Goal: Task Accomplishment & Management: Manage account settings

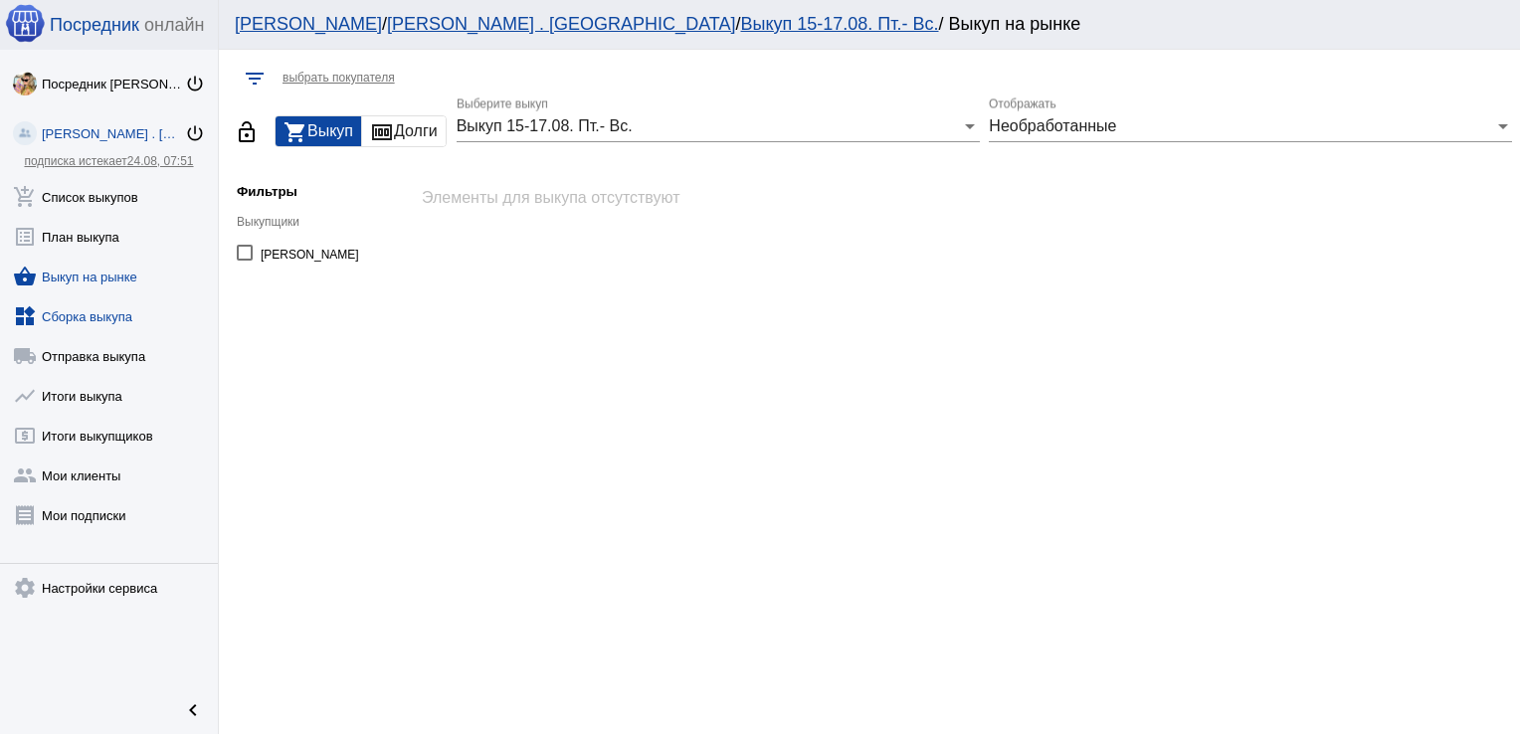
click at [90, 313] on link "widgets Сборка выкупа" at bounding box center [109, 313] width 218 height 40
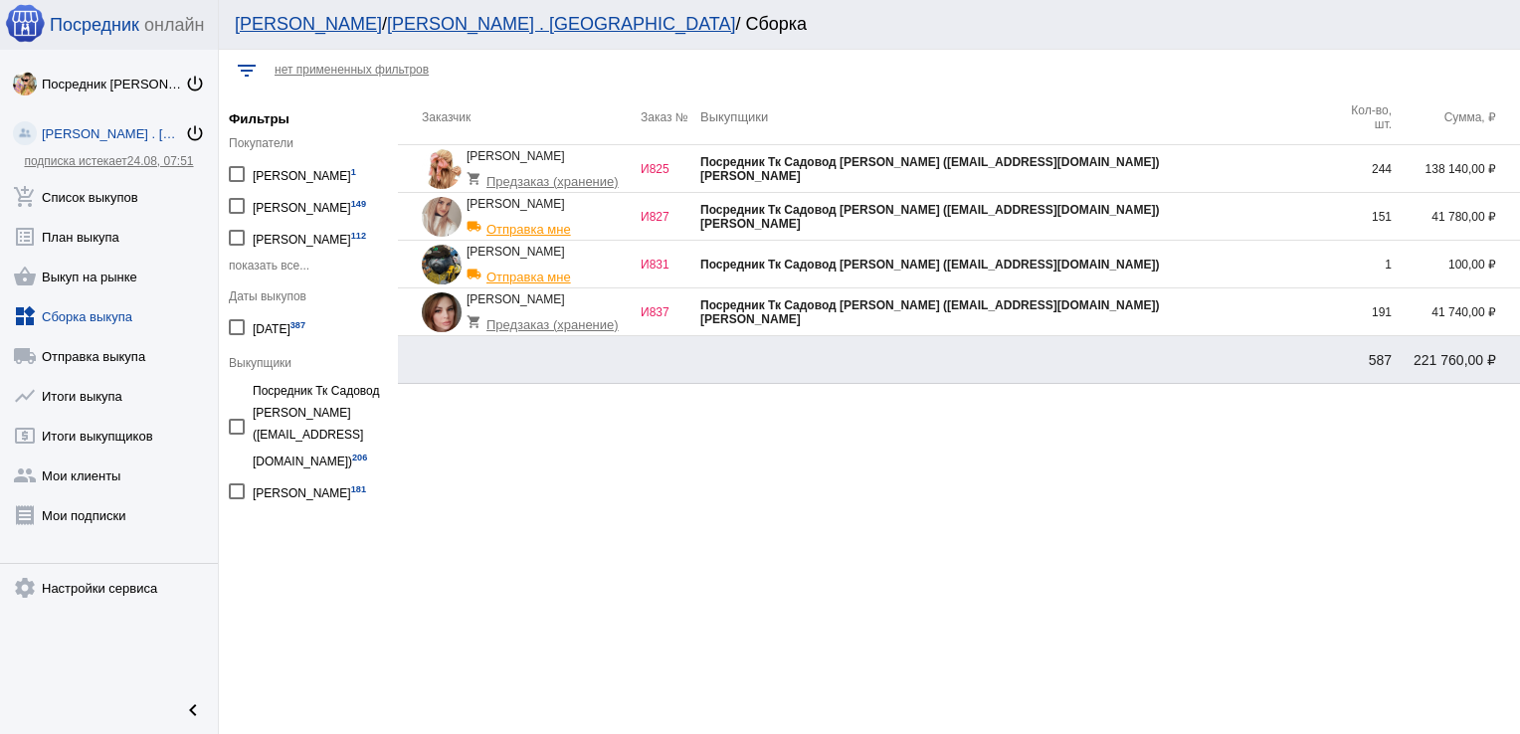
click at [1276, 214] on div "Посредник Тк Садовод [PERSON_NAME] ([EMAIL_ADDRESS][DOMAIN_NAME])" at bounding box center [1016, 210] width 632 height 14
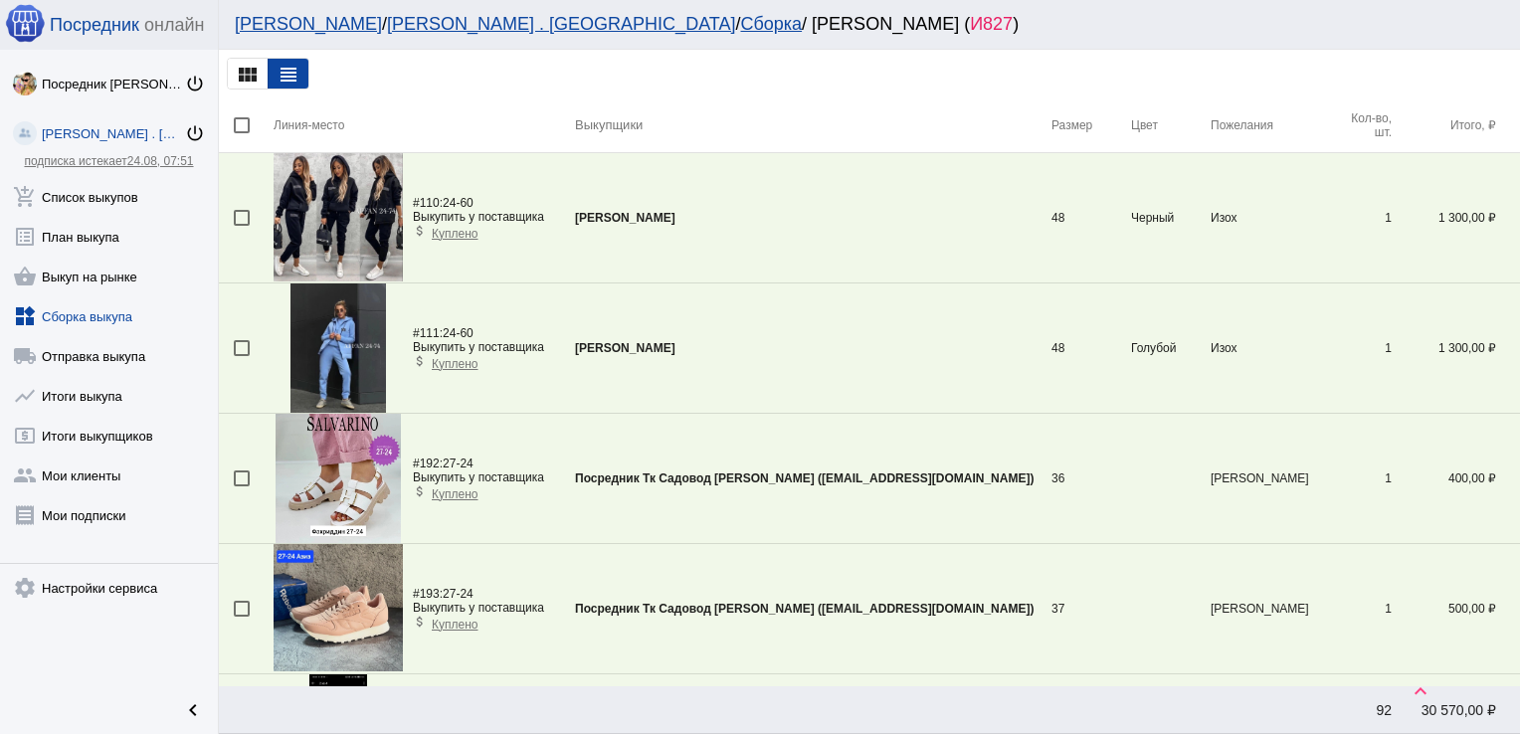
scroll to position [3584, 0]
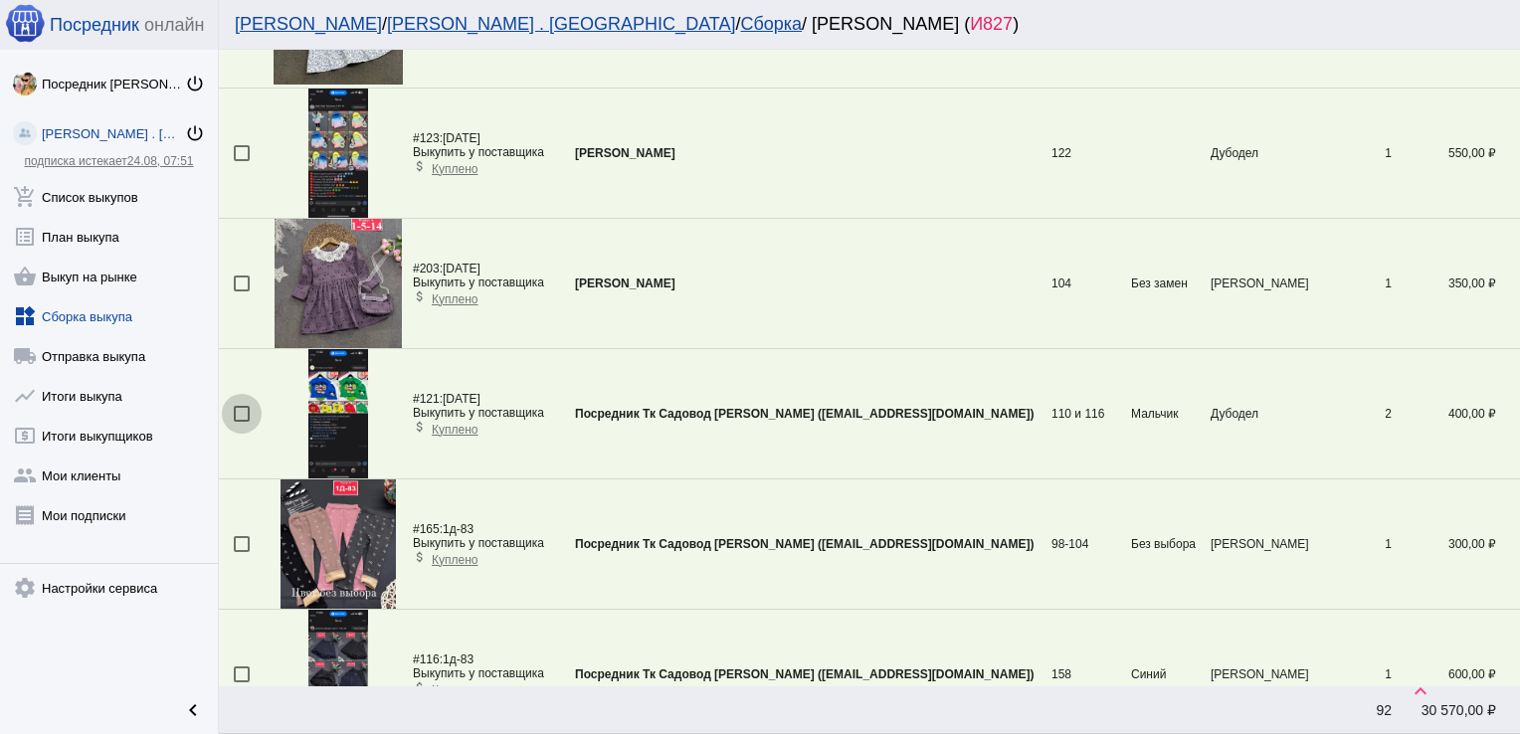
click at [240, 406] on div at bounding box center [242, 414] width 16 height 16
click at [241, 422] on input "checkbox" at bounding box center [241, 422] width 1 height 1
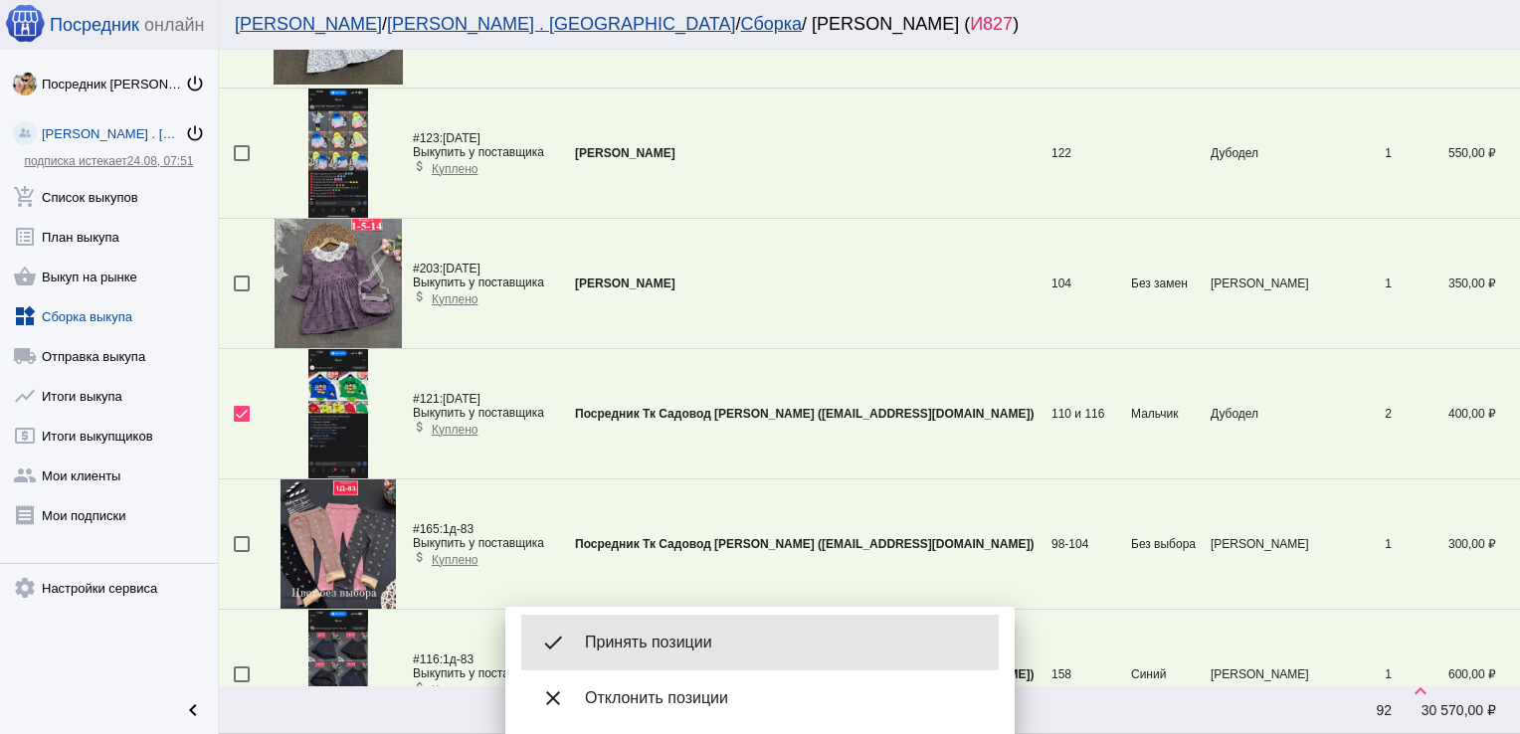
click at [747, 638] on span "Принять позиции" at bounding box center [784, 643] width 398 height 20
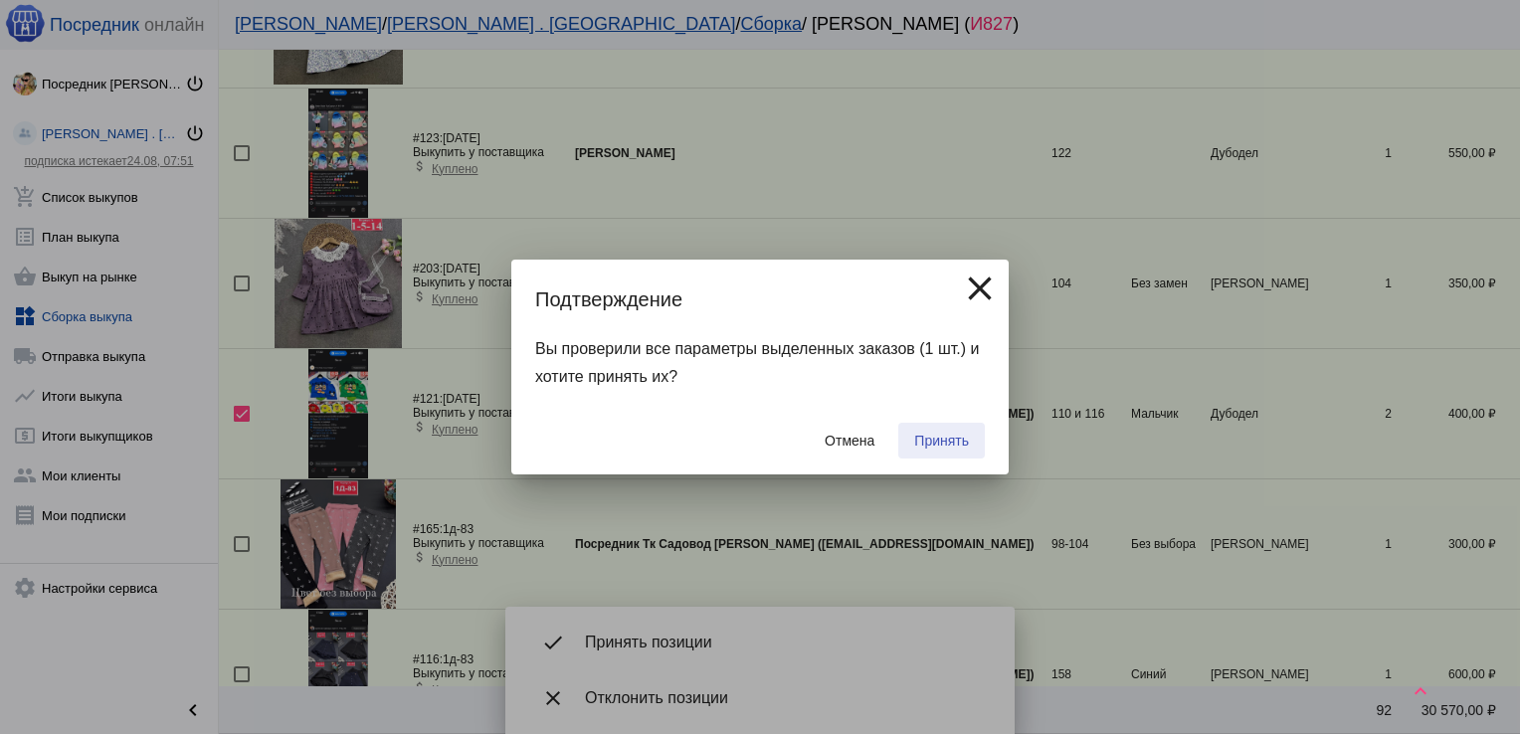
click at [958, 441] on span "Принять" at bounding box center [941, 441] width 55 height 16
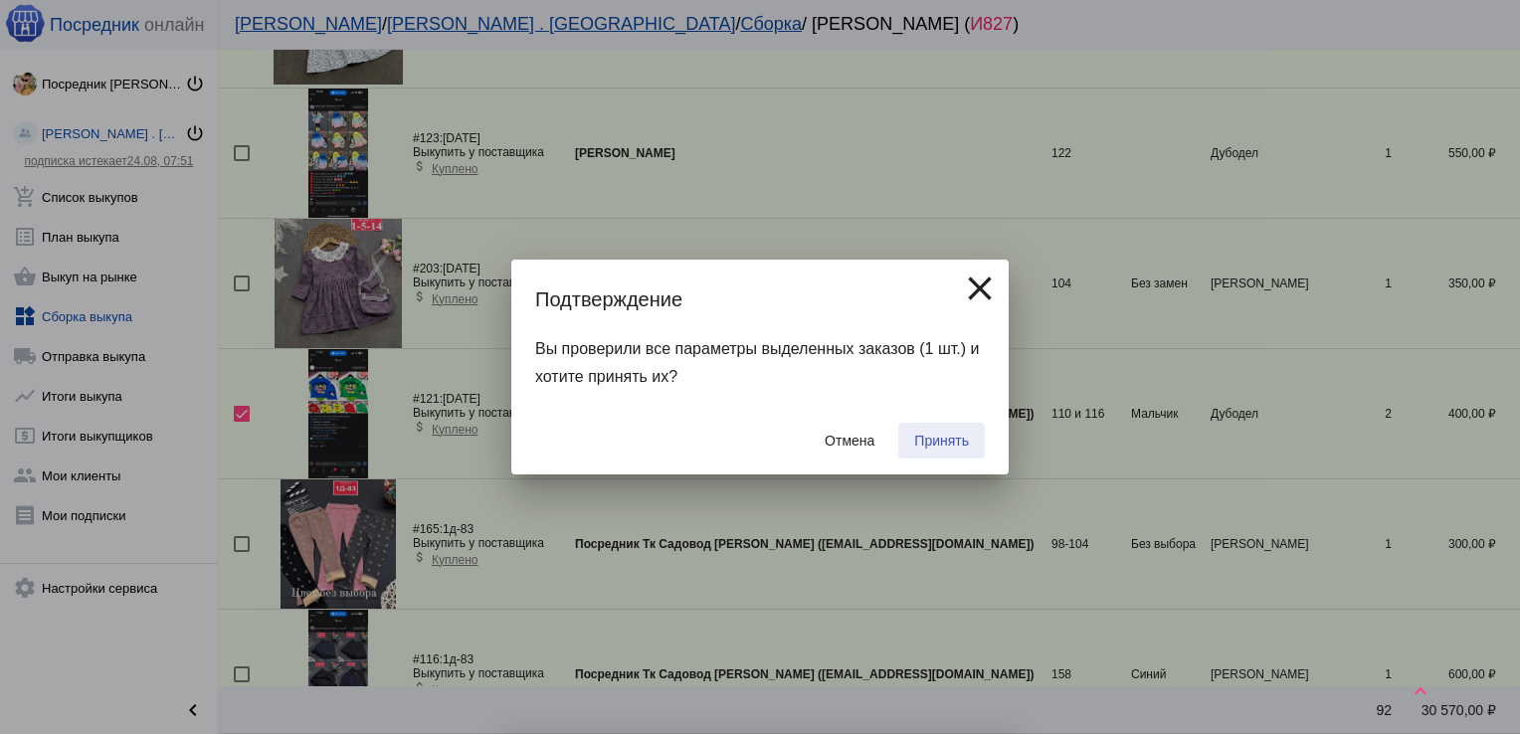
checkbox input "false"
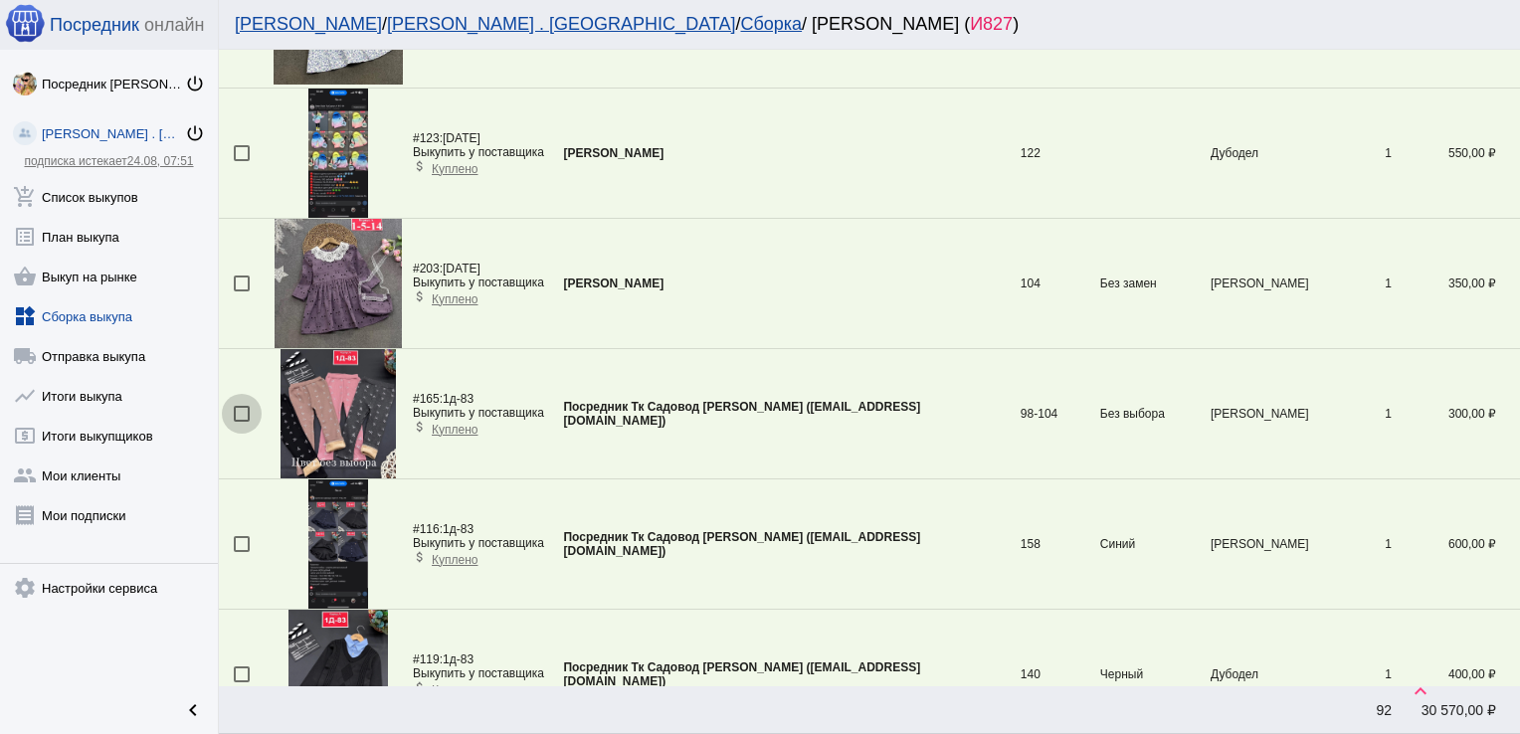
click at [241, 406] on div at bounding box center [242, 414] width 16 height 16
click at [241, 422] on input "checkbox" at bounding box center [241, 422] width 1 height 1
checkbox input "true"
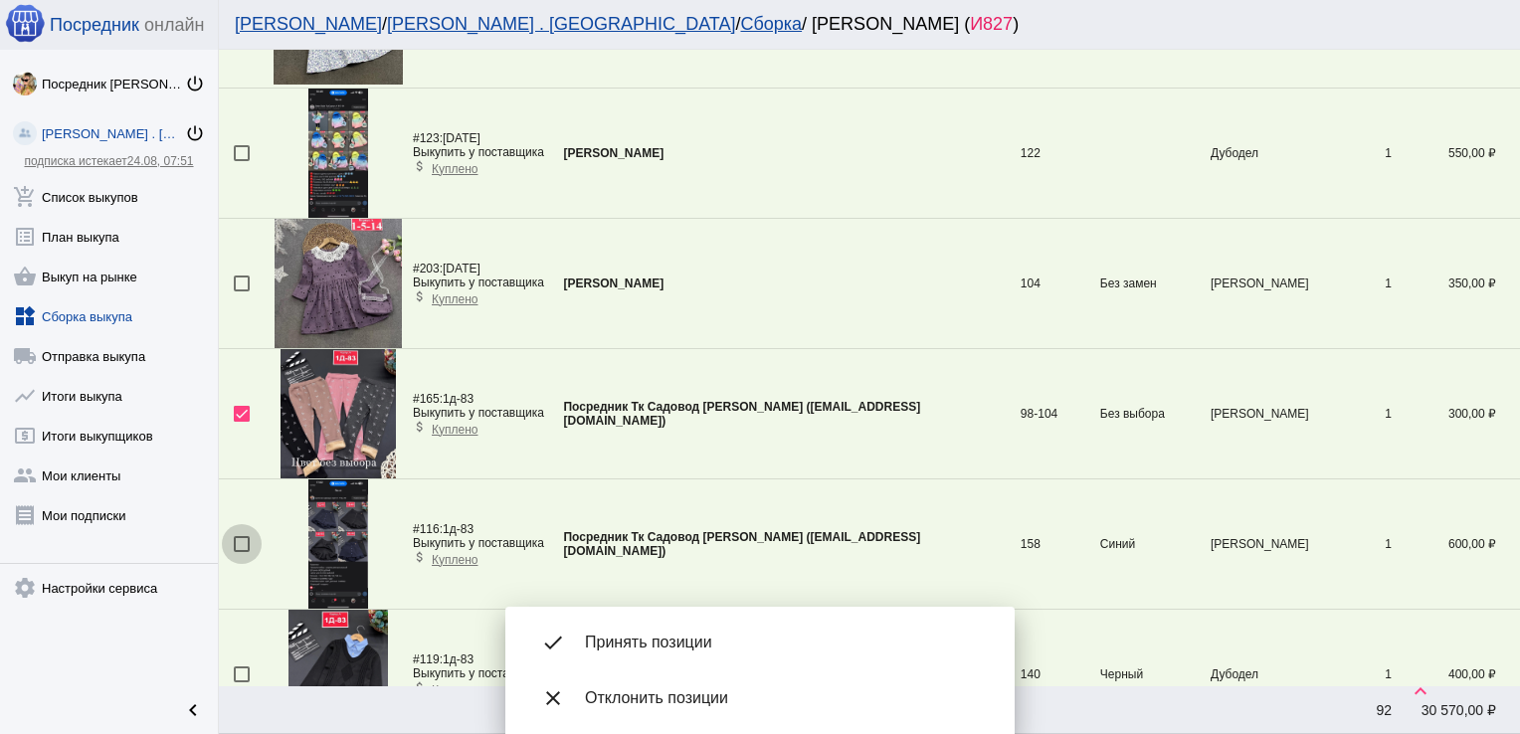
click at [235, 536] on div at bounding box center [242, 544] width 16 height 16
click at [241, 552] on input "checkbox" at bounding box center [241, 552] width 1 height 1
checkbox input "true"
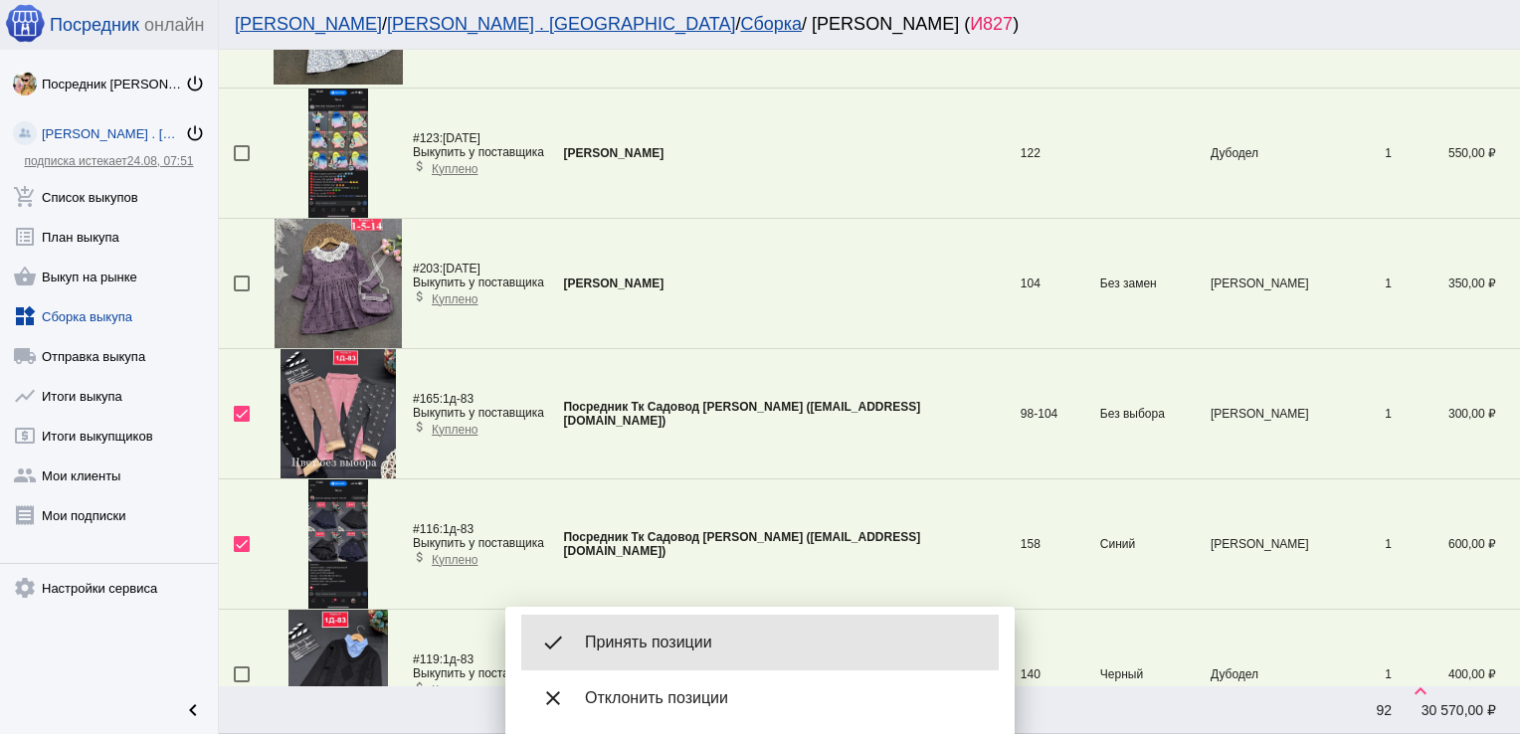
click at [668, 637] on span "Принять позиции" at bounding box center [784, 643] width 398 height 20
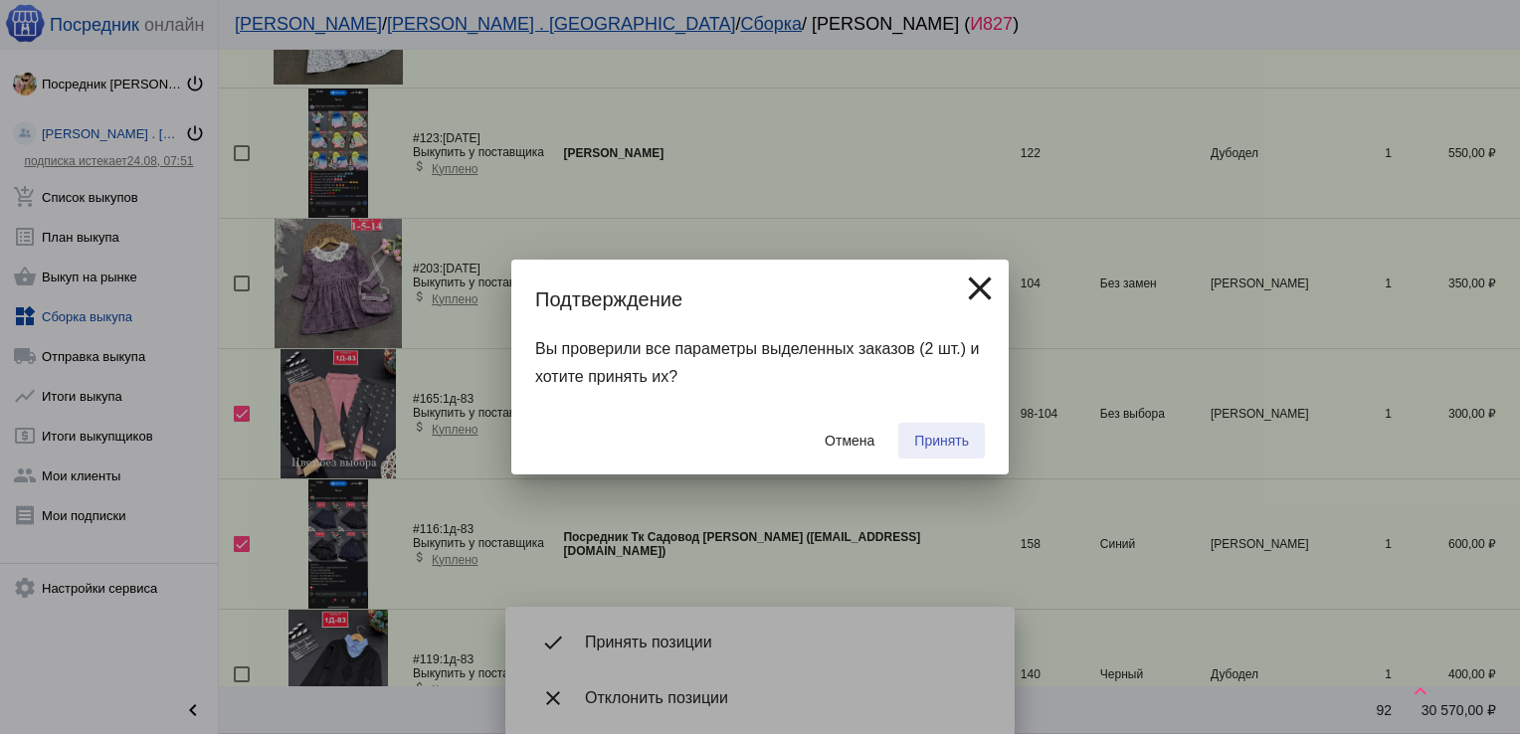
click at [950, 437] on span "Принять" at bounding box center [941, 441] width 55 height 16
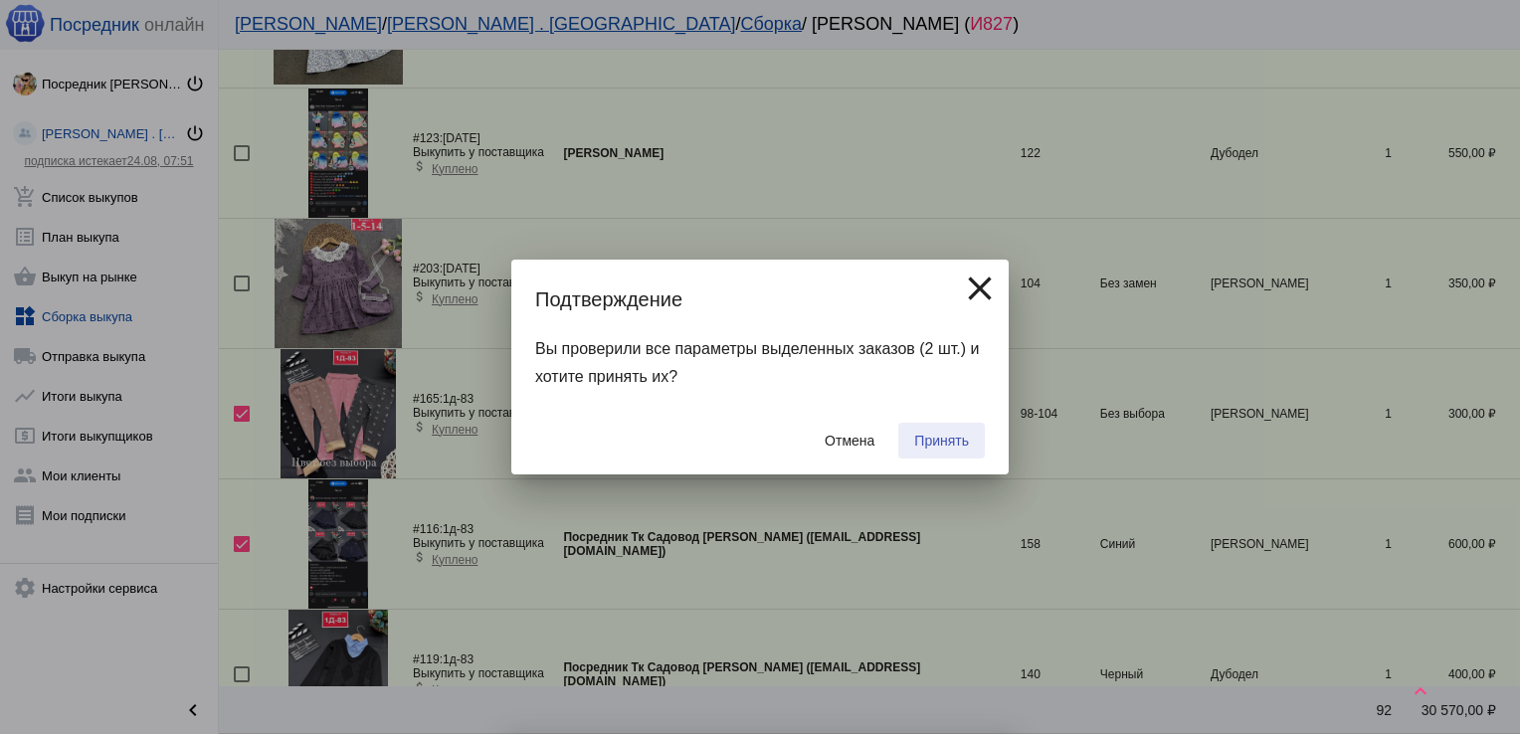
checkbox input "false"
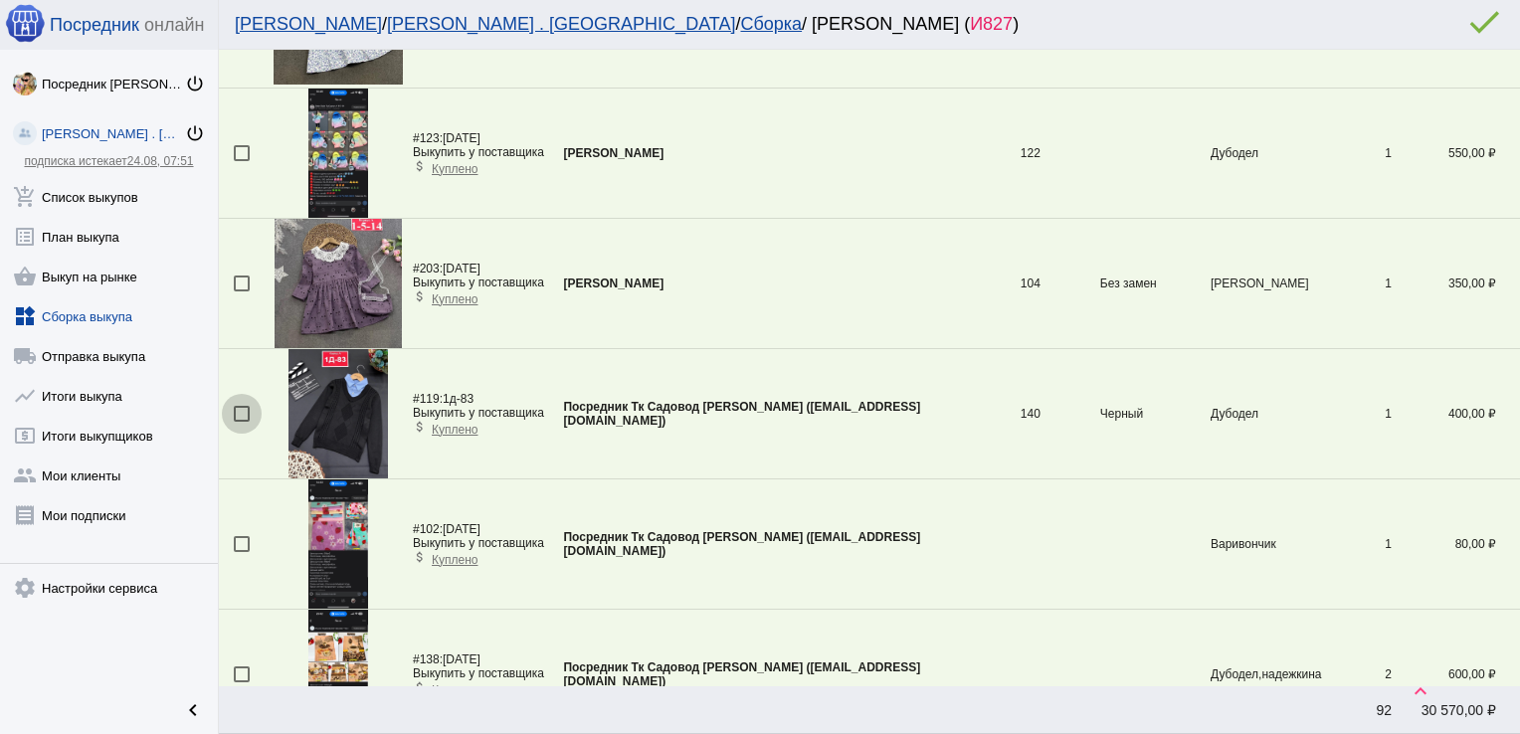
click at [239, 406] on div at bounding box center [242, 414] width 16 height 16
click at [241, 422] on input "checkbox" at bounding box center [241, 422] width 1 height 1
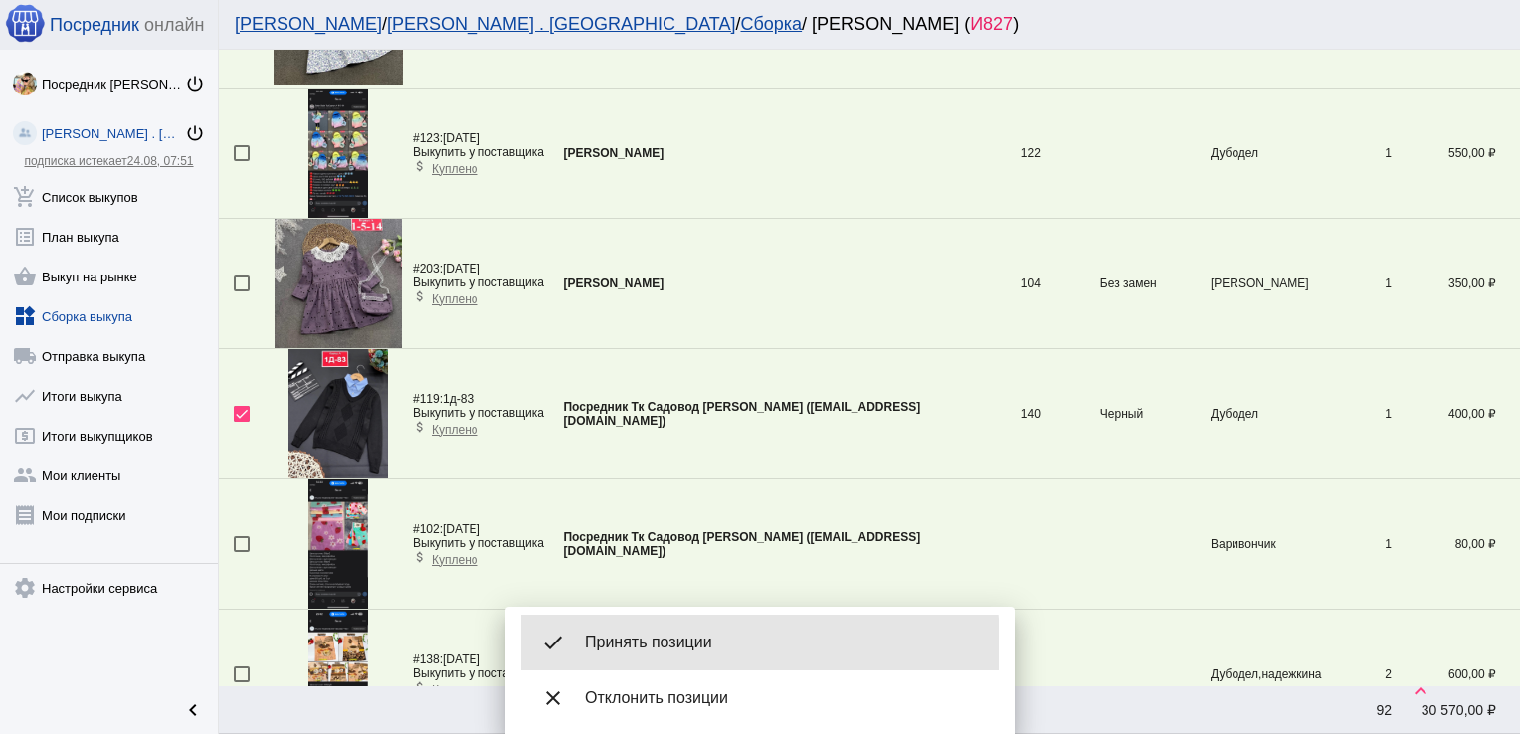
click at [685, 645] on span "Принять позиции" at bounding box center [784, 643] width 398 height 20
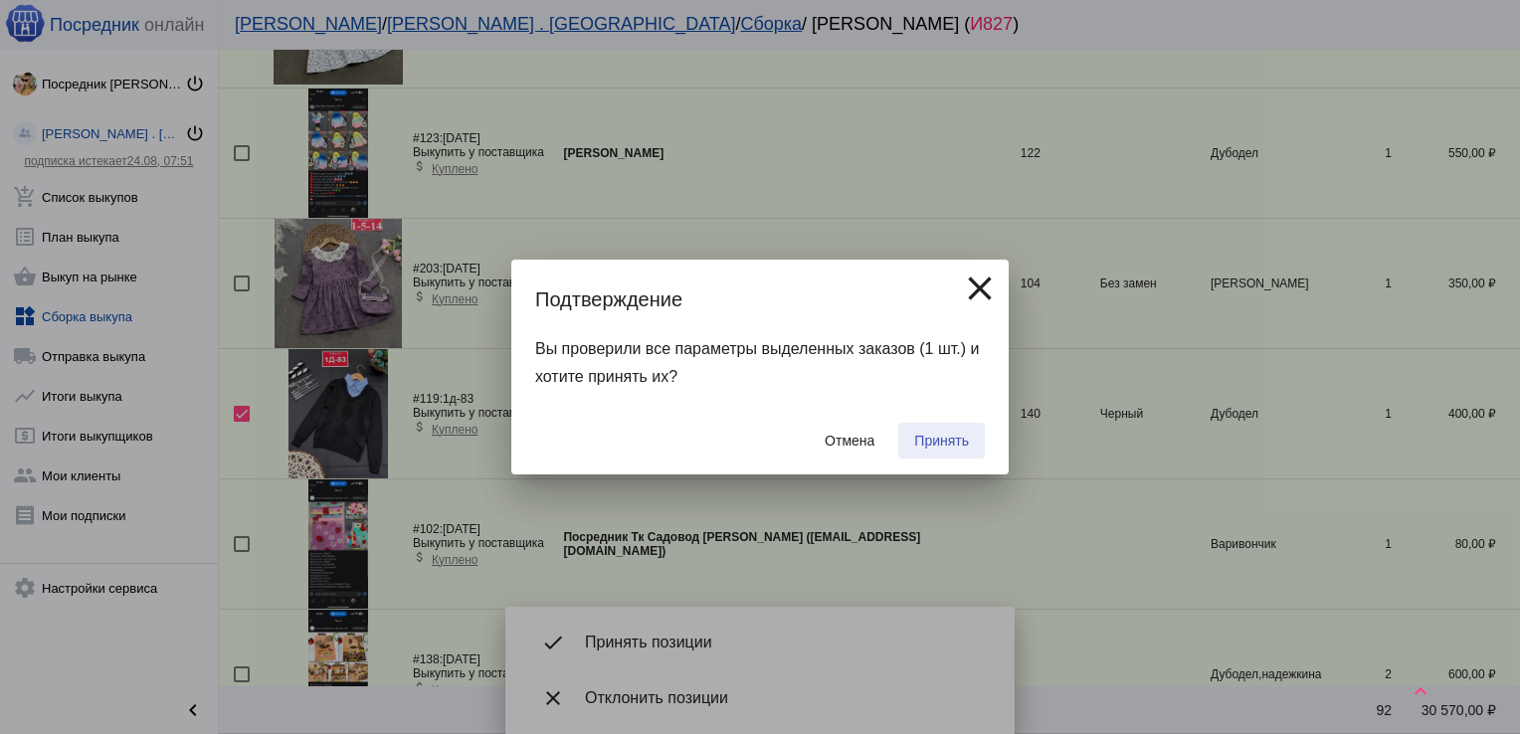
click at [951, 440] on span "Принять" at bounding box center [941, 441] width 55 height 16
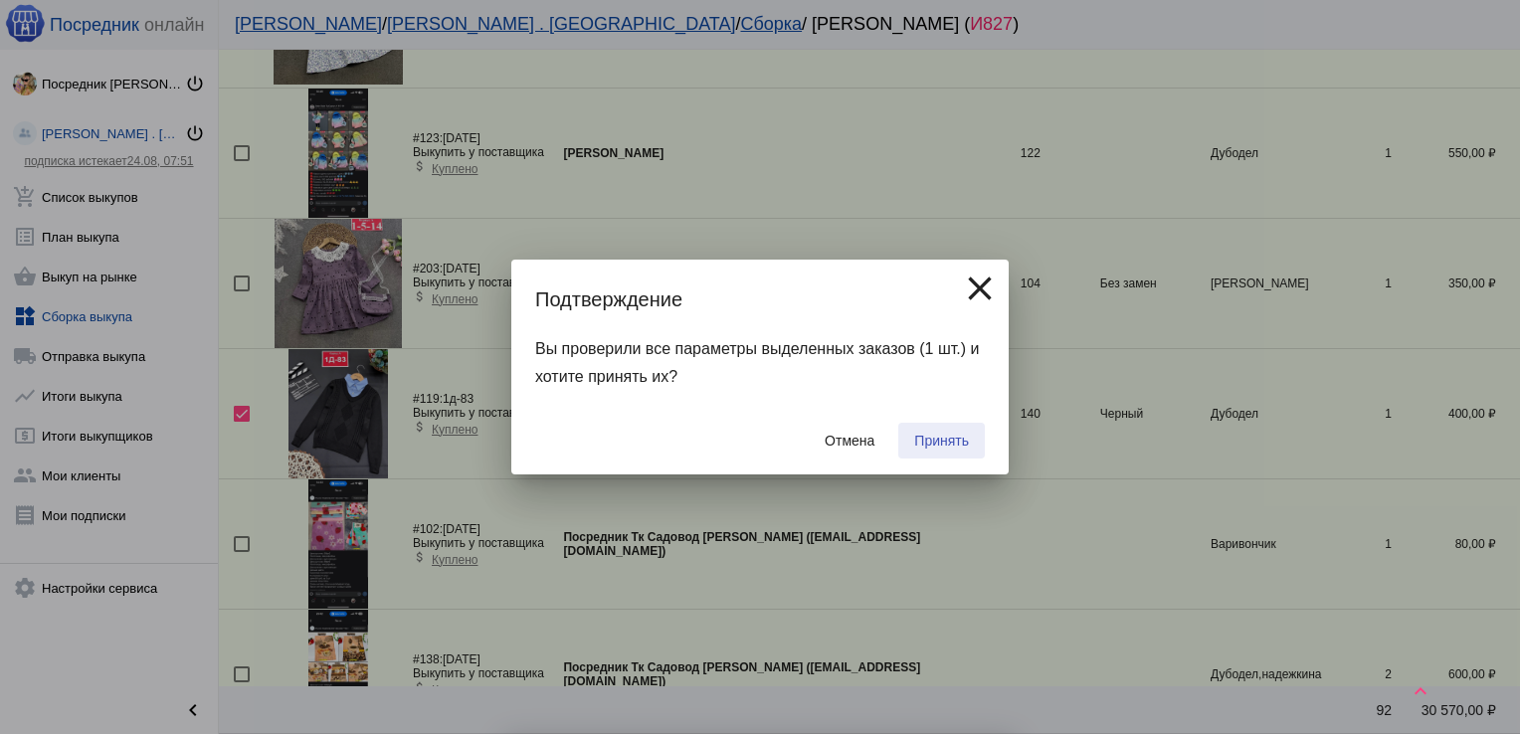
checkbox input "false"
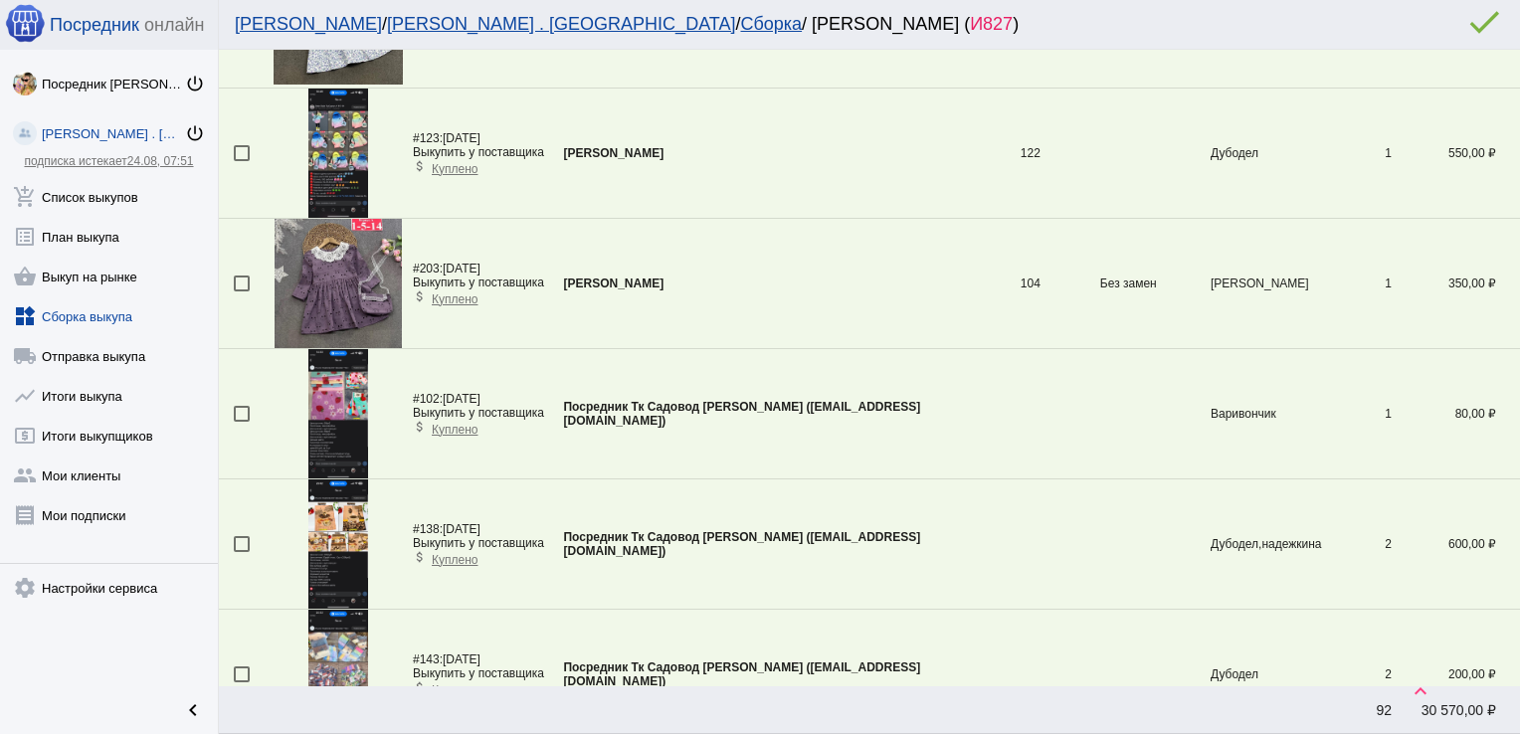
scroll to position [2282, 0]
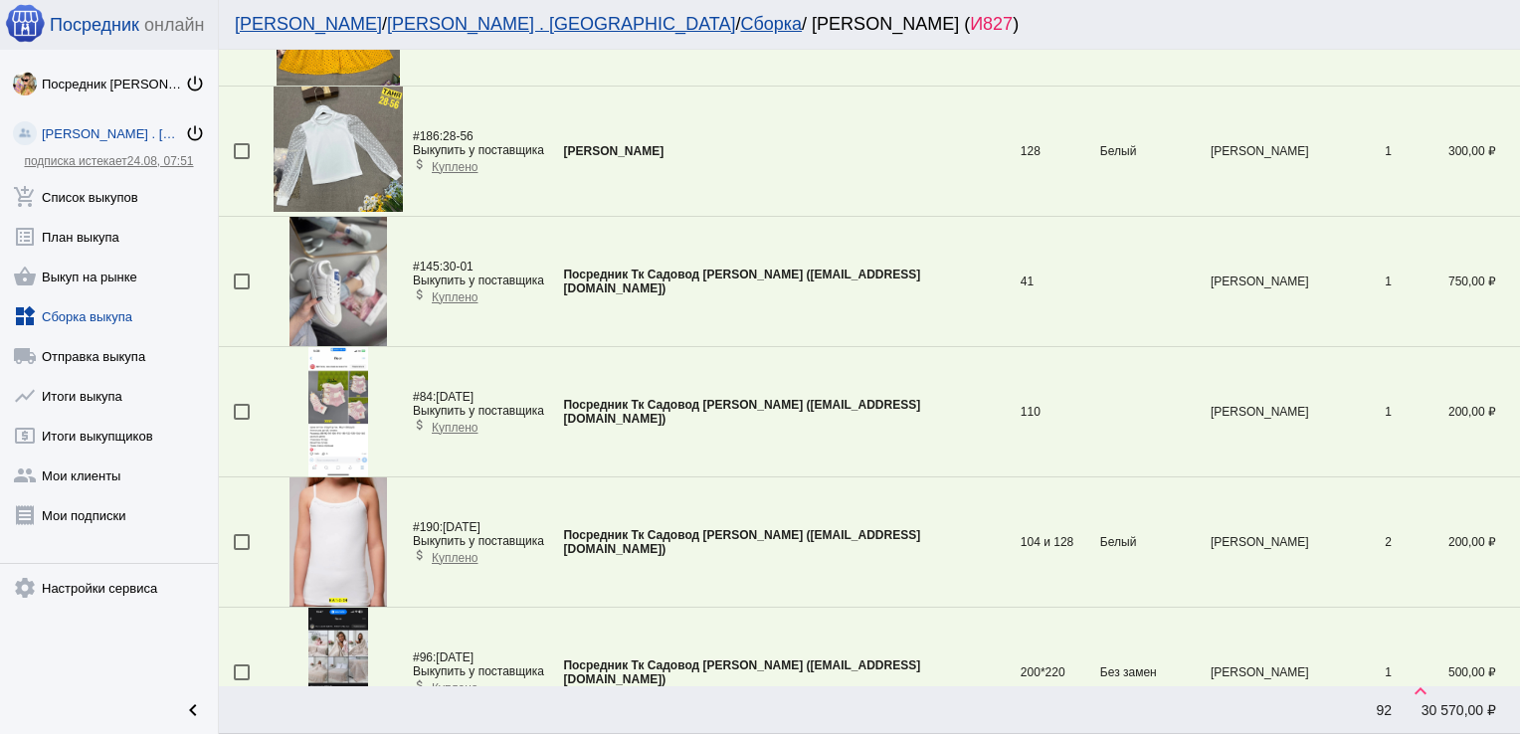
click at [240, 404] on div at bounding box center [242, 412] width 16 height 16
click at [241, 420] on input "checkbox" at bounding box center [241, 420] width 1 height 1
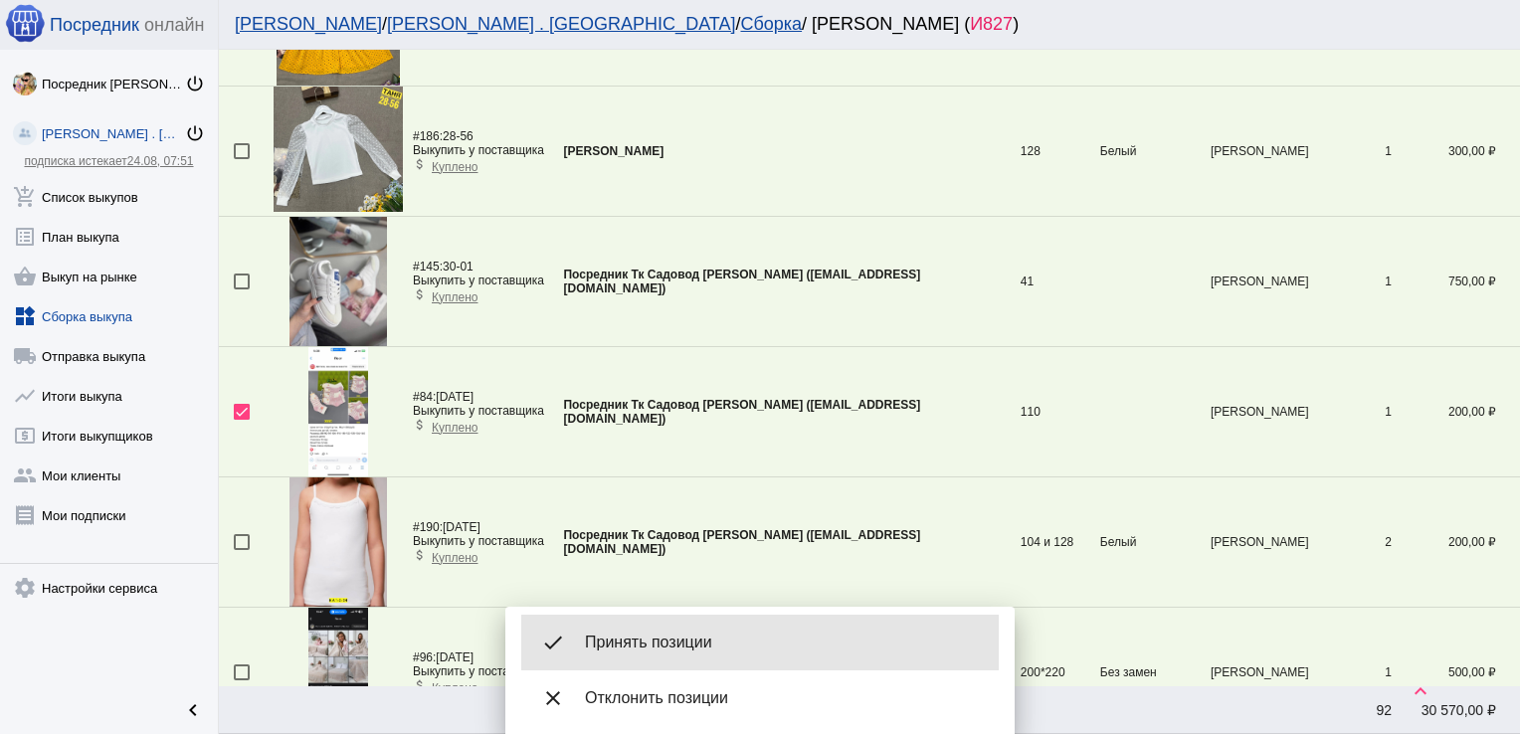
click at [679, 636] on span "Принять позиции" at bounding box center [784, 643] width 398 height 20
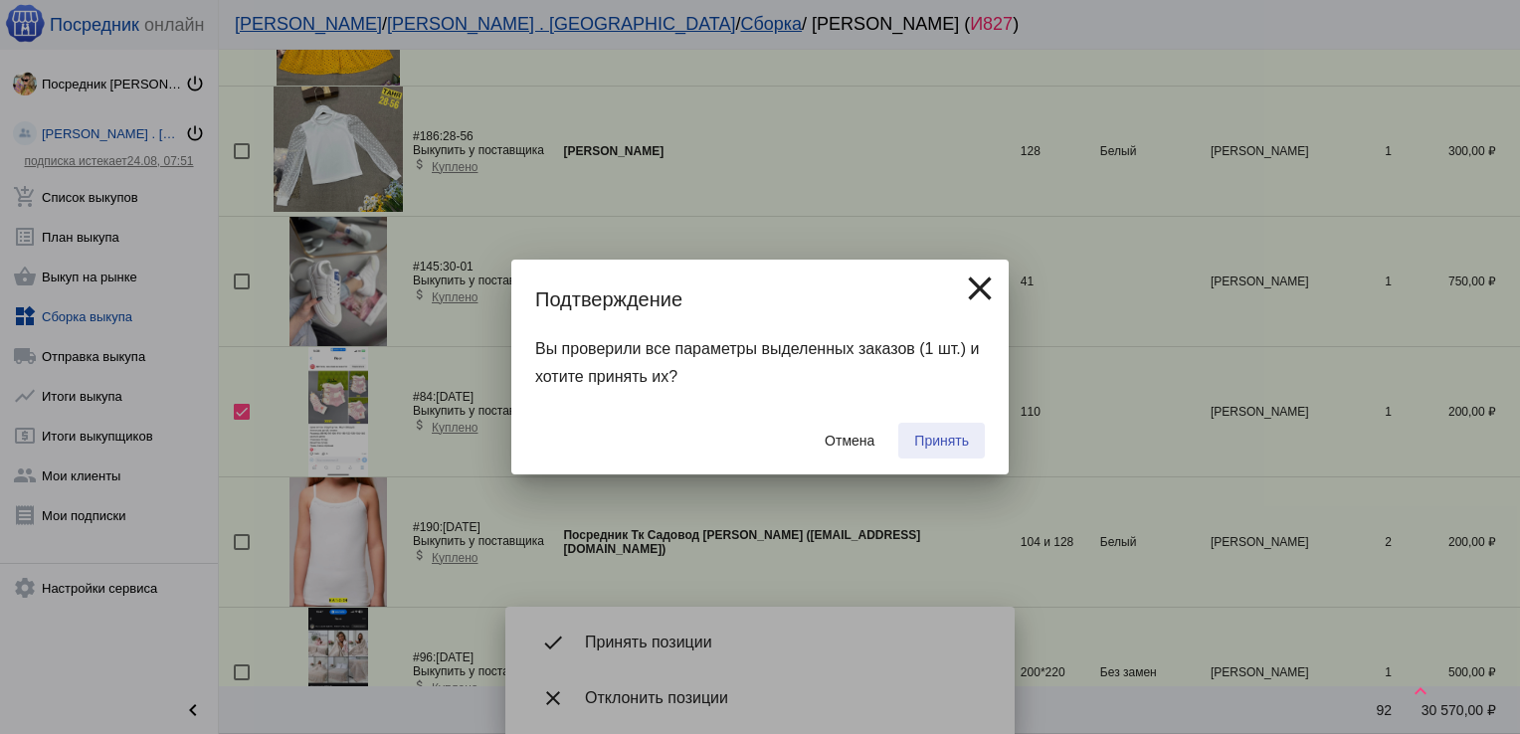
click at [951, 435] on span "Принять" at bounding box center [941, 441] width 55 height 16
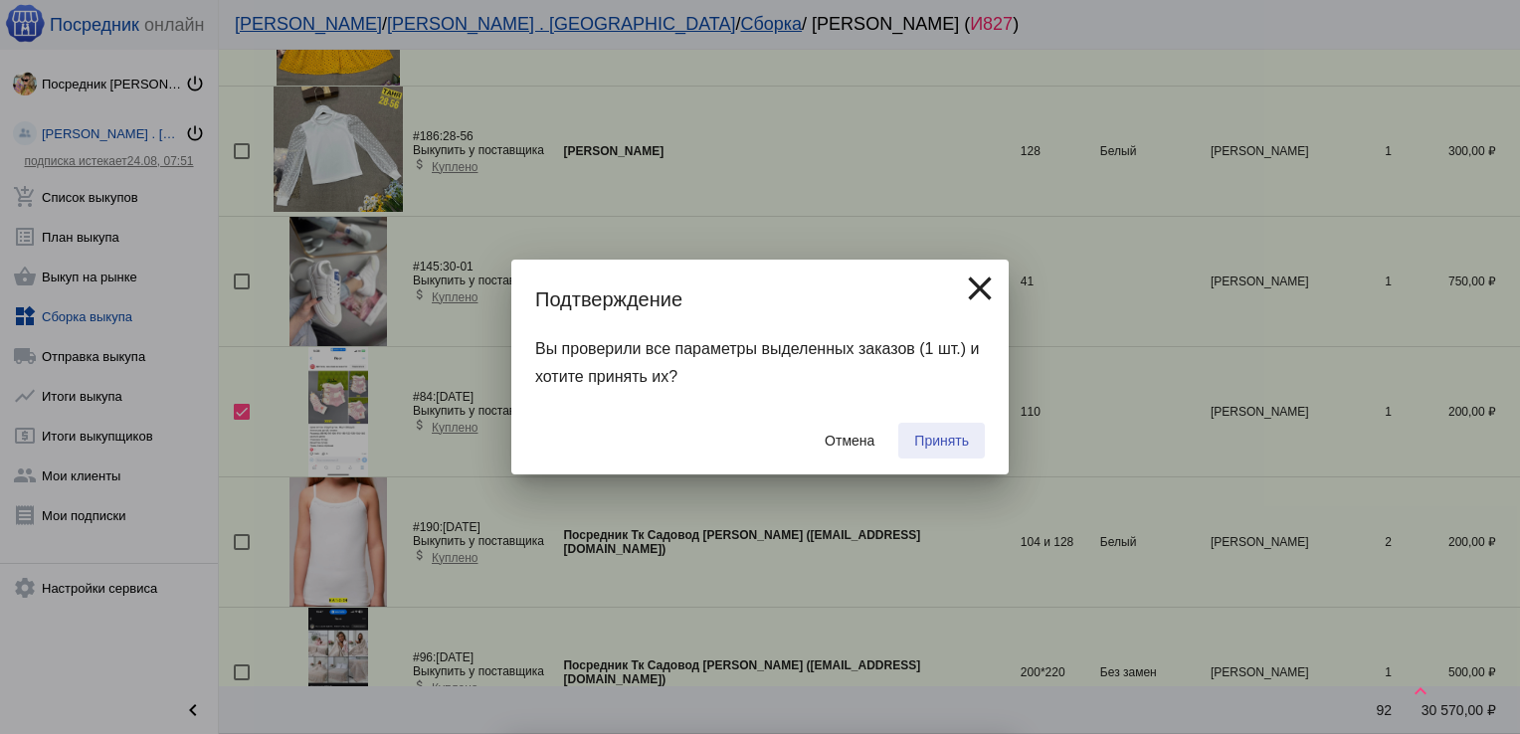
checkbox input "false"
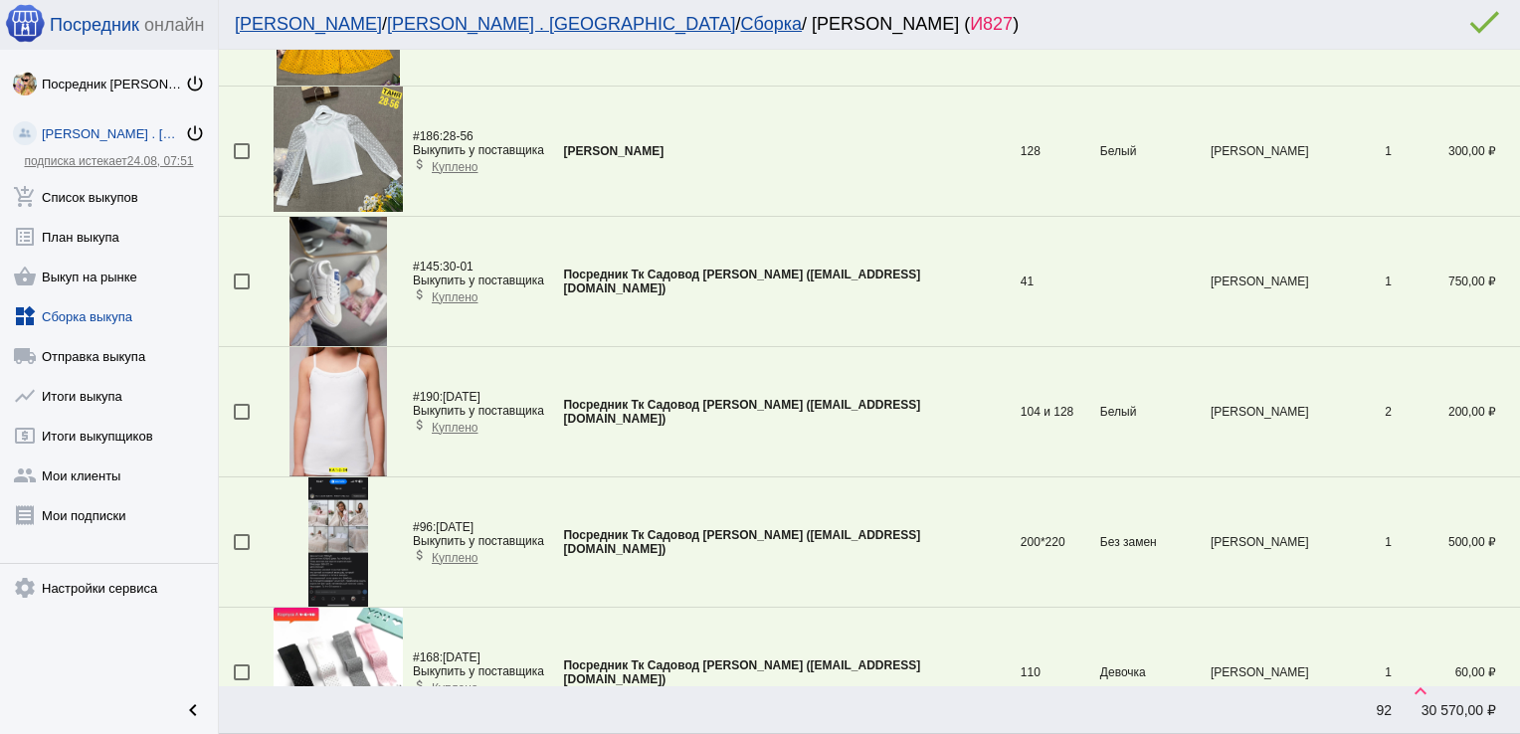
scroll to position [3323, 0]
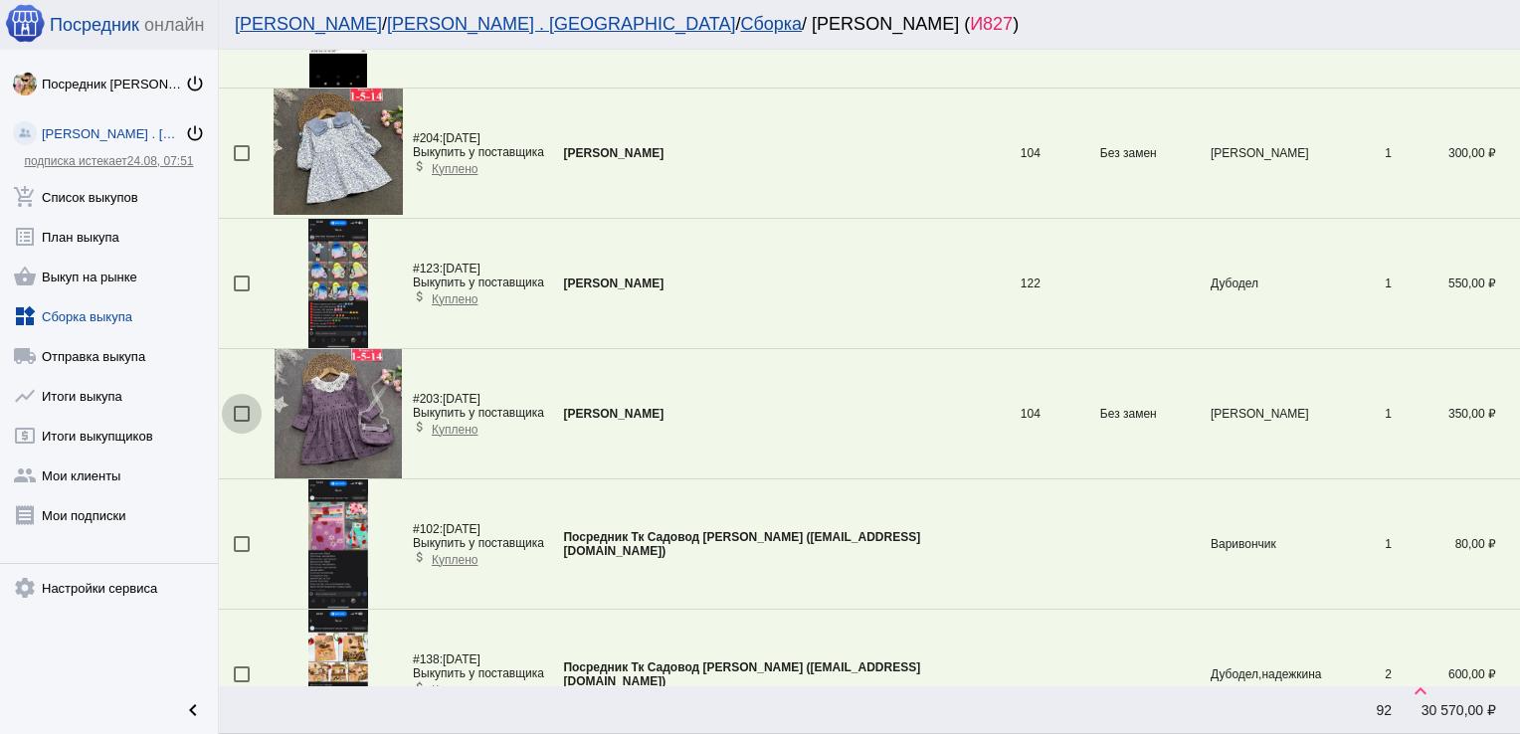
click at [239, 406] on div at bounding box center [242, 414] width 16 height 16
click at [241, 422] on input "checkbox" at bounding box center [241, 422] width 1 height 1
checkbox input "true"
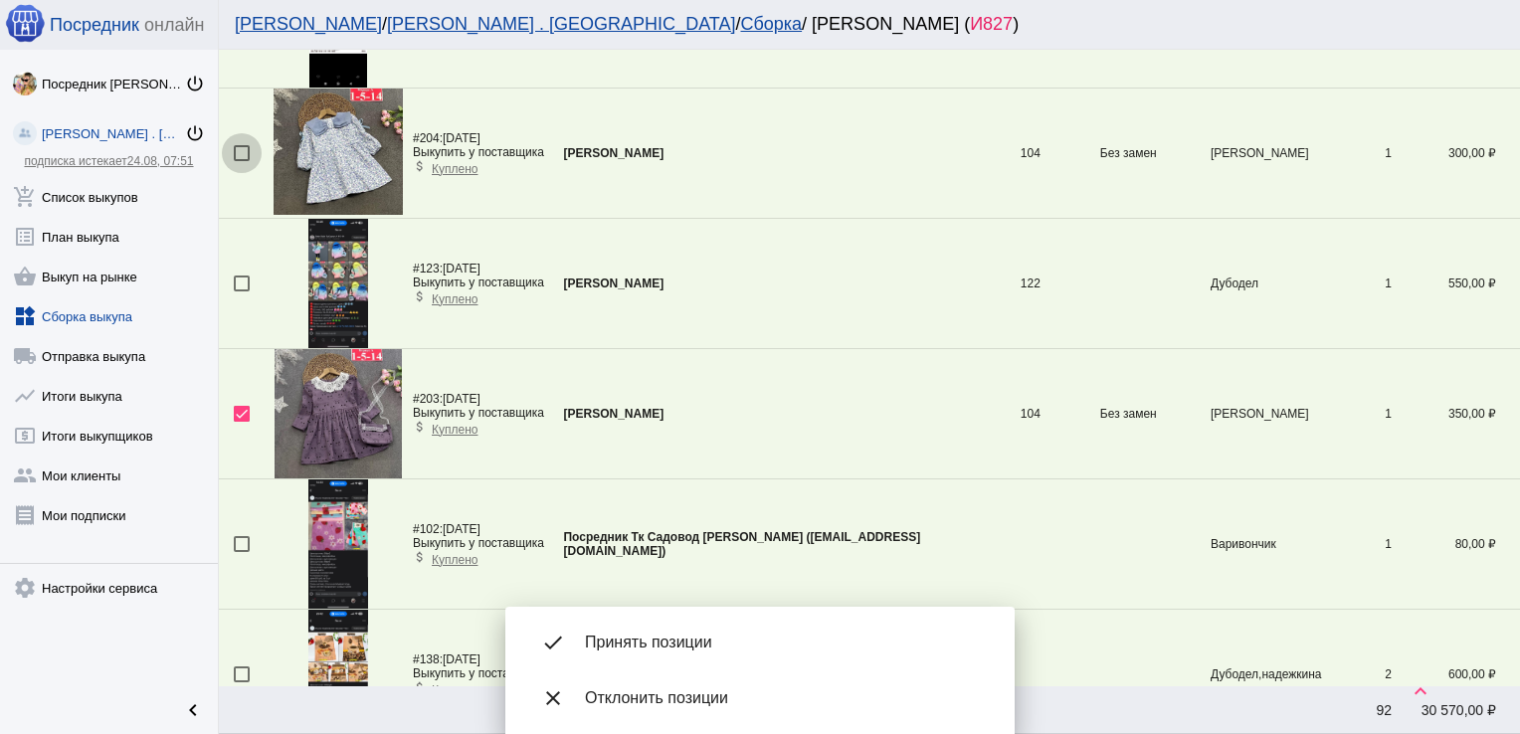
click at [241, 145] on div at bounding box center [242, 153] width 16 height 16
click at [241, 161] on input "checkbox" at bounding box center [241, 161] width 1 height 1
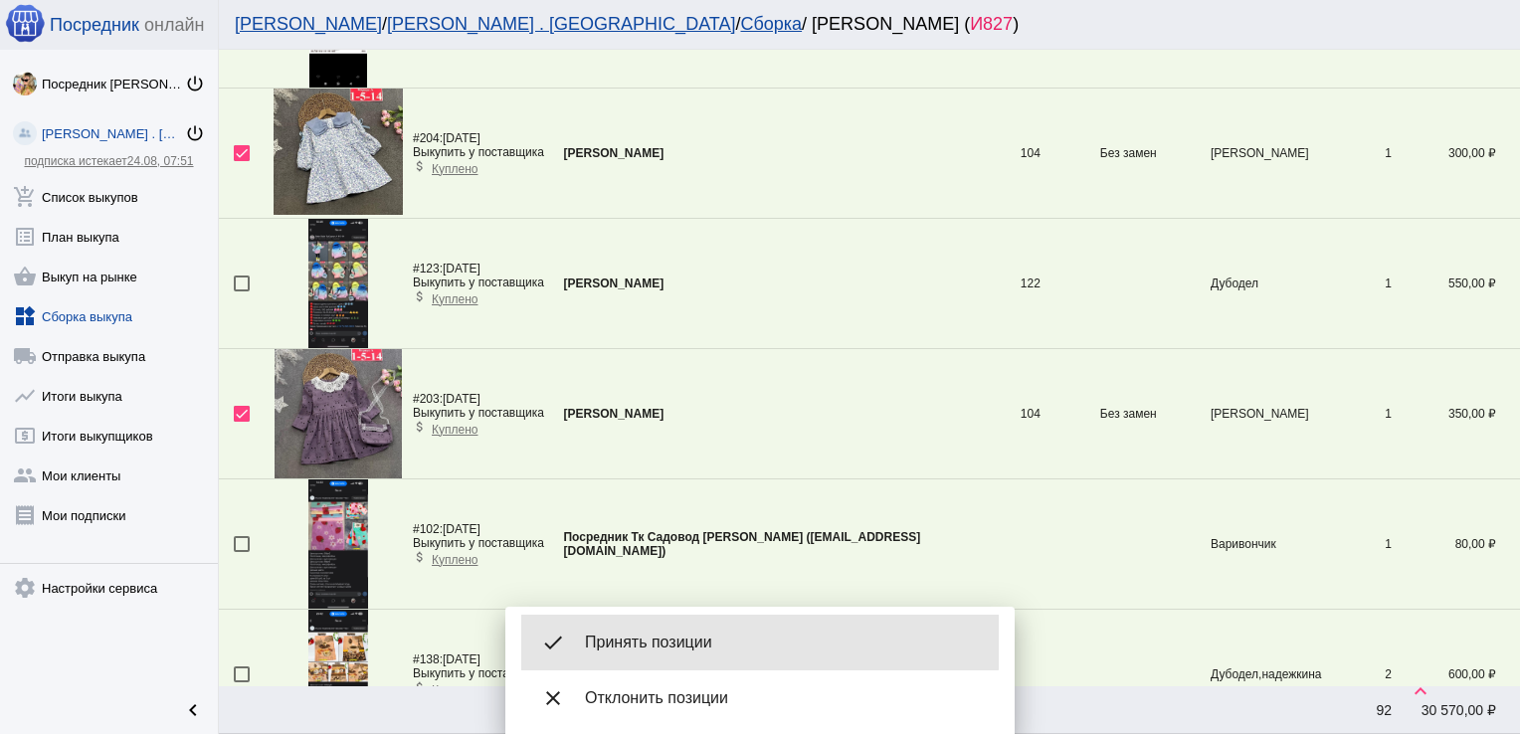
click at [708, 635] on span "Принять позиции" at bounding box center [784, 643] width 398 height 20
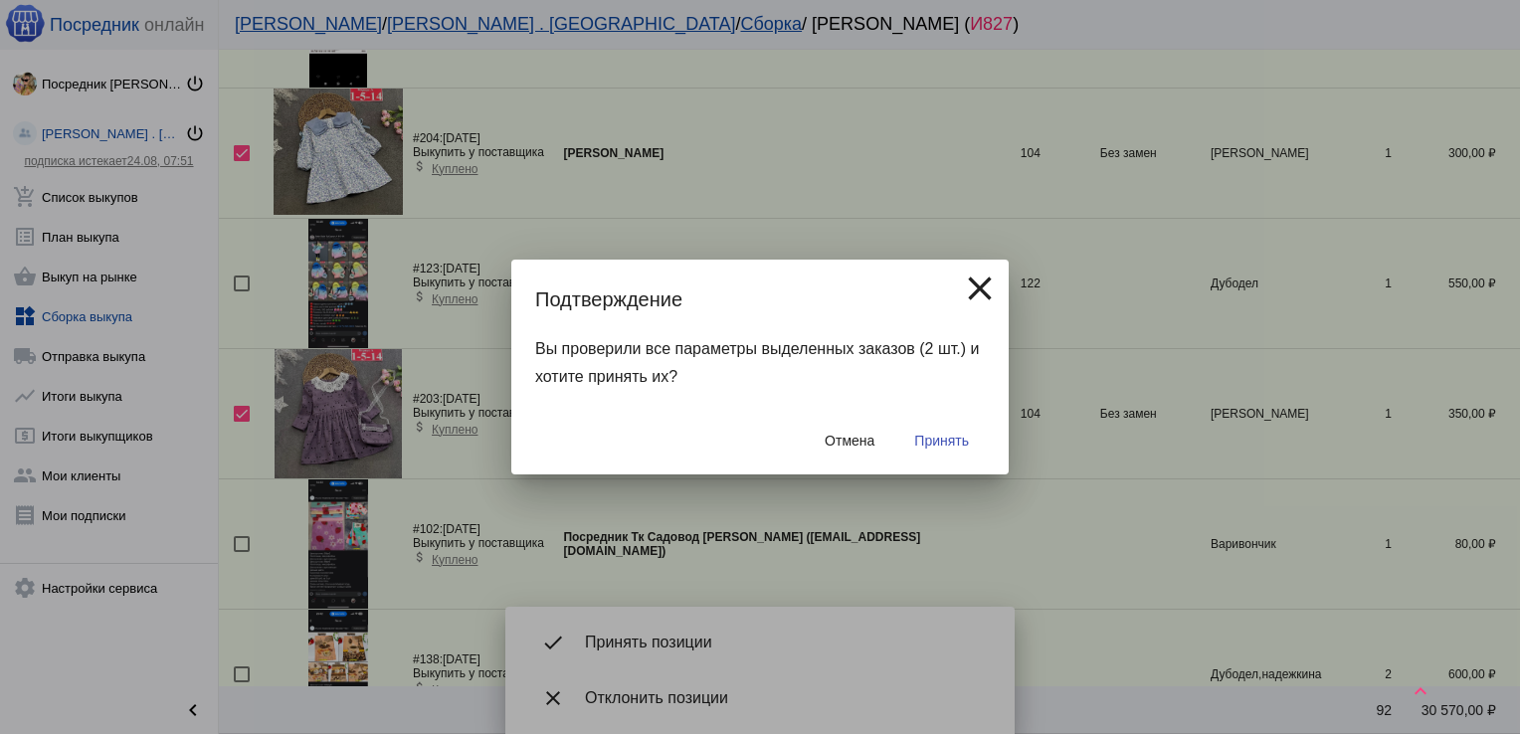
click at [935, 437] on span "Принять" at bounding box center [941, 441] width 55 height 16
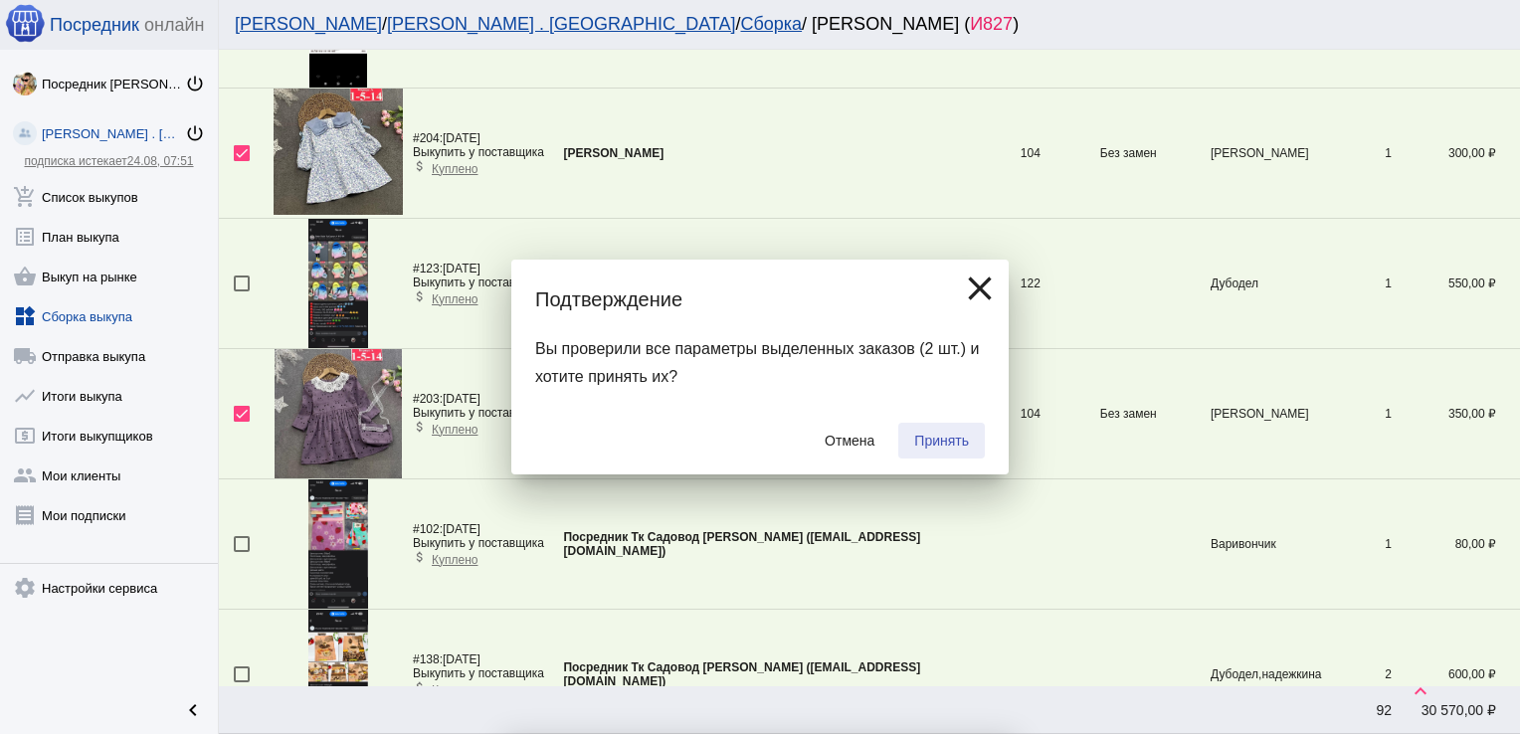
checkbox input "false"
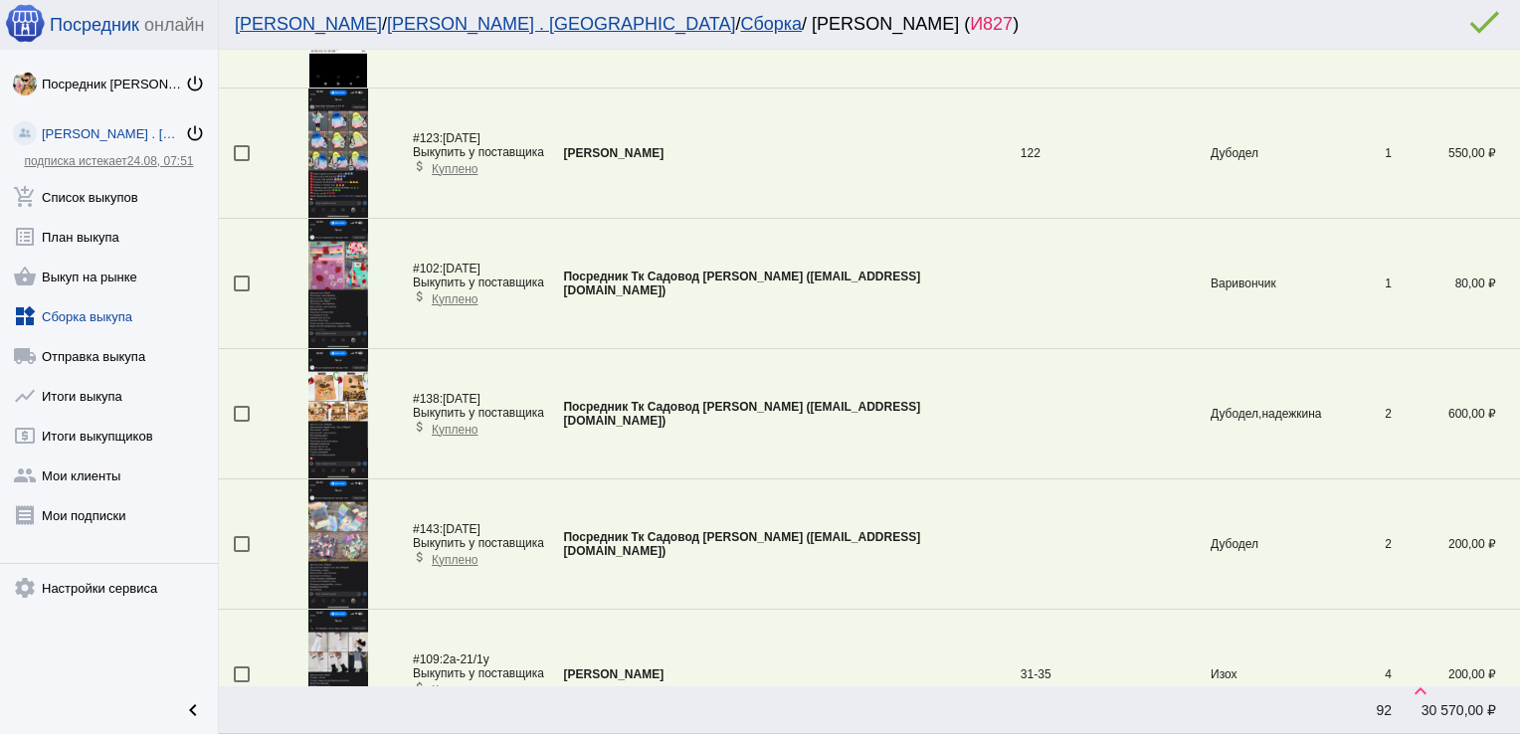
scroll to position [2282, 0]
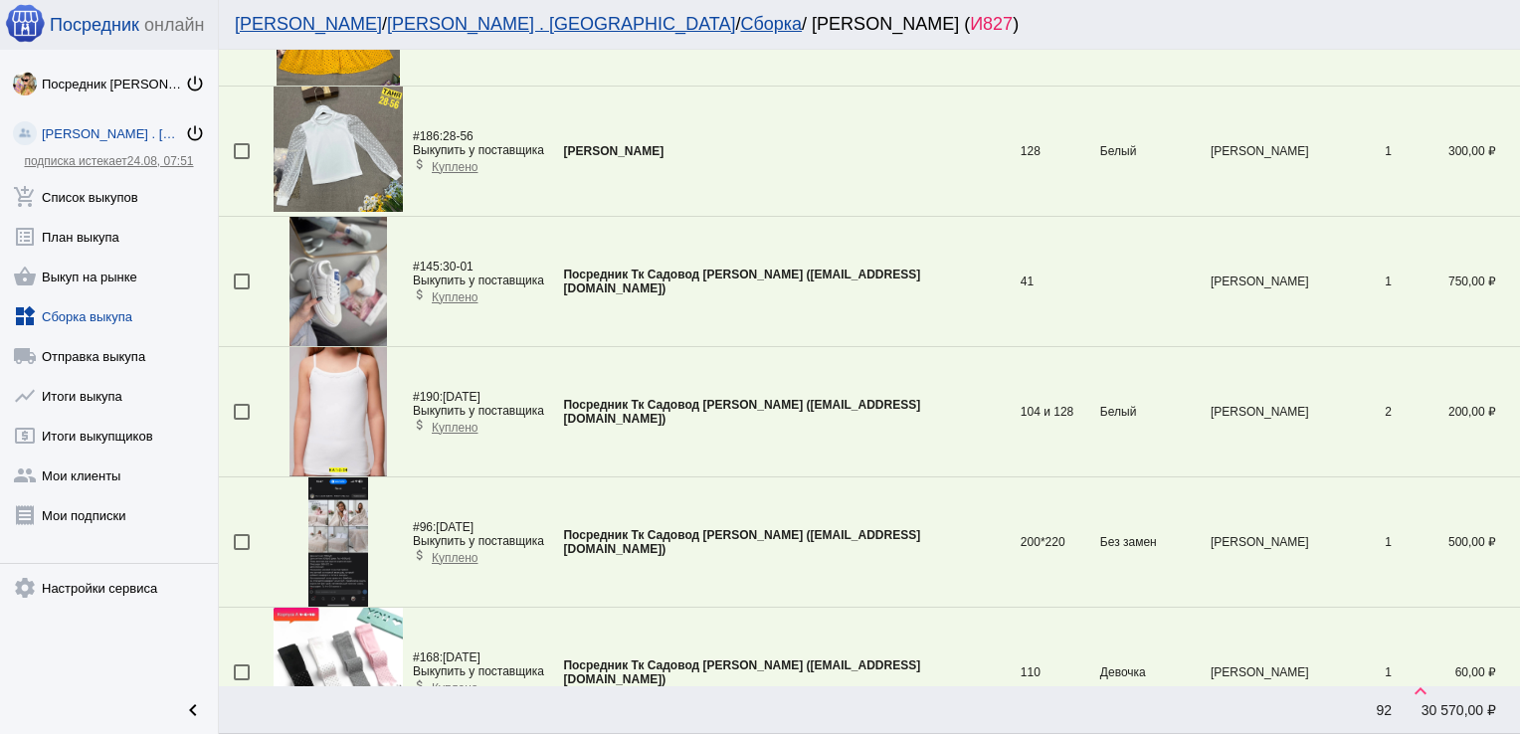
click at [240, 408] on div at bounding box center [242, 412] width 16 height 16
click at [241, 420] on input "checkbox" at bounding box center [241, 420] width 1 height 1
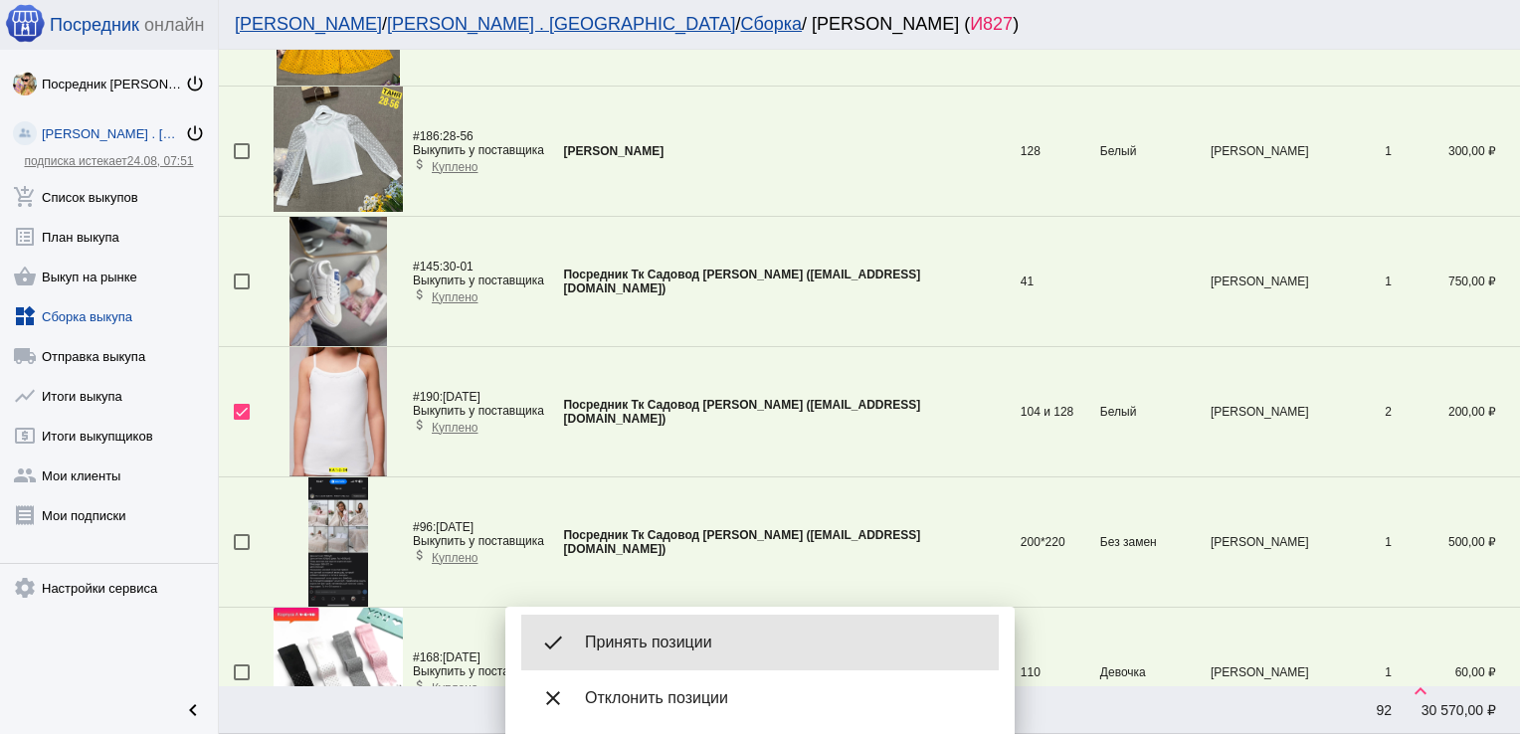
click at [671, 635] on span "Принять позиции" at bounding box center [784, 643] width 398 height 20
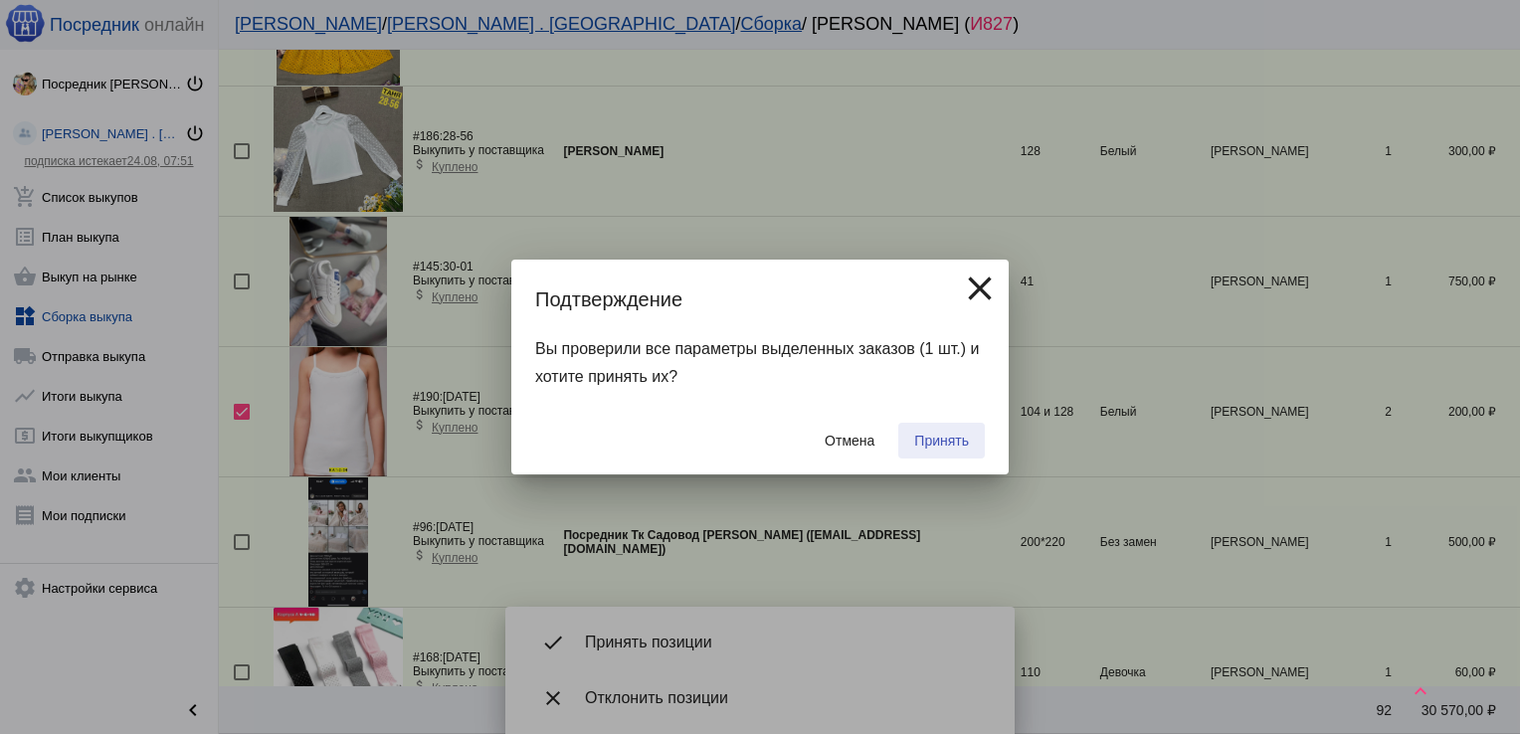
click at [949, 432] on button "Принять" at bounding box center [941, 441] width 87 height 36
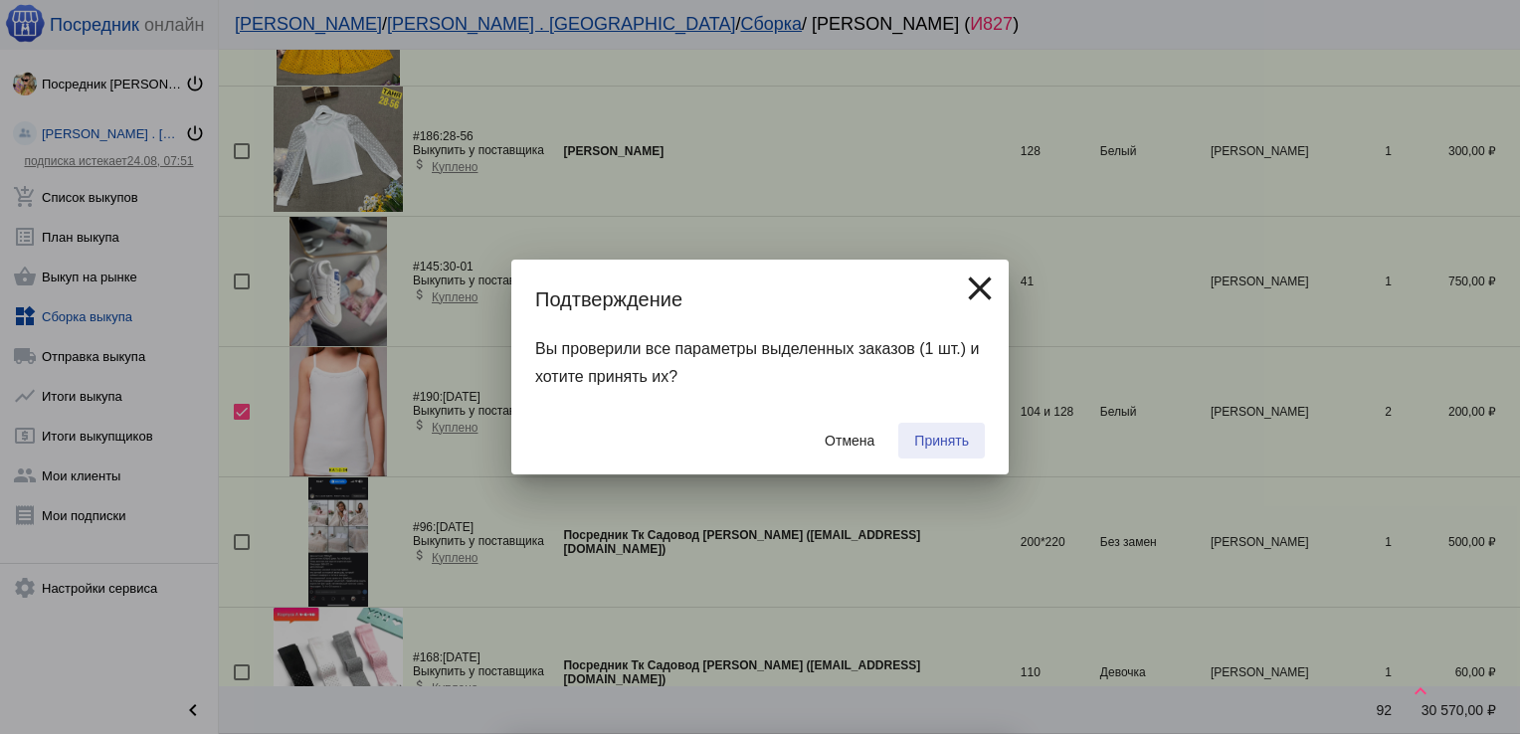
checkbox input "false"
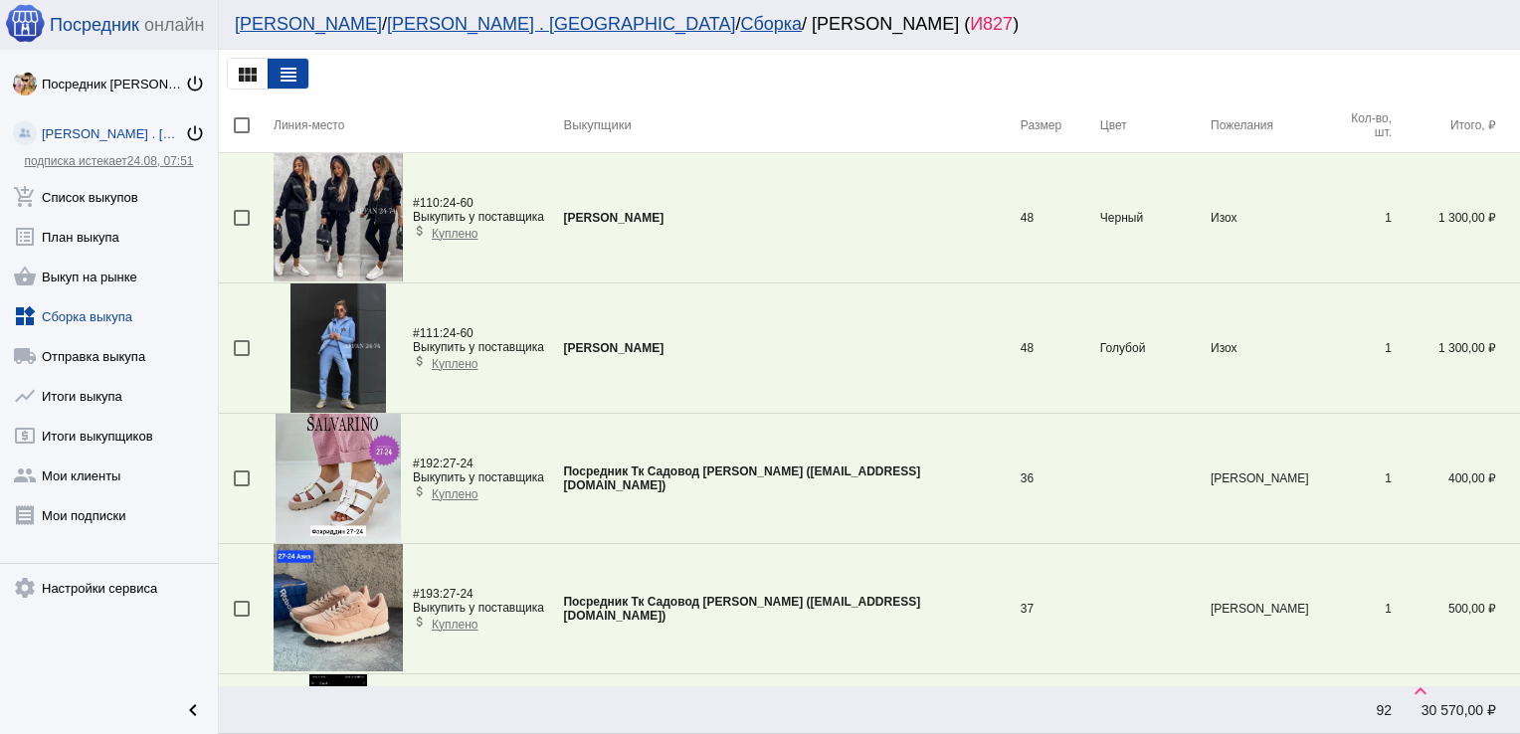
scroll to position [2933, 0]
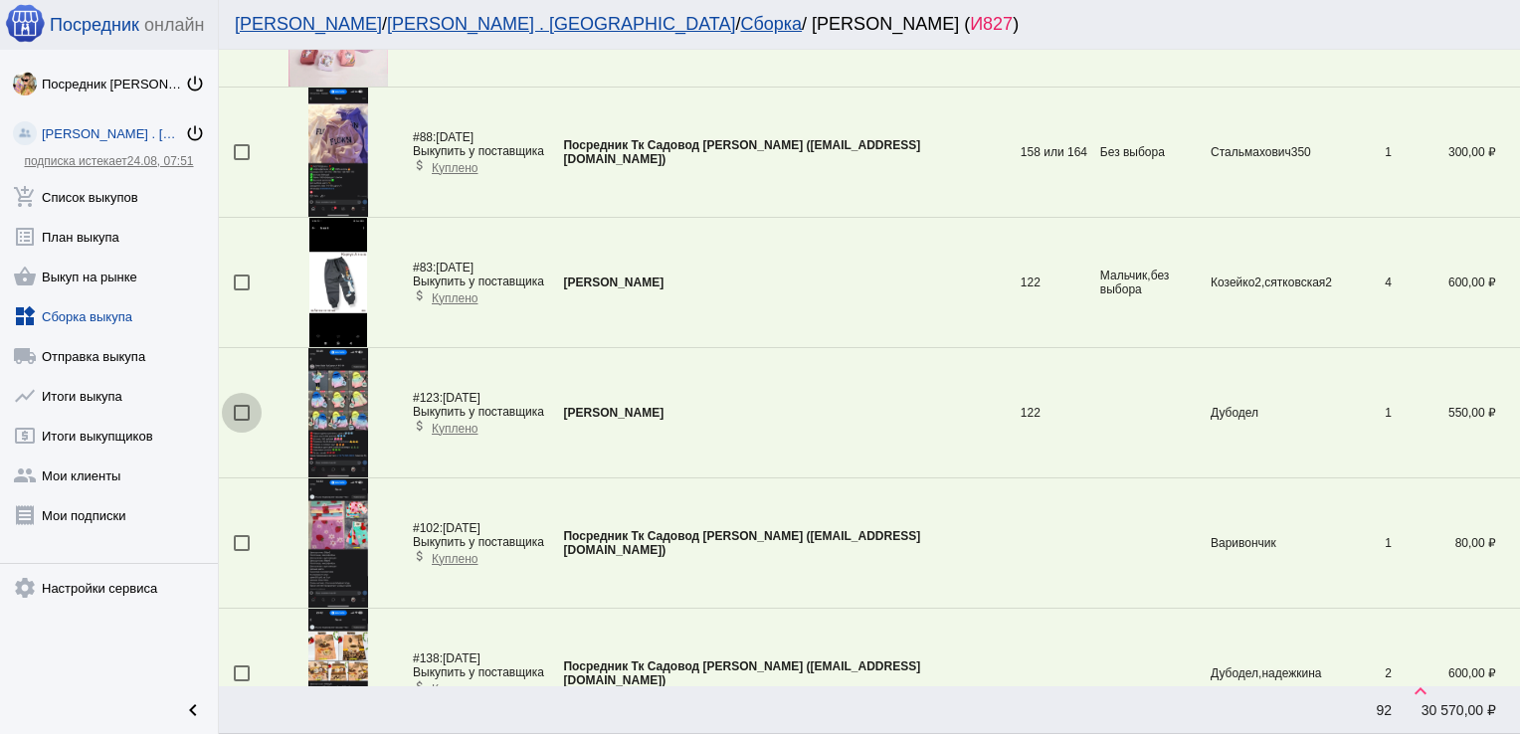
click at [242, 411] on div at bounding box center [242, 413] width 16 height 16
click at [242, 421] on input "checkbox" at bounding box center [241, 421] width 1 height 1
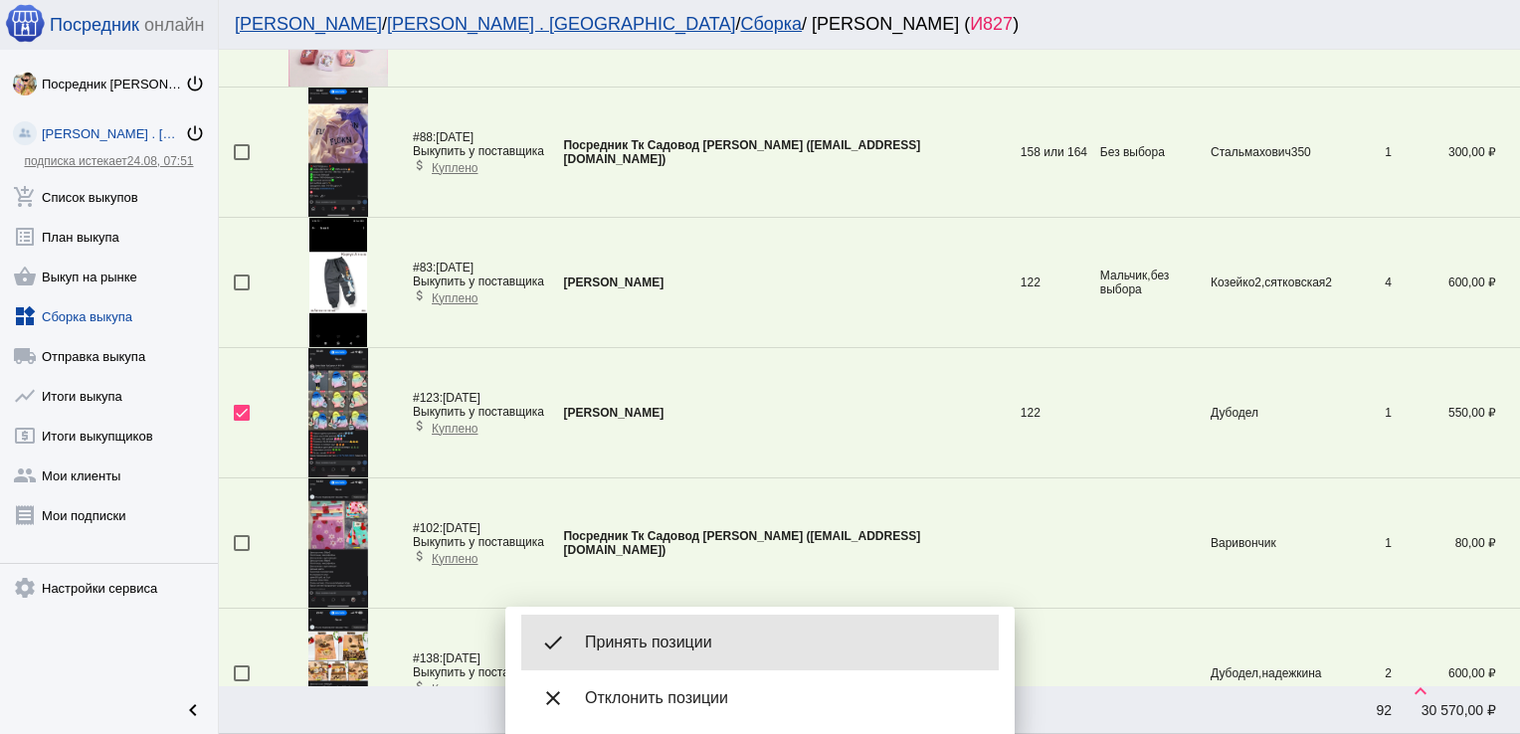
click at [734, 652] on span "Принять позиции" at bounding box center [784, 643] width 398 height 20
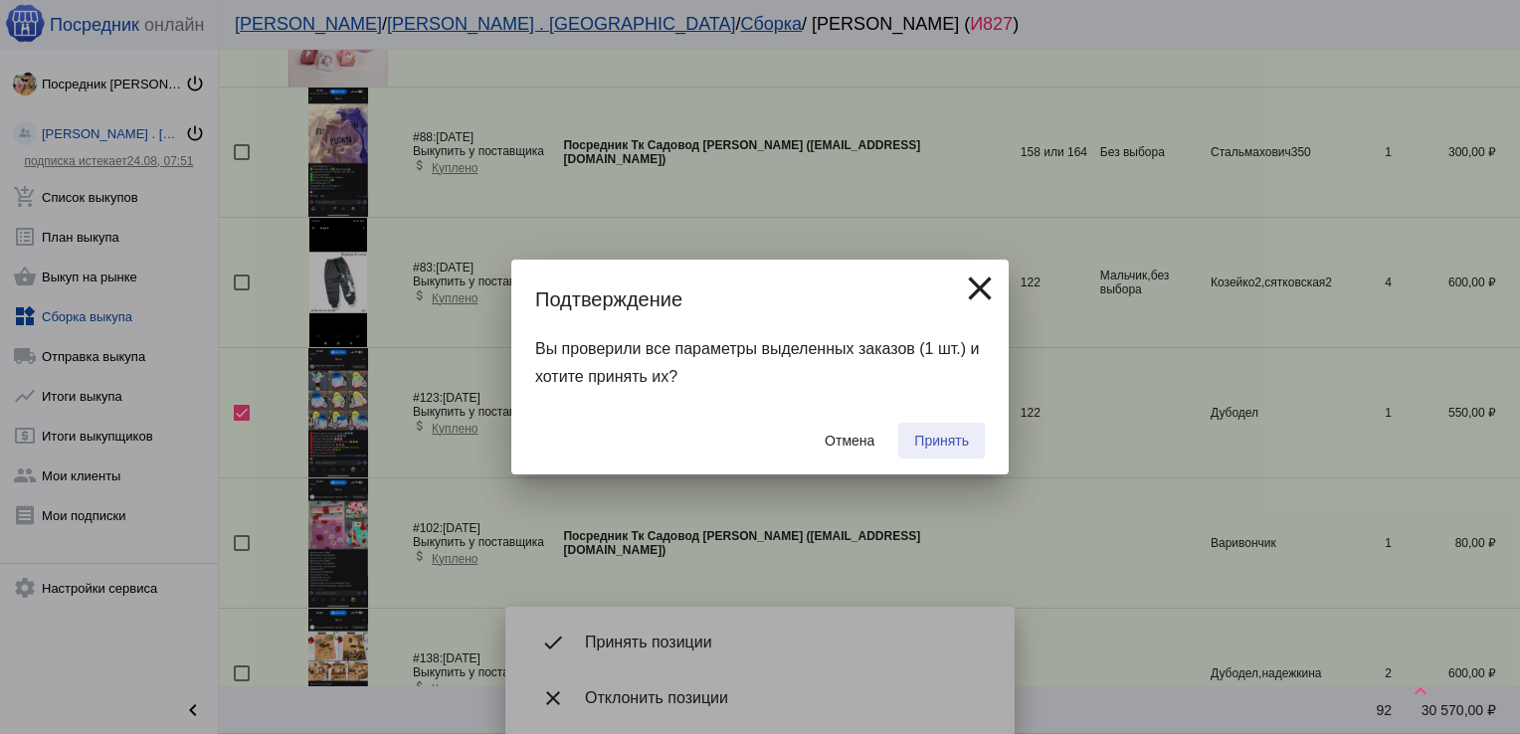
click at [948, 446] on span "Принять" at bounding box center [941, 441] width 55 height 16
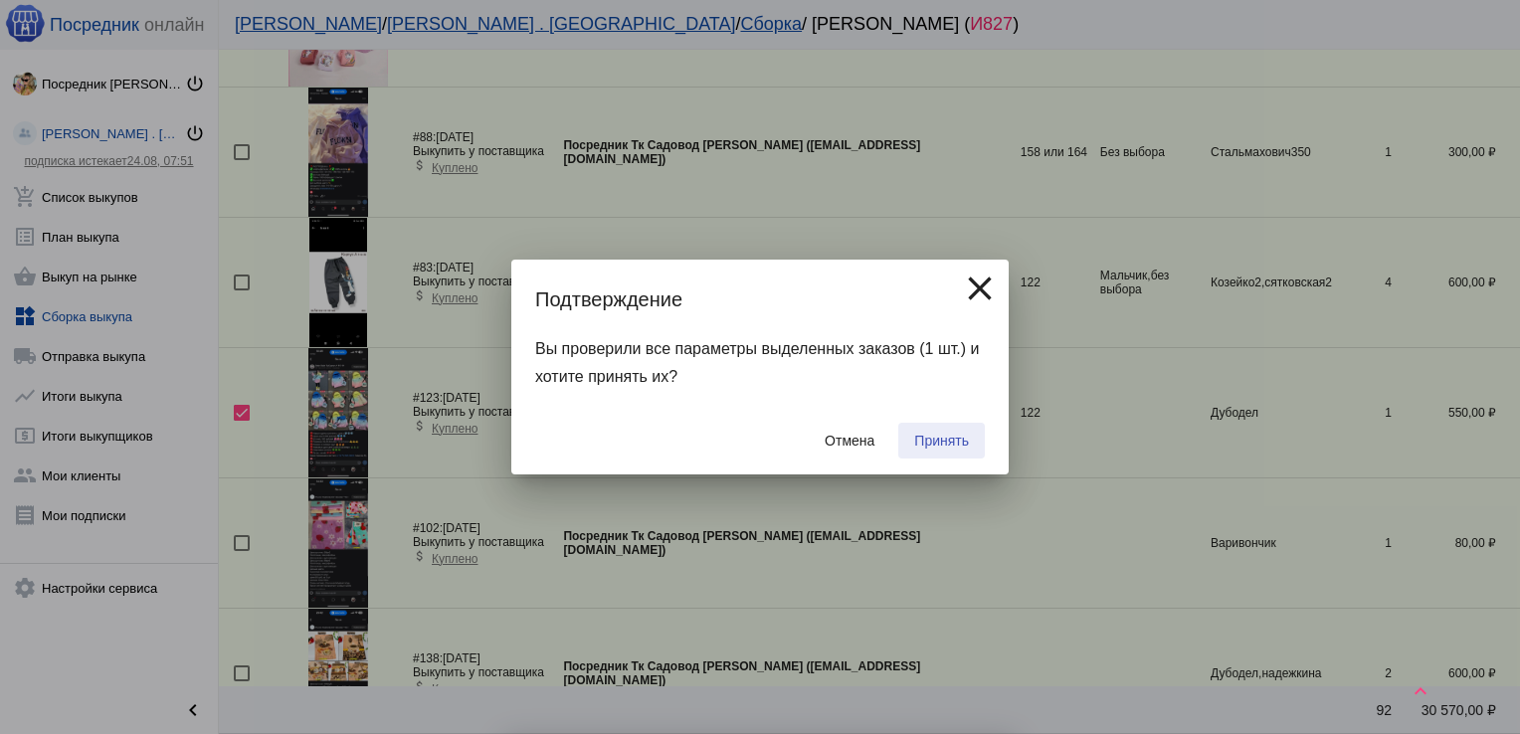
checkbox input "false"
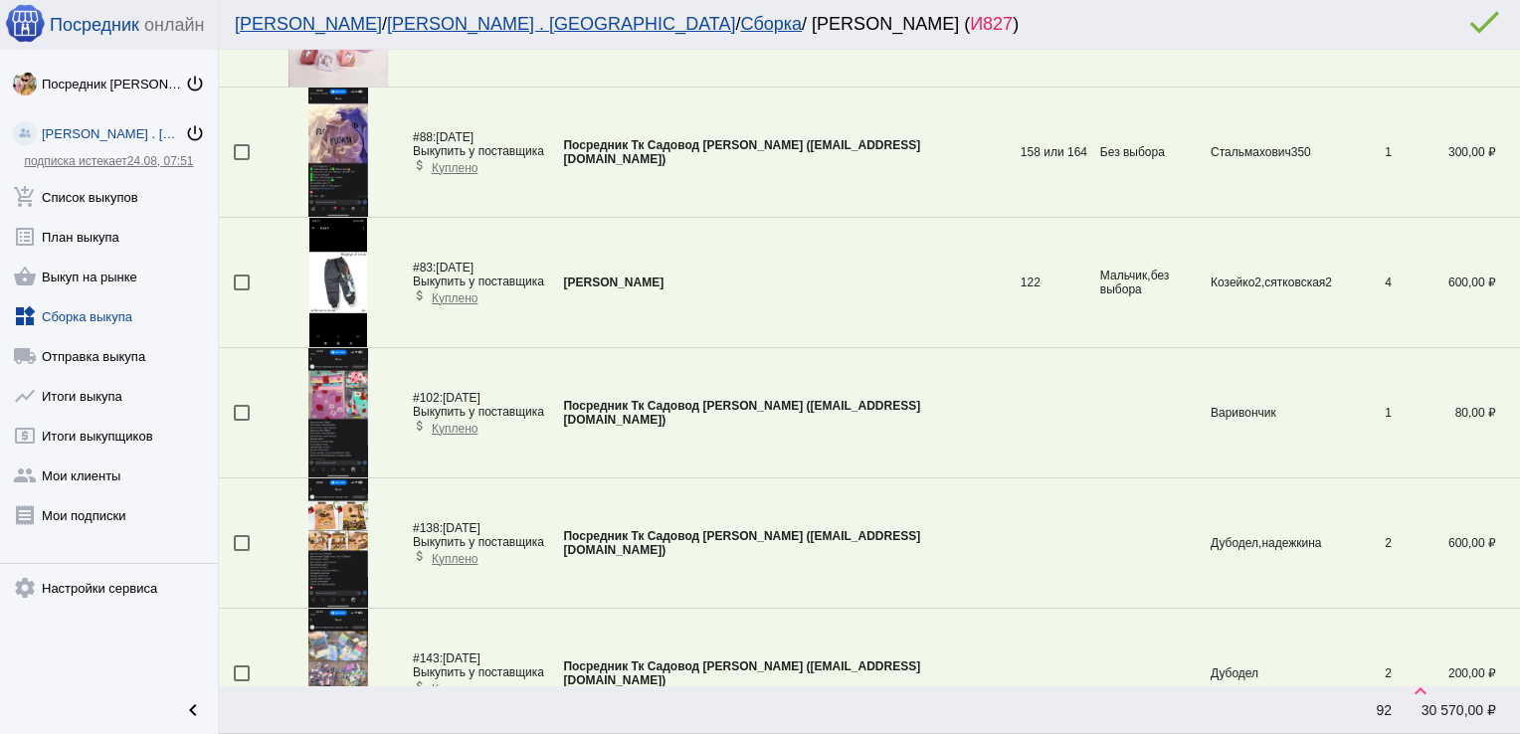
scroll to position [2282, 0]
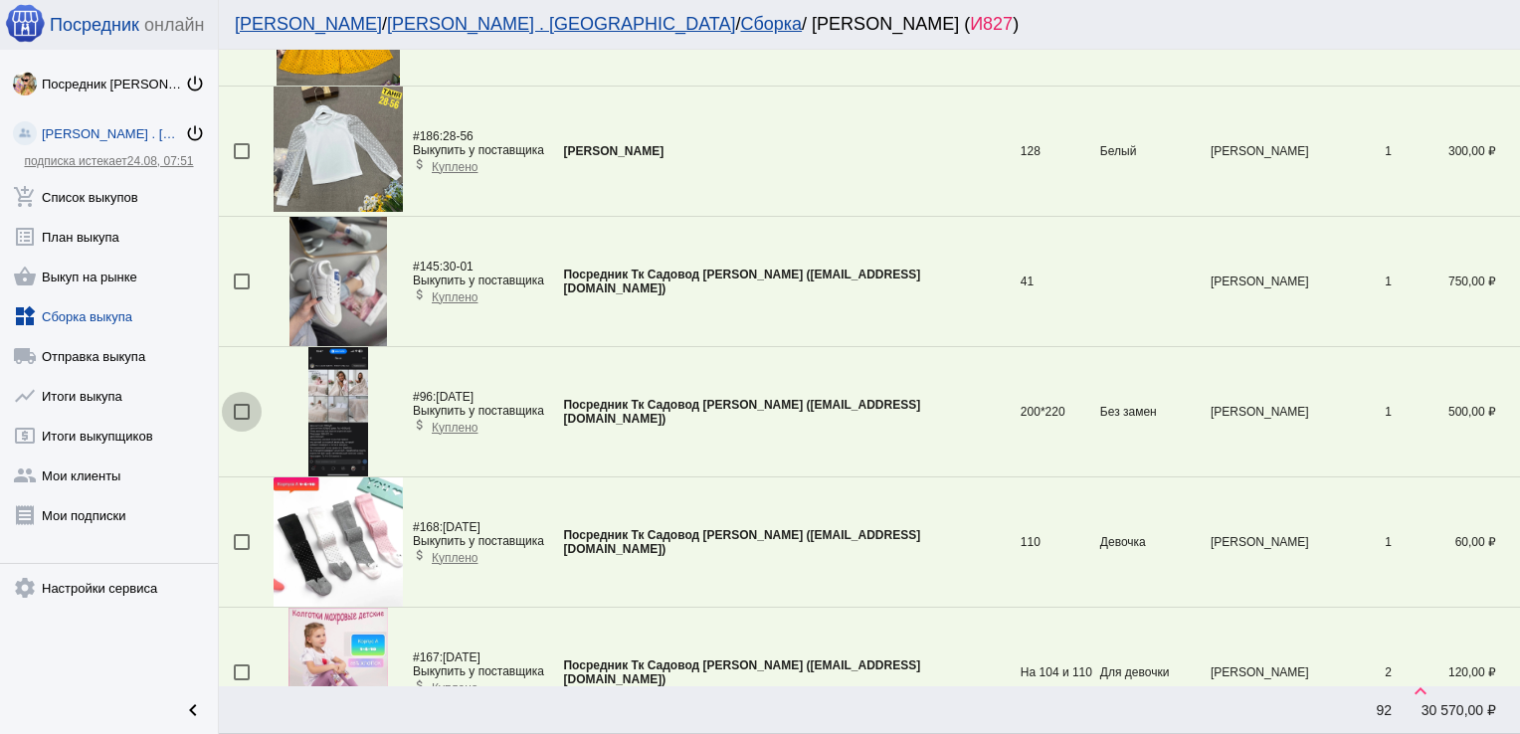
click at [246, 409] on div at bounding box center [242, 412] width 16 height 16
click at [242, 420] on input "checkbox" at bounding box center [241, 420] width 1 height 1
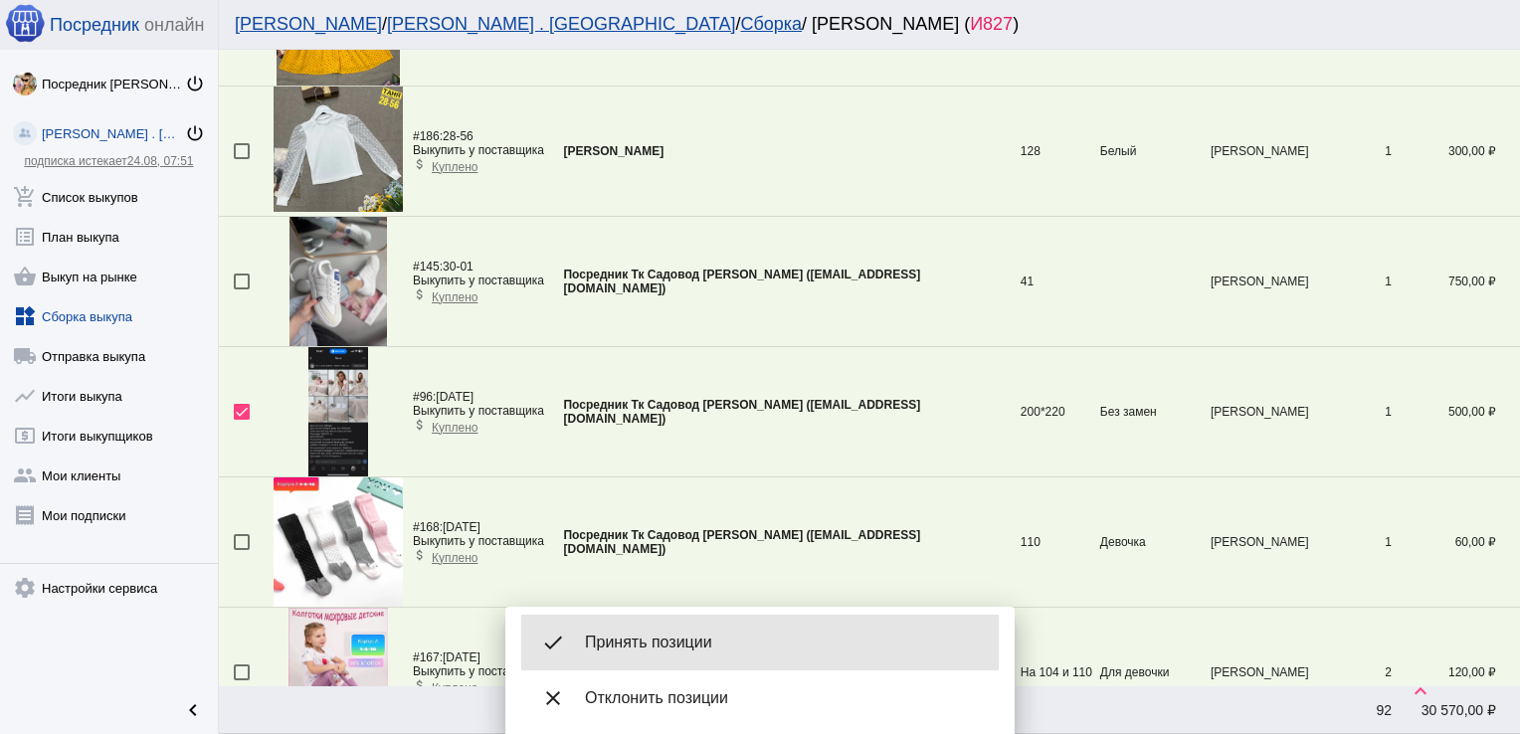
click at [696, 640] on span "Принять позиции" at bounding box center [784, 643] width 398 height 20
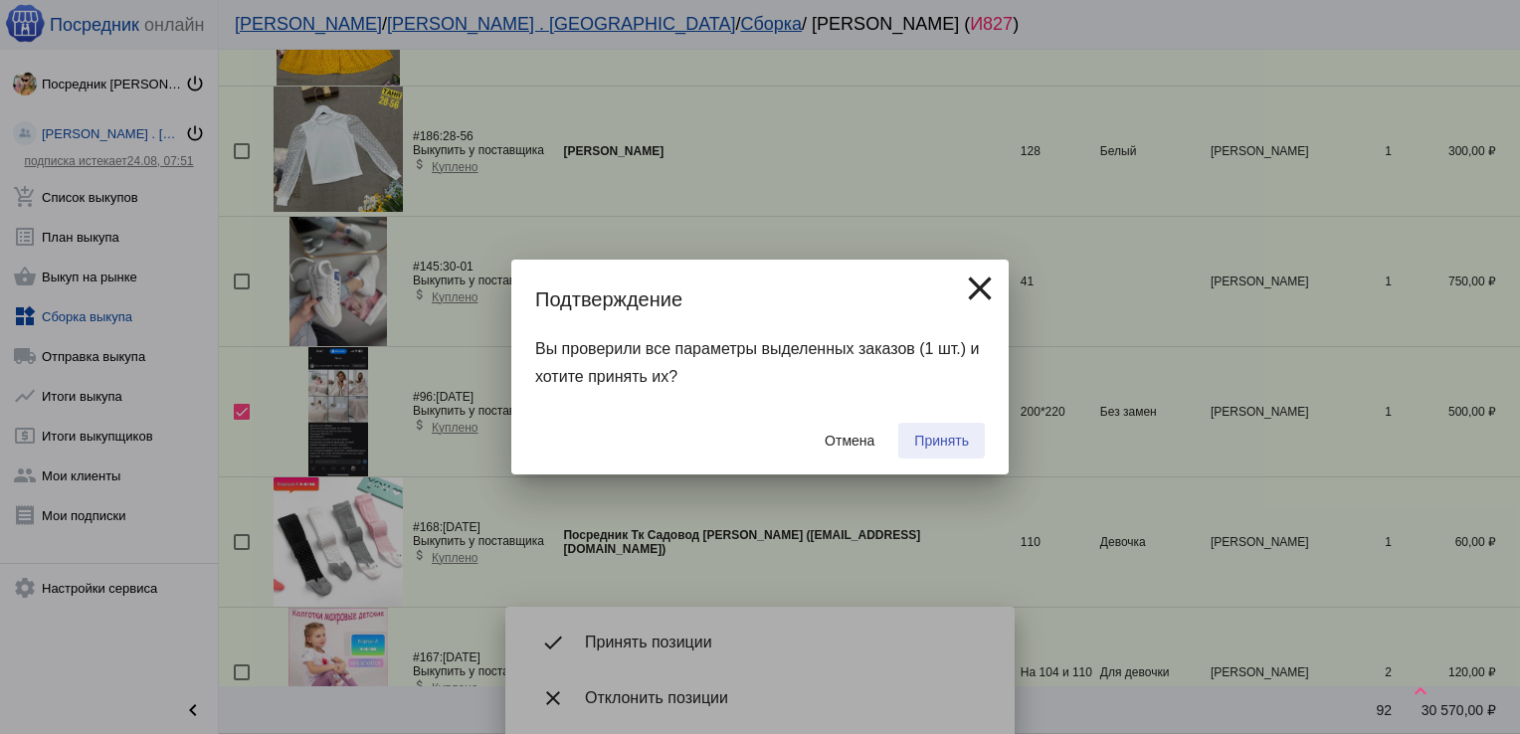
click at [938, 444] on span "Принять" at bounding box center [941, 441] width 55 height 16
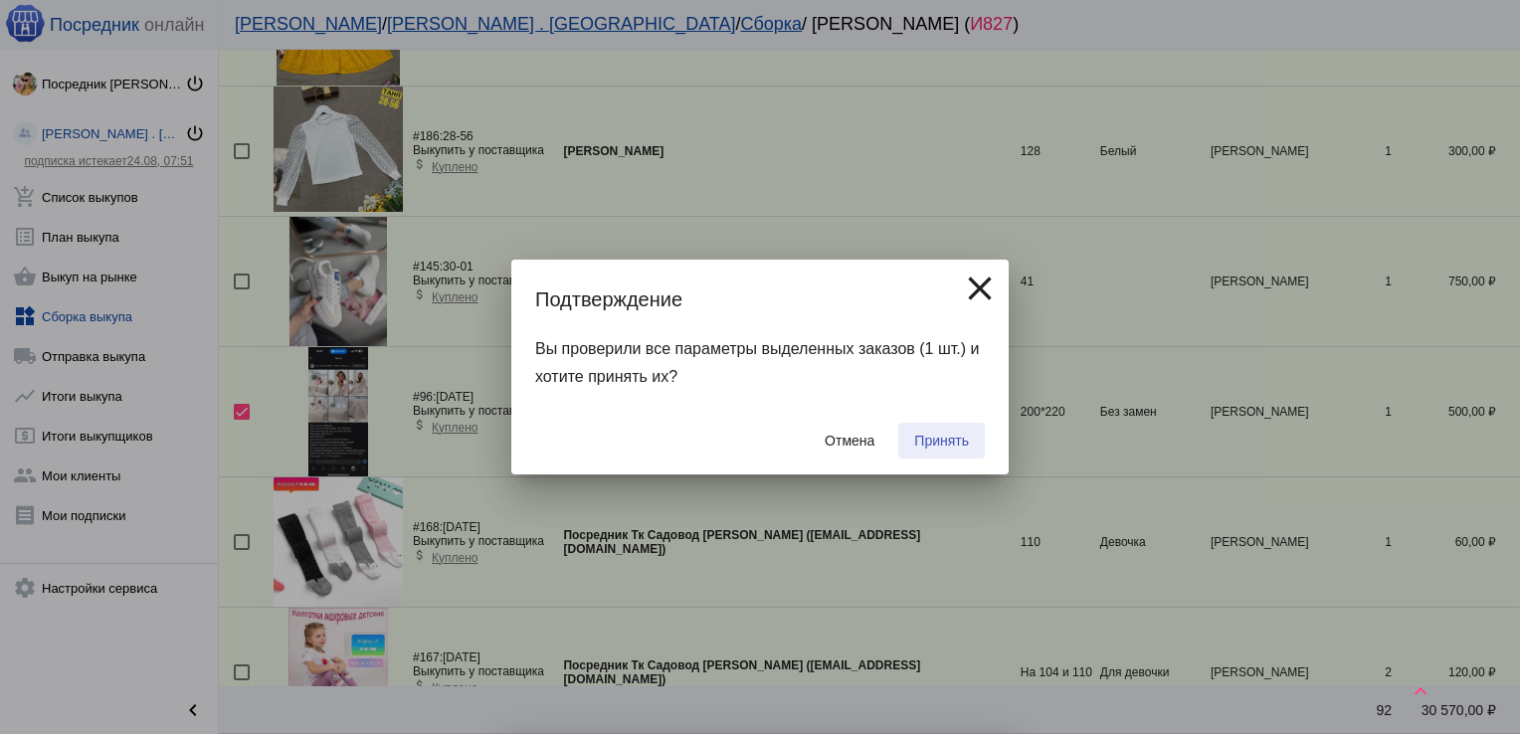
checkbox input "false"
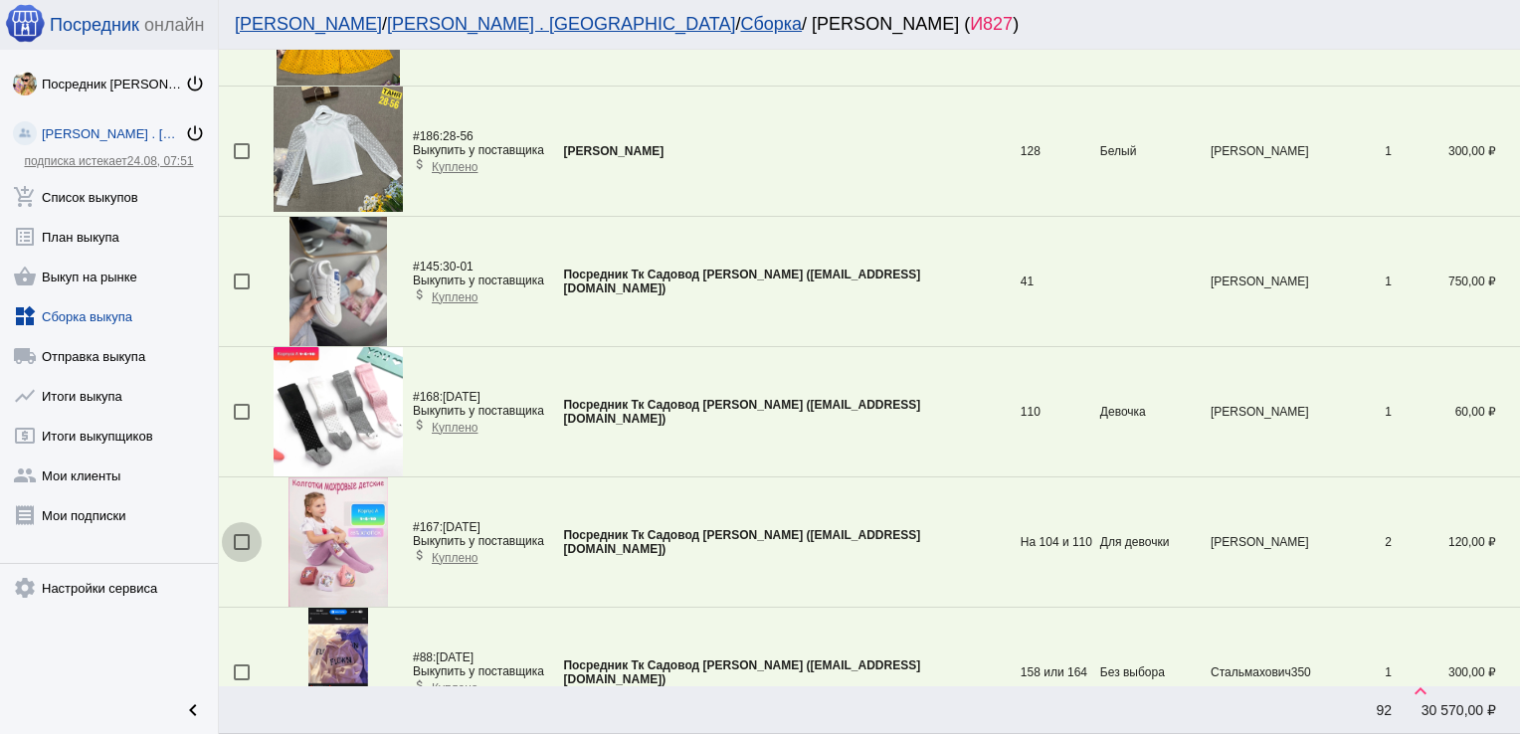
click at [243, 539] on div at bounding box center [242, 542] width 16 height 16
click at [242, 550] on input "checkbox" at bounding box center [241, 550] width 1 height 1
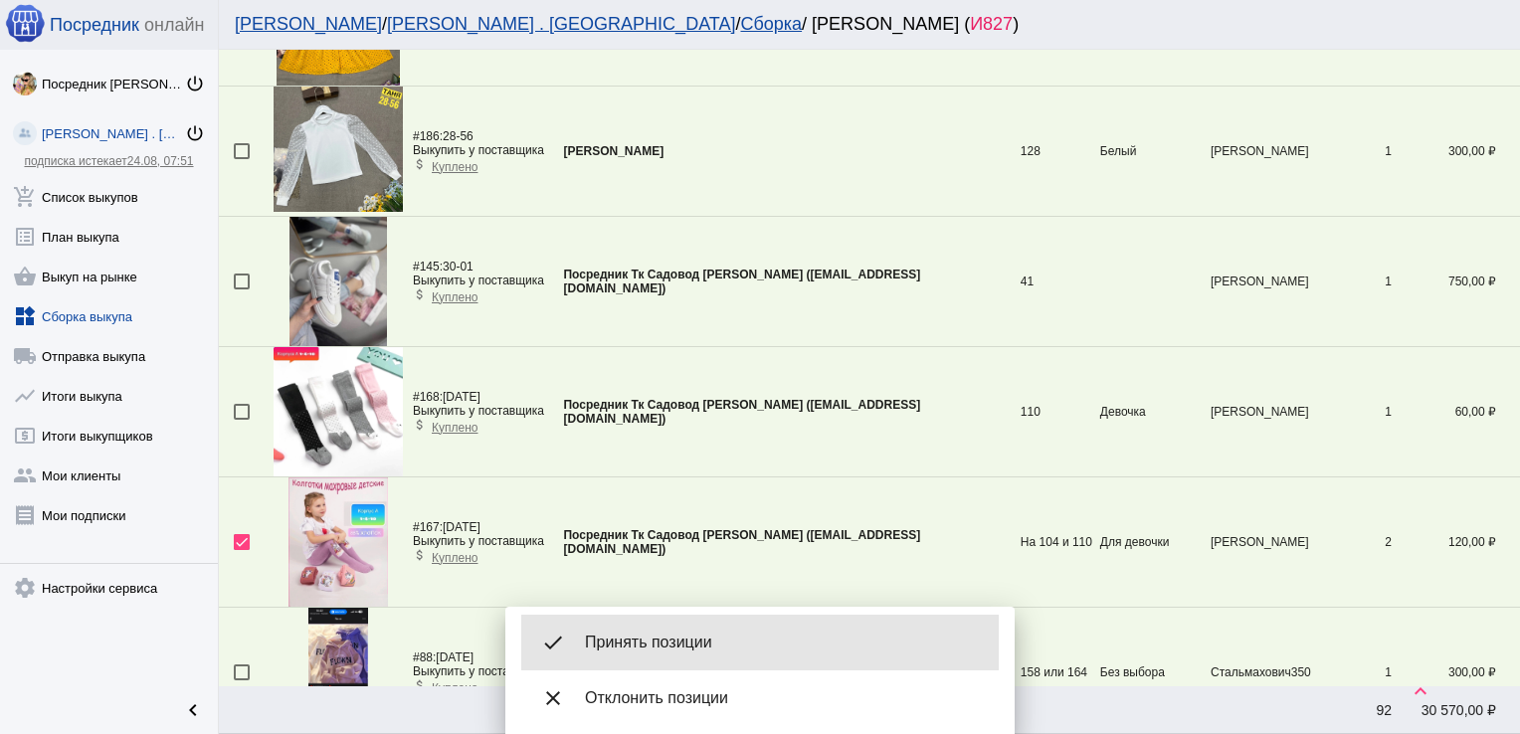
click at [704, 638] on span "Принять позиции" at bounding box center [784, 643] width 398 height 20
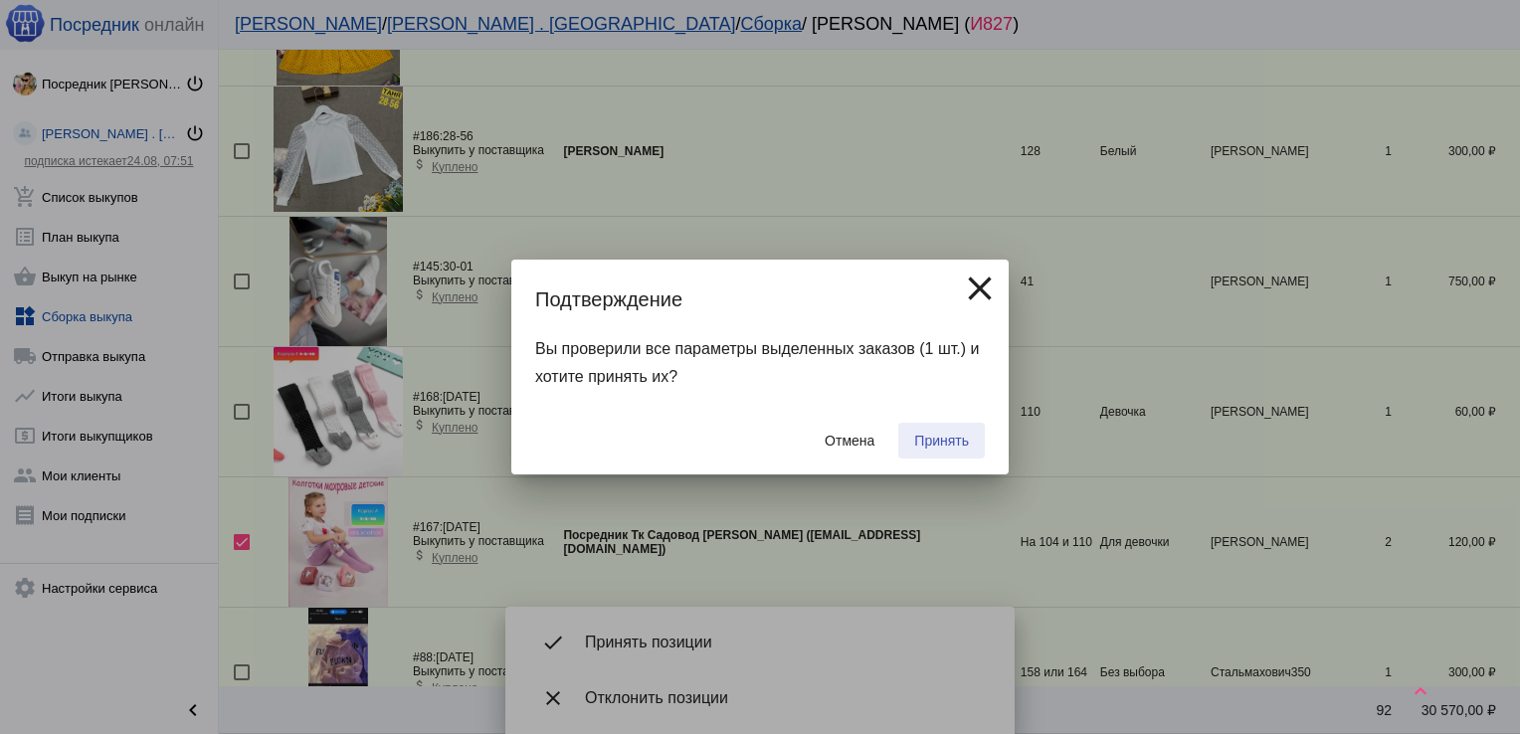
click at [942, 443] on span "Принять" at bounding box center [941, 441] width 55 height 16
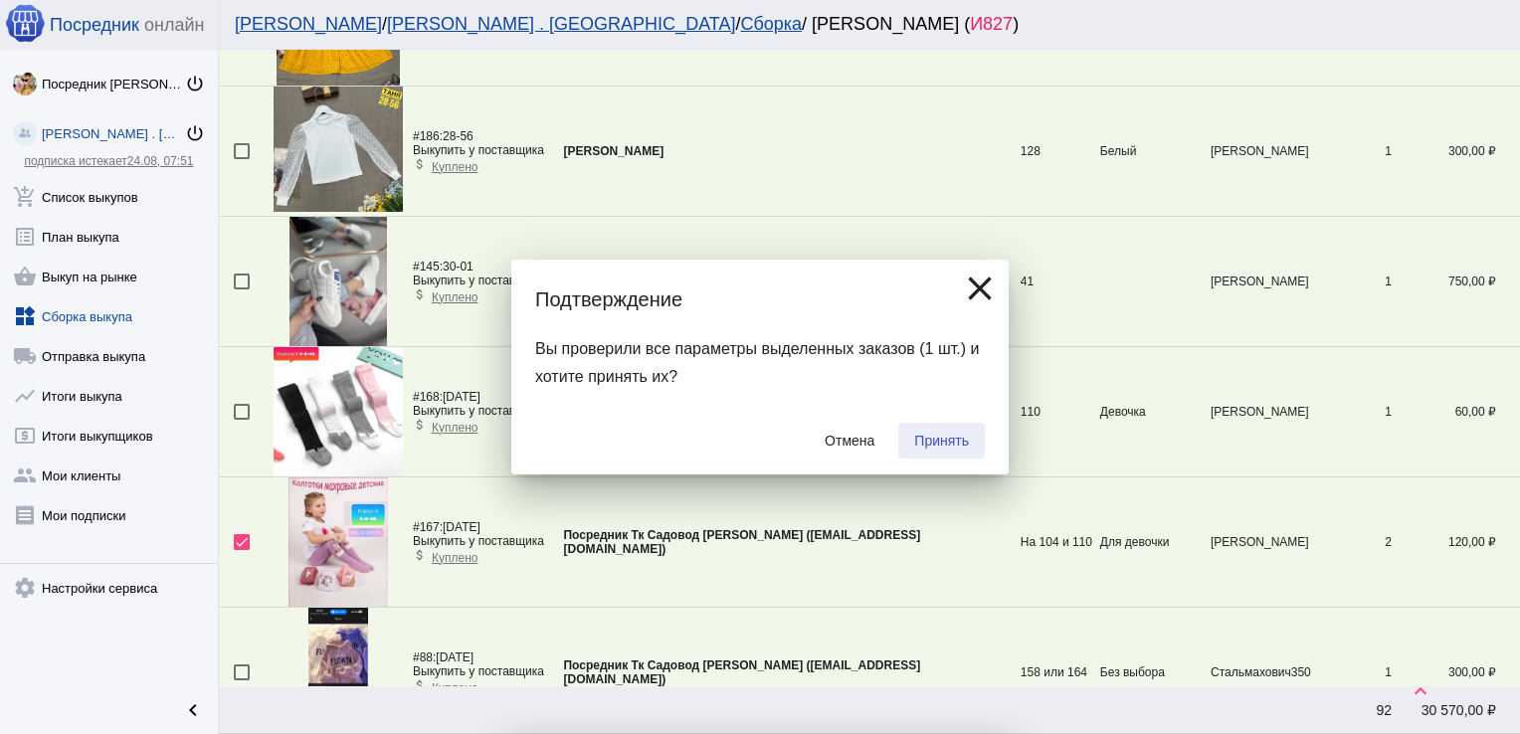
checkbox input "false"
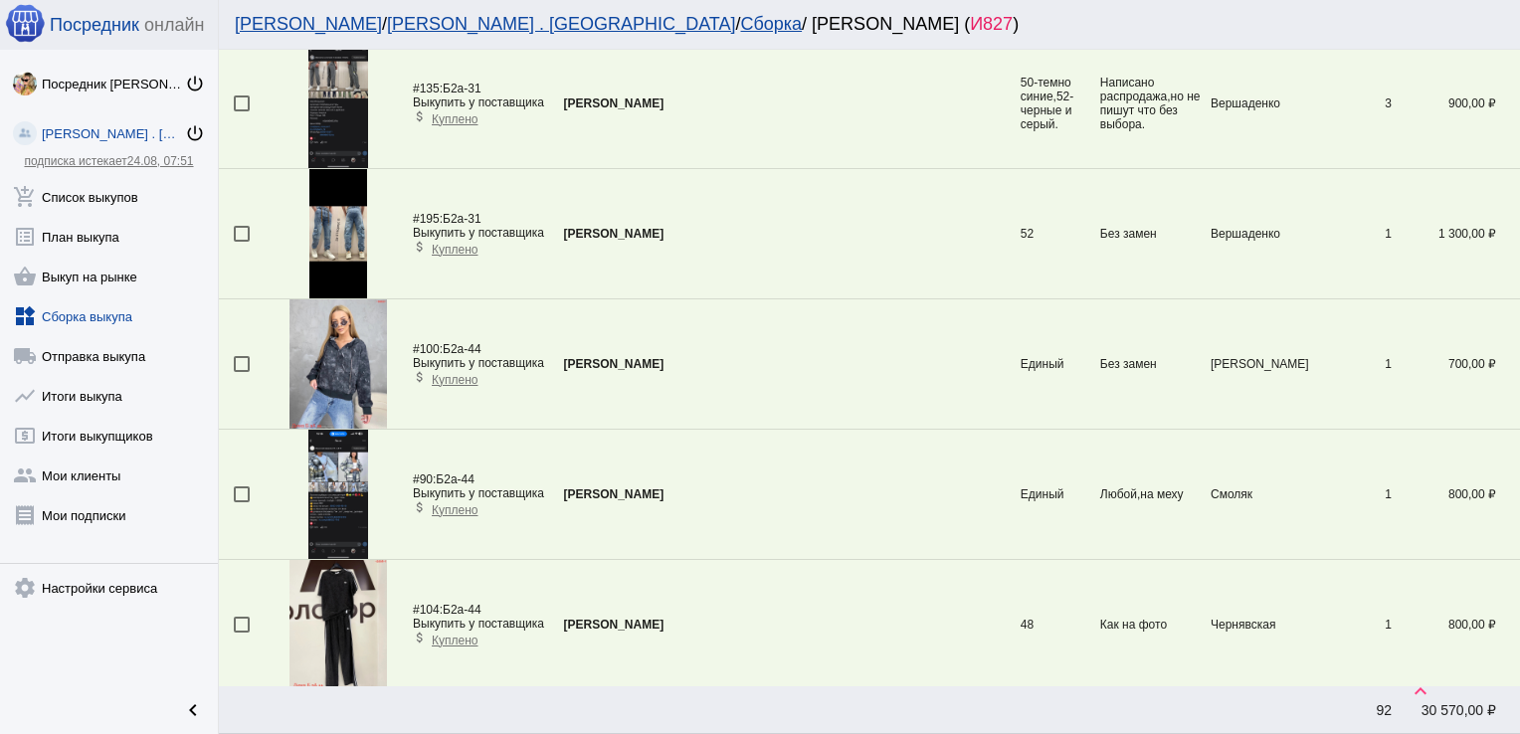
scroll to position [6124, 0]
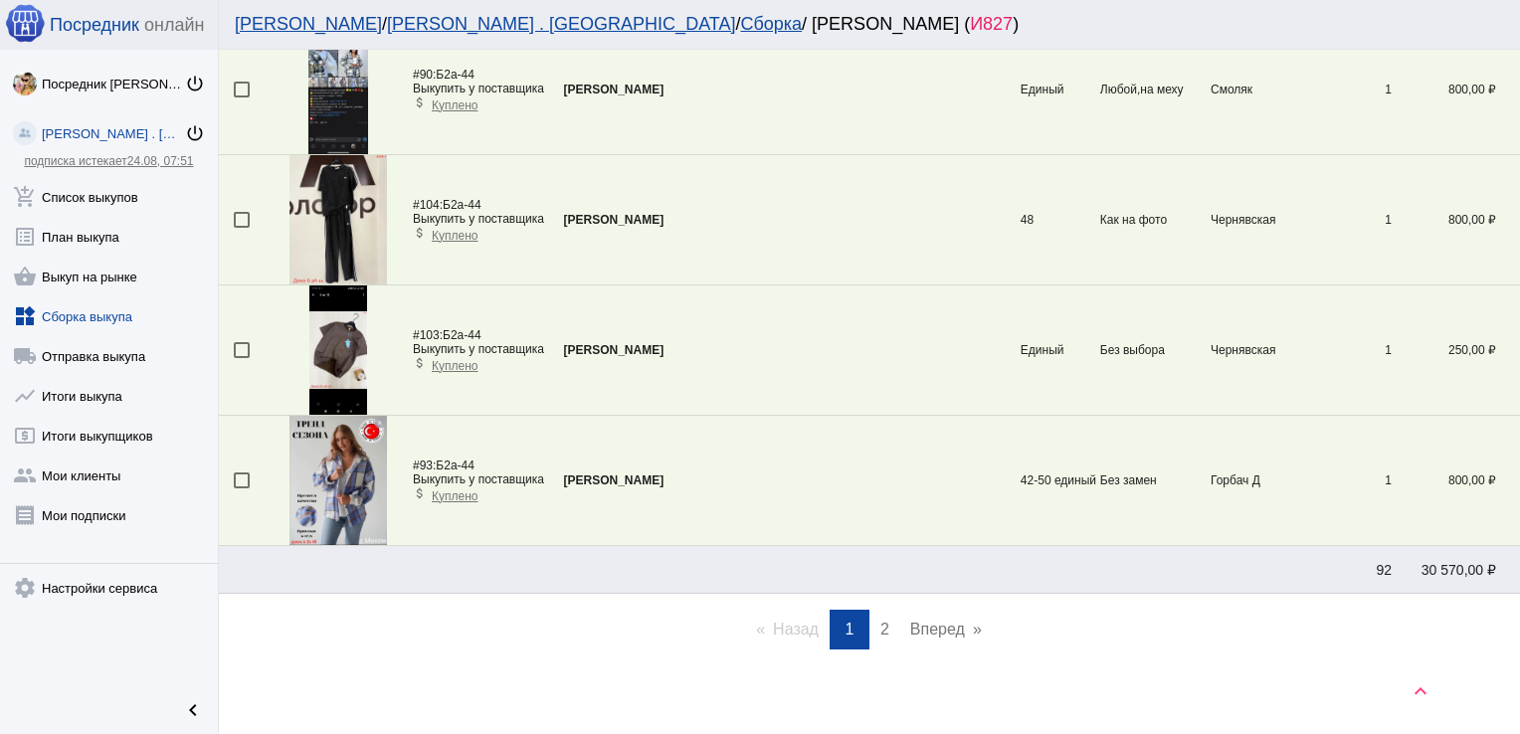
click at [881, 621] on span "2" at bounding box center [885, 629] width 9 height 17
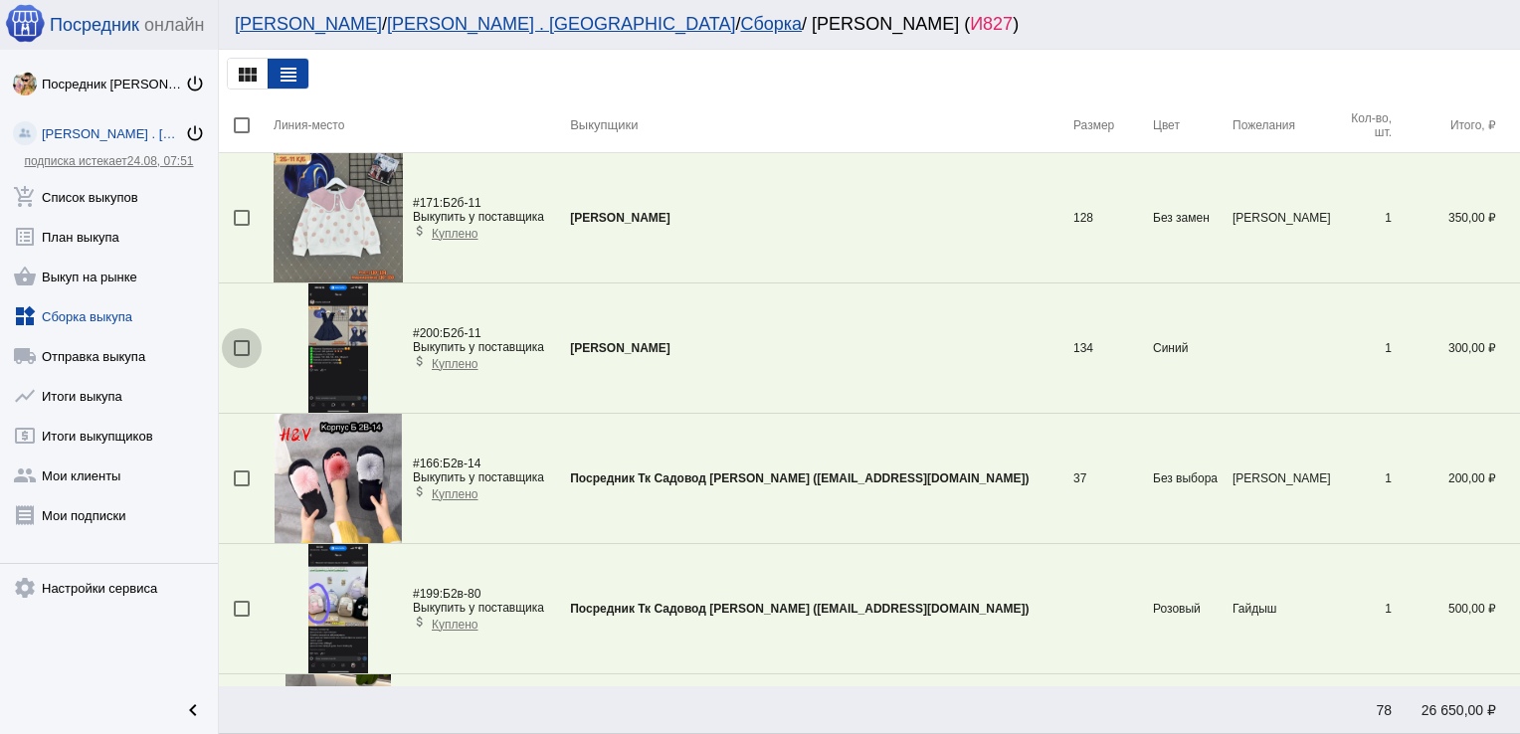
click at [243, 346] on div at bounding box center [242, 348] width 16 height 16
click at [242, 356] on input "checkbox" at bounding box center [241, 356] width 1 height 1
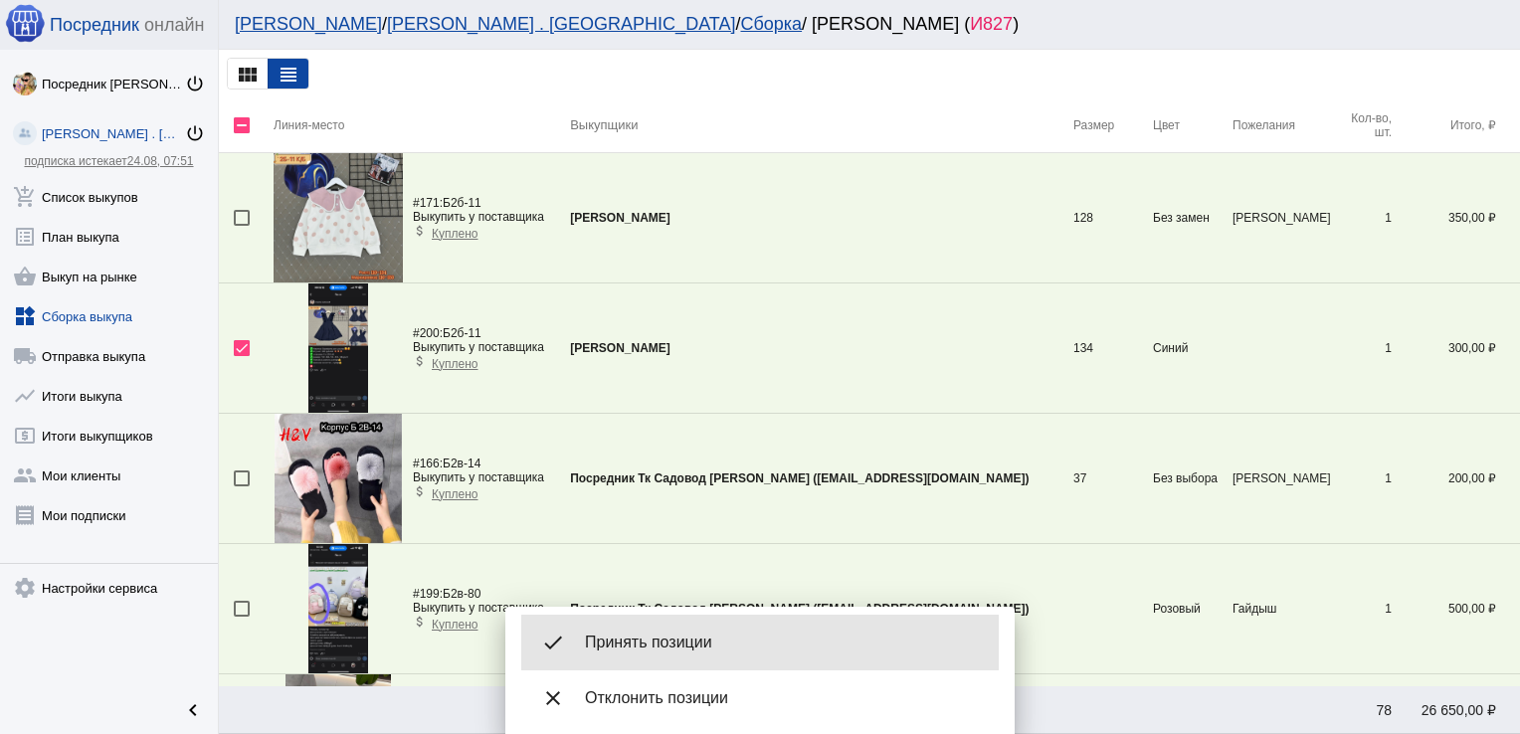
click at [646, 648] on span "Принять позиции" at bounding box center [784, 643] width 398 height 20
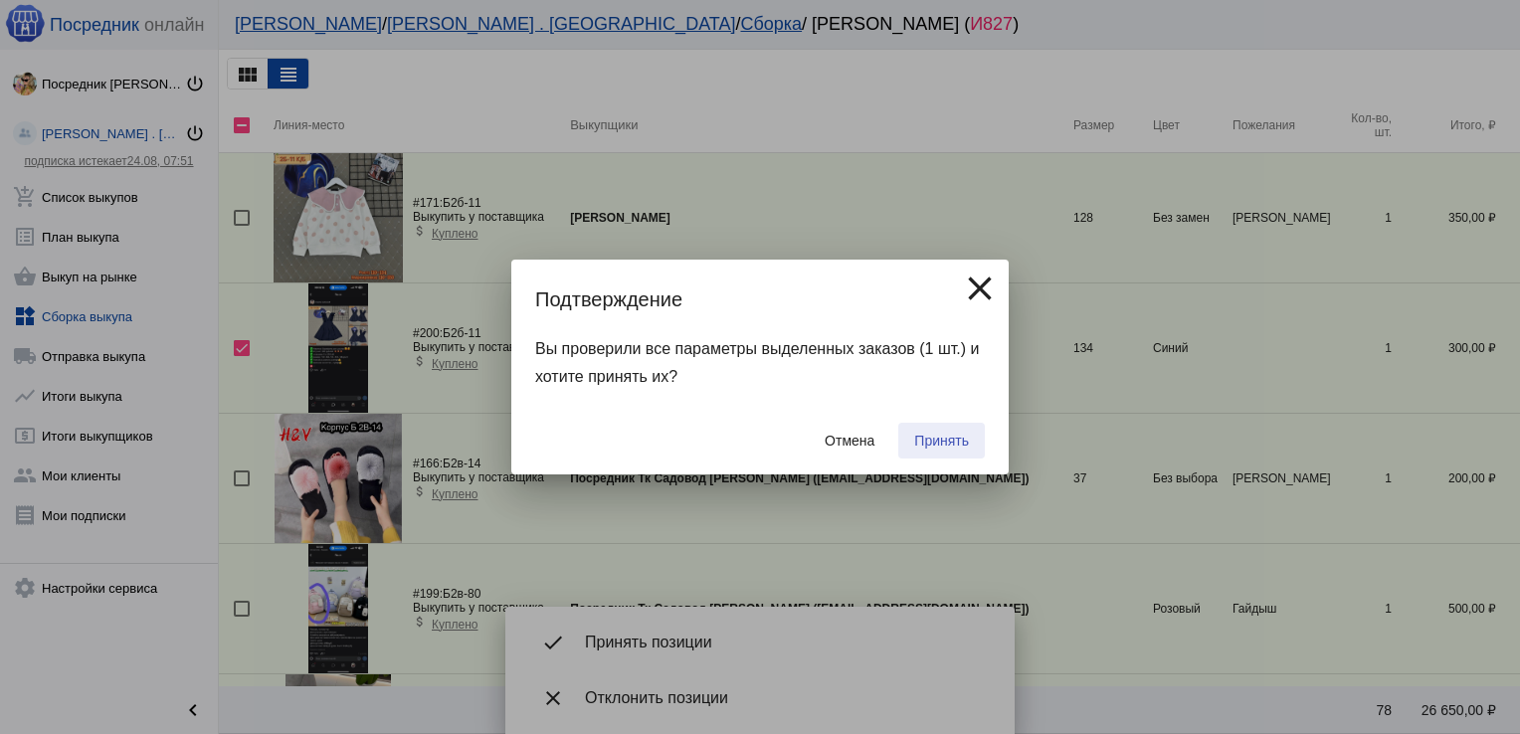
click at [935, 443] on span "Принять" at bounding box center [941, 441] width 55 height 16
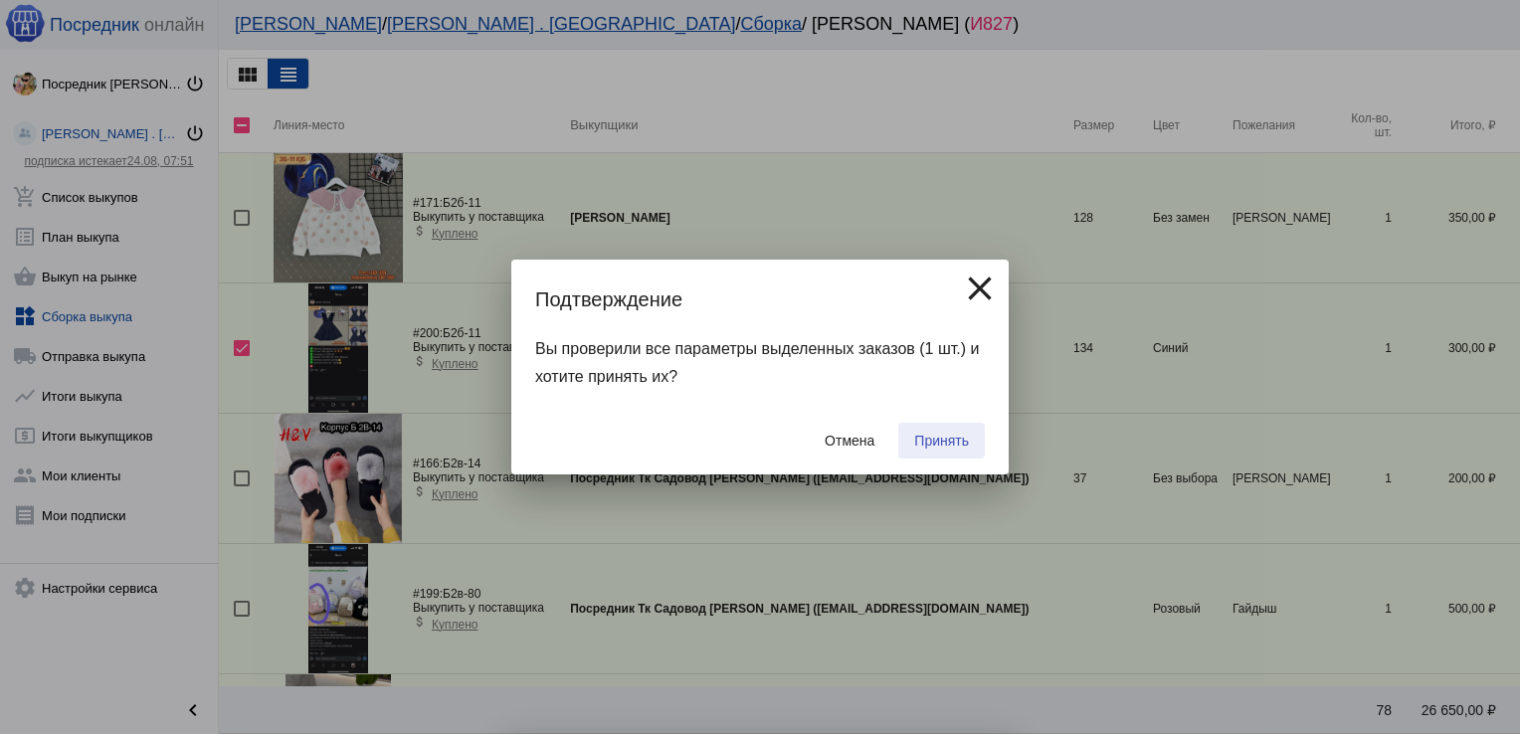
checkbox input "false"
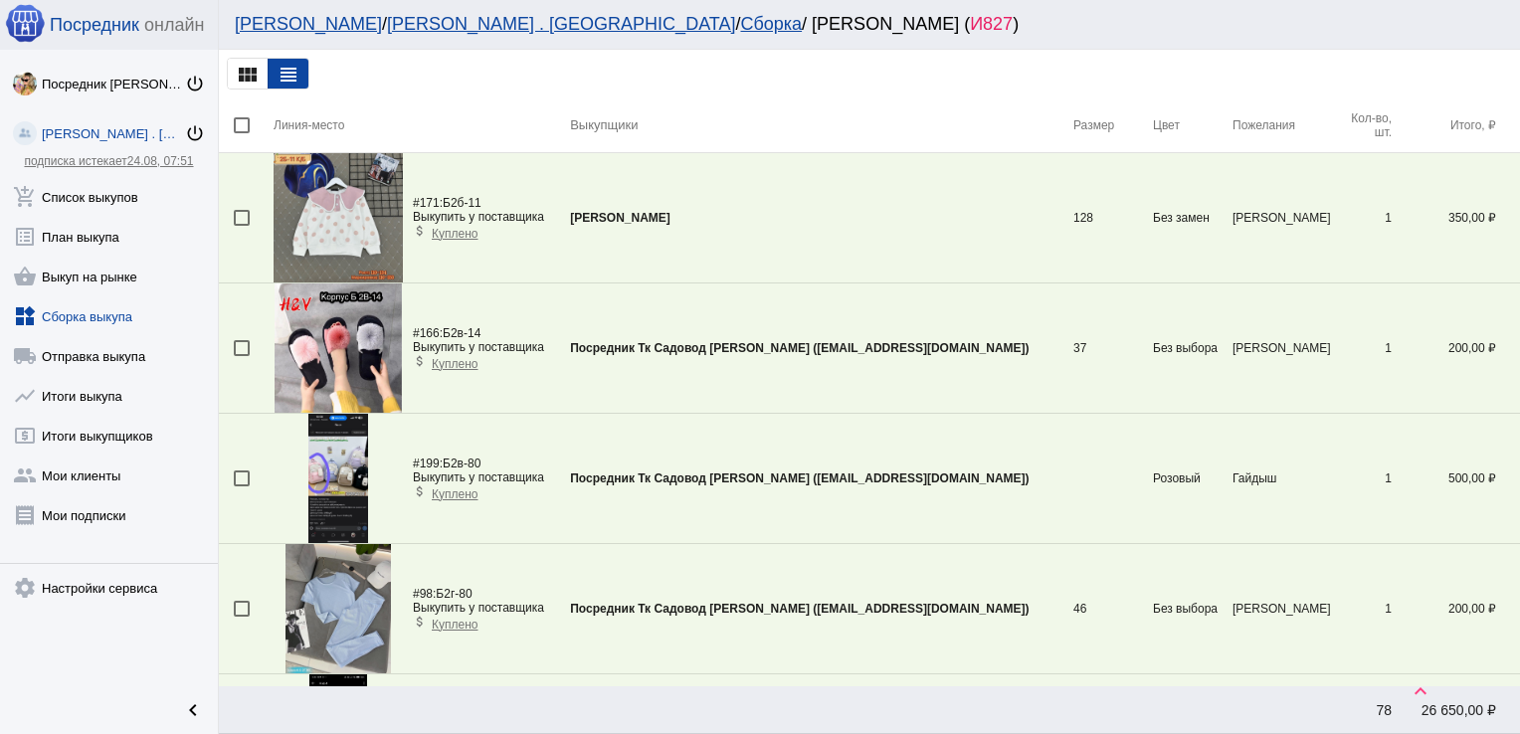
scroll to position [658, 0]
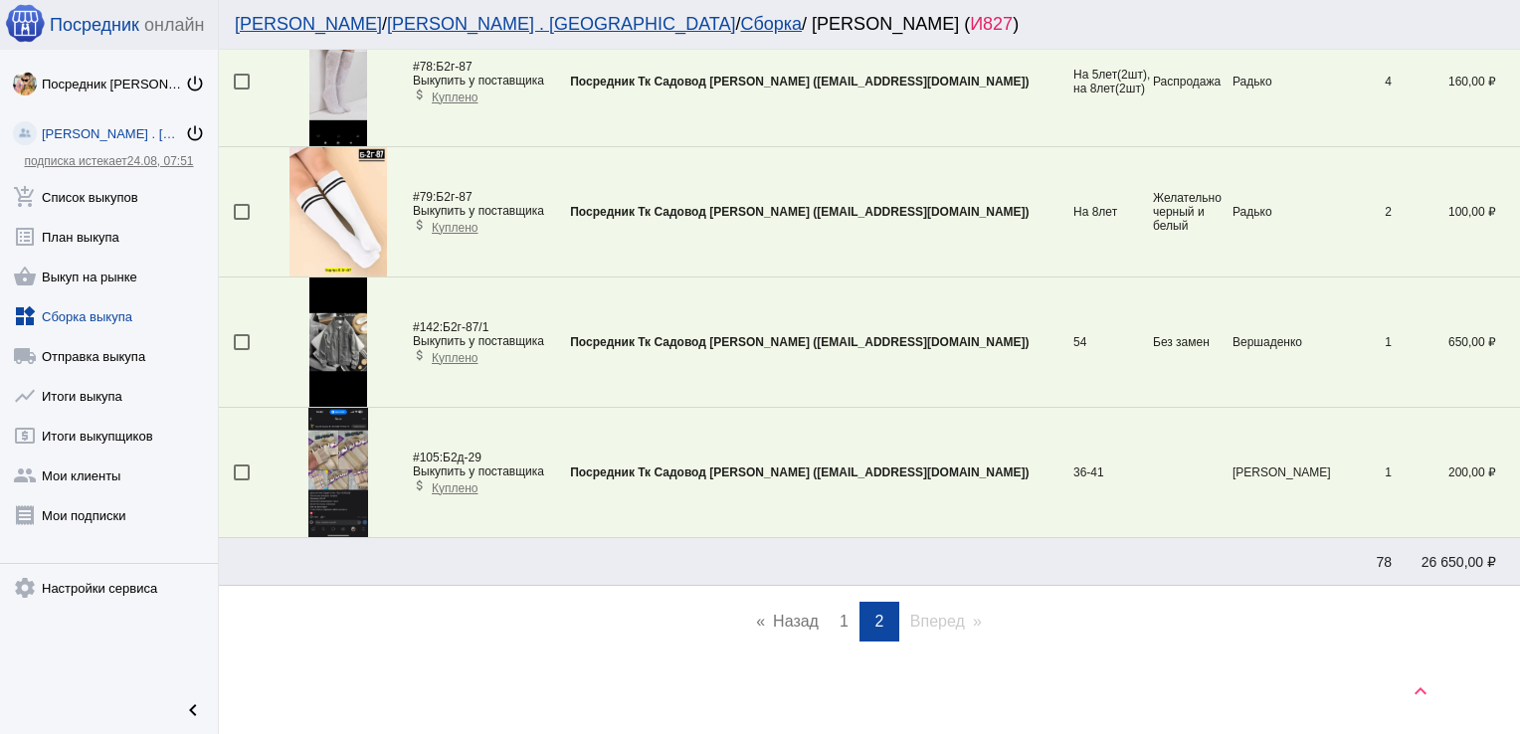
click at [840, 621] on span "1" at bounding box center [844, 621] width 9 height 17
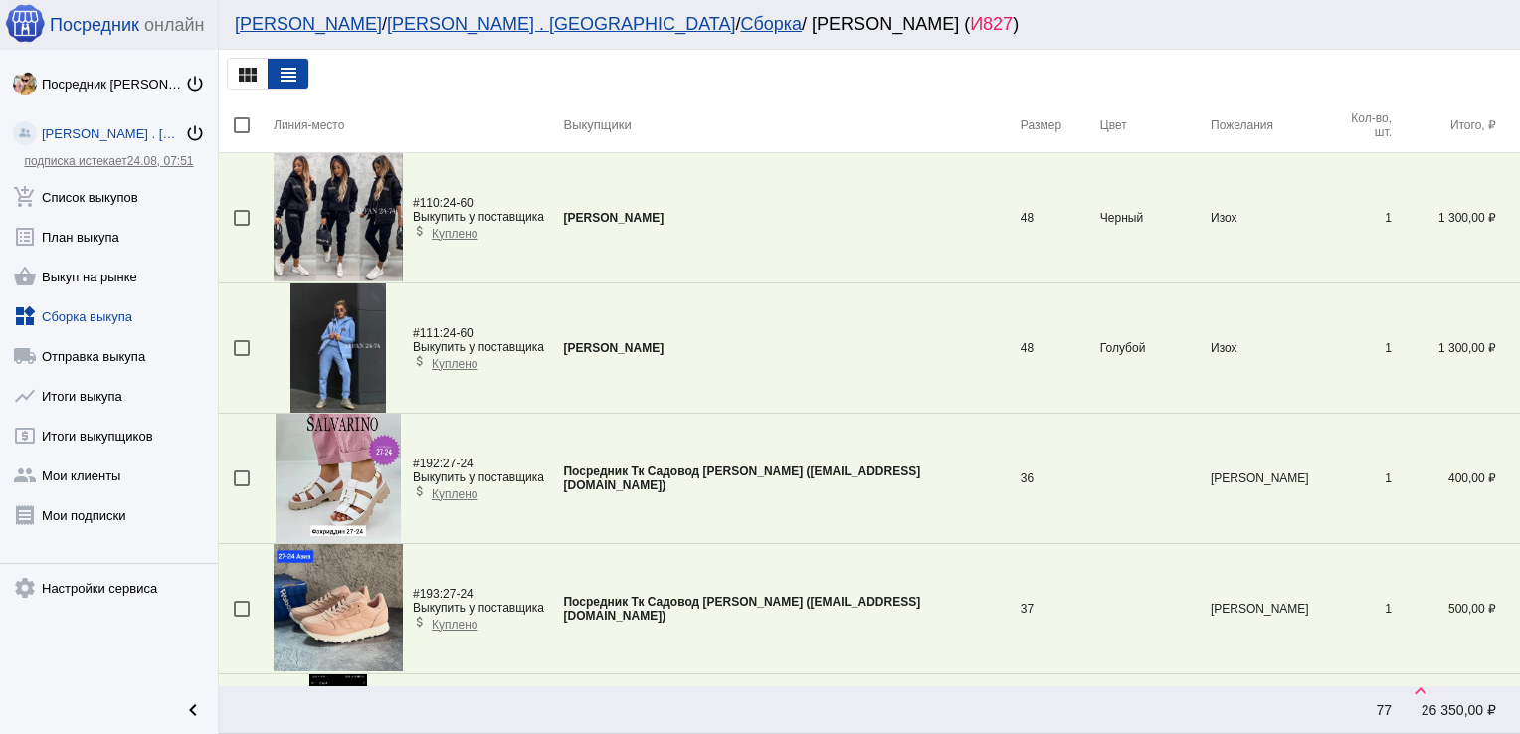
scroll to position [2543, 0]
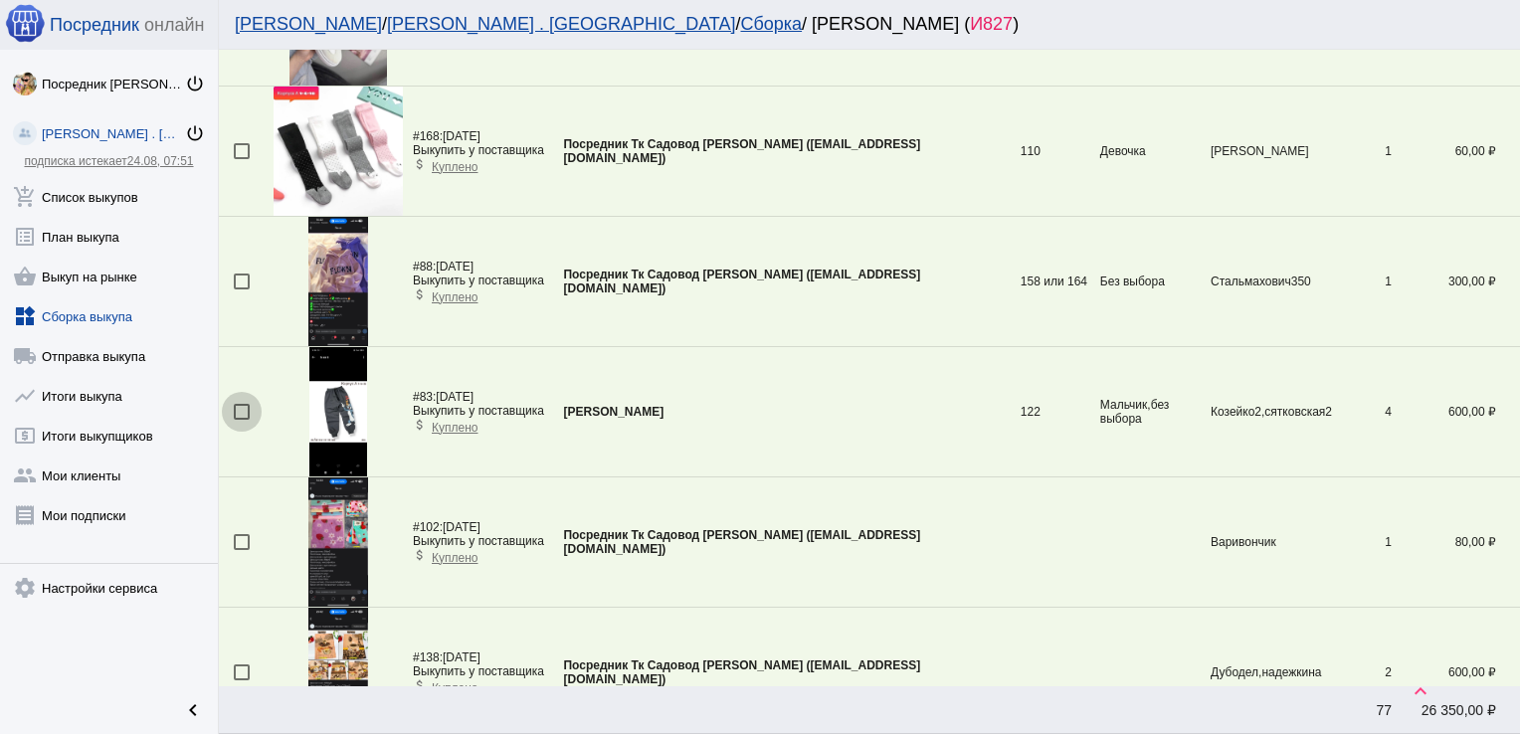
click at [249, 404] on div at bounding box center [242, 412] width 16 height 16
click at [242, 420] on input "checkbox" at bounding box center [241, 420] width 1 height 1
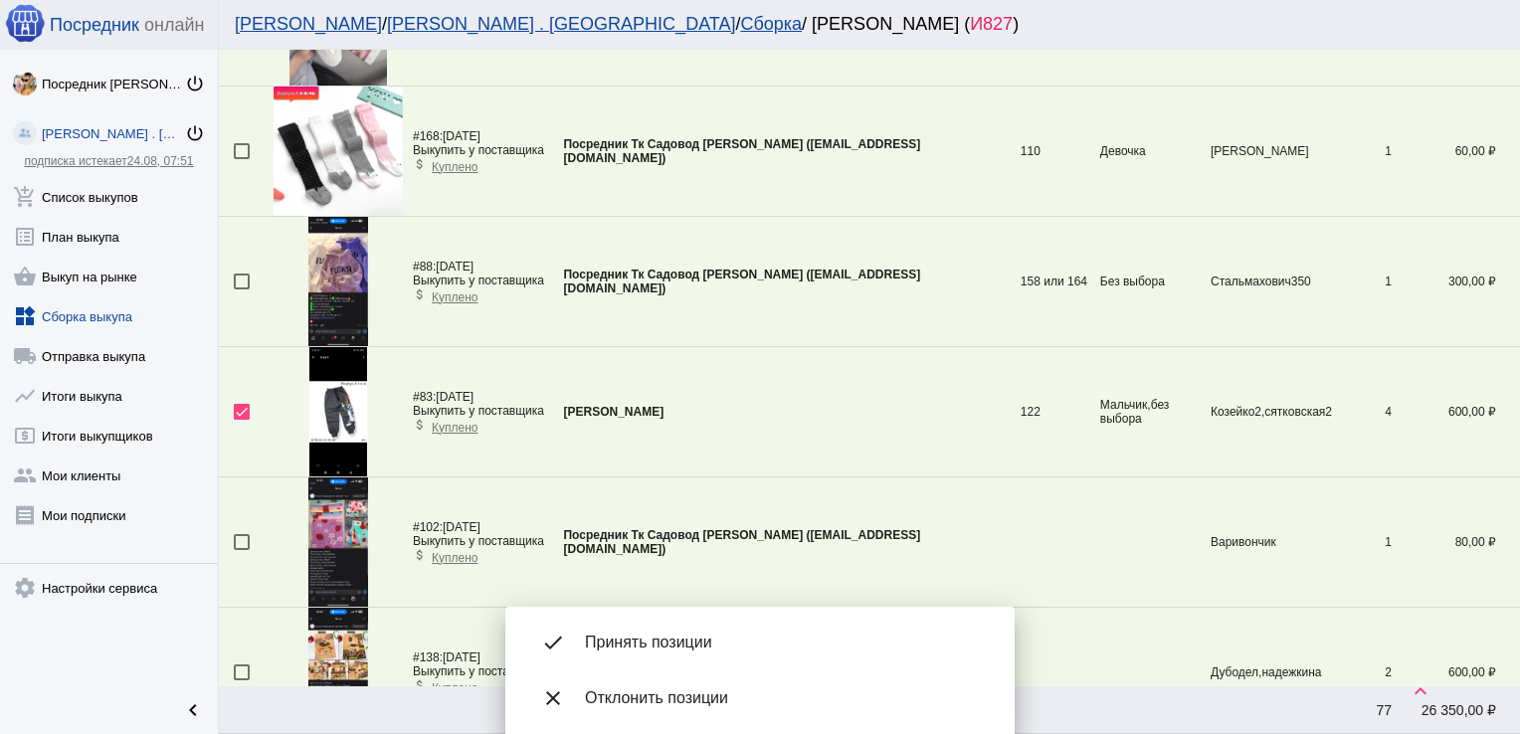
click at [675, 640] on span "Принять позиции" at bounding box center [784, 643] width 398 height 20
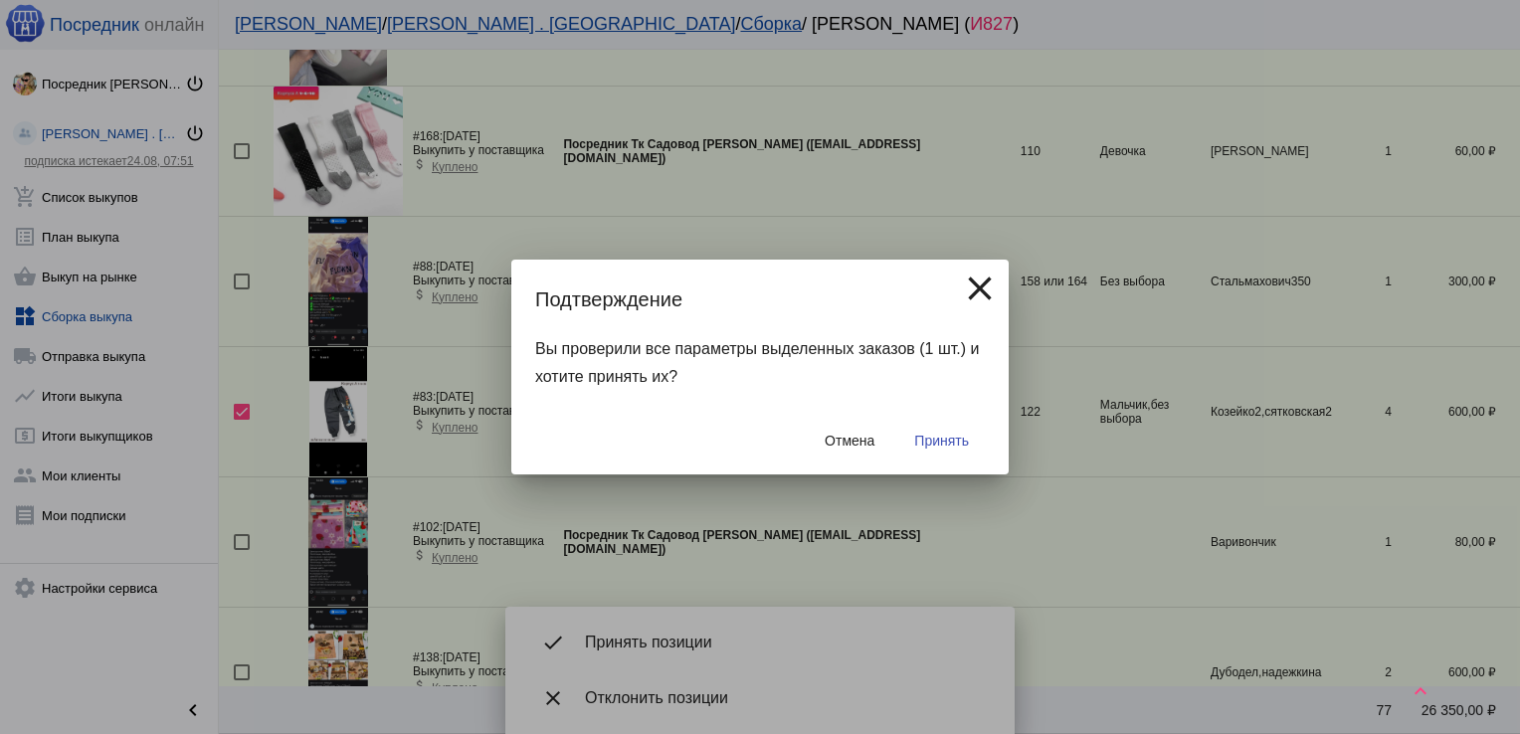
click at [944, 441] on span "Принять" at bounding box center [941, 441] width 55 height 16
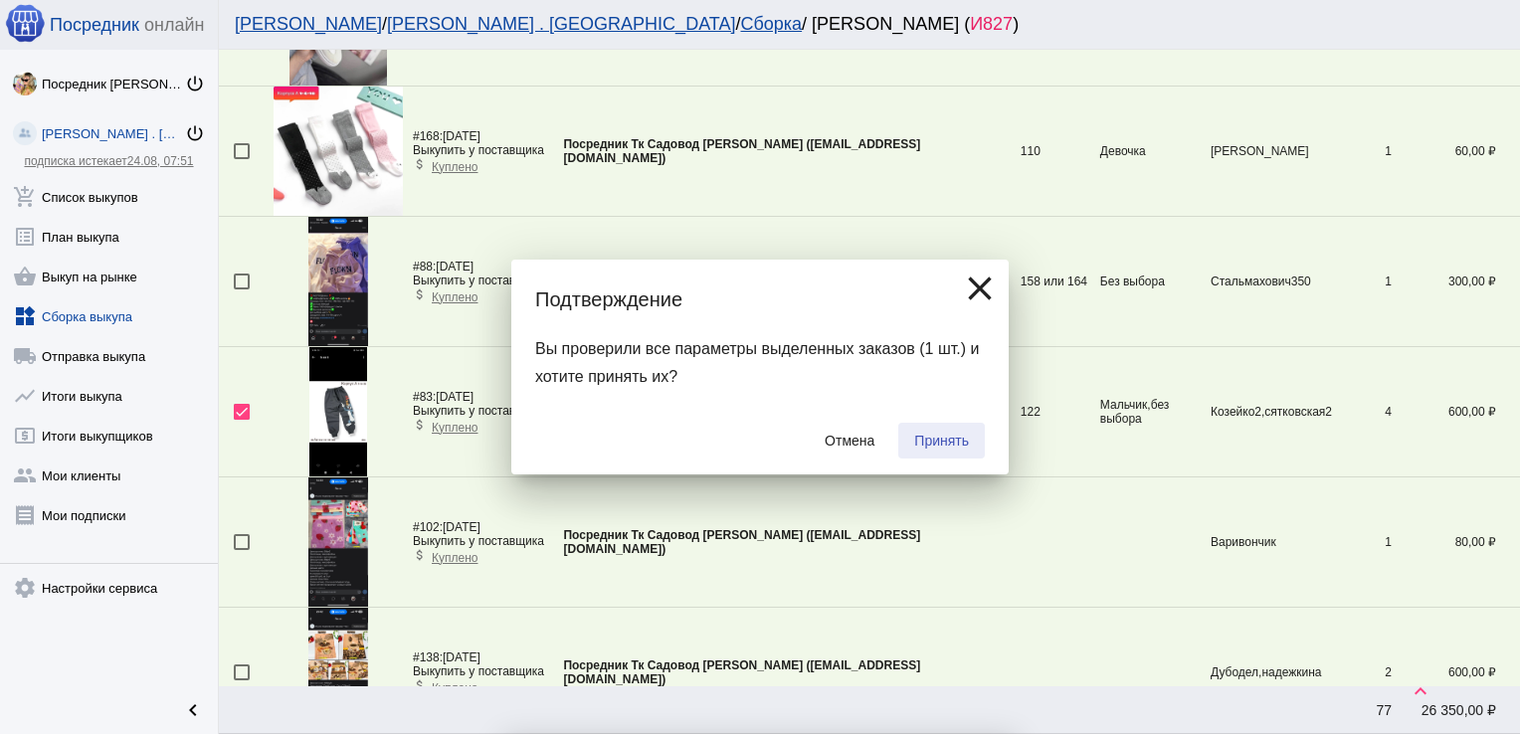
checkbox input "false"
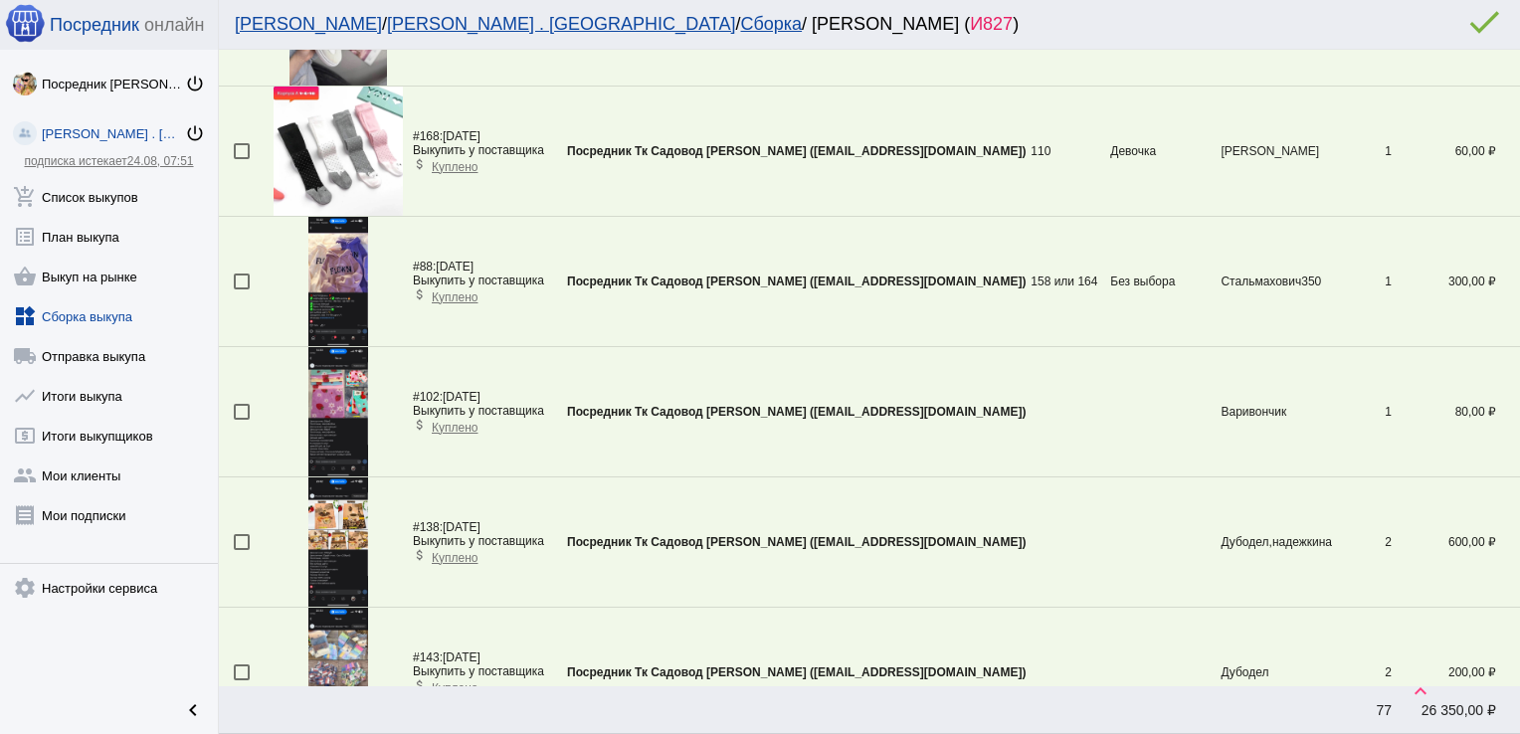
scroll to position [461, 0]
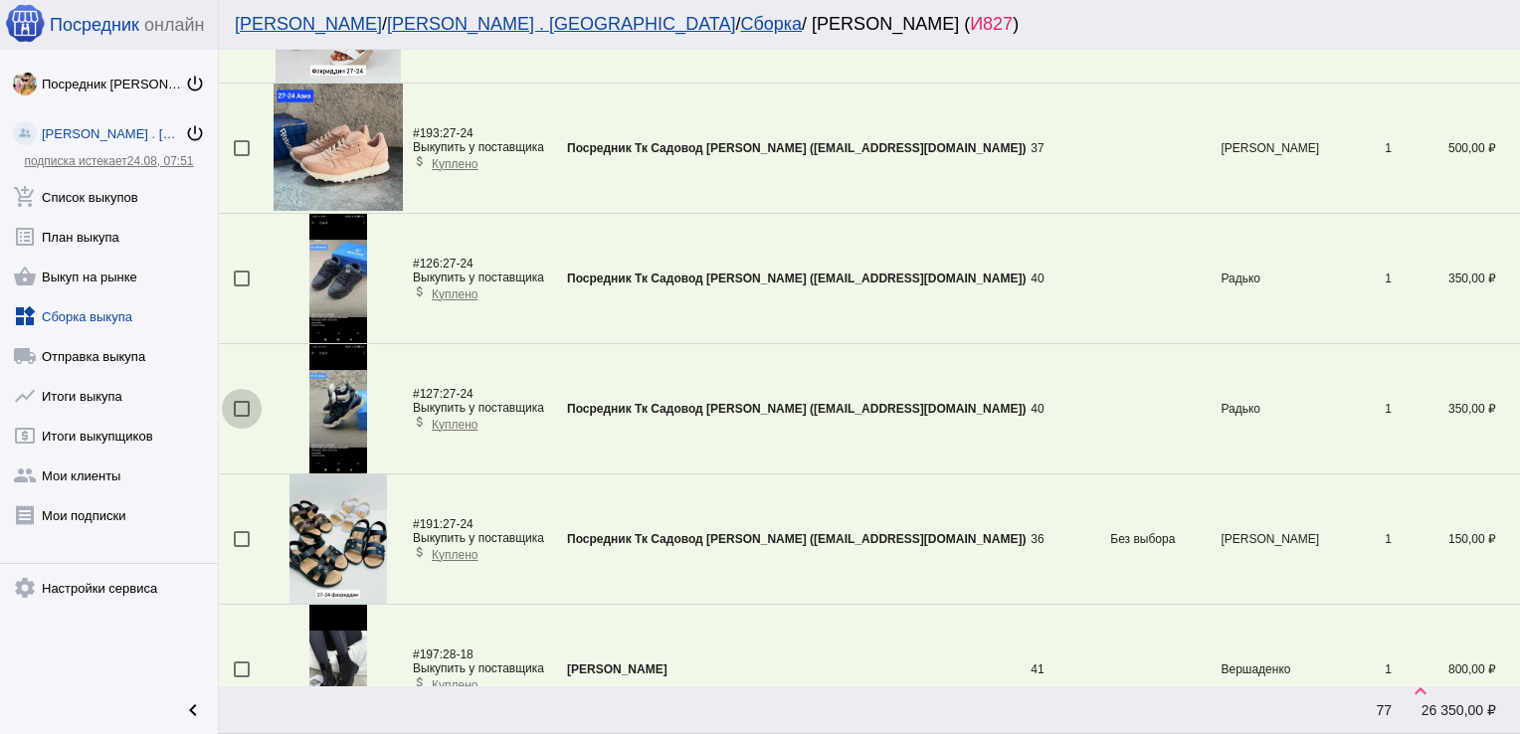
click at [240, 407] on div at bounding box center [242, 409] width 16 height 16
click at [241, 417] on input "checkbox" at bounding box center [241, 417] width 1 height 1
checkbox input "true"
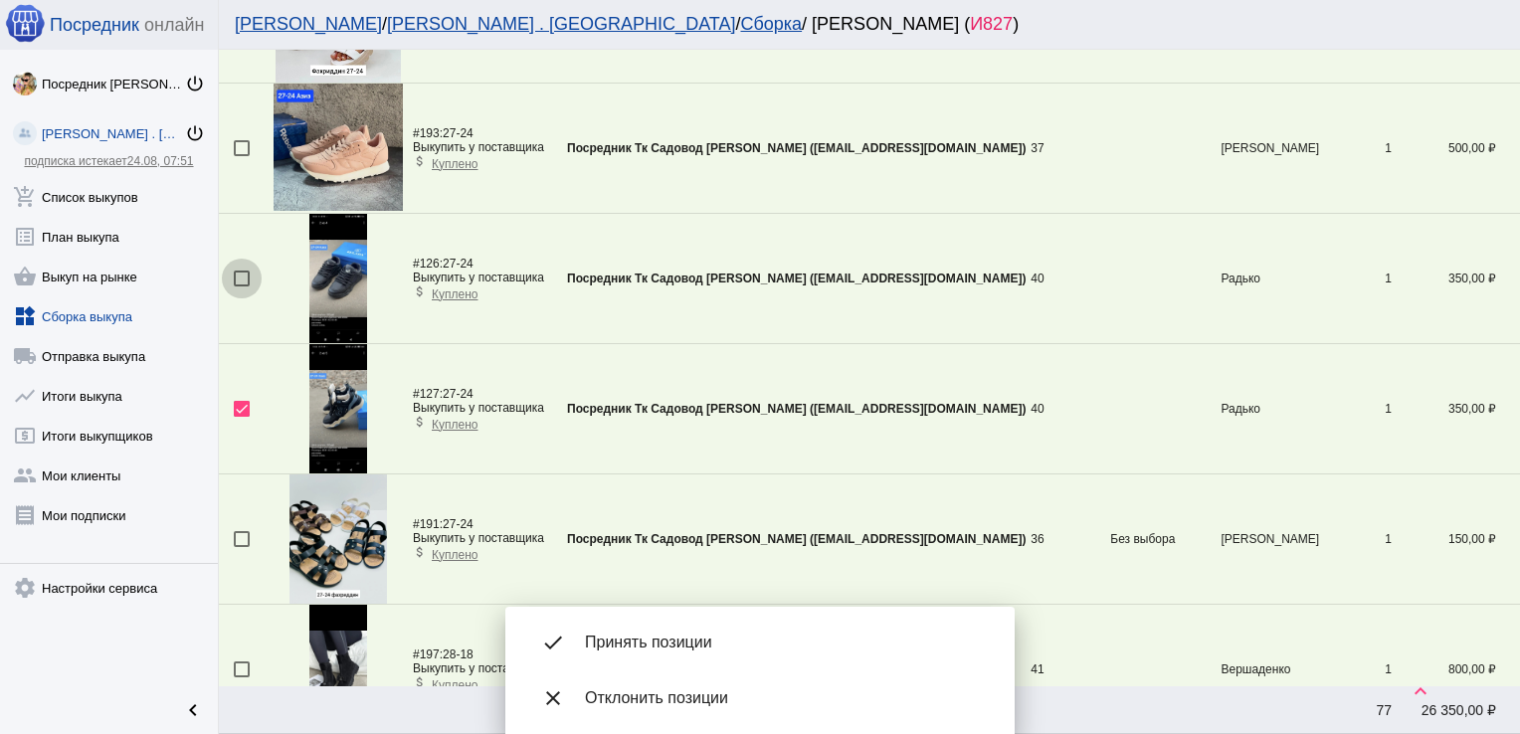
click at [245, 277] on div at bounding box center [242, 279] width 16 height 16
click at [242, 287] on input "checkbox" at bounding box center [241, 287] width 1 height 1
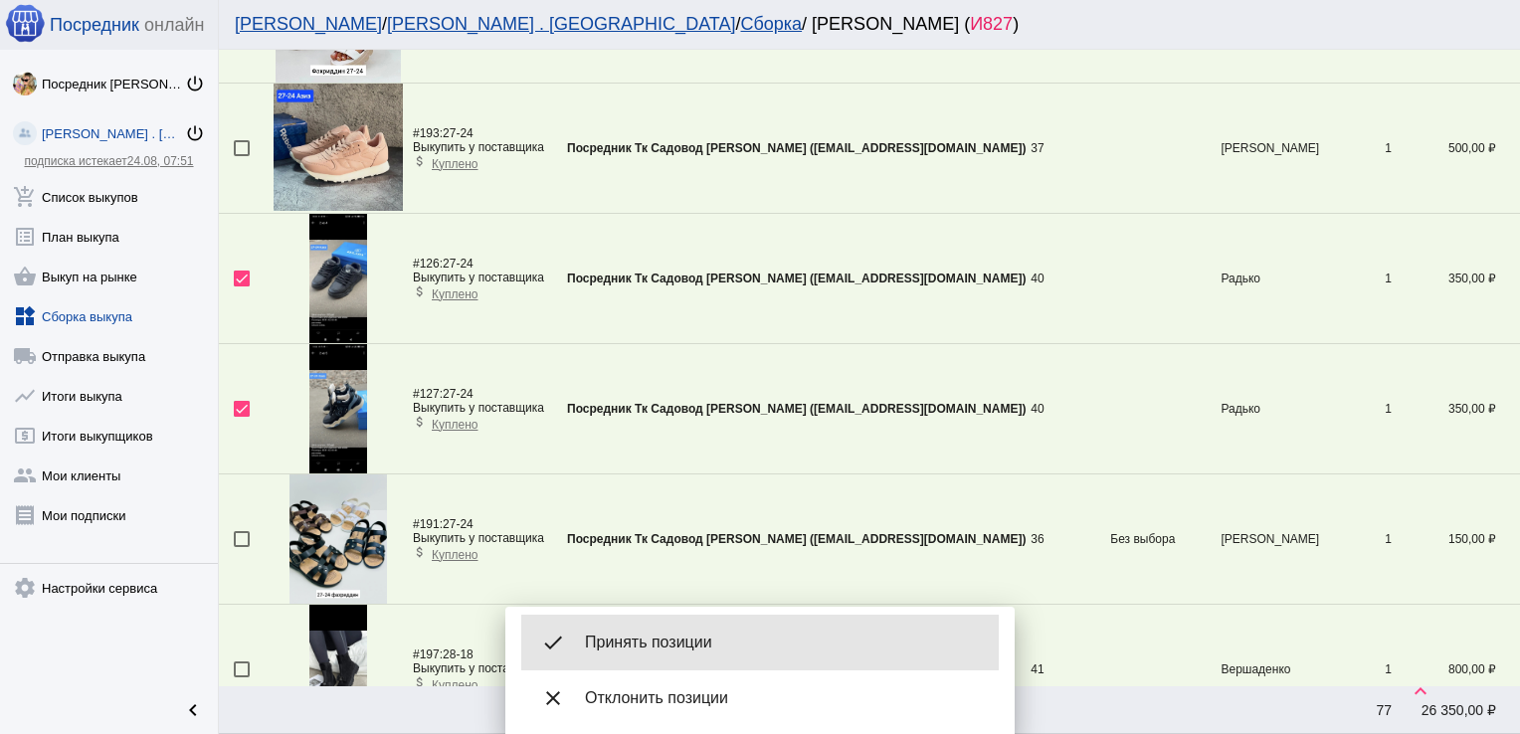
click at [685, 647] on span "Принять позиции" at bounding box center [784, 643] width 398 height 20
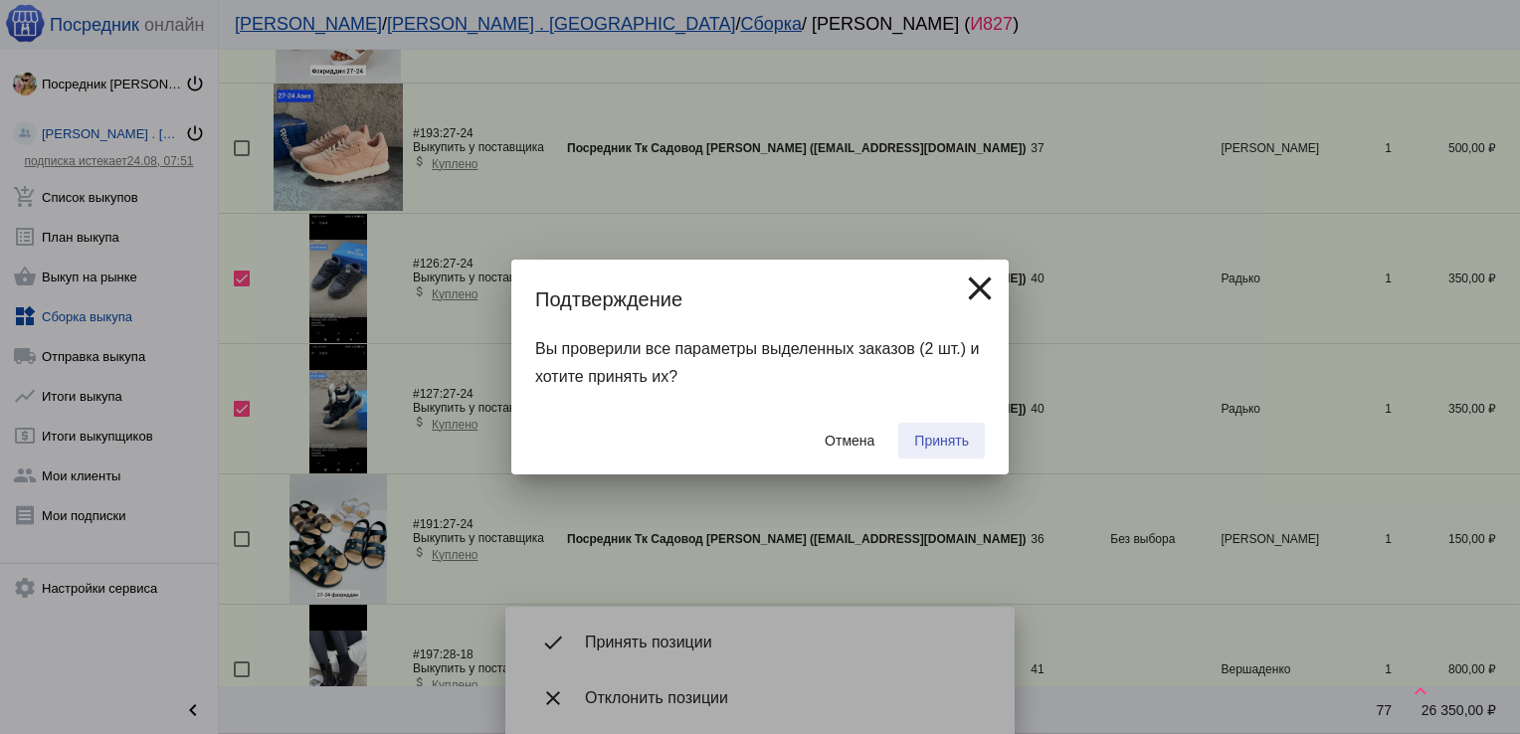
click at [951, 440] on span "Принять" at bounding box center [941, 441] width 55 height 16
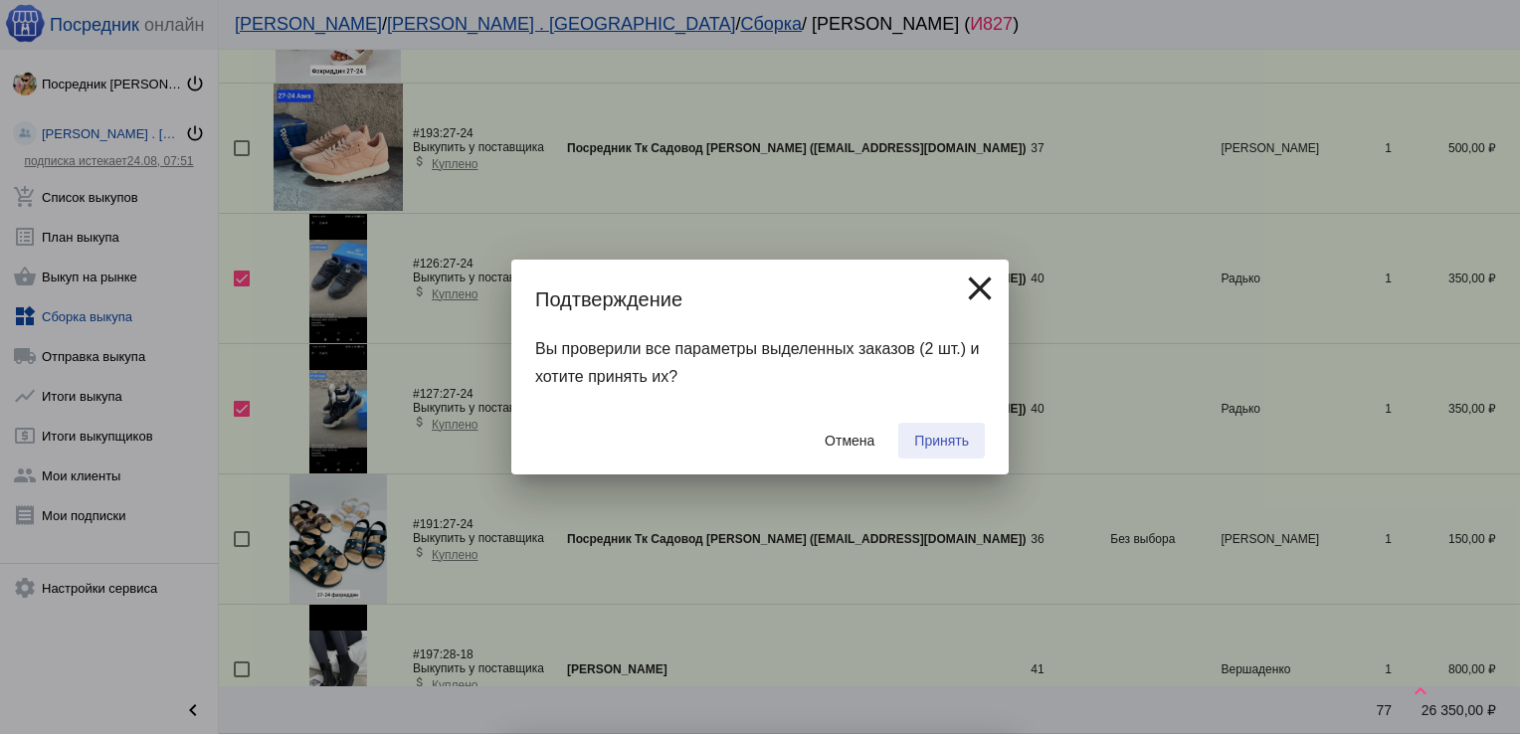
checkbox input "false"
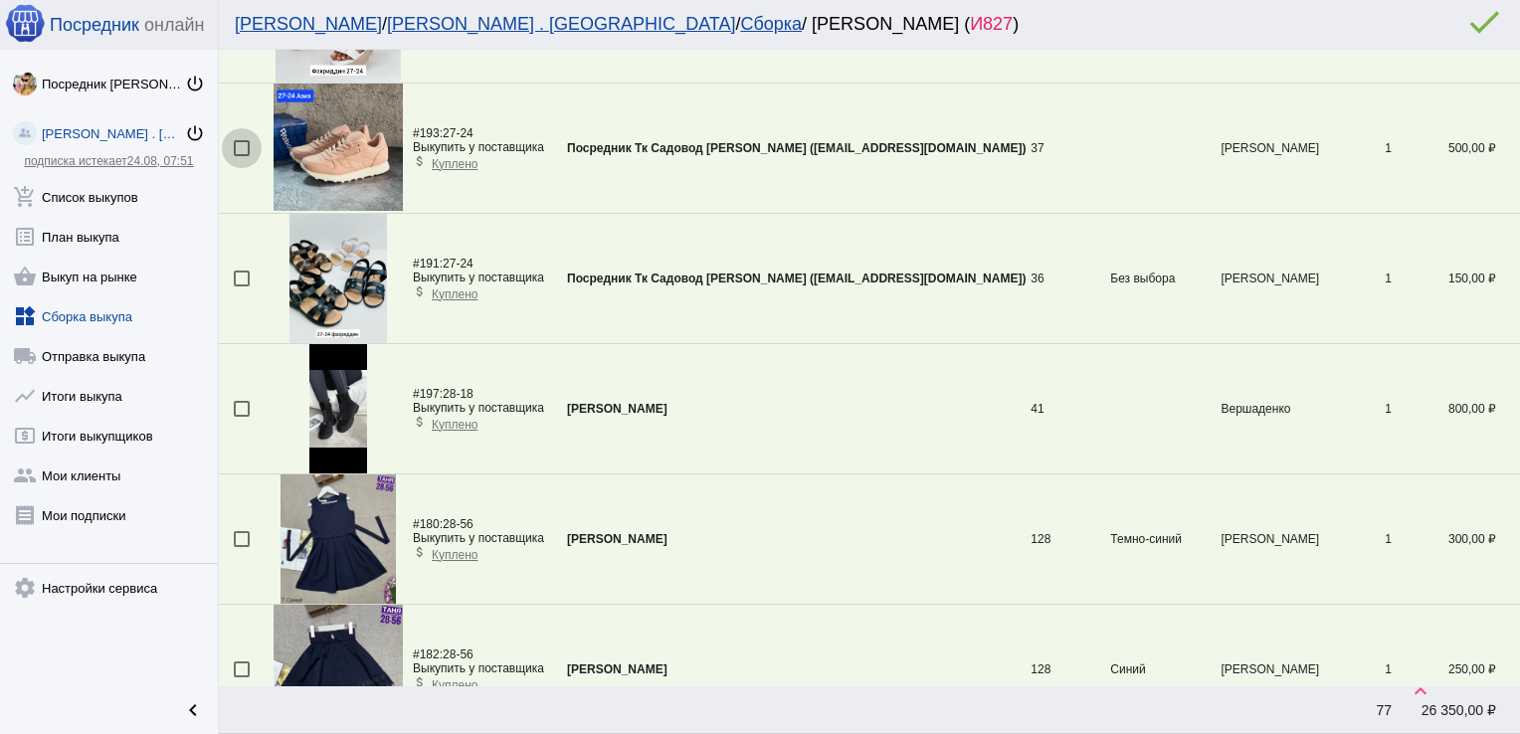
click at [247, 149] on div at bounding box center [242, 148] width 16 height 16
click at [242, 156] on input "checkbox" at bounding box center [241, 156] width 1 height 1
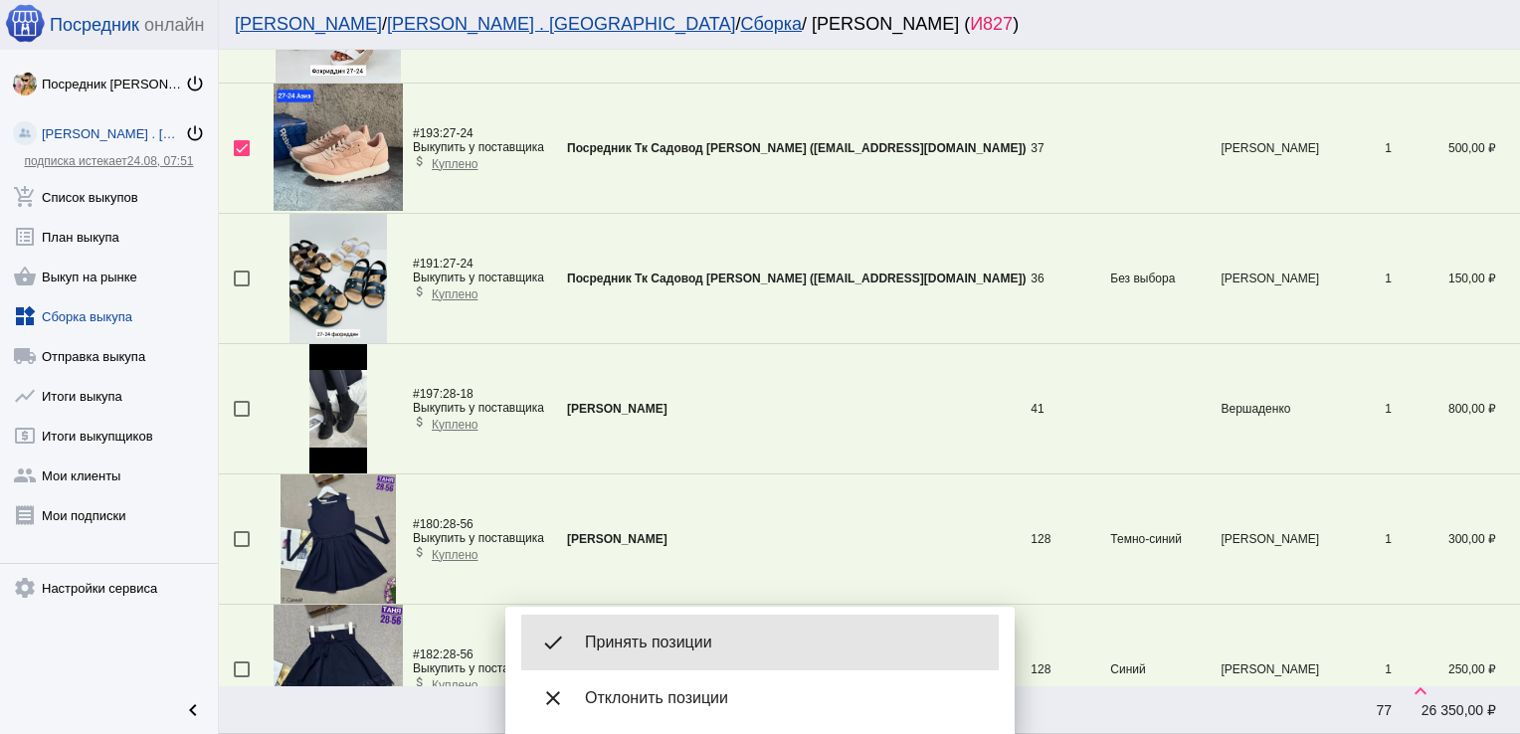
click at [713, 637] on span "Принять позиции" at bounding box center [784, 643] width 398 height 20
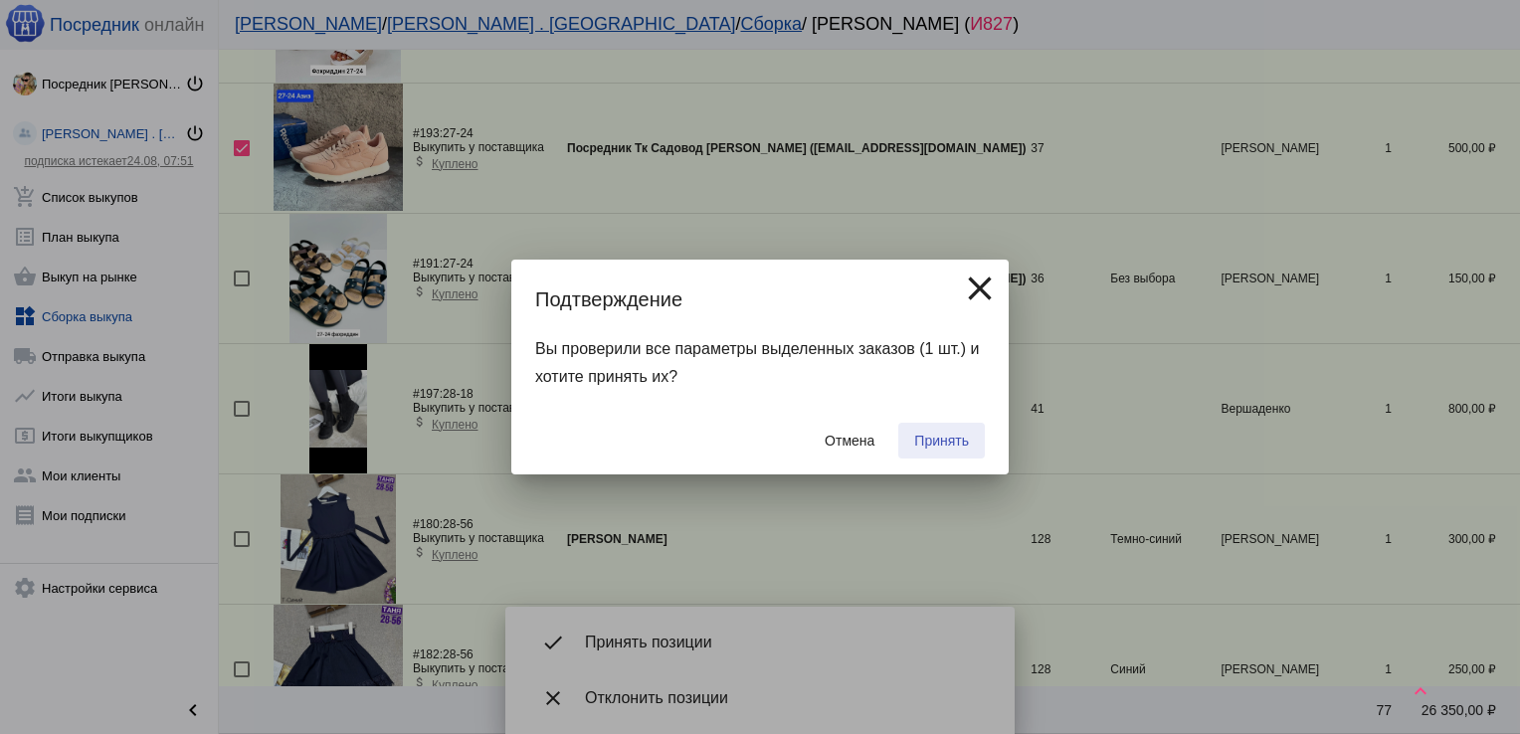
click at [932, 446] on span "Принять" at bounding box center [941, 441] width 55 height 16
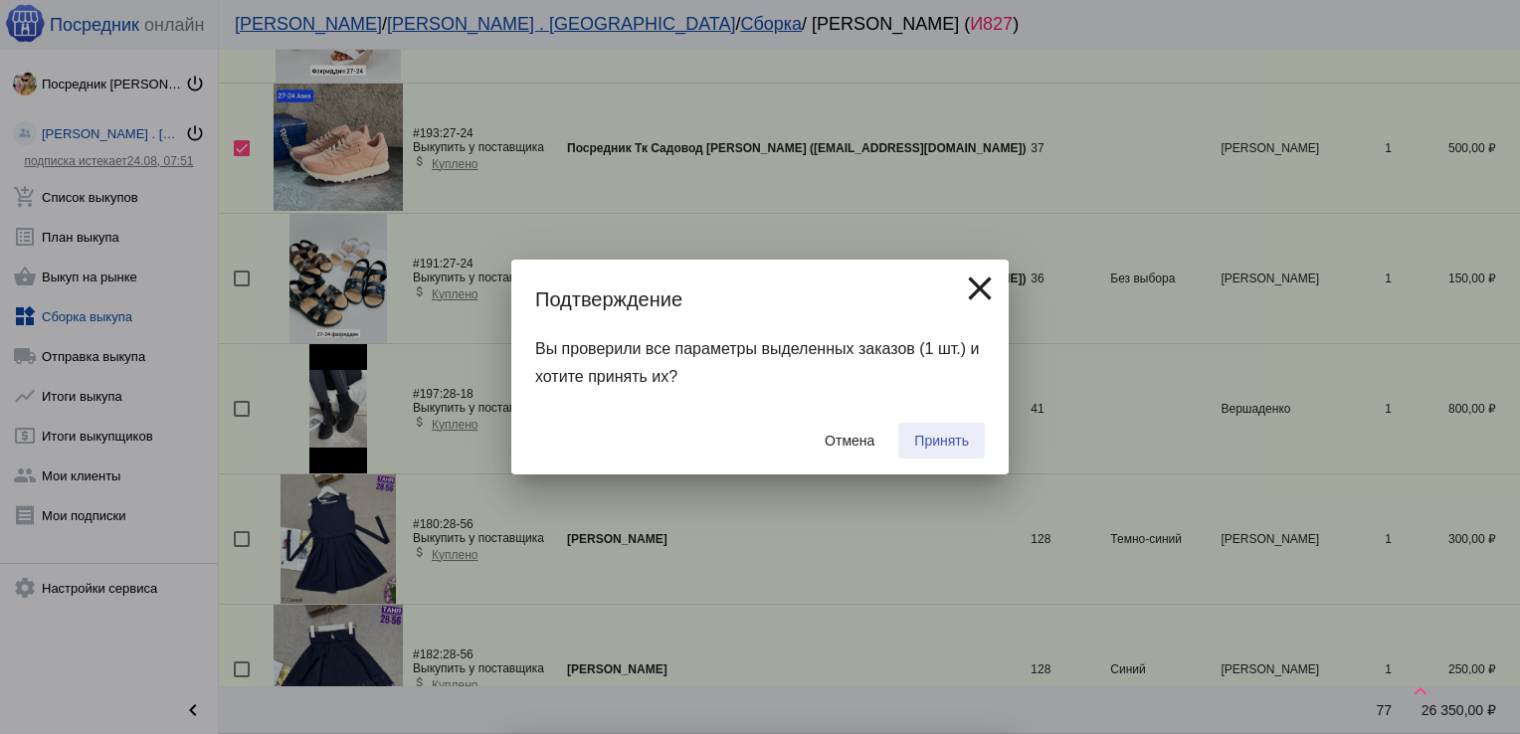
checkbox input "false"
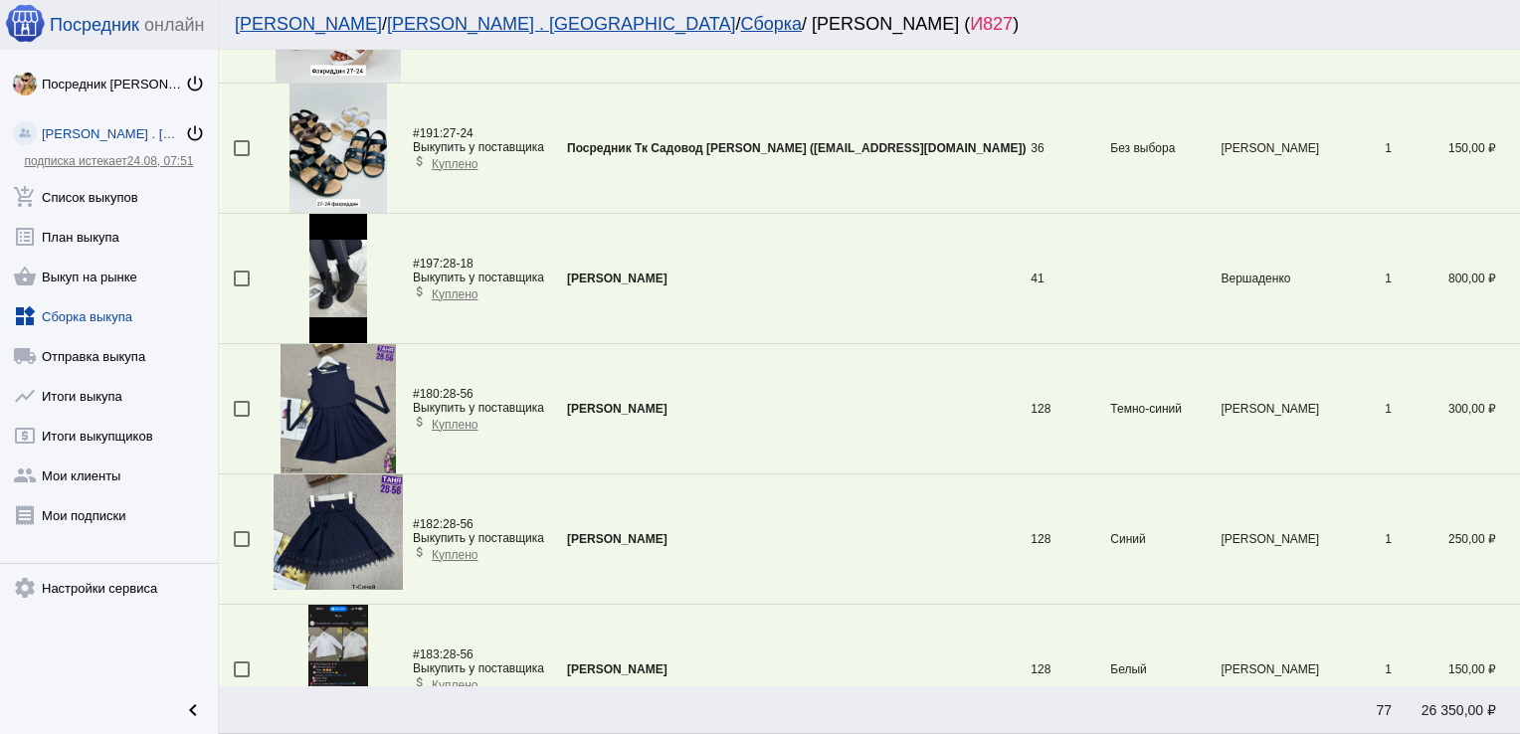
scroll to position [70, 0]
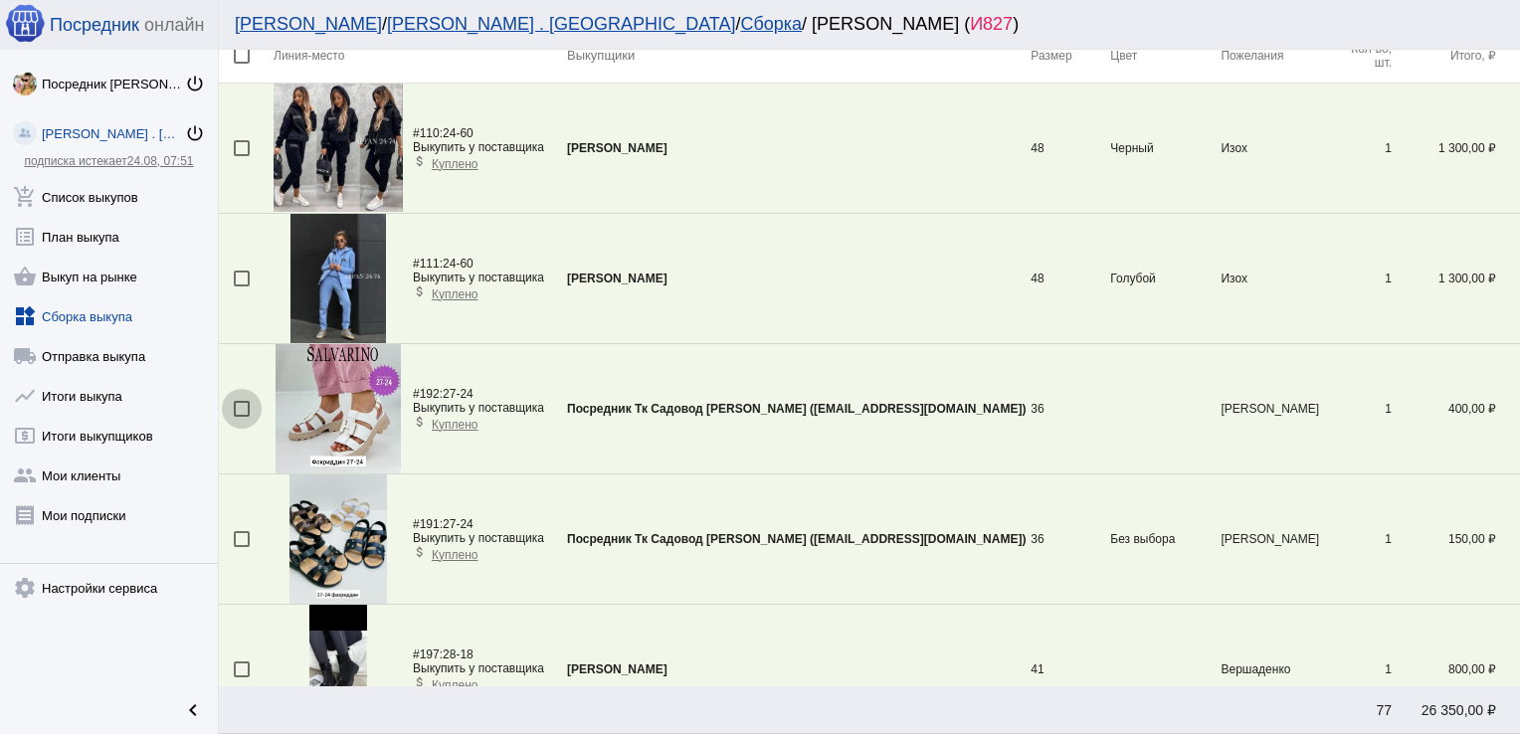
click at [235, 410] on div at bounding box center [242, 409] width 16 height 16
click at [241, 417] on input "checkbox" at bounding box center [241, 417] width 1 height 1
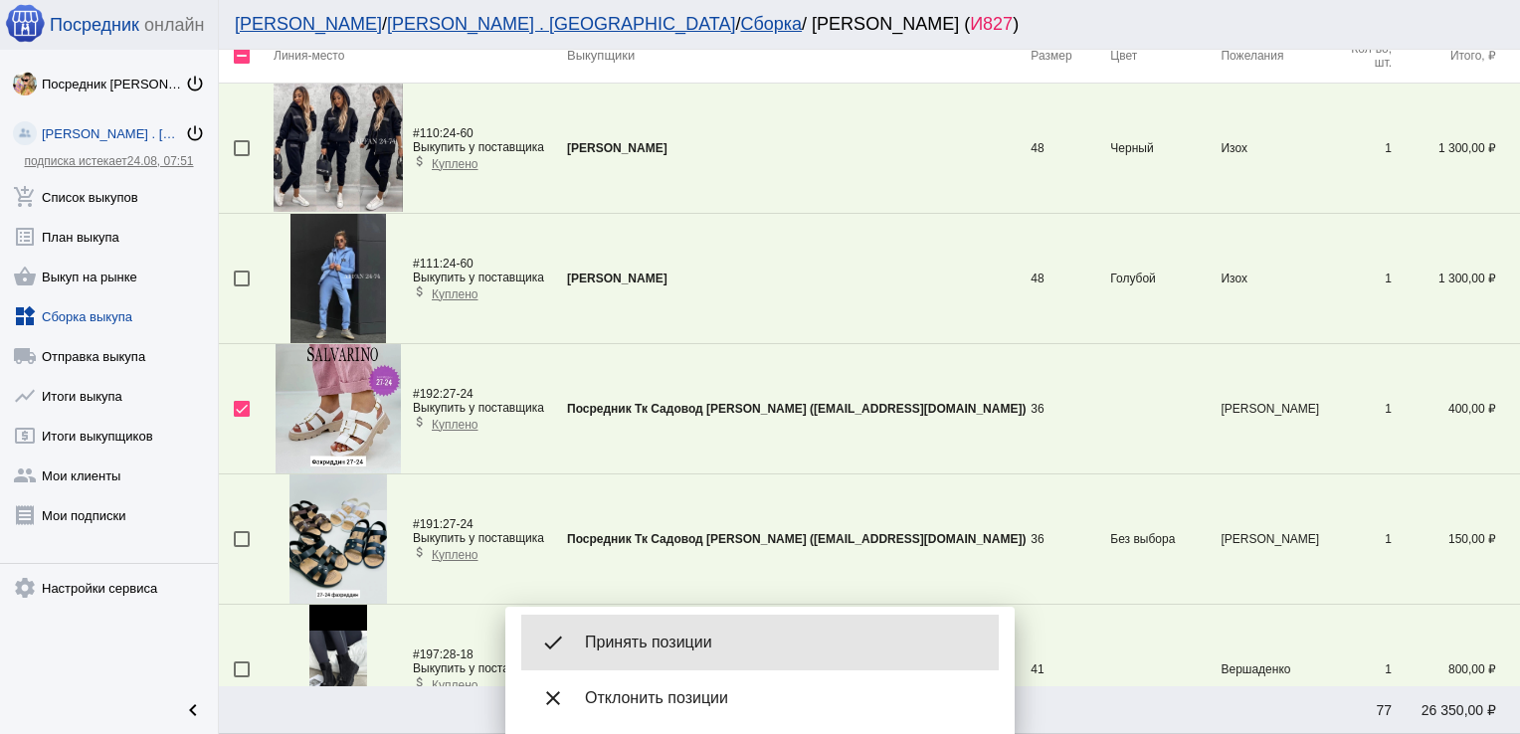
click at [669, 648] on span "Принять позиции" at bounding box center [784, 643] width 398 height 20
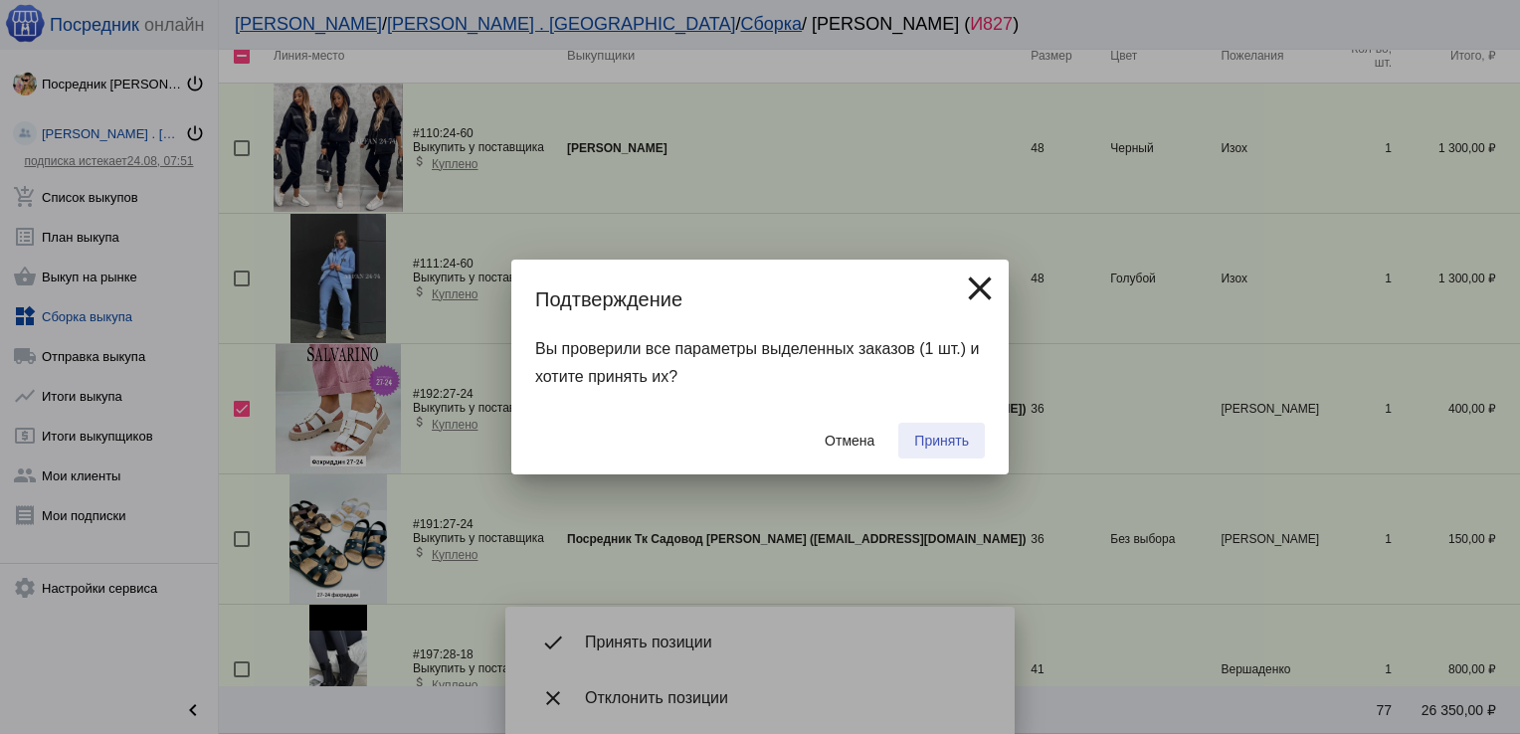
click at [943, 436] on span "Принять" at bounding box center [941, 441] width 55 height 16
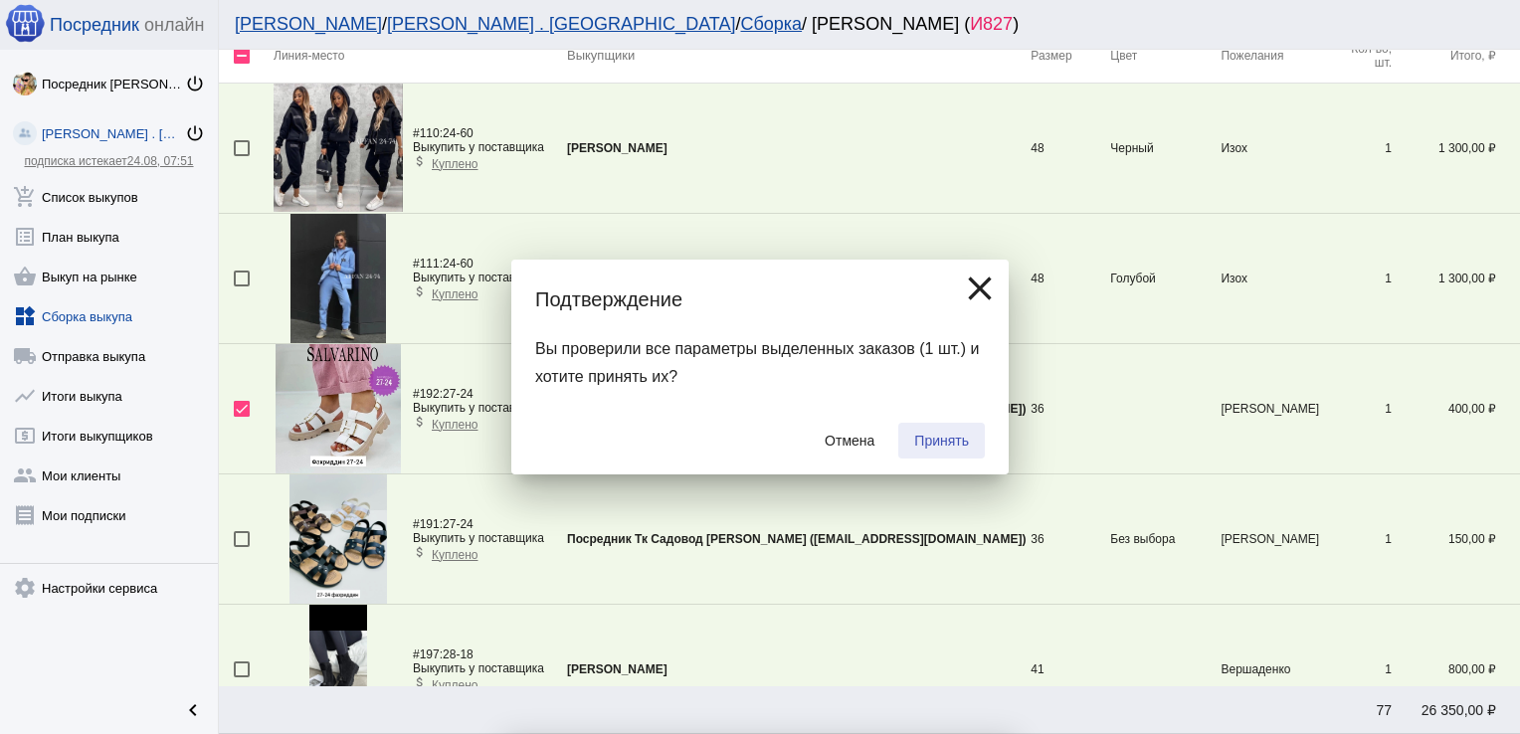
checkbox input "false"
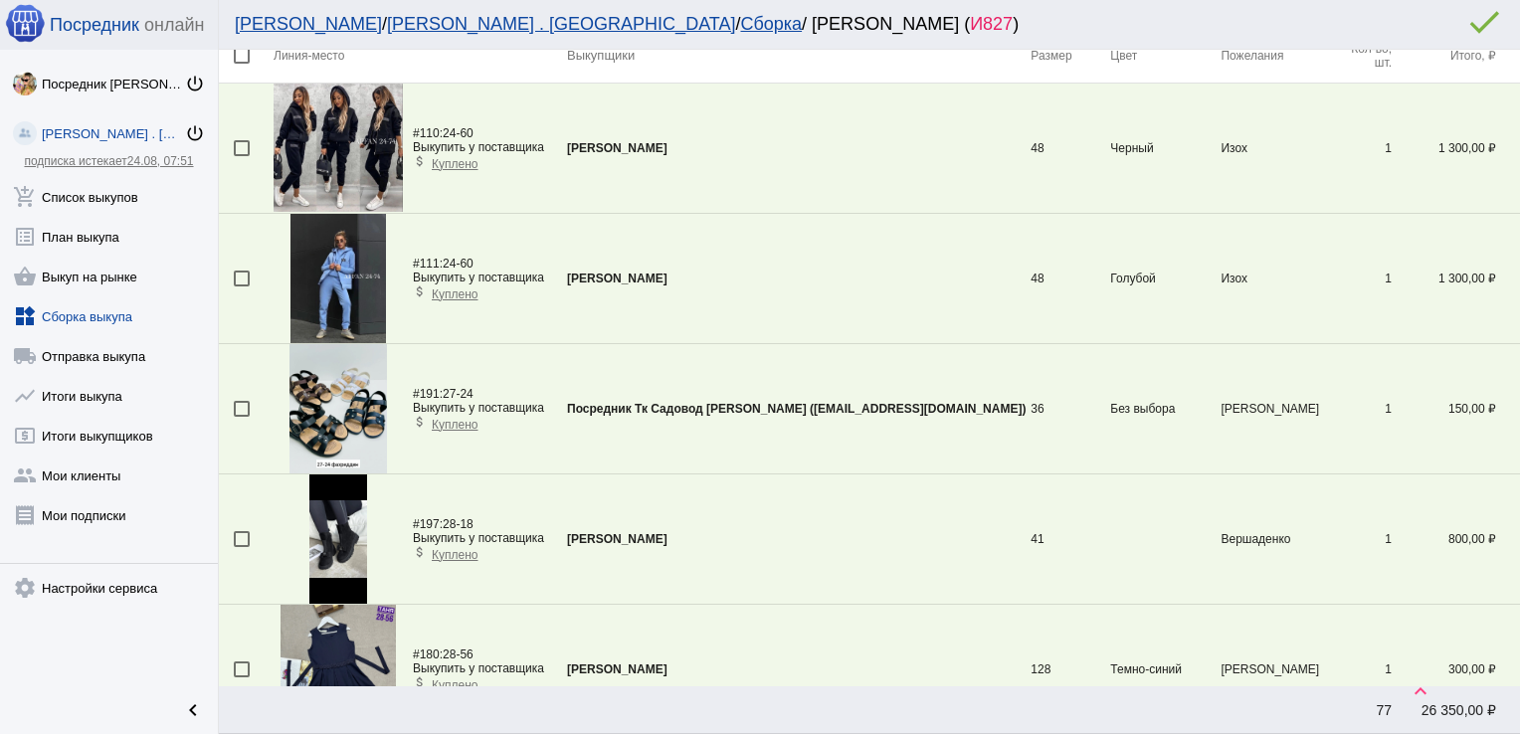
scroll to position [3844, 0]
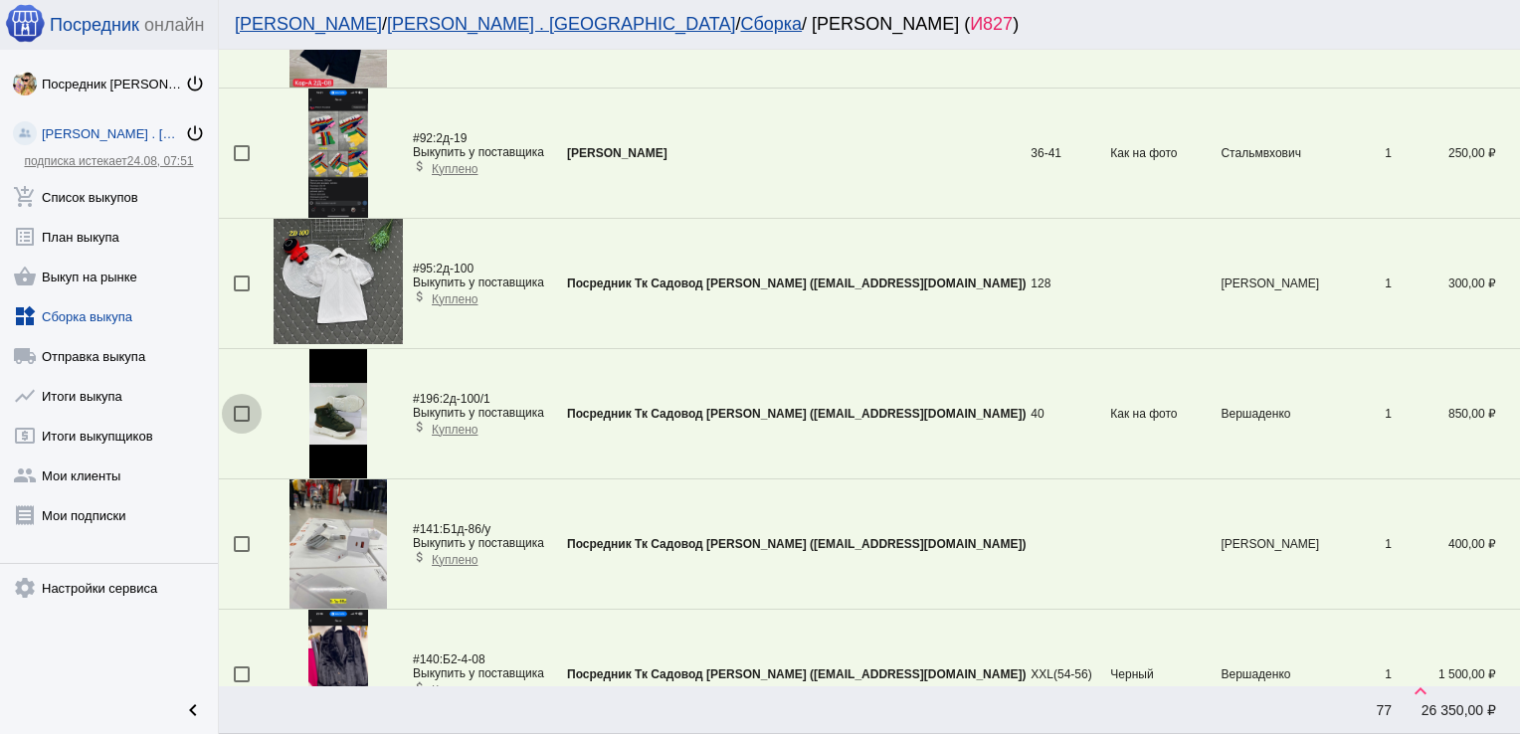
click at [242, 408] on div at bounding box center [242, 414] width 16 height 16
click at [242, 422] on input "checkbox" at bounding box center [241, 422] width 1 height 1
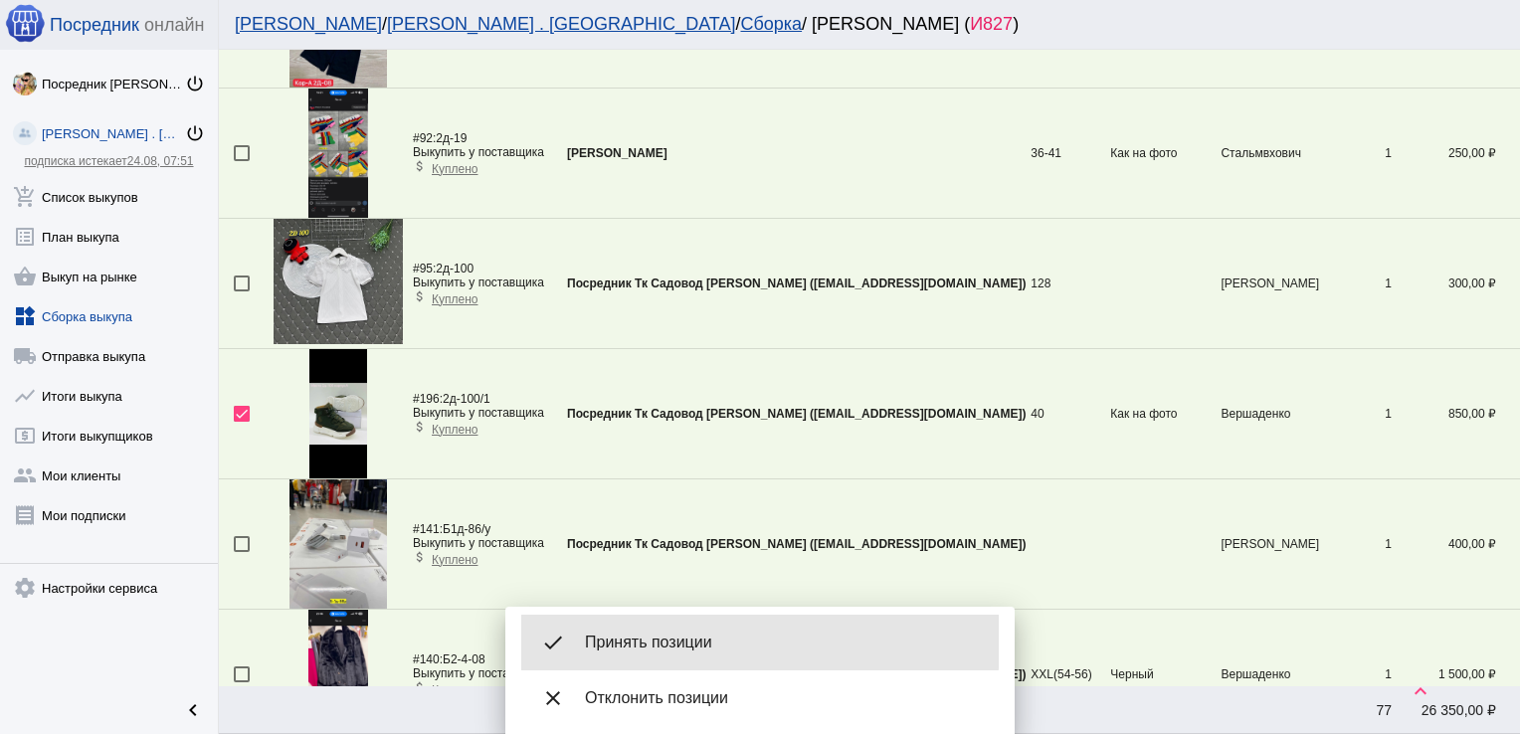
click at [641, 642] on span "Принять позиции" at bounding box center [784, 643] width 398 height 20
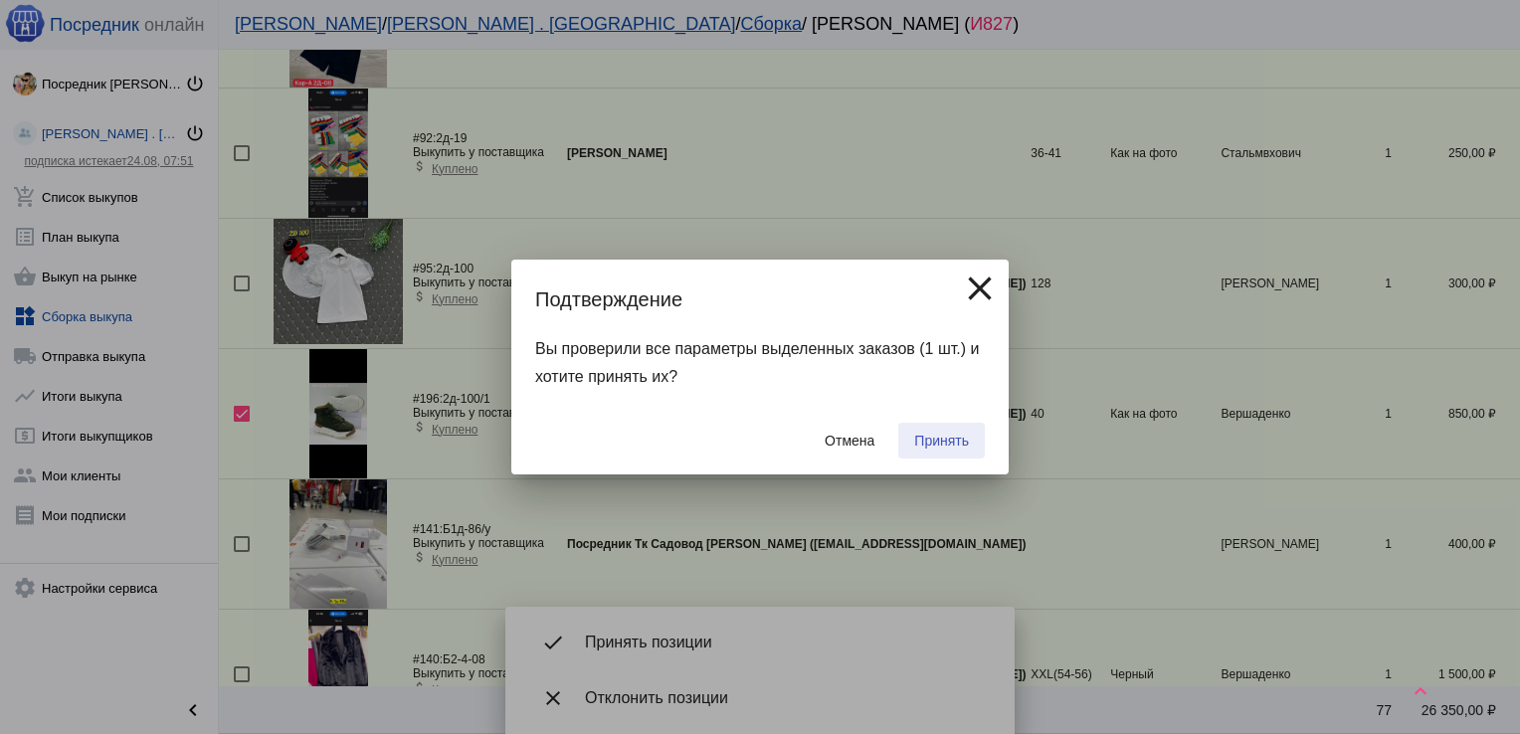
click at [947, 433] on span "Принять" at bounding box center [941, 441] width 55 height 16
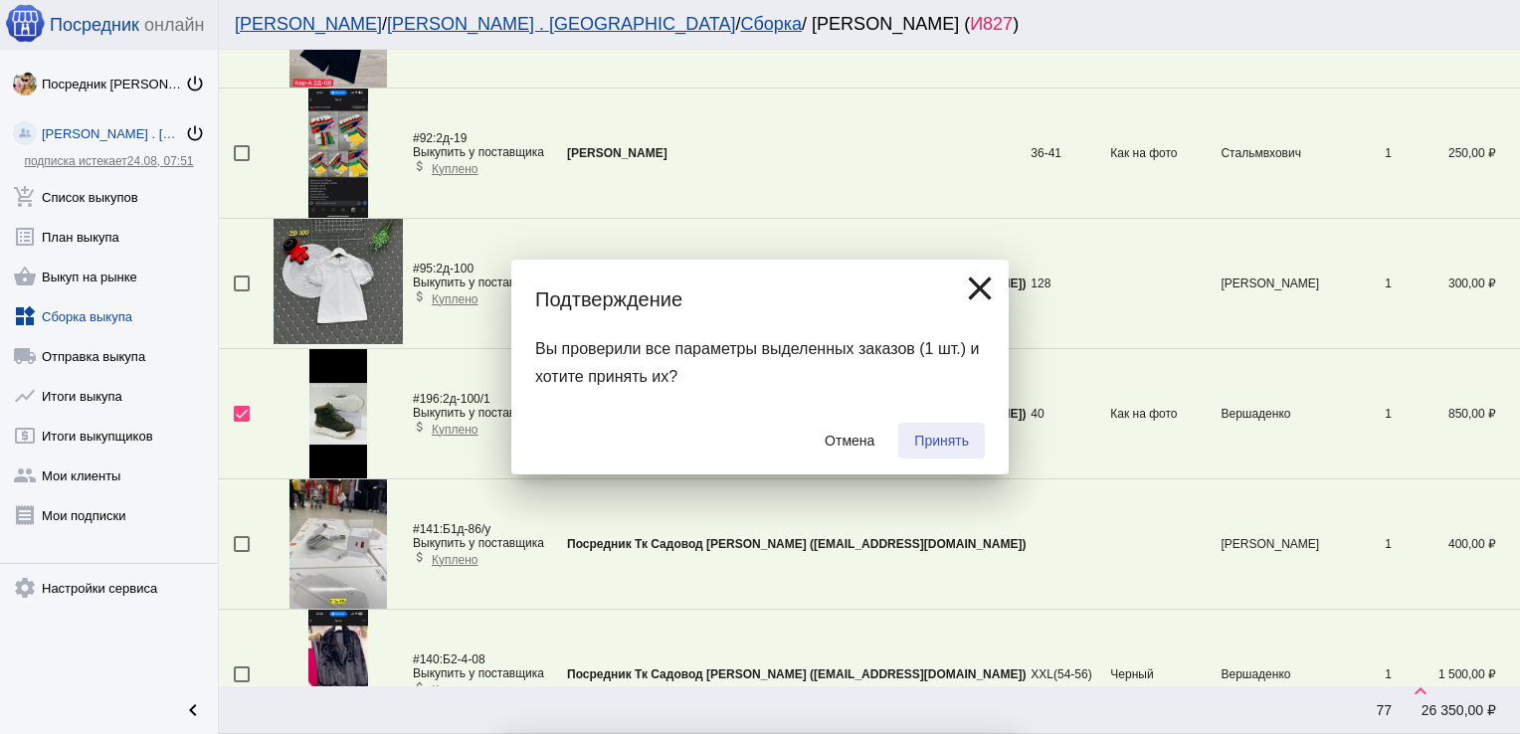
checkbox input "false"
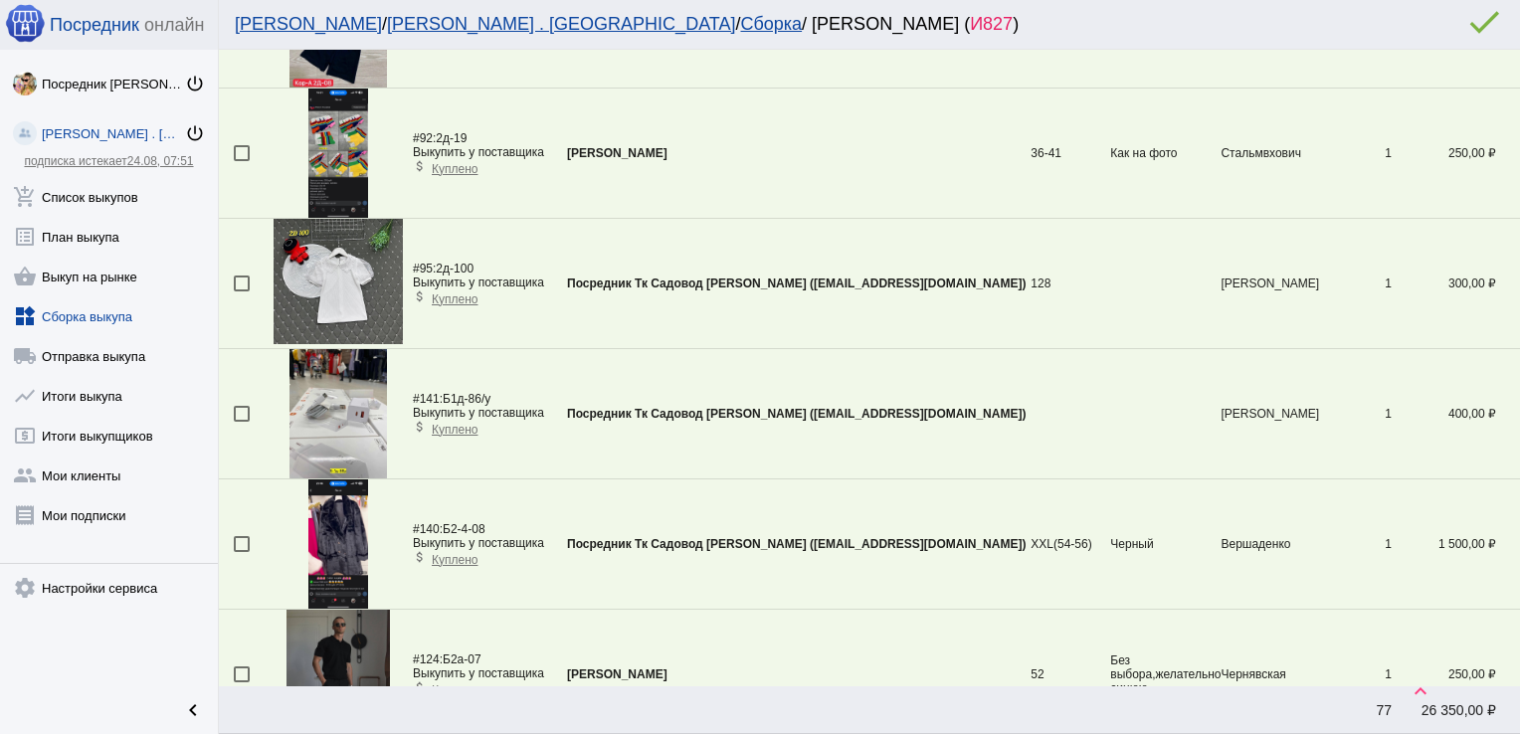
scroll to position [200, 0]
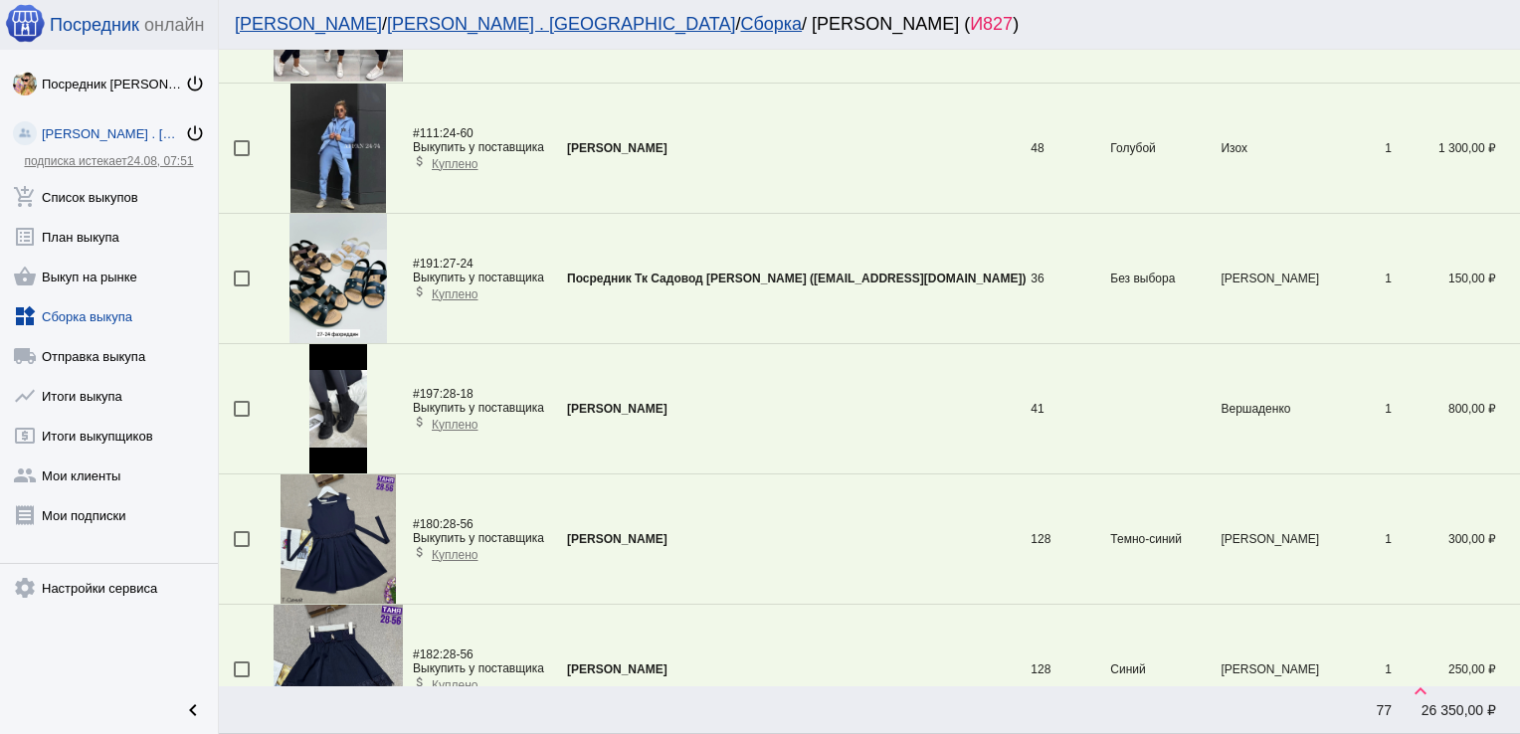
click at [243, 406] on div at bounding box center [242, 409] width 16 height 16
click at [242, 417] on input "checkbox" at bounding box center [241, 417] width 1 height 1
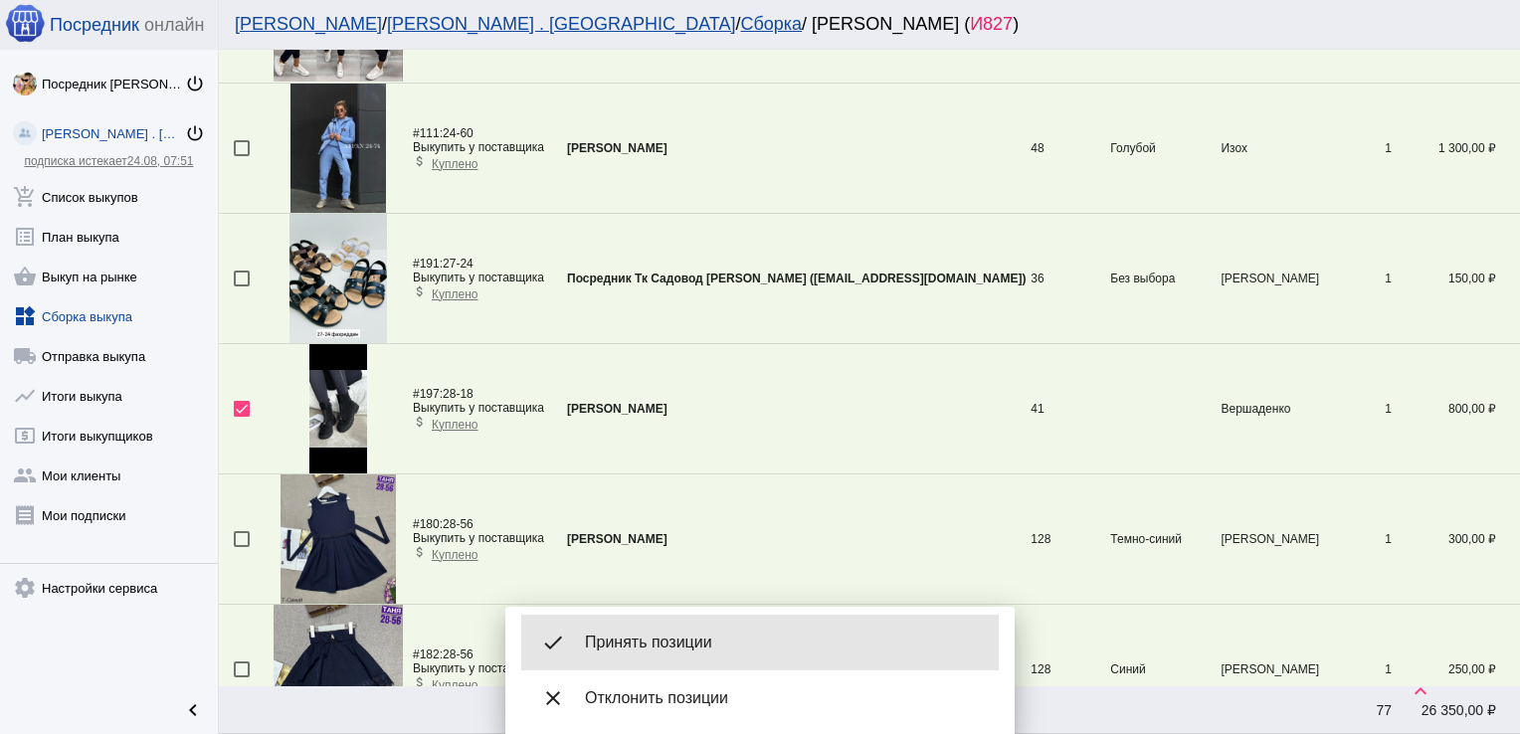
click at [688, 637] on span "Принять позиции" at bounding box center [784, 643] width 398 height 20
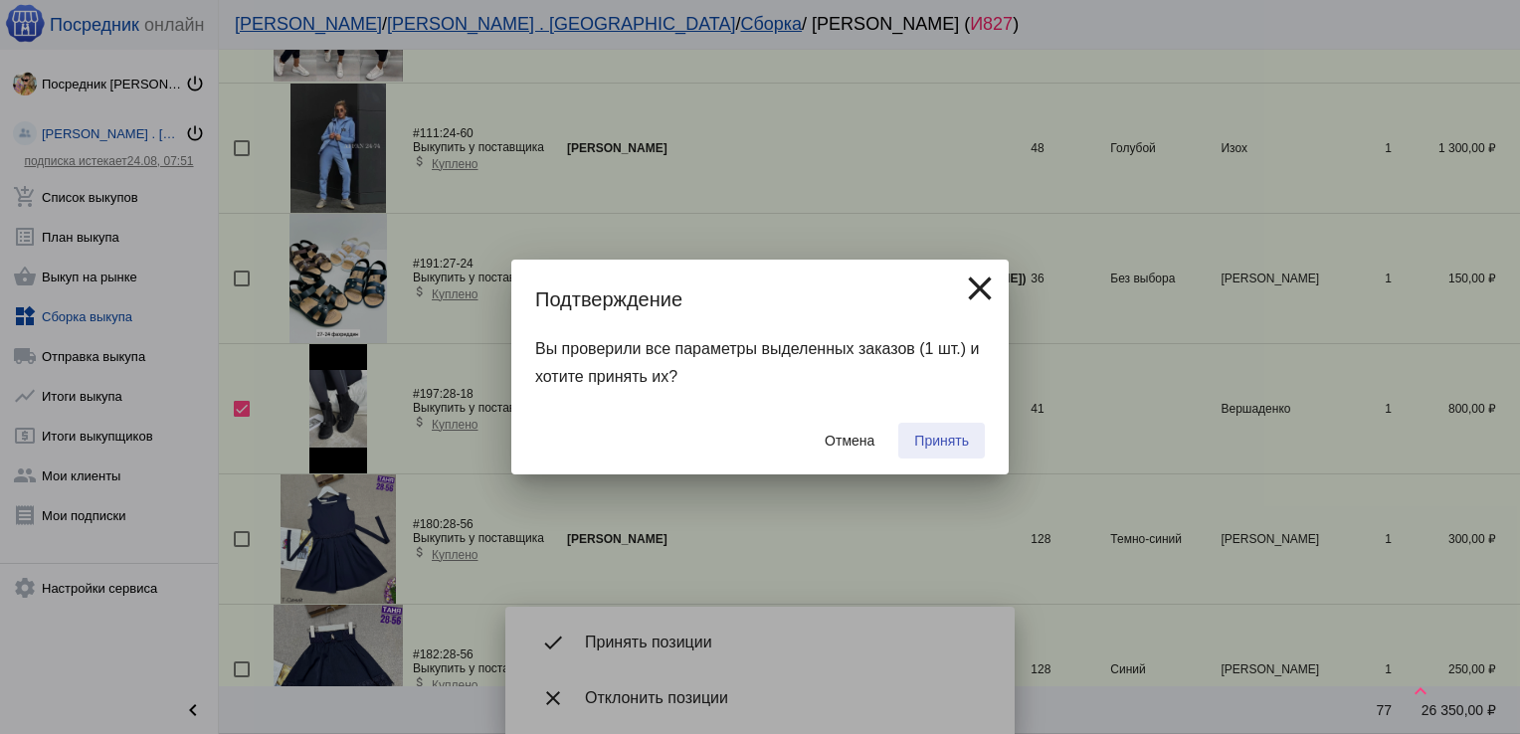
click at [955, 436] on span "Принять" at bounding box center [941, 441] width 55 height 16
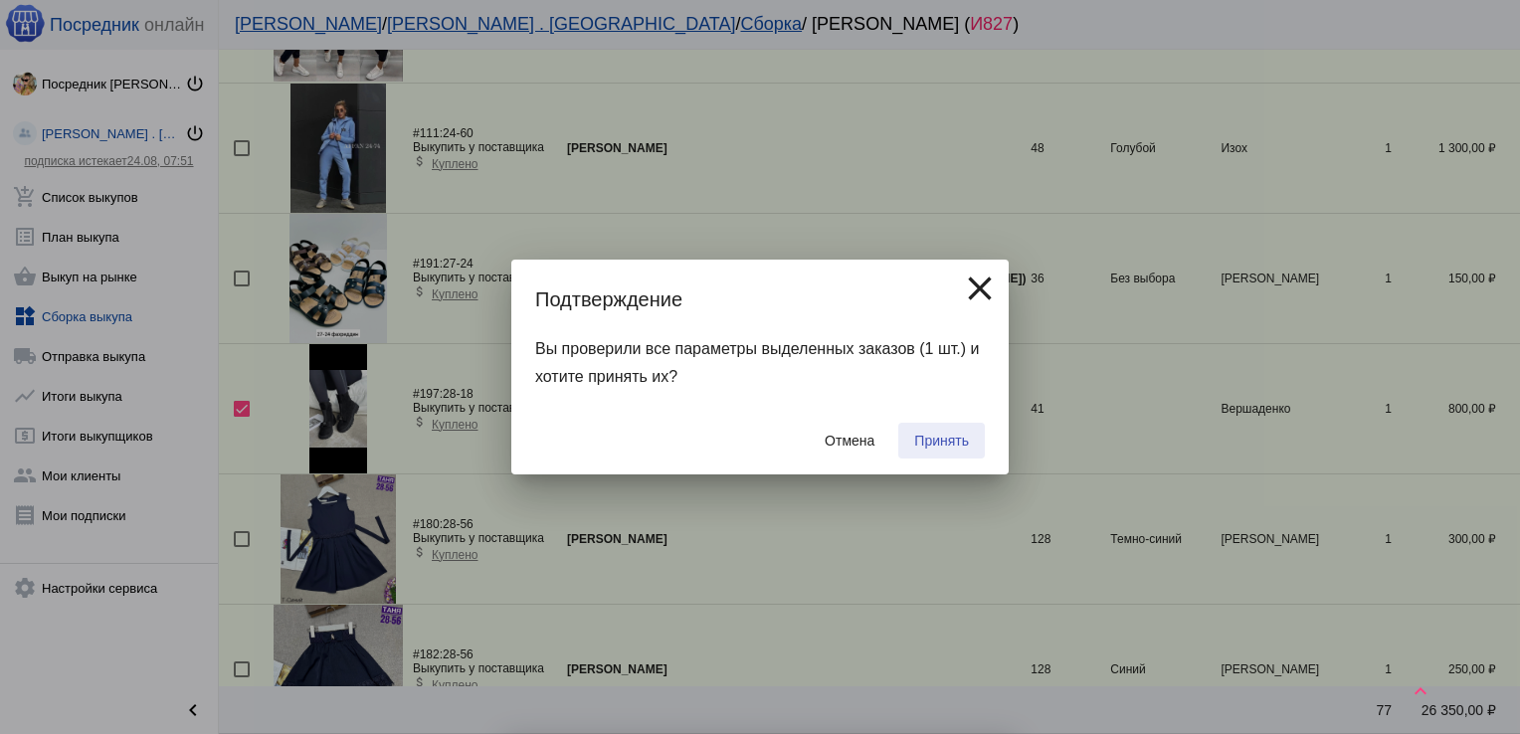
checkbox input "false"
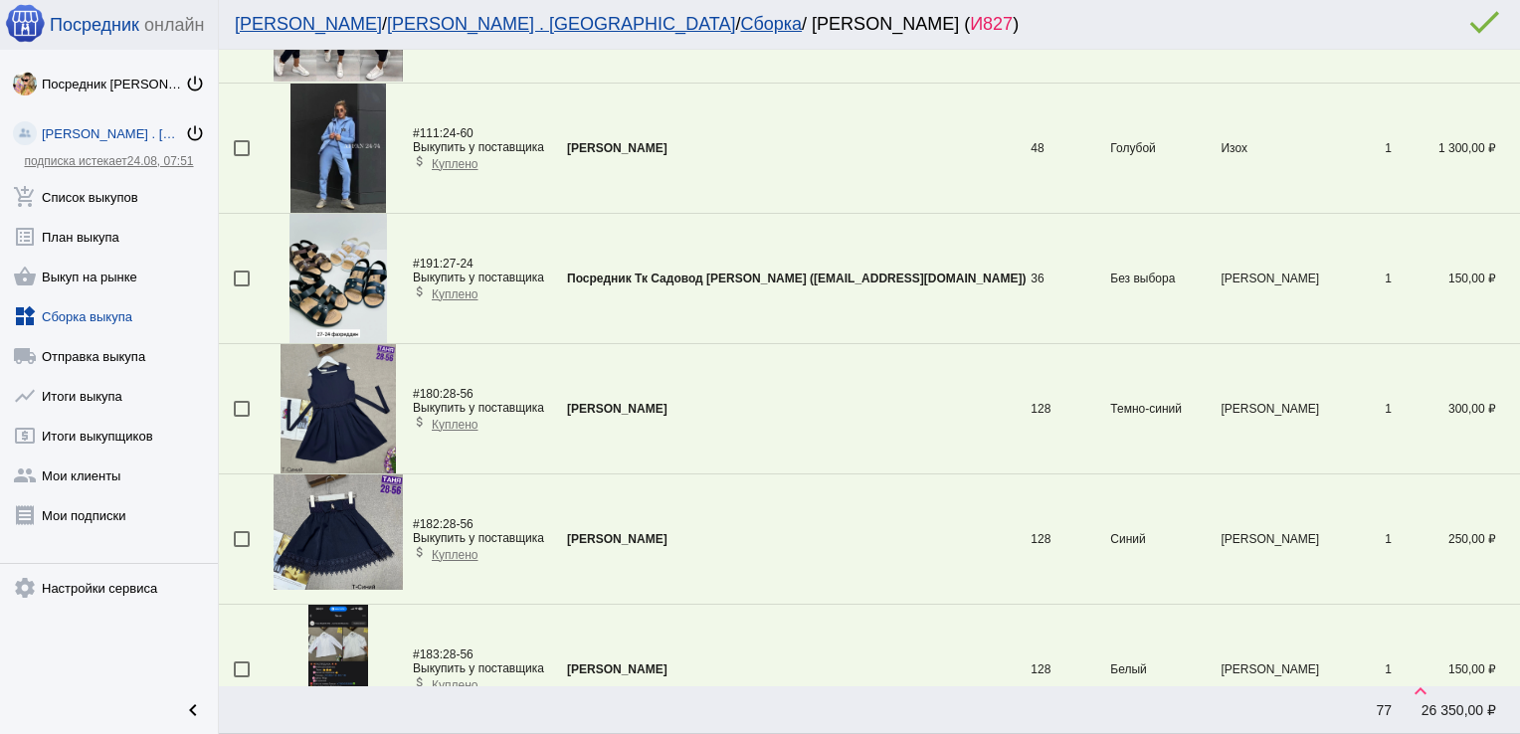
scroll to position [1501, 0]
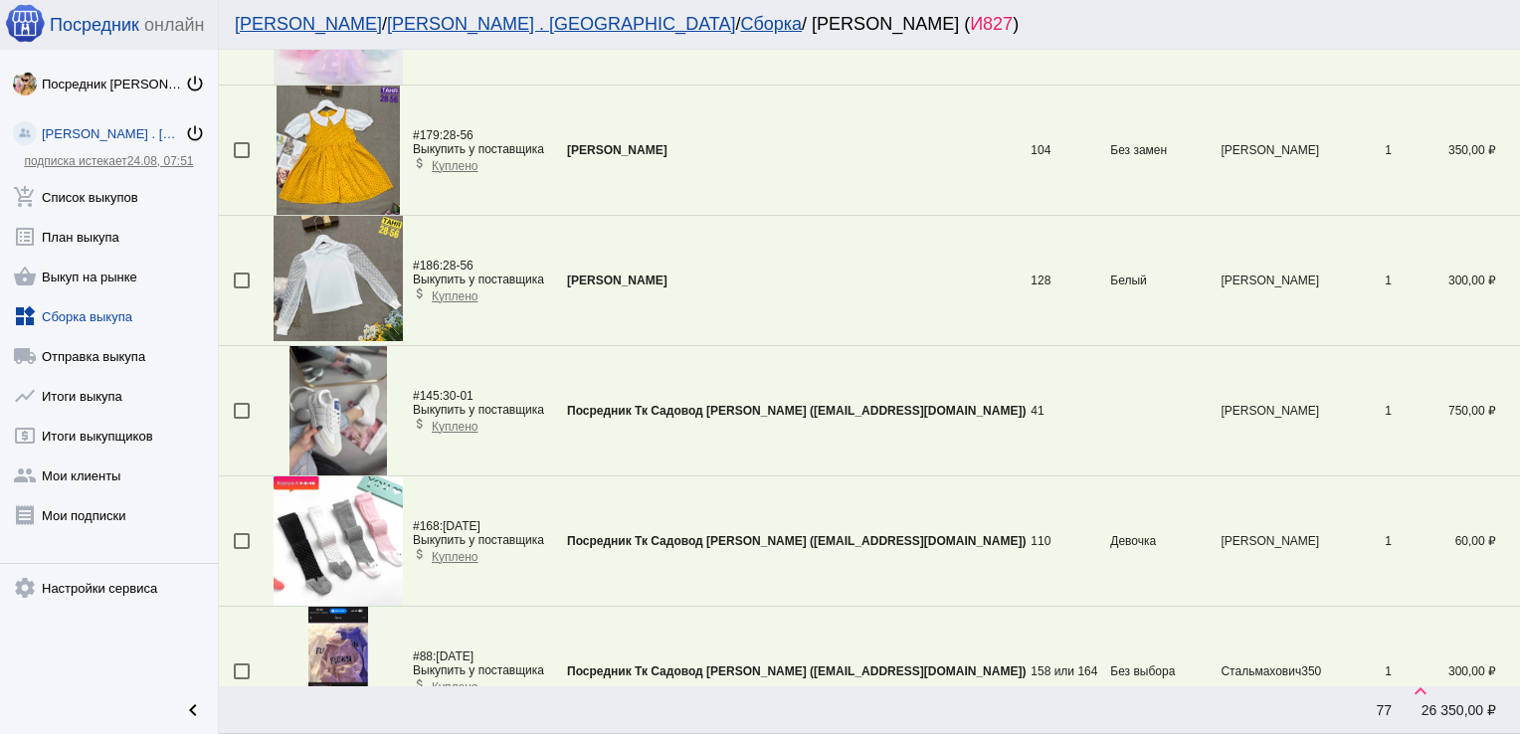
click at [240, 406] on div at bounding box center [242, 411] width 16 height 16
click at [241, 419] on input "checkbox" at bounding box center [241, 419] width 1 height 1
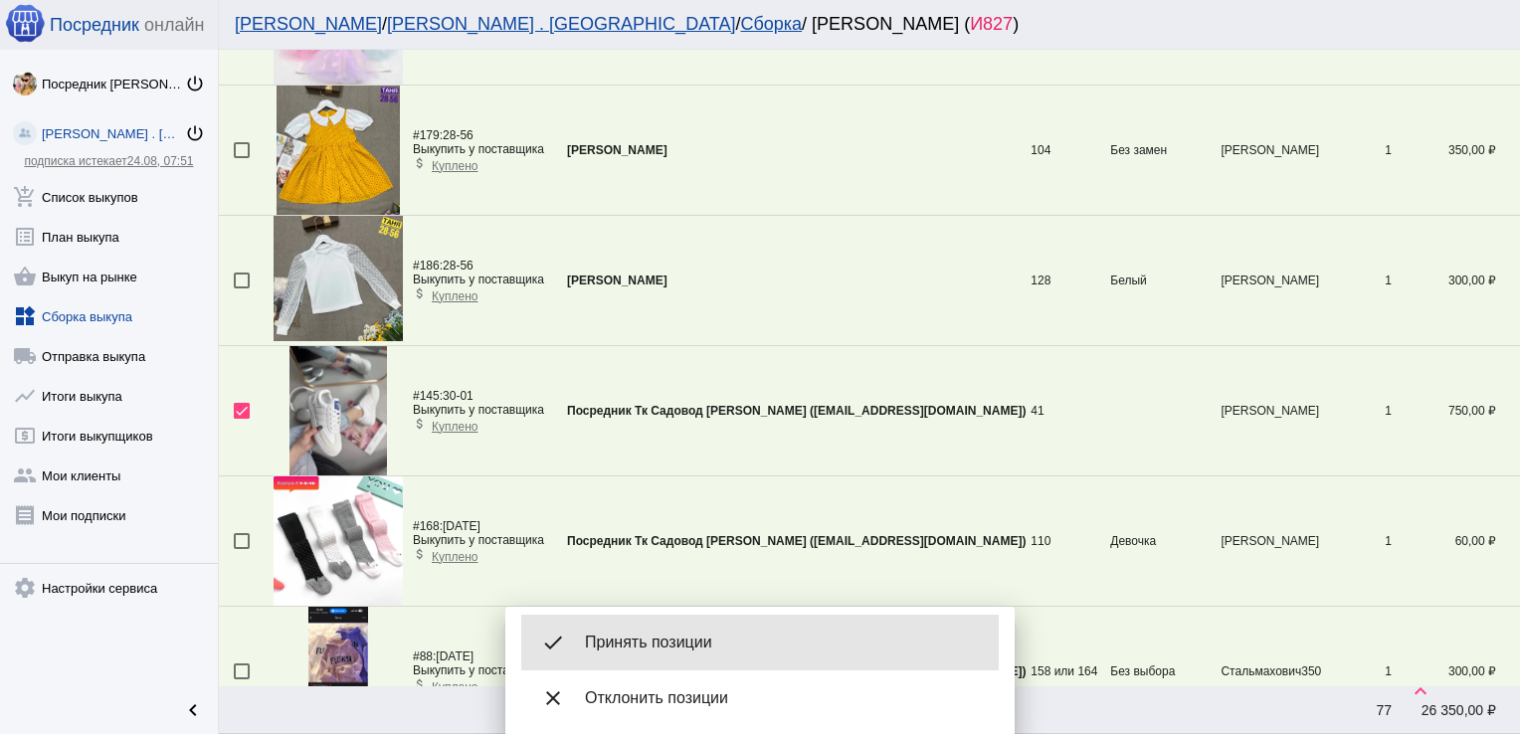
click at [686, 635] on span "Принять позиции" at bounding box center [784, 643] width 398 height 20
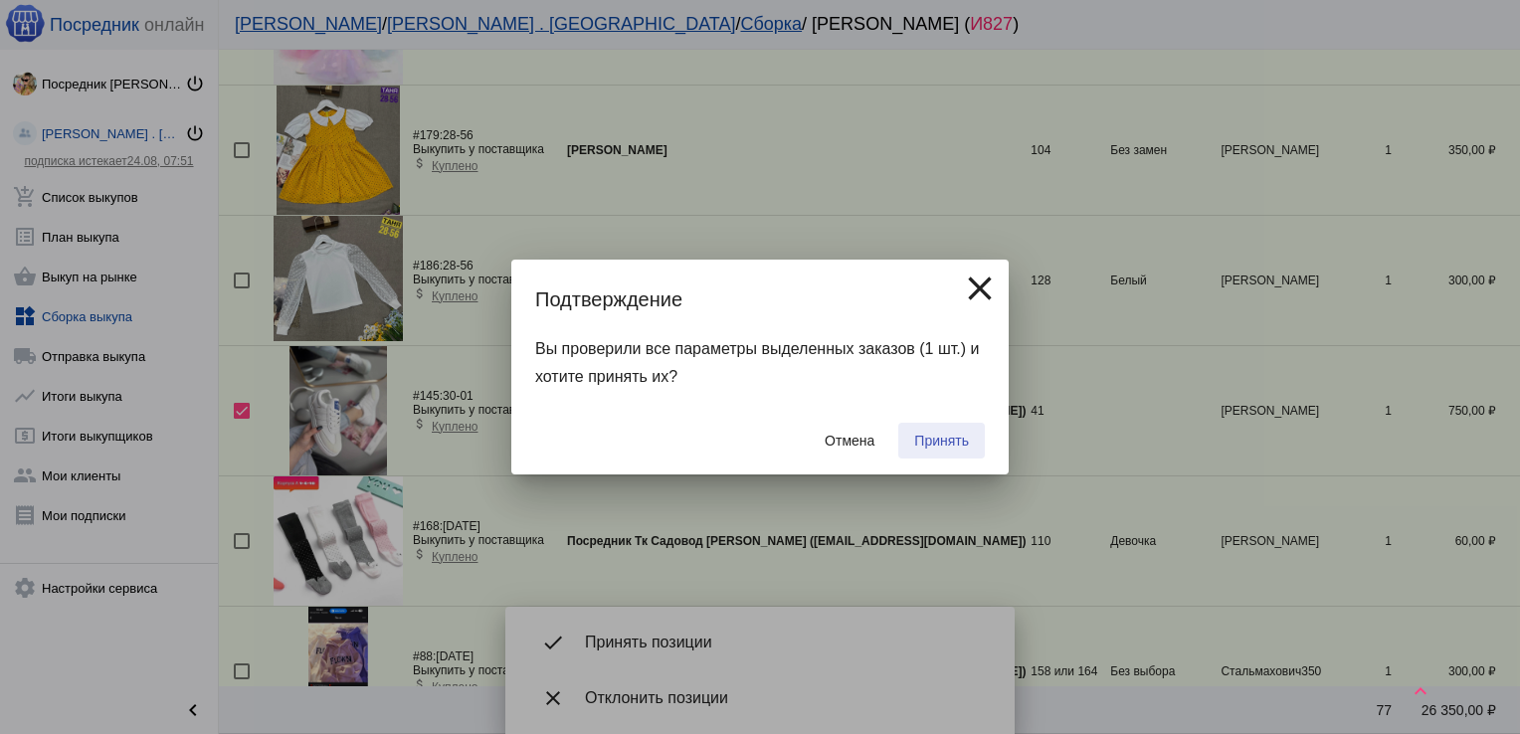
click at [940, 440] on span "Принять" at bounding box center [941, 441] width 55 height 16
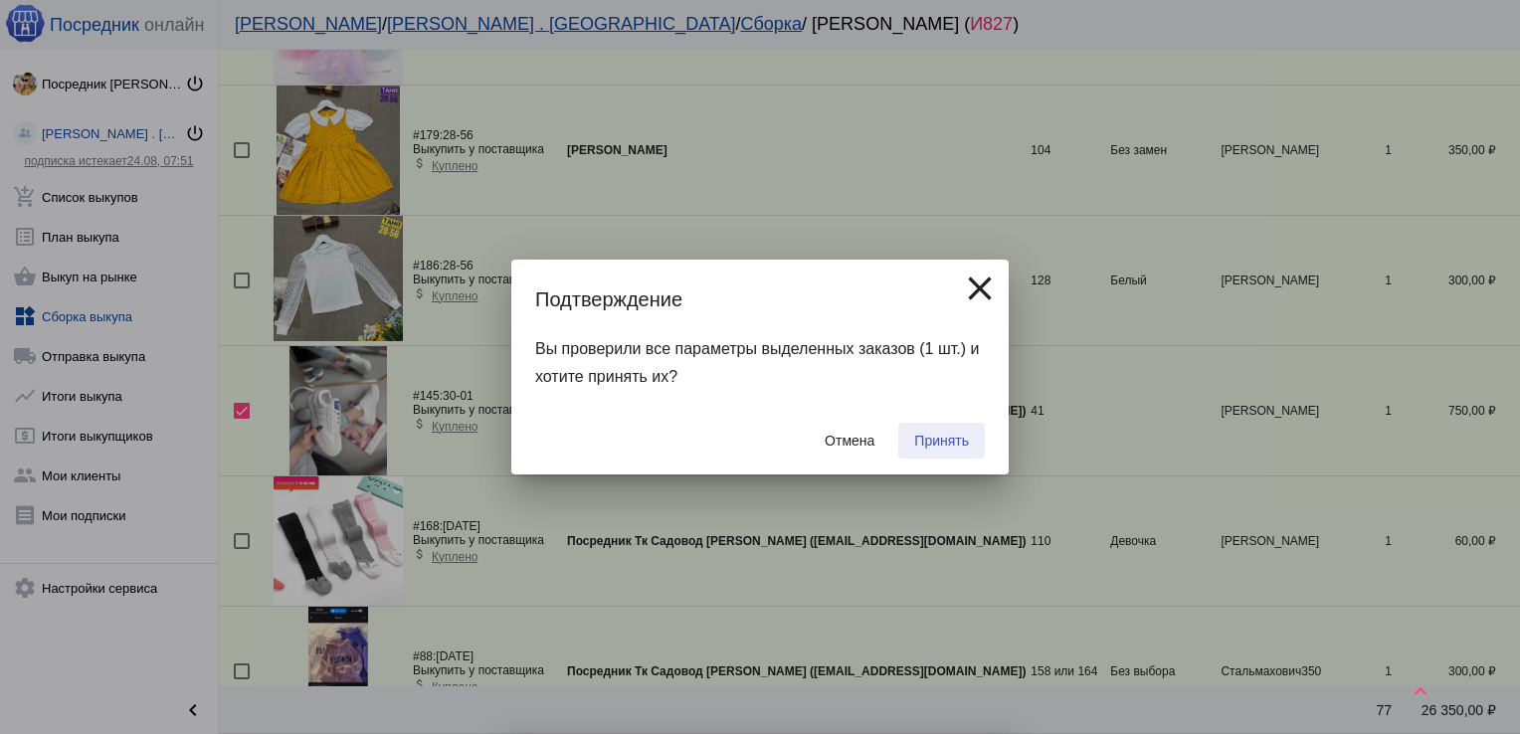
checkbox input "false"
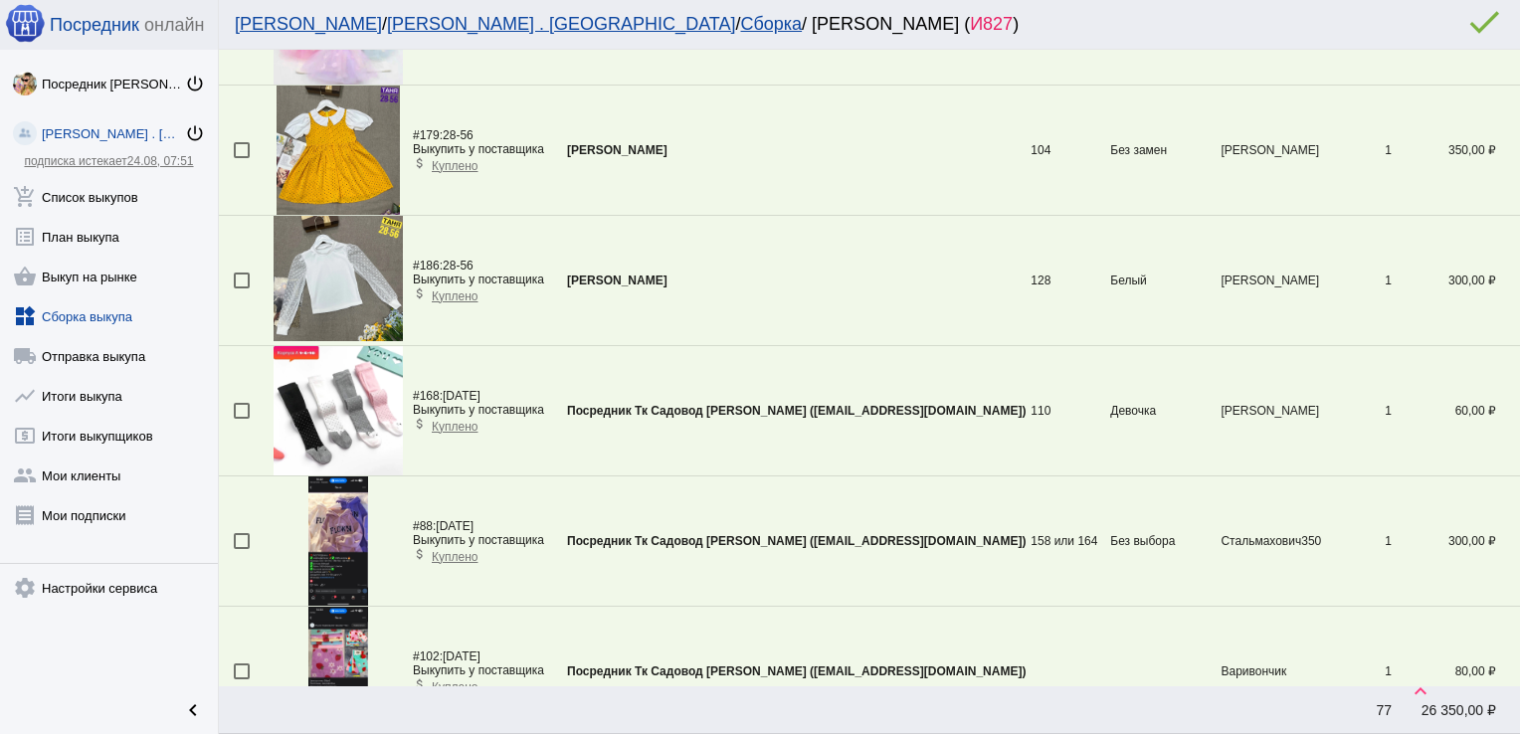
scroll to position [5666, 0]
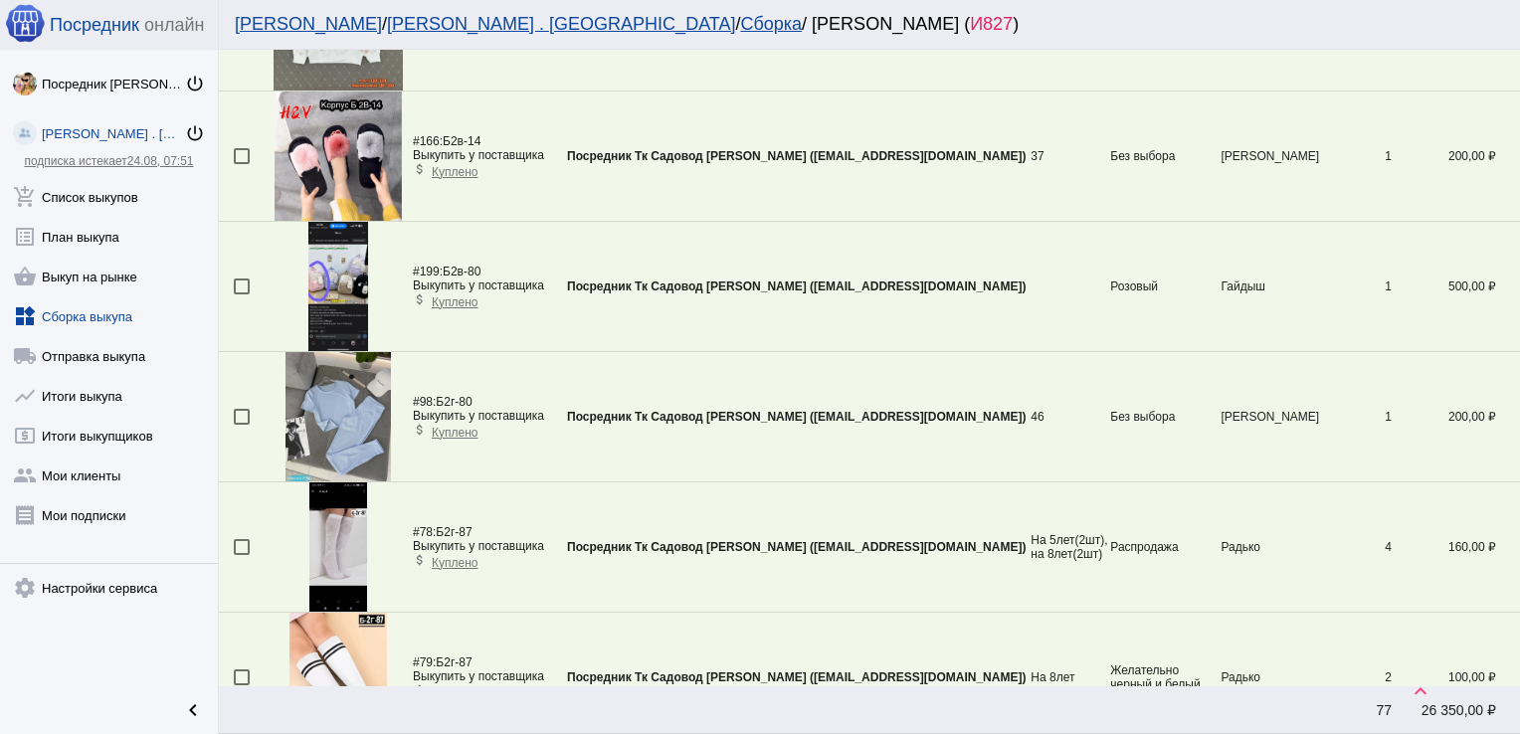
click at [247, 409] on div at bounding box center [242, 417] width 16 height 16
click at [242, 425] on input "checkbox" at bounding box center [241, 425] width 1 height 1
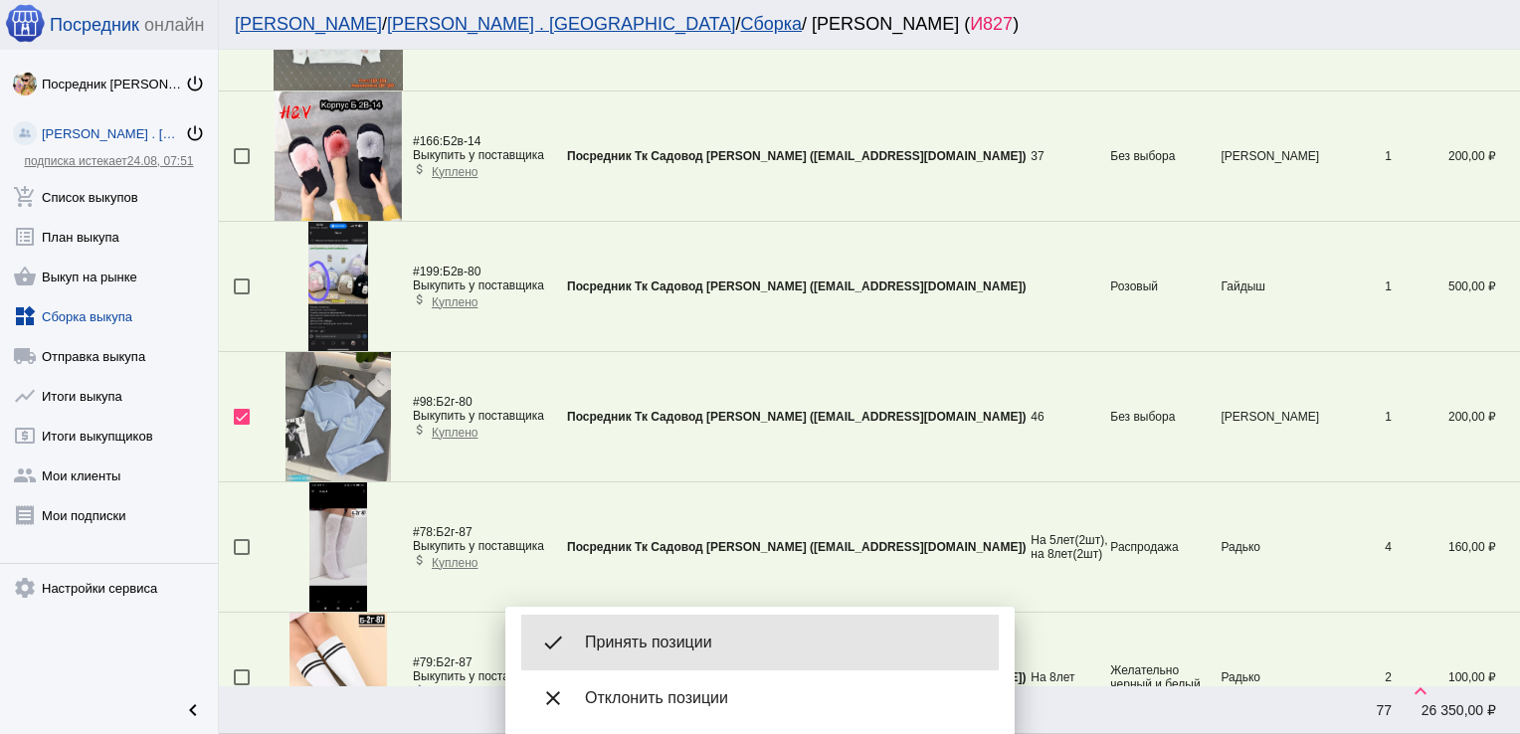
click at [689, 639] on span "Принять позиции" at bounding box center [784, 643] width 398 height 20
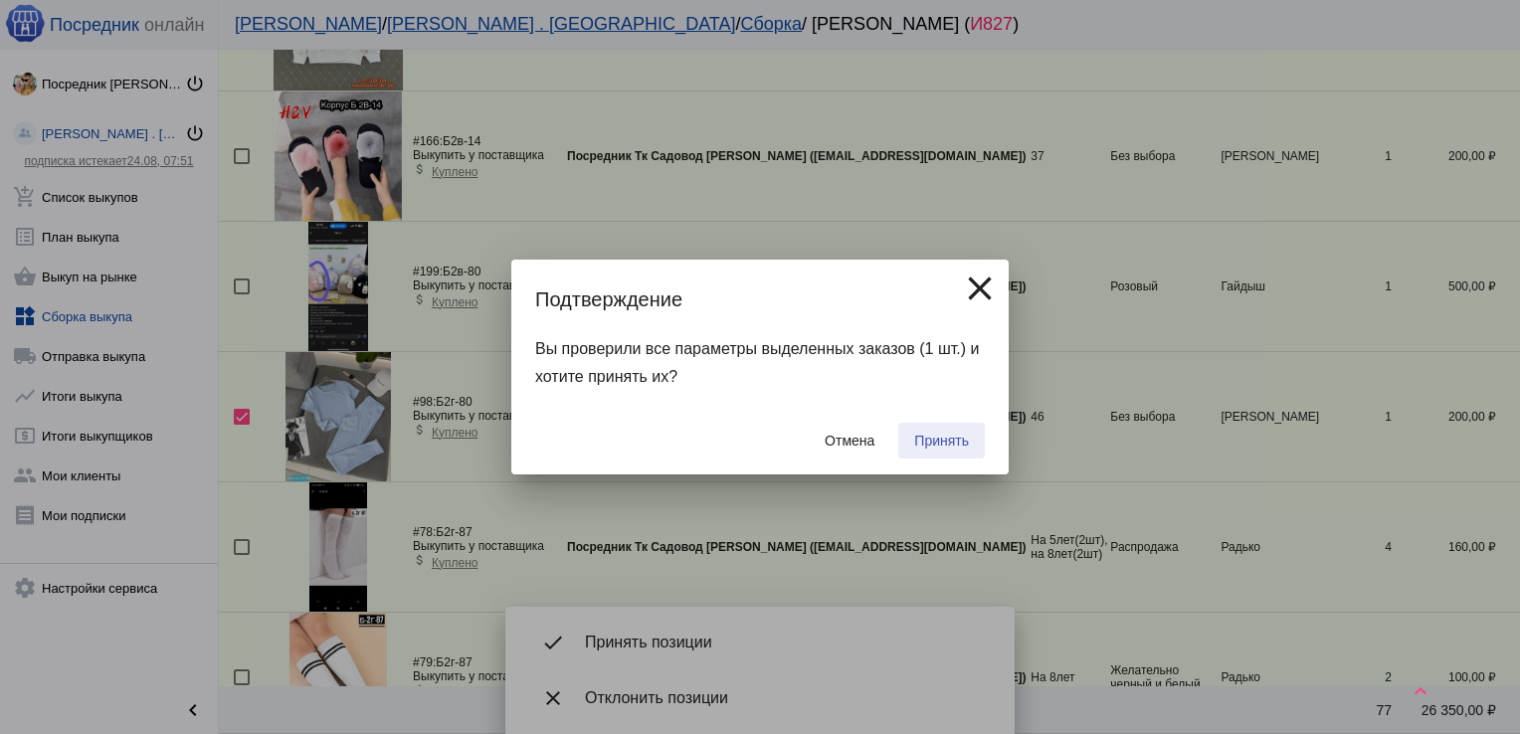
click at [934, 442] on span "Принять" at bounding box center [941, 441] width 55 height 16
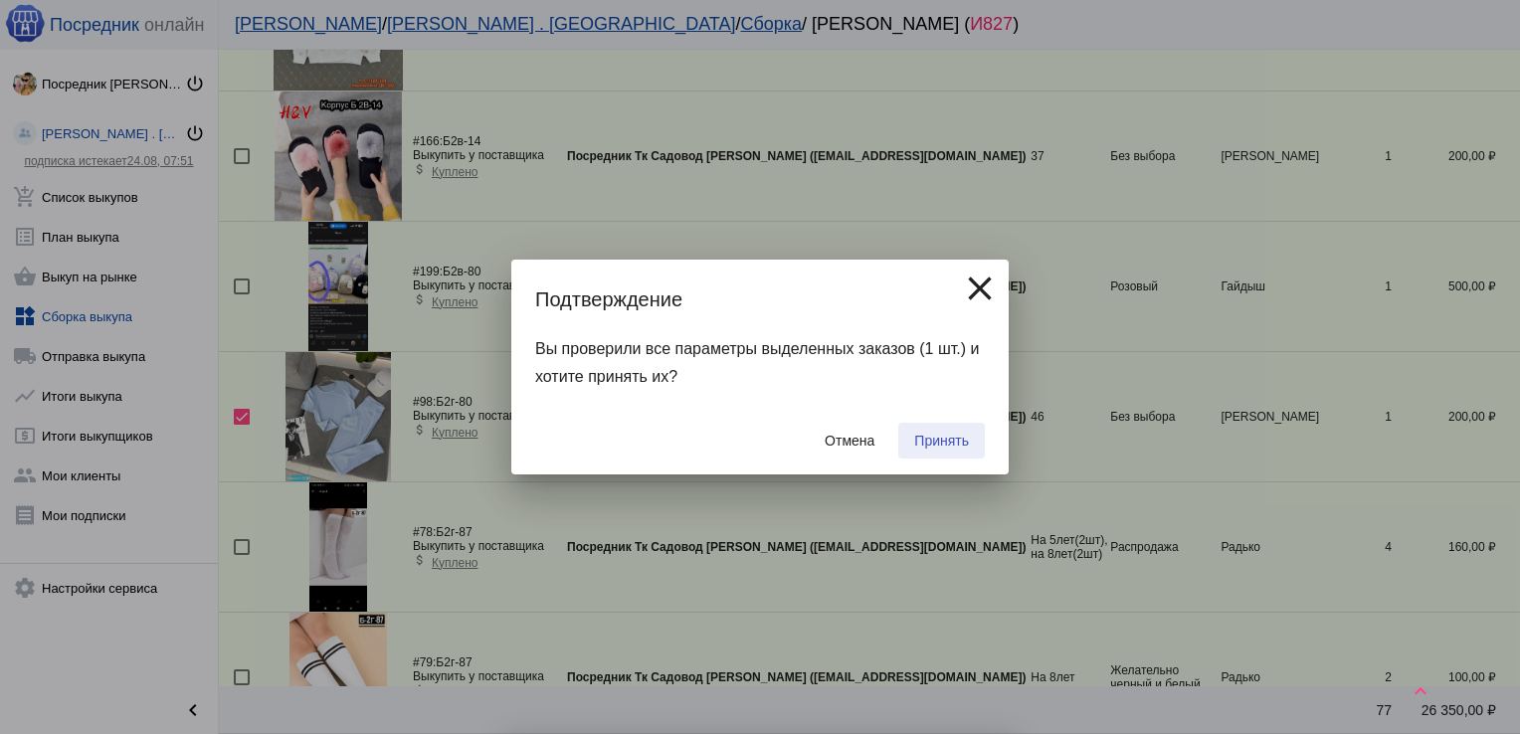
checkbox input "false"
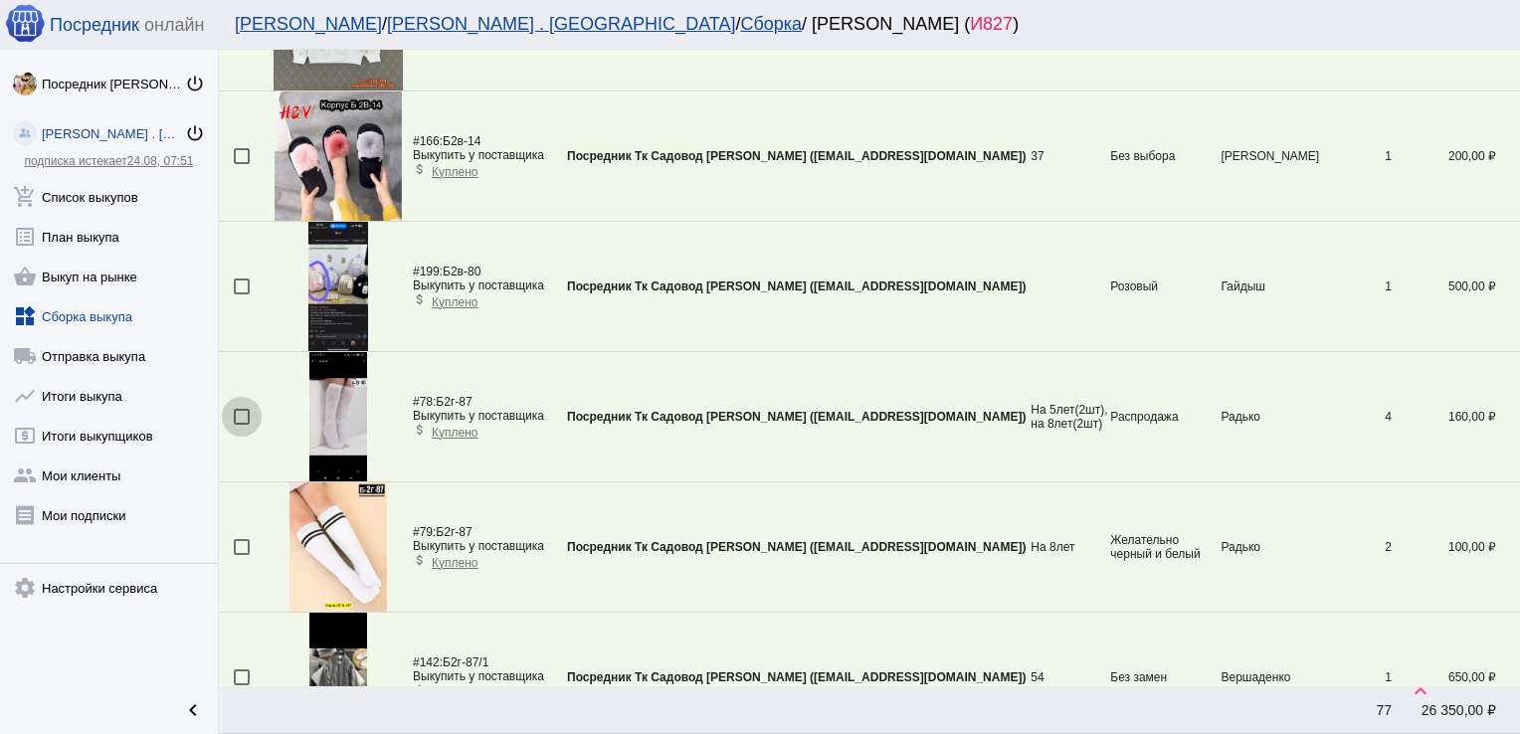
click at [245, 409] on div at bounding box center [242, 417] width 16 height 16
click at [242, 425] on input "checkbox" at bounding box center [241, 425] width 1 height 1
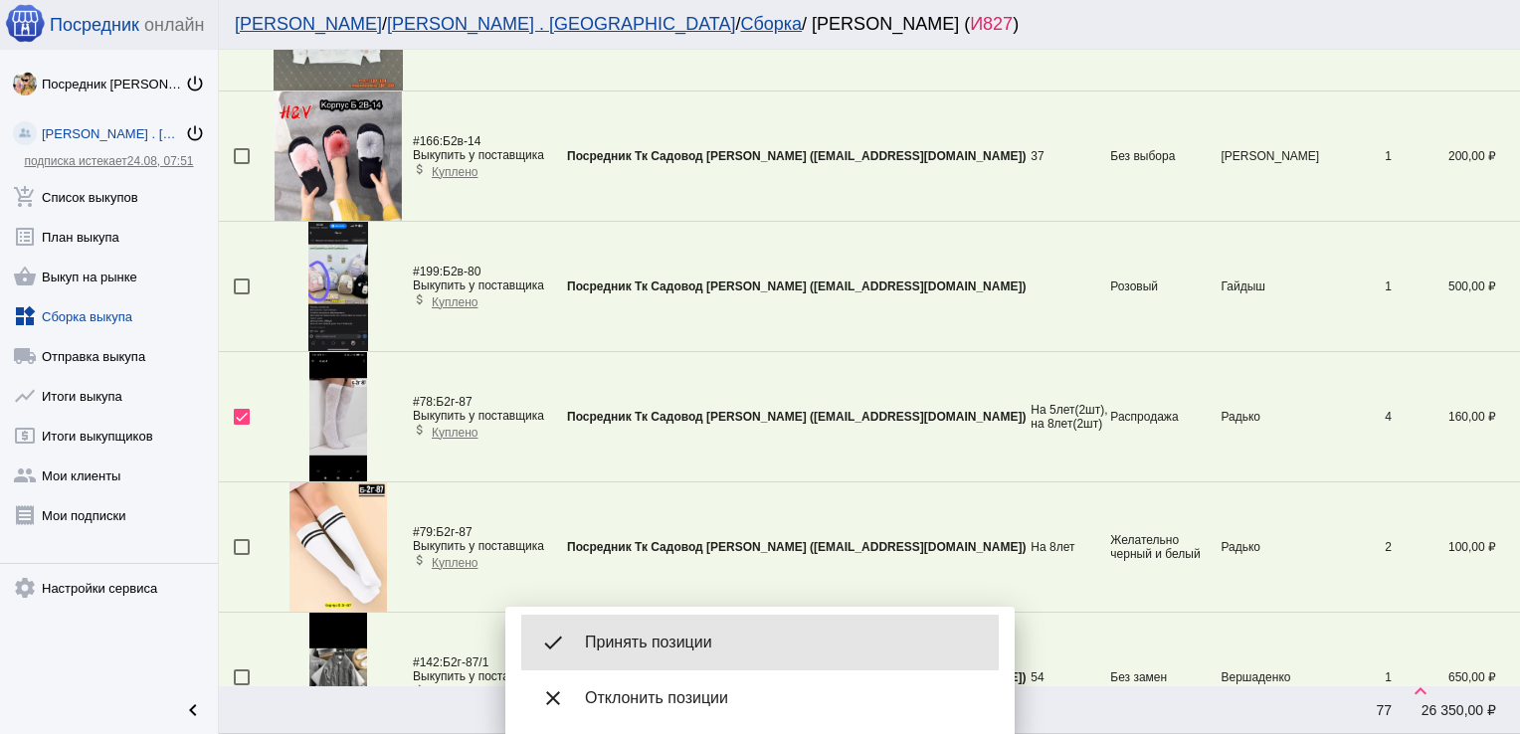
click at [665, 638] on span "Принять позиции" at bounding box center [784, 643] width 398 height 20
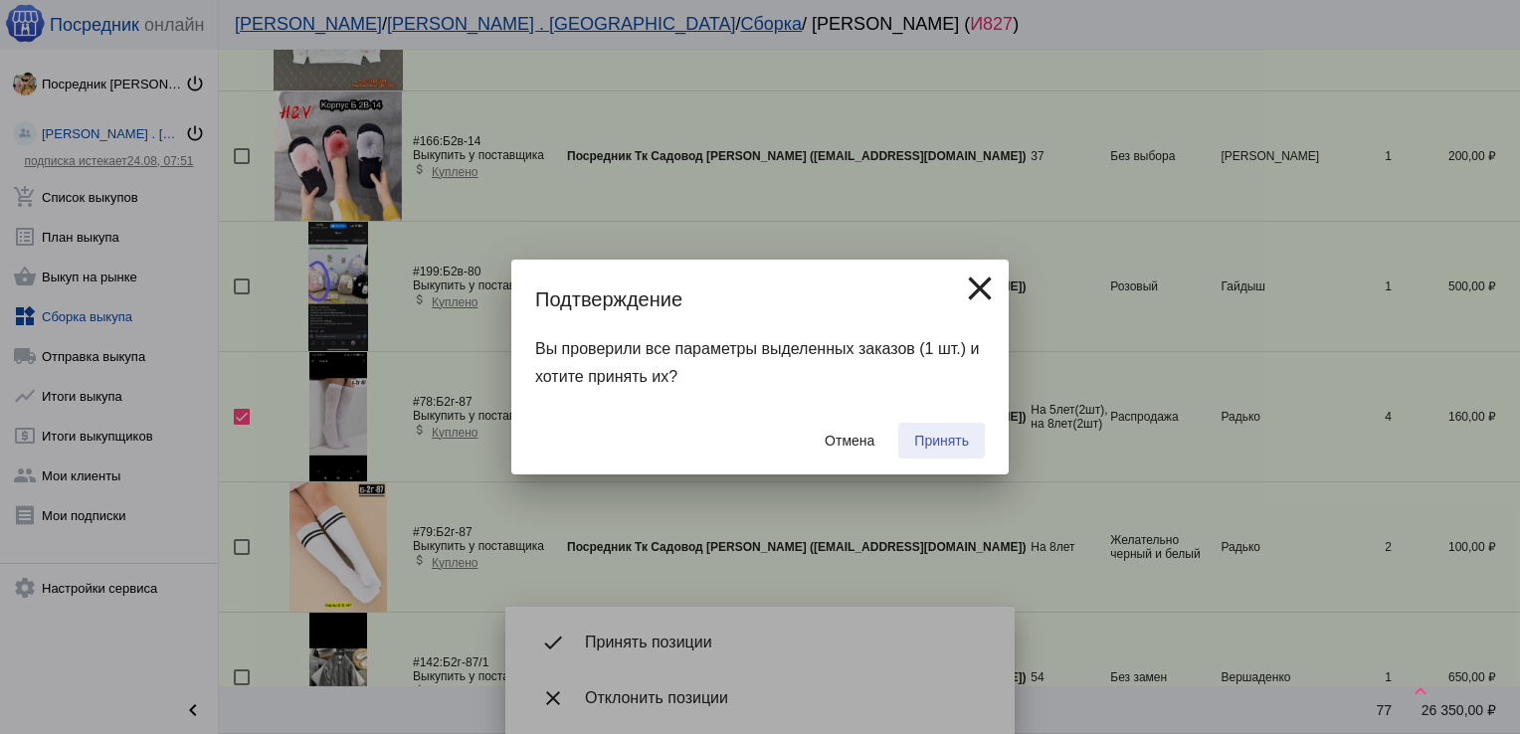
click at [943, 429] on button "Принять" at bounding box center [941, 441] width 87 height 36
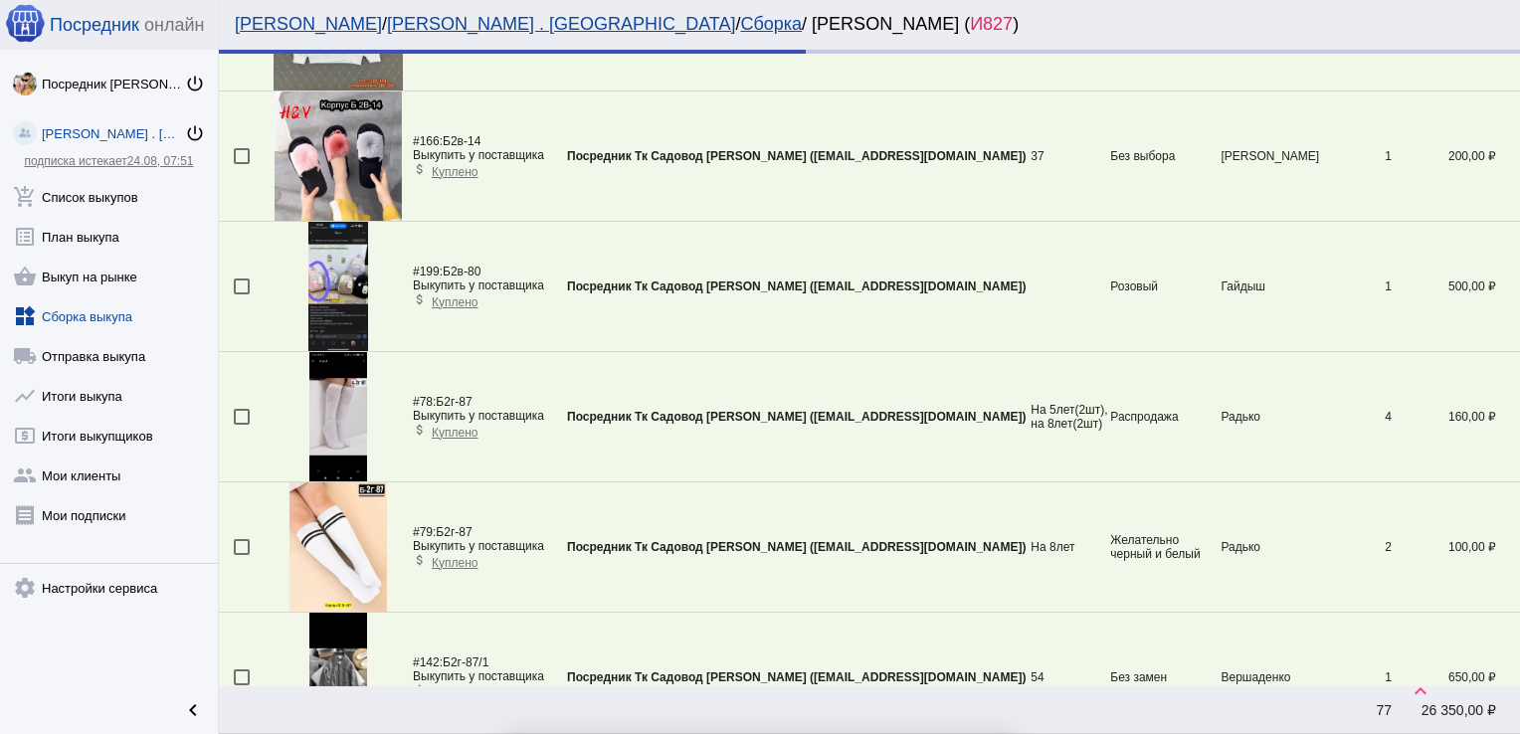
checkbox input "false"
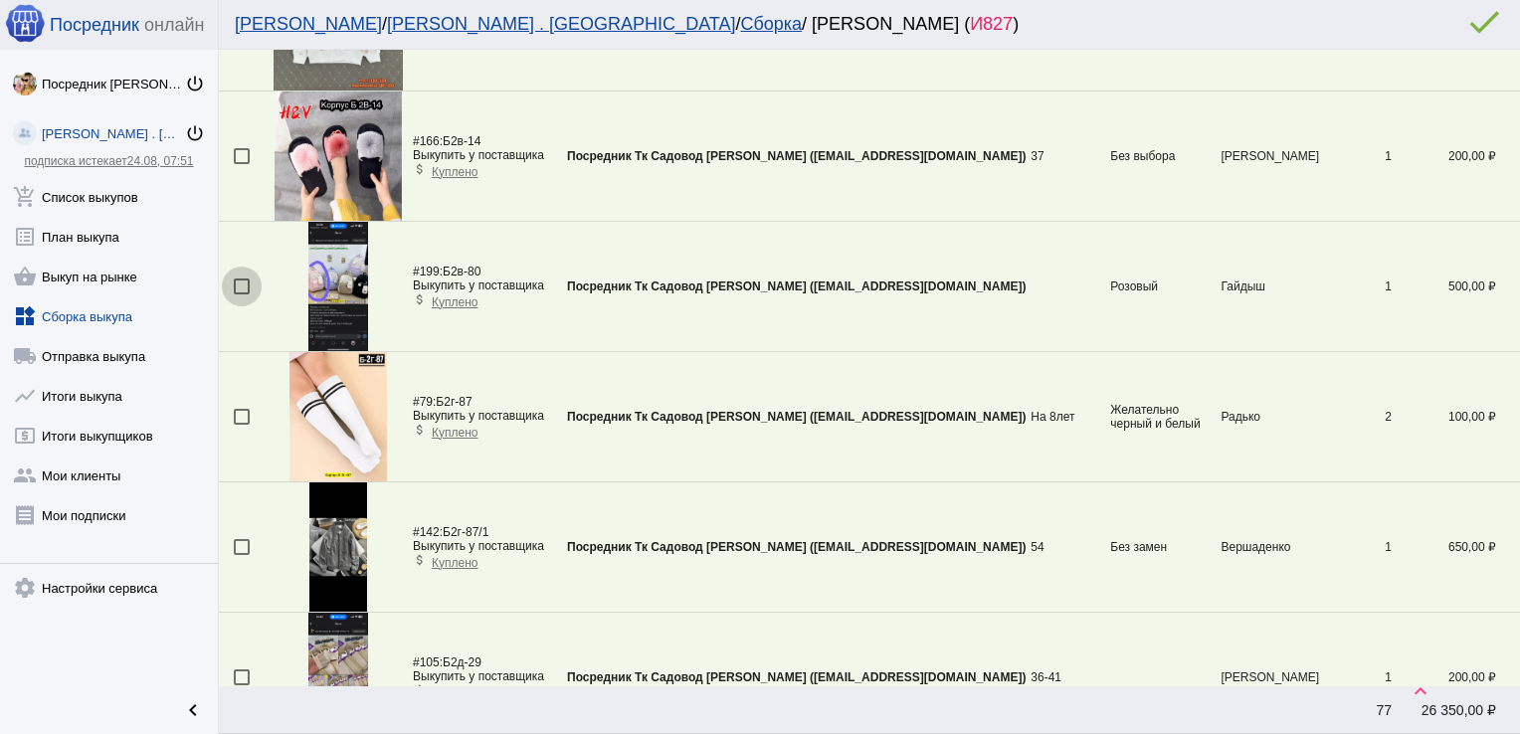
click at [239, 279] on div at bounding box center [242, 287] width 16 height 16
click at [241, 295] on input "checkbox" at bounding box center [241, 295] width 1 height 1
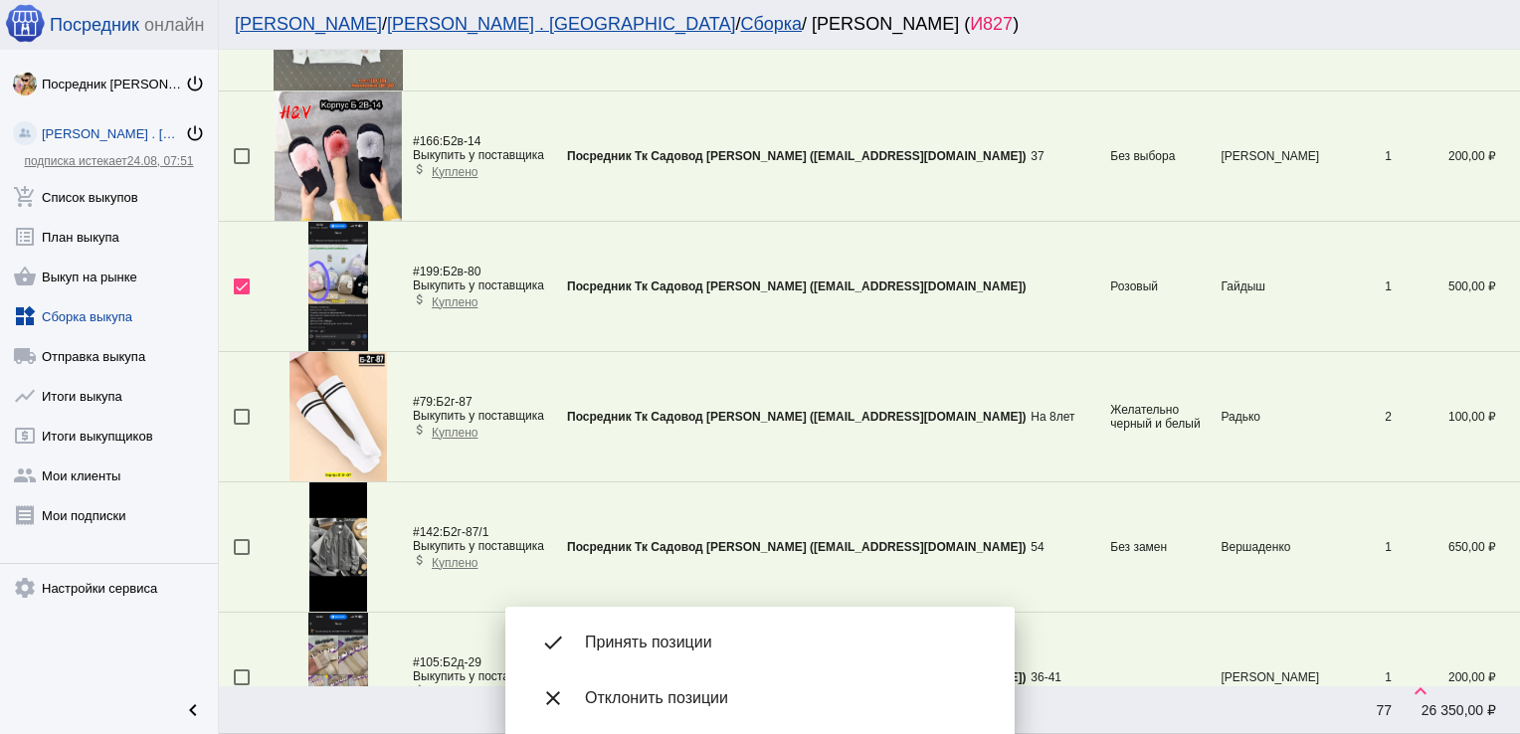
click at [675, 643] on span "Принять позиции" at bounding box center [784, 643] width 398 height 20
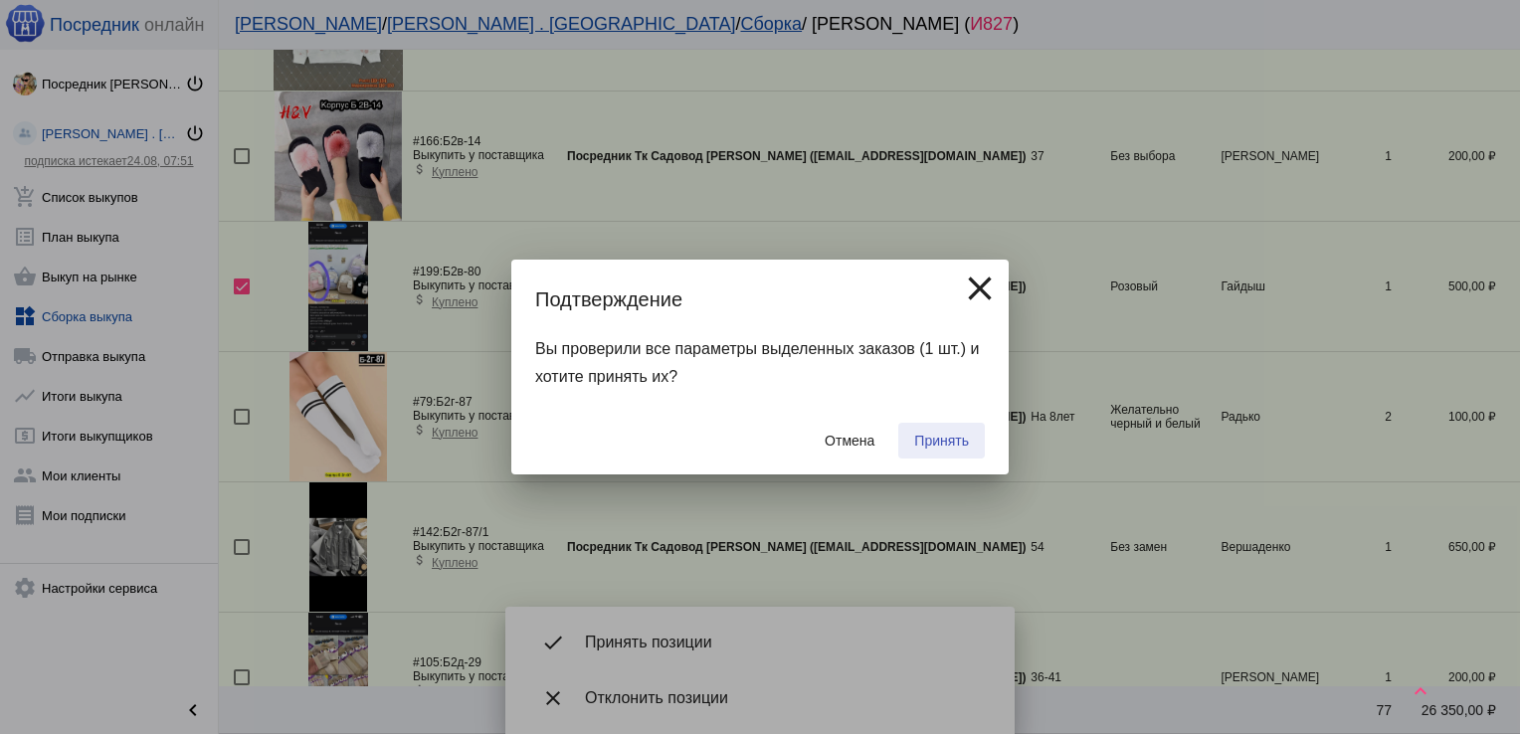
click at [941, 448] on span "Принять" at bounding box center [941, 441] width 55 height 16
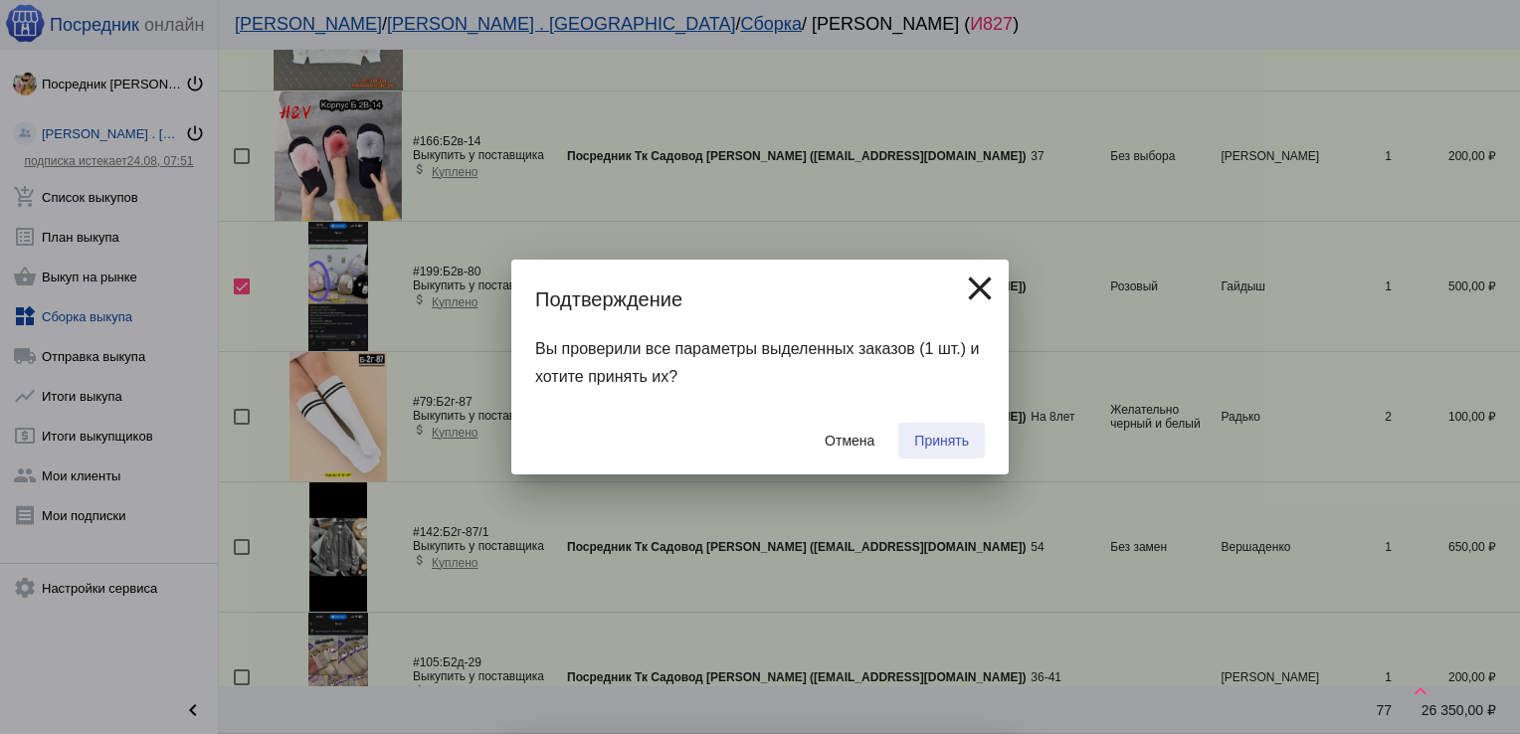
checkbox input "false"
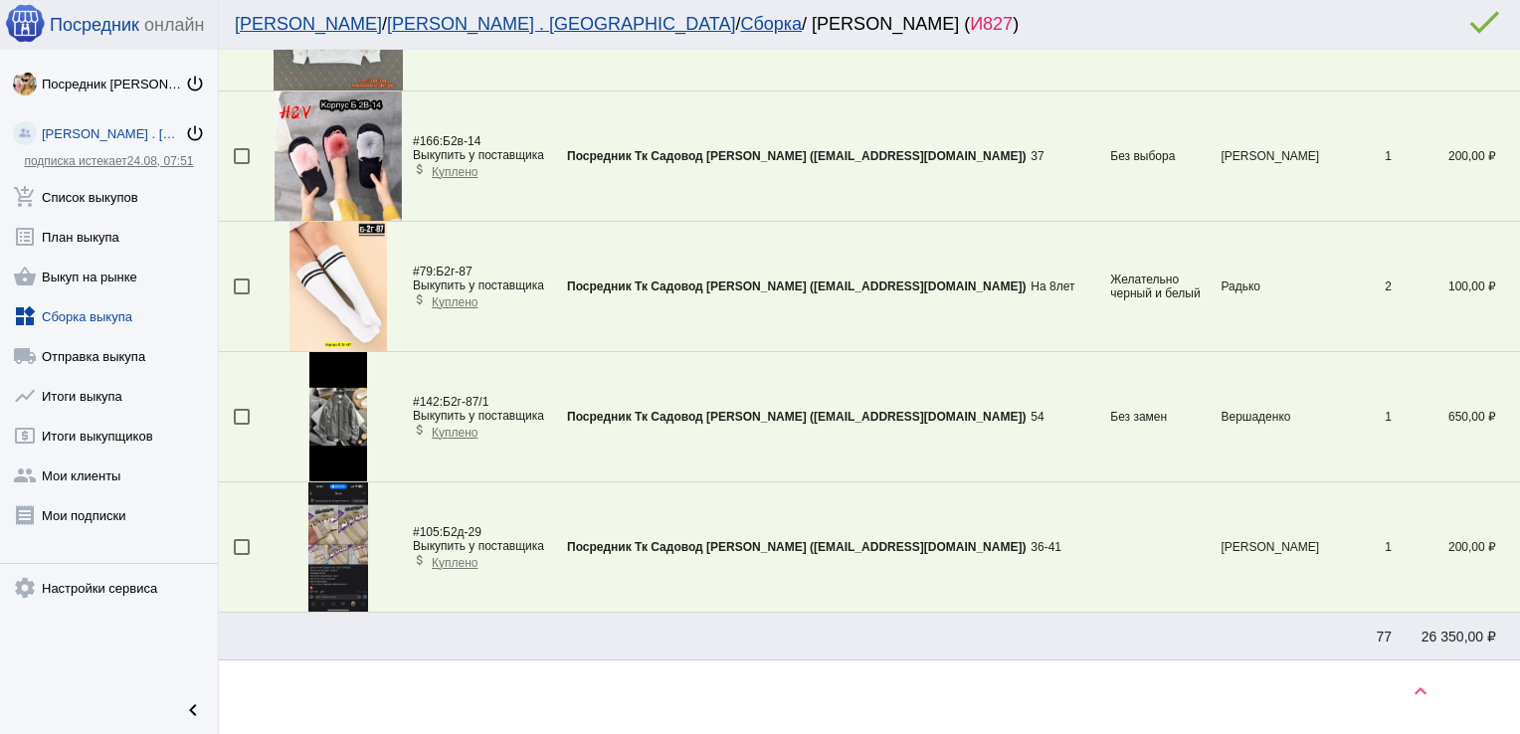
scroll to position [2803, 0]
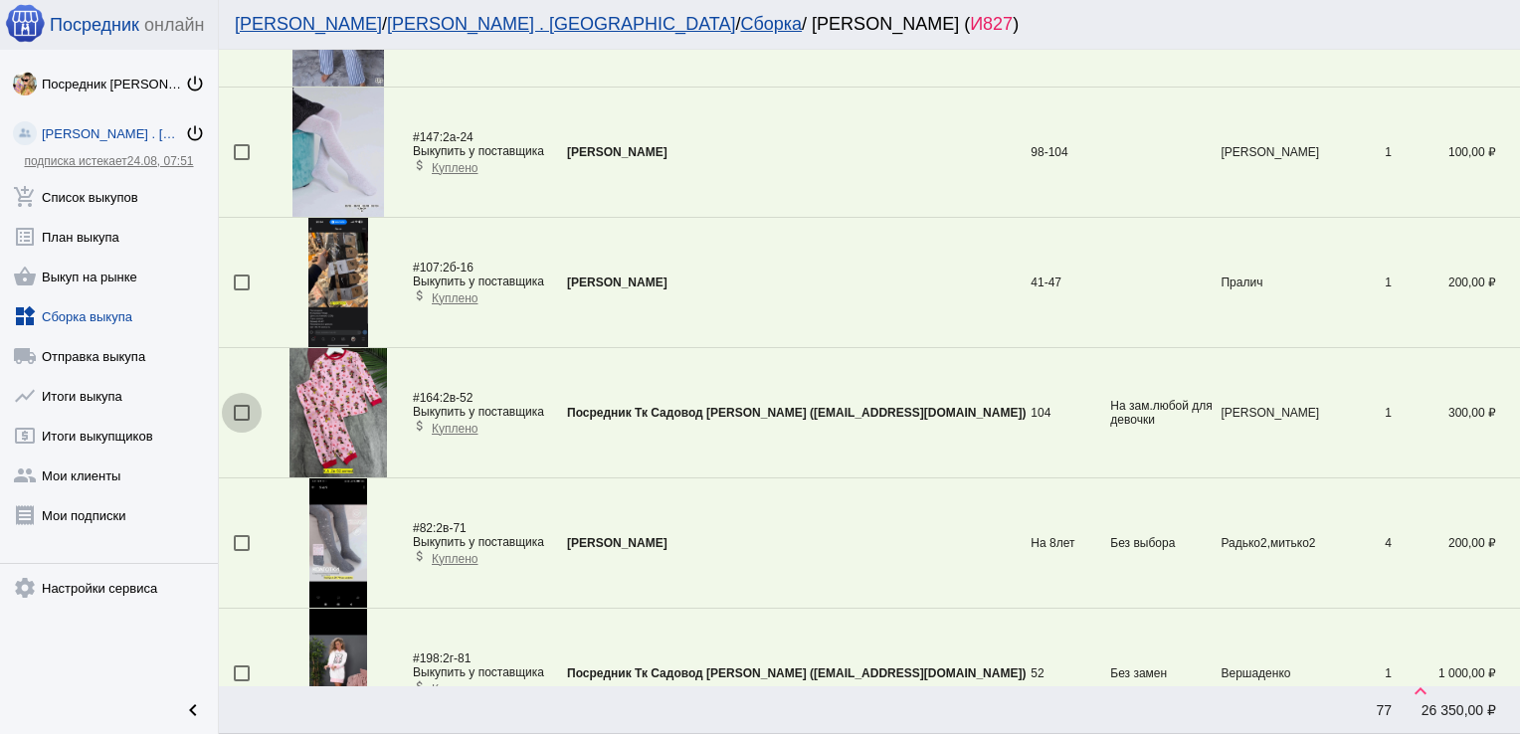
click at [243, 408] on div at bounding box center [242, 413] width 16 height 16
click at [242, 421] on input "checkbox" at bounding box center [241, 421] width 1 height 1
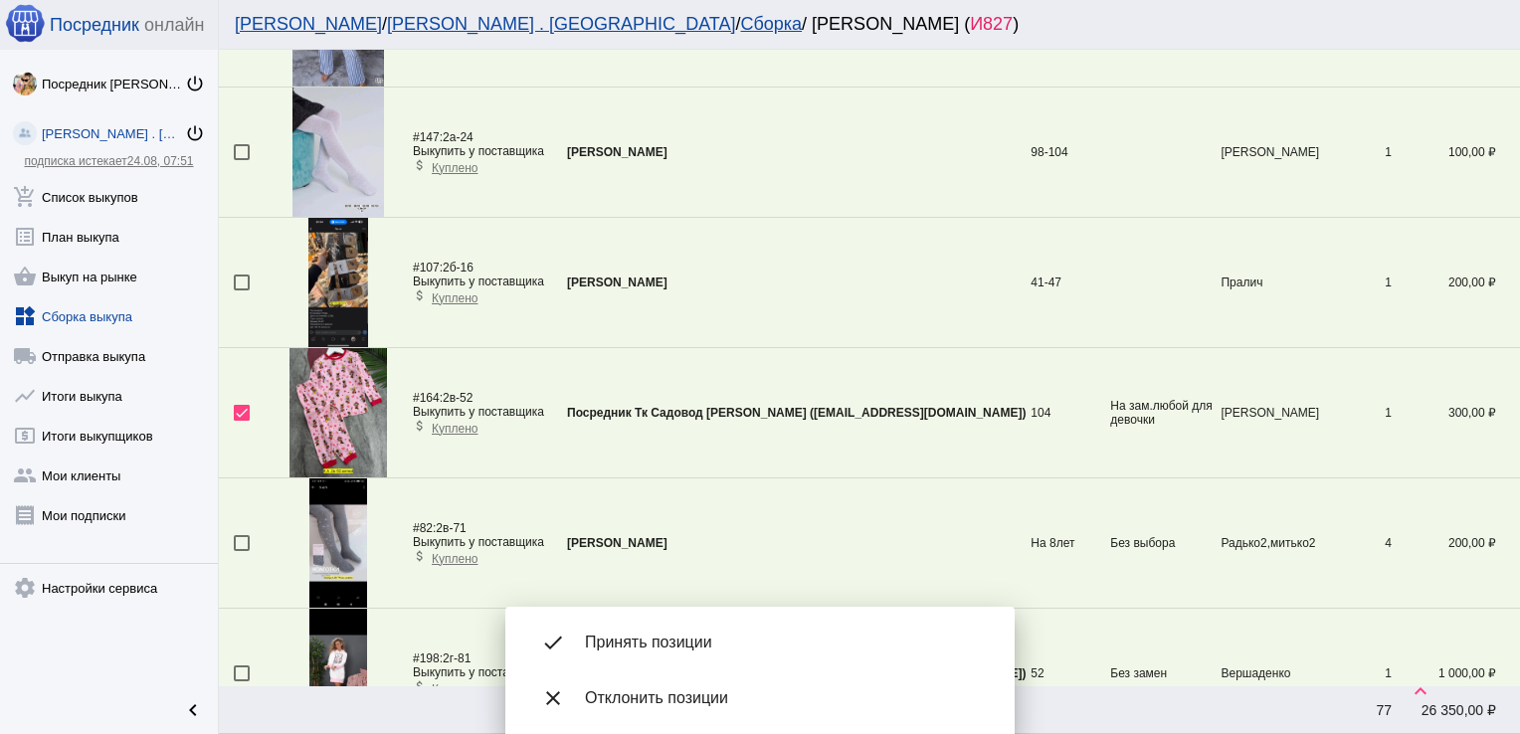
click at [706, 639] on span "Принять позиции" at bounding box center [784, 643] width 398 height 20
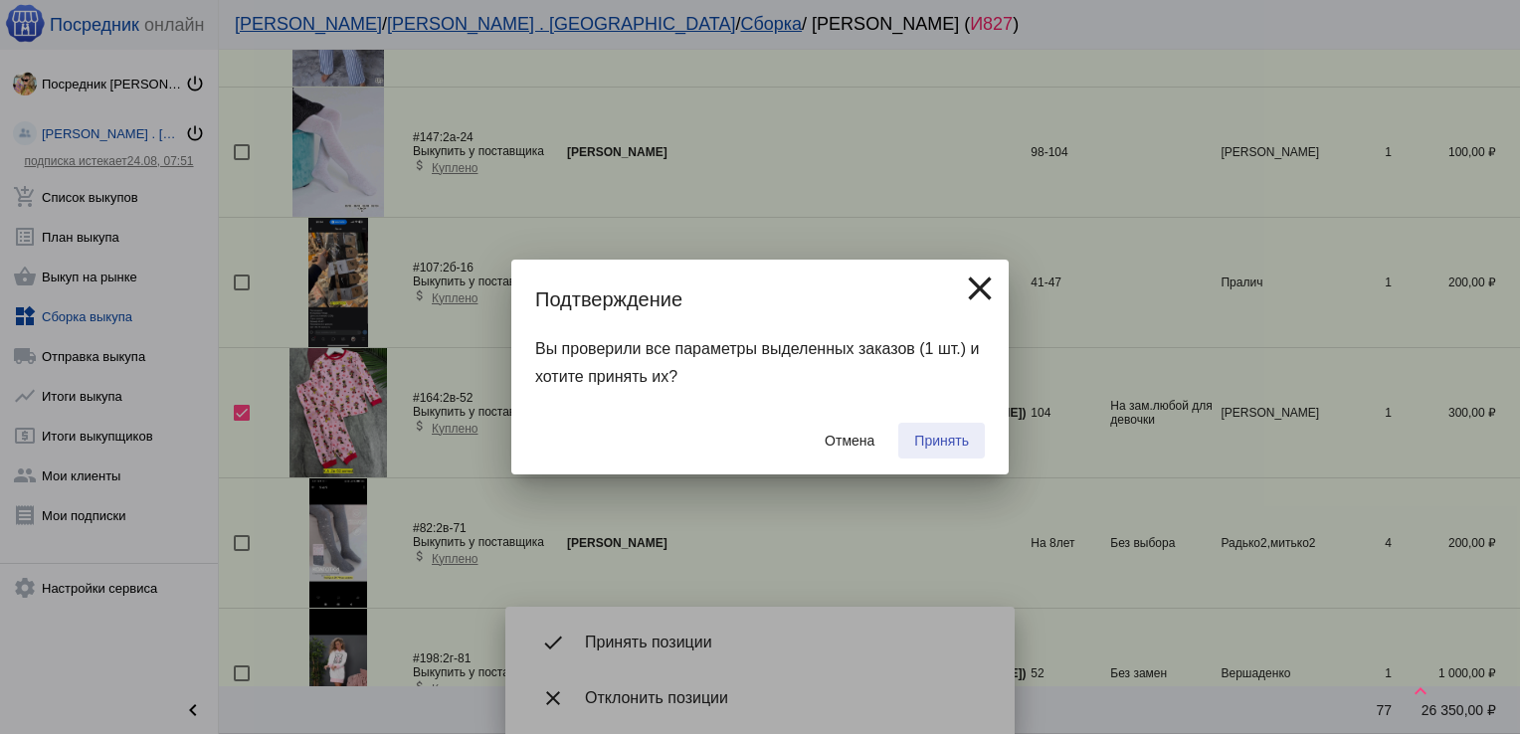
click at [950, 435] on span "Принять" at bounding box center [941, 441] width 55 height 16
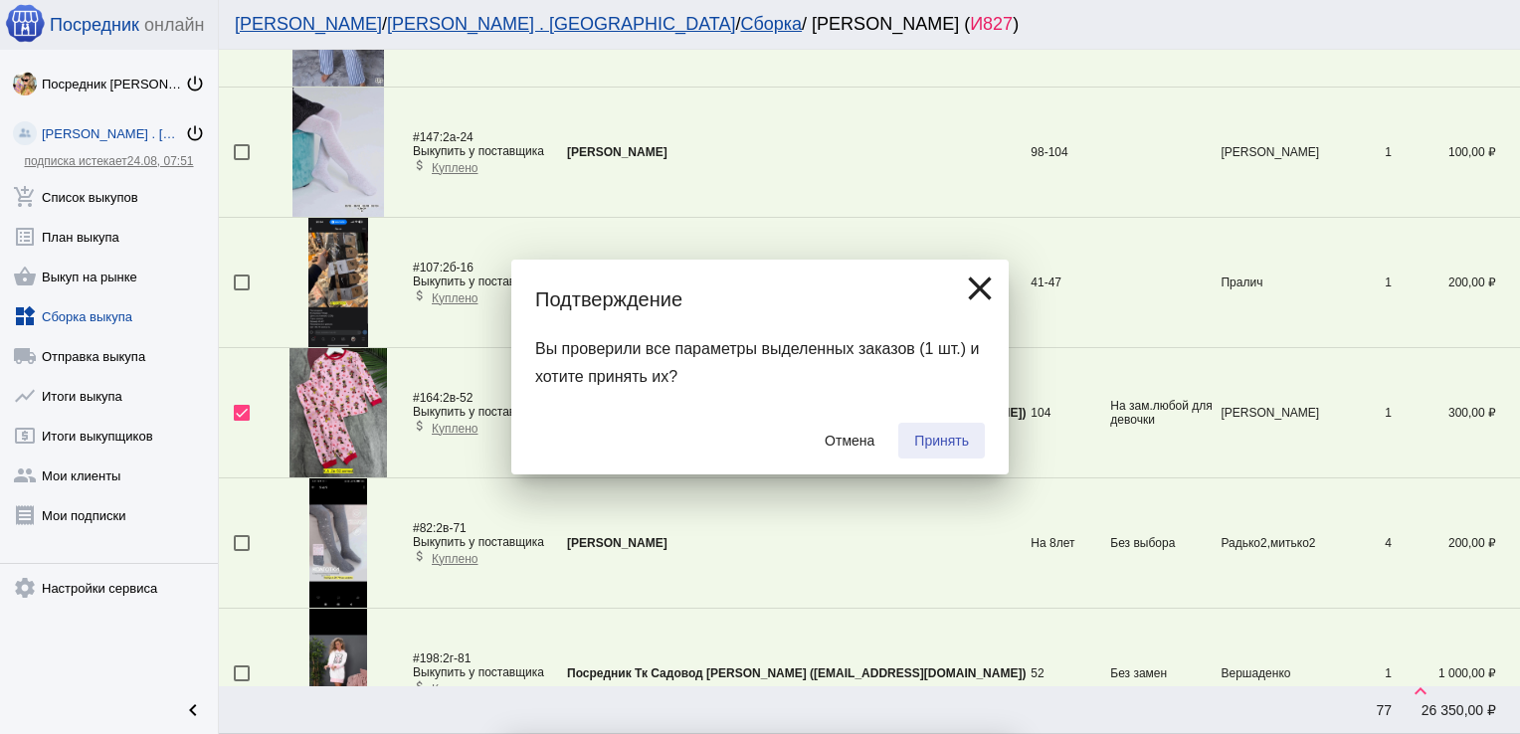
checkbox input "false"
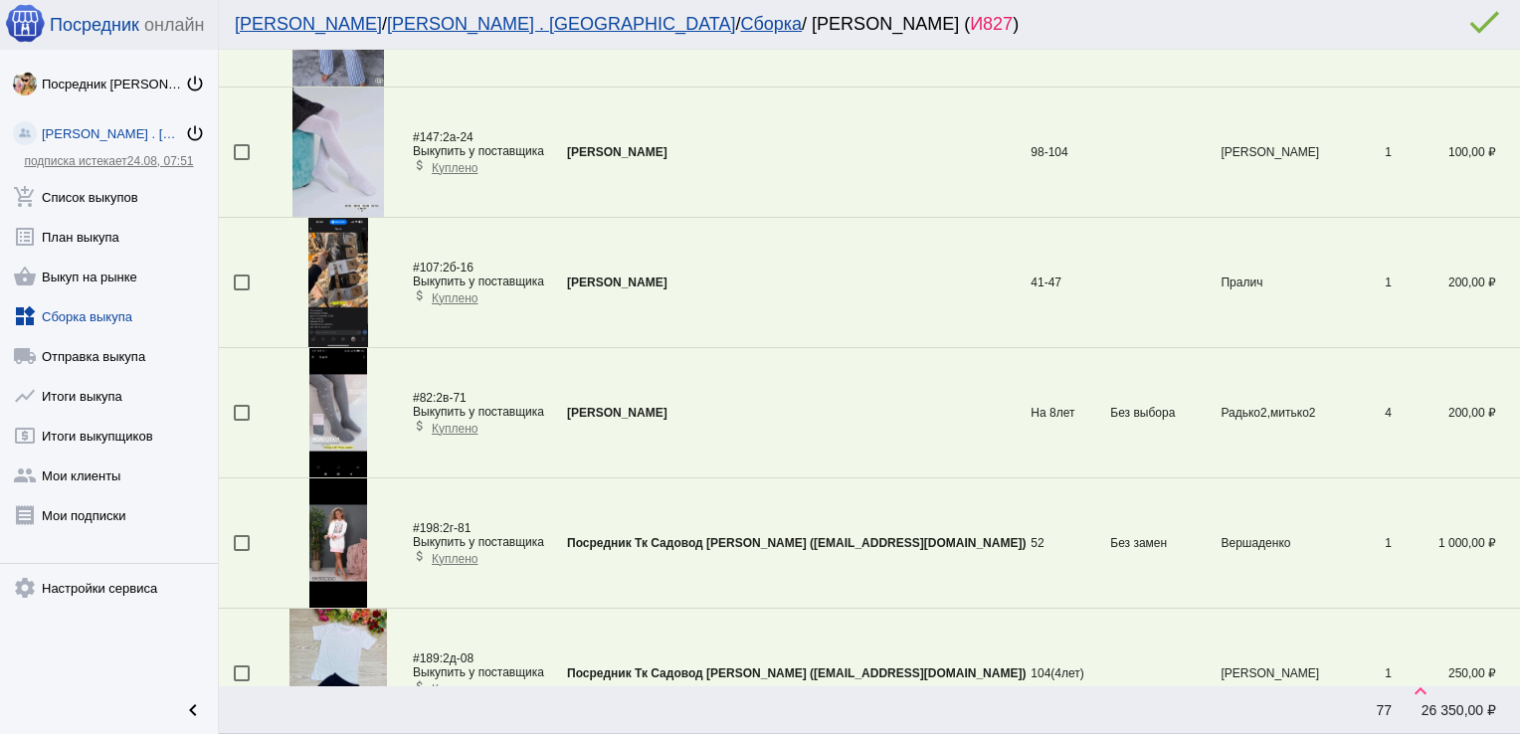
scroll to position [1110, 0]
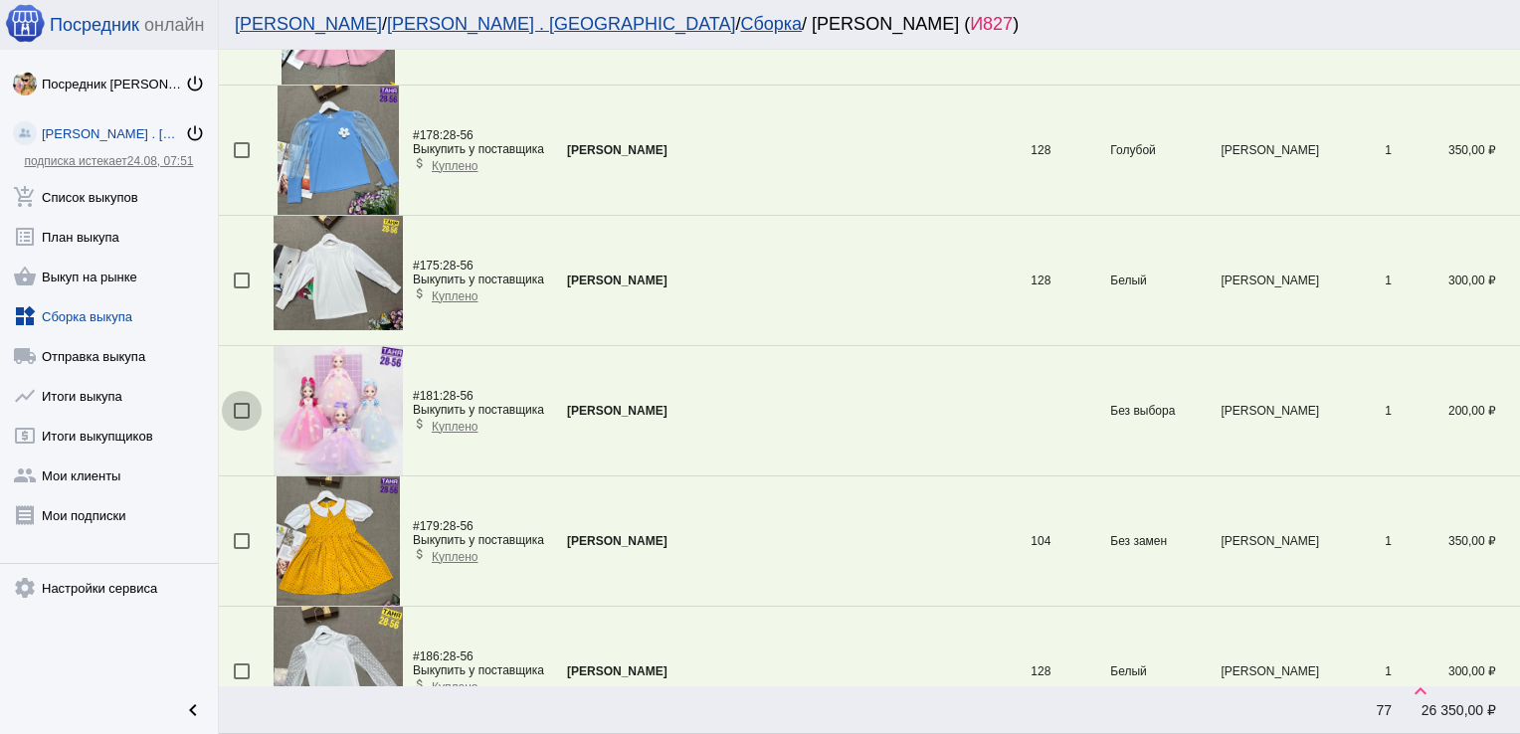
click at [243, 403] on div at bounding box center [242, 411] width 16 height 16
click at [242, 419] on input "checkbox" at bounding box center [241, 419] width 1 height 1
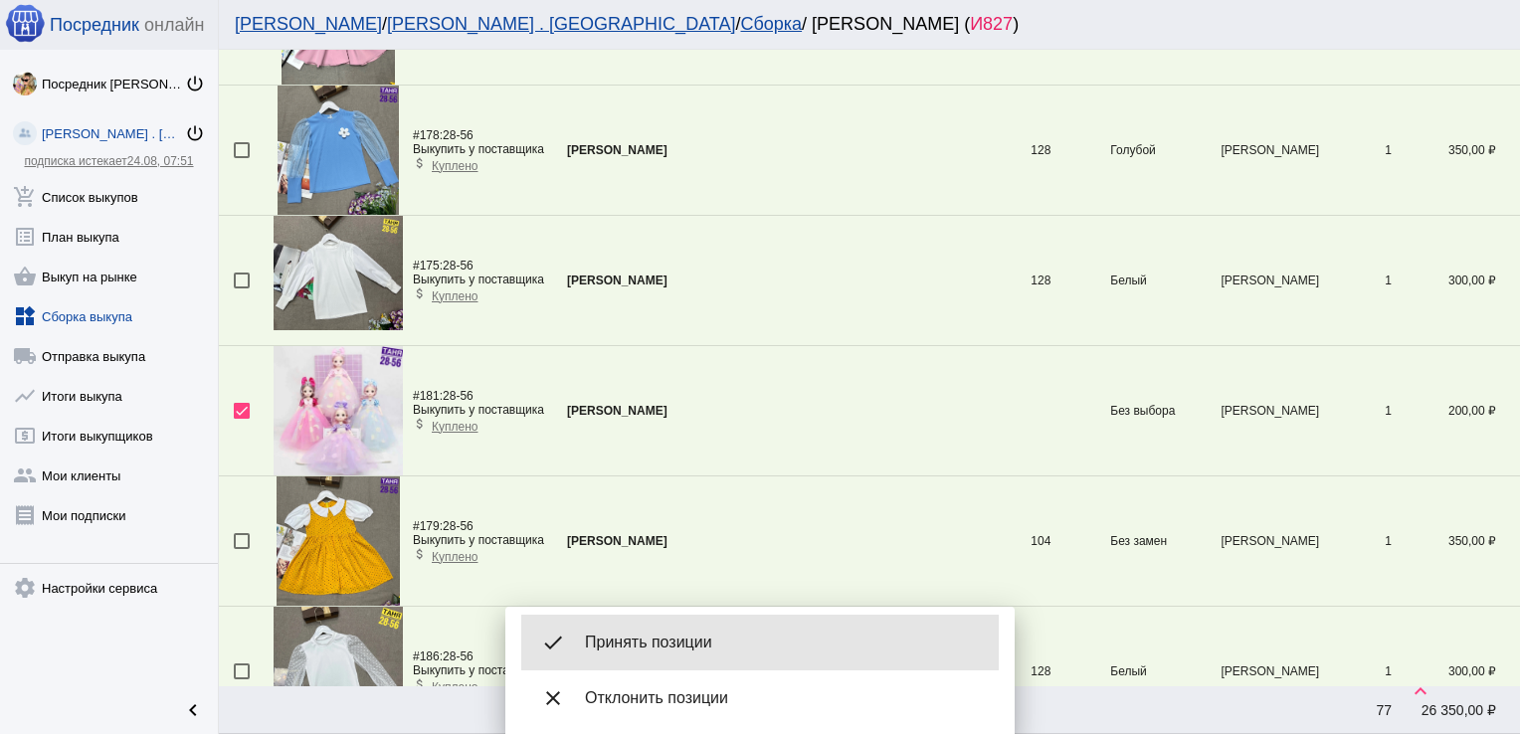
click at [663, 629] on div "done Принять позиции" at bounding box center [760, 643] width 478 height 56
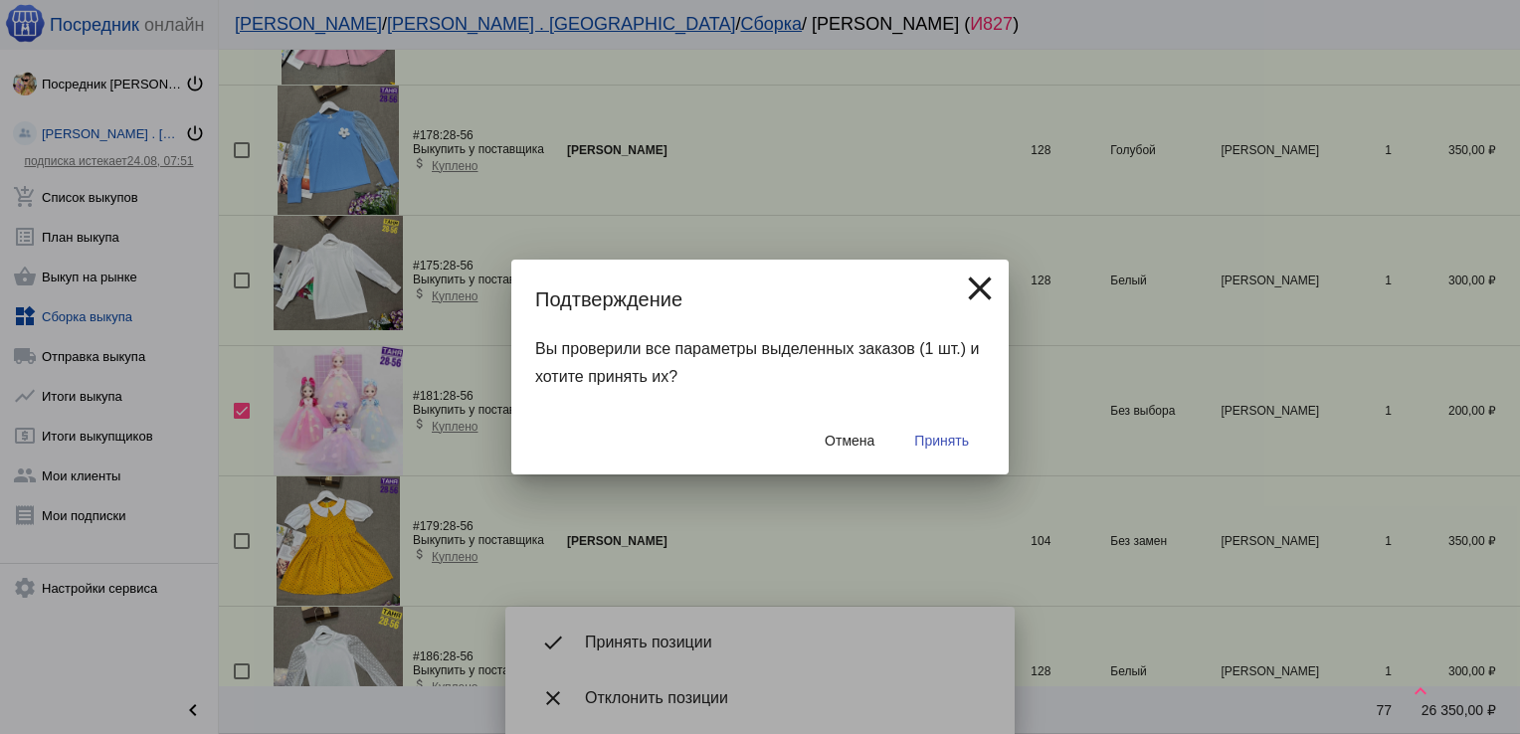
click at [943, 440] on span "Принять" at bounding box center [941, 441] width 55 height 16
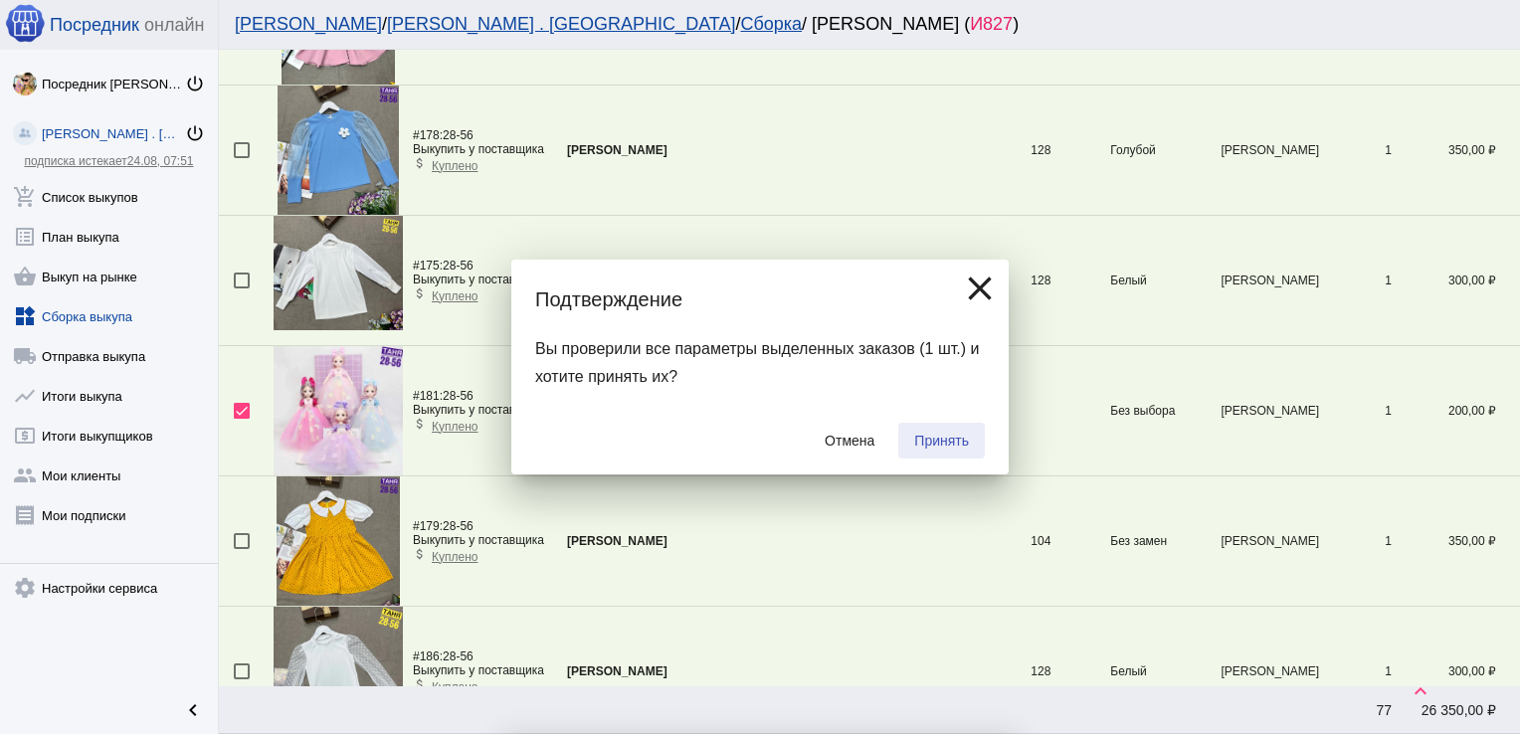
checkbox input "false"
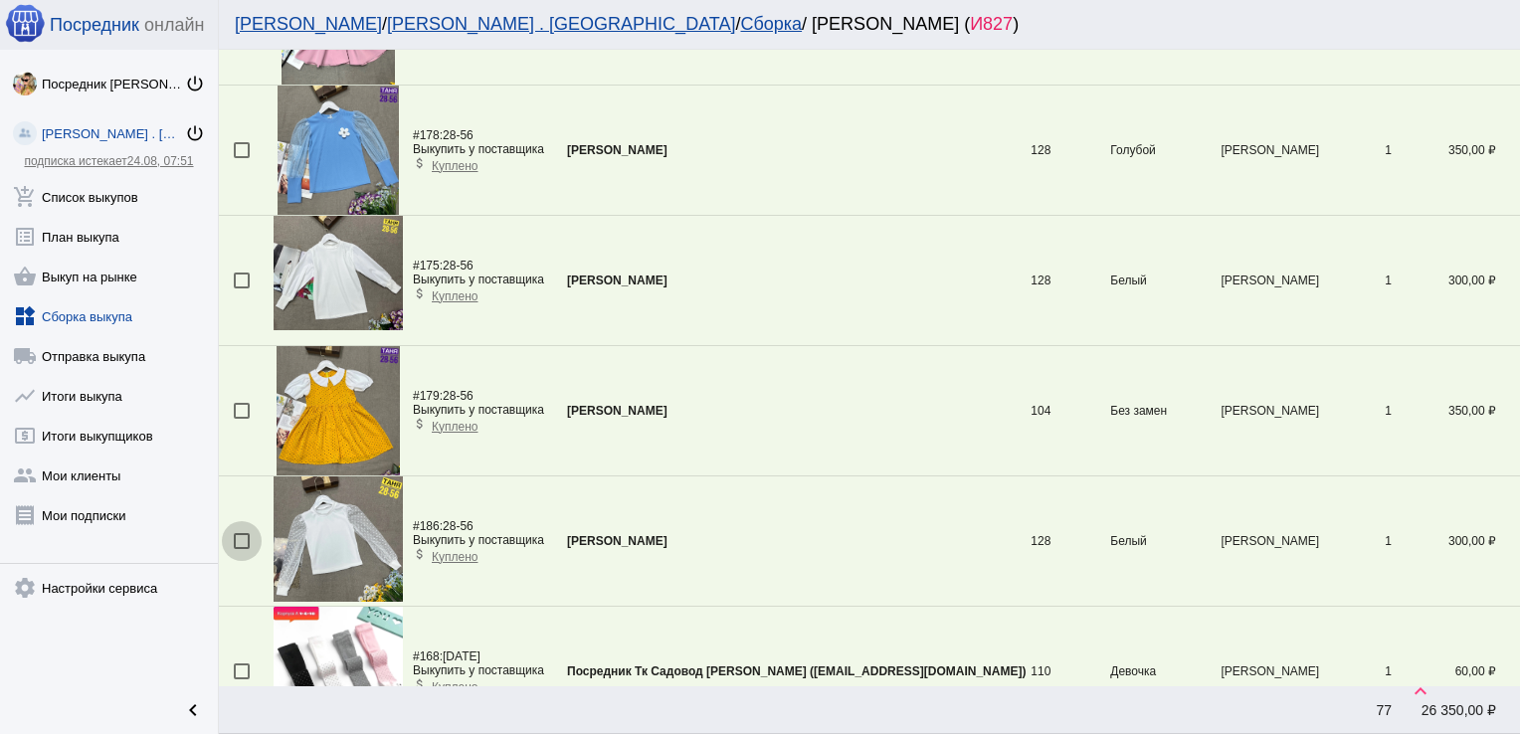
click at [239, 536] on div at bounding box center [242, 541] width 16 height 16
click at [241, 549] on input "checkbox" at bounding box center [241, 549] width 1 height 1
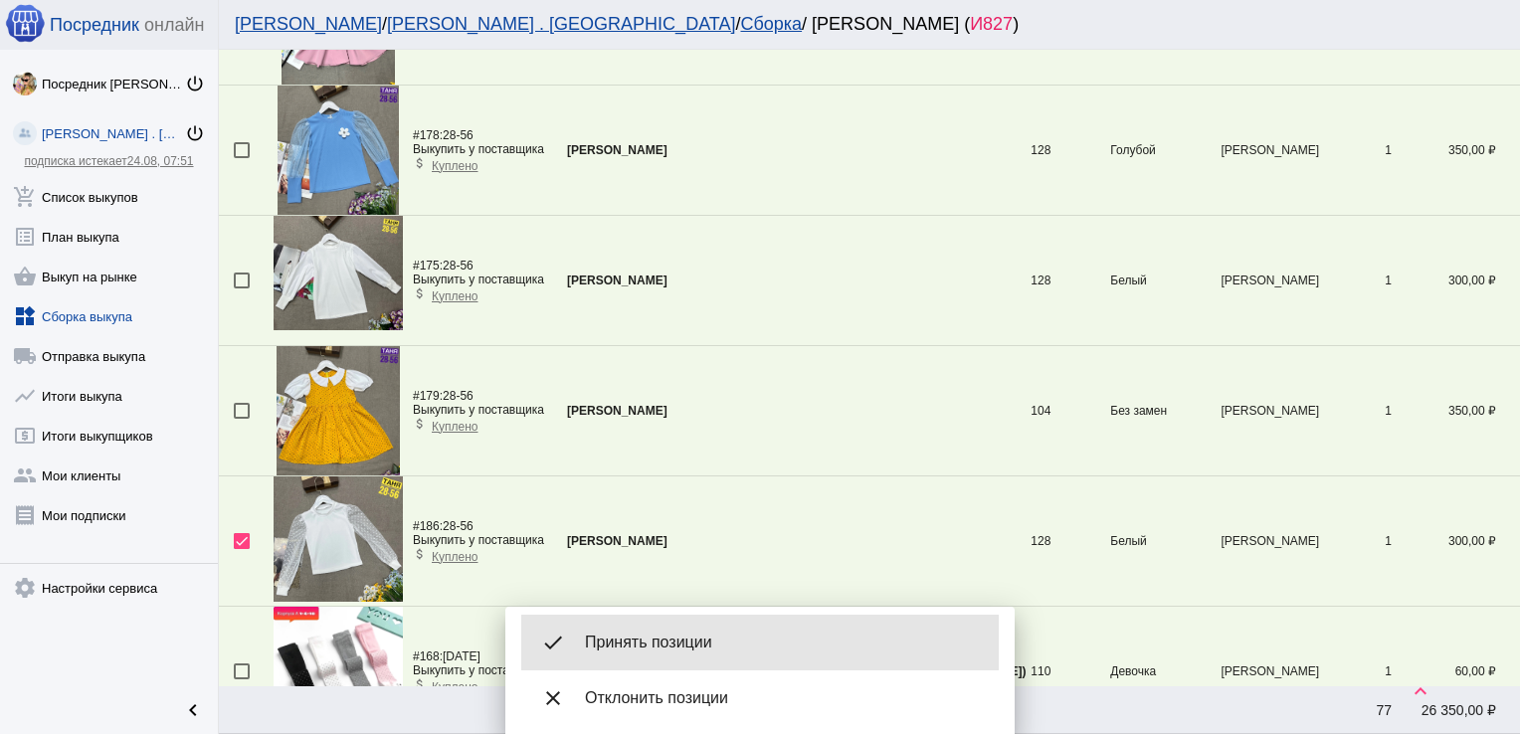
click at [634, 637] on span "Принять позиции" at bounding box center [784, 643] width 398 height 20
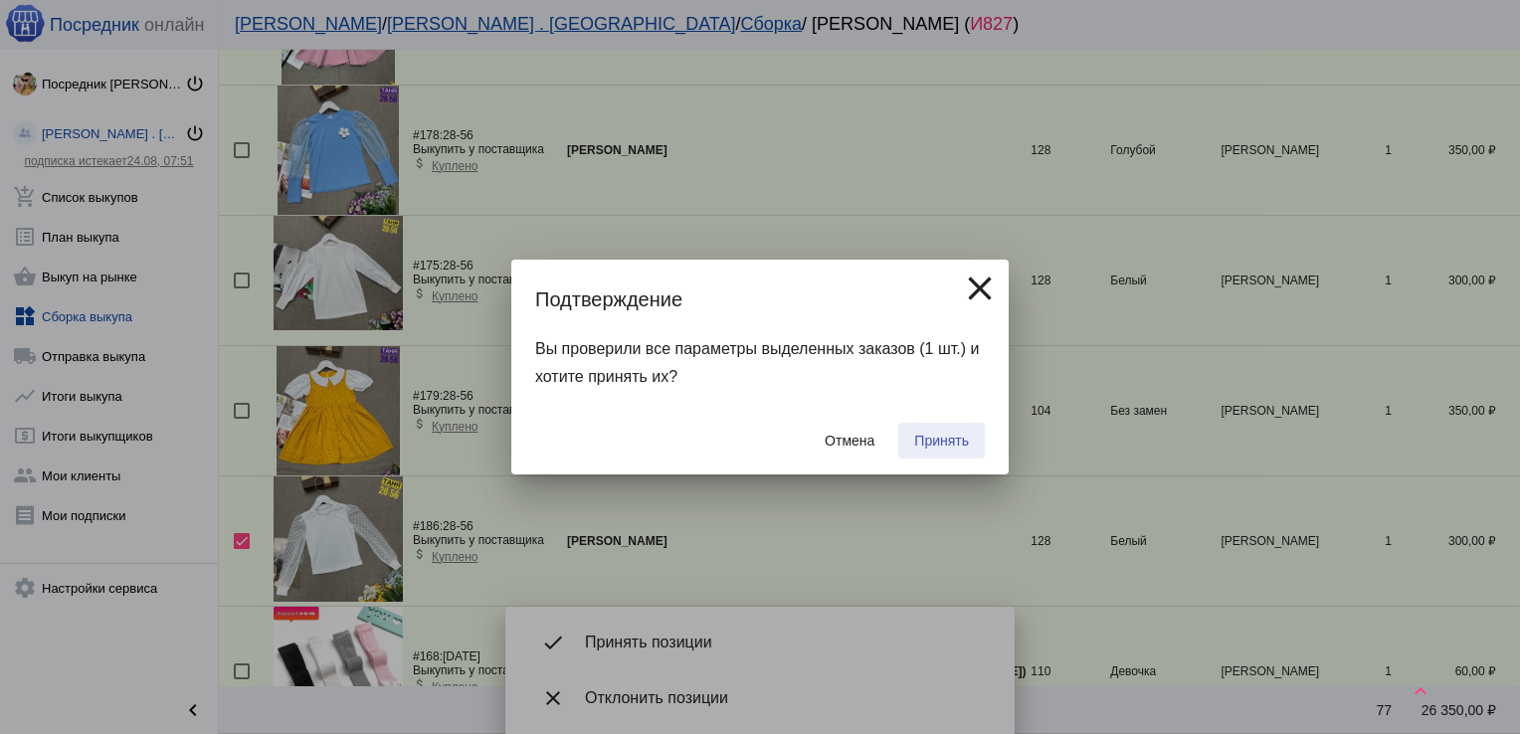
click at [948, 436] on span "Принять" at bounding box center [941, 441] width 55 height 16
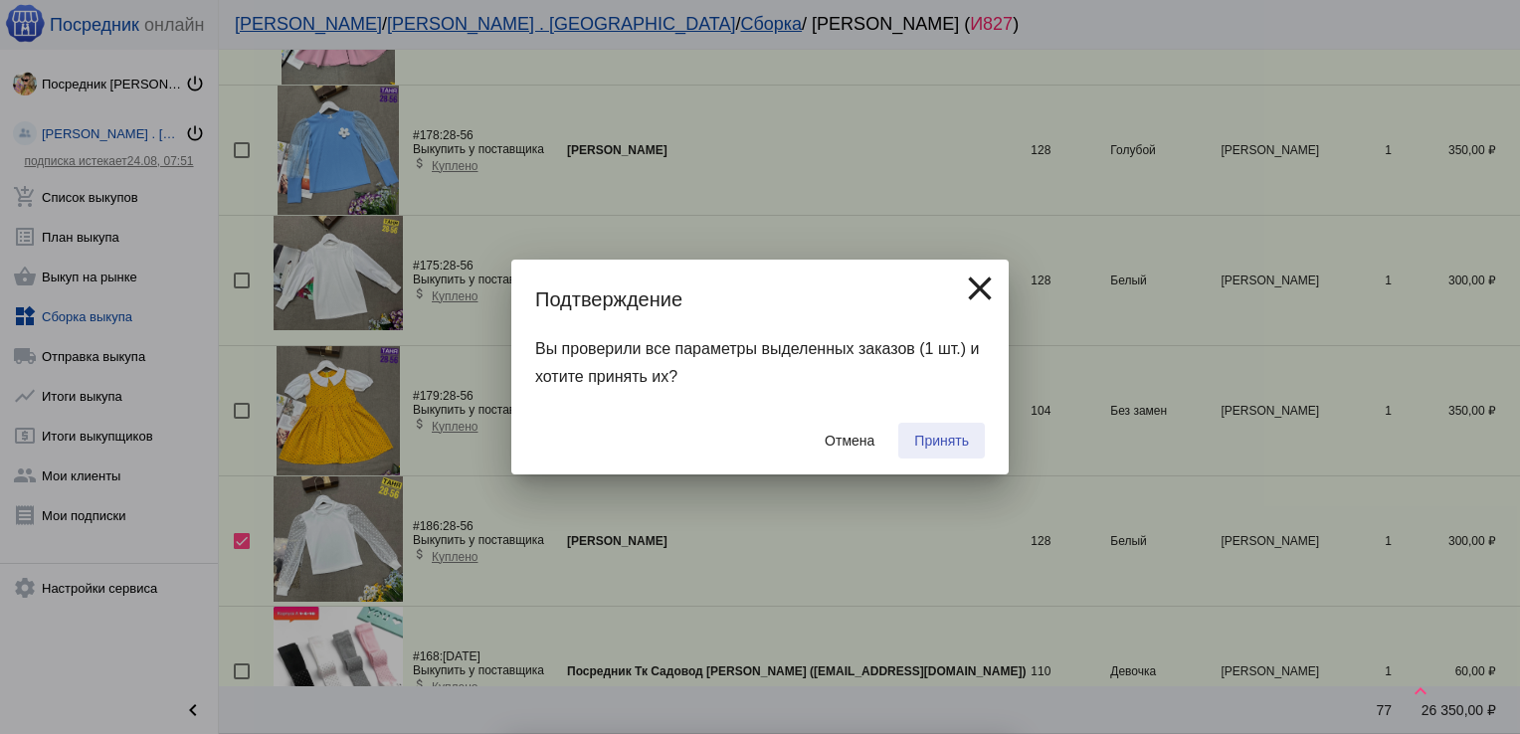
checkbox input "false"
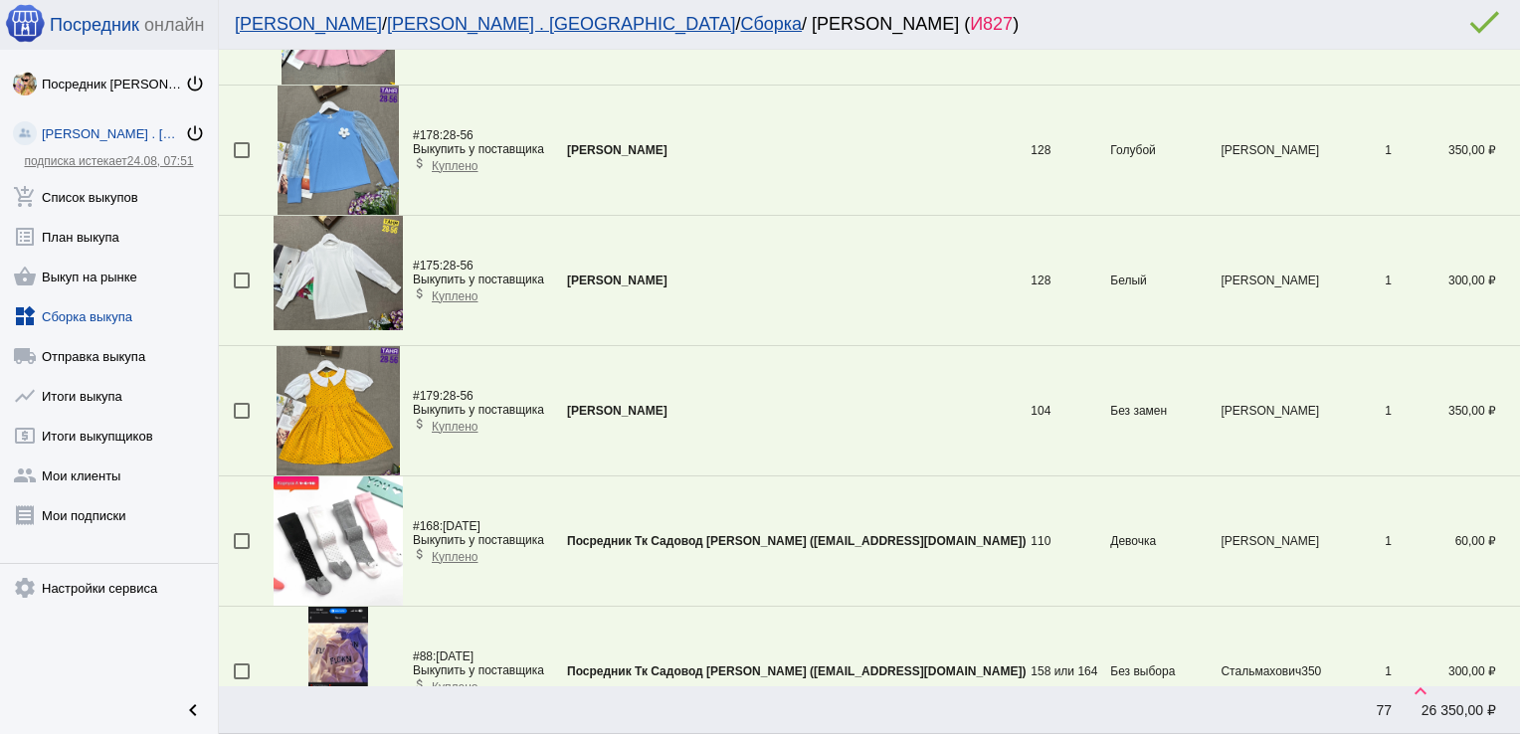
scroll to position [590, 0]
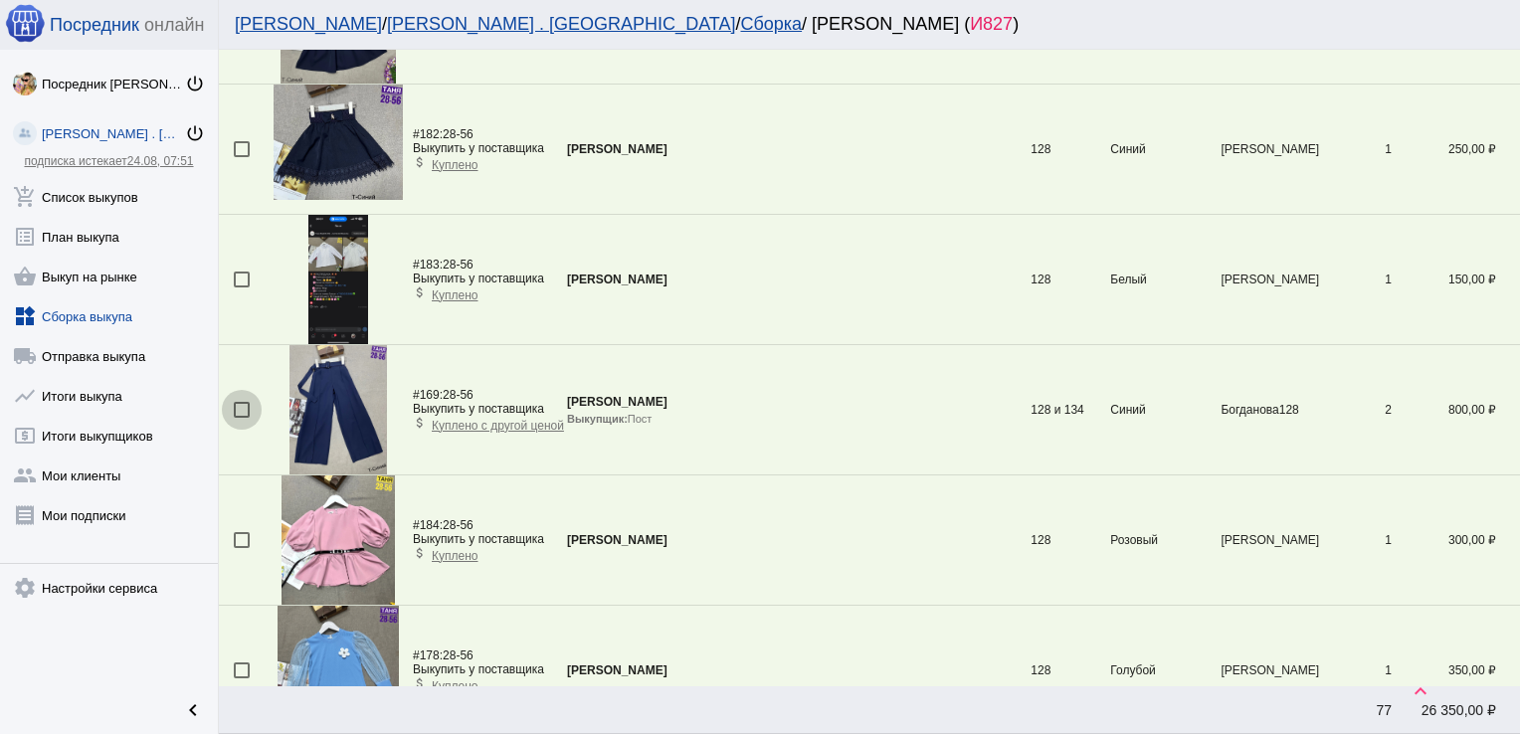
click at [243, 406] on div at bounding box center [242, 410] width 16 height 16
click at [242, 418] on input "checkbox" at bounding box center [241, 418] width 1 height 1
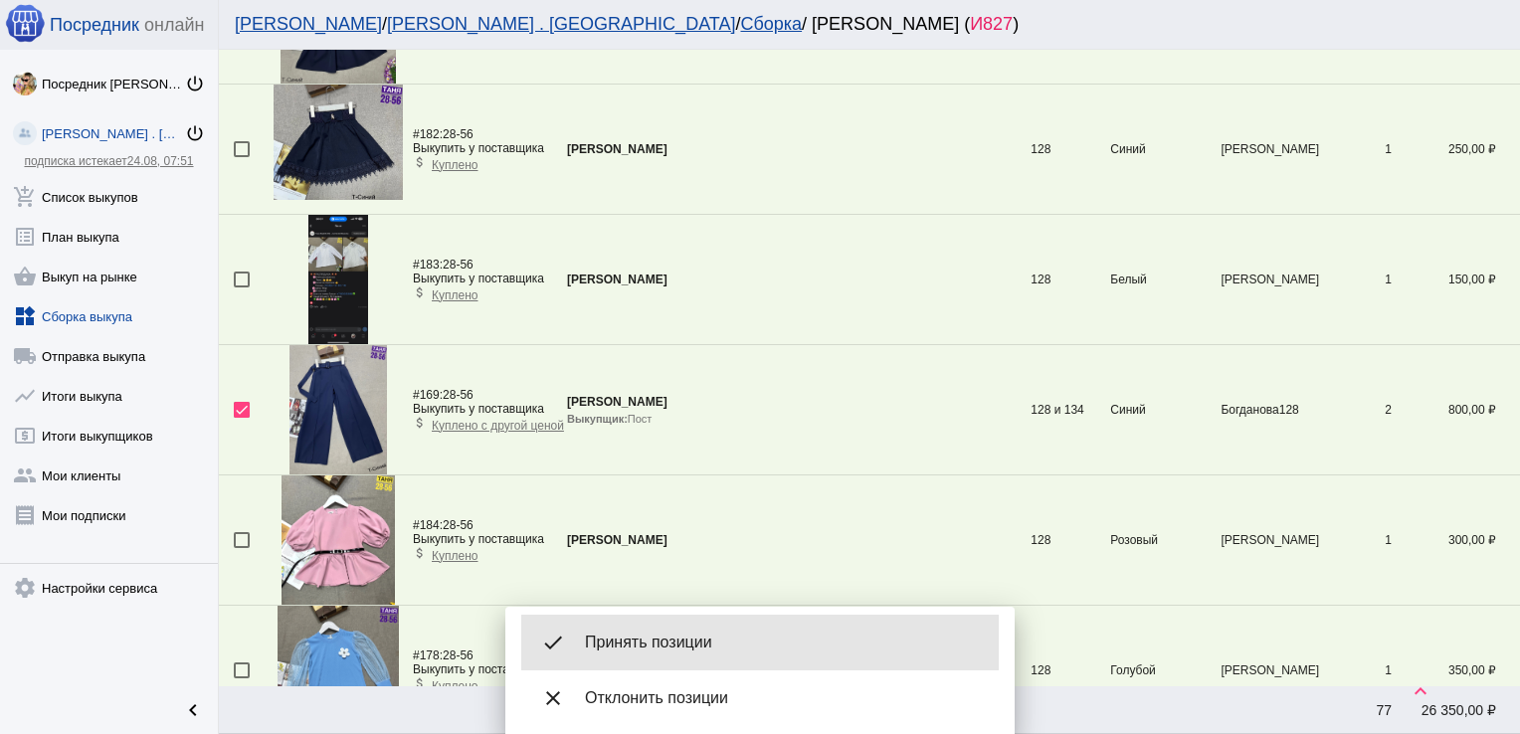
click at [637, 637] on span "Принять позиции" at bounding box center [784, 643] width 398 height 20
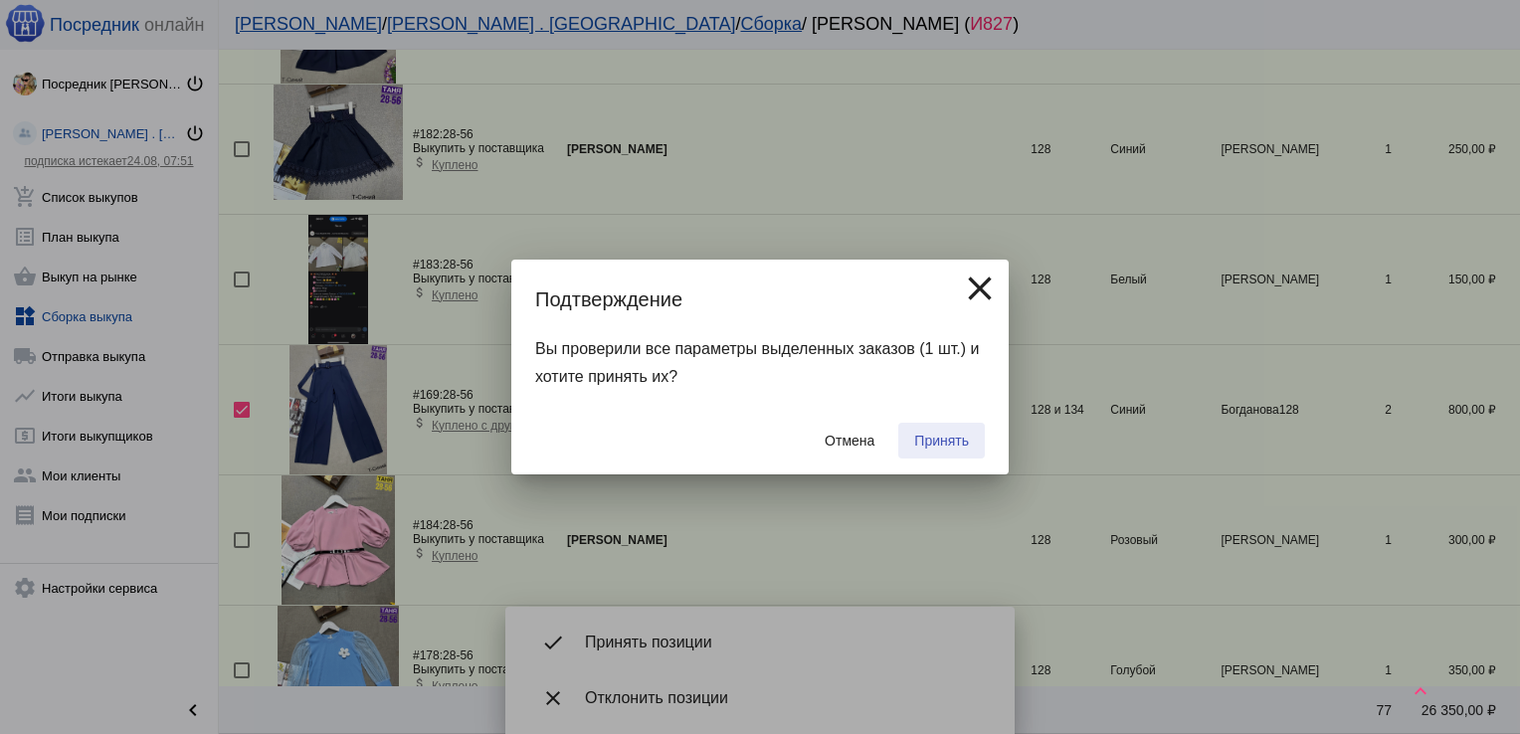
click at [950, 444] on span "Принять" at bounding box center [941, 441] width 55 height 16
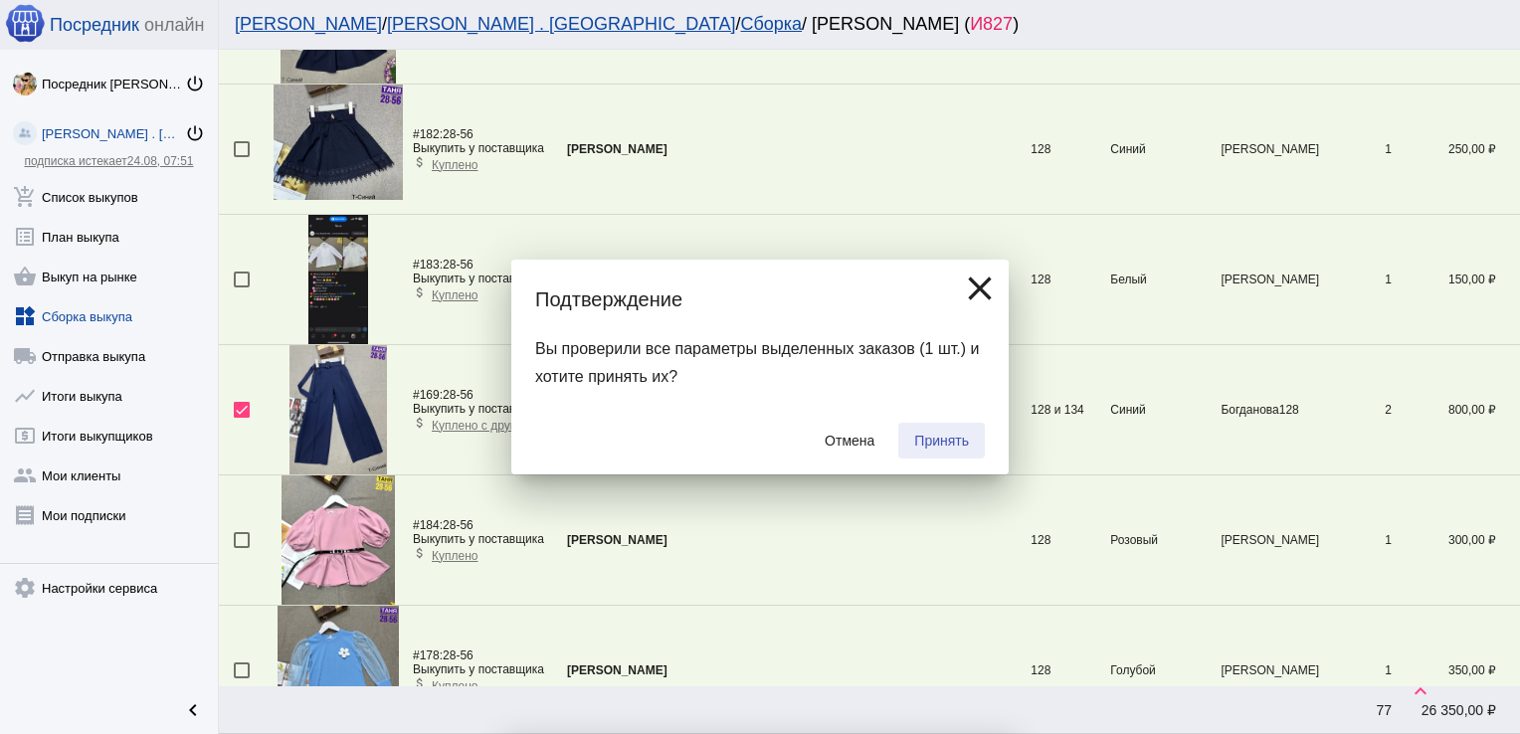
checkbox input "false"
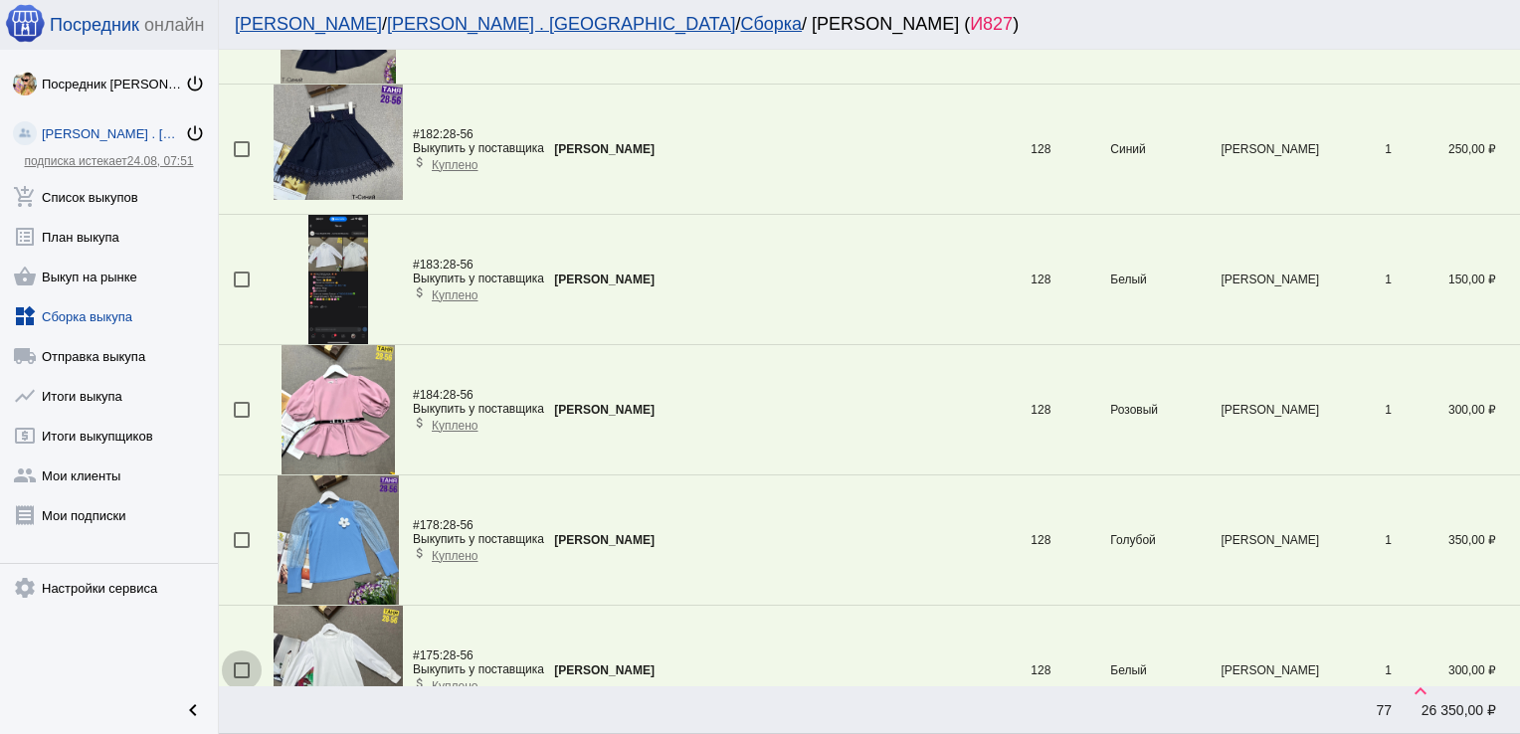
click at [243, 664] on div at bounding box center [242, 671] width 16 height 16
click at [242, 679] on input "checkbox" at bounding box center [241, 679] width 1 height 1
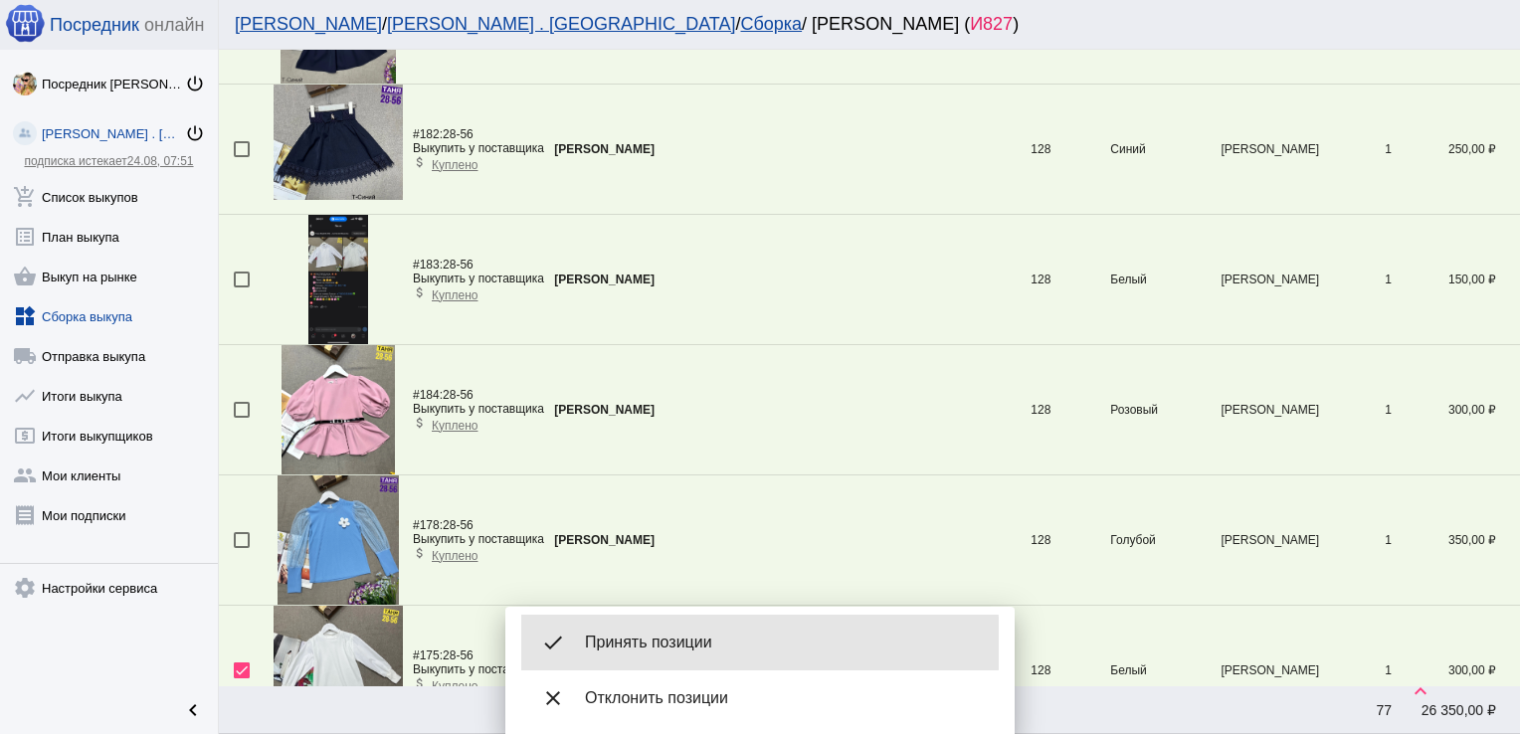
click at [685, 644] on span "Принять позиции" at bounding box center [784, 643] width 398 height 20
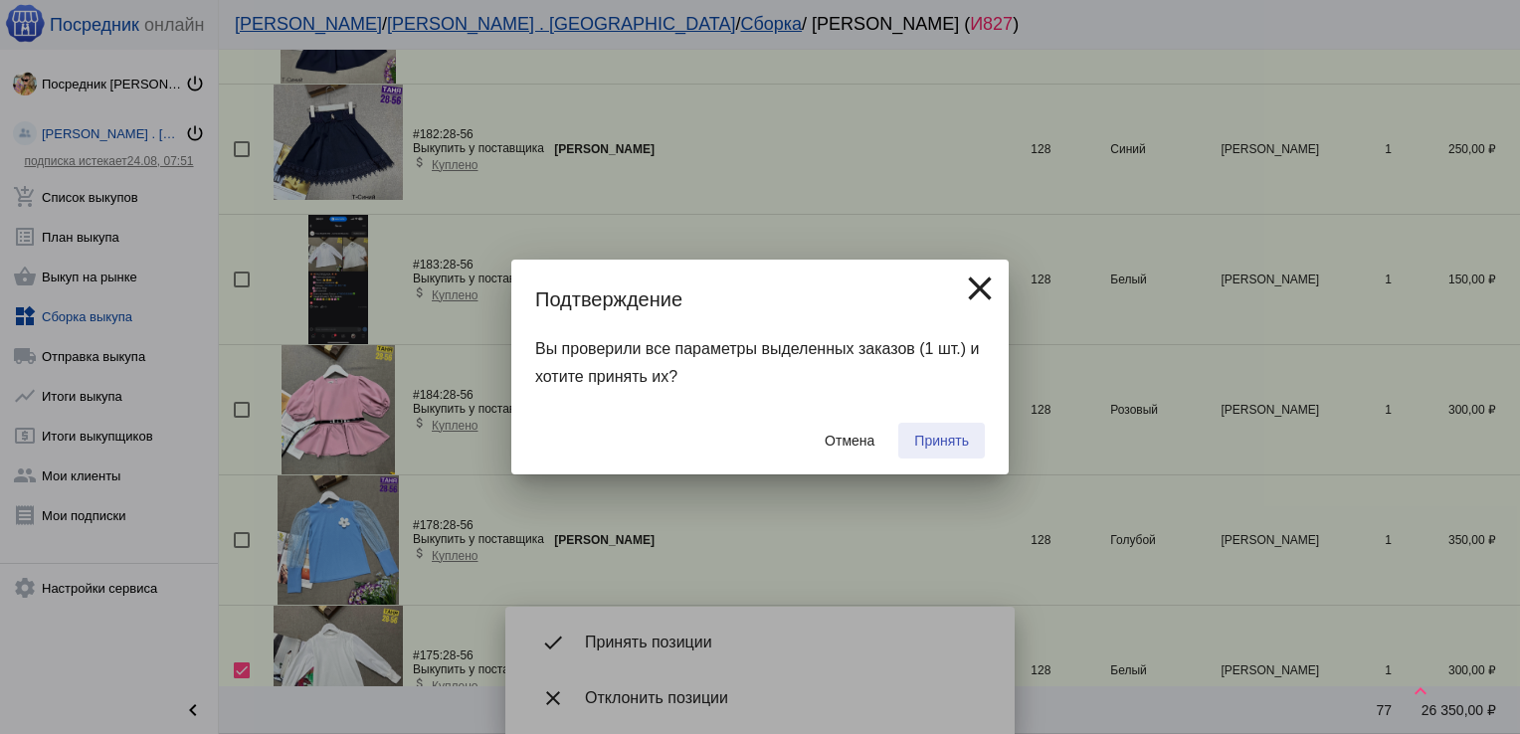
click at [957, 440] on span "Принять" at bounding box center [941, 441] width 55 height 16
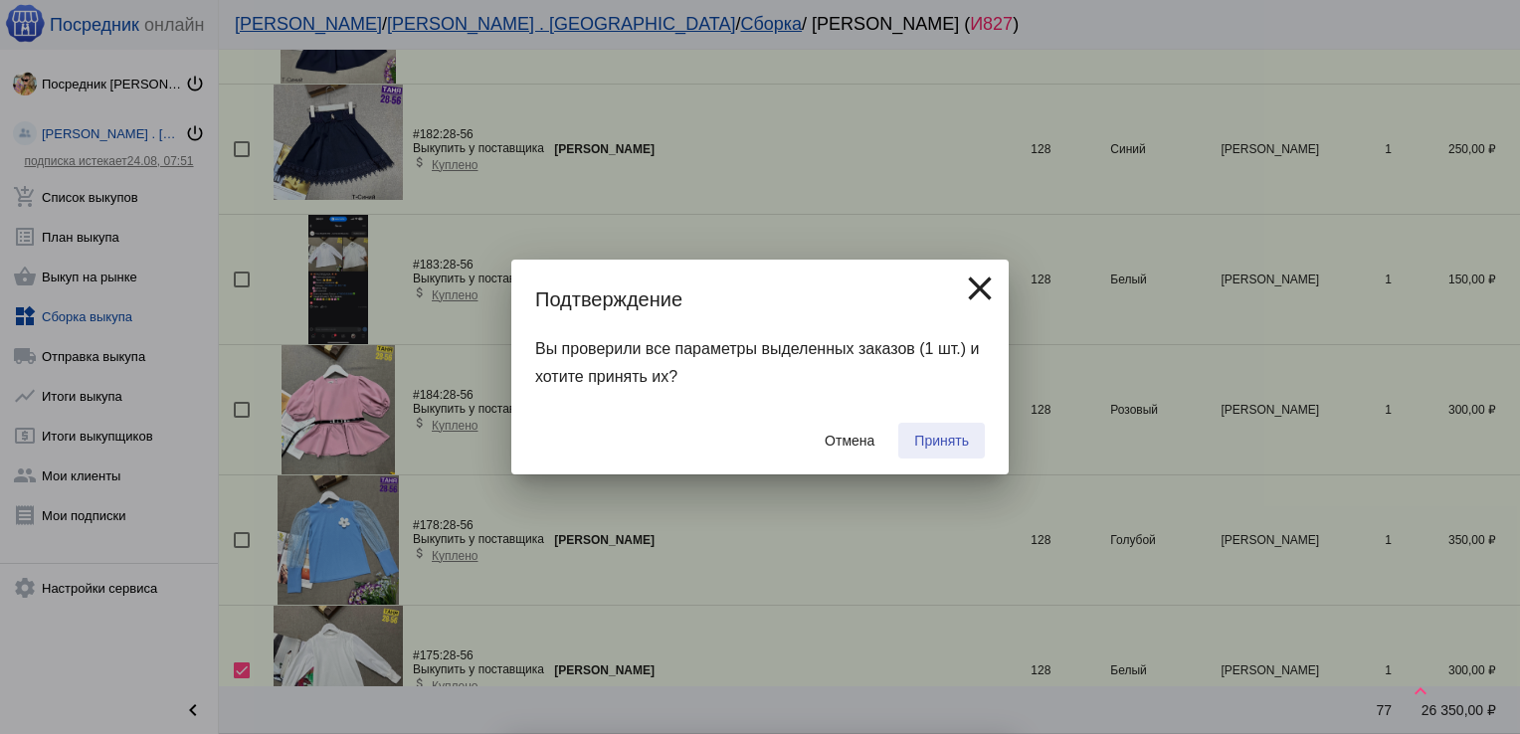
checkbox input "false"
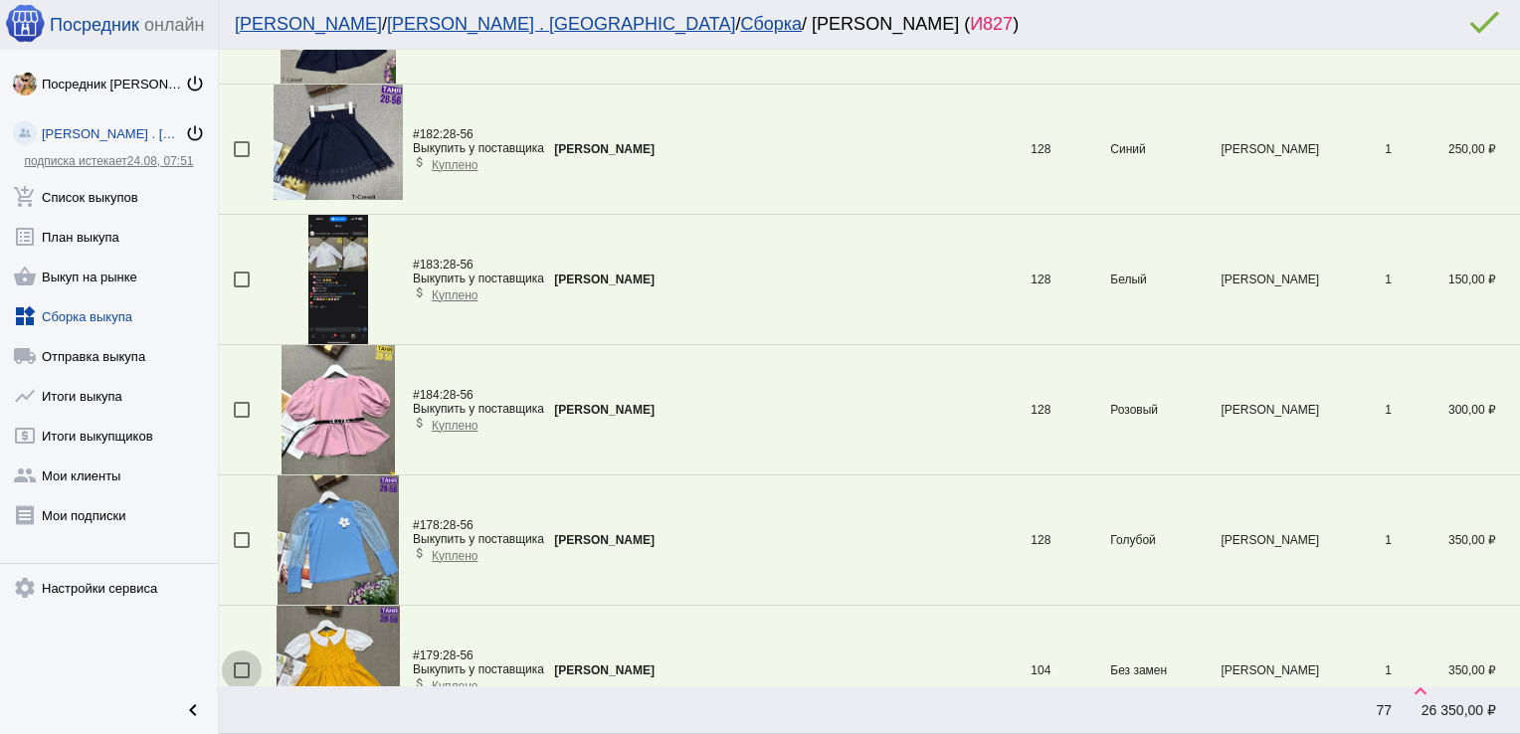
click at [241, 666] on div at bounding box center [242, 671] width 16 height 16
click at [241, 679] on input "checkbox" at bounding box center [241, 679] width 1 height 1
checkbox input "true"
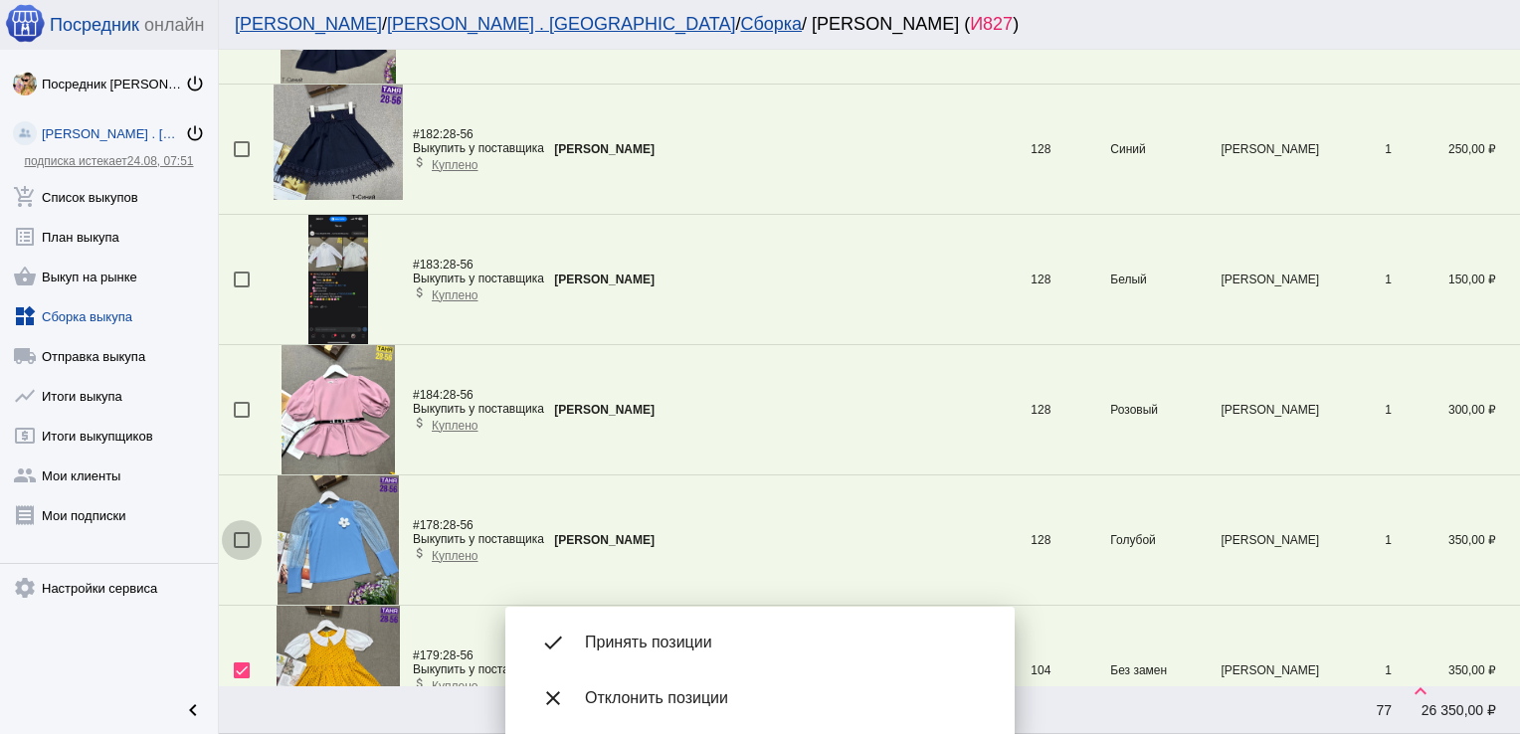
click at [243, 537] on div at bounding box center [242, 540] width 16 height 16
click at [242, 548] on input "checkbox" at bounding box center [241, 548] width 1 height 1
click at [667, 643] on span "Принять позиции" at bounding box center [784, 643] width 398 height 20
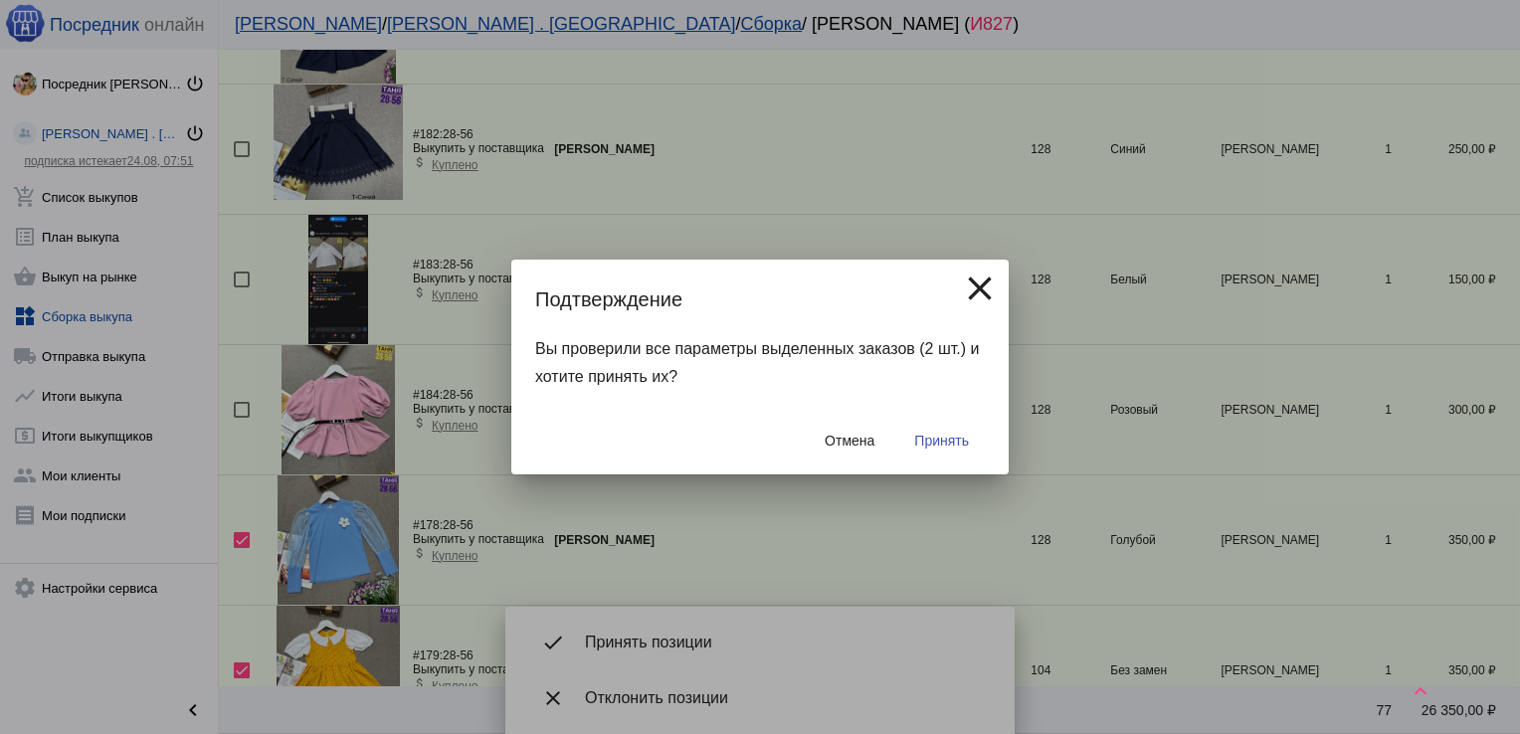
click at [943, 444] on span "Принять" at bounding box center [941, 441] width 55 height 16
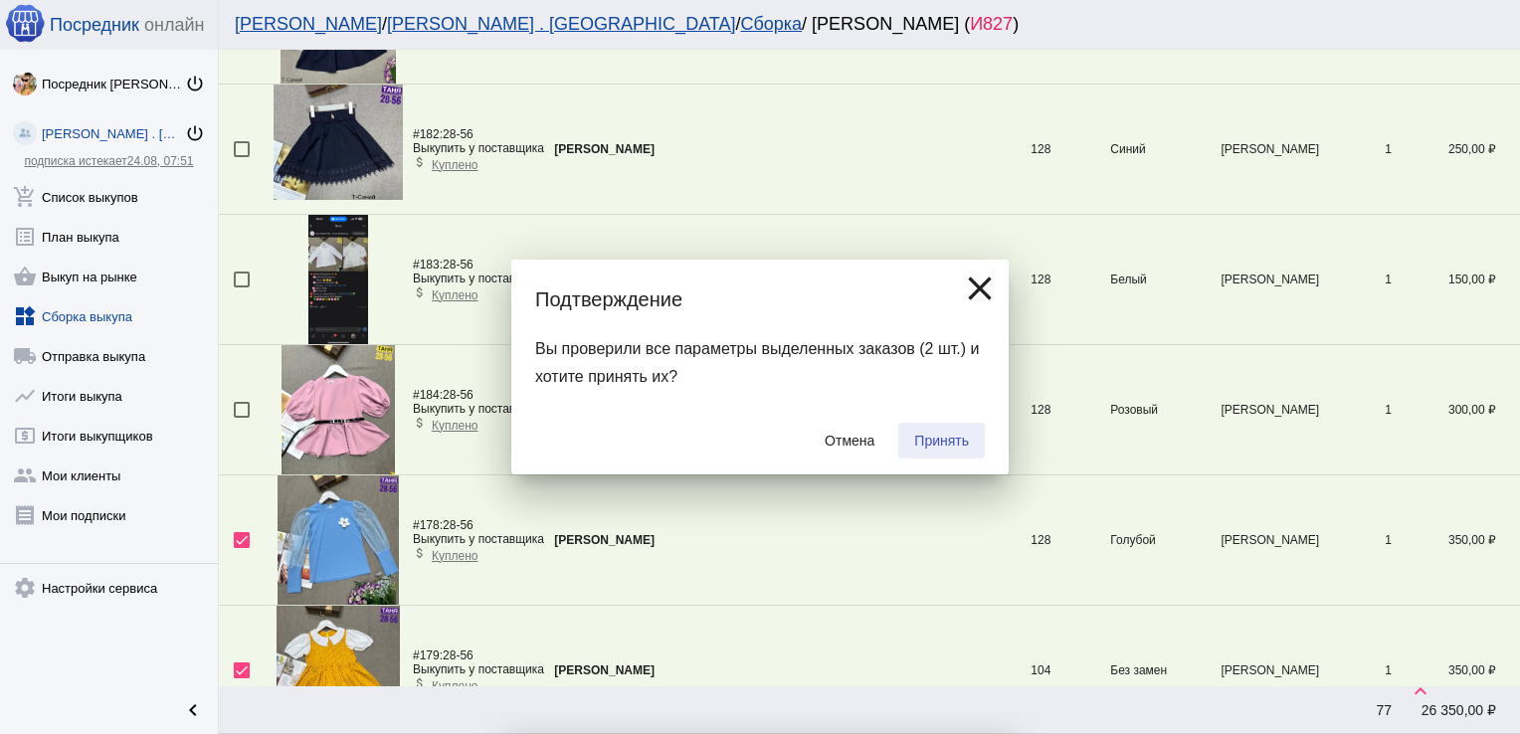
checkbox input "false"
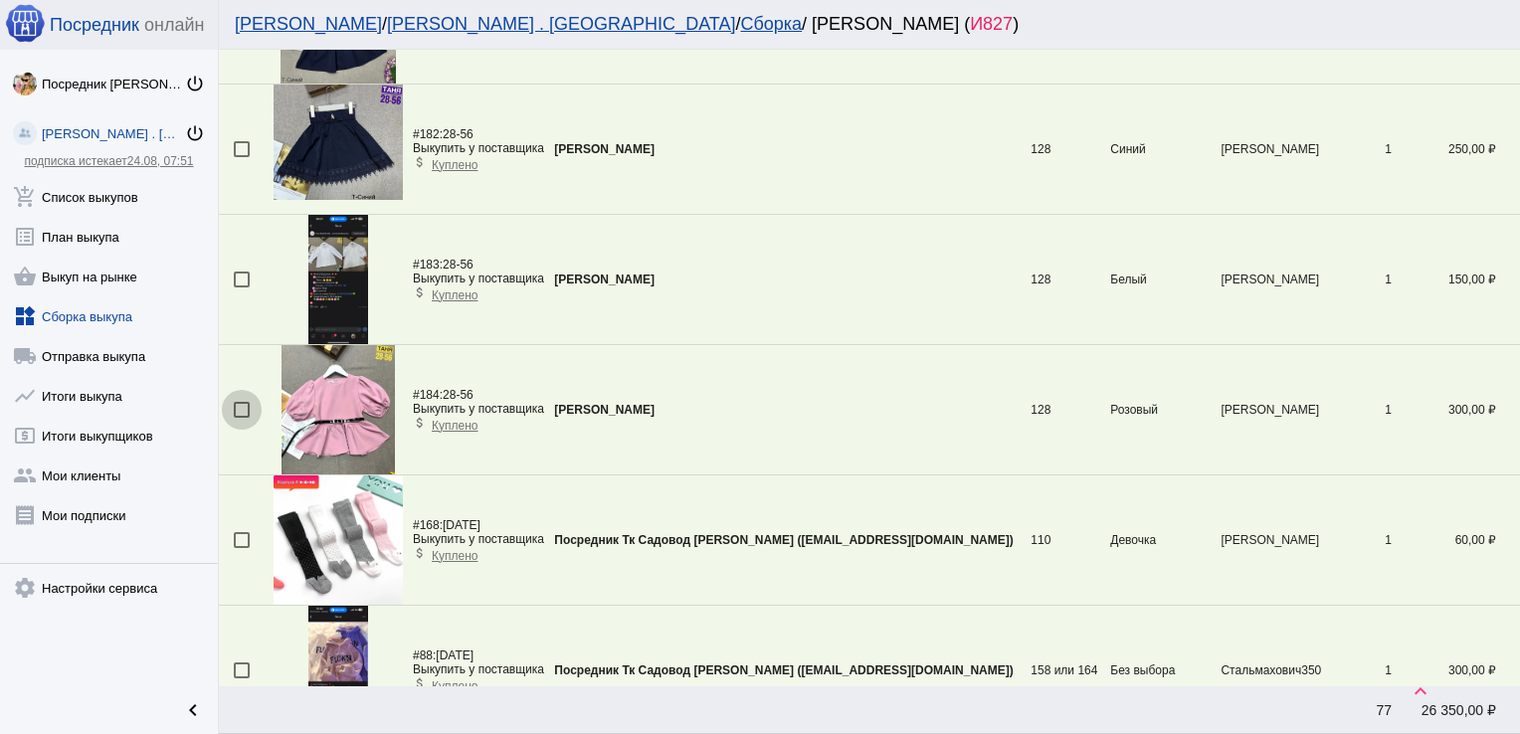
click at [242, 405] on div at bounding box center [242, 410] width 16 height 16
click at [242, 418] on input "checkbox" at bounding box center [241, 418] width 1 height 1
checkbox input "true"
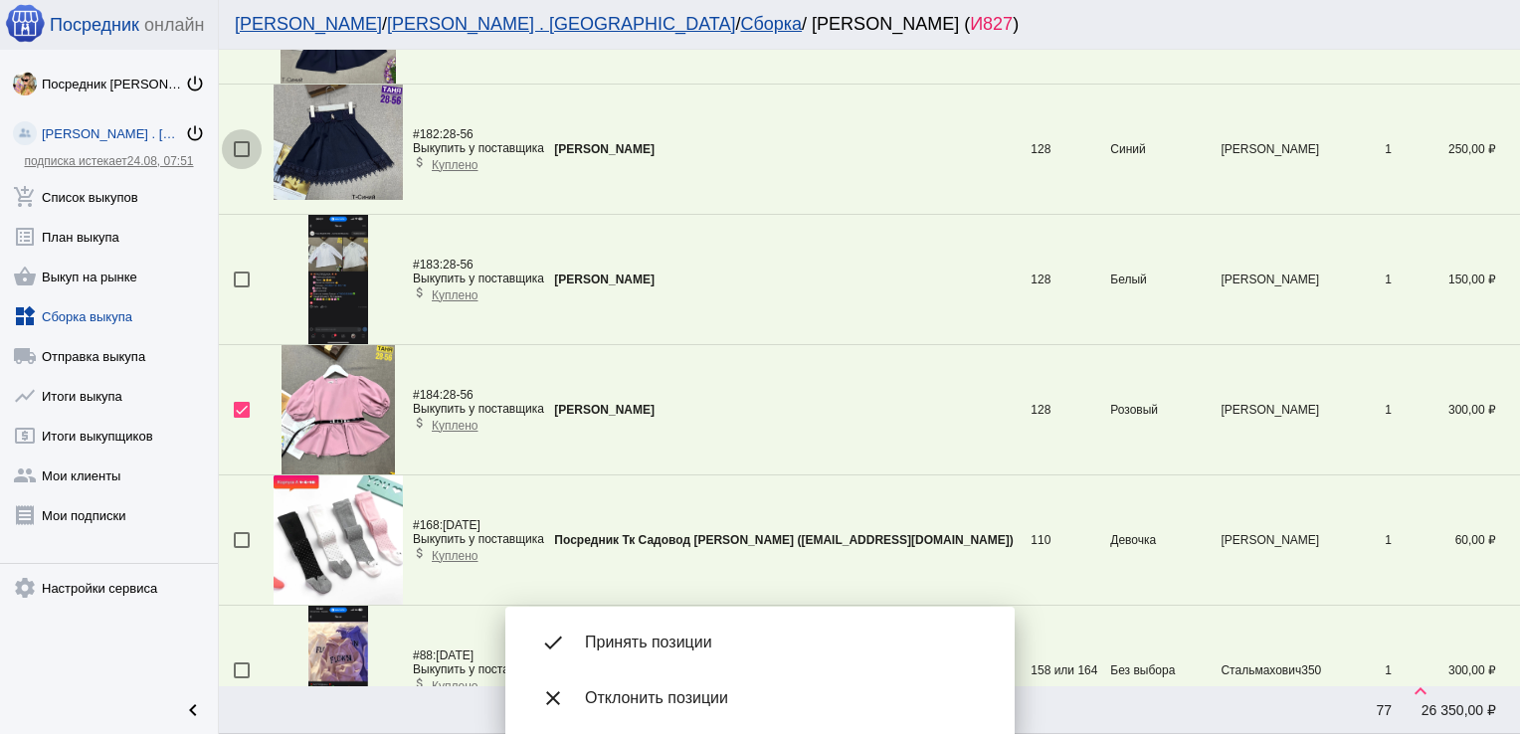
click at [239, 152] on div at bounding box center [242, 149] width 16 height 16
click at [241, 157] on input "checkbox" at bounding box center [241, 157] width 1 height 1
checkbox input "true"
click at [238, 274] on div at bounding box center [242, 280] width 16 height 16
click at [241, 288] on input "checkbox" at bounding box center [241, 288] width 1 height 1
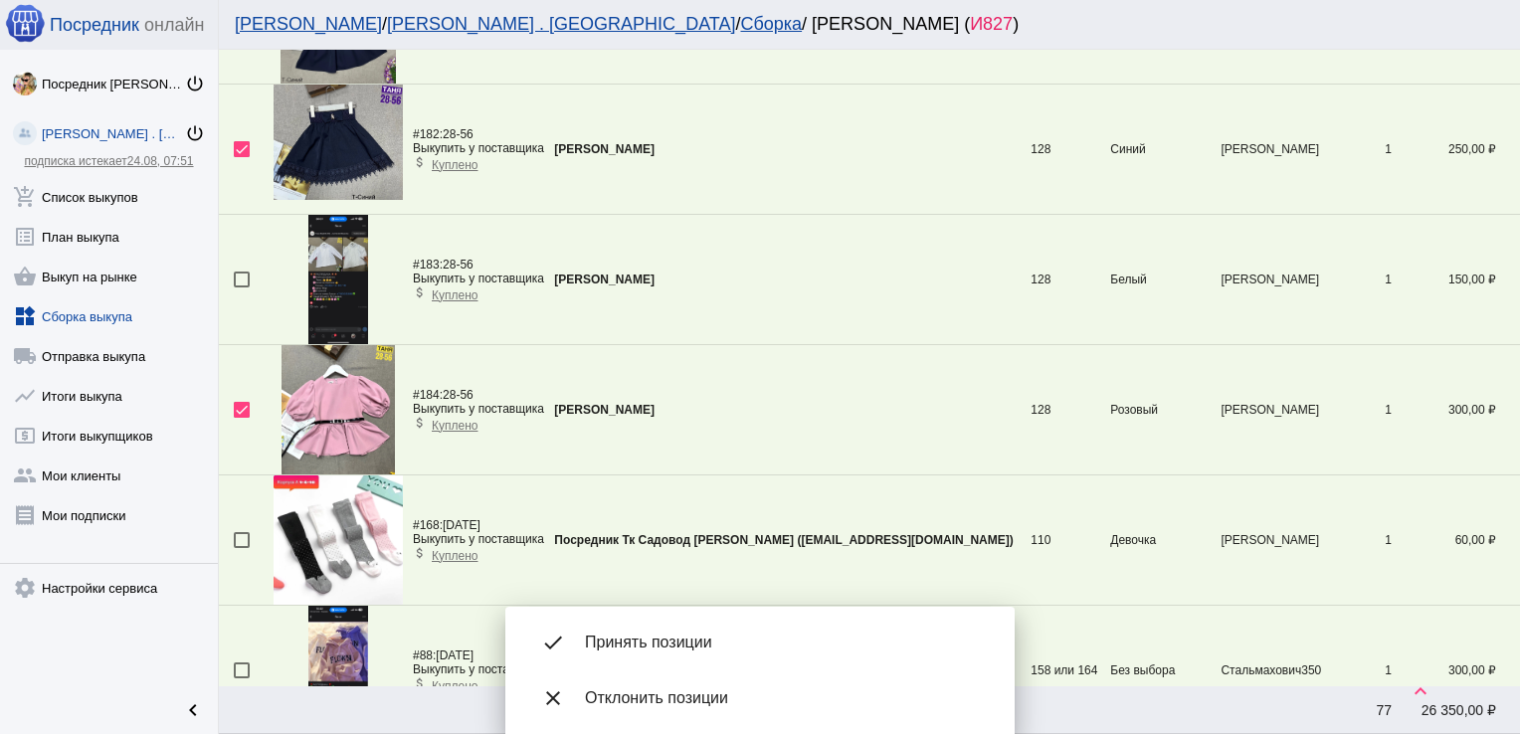
checkbox input "true"
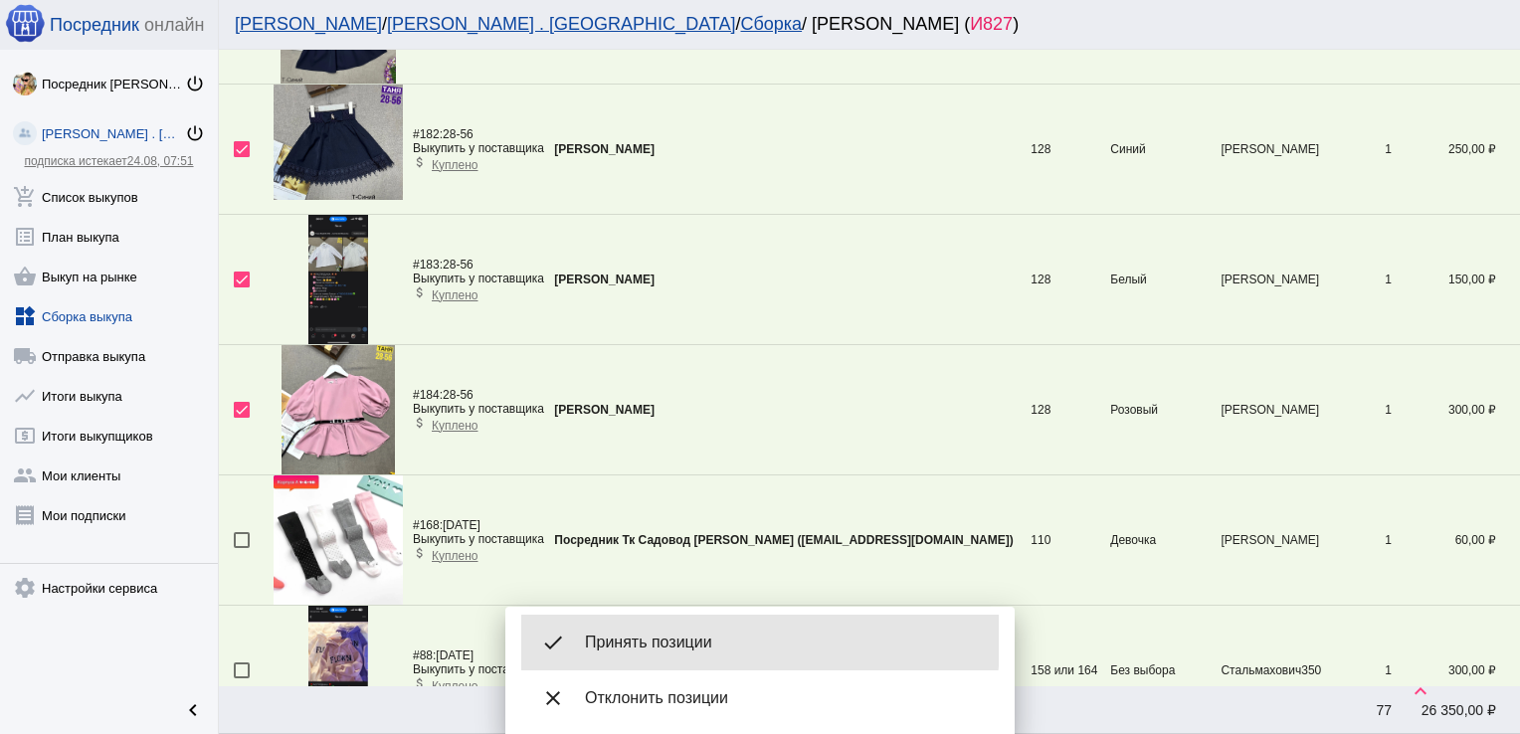
click at [669, 641] on span "Принять позиции" at bounding box center [784, 643] width 398 height 20
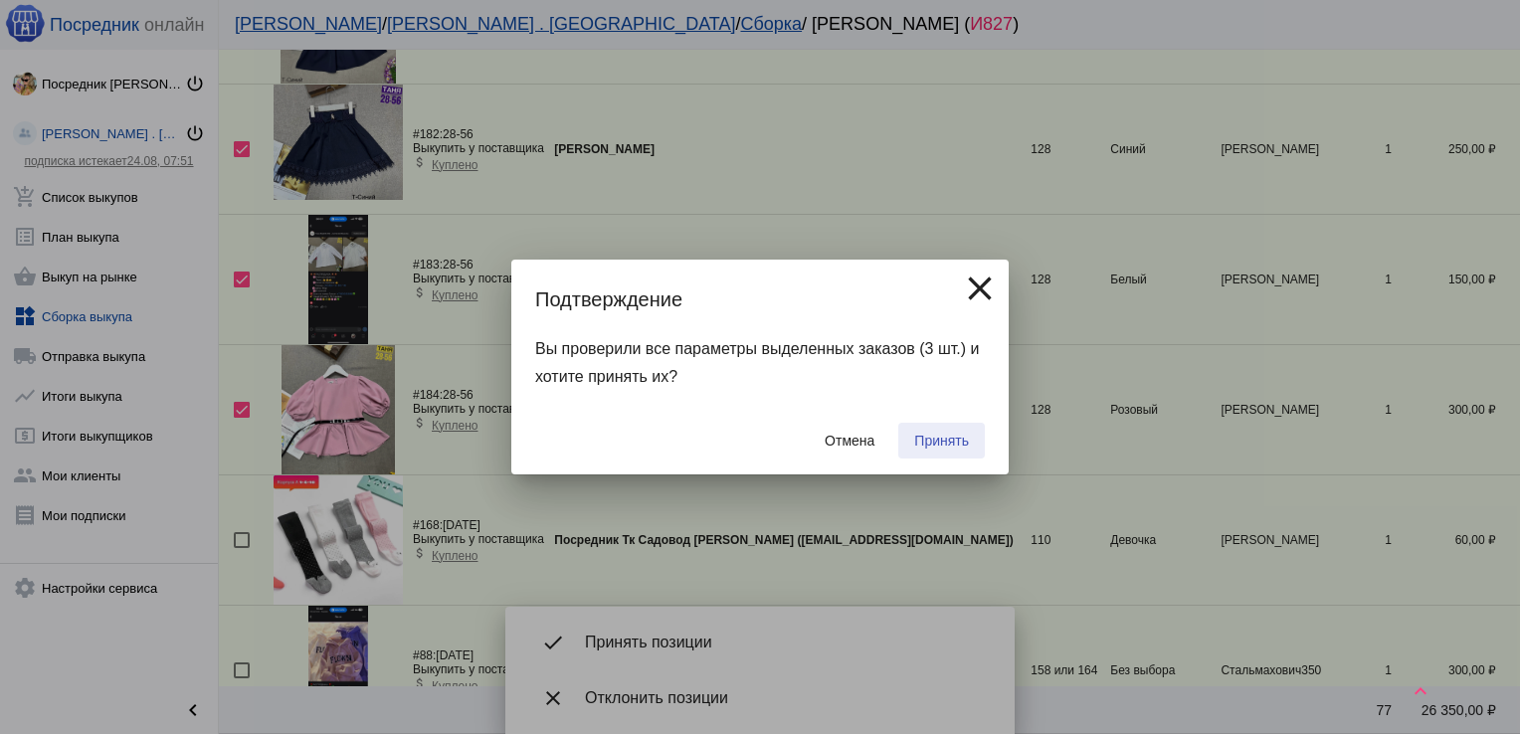
click at [937, 441] on span "Принять" at bounding box center [941, 441] width 55 height 16
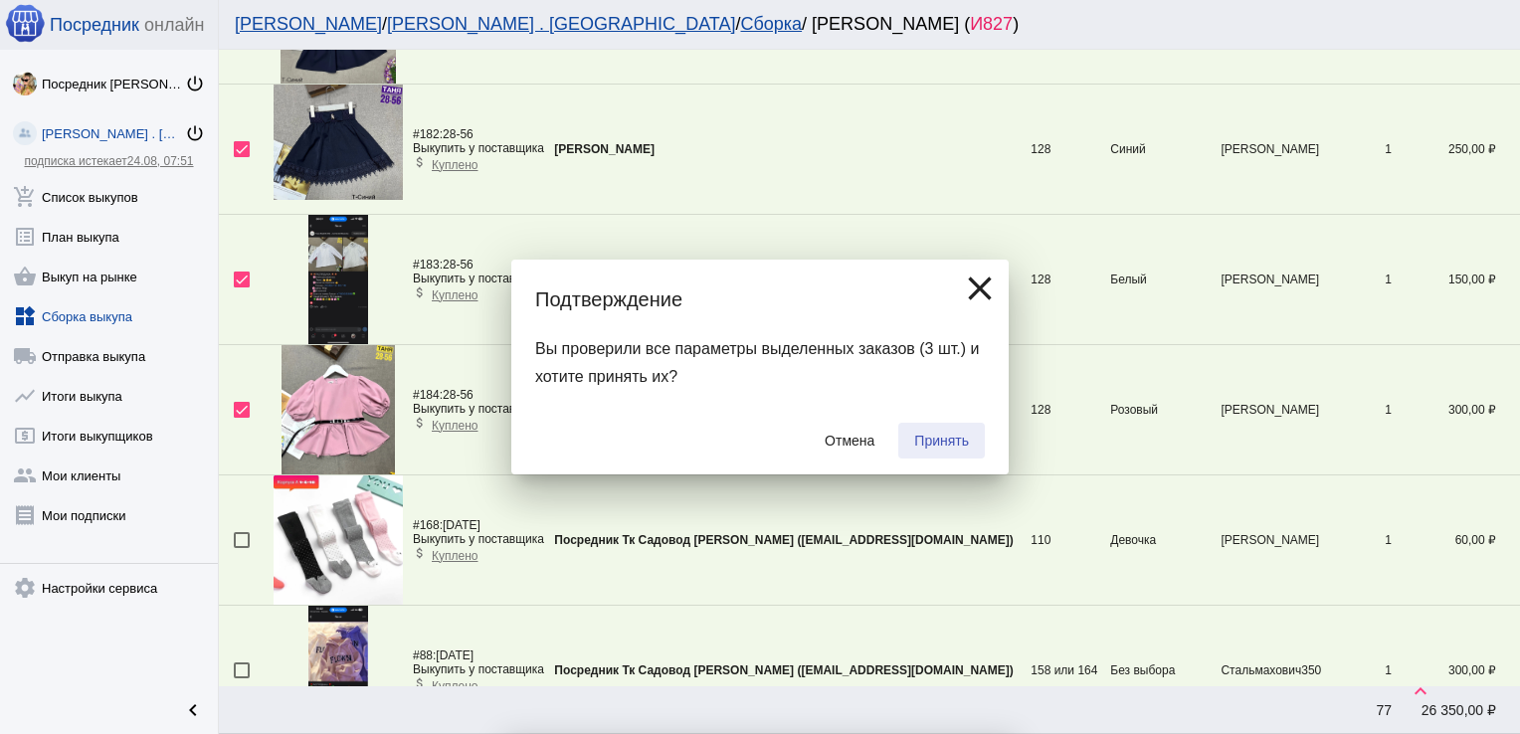
checkbox input "false"
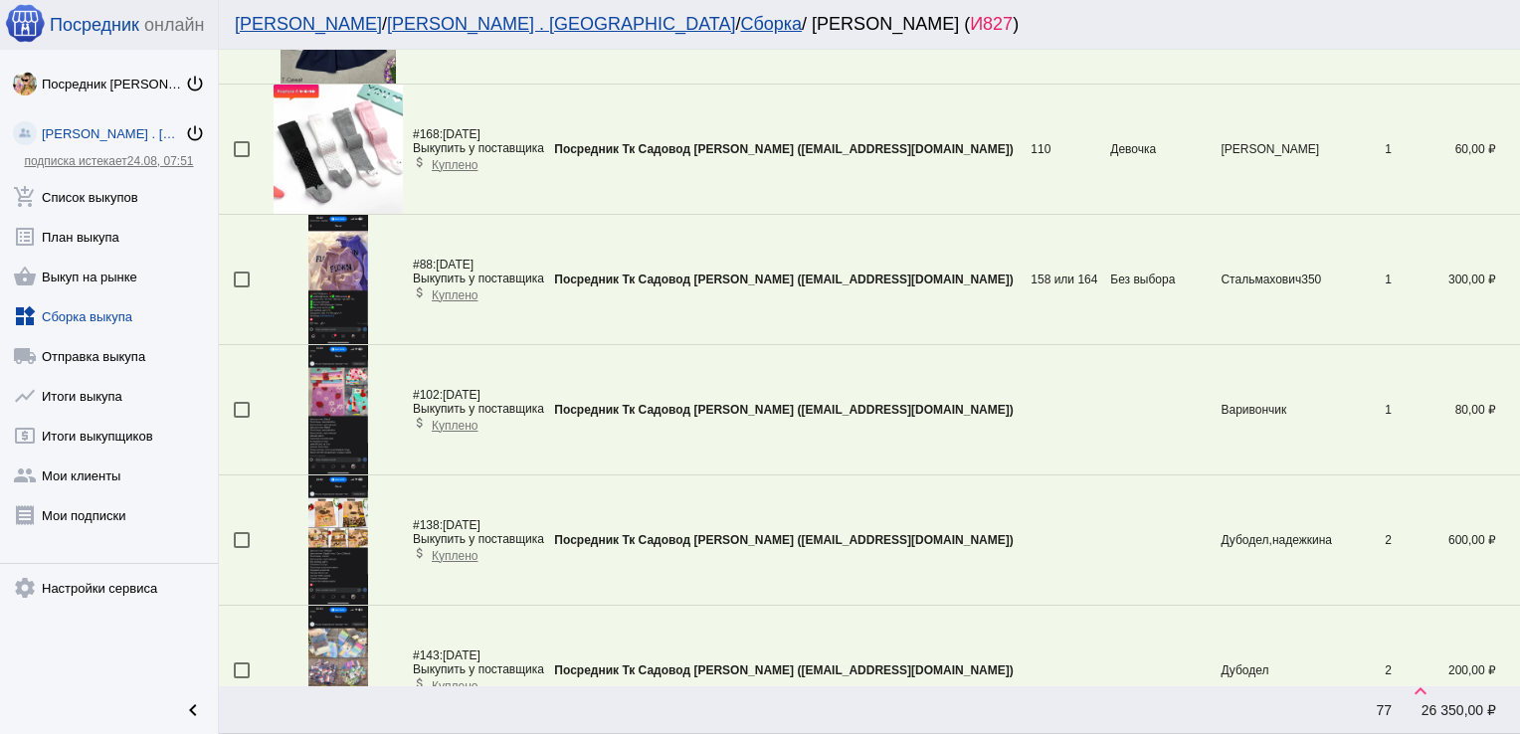
scroll to position [200, 0]
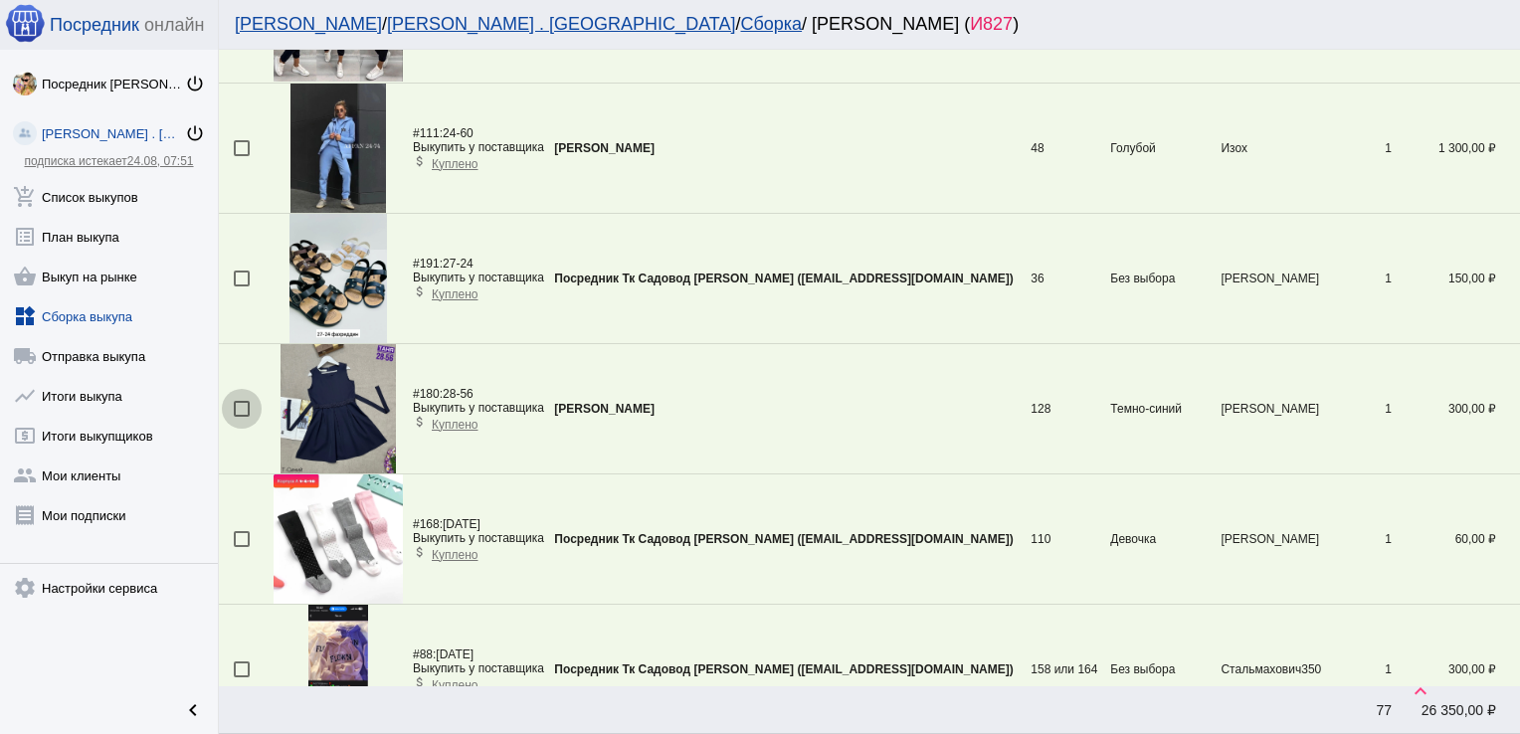
click at [238, 408] on div at bounding box center [242, 409] width 16 height 16
click at [241, 417] on input "checkbox" at bounding box center [241, 417] width 1 height 1
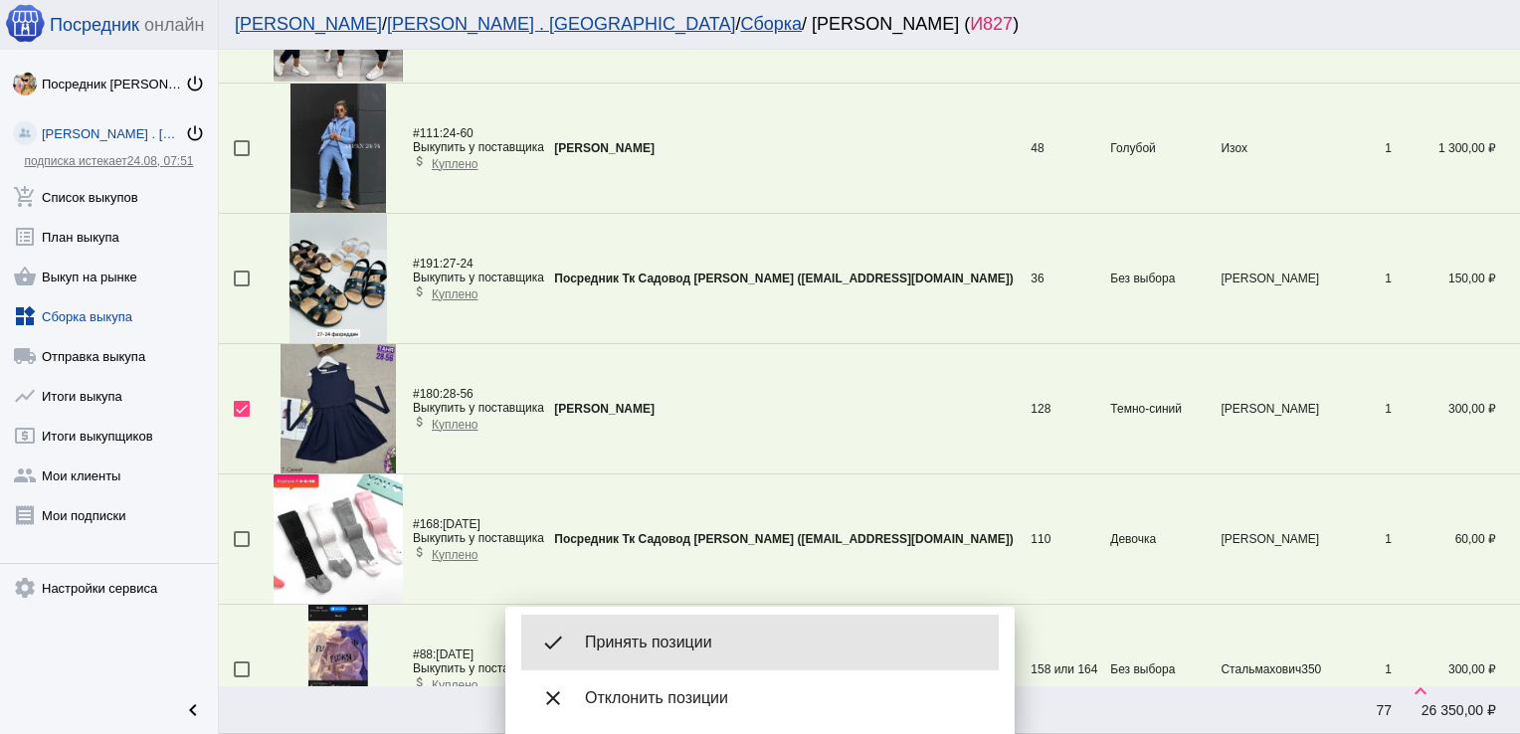
click at [733, 641] on span "Принять позиции" at bounding box center [784, 643] width 398 height 20
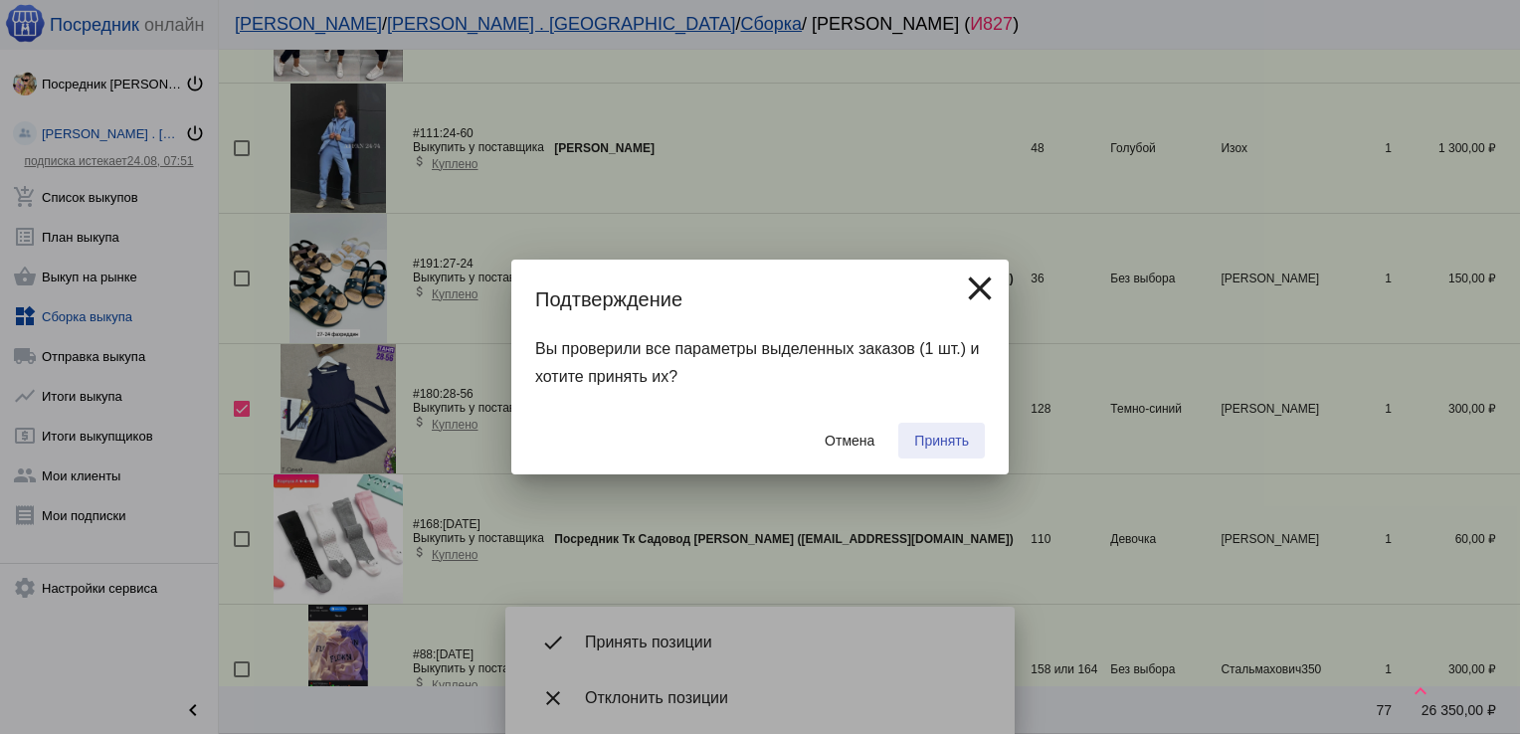
click at [931, 440] on span "Принять" at bounding box center [941, 441] width 55 height 16
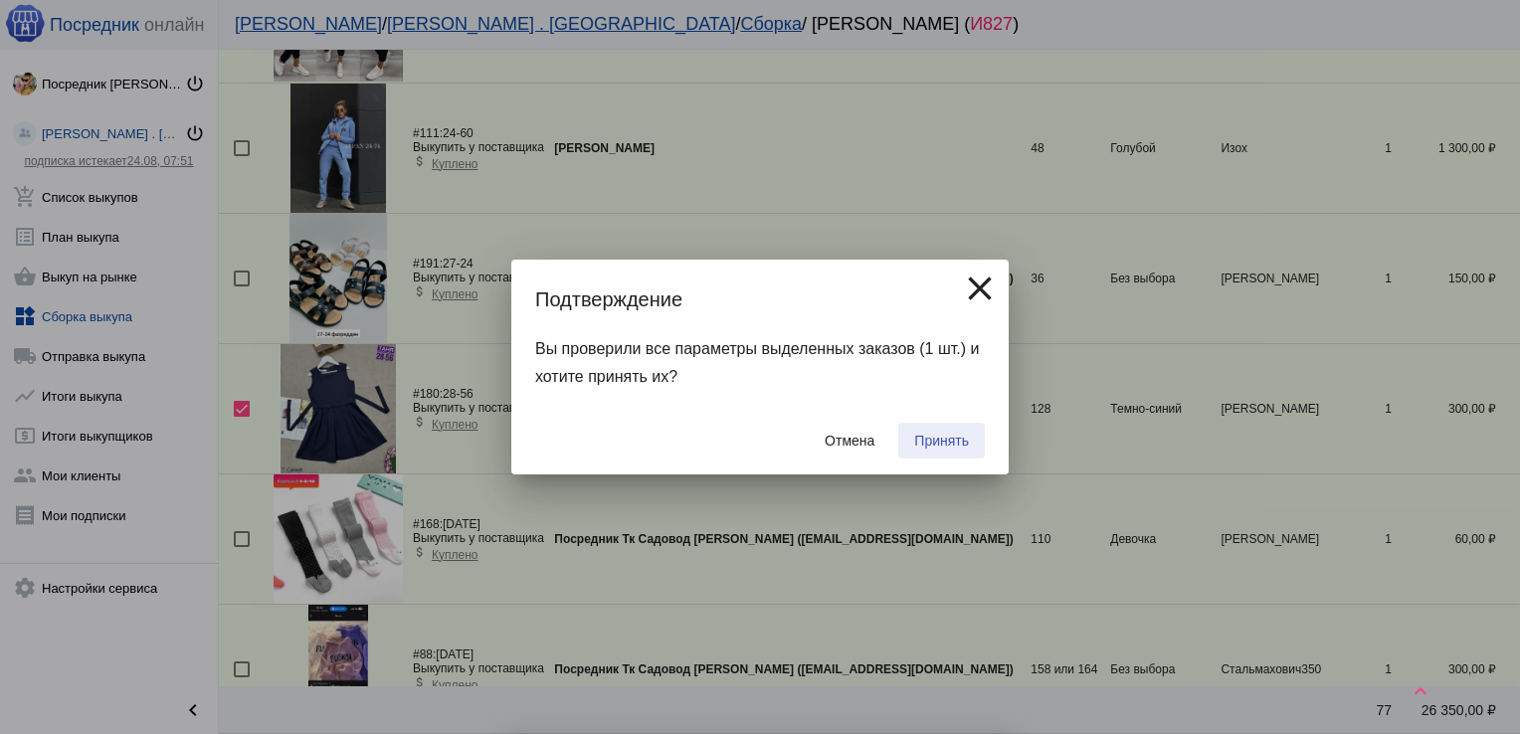
checkbox input "false"
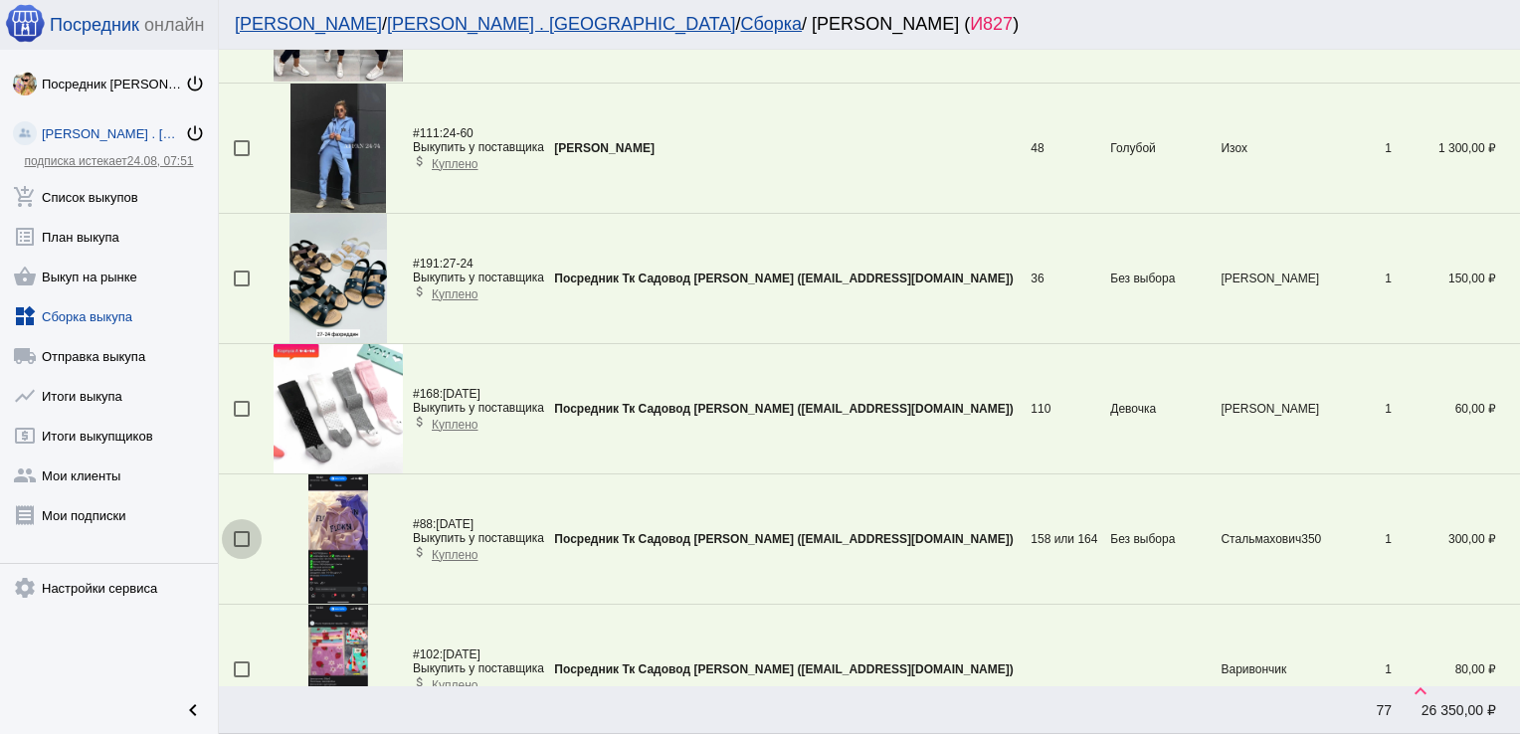
click at [243, 532] on div at bounding box center [242, 539] width 16 height 16
click at [242, 547] on input "checkbox" at bounding box center [241, 547] width 1 height 1
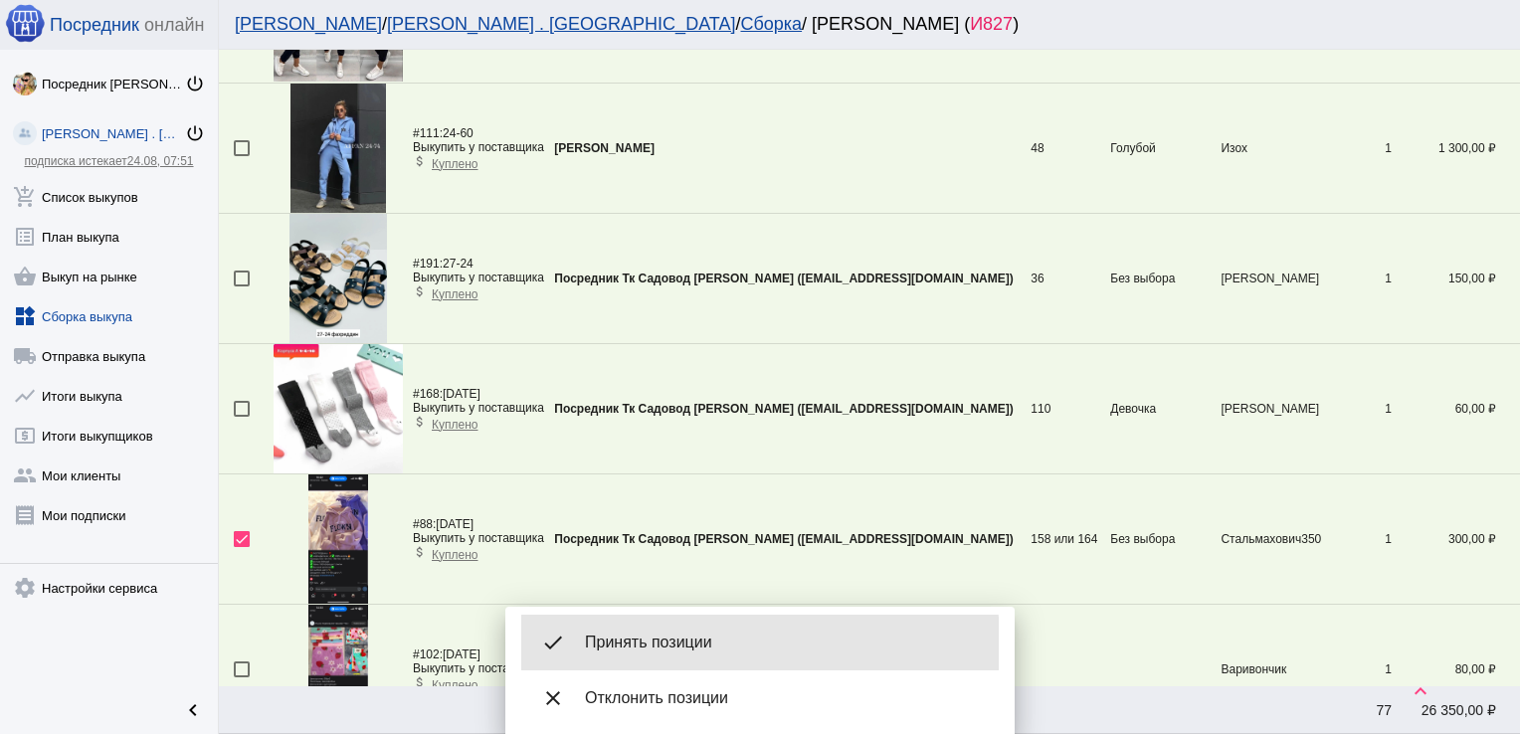
click at [663, 645] on span "Принять позиции" at bounding box center [784, 643] width 398 height 20
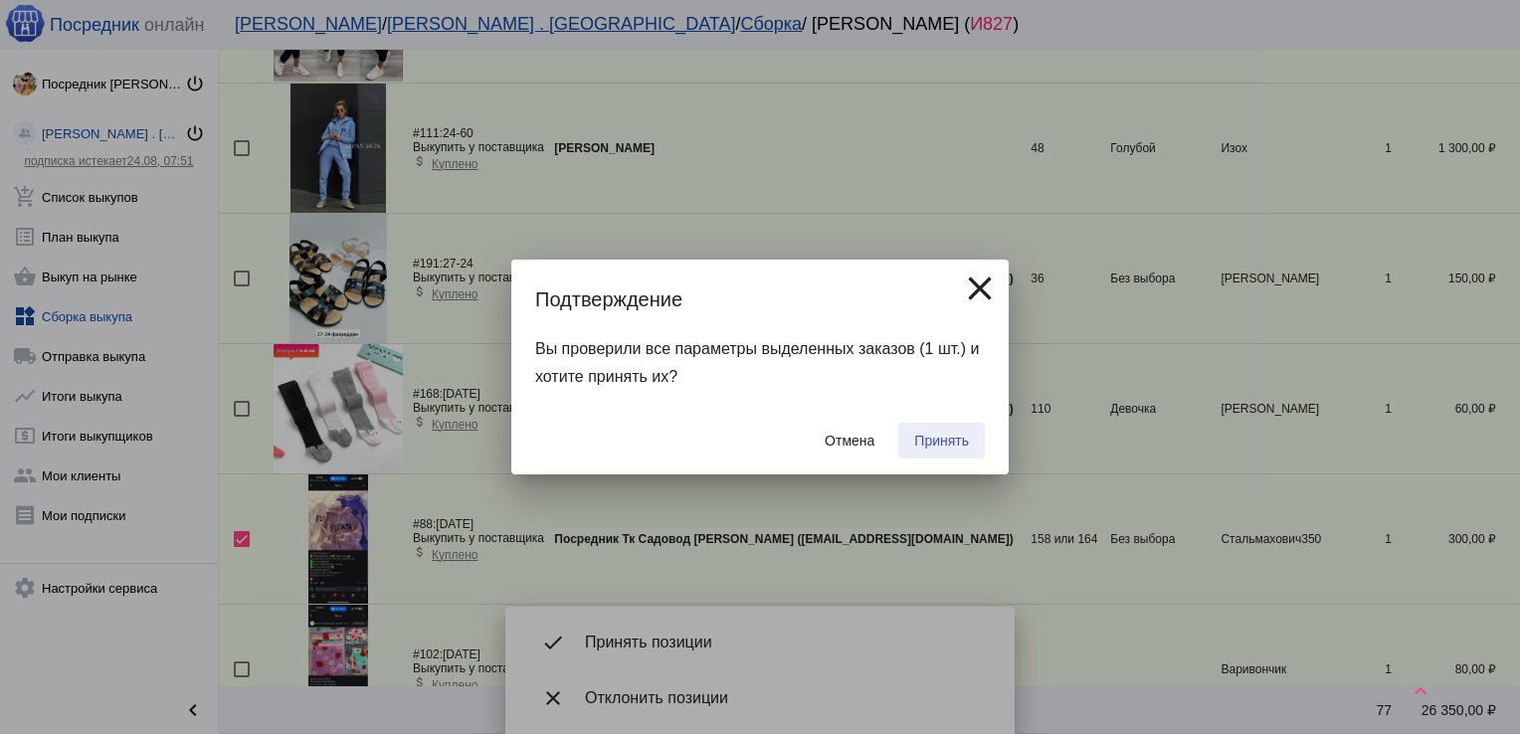
click at [939, 436] on span "Принять" at bounding box center [941, 441] width 55 height 16
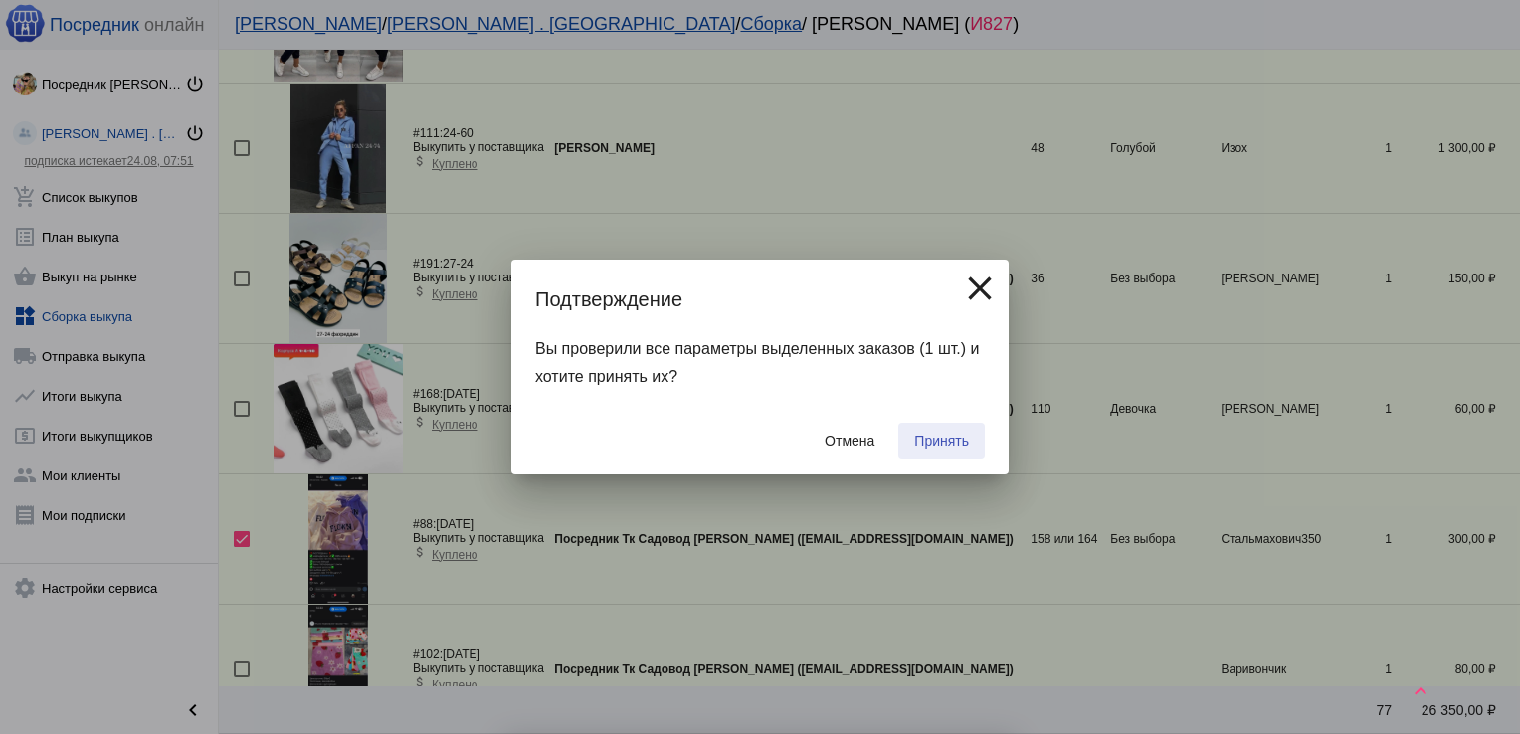
checkbox input "false"
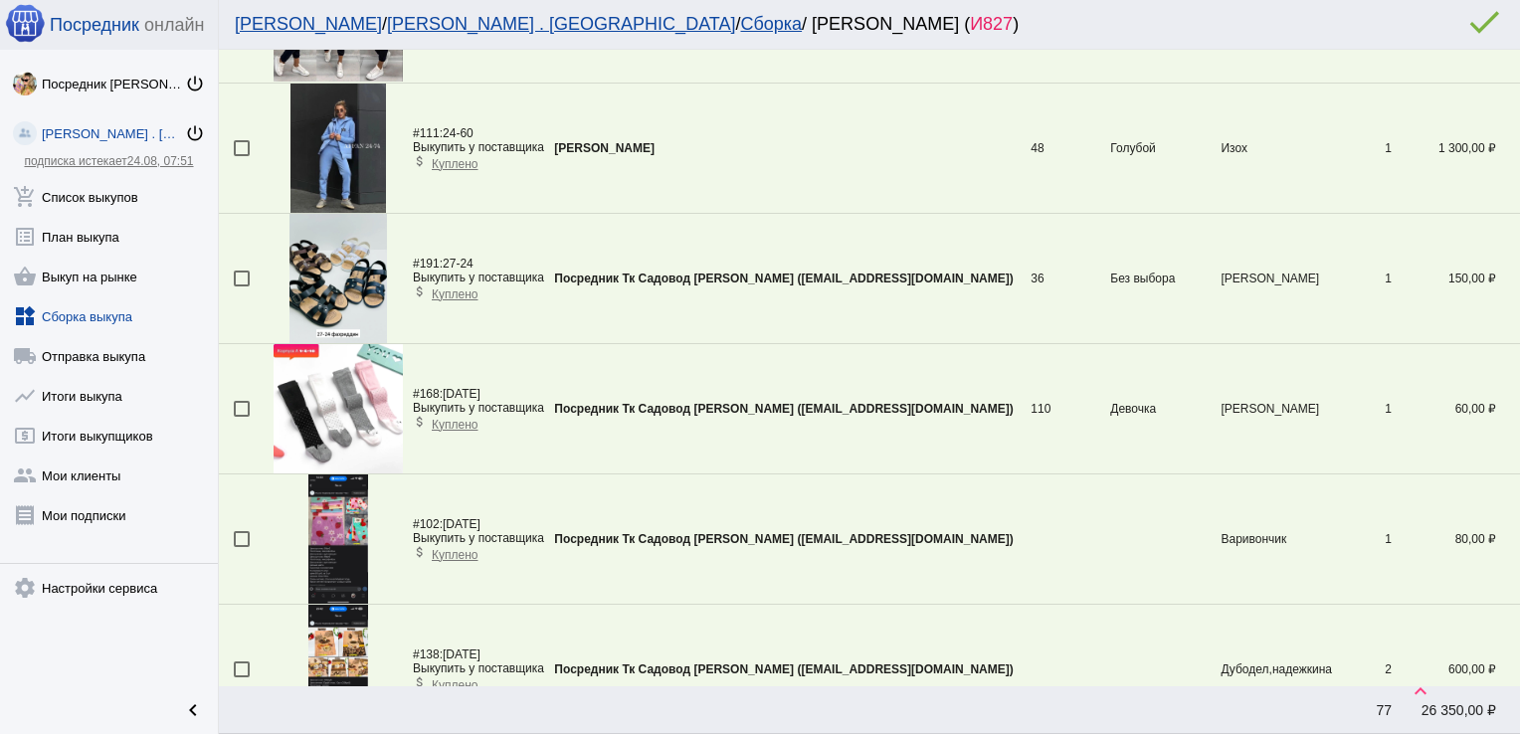
scroll to position [3453, 0]
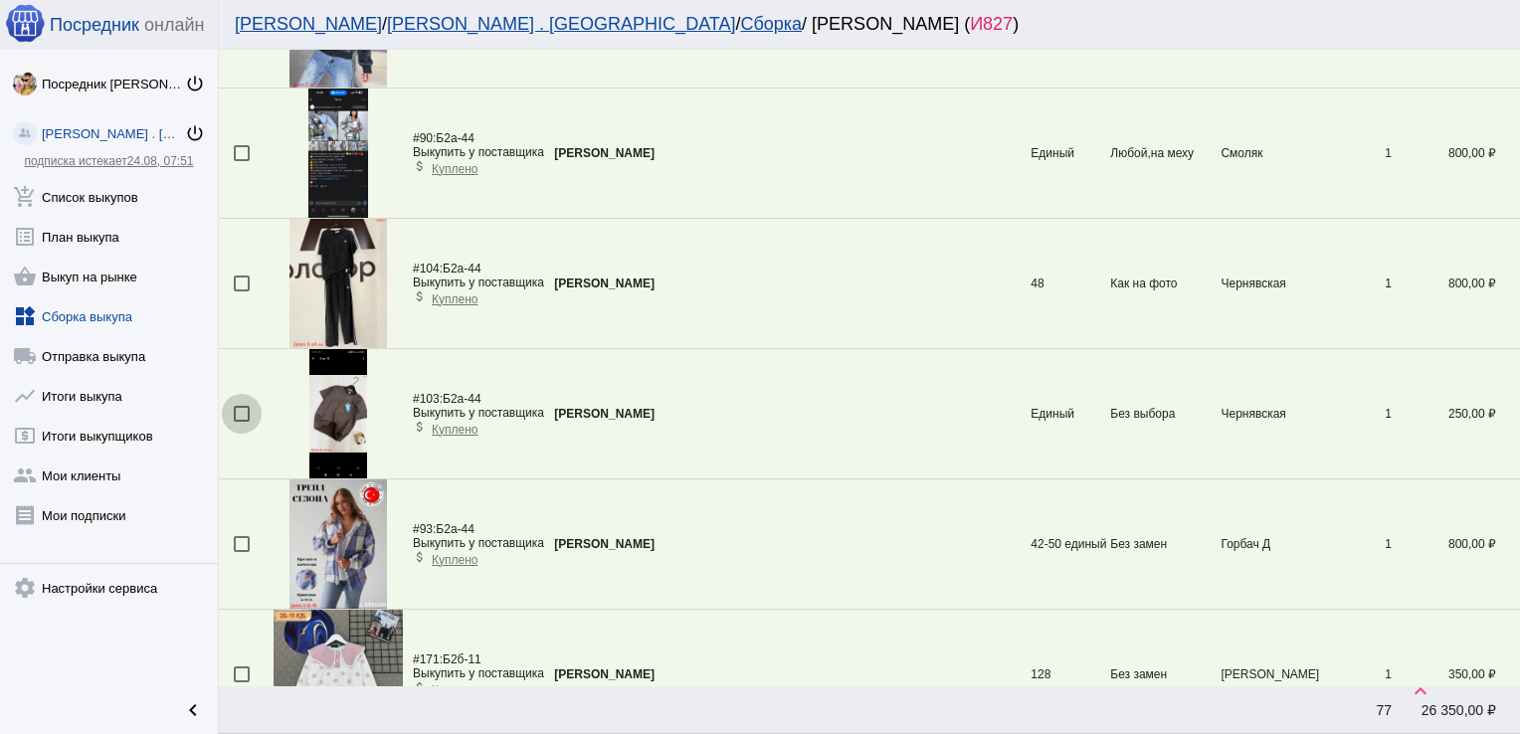
click at [240, 407] on div at bounding box center [242, 414] width 16 height 16
click at [241, 422] on input "checkbox" at bounding box center [241, 422] width 1 height 1
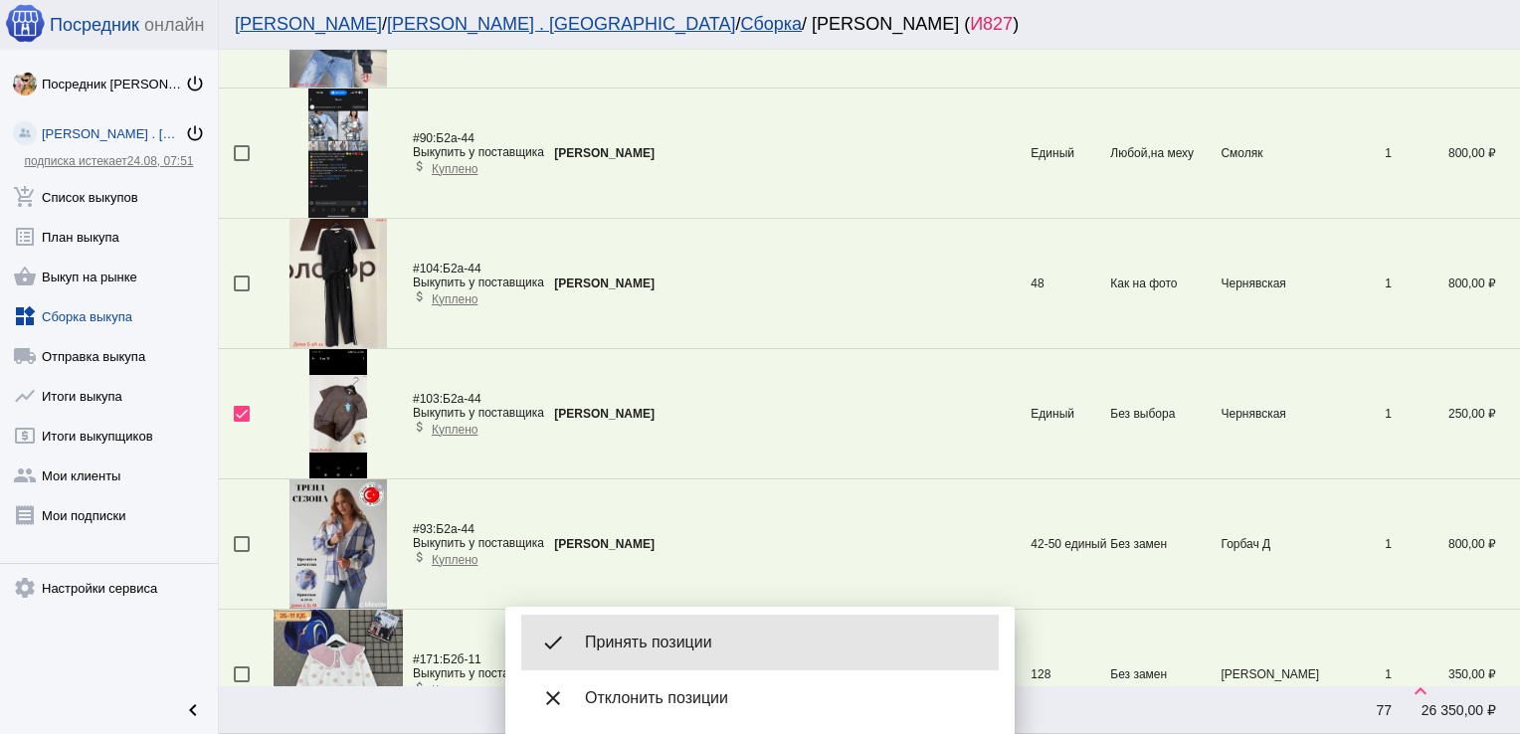
click at [680, 627] on div "done Принять позиции" at bounding box center [760, 643] width 478 height 56
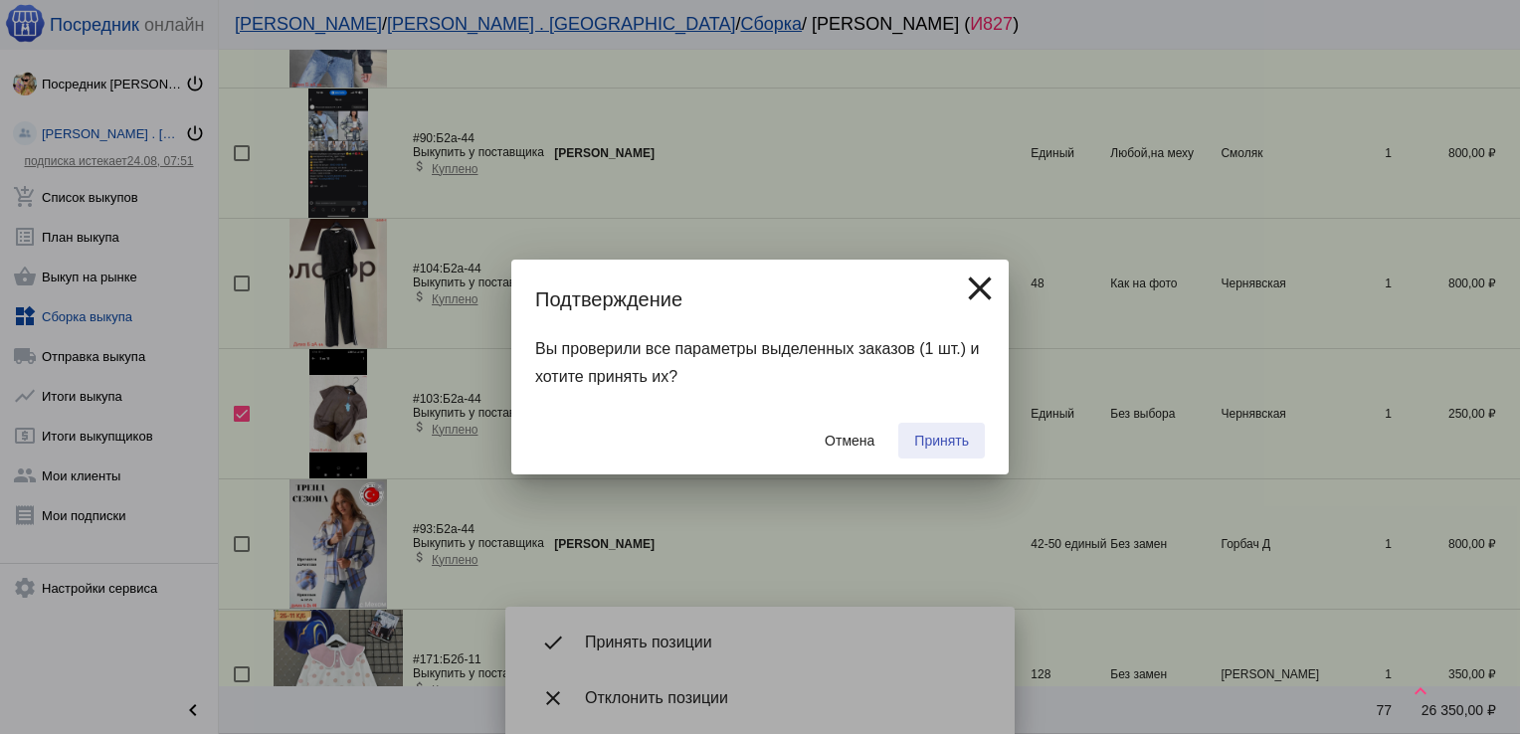
click at [944, 434] on span "Принять" at bounding box center [941, 441] width 55 height 16
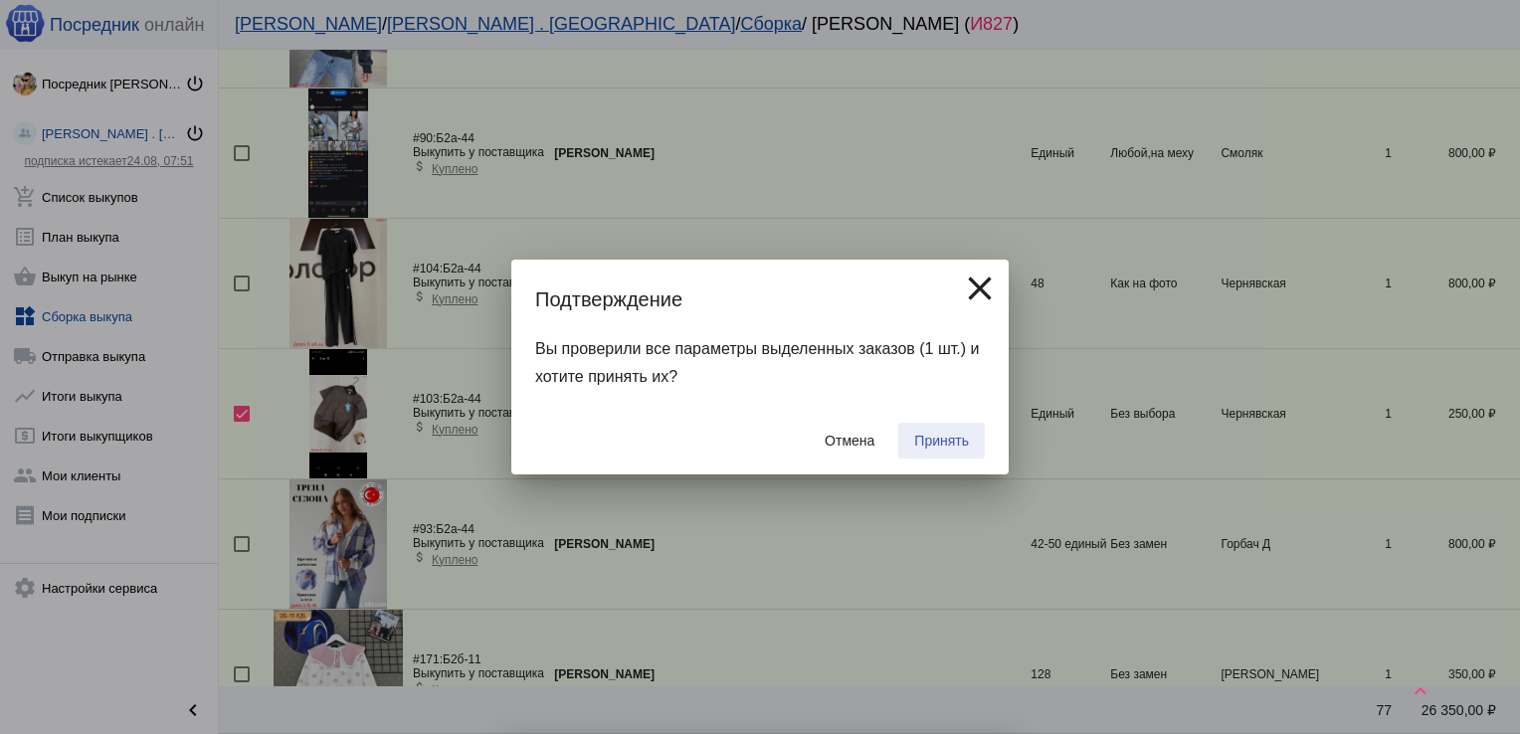
checkbox input "false"
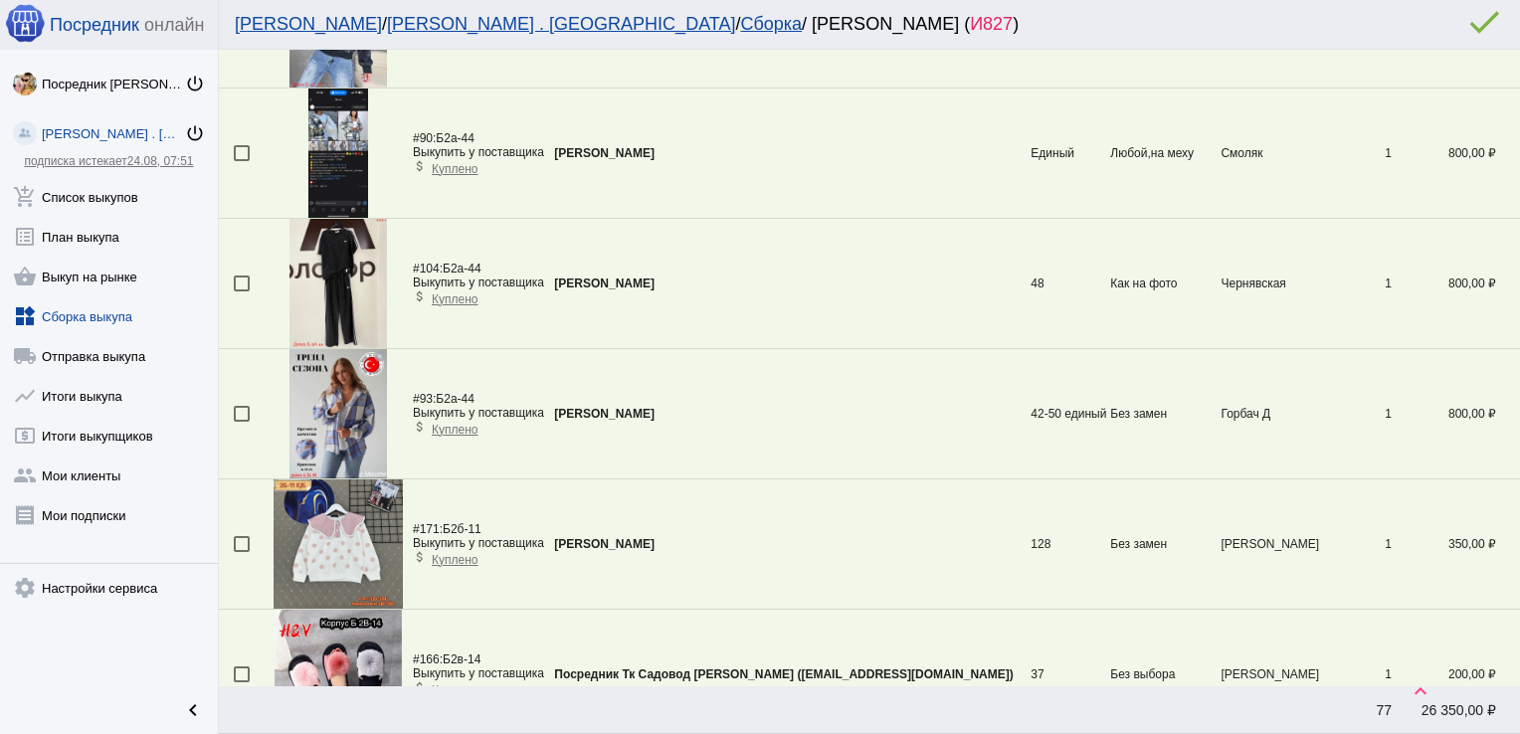
scroll to position [2282, 0]
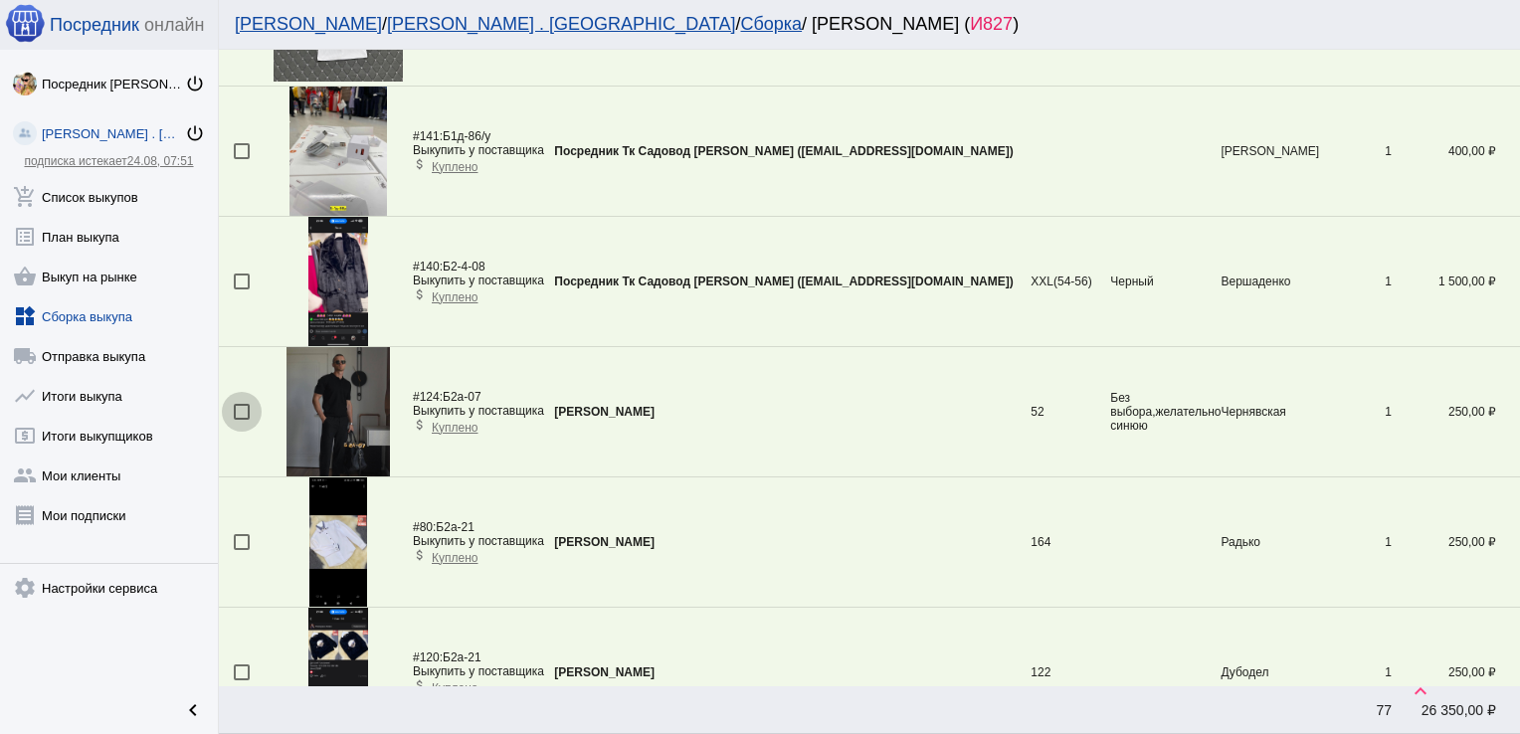
click at [239, 412] on div at bounding box center [242, 412] width 16 height 16
click at [241, 420] on input "checkbox" at bounding box center [241, 420] width 1 height 1
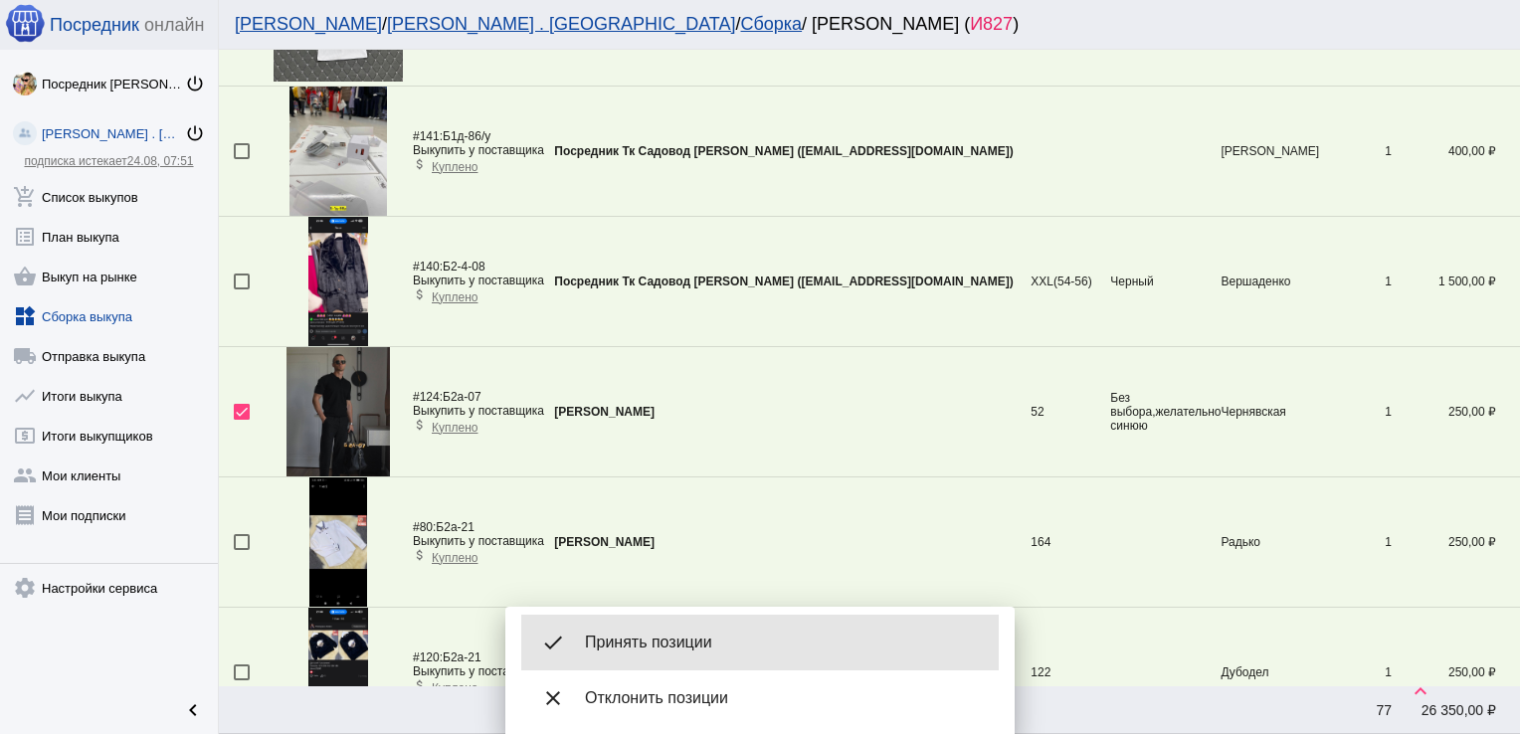
click at [657, 638] on span "Принять позиции" at bounding box center [784, 643] width 398 height 20
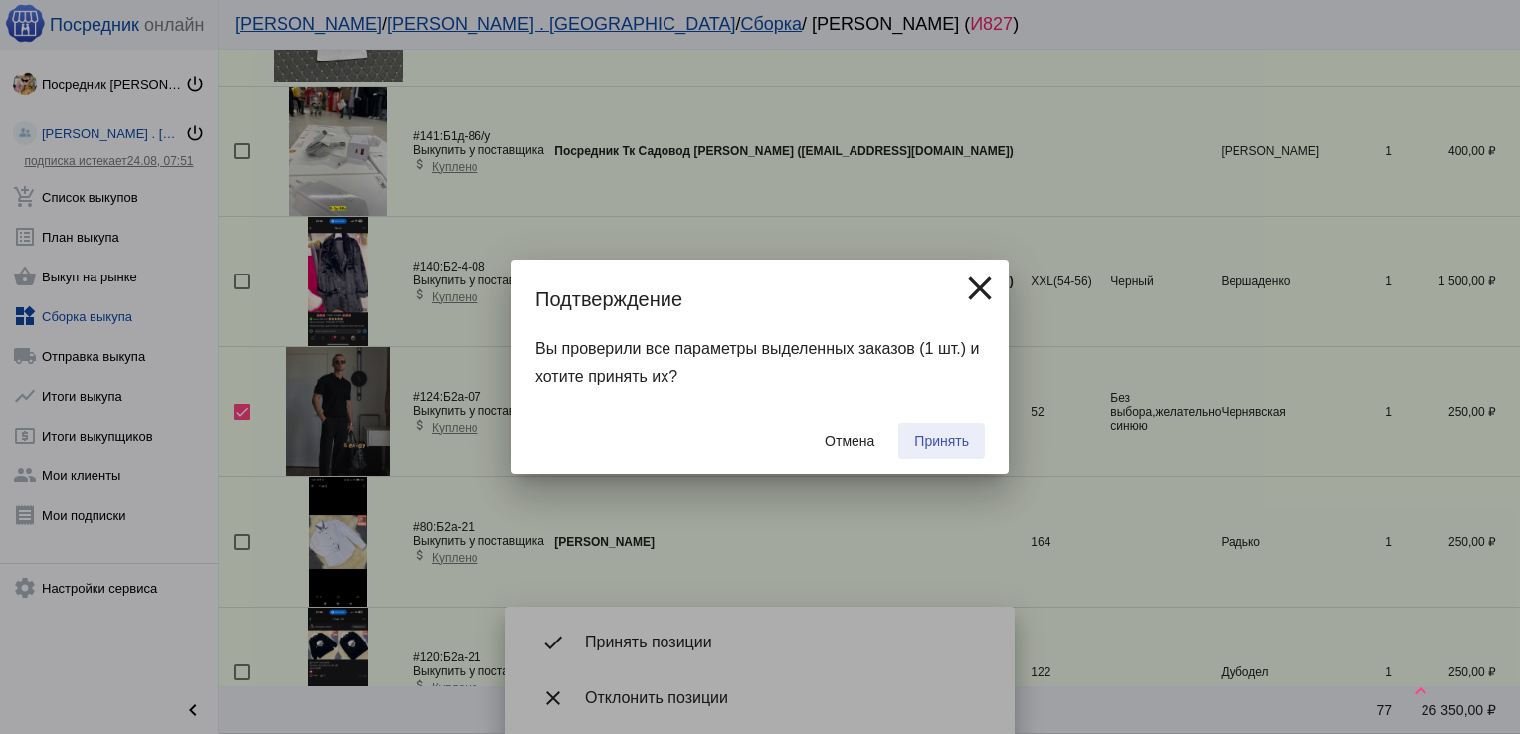
click at [969, 434] on button "Принять" at bounding box center [941, 441] width 87 height 36
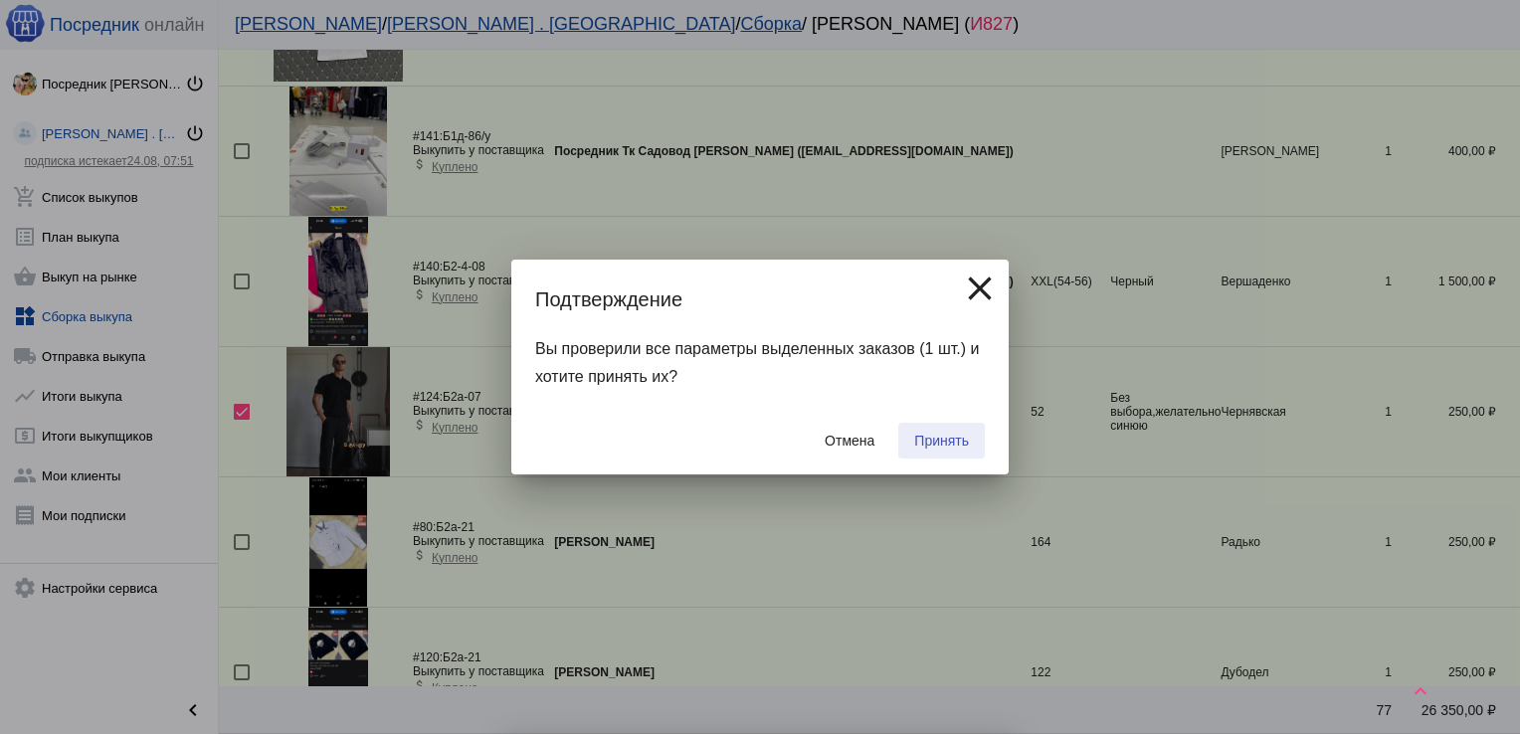
checkbox input "false"
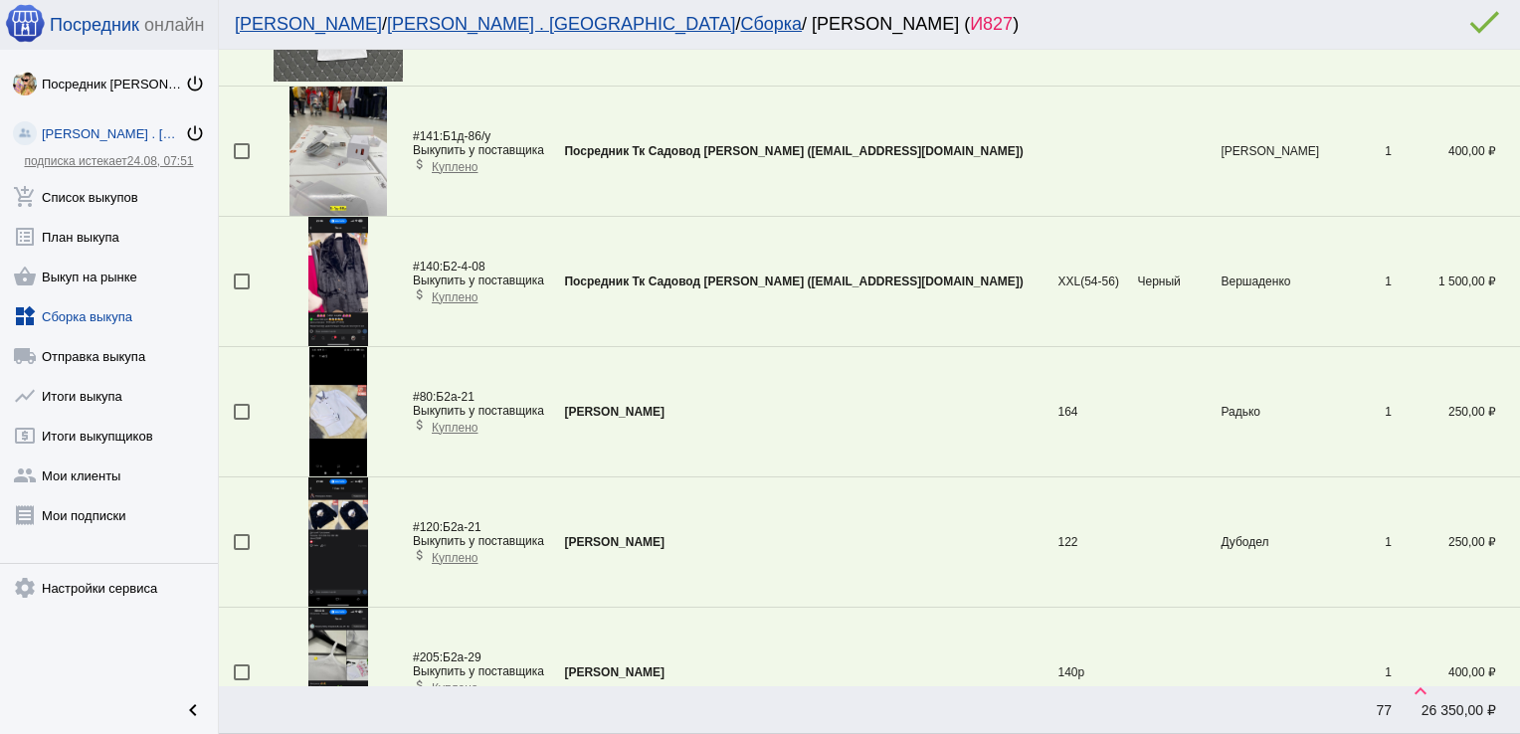
scroll to position [3193, 0]
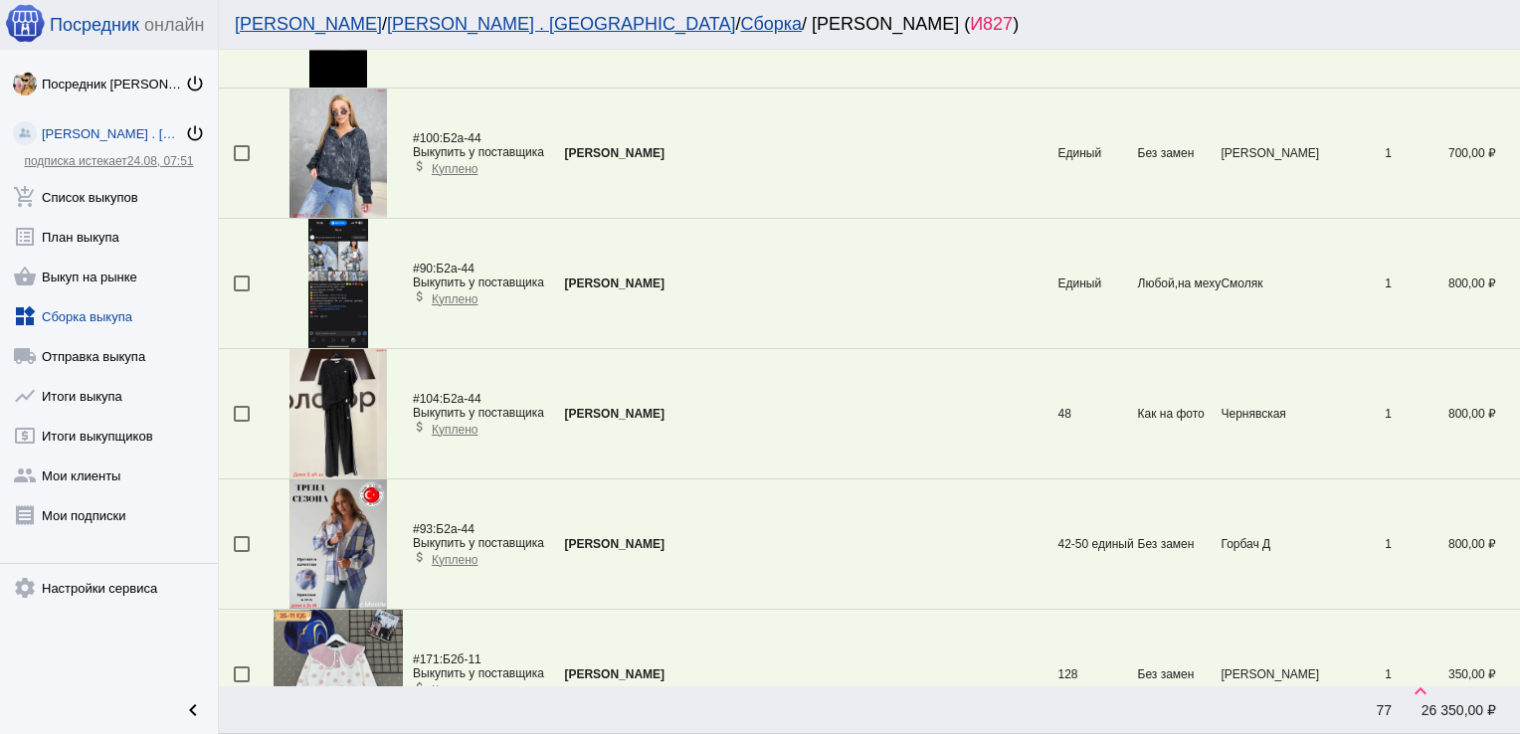
click at [243, 409] on div at bounding box center [242, 414] width 16 height 16
click at [242, 422] on input "checkbox" at bounding box center [241, 422] width 1 height 1
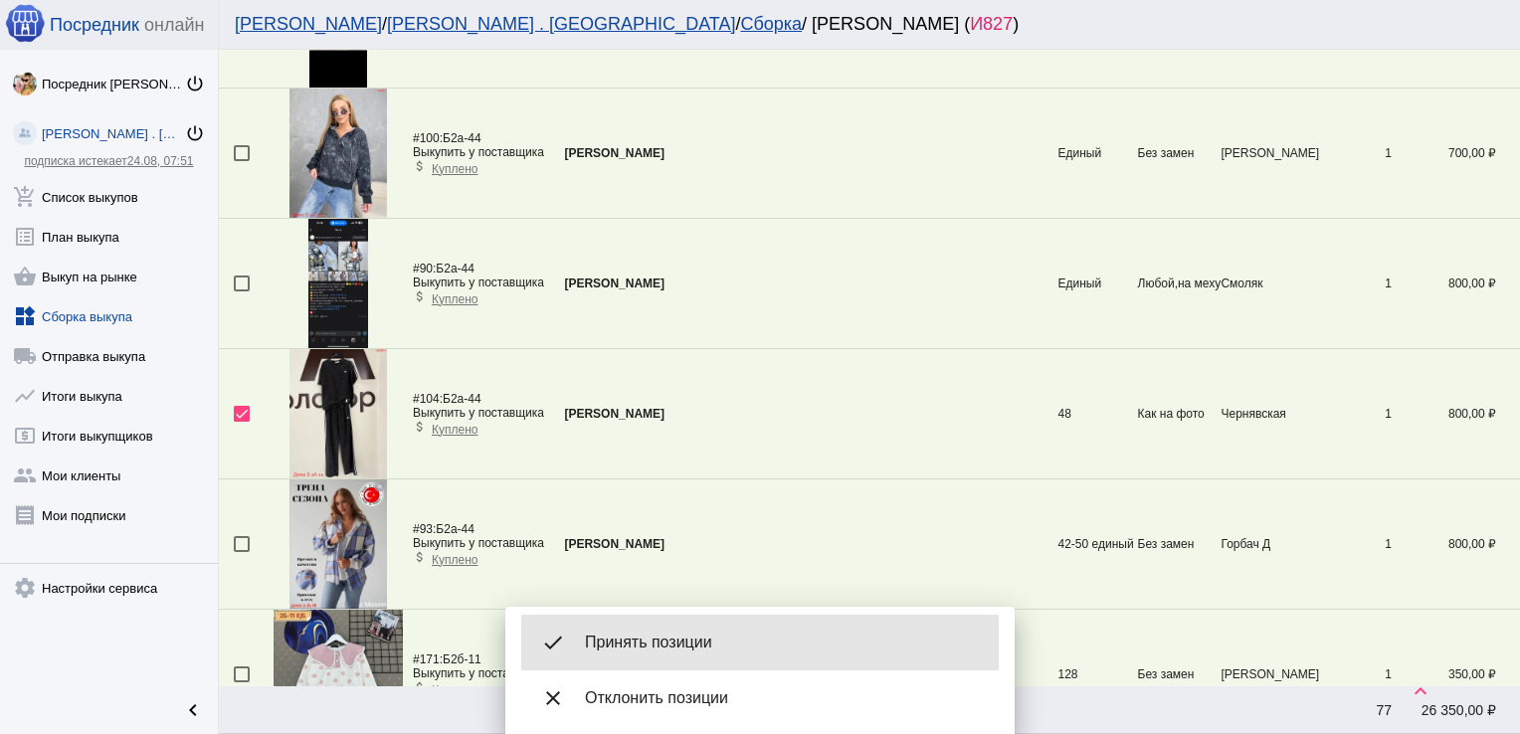
click at [684, 643] on span "Принять позиции" at bounding box center [784, 643] width 398 height 20
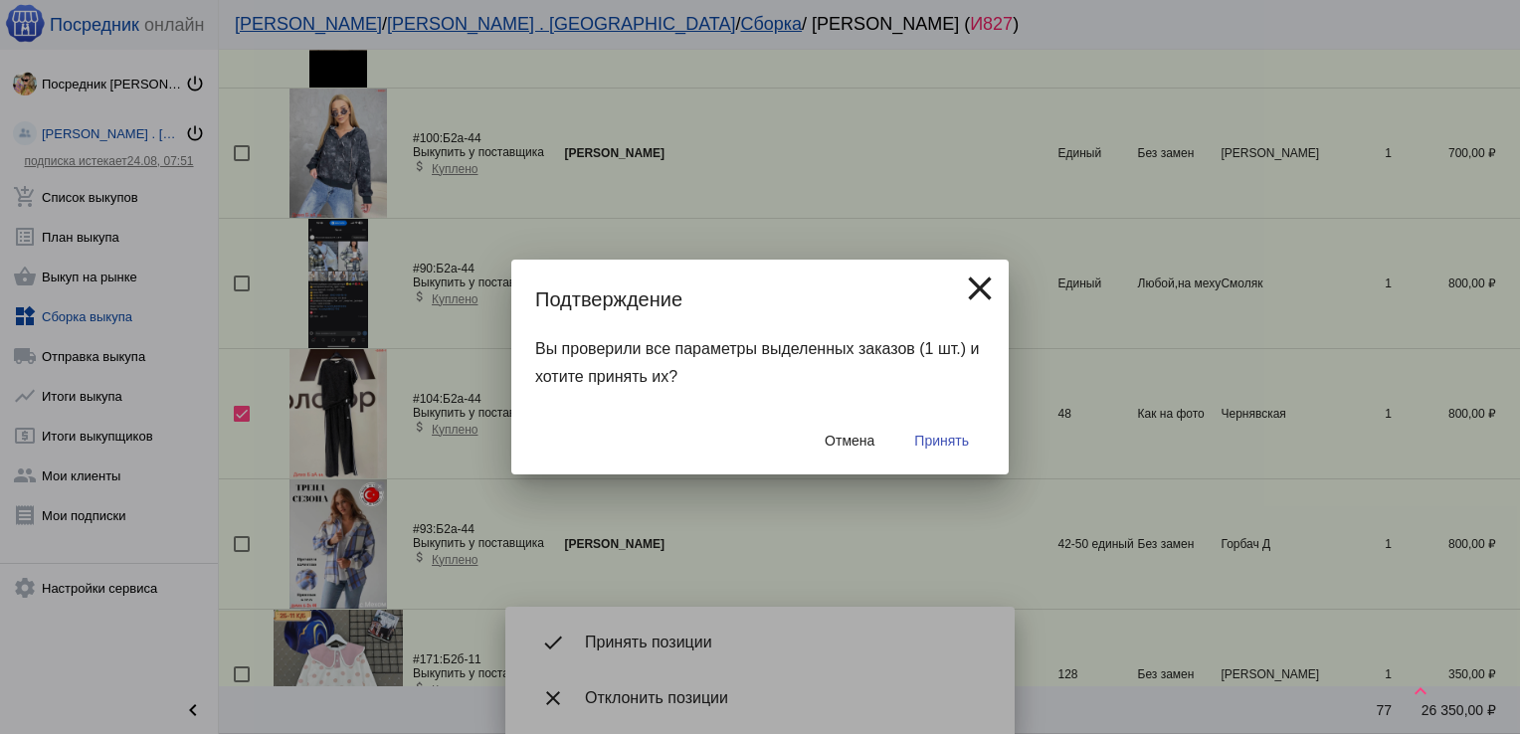
click at [948, 436] on span "Принять" at bounding box center [941, 441] width 55 height 16
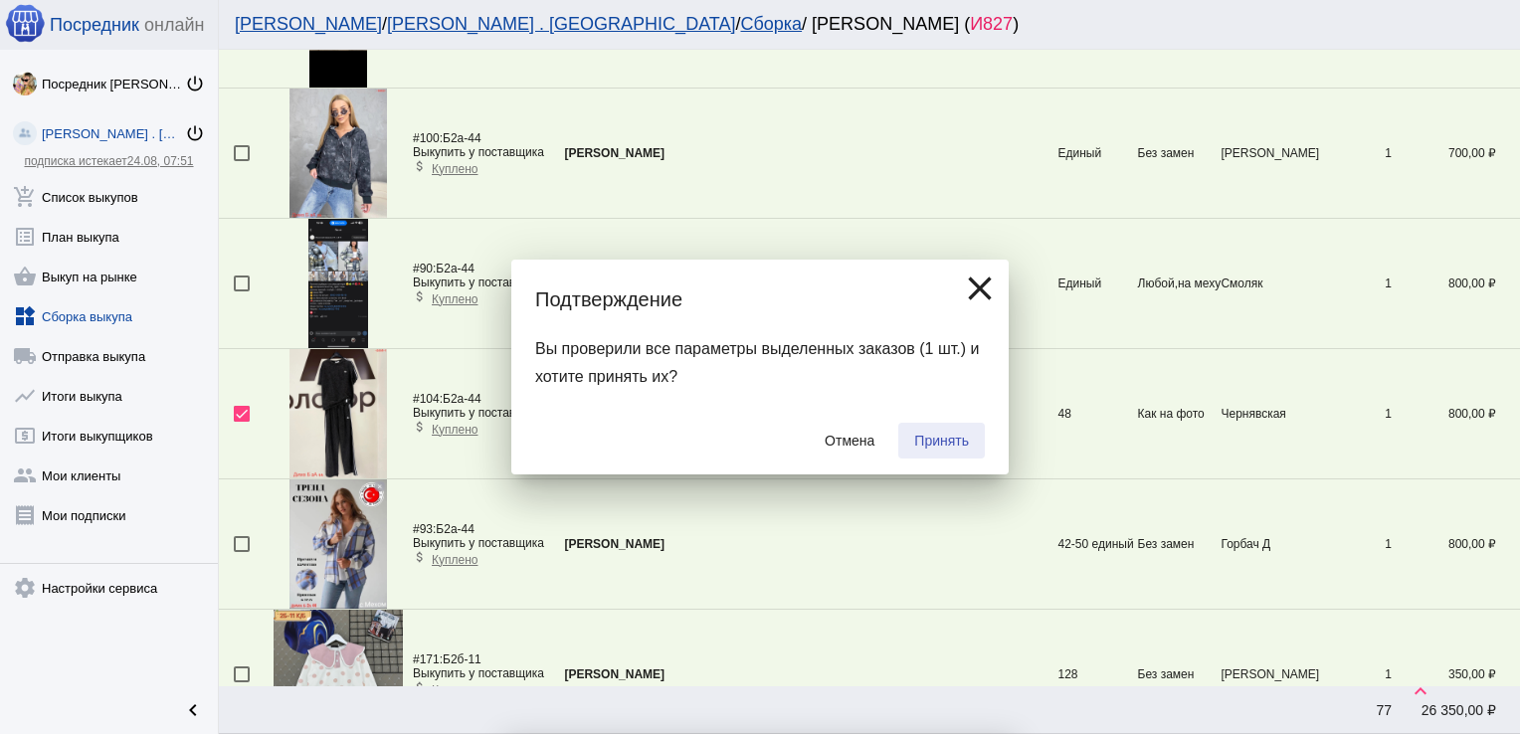
checkbox input "false"
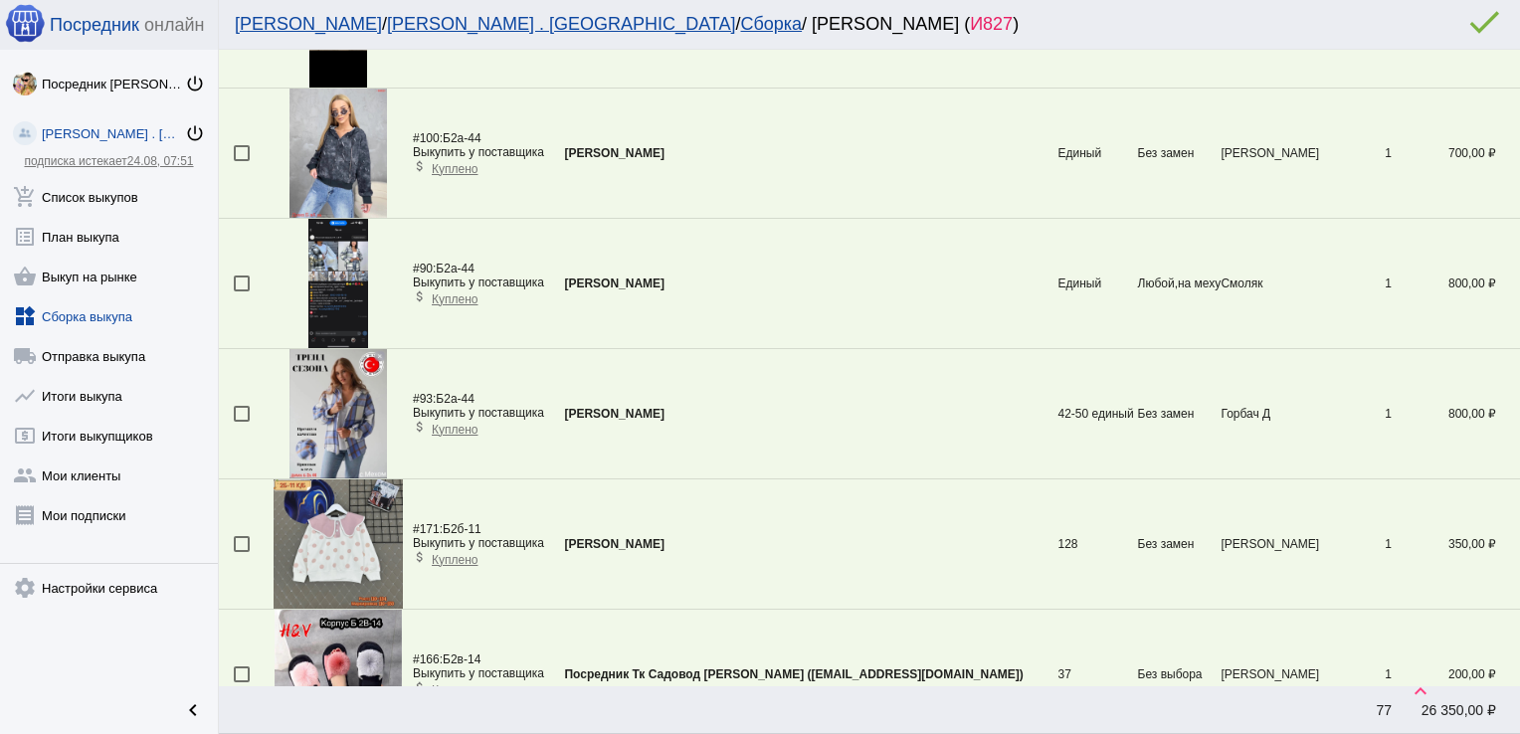
click at [239, 147] on div at bounding box center [242, 153] width 16 height 16
click at [241, 161] on input "checkbox" at bounding box center [241, 161] width 1 height 1
checkbox input "true"
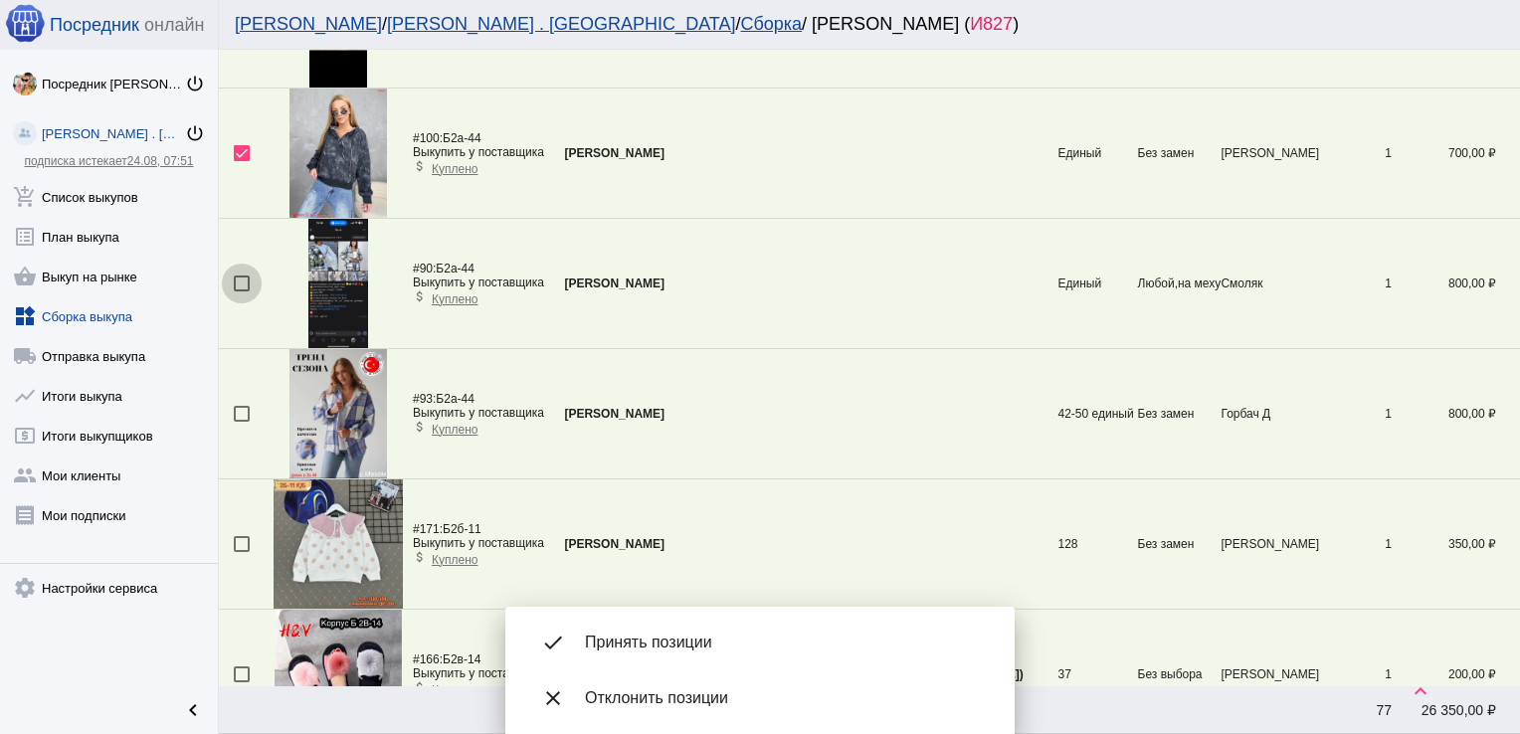
click at [243, 277] on div at bounding box center [242, 284] width 16 height 16
click at [242, 292] on input "checkbox" at bounding box center [241, 292] width 1 height 1
checkbox input "true"
click at [238, 406] on div at bounding box center [242, 414] width 16 height 16
click at [241, 422] on input "checkbox" at bounding box center [241, 422] width 1 height 1
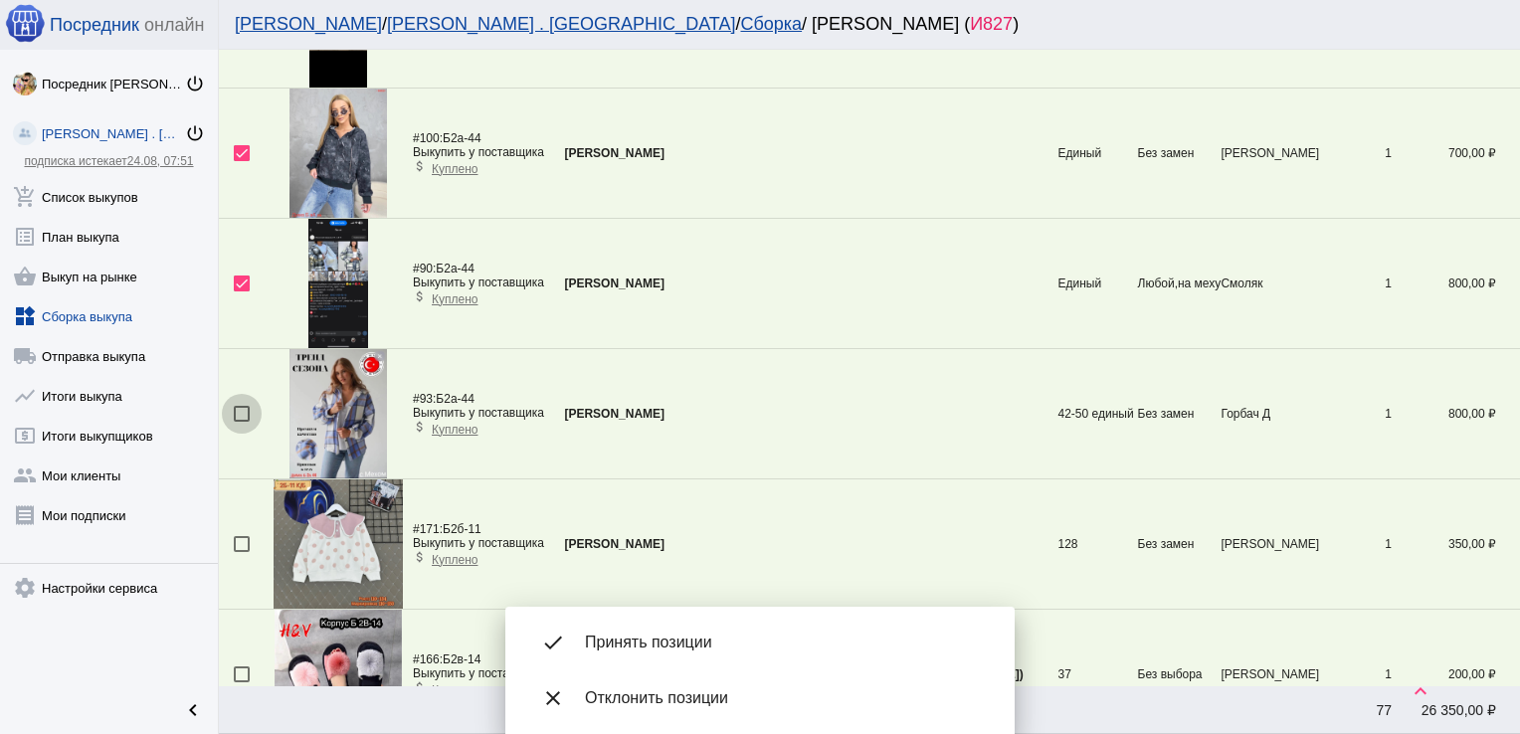
checkbox input "true"
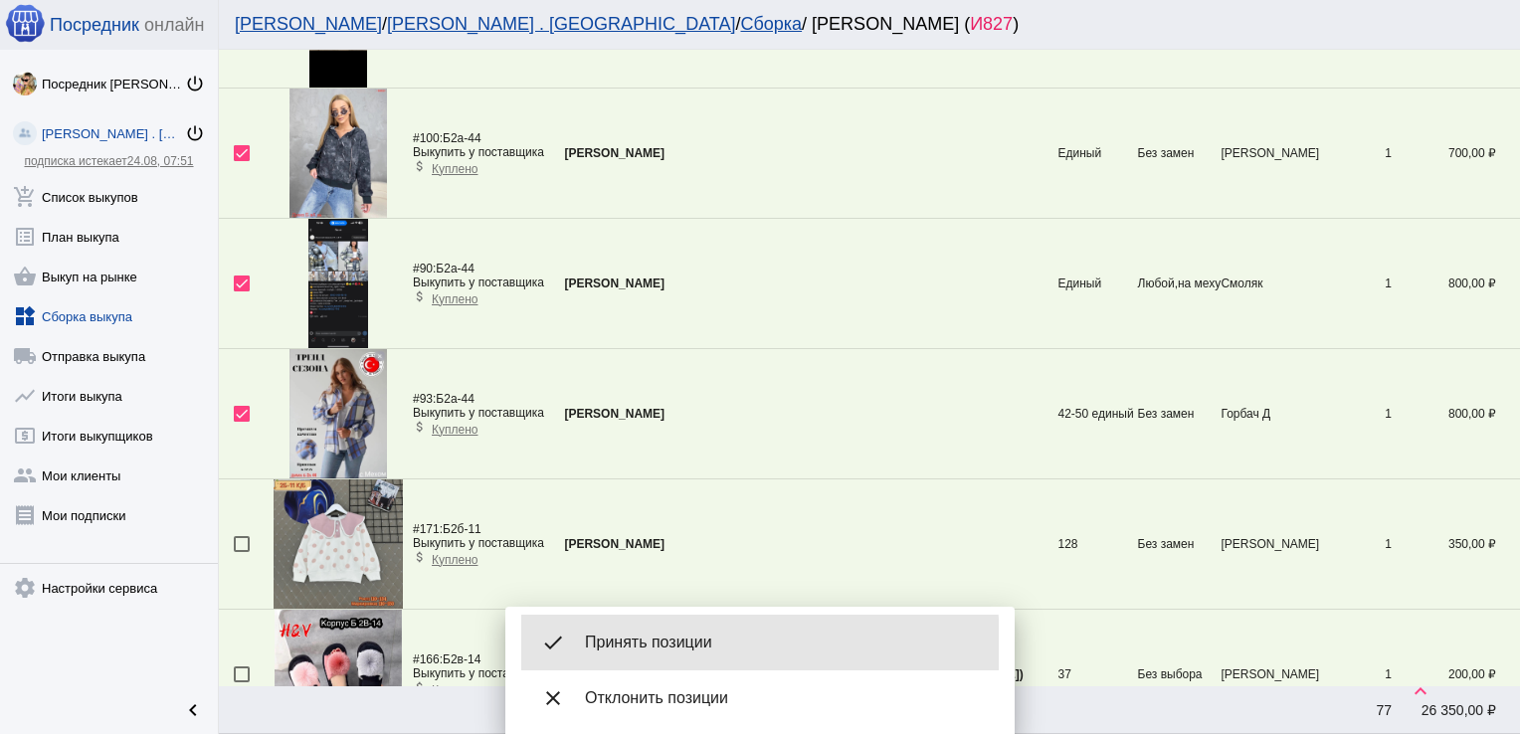
click at [651, 646] on span "Принять позиции" at bounding box center [784, 643] width 398 height 20
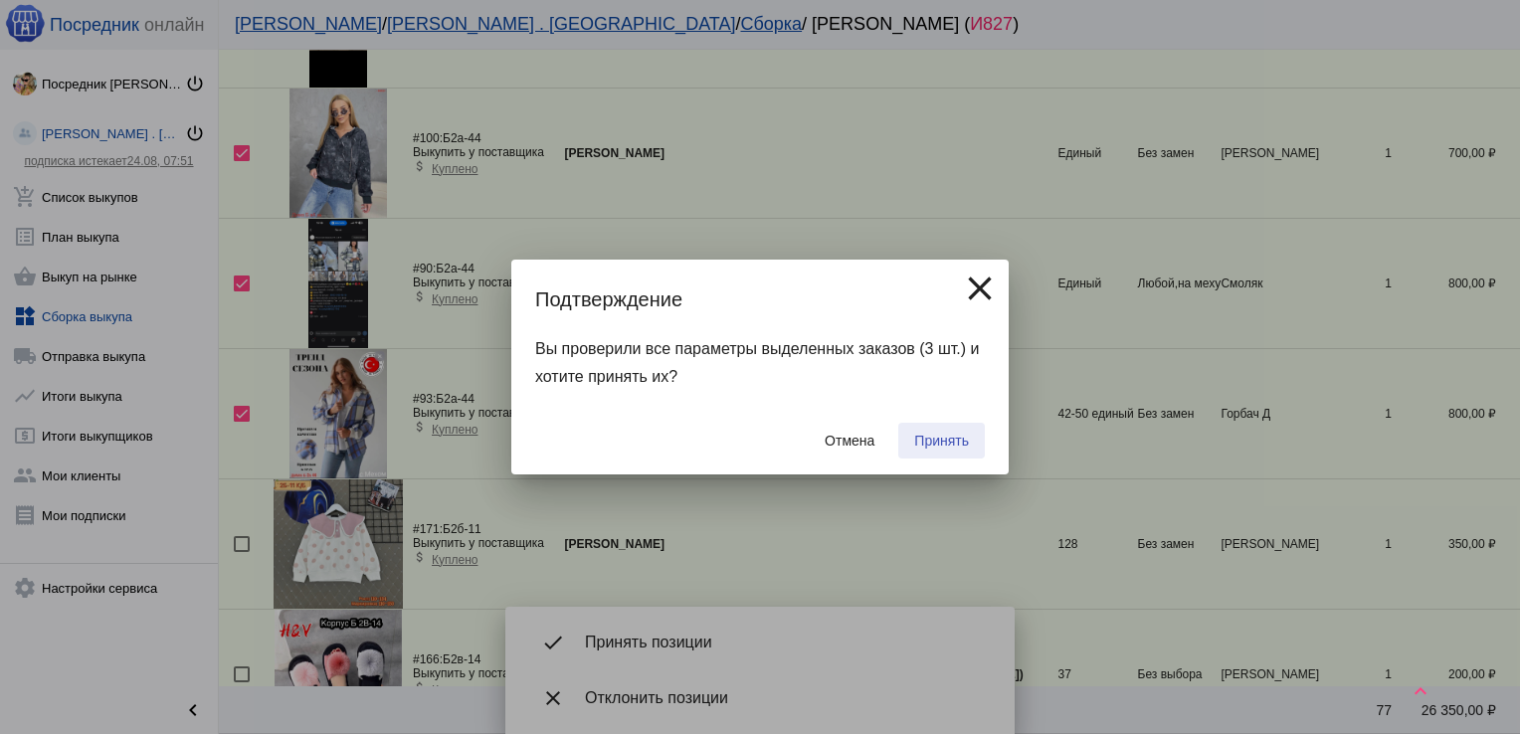
click at [931, 437] on span "Принять" at bounding box center [941, 441] width 55 height 16
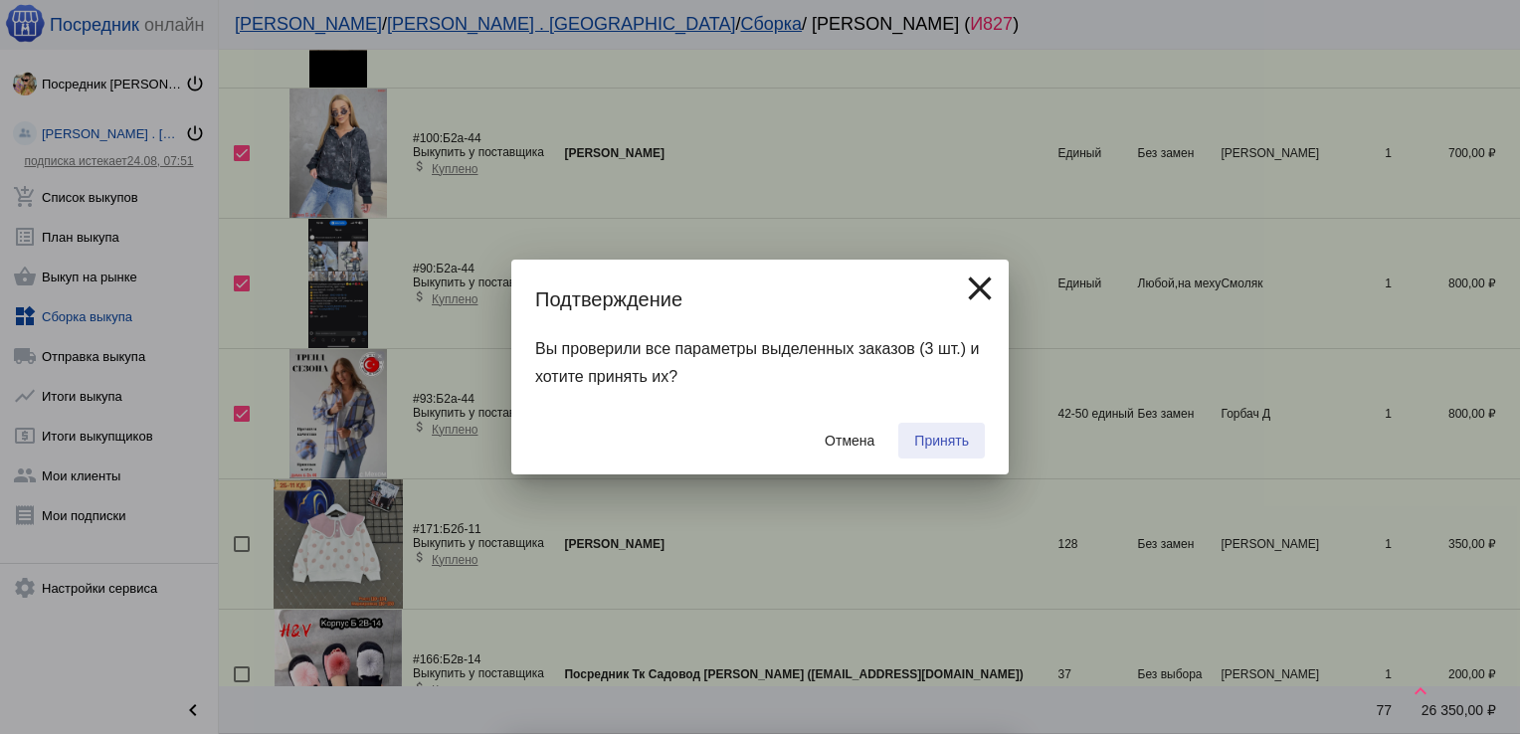
checkbox input "false"
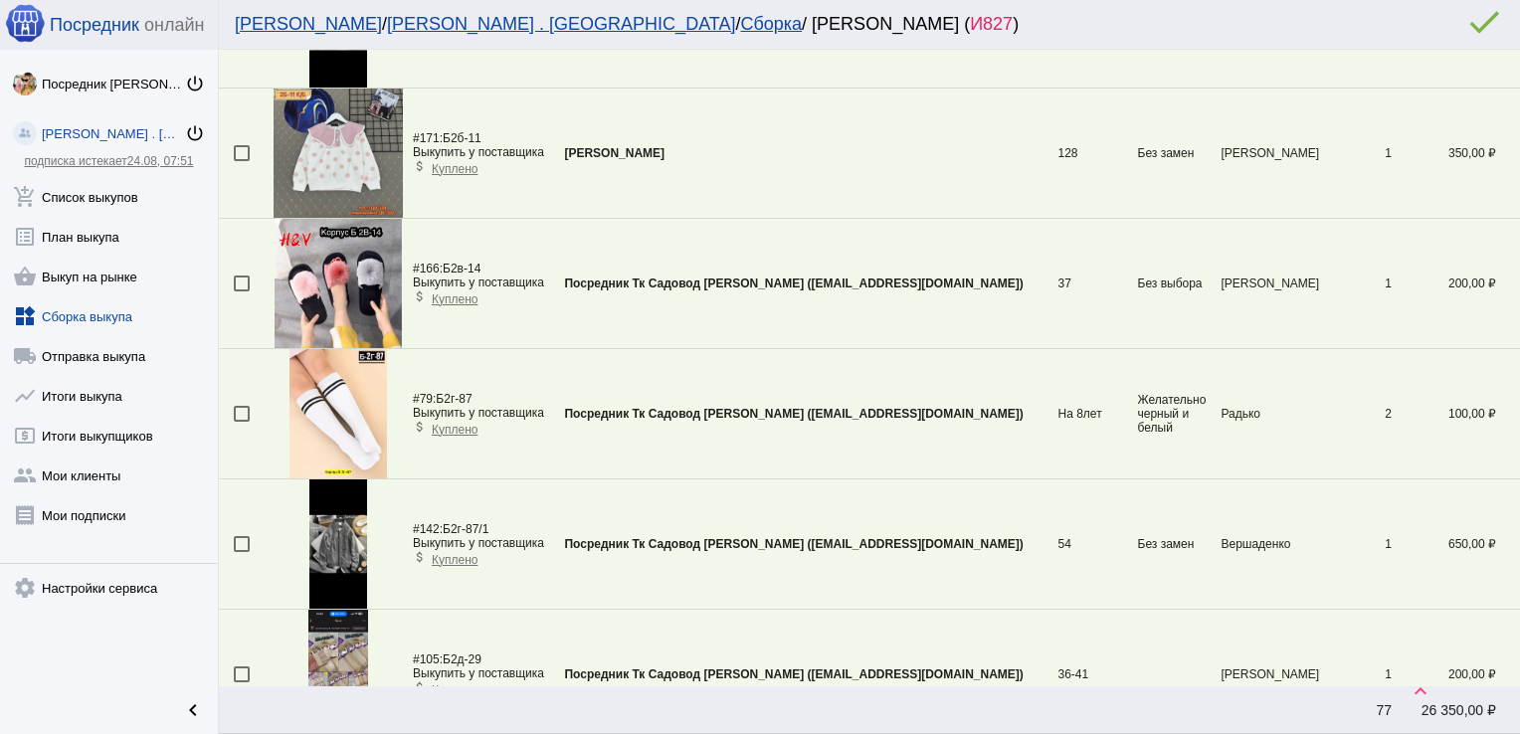
scroll to position [2672, 0]
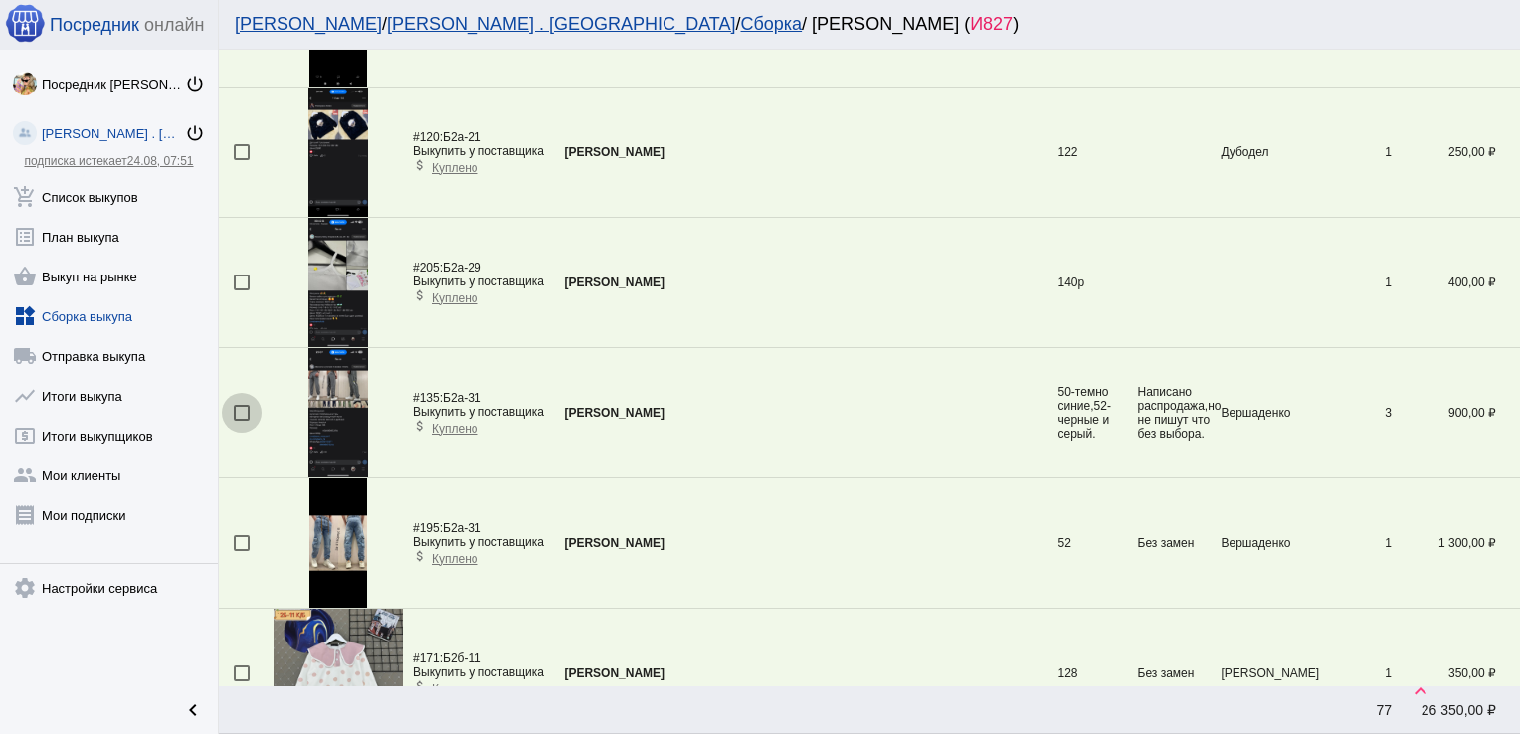
click at [241, 410] on div at bounding box center [242, 413] width 16 height 16
click at [241, 421] on input "checkbox" at bounding box center [241, 421] width 1 height 1
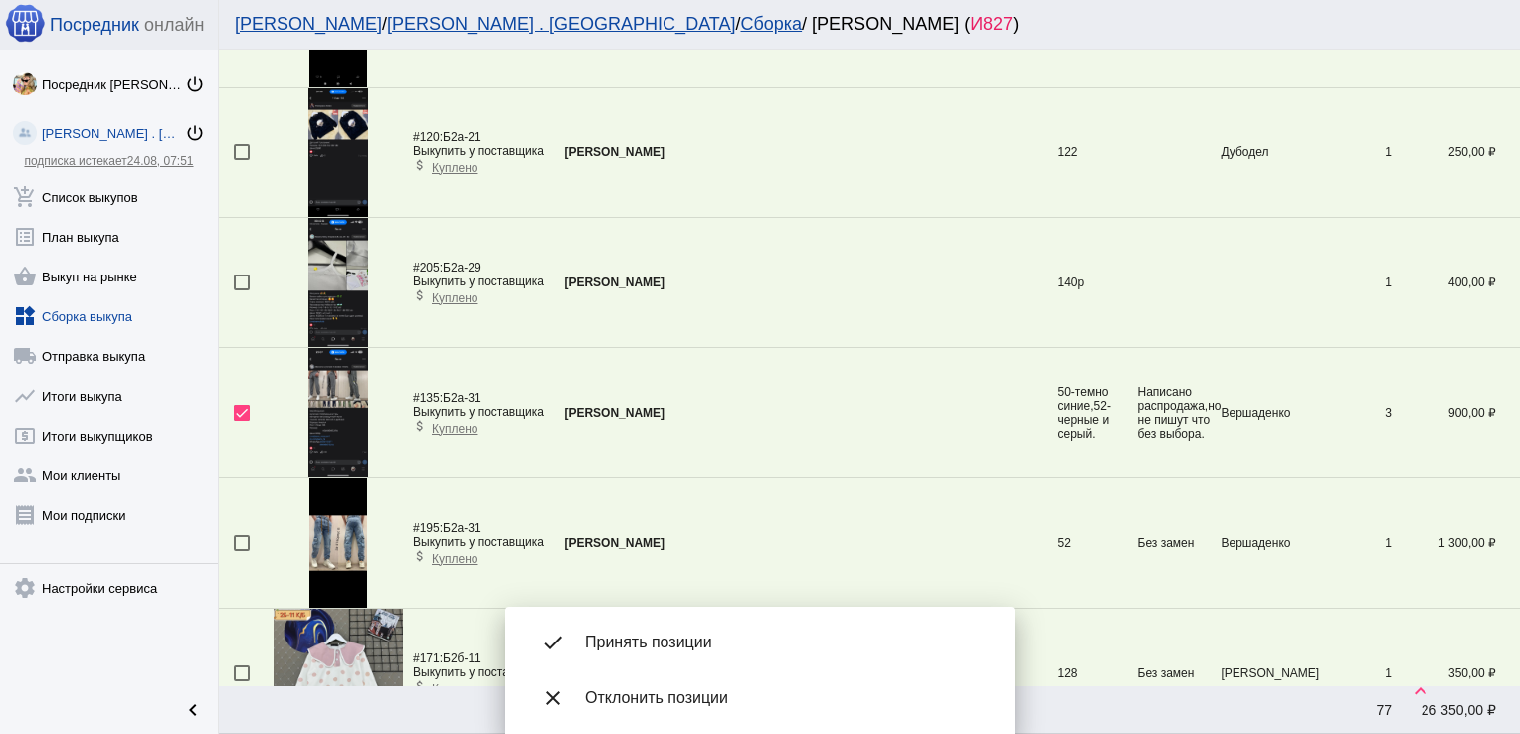
click at [339, 420] on img at bounding box center [338, 412] width 60 height 129
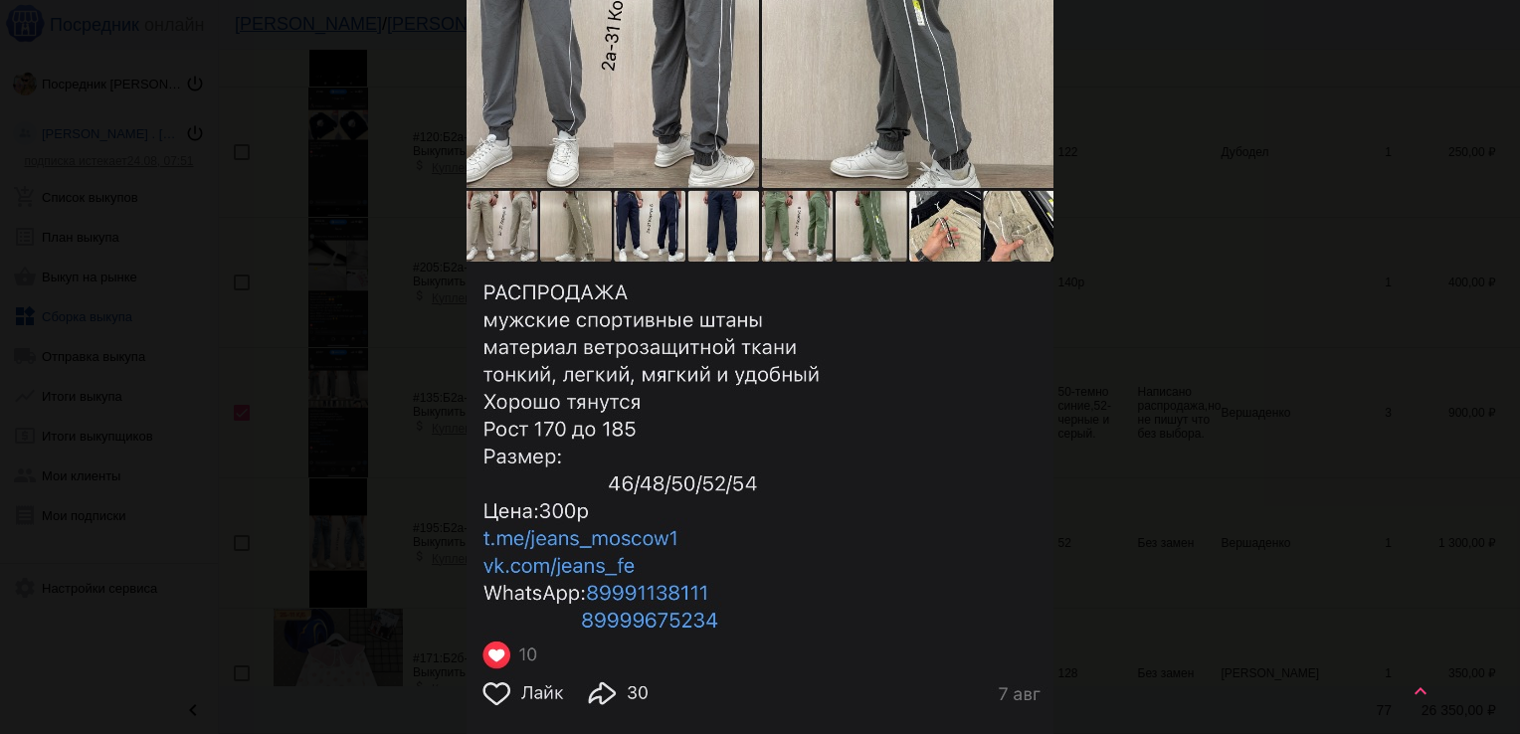
scroll to position [0, 0]
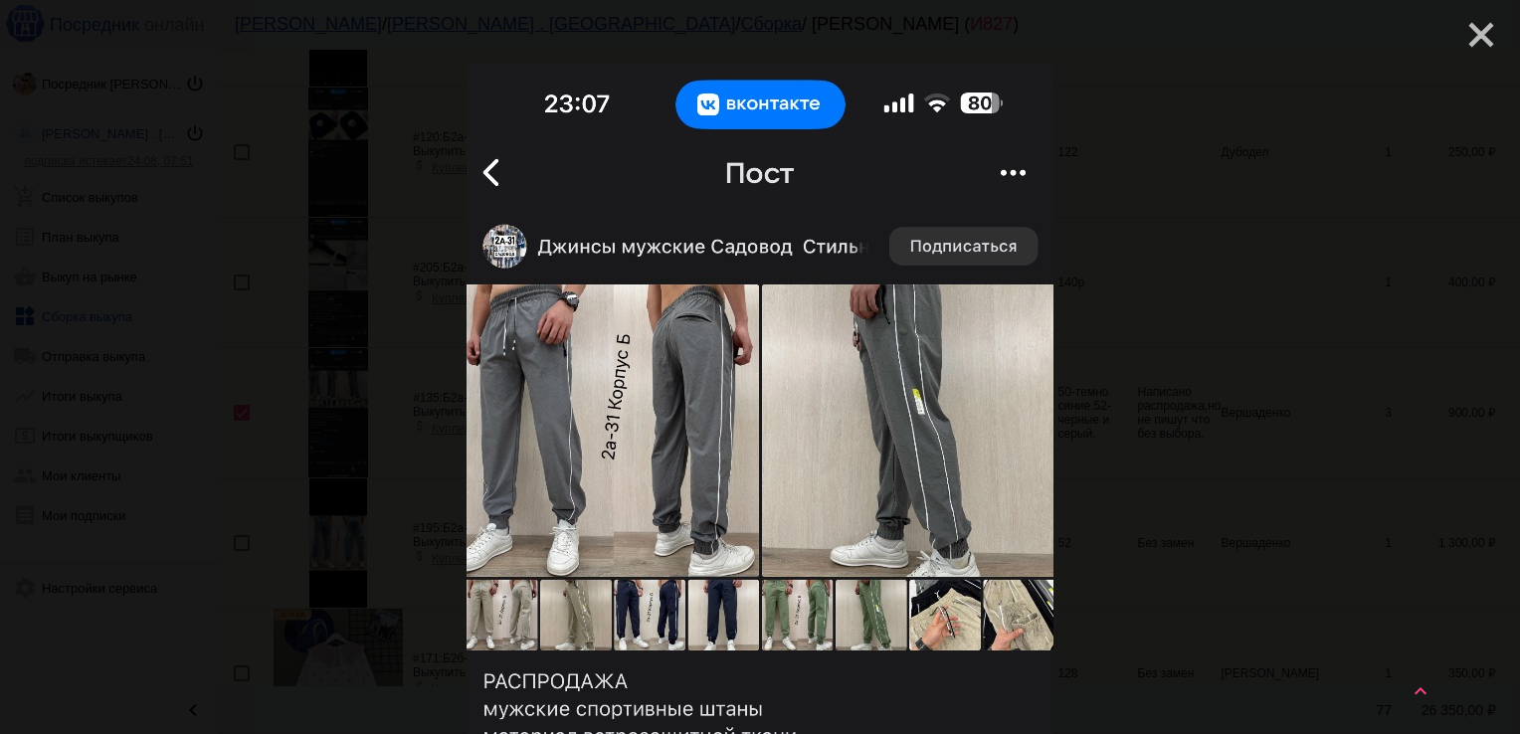
click at [1462, 26] on mat-icon "close" at bounding box center [1474, 27] width 24 height 24
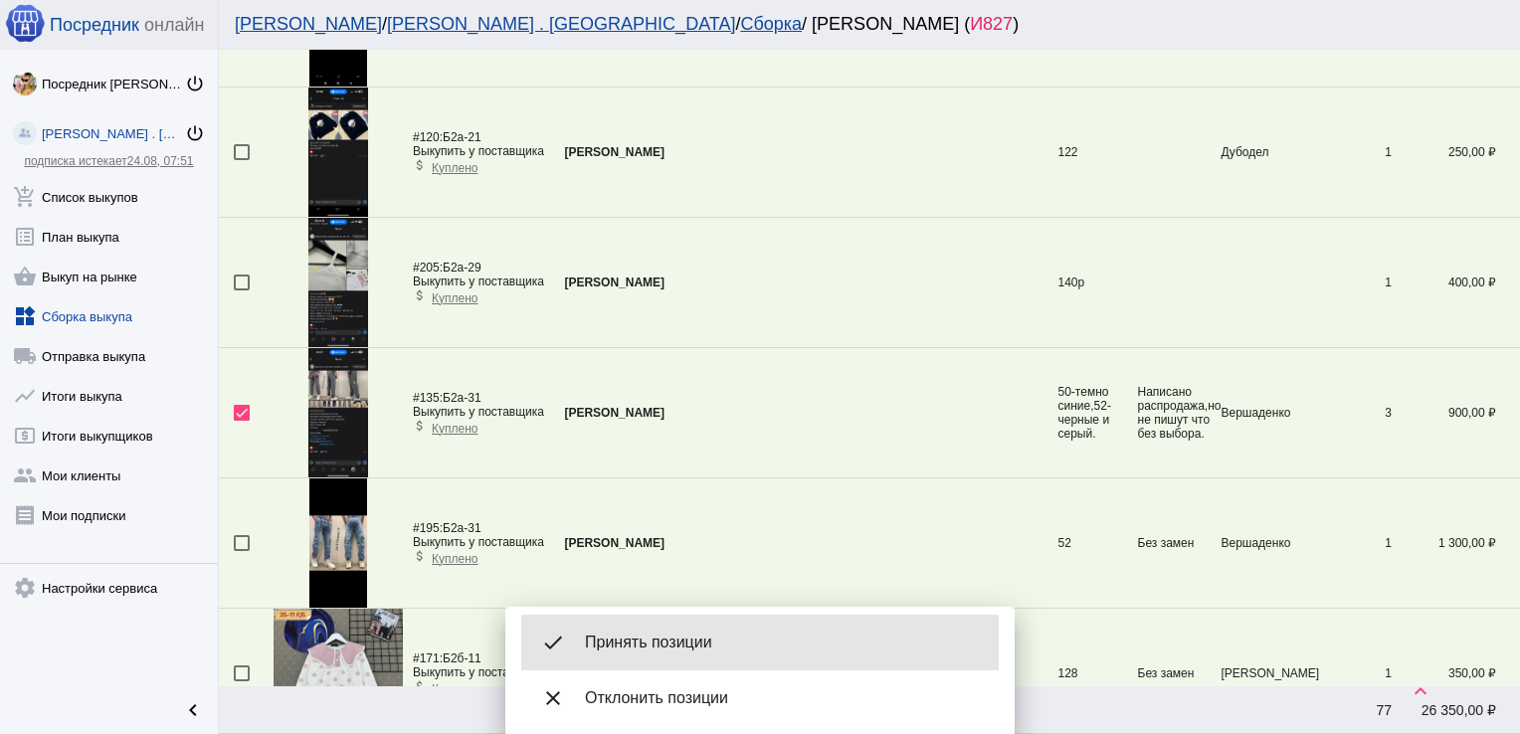
click at [652, 643] on span "Принять позиции" at bounding box center [784, 643] width 398 height 20
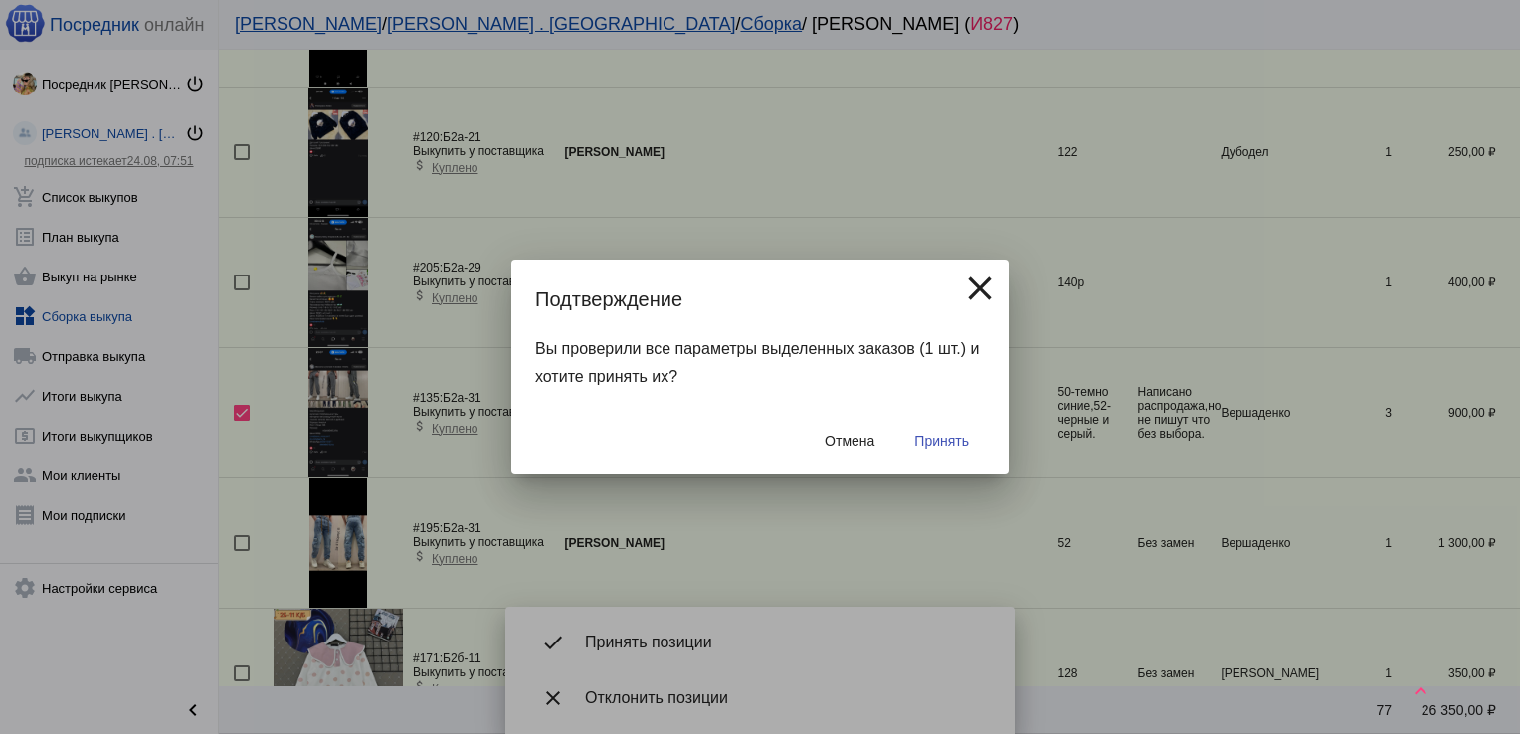
click at [949, 440] on span "Принять" at bounding box center [941, 441] width 55 height 16
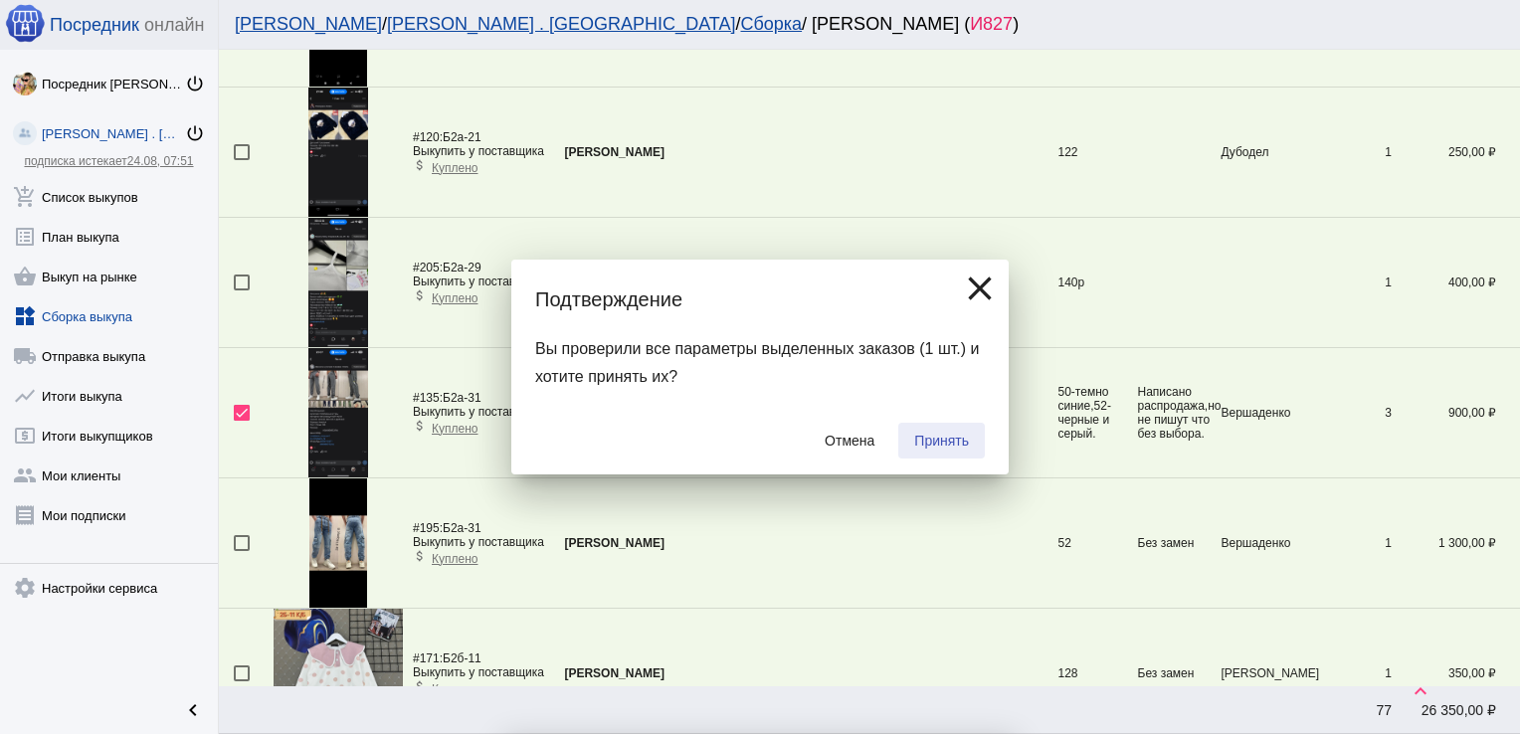
checkbox input "false"
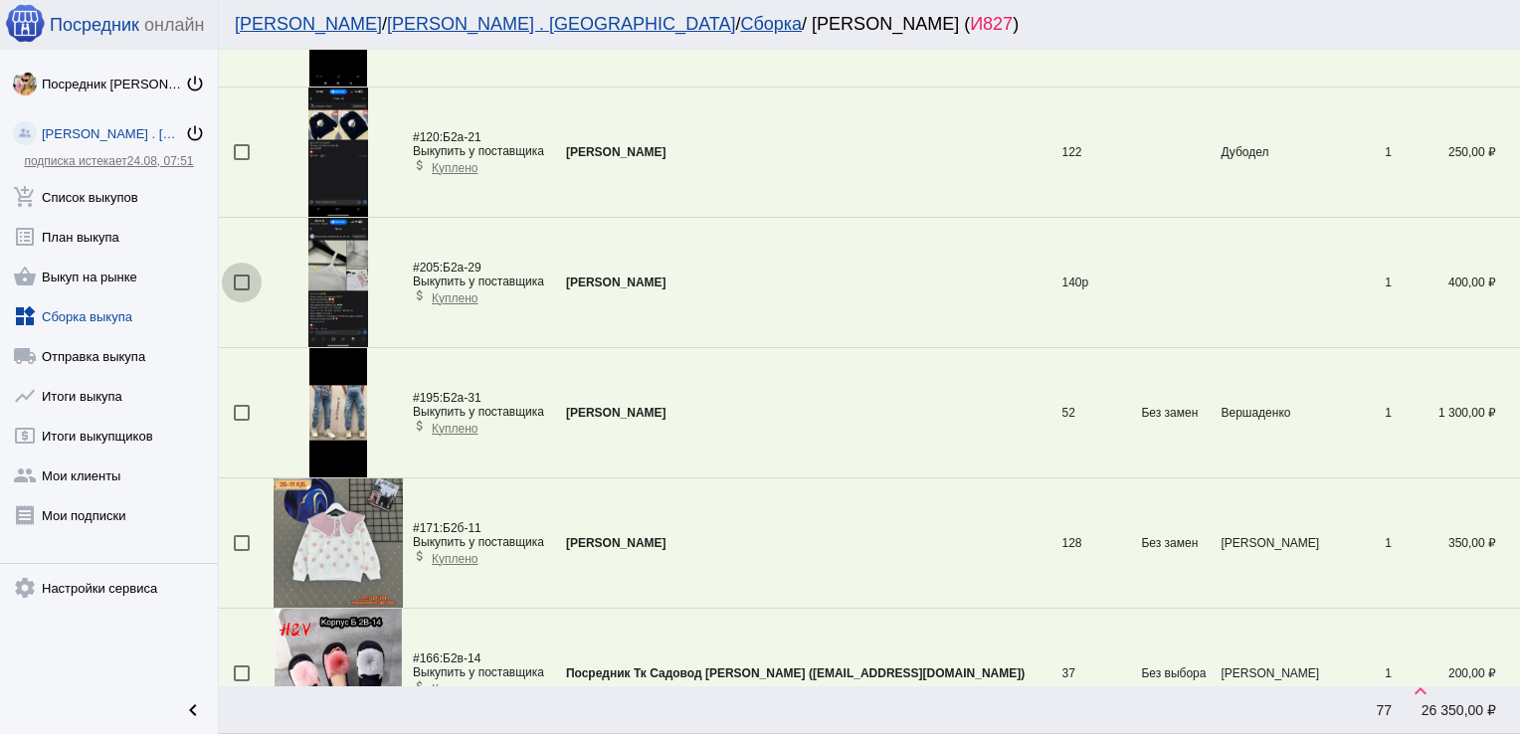
click at [236, 282] on div at bounding box center [242, 283] width 16 height 16
click at [241, 291] on input "checkbox" at bounding box center [241, 291] width 1 height 1
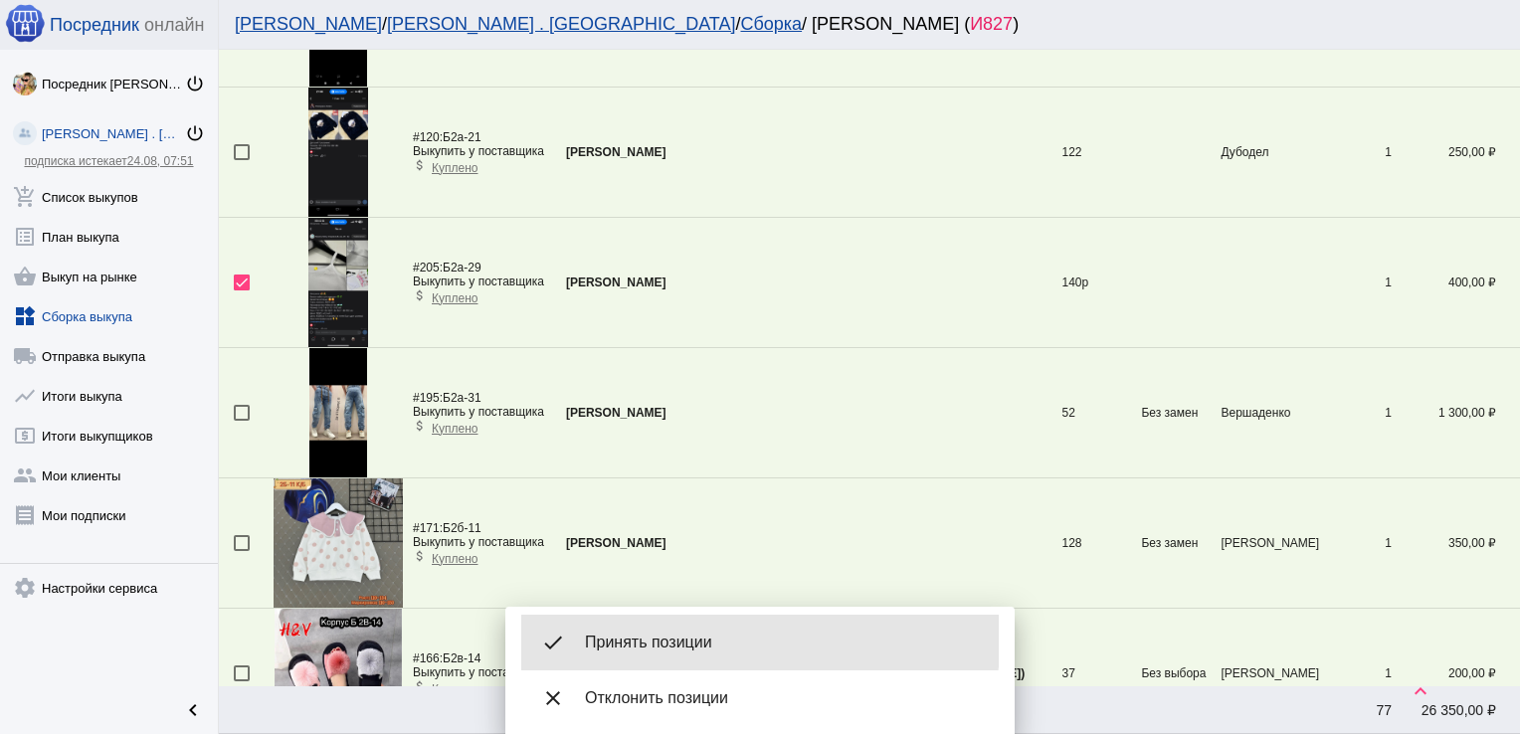
click at [673, 631] on div "done Принять позиции" at bounding box center [760, 643] width 478 height 56
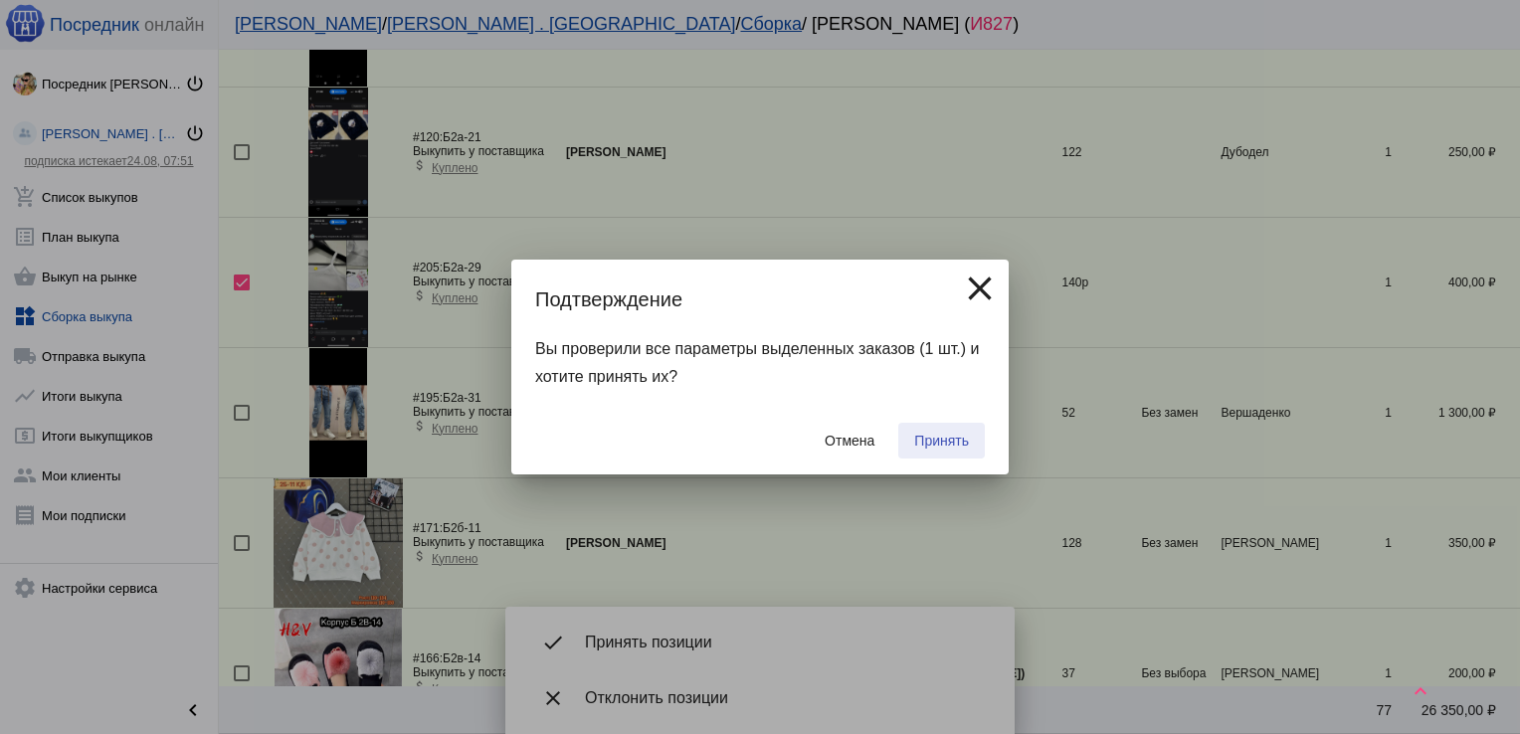
click at [935, 436] on span "Принять" at bounding box center [941, 441] width 55 height 16
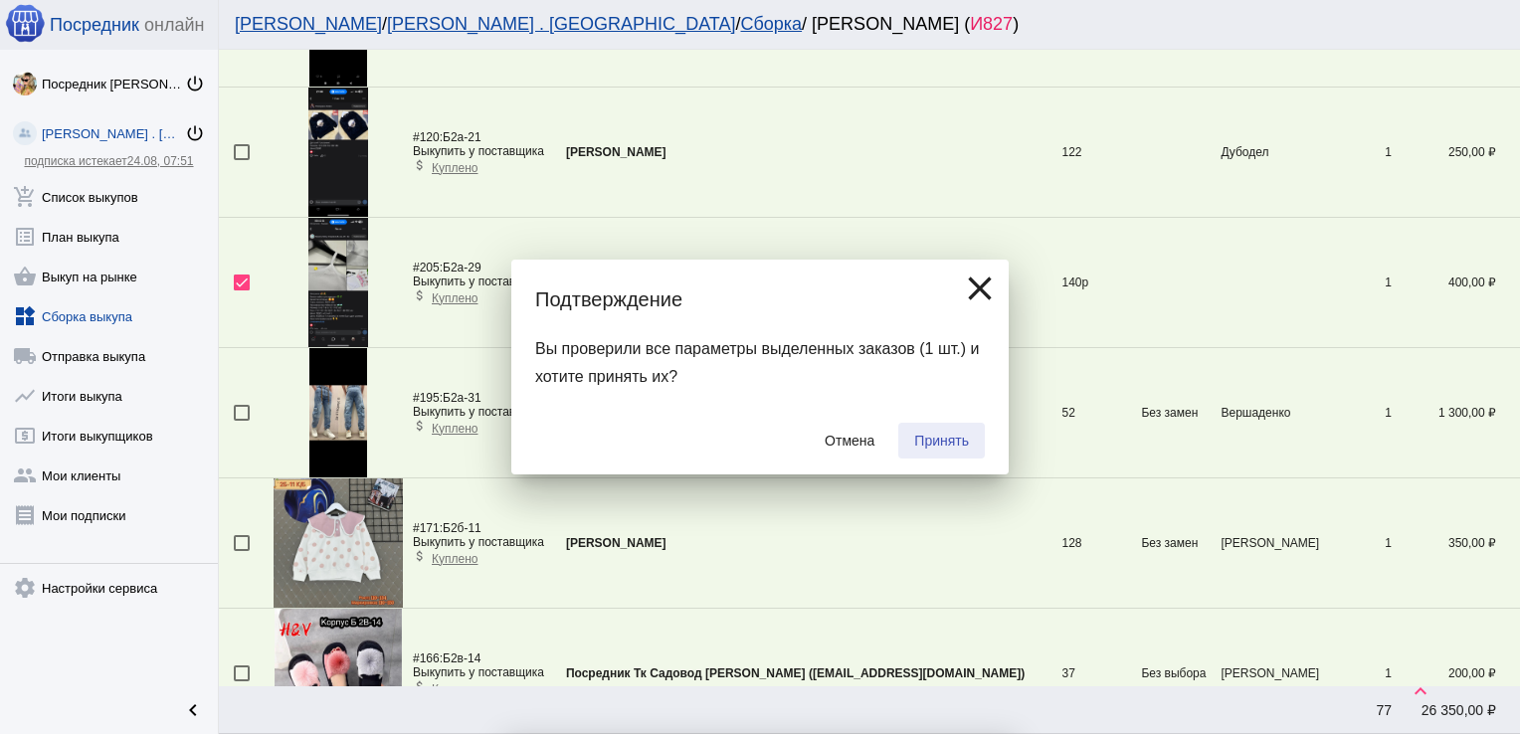
checkbox input "false"
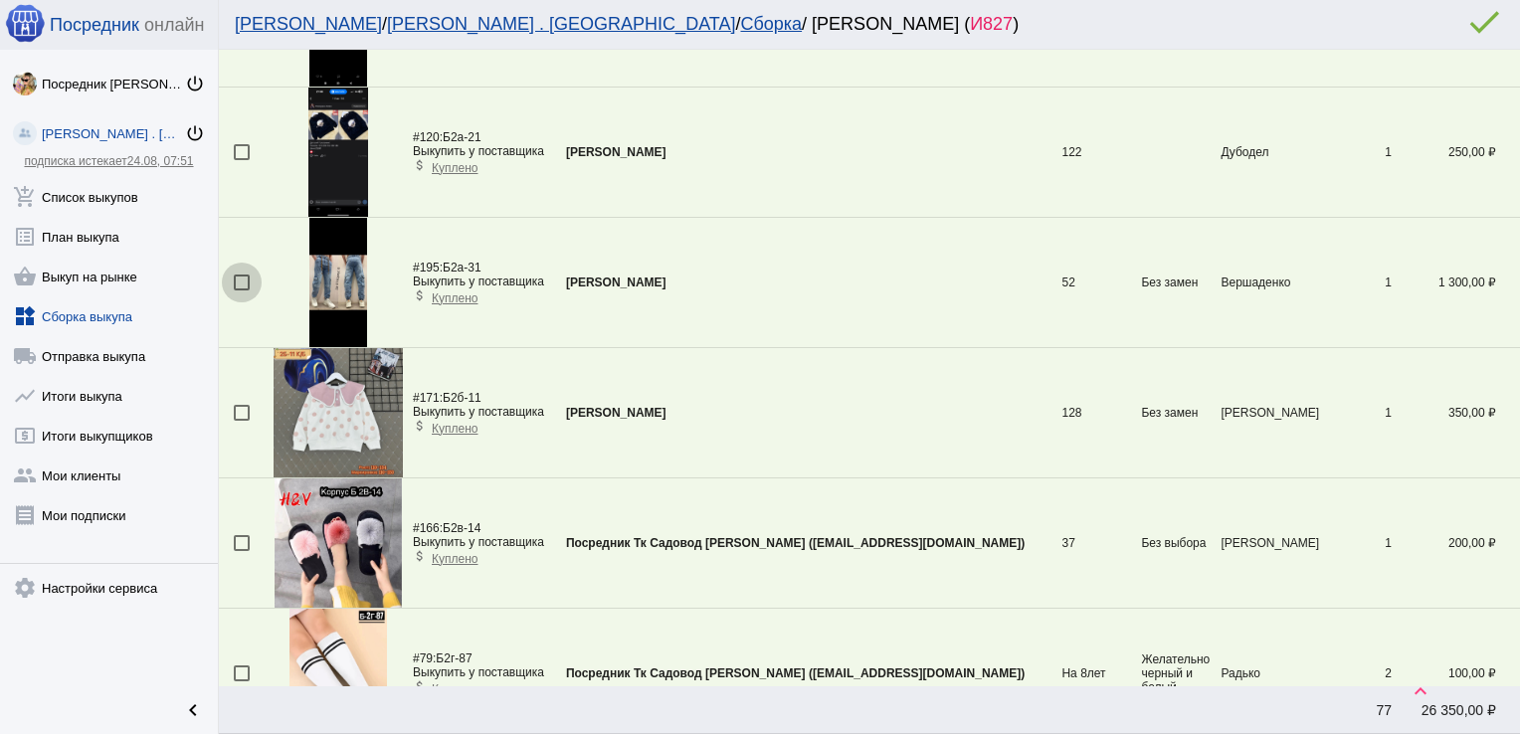
click at [238, 276] on div at bounding box center [242, 283] width 16 height 16
click at [241, 291] on input "checkbox" at bounding box center [241, 291] width 1 height 1
checkbox input "true"
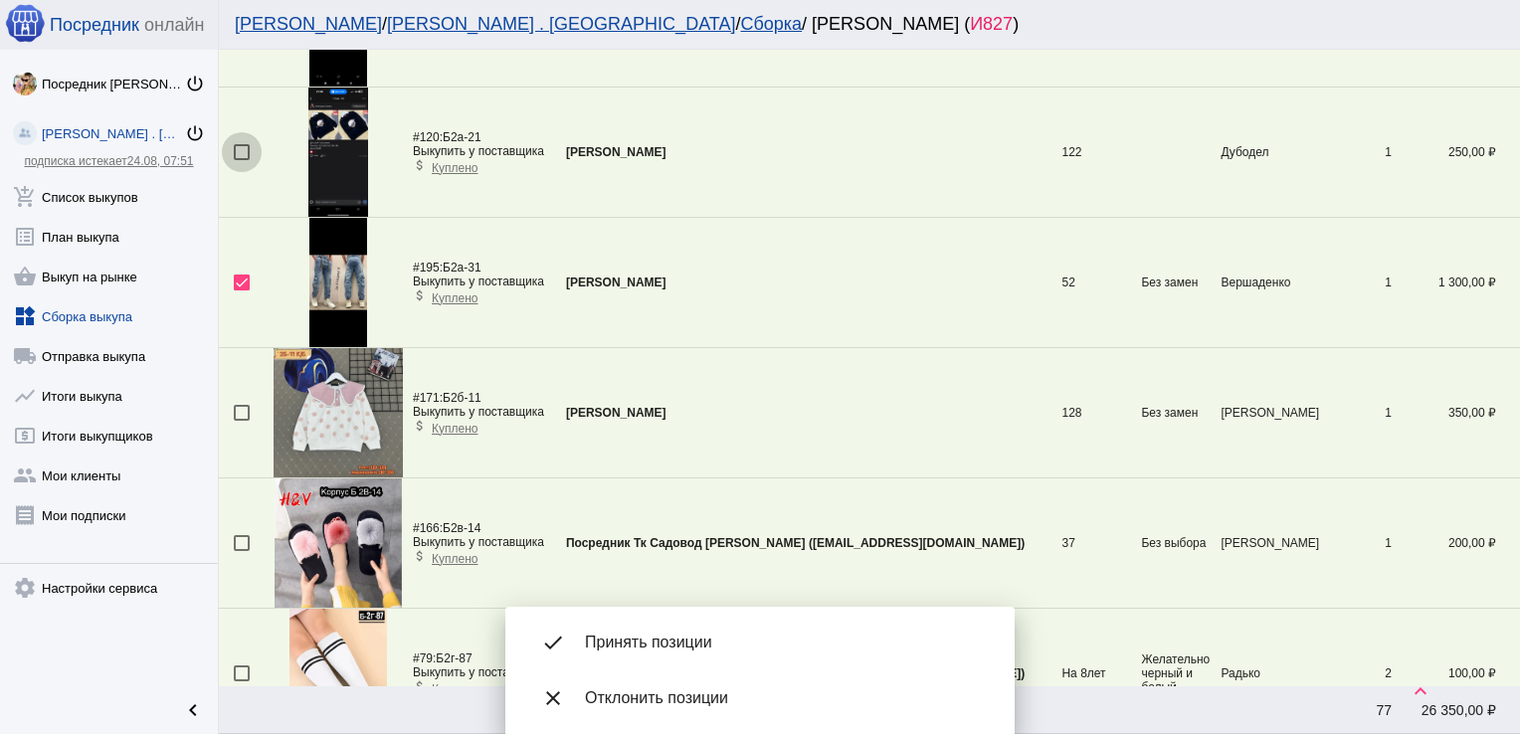
click at [243, 147] on div at bounding box center [242, 152] width 16 height 16
click at [242, 160] on input "checkbox" at bounding box center [241, 160] width 1 height 1
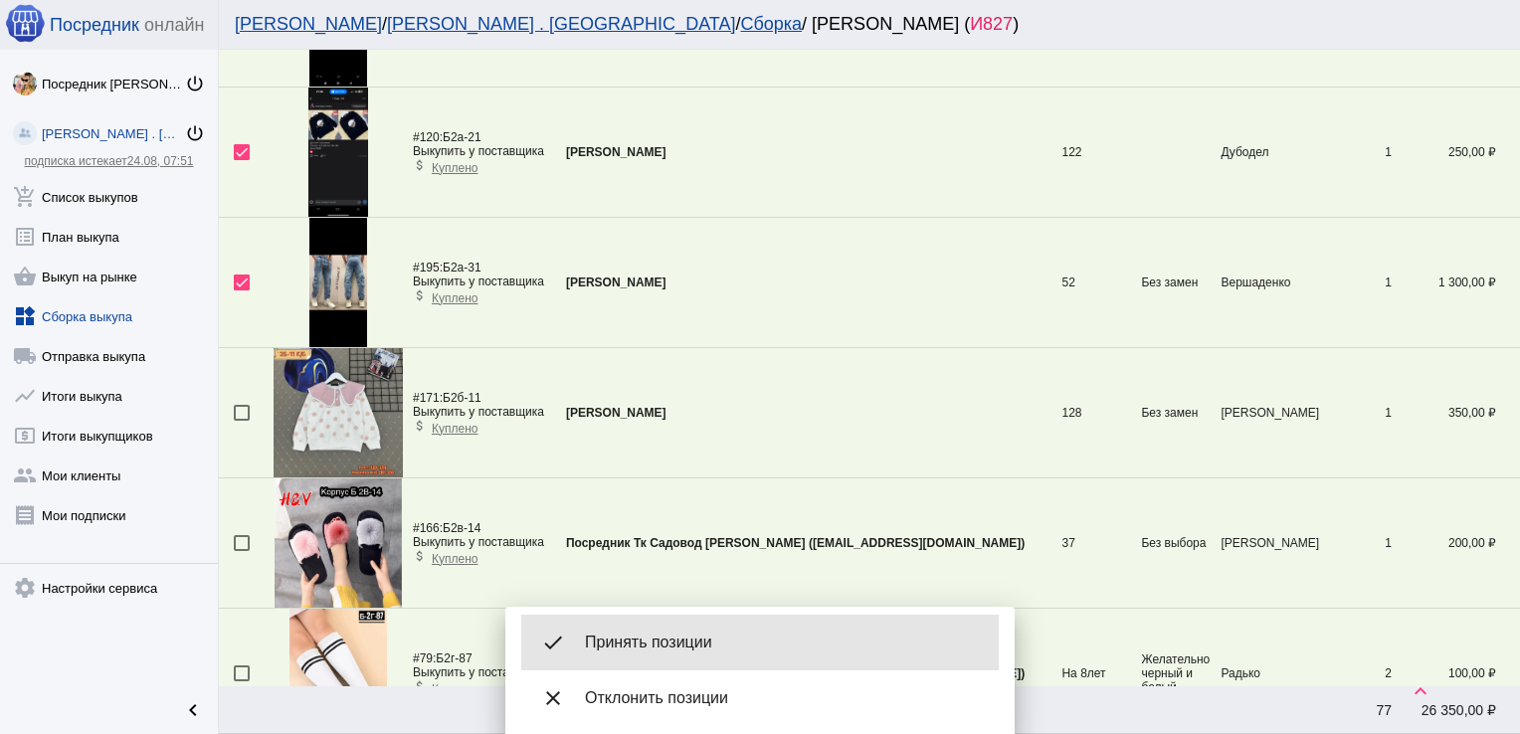
click at [719, 628] on div "done Принять позиции" at bounding box center [760, 643] width 478 height 56
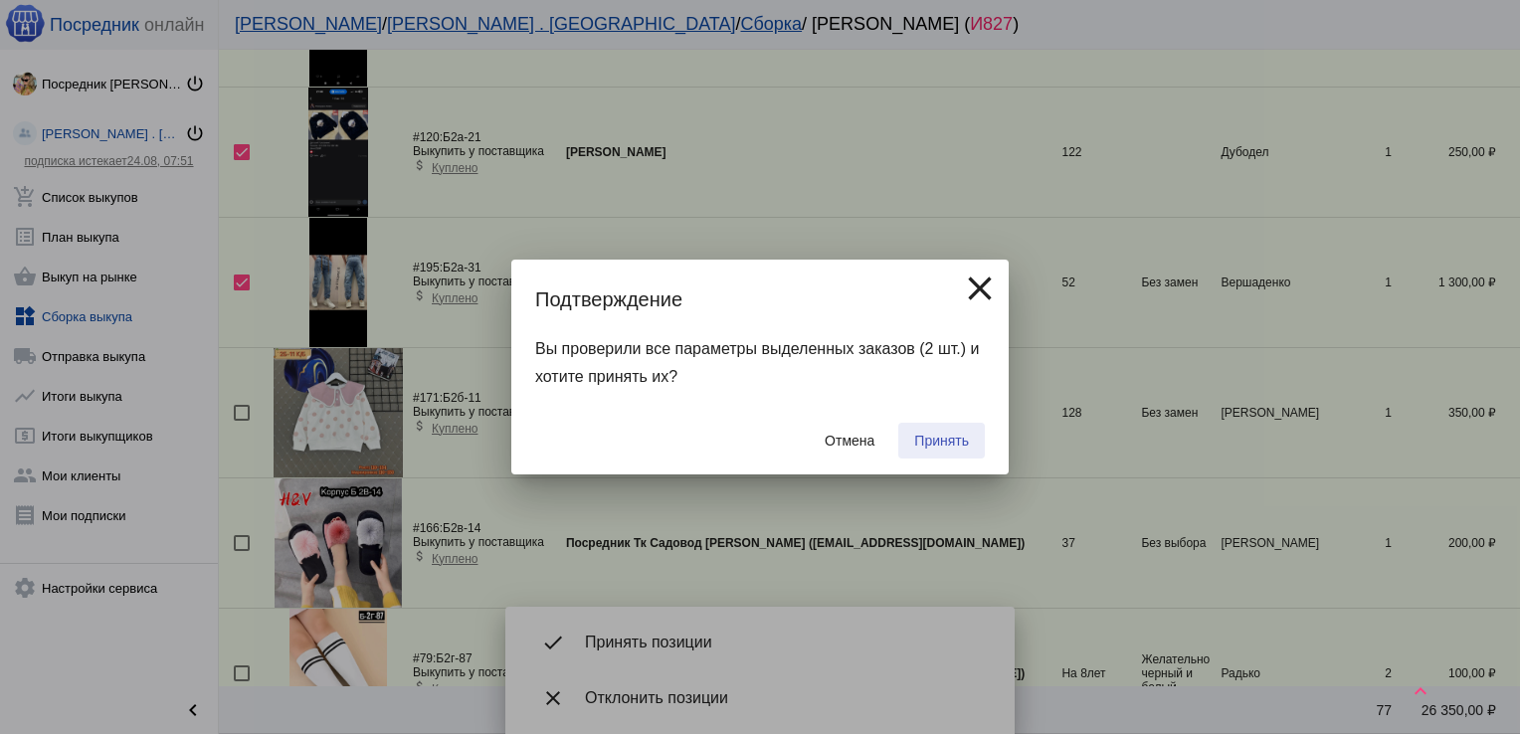
click at [942, 439] on span "Принять" at bounding box center [941, 441] width 55 height 16
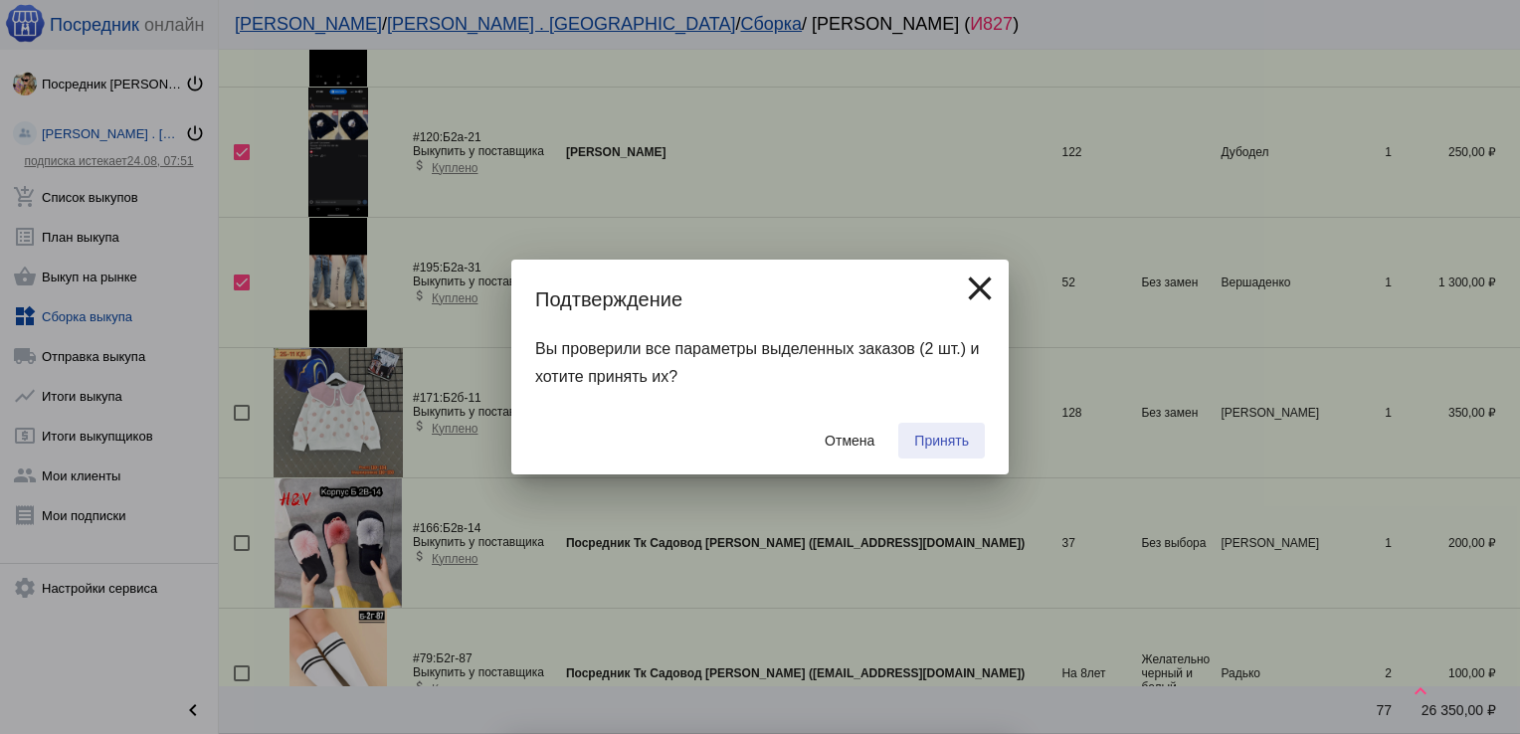
checkbox input "false"
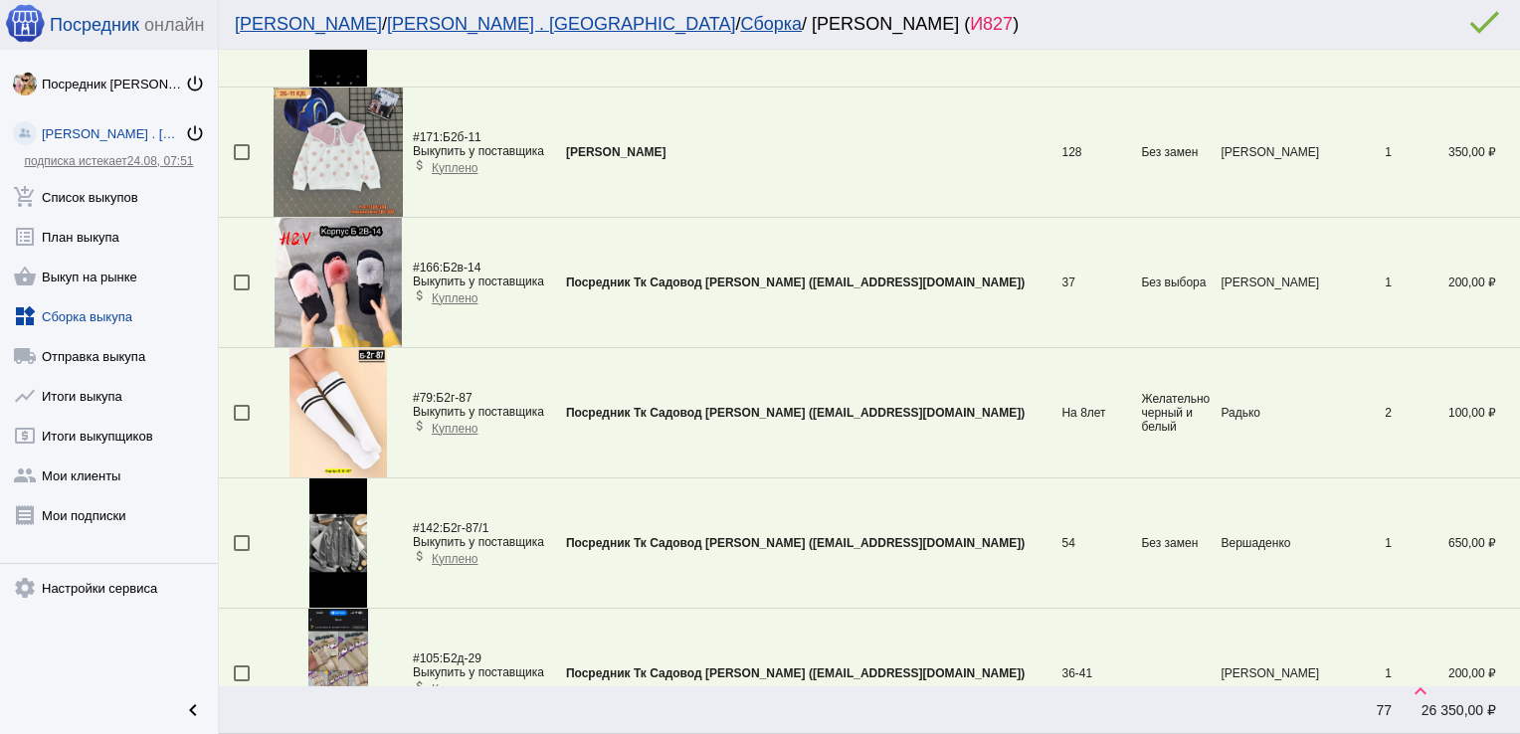
scroll to position [2282, 0]
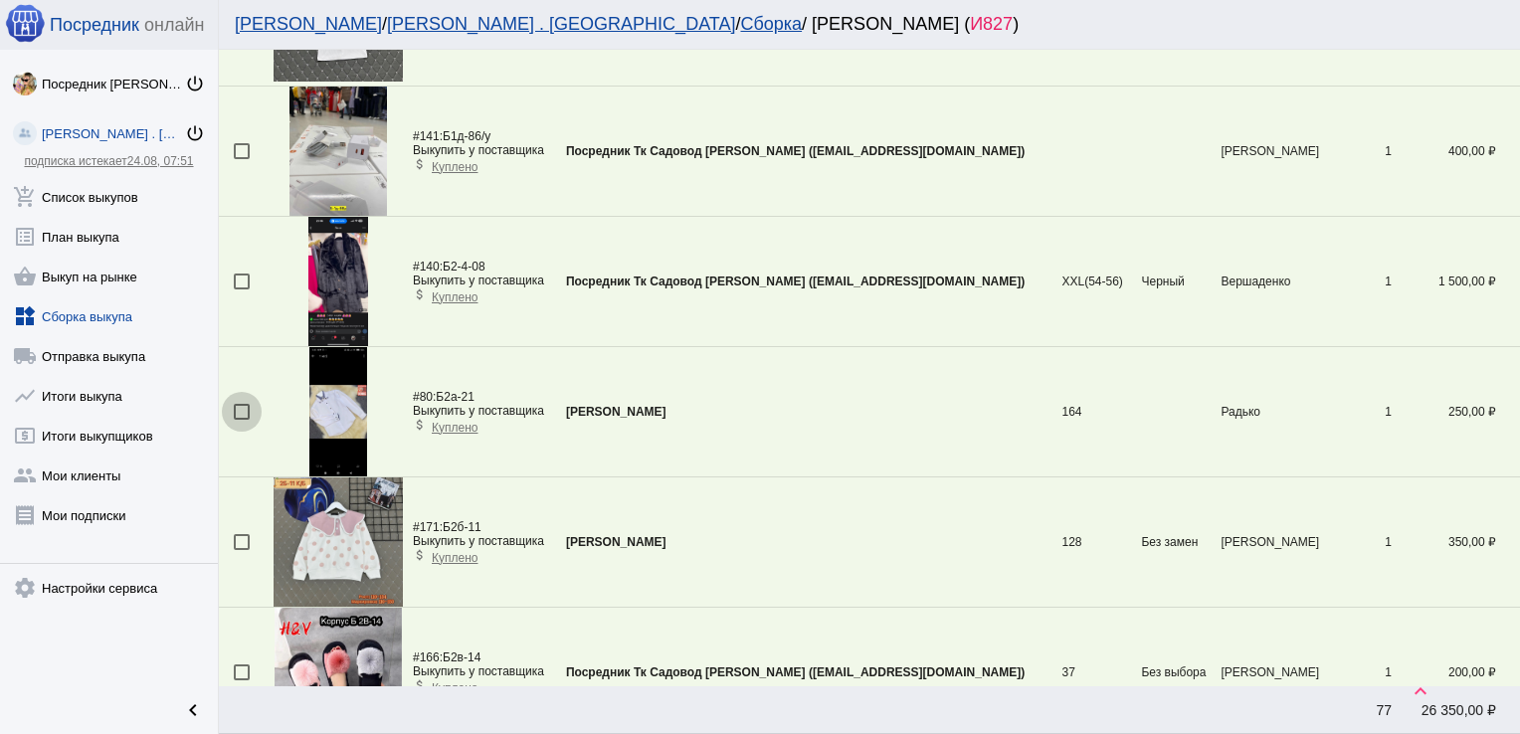
click at [239, 404] on div at bounding box center [242, 412] width 16 height 16
click at [241, 420] on input "checkbox" at bounding box center [241, 420] width 1 height 1
checkbox input "true"
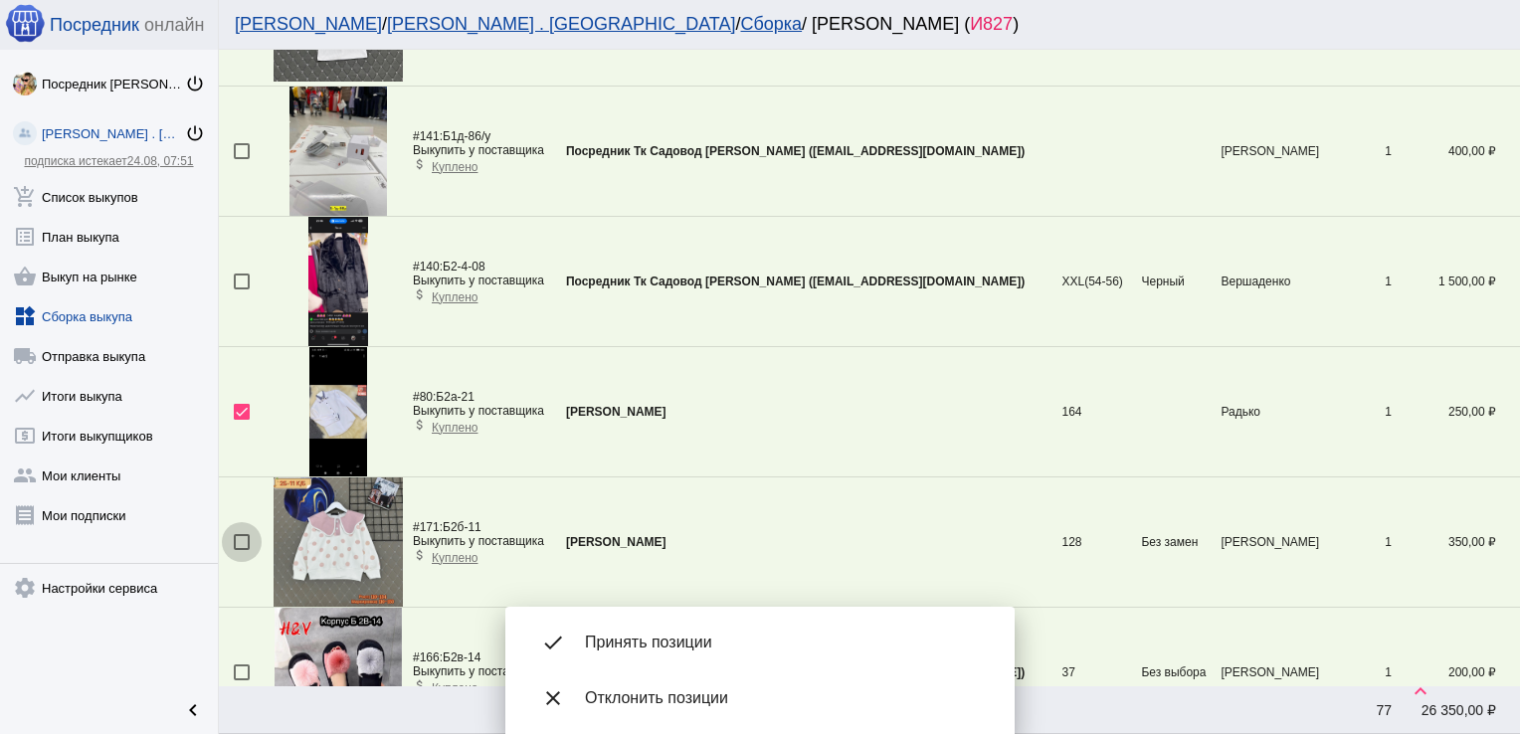
click at [239, 534] on div at bounding box center [242, 542] width 16 height 16
click at [241, 550] on input "checkbox" at bounding box center [241, 550] width 1 height 1
checkbox input "true"
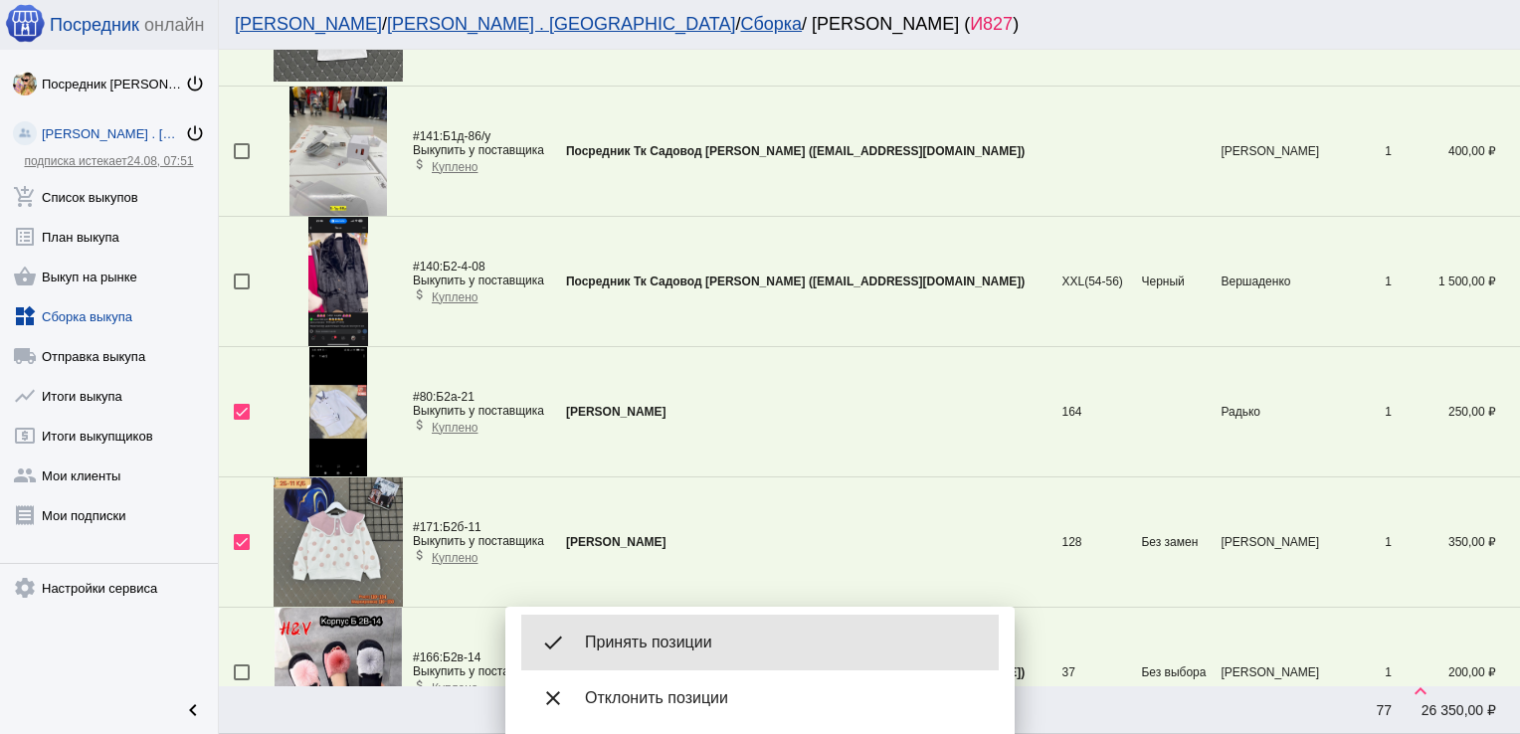
click at [688, 639] on span "Принять позиции" at bounding box center [784, 643] width 398 height 20
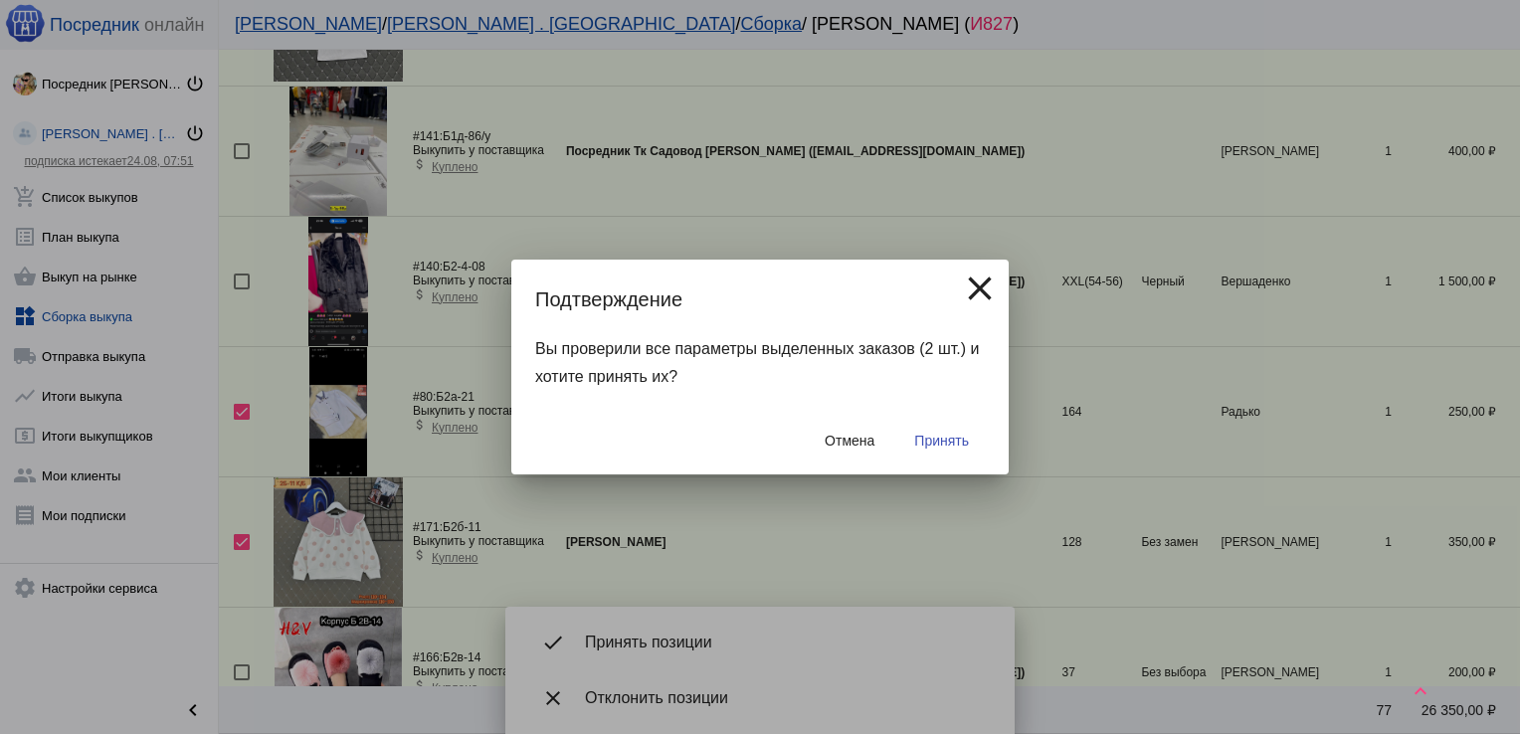
click at [935, 432] on button "Принять" at bounding box center [941, 441] width 87 height 36
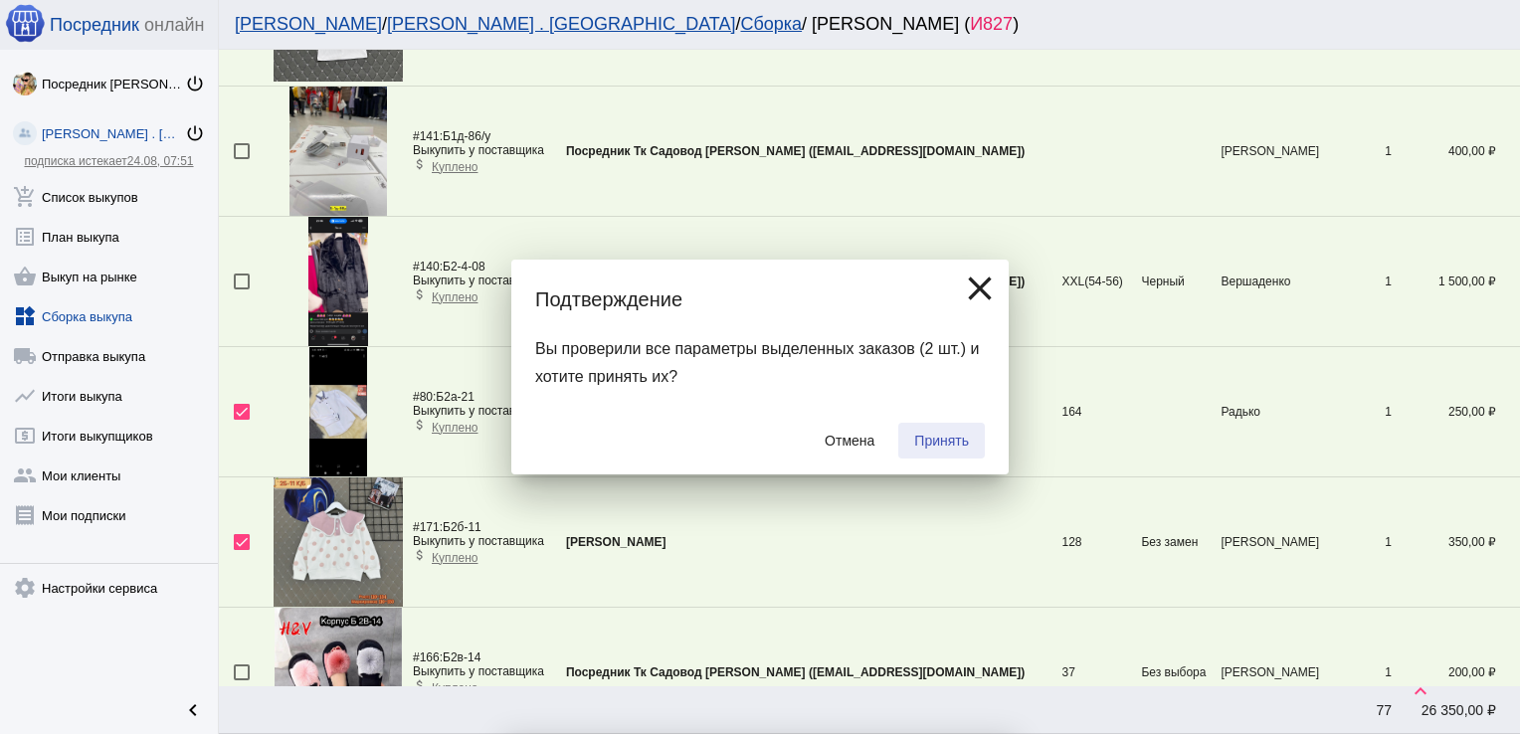
checkbox input "false"
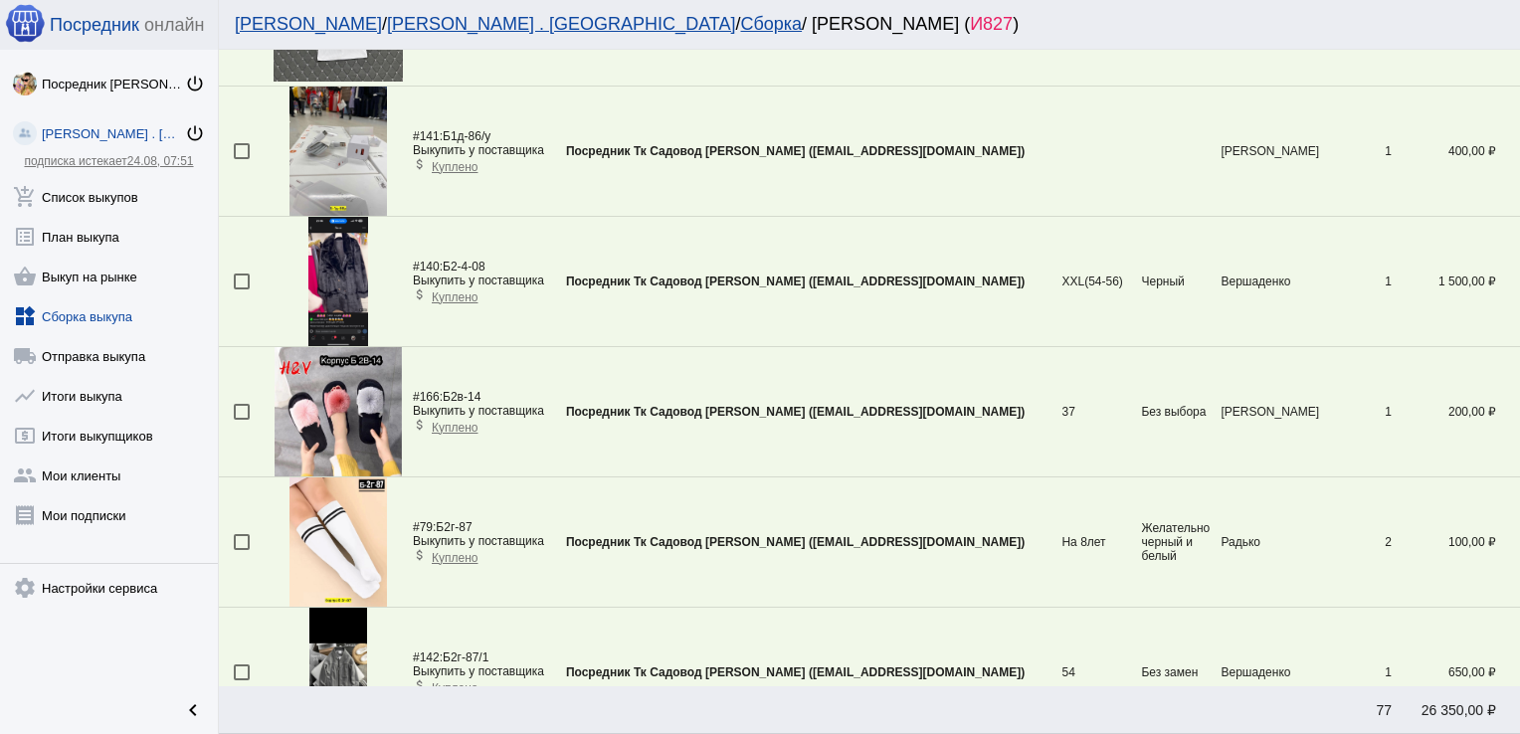
scroll to position [70, 0]
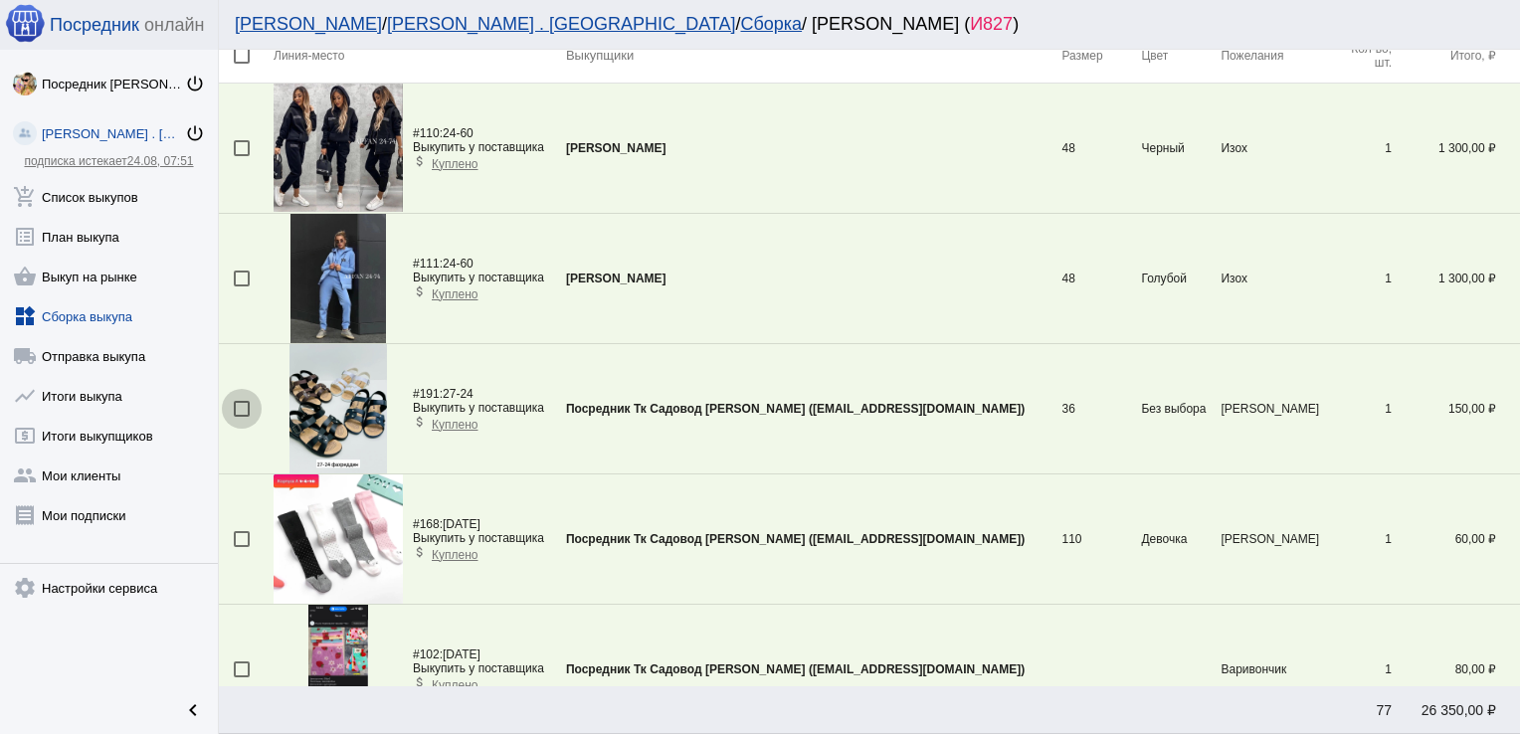
click at [239, 410] on div at bounding box center [242, 409] width 16 height 16
click at [241, 417] on input "checkbox" at bounding box center [241, 417] width 1 height 1
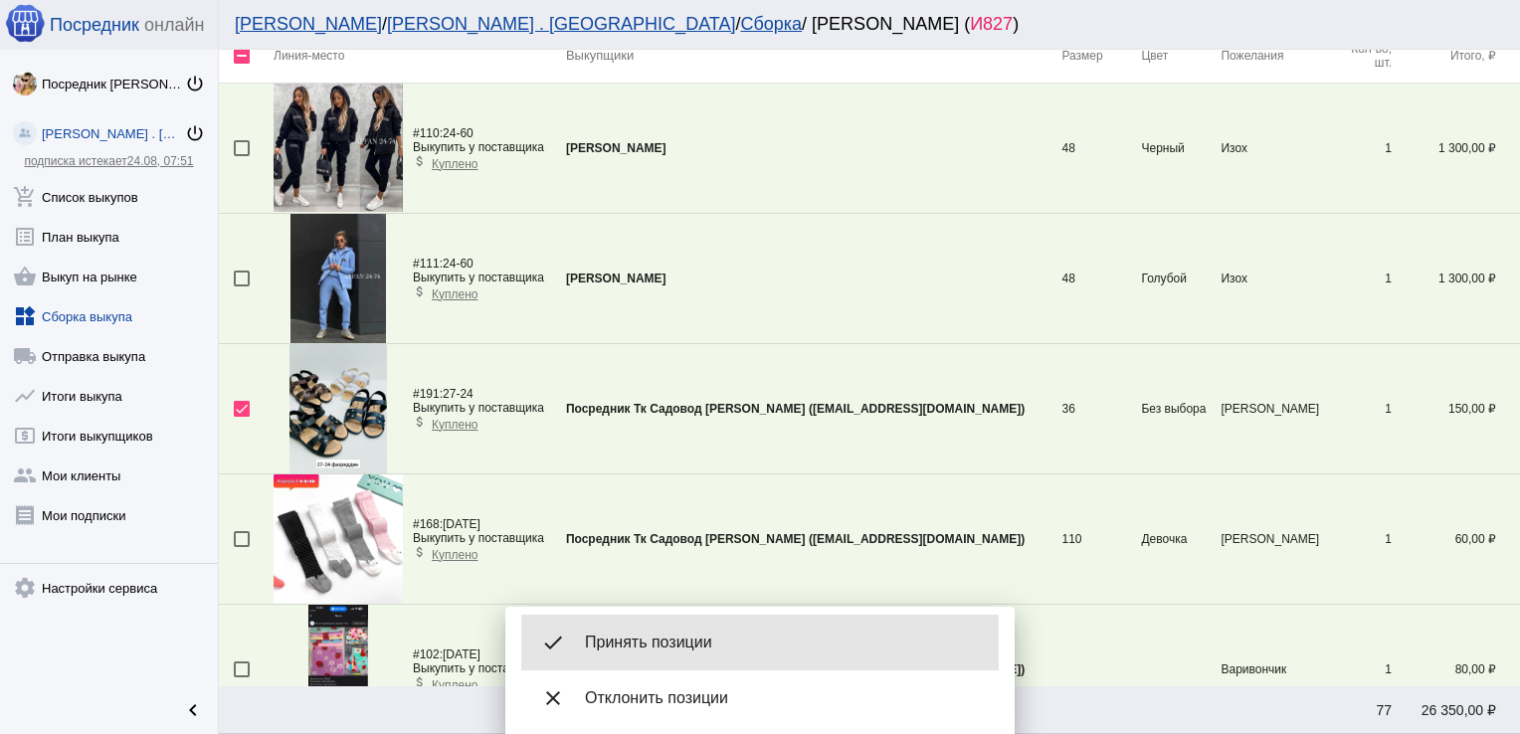
click at [645, 645] on span "Принять позиции" at bounding box center [784, 643] width 398 height 20
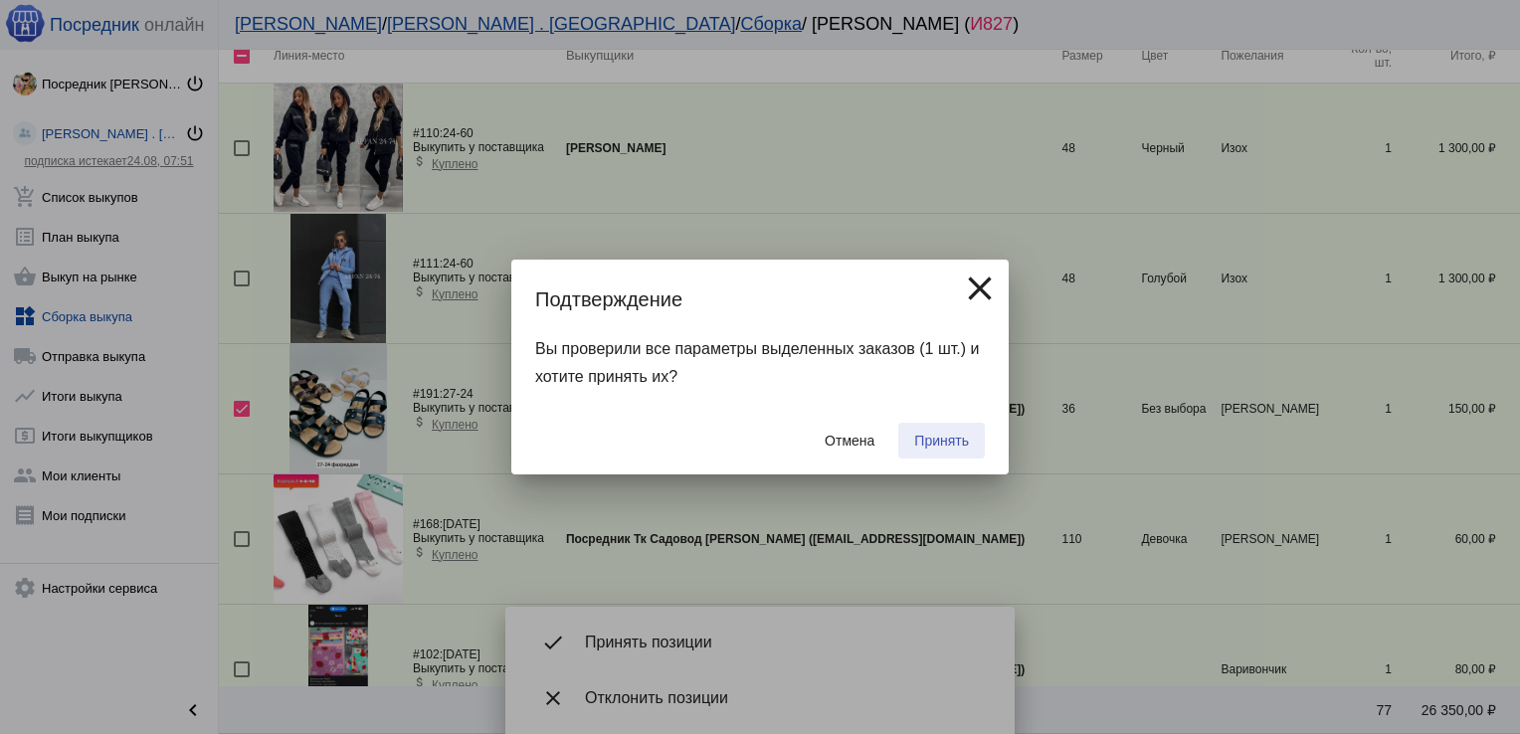
click at [963, 433] on span "Принять" at bounding box center [941, 441] width 55 height 16
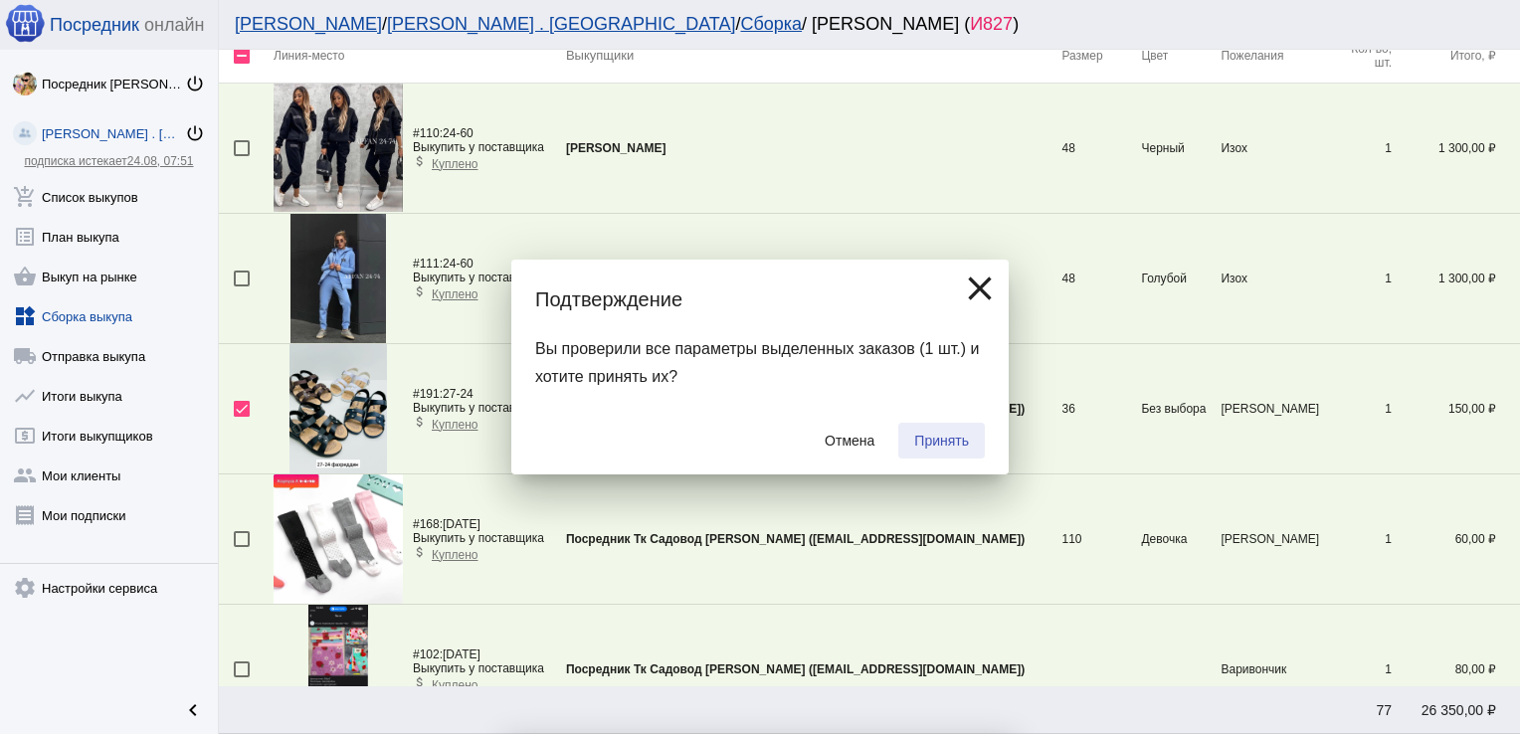
checkbox input "false"
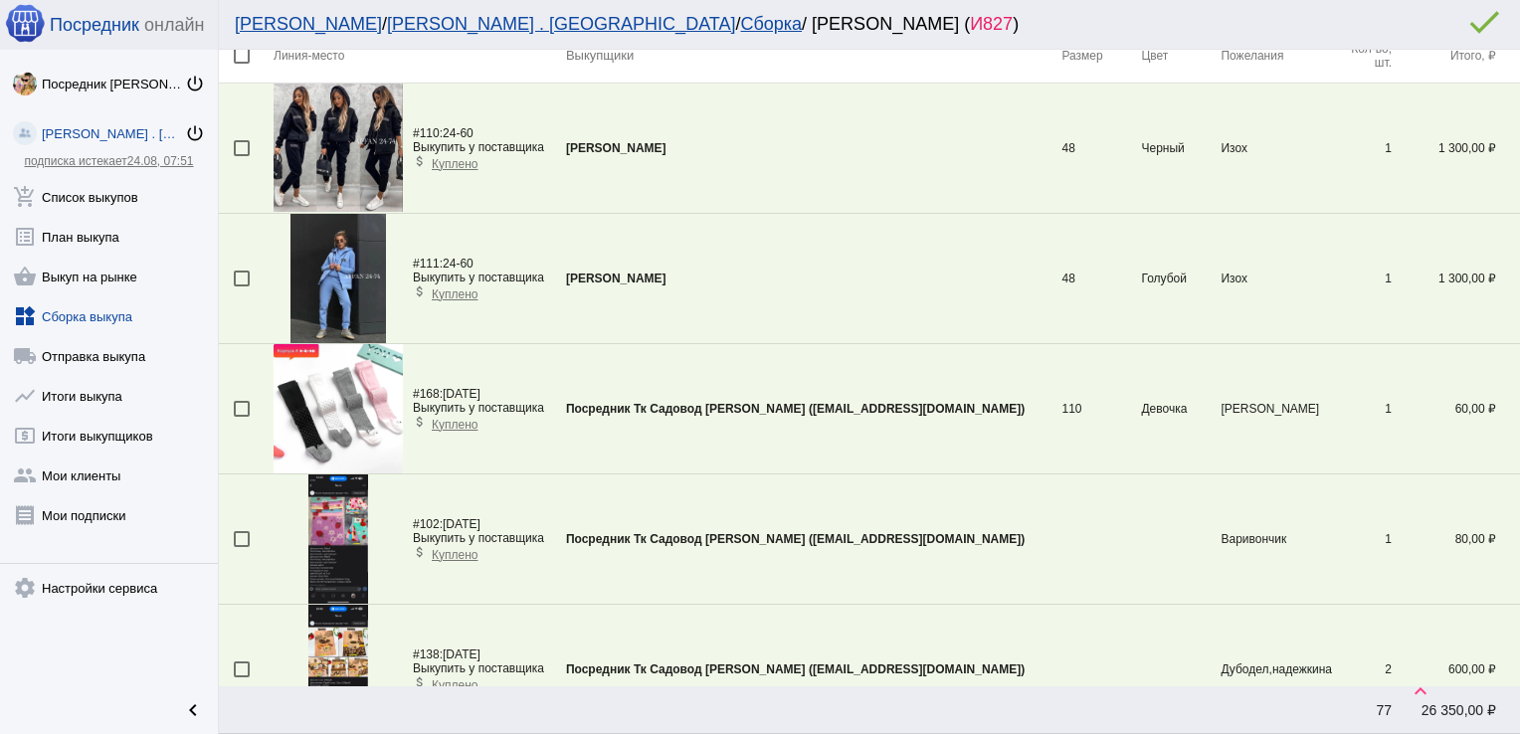
scroll to position [1632, 0]
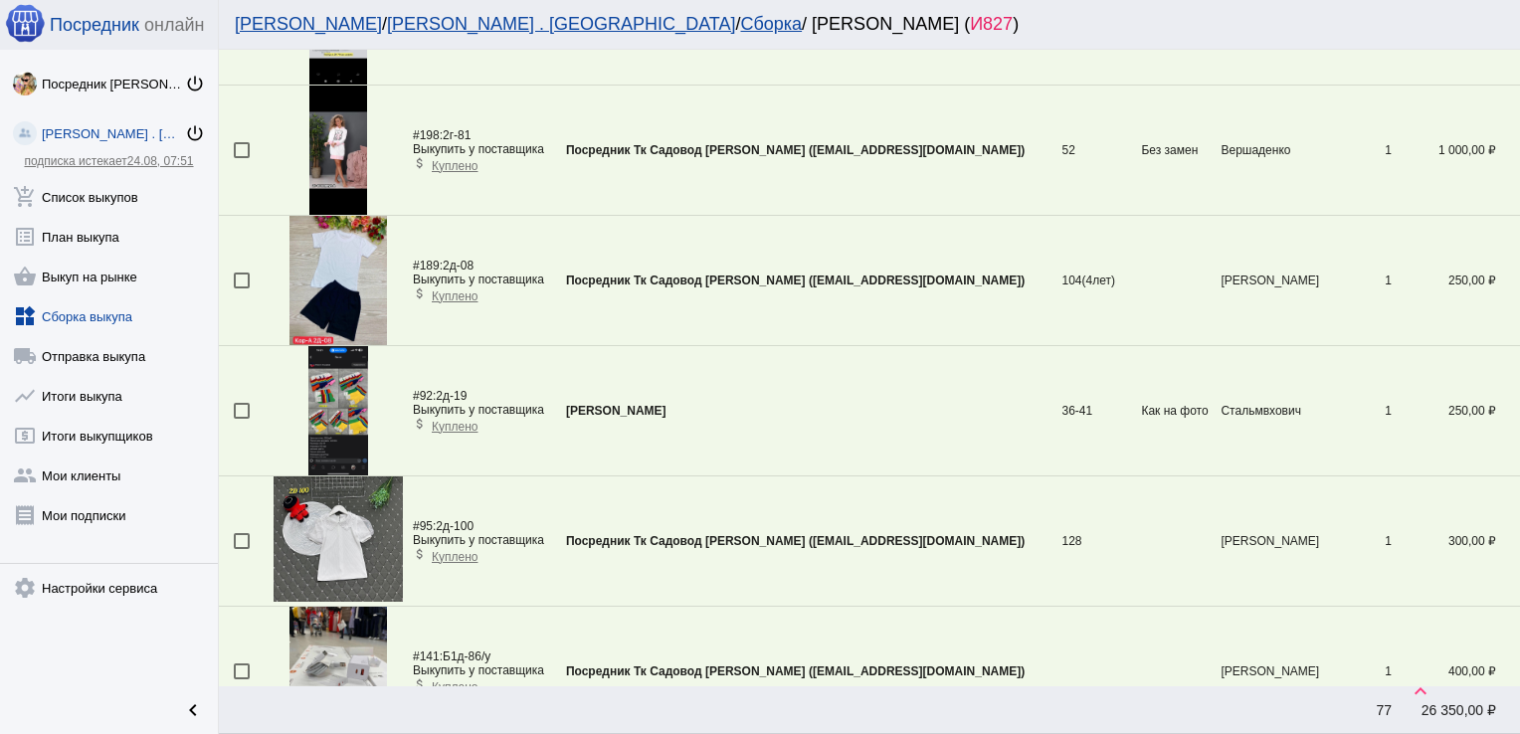
click at [239, 406] on div at bounding box center [242, 411] width 16 height 16
click at [241, 419] on input "checkbox" at bounding box center [241, 419] width 1 height 1
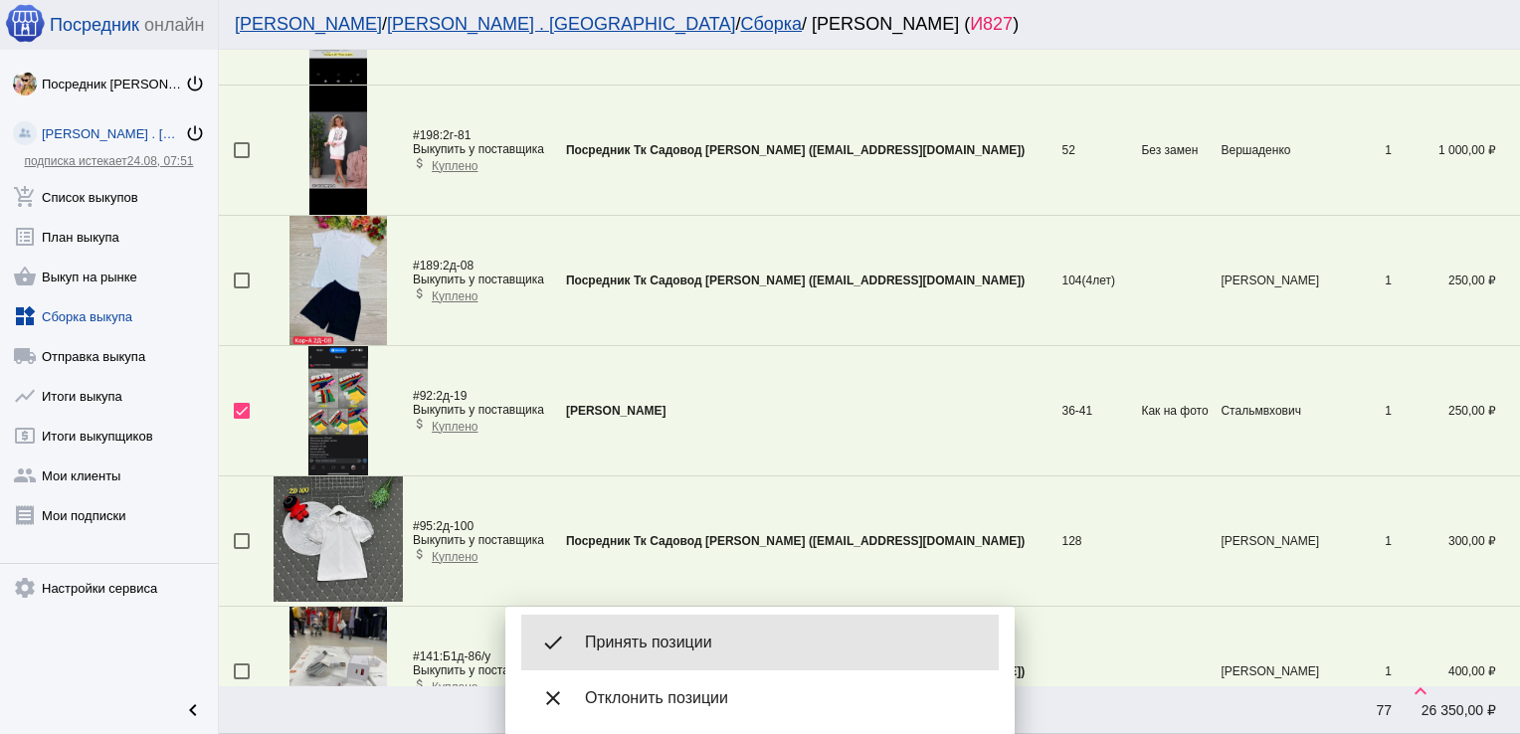
click at [689, 635] on span "Принять позиции" at bounding box center [784, 643] width 398 height 20
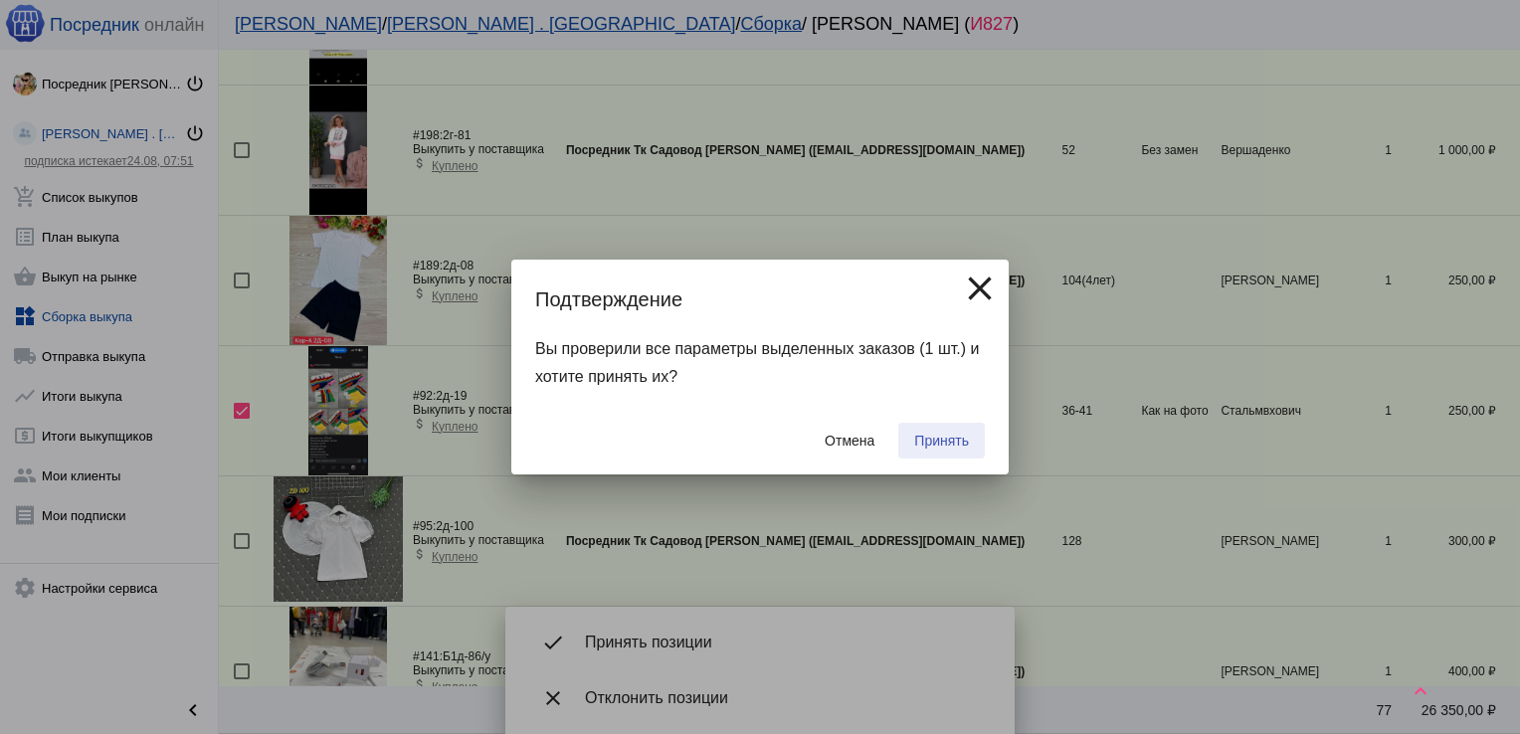
click at [935, 439] on span "Принять" at bounding box center [941, 441] width 55 height 16
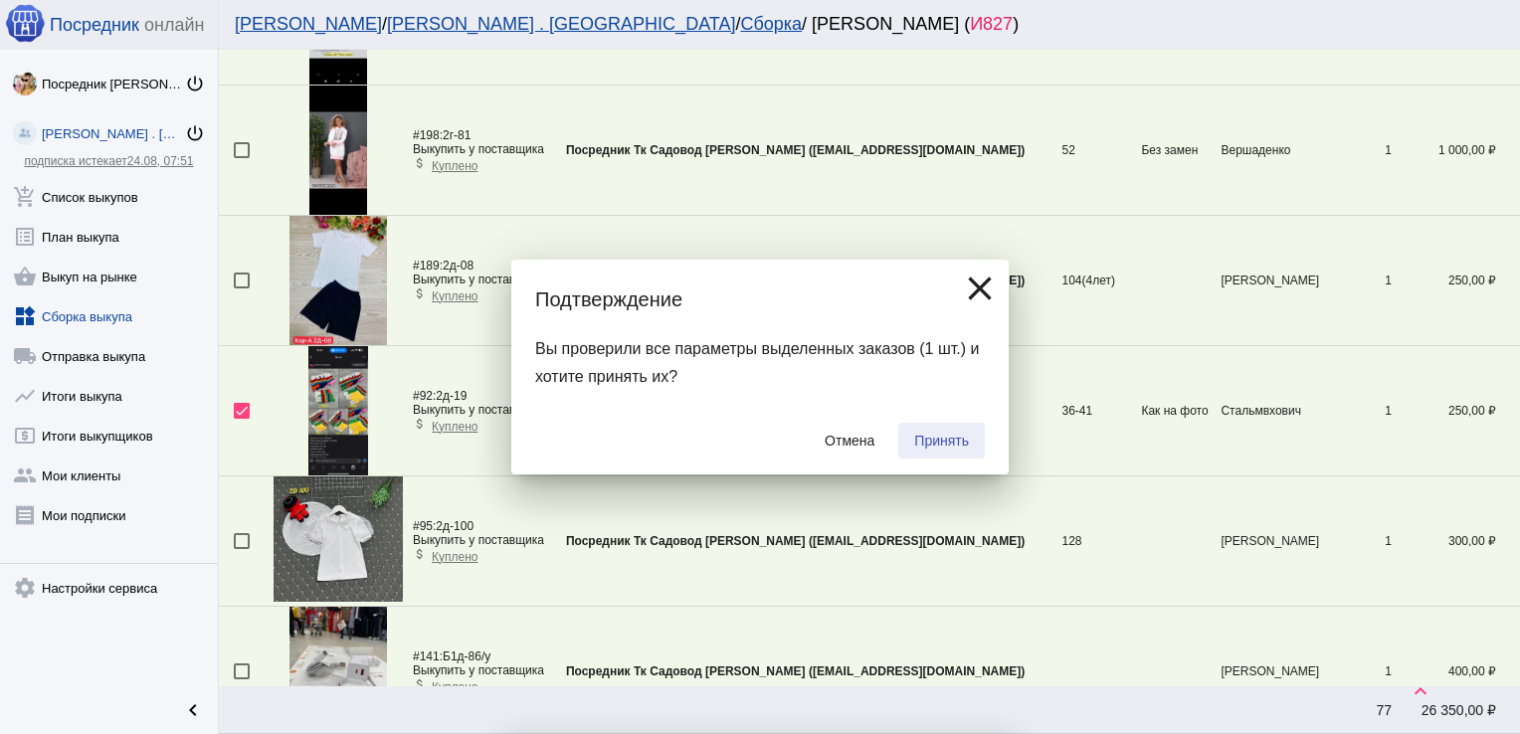
checkbox input "false"
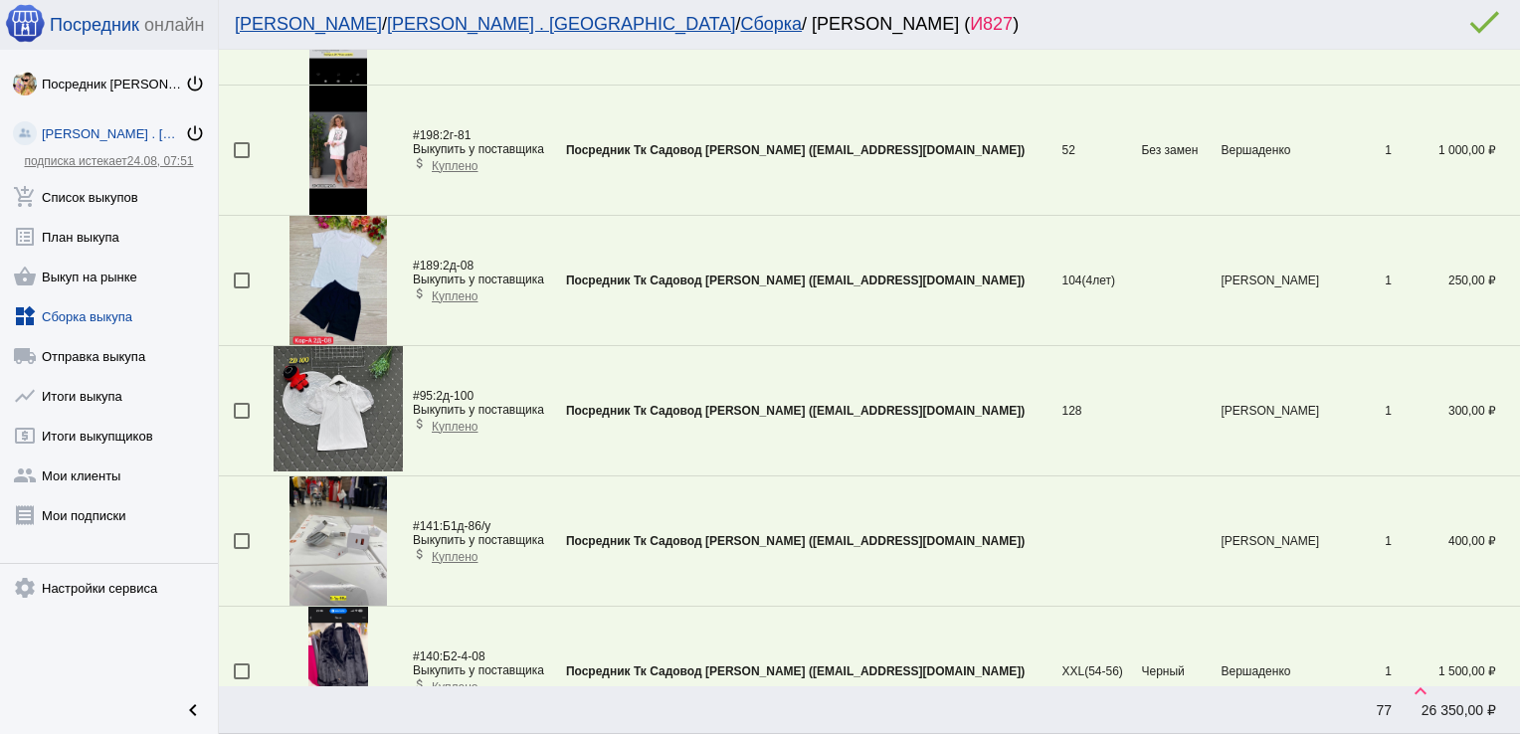
scroll to position [2152, 0]
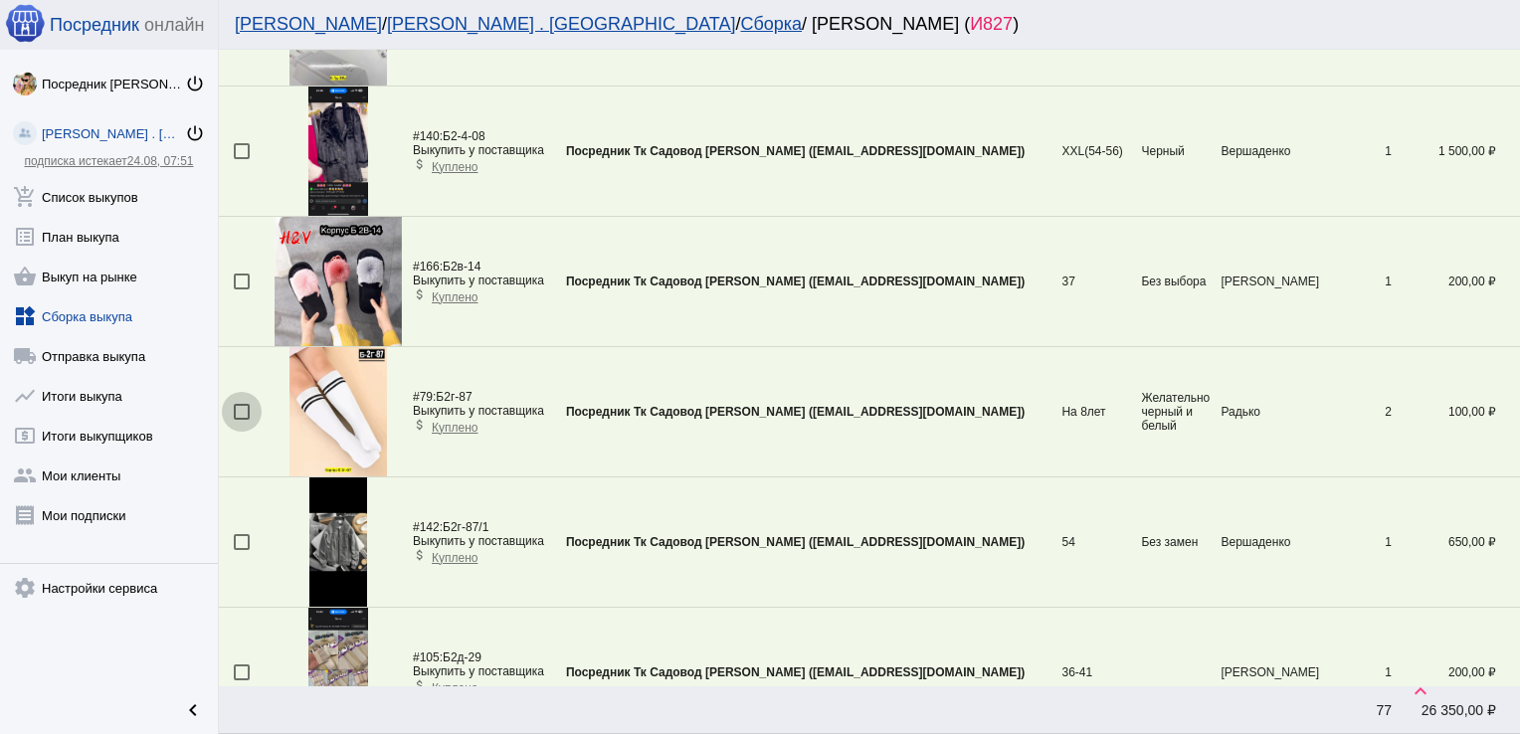
click at [234, 405] on div at bounding box center [242, 412] width 16 height 16
click at [241, 420] on input "checkbox" at bounding box center [241, 420] width 1 height 1
checkbox input "true"
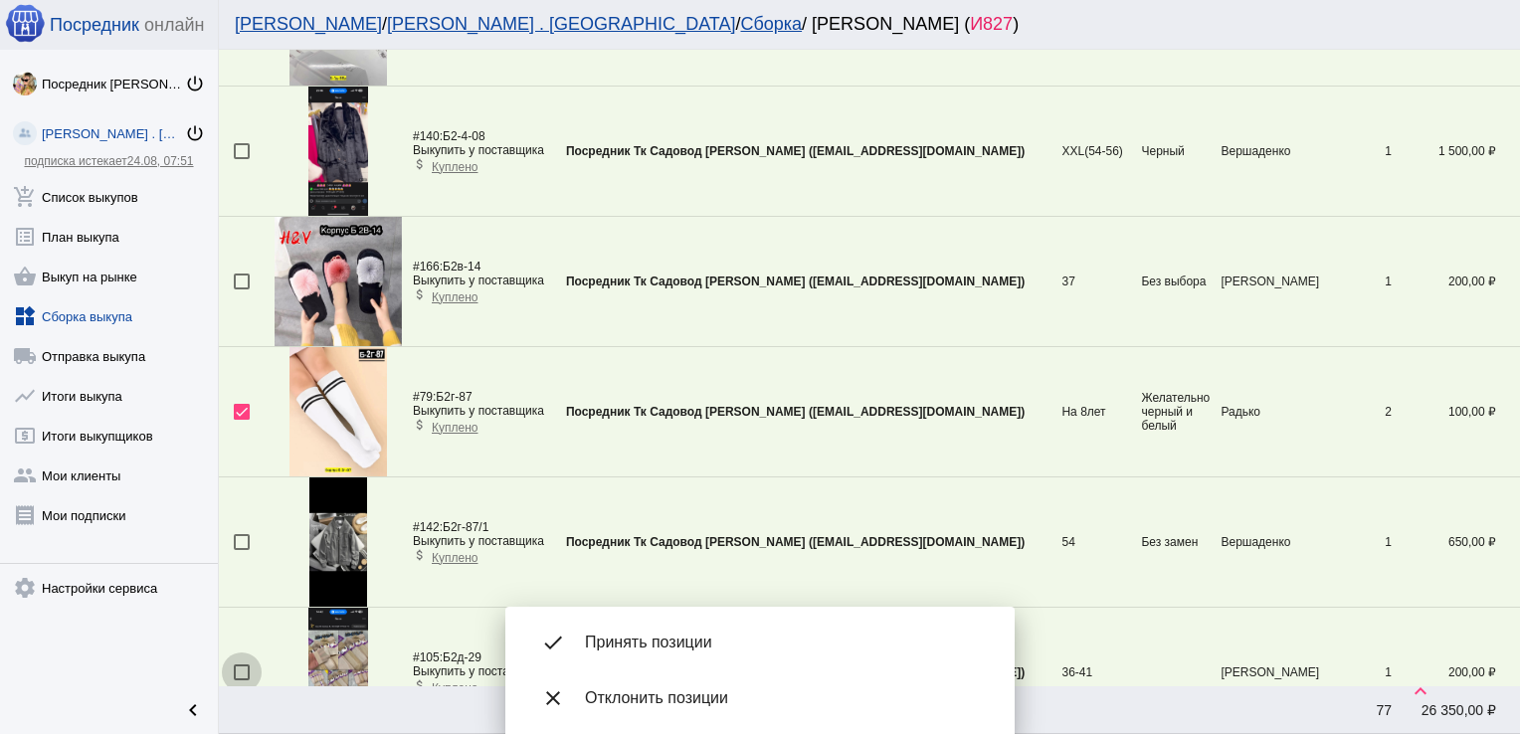
click at [236, 665] on div at bounding box center [242, 673] width 16 height 16
click at [241, 681] on input "checkbox" at bounding box center [241, 681] width 1 height 1
checkbox input "true"
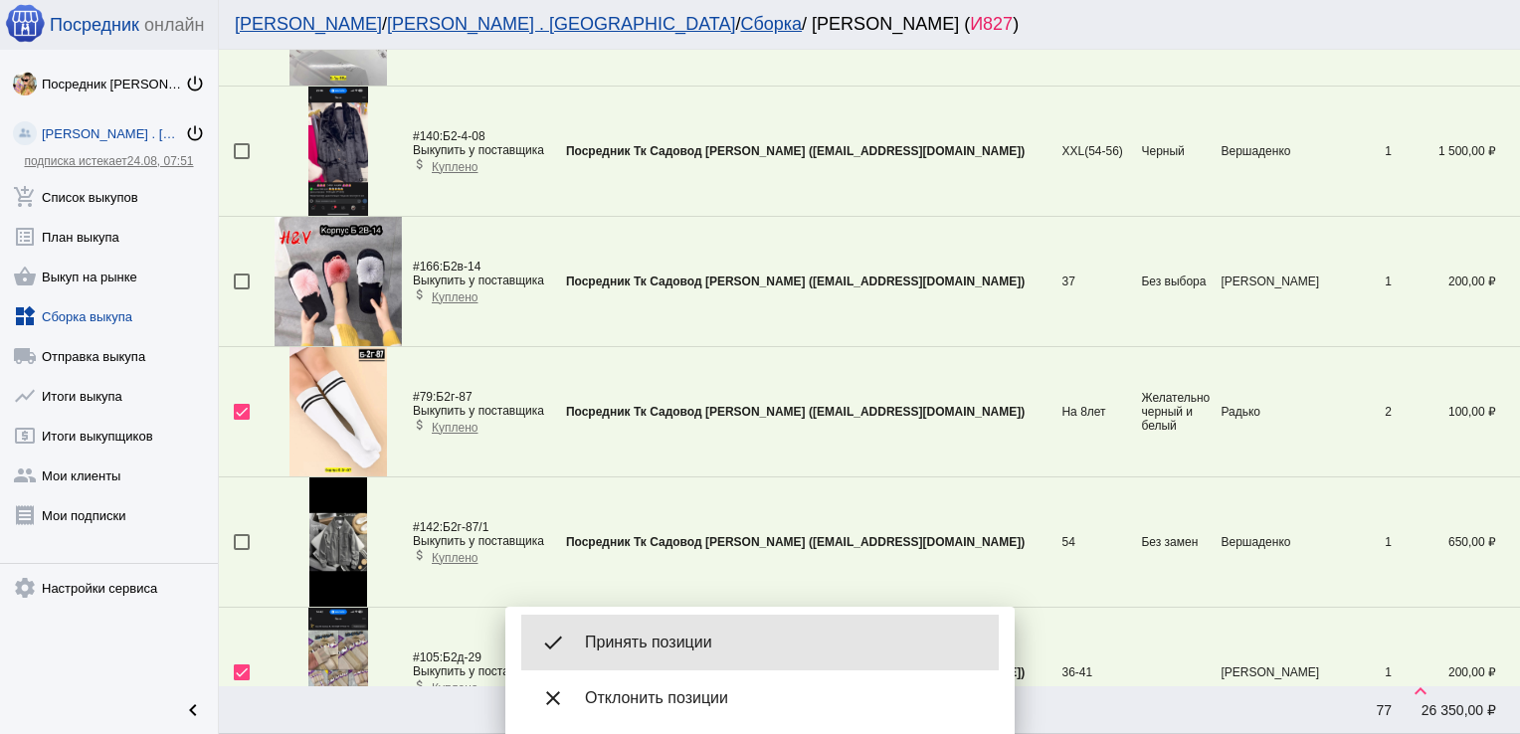
click at [682, 647] on span "Принять позиции" at bounding box center [784, 643] width 398 height 20
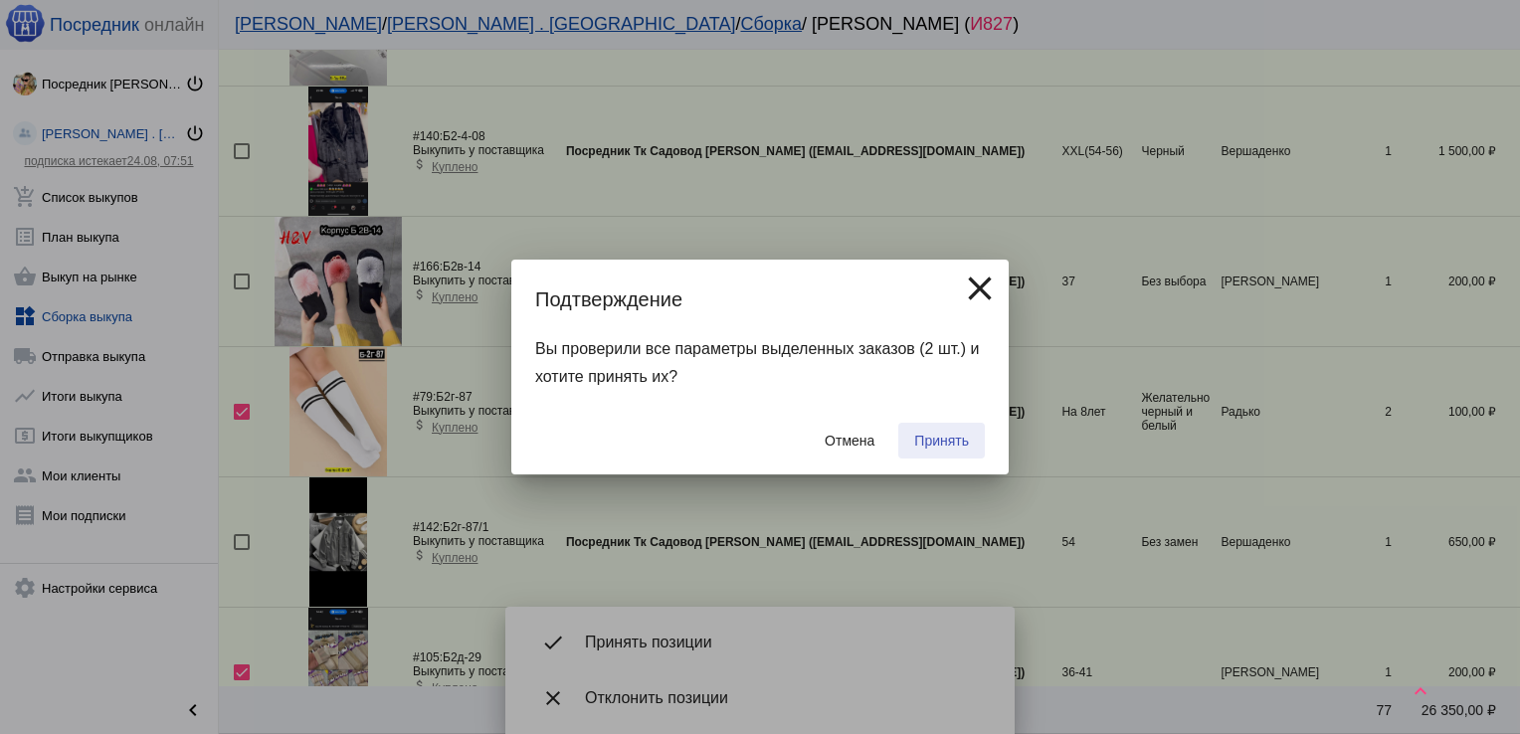
click at [951, 434] on span "Принять" at bounding box center [941, 441] width 55 height 16
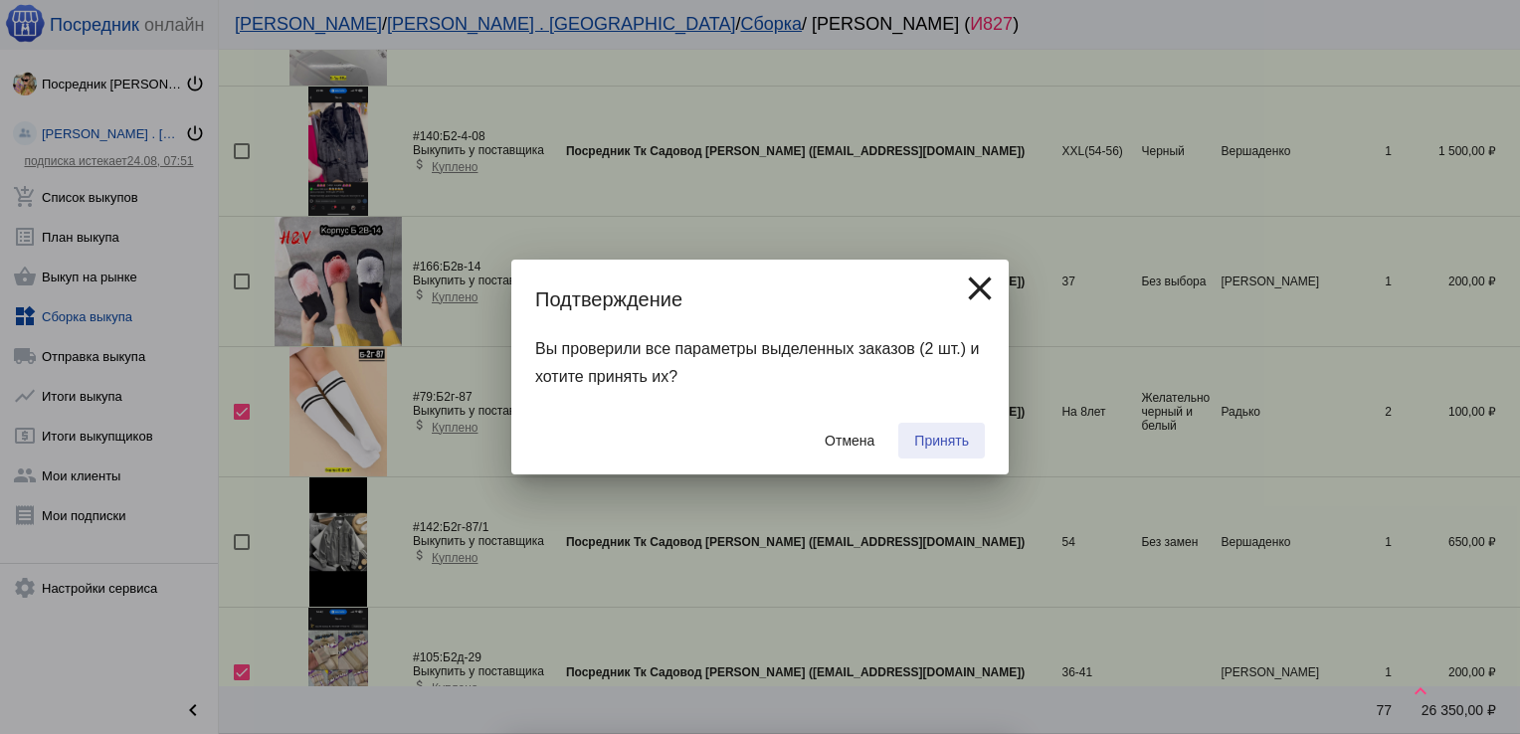
checkbox input "false"
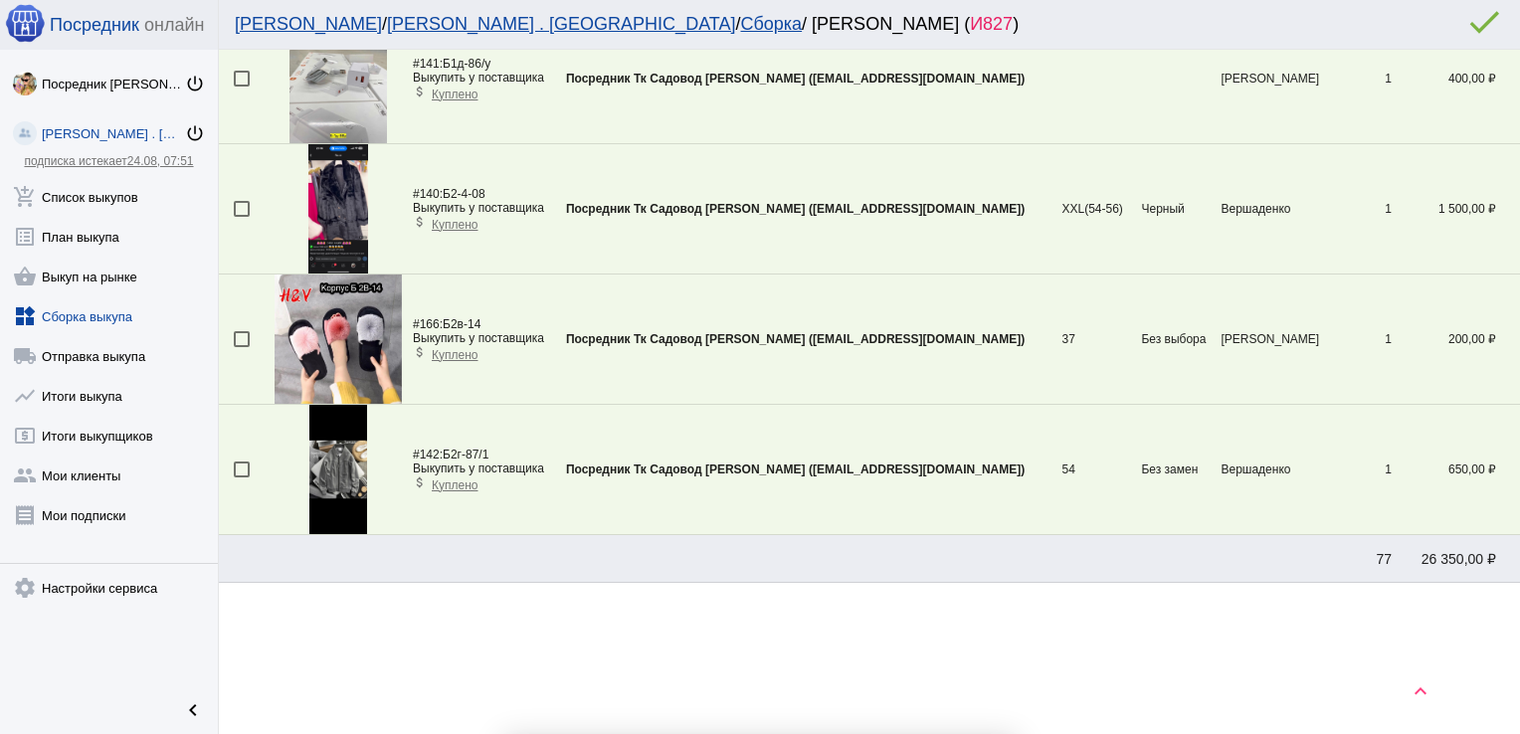
scroll to position [2089, 0]
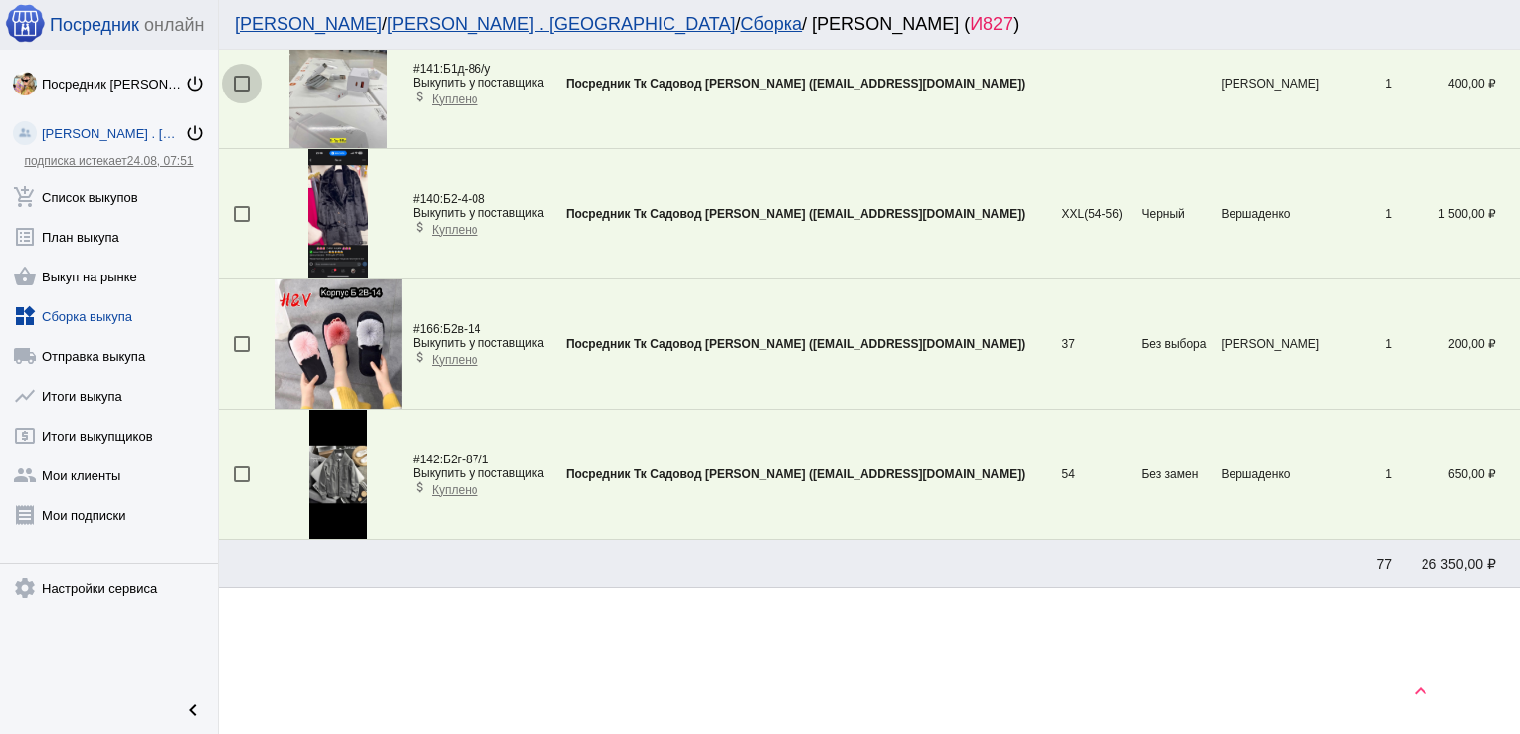
click at [240, 82] on div at bounding box center [242, 84] width 16 height 16
click at [241, 92] on input "checkbox" at bounding box center [241, 92] width 1 height 1
checkbox input "true"
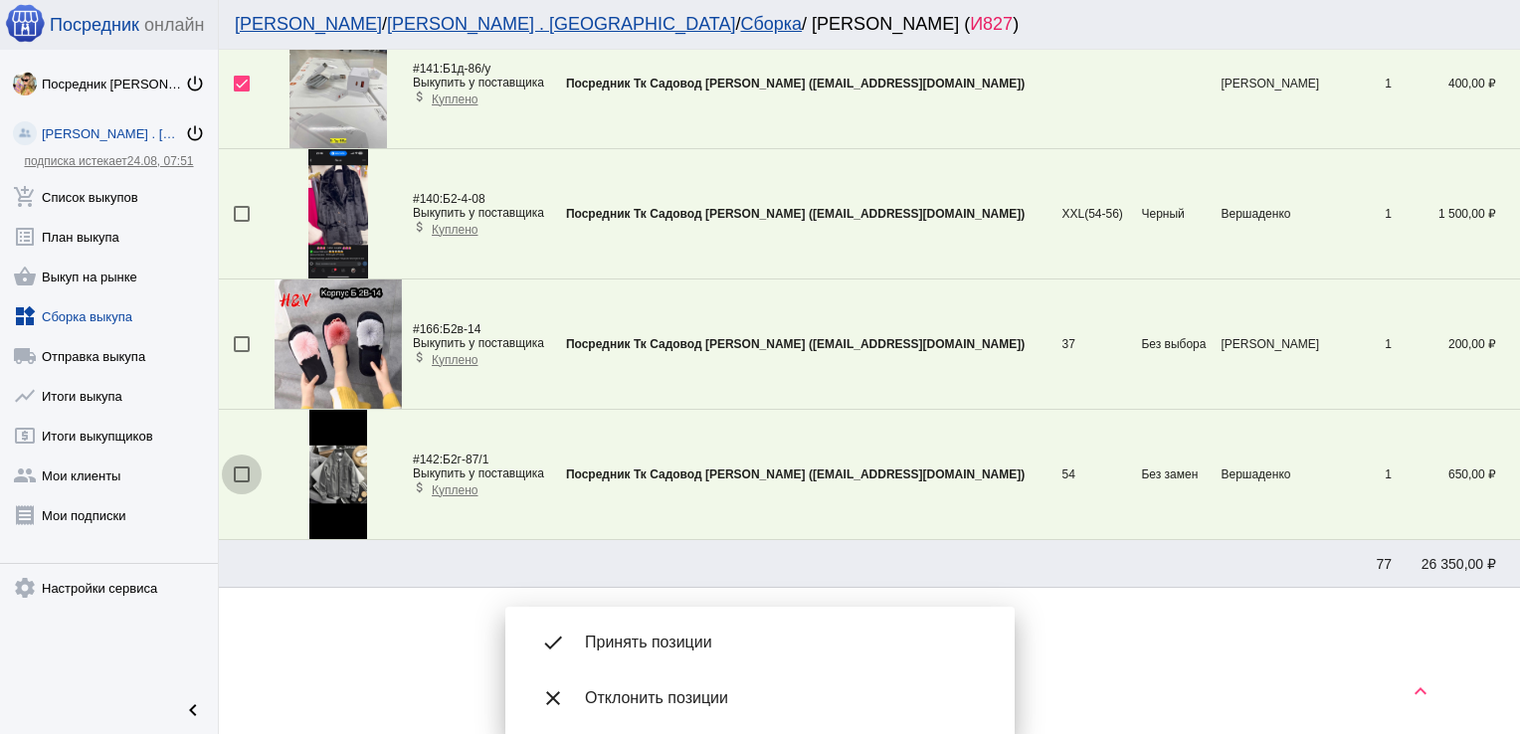
click at [244, 471] on div at bounding box center [242, 475] width 16 height 16
click at [242, 483] on input "checkbox" at bounding box center [241, 483] width 1 height 1
checkbox input "true"
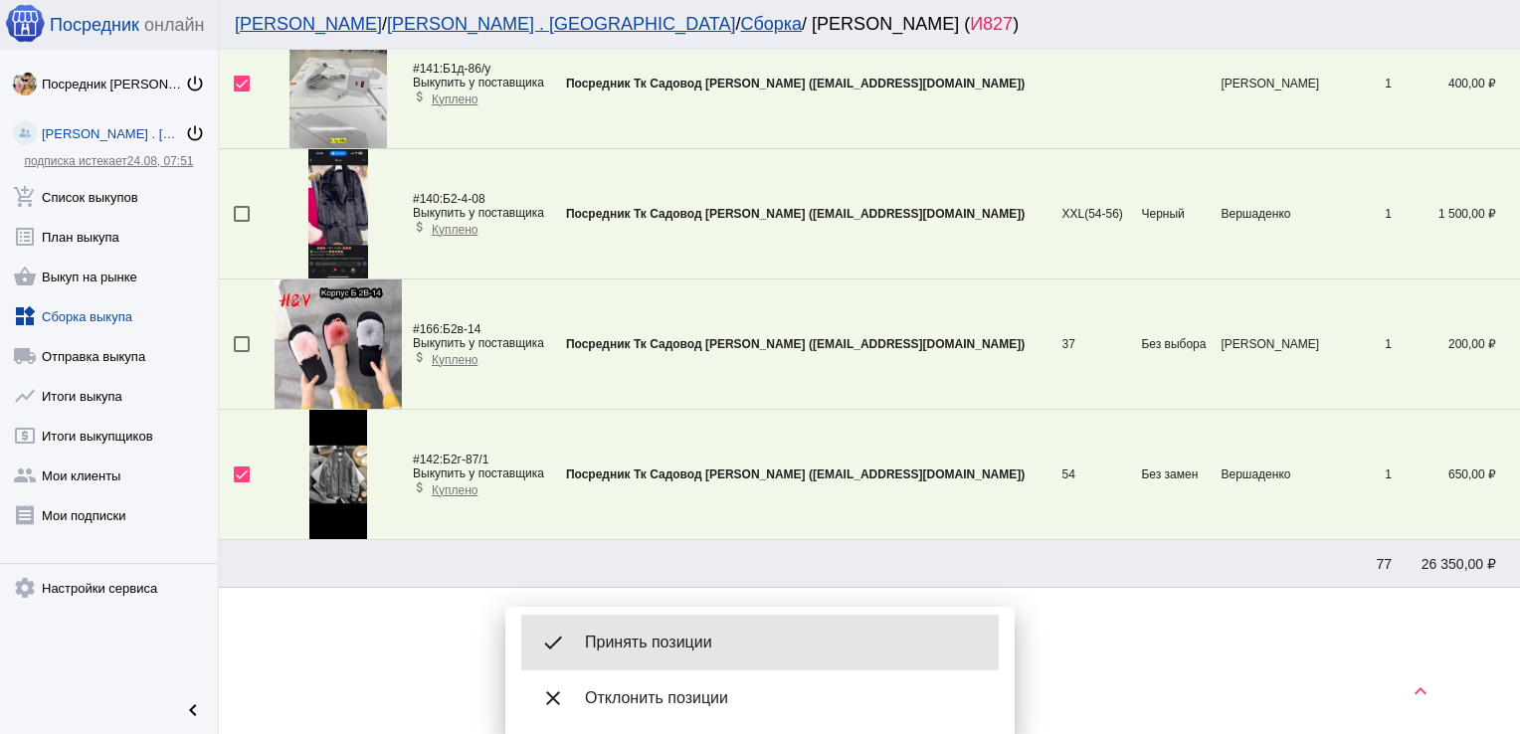
click at [668, 643] on span "Принять позиции" at bounding box center [784, 643] width 398 height 20
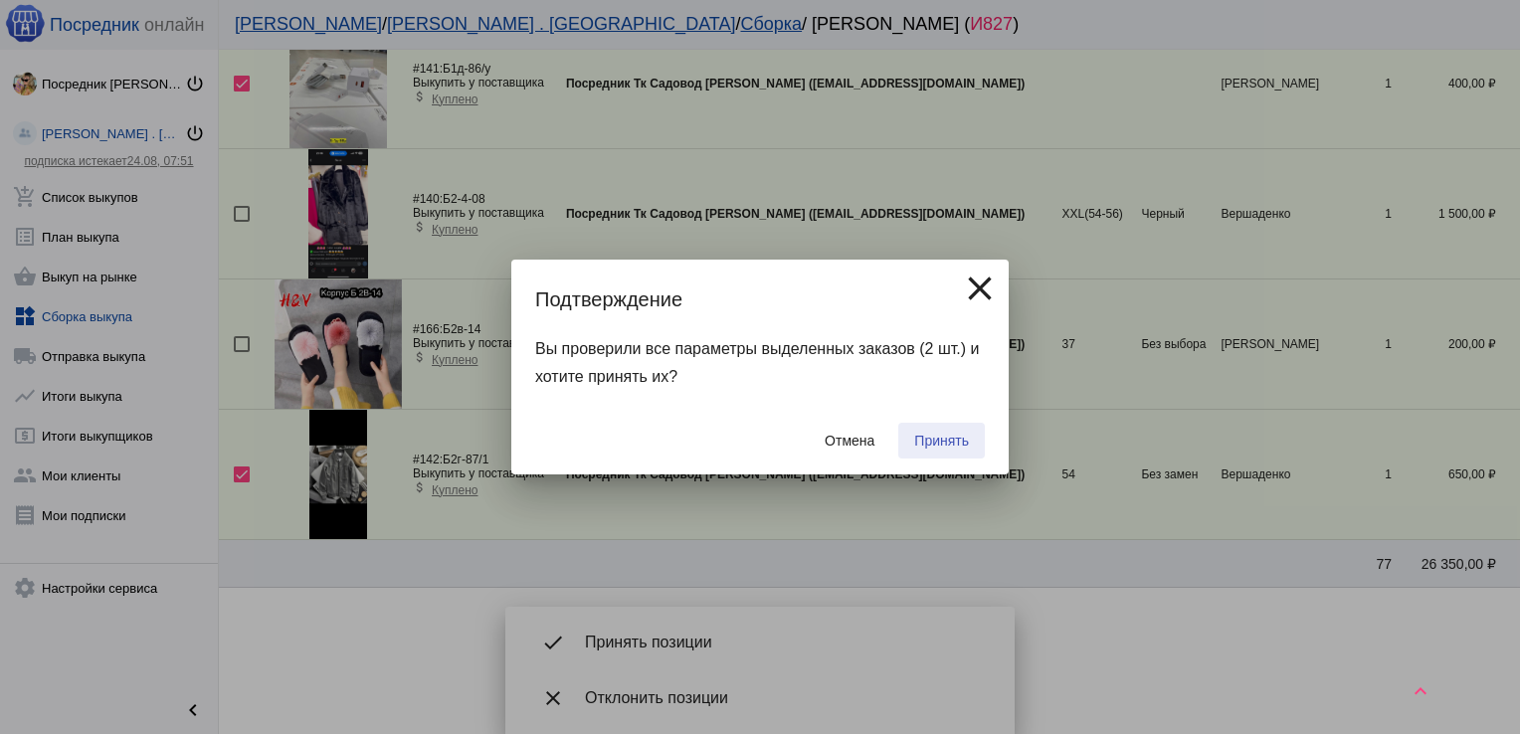
click at [939, 443] on span "Принять" at bounding box center [941, 441] width 55 height 16
checkbox input "false"
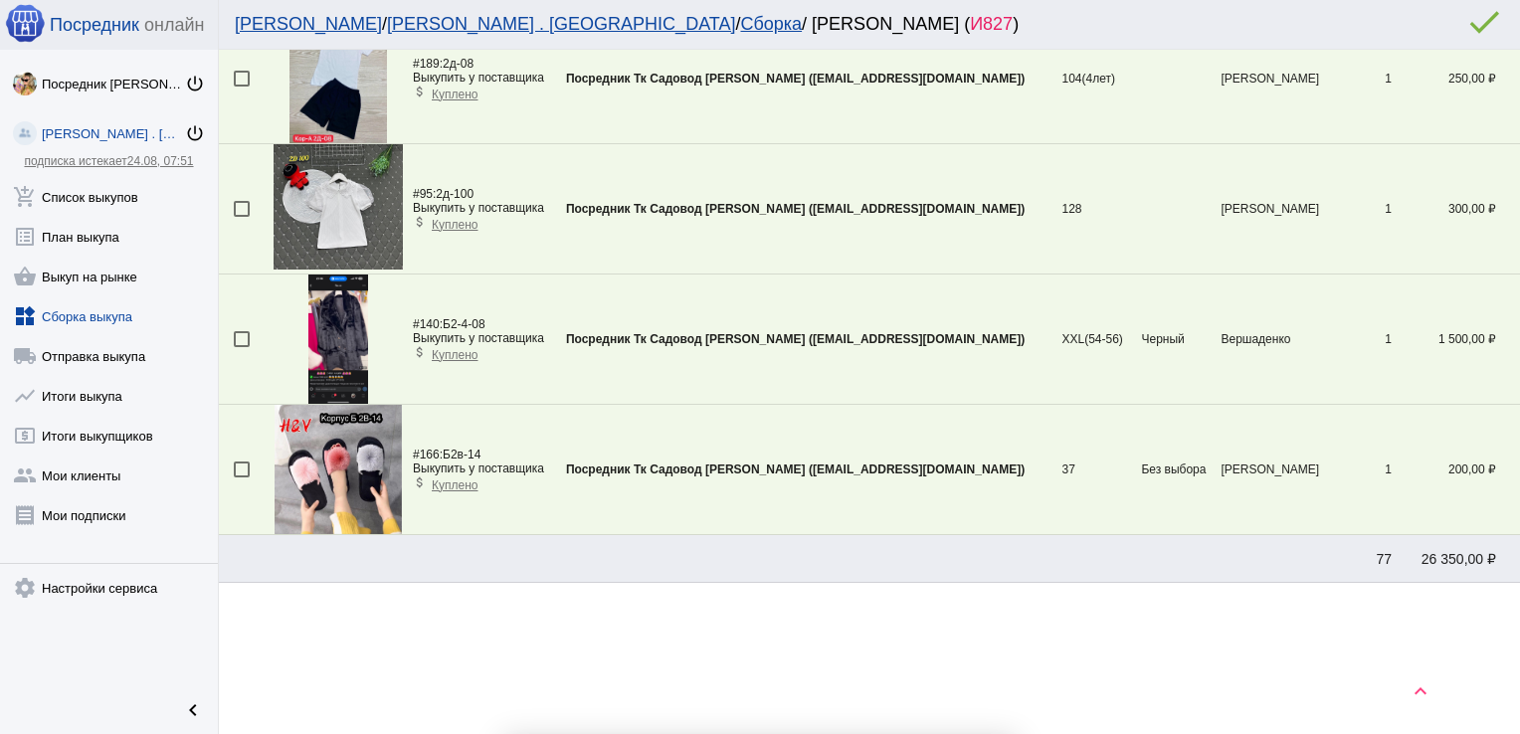
scroll to position [1829, 0]
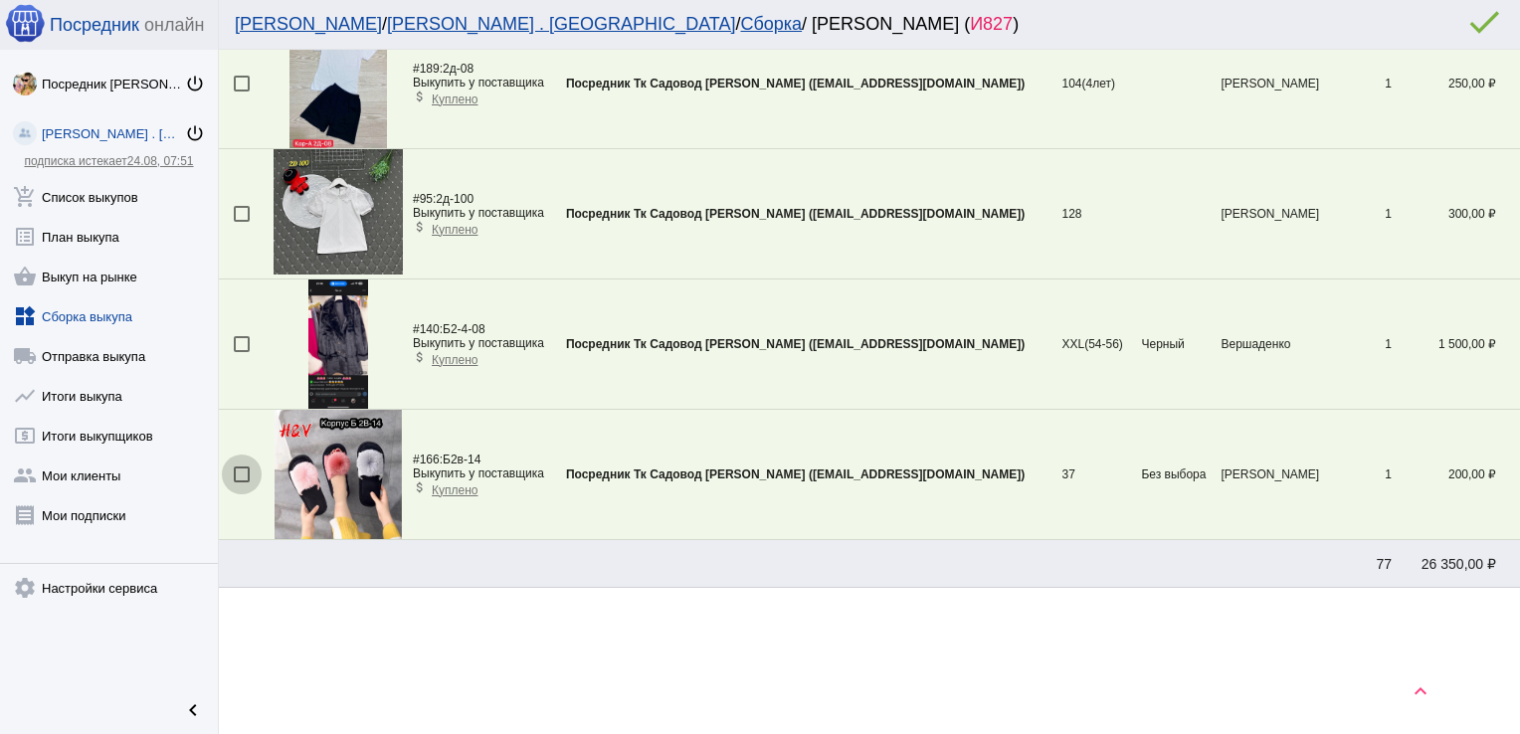
click at [242, 470] on div at bounding box center [242, 475] width 16 height 16
click at [242, 483] on input "checkbox" at bounding box center [241, 483] width 1 height 1
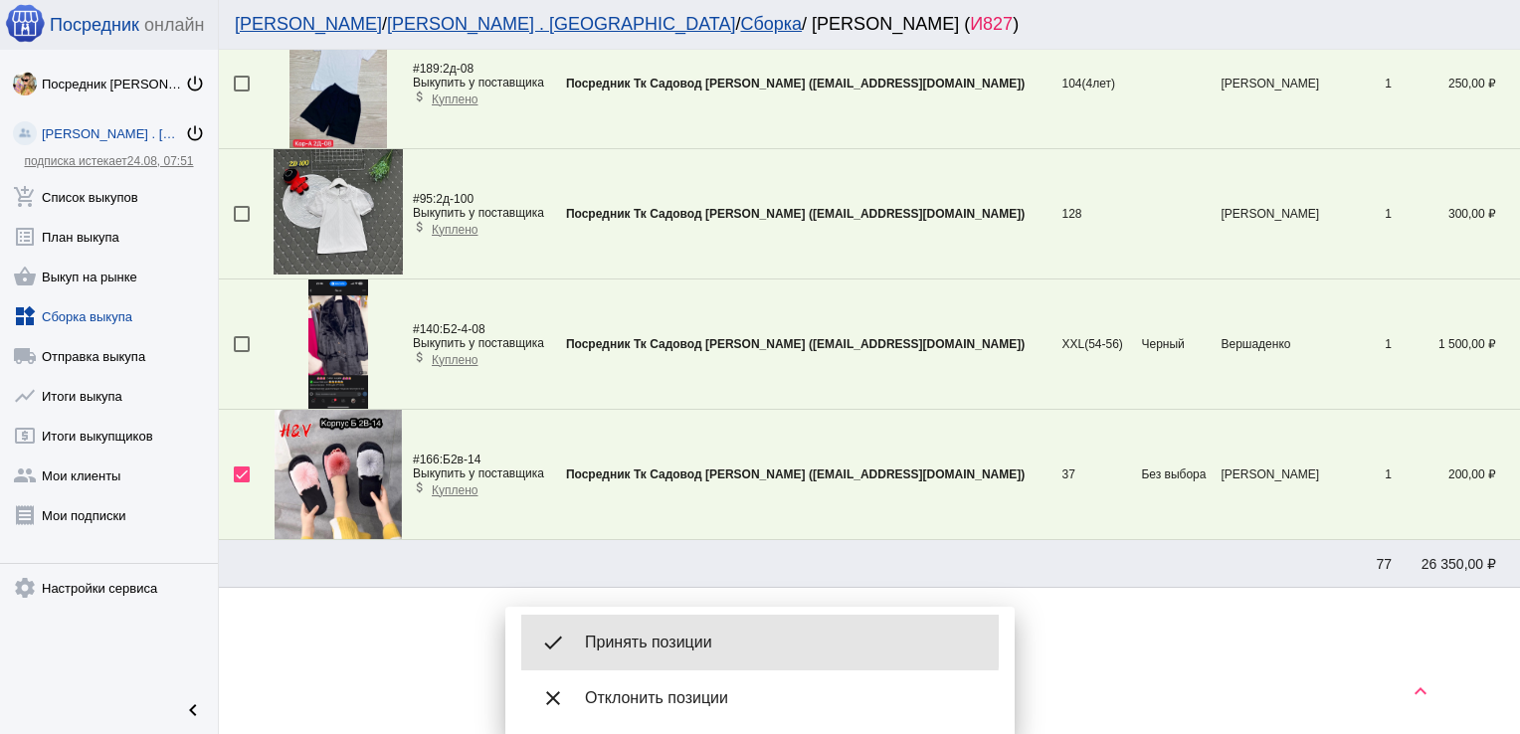
click at [659, 641] on span "Принять позиции" at bounding box center [784, 643] width 398 height 20
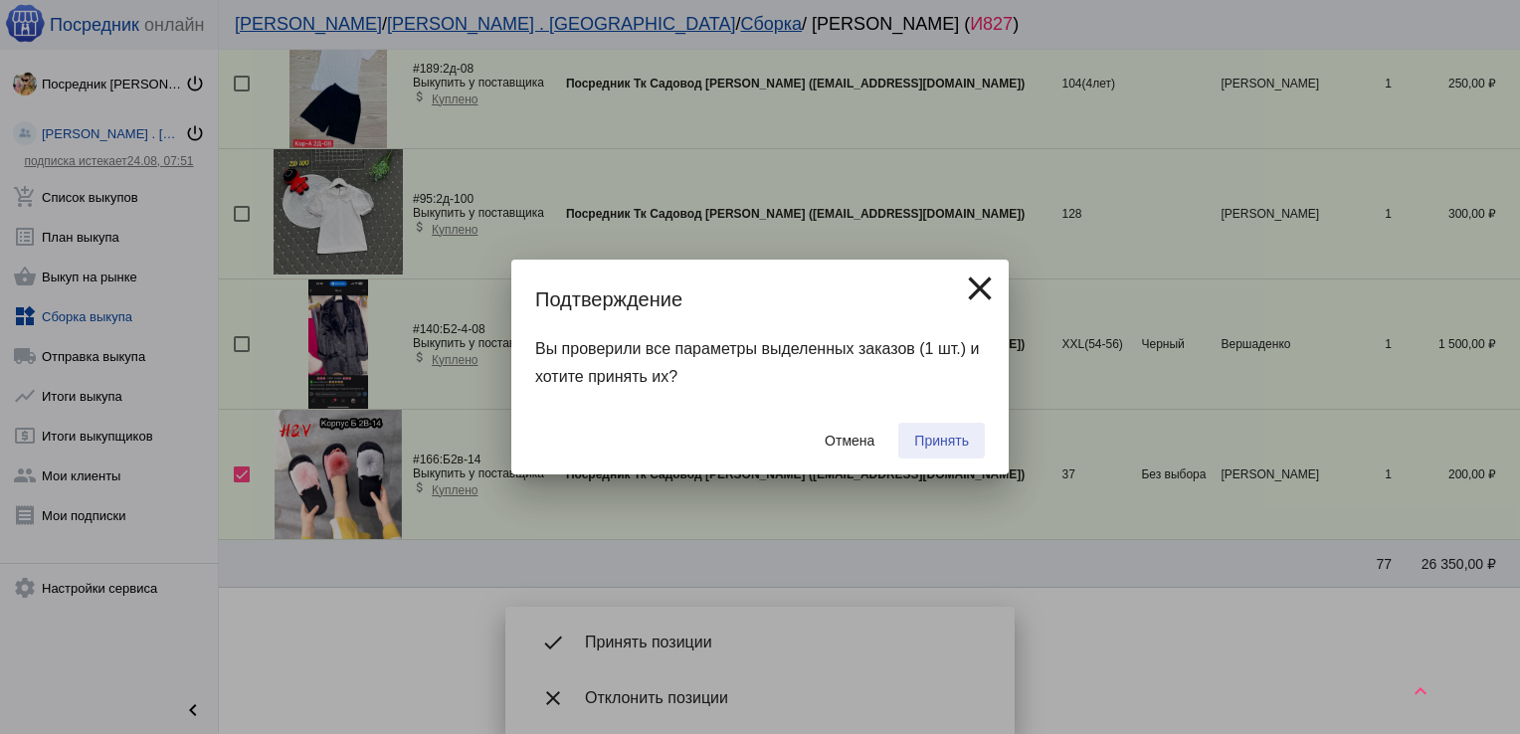
click at [950, 436] on span "Принять" at bounding box center [941, 441] width 55 height 16
checkbox input "false"
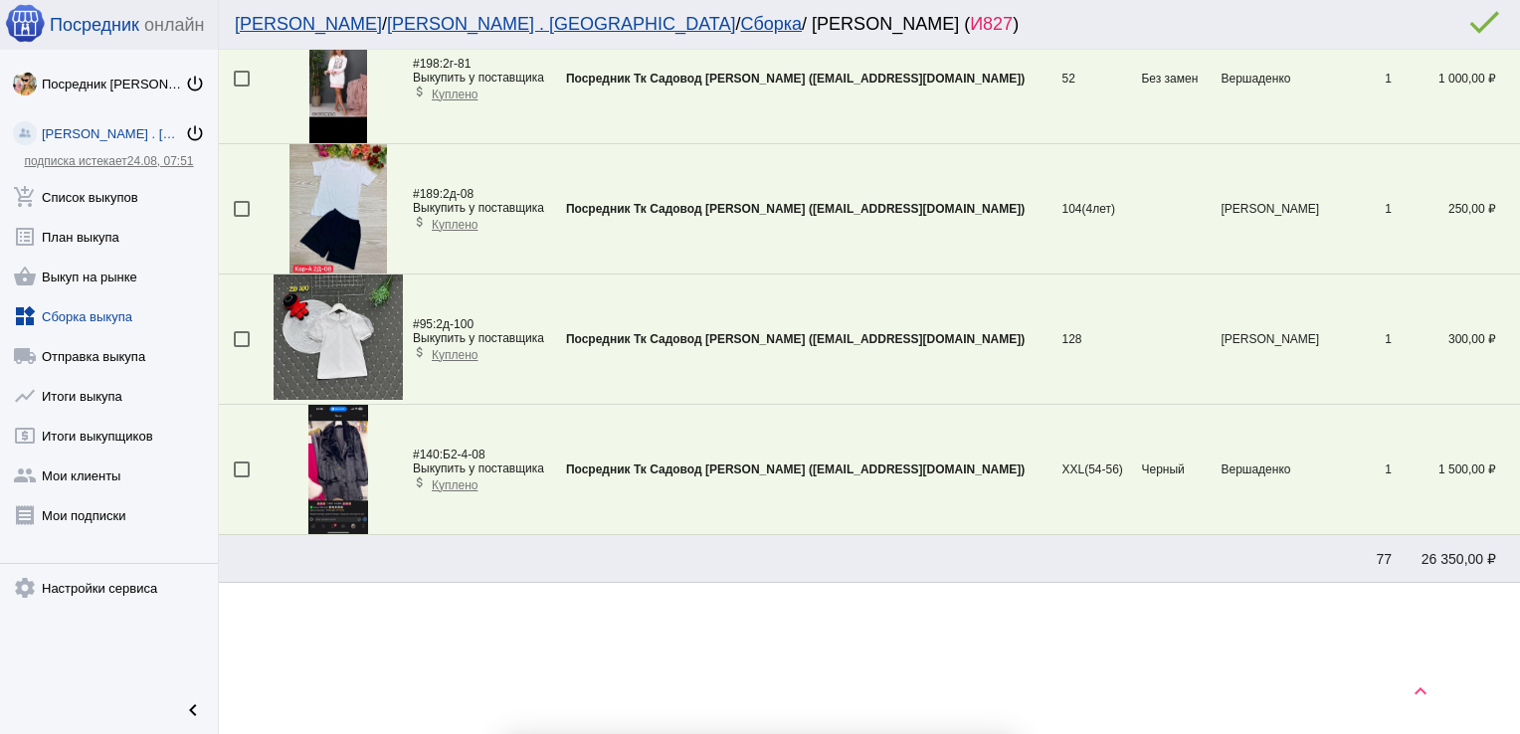
scroll to position [1699, 0]
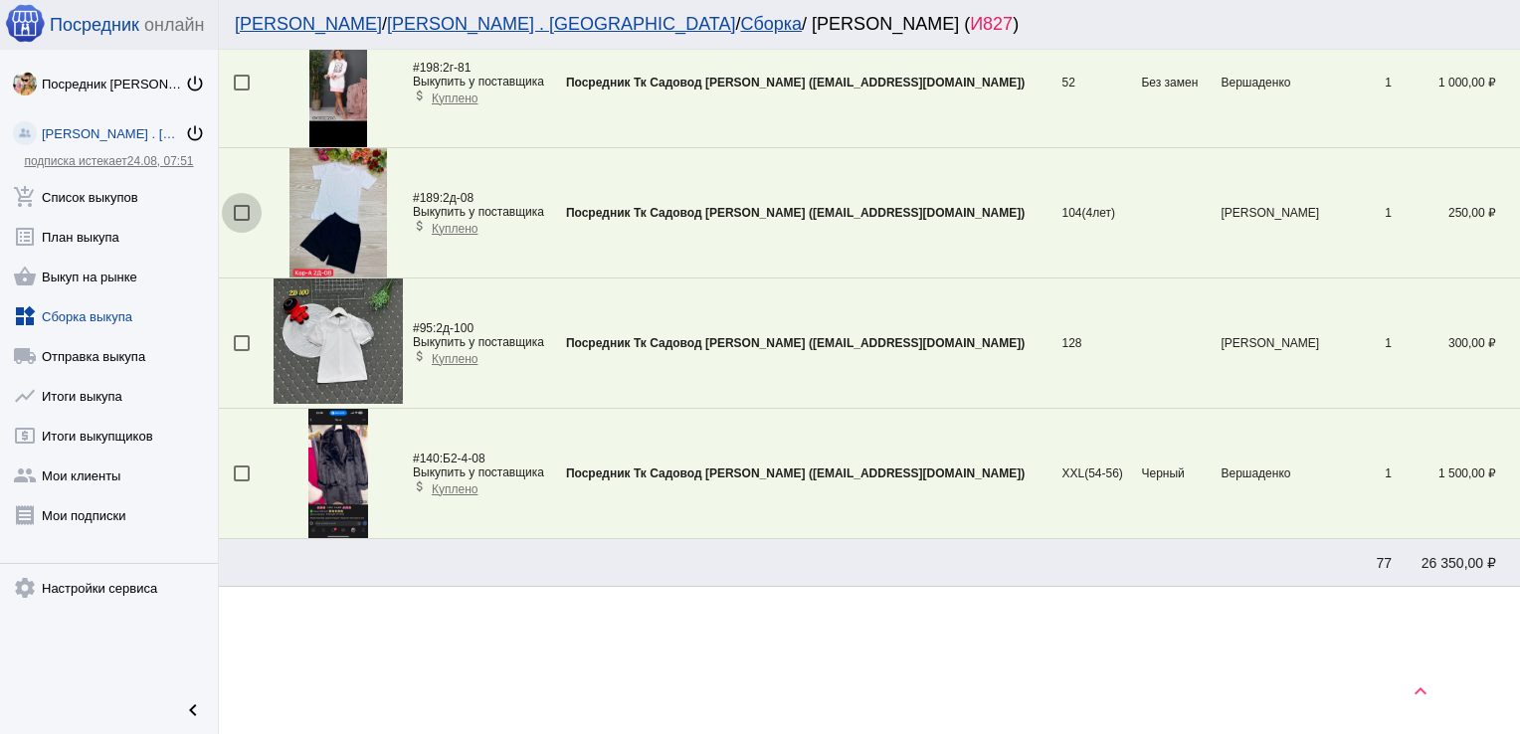
click at [245, 207] on div at bounding box center [242, 213] width 16 height 16
click at [242, 221] on input "checkbox" at bounding box center [241, 221] width 1 height 1
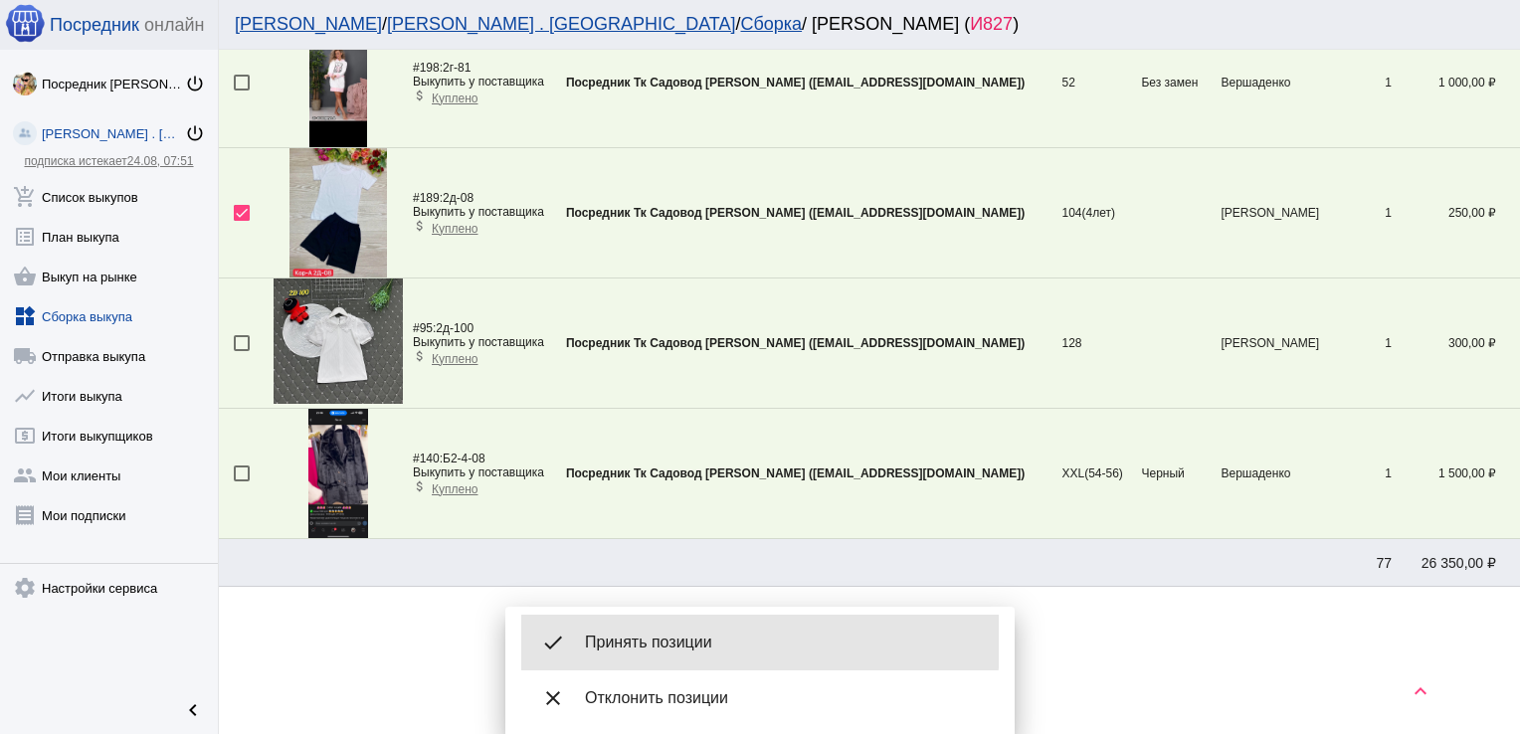
click at [699, 634] on span "Принять позиции" at bounding box center [784, 643] width 398 height 20
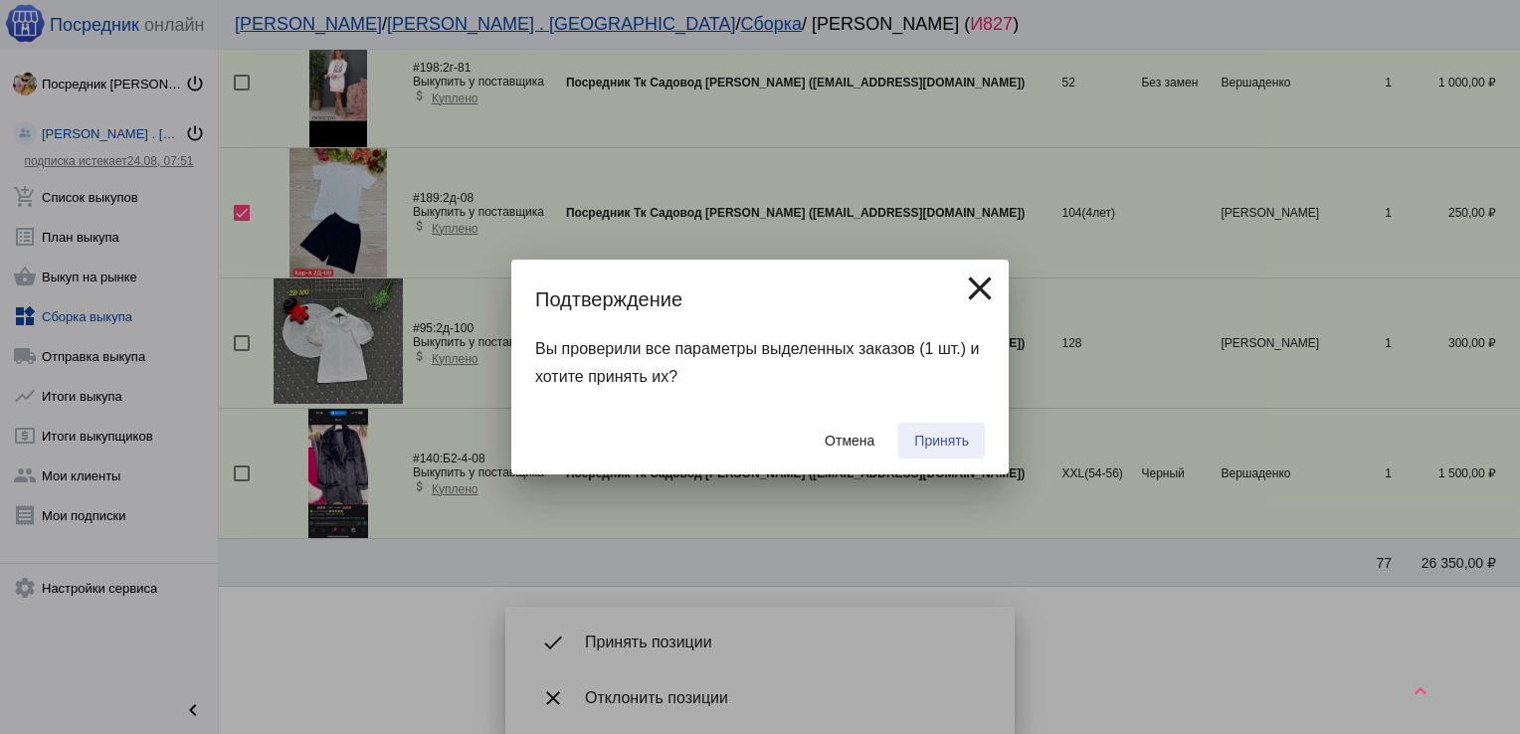
click at [962, 438] on span "Принять" at bounding box center [941, 441] width 55 height 16
checkbox input "false"
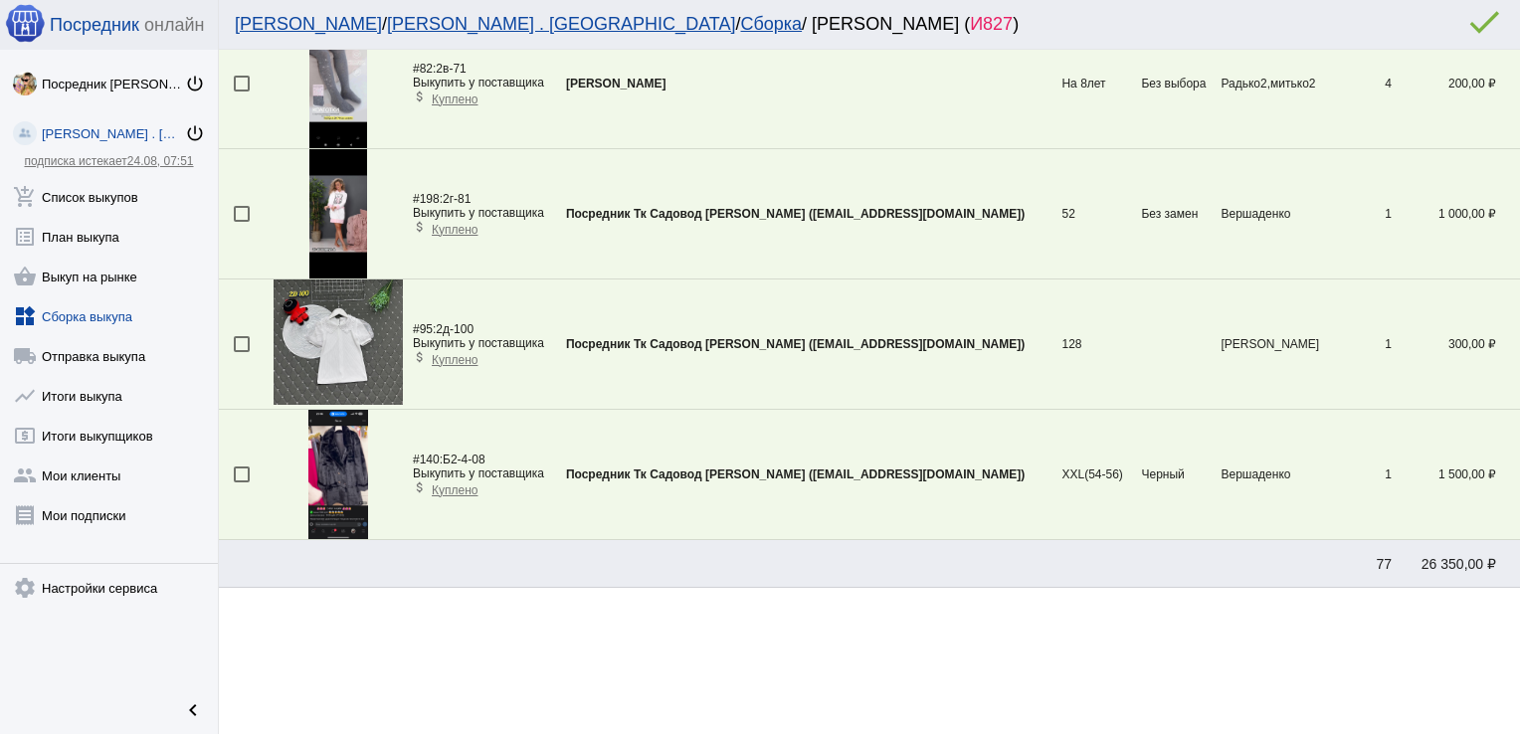
scroll to position [0, 0]
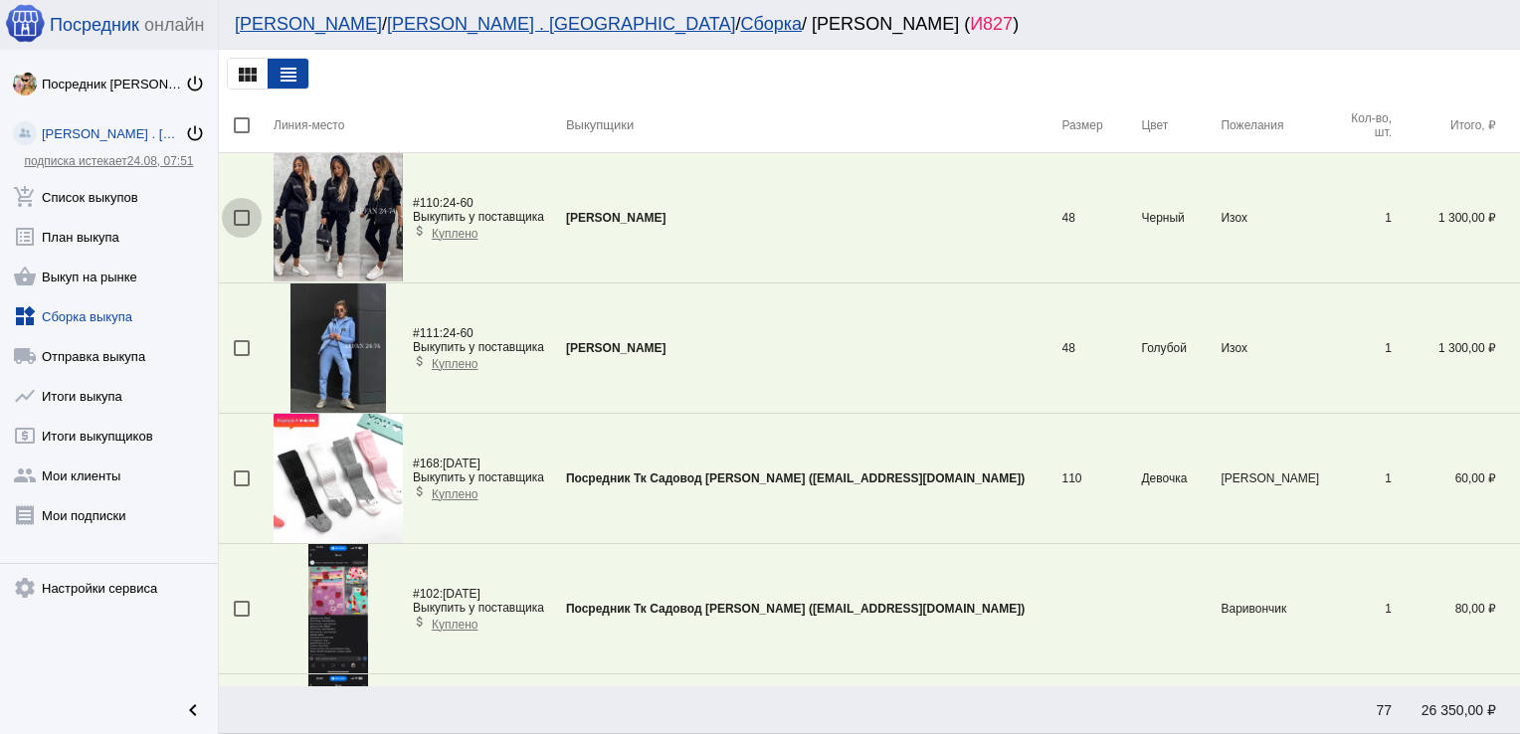
click at [245, 214] on div at bounding box center [242, 218] width 16 height 16
click at [242, 226] on input "checkbox" at bounding box center [241, 226] width 1 height 1
checkbox input "true"
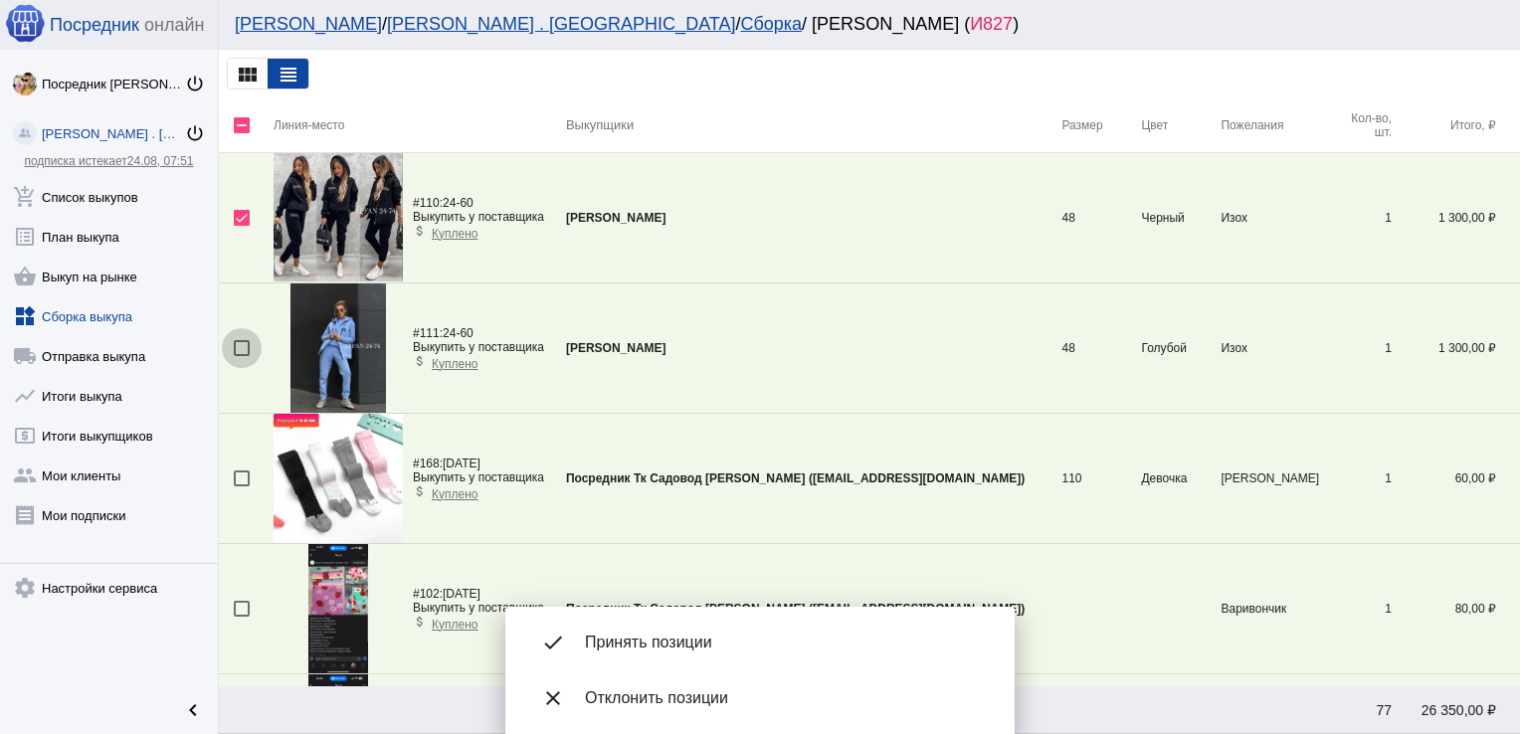
click at [243, 348] on div at bounding box center [242, 348] width 16 height 16
click at [242, 356] on input "checkbox" at bounding box center [241, 356] width 1 height 1
checkbox input "true"
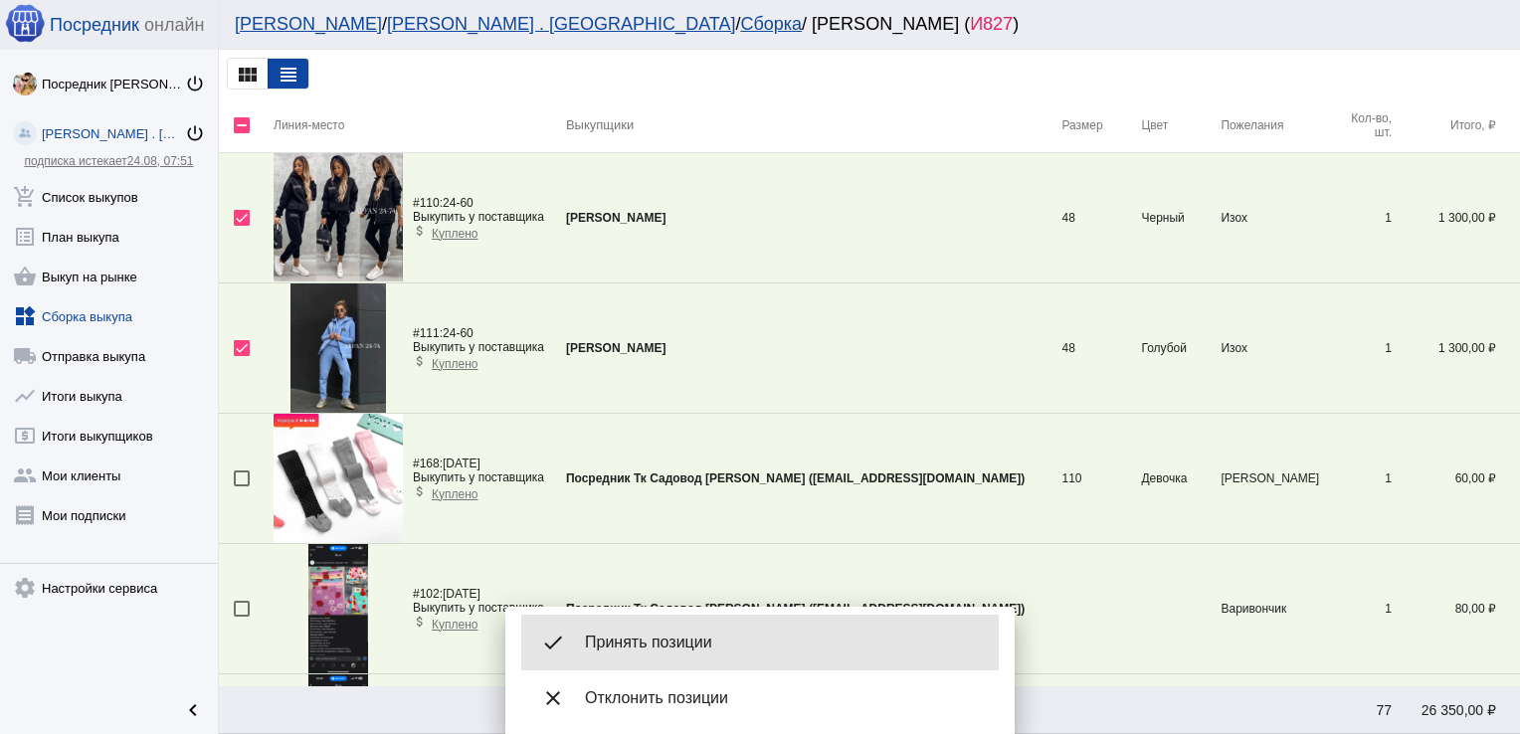
click at [680, 644] on span "Принять позиции" at bounding box center [784, 643] width 398 height 20
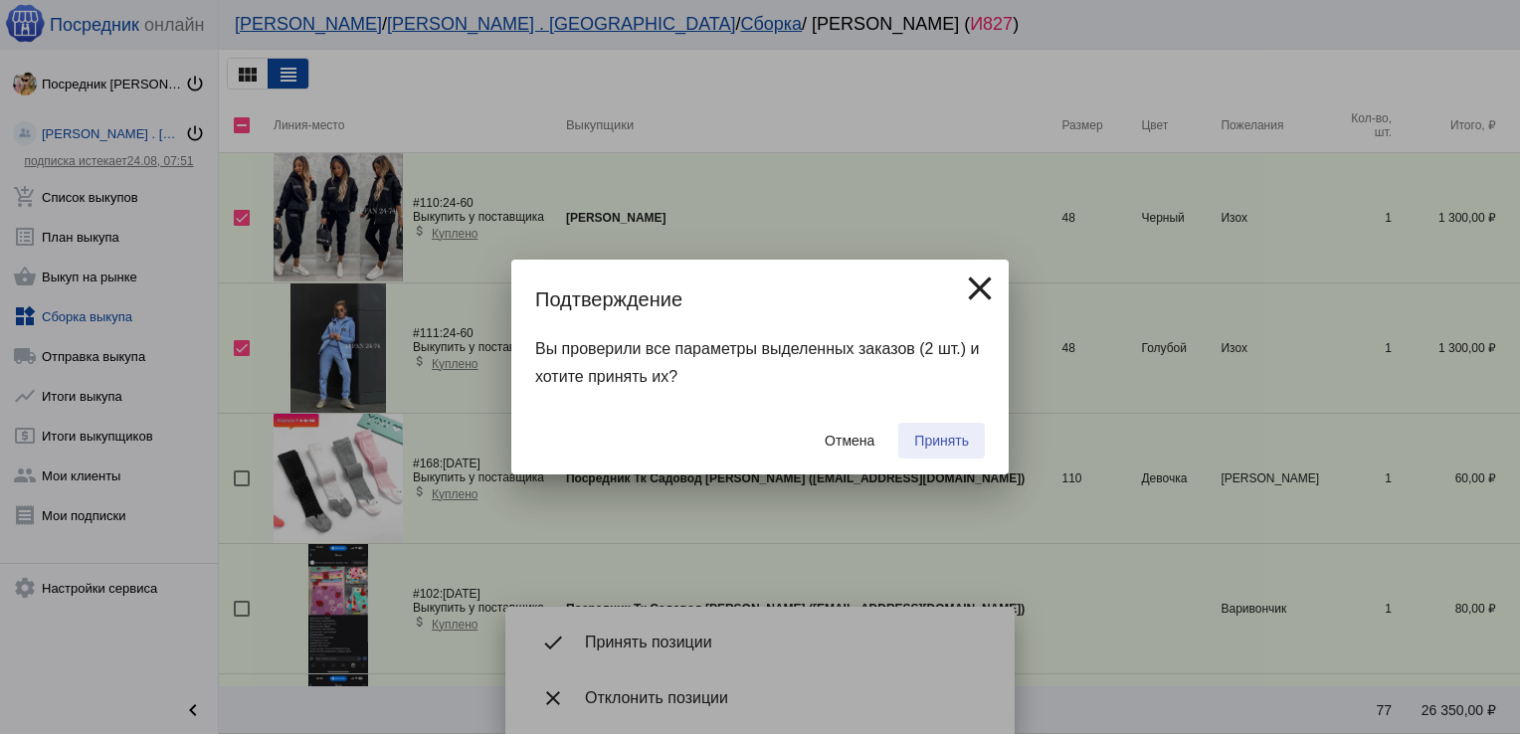
click at [963, 438] on span "Принять" at bounding box center [941, 441] width 55 height 16
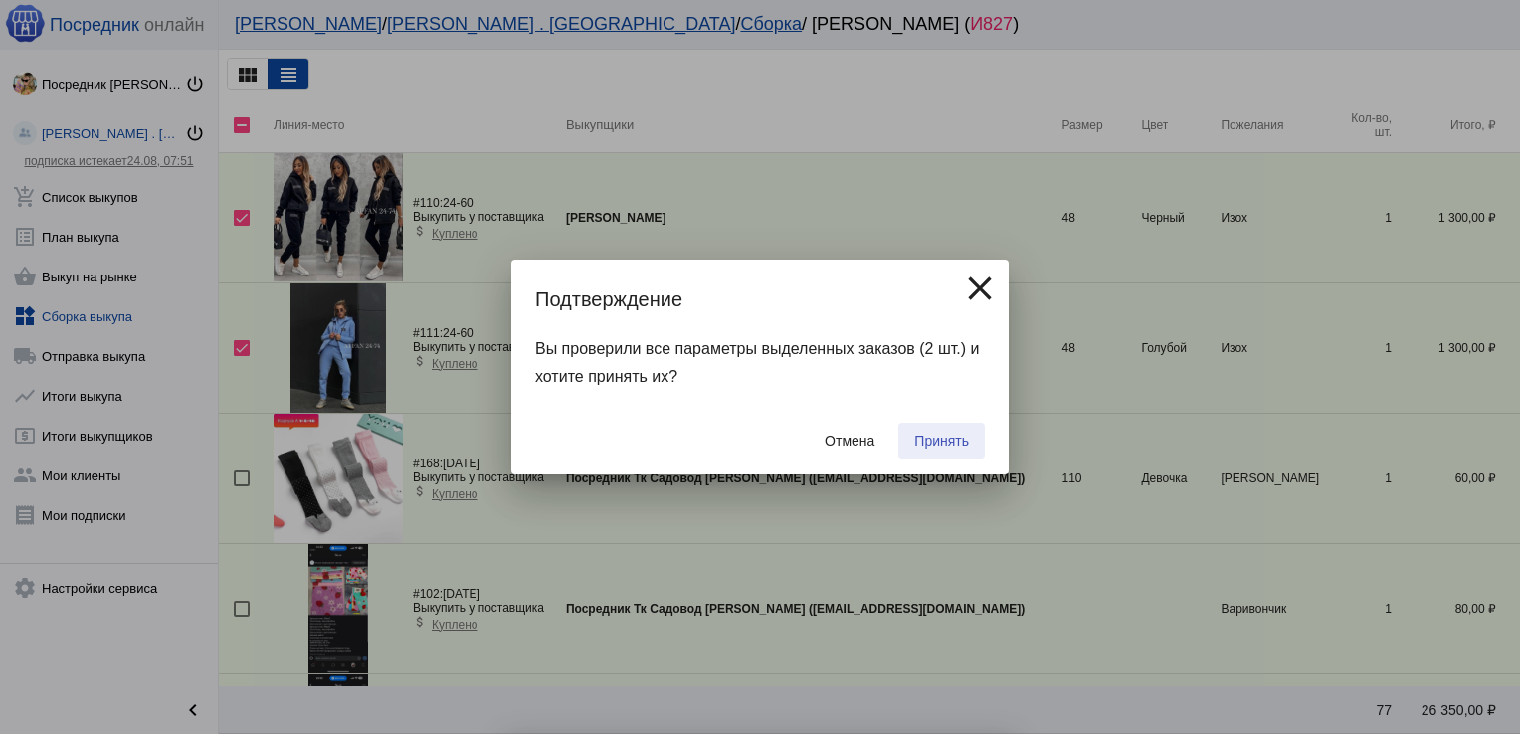
checkbox input "false"
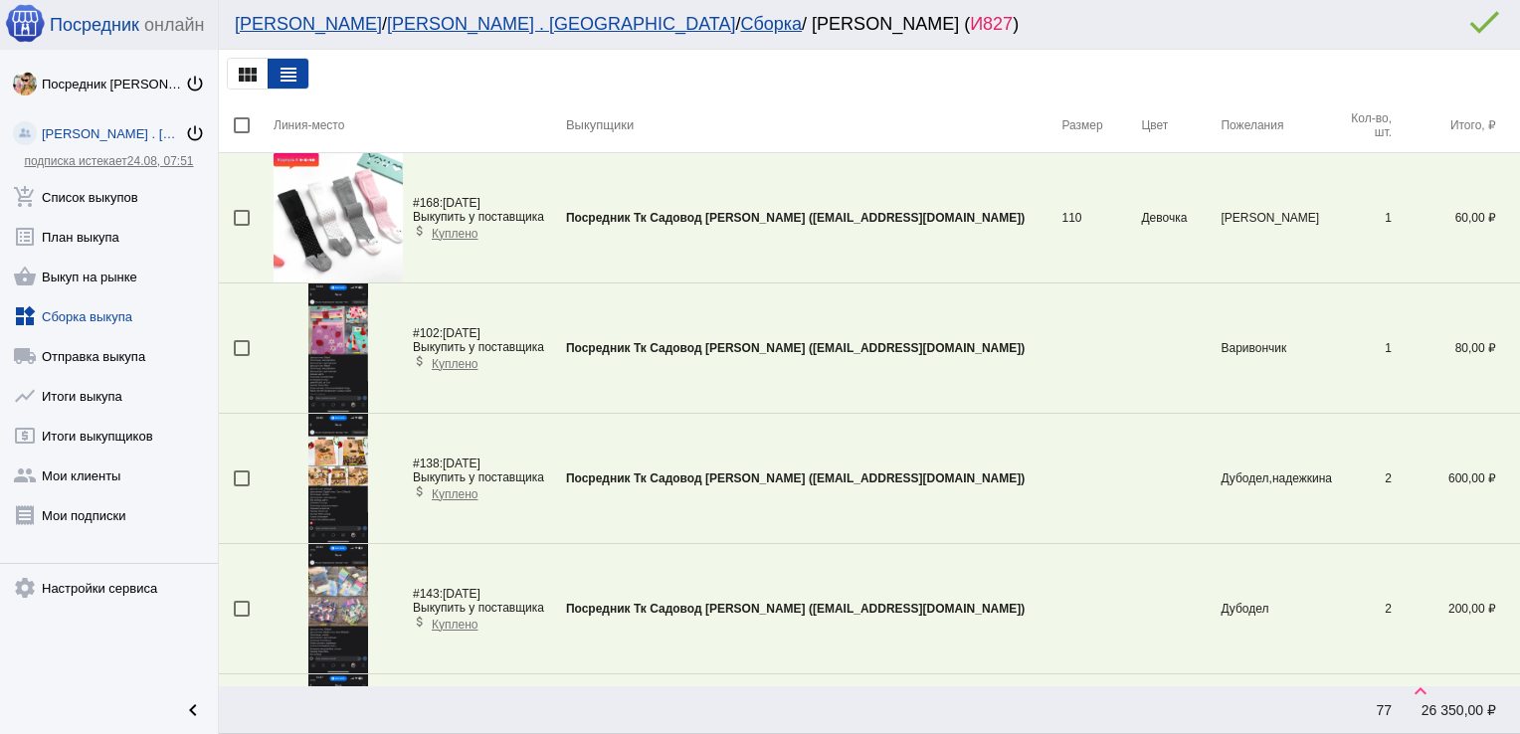
scroll to position [720, 0]
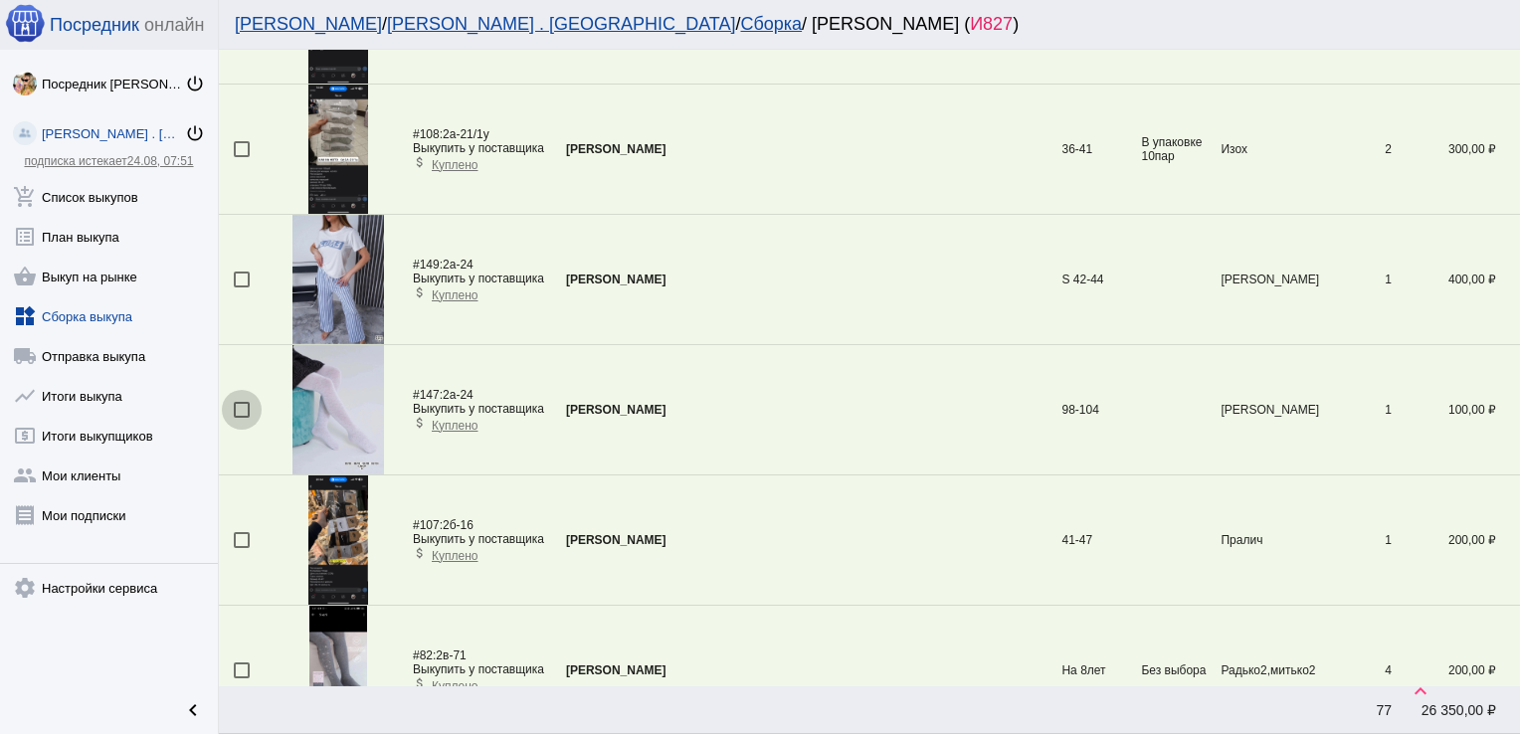
click at [242, 402] on div at bounding box center [242, 410] width 16 height 16
click at [242, 418] on input "checkbox" at bounding box center [241, 418] width 1 height 1
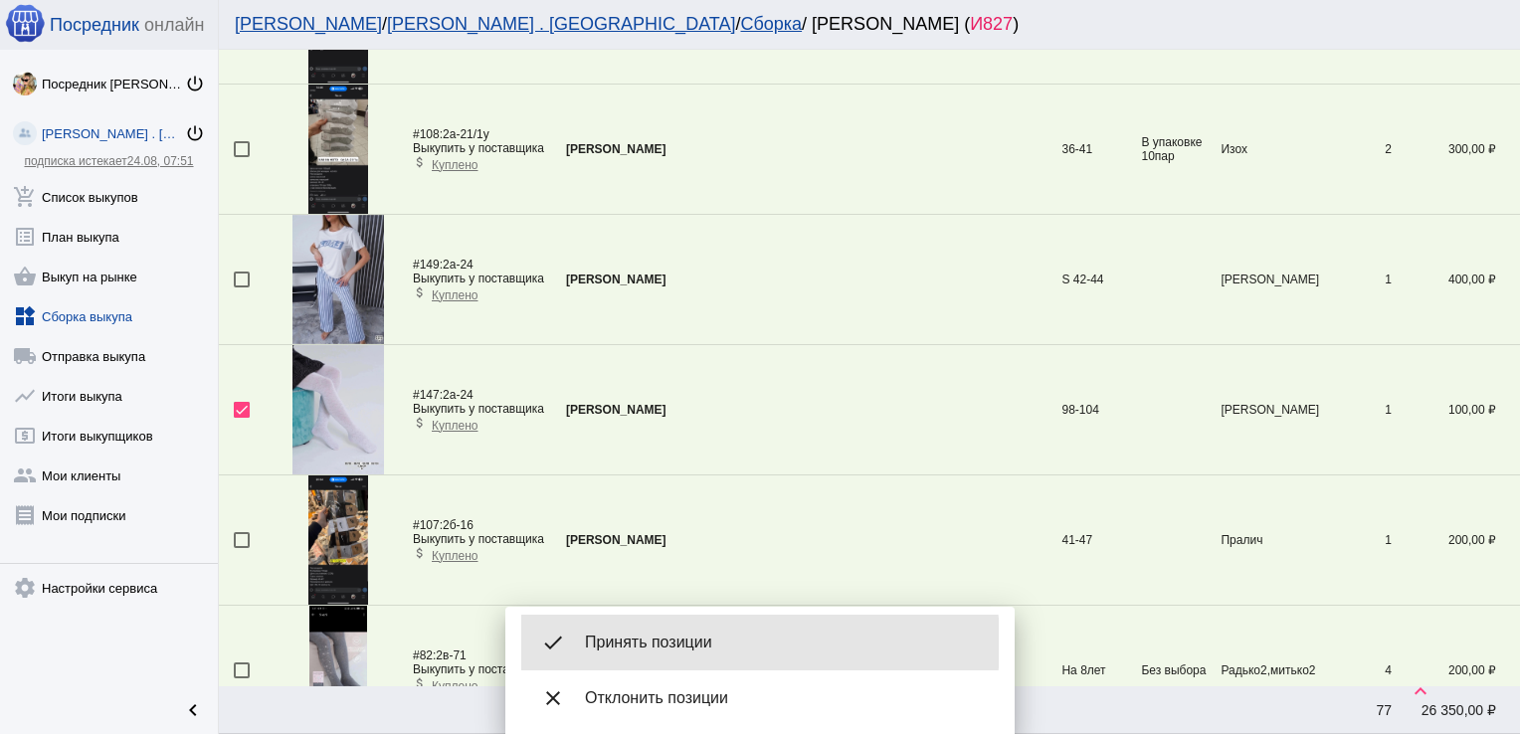
click at [711, 644] on span "Принять позиции" at bounding box center [784, 643] width 398 height 20
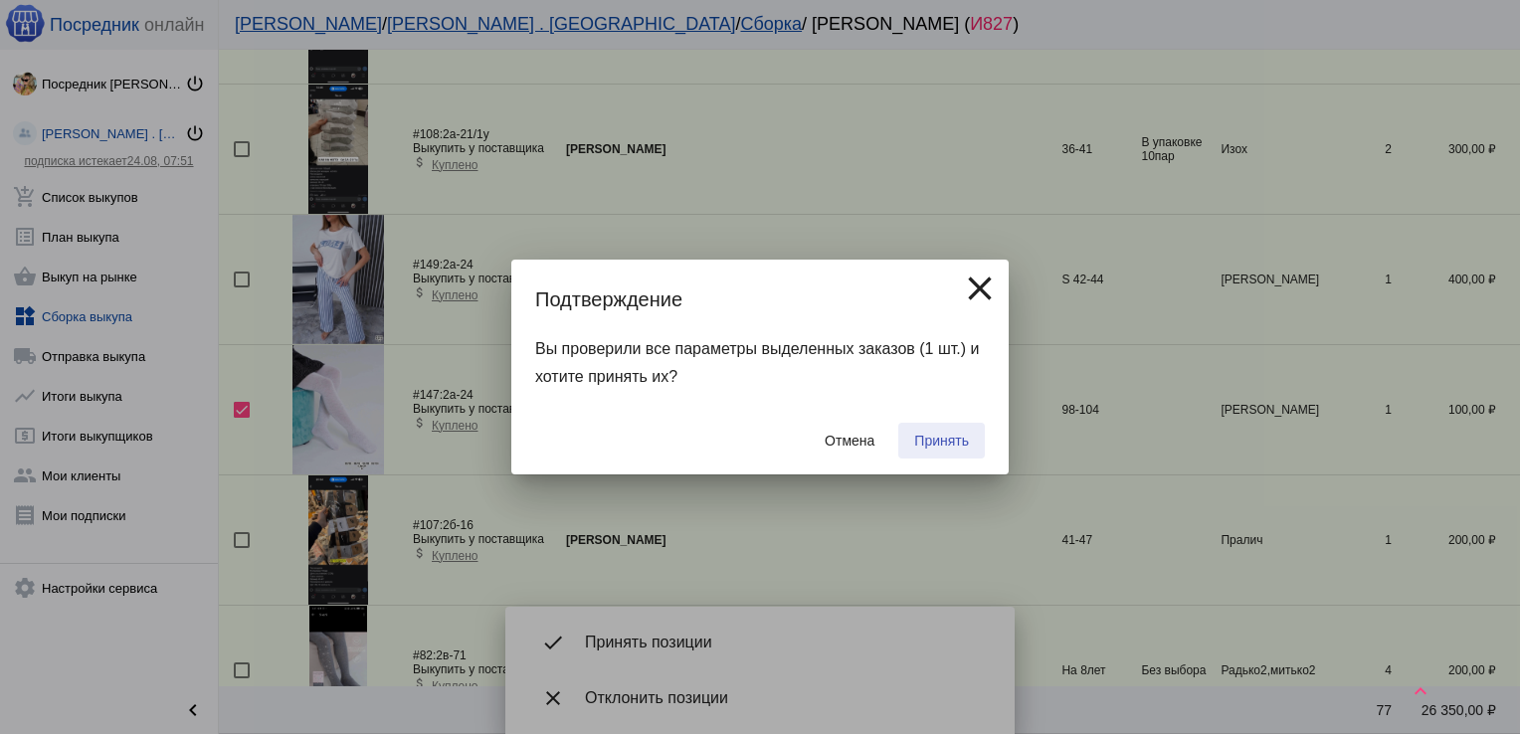
click at [947, 440] on span "Принять" at bounding box center [941, 441] width 55 height 16
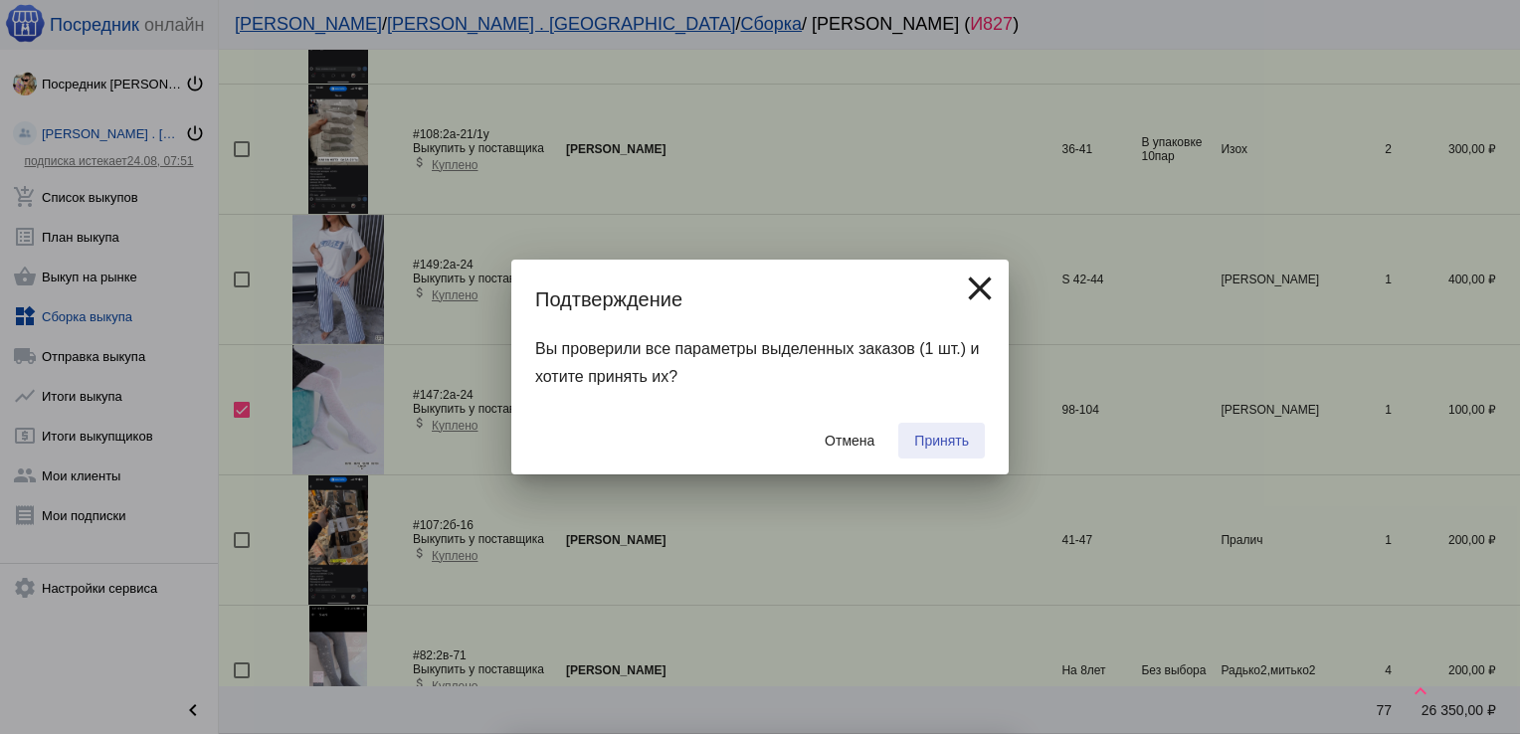
checkbox input "false"
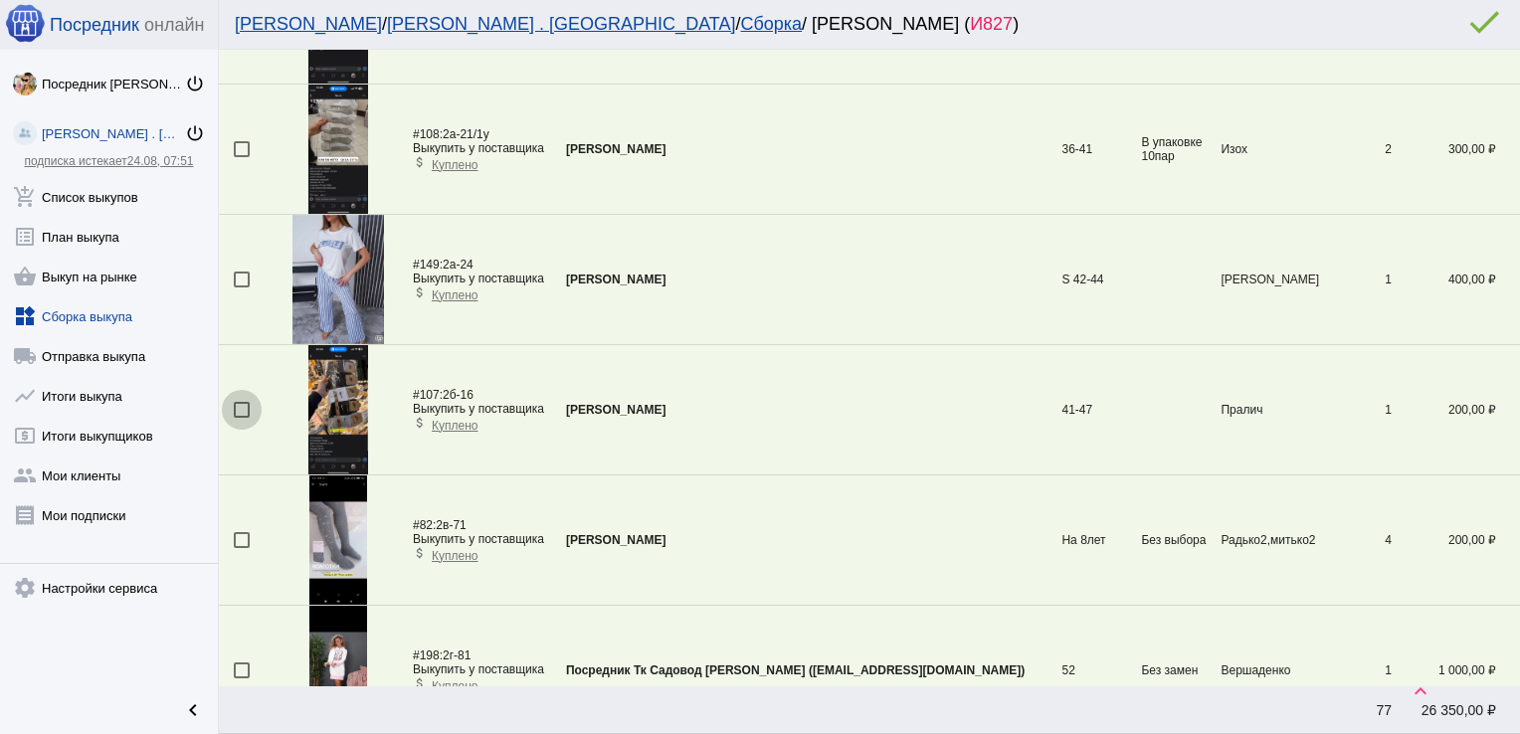
click at [236, 410] on div at bounding box center [242, 410] width 16 height 16
click at [241, 418] on input "checkbox" at bounding box center [241, 418] width 1 height 1
checkbox input "true"
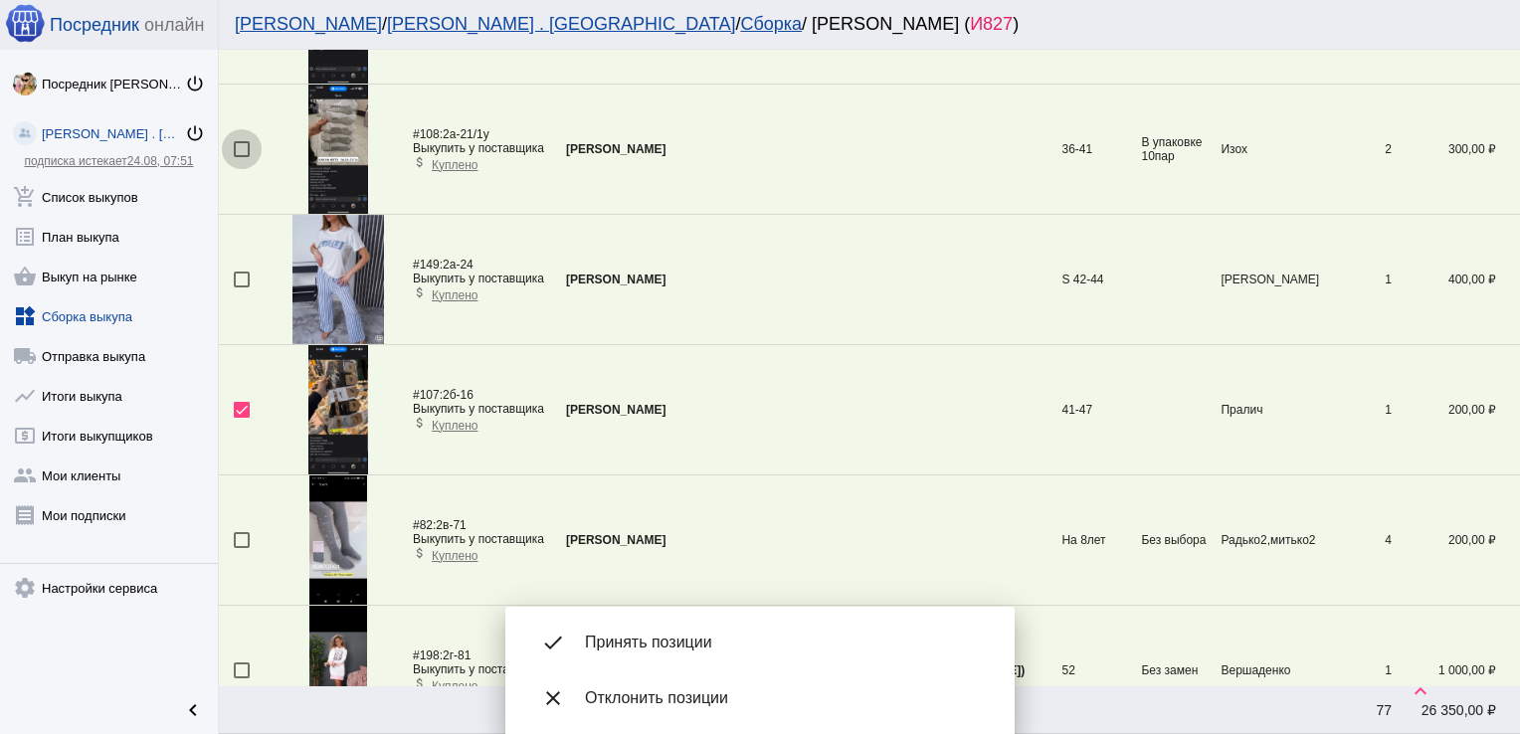
click at [237, 145] on div at bounding box center [242, 149] width 16 height 16
click at [241, 157] on input "checkbox" at bounding box center [241, 157] width 1 height 1
click at [662, 639] on span "Принять позиции" at bounding box center [784, 643] width 398 height 20
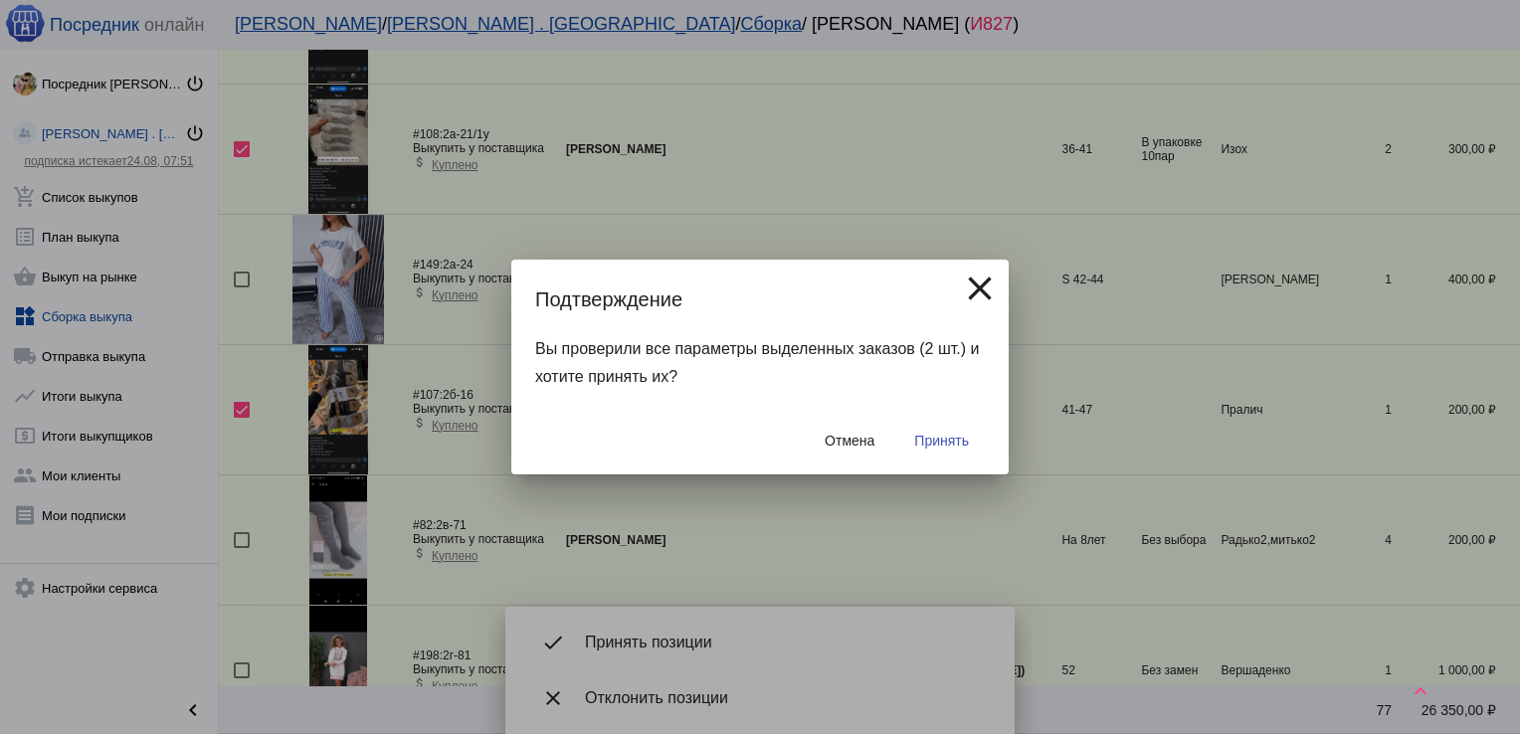
click at [932, 434] on span "Принять" at bounding box center [941, 441] width 55 height 16
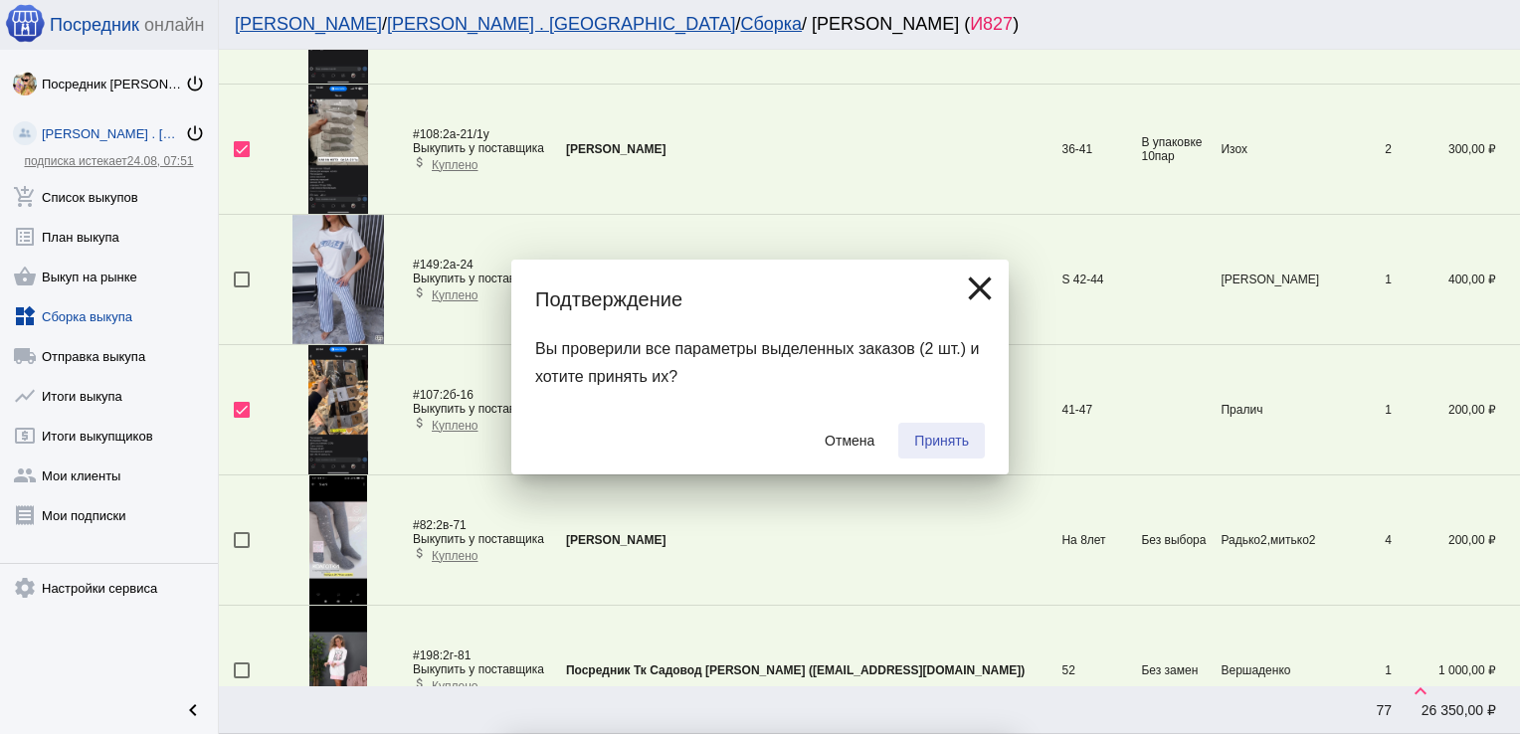
checkbox input "false"
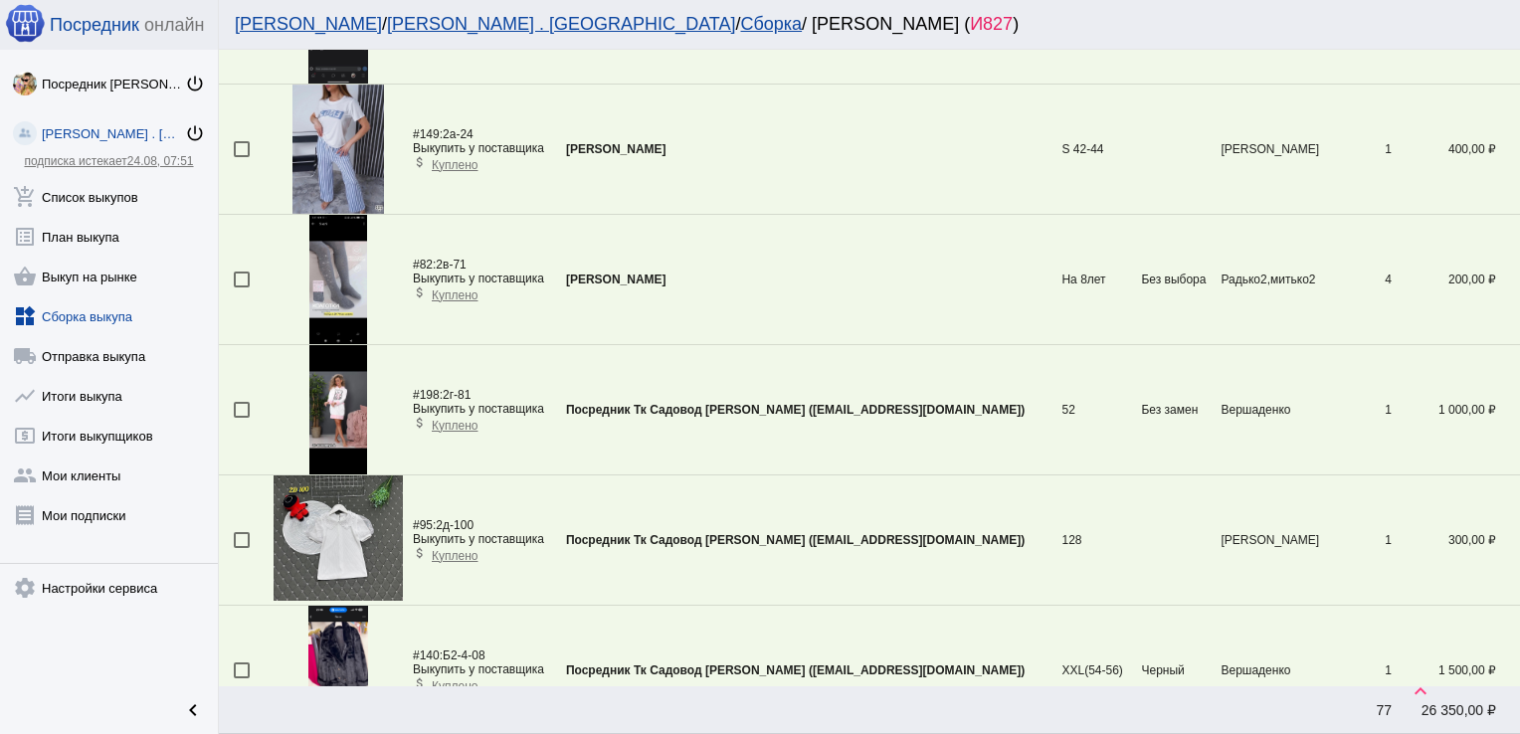
scroll to position [330, 0]
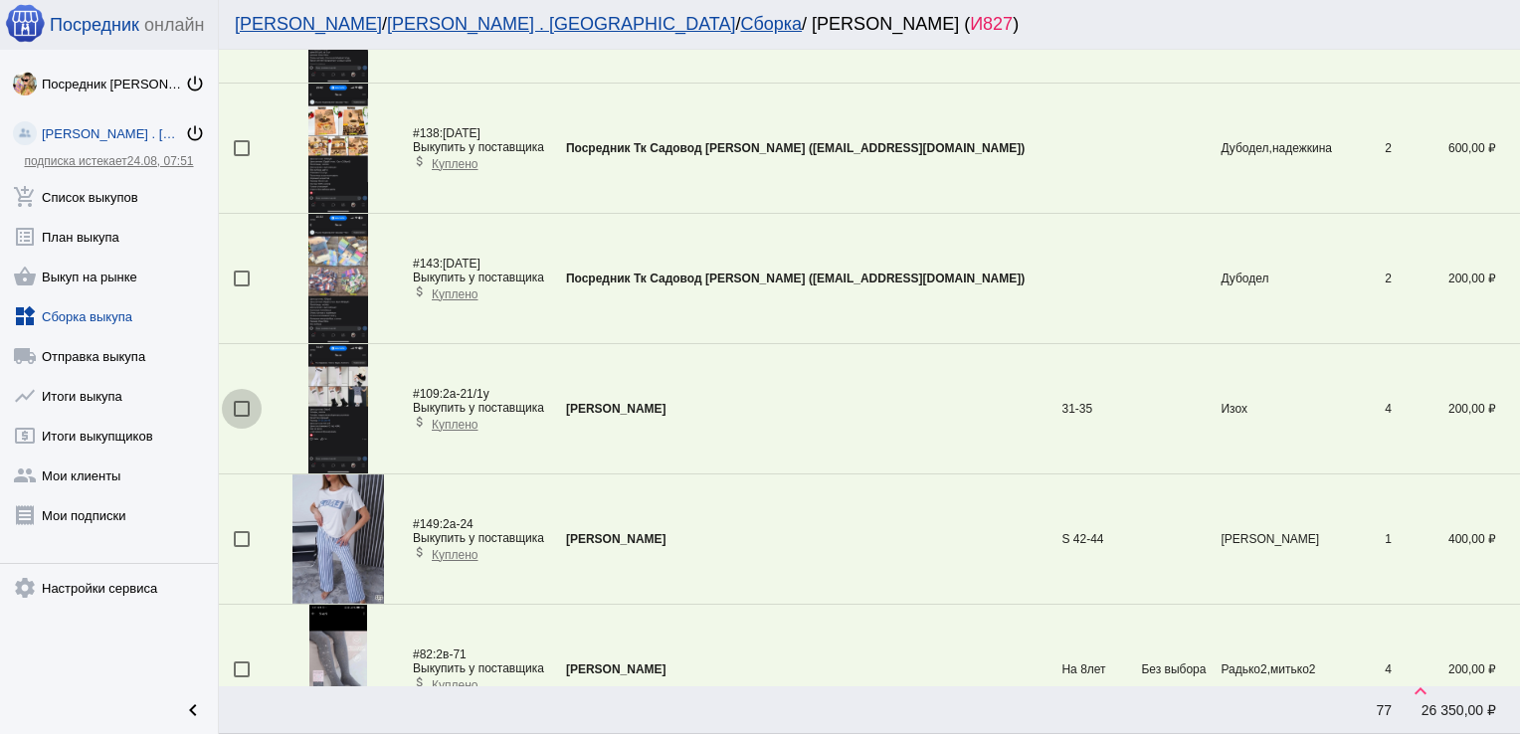
click at [244, 408] on div at bounding box center [242, 409] width 16 height 16
click at [242, 417] on input "checkbox" at bounding box center [241, 417] width 1 height 1
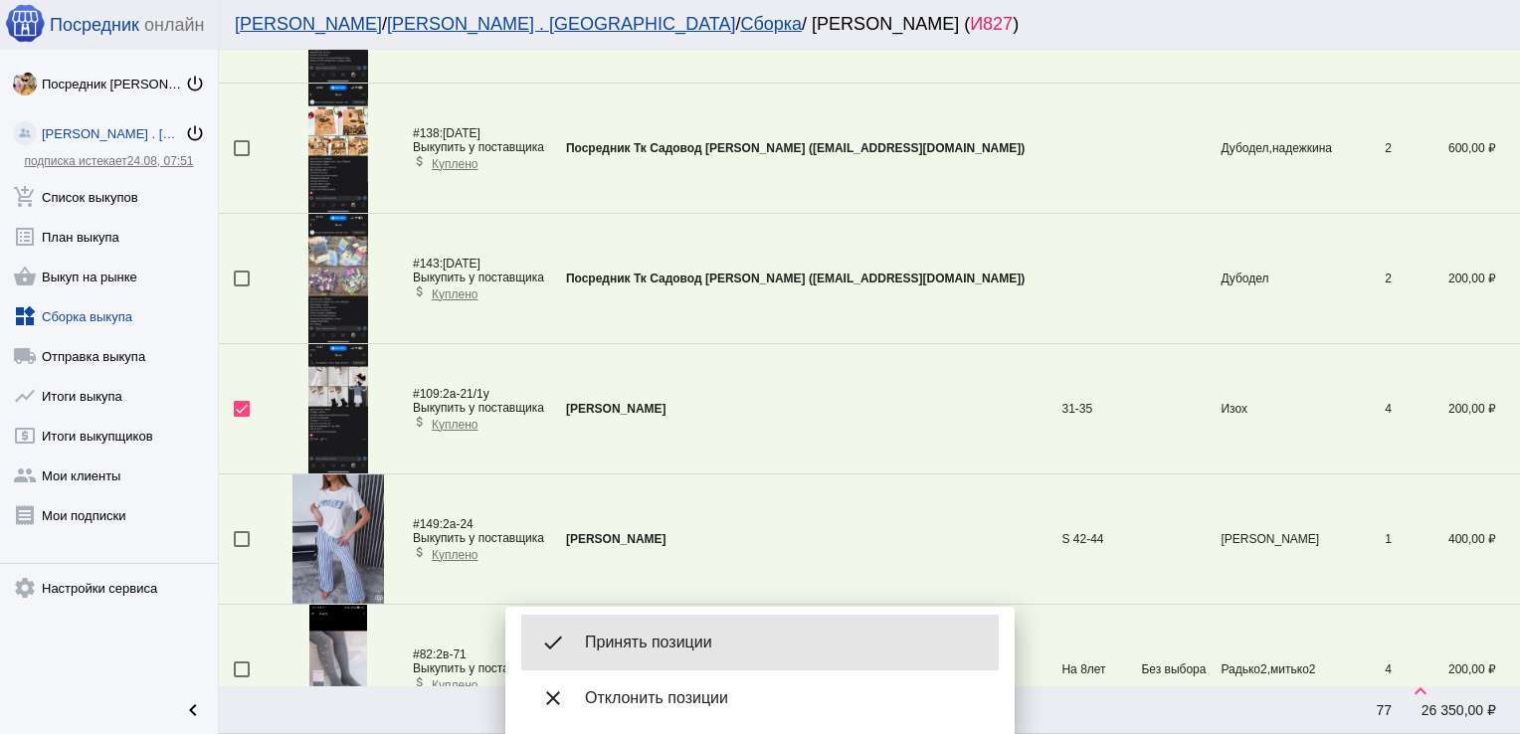
click at [750, 634] on span "Принять позиции" at bounding box center [784, 643] width 398 height 20
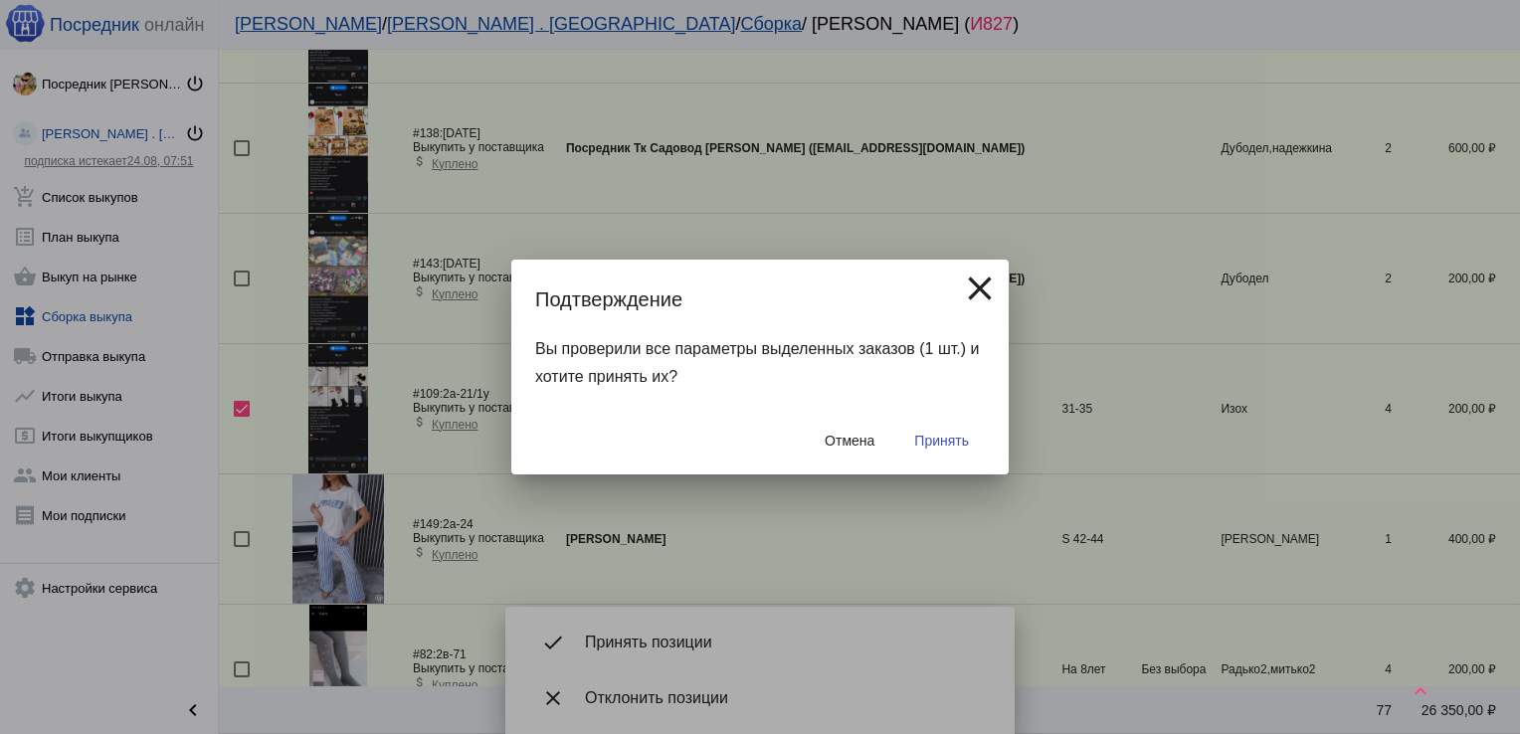
click at [945, 439] on span "Принять" at bounding box center [941, 441] width 55 height 16
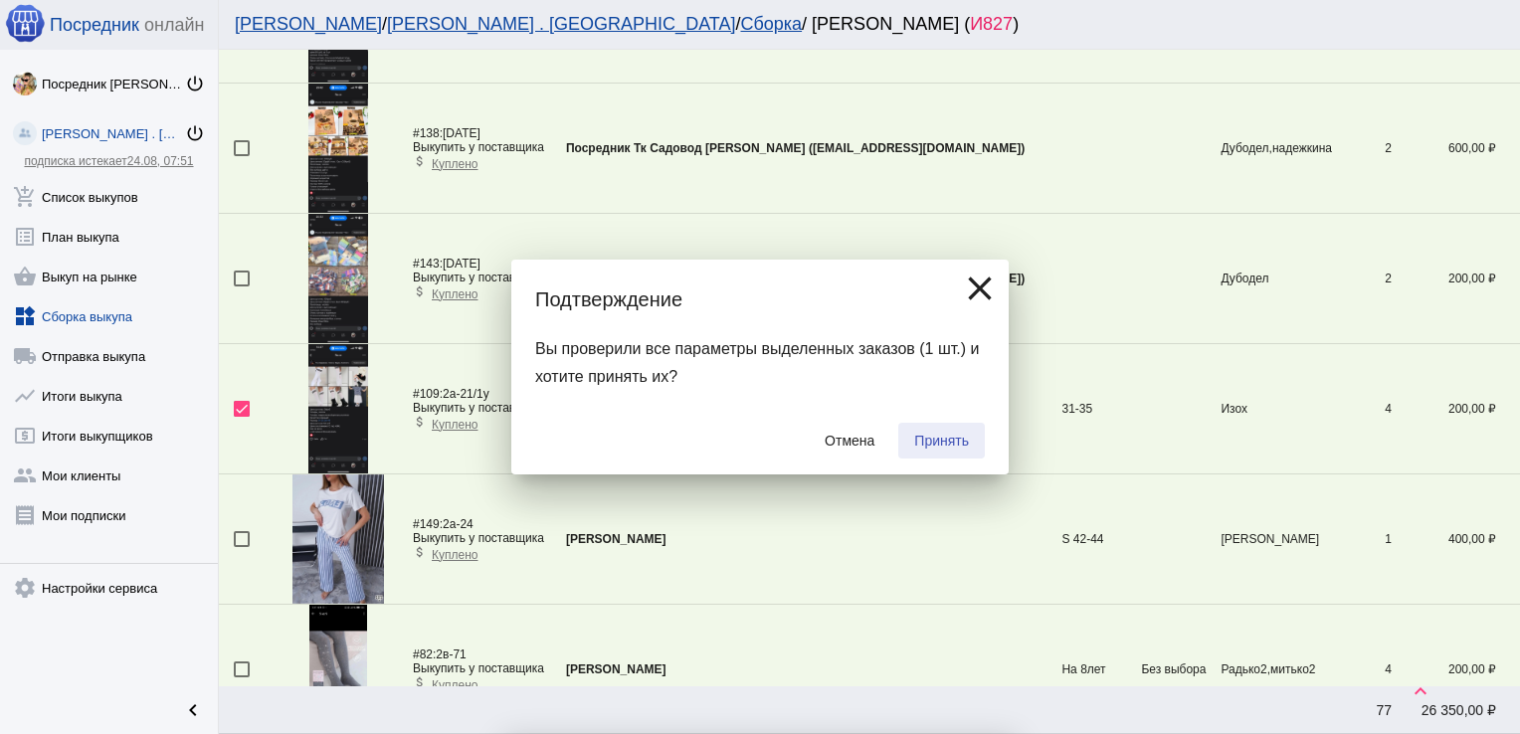
checkbox input "false"
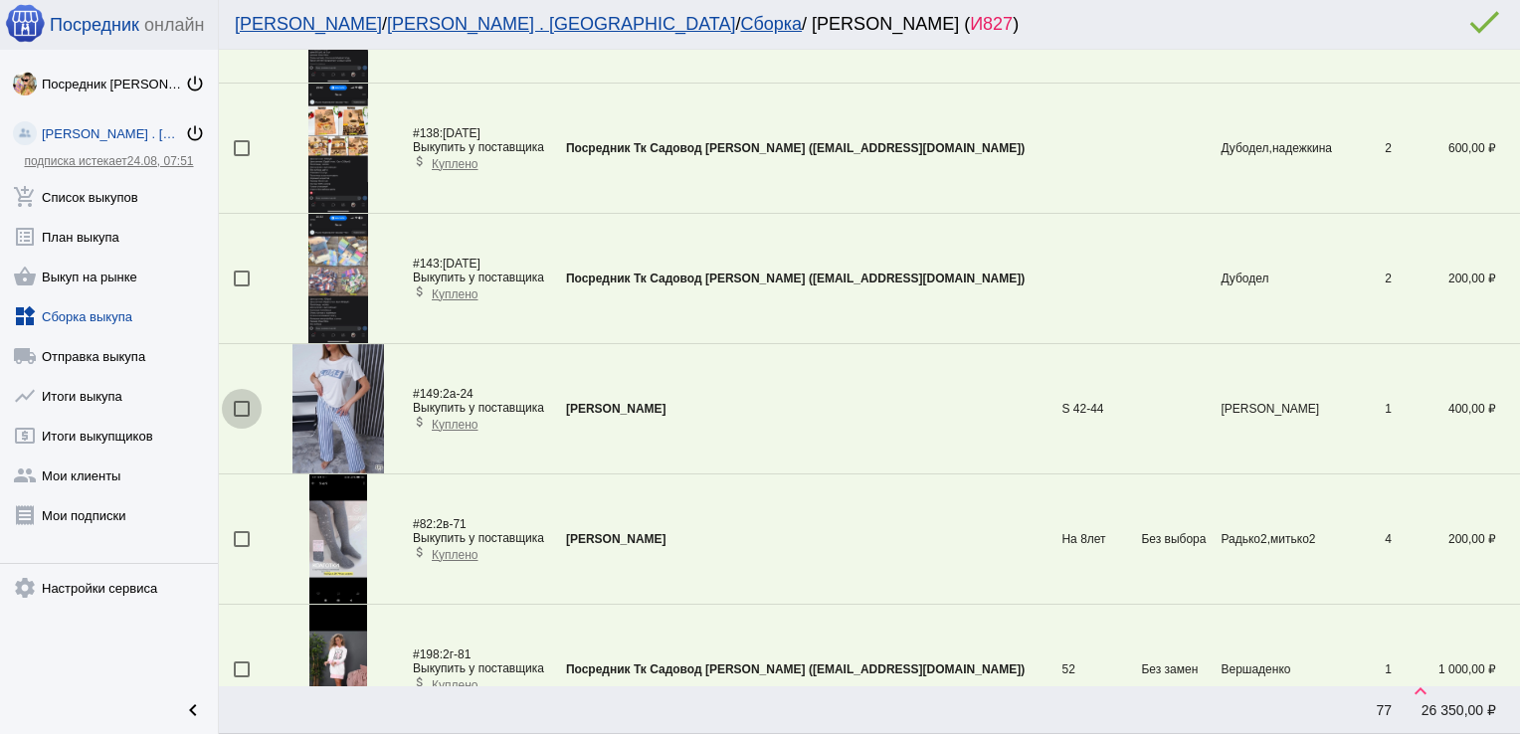
click at [244, 408] on div at bounding box center [242, 409] width 16 height 16
click at [242, 417] on input "checkbox" at bounding box center [241, 417] width 1 height 1
checkbox input "true"
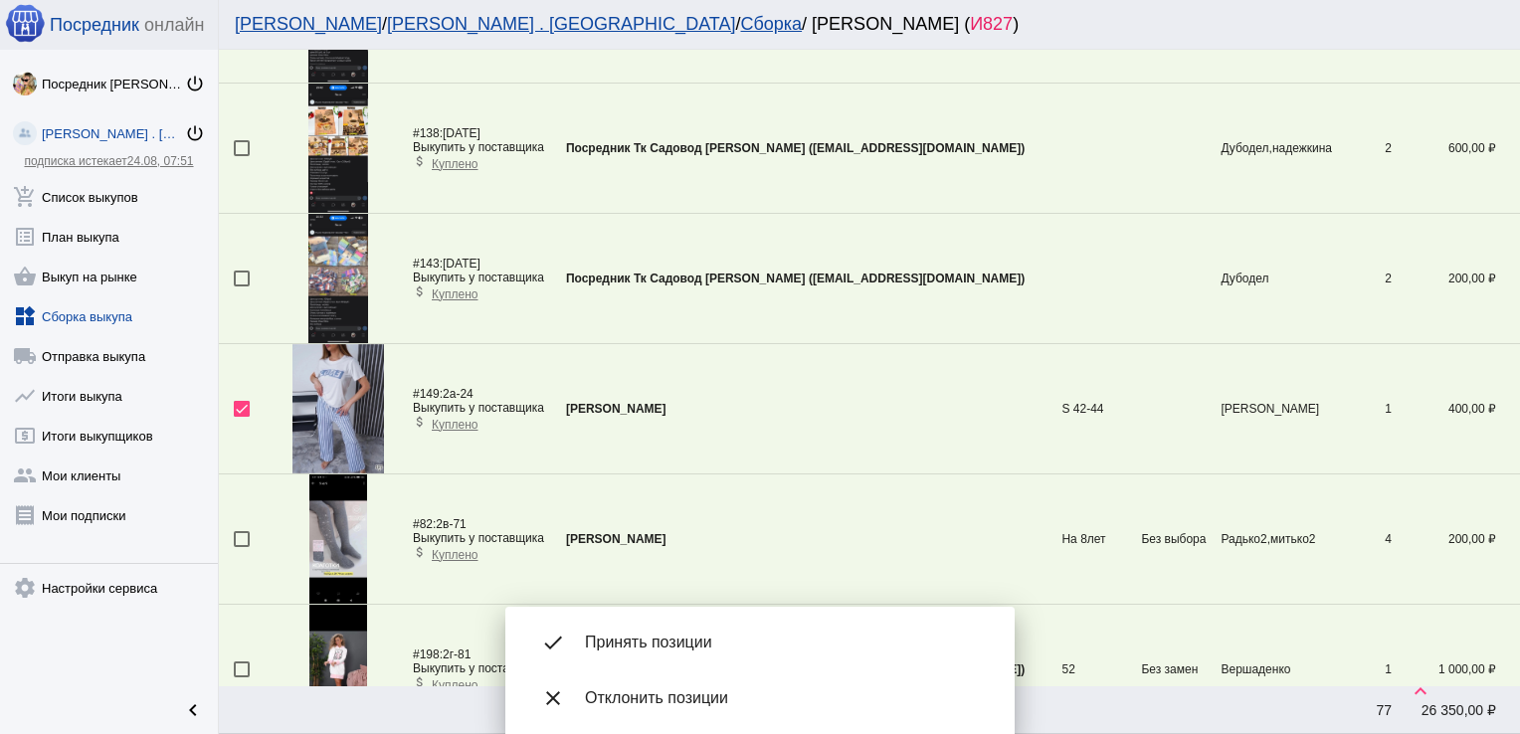
click at [239, 540] on div at bounding box center [242, 539] width 16 height 16
click at [241, 547] on input "checkbox" at bounding box center [241, 547] width 1 height 1
checkbox input "true"
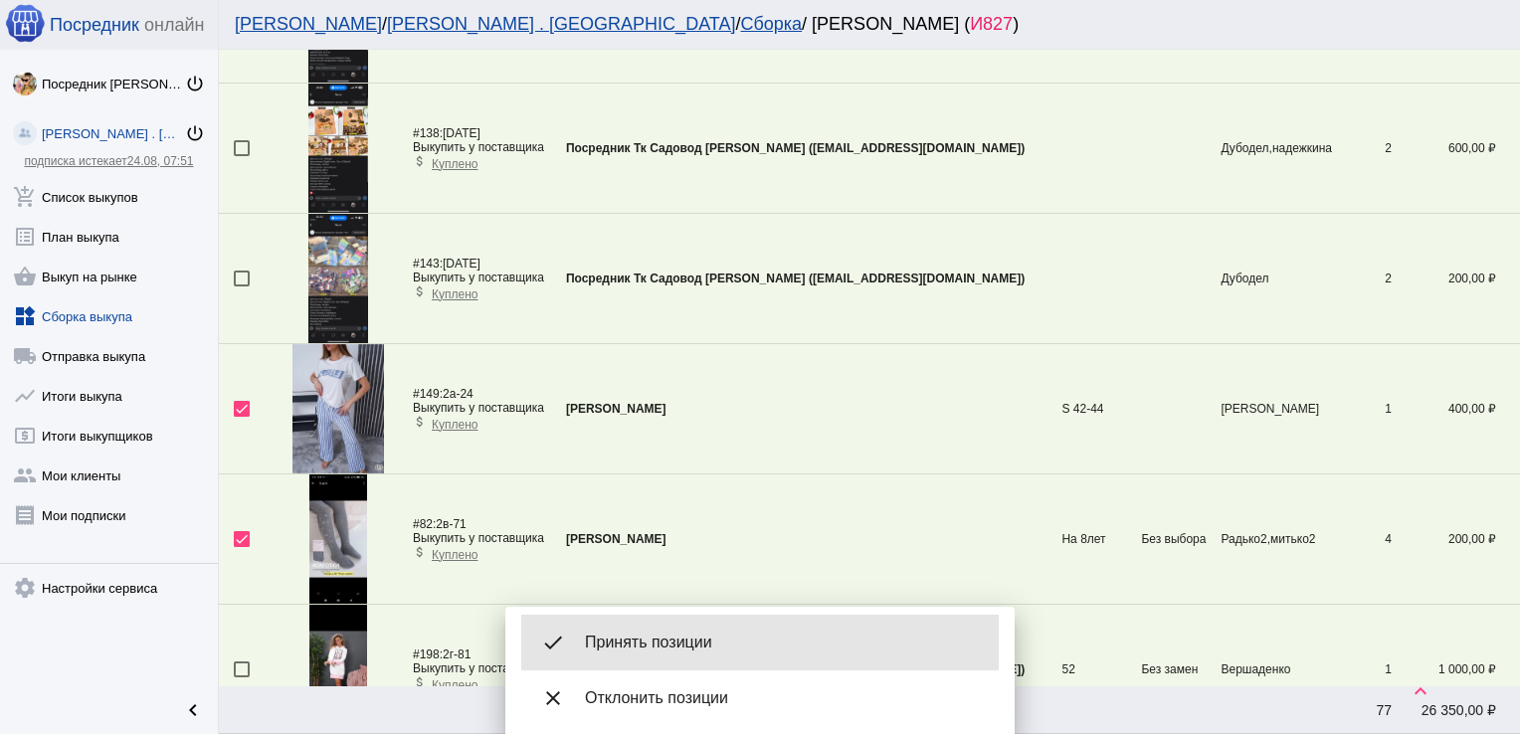
click at [669, 652] on span "Принять позиции" at bounding box center [784, 643] width 398 height 20
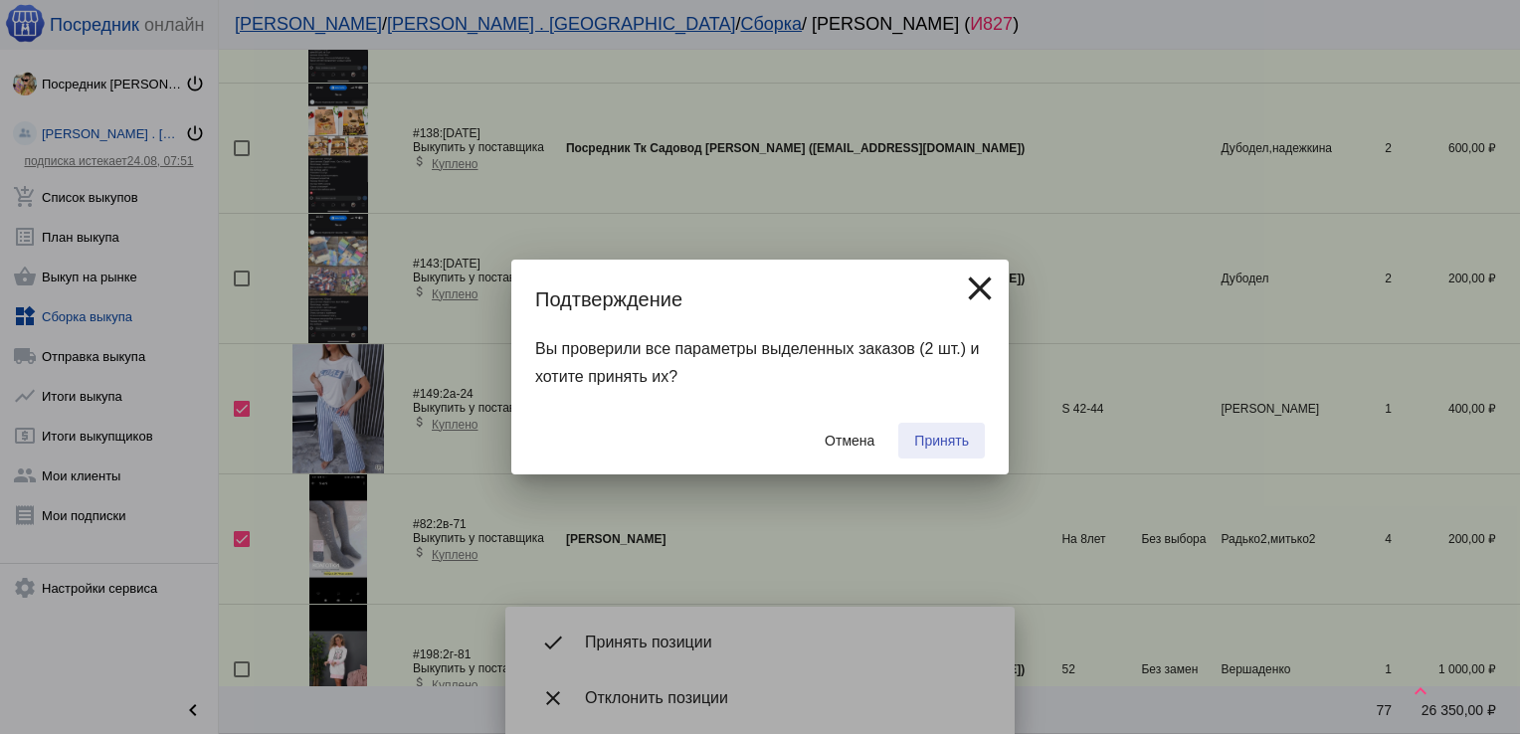
click at [952, 443] on span "Принять" at bounding box center [941, 441] width 55 height 16
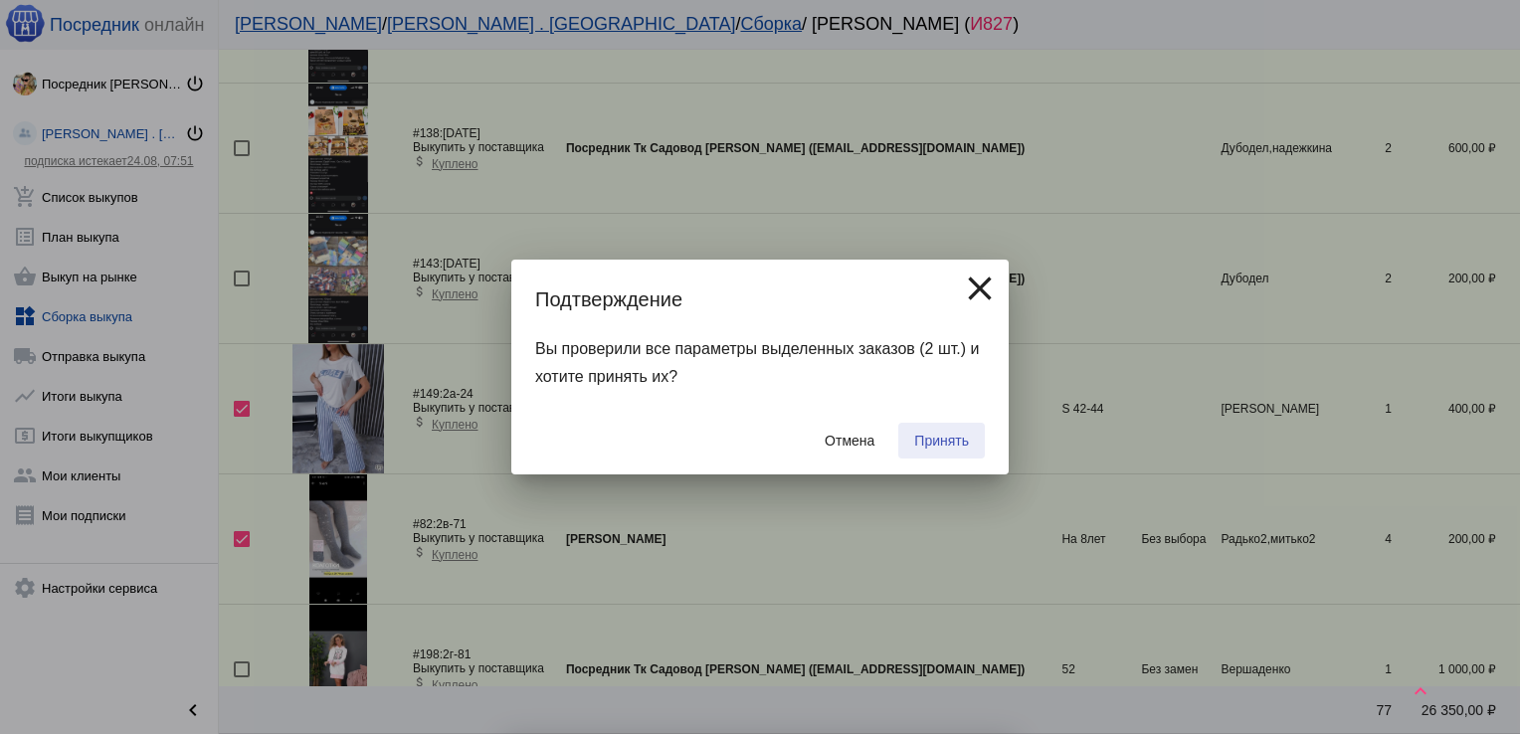
checkbox input "false"
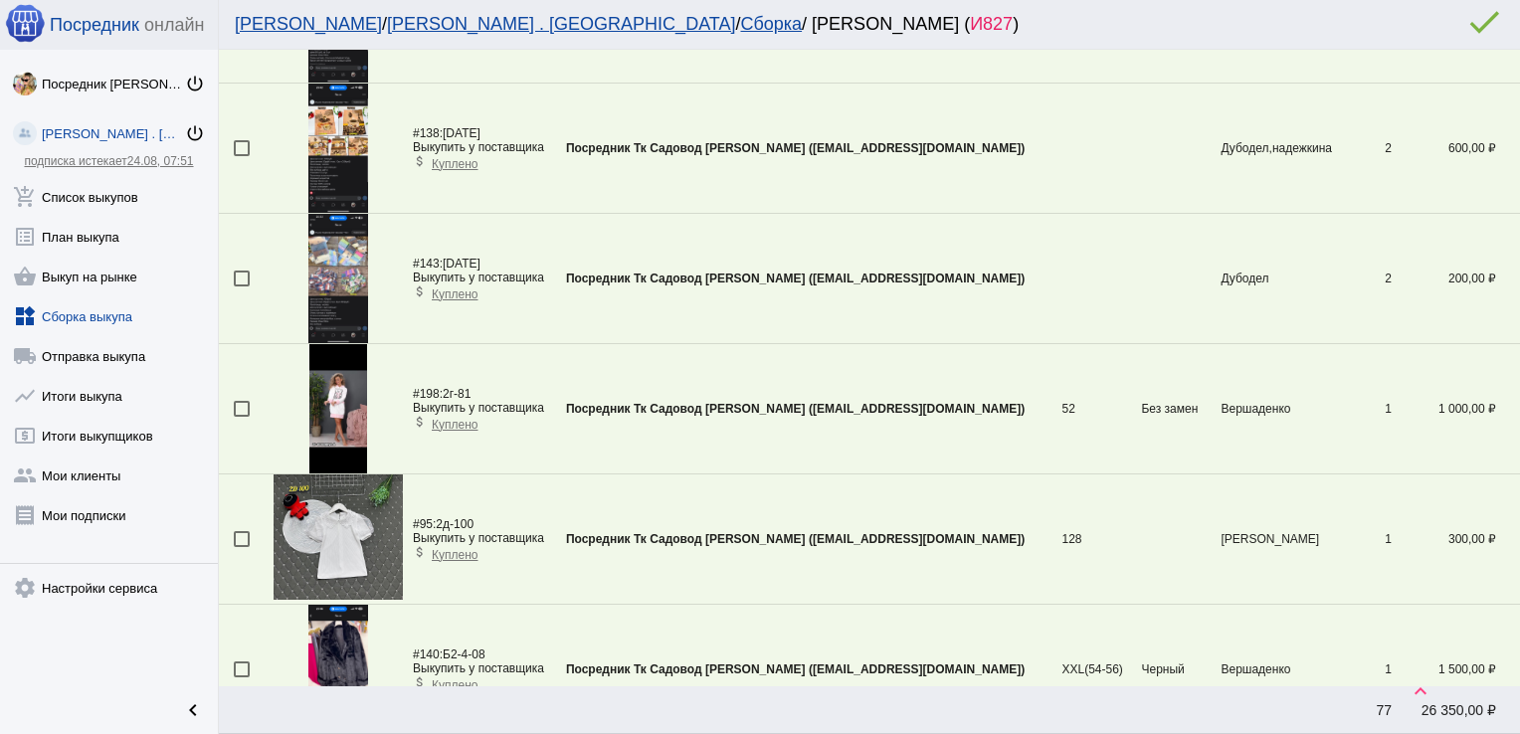
click at [241, 536] on div at bounding box center [242, 539] width 16 height 16
click at [241, 547] on input "checkbox" at bounding box center [241, 547] width 1 height 1
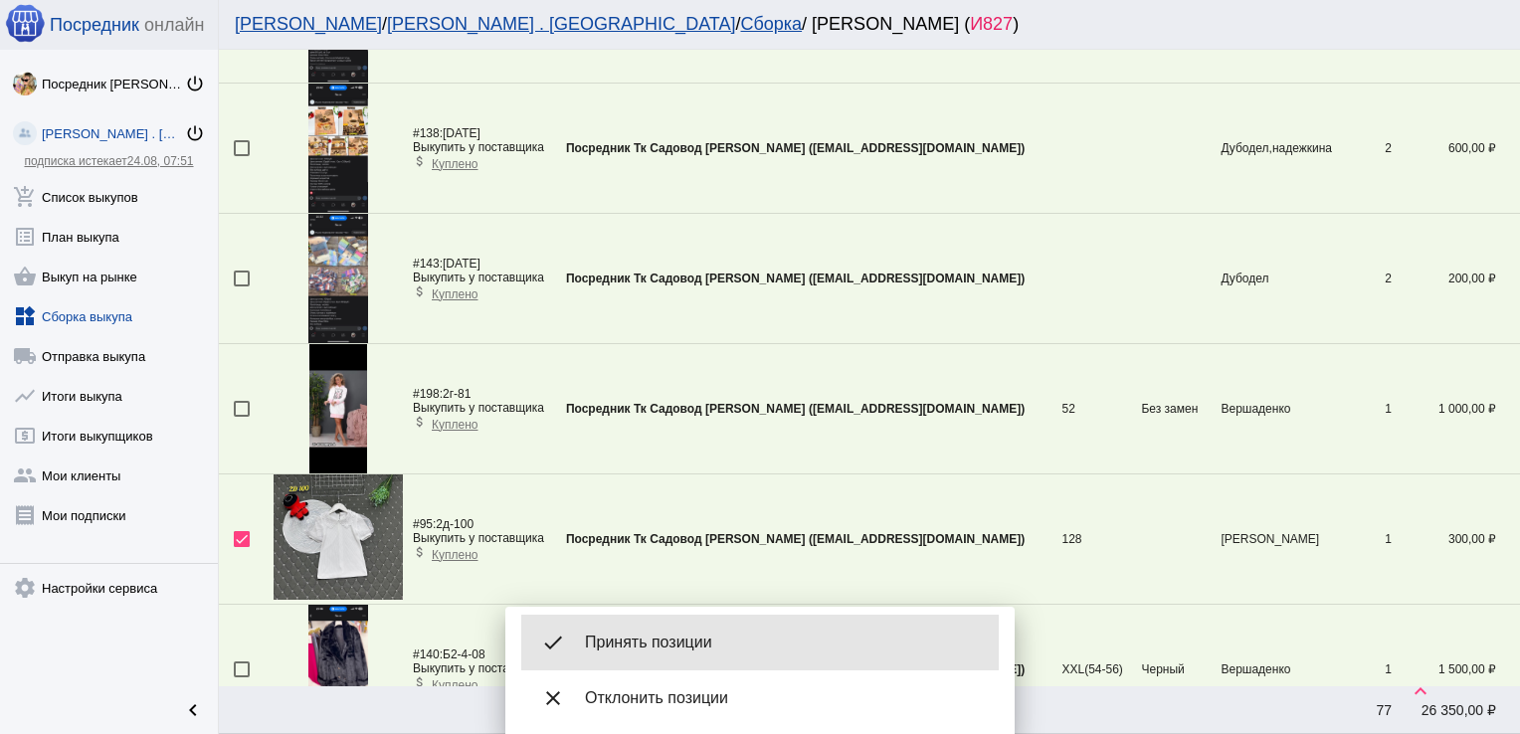
click at [699, 639] on span "Принять позиции" at bounding box center [784, 643] width 398 height 20
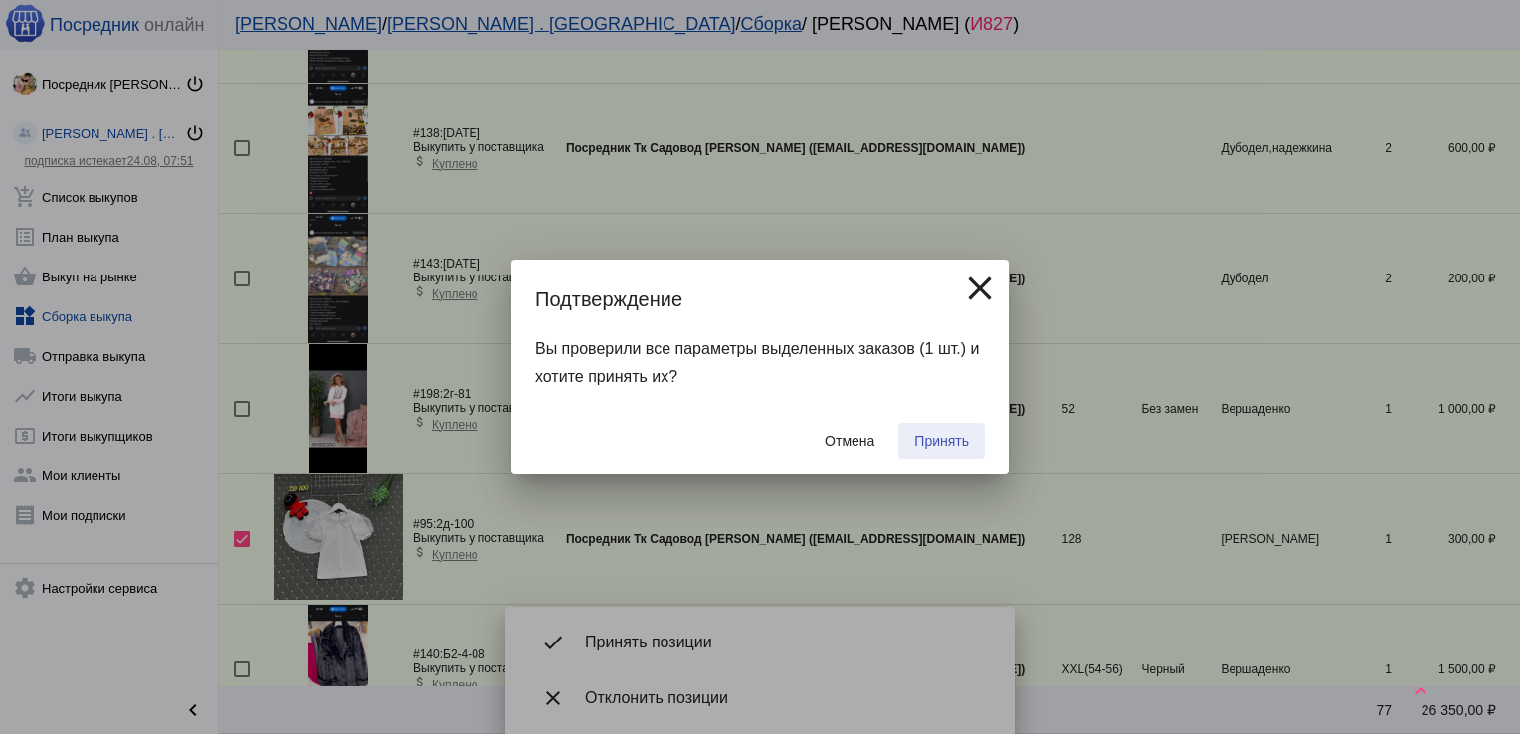
click at [935, 444] on span "Принять" at bounding box center [941, 441] width 55 height 16
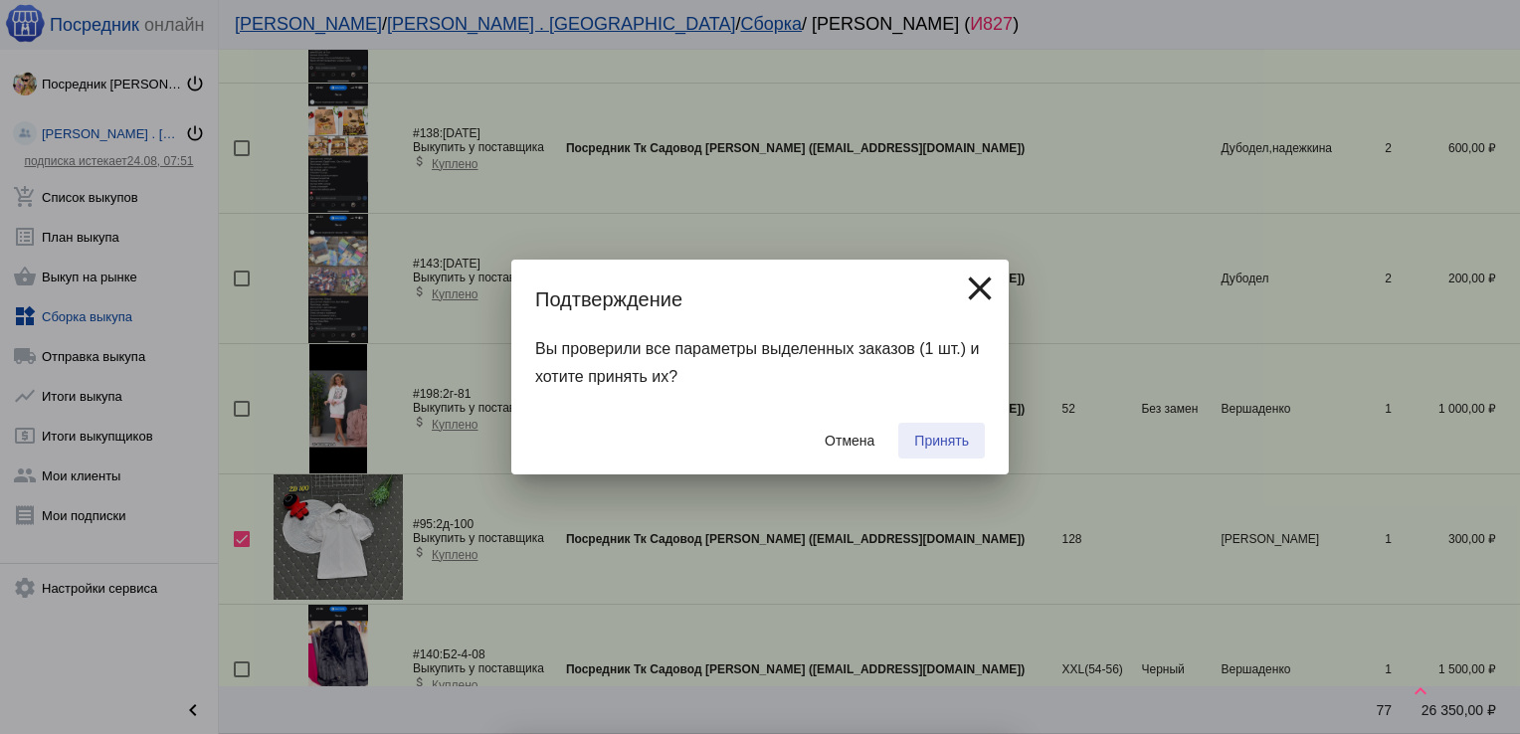
checkbox input "false"
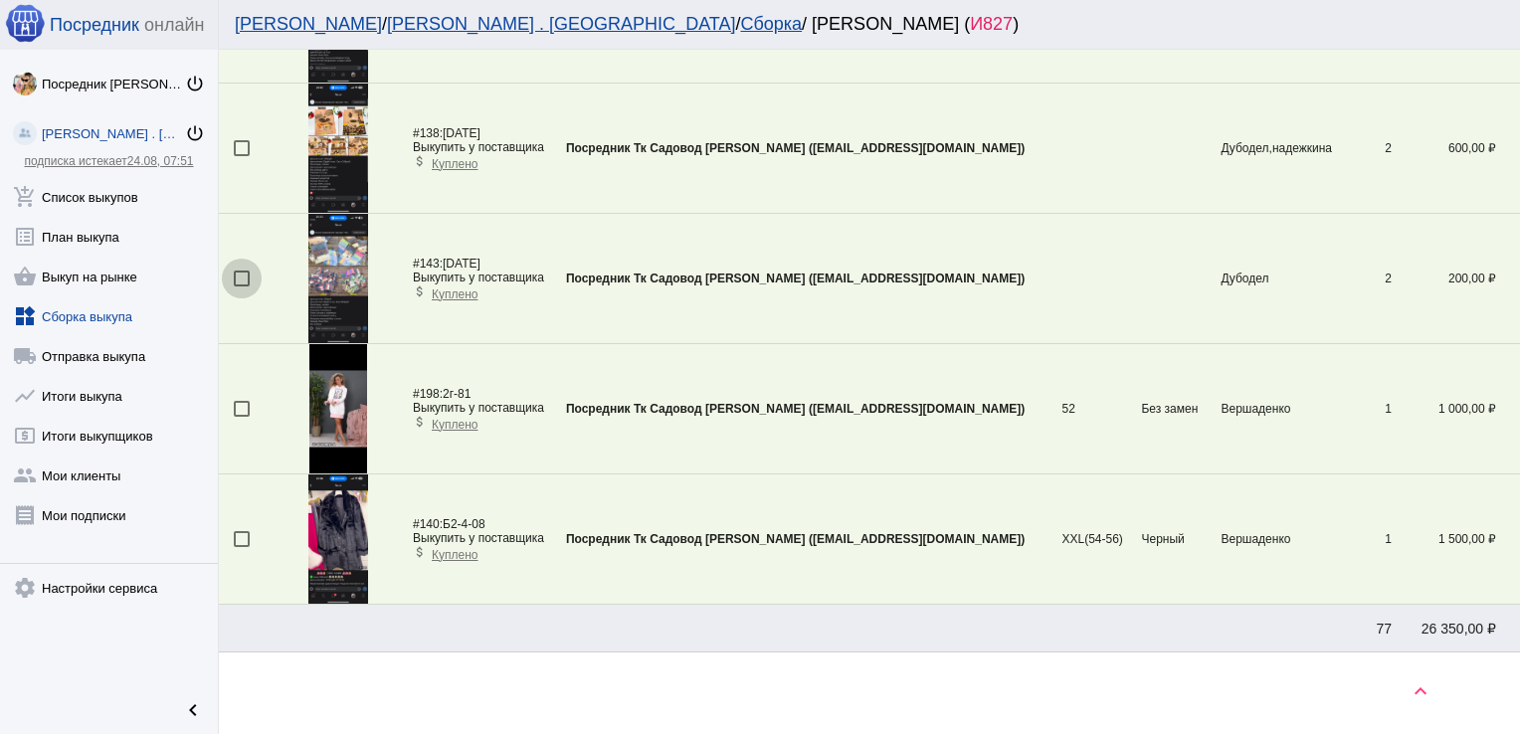
click at [237, 277] on div at bounding box center [242, 279] width 16 height 16
click at [241, 287] on input "checkbox" at bounding box center [241, 287] width 1 height 1
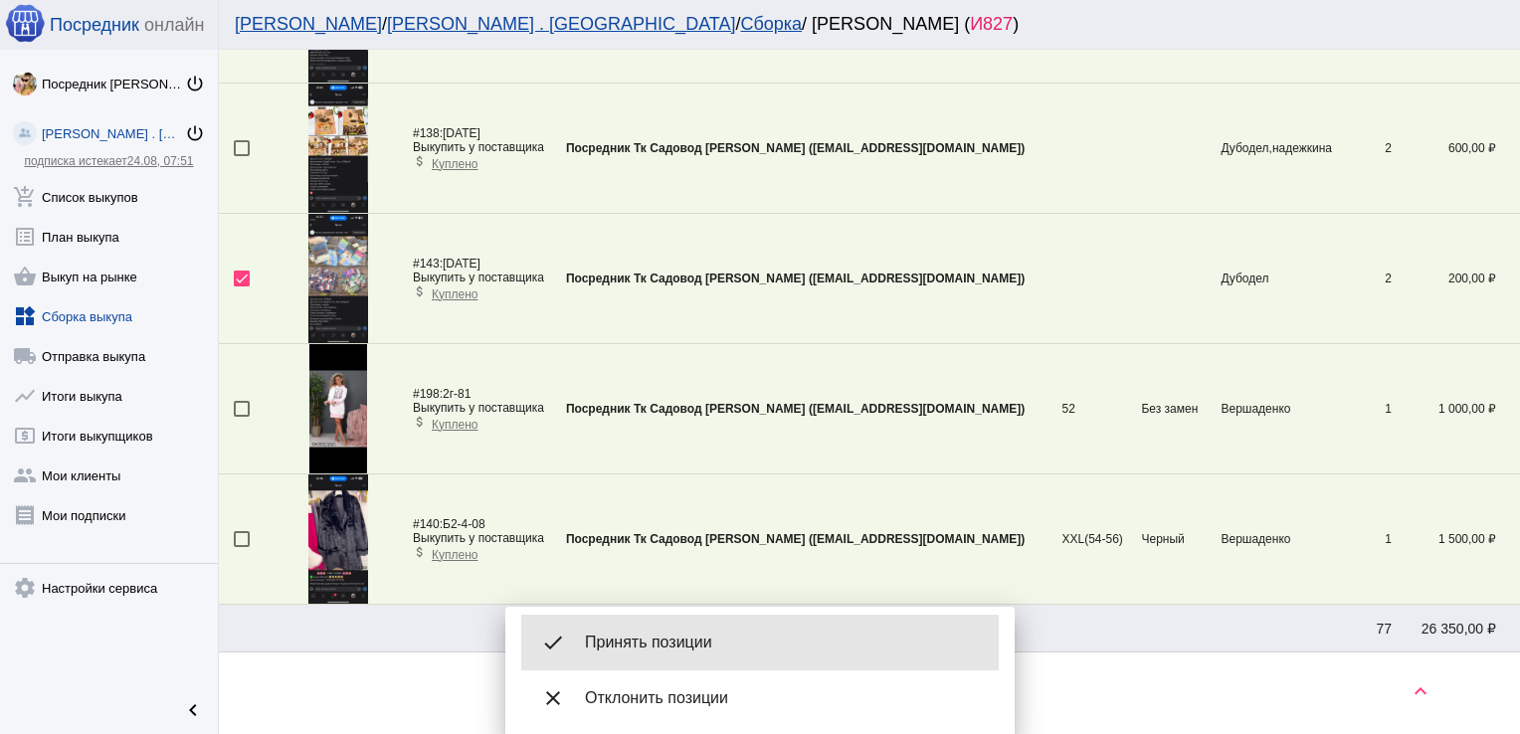
click at [642, 644] on span "Принять позиции" at bounding box center [784, 643] width 398 height 20
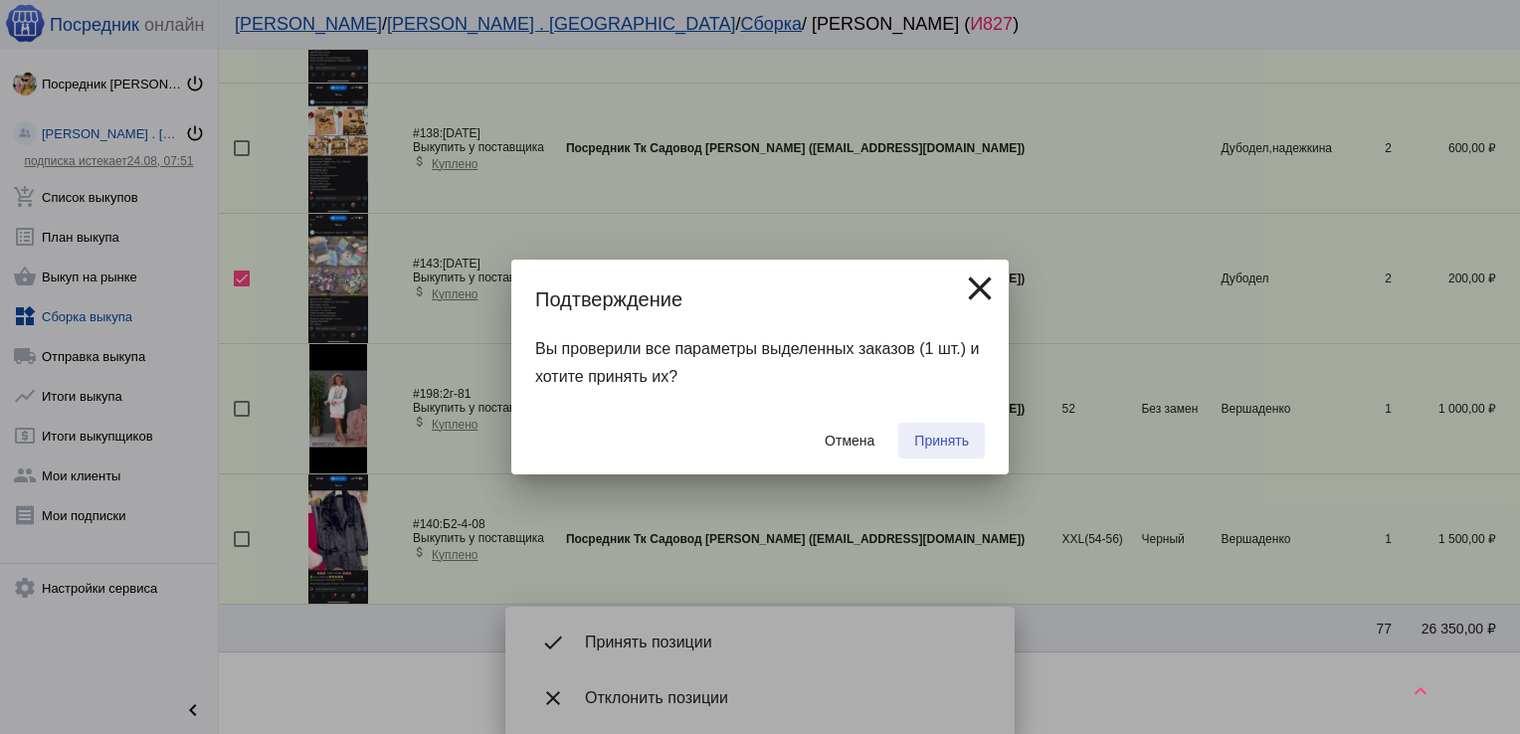
click at [934, 440] on span "Принять" at bounding box center [941, 441] width 55 height 16
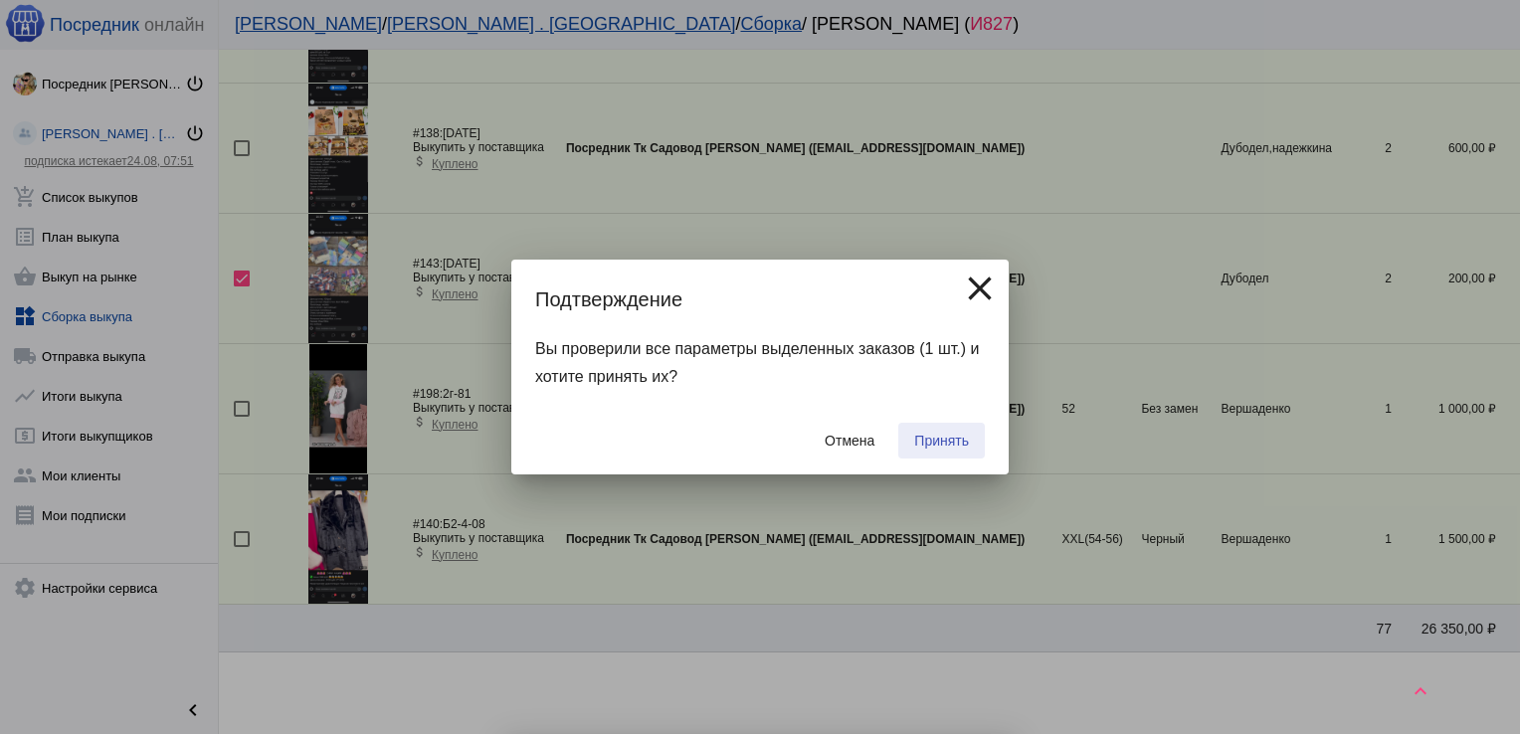
checkbox input "false"
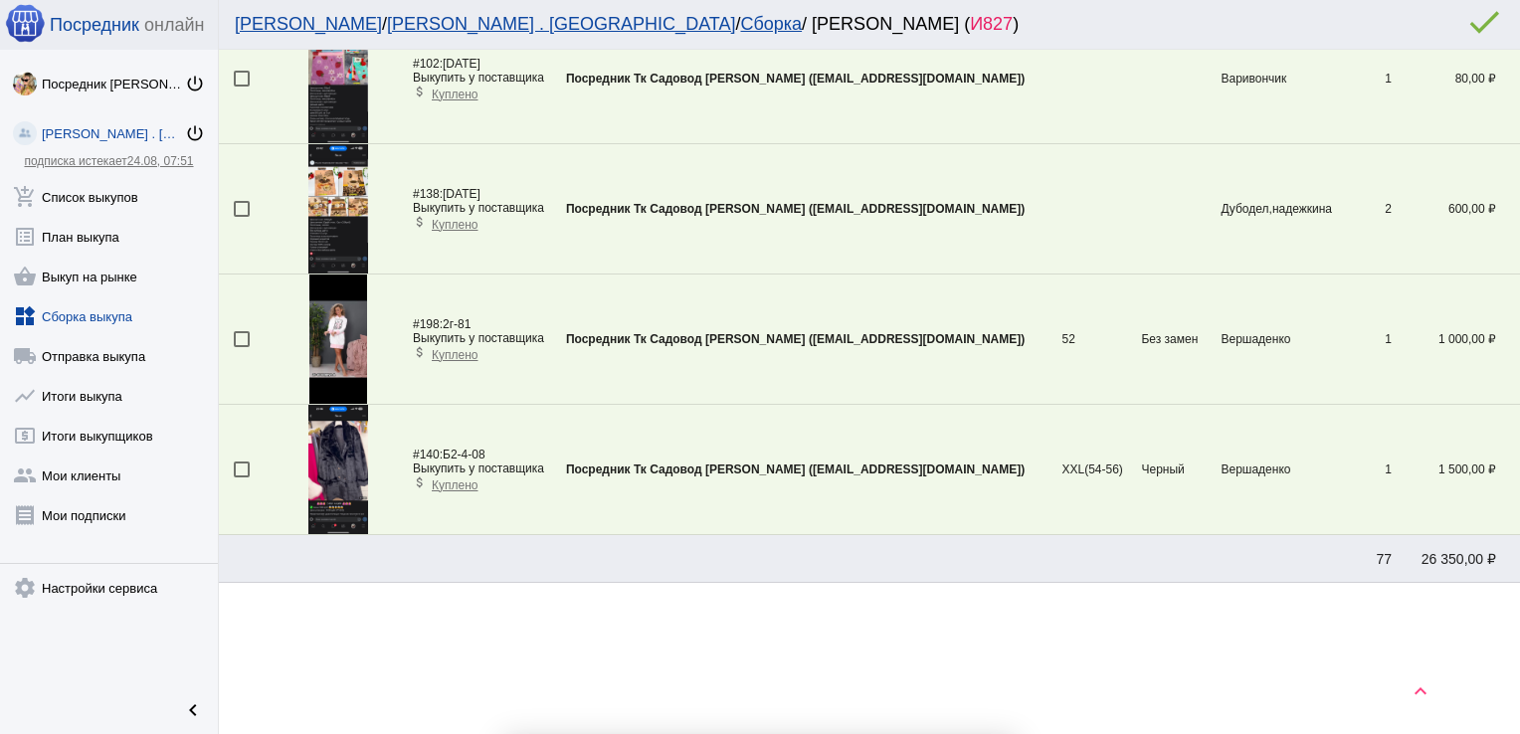
scroll to position [267, 0]
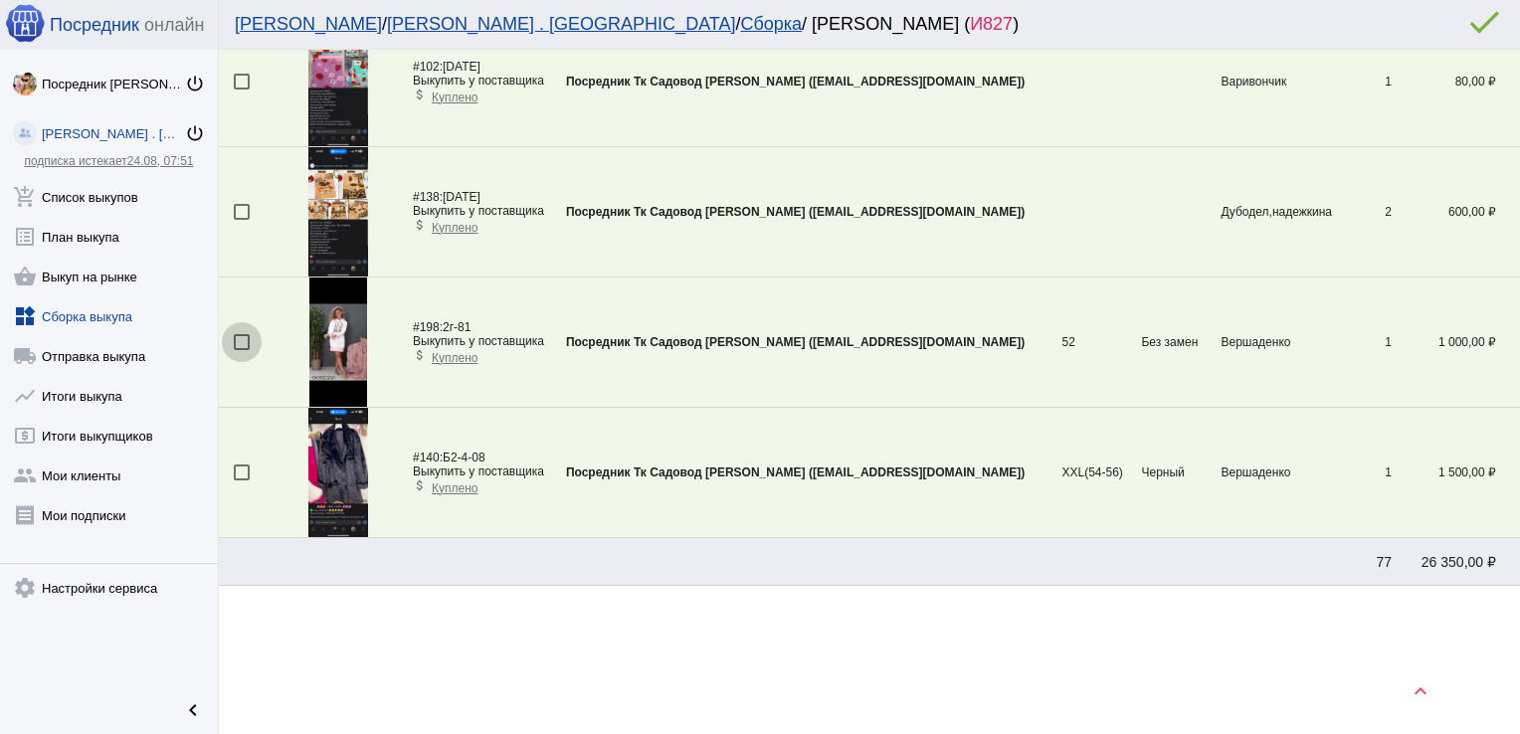
click at [242, 338] on div at bounding box center [242, 342] width 16 height 16
click at [242, 350] on input "checkbox" at bounding box center [241, 350] width 1 height 1
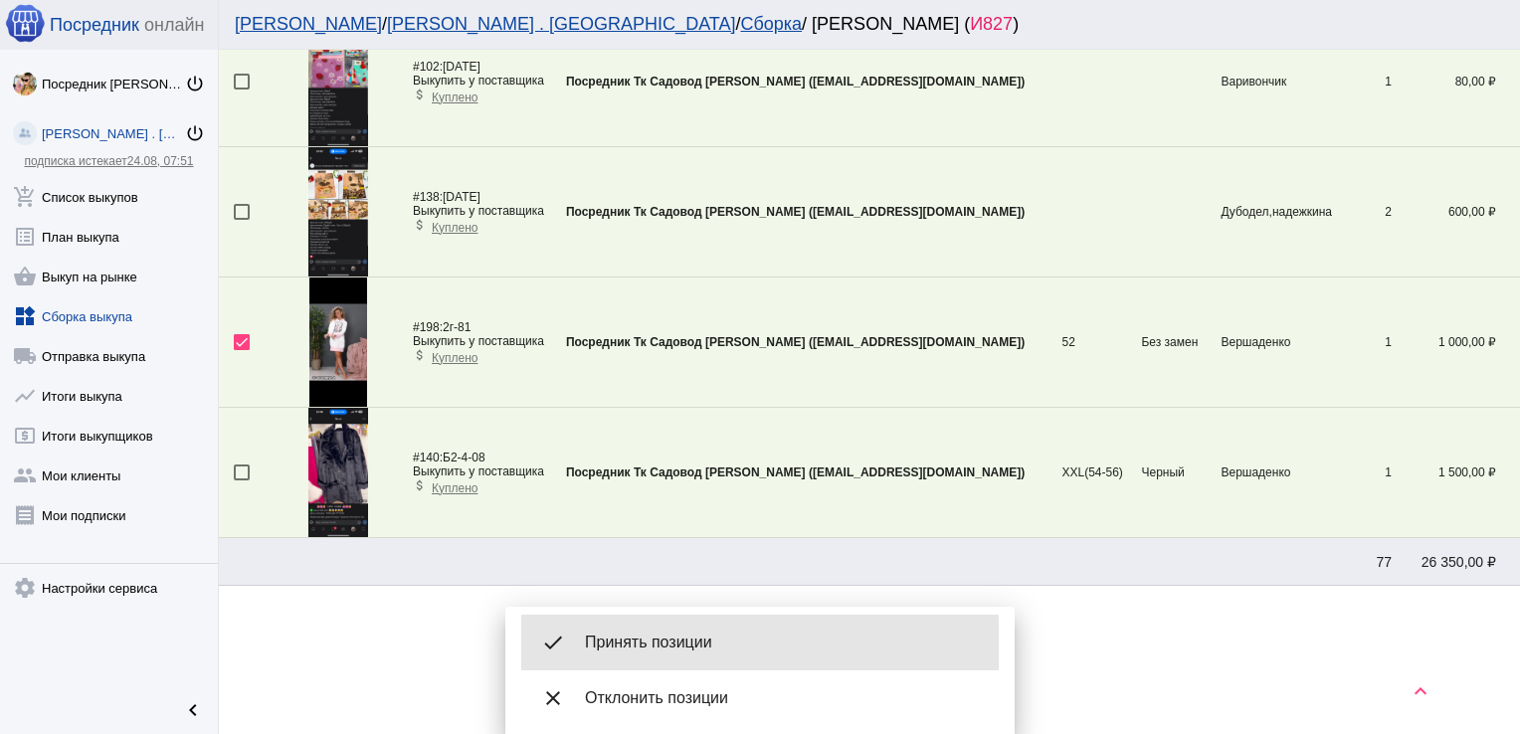
click at [646, 647] on span "Принять позиции" at bounding box center [784, 643] width 398 height 20
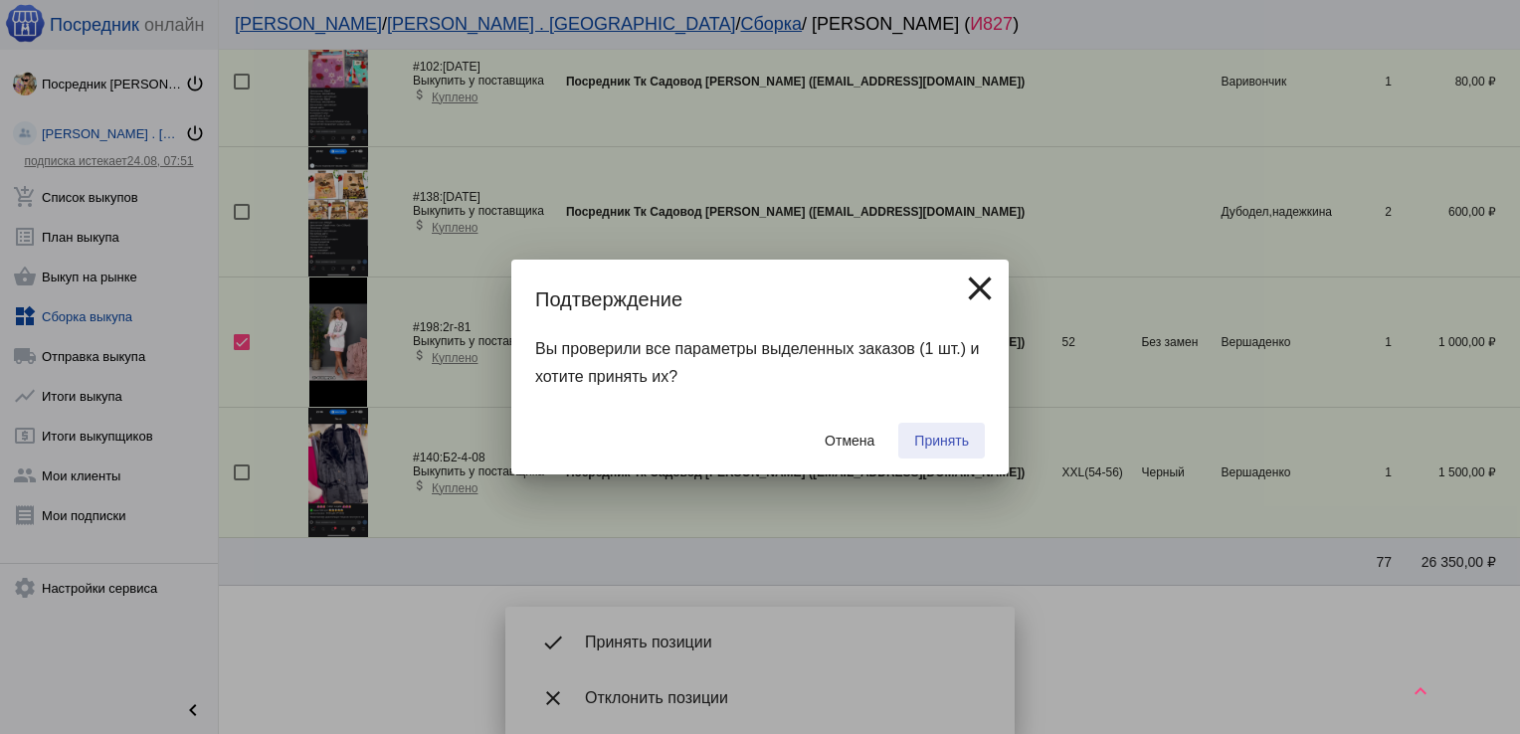
click at [947, 442] on span "Принять" at bounding box center [941, 441] width 55 height 16
checkbox input "false"
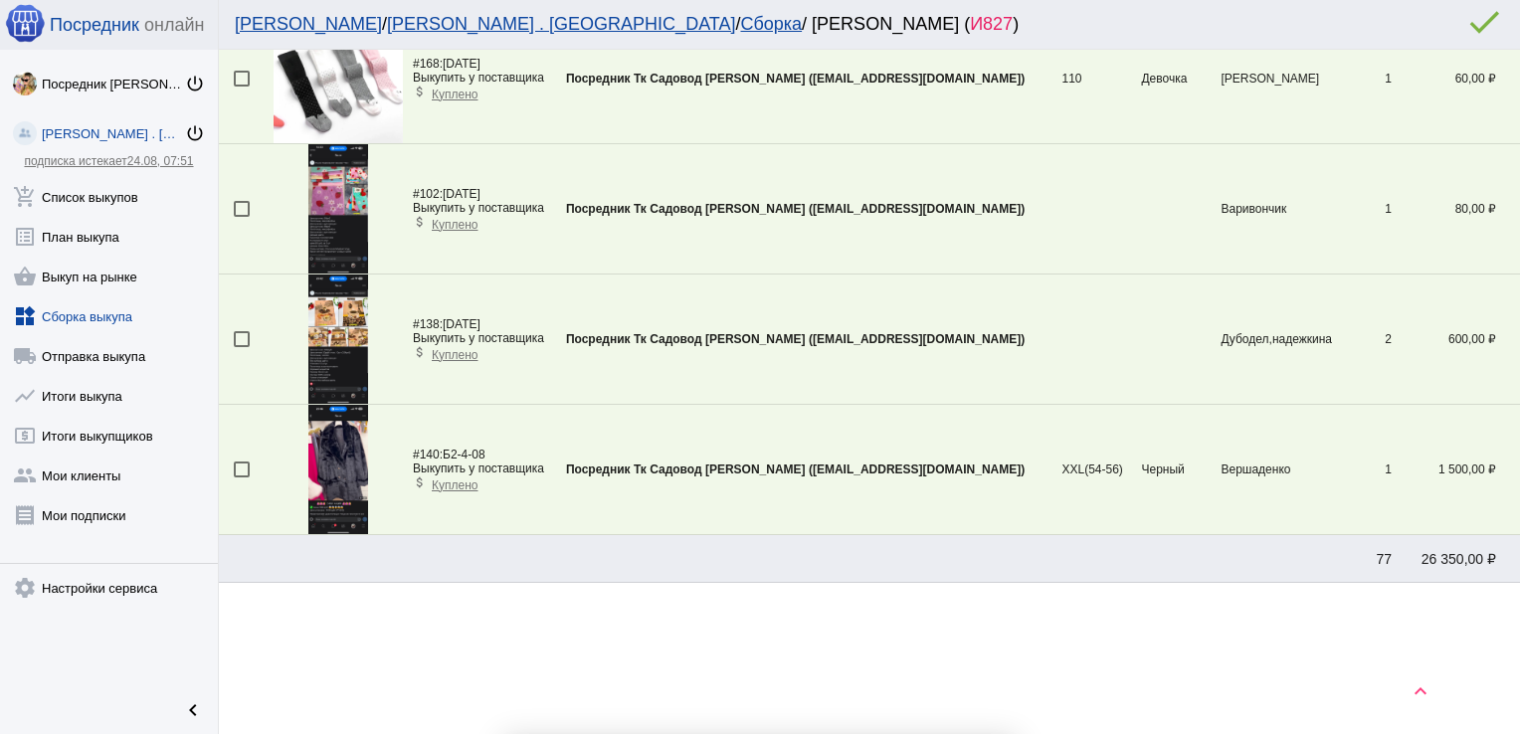
scroll to position [137, 0]
click at [239, 205] on div at bounding box center [242, 211] width 16 height 16
click at [241, 219] on input "checkbox" at bounding box center [241, 219] width 1 height 1
checkbox input "true"
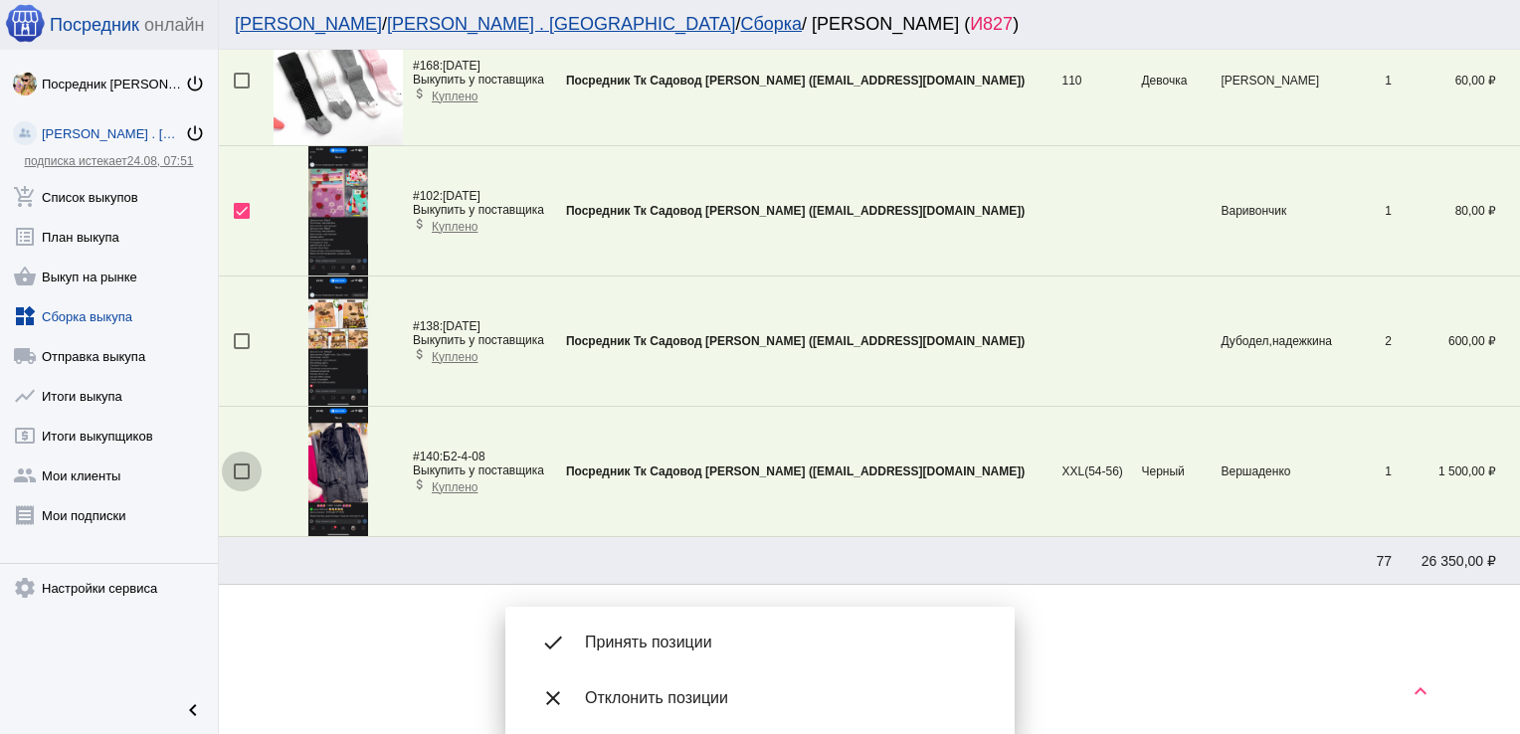
click at [242, 471] on div at bounding box center [242, 472] width 16 height 16
click at [242, 480] on input "checkbox" at bounding box center [241, 480] width 1 height 1
checkbox input "true"
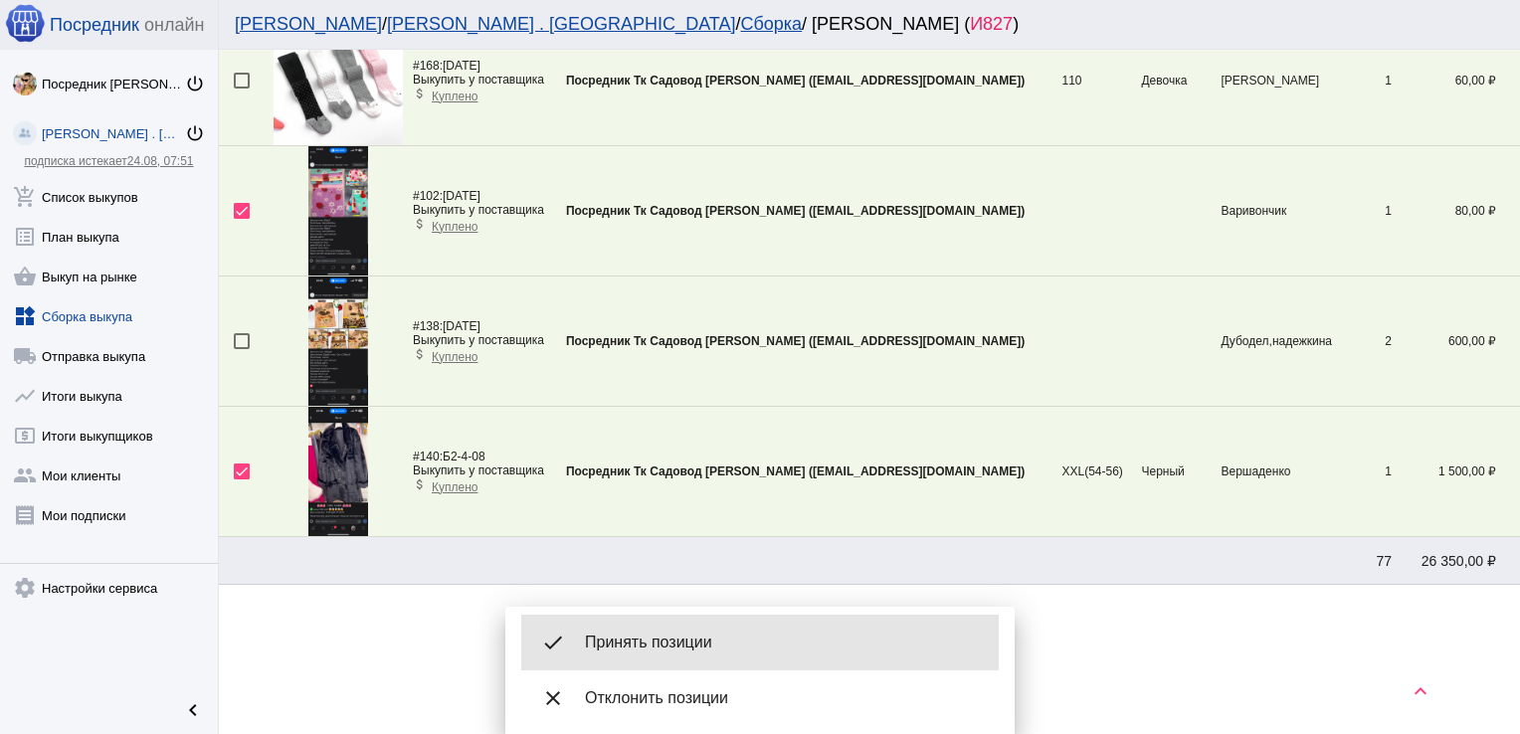
click at [721, 636] on span "Принять позиции" at bounding box center [784, 643] width 398 height 20
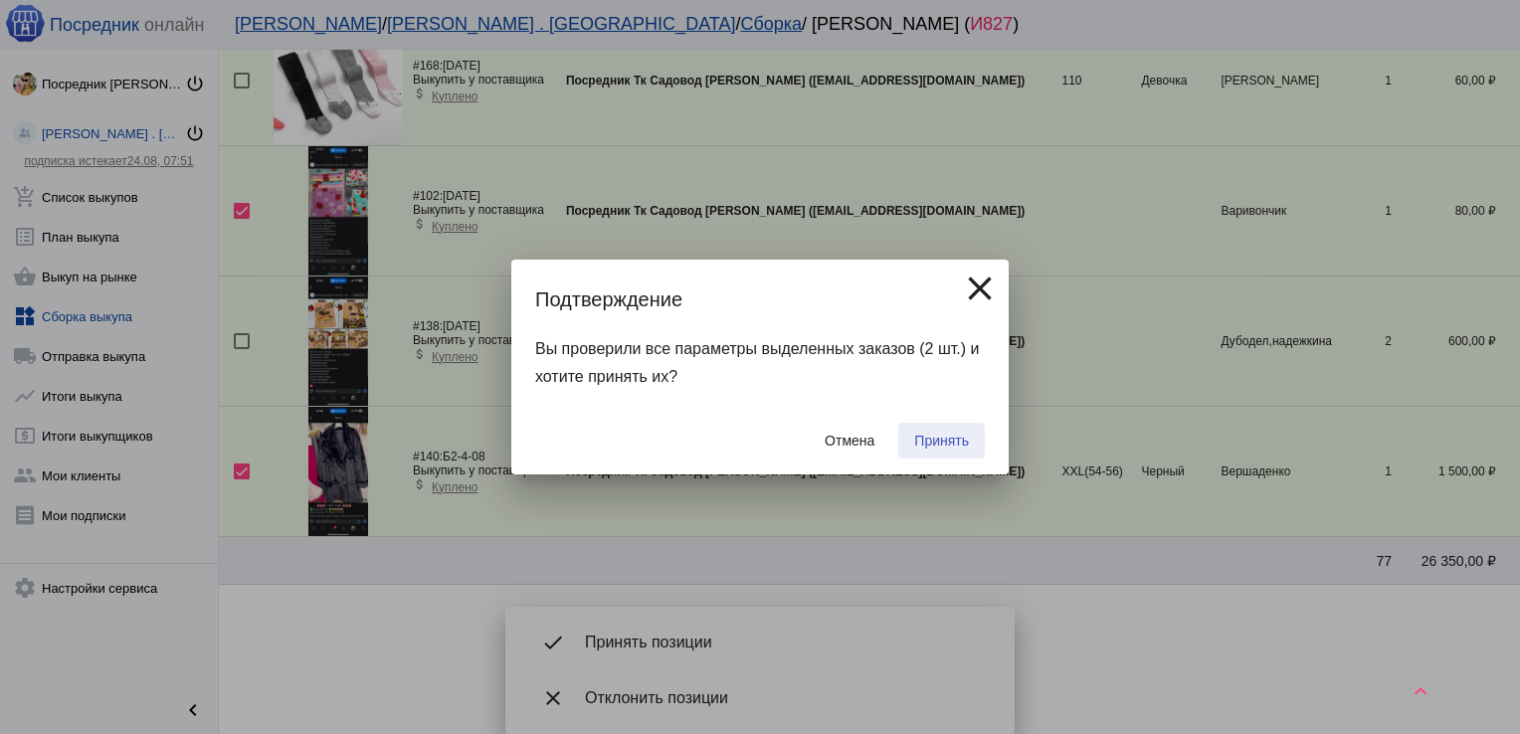
click at [953, 448] on span "Принять" at bounding box center [941, 441] width 55 height 16
checkbox input "false"
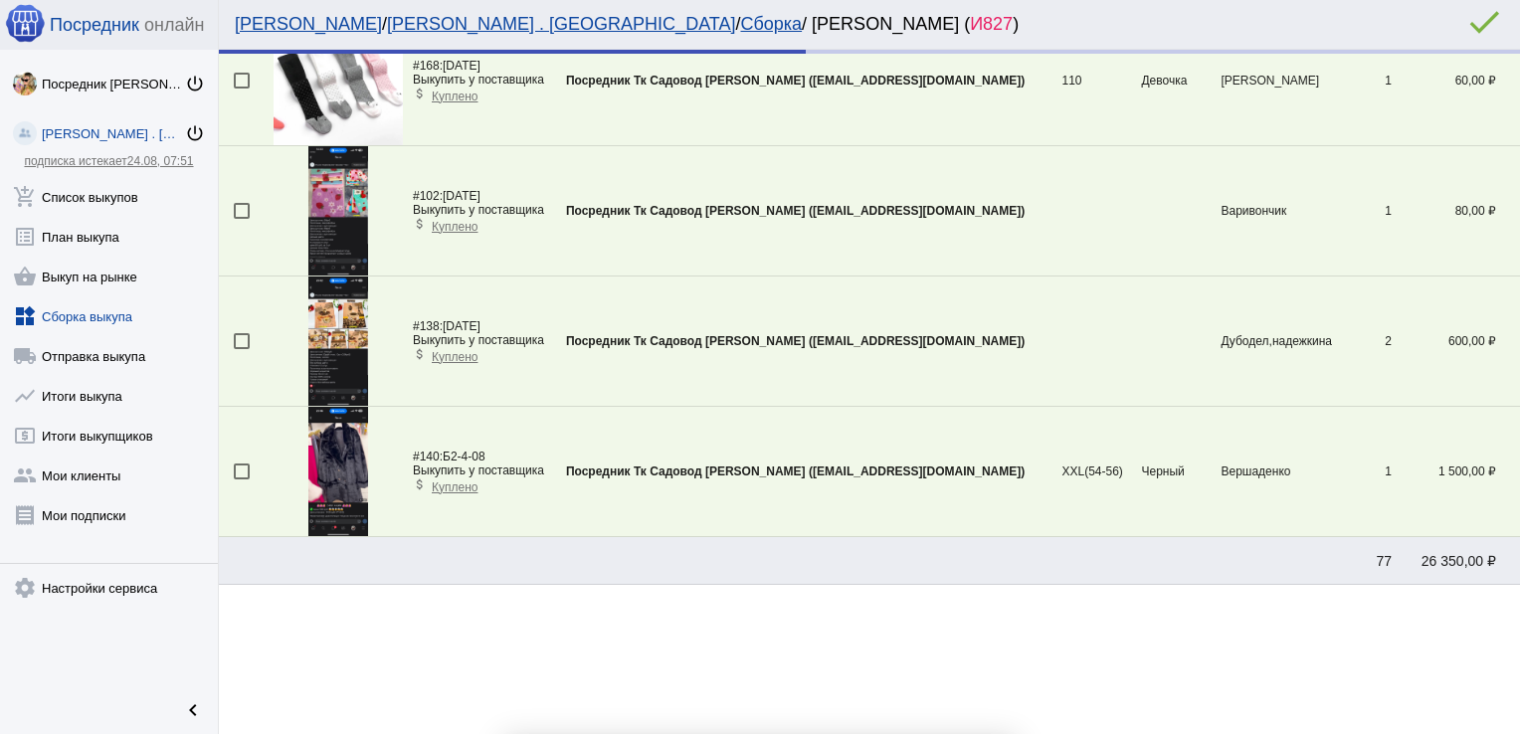
scroll to position [0, 0]
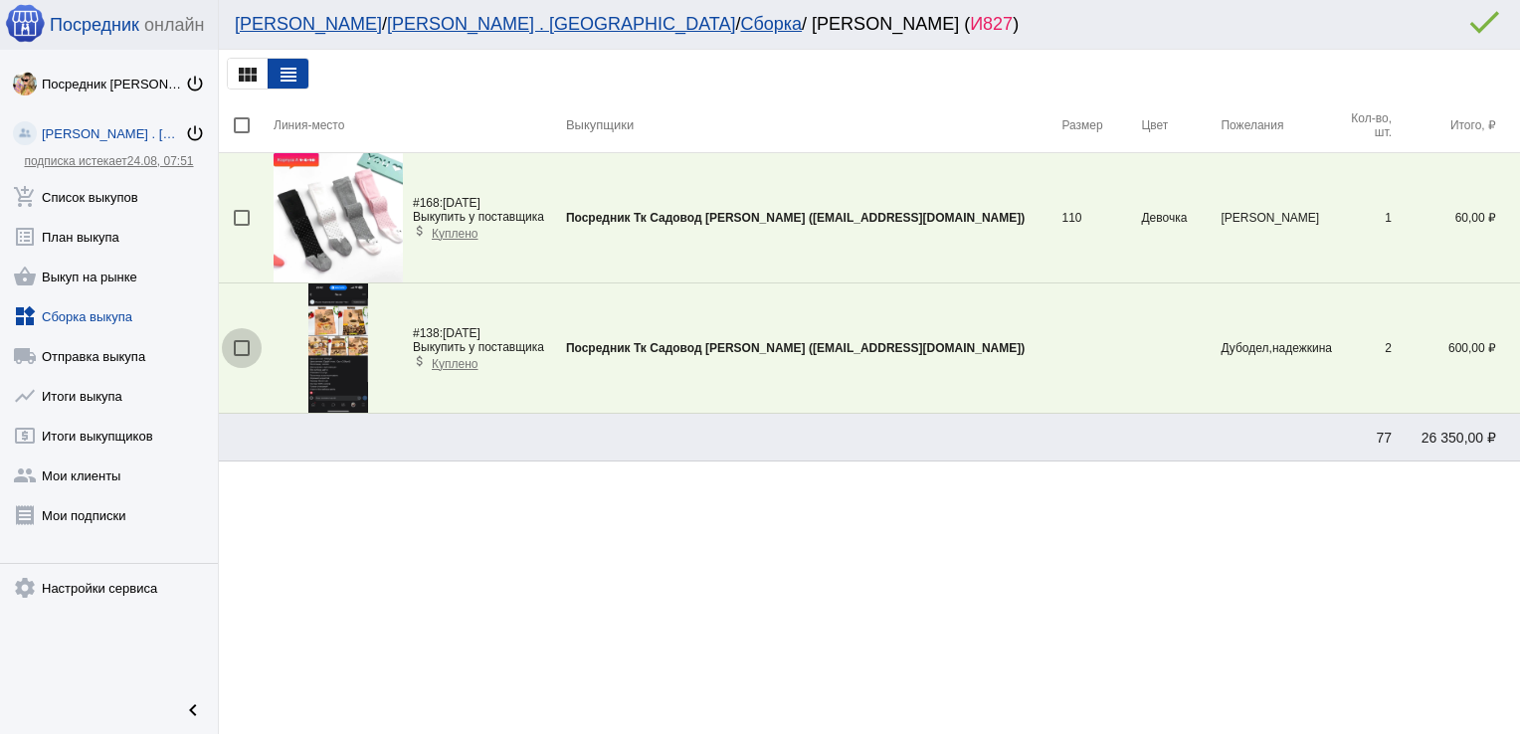
click at [239, 344] on div at bounding box center [242, 348] width 16 height 16
click at [241, 356] on input "checkbox" at bounding box center [241, 356] width 1 height 1
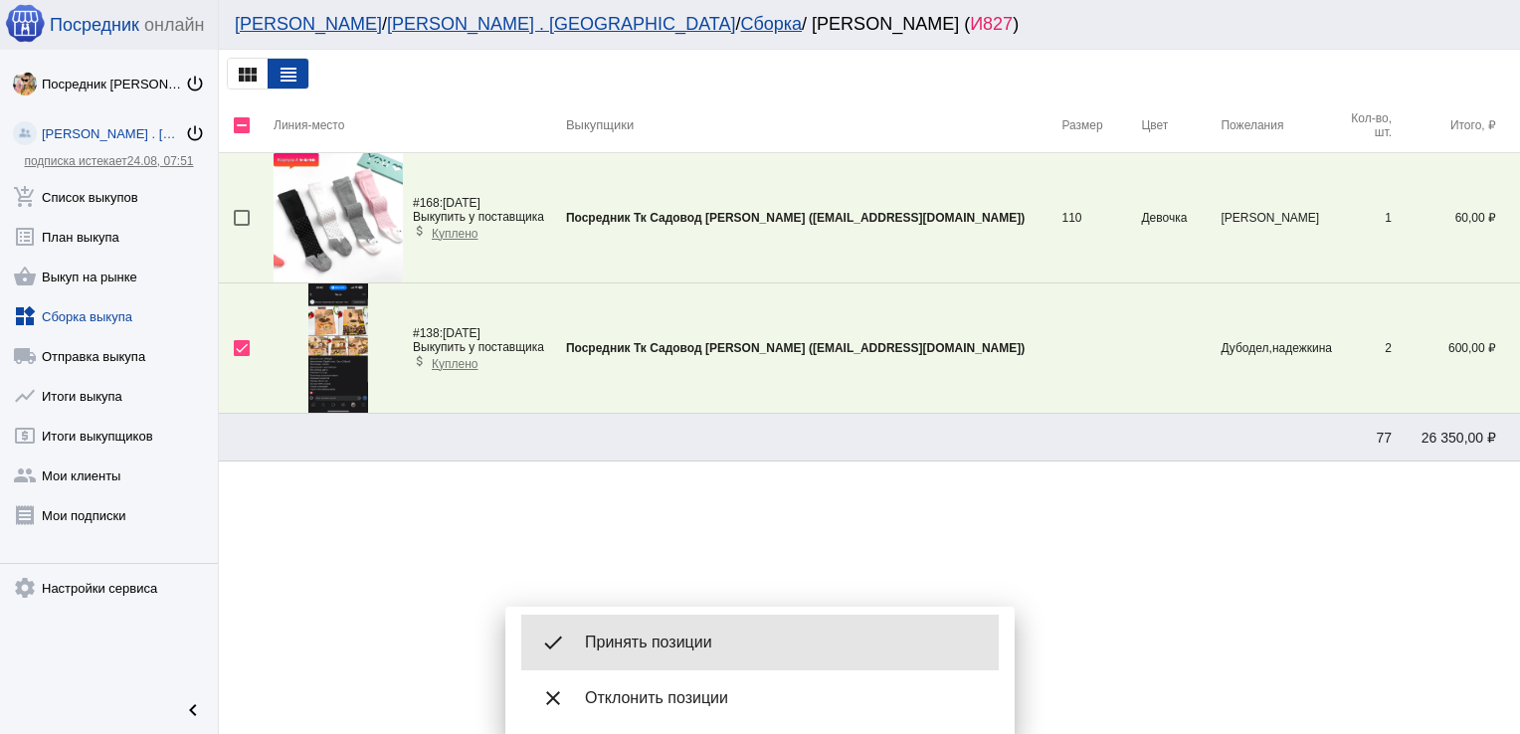
click at [676, 637] on span "Принять позиции" at bounding box center [784, 643] width 398 height 20
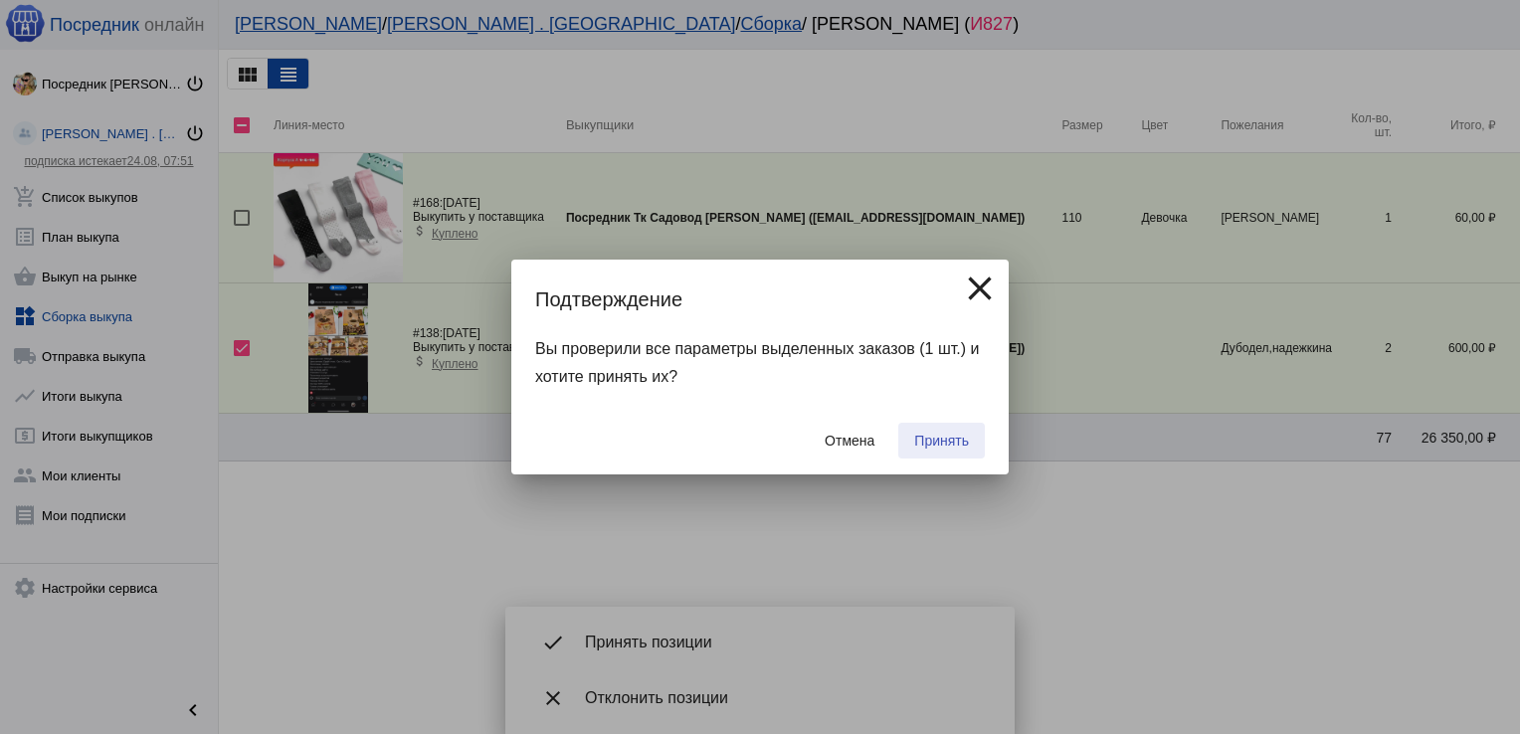
click at [942, 433] on span "Принять" at bounding box center [941, 441] width 55 height 16
checkbox input "false"
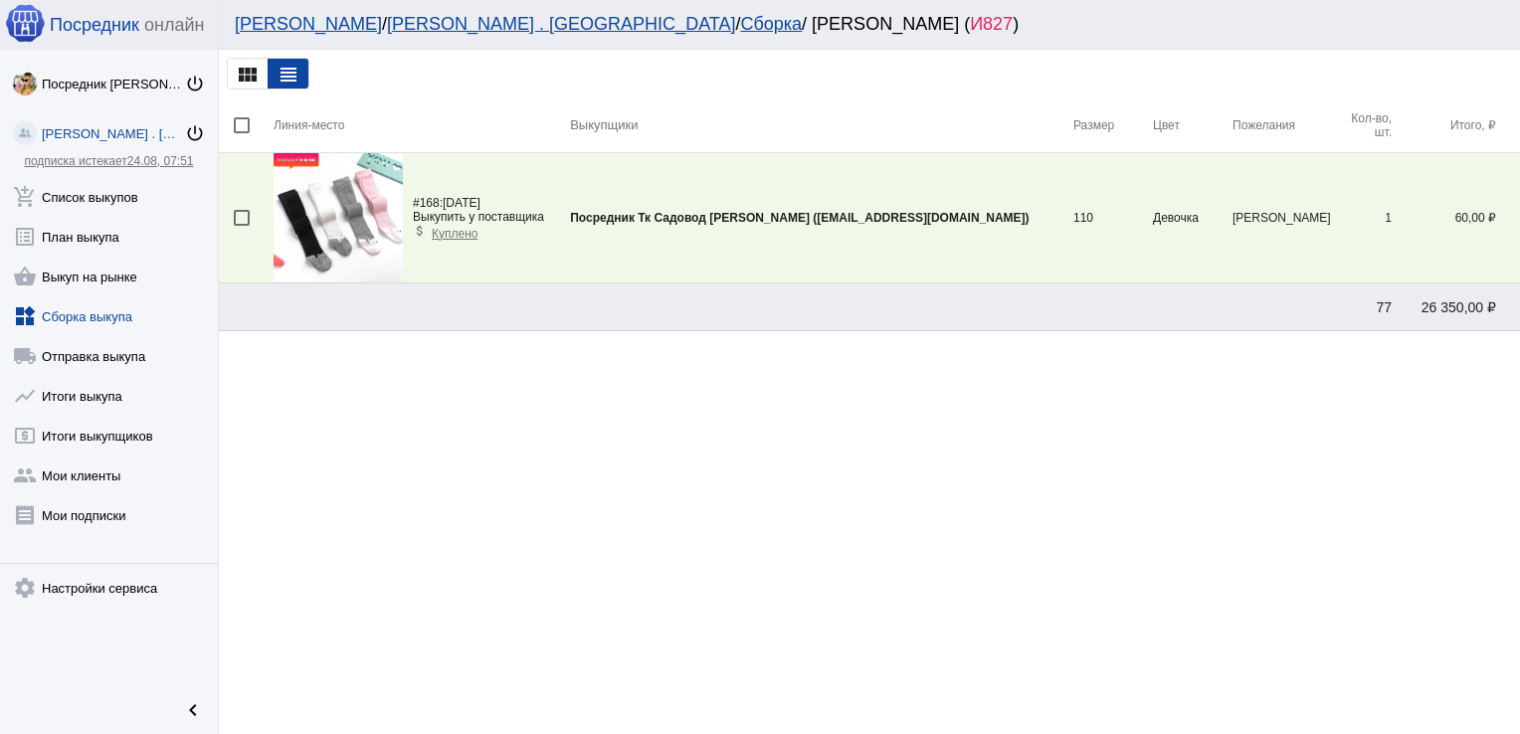
click at [80, 312] on link "widgets Сборка выкупа" at bounding box center [109, 313] width 218 height 40
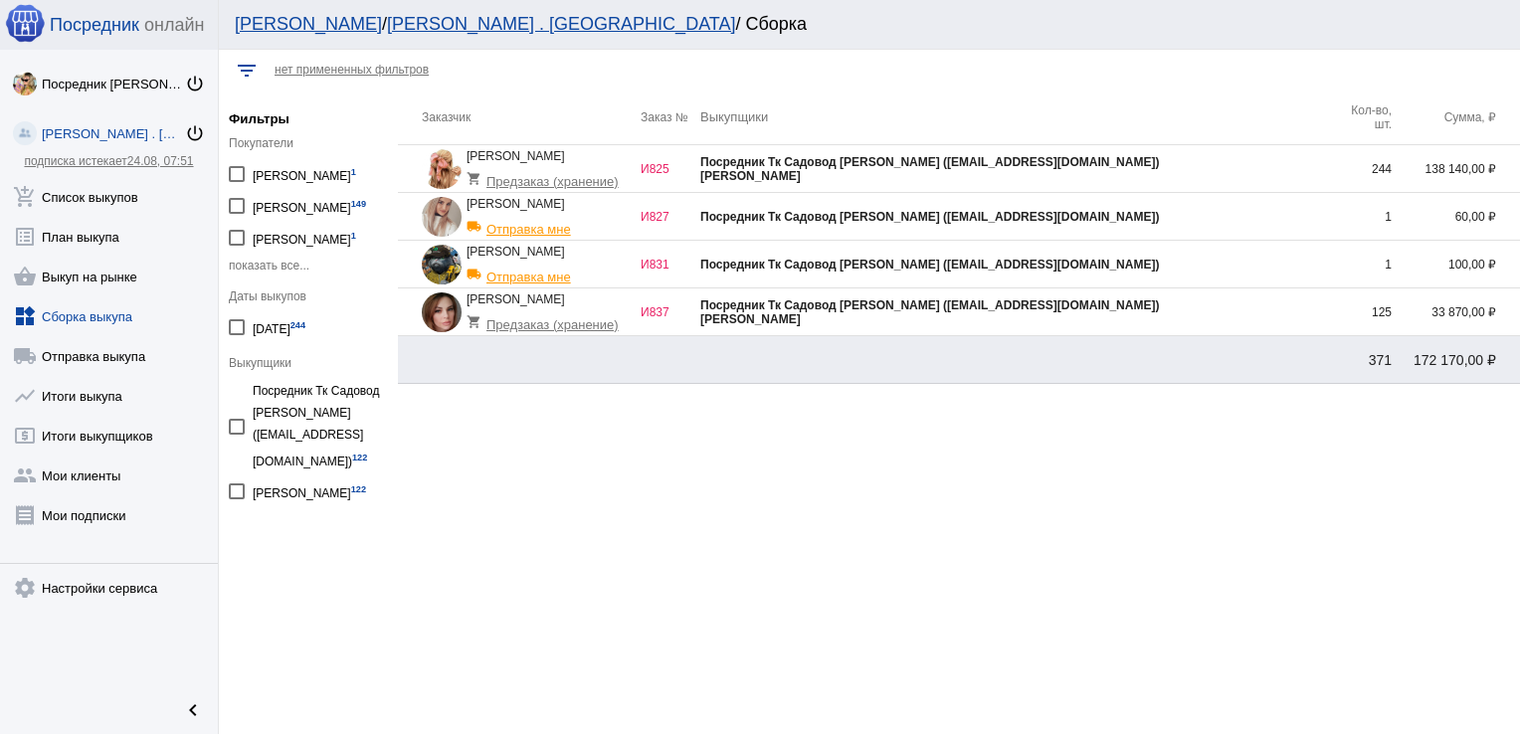
click at [1203, 308] on div "Посредник Тк Садовод [PERSON_NAME] ([EMAIL_ADDRESS][DOMAIN_NAME])" at bounding box center [1016, 305] width 632 height 14
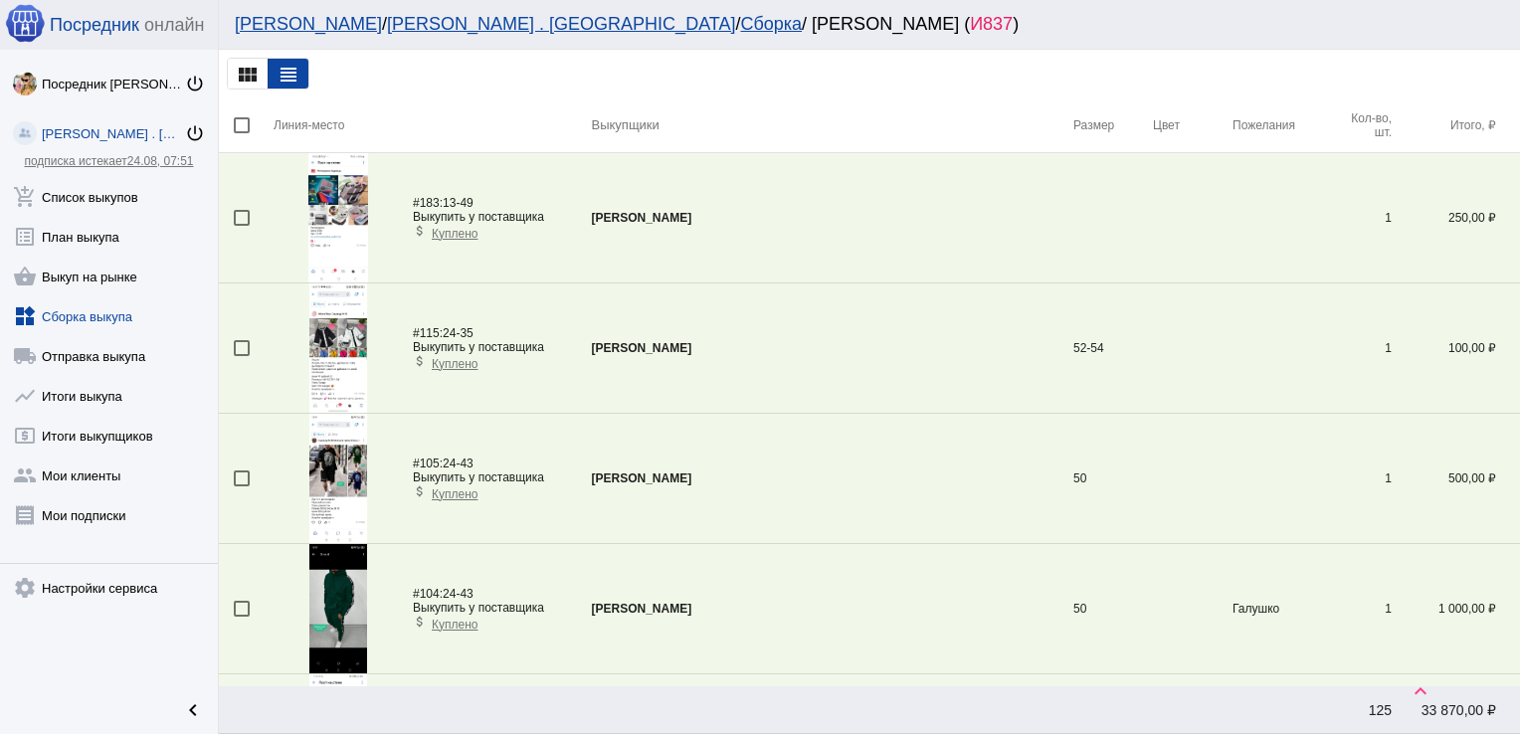
scroll to position [2803, 0]
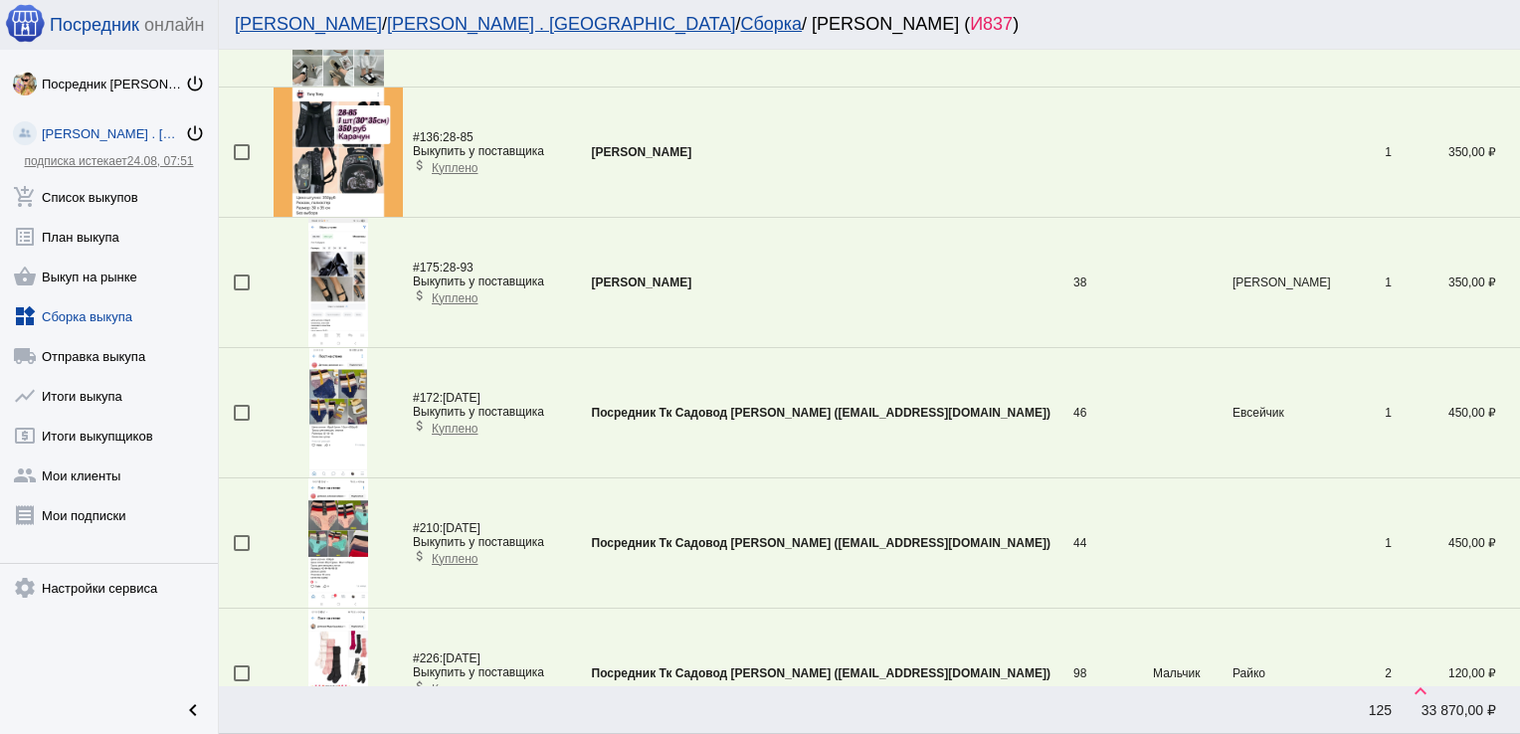
click at [244, 405] on div at bounding box center [242, 413] width 16 height 16
click at [242, 421] on input "checkbox" at bounding box center [241, 421] width 1 height 1
checkbox input "true"
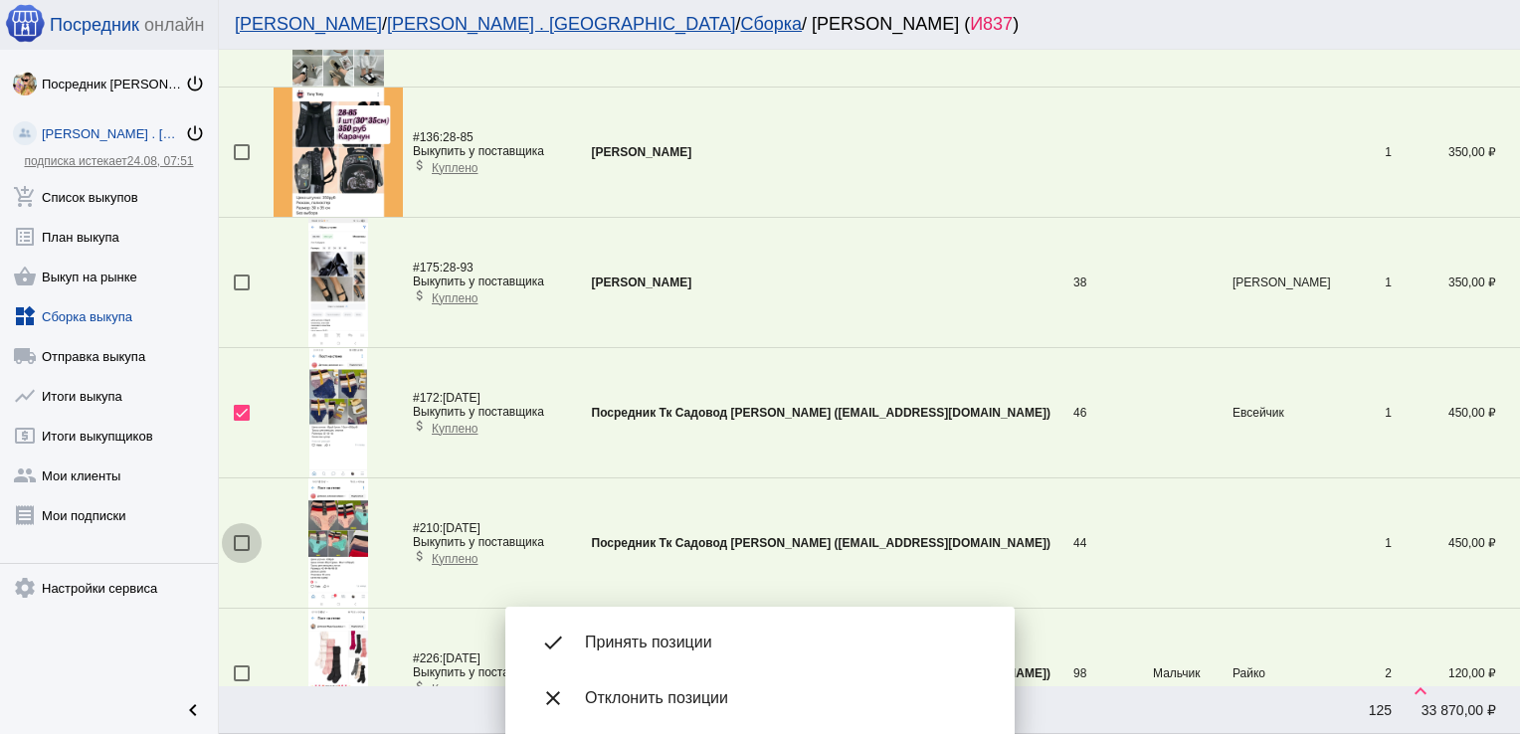
click at [239, 535] on div at bounding box center [242, 543] width 16 height 16
click at [241, 551] on input "checkbox" at bounding box center [241, 551] width 1 height 1
checkbox input "true"
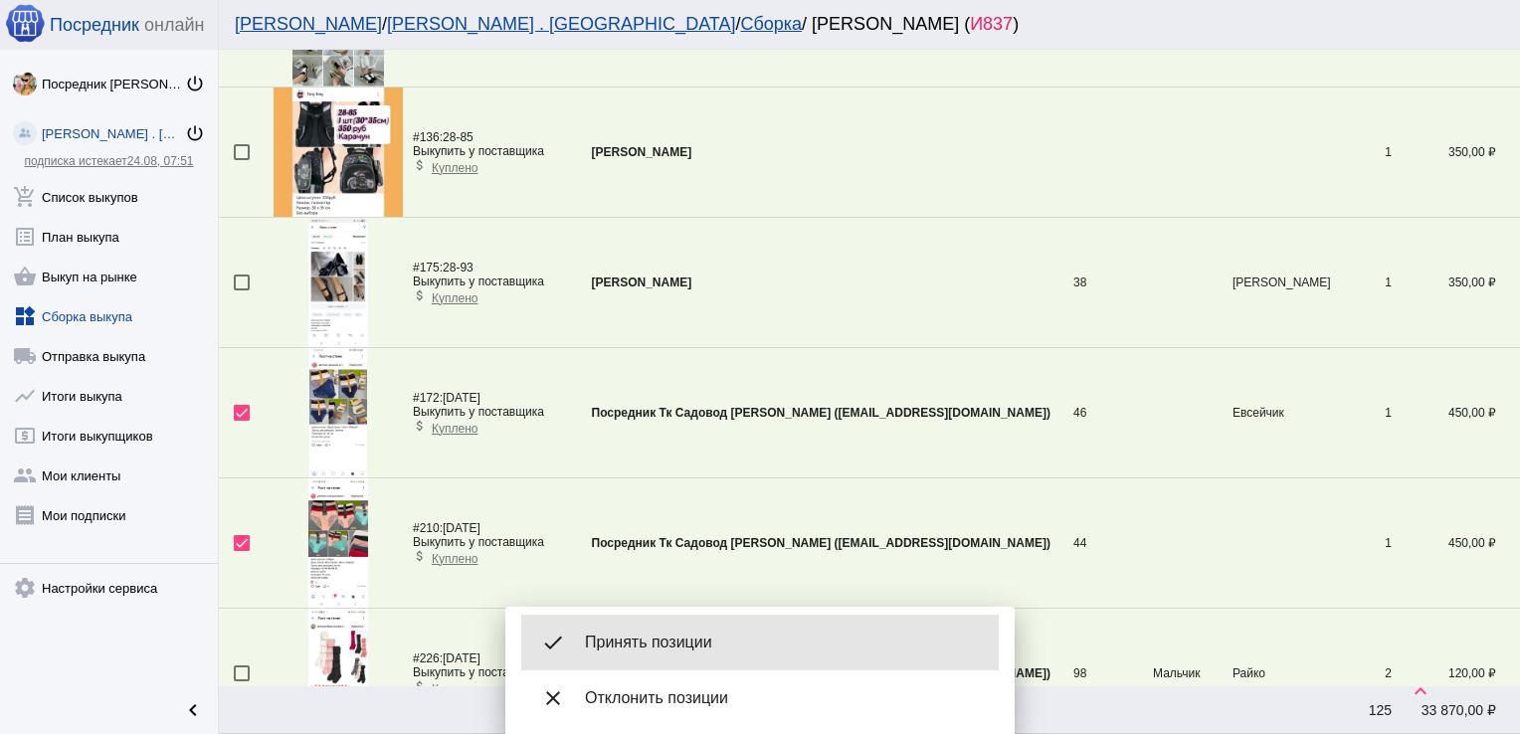
click at [702, 632] on div "done Принять позиции" at bounding box center [760, 643] width 478 height 56
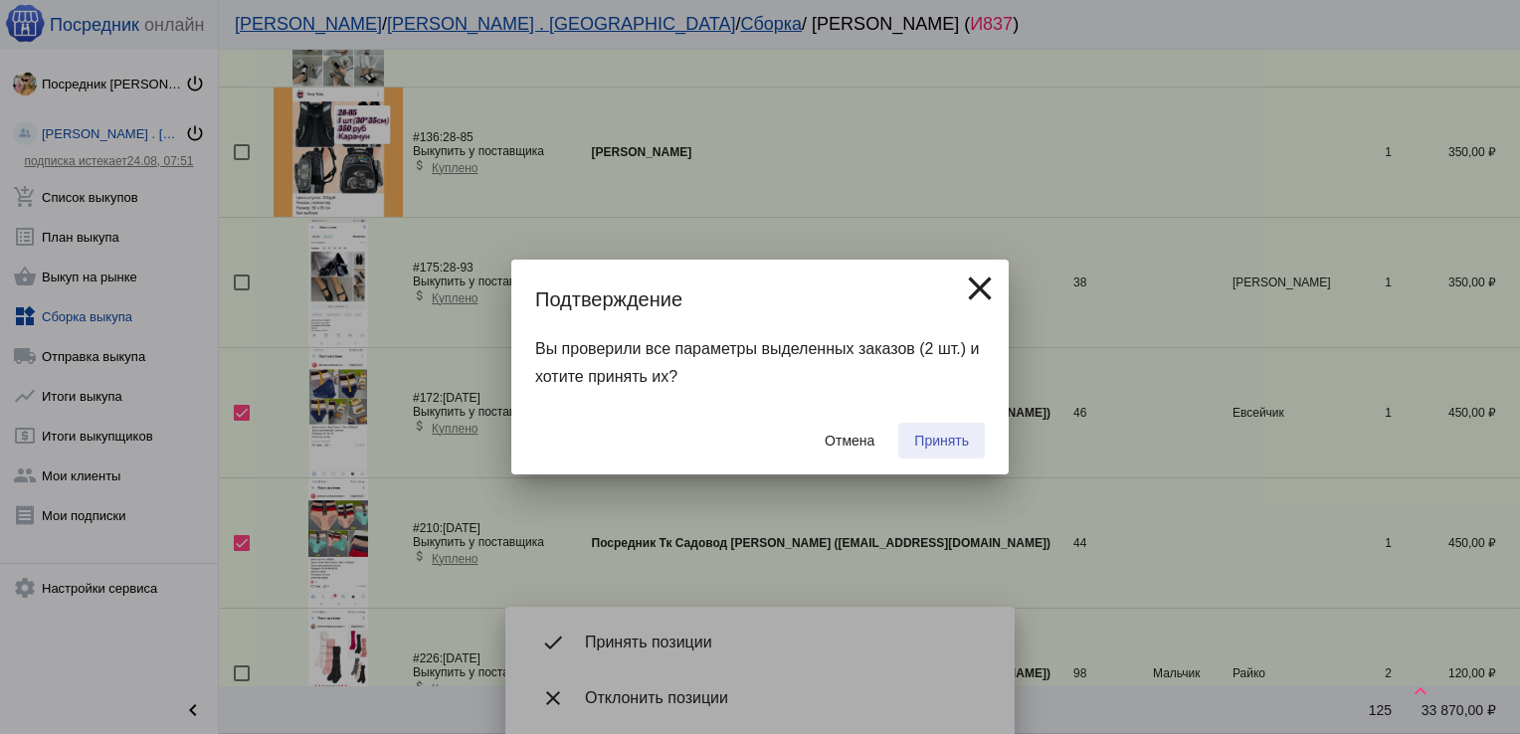
click at [941, 433] on span "Принять" at bounding box center [941, 441] width 55 height 16
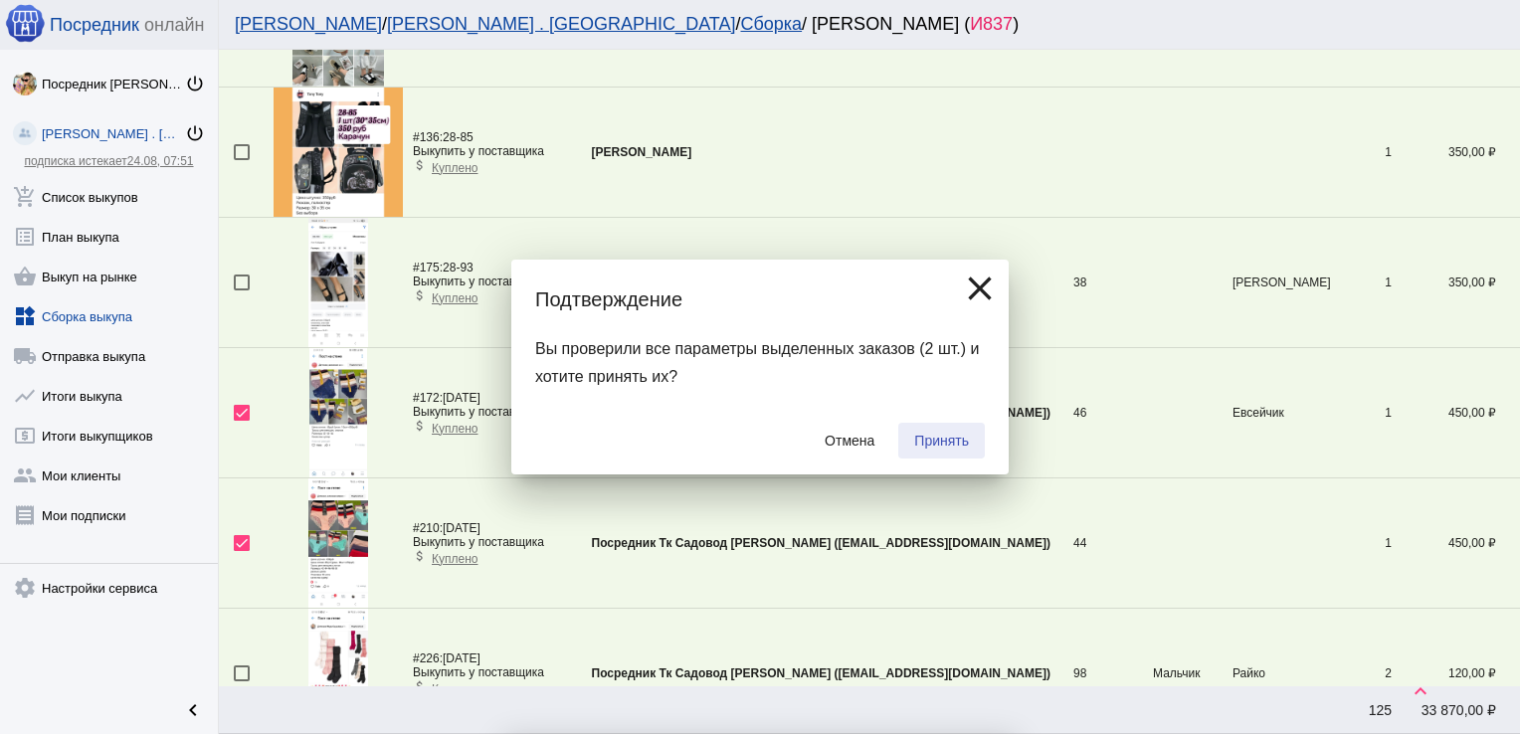
checkbox input "false"
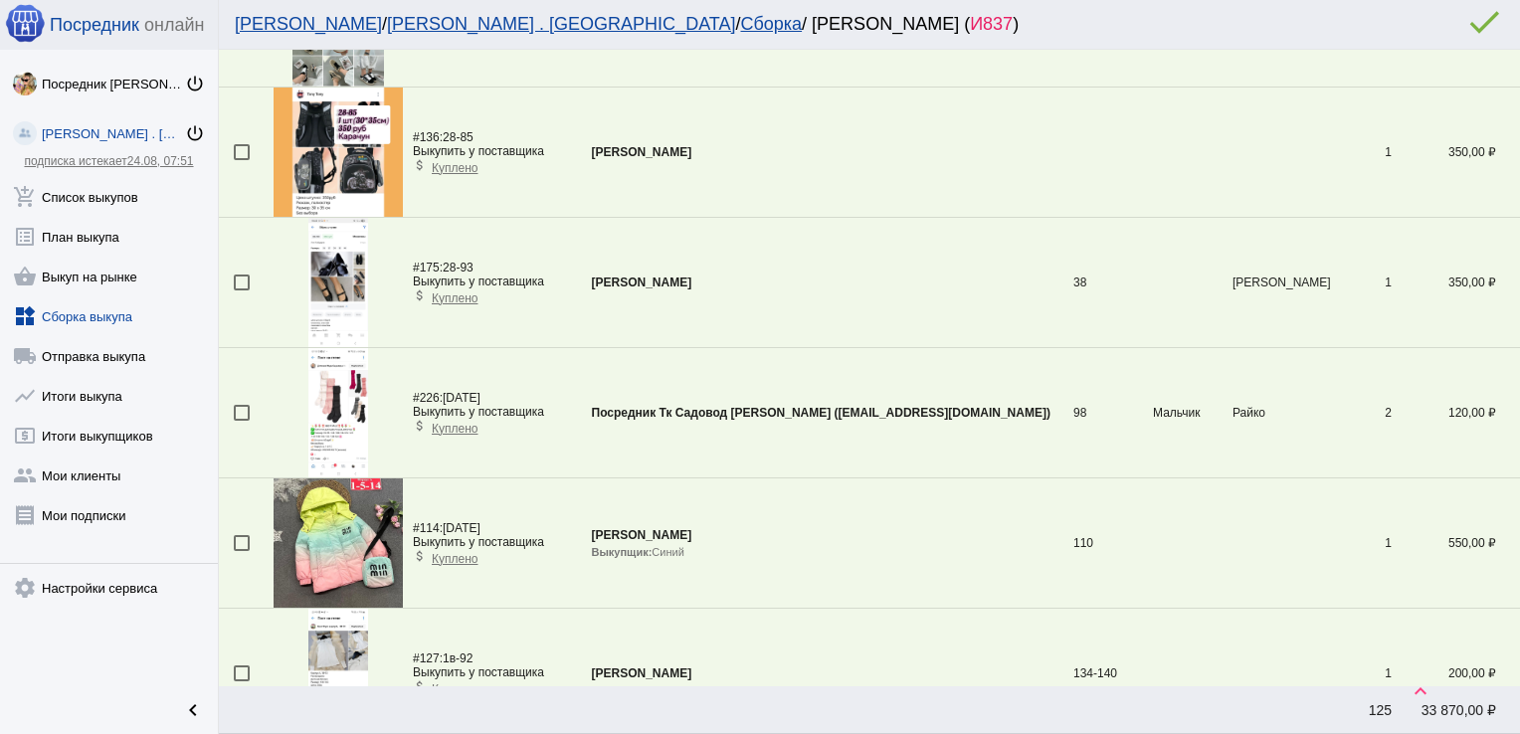
scroll to position [3584, 0]
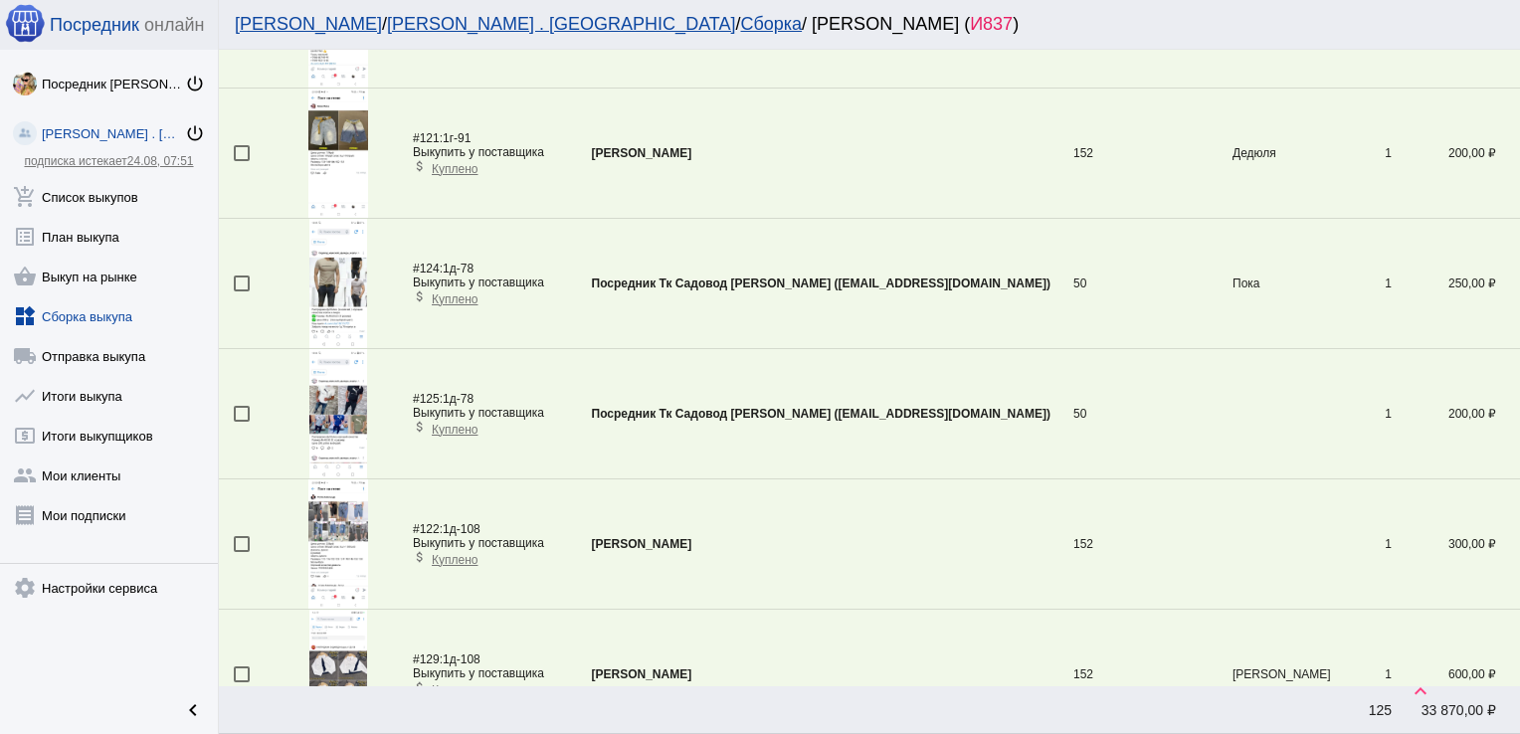
click at [242, 410] on div at bounding box center [242, 414] width 16 height 16
click at [242, 422] on input "checkbox" at bounding box center [241, 422] width 1 height 1
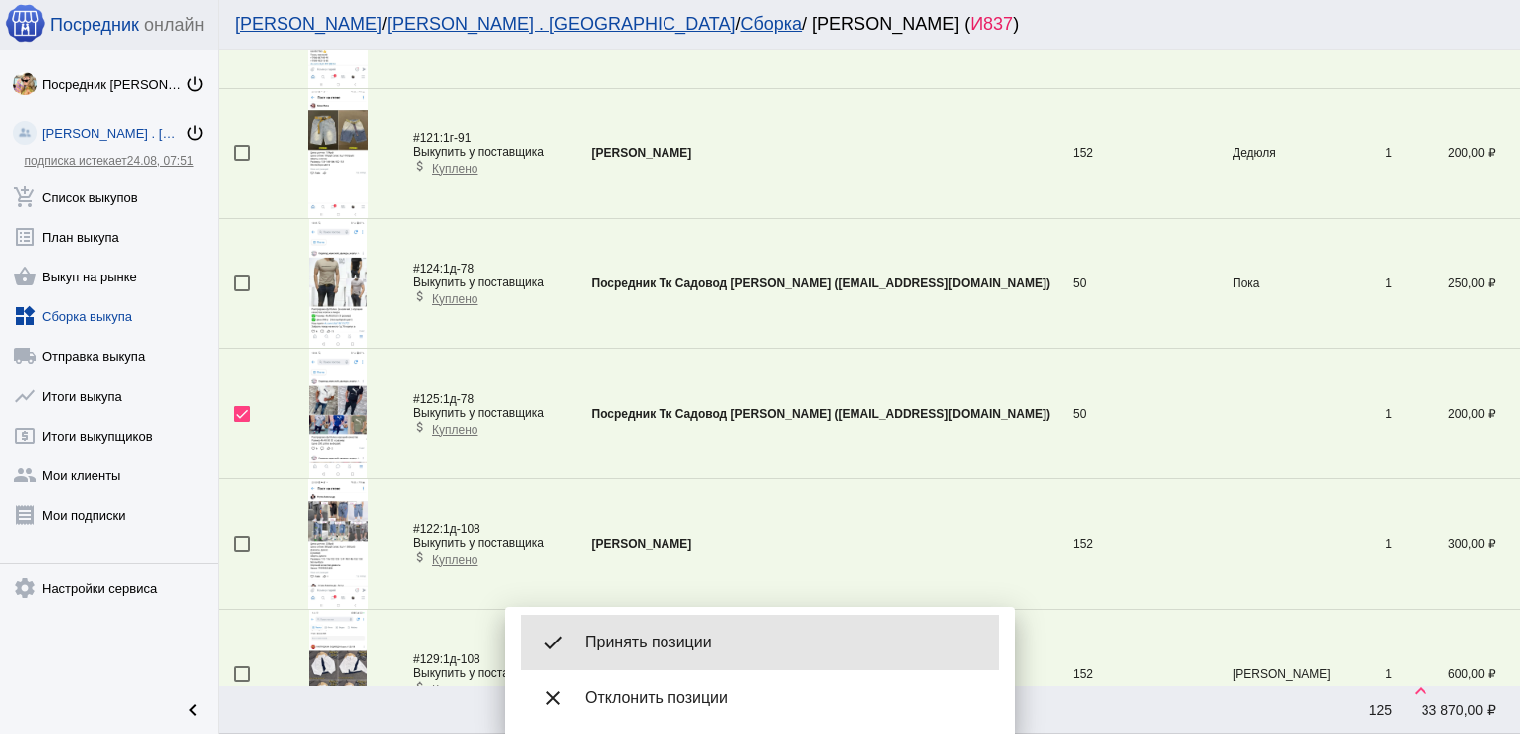
click at [657, 639] on span "Принять позиции" at bounding box center [784, 643] width 398 height 20
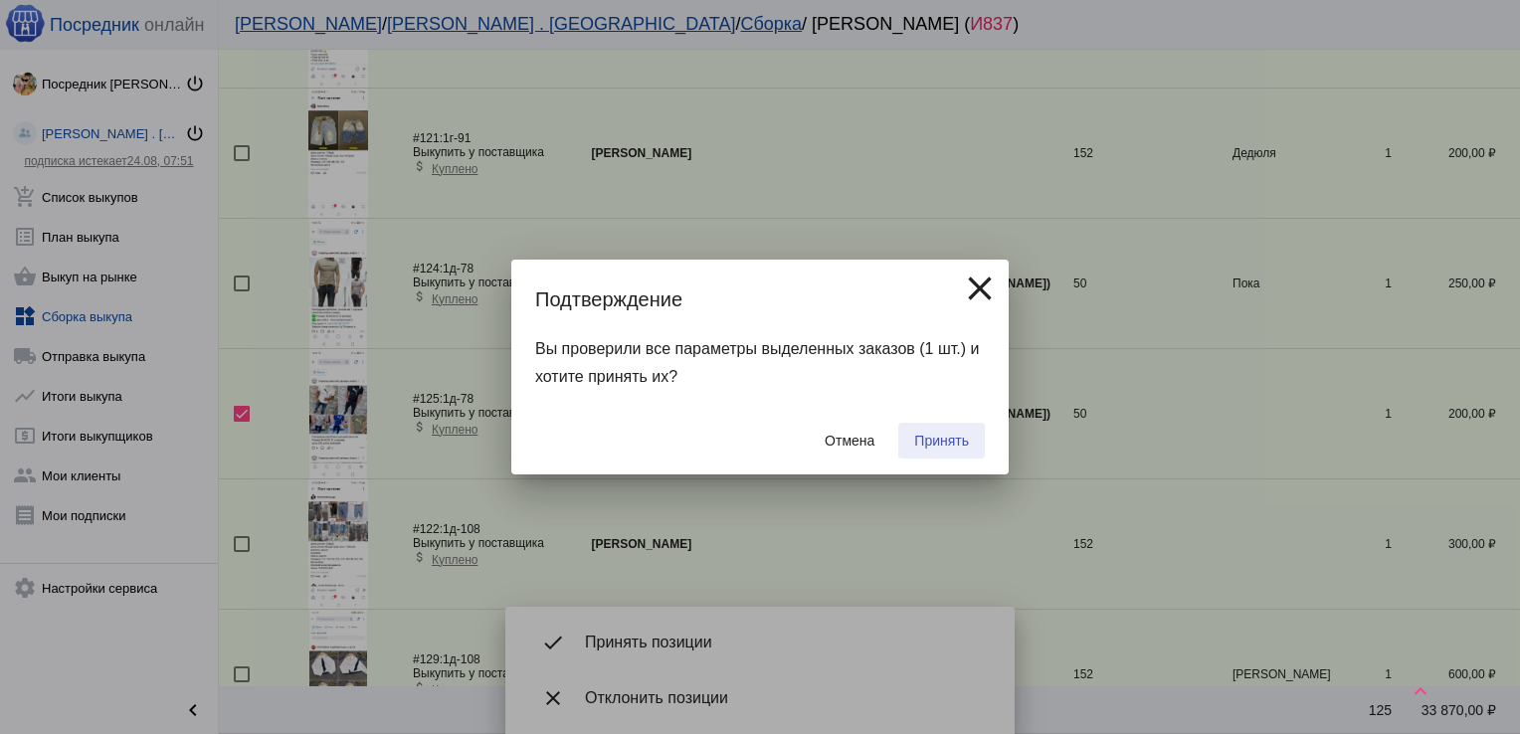
click at [946, 433] on span "Принять" at bounding box center [941, 441] width 55 height 16
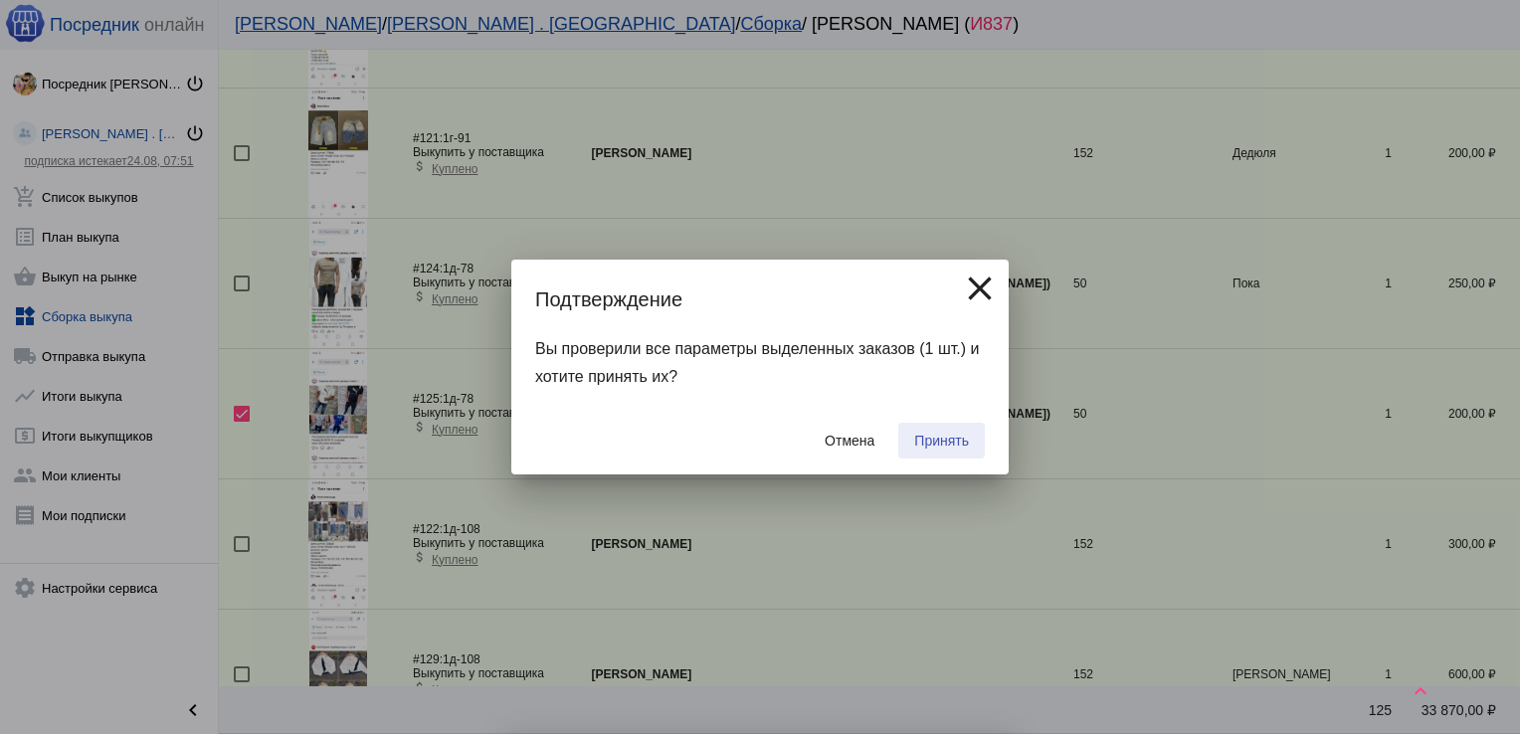
checkbox input "false"
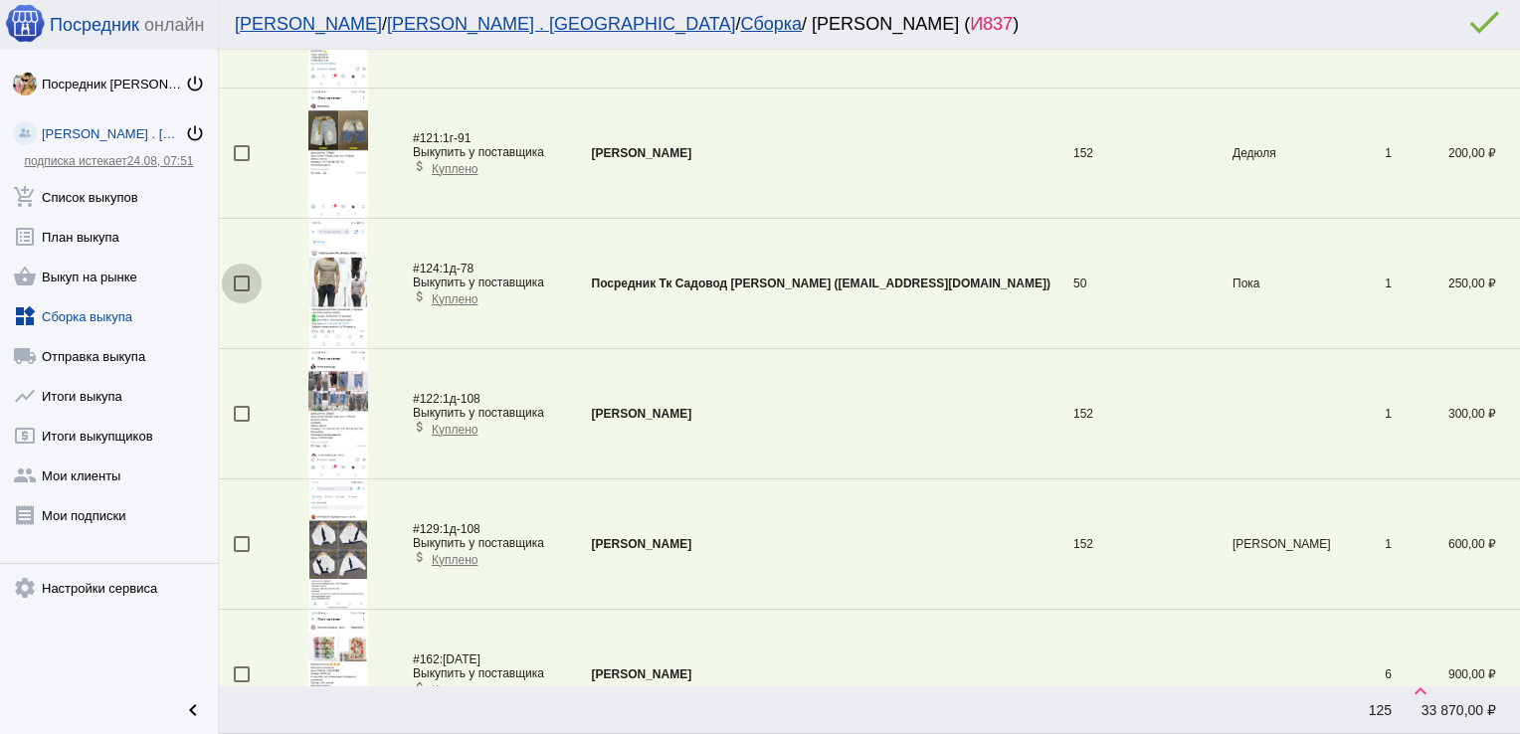
click at [242, 280] on div at bounding box center [242, 284] width 16 height 16
click at [242, 292] on input "checkbox" at bounding box center [241, 292] width 1 height 1
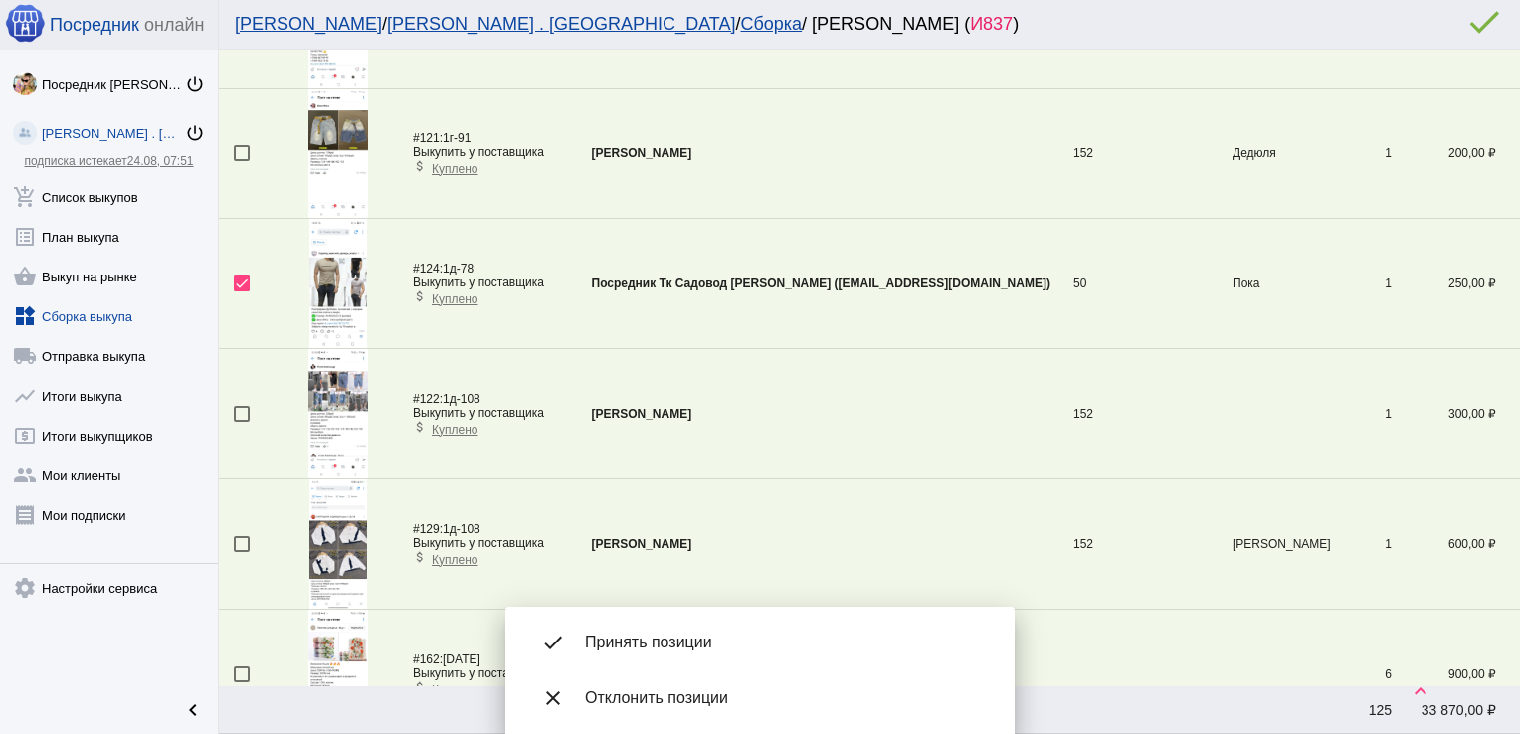
click at [713, 651] on span "Принять позиции" at bounding box center [784, 643] width 398 height 20
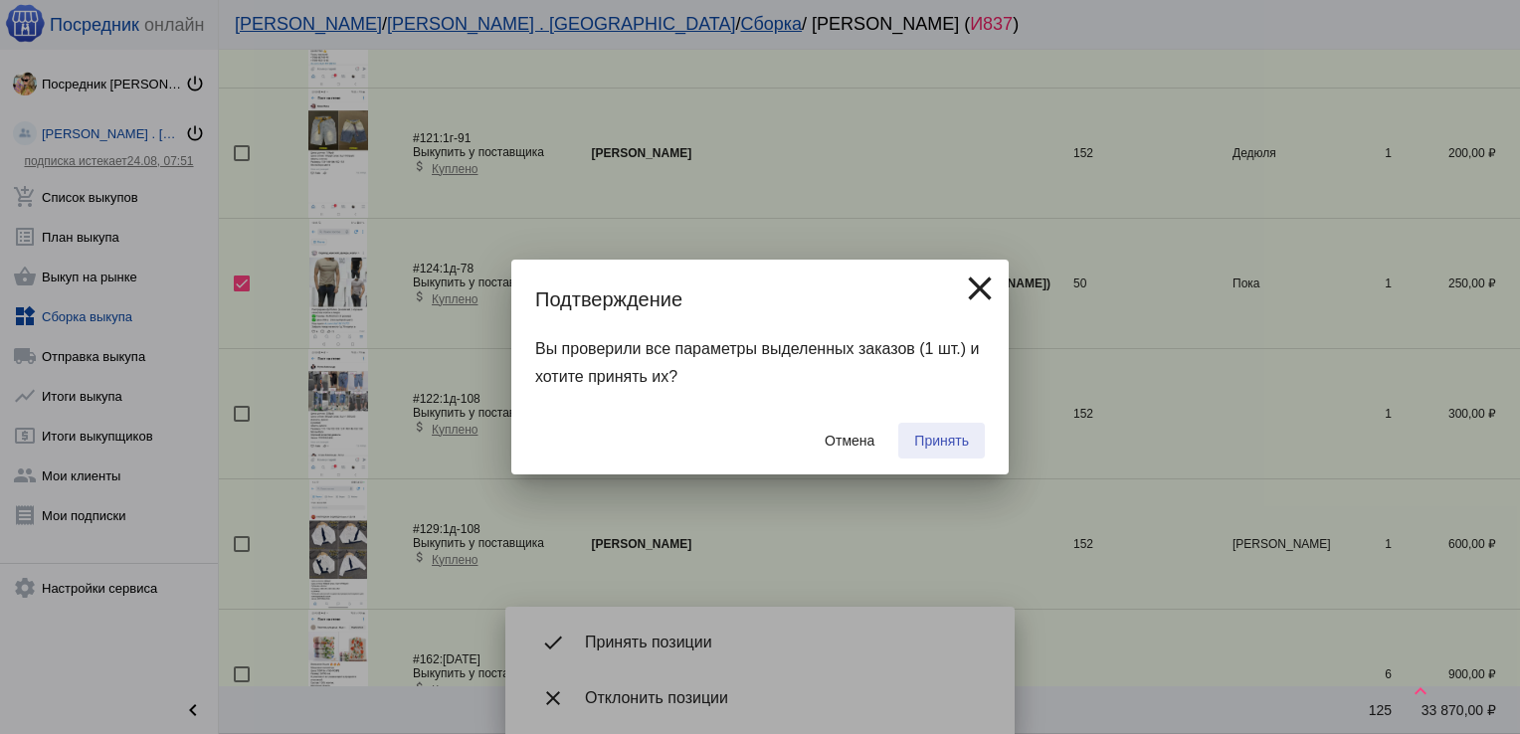
click at [947, 441] on span "Принять" at bounding box center [941, 441] width 55 height 16
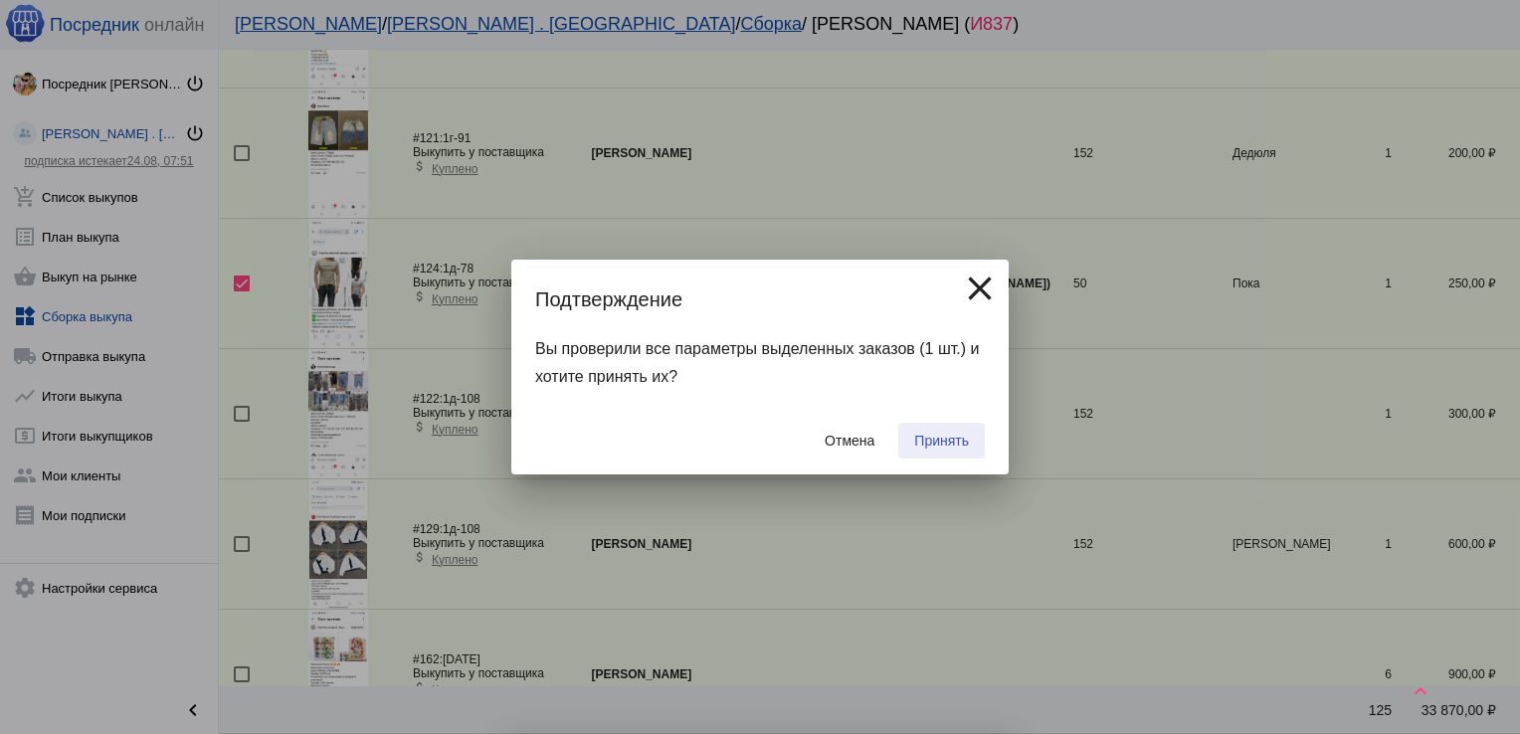
checkbox input "false"
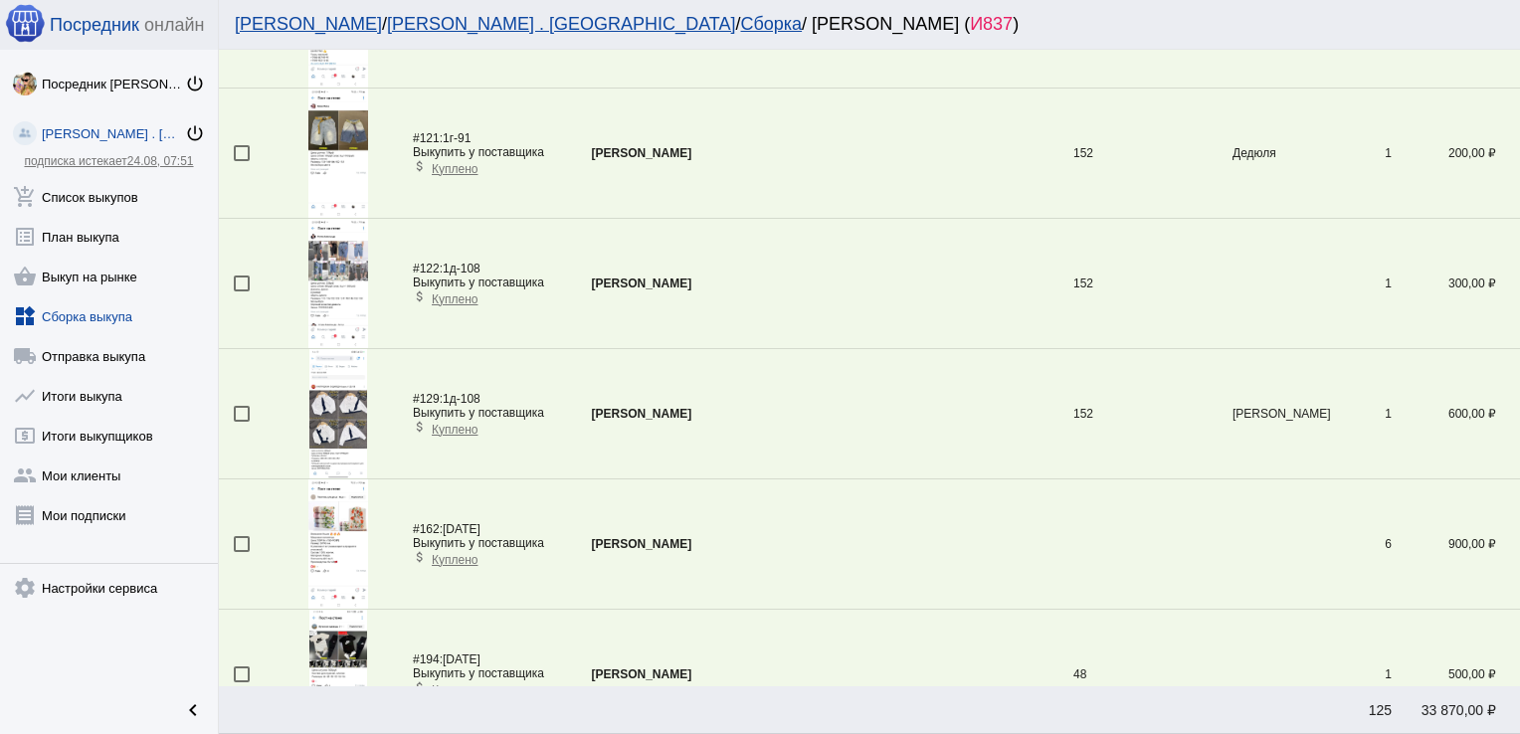
scroll to position [0, 0]
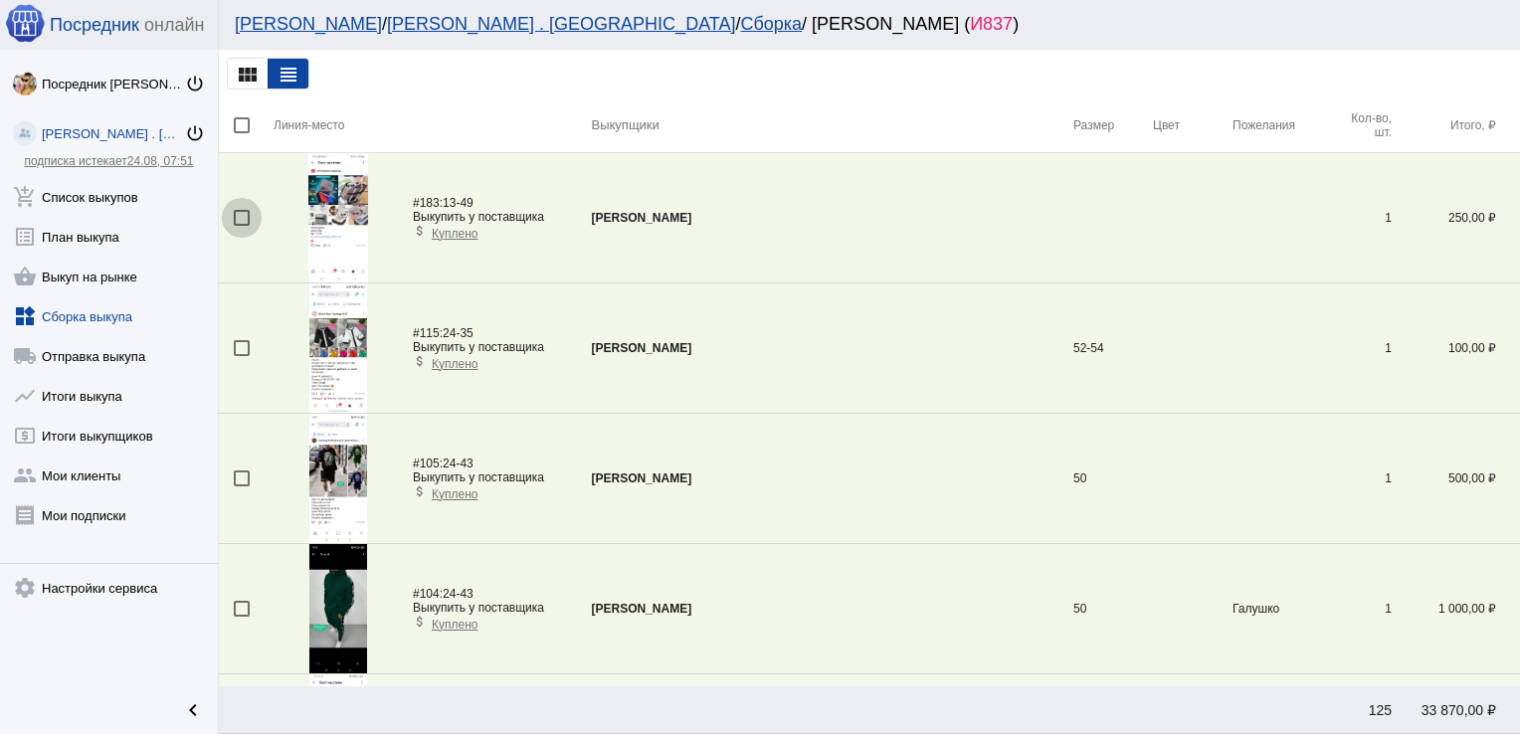
click at [239, 219] on div at bounding box center [242, 218] width 16 height 16
click at [241, 226] on input "checkbox" at bounding box center [241, 226] width 1 height 1
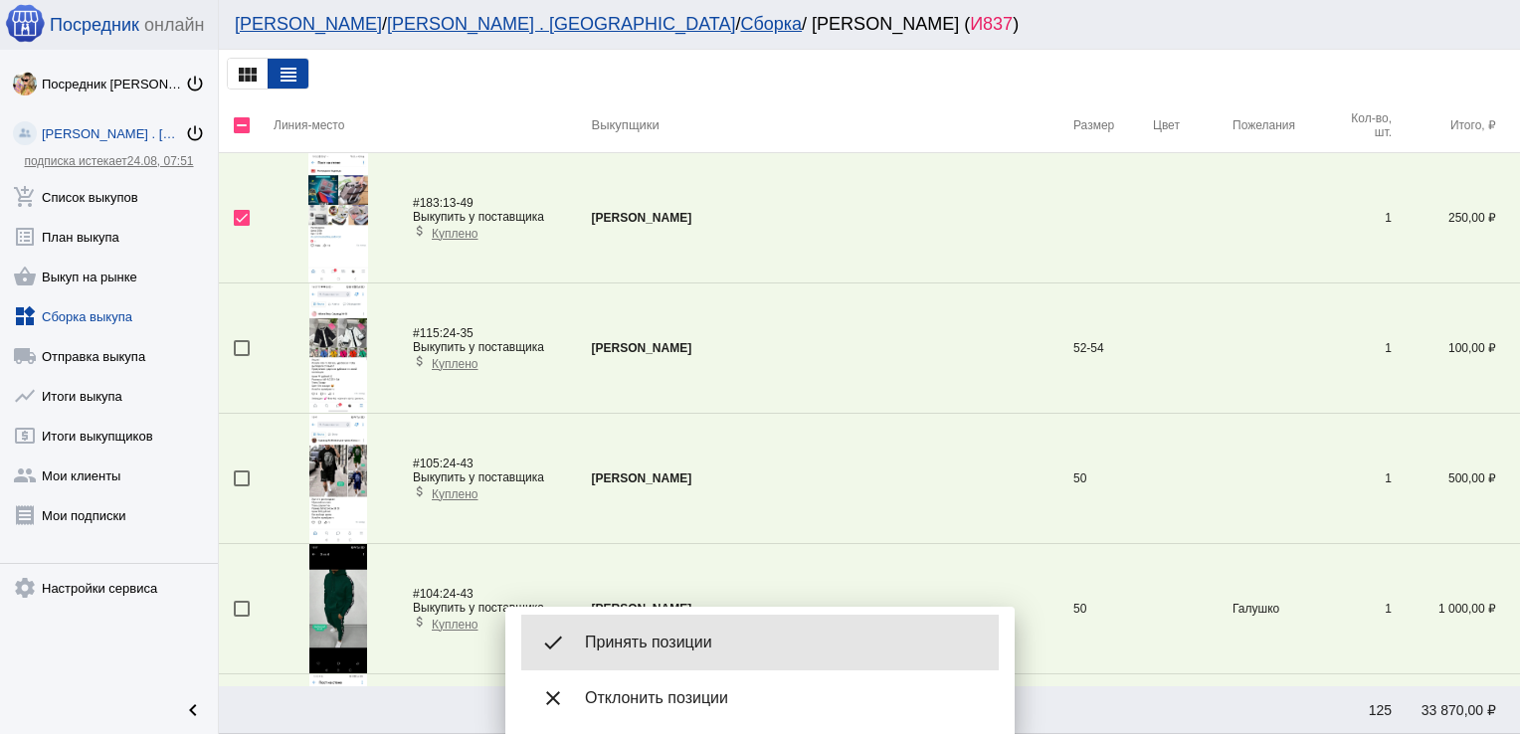
click at [650, 649] on span "Принять позиции" at bounding box center [784, 643] width 398 height 20
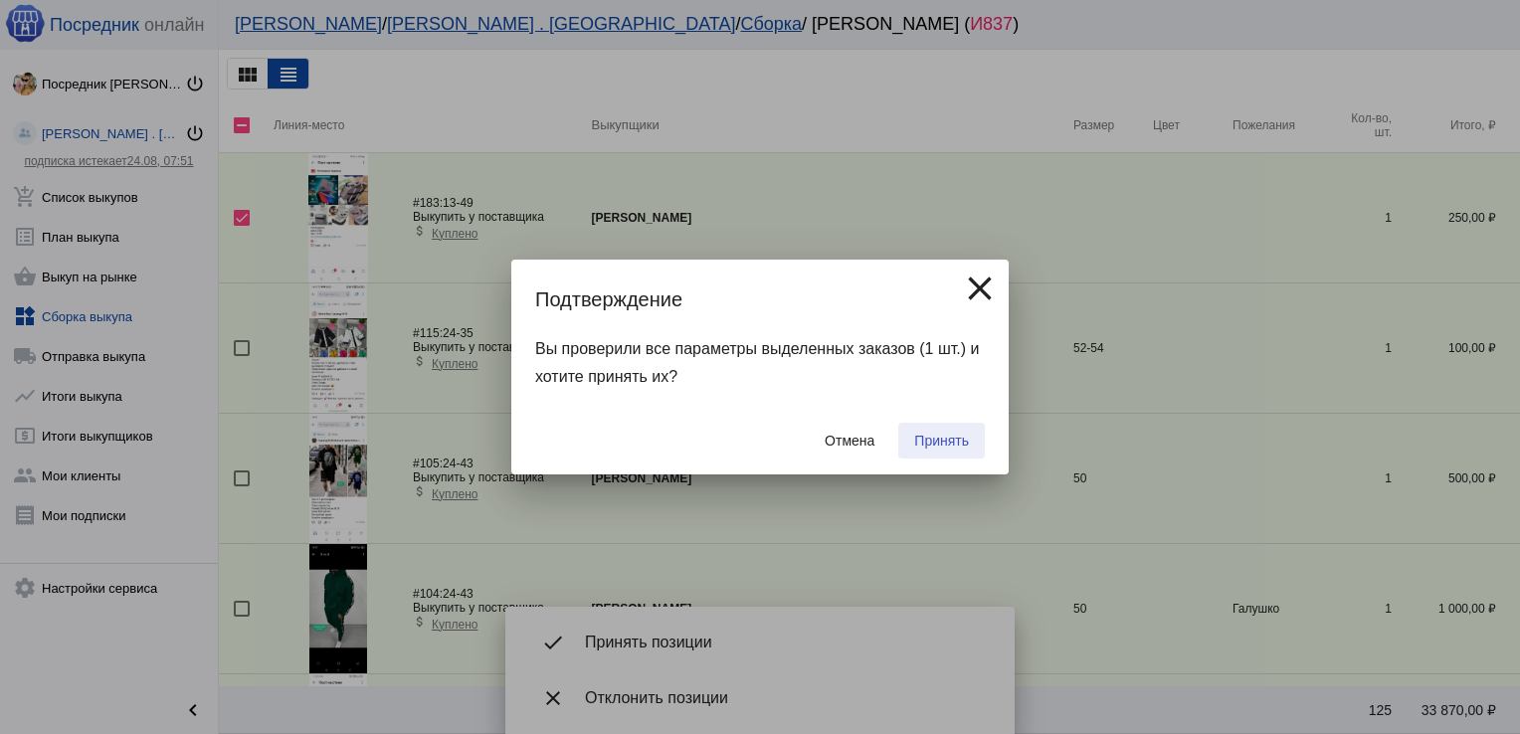
click at [937, 446] on span "Принять" at bounding box center [941, 441] width 55 height 16
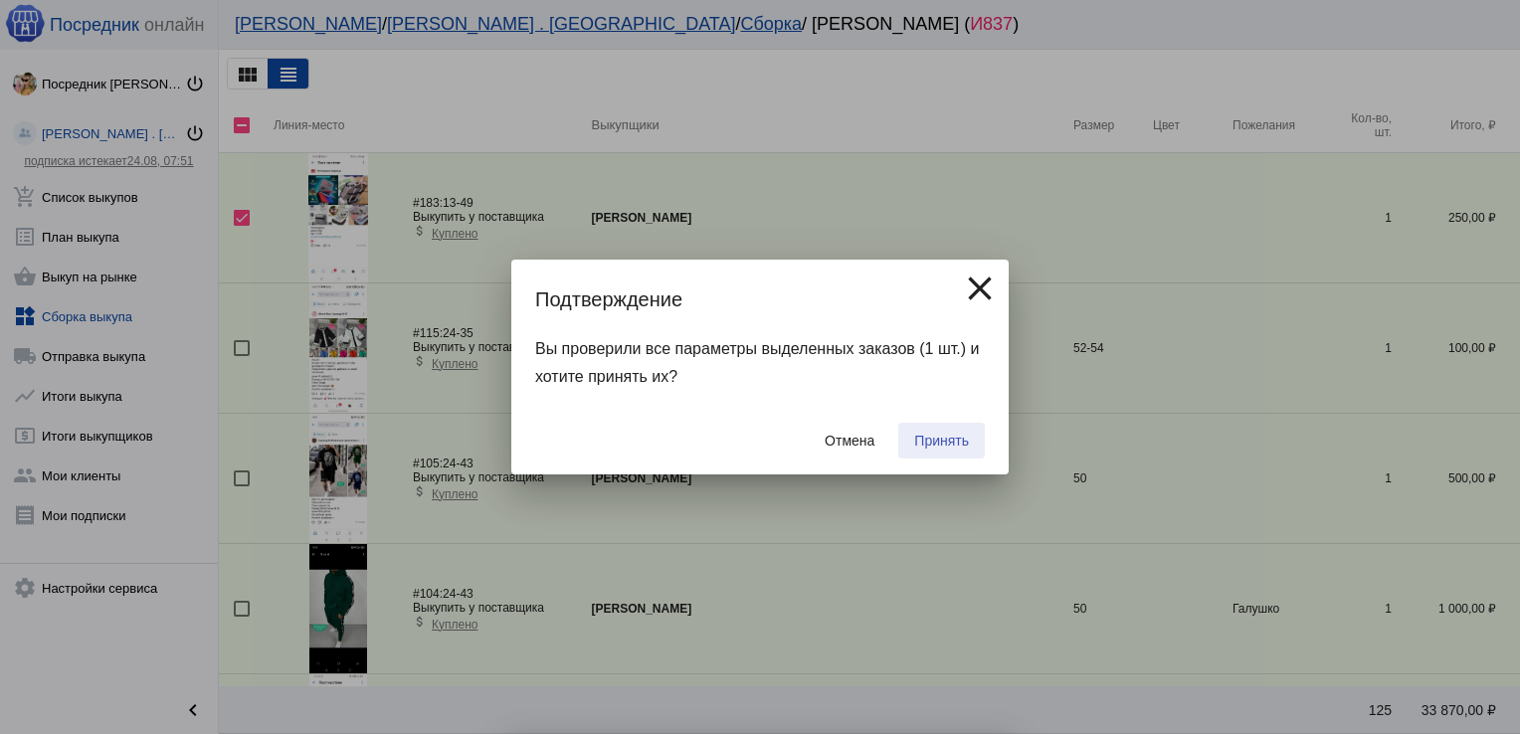
checkbox input "false"
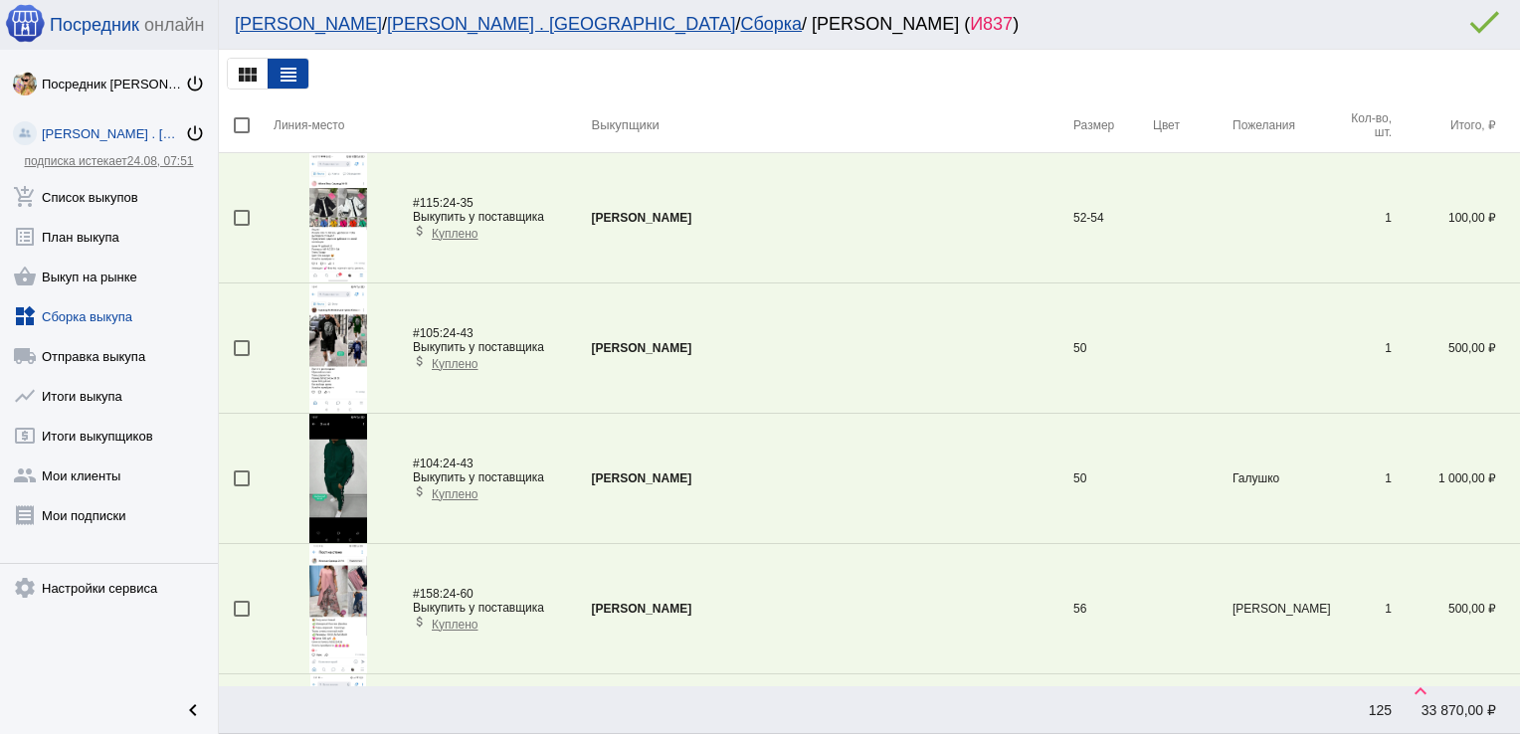
scroll to position [3193, 0]
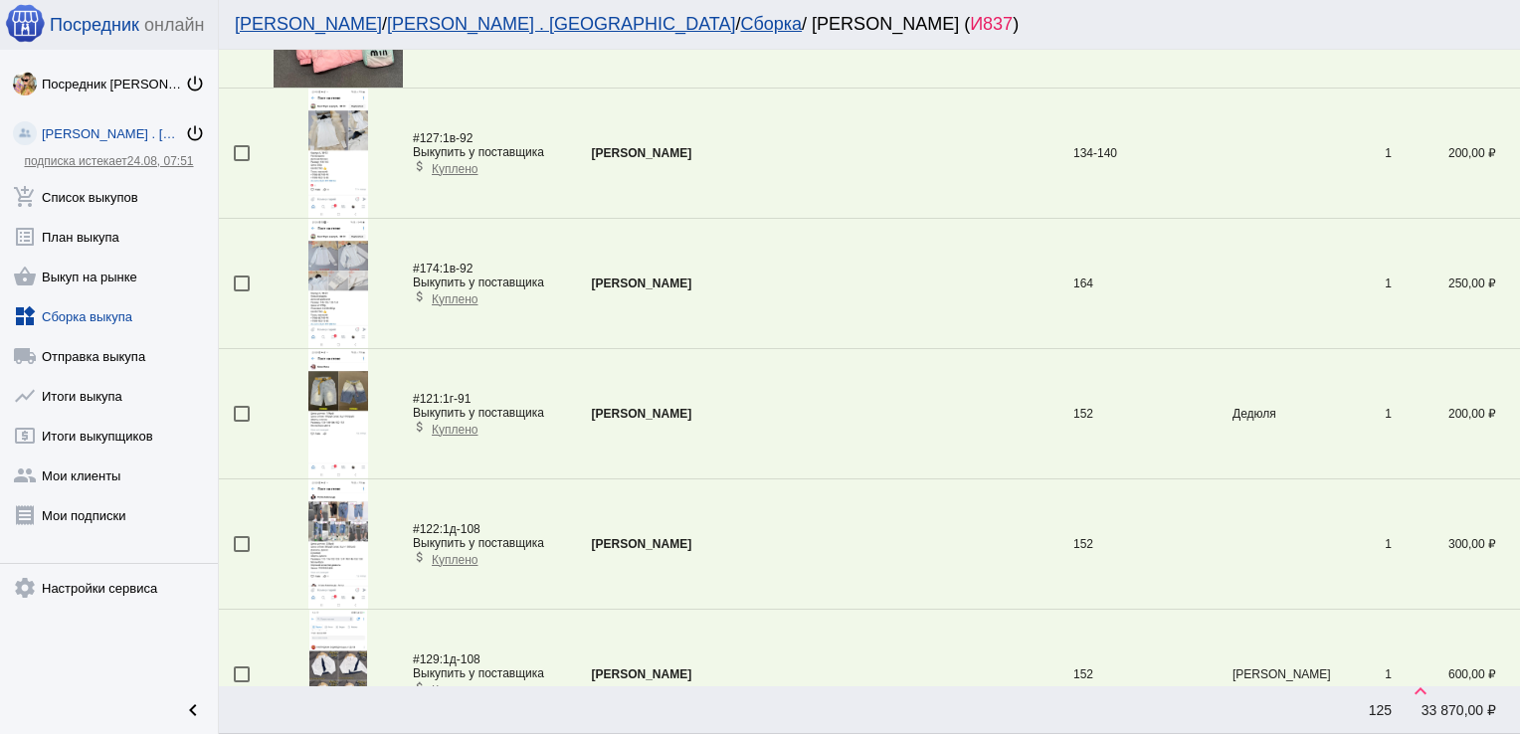
click at [239, 406] on div at bounding box center [242, 414] width 16 height 16
click at [241, 422] on input "checkbox" at bounding box center [241, 422] width 1 height 1
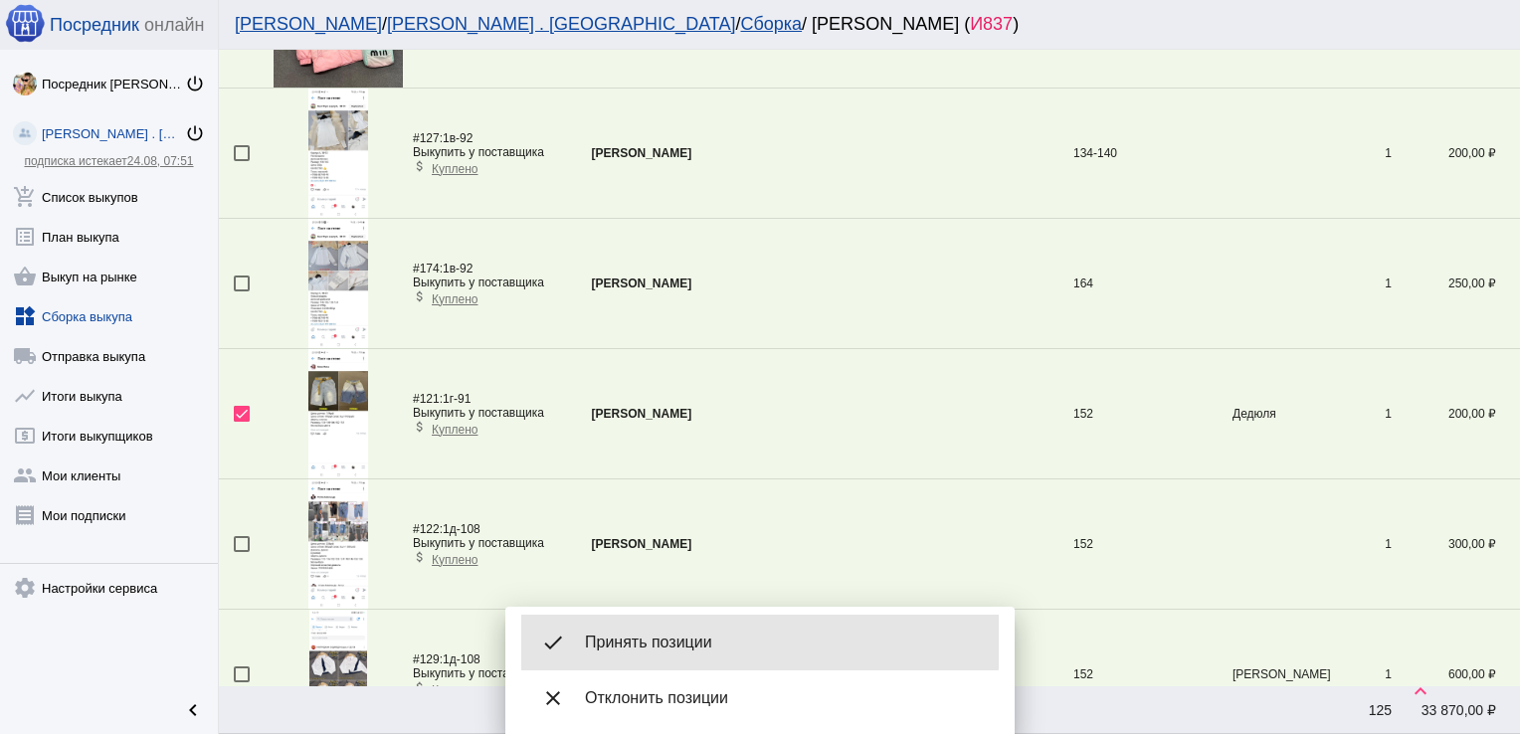
click at [649, 623] on div "done Принять позиции" at bounding box center [760, 643] width 478 height 56
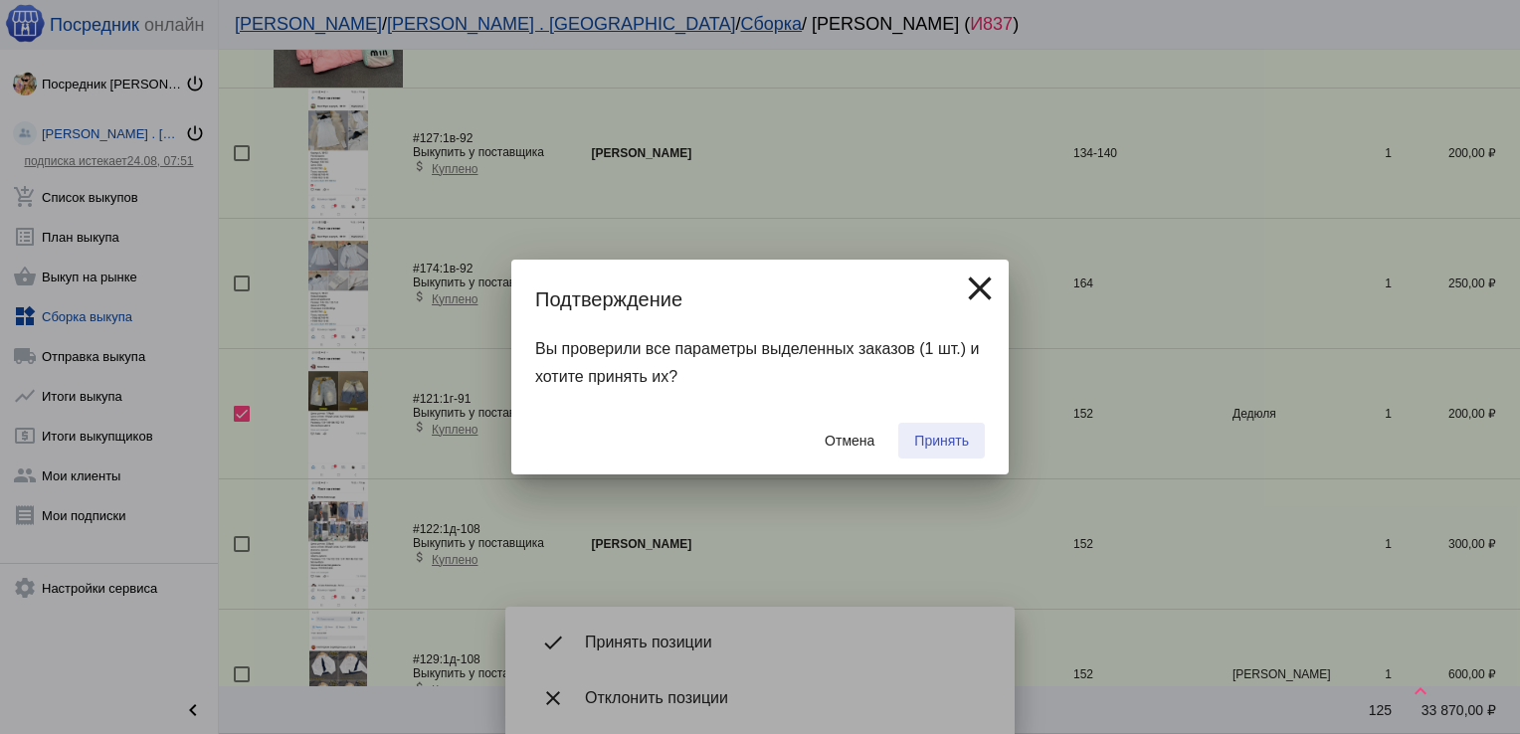
click at [946, 432] on button "Принять" at bounding box center [941, 441] width 87 height 36
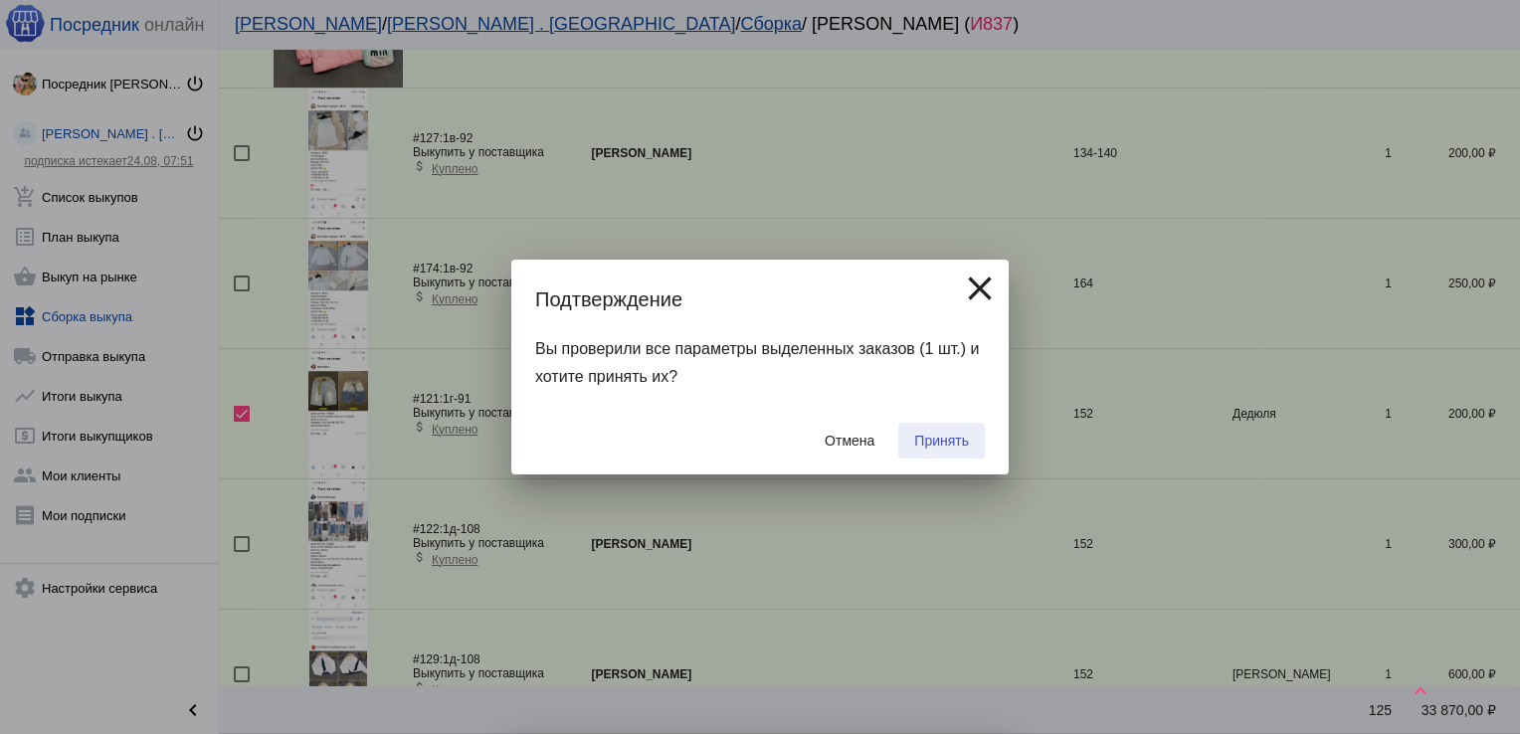
checkbox input "false"
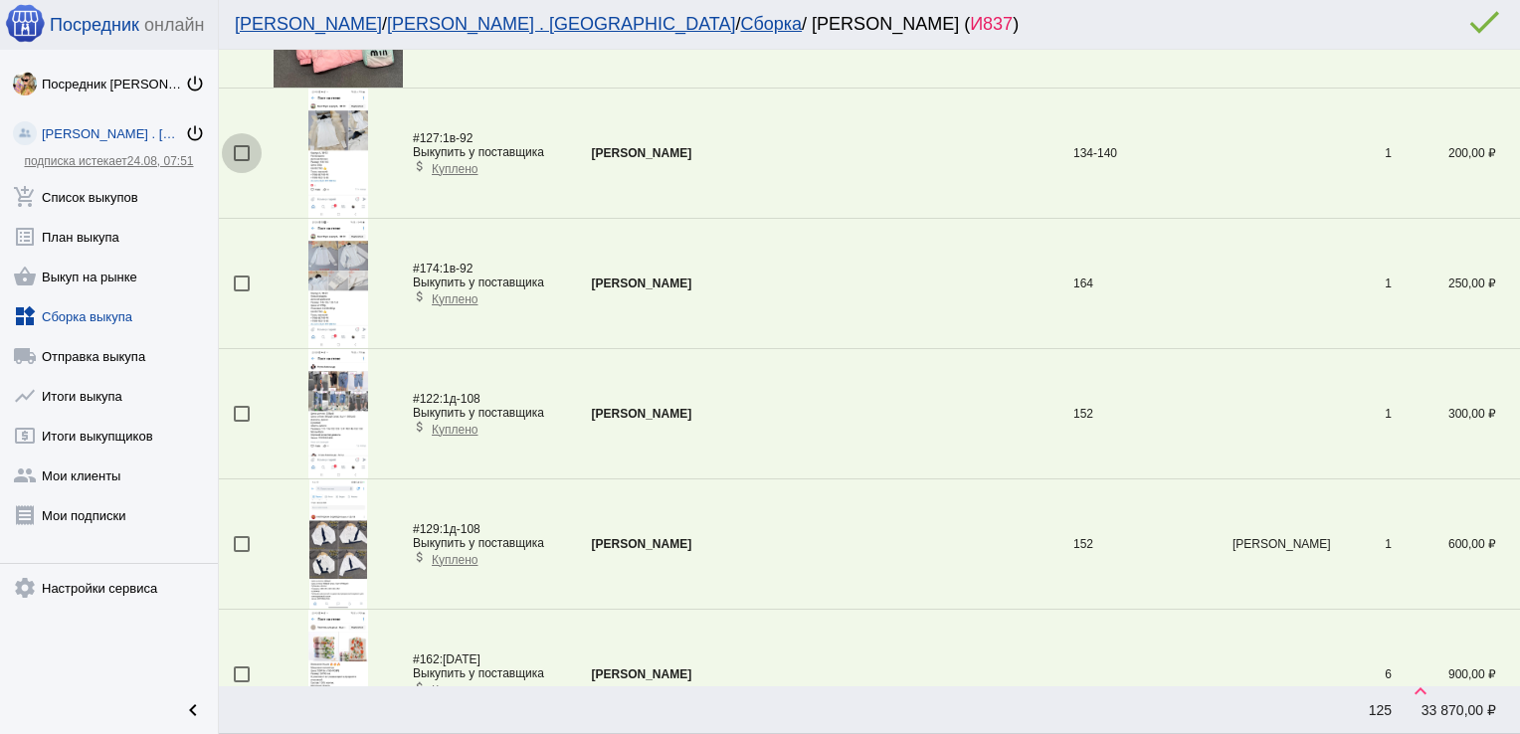
click at [246, 145] on div at bounding box center [242, 153] width 16 height 16
click at [242, 161] on input "checkbox" at bounding box center [241, 161] width 1 height 1
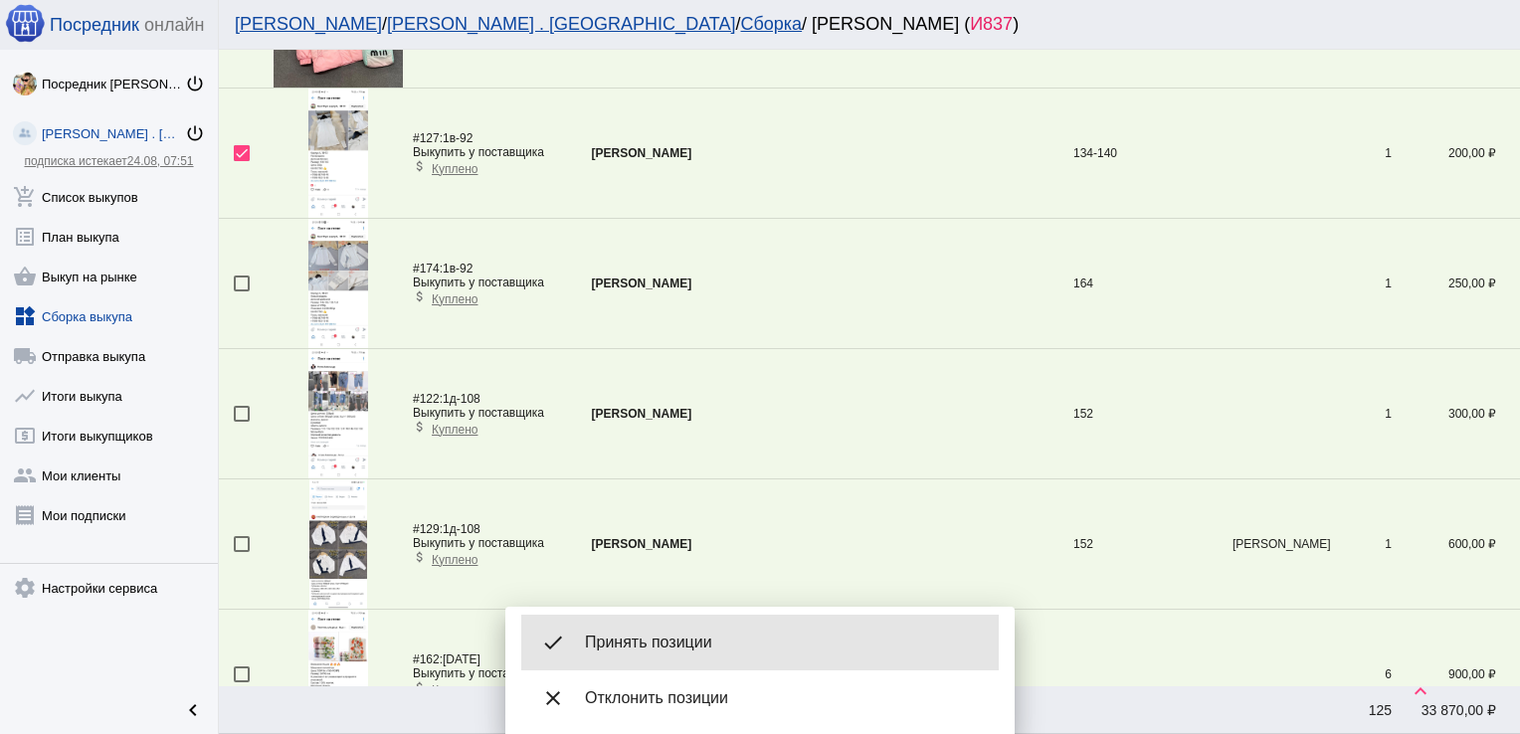
click at [685, 636] on span "Принять позиции" at bounding box center [784, 643] width 398 height 20
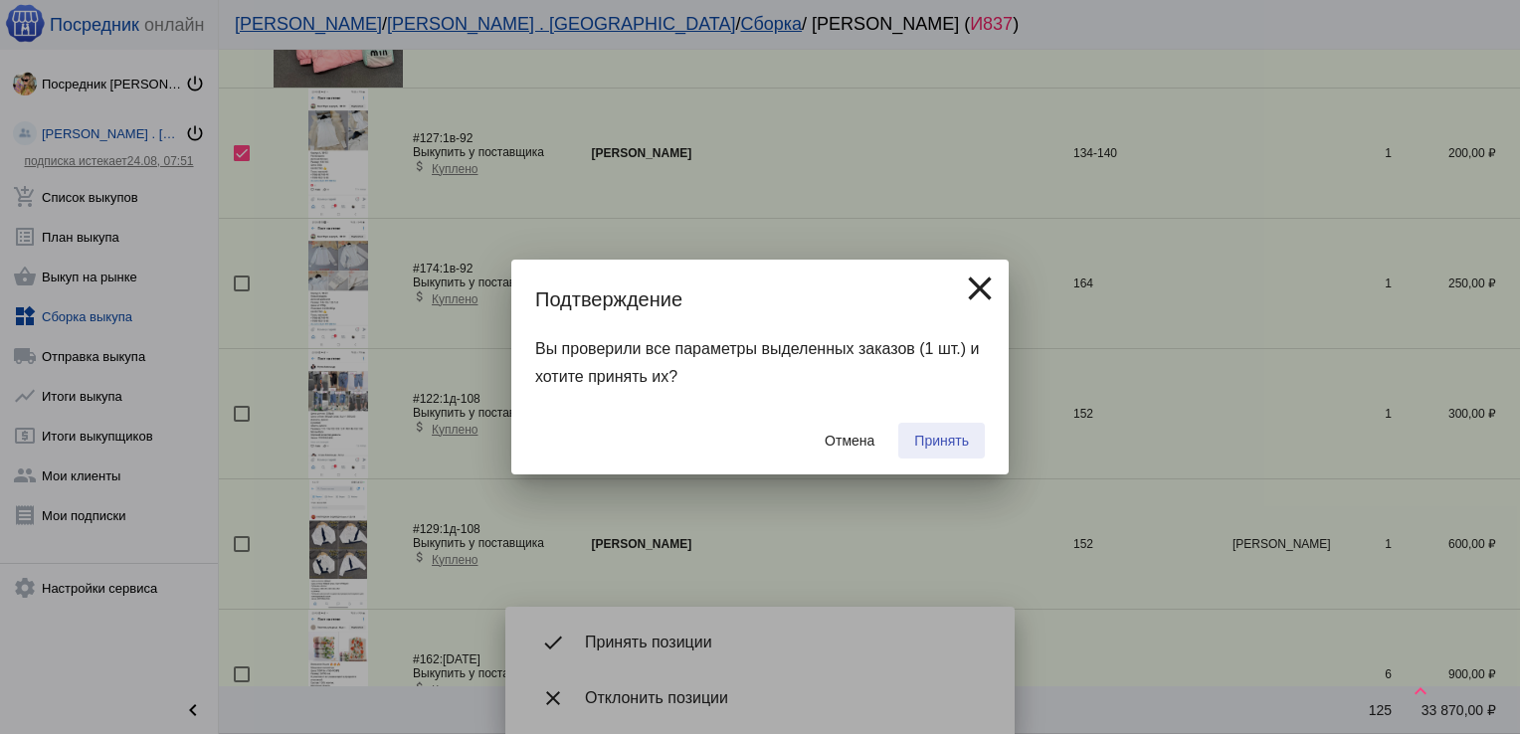
click at [965, 435] on span "Принять" at bounding box center [941, 441] width 55 height 16
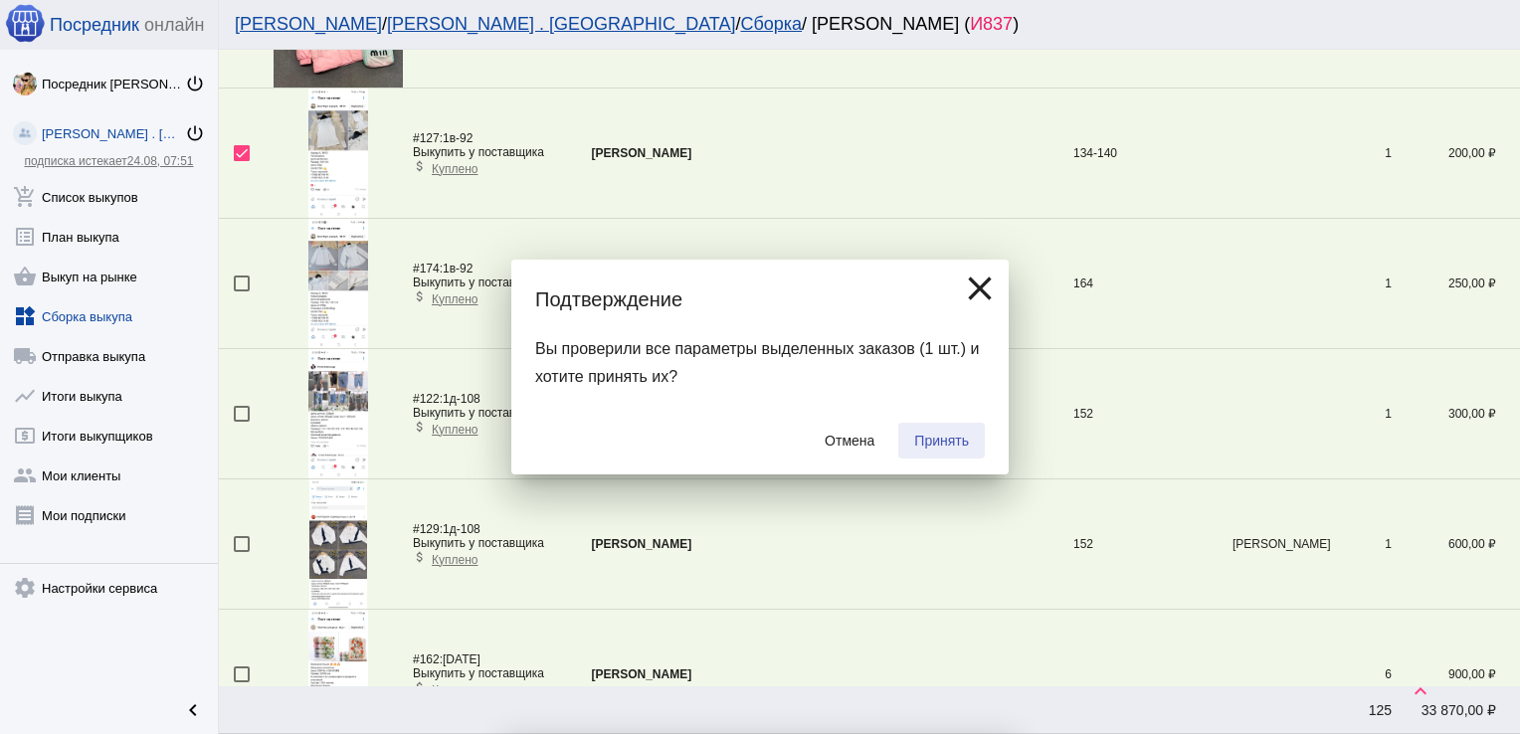
checkbox input "false"
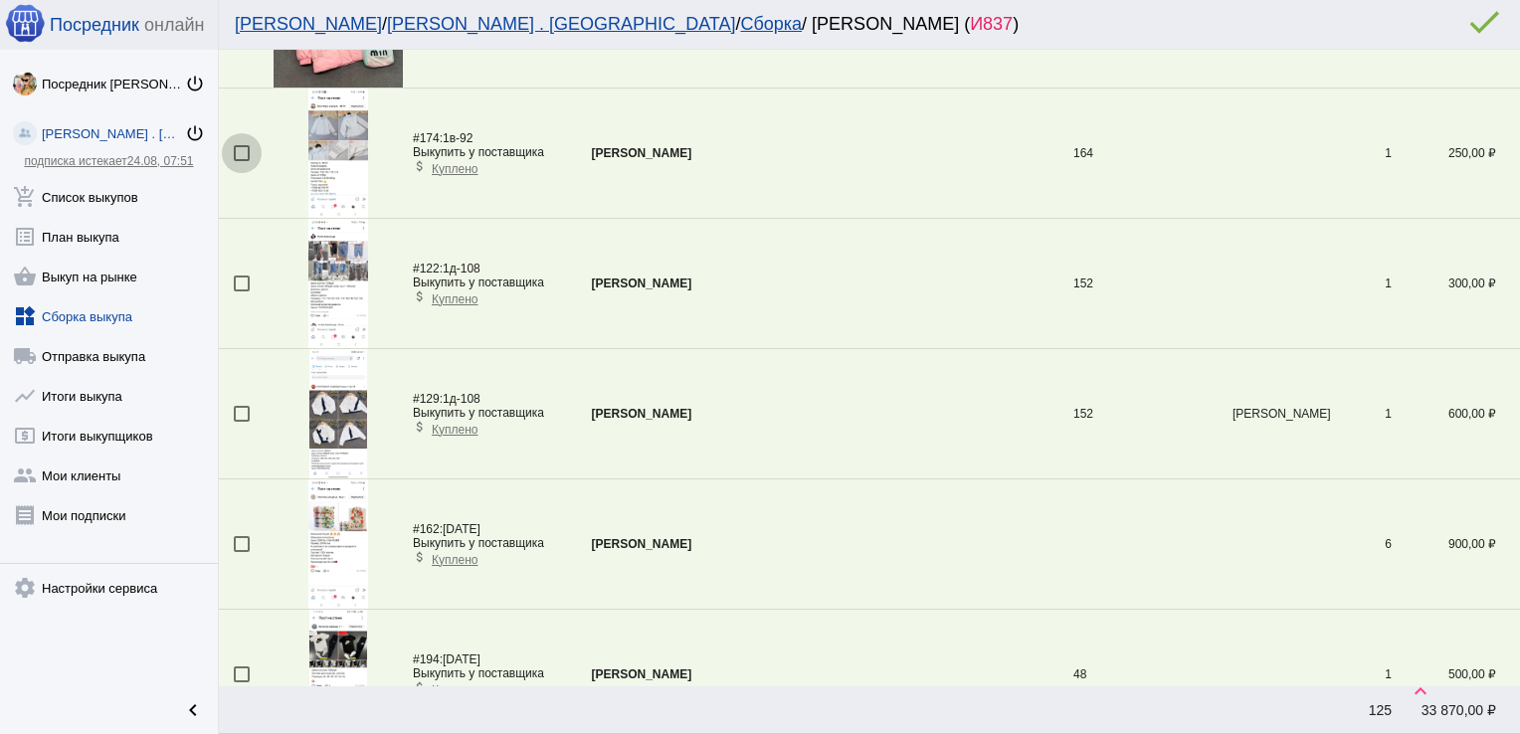
click at [243, 145] on div at bounding box center [242, 153] width 16 height 16
click at [242, 161] on input "checkbox" at bounding box center [241, 161] width 1 height 1
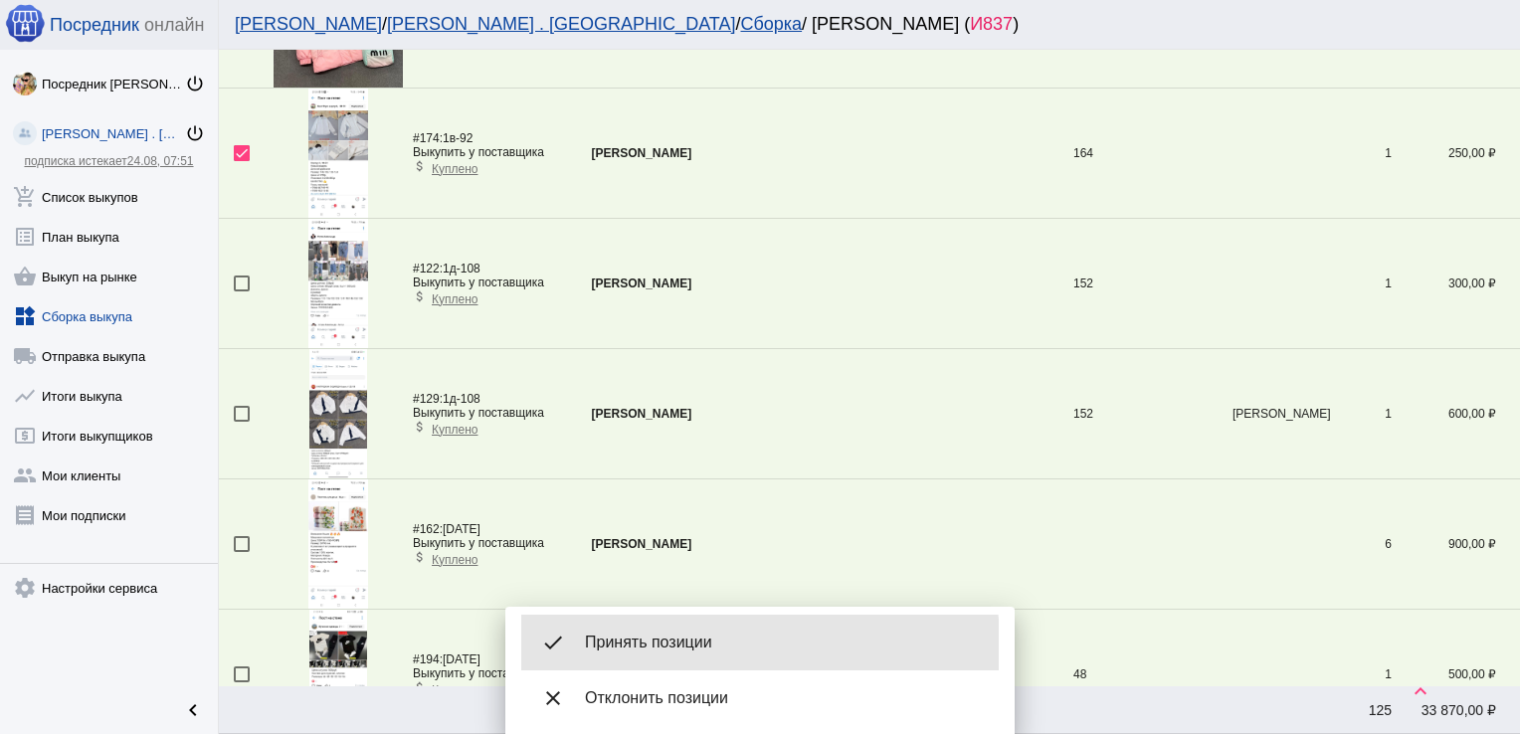
click at [666, 647] on span "Принять позиции" at bounding box center [784, 643] width 398 height 20
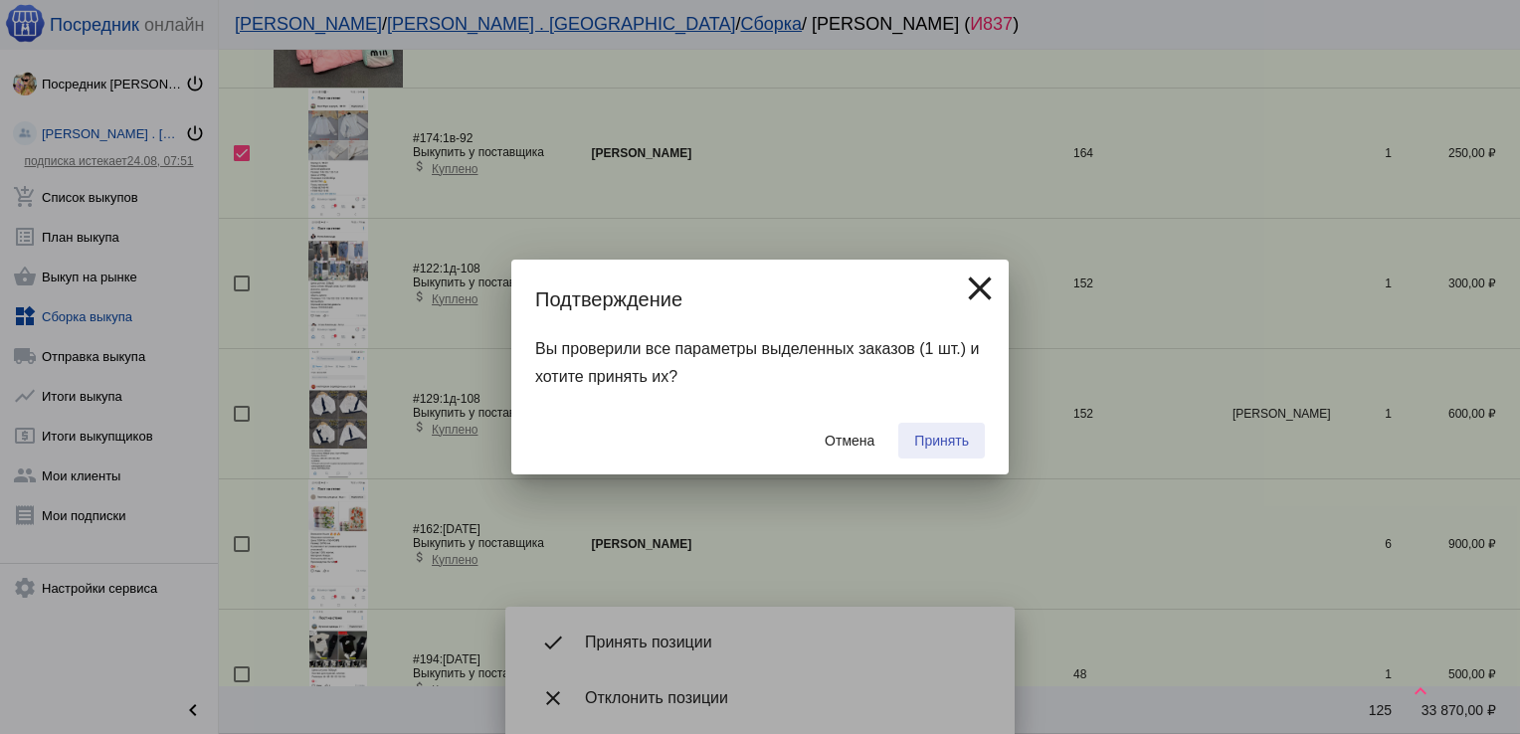
click at [946, 445] on span "Принять" at bounding box center [941, 441] width 55 height 16
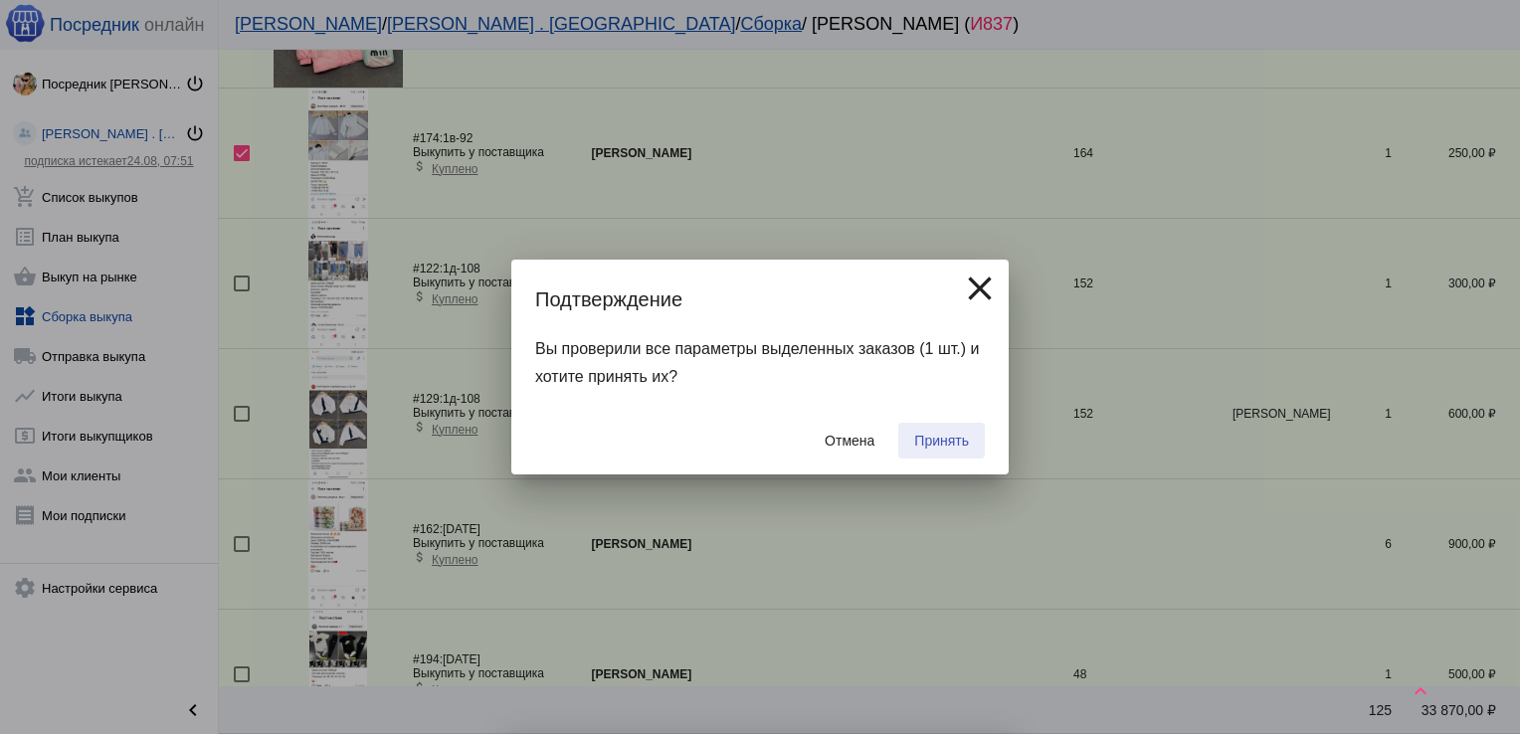
checkbox input "false"
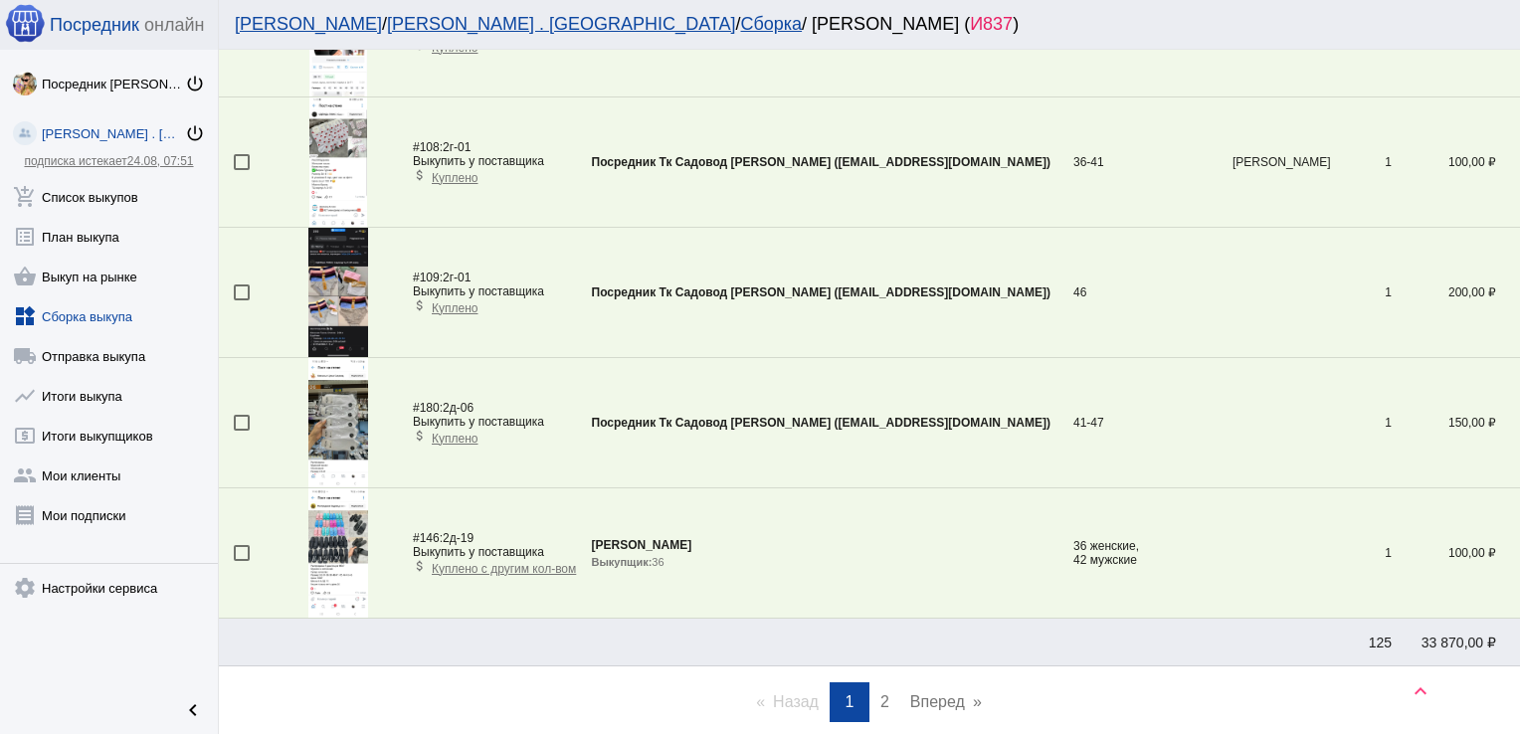
scroll to position [6124, 0]
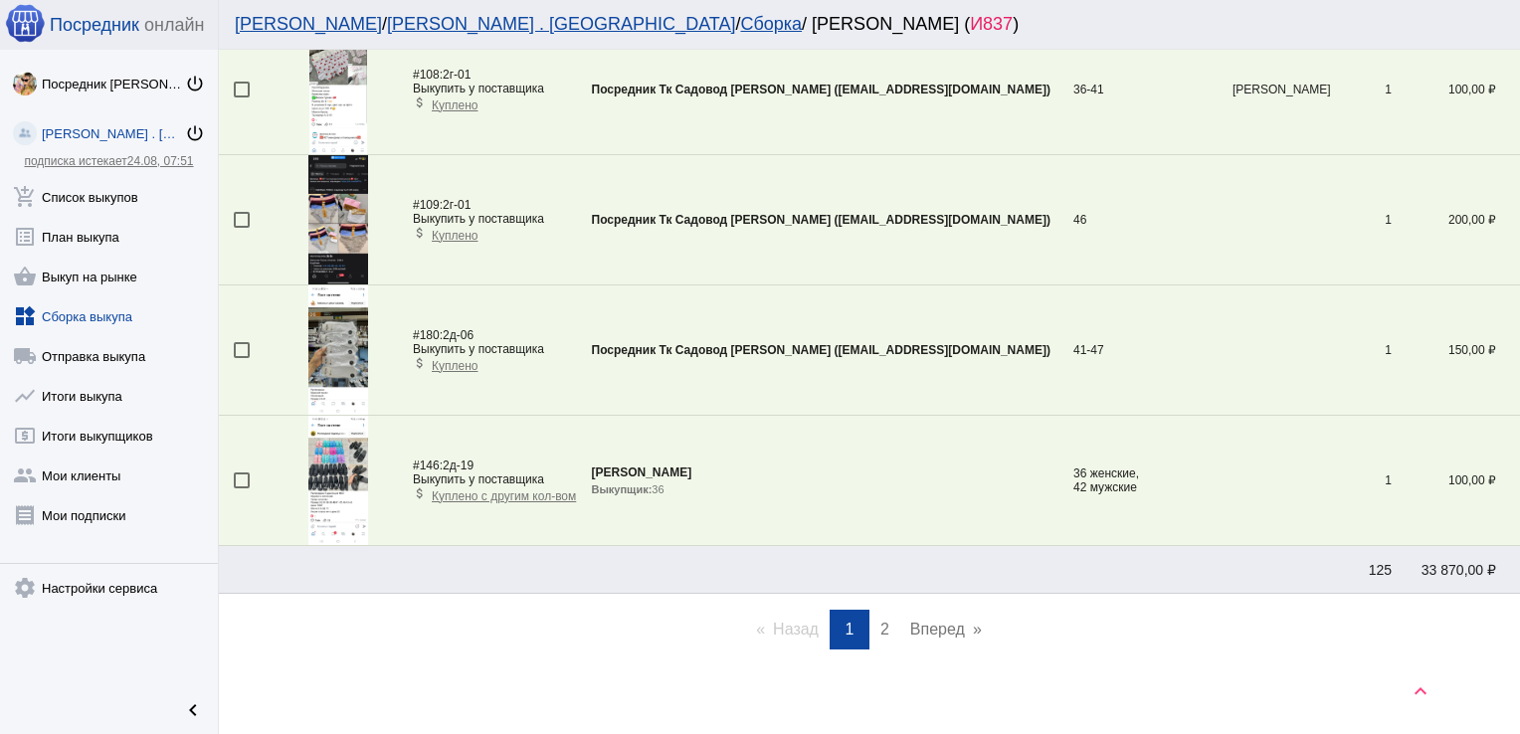
click at [881, 626] on span "2" at bounding box center [885, 629] width 9 height 17
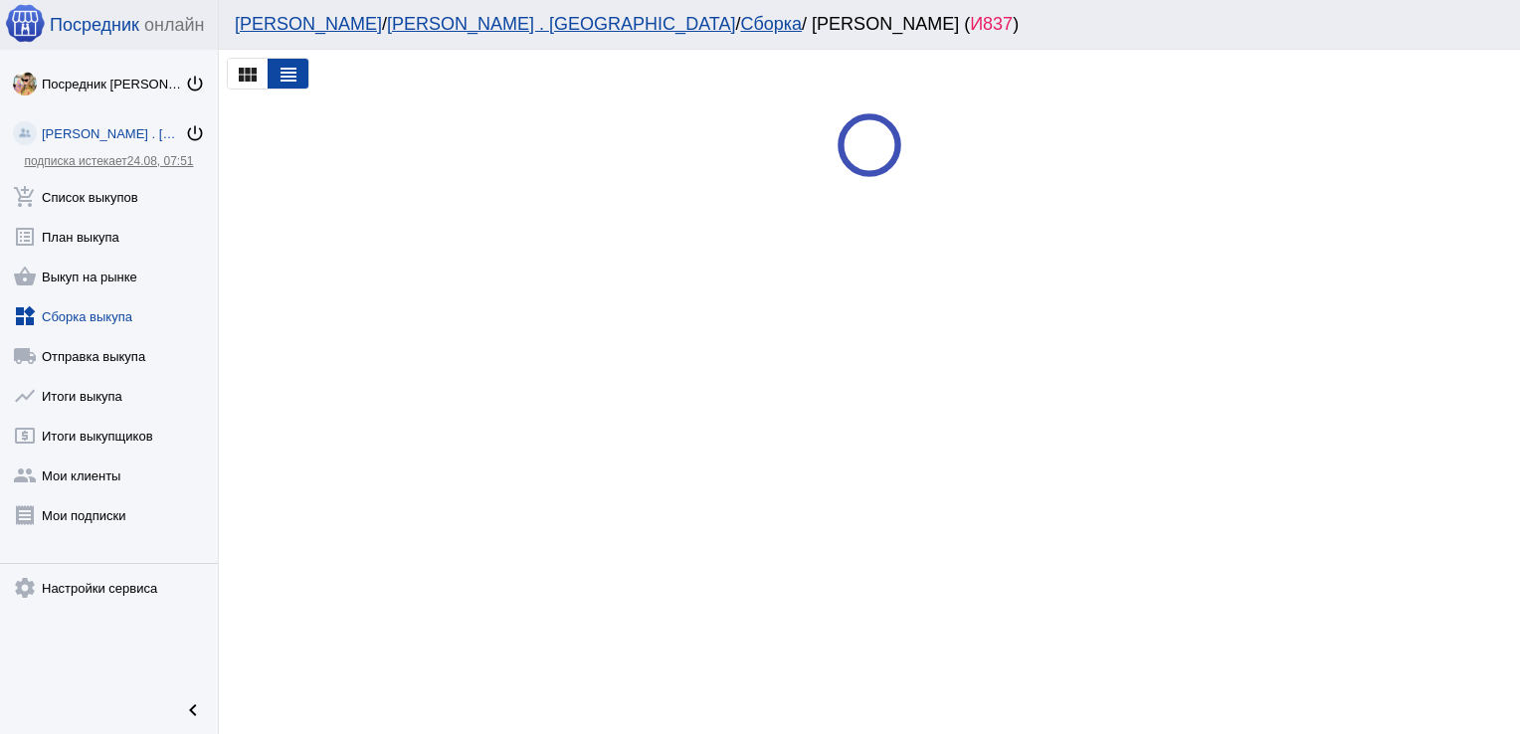
scroll to position [0, 0]
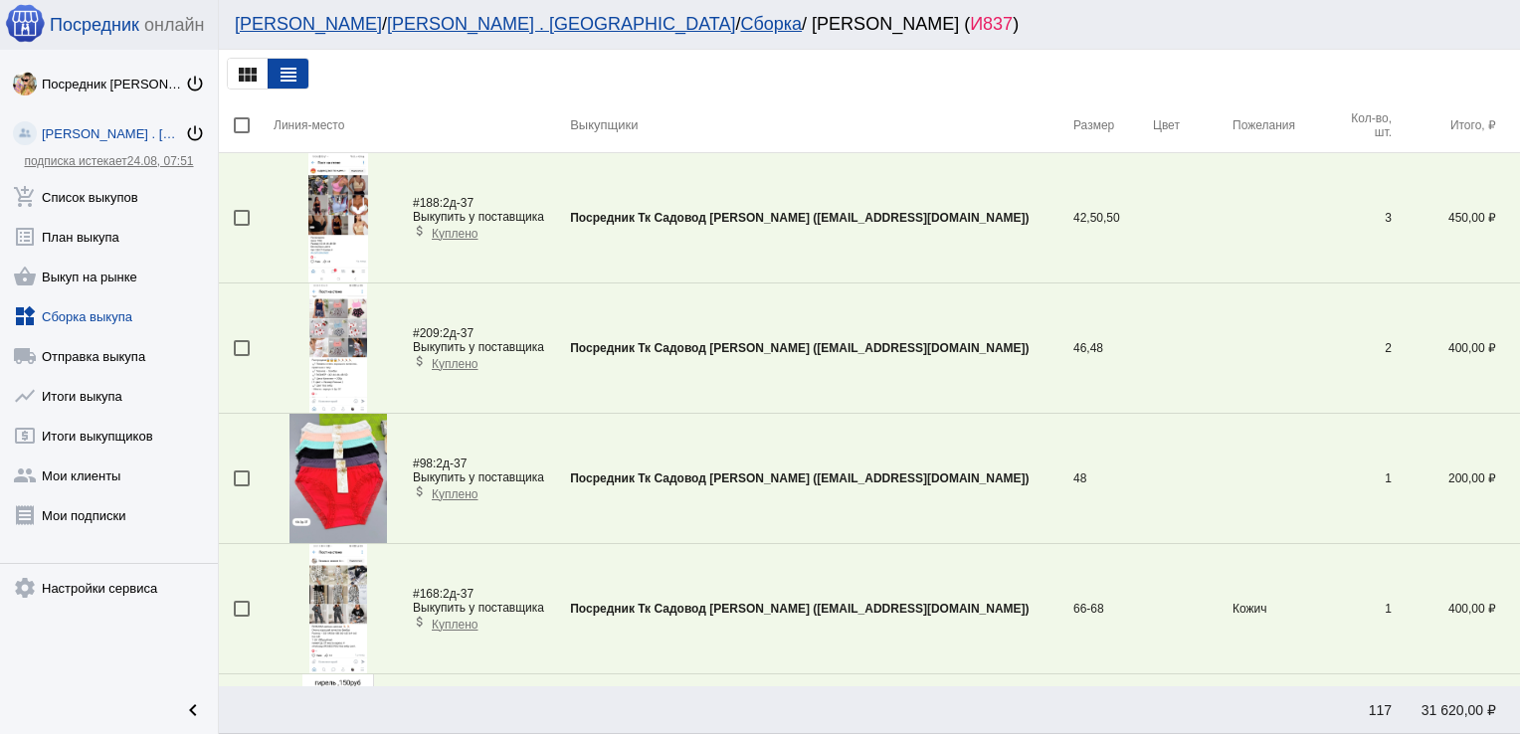
click at [330, 336] on img at bounding box center [338, 348] width 59 height 129
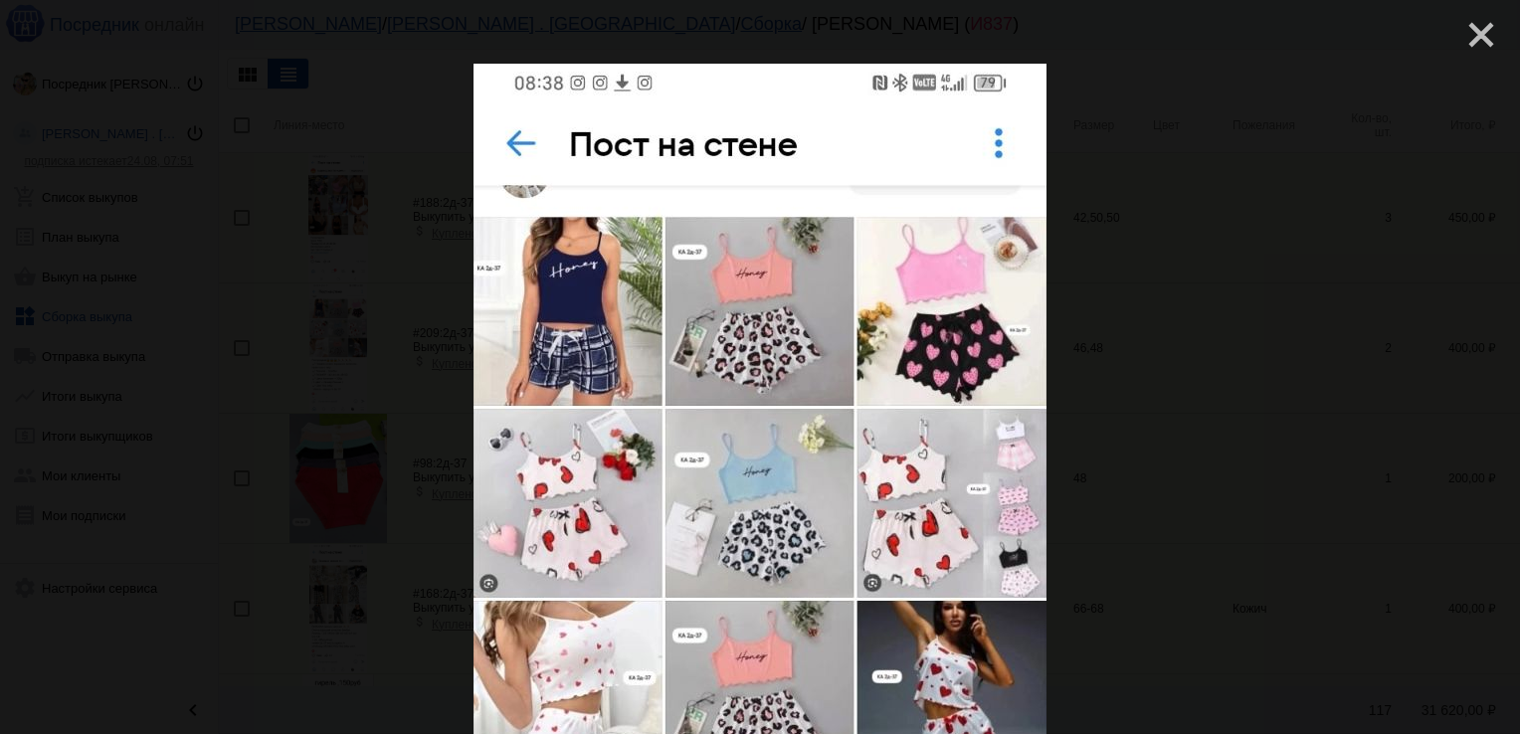
click at [1472, 34] on mat-icon "close" at bounding box center [1474, 27] width 24 height 24
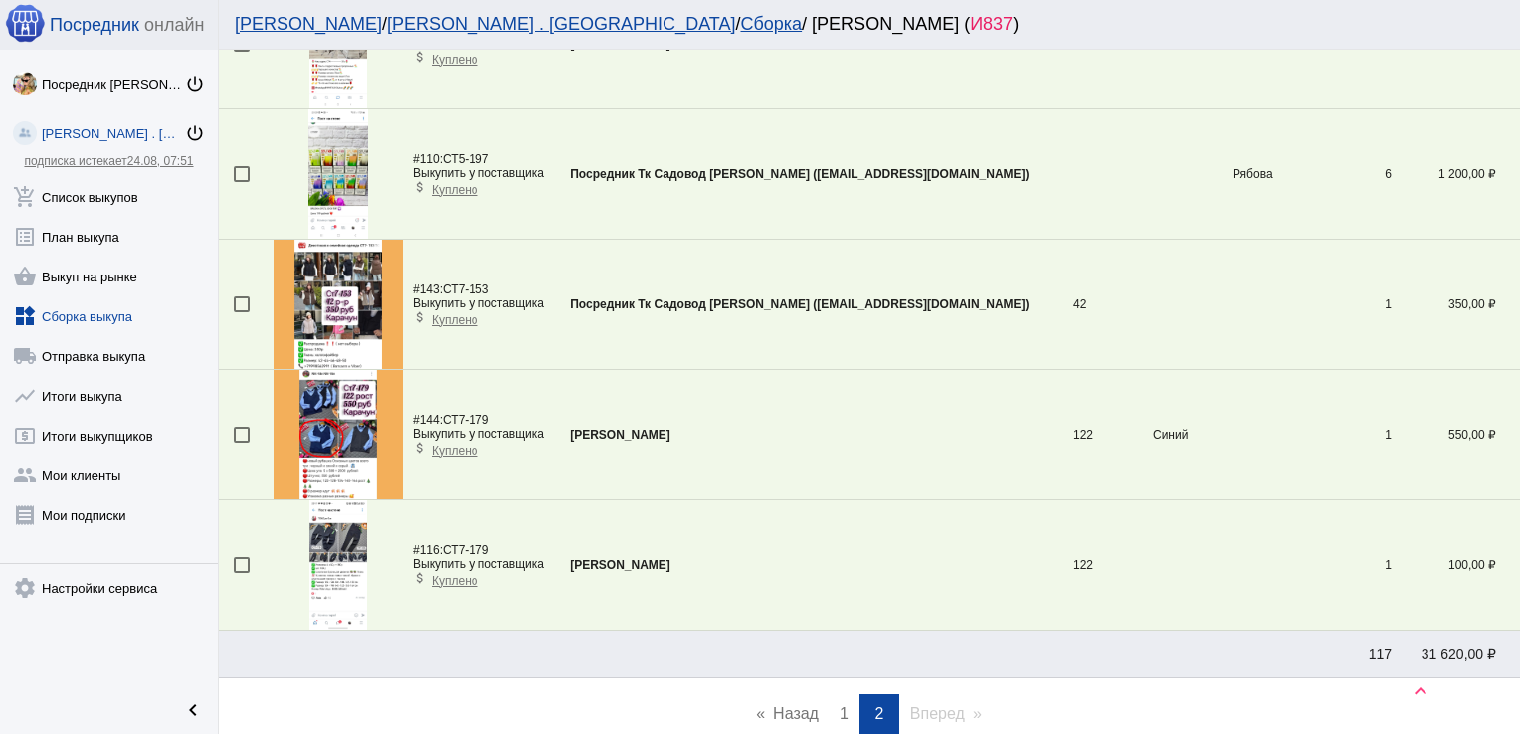
scroll to position [4171, 0]
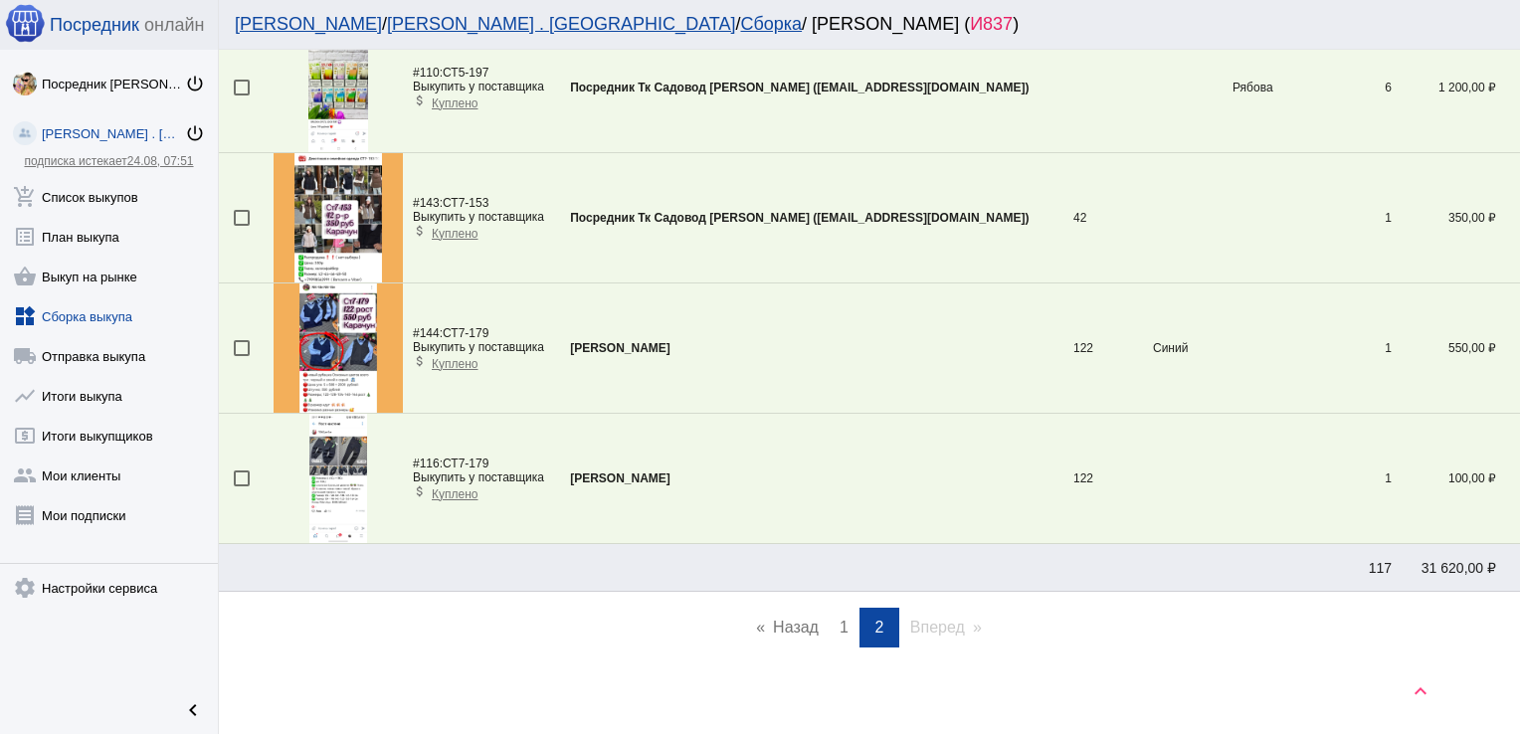
click at [840, 622] on span "1" at bounding box center [844, 627] width 9 height 17
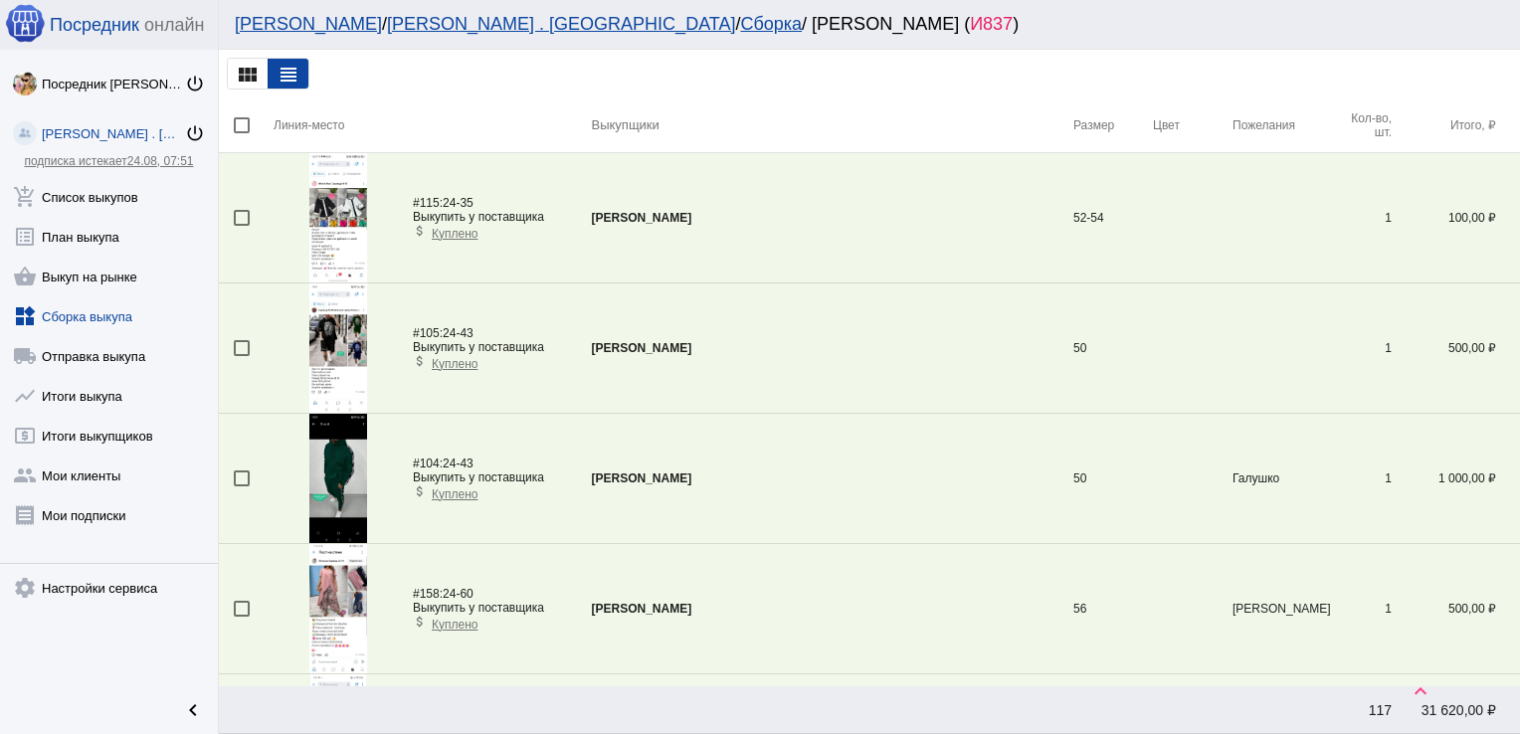
scroll to position [2933, 0]
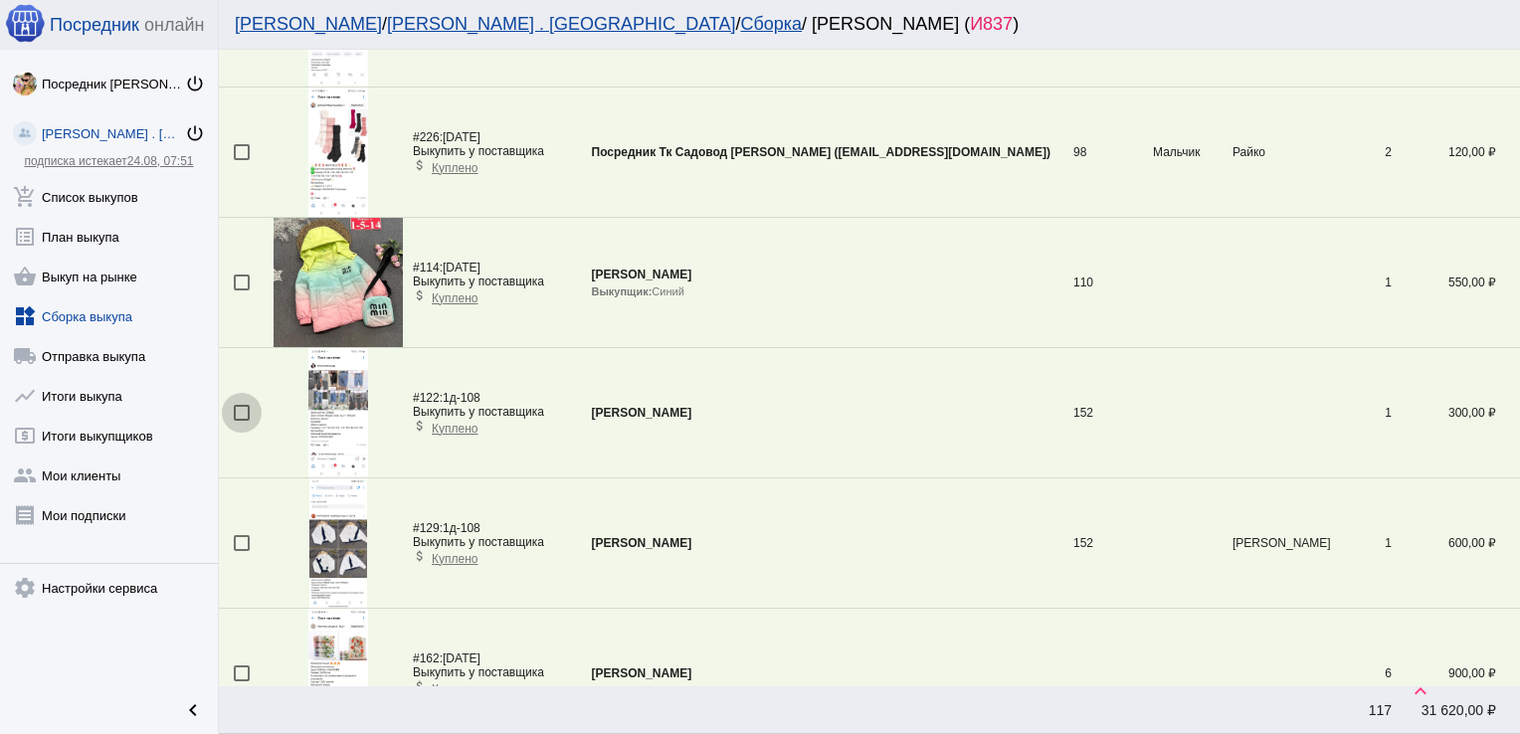
click at [247, 407] on div at bounding box center [242, 413] width 16 height 16
click at [242, 421] on input "checkbox" at bounding box center [241, 421] width 1 height 1
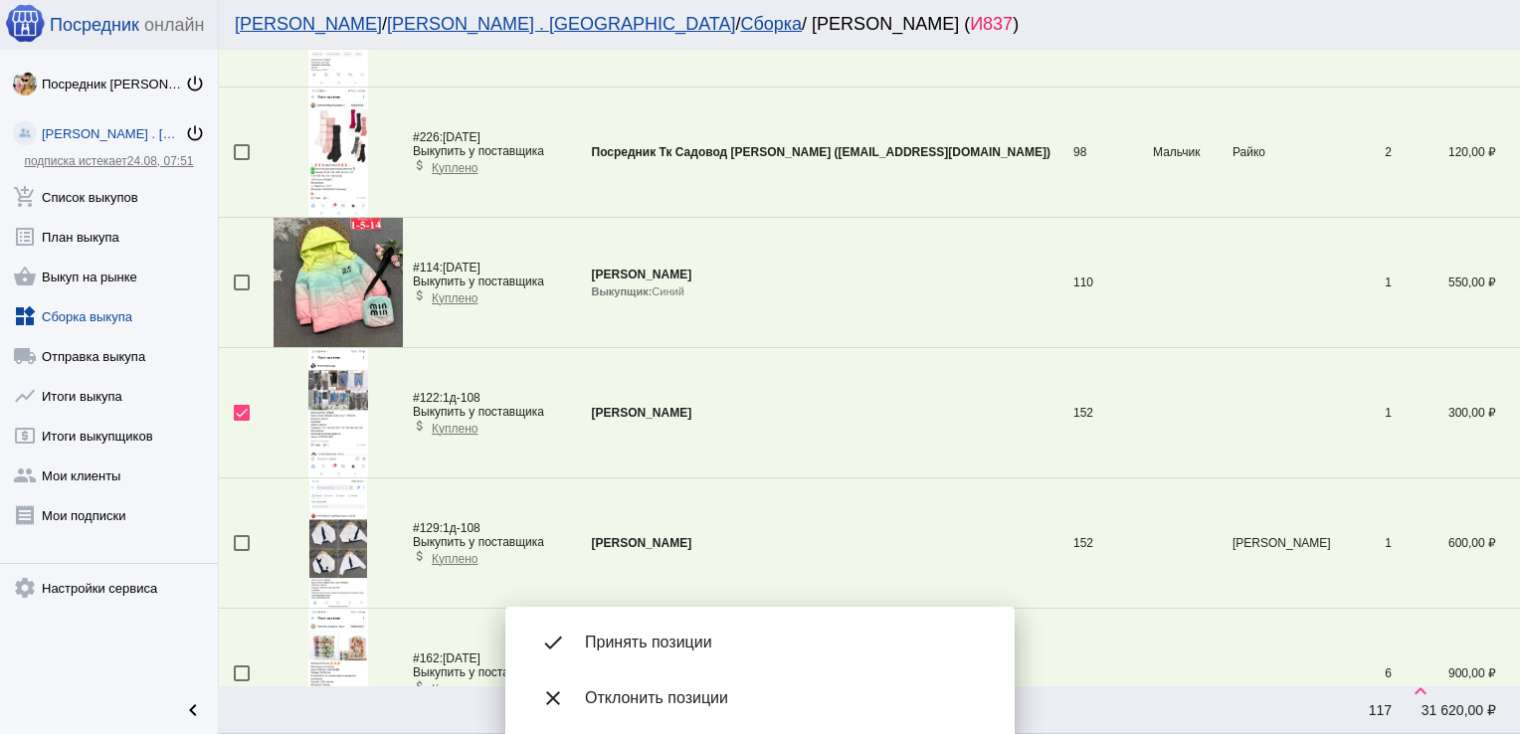
click at [673, 623] on div "done Принять позиции" at bounding box center [760, 643] width 478 height 56
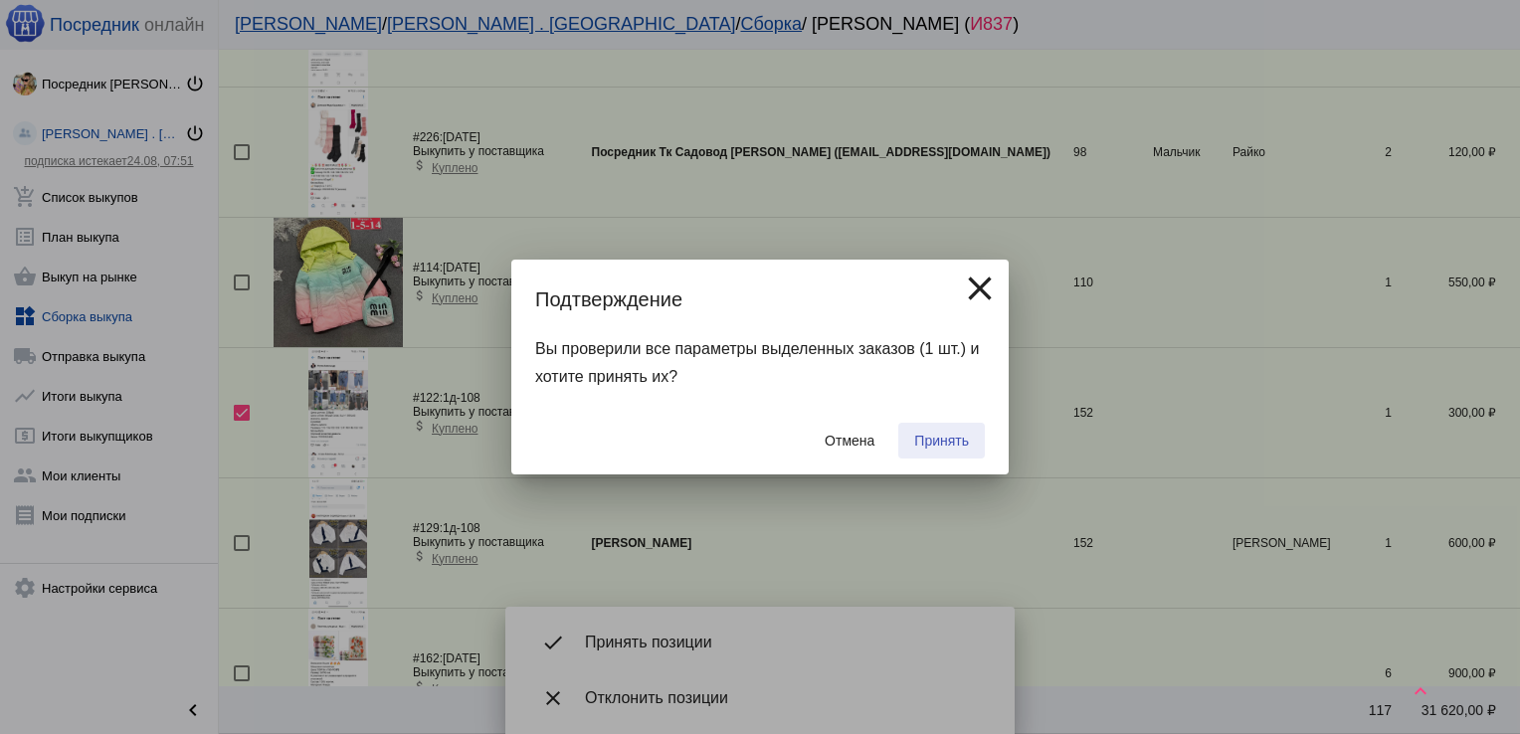
click at [944, 445] on span "Принять" at bounding box center [941, 441] width 55 height 16
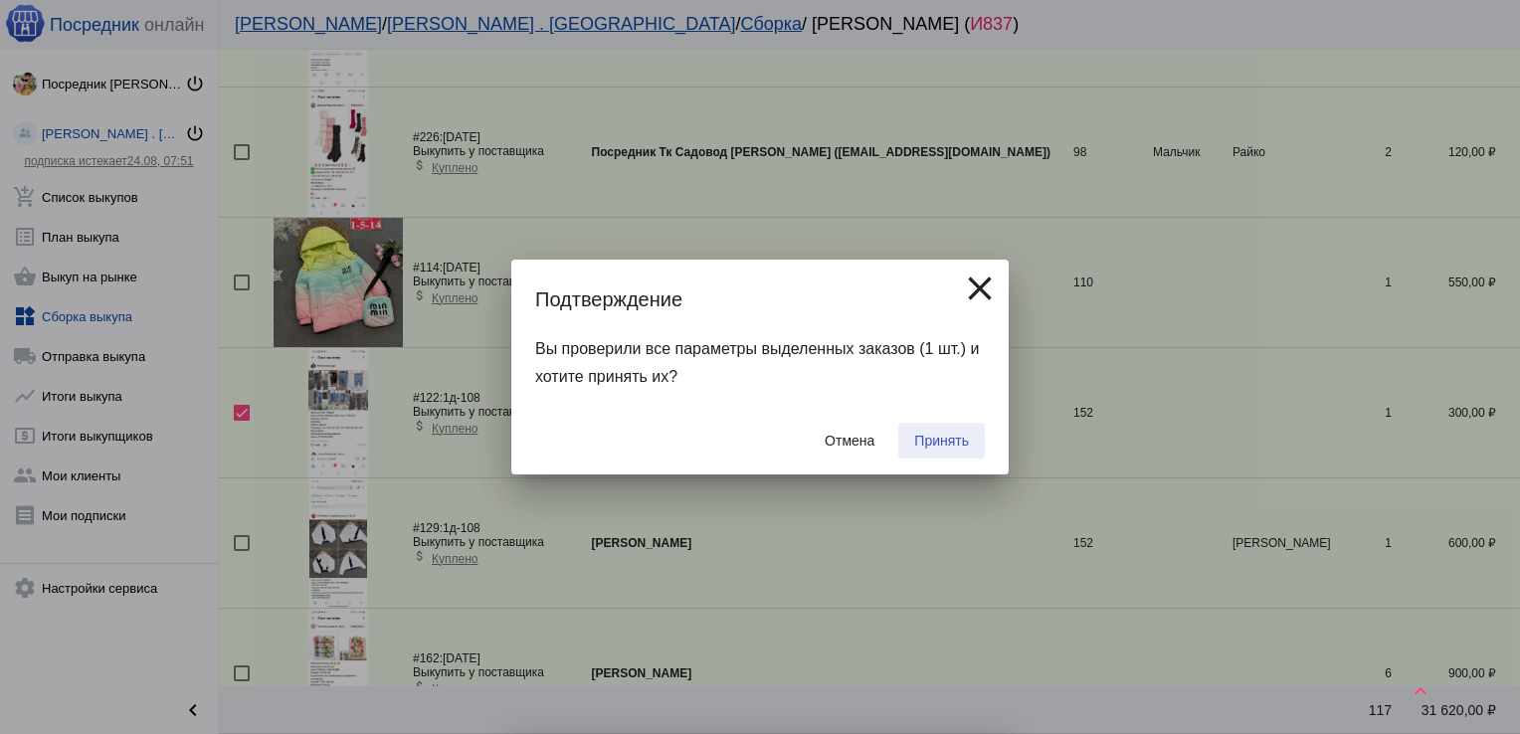
checkbox input "false"
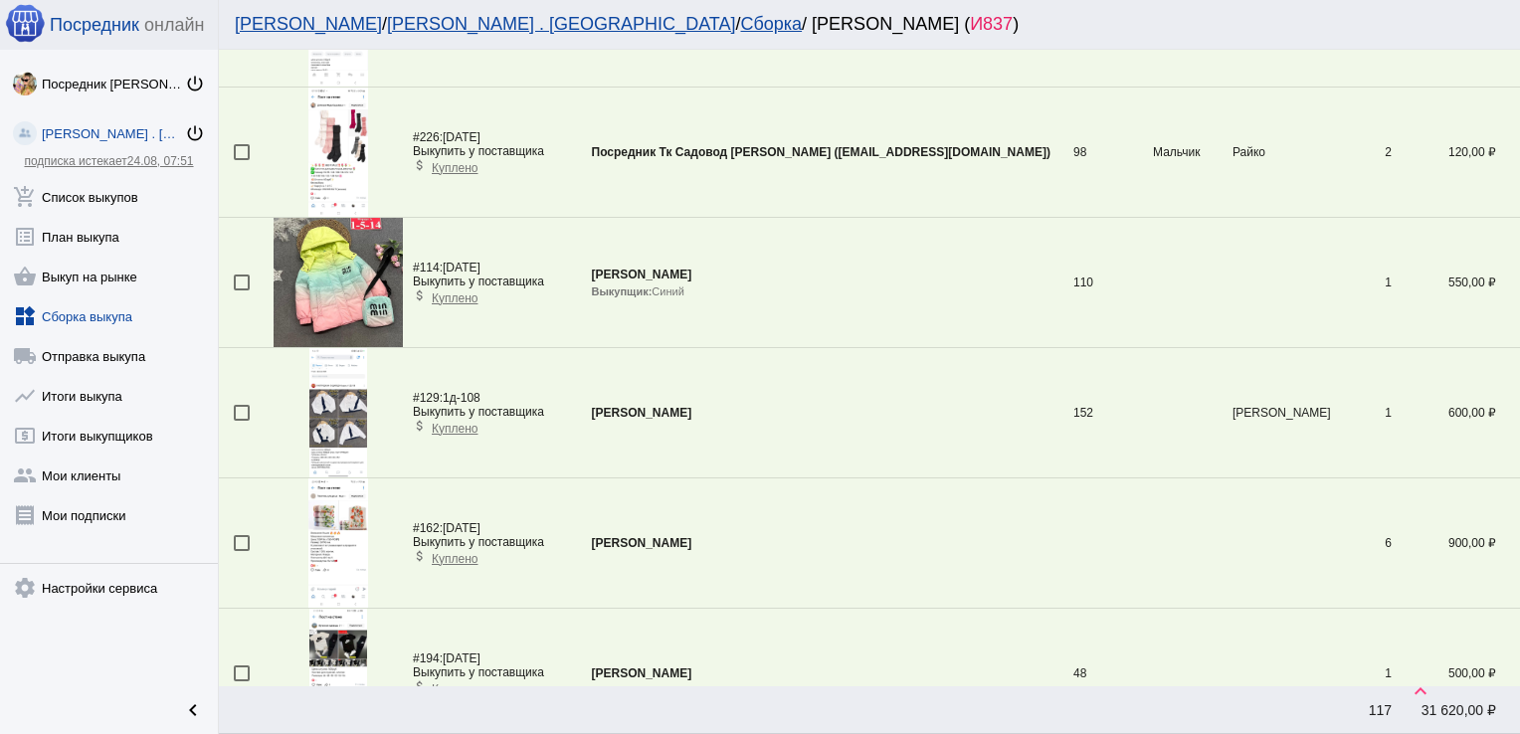
click at [237, 144] on div at bounding box center [242, 152] width 16 height 16
click at [241, 160] on input "checkbox" at bounding box center [241, 160] width 1 height 1
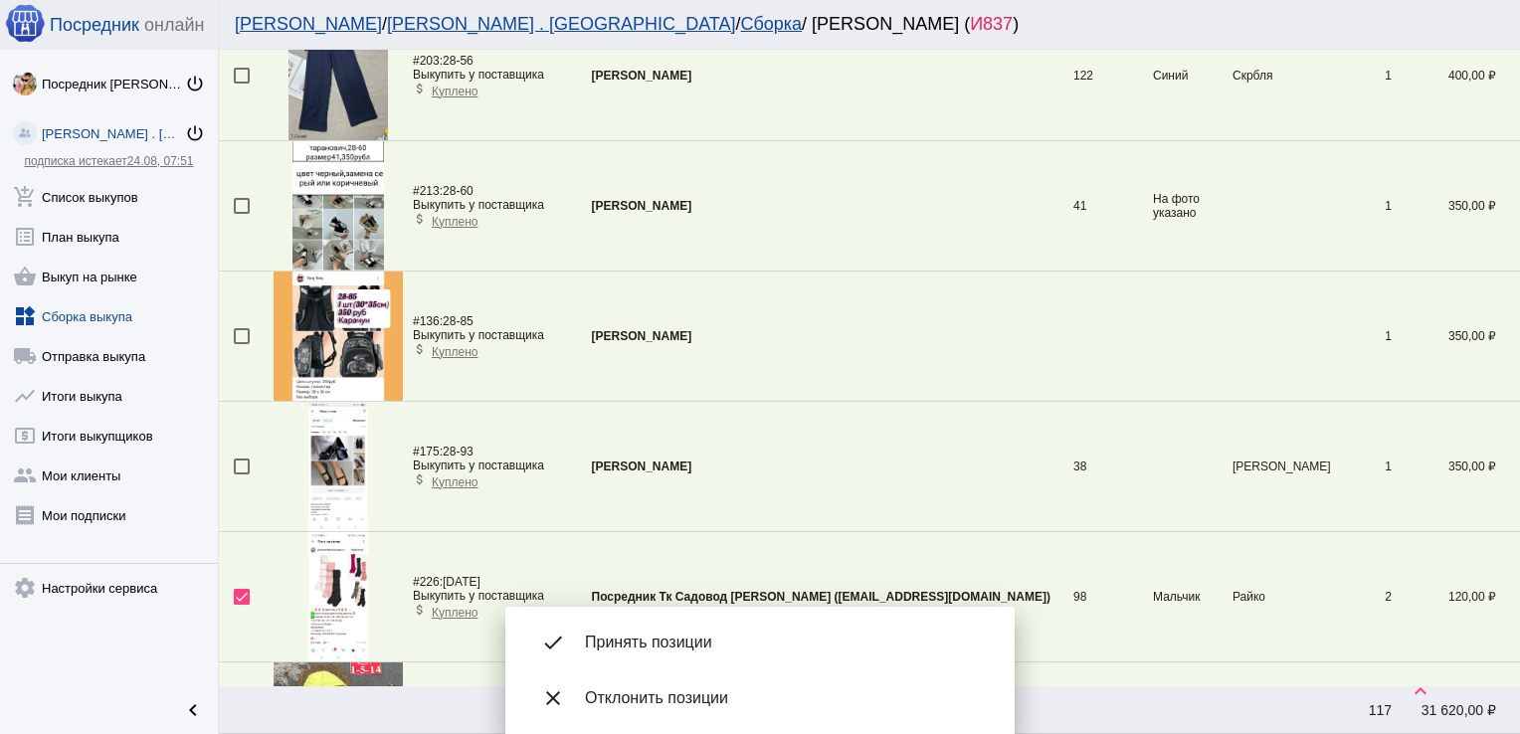
scroll to position [3063, 0]
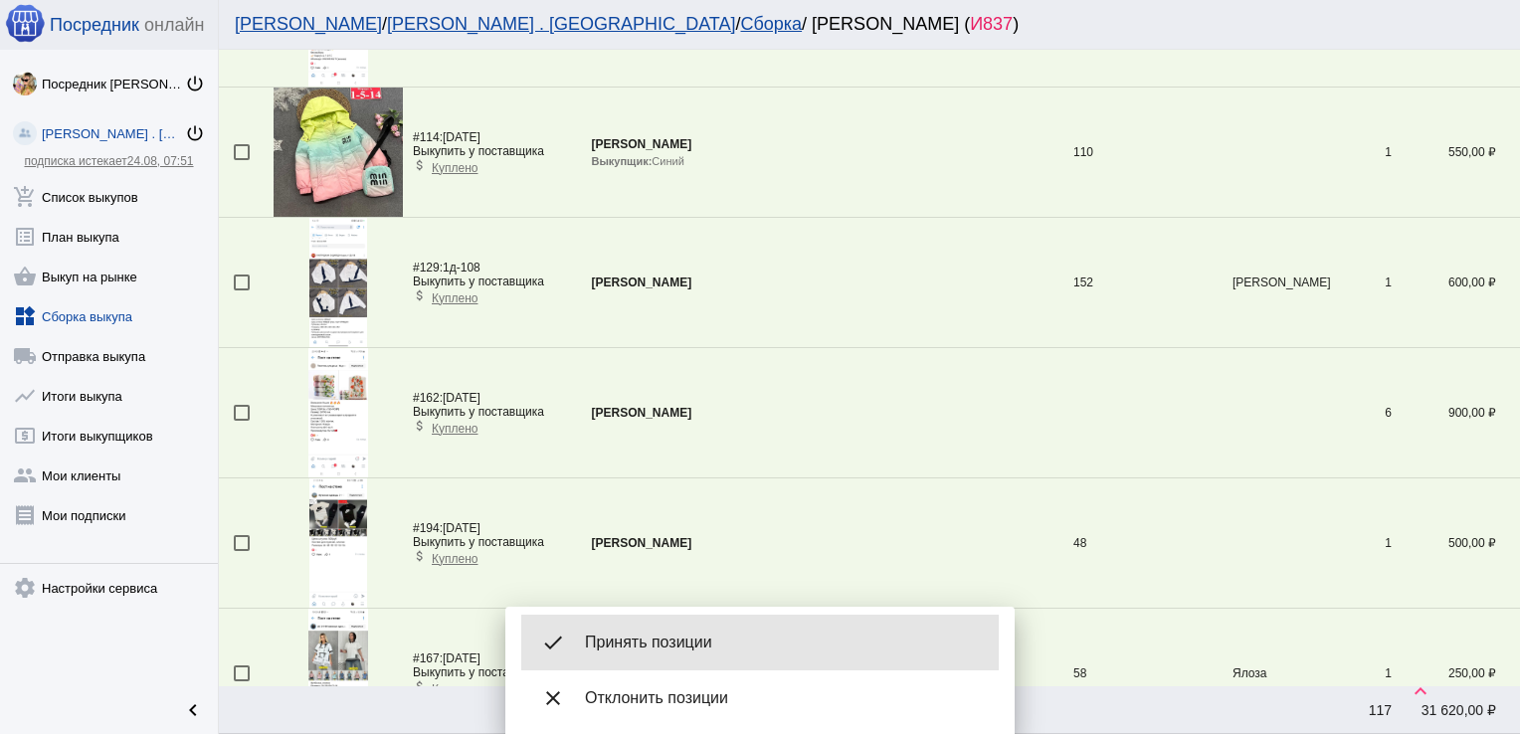
click at [666, 629] on div "done Принять позиции" at bounding box center [760, 643] width 478 height 56
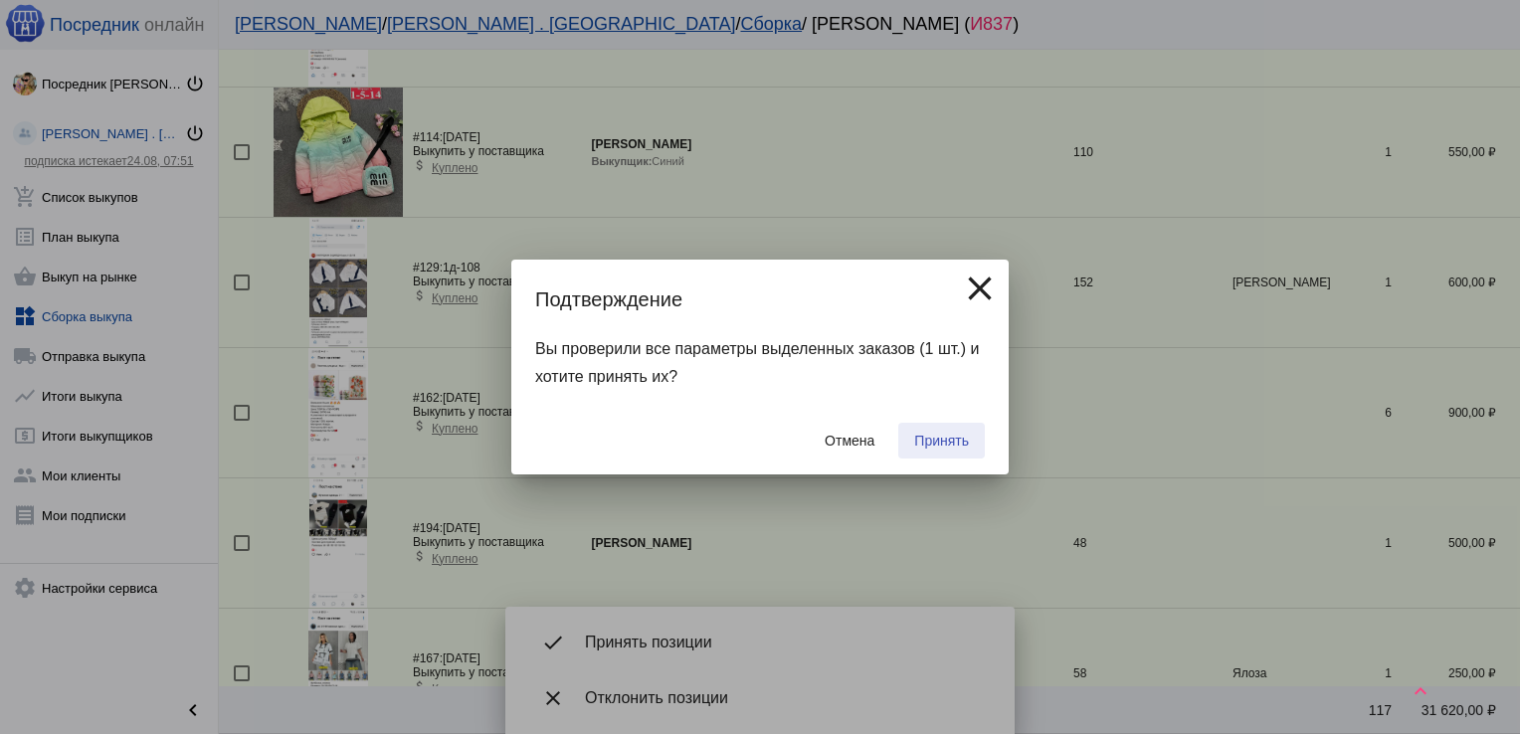
click at [933, 437] on span "Принять" at bounding box center [941, 441] width 55 height 16
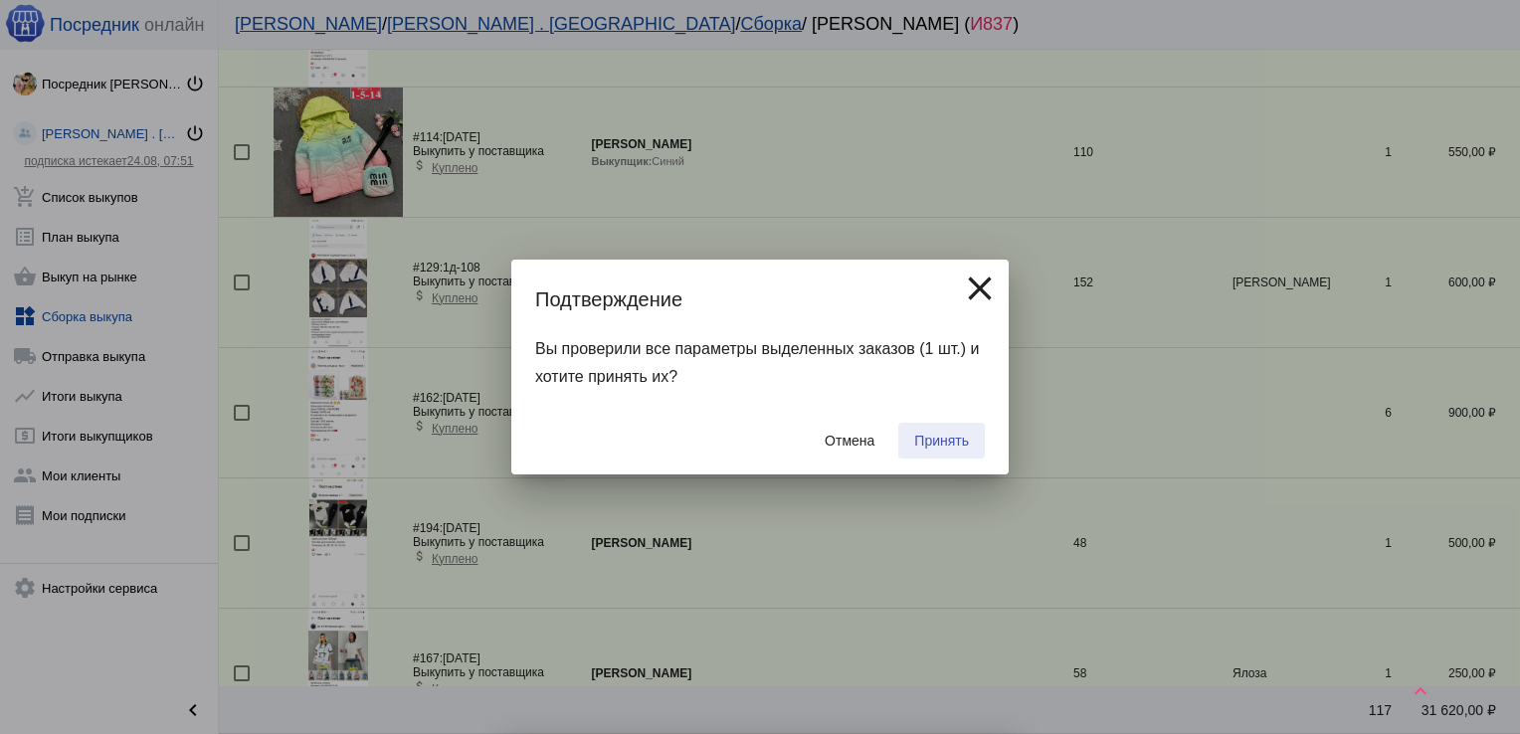
checkbox input "false"
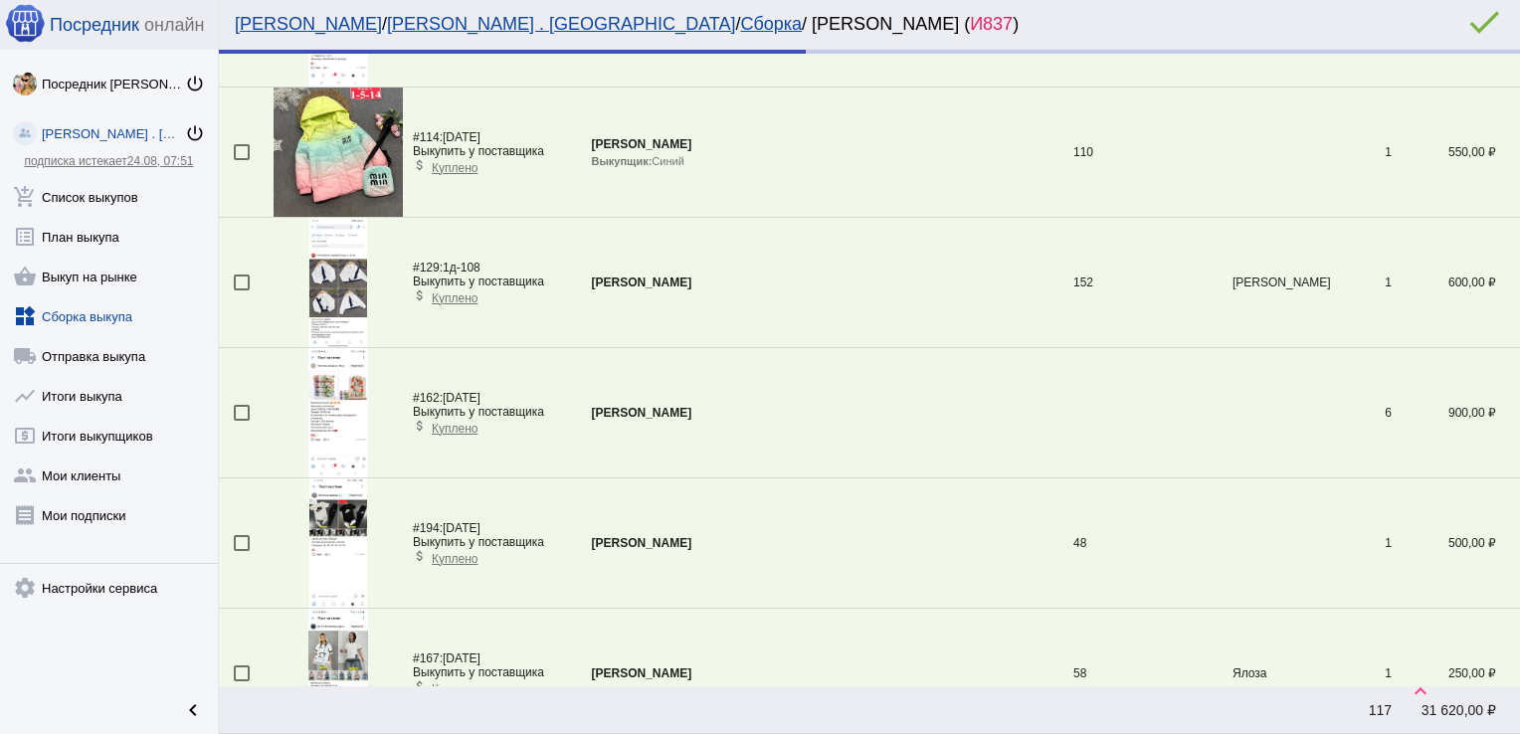
scroll to position [2933, 0]
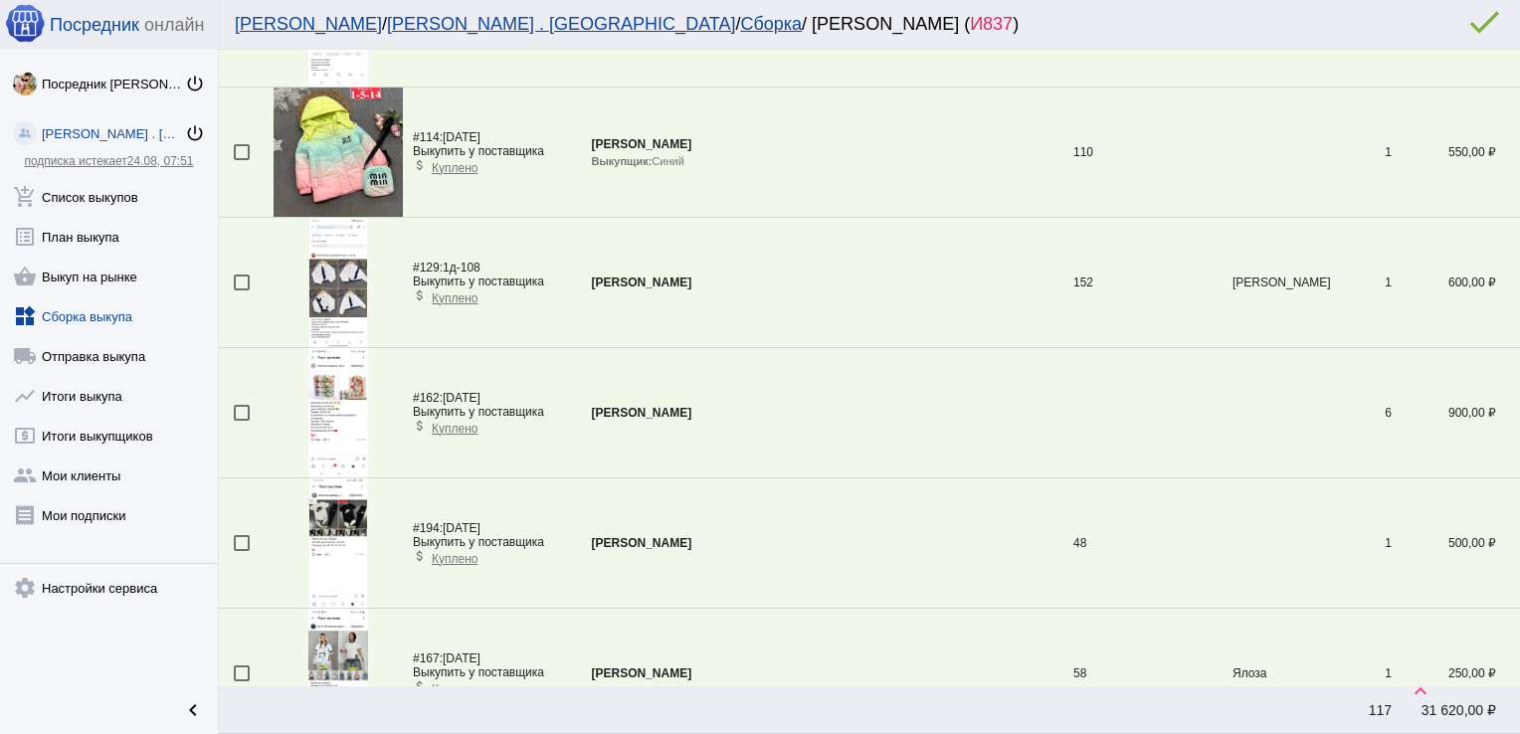
click at [64, 311] on link "widgets Сборка выкупа" at bounding box center [109, 313] width 218 height 40
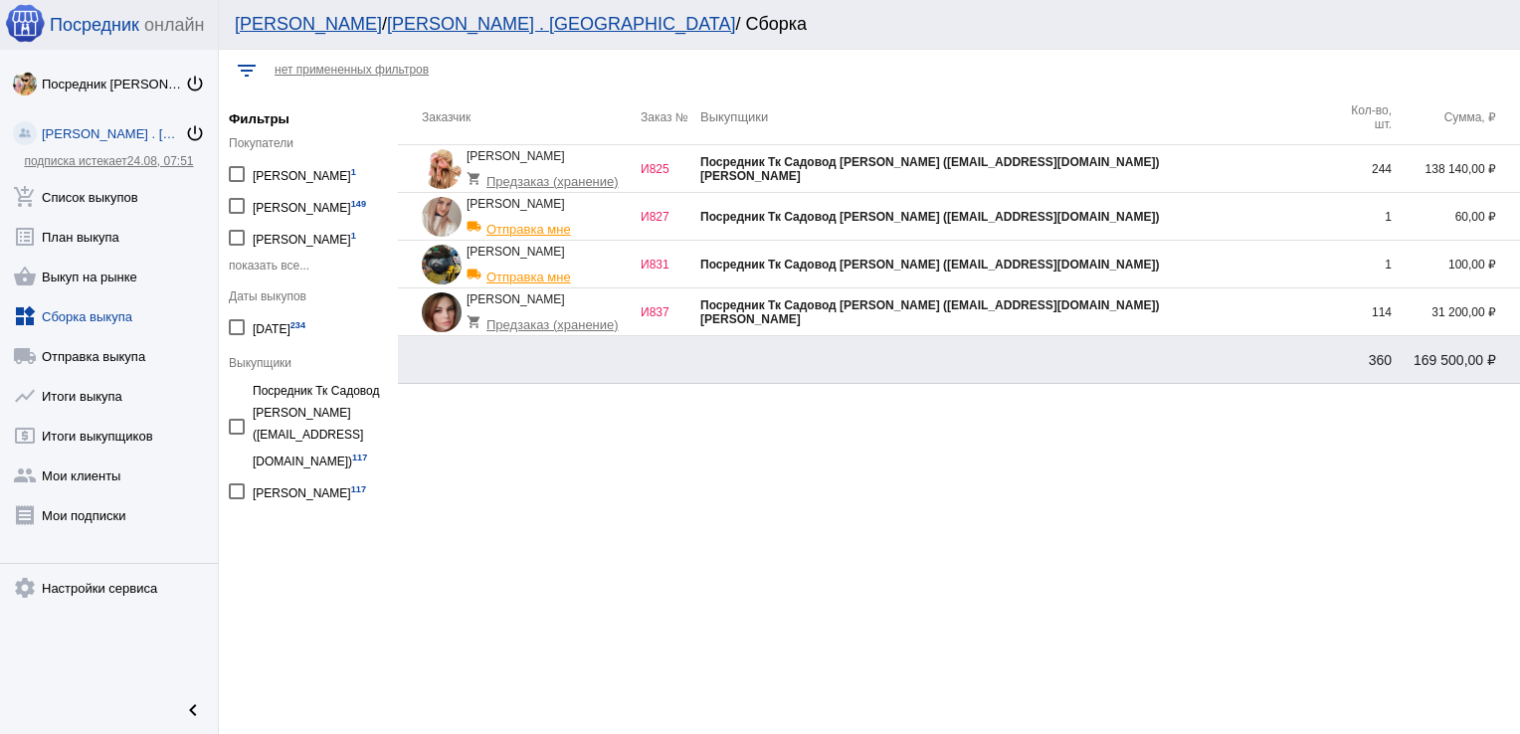
click at [1220, 207] on td "Посредник Тк Садовод [PERSON_NAME] ([EMAIL_ADDRESS][DOMAIN_NAME])" at bounding box center [1016, 217] width 632 height 48
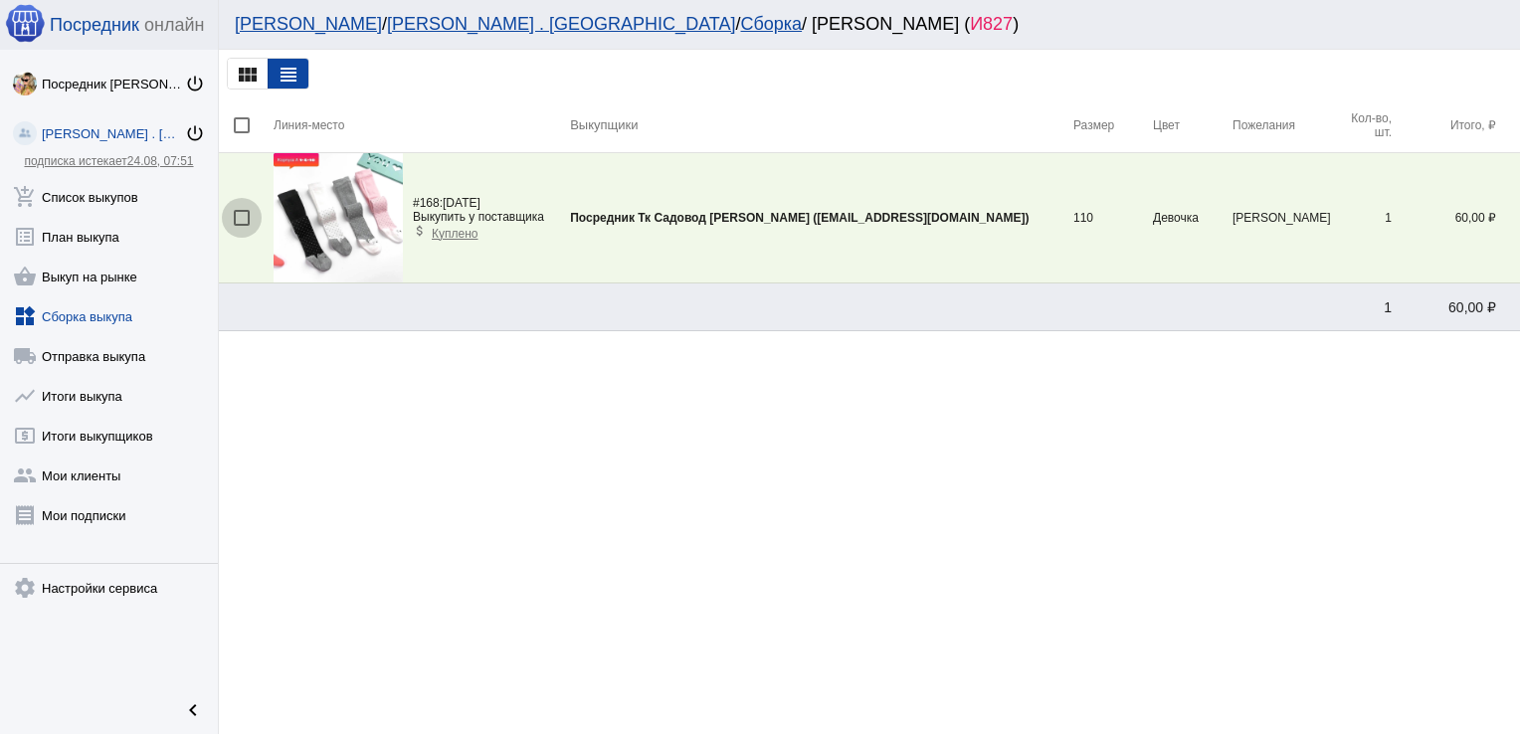
click at [236, 215] on div at bounding box center [242, 218] width 16 height 16
click at [241, 226] on input "checkbox" at bounding box center [241, 226] width 1 height 1
checkbox input "true"
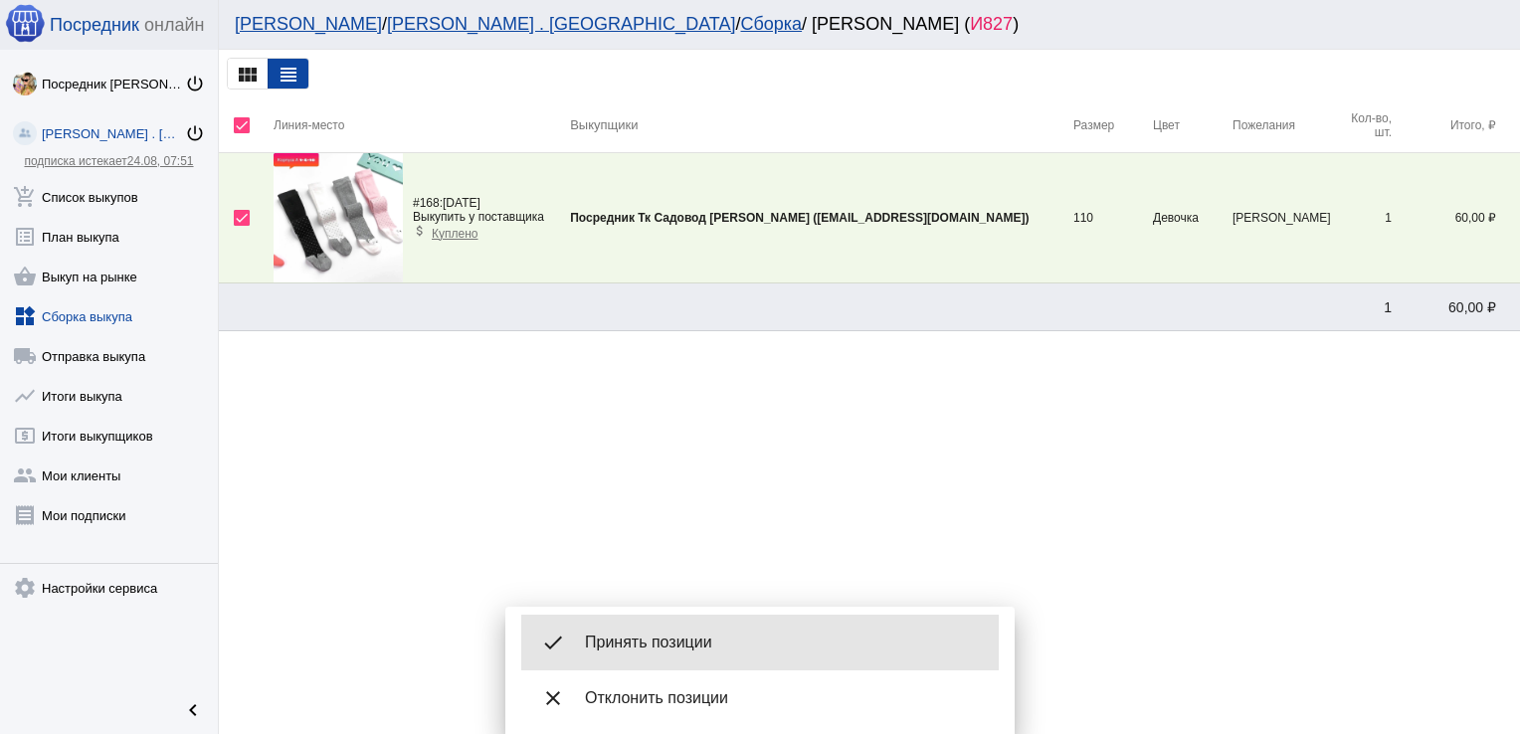
click at [708, 636] on span "Принять позиции" at bounding box center [784, 643] width 398 height 20
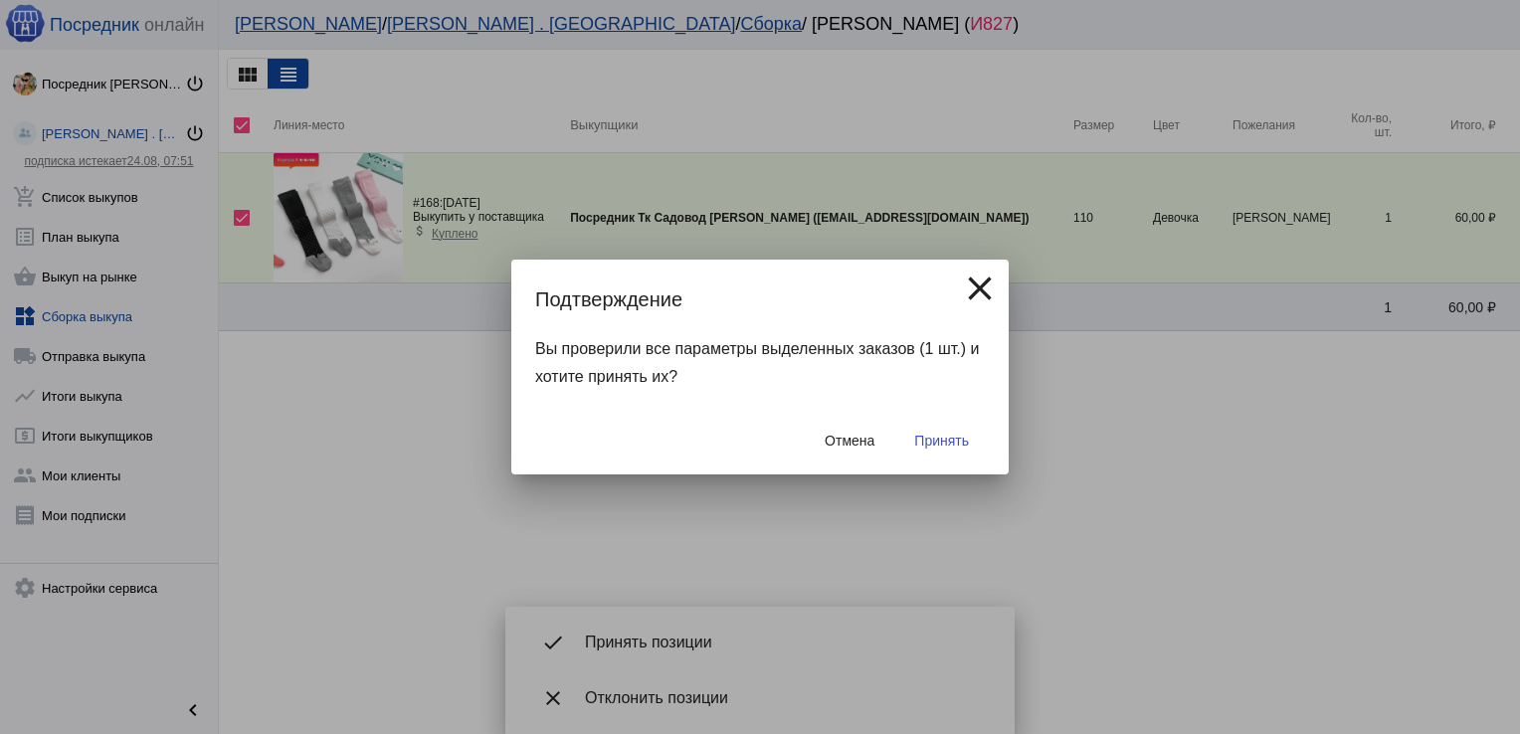
click at [959, 433] on span "Принять" at bounding box center [941, 441] width 55 height 16
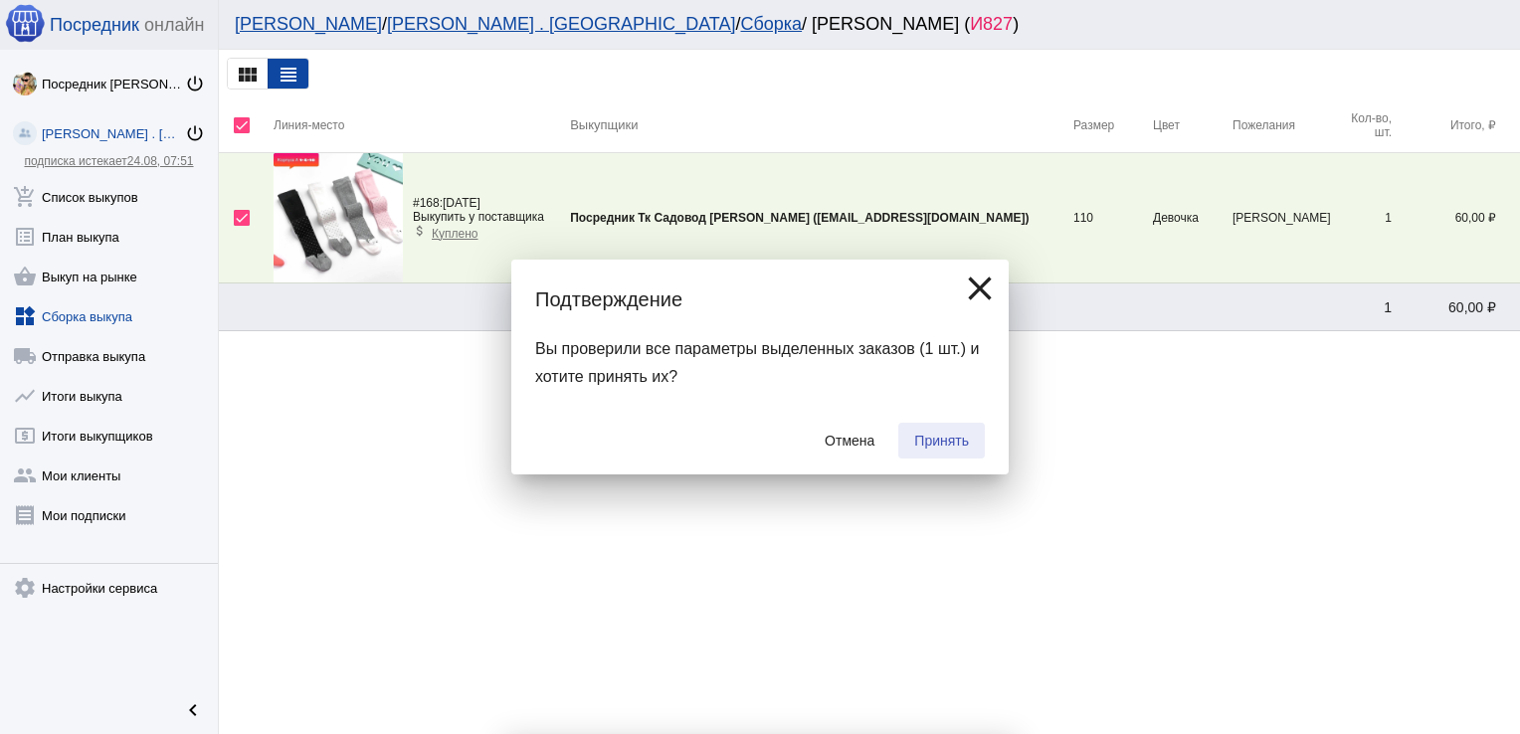
checkbox input "false"
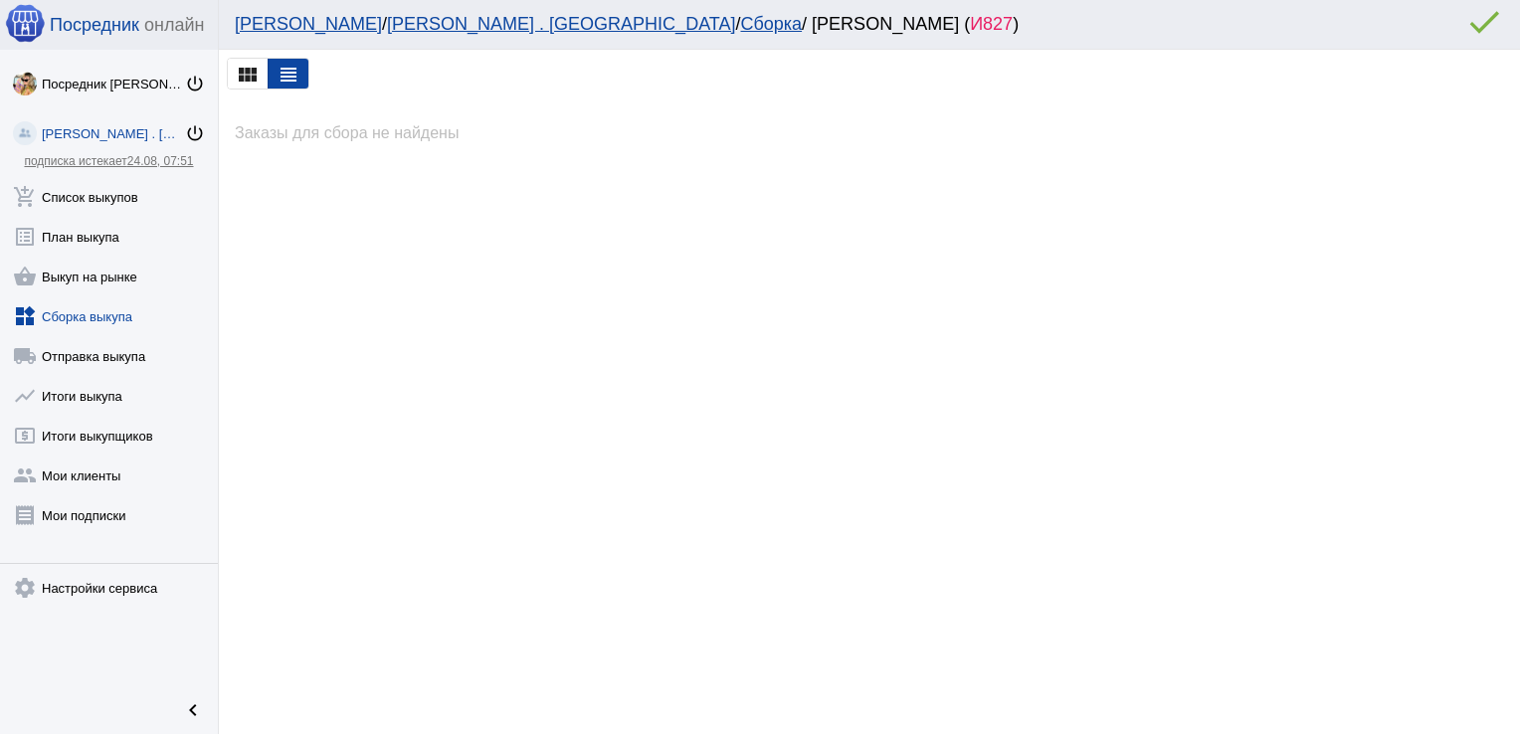
click at [111, 311] on link "widgets Сборка выкупа" at bounding box center [109, 313] width 218 height 40
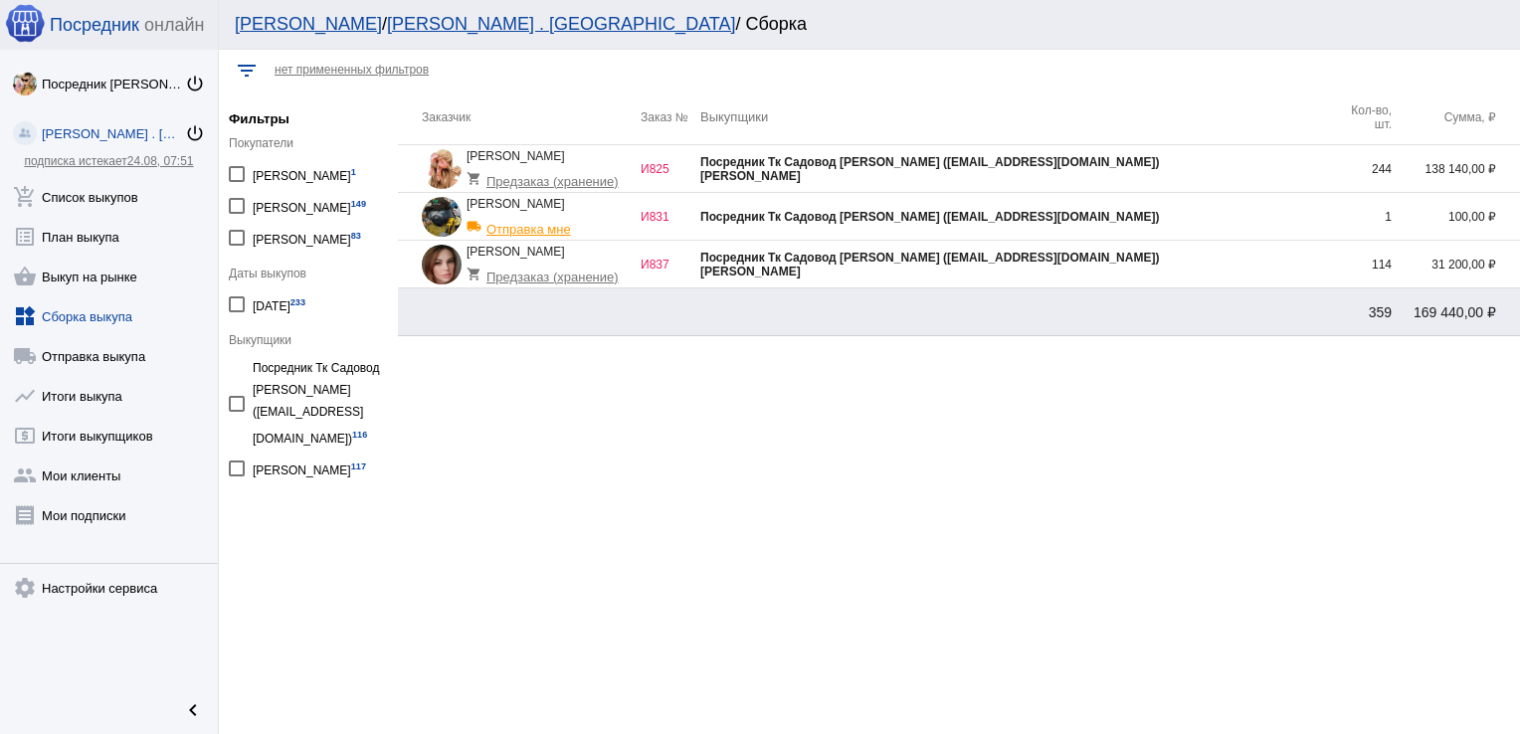
click at [1130, 260] on div "Посредник Тк Садовод [PERSON_NAME] ([EMAIL_ADDRESS][DOMAIN_NAME])" at bounding box center [1016, 258] width 632 height 14
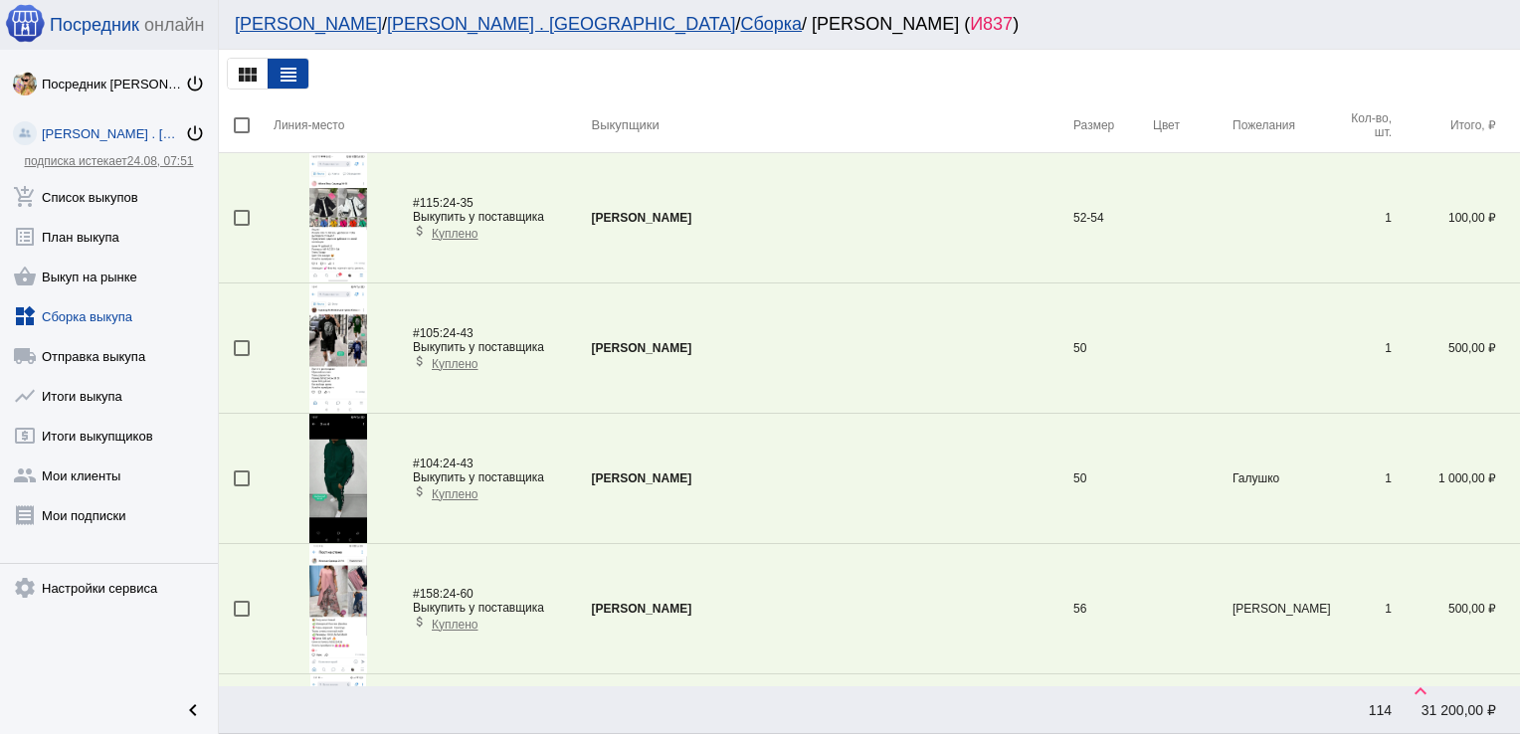
scroll to position [720, 0]
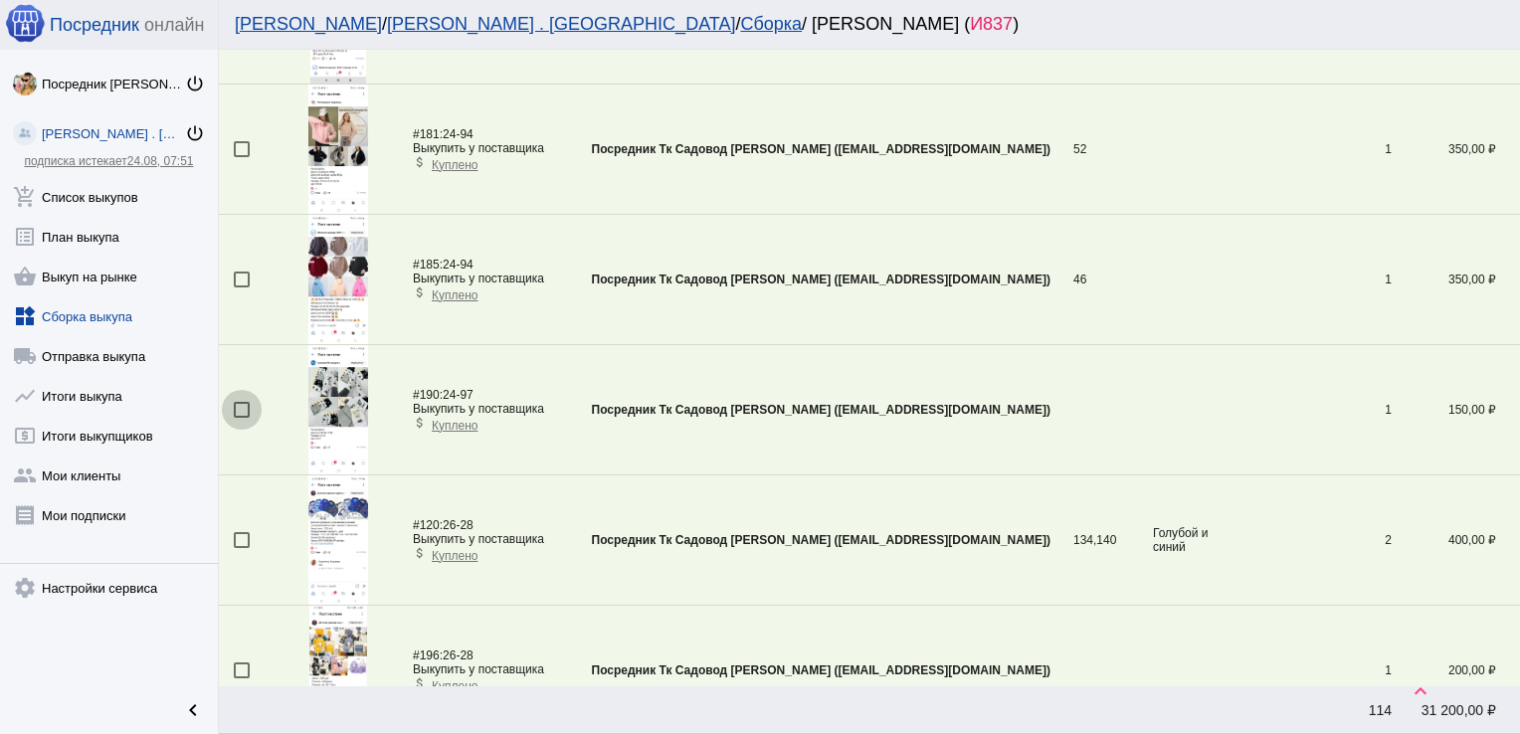
click at [247, 407] on div at bounding box center [242, 410] width 16 height 16
click at [242, 418] on input "checkbox" at bounding box center [241, 418] width 1 height 1
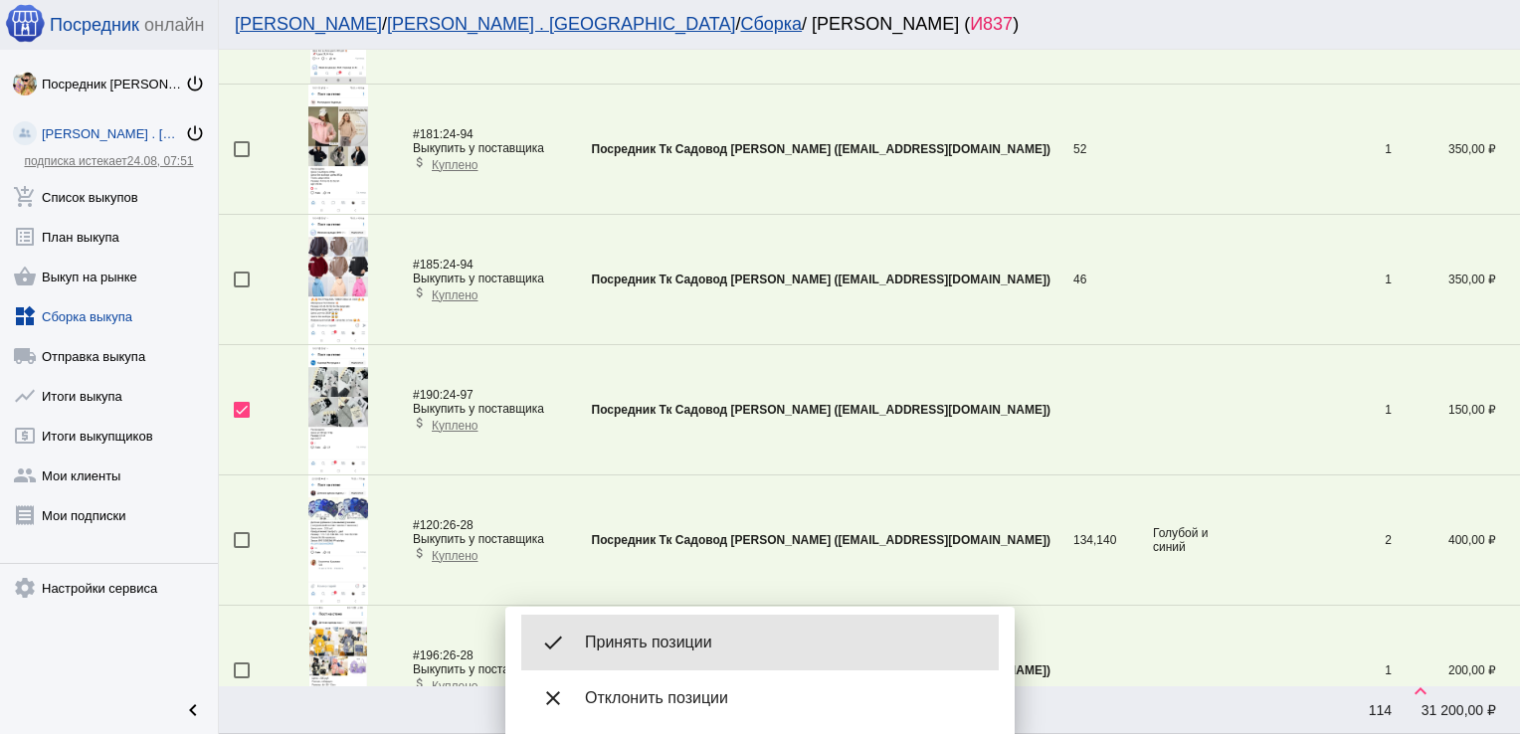
click at [706, 640] on span "Принять позиции" at bounding box center [784, 643] width 398 height 20
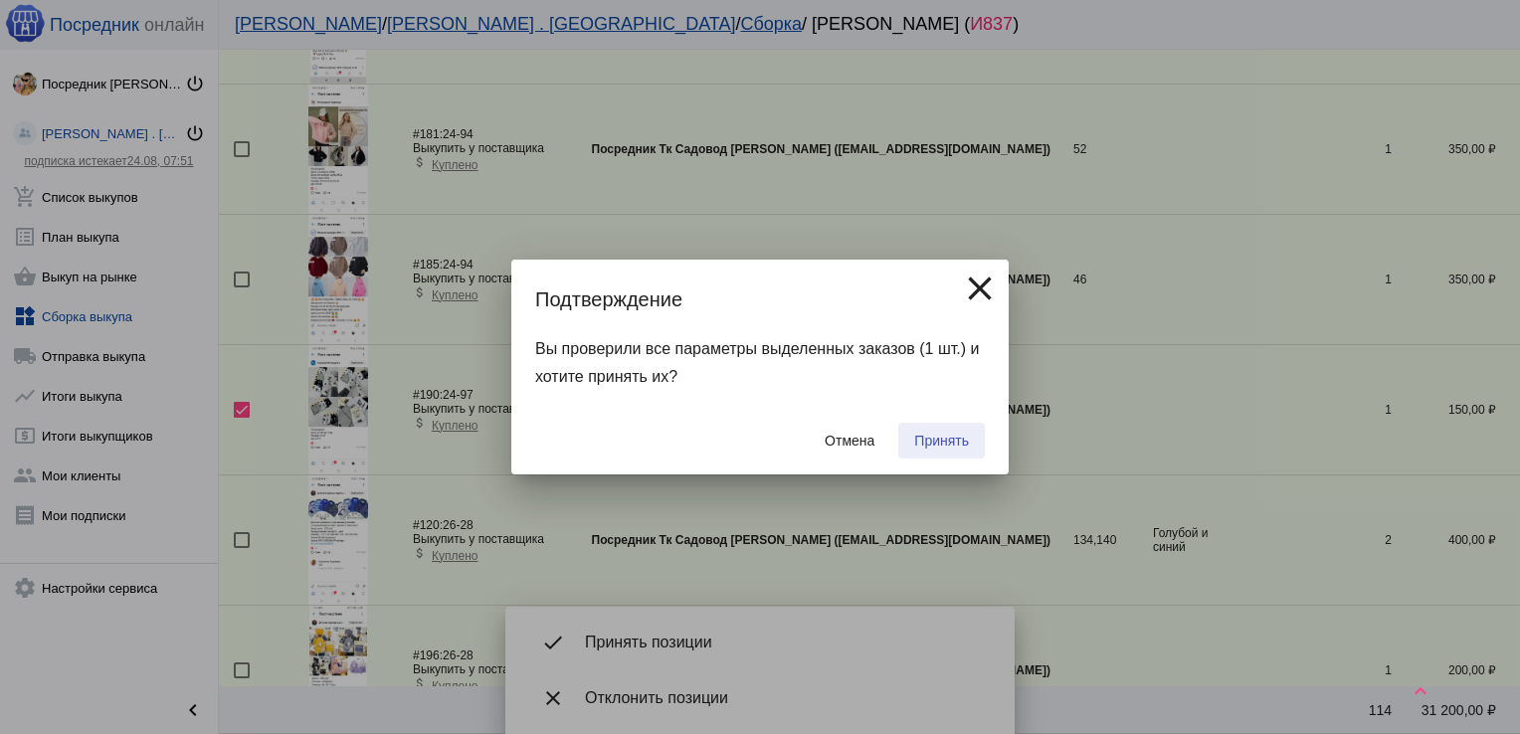
click at [955, 436] on span "Принять" at bounding box center [941, 441] width 55 height 16
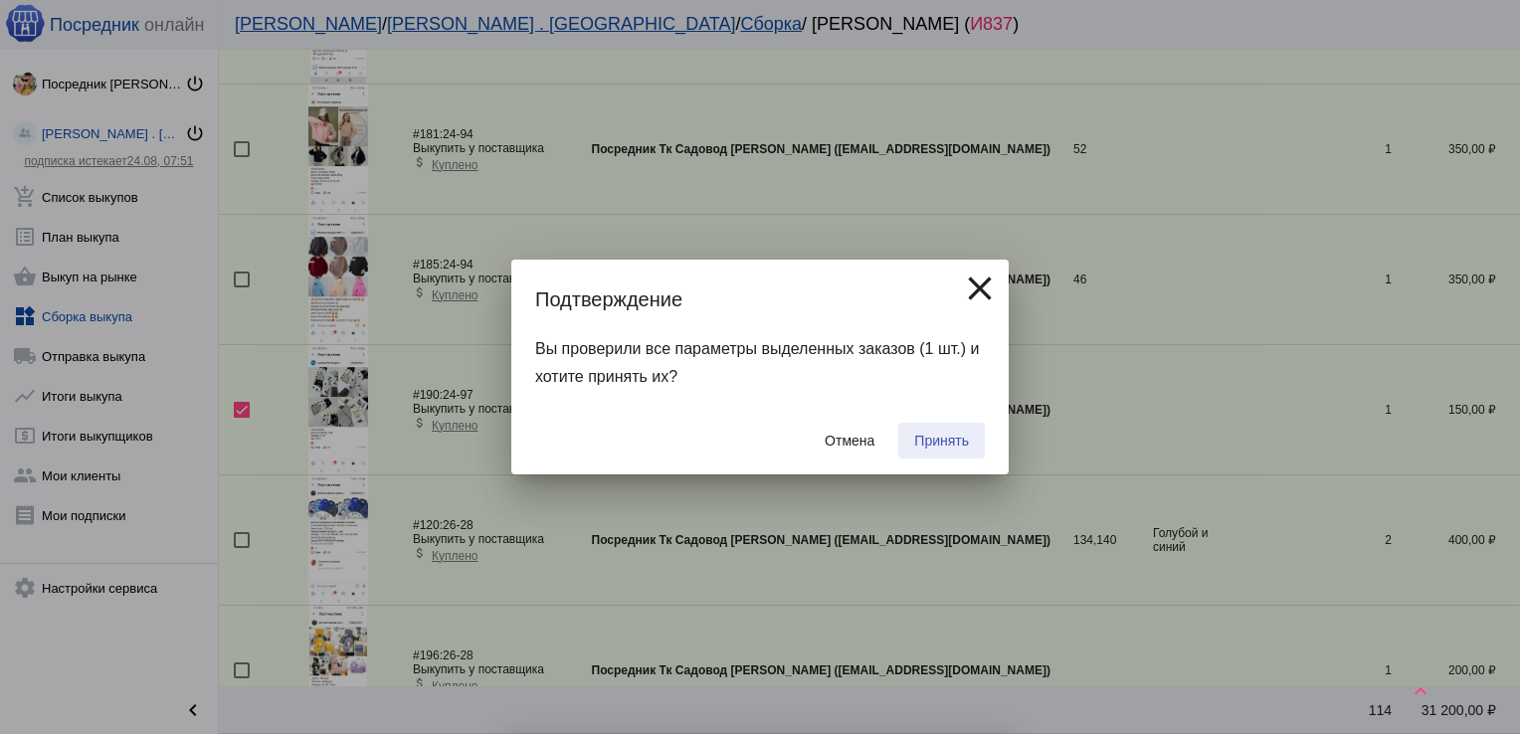
checkbox input "false"
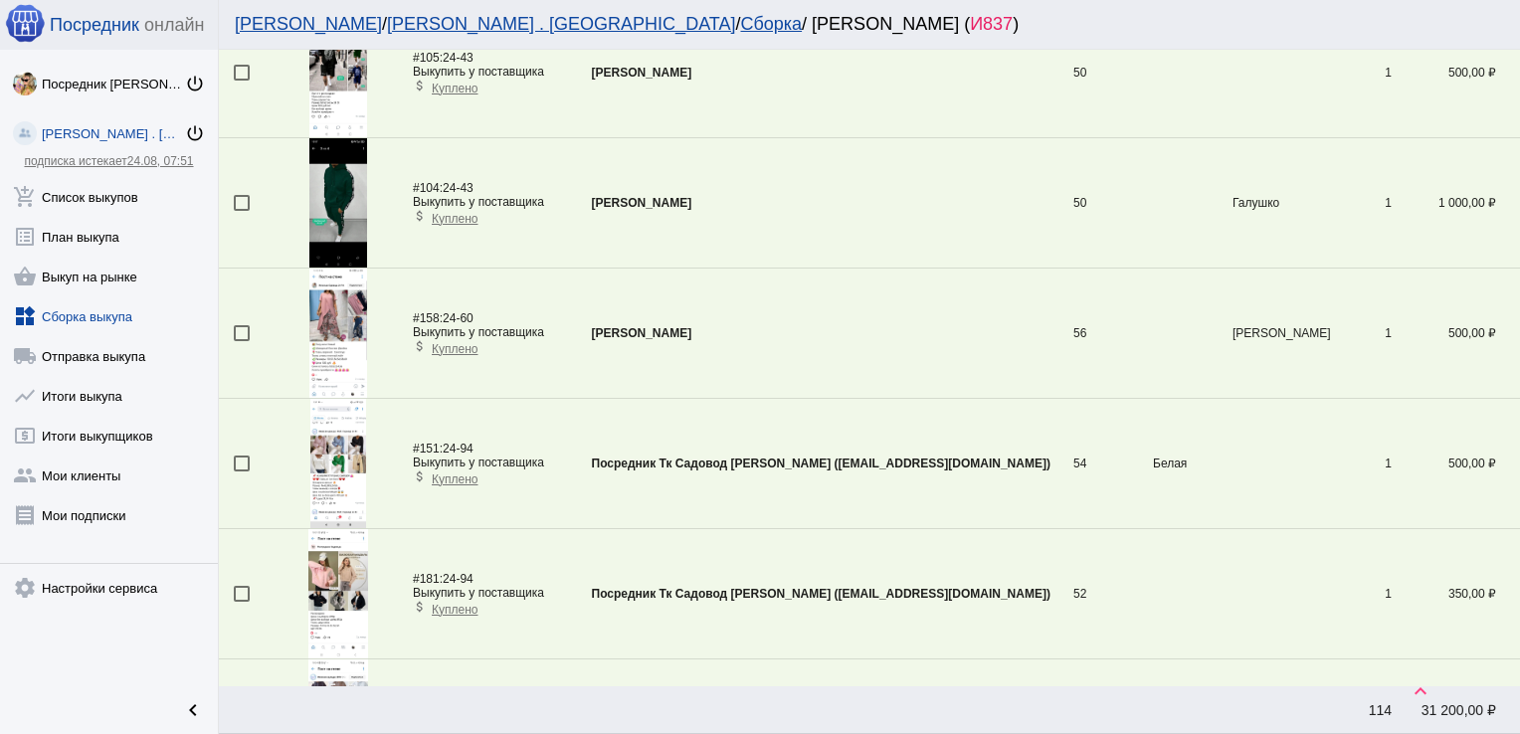
scroll to position [343, 0]
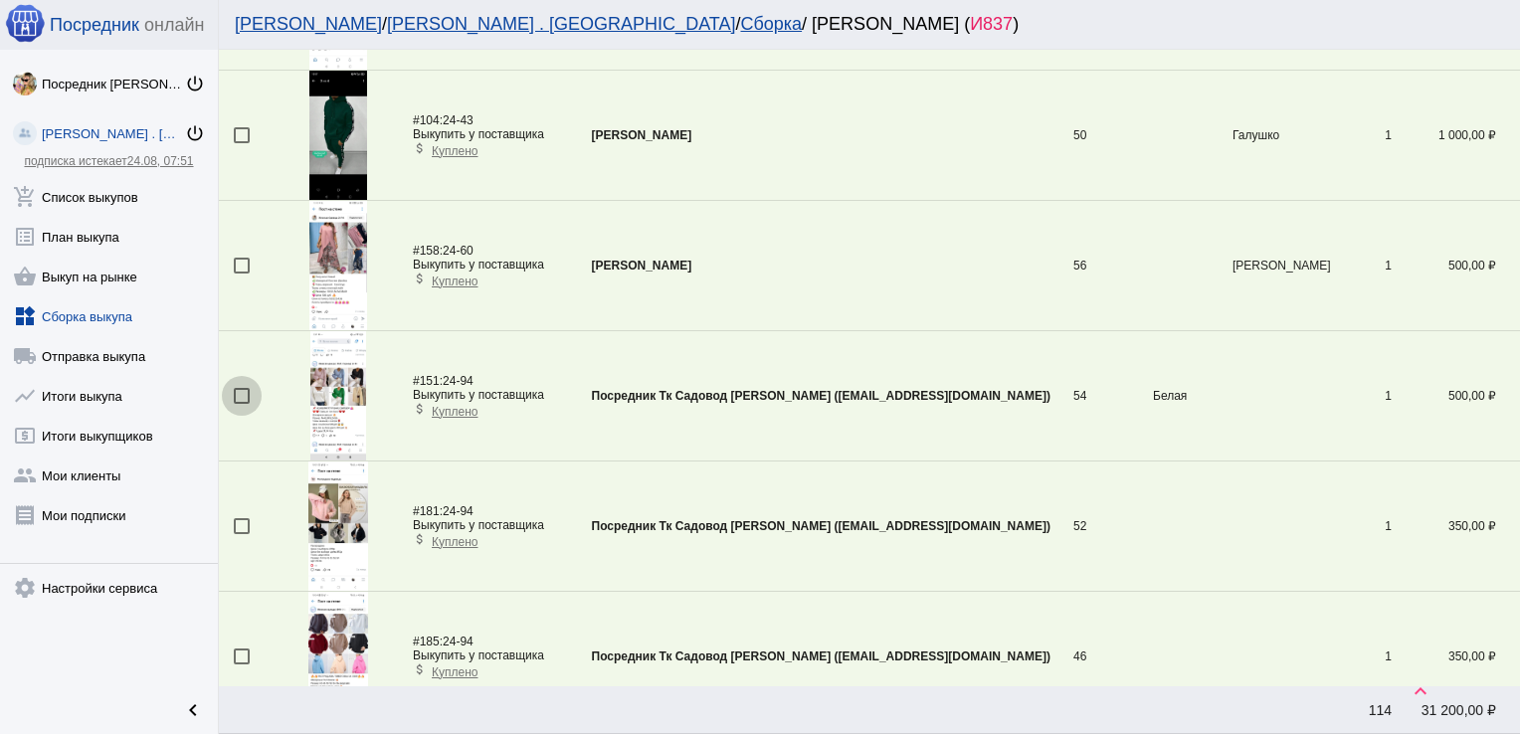
click at [241, 396] on div at bounding box center [242, 396] width 16 height 16
click at [241, 404] on input "checkbox" at bounding box center [241, 404] width 1 height 1
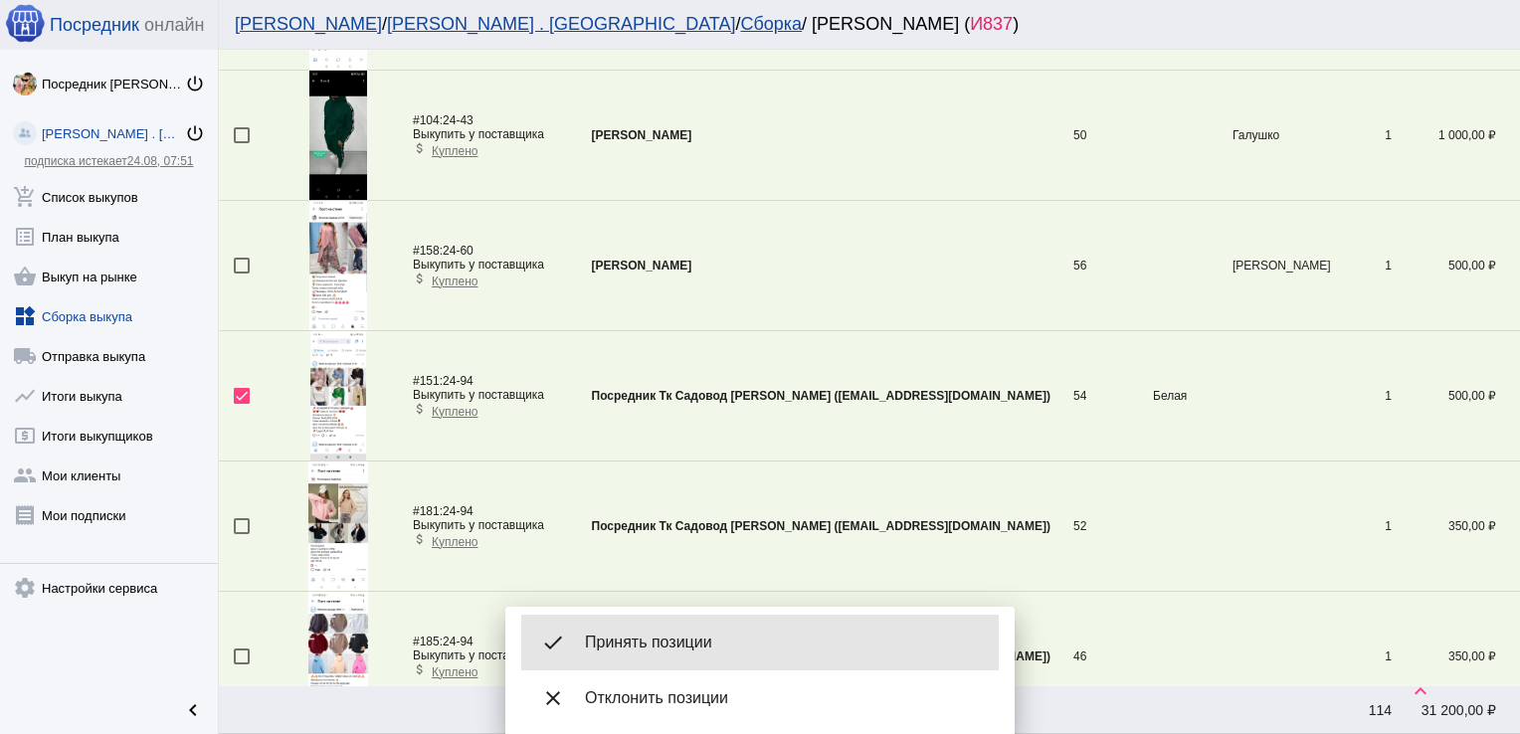
click at [663, 634] on span "Принять позиции" at bounding box center [784, 643] width 398 height 20
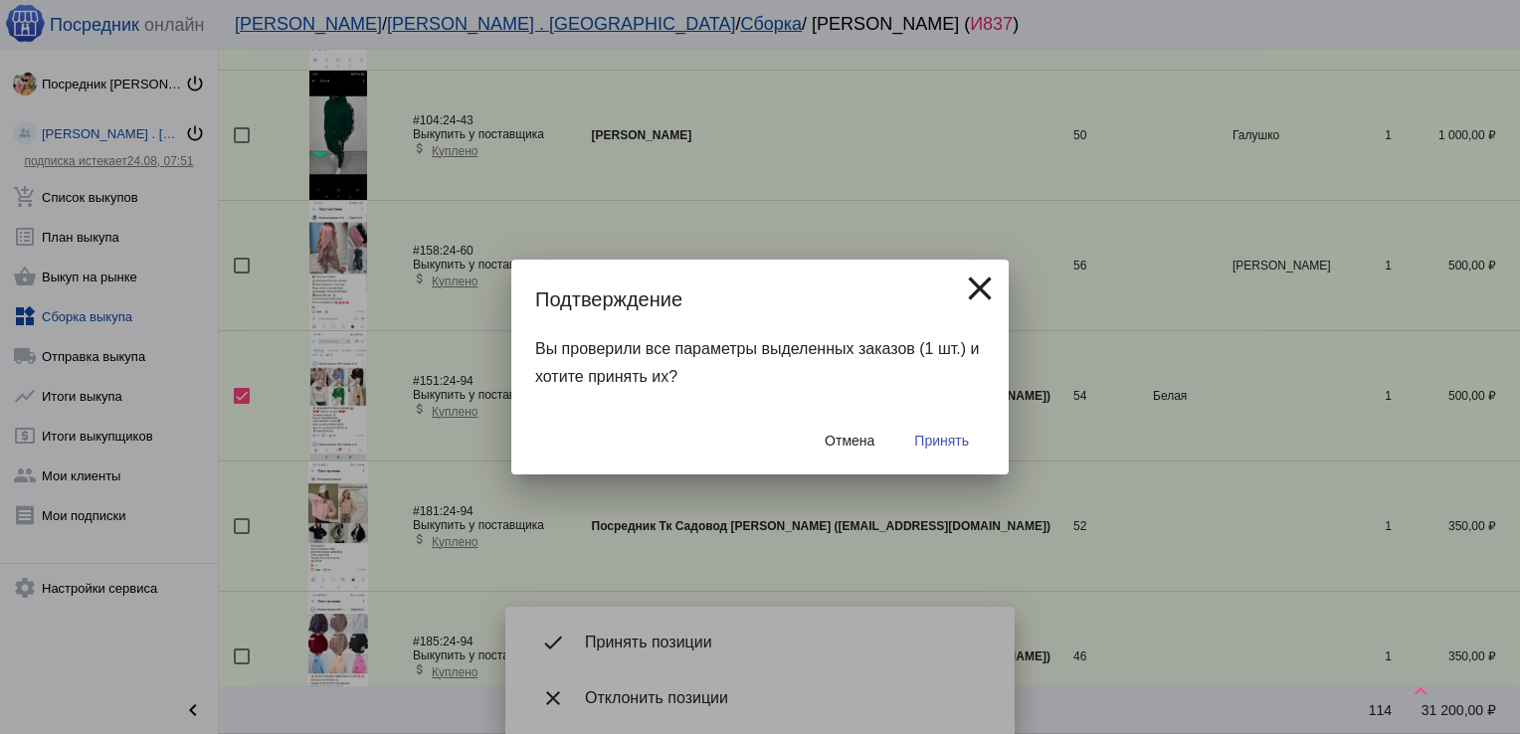
click at [939, 436] on span "Принять" at bounding box center [941, 441] width 55 height 16
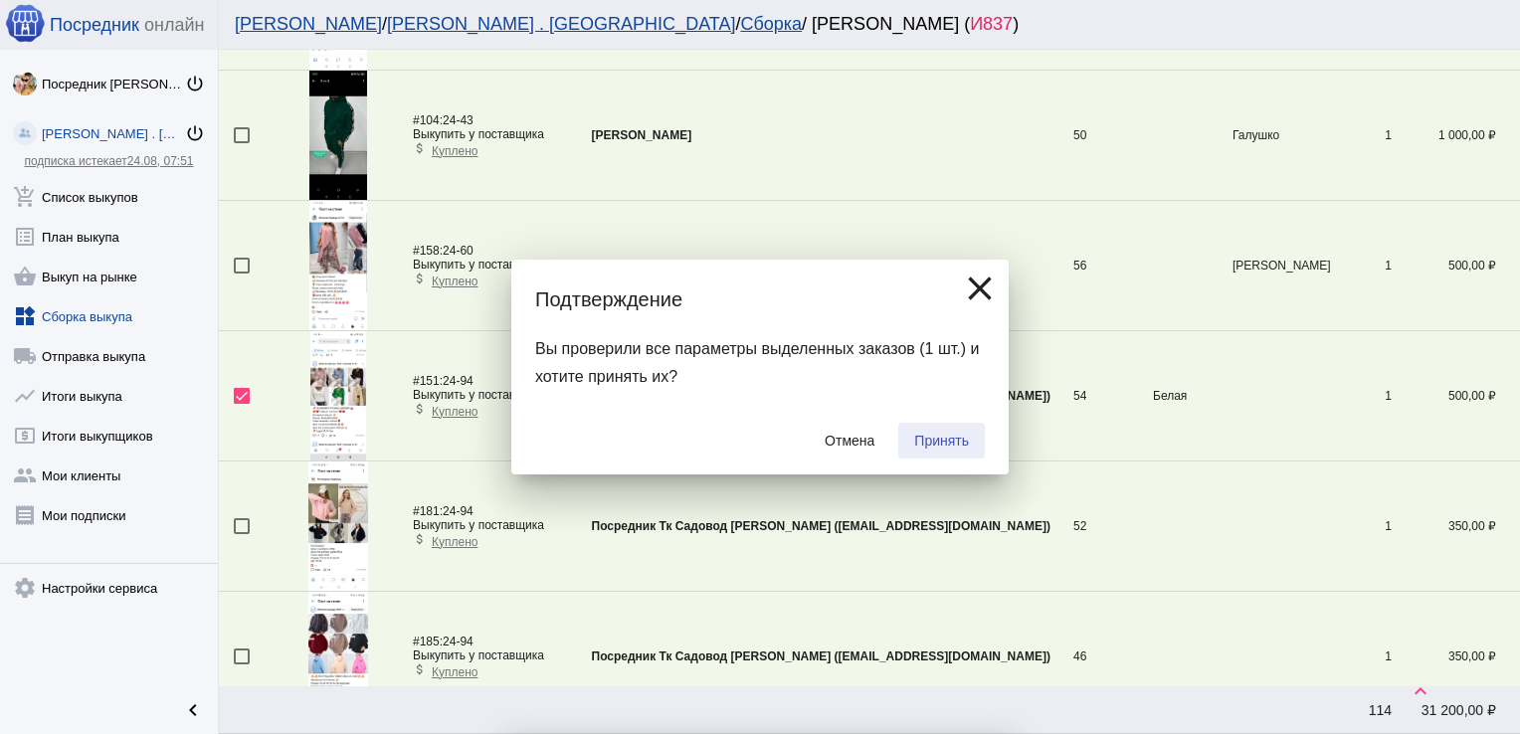
checkbox input "false"
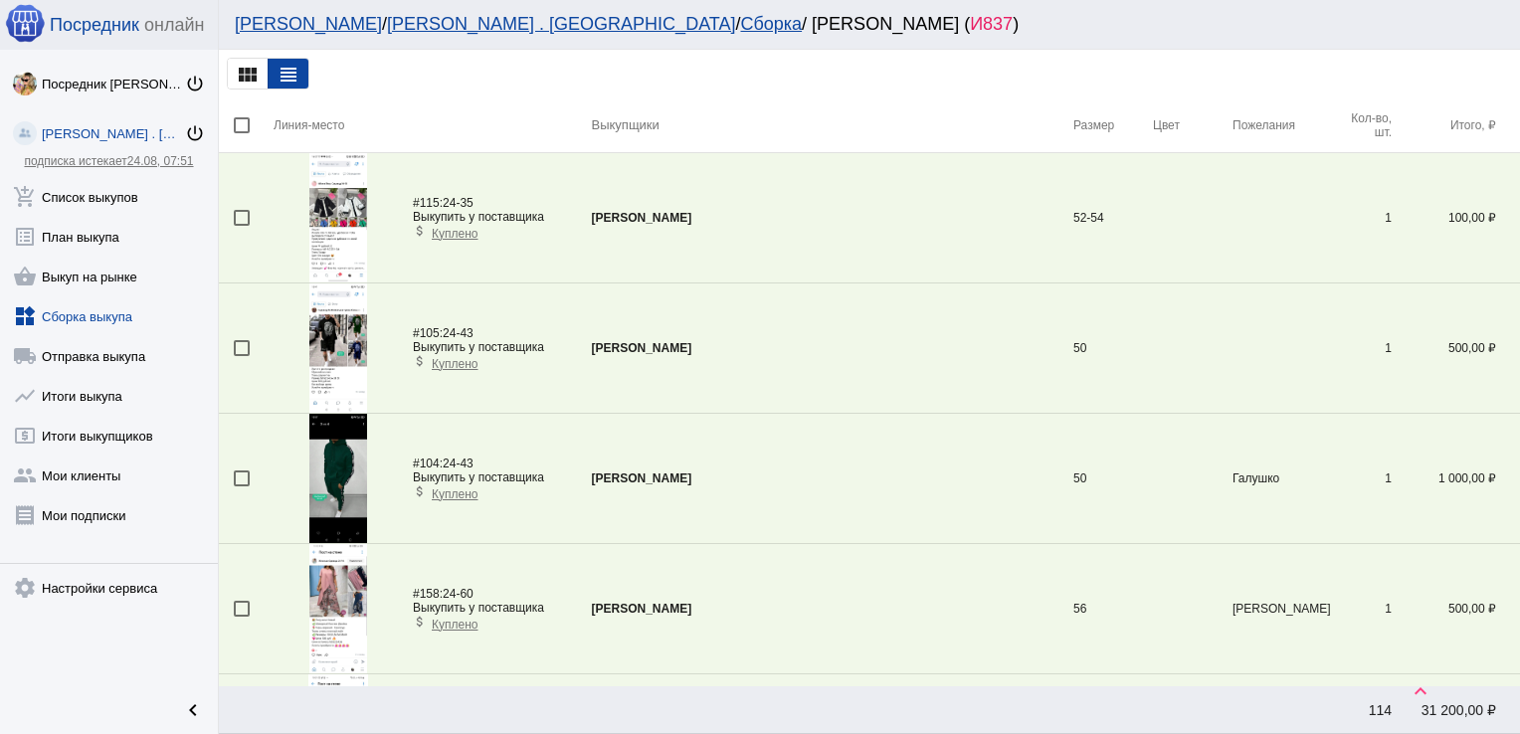
scroll to position [590, 0]
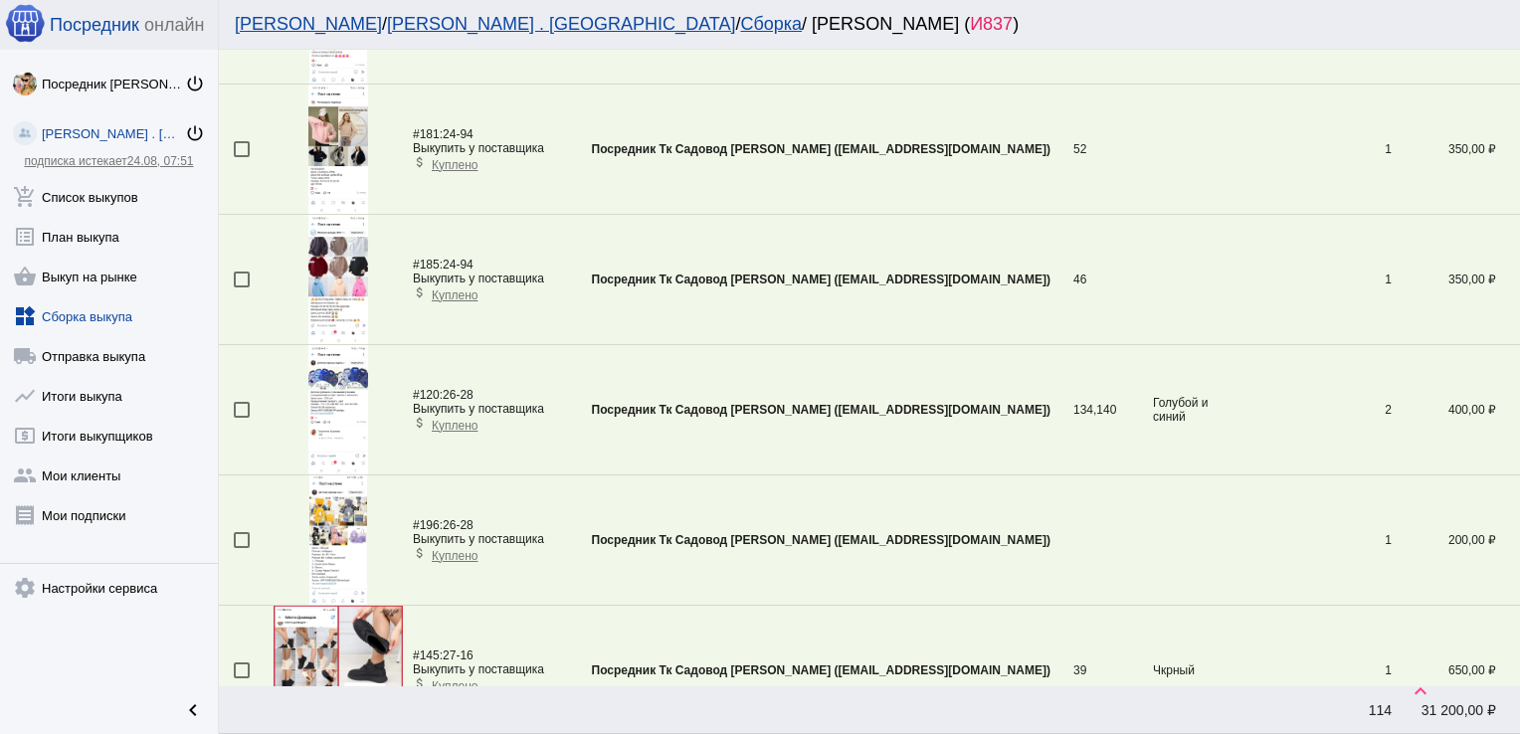
click at [240, 403] on div at bounding box center [242, 410] width 16 height 16
click at [241, 418] on input "checkbox" at bounding box center [241, 418] width 1 height 1
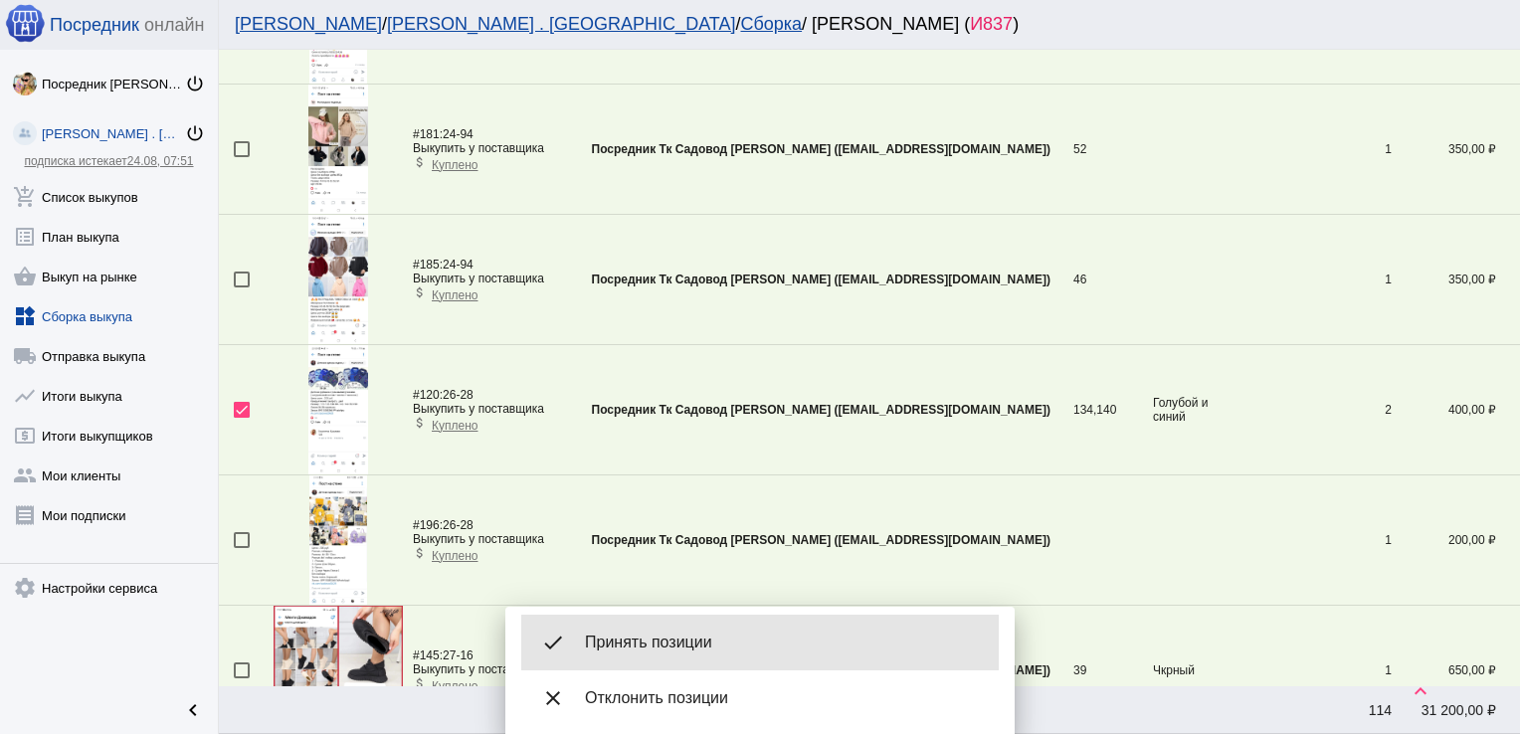
click at [656, 639] on span "Принять позиции" at bounding box center [784, 643] width 398 height 20
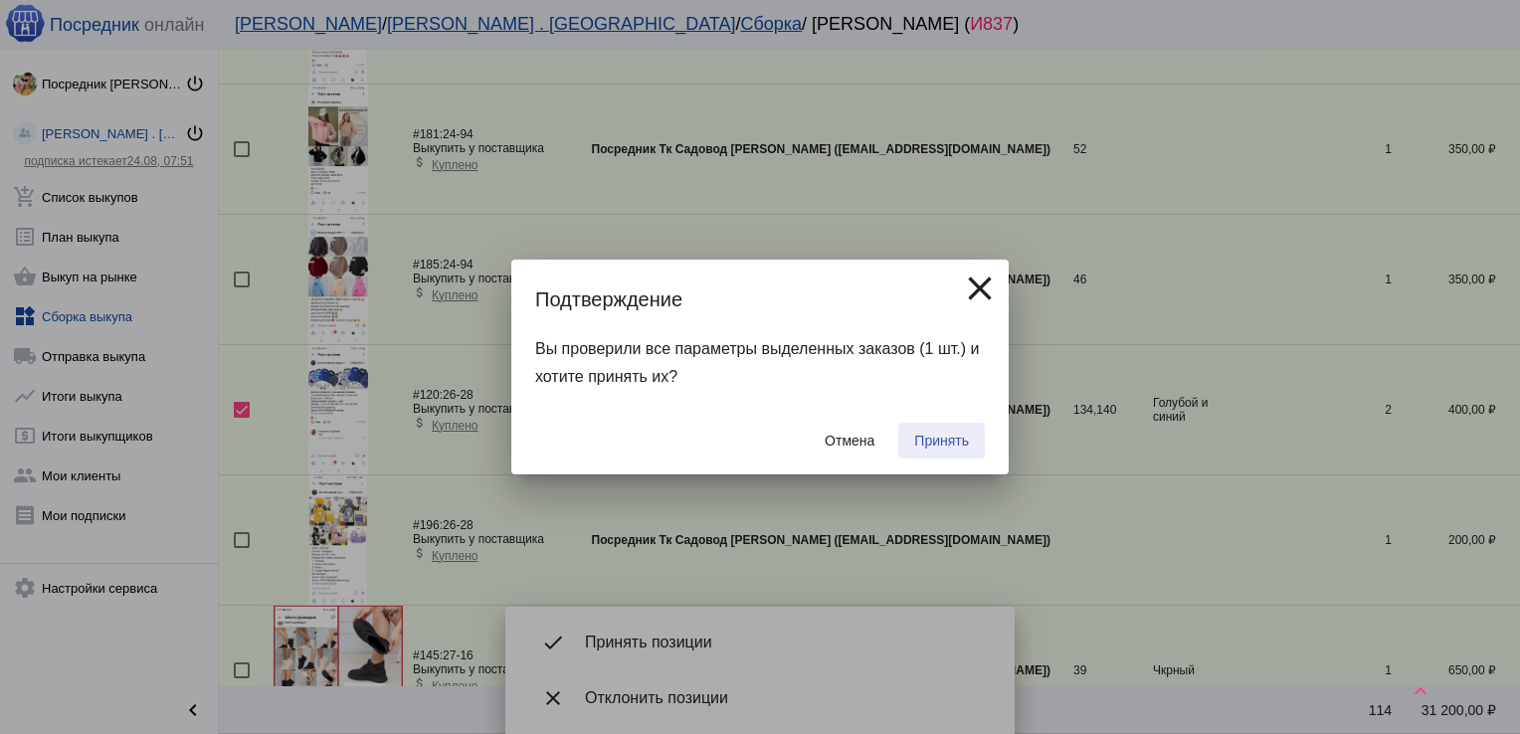
click at [931, 440] on span "Принять" at bounding box center [941, 441] width 55 height 16
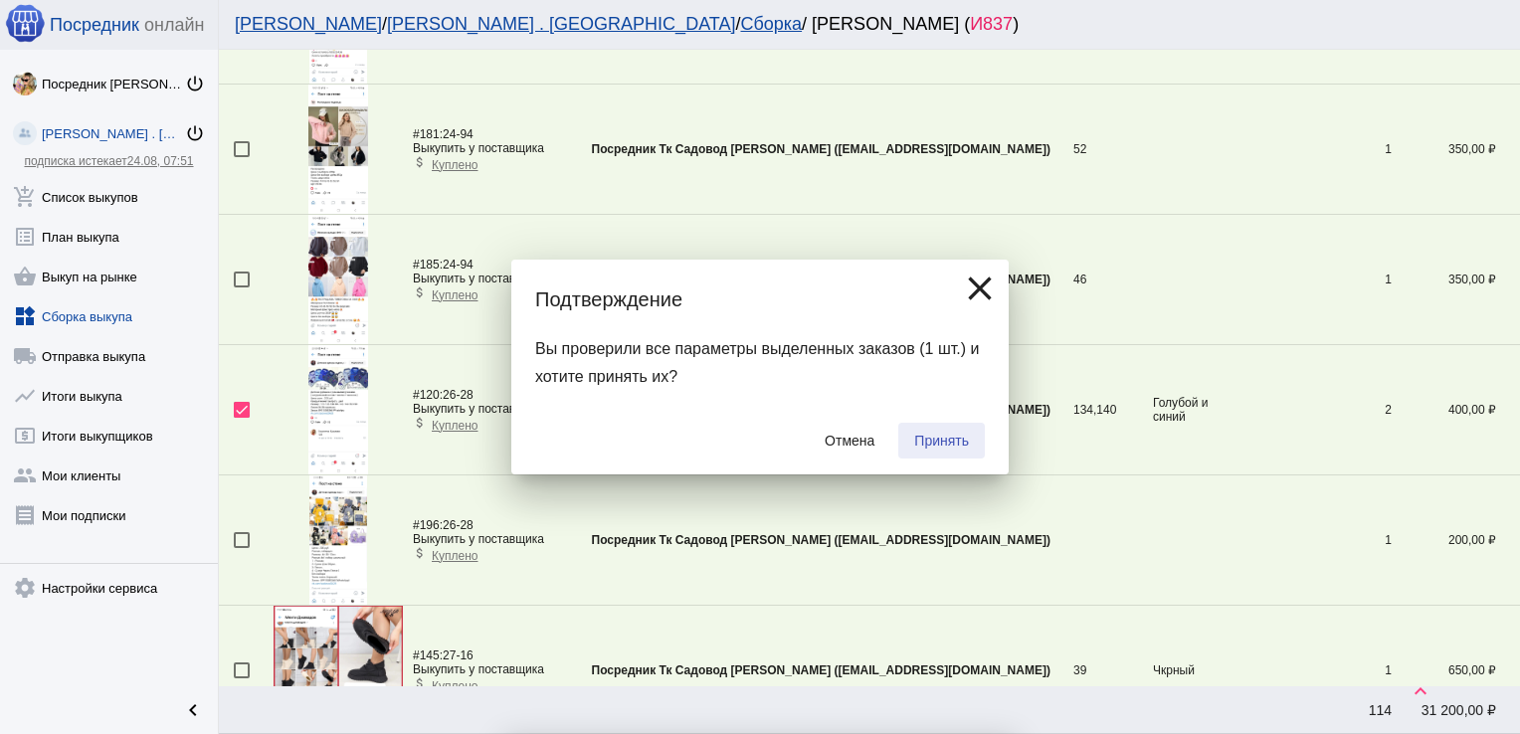
checkbox input "false"
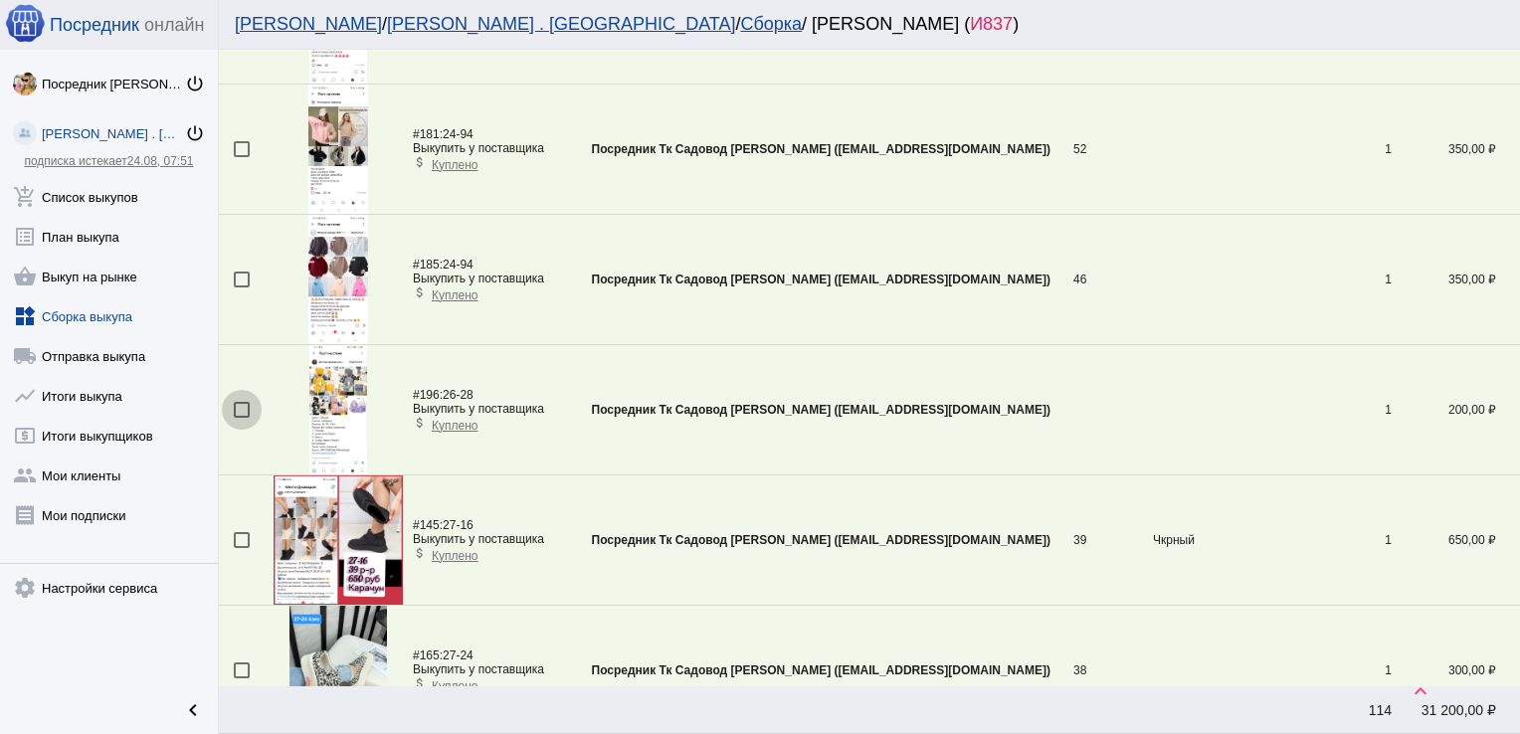
click at [235, 406] on div at bounding box center [242, 410] width 16 height 16
click at [241, 418] on input "checkbox" at bounding box center [241, 418] width 1 height 1
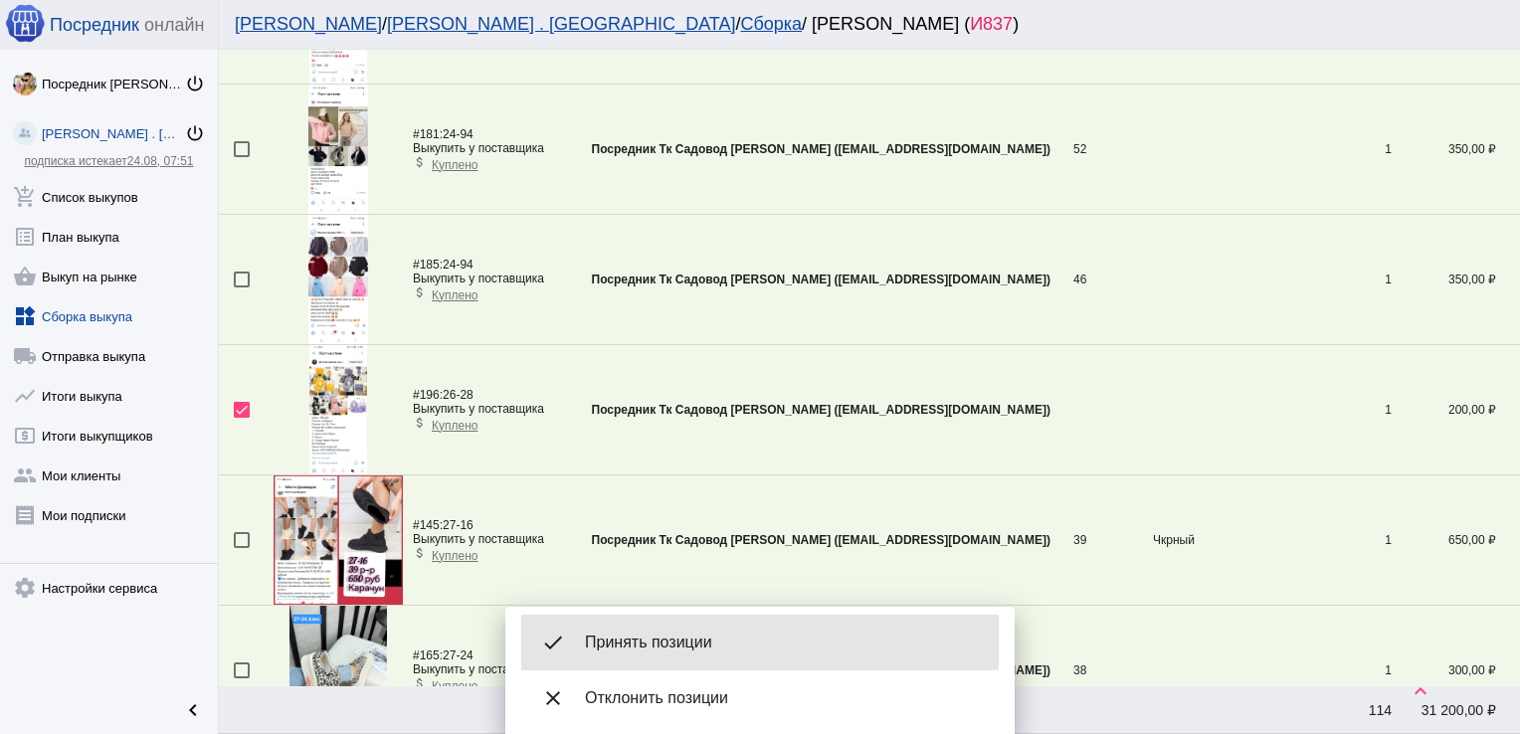
click at [689, 642] on span "Принять позиции" at bounding box center [784, 643] width 398 height 20
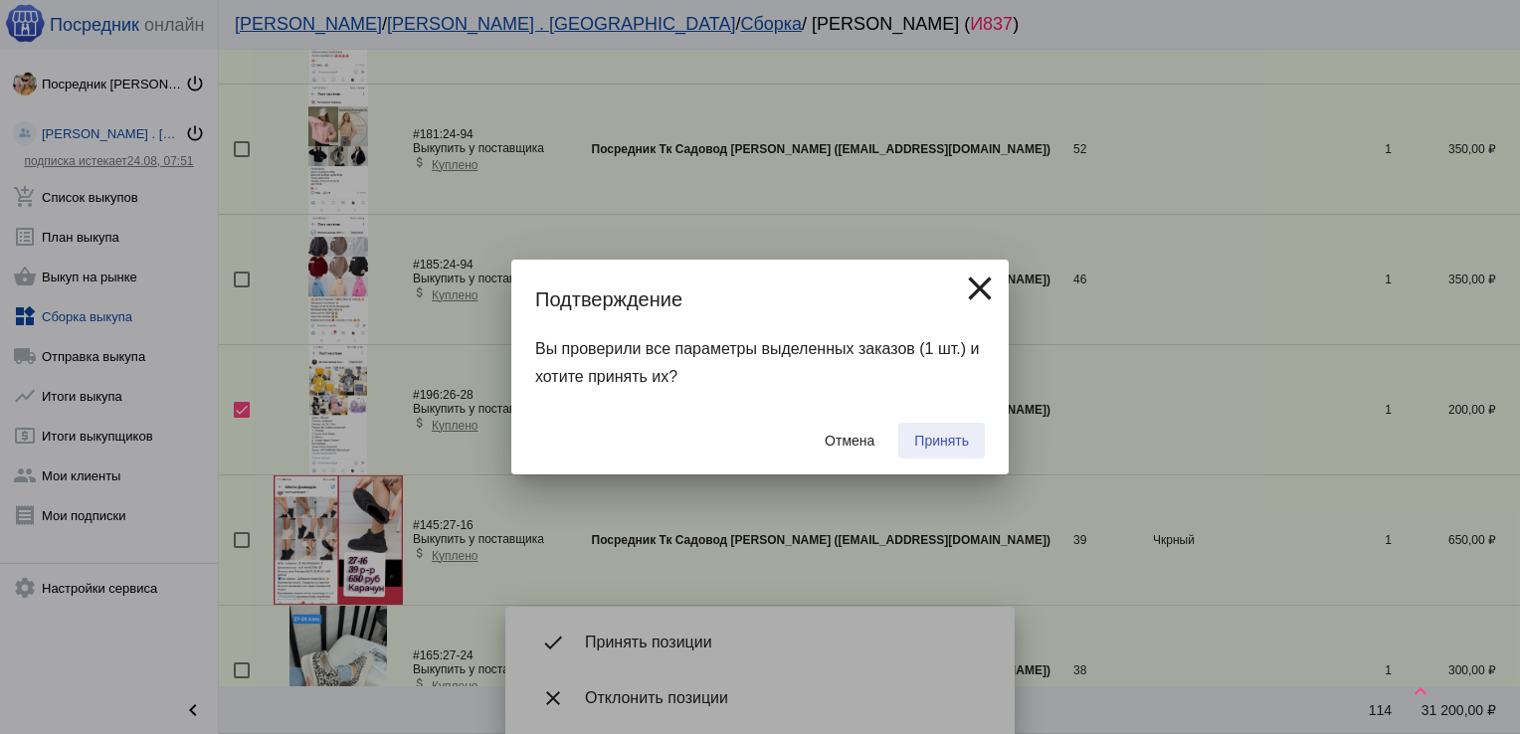
click at [958, 441] on span "Принять" at bounding box center [941, 441] width 55 height 16
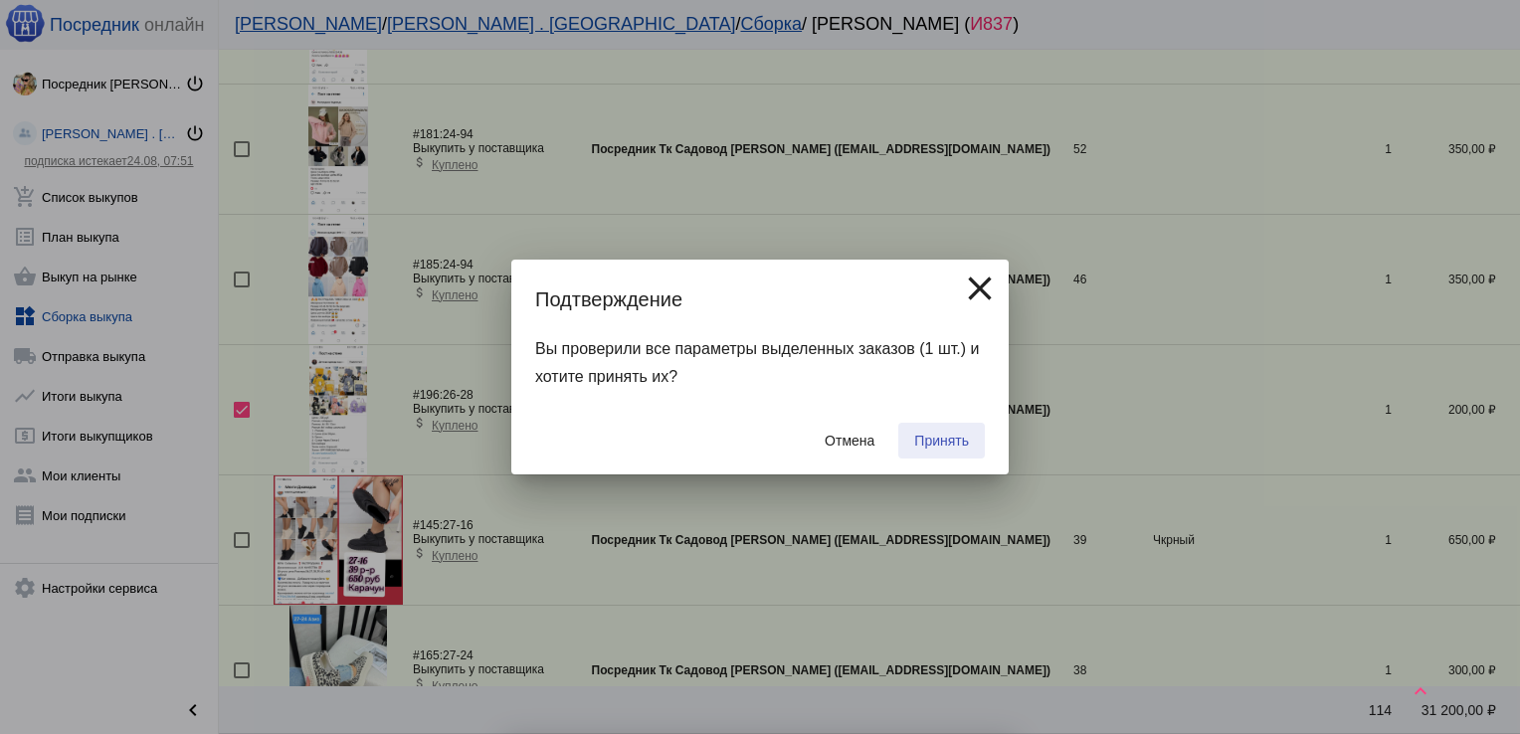
checkbox input "false"
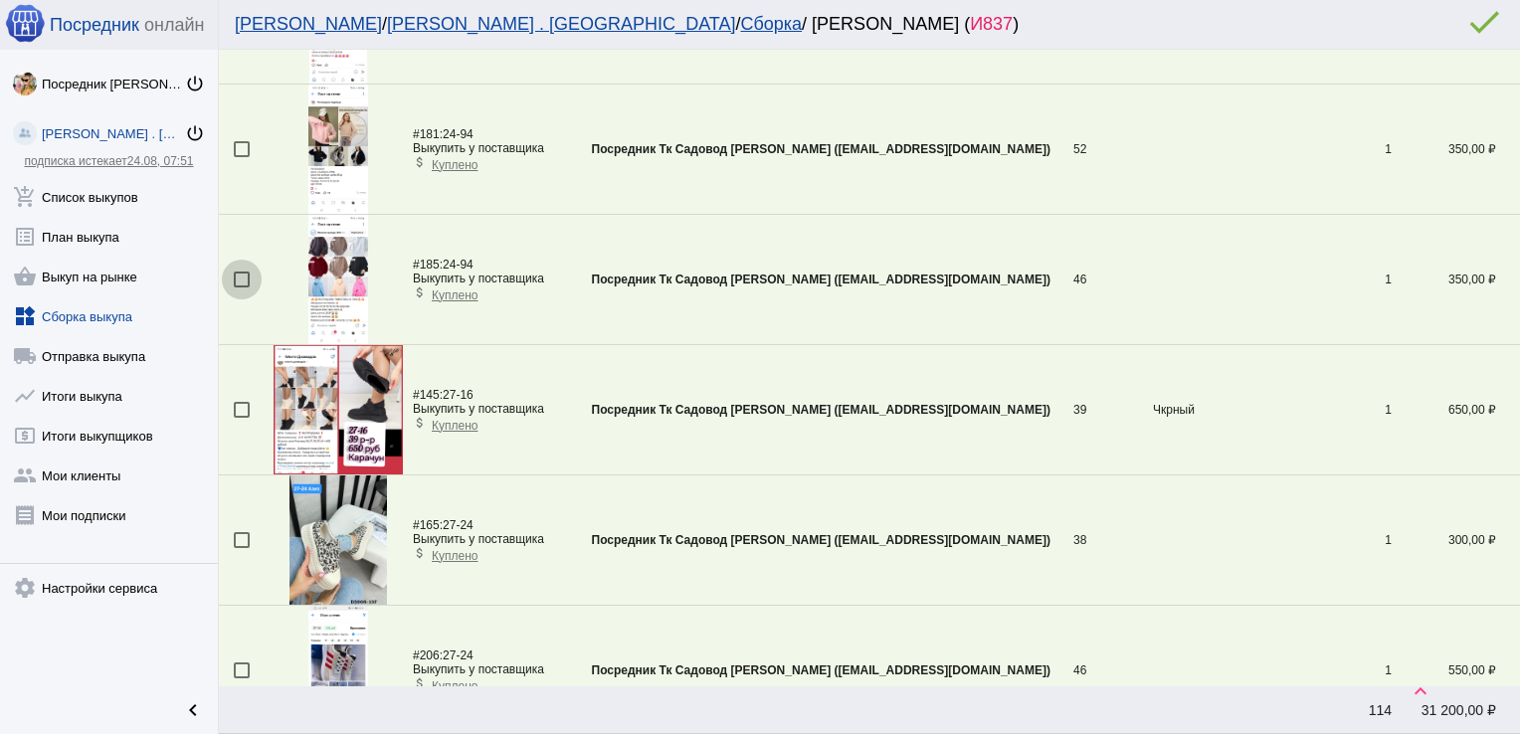
click at [238, 278] on div at bounding box center [242, 280] width 16 height 16
click at [241, 288] on input "checkbox" at bounding box center [241, 288] width 1 height 1
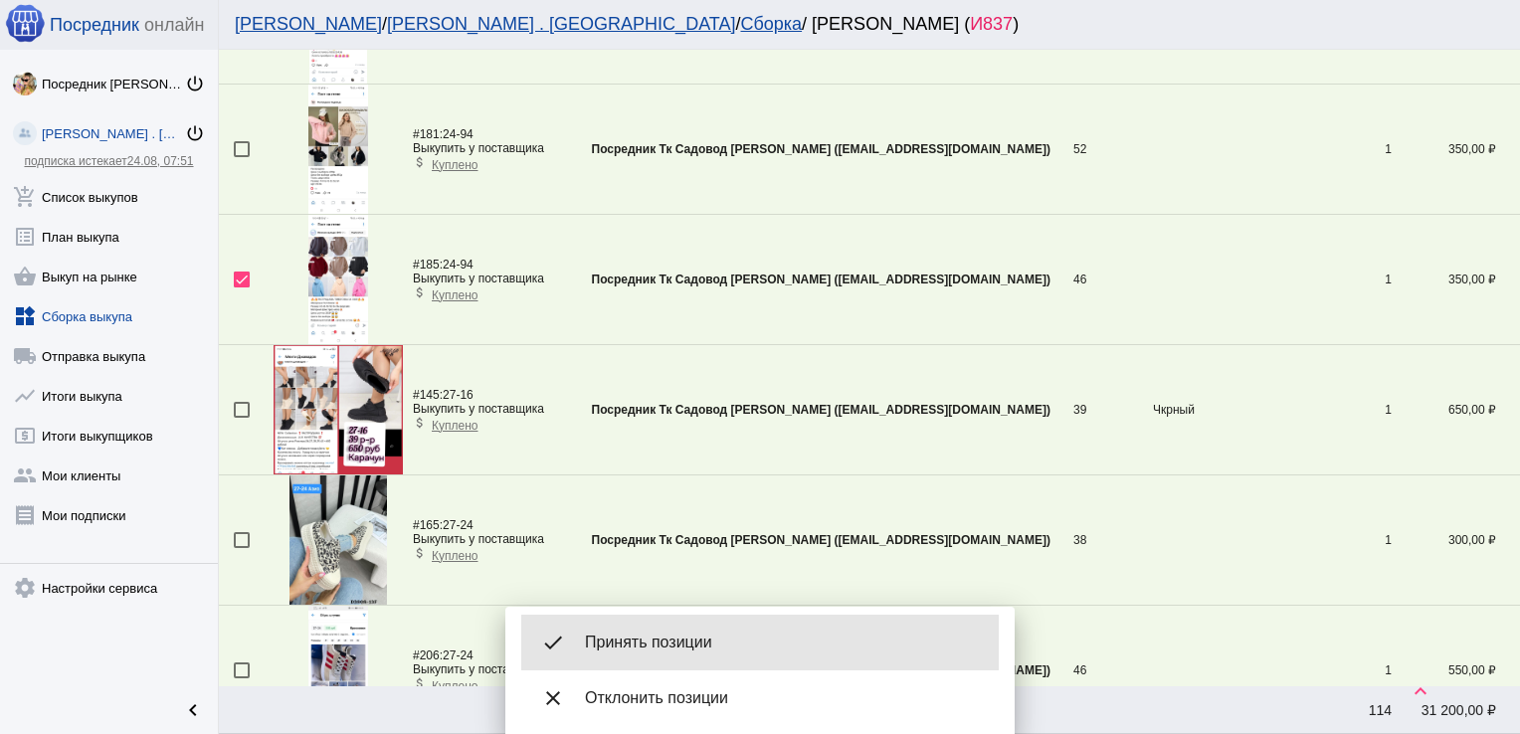
click at [683, 638] on span "Принять позиции" at bounding box center [784, 643] width 398 height 20
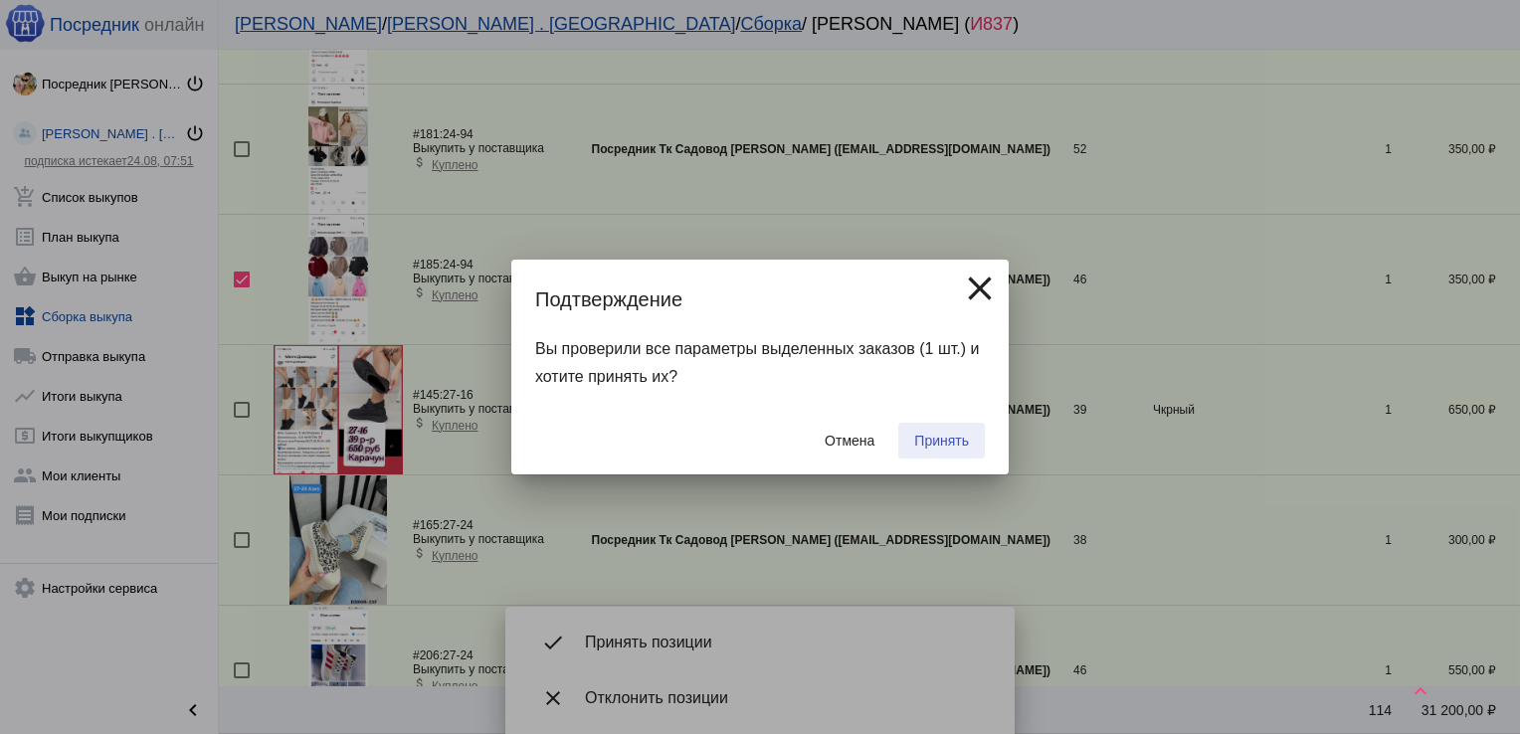
click at [937, 433] on span "Принять" at bounding box center [941, 441] width 55 height 16
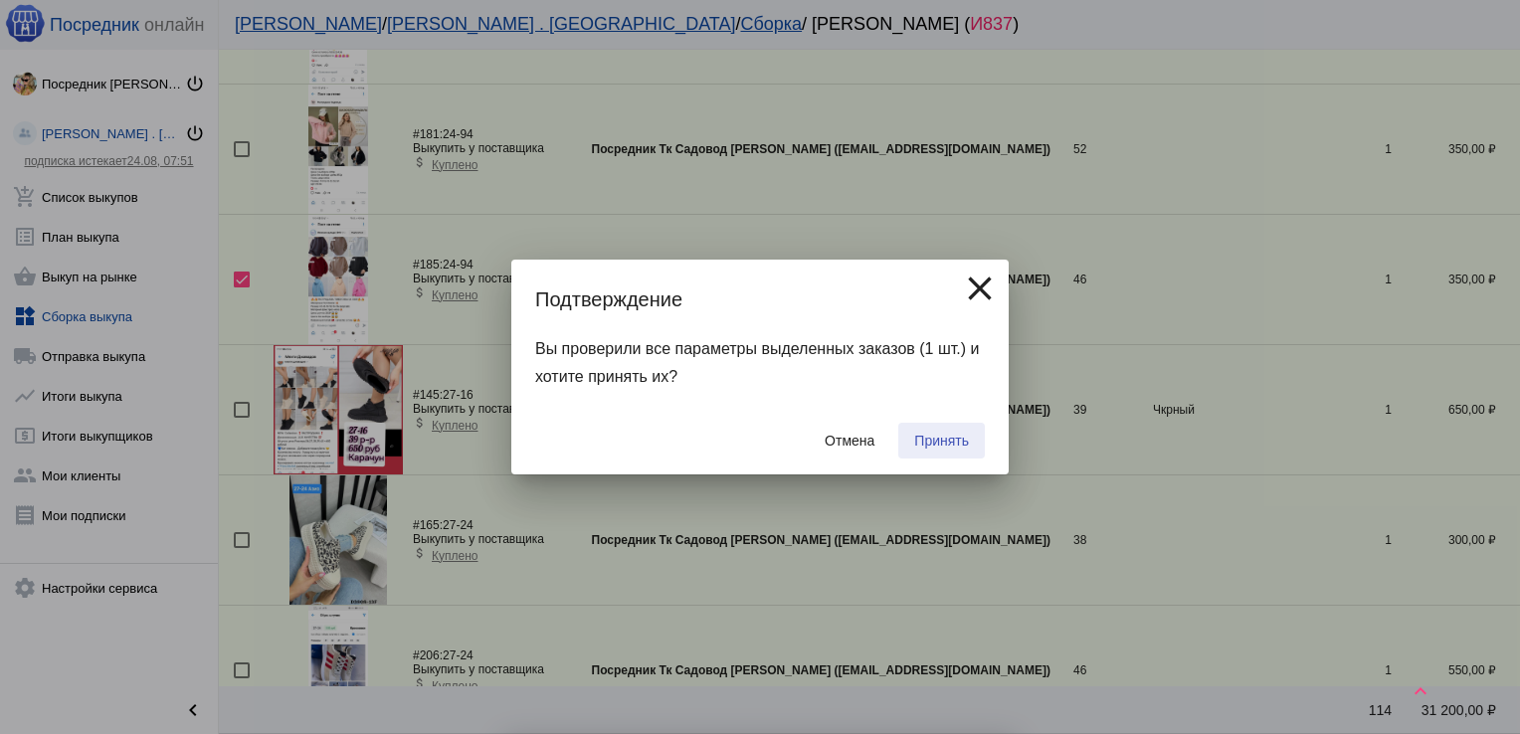
checkbox input "false"
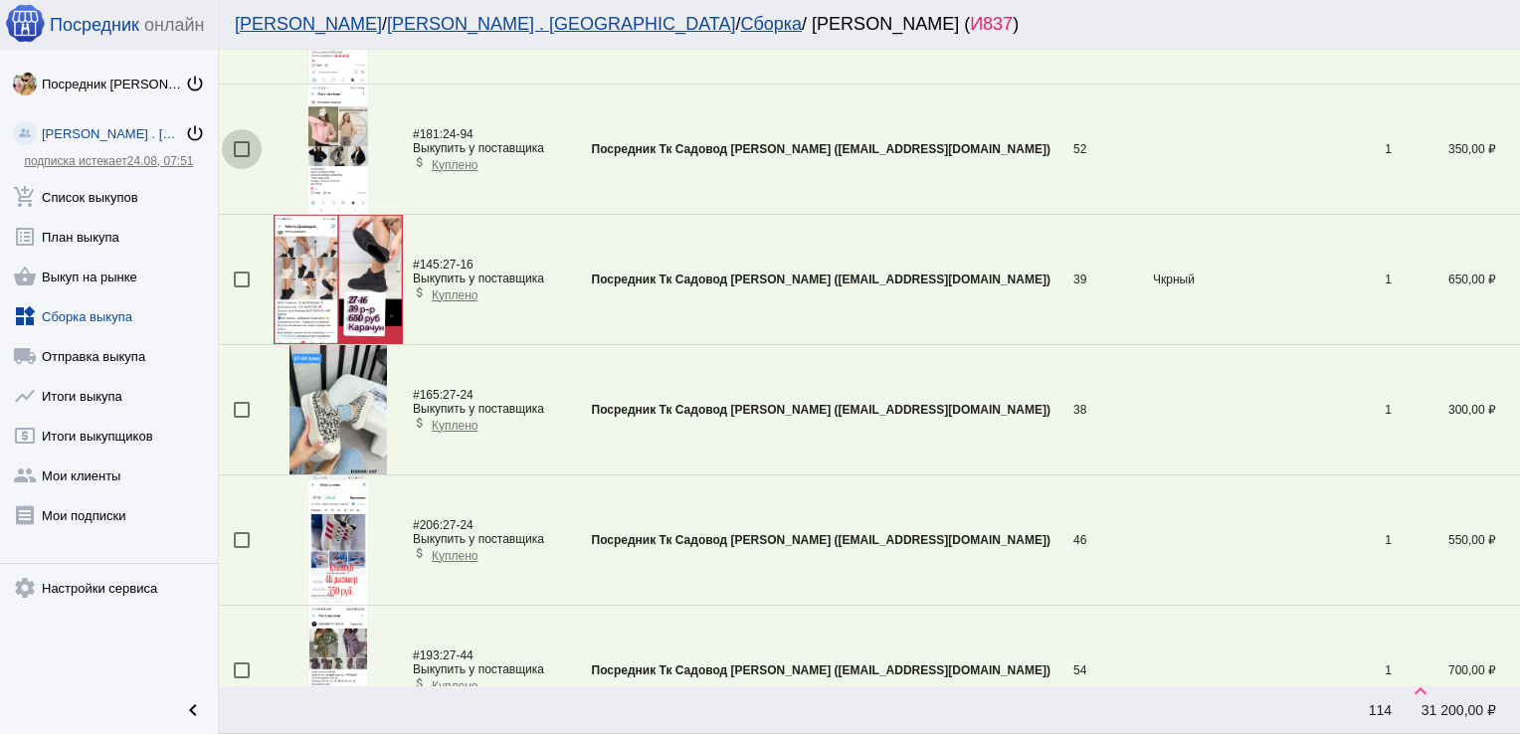
click at [241, 146] on div at bounding box center [242, 149] width 16 height 16
click at [241, 157] on input "checkbox" at bounding box center [241, 157] width 1 height 1
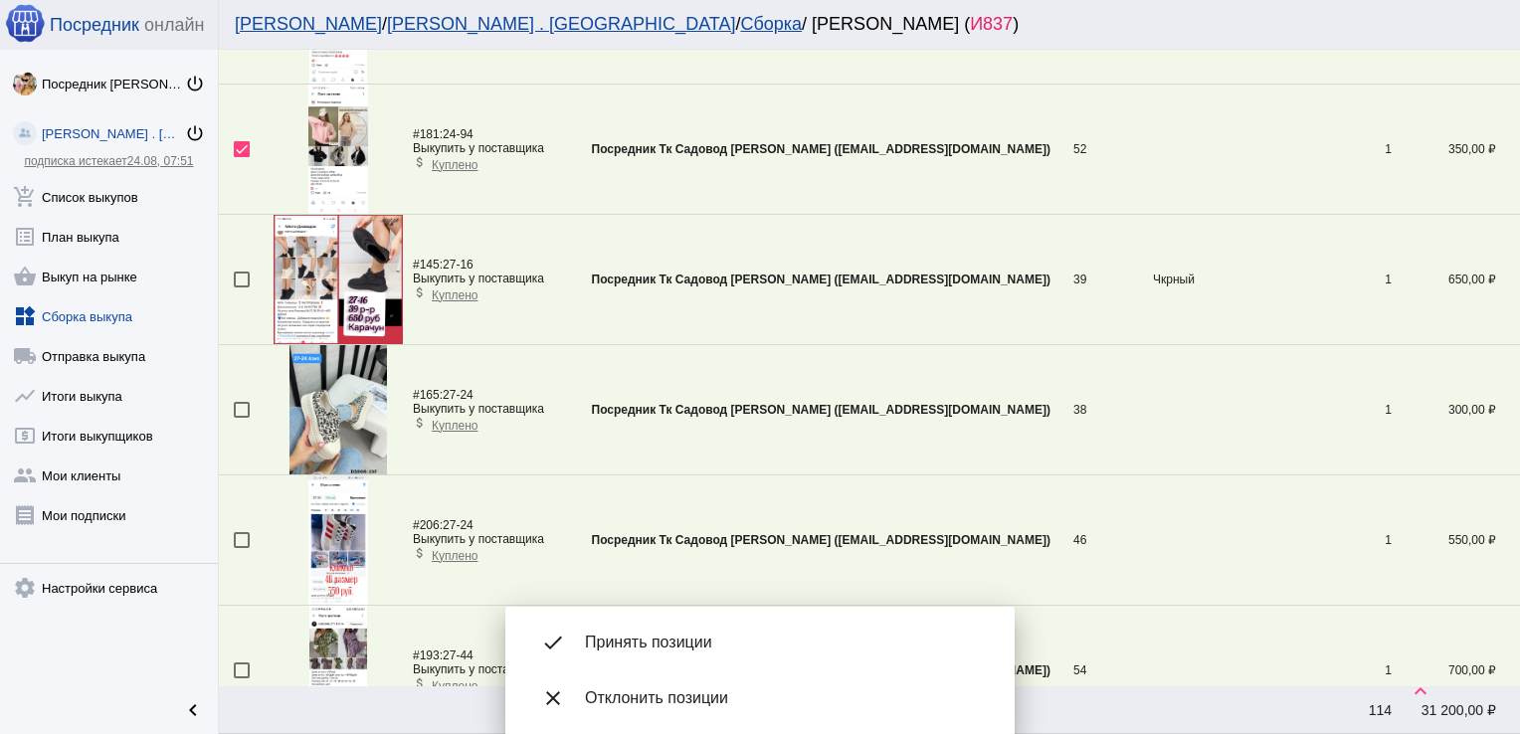
click at [672, 651] on span "Принять позиции" at bounding box center [784, 643] width 398 height 20
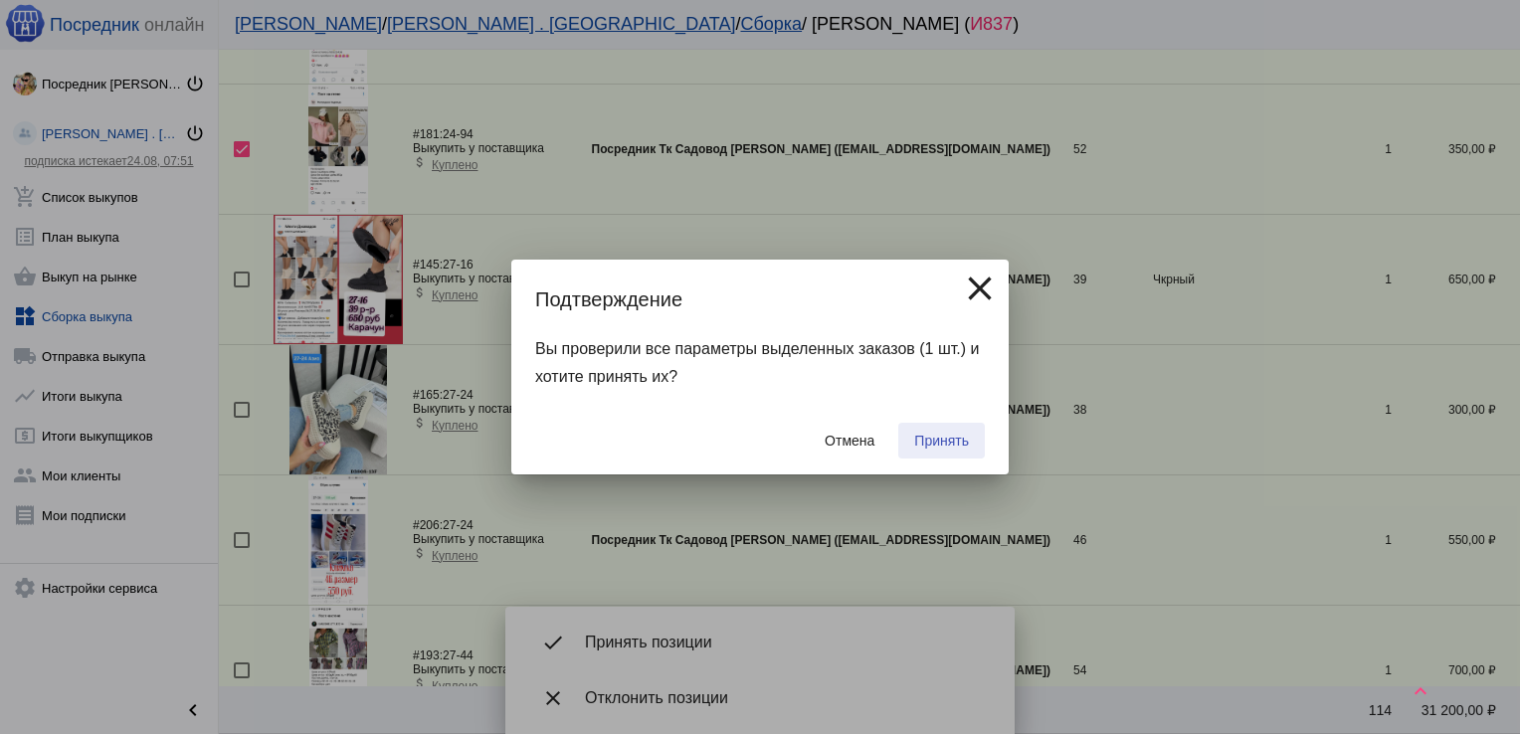
click at [931, 452] on button "Принять" at bounding box center [941, 441] width 87 height 36
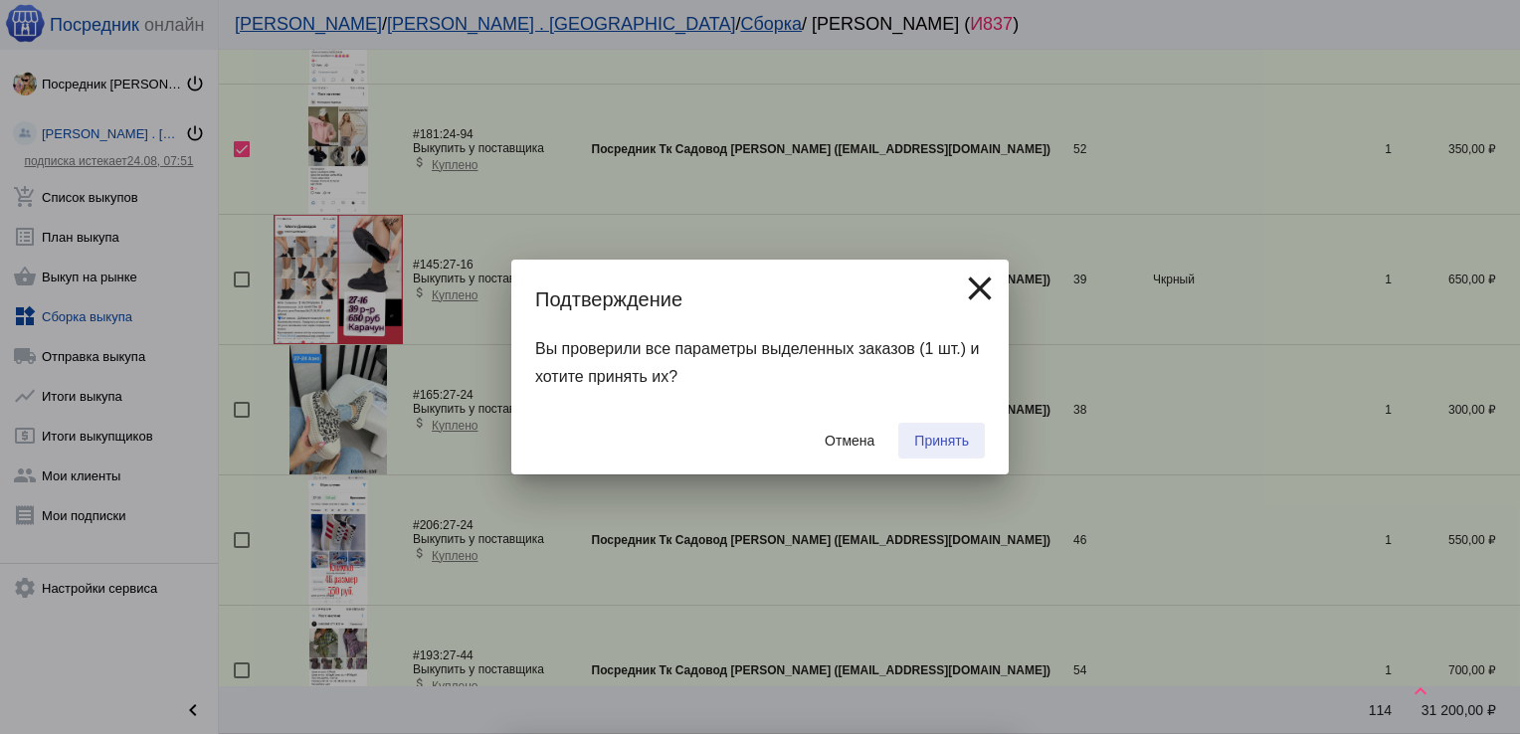
checkbox input "false"
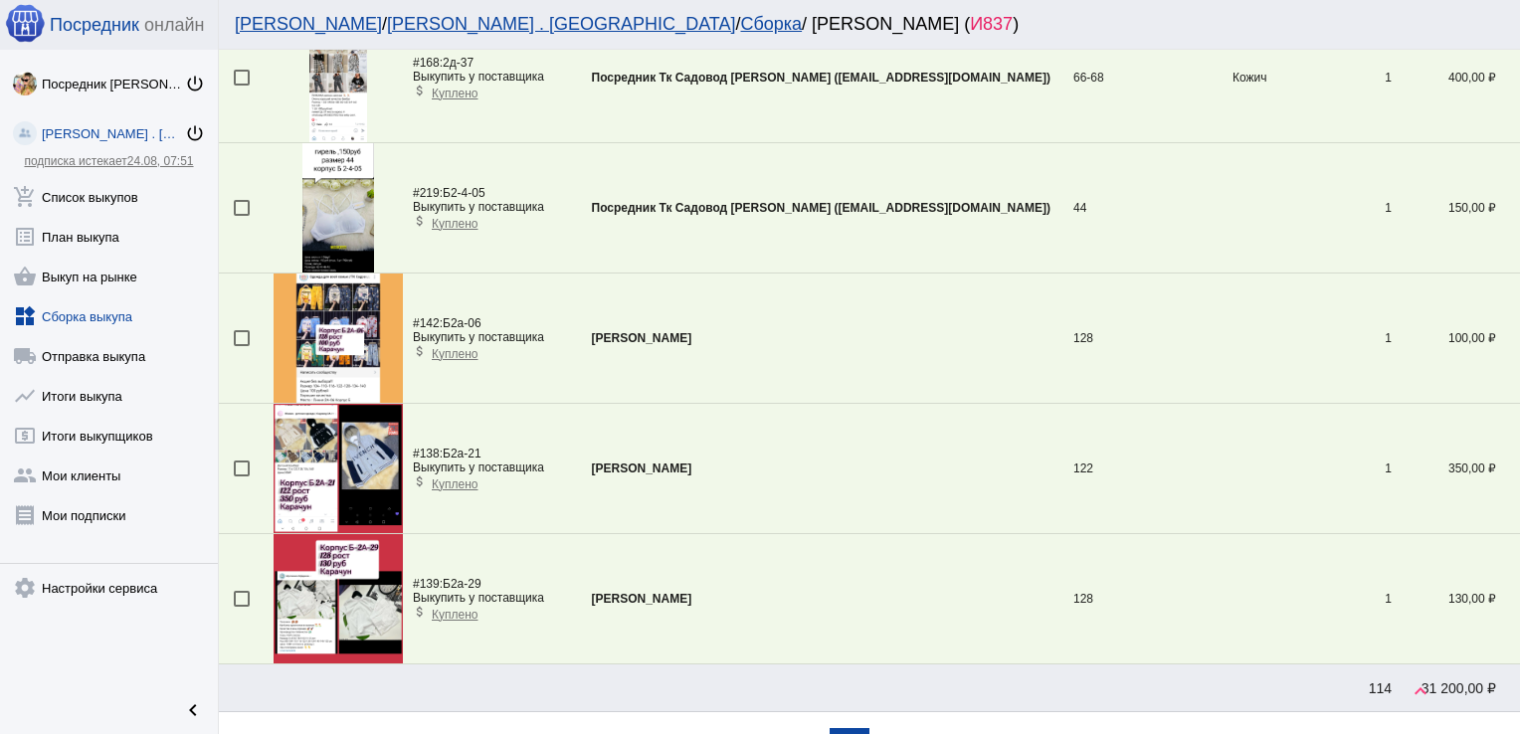
scroll to position [6124, 0]
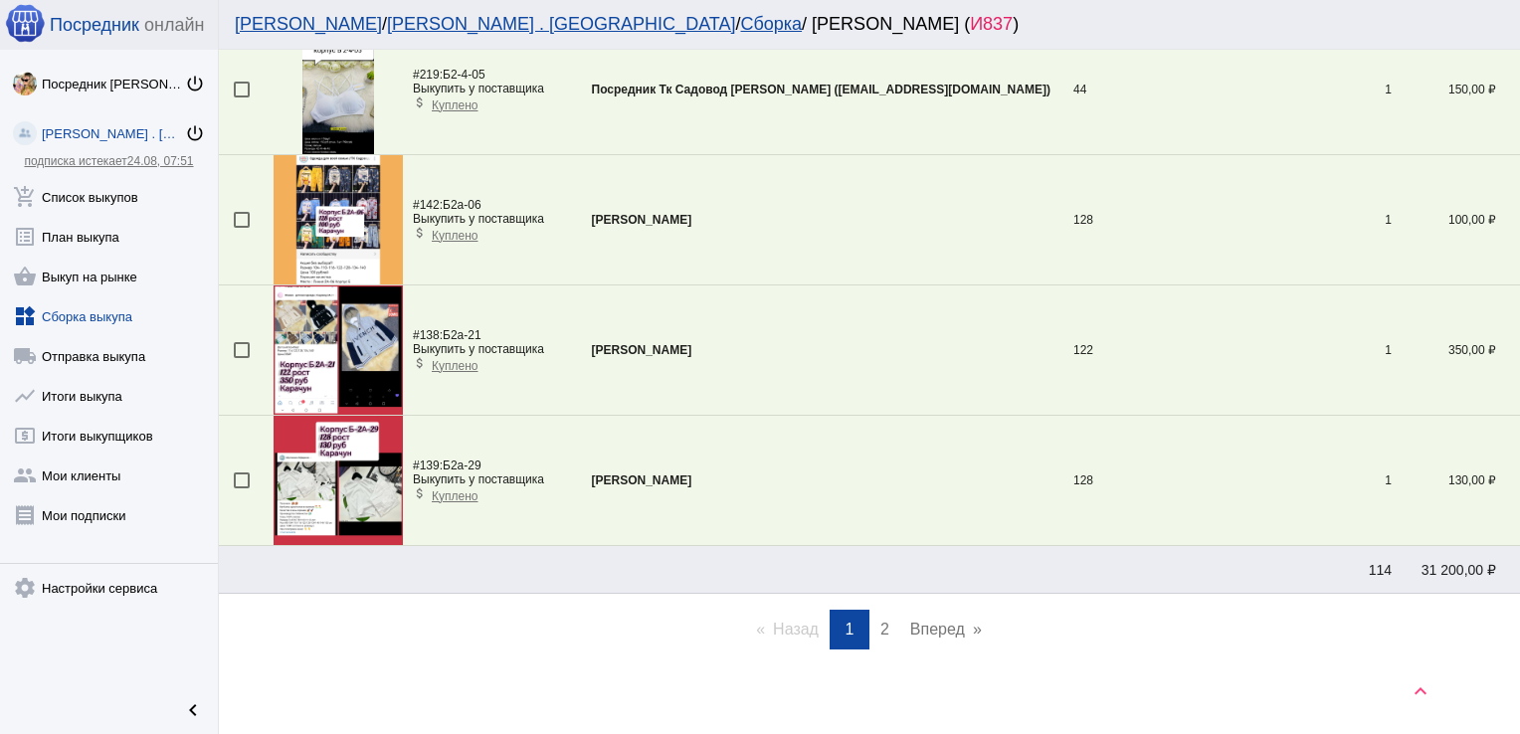
click at [885, 627] on link "page 2" at bounding box center [885, 630] width 29 height 40
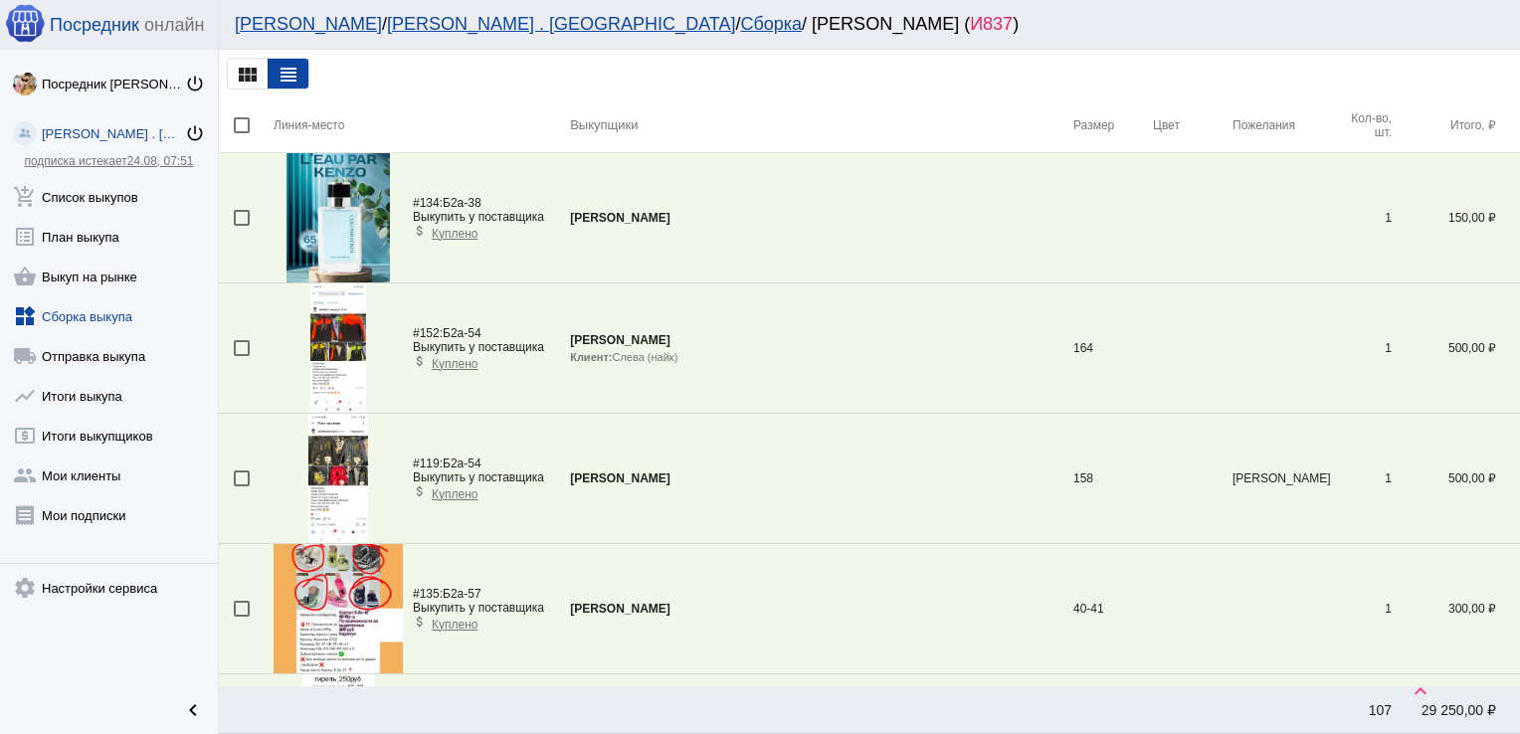
scroll to position [2933, 0]
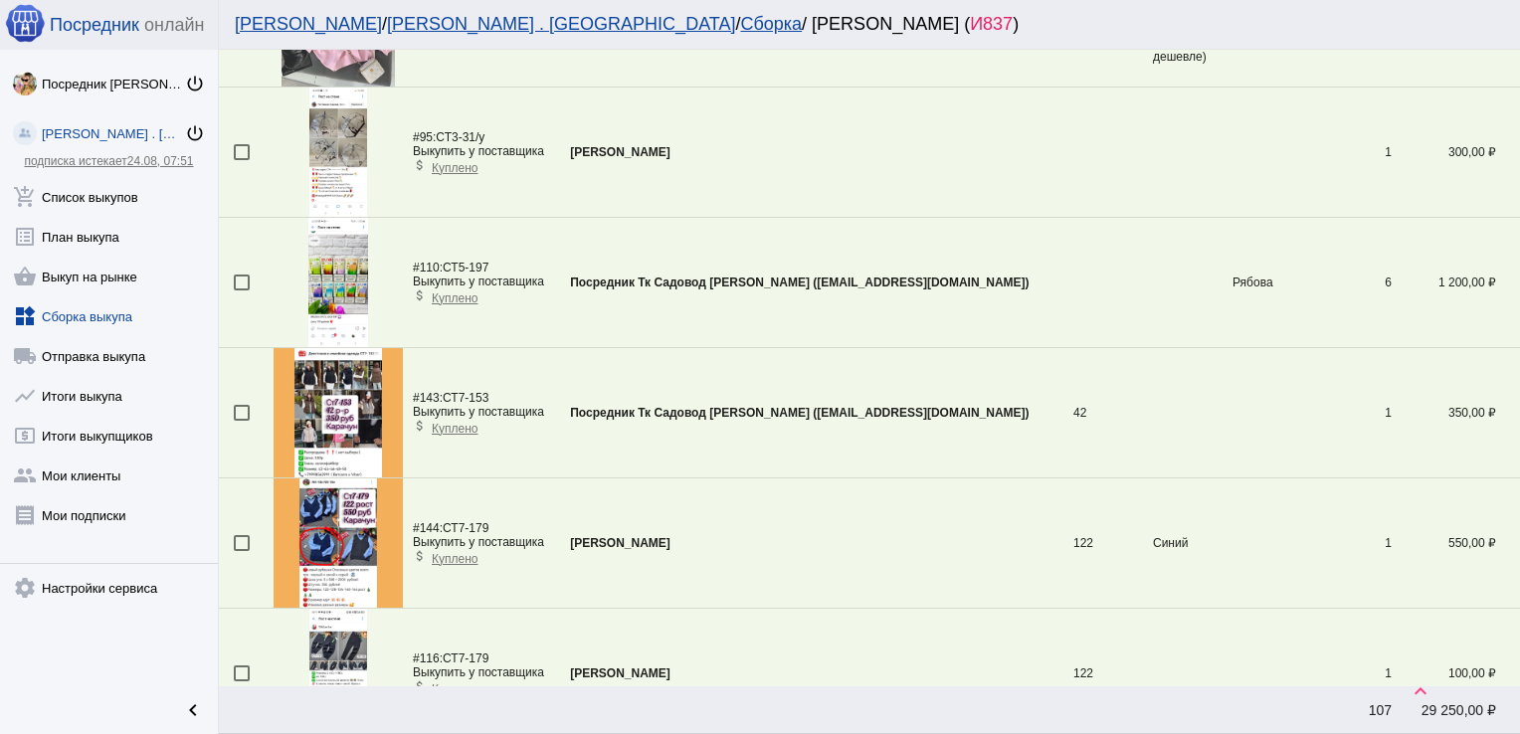
click at [243, 405] on div at bounding box center [242, 413] width 16 height 16
click at [242, 421] on input "checkbox" at bounding box center [241, 421] width 1 height 1
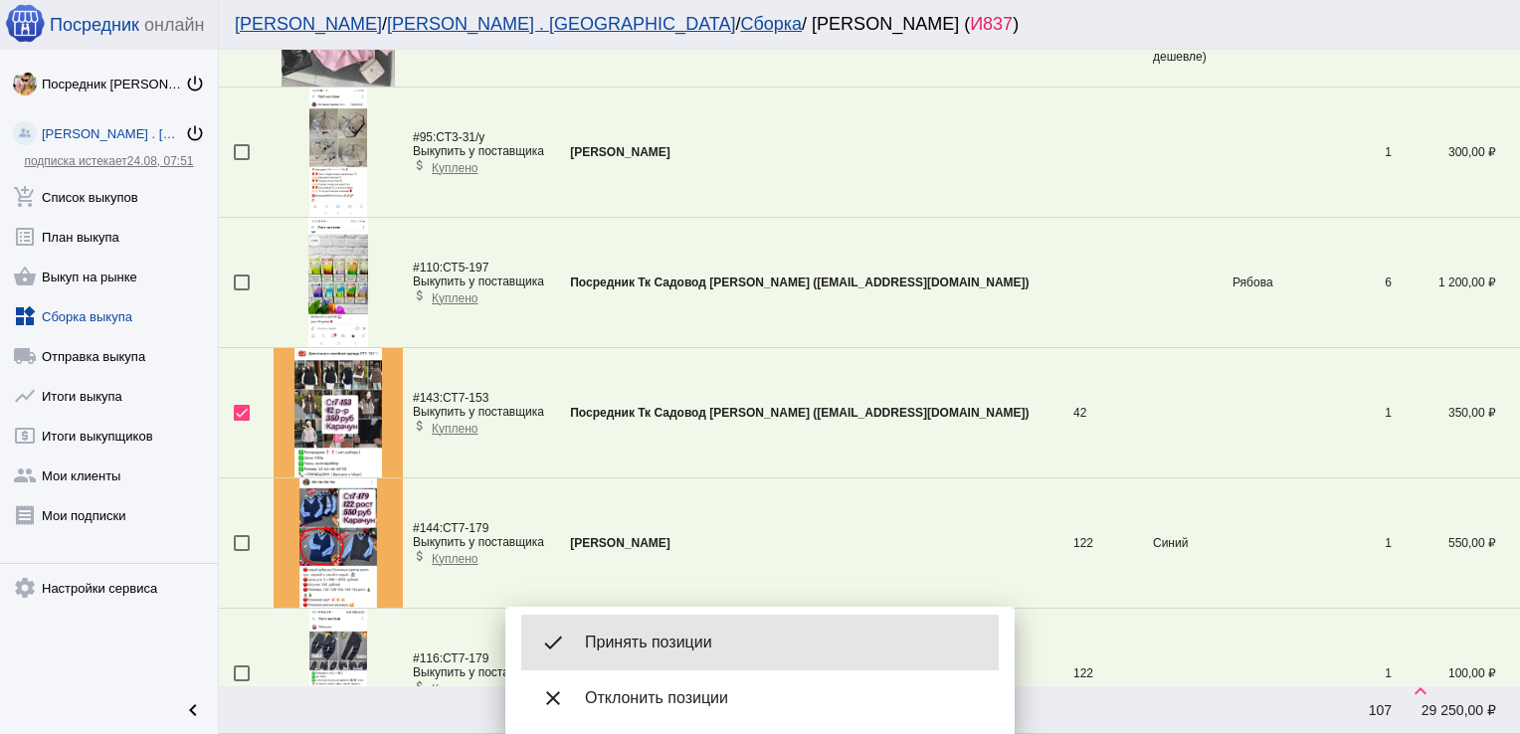
click at [689, 655] on div "done Принять позиции" at bounding box center [760, 643] width 478 height 56
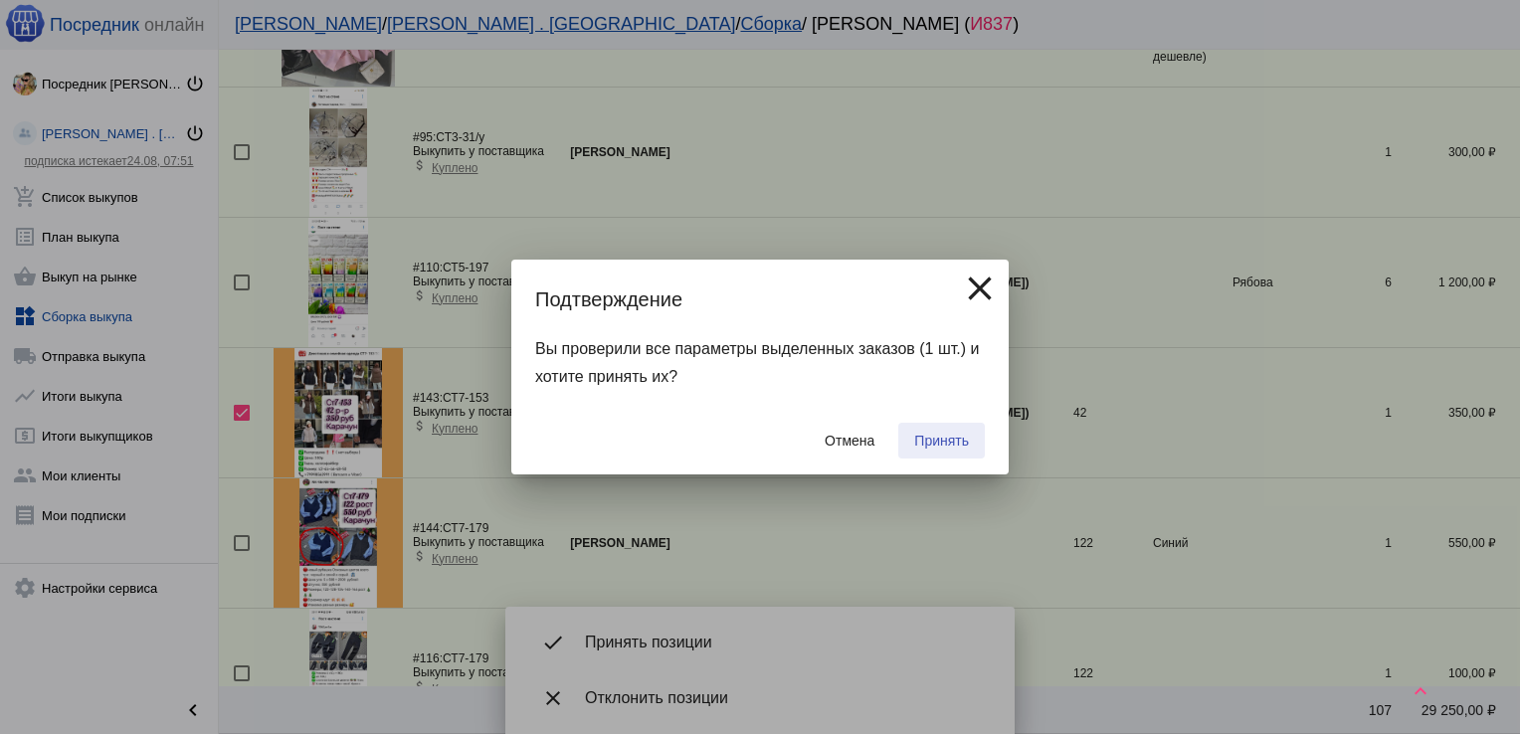
click at [946, 440] on span "Принять" at bounding box center [941, 441] width 55 height 16
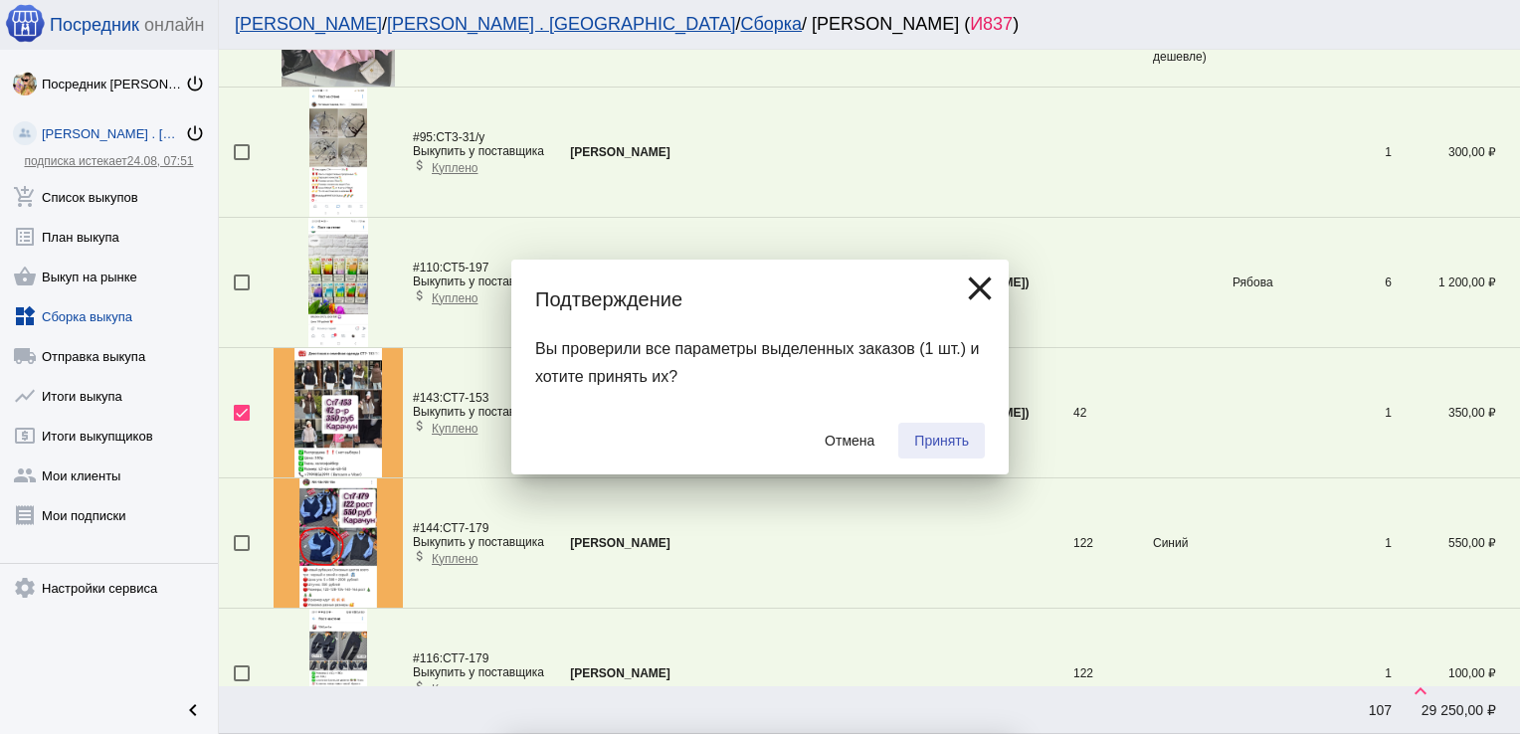
checkbox input "false"
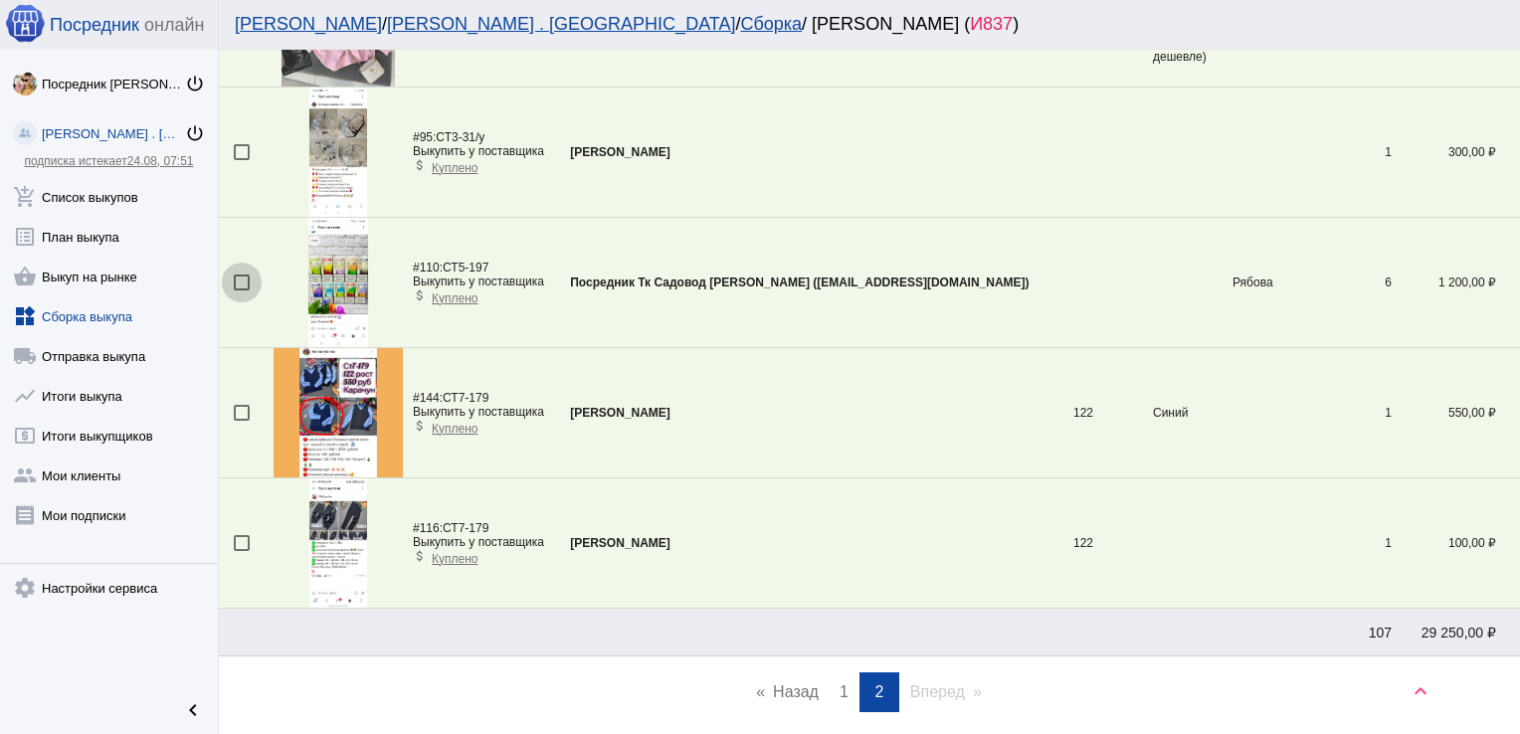
click at [238, 277] on div at bounding box center [242, 283] width 16 height 16
click at [241, 291] on input "checkbox" at bounding box center [241, 291] width 1 height 1
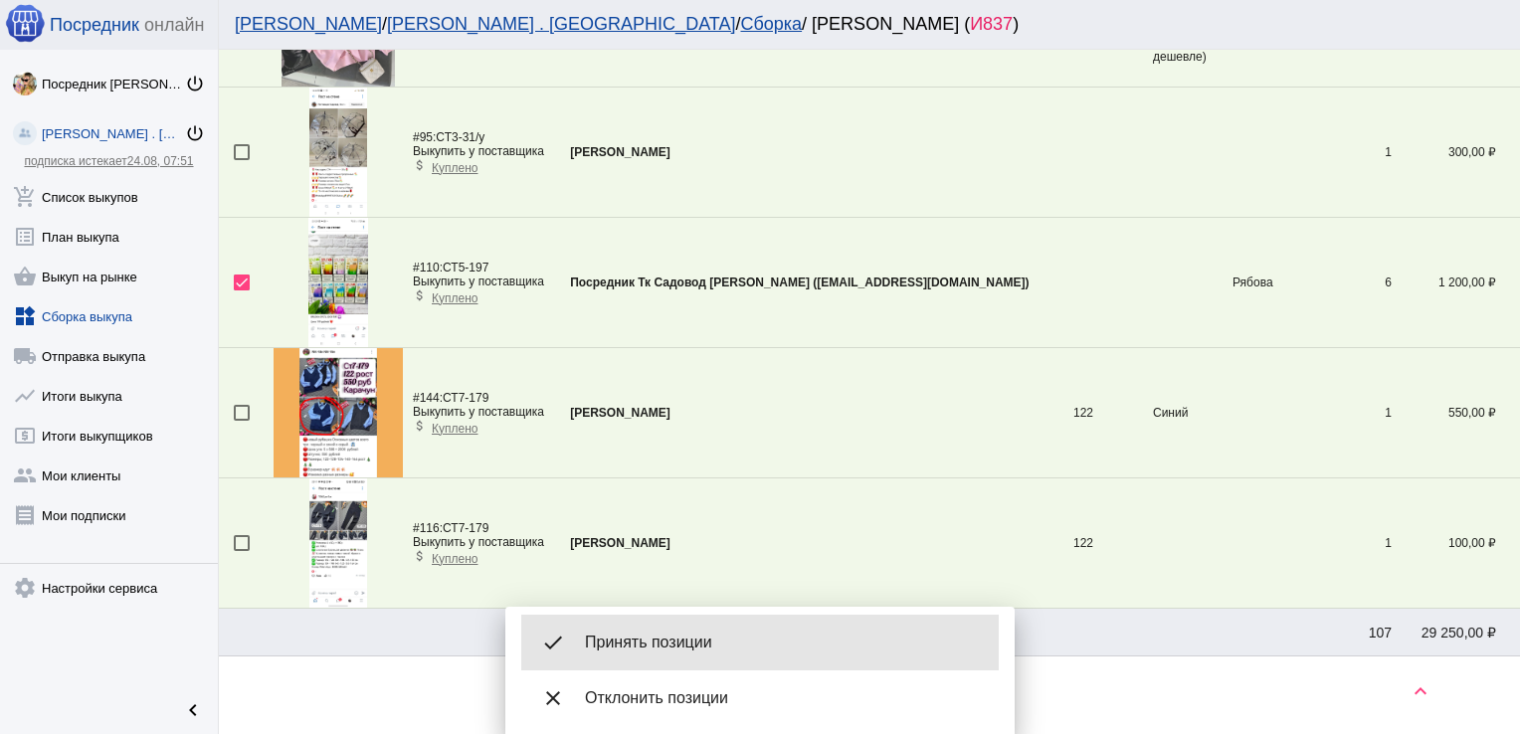
click at [652, 638] on span "Принять позиции" at bounding box center [784, 643] width 398 height 20
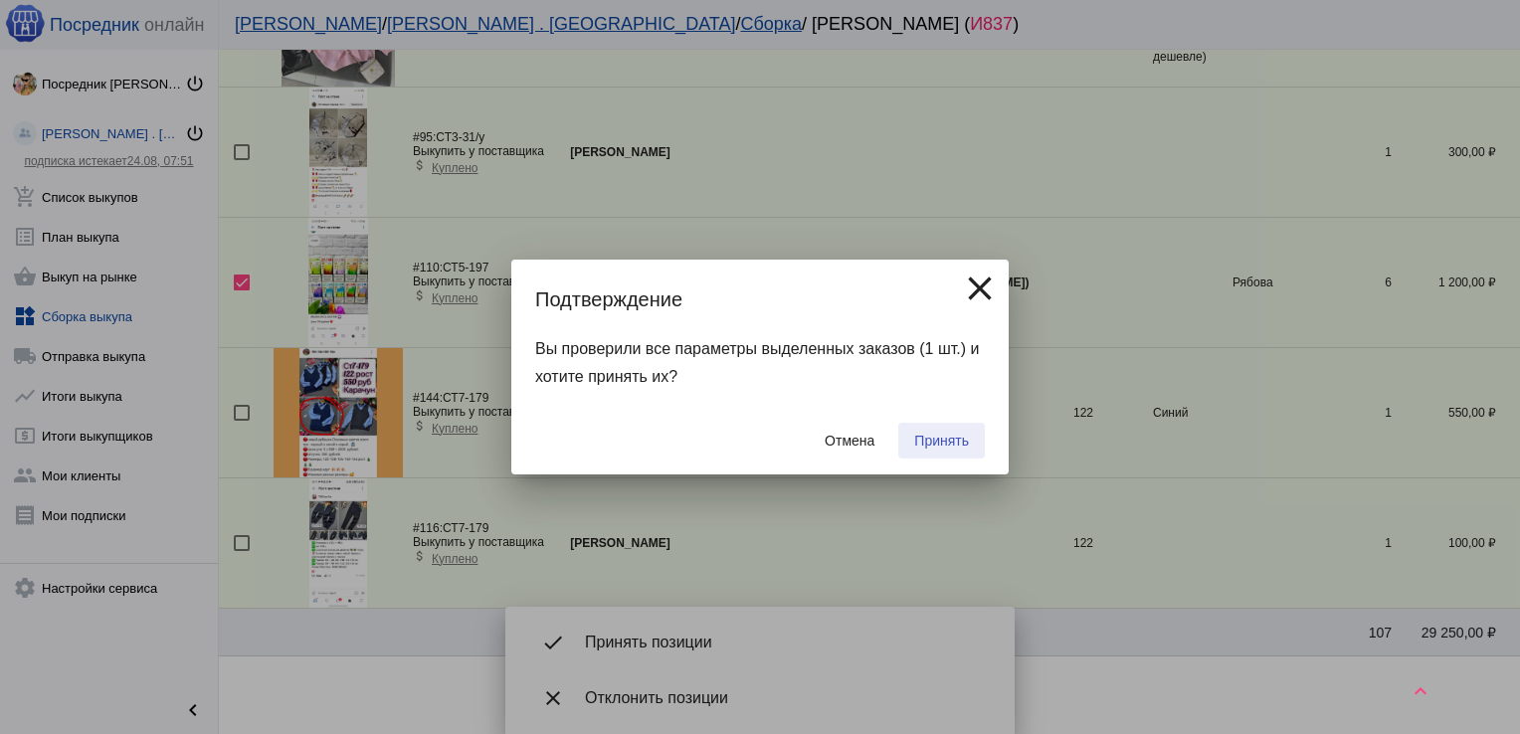
click at [939, 437] on span "Принять" at bounding box center [941, 441] width 55 height 16
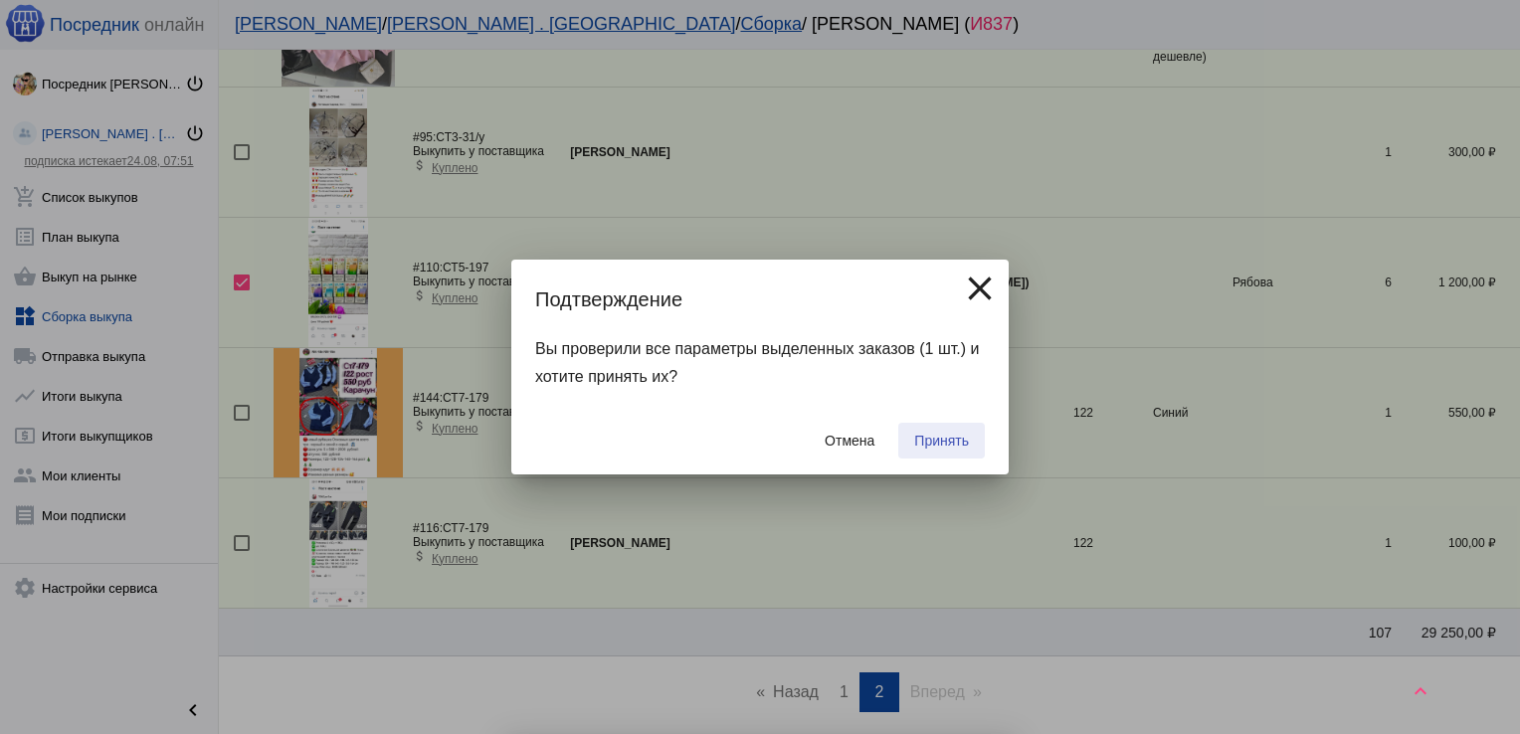
checkbox input "false"
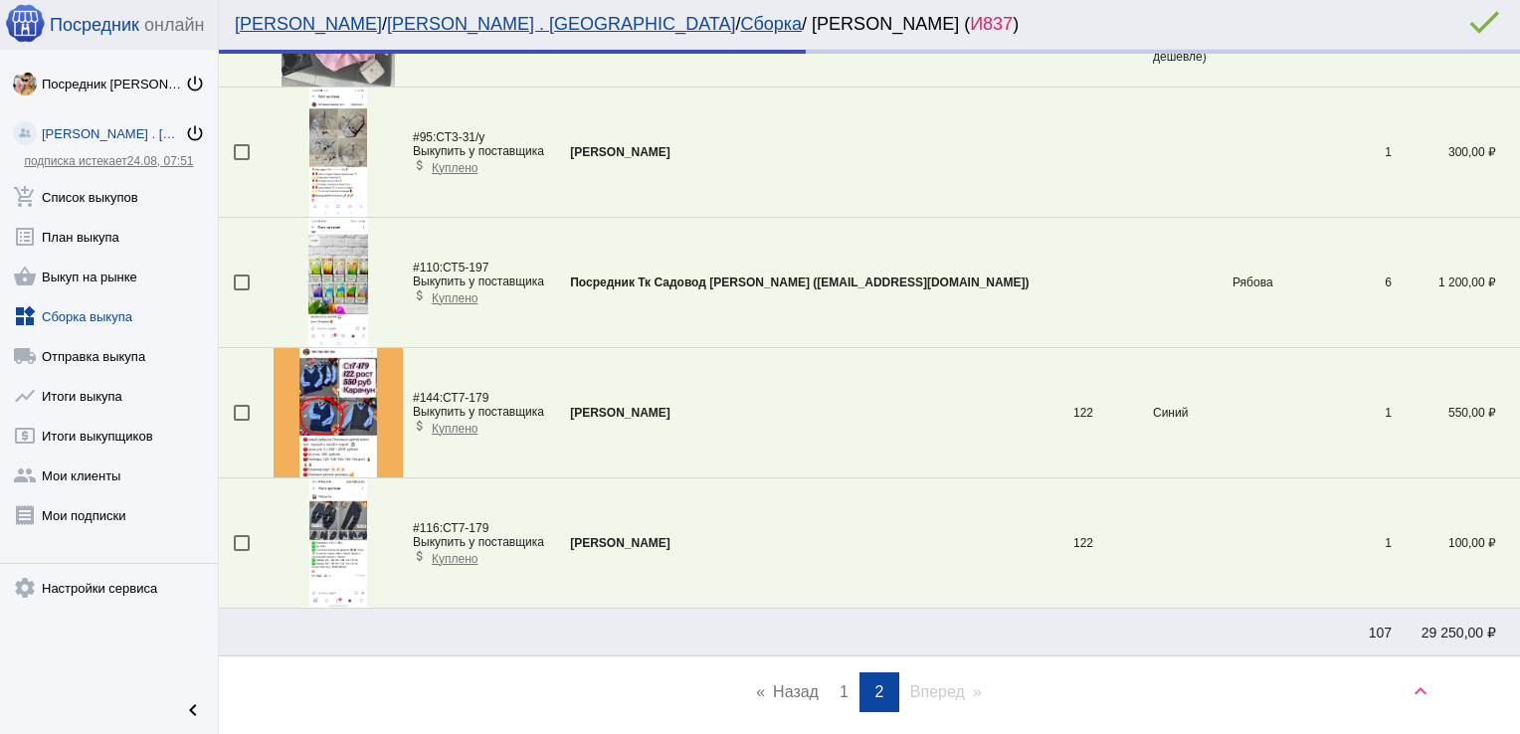
scroll to position [2869, 0]
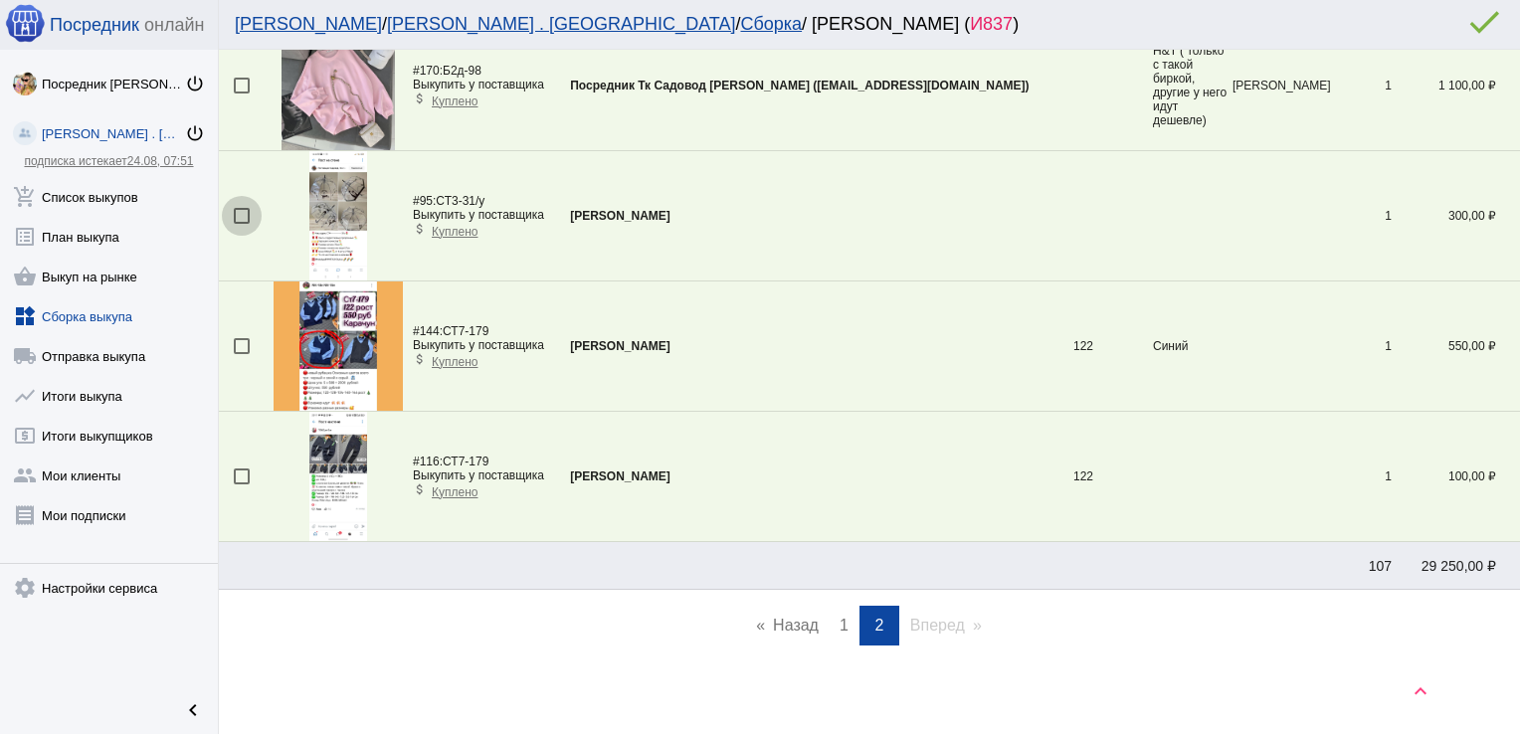
click at [239, 210] on div at bounding box center [242, 216] width 16 height 16
click at [241, 224] on input "checkbox" at bounding box center [241, 224] width 1 height 1
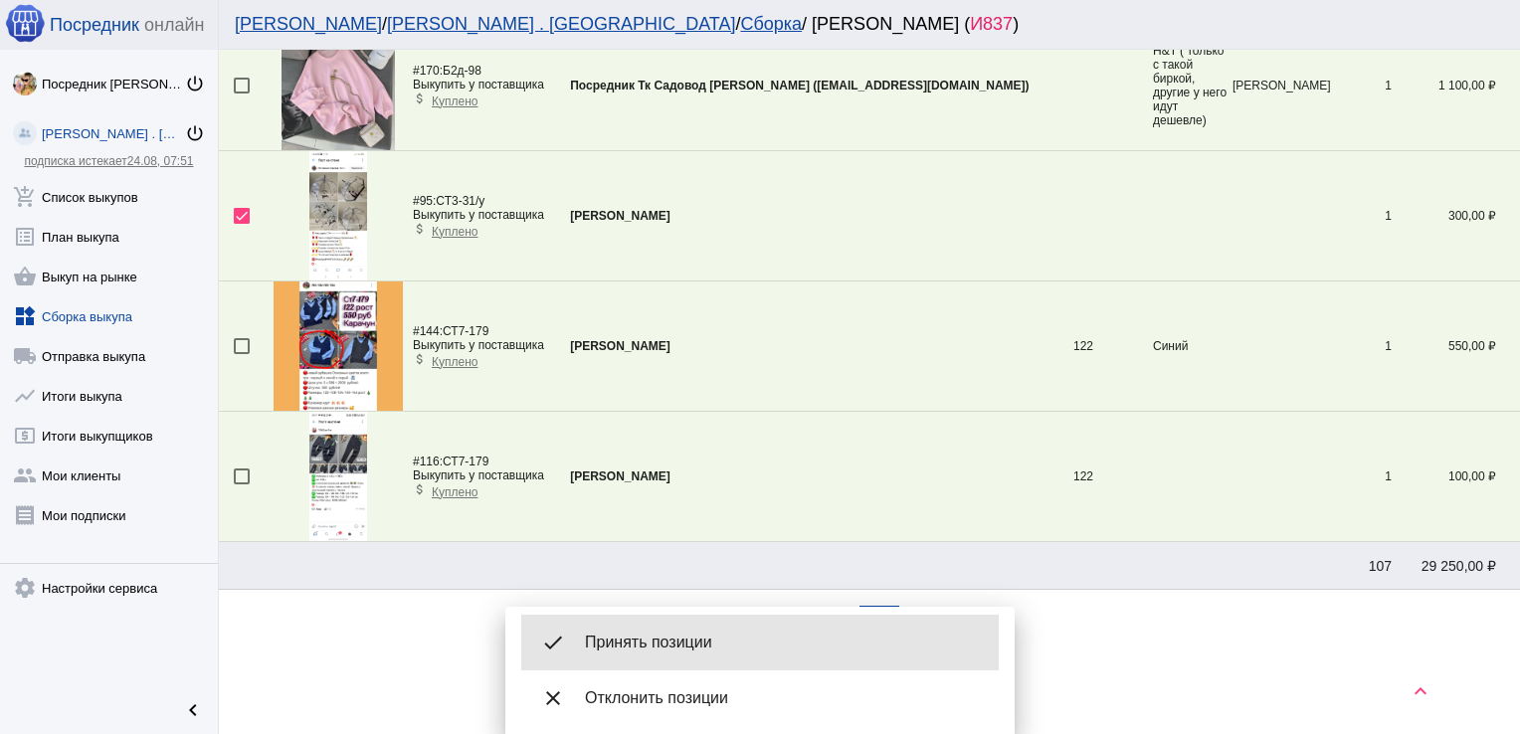
click at [628, 632] on div "done Принять позиции" at bounding box center [760, 643] width 478 height 56
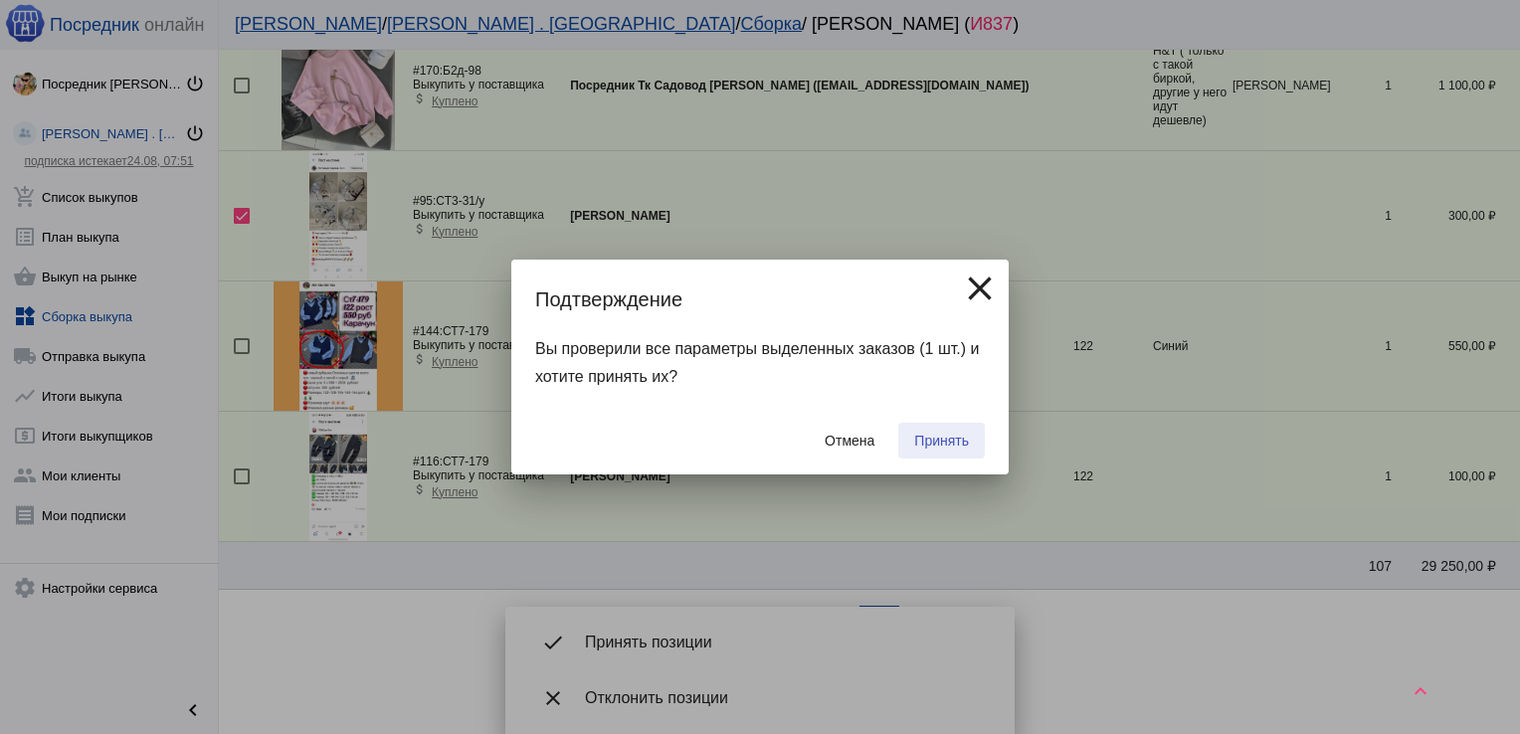
click at [948, 435] on span "Принять" at bounding box center [941, 441] width 55 height 16
checkbox input "false"
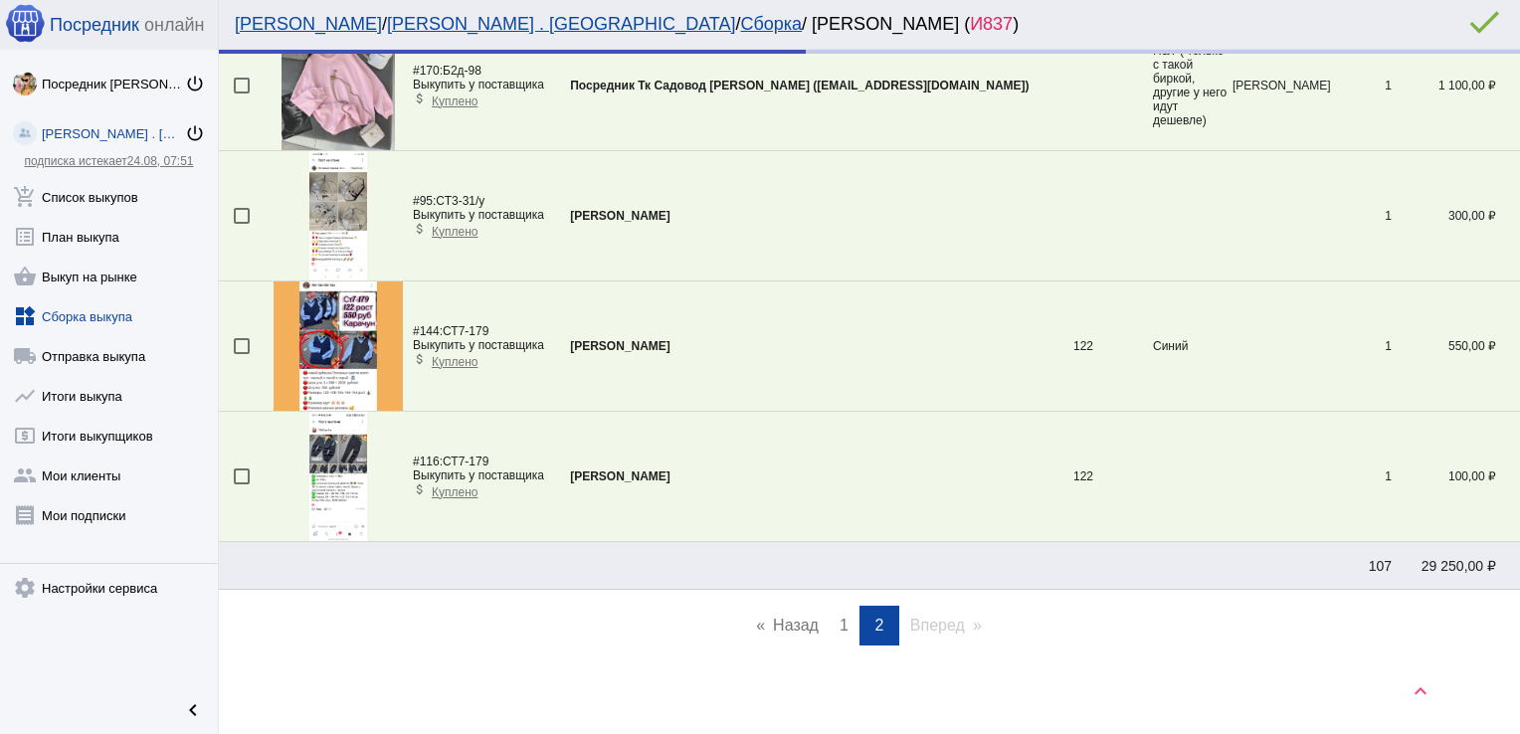
scroll to position [2740, 0]
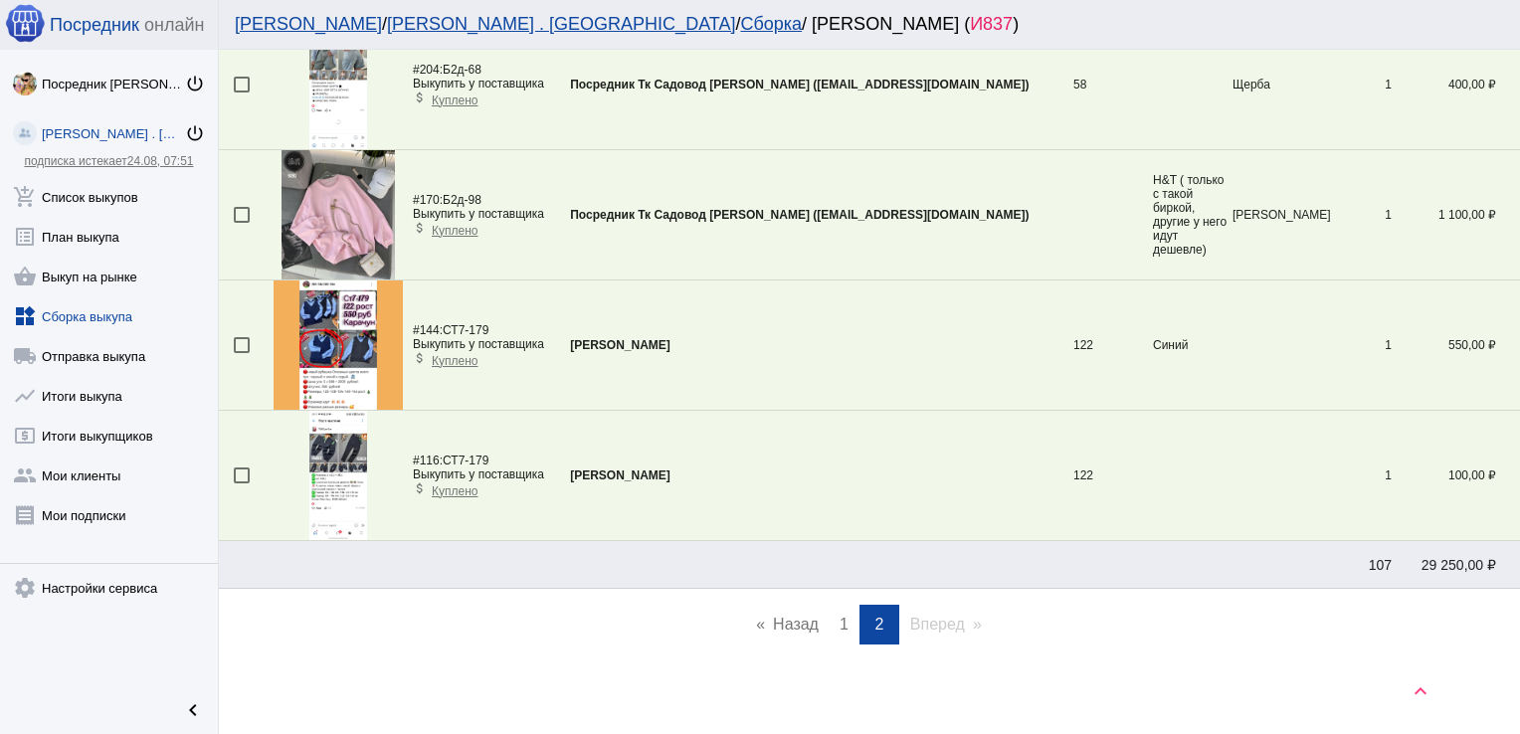
click at [840, 616] on span "1" at bounding box center [844, 624] width 9 height 17
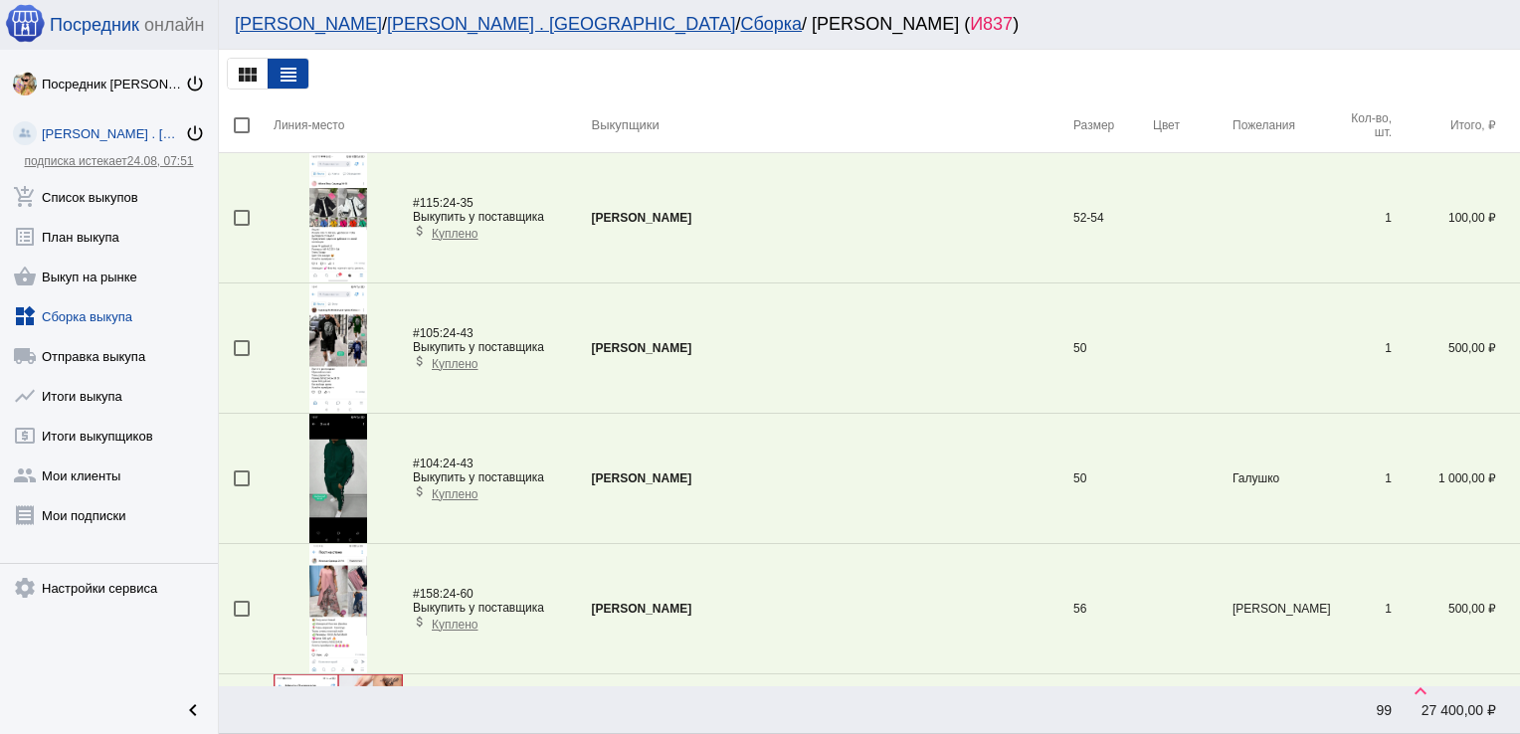
scroll to position [720, 0]
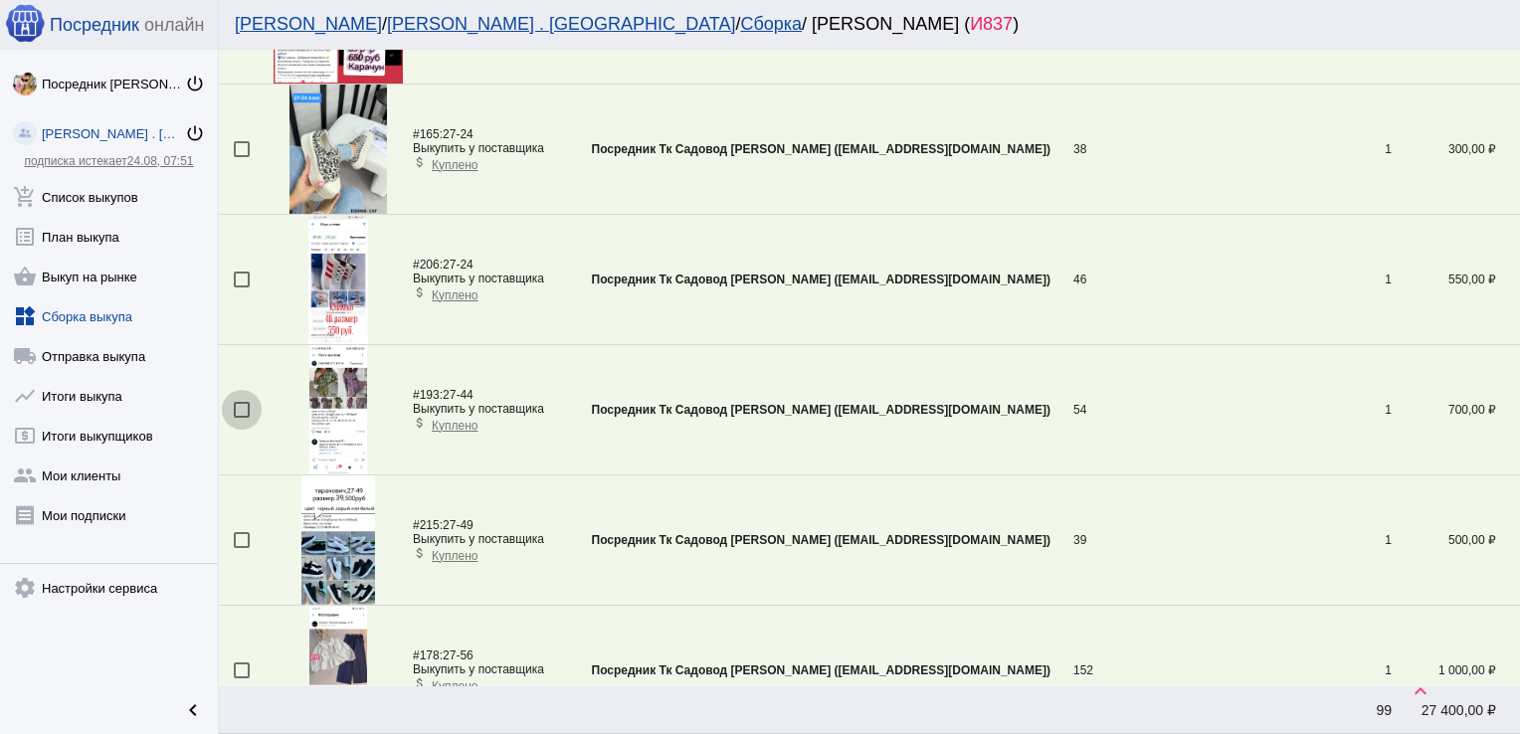
click at [237, 404] on div at bounding box center [242, 410] width 16 height 16
click at [241, 418] on input "checkbox" at bounding box center [241, 418] width 1 height 1
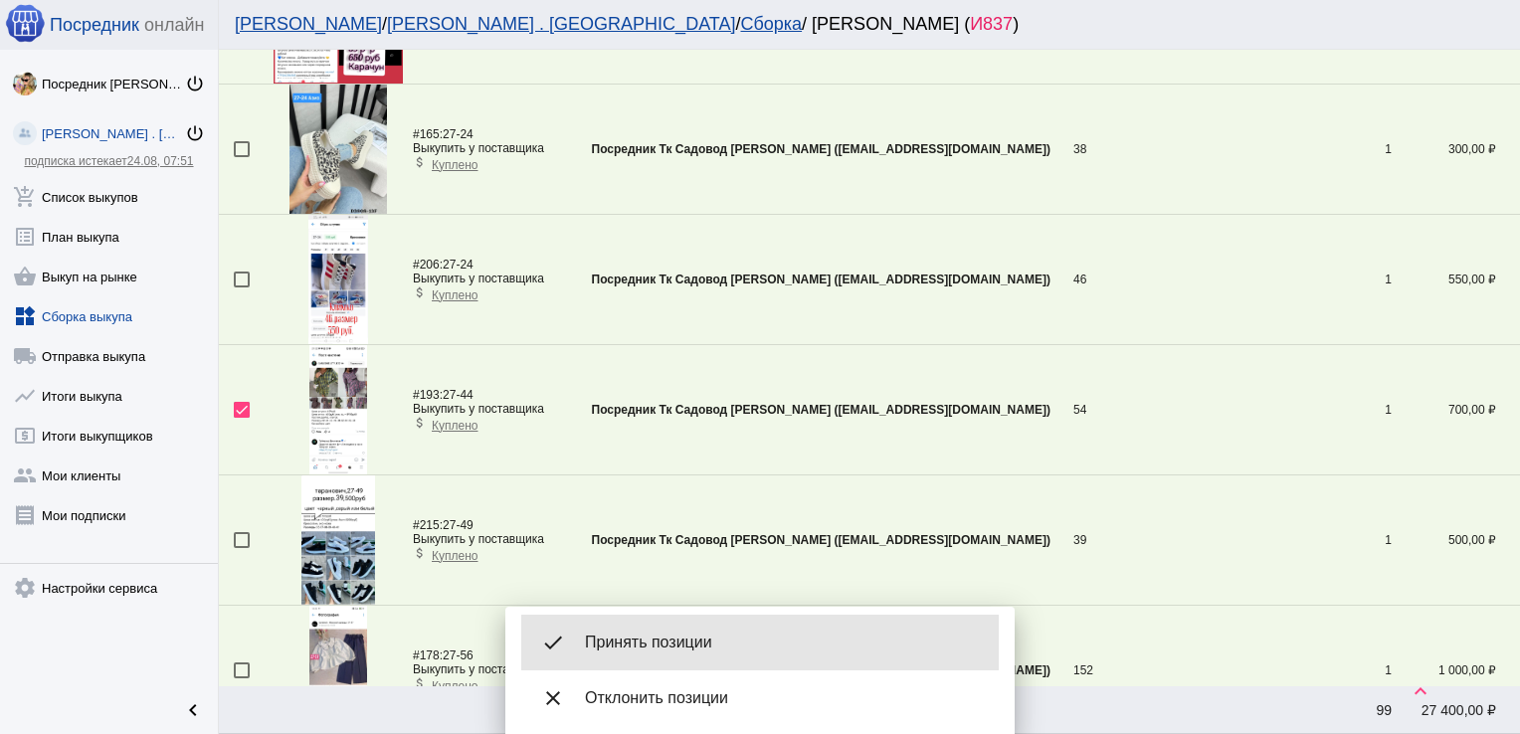
click at [705, 631] on div "done Принять позиции" at bounding box center [760, 643] width 478 height 56
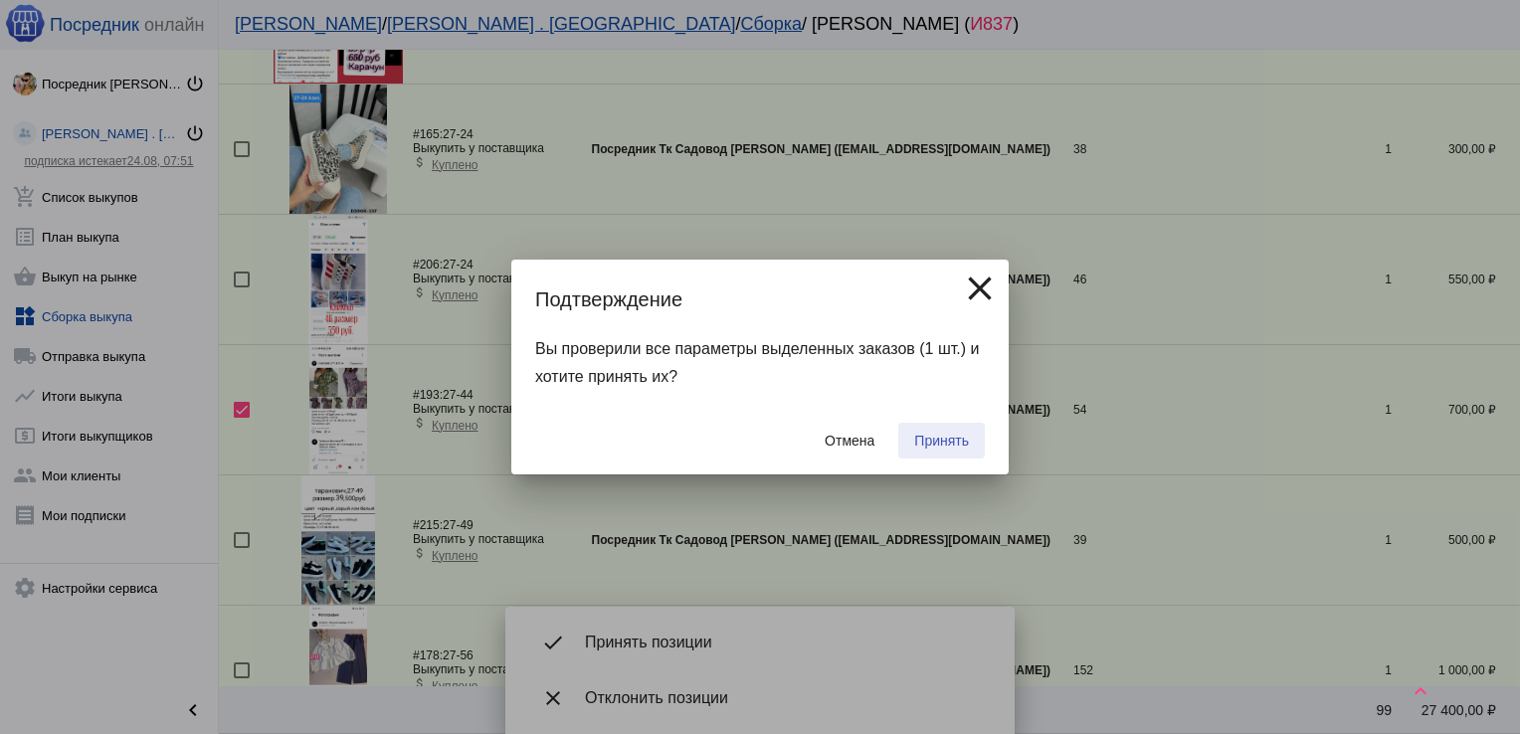
click at [956, 433] on span "Принять" at bounding box center [941, 441] width 55 height 16
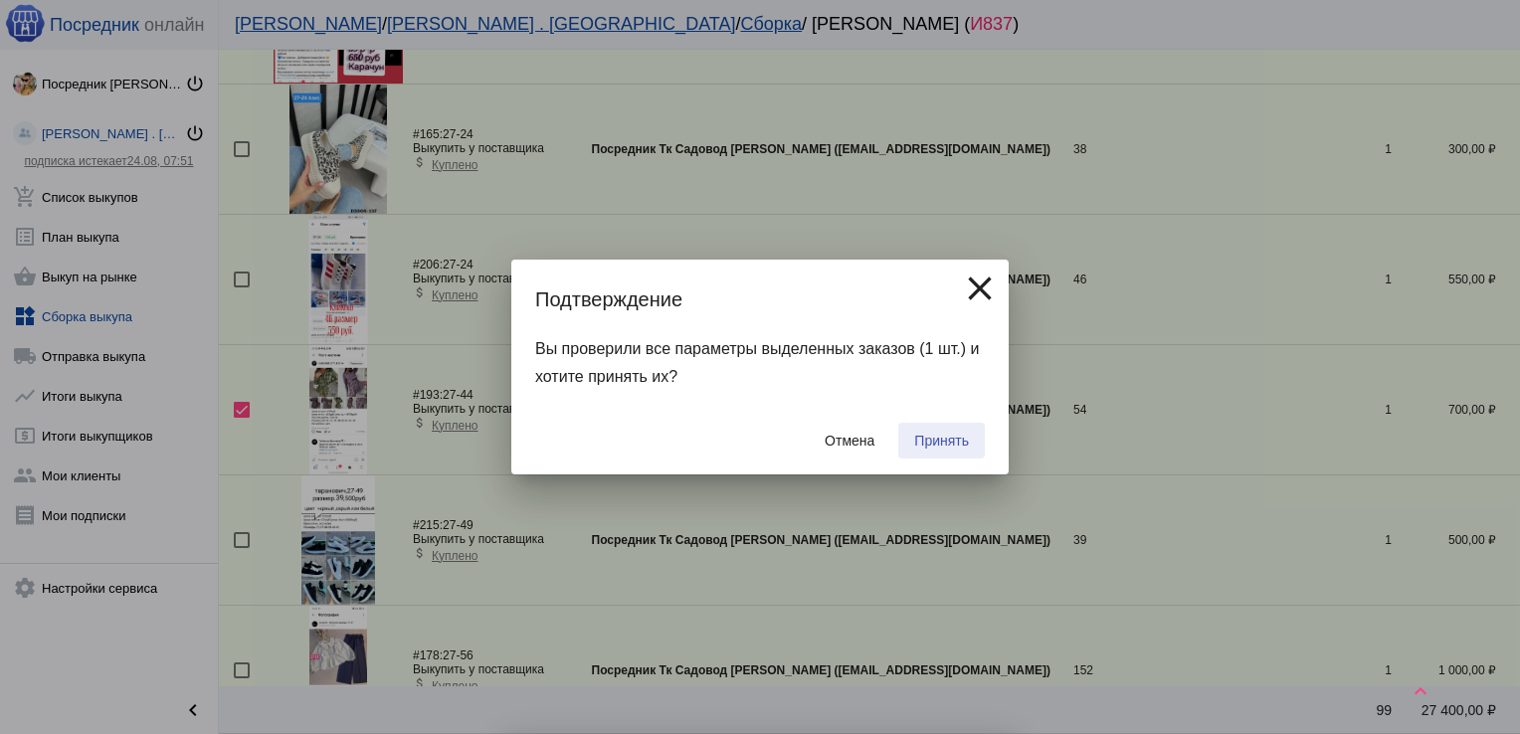
checkbox input "false"
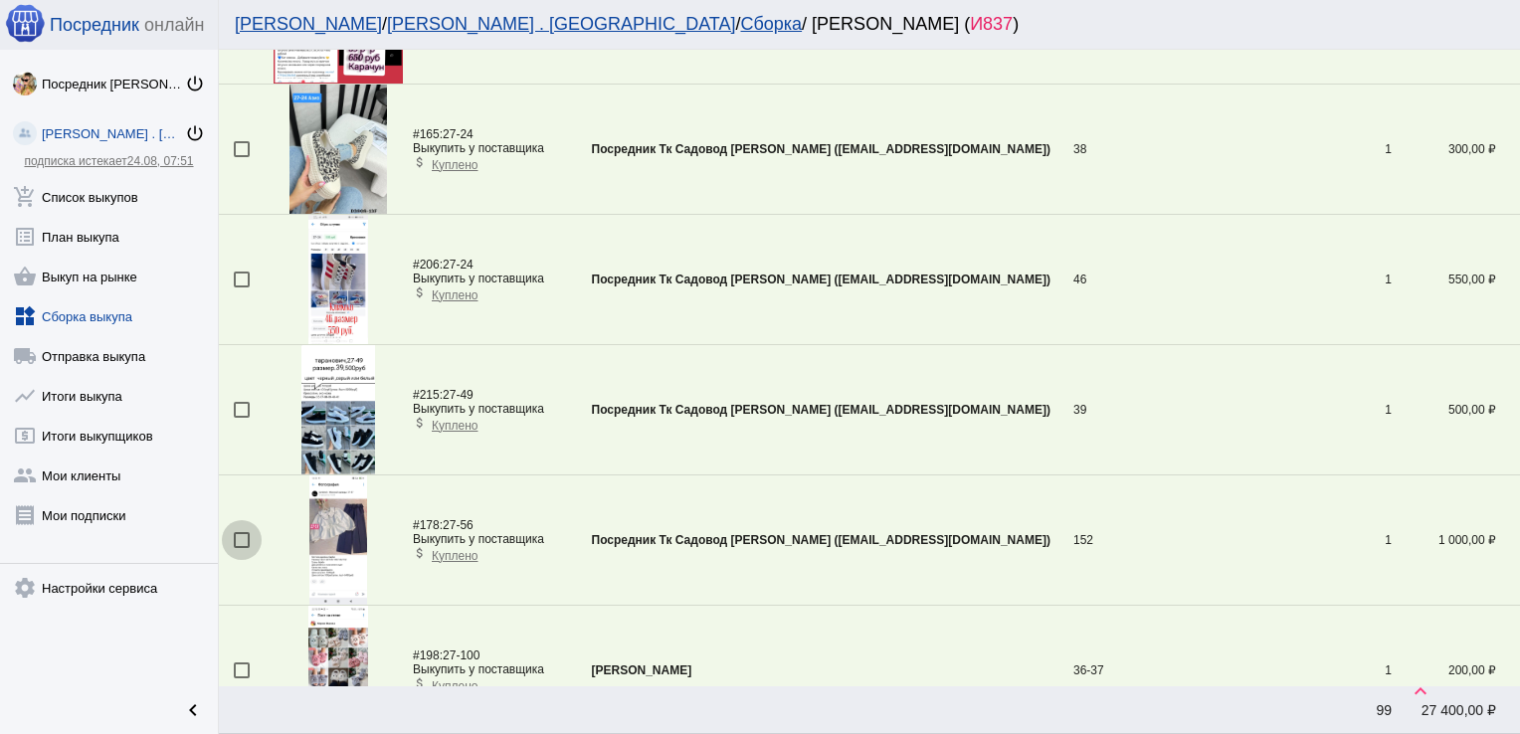
click at [249, 536] on div at bounding box center [242, 540] width 16 height 16
click at [242, 548] on input "checkbox" at bounding box center [241, 548] width 1 height 1
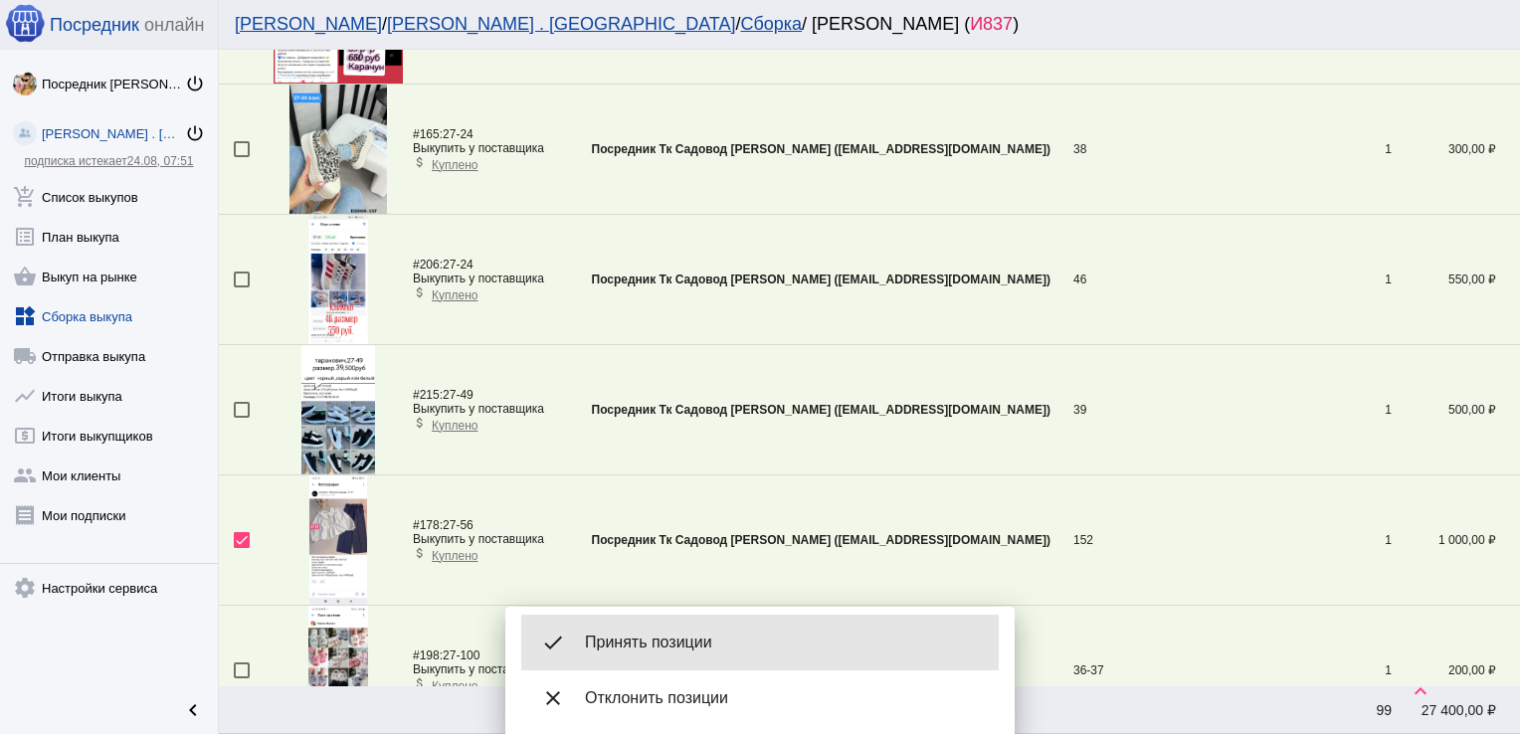
click at [673, 637] on span "Принять позиции" at bounding box center [784, 643] width 398 height 20
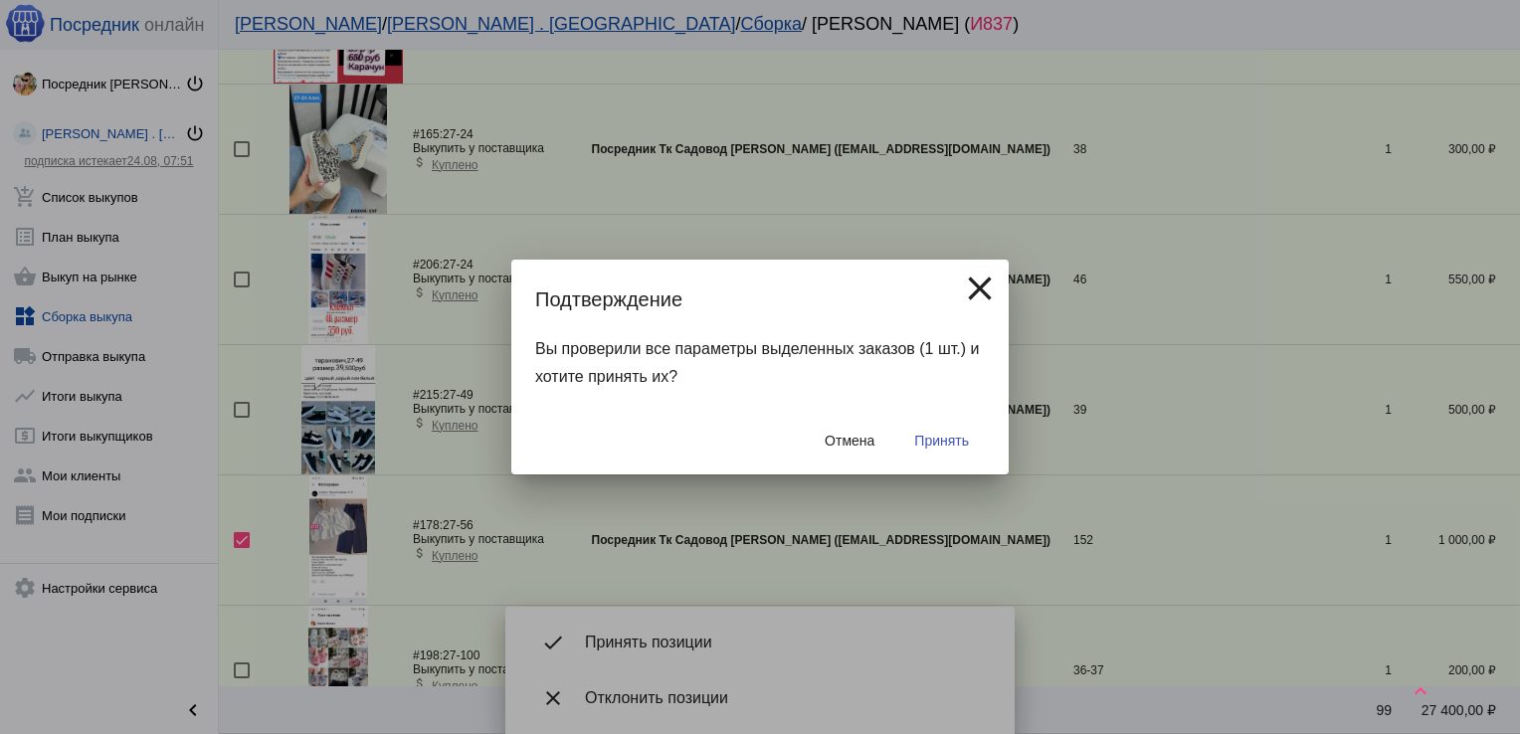
click at [928, 438] on span "Принять" at bounding box center [941, 441] width 55 height 16
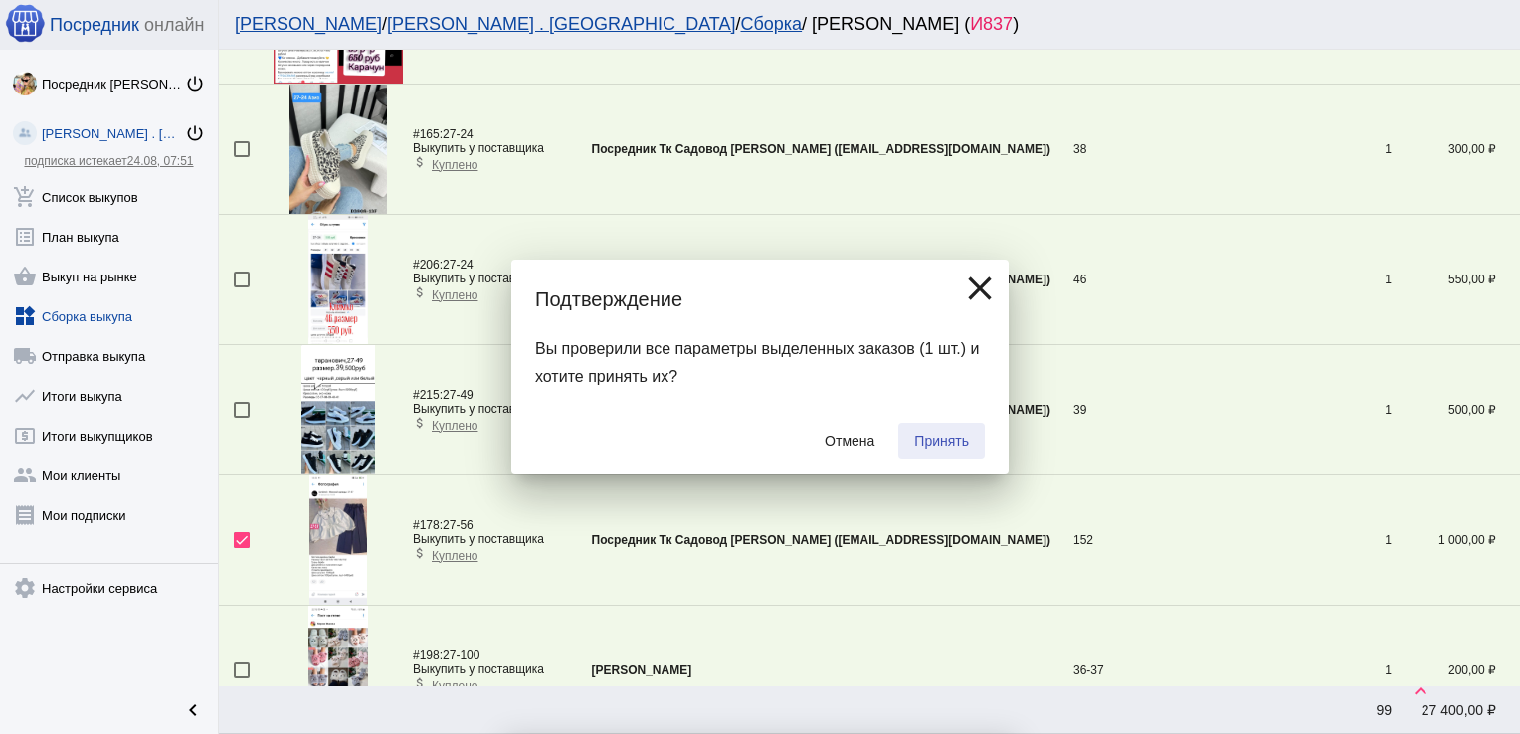
checkbox input "false"
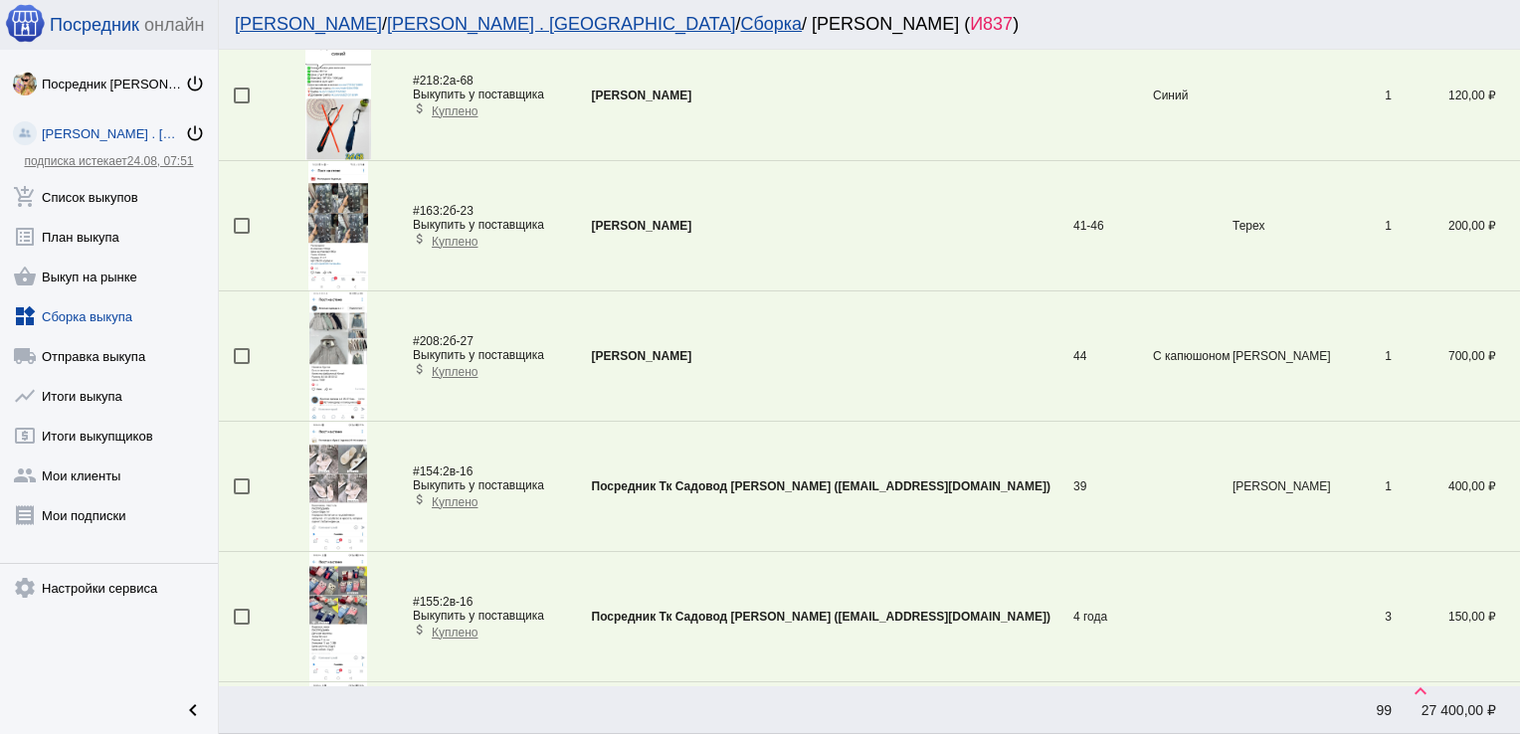
scroll to position [6124, 0]
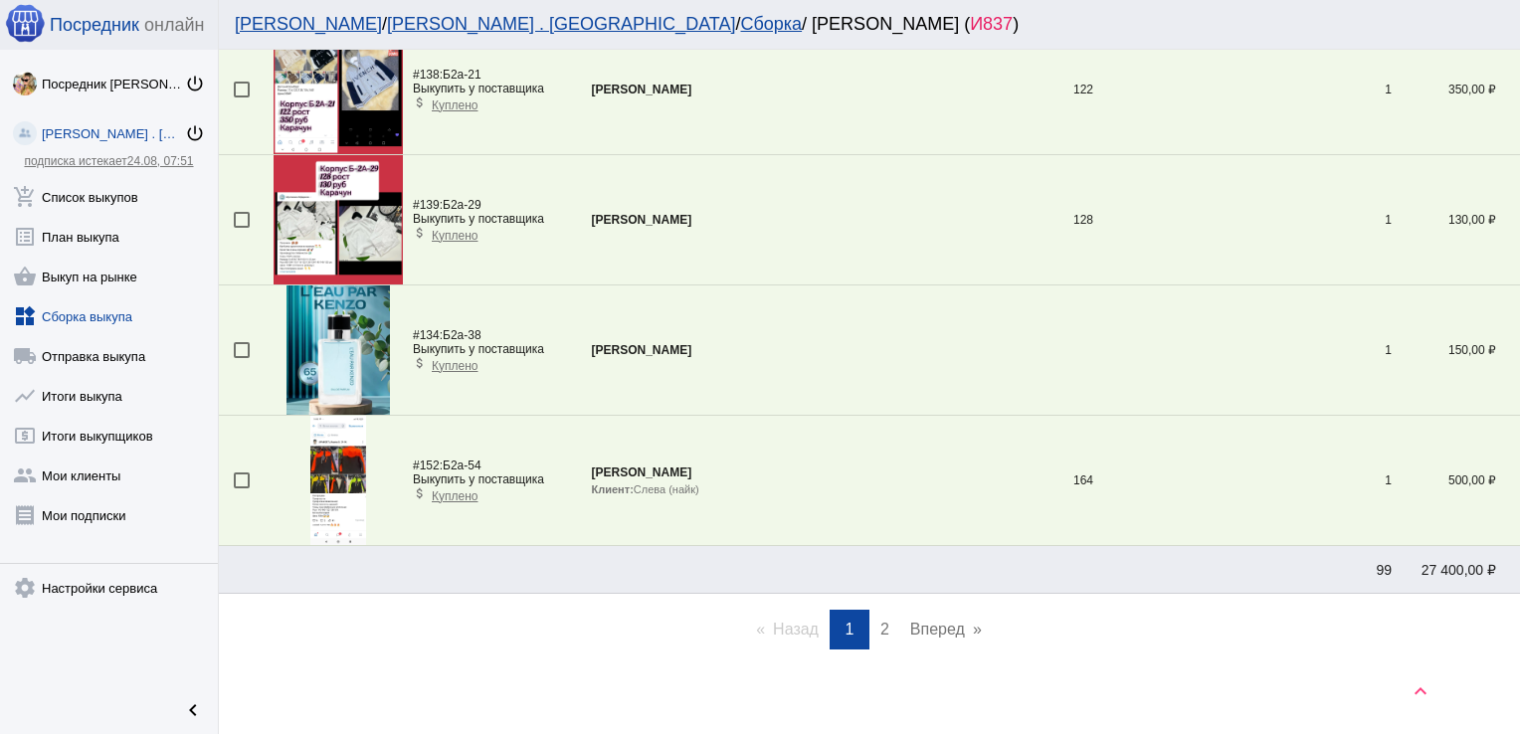
click at [874, 610] on link "page 2" at bounding box center [885, 630] width 29 height 40
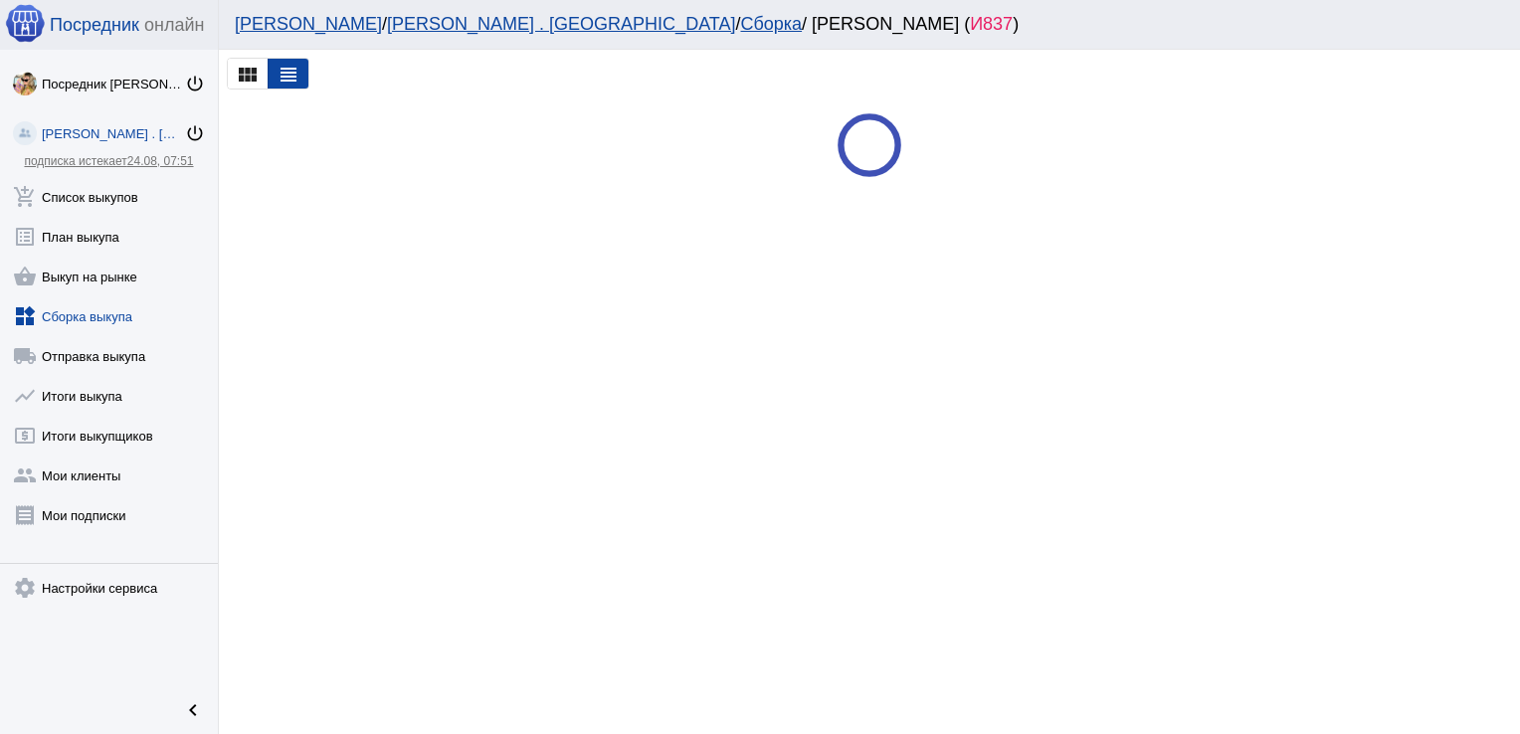
scroll to position [0, 0]
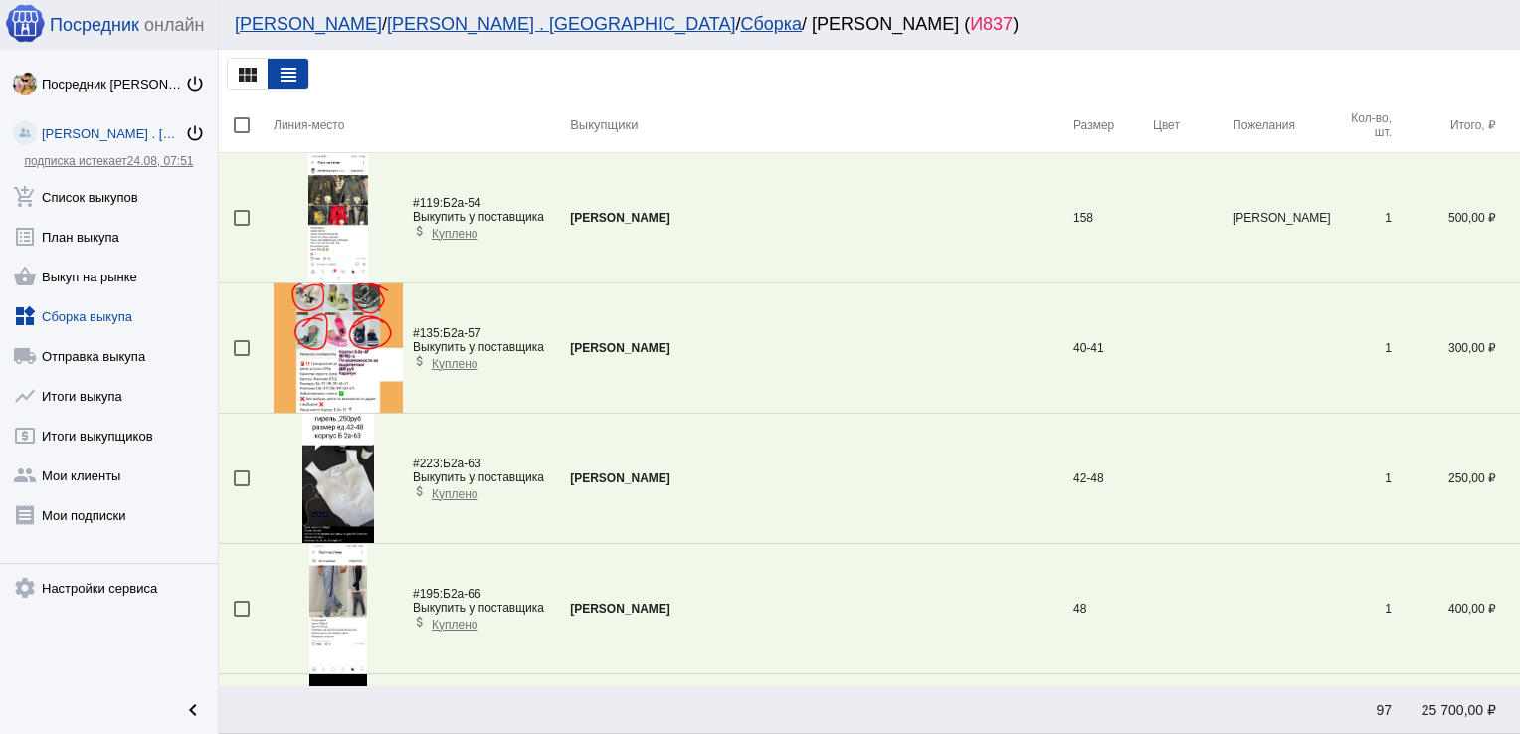
click at [240, 475] on div at bounding box center [242, 479] width 16 height 16
click at [241, 487] on input "checkbox" at bounding box center [241, 487] width 1 height 1
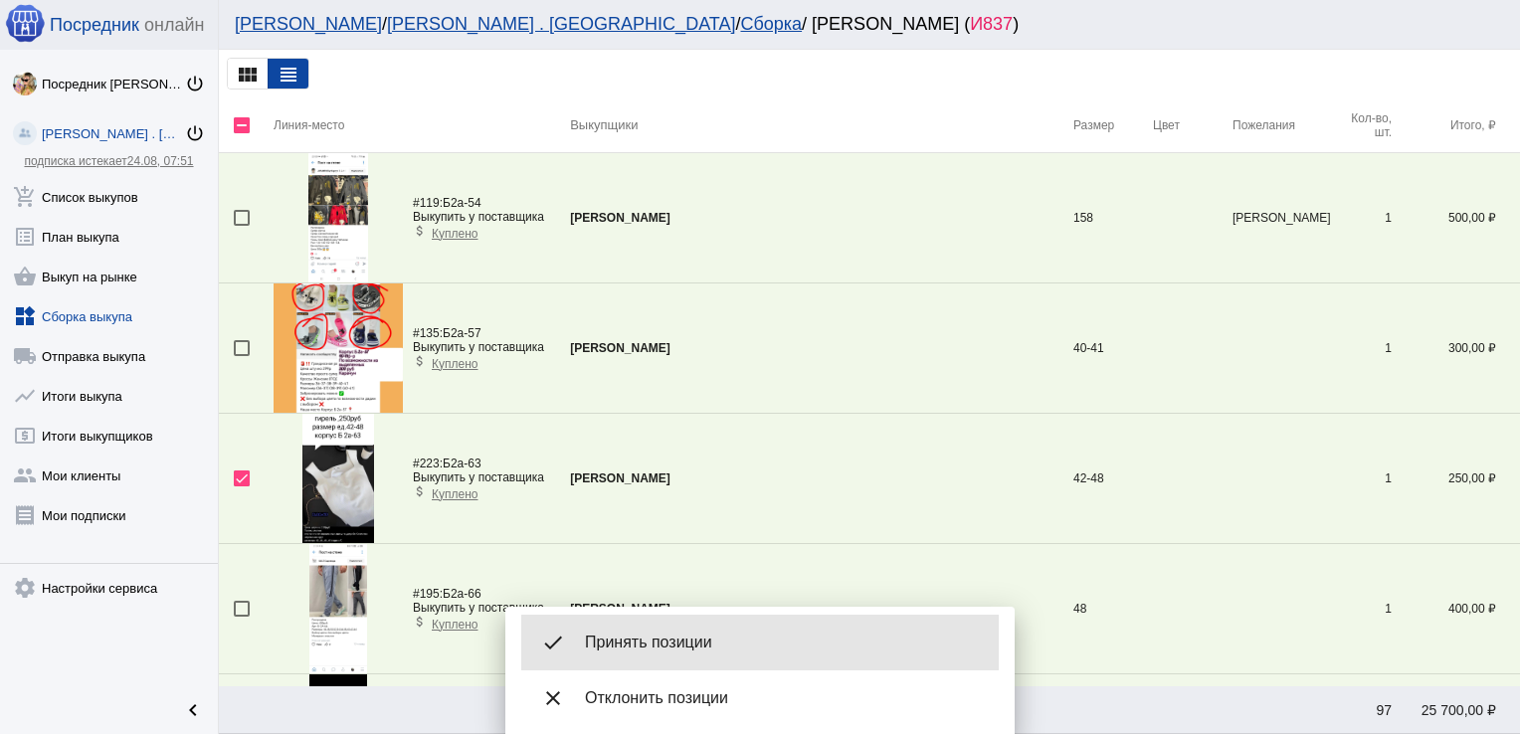
click at [662, 634] on span "Принять позиции" at bounding box center [784, 643] width 398 height 20
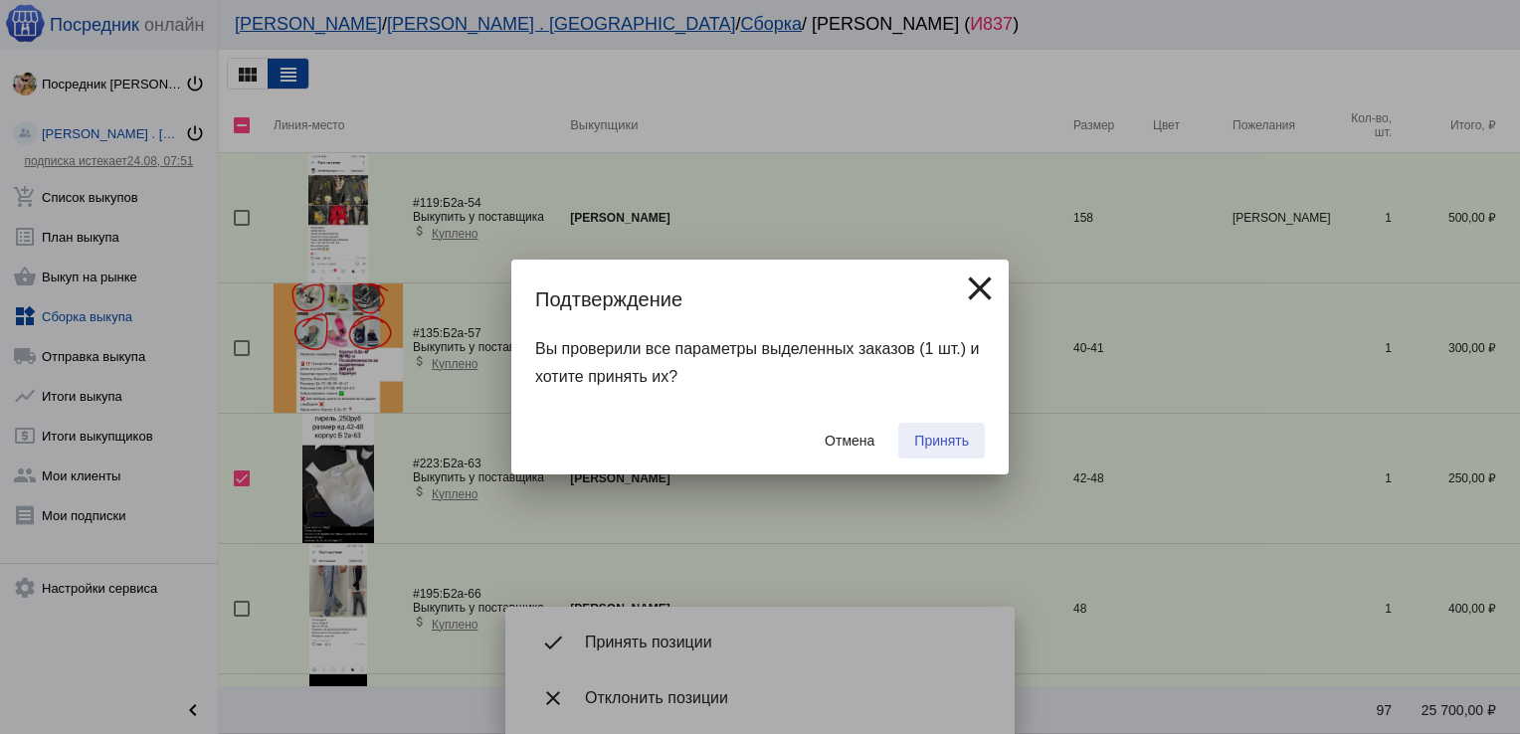
click at [922, 447] on span "Принять" at bounding box center [941, 441] width 55 height 16
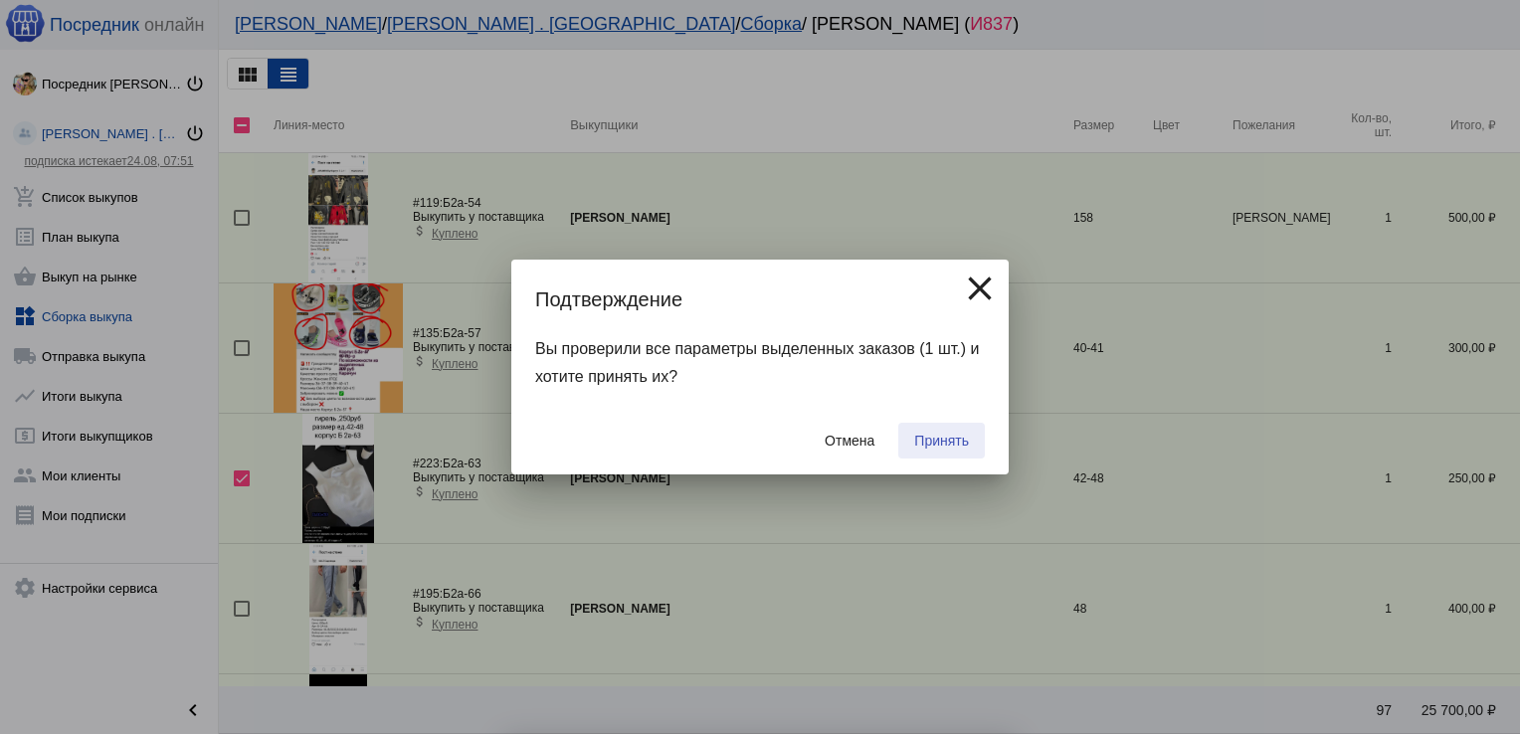
checkbox input "false"
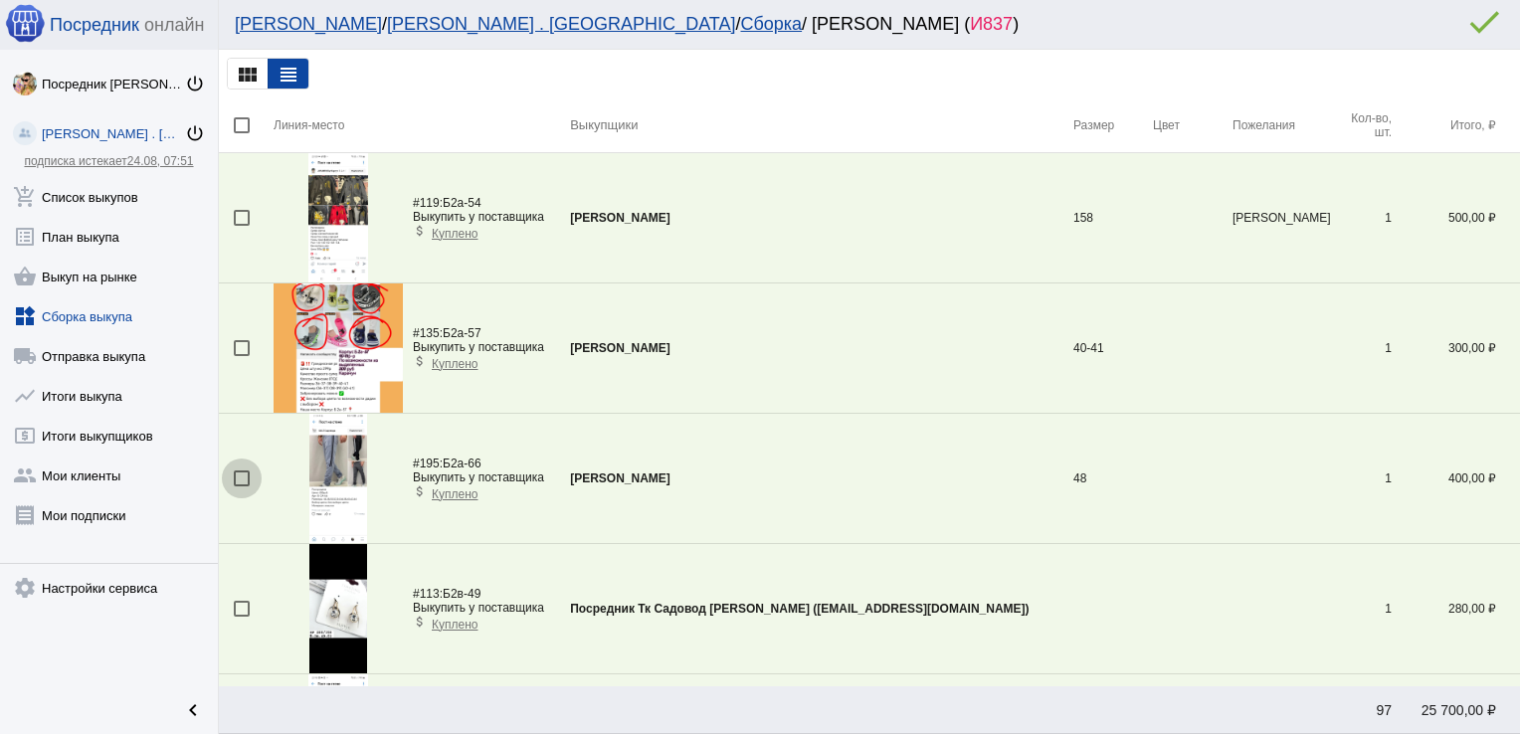
click at [239, 476] on div at bounding box center [242, 479] width 16 height 16
click at [241, 487] on input "checkbox" at bounding box center [241, 487] width 1 height 1
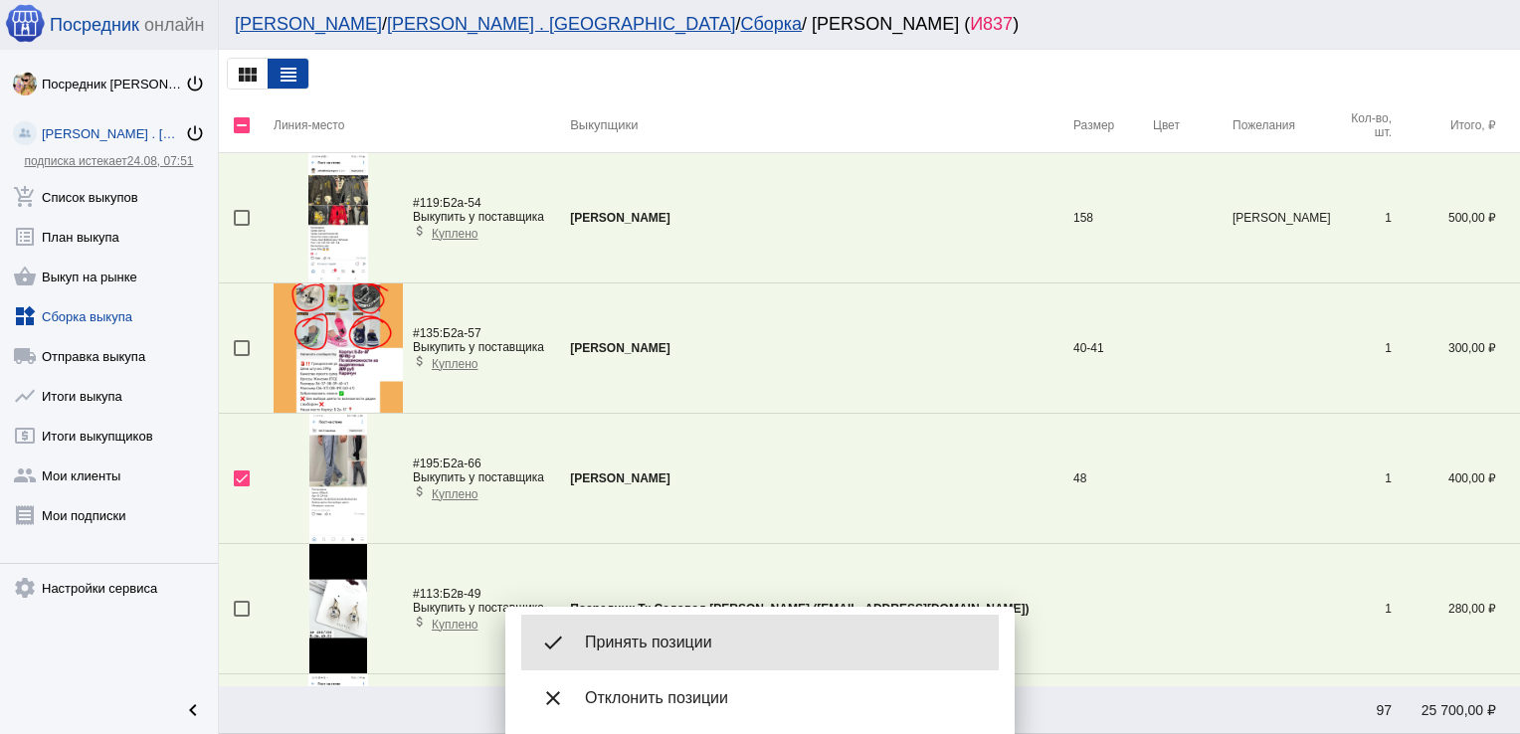
click at [640, 644] on span "Принять позиции" at bounding box center [784, 643] width 398 height 20
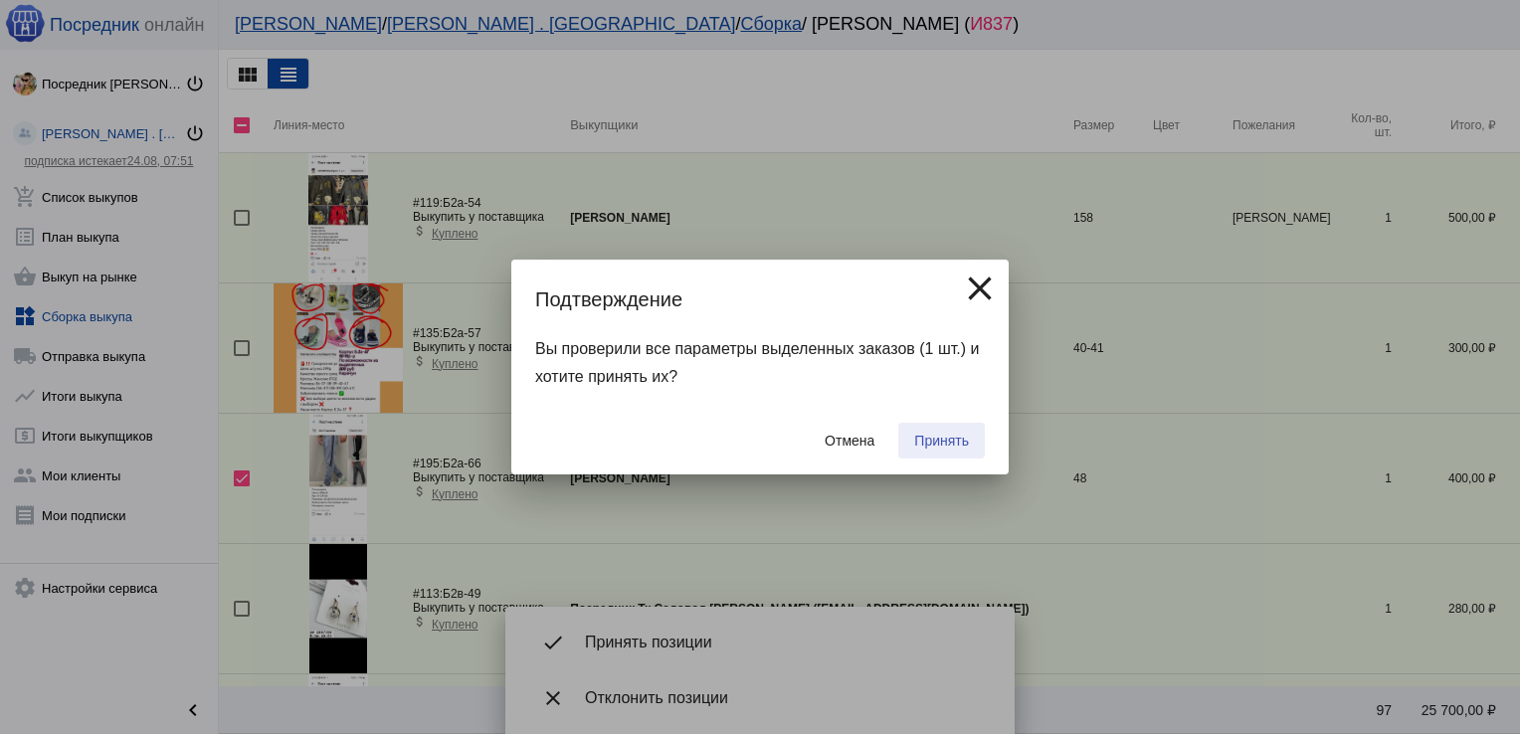
click at [943, 442] on span "Принять" at bounding box center [941, 441] width 55 height 16
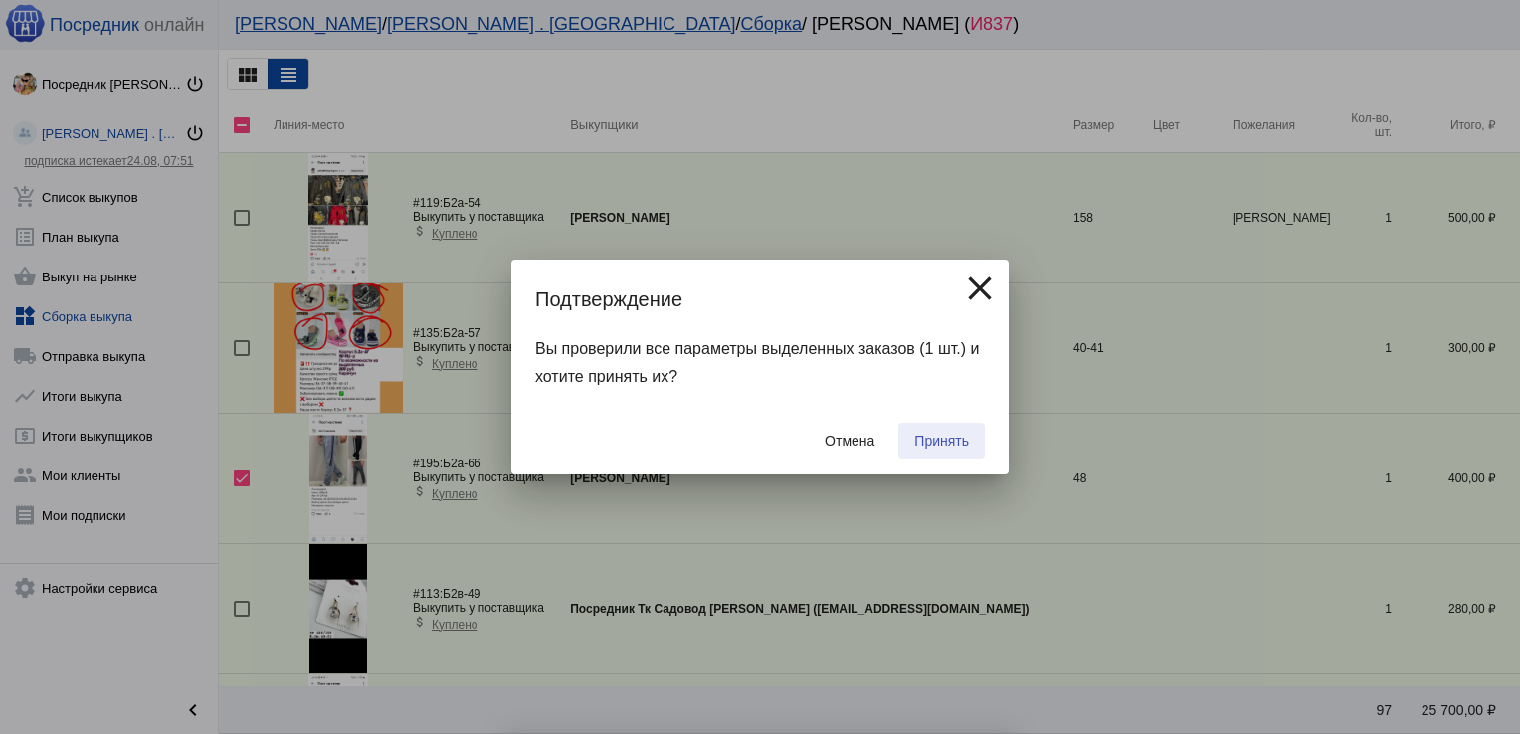
checkbox input "false"
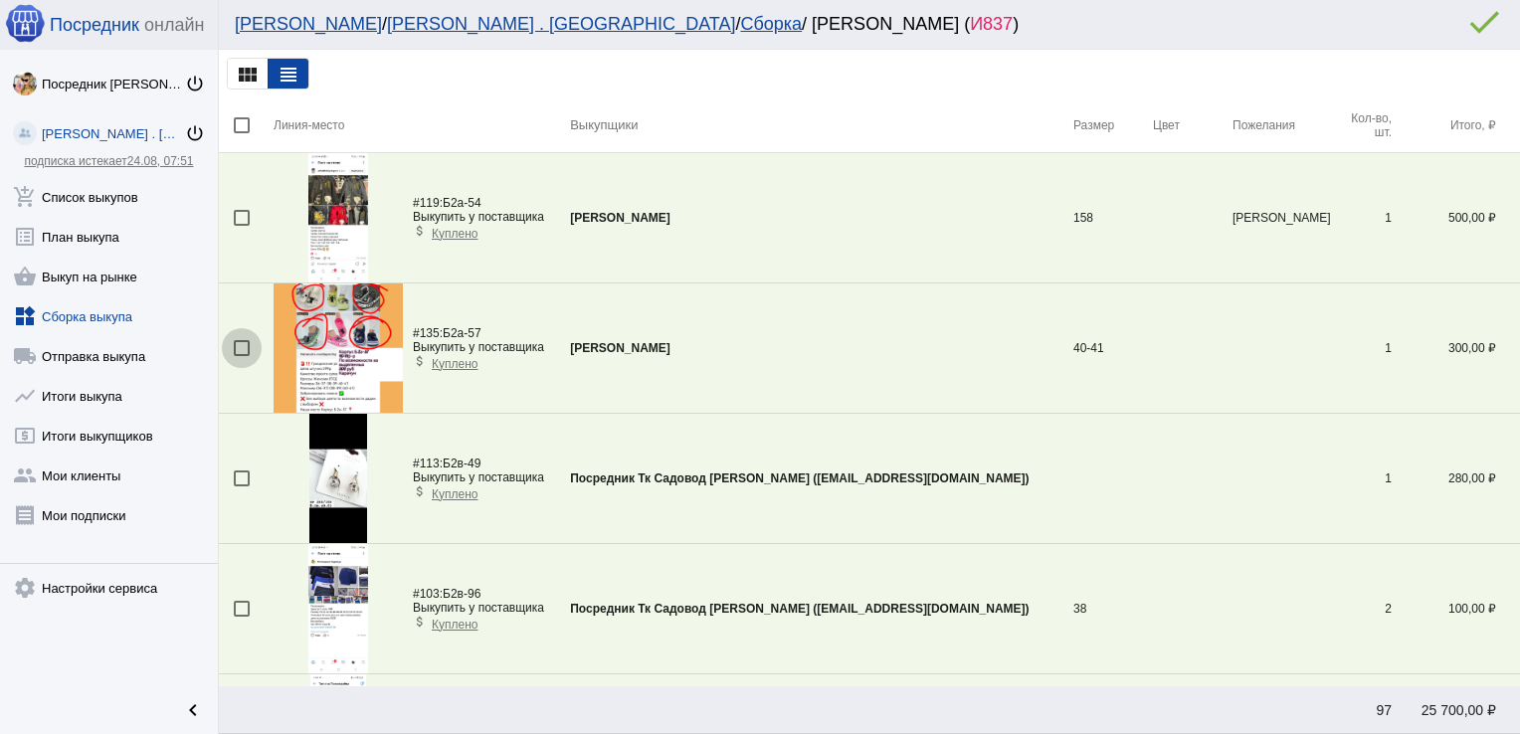
click at [242, 344] on div at bounding box center [242, 348] width 16 height 16
click at [242, 356] on input "checkbox" at bounding box center [241, 356] width 1 height 1
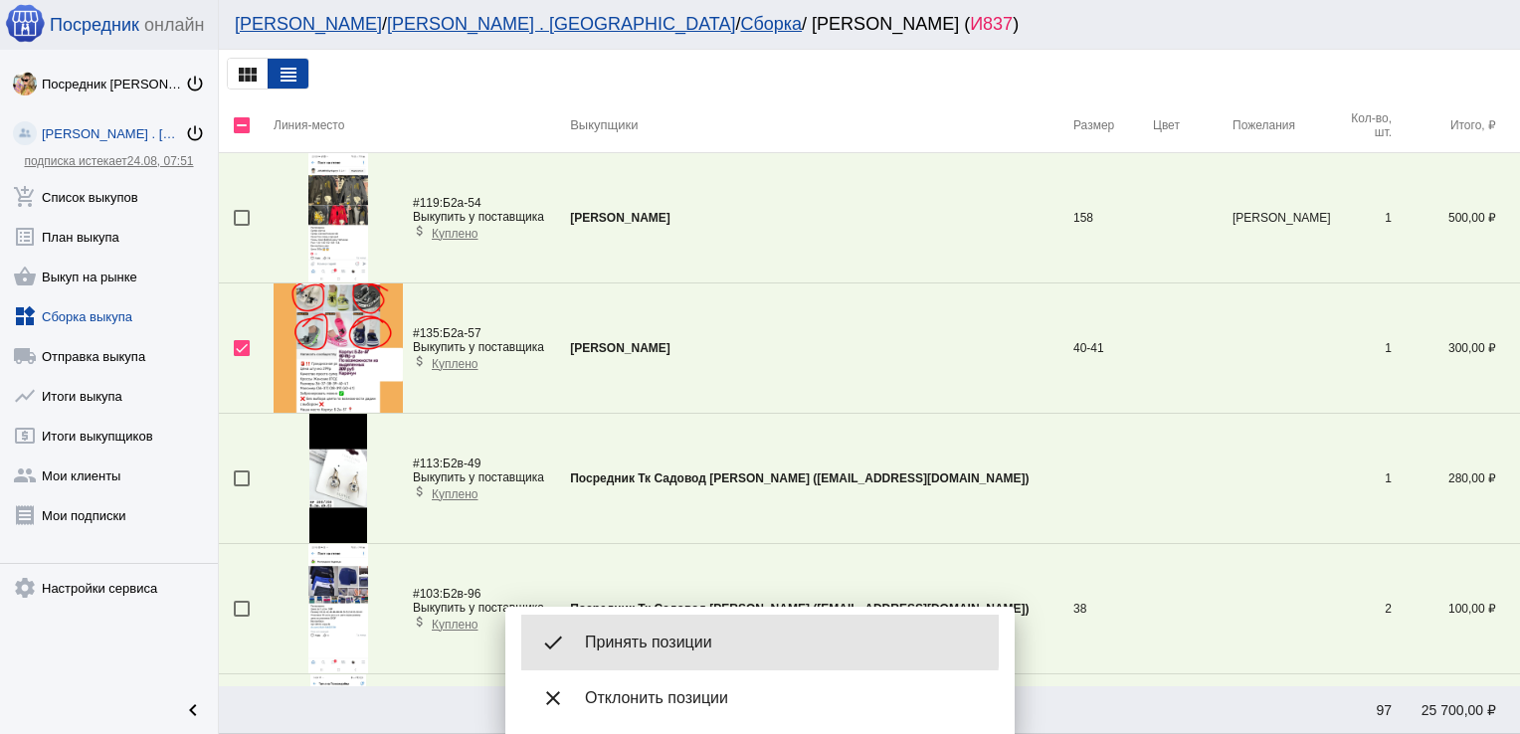
click at [641, 629] on div "done Принять позиции" at bounding box center [760, 643] width 478 height 56
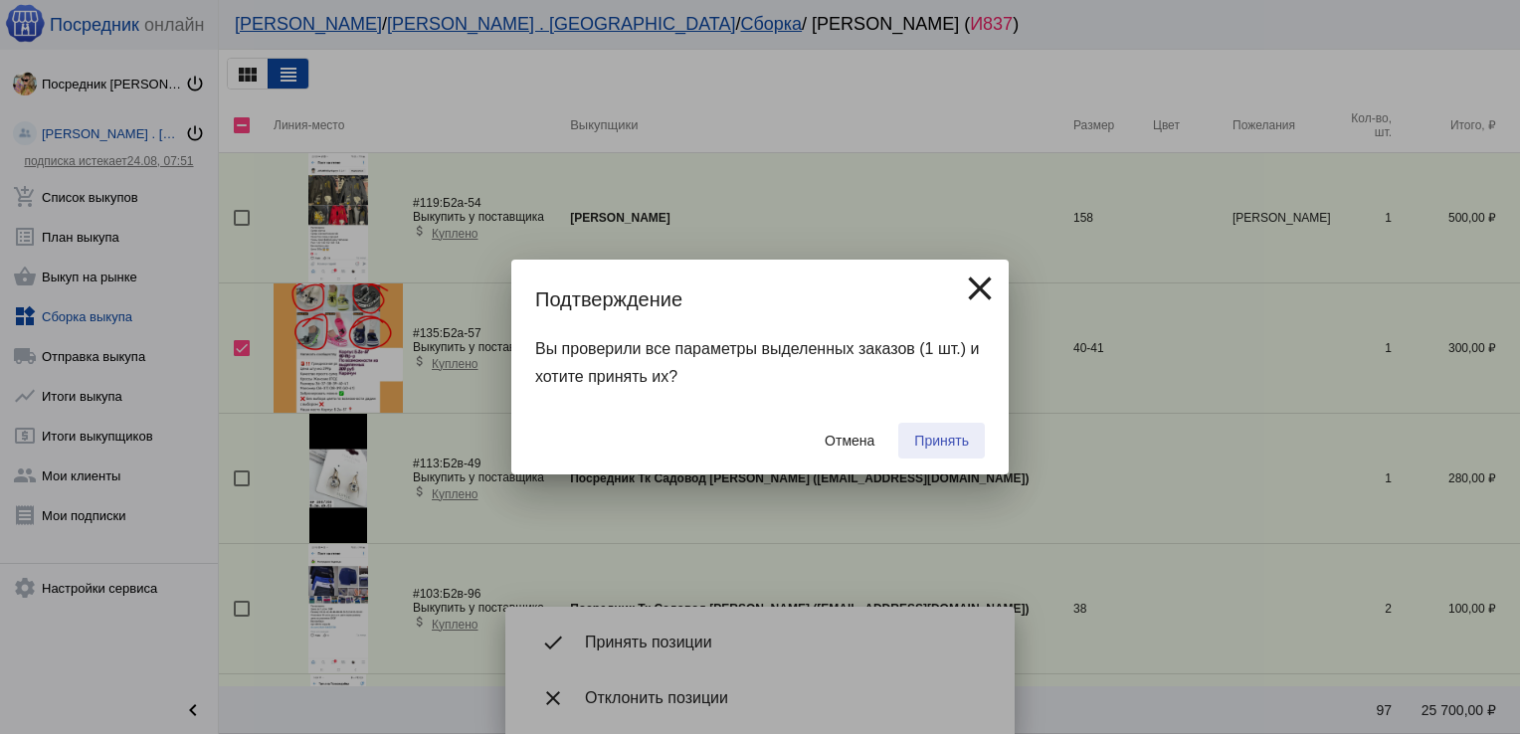
click at [947, 443] on span "Принять" at bounding box center [941, 441] width 55 height 16
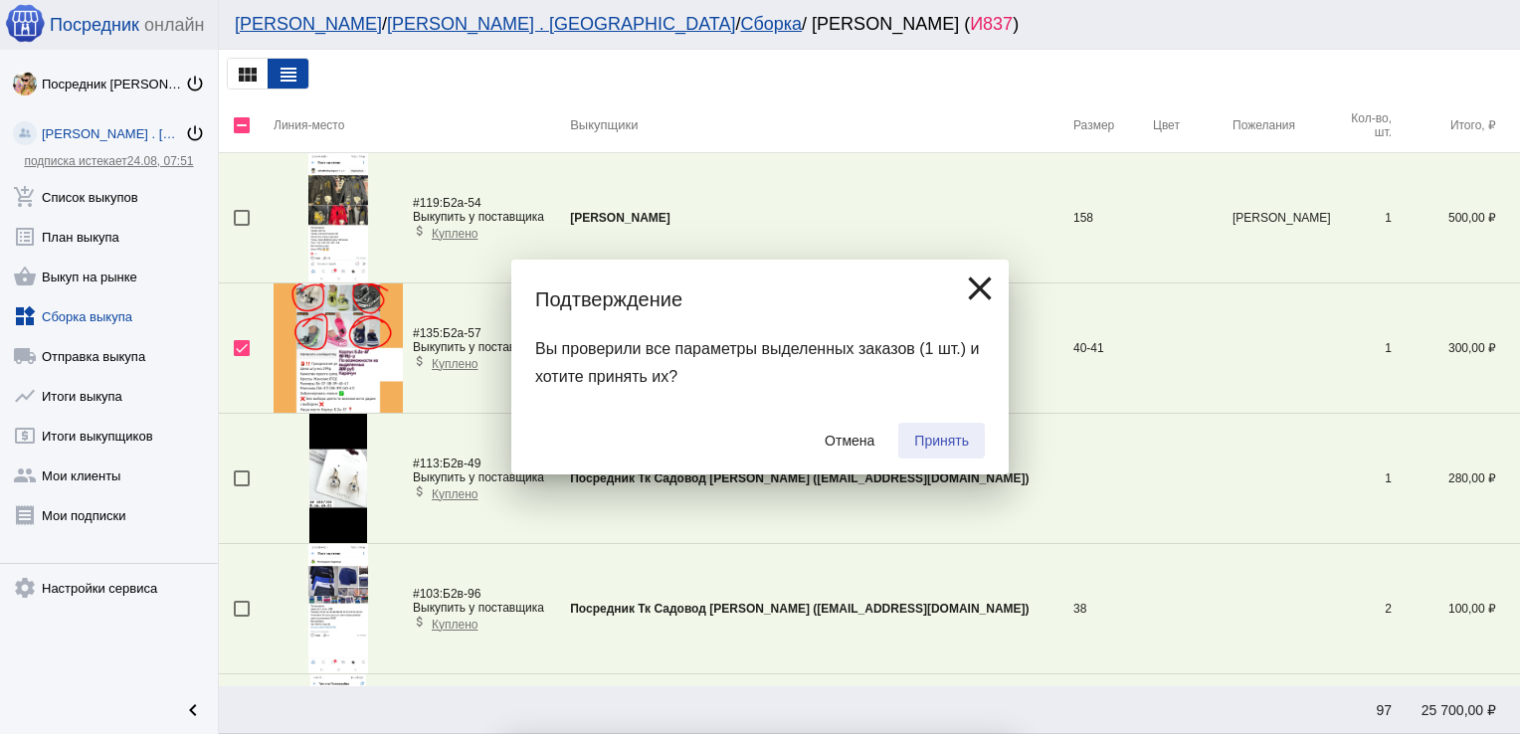
checkbox input "false"
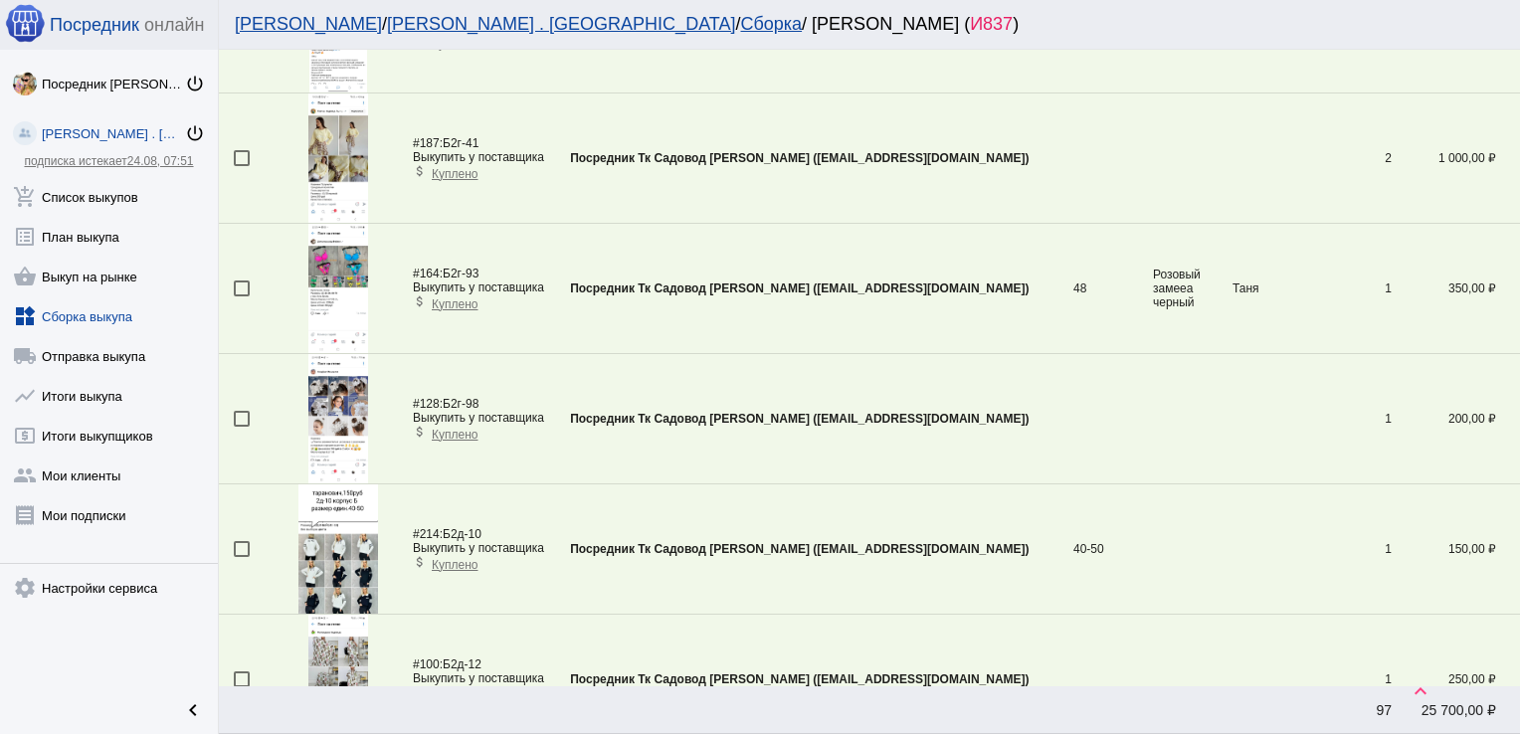
scroll to position [2089, 0]
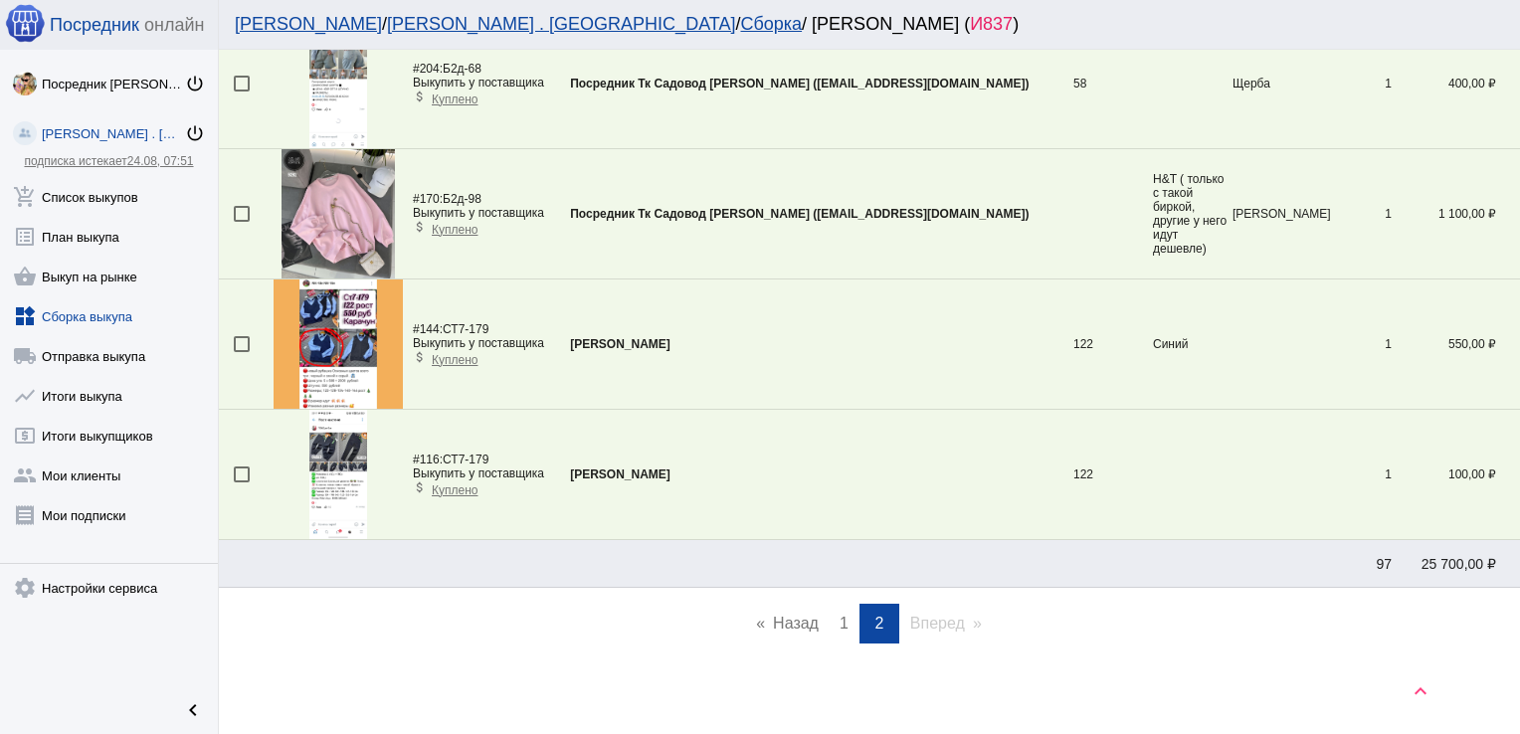
click at [840, 619] on span "1" at bounding box center [844, 623] width 9 height 17
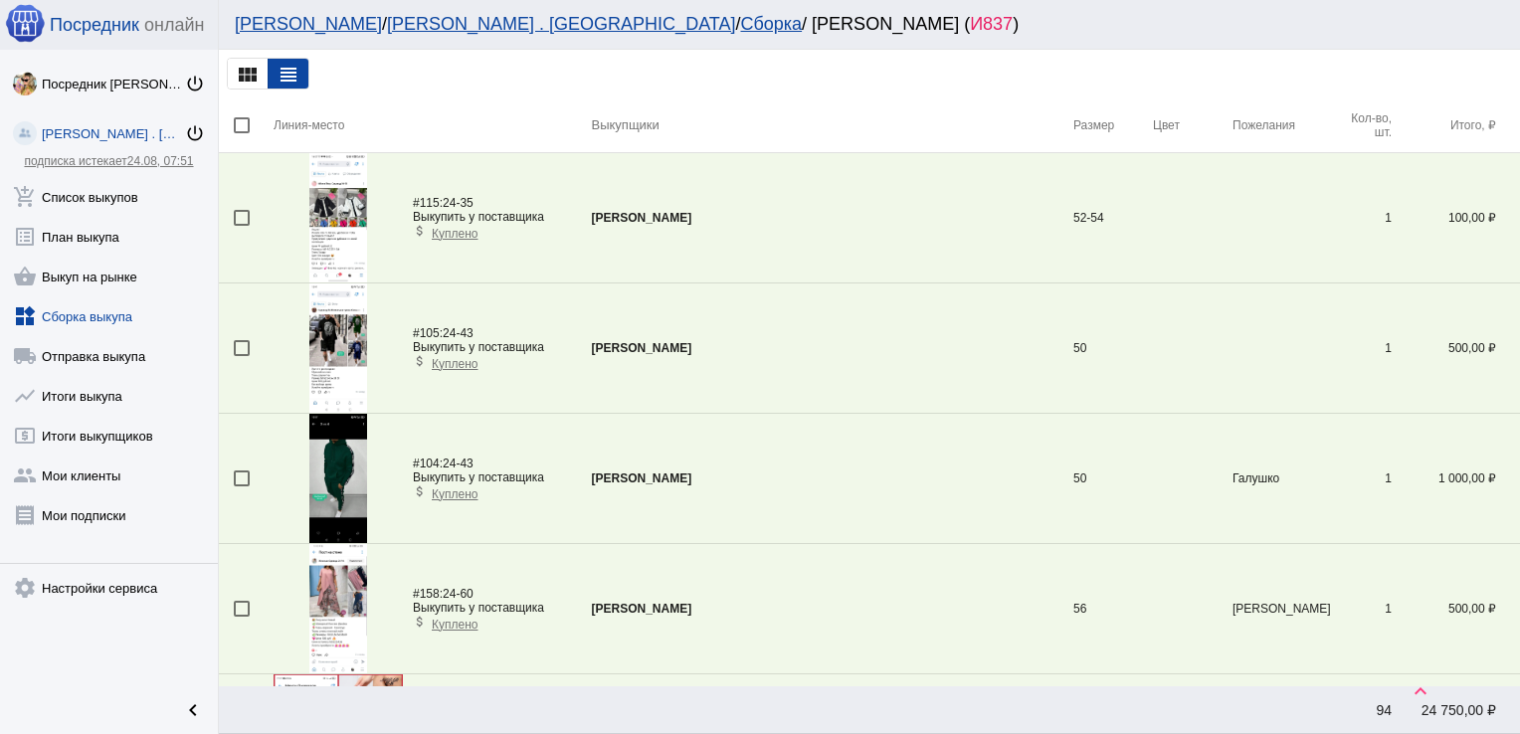
scroll to position [5666, 0]
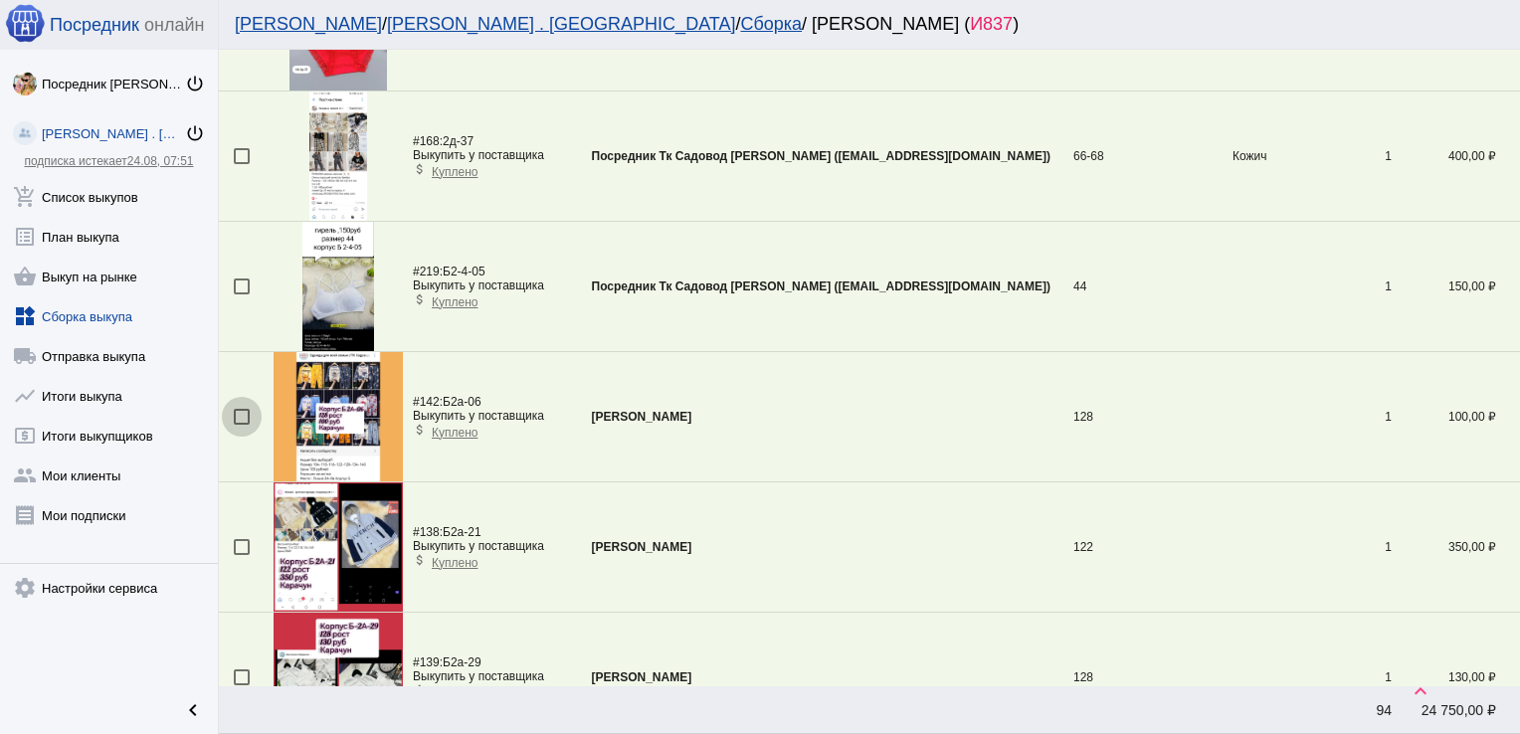
click at [239, 409] on div at bounding box center [242, 417] width 16 height 16
click at [241, 425] on input "checkbox" at bounding box center [241, 425] width 1 height 1
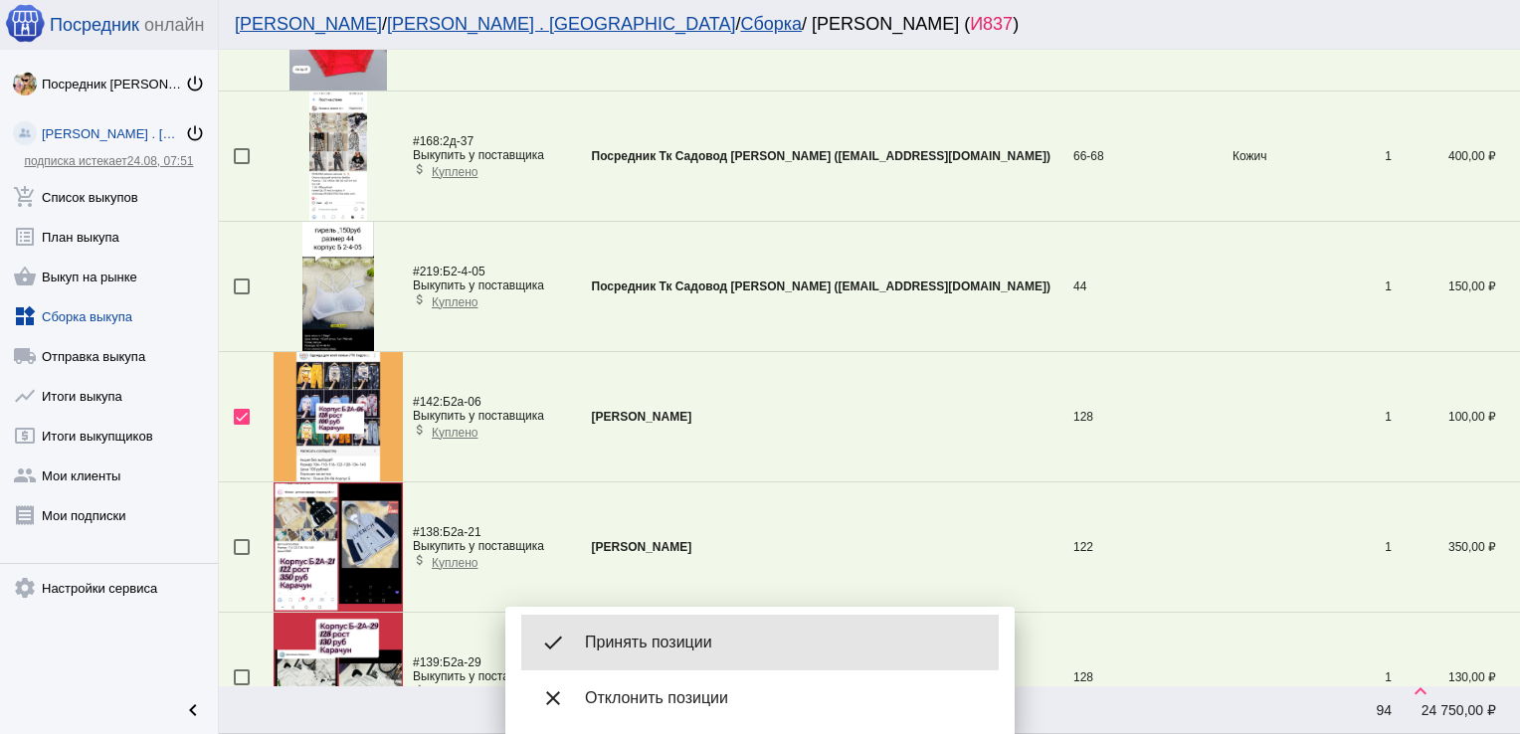
click at [662, 623] on div "done Принять позиции" at bounding box center [760, 643] width 478 height 56
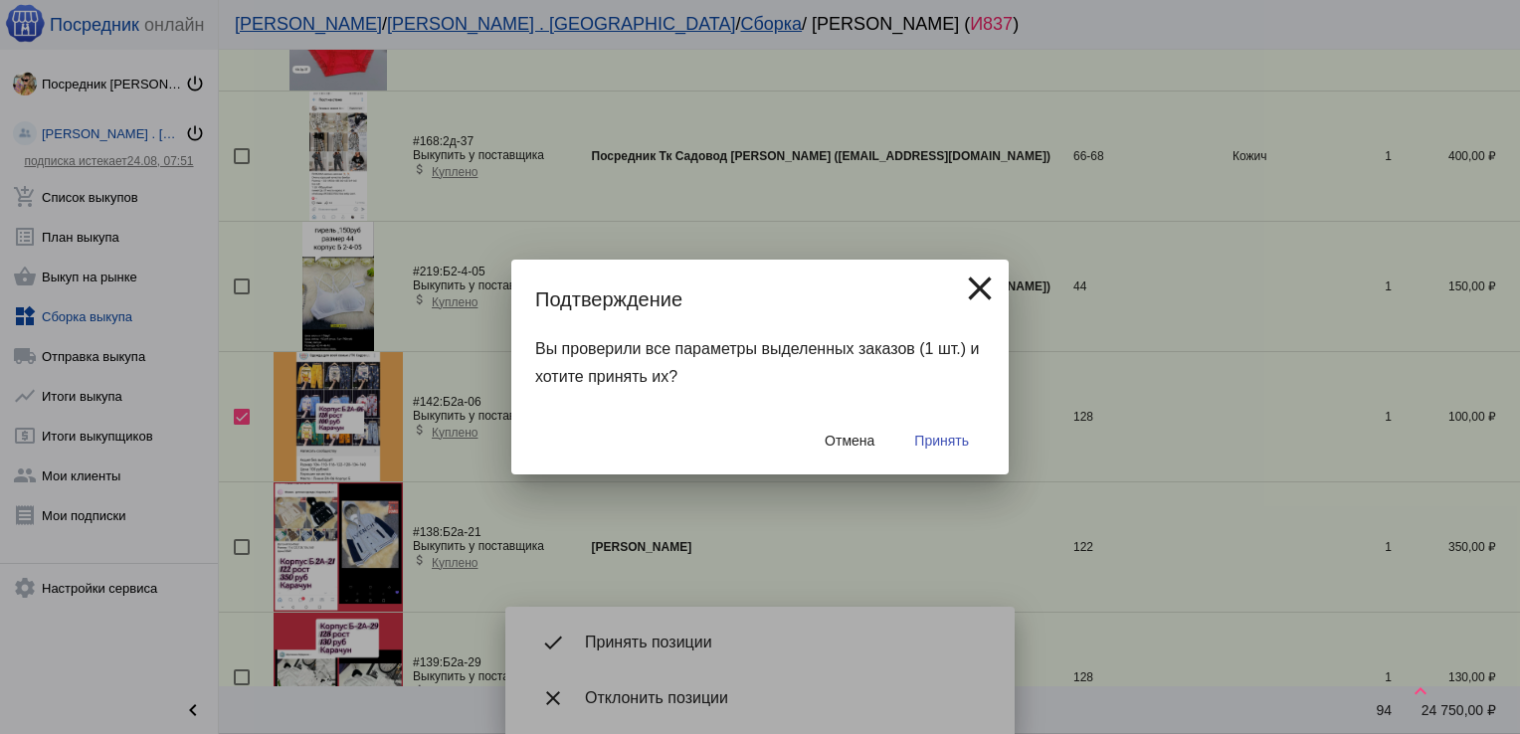
click at [945, 432] on button "Принять" at bounding box center [941, 441] width 87 height 36
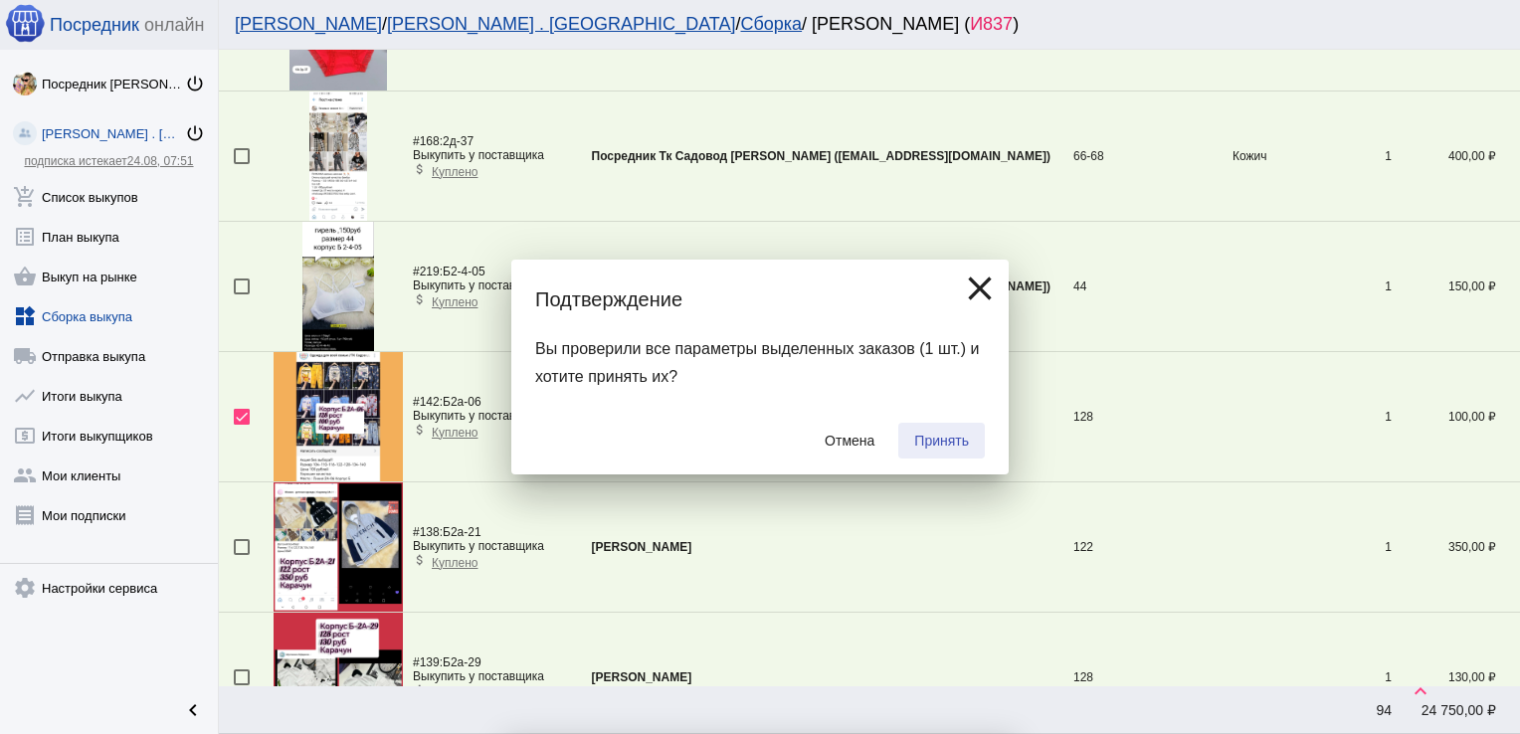
checkbox input "false"
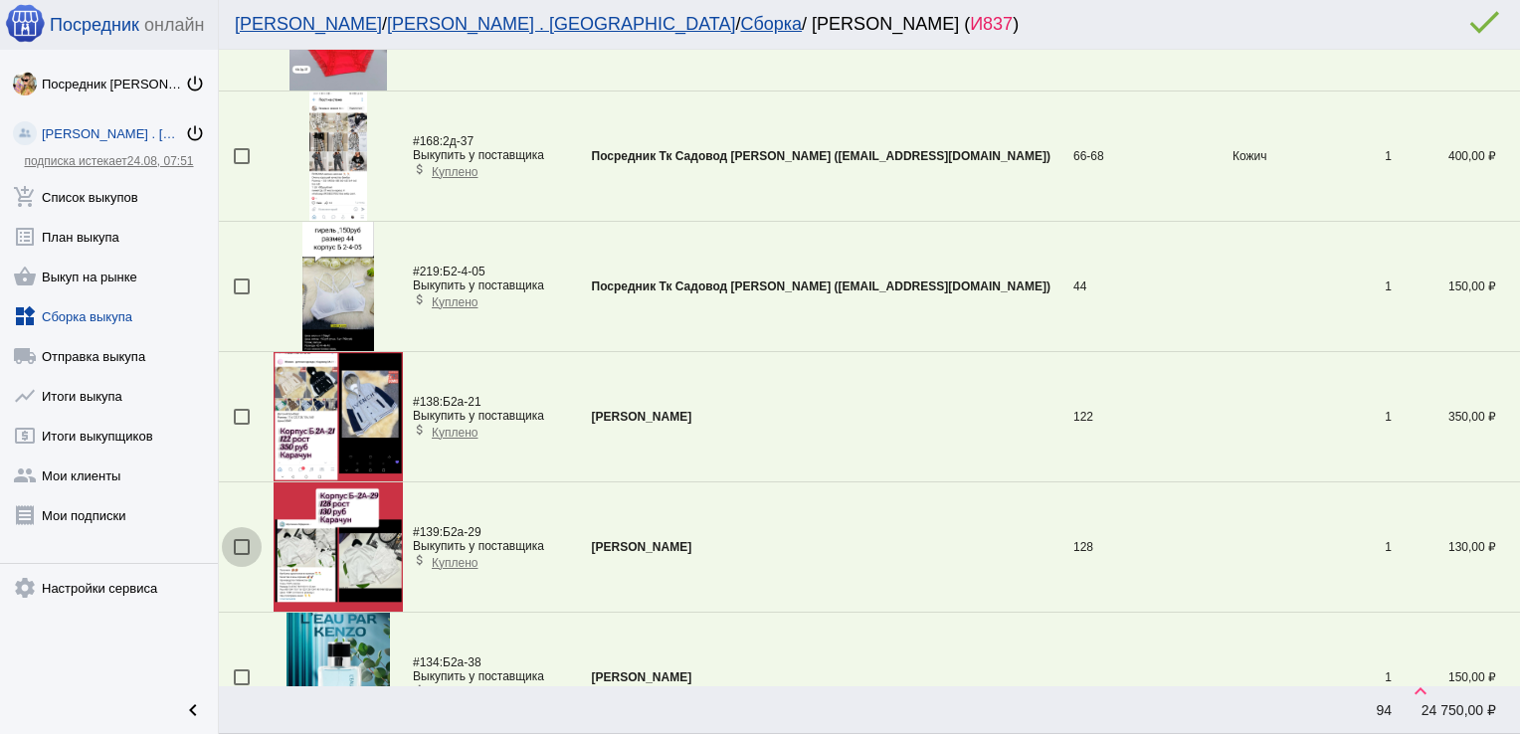
click at [237, 539] on div at bounding box center [242, 547] width 16 height 16
click at [241, 555] on input "checkbox" at bounding box center [241, 555] width 1 height 1
checkbox input "true"
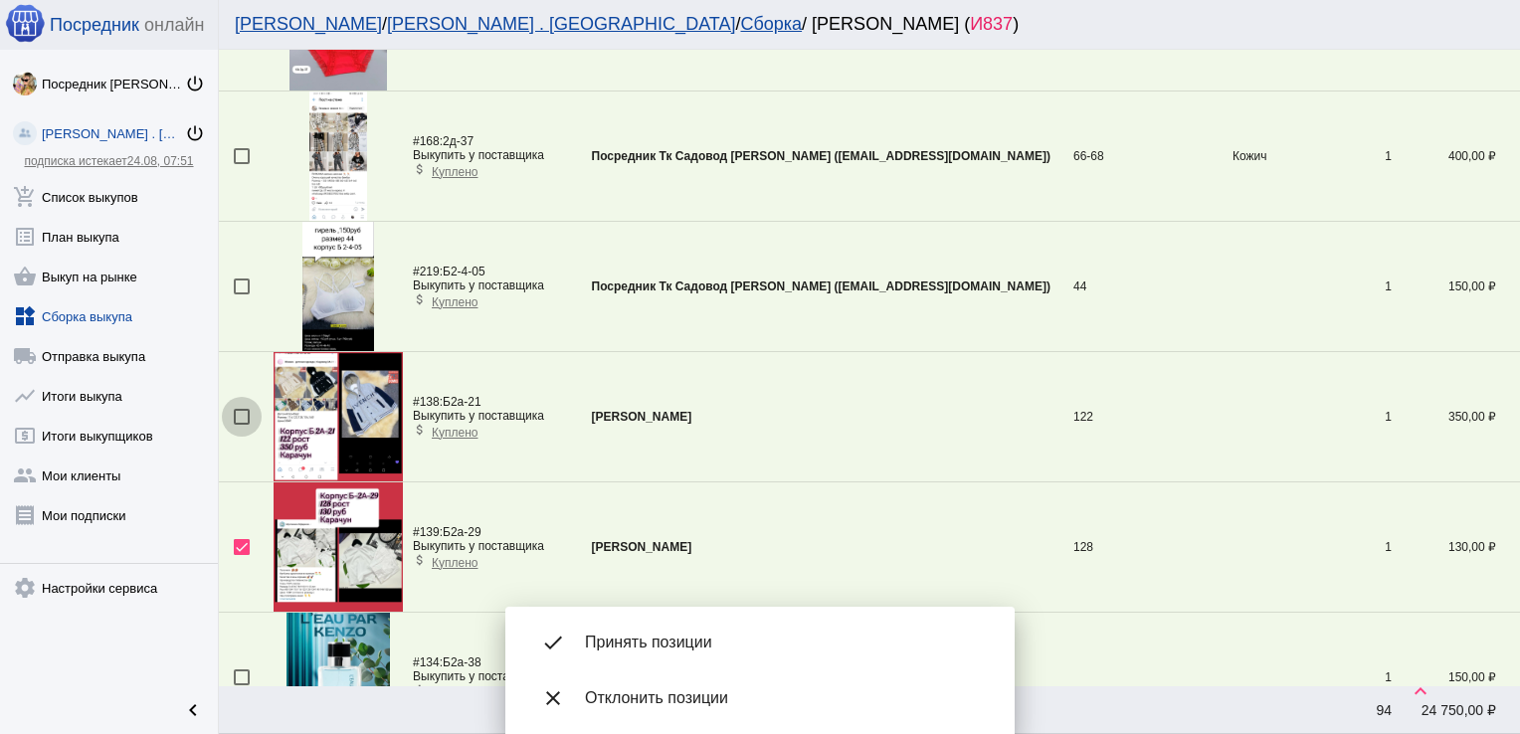
click at [242, 409] on div at bounding box center [242, 417] width 16 height 16
click at [242, 425] on input "checkbox" at bounding box center [241, 425] width 1 height 1
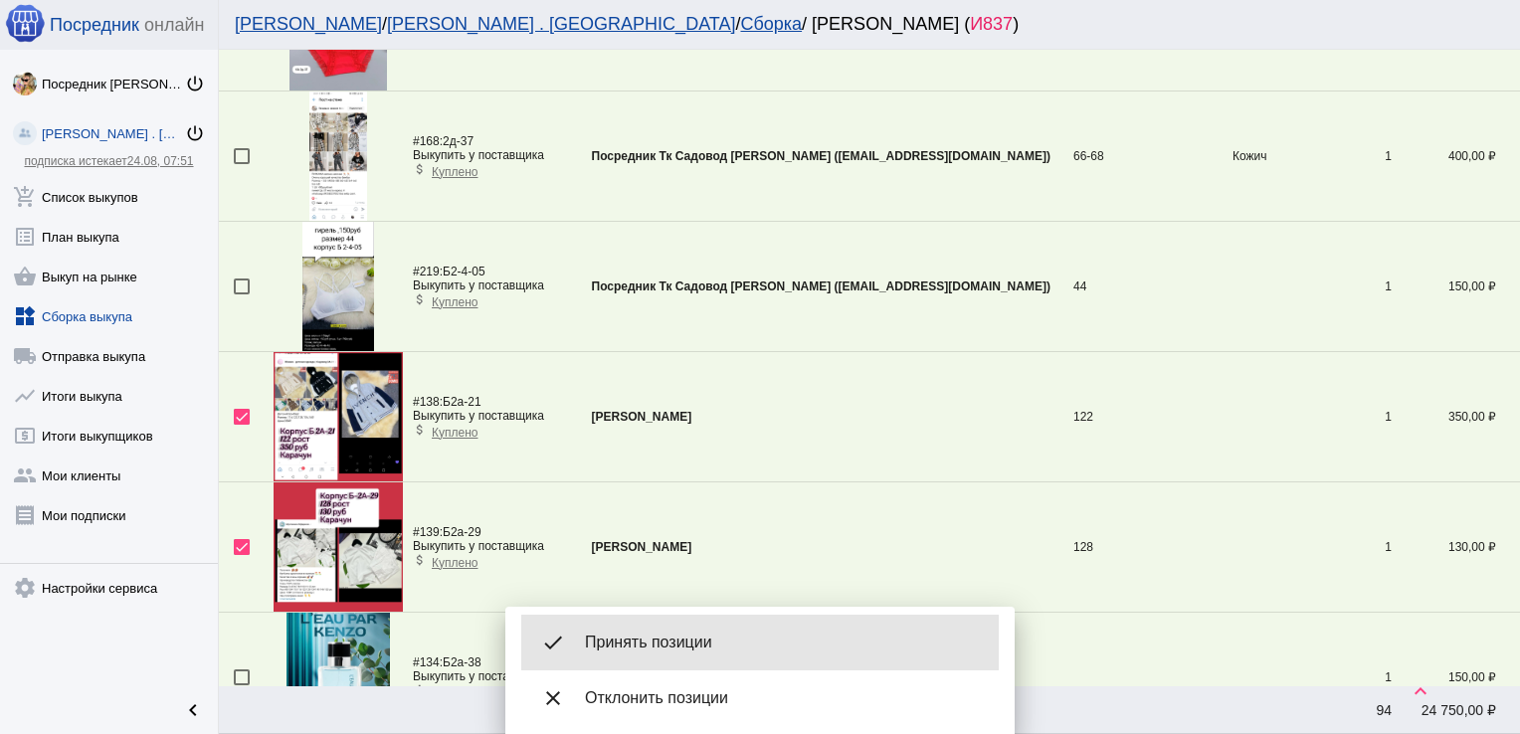
click at [738, 644] on span "Принять позиции" at bounding box center [784, 643] width 398 height 20
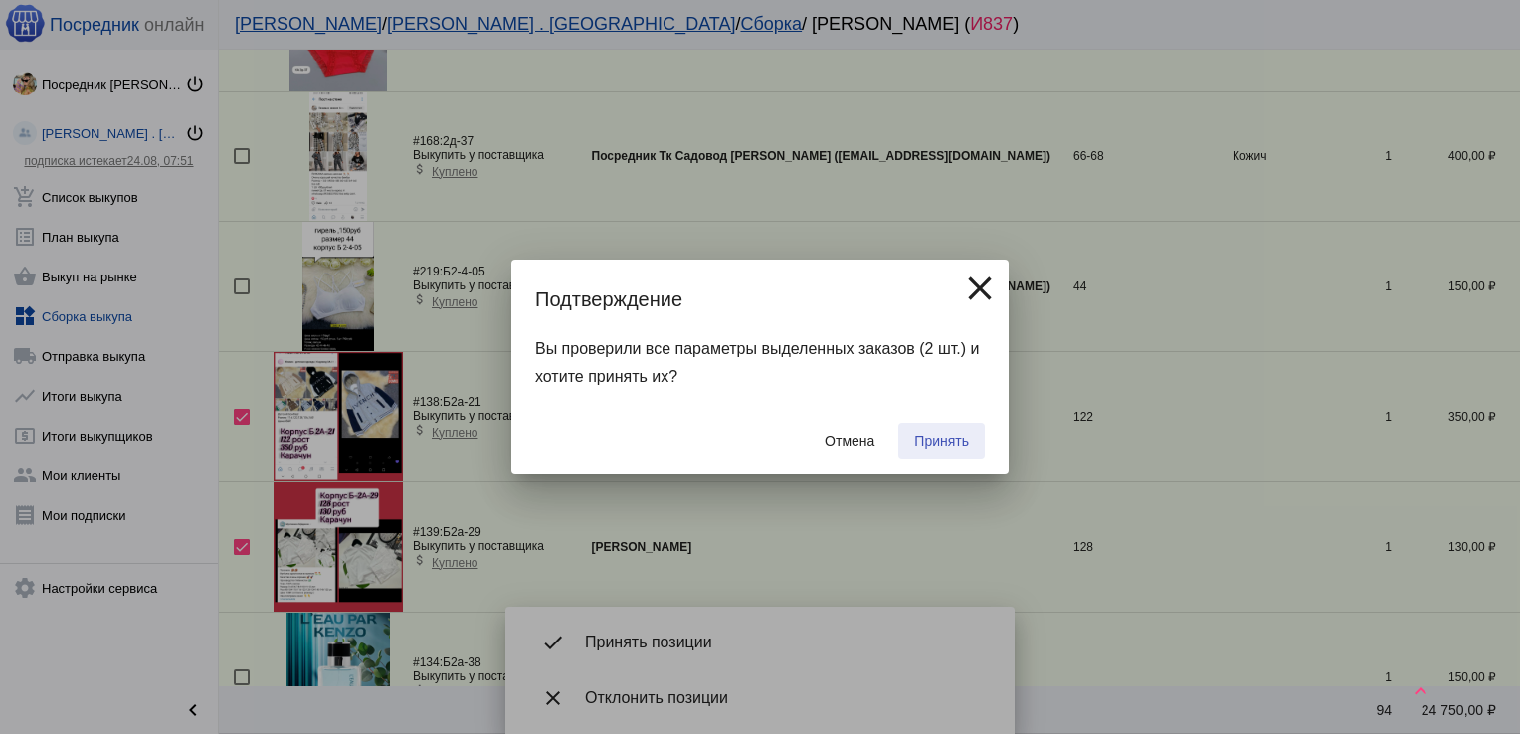
click at [945, 434] on span "Принять" at bounding box center [941, 441] width 55 height 16
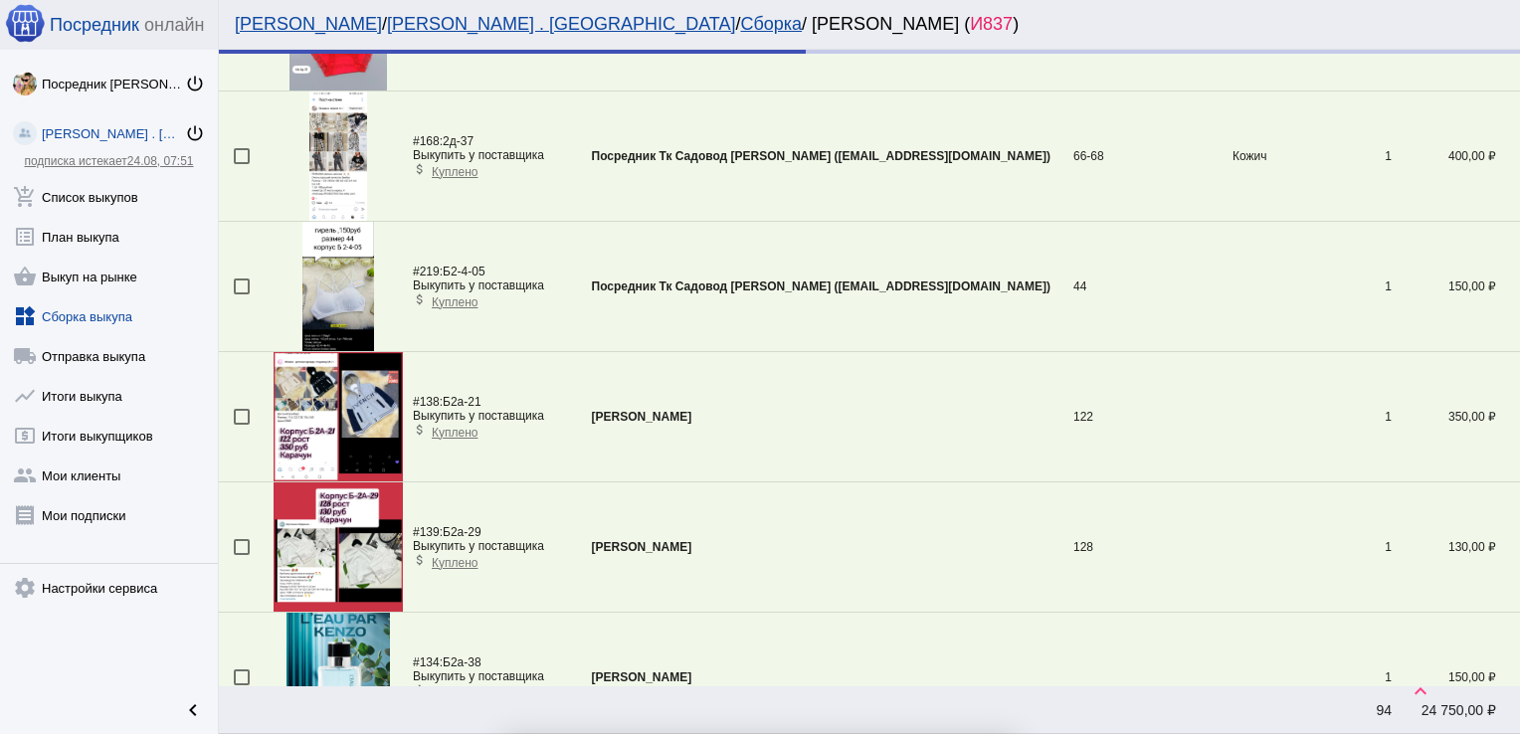
checkbox input "false"
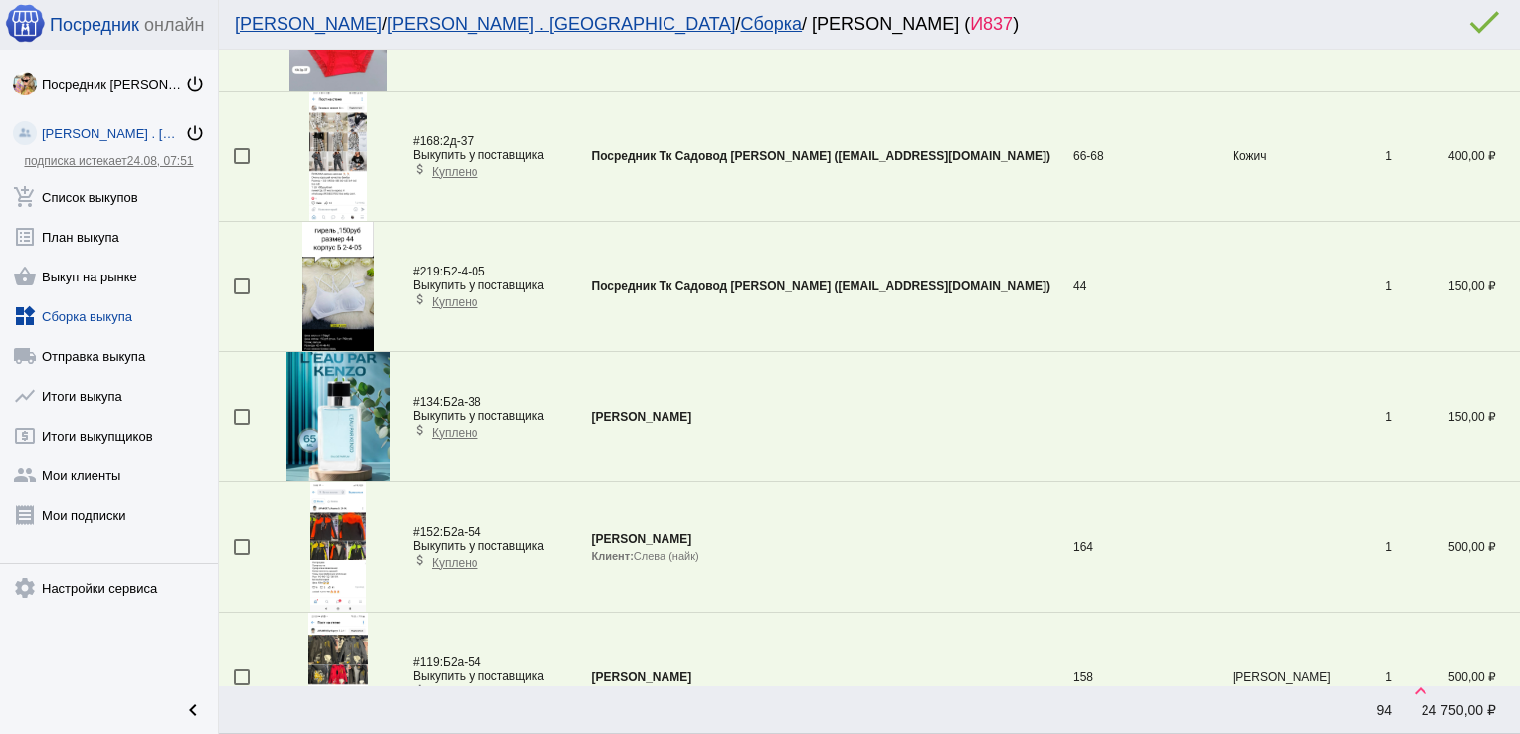
scroll to position [2022, 0]
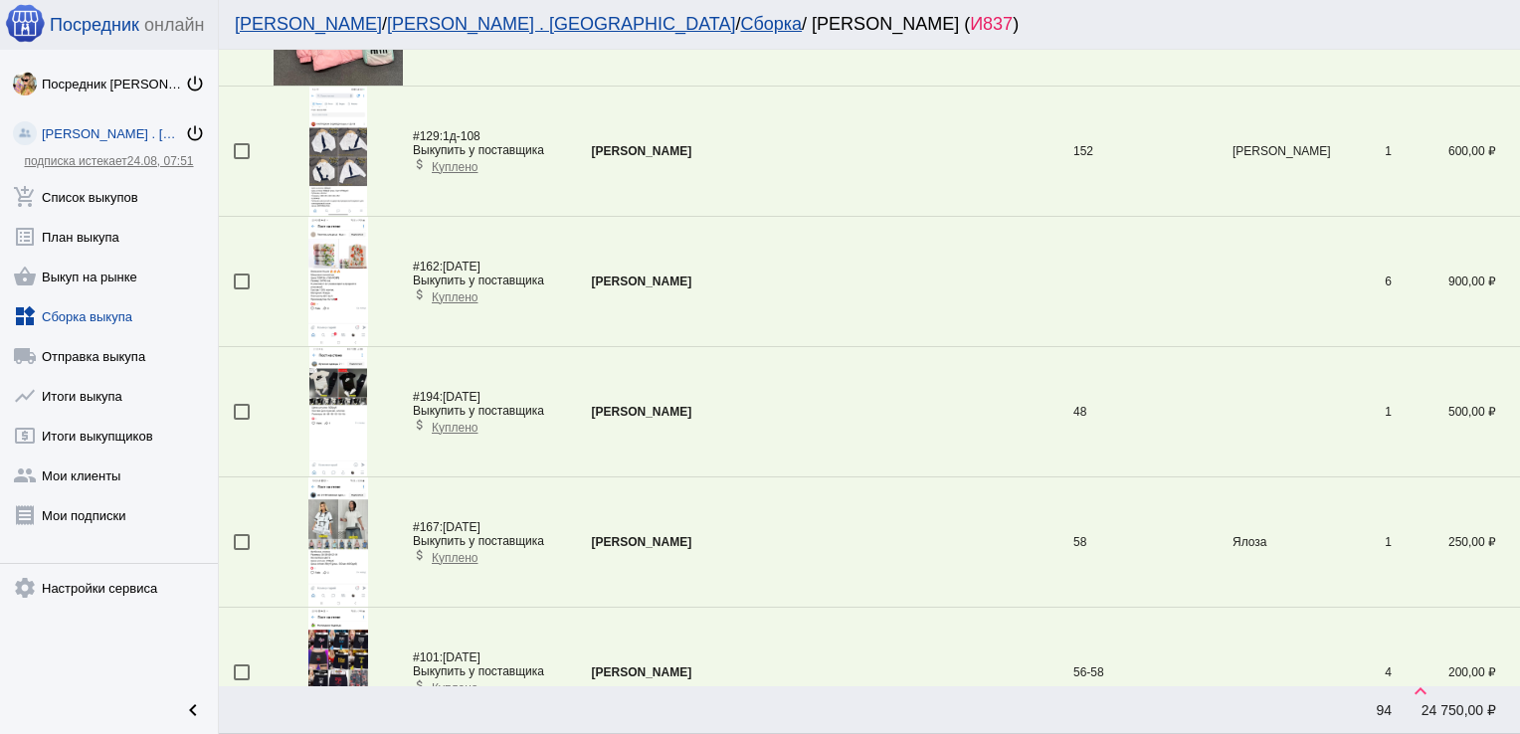
click at [242, 408] on div at bounding box center [242, 412] width 16 height 16
click at [242, 420] on input "checkbox" at bounding box center [241, 420] width 1 height 1
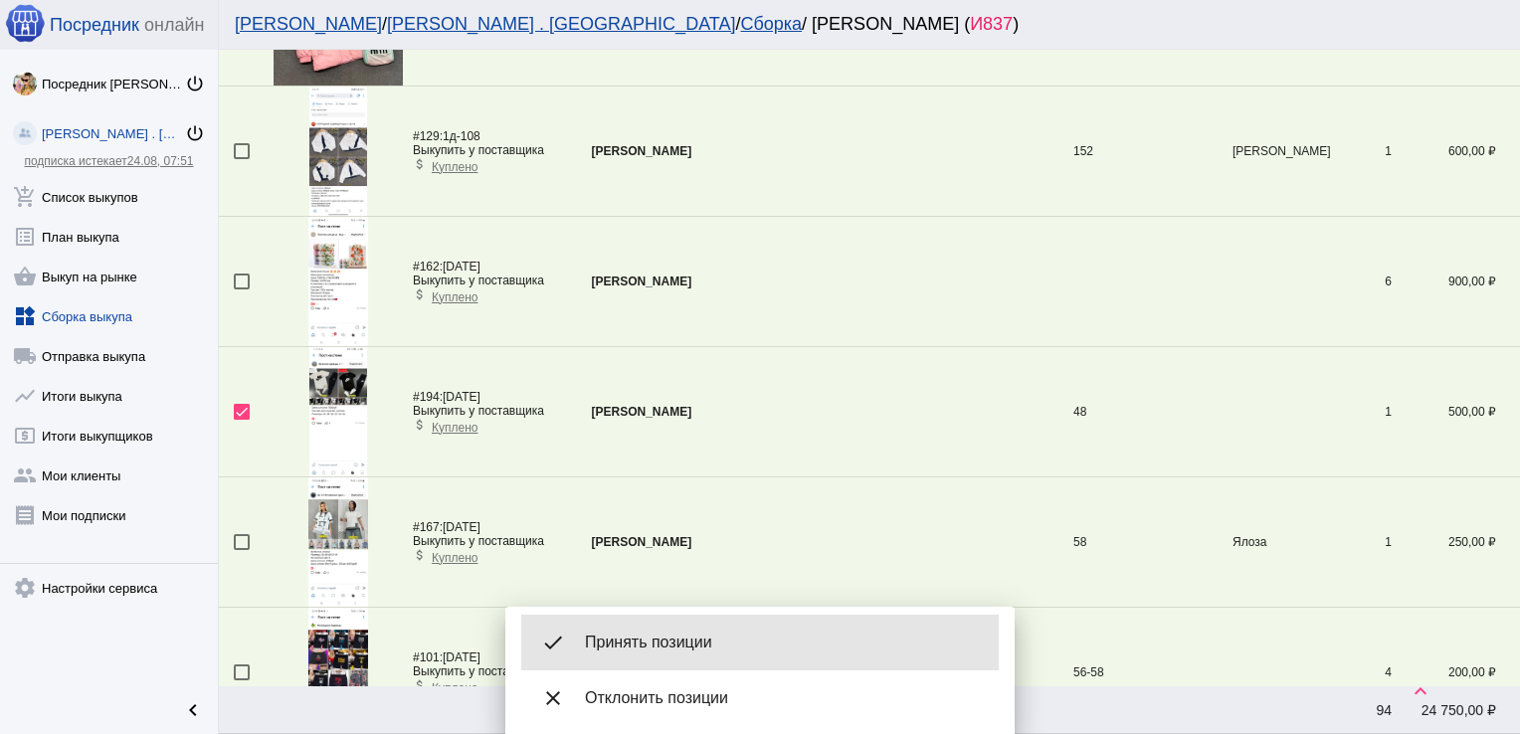
click at [645, 632] on div "done Принять позиции" at bounding box center [760, 643] width 478 height 56
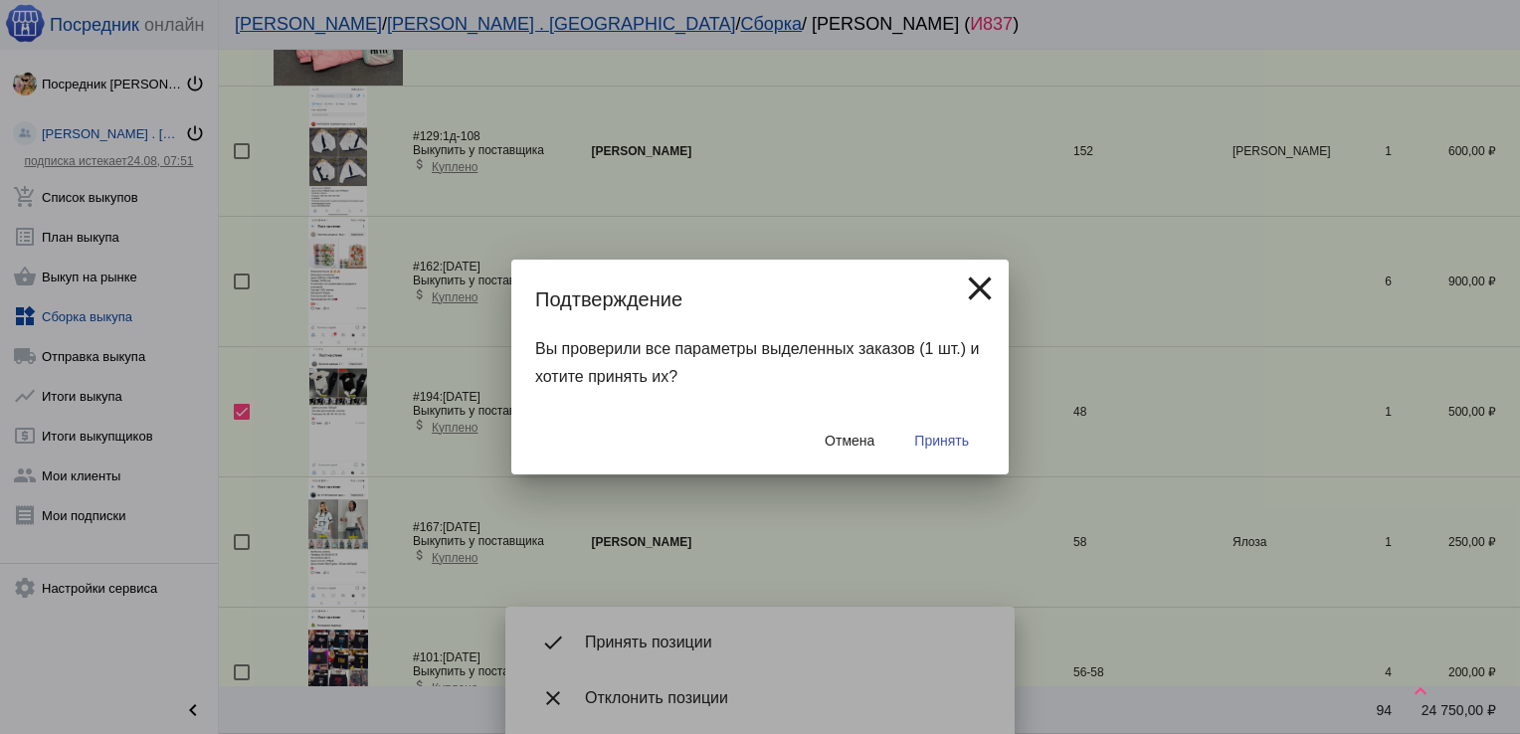
click at [945, 438] on span "Принять" at bounding box center [941, 441] width 55 height 16
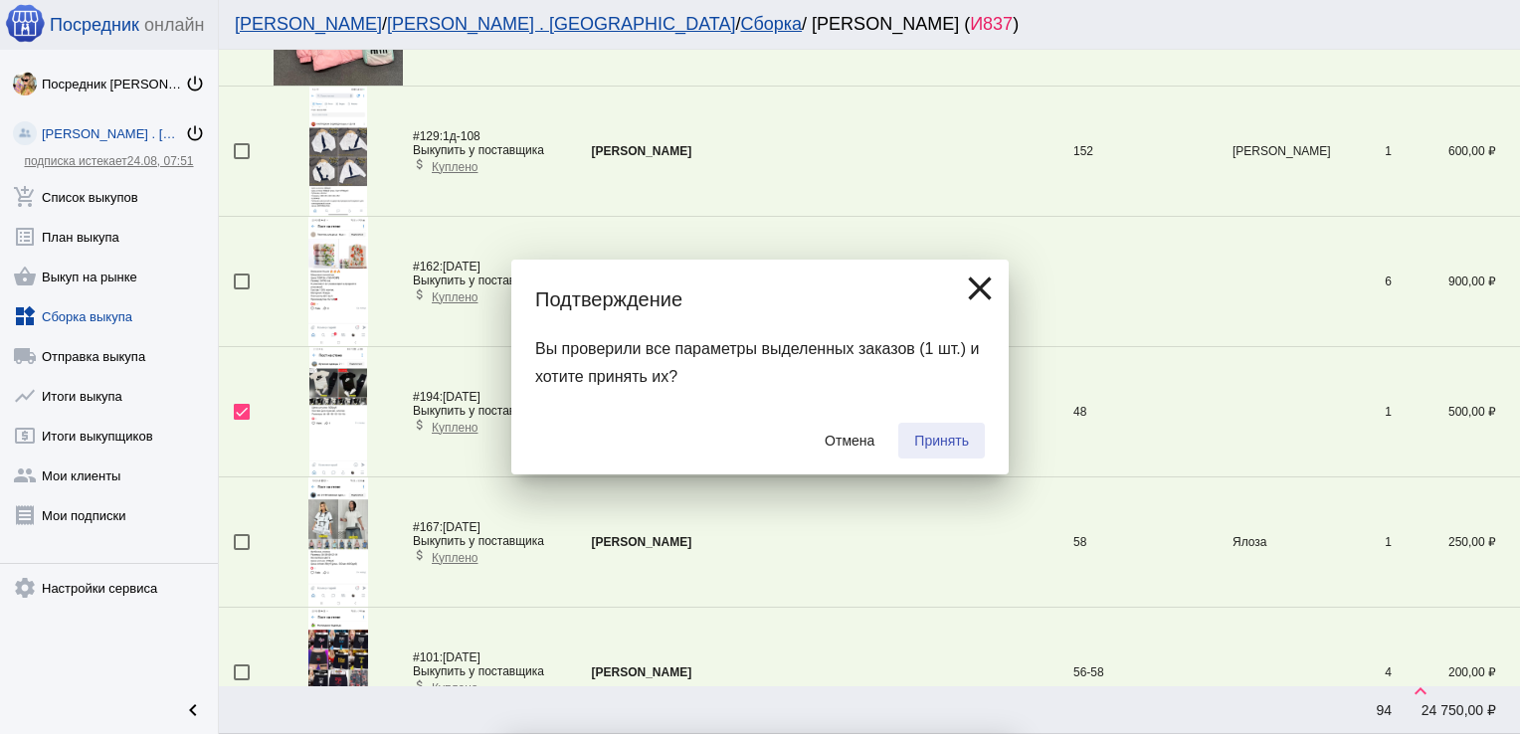
checkbox input "false"
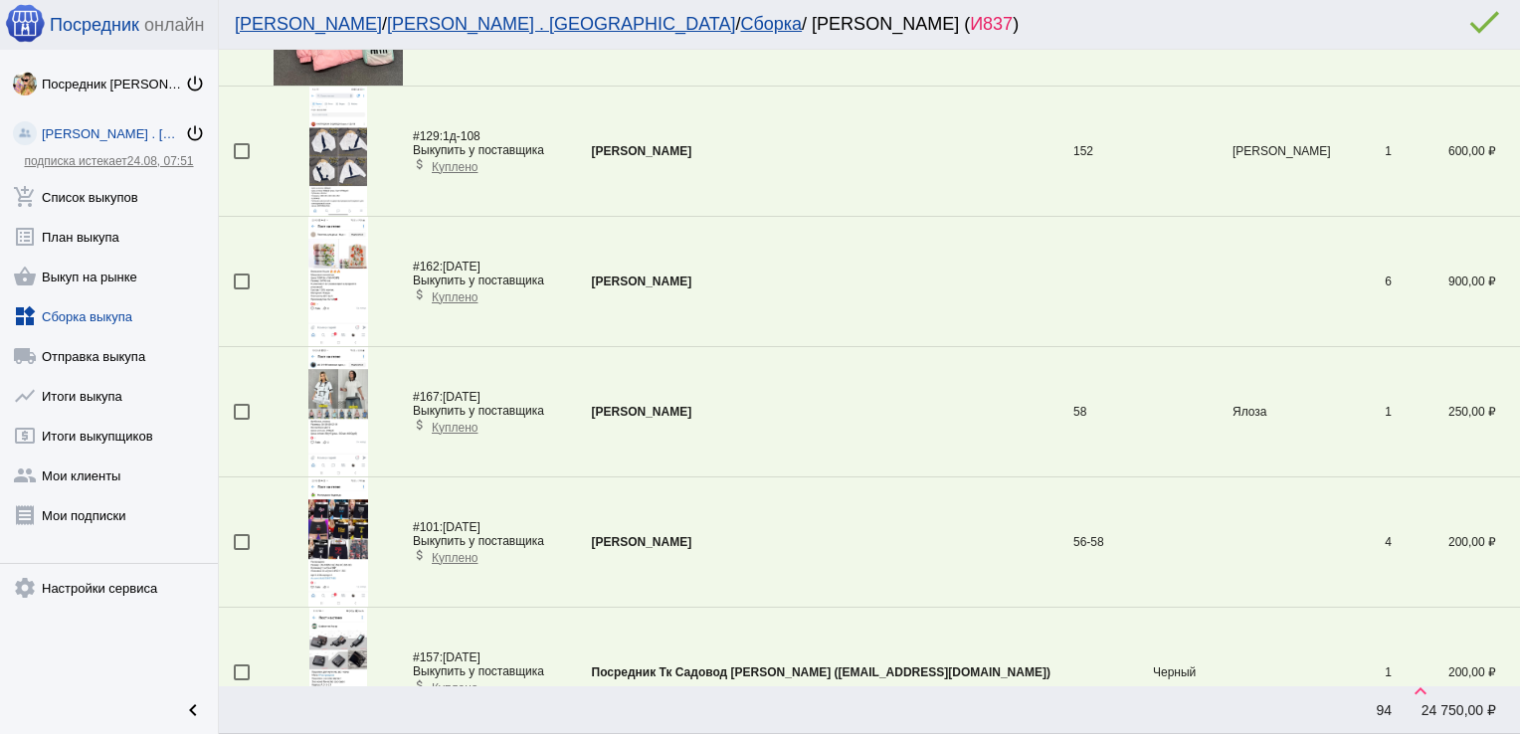
scroll to position [6124, 0]
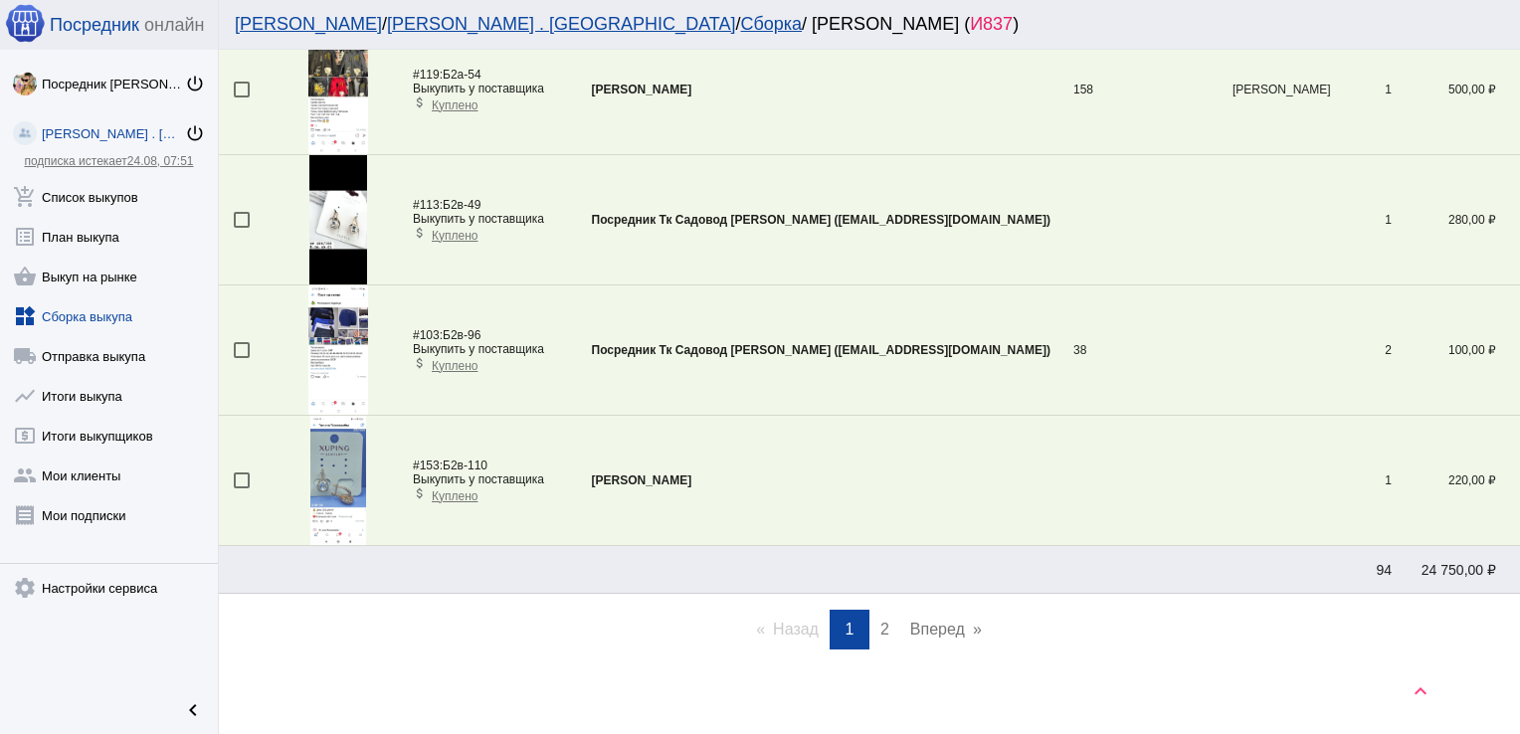
click at [243, 473] on div at bounding box center [242, 481] width 16 height 16
click at [242, 489] on input "checkbox" at bounding box center [241, 489] width 1 height 1
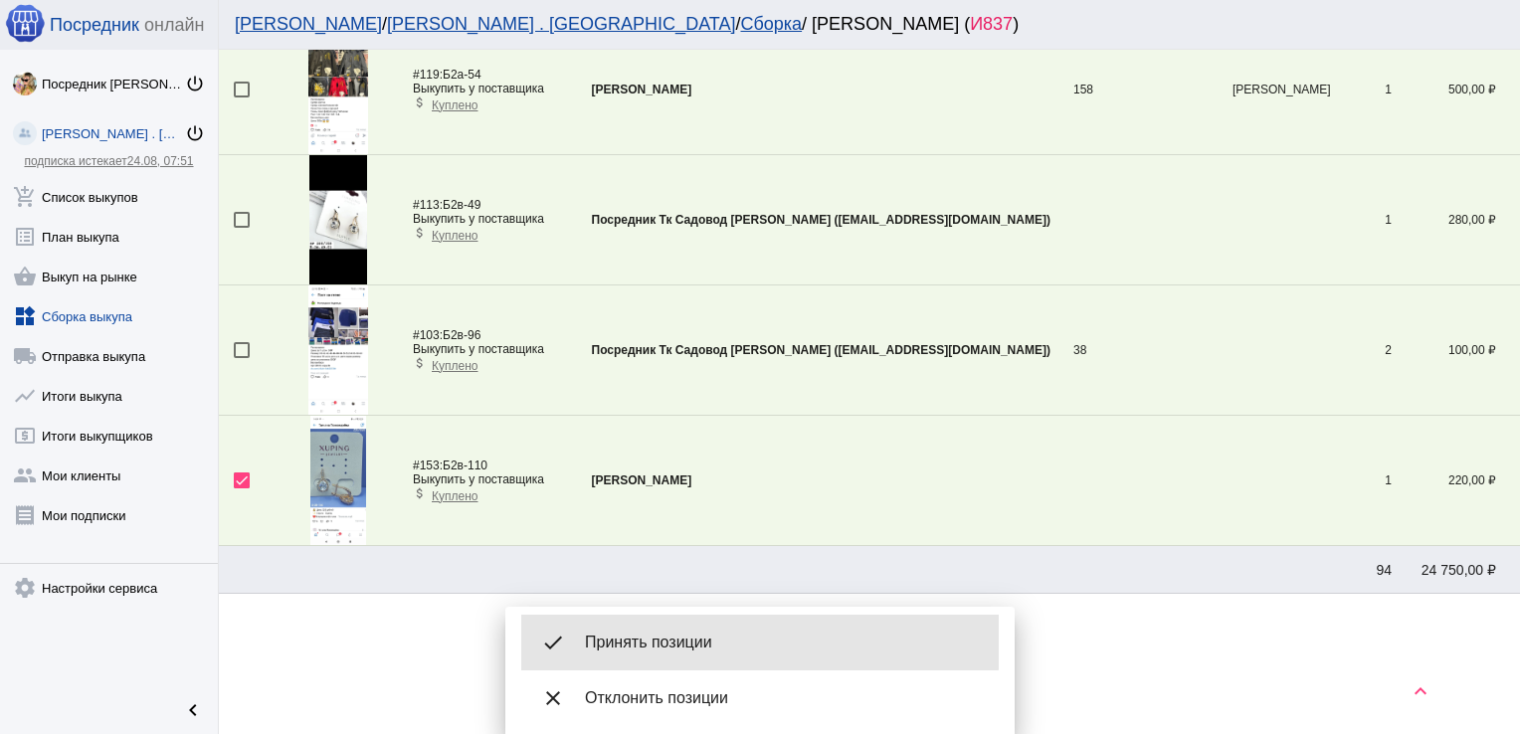
click at [653, 632] on div "done Принять позиции" at bounding box center [760, 643] width 478 height 56
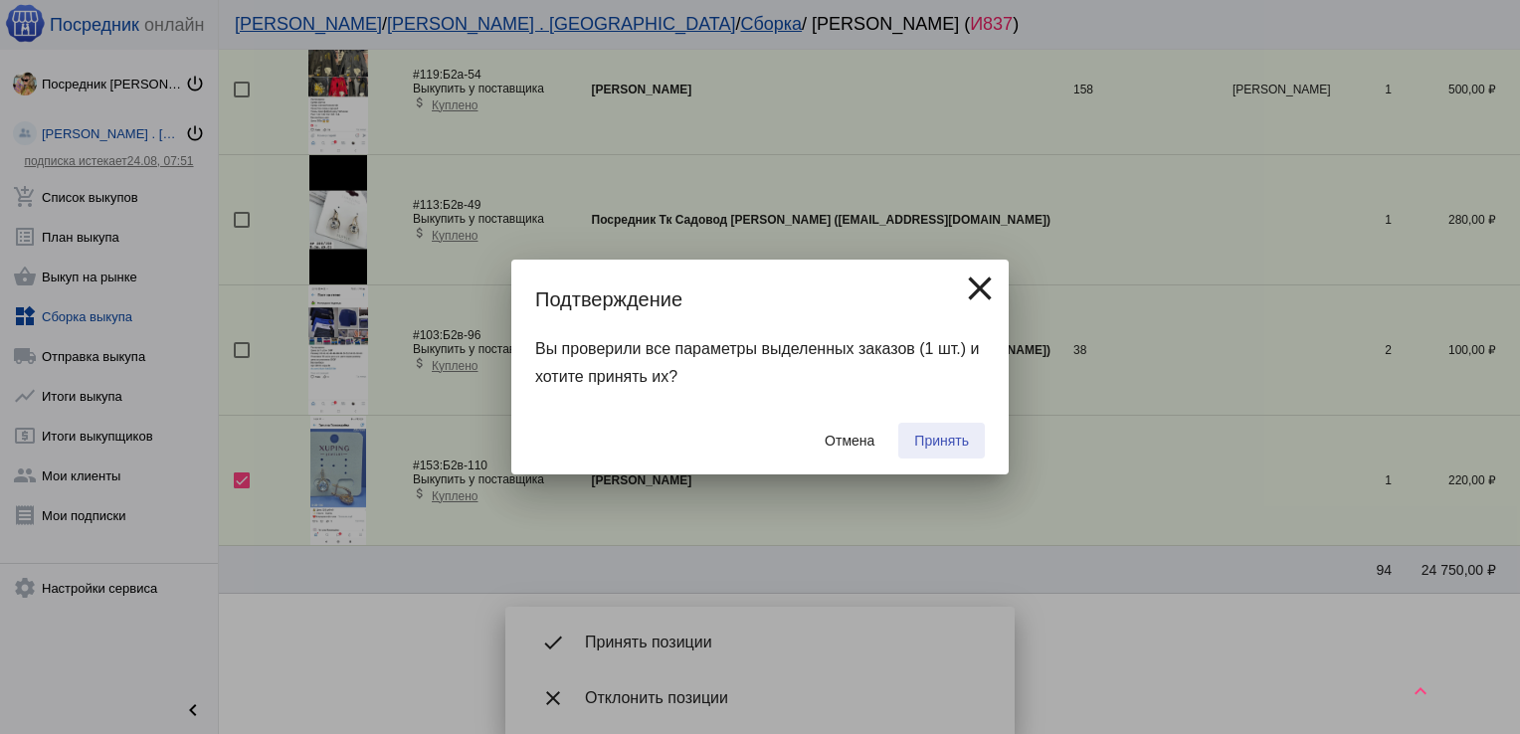
click at [948, 440] on span "Принять" at bounding box center [941, 441] width 55 height 16
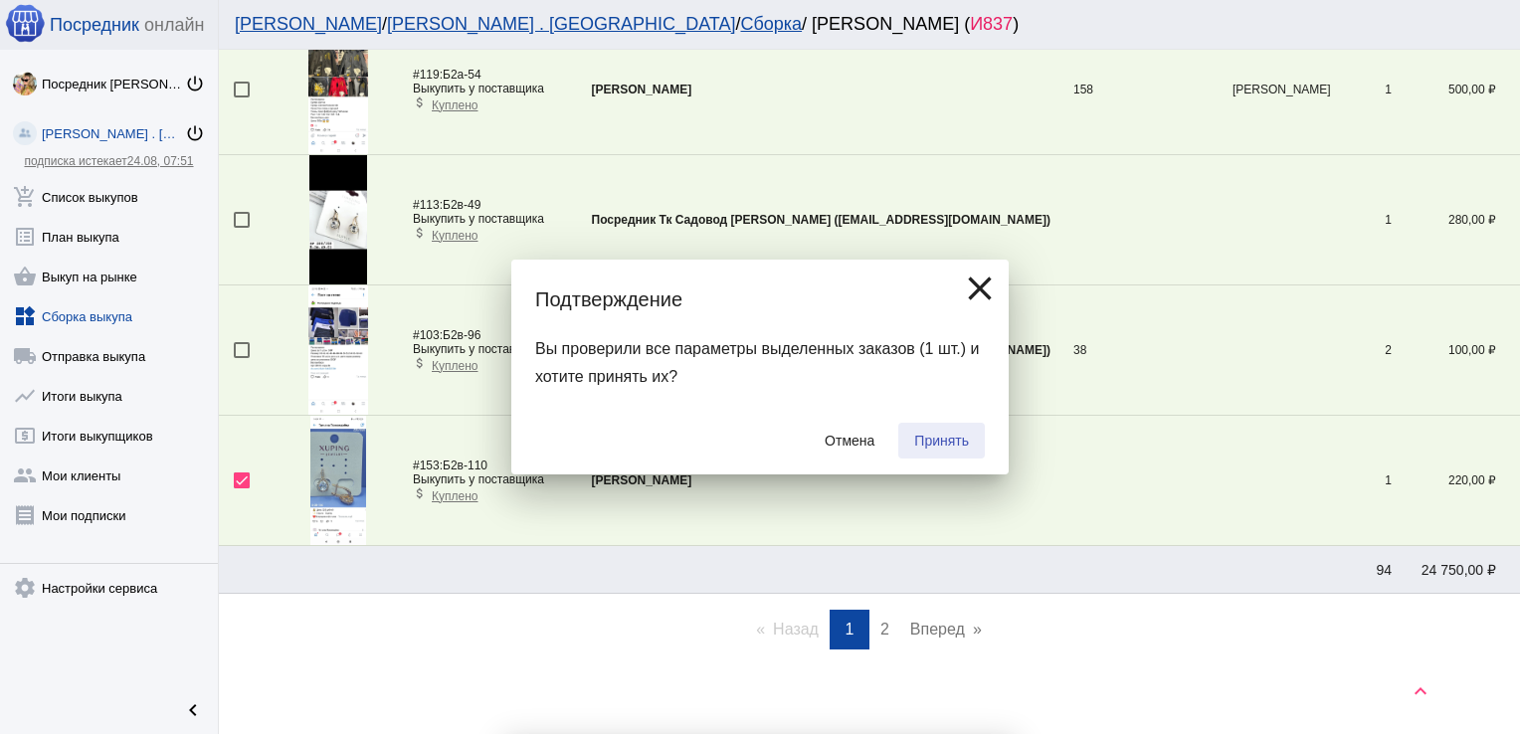
checkbox input "false"
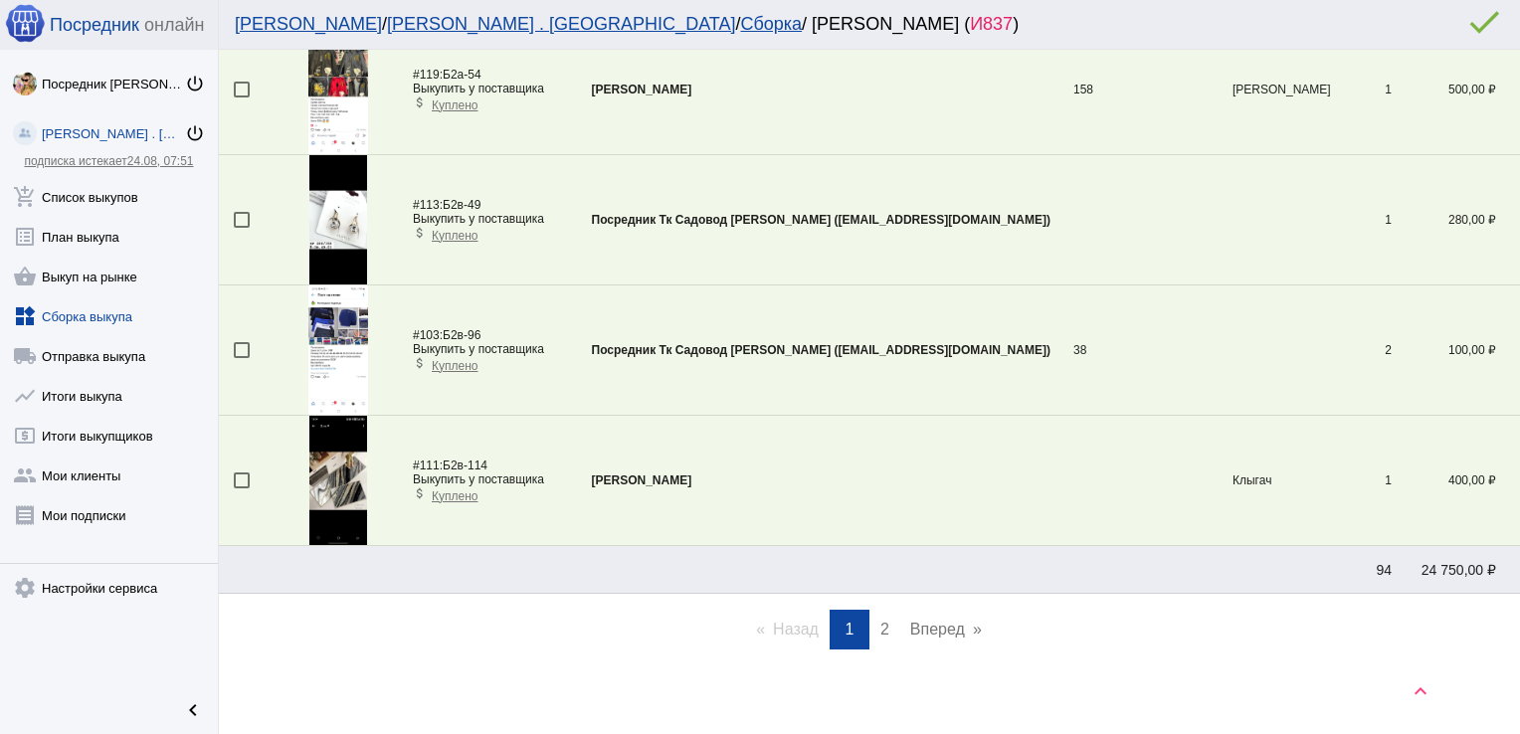
scroll to position [1762, 0]
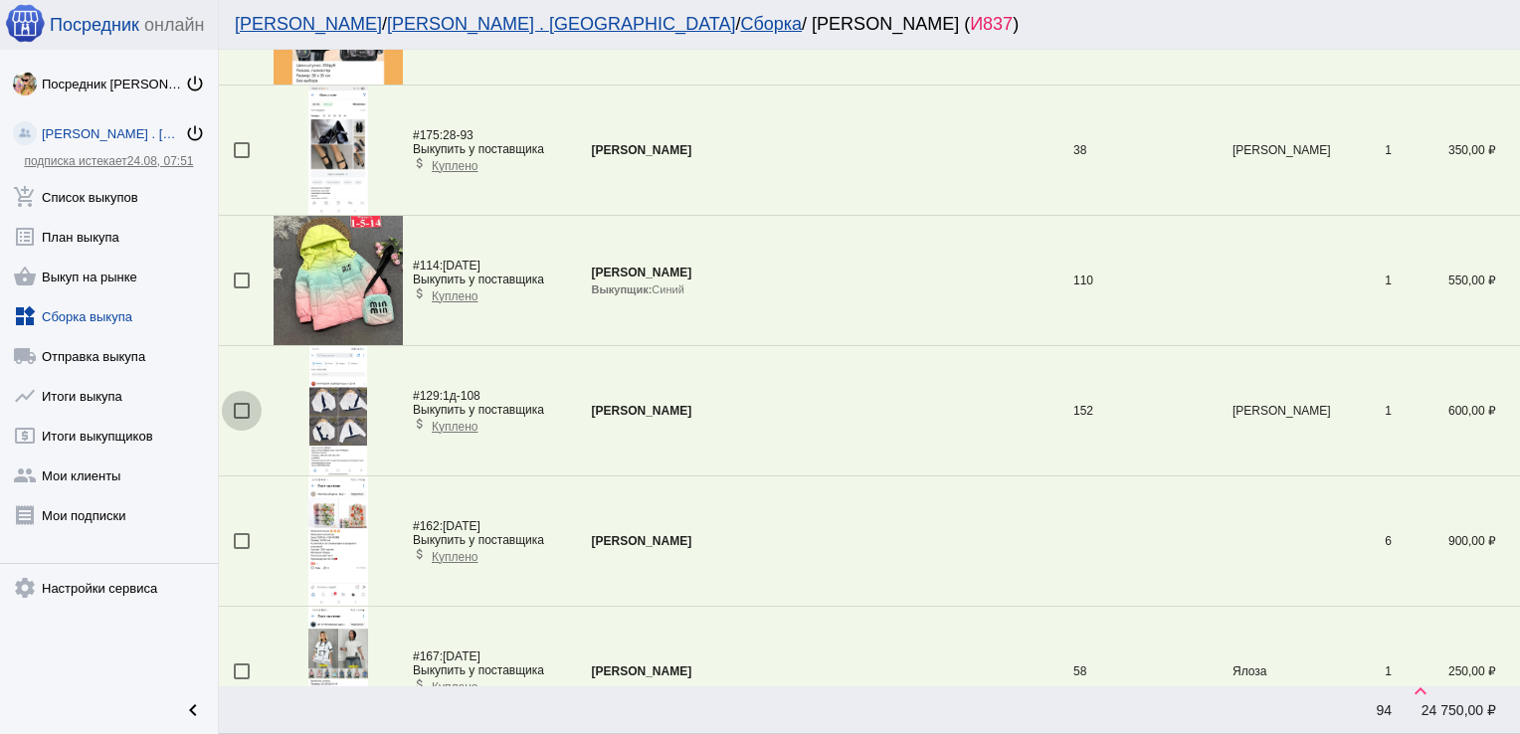
click at [238, 413] on div at bounding box center [242, 411] width 16 height 16
click at [241, 419] on input "checkbox" at bounding box center [241, 419] width 1 height 1
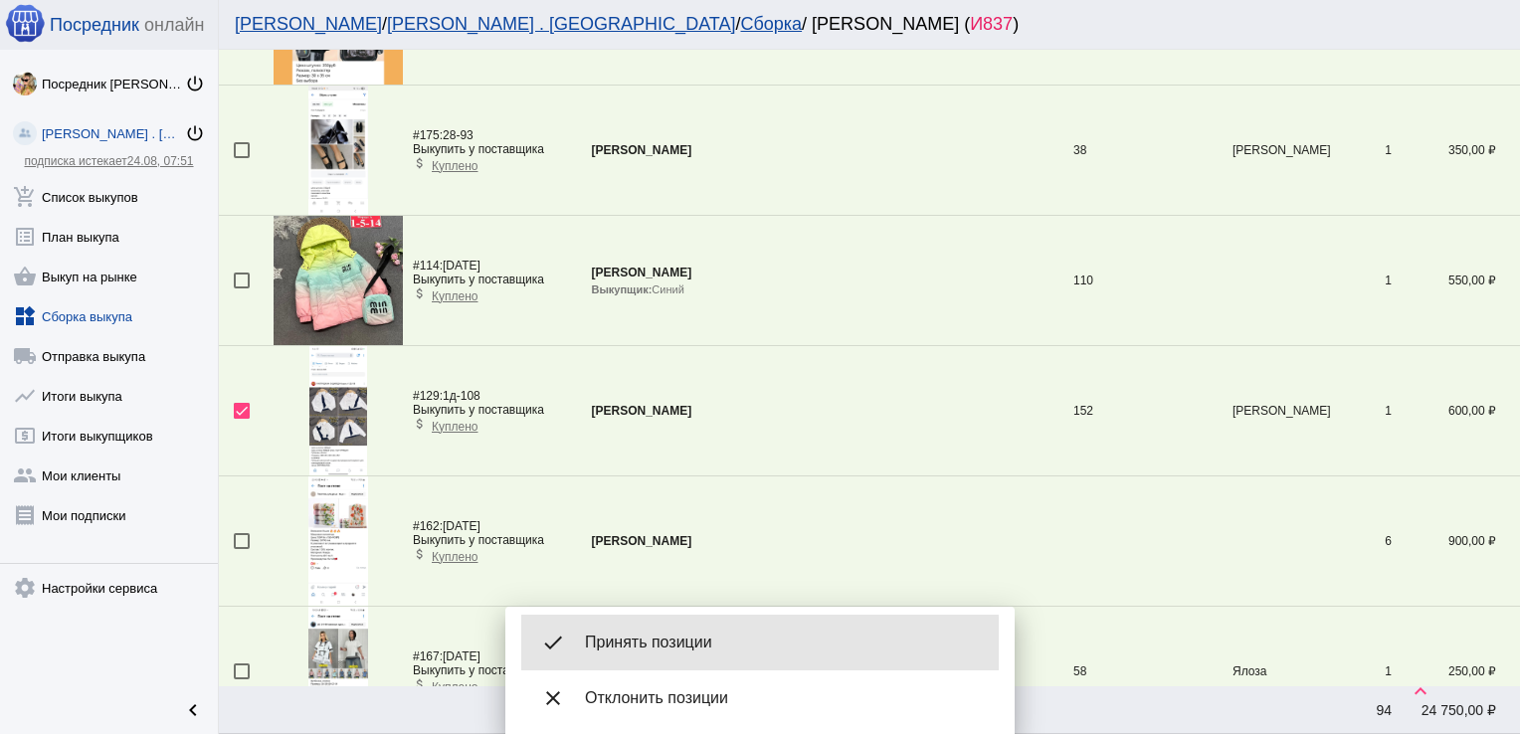
click at [699, 652] on span "Принять позиции" at bounding box center [784, 643] width 398 height 20
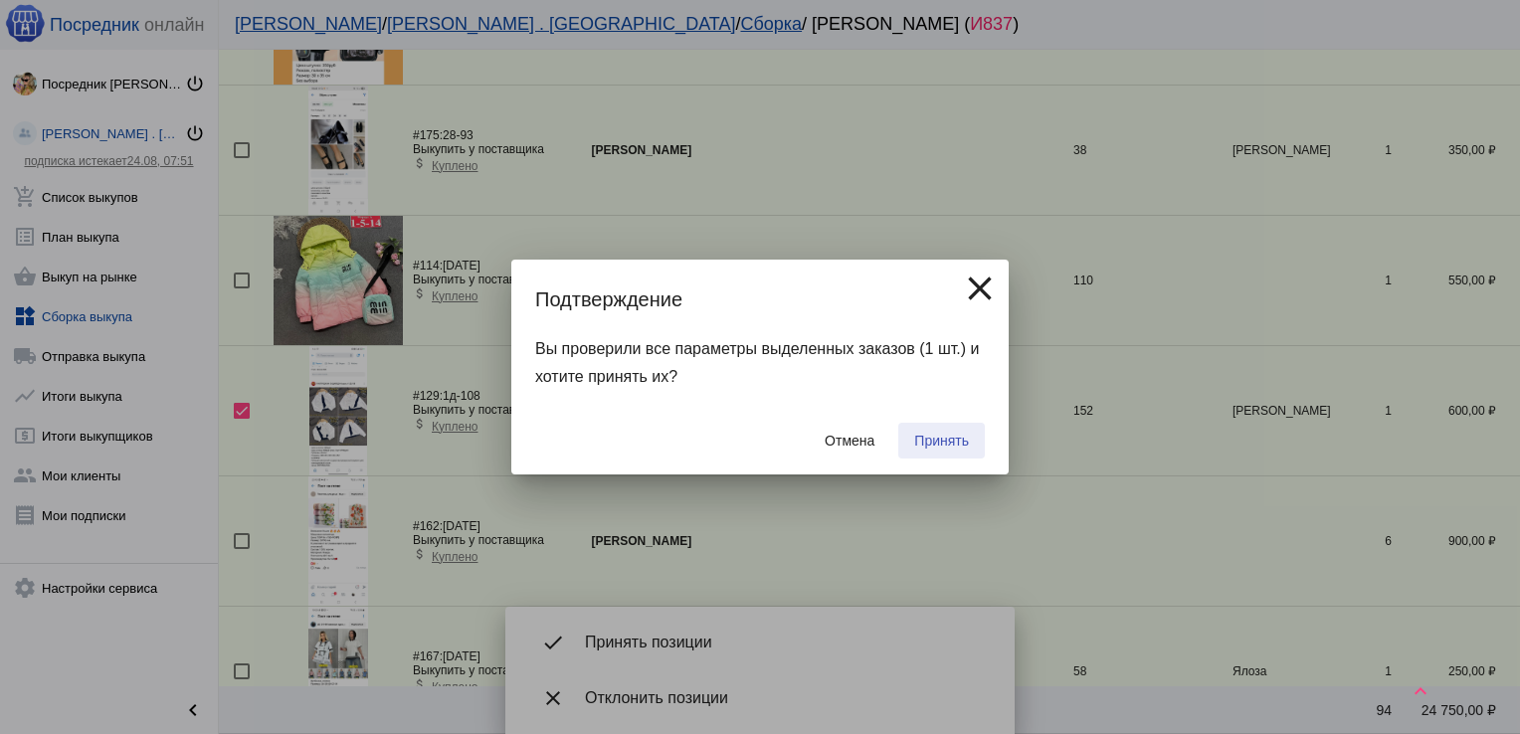
click at [952, 435] on span "Принять" at bounding box center [941, 441] width 55 height 16
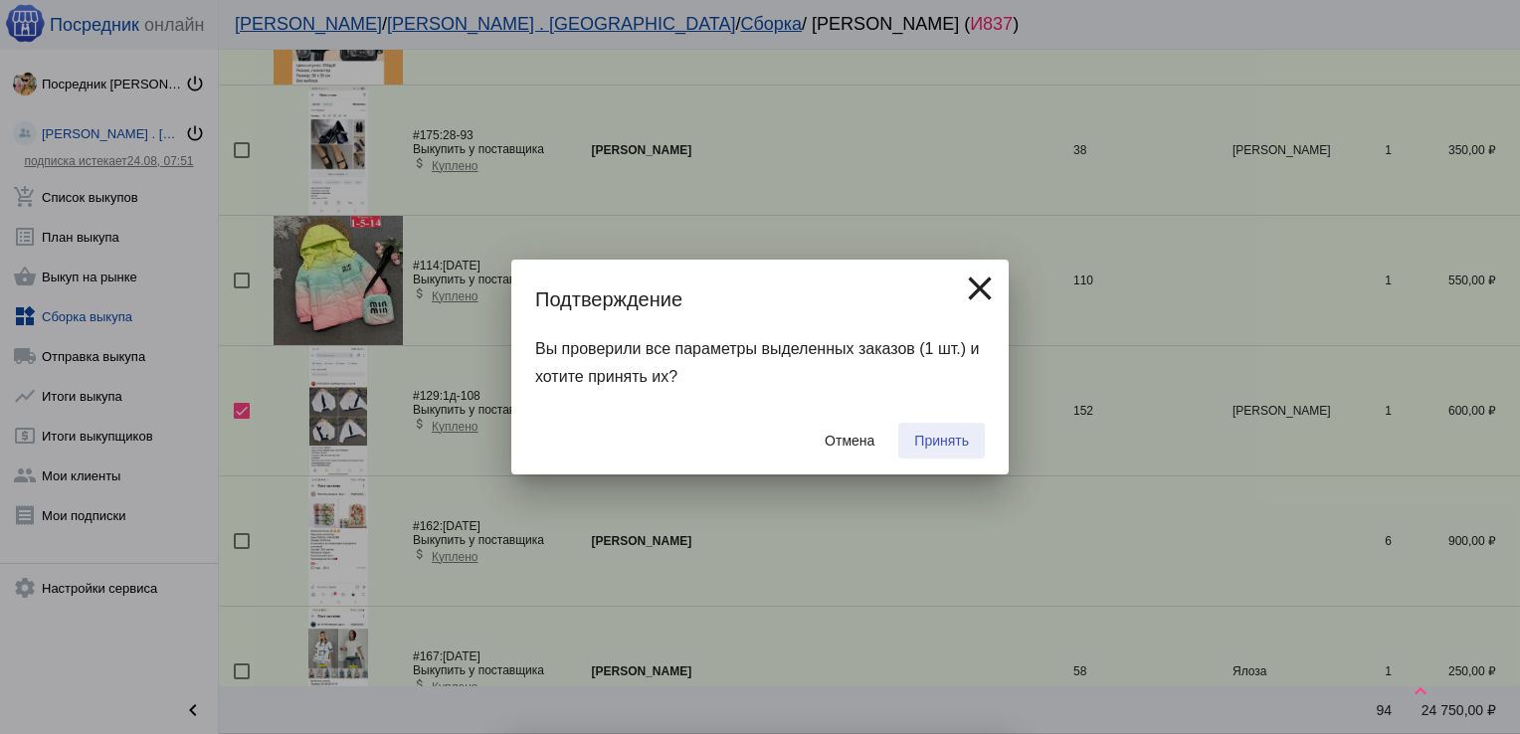
checkbox input "false"
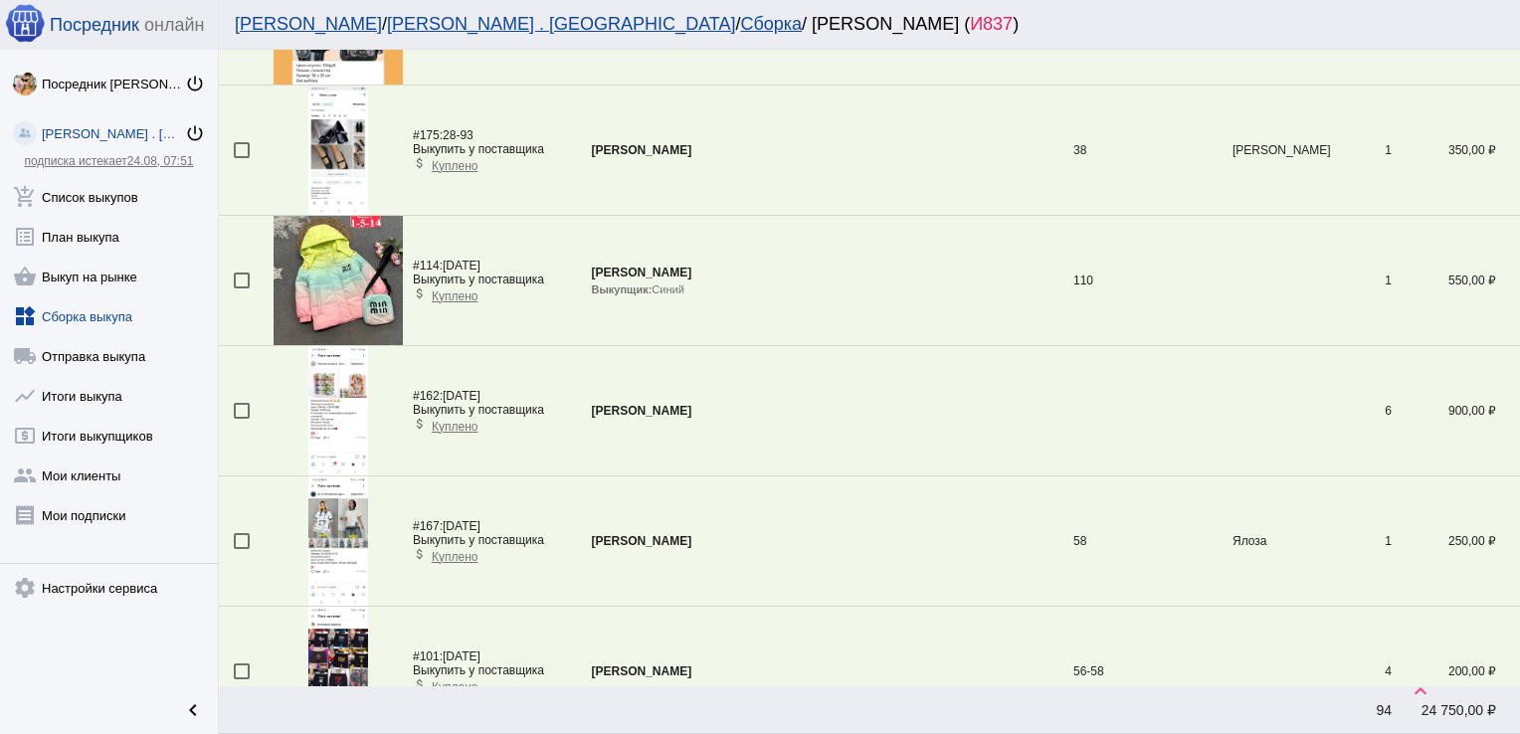
scroll to position [6124, 0]
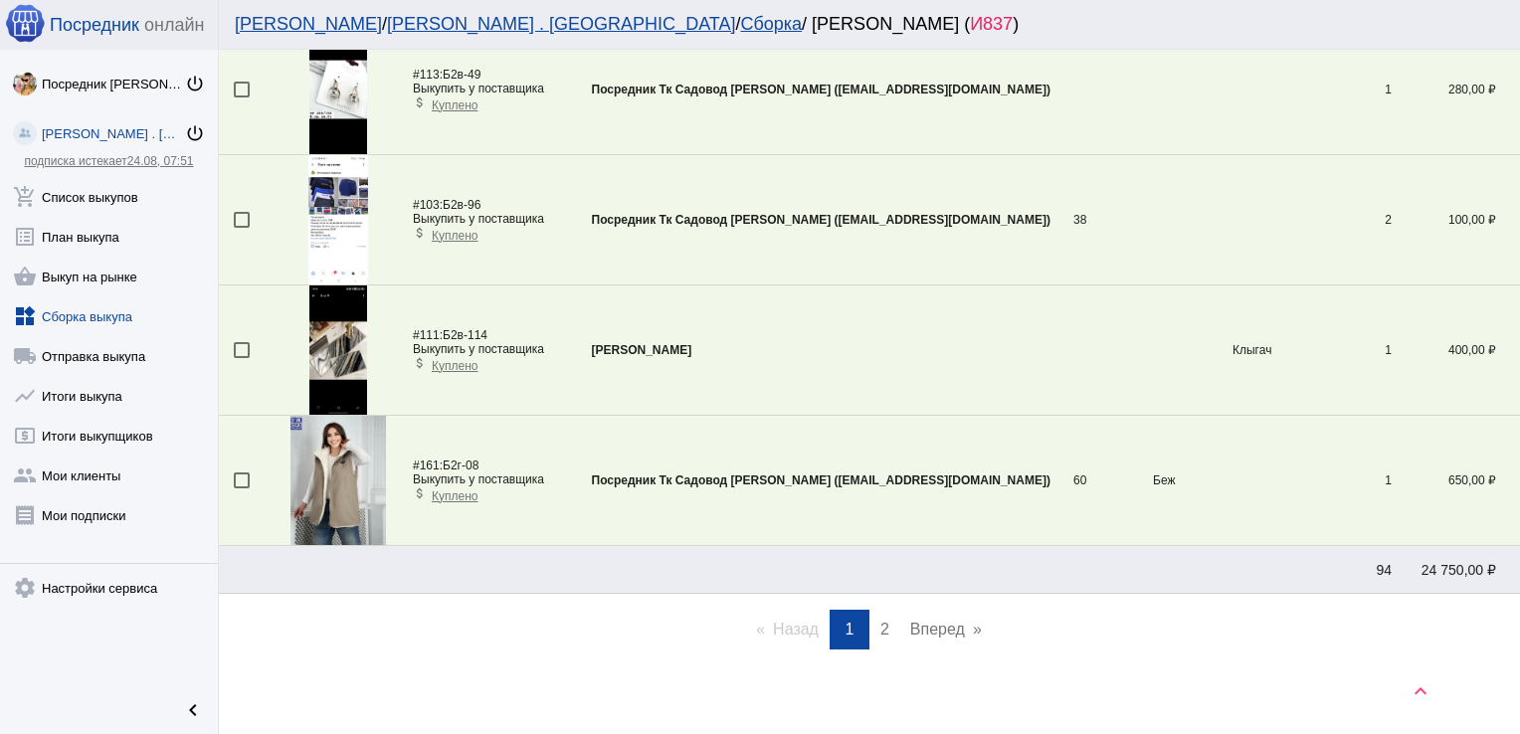
click at [879, 610] on link "page 2" at bounding box center [885, 630] width 29 height 40
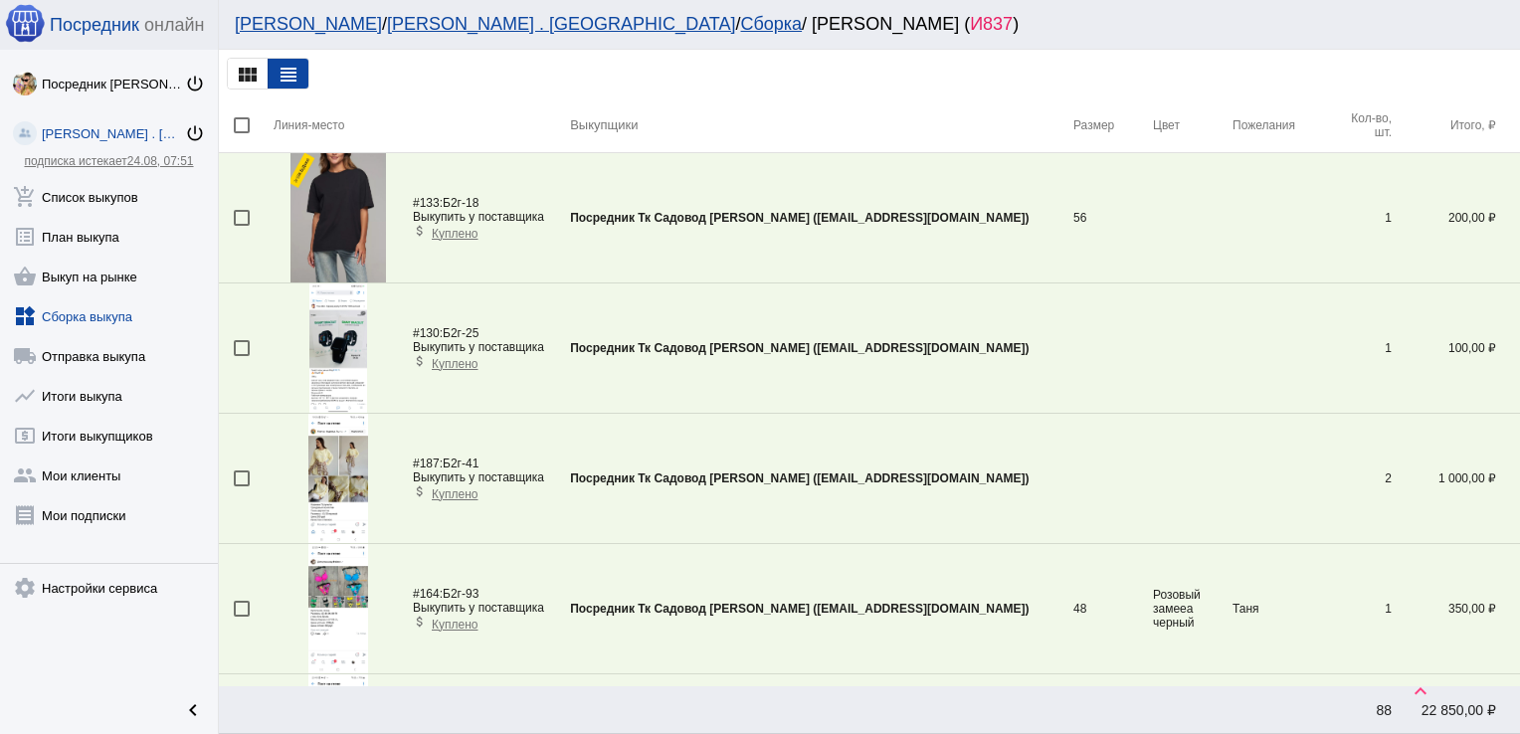
scroll to position [981, 0]
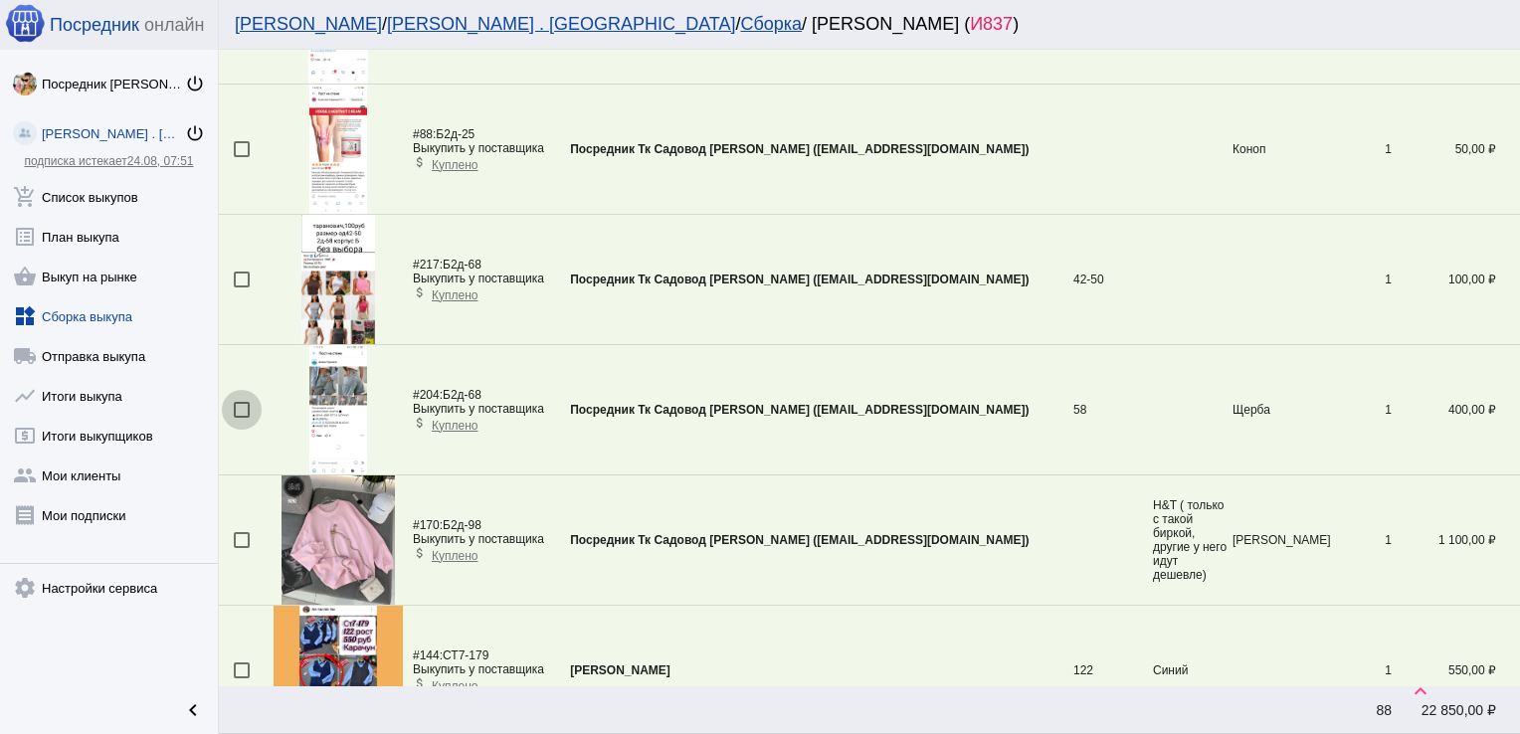
click at [243, 402] on div at bounding box center [242, 410] width 16 height 16
click at [242, 418] on input "checkbox" at bounding box center [241, 418] width 1 height 1
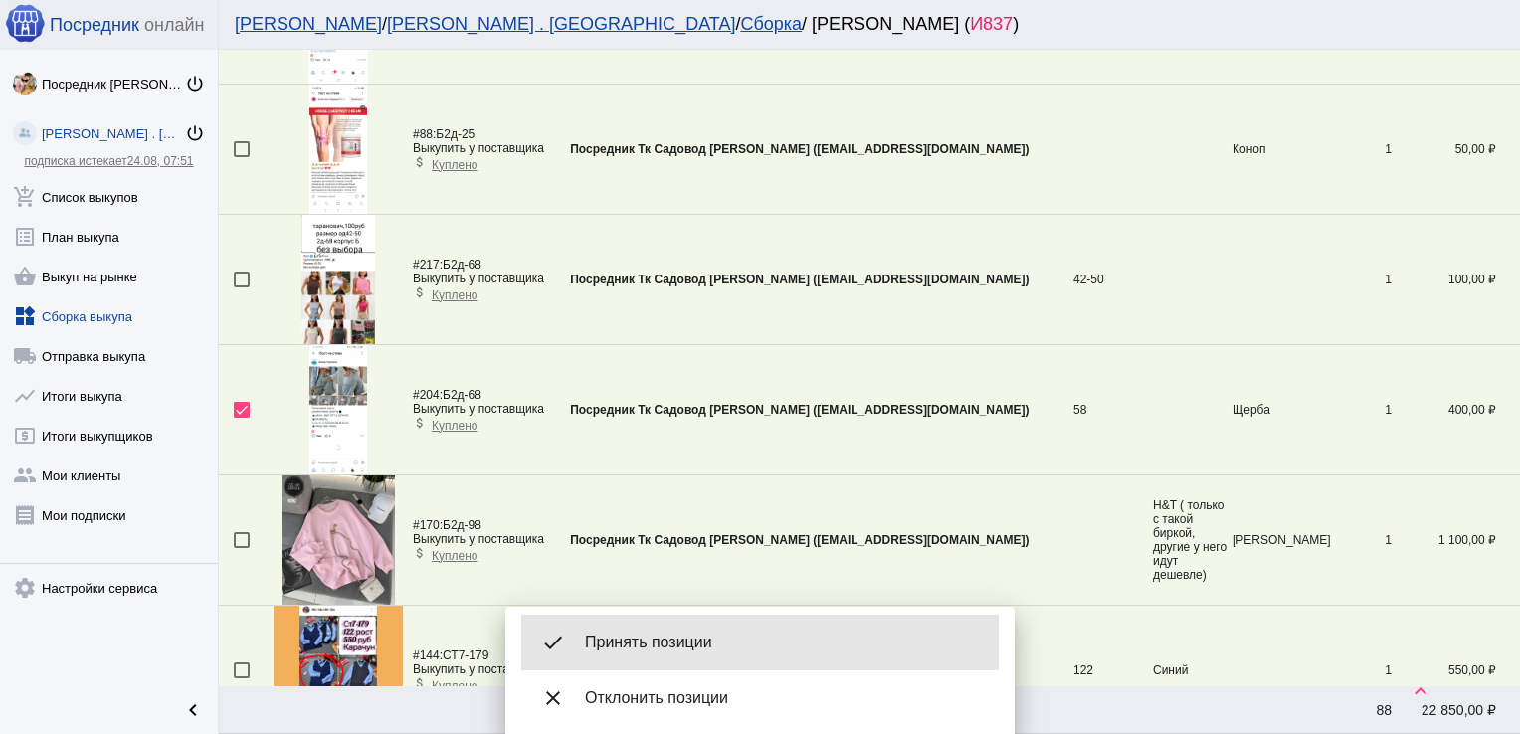
click at [675, 641] on span "Принять позиции" at bounding box center [784, 643] width 398 height 20
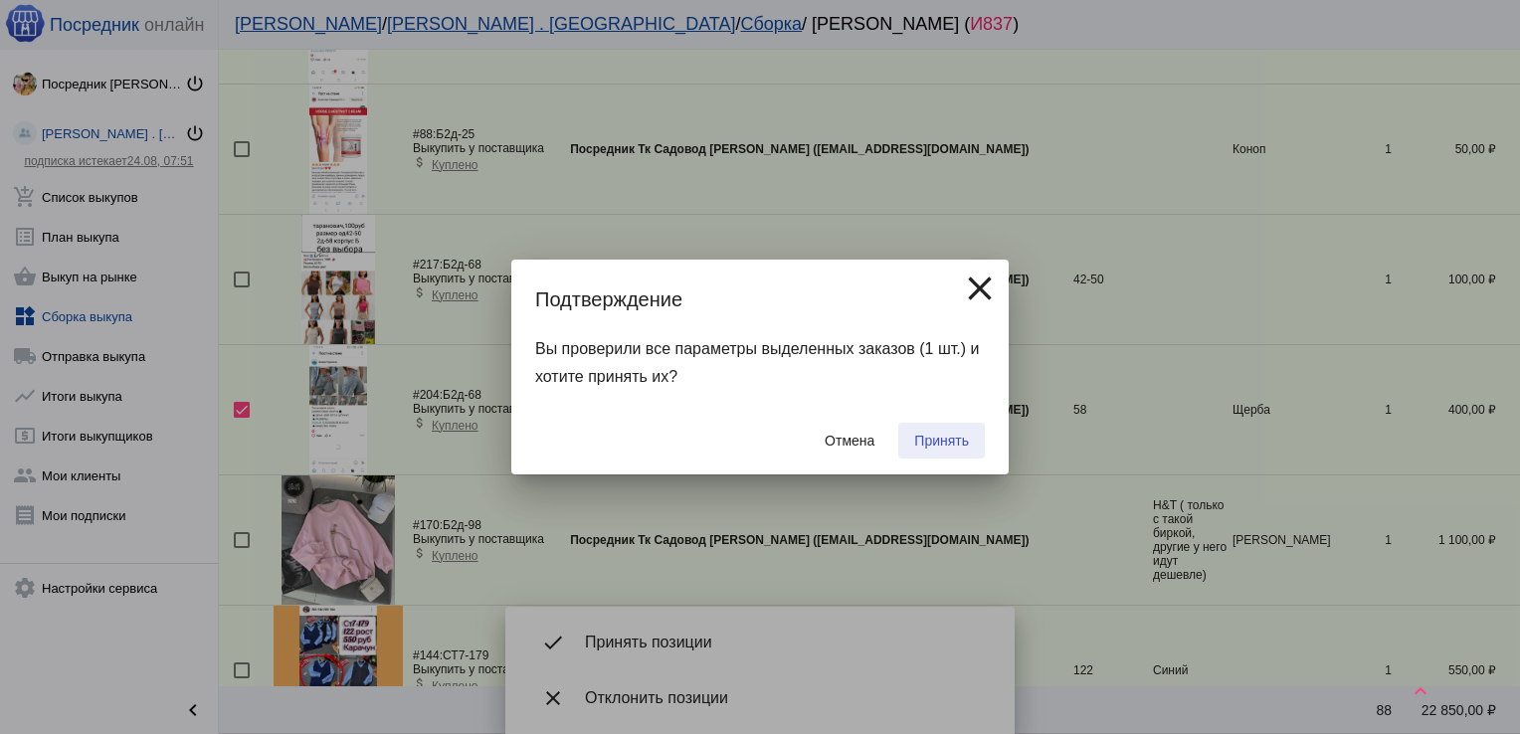
click at [944, 438] on span "Принять" at bounding box center [941, 441] width 55 height 16
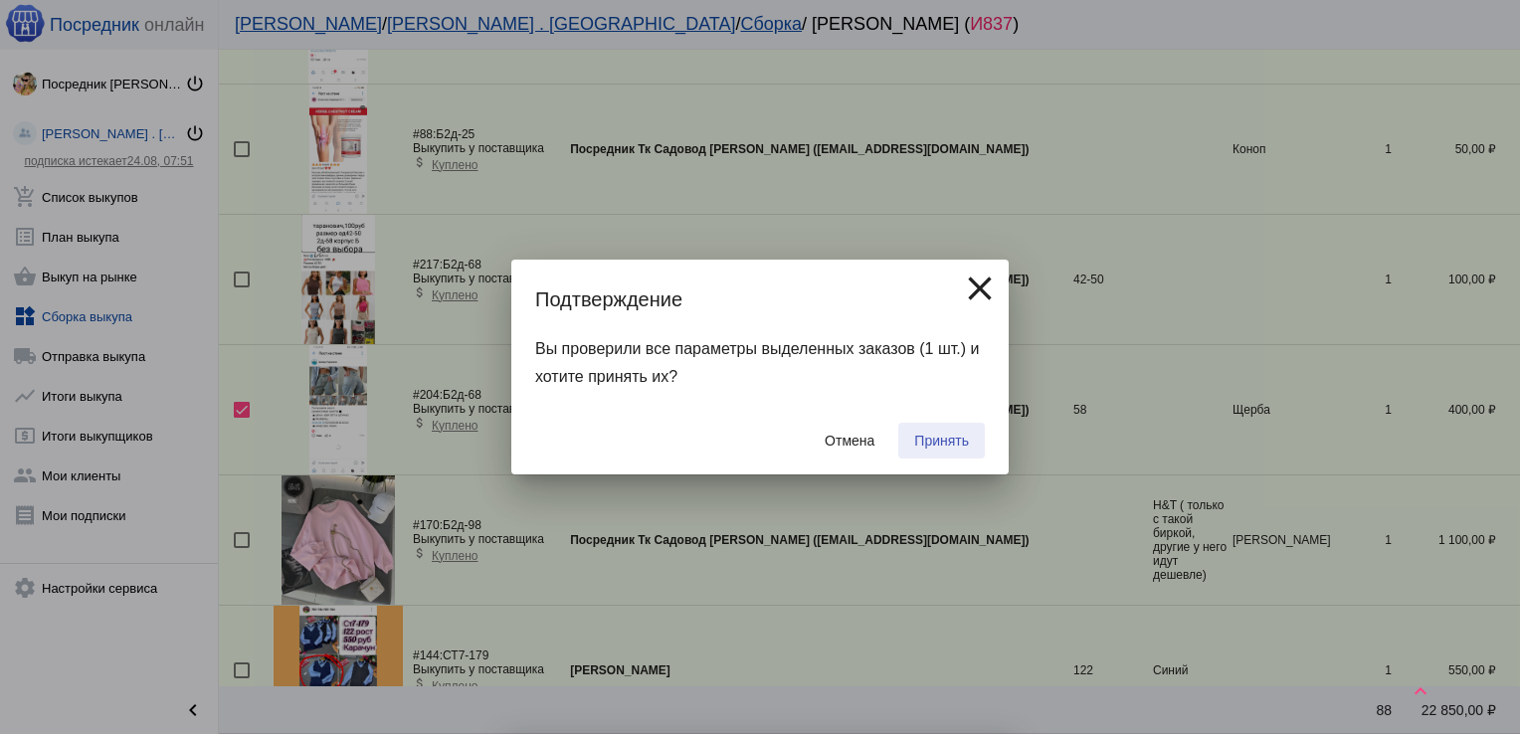
checkbox input "false"
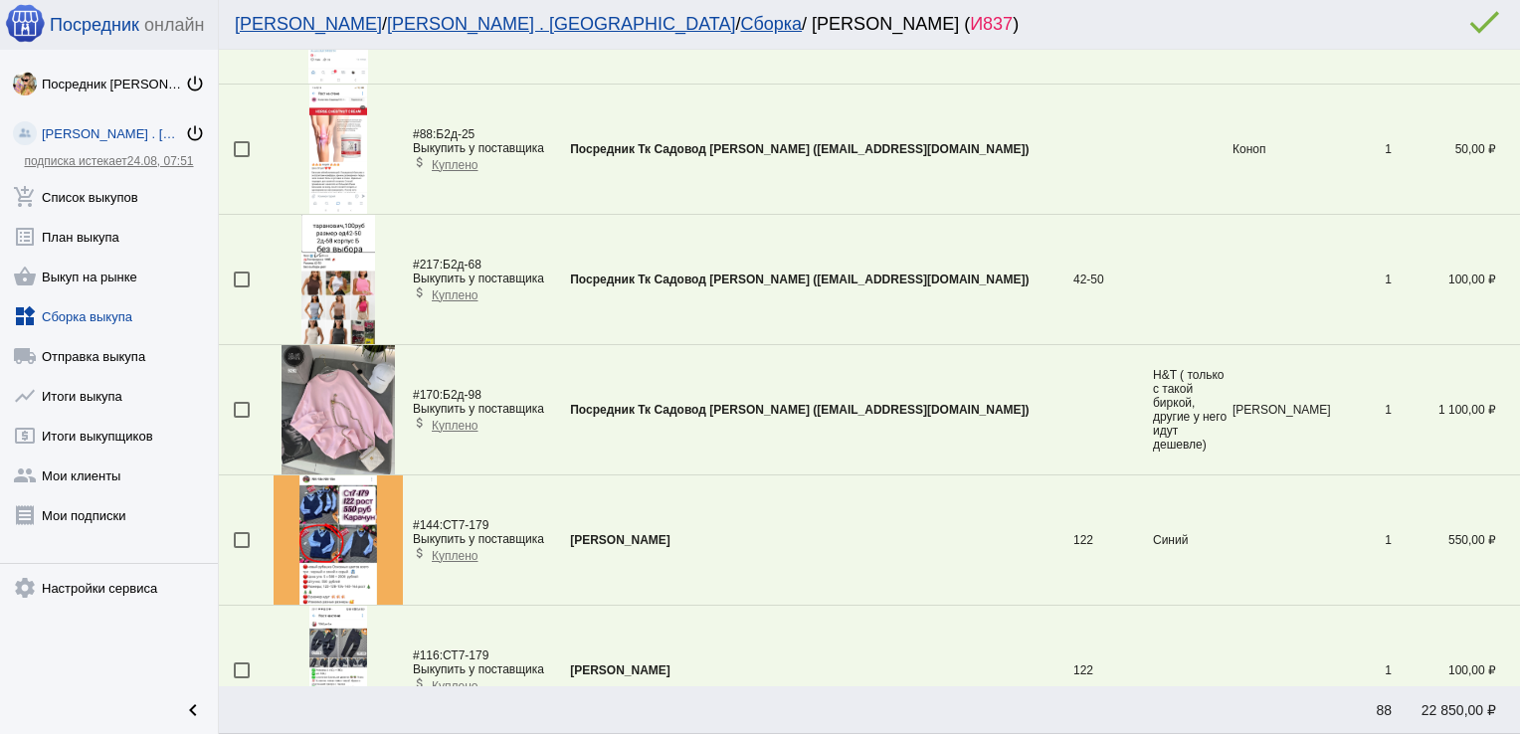
scroll to position [70, 0]
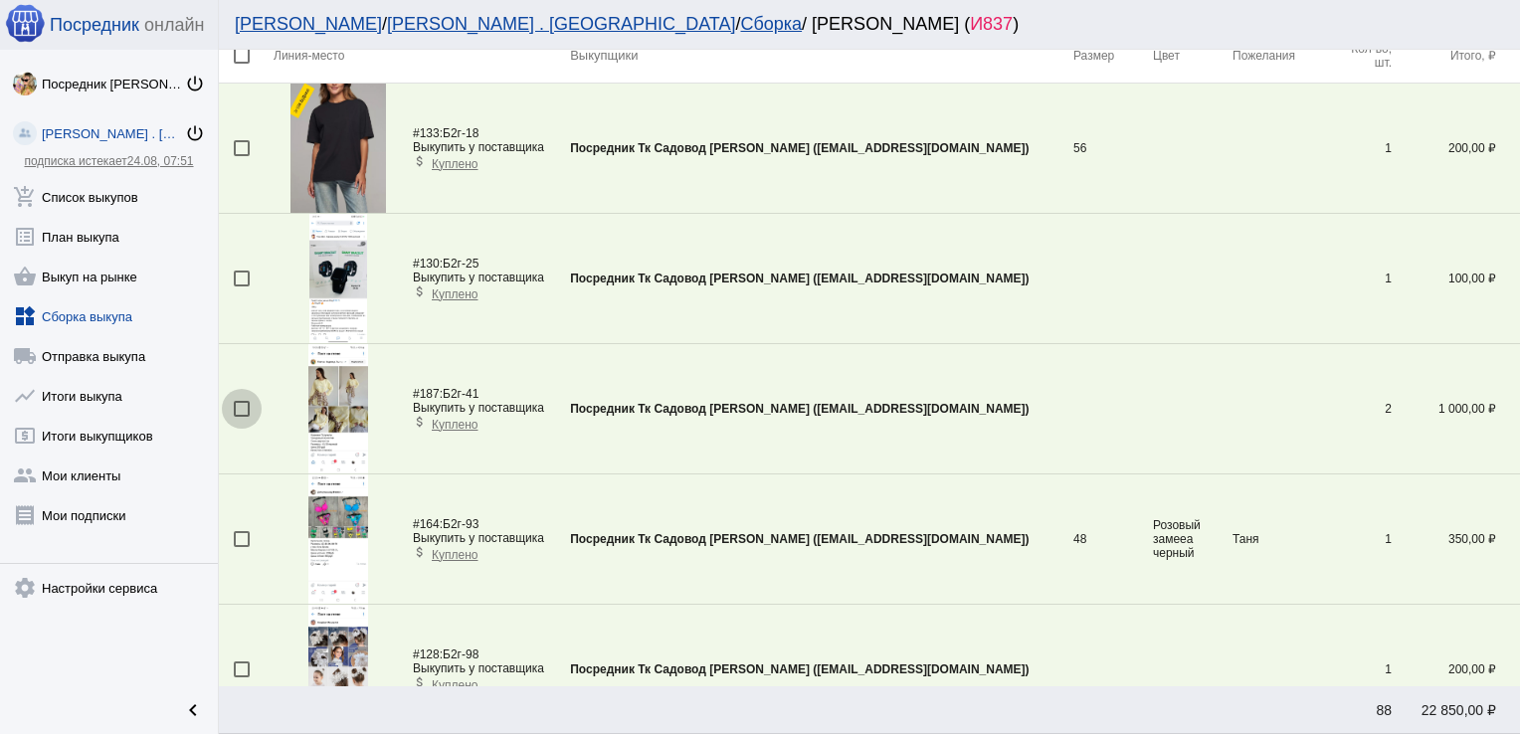
click at [239, 412] on div at bounding box center [242, 409] width 16 height 16
click at [241, 417] on input "checkbox" at bounding box center [241, 417] width 1 height 1
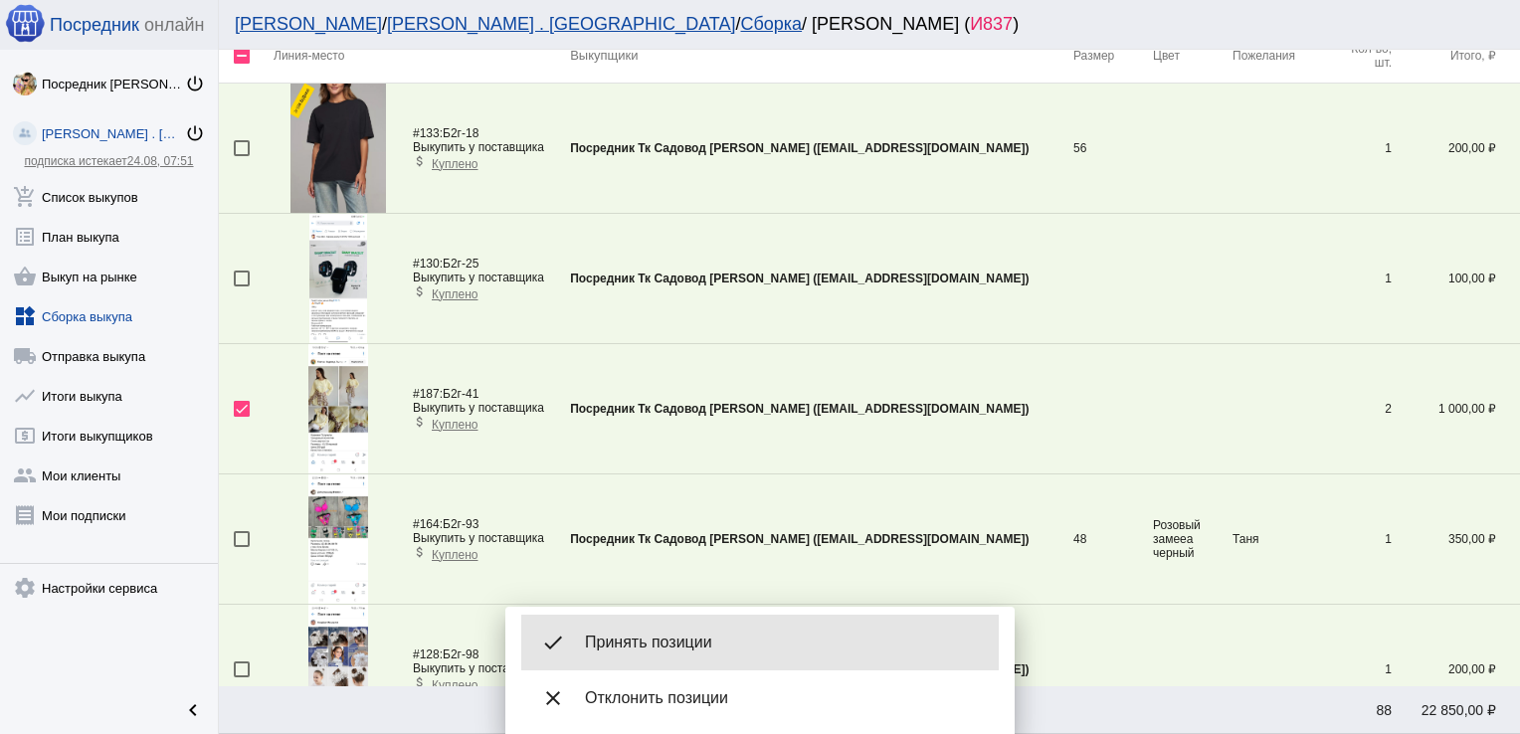
click at [702, 648] on span "Принять позиции" at bounding box center [784, 643] width 398 height 20
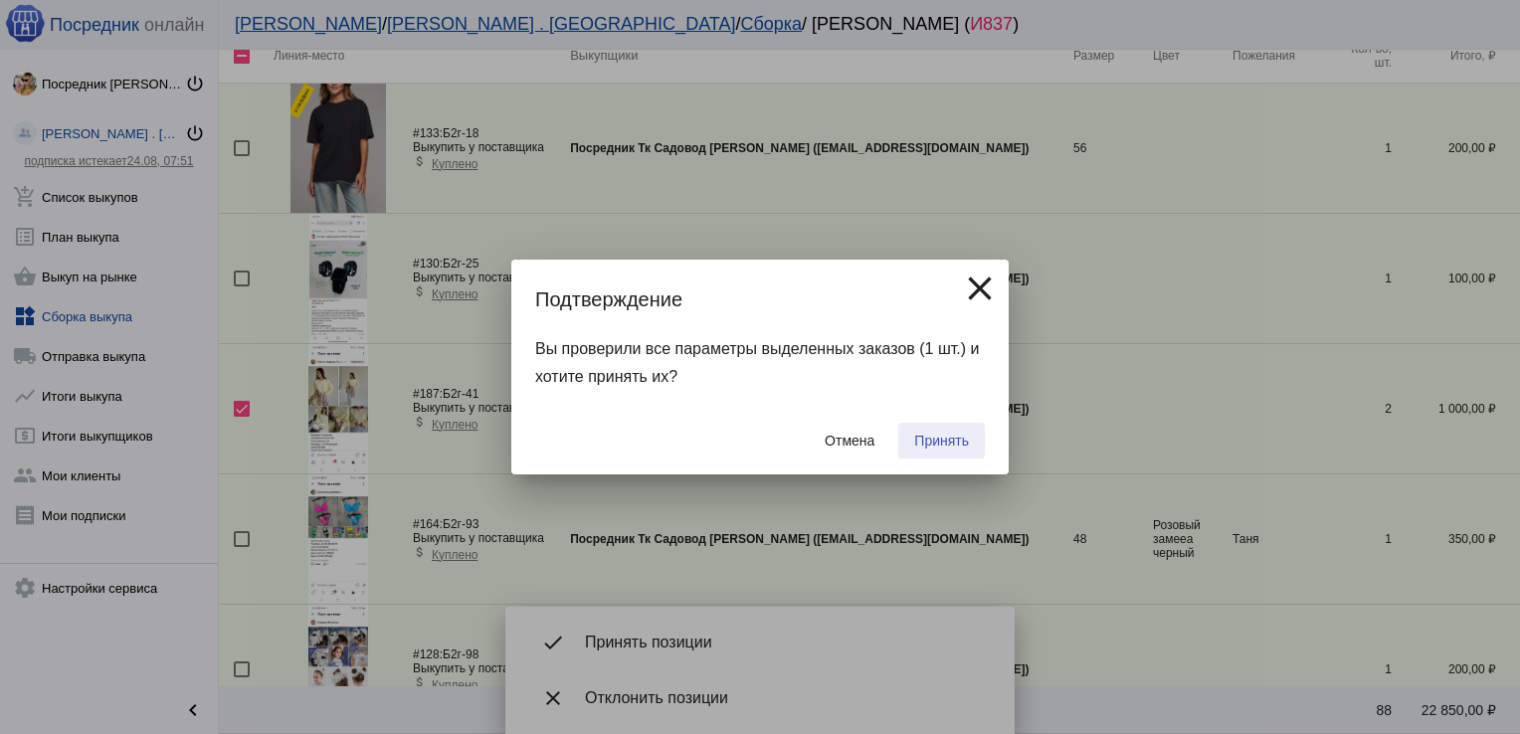
click at [929, 440] on span "Принять" at bounding box center [941, 441] width 55 height 16
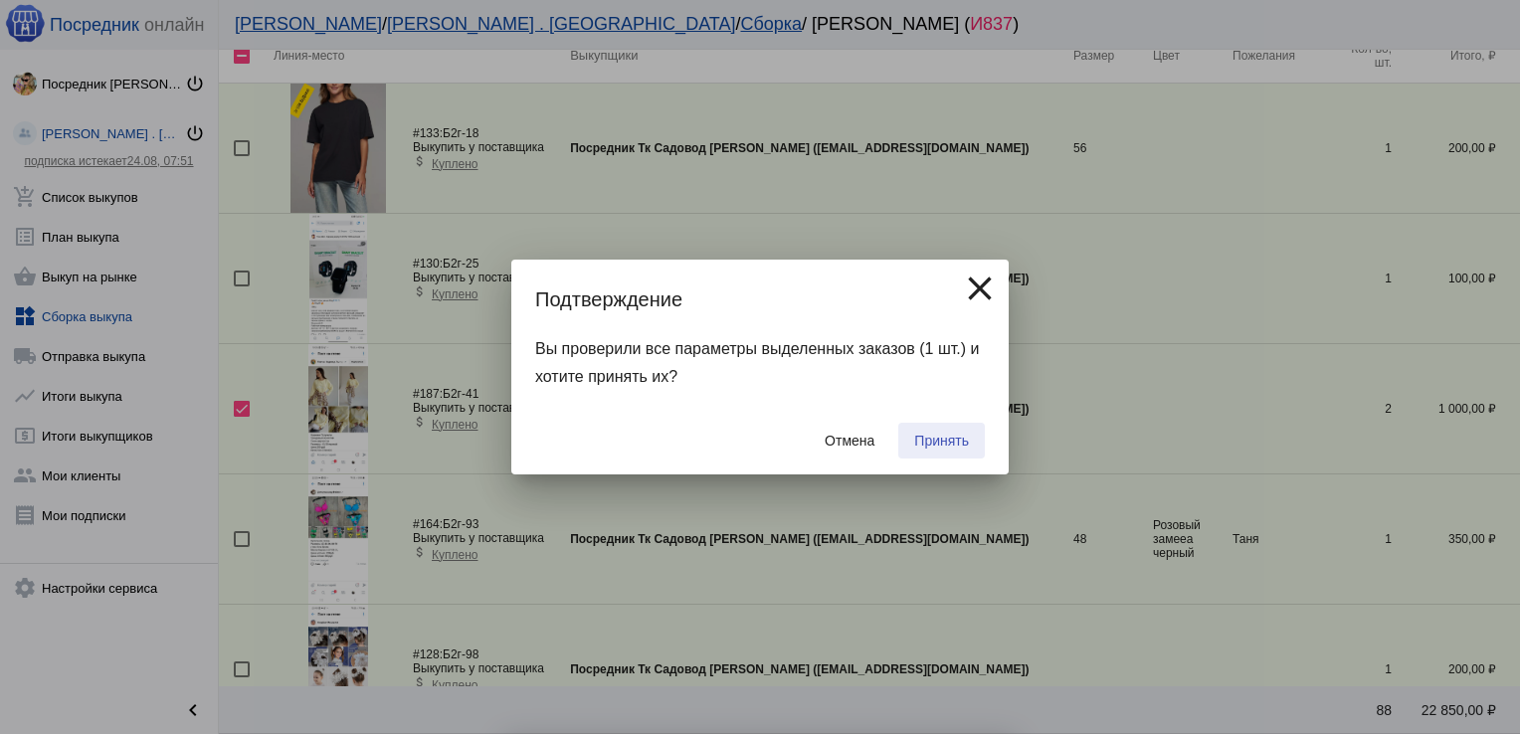
checkbox input "false"
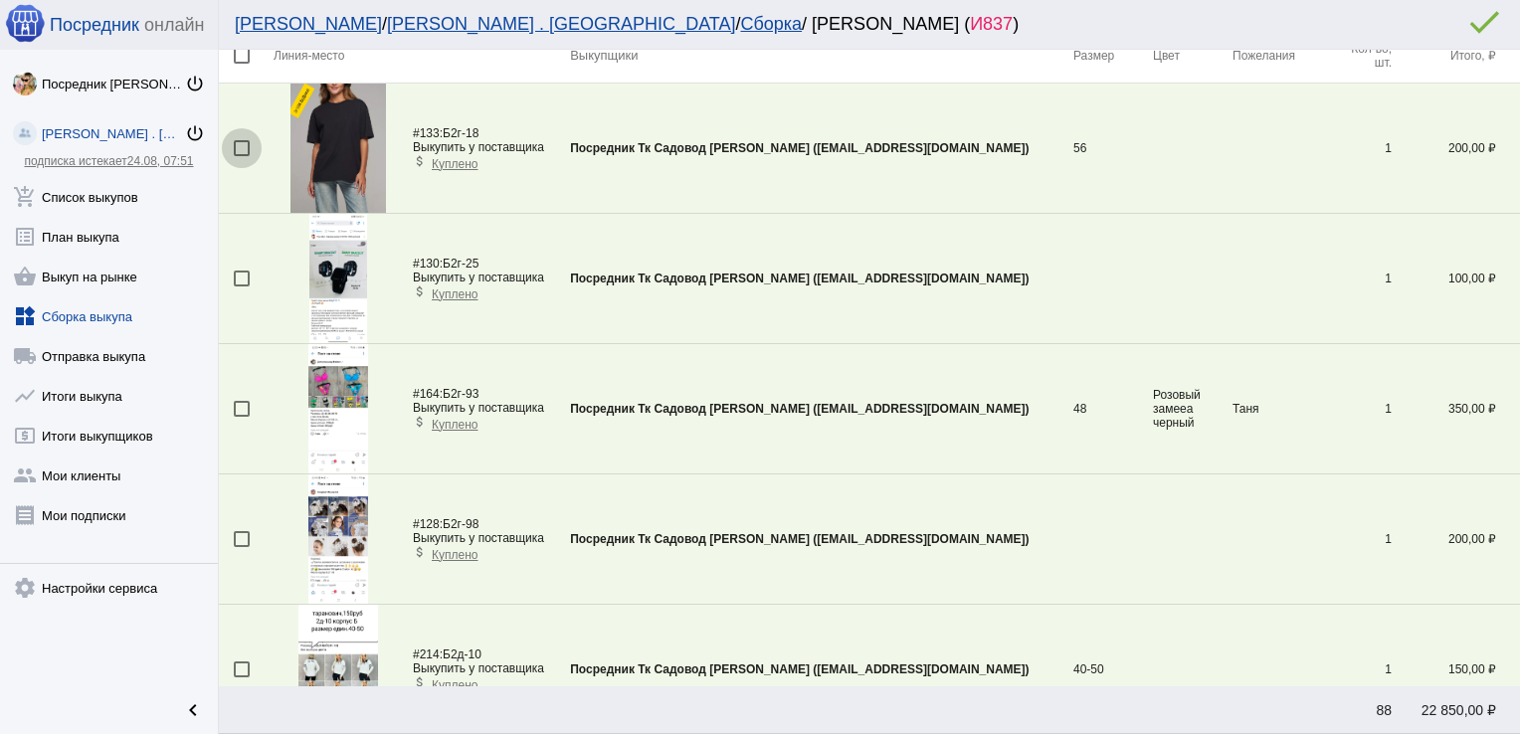
click at [238, 145] on div at bounding box center [242, 148] width 16 height 16
click at [241, 156] on input "checkbox" at bounding box center [241, 156] width 1 height 1
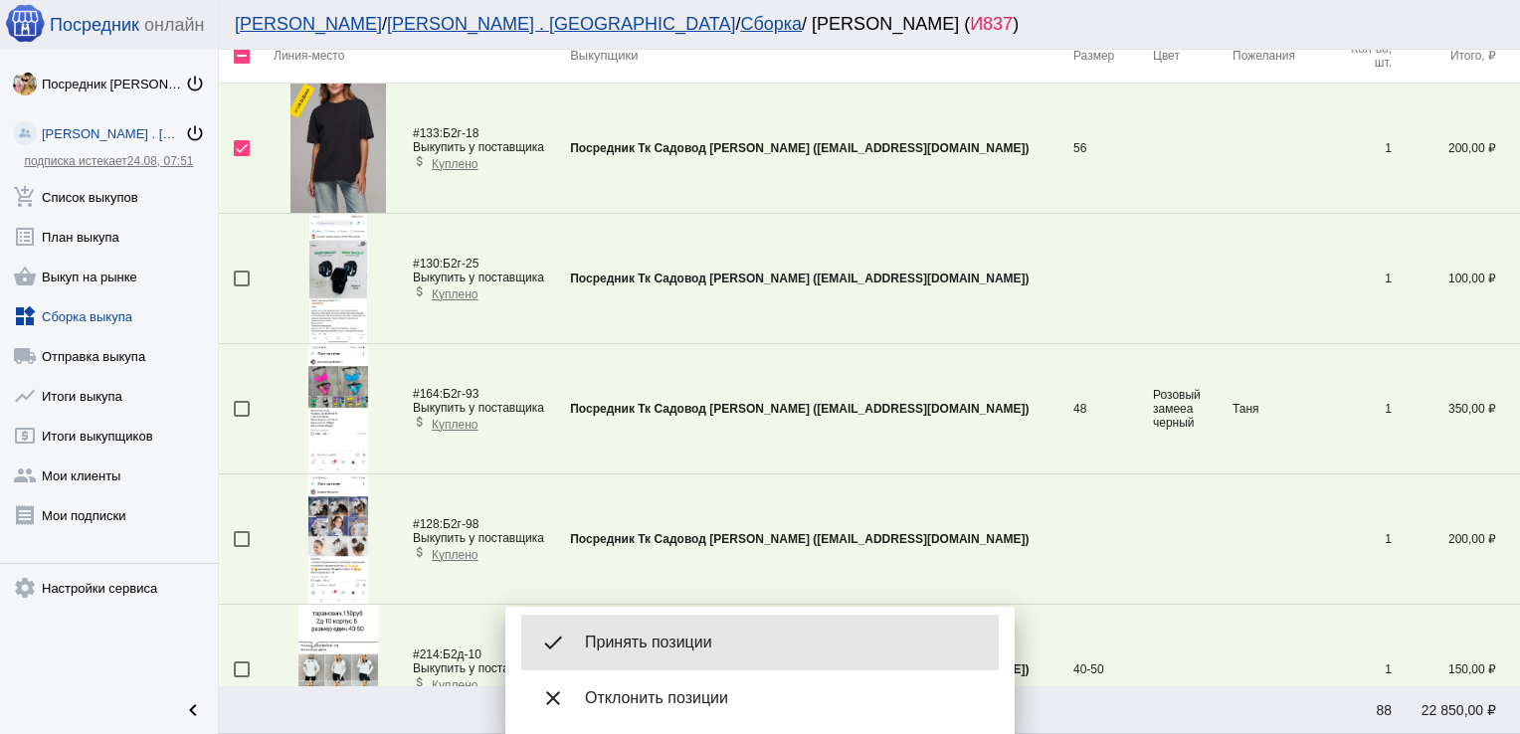
click at [670, 639] on span "Принять позиции" at bounding box center [784, 643] width 398 height 20
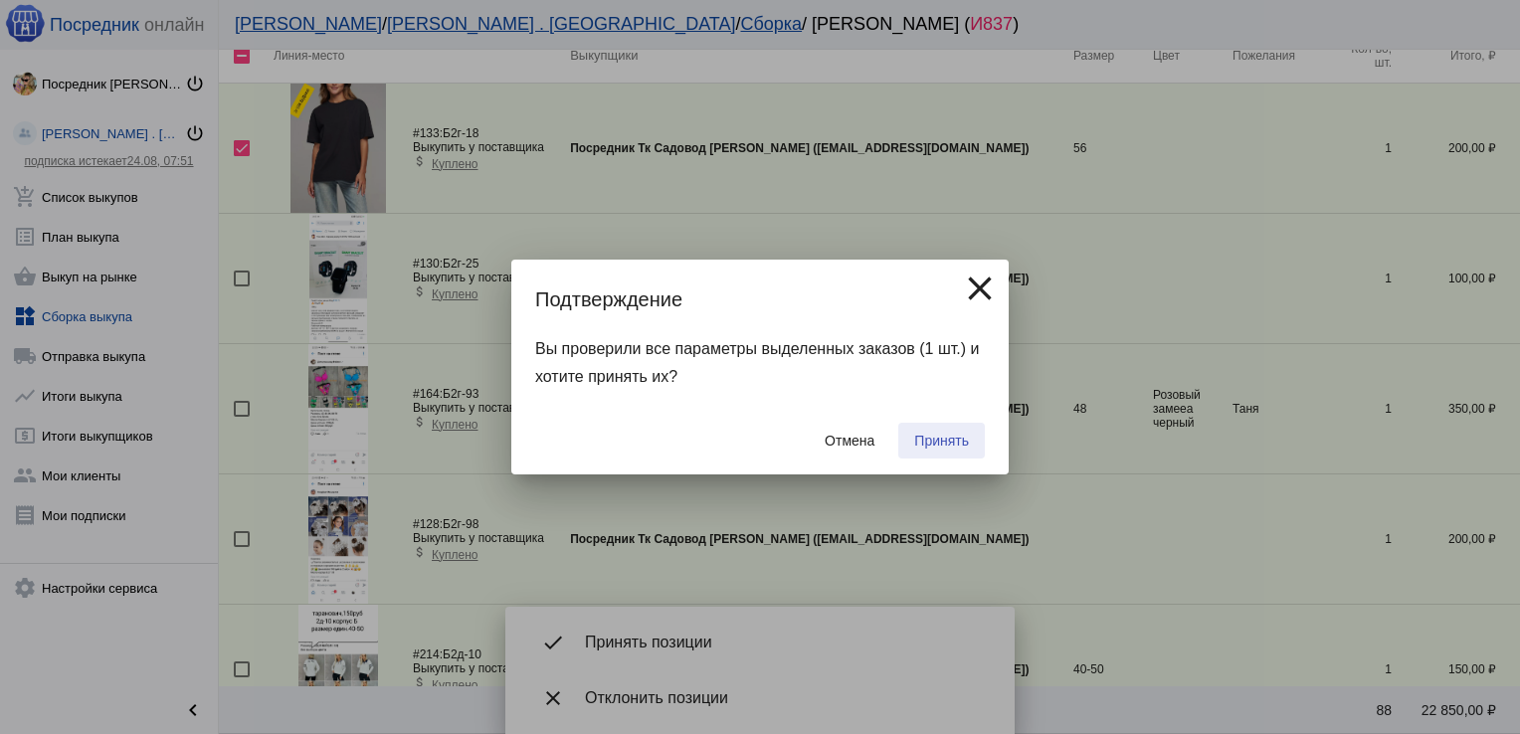
click at [943, 439] on span "Принять" at bounding box center [941, 441] width 55 height 16
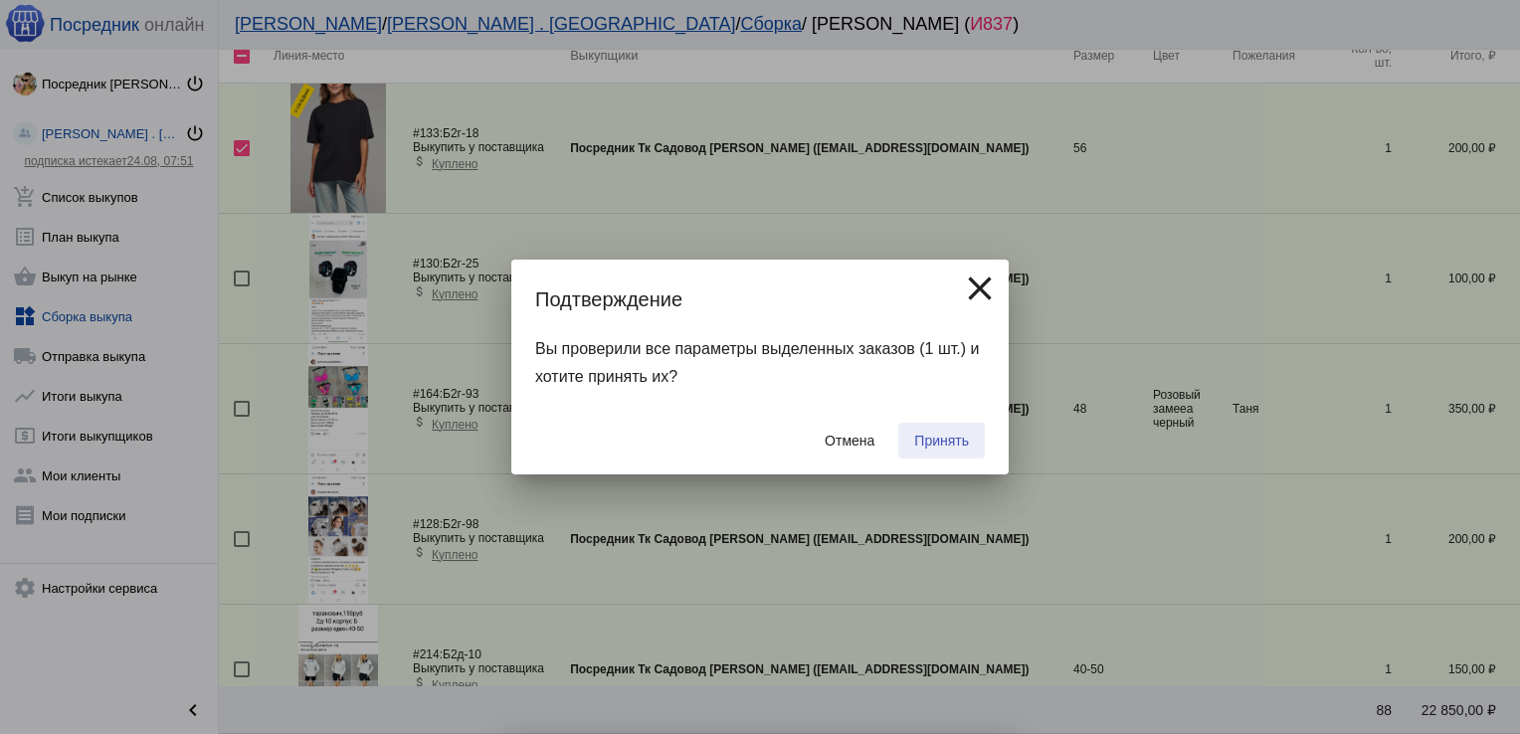
checkbox input "false"
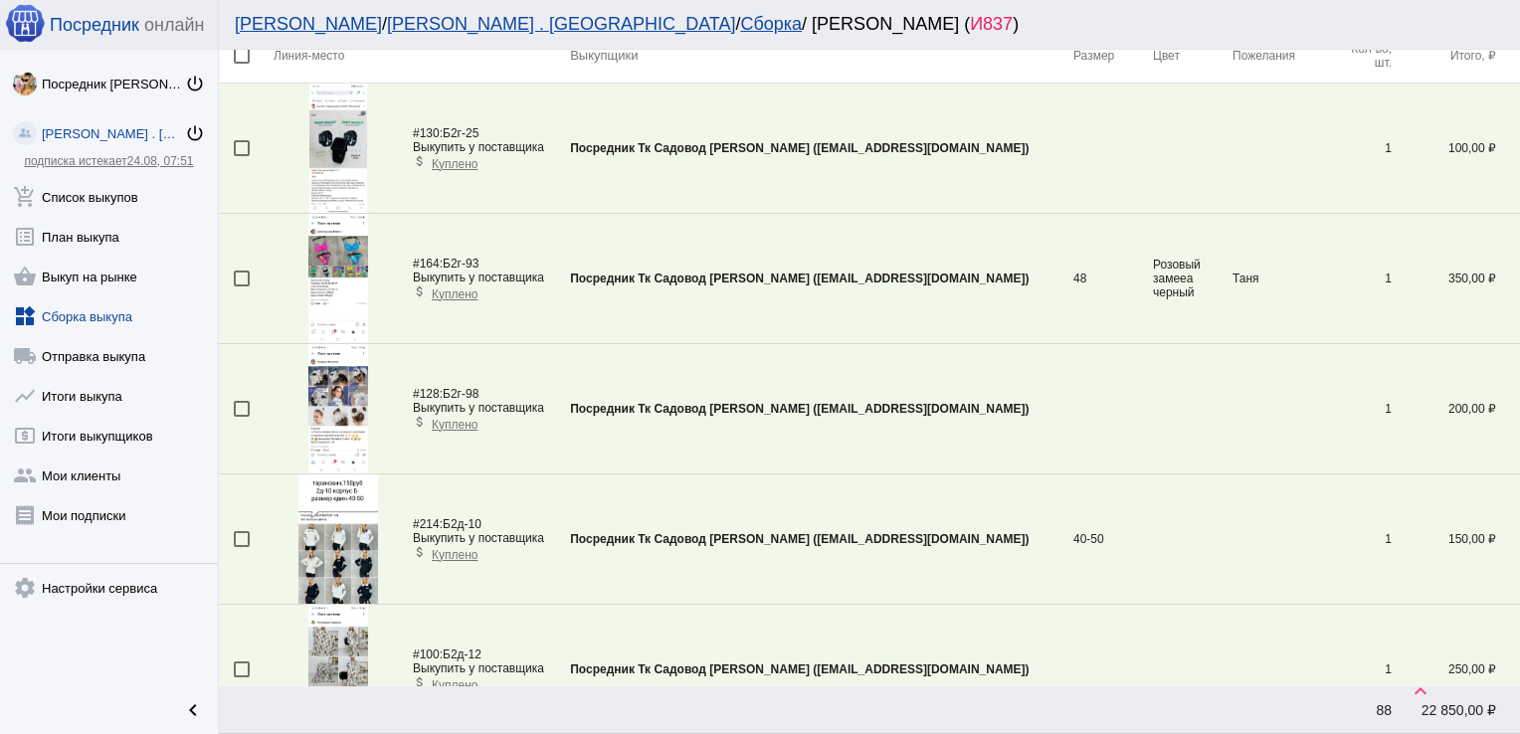
scroll to position [720, 0]
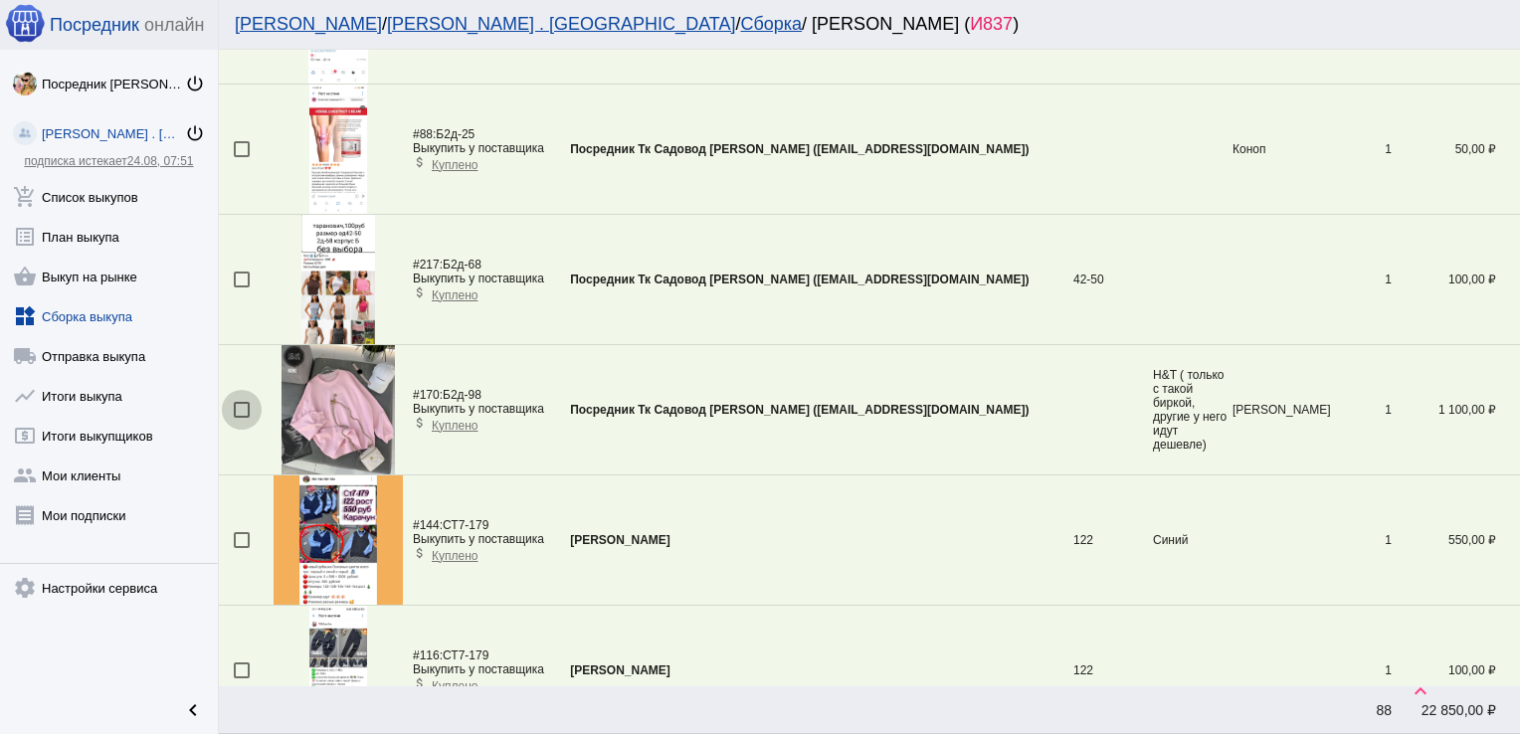
click at [241, 407] on div at bounding box center [242, 410] width 16 height 16
click at [241, 418] on input "checkbox" at bounding box center [241, 418] width 1 height 1
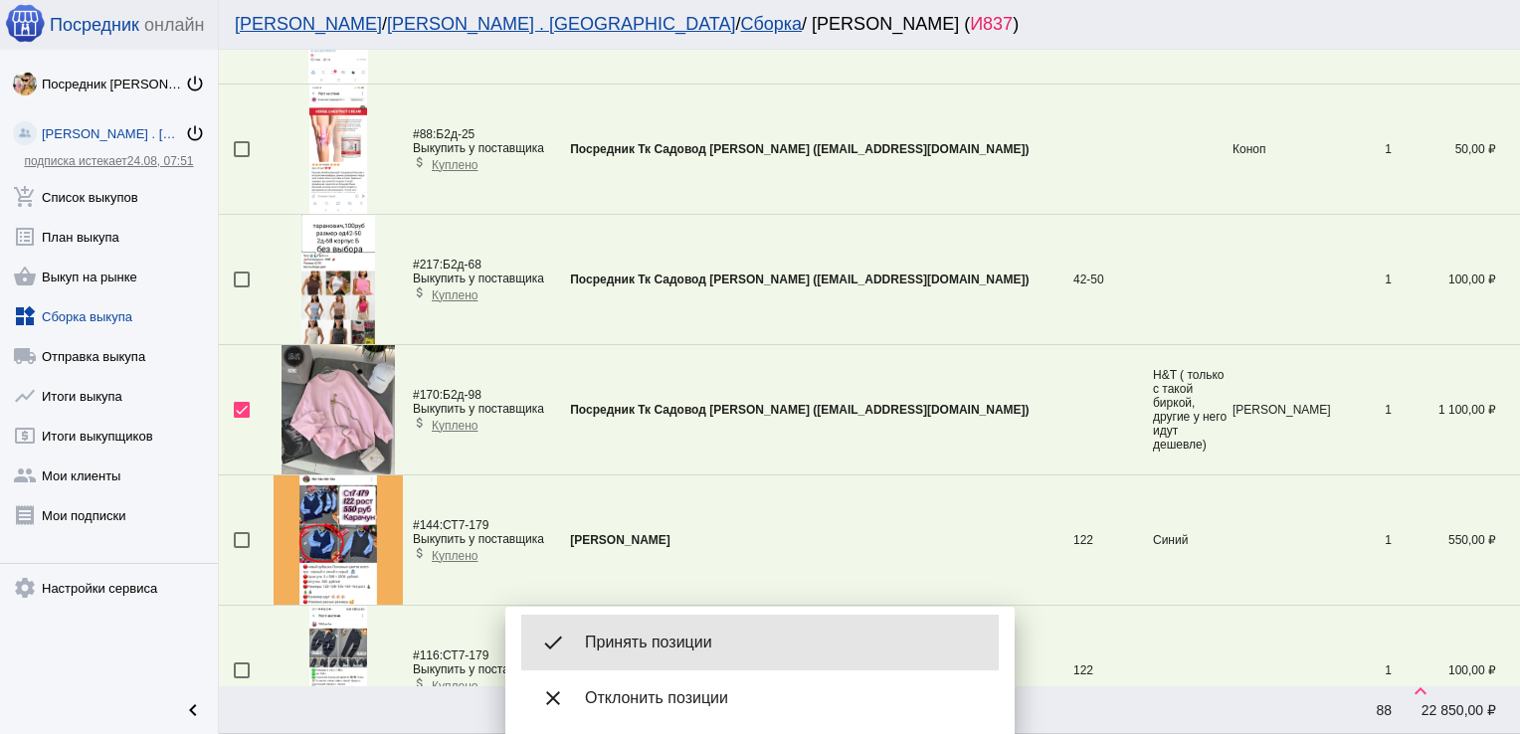
click at [688, 637] on span "Принять позиции" at bounding box center [784, 643] width 398 height 20
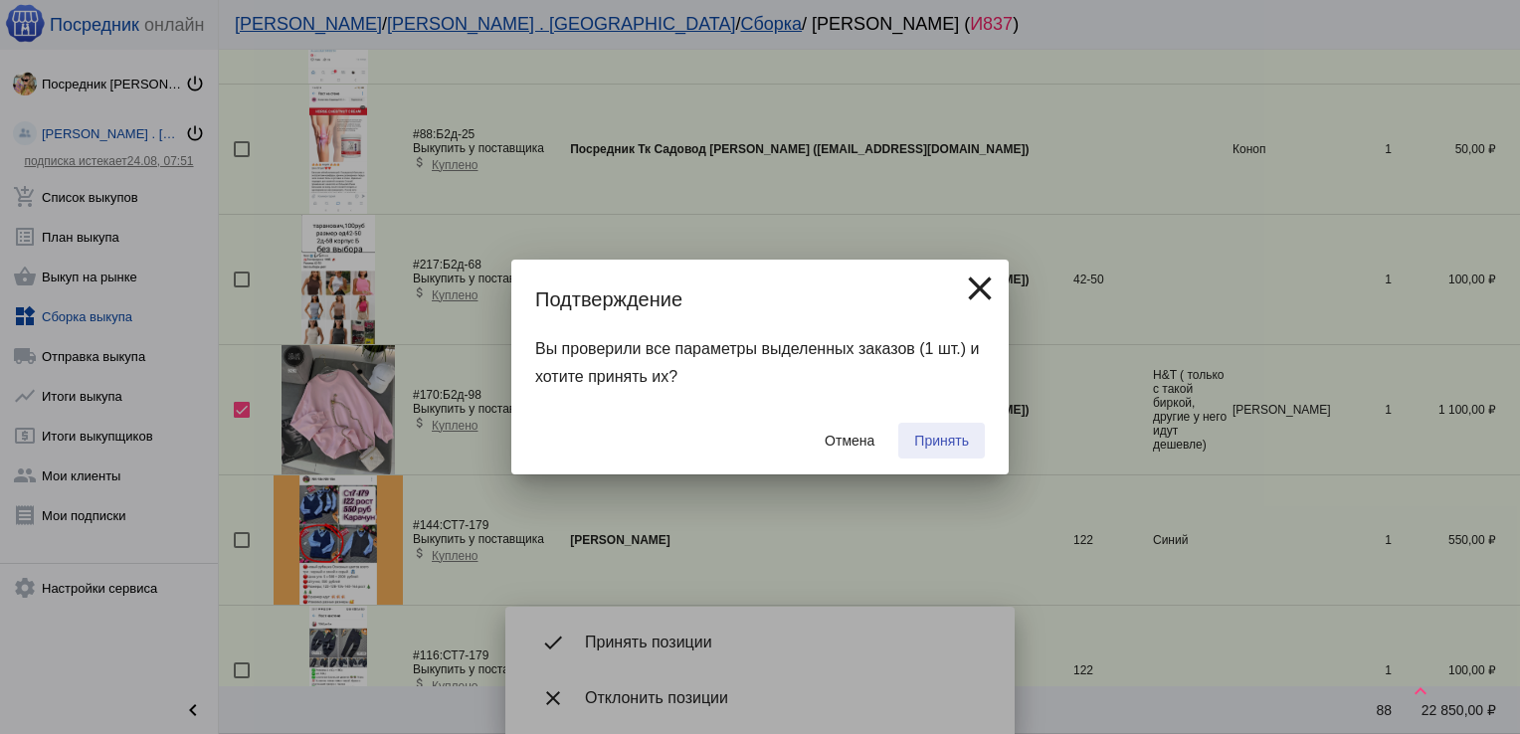
click at [951, 439] on span "Принять" at bounding box center [941, 441] width 55 height 16
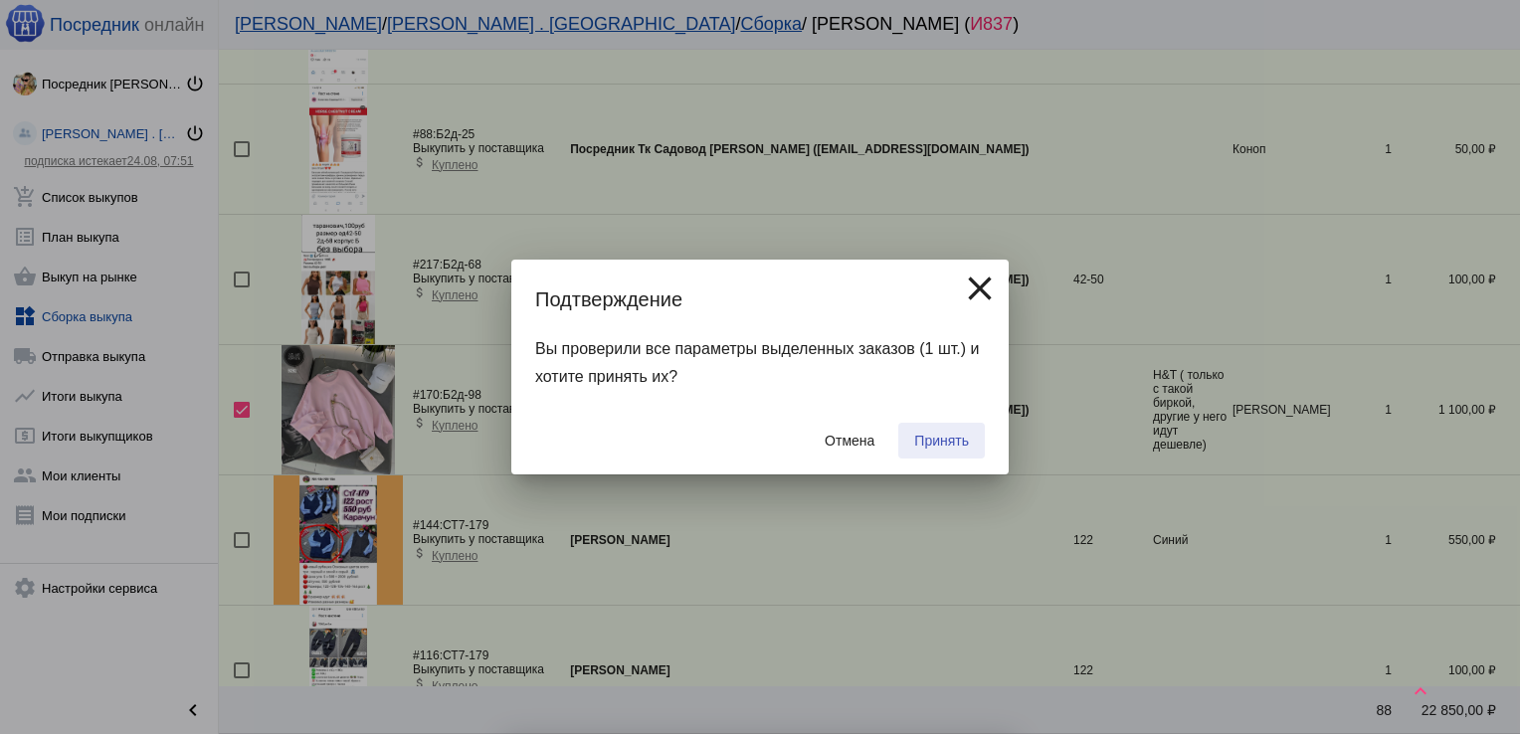
checkbox input "false"
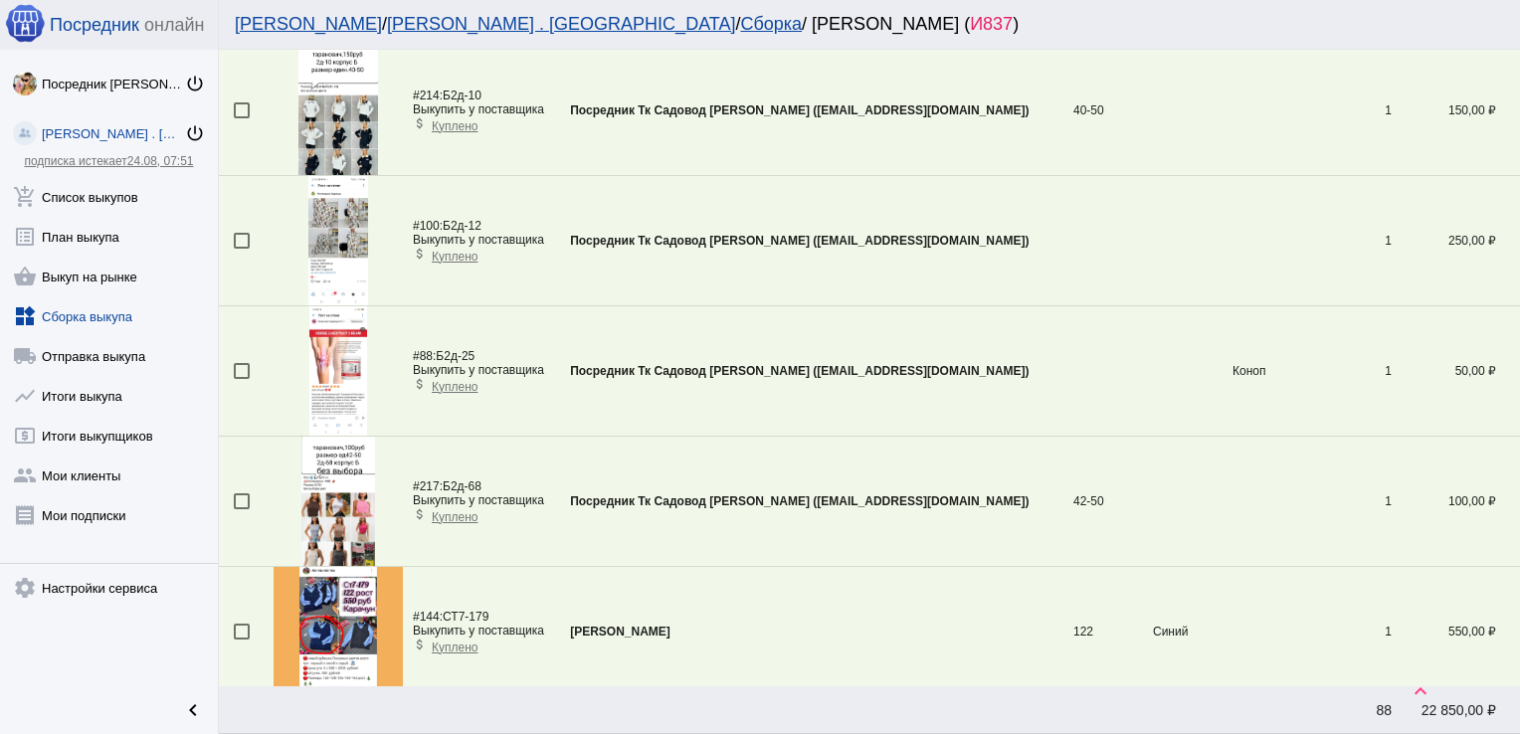
scroll to position [788, 0]
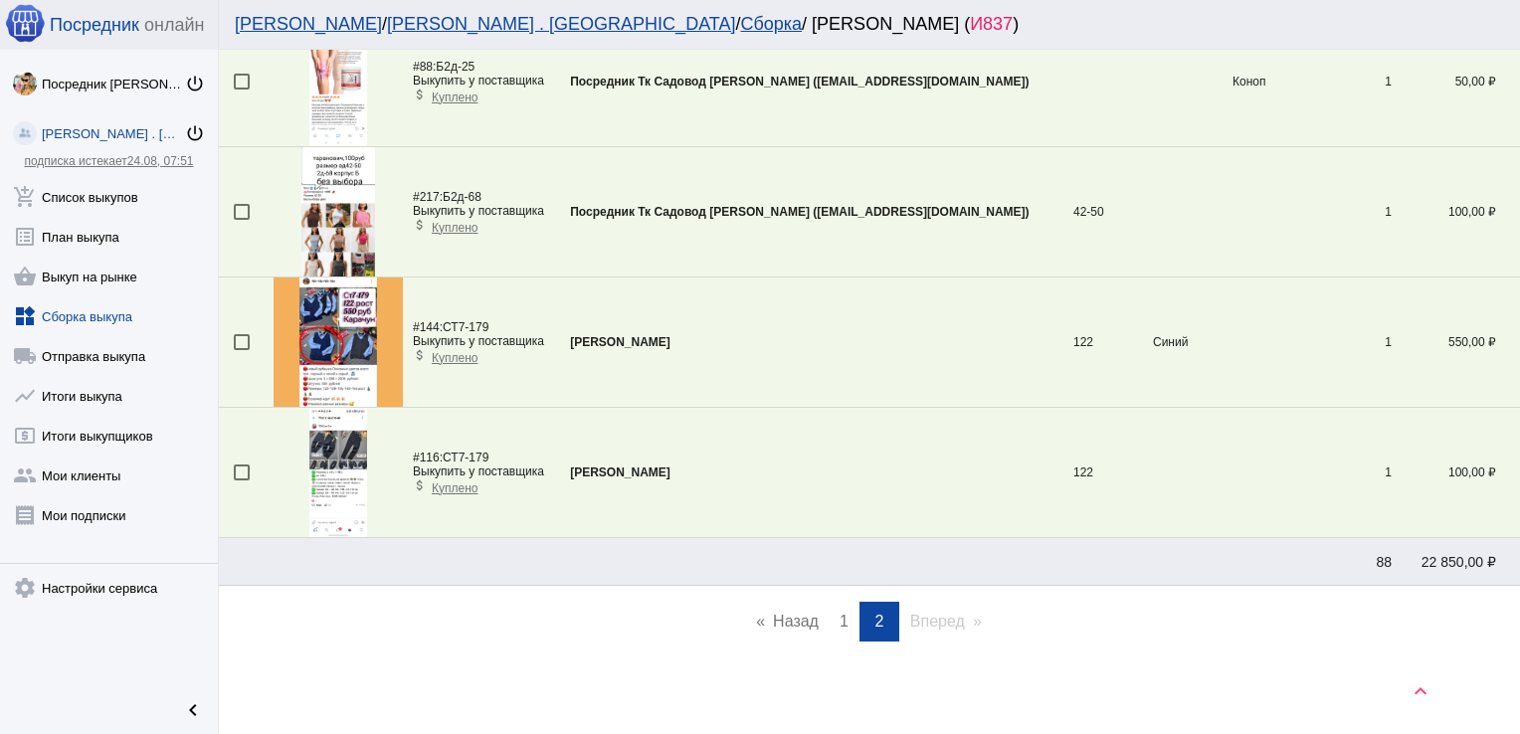
click at [830, 604] on link "page 1" at bounding box center [844, 622] width 29 height 40
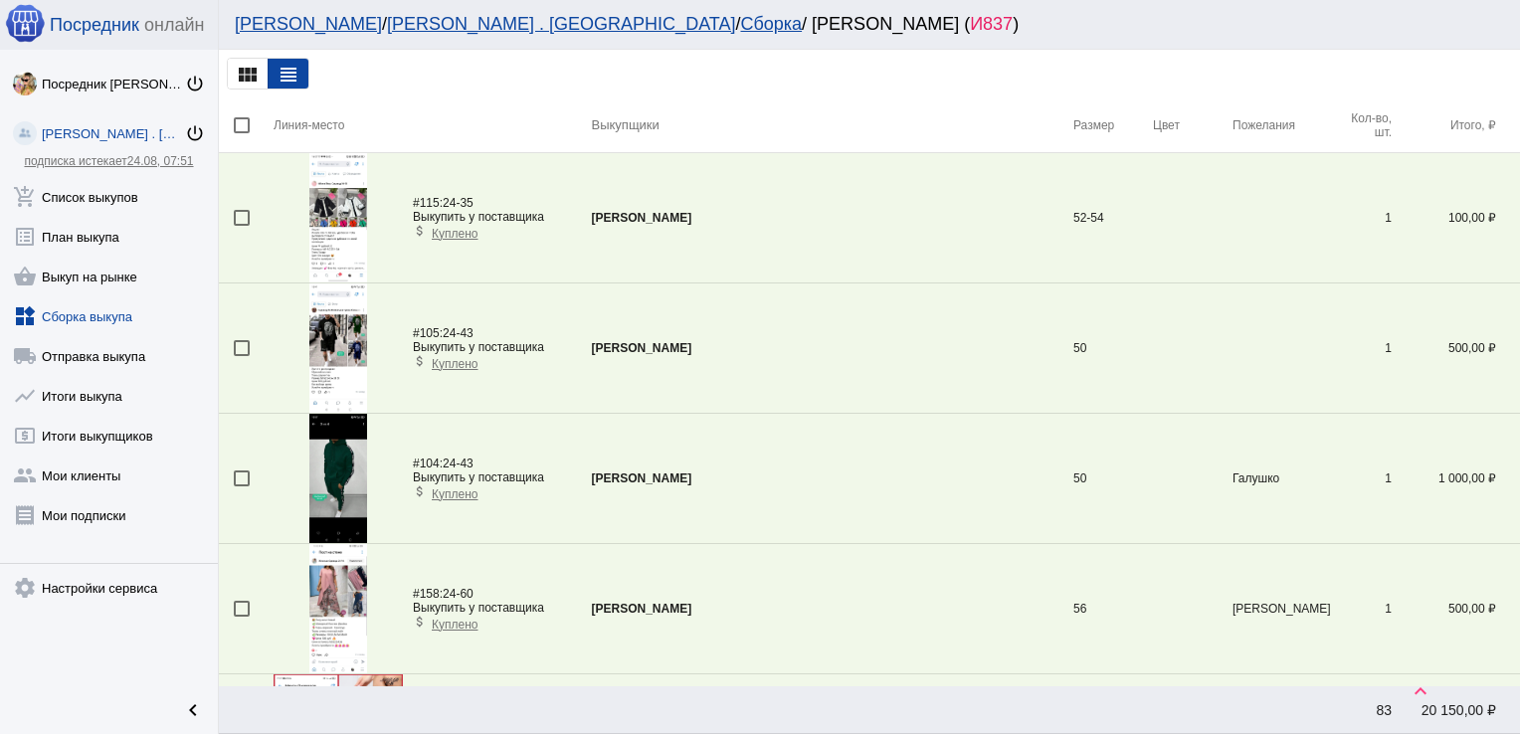
scroll to position [5146, 0]
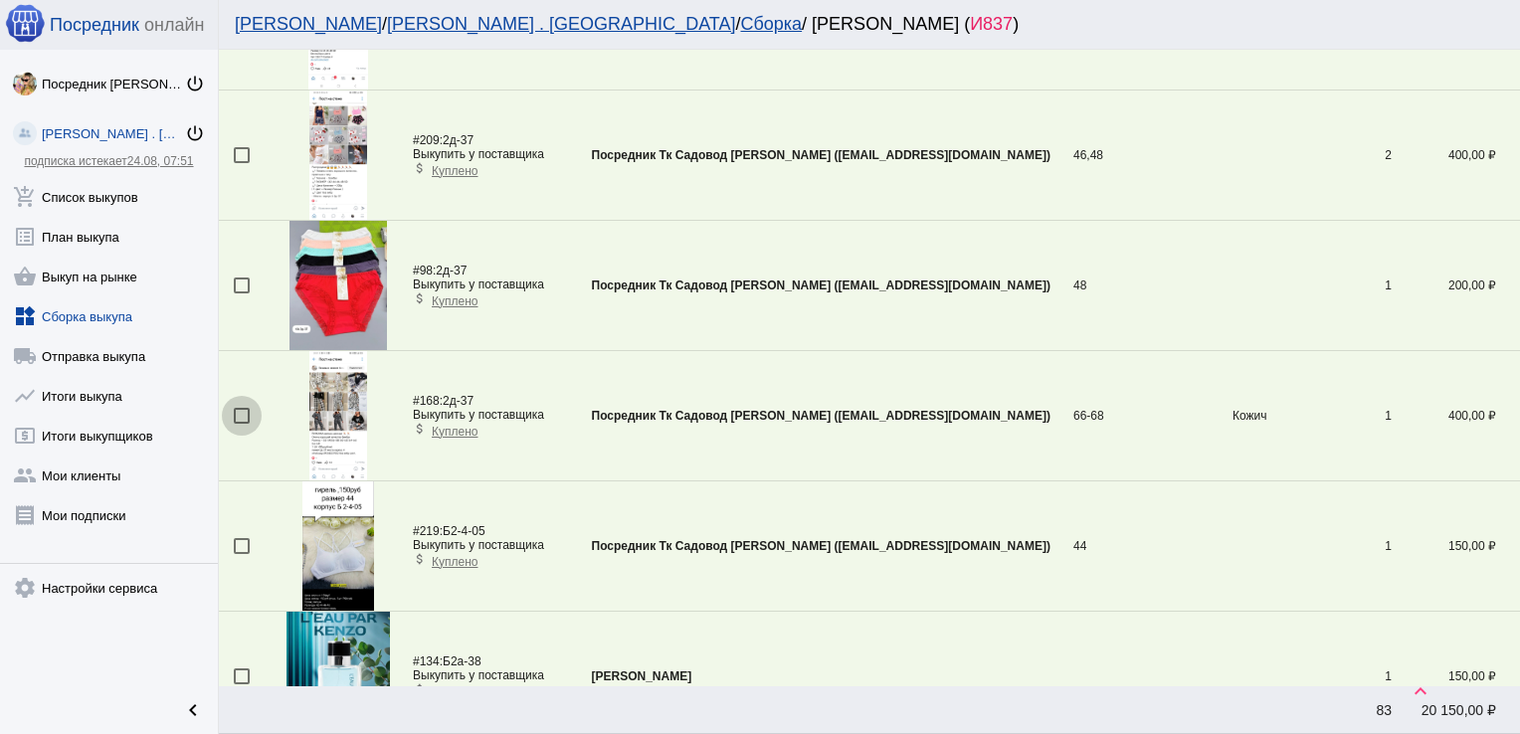
click at [235, 408] on div at bounding box center [242, 416] width 16 height 16
click at [241, 424] on input "checkbox" at bounding box center [241, 424] width 1 height 1
checkbox input "true"
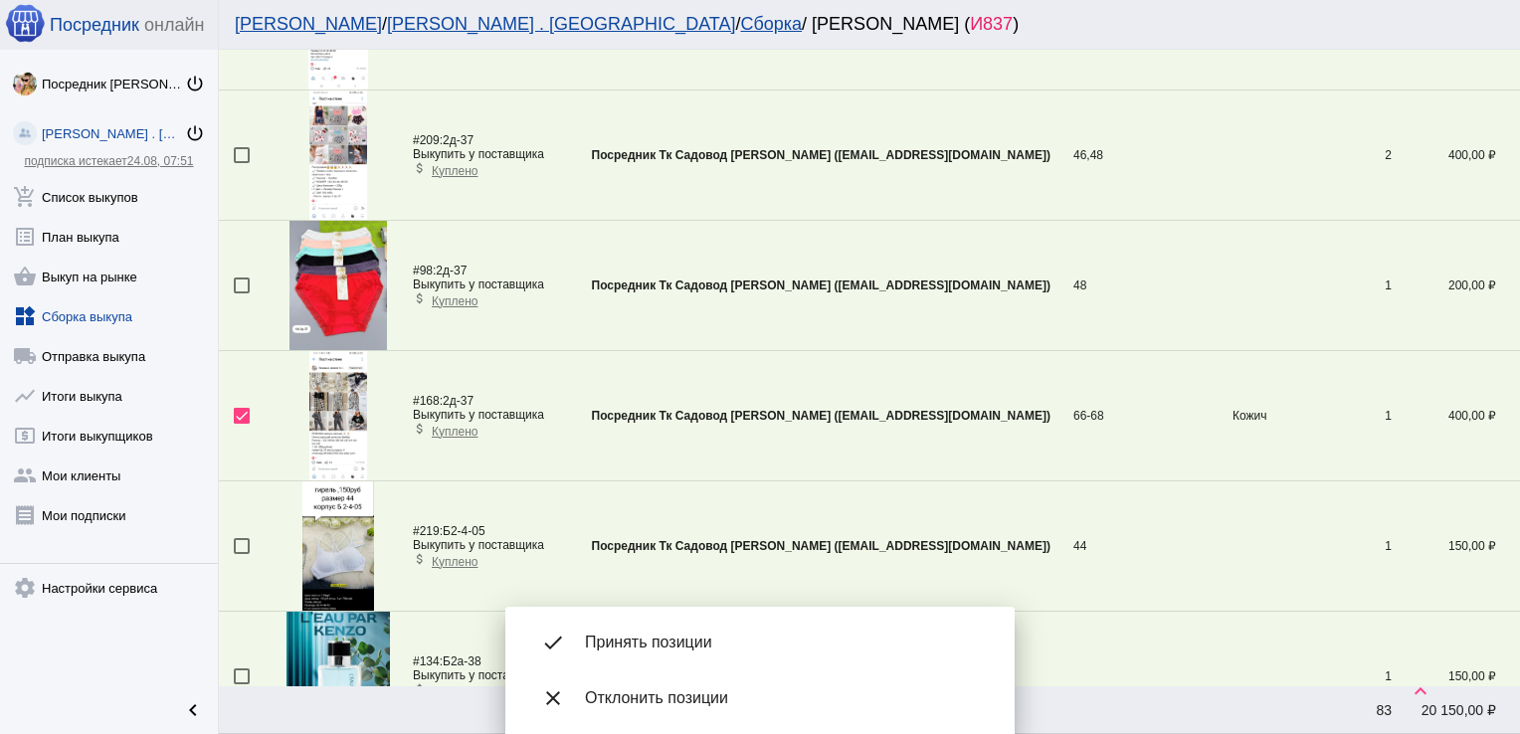
click at [250, 147] on mat-checkbox at bounding box center [254, 155] width 40 height 16
click at [242, 147] on div at bounding box center [242, 155] width 16 height 16
click at [242, 163] on input "checkbox" at bounding box center [241, 163] width 1 height 1
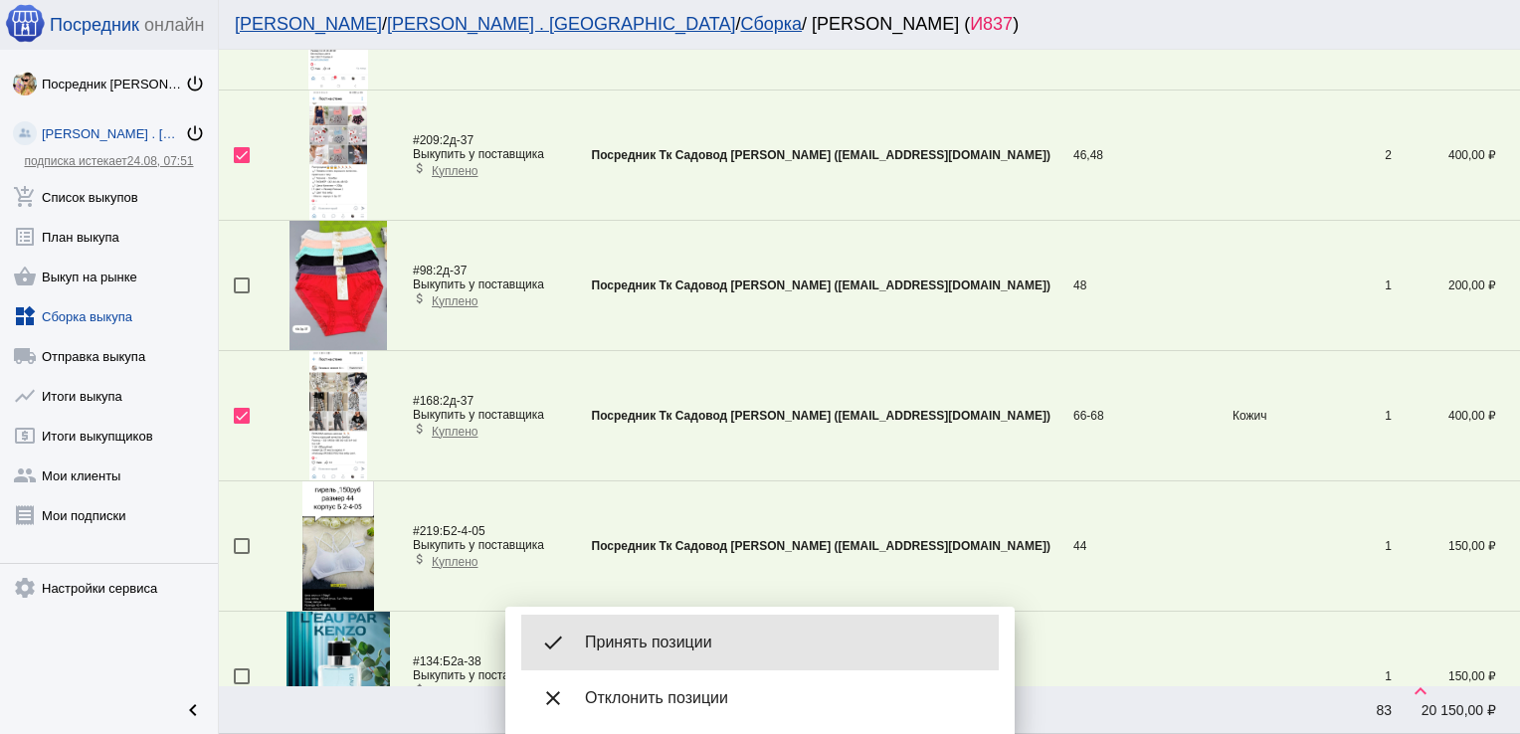
click at [709, 631] on div "done Принять позиции" at bounding box center [760, 643] width 478 height 56
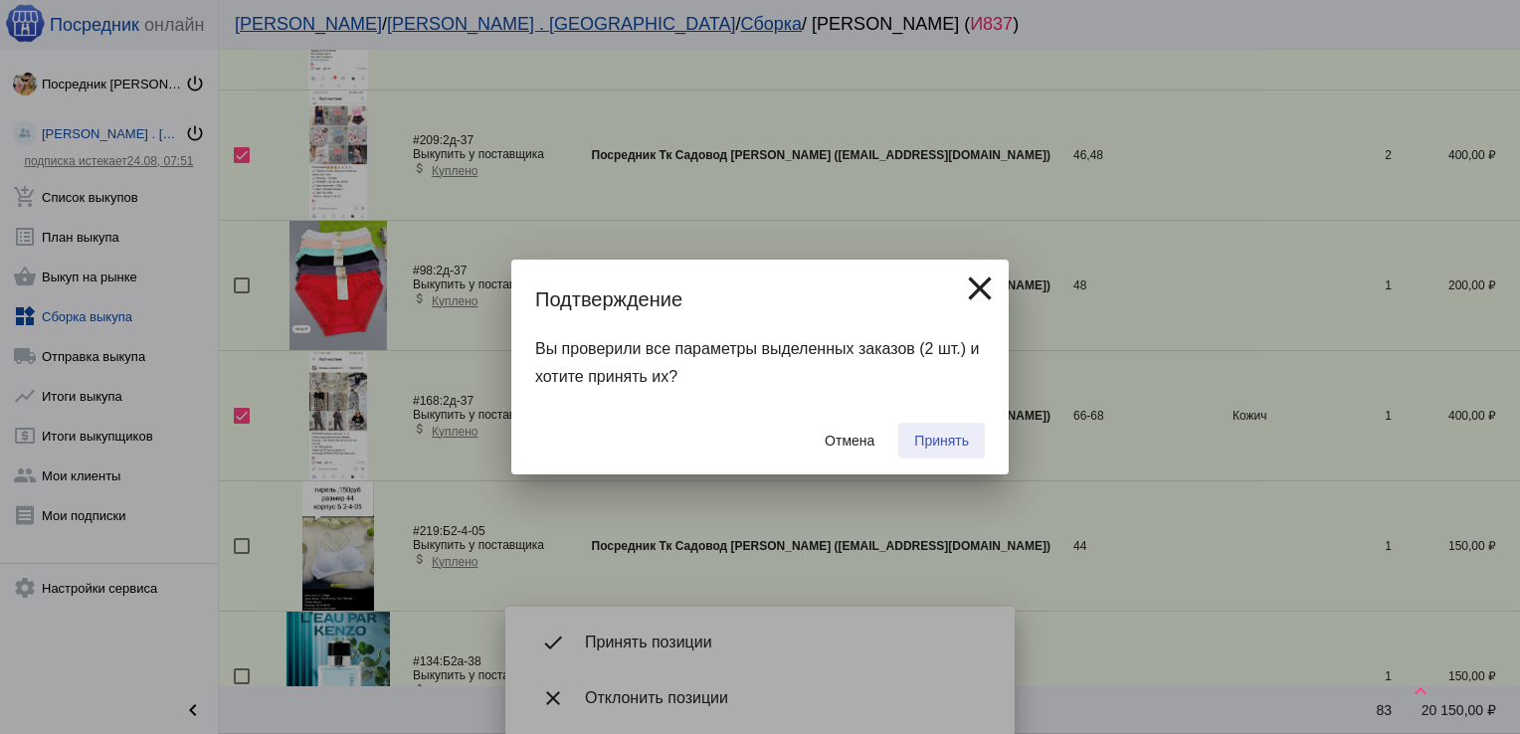
click at [944, 436] on span "Принять" at bounding box center [941, 441] width 55 height 16
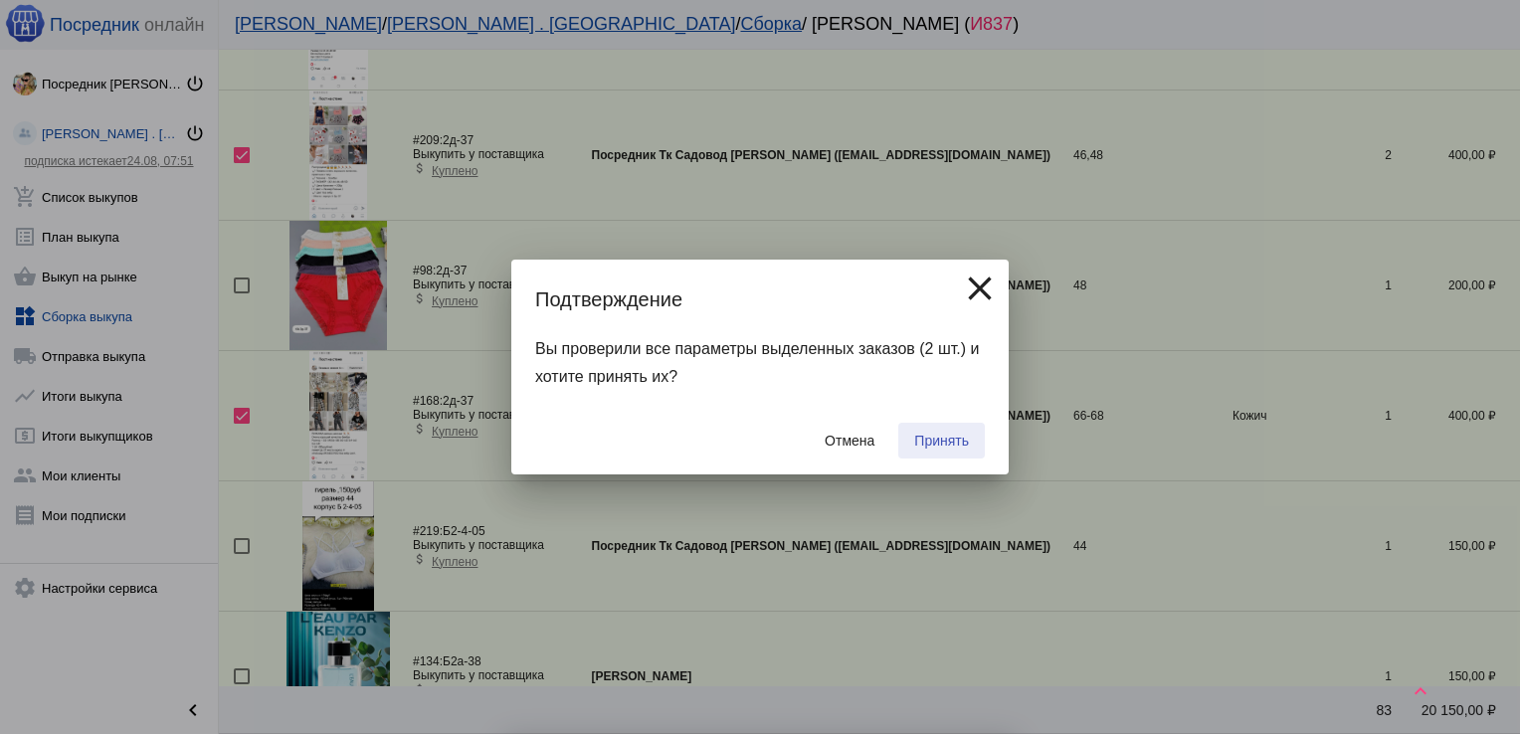
checkbox input "false"
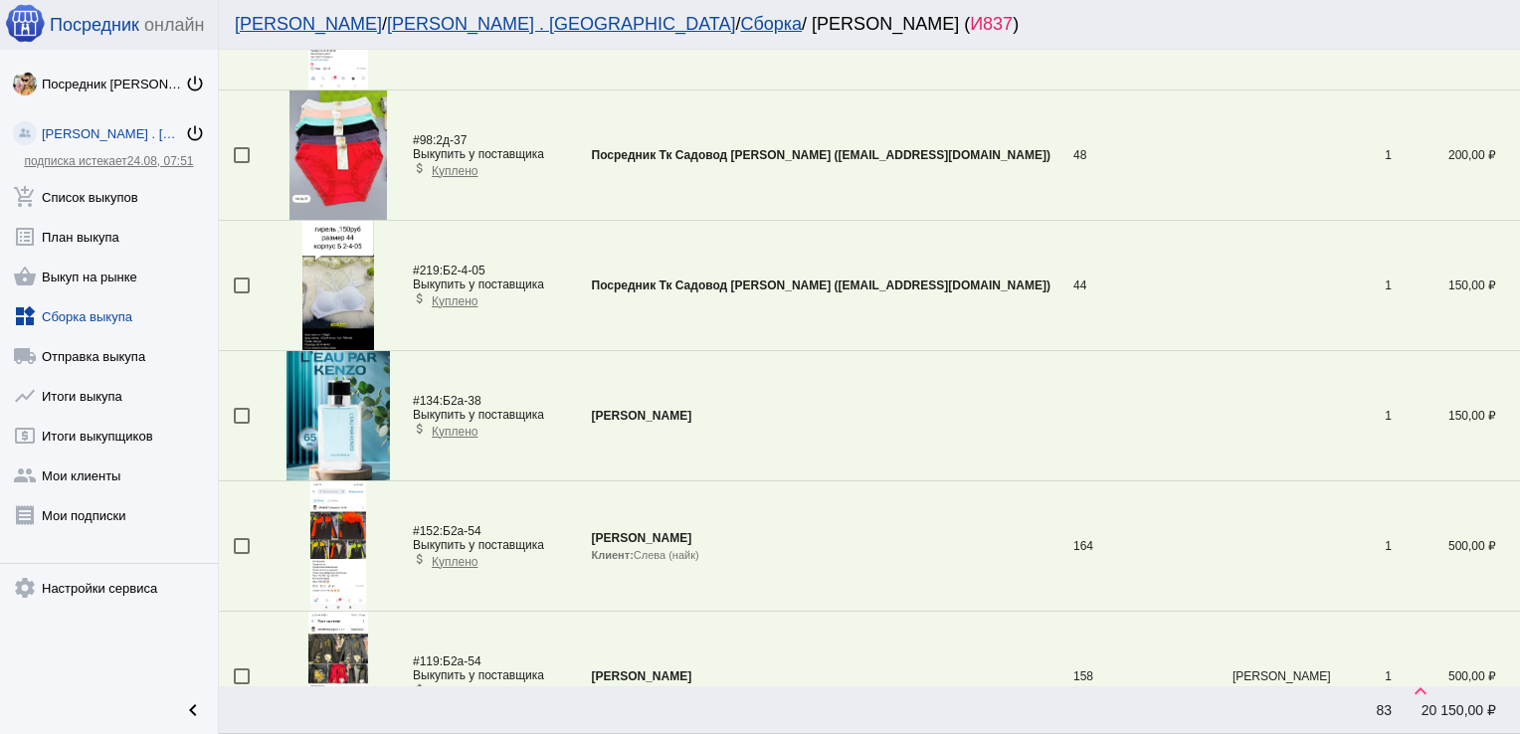
scroll to position [4234, 0]
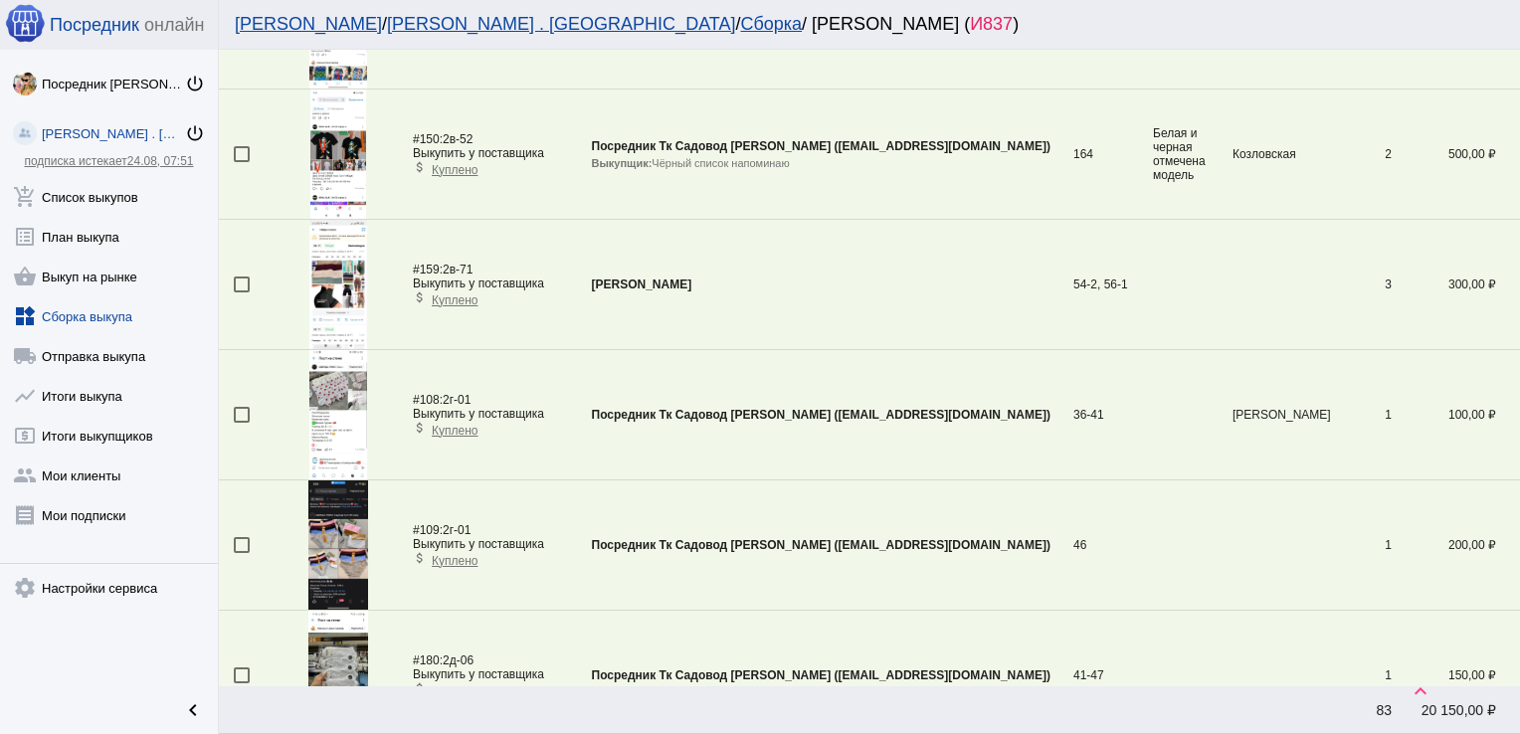
click at [235, 408] on div at bounding box center [242, 415] width 16 height 16
click at [241, 423] on input "checkbox" at bounding box center [241, 423] width 1 height 1
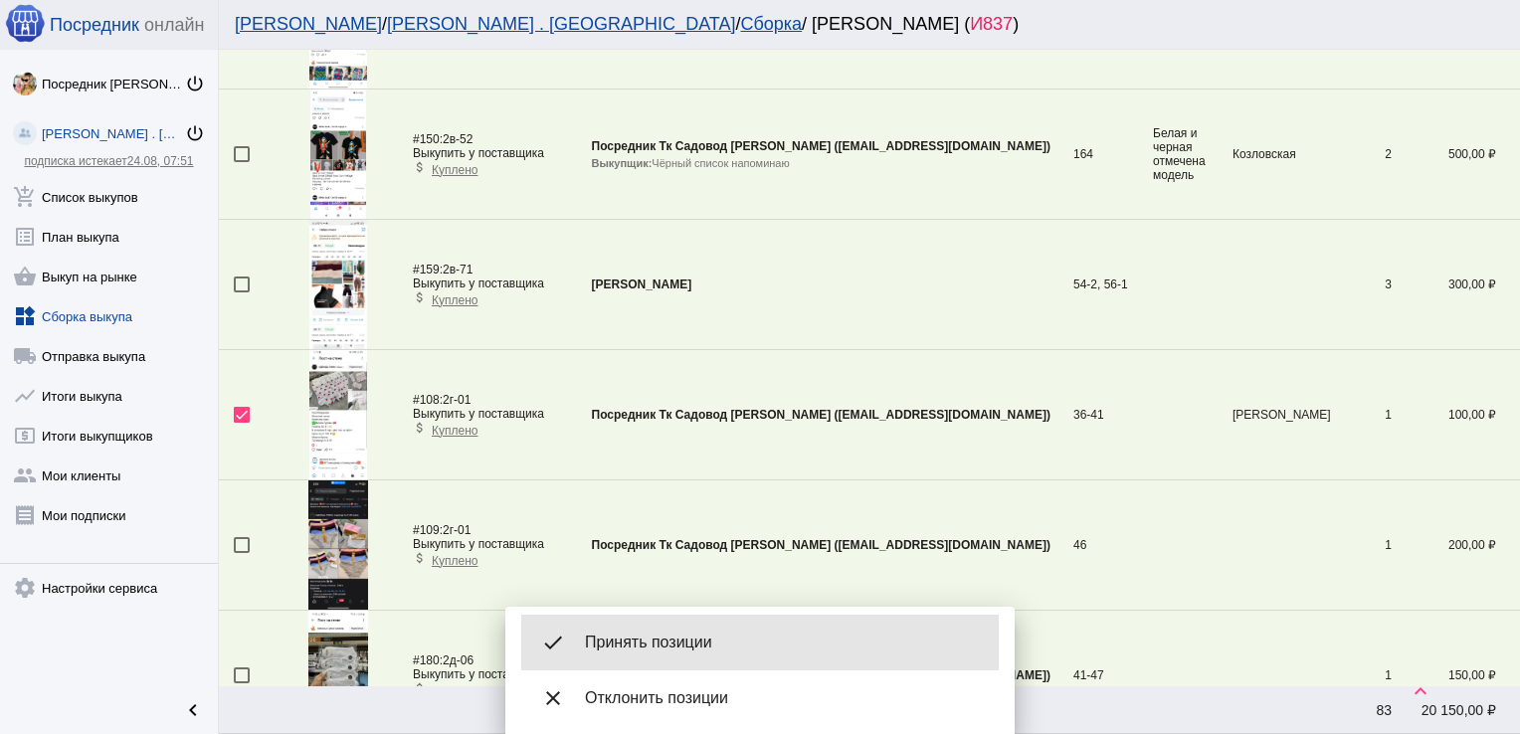
click at [691, 635] on span "Принять позиции" at bounding box center [784, 643] width 398 height 20
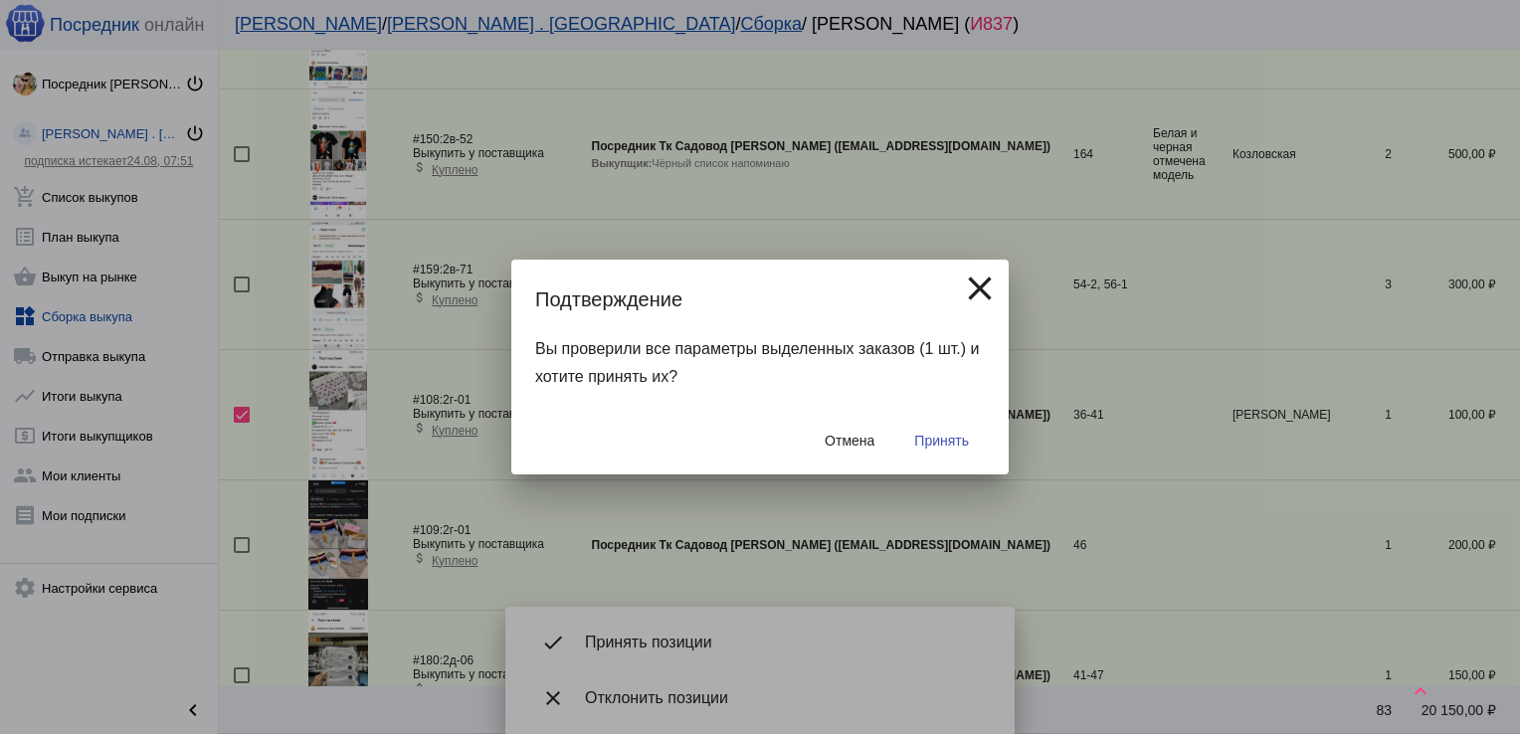
click at [943, 447] on span "Принять" at bounding box center [941, 441] width 55 height 16
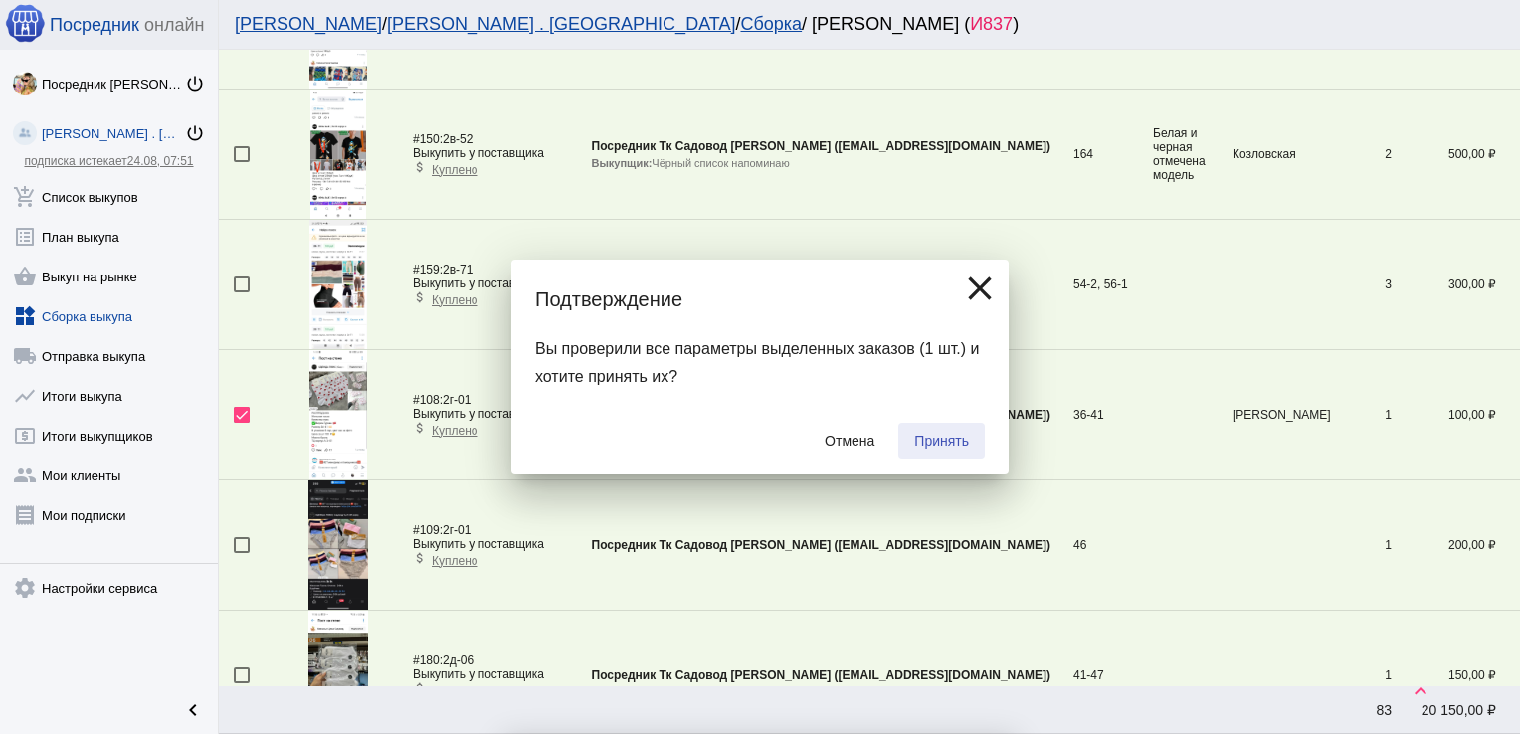
checkbox input "false"
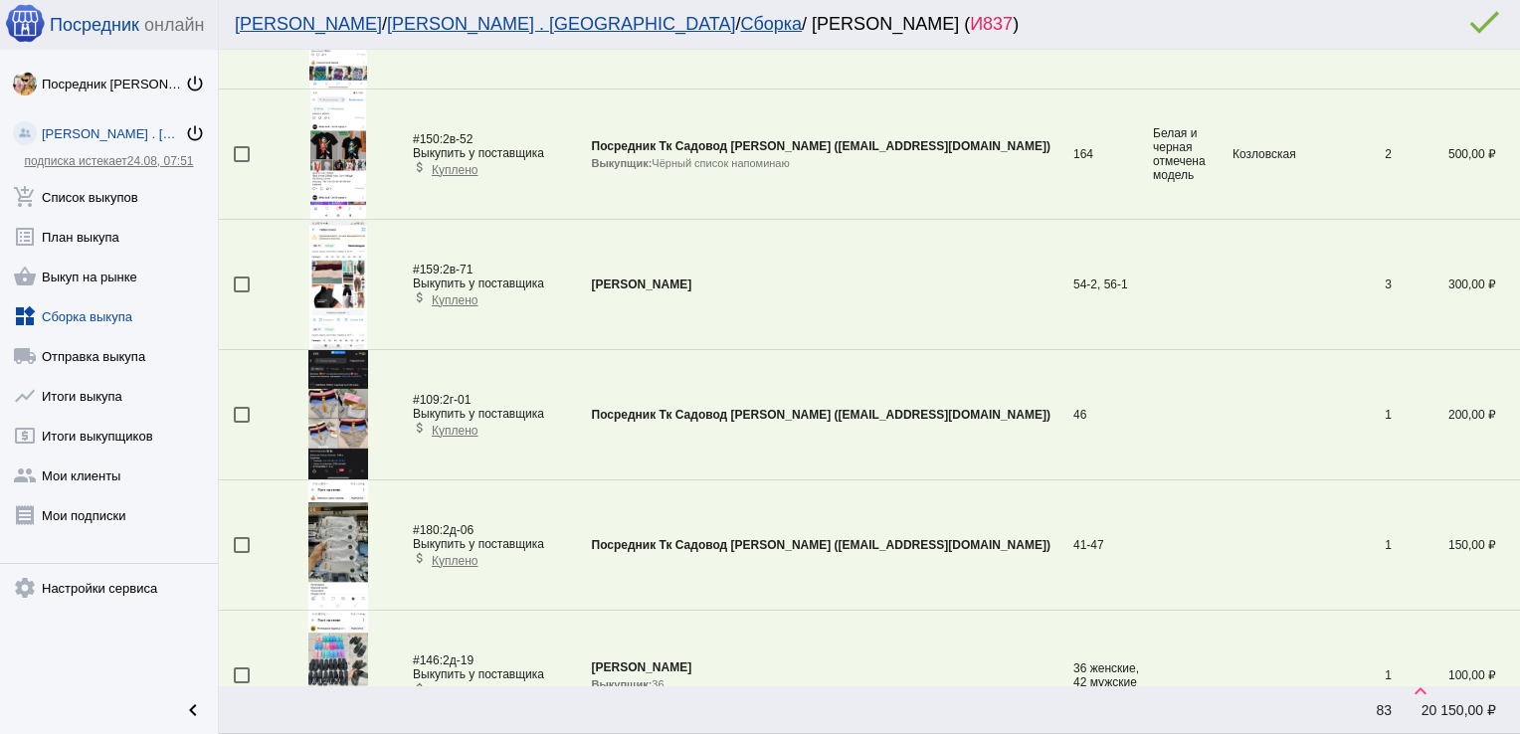
scroll to position [4885, 0]
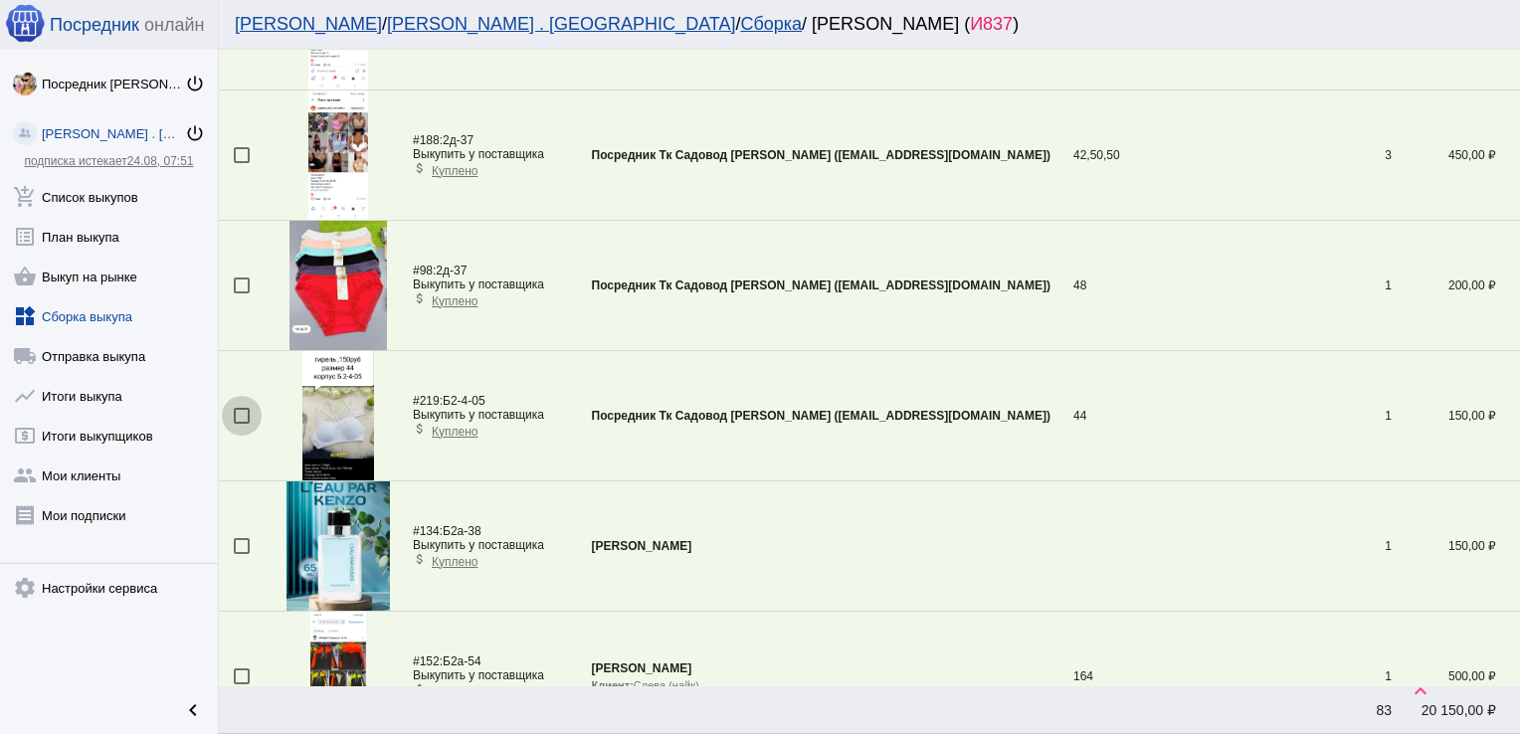
click at [237, 408] on div at bounding box center [242, 416] width 16 height 16
click at [241, 424] on input "checkbox" at bounding box center [241, 424] width 1 height 1
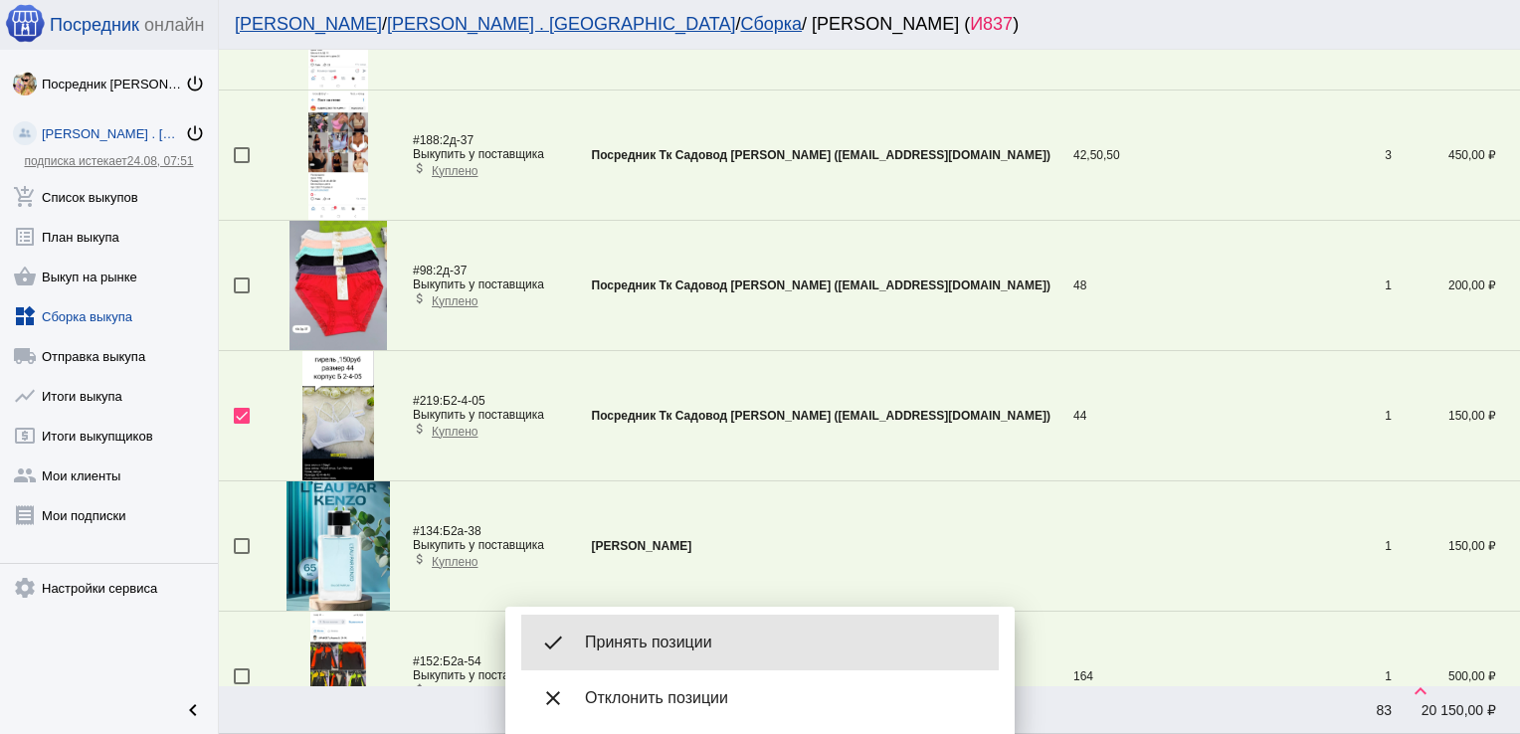
click at [656, 629] on div "done Принять позиции" at bounding box center [760, 643] width 478 height 56
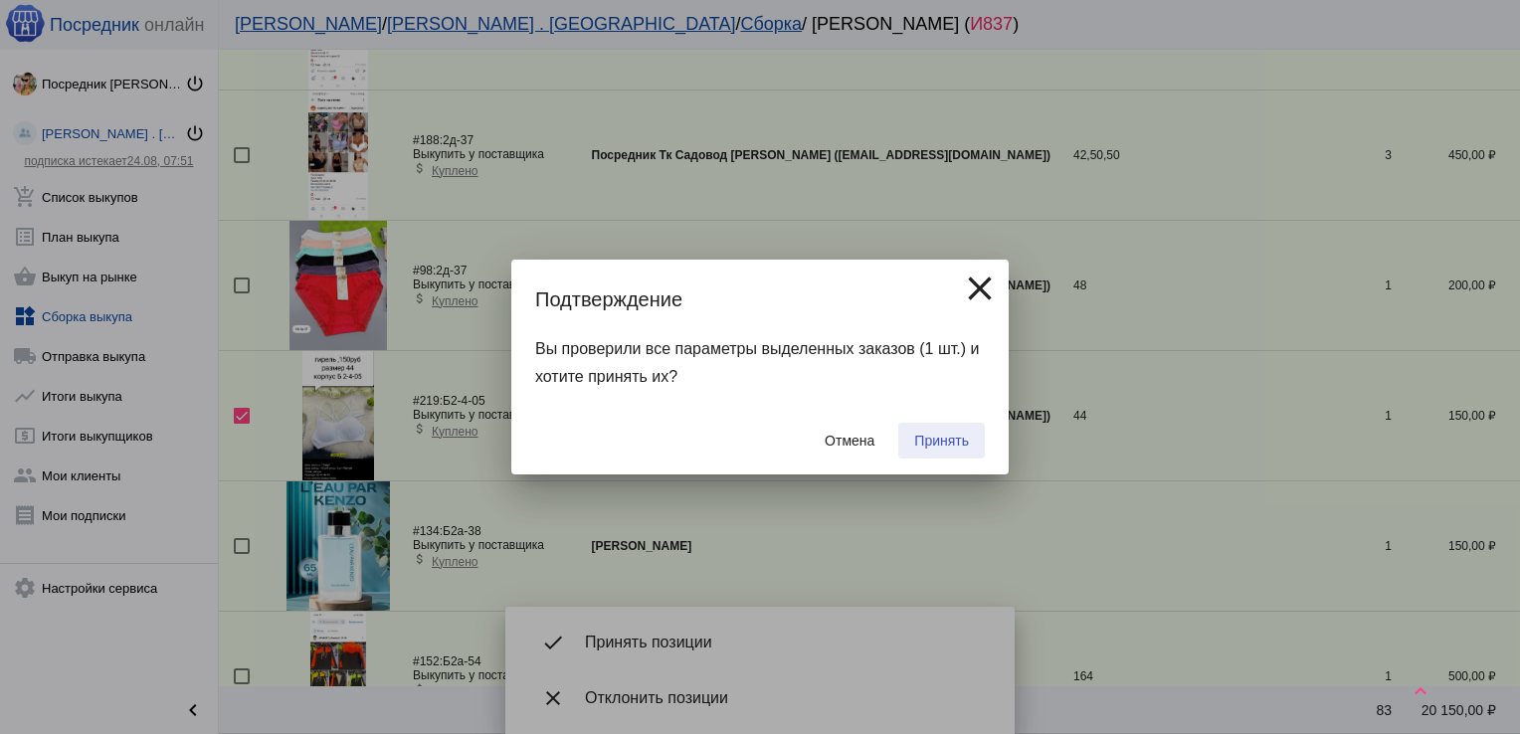
click at [940, 428] on button "Принять" at bounding box center [941, 441] width 87 height 36
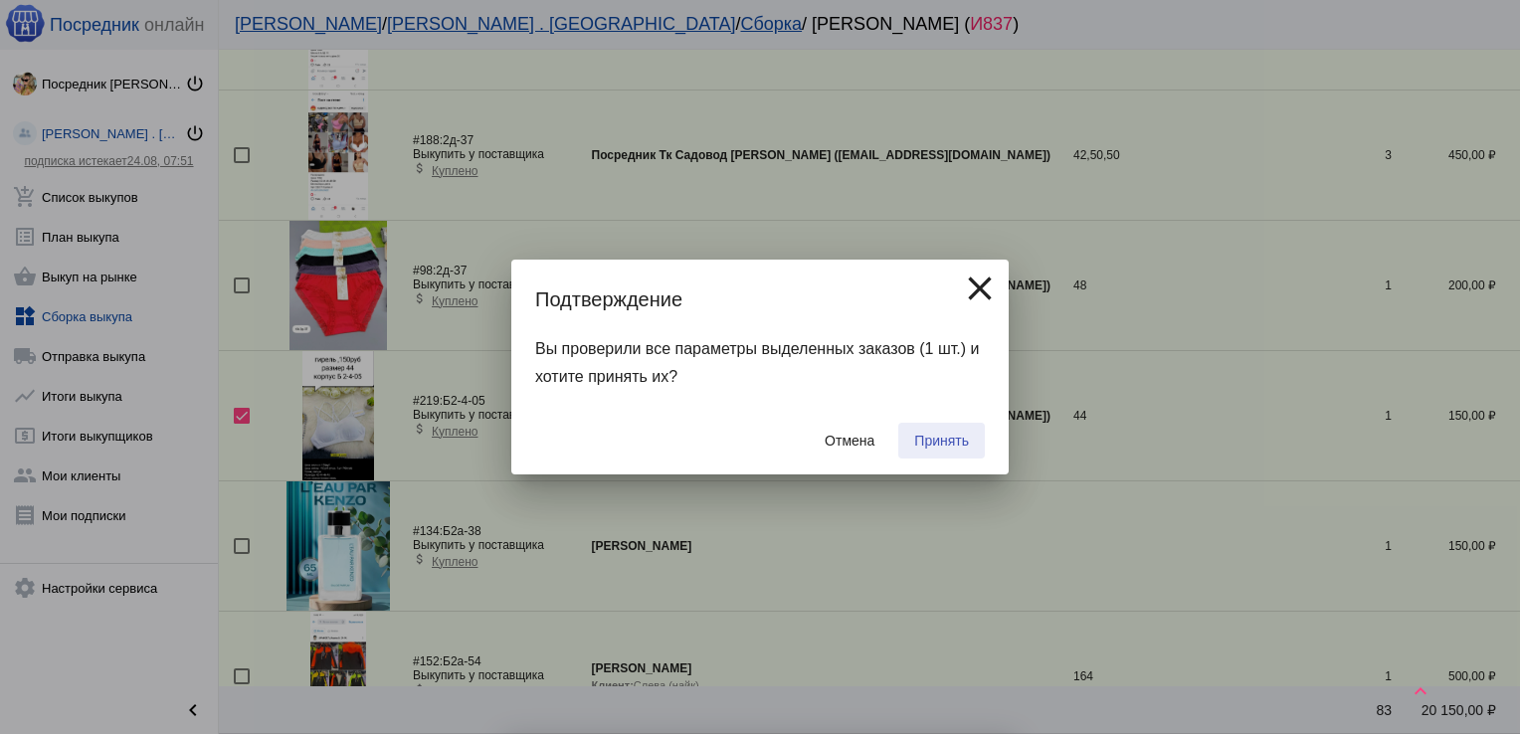
checkbox input "false"
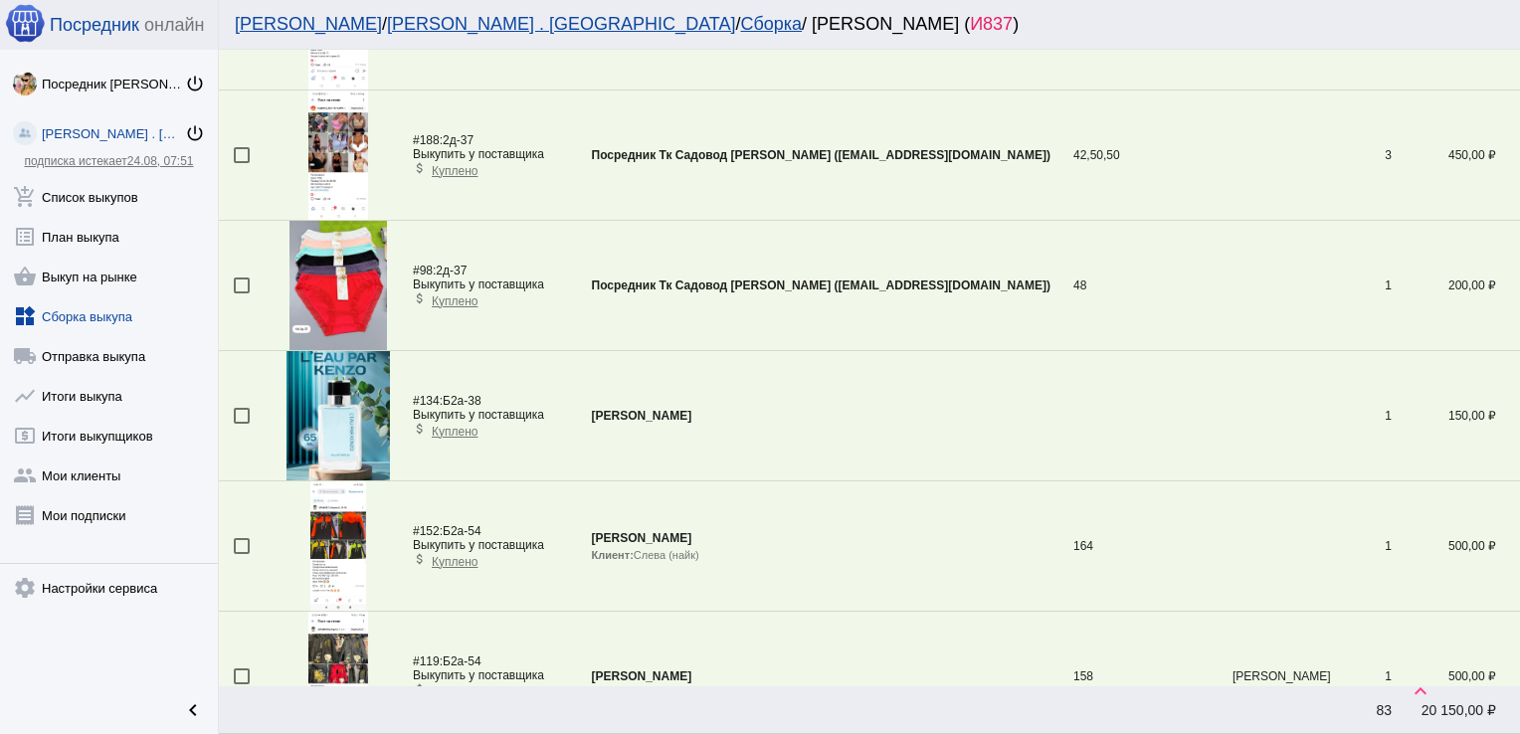
scroll to position [6124, 0]
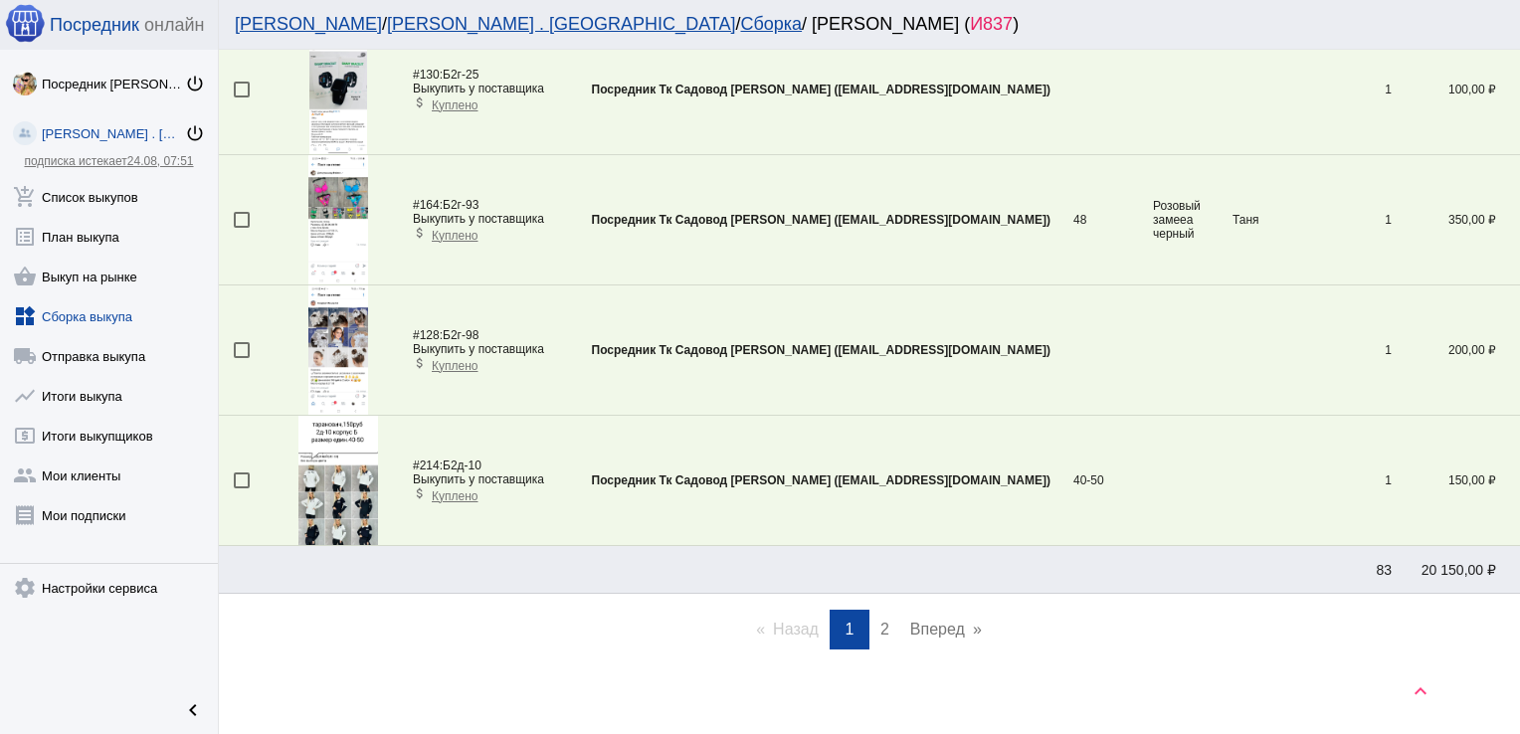
click at [881, 621] on span "2" at bounding box center [885, 629] width 9 height 17
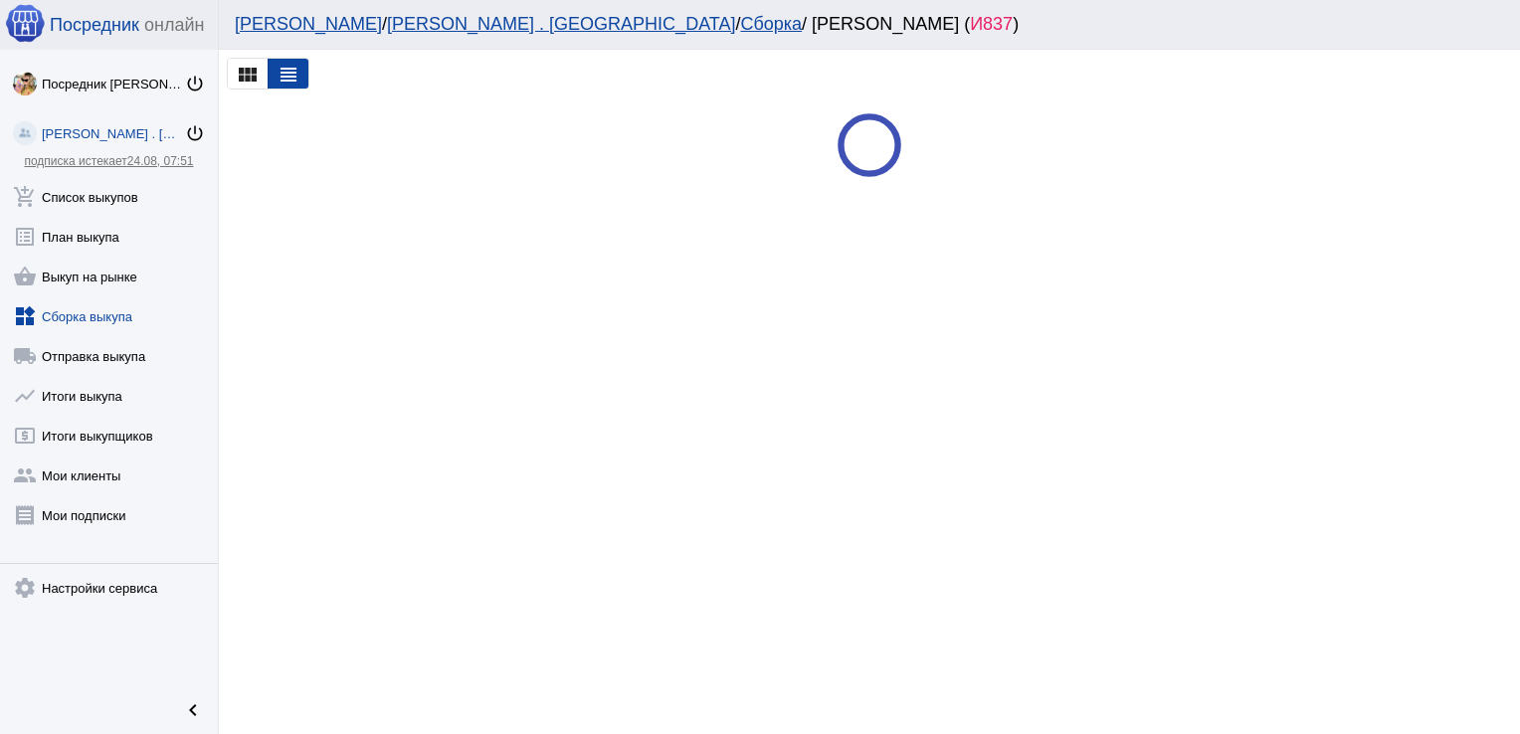
scroll to position [0, 0]
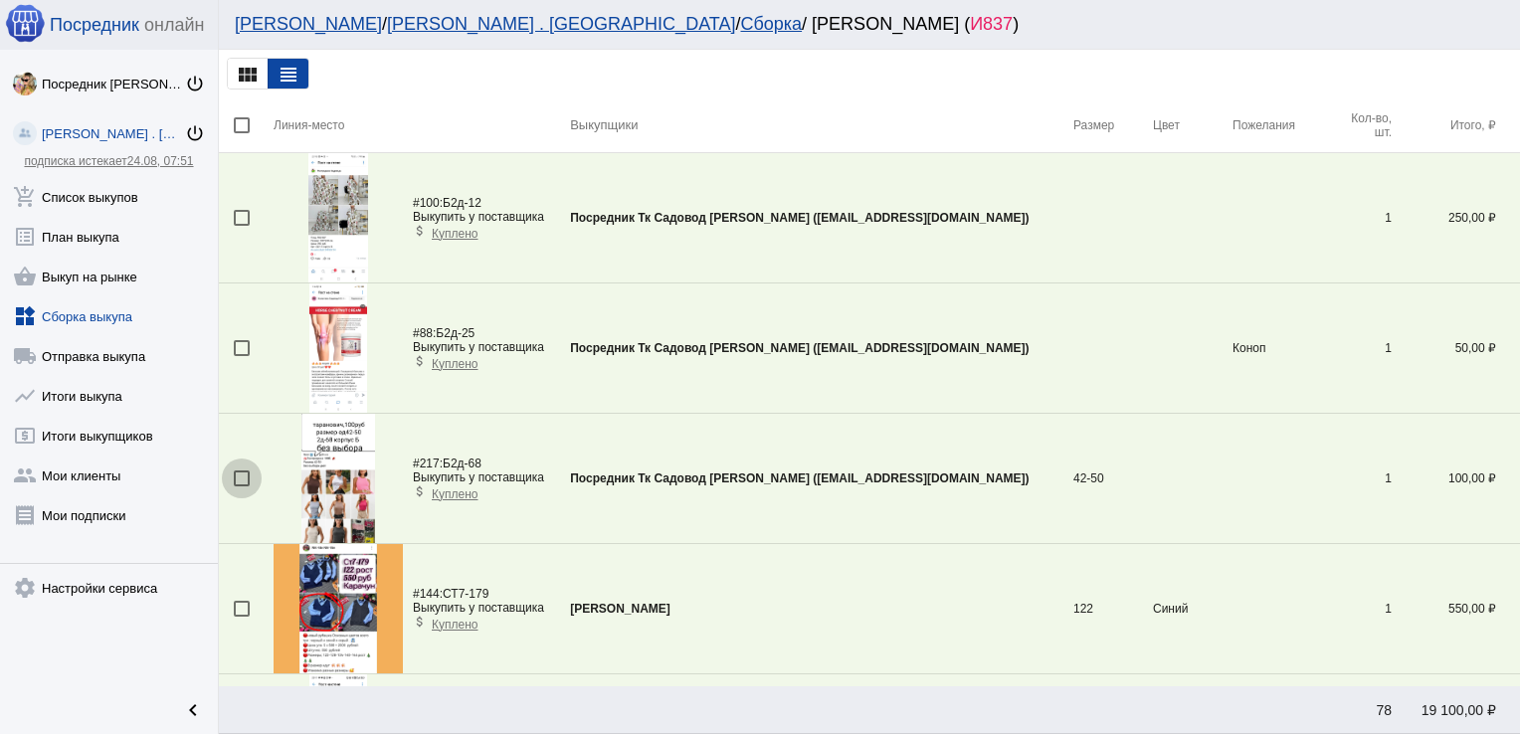
click at [245, 479] on div at bounding box center [242, 479] width 16 height 16
click at [242, 487] on input "checkbox" at bounding box center [241, 487] width 1 height 1
checkbox input "true"
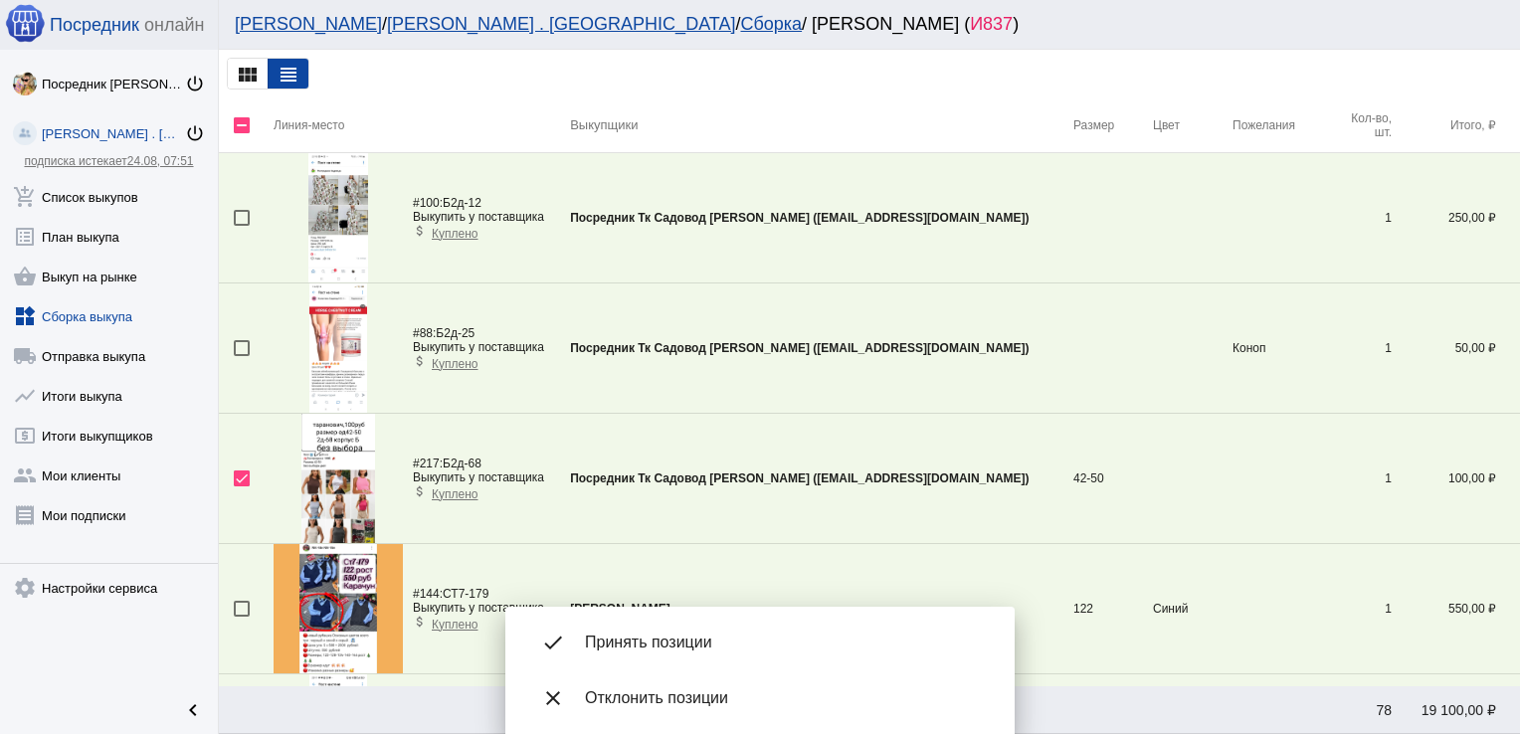
click at [241, 352] on div at bounding box center [242, 348] width 16 height 16
click at [241, 356] on input "checkbox" at bounding box center [241, 356] width 1 height 1
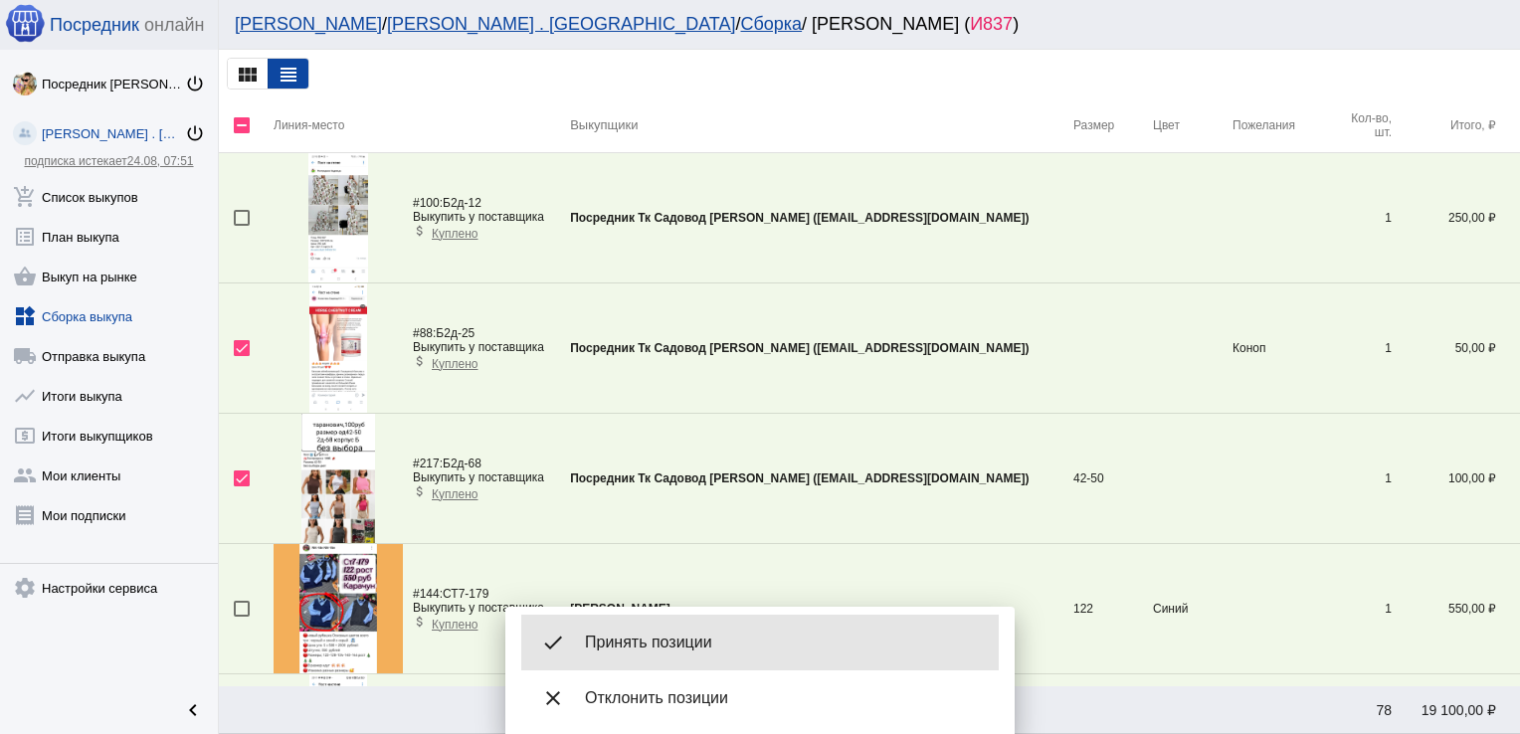
click at [723, 637] on span "Принять позиции" at bounding box center [784, 643] width 398 height 20
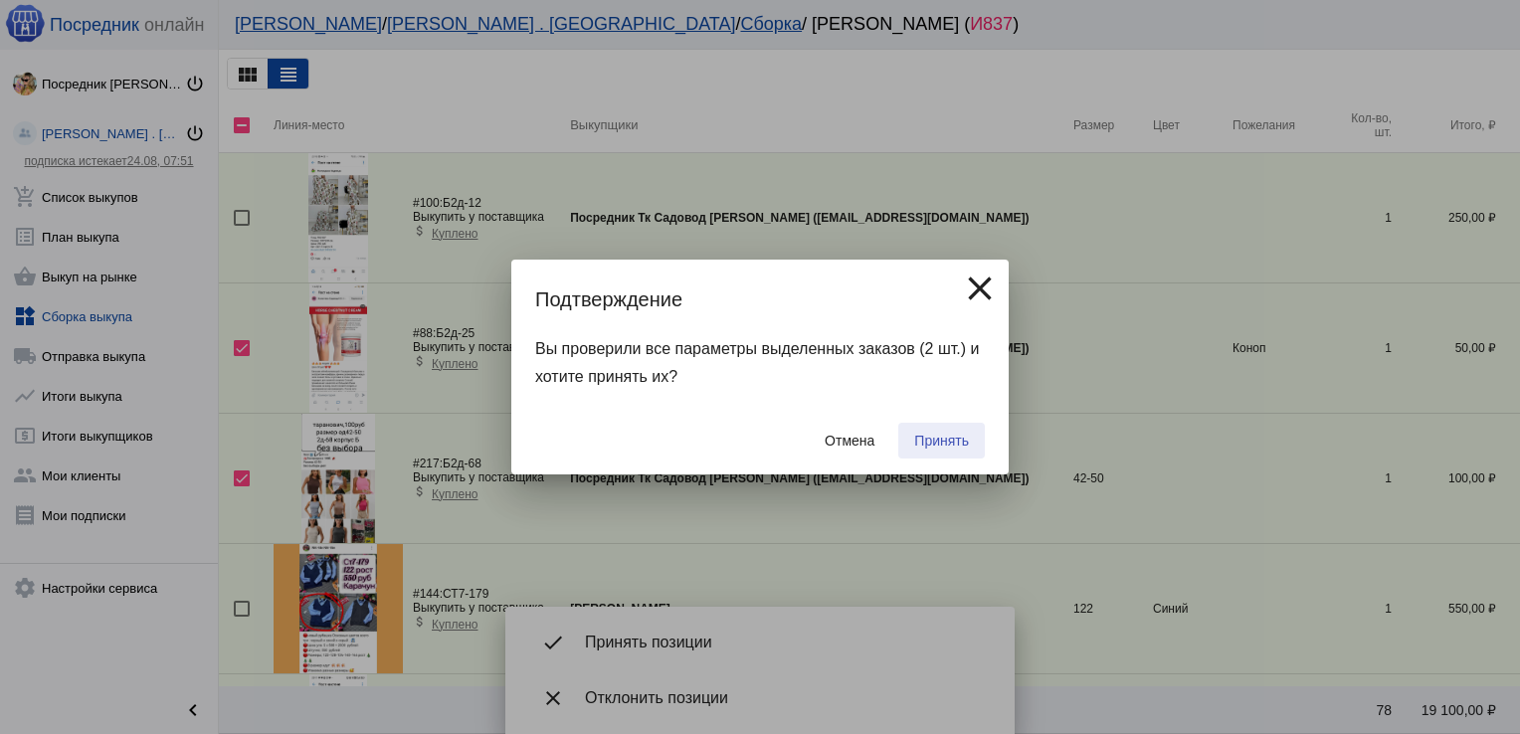
click at [942, 441] on span "Принять" at bounding box center [941, 441] width 55 height 16
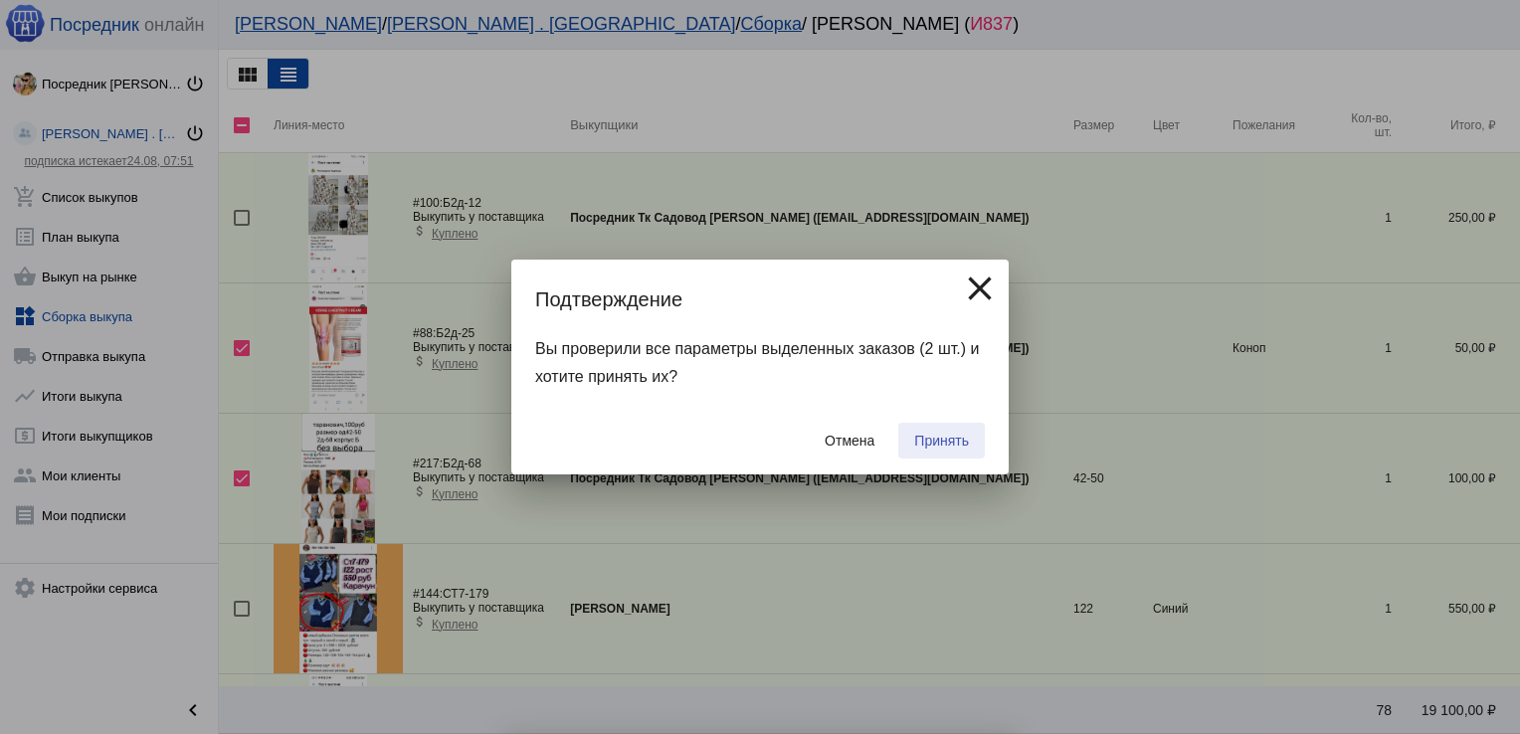
checkbox input "false"
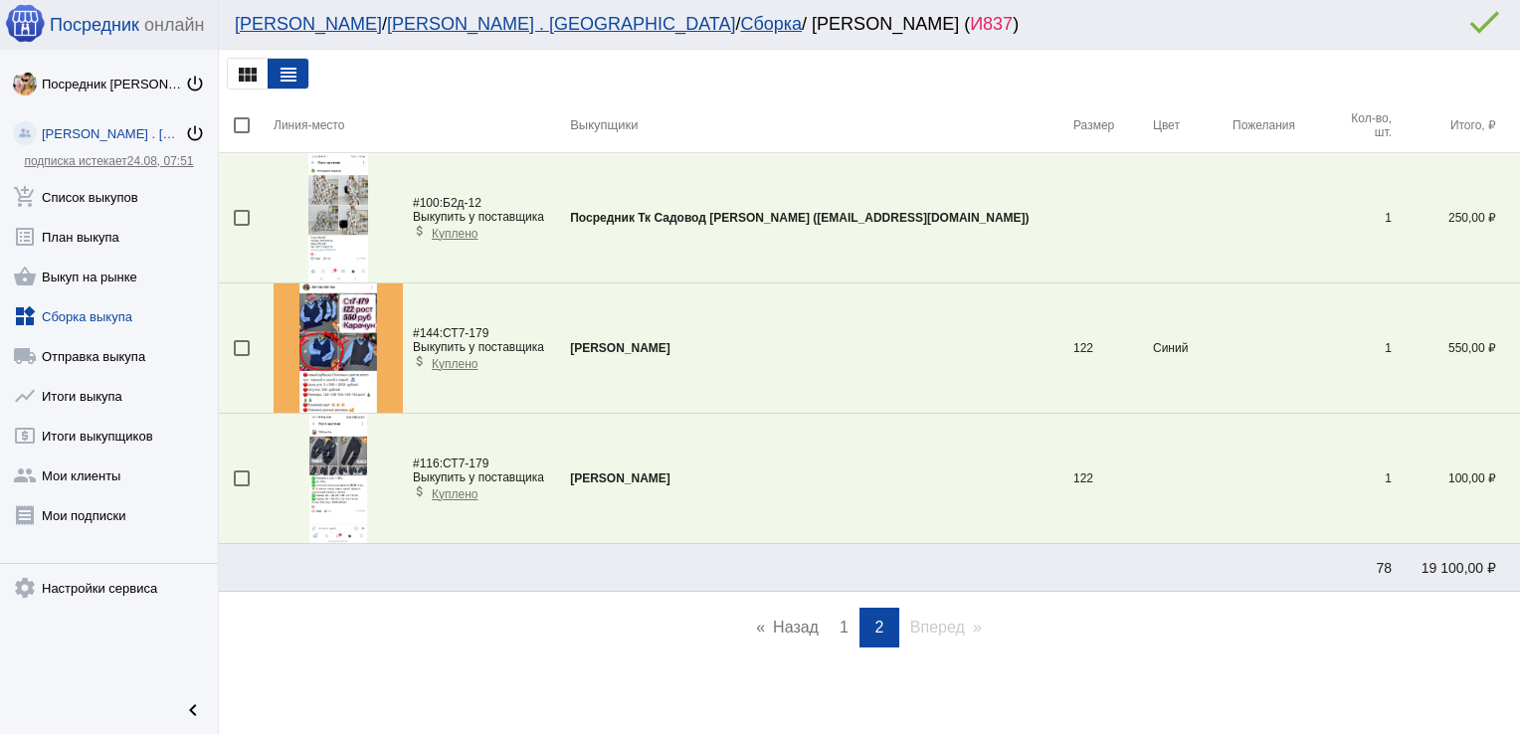
click at [840, 628] on span "1" at bounding box center [844, 627] width 9 height 17
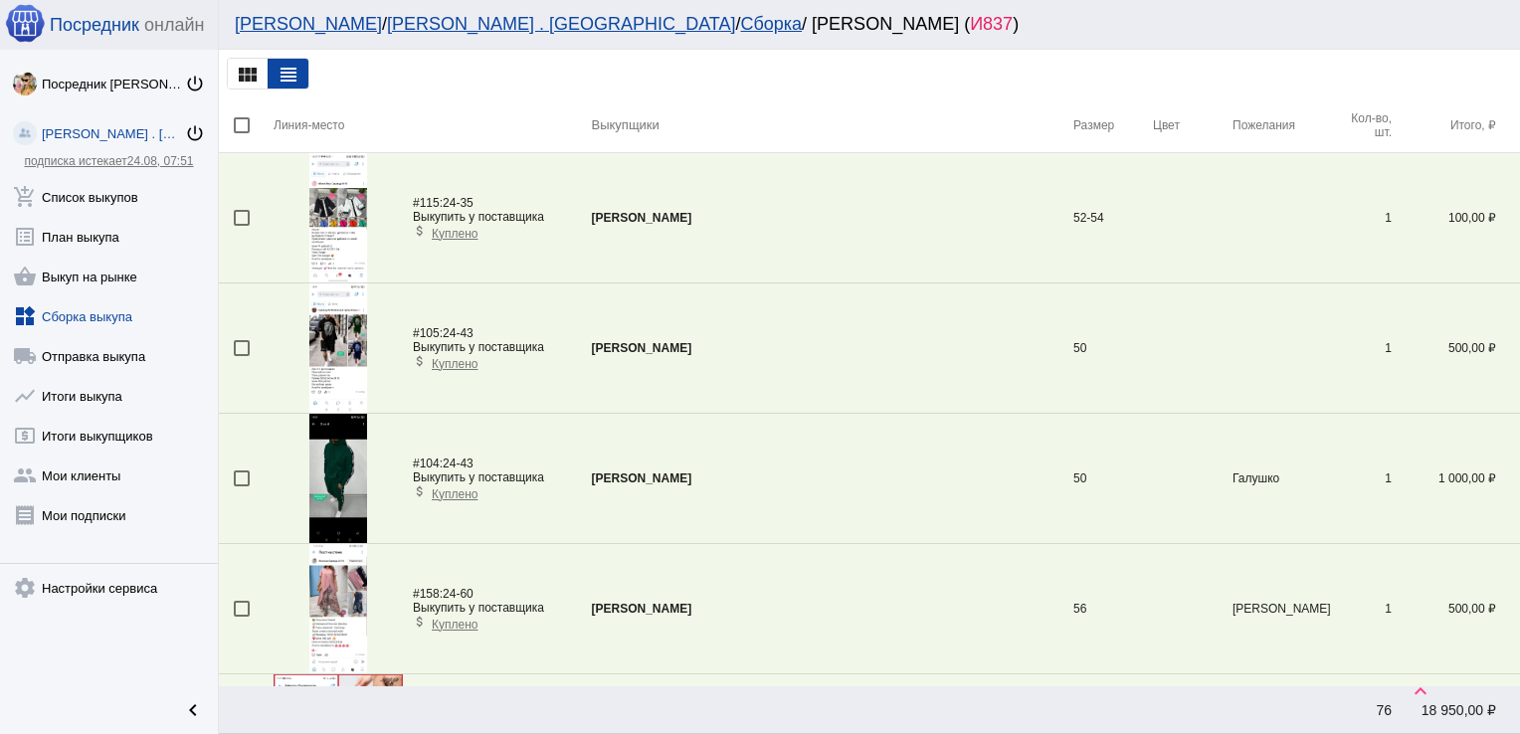
scroll to position [6124, 0]
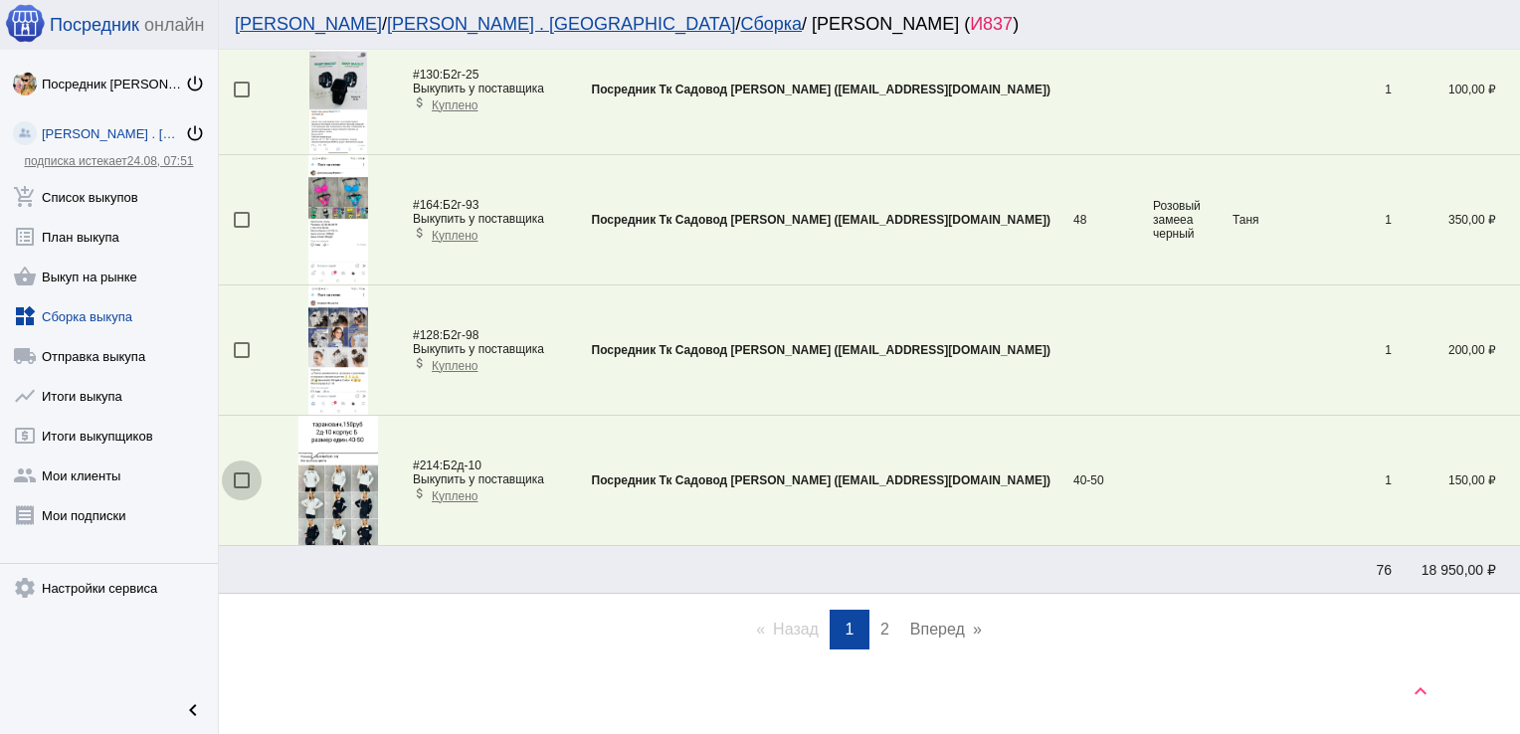
click at [241, 473] on div at bounding box center [242, 481] width 16 height 16
click at [241, 489] on input "checkbox" at bounding box center [241, 489] width 1 height 1
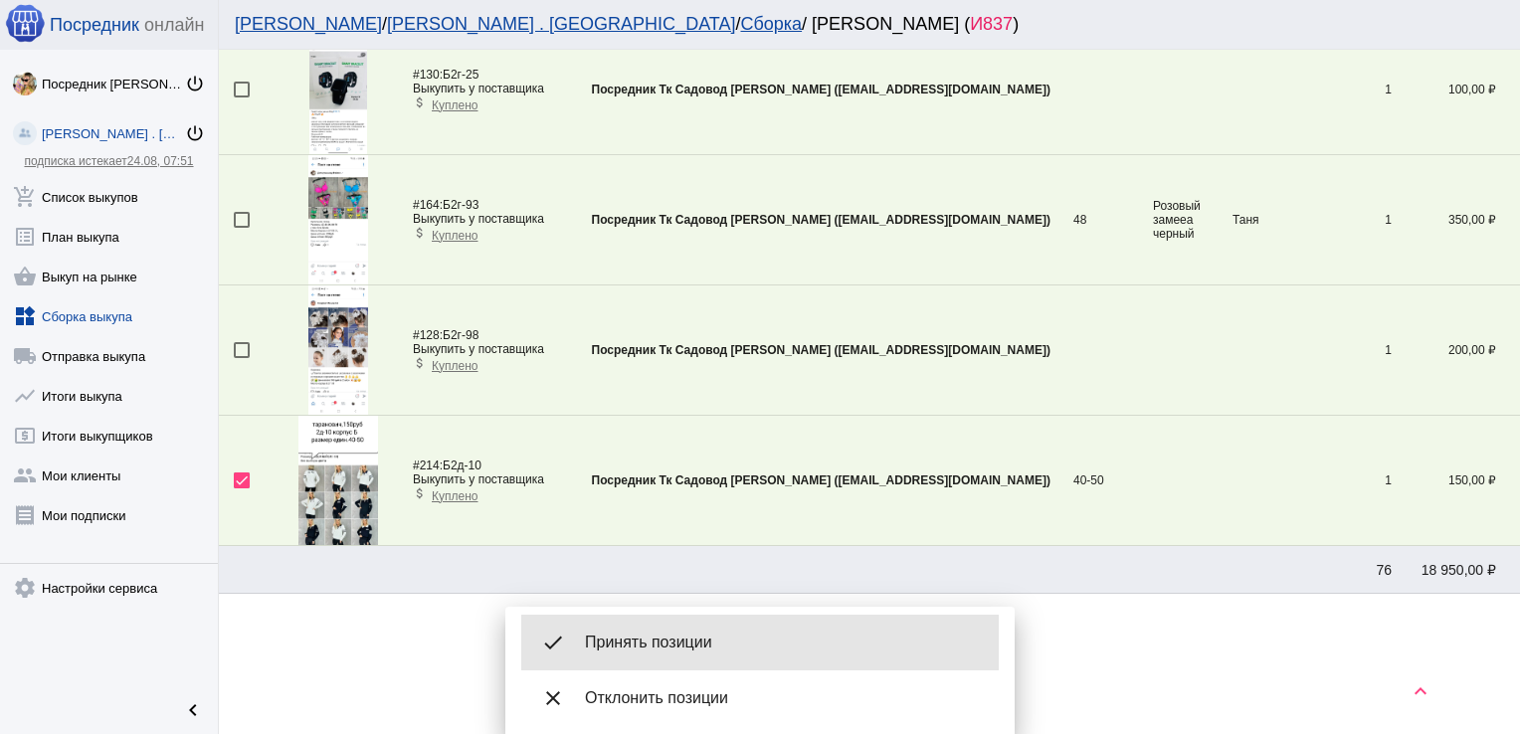
click at [708, 646] on span "Принять позиции" at bounding box center [784, 643] width 398 height 20
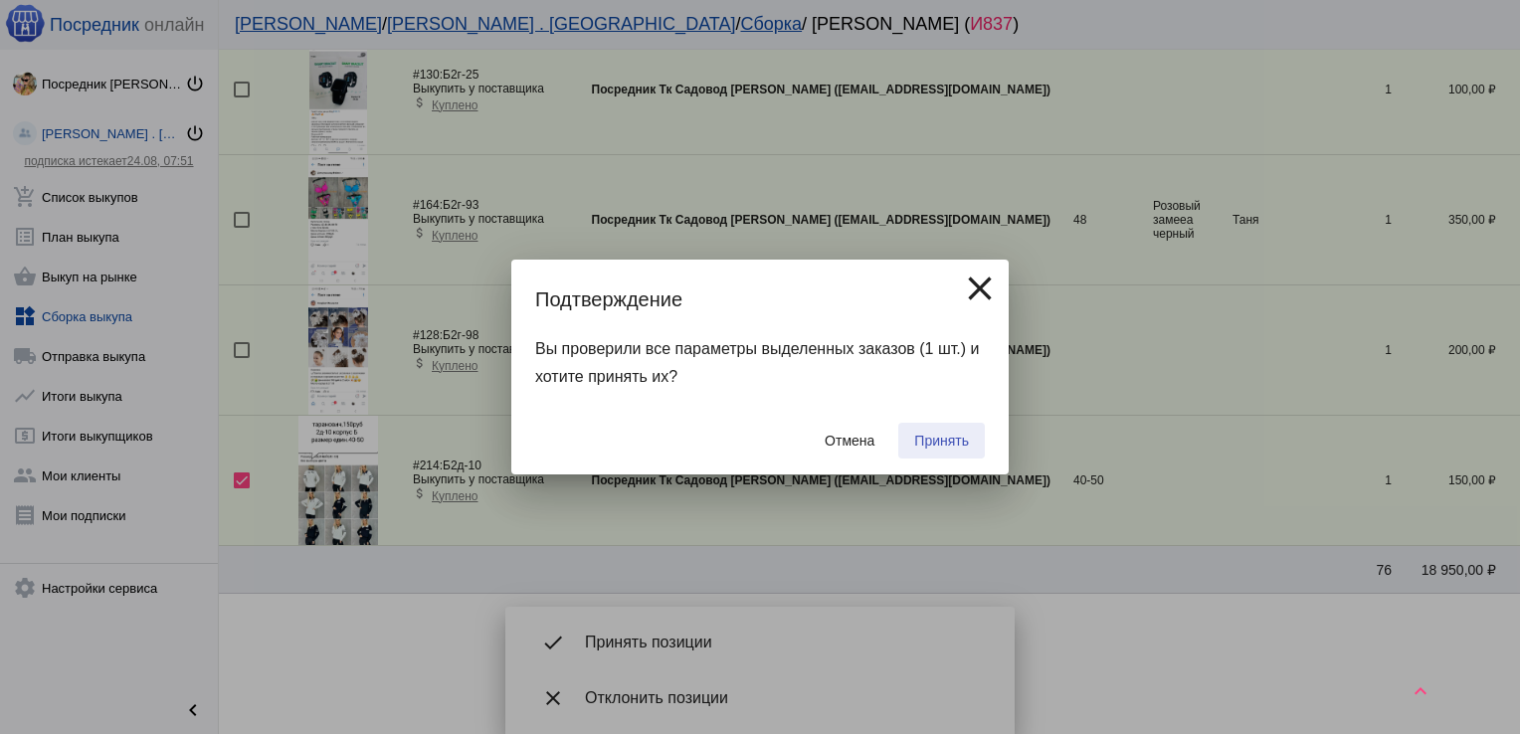
click at [943, 436] on span "Принять" at bounding box center [941, 441] width 55 height 16
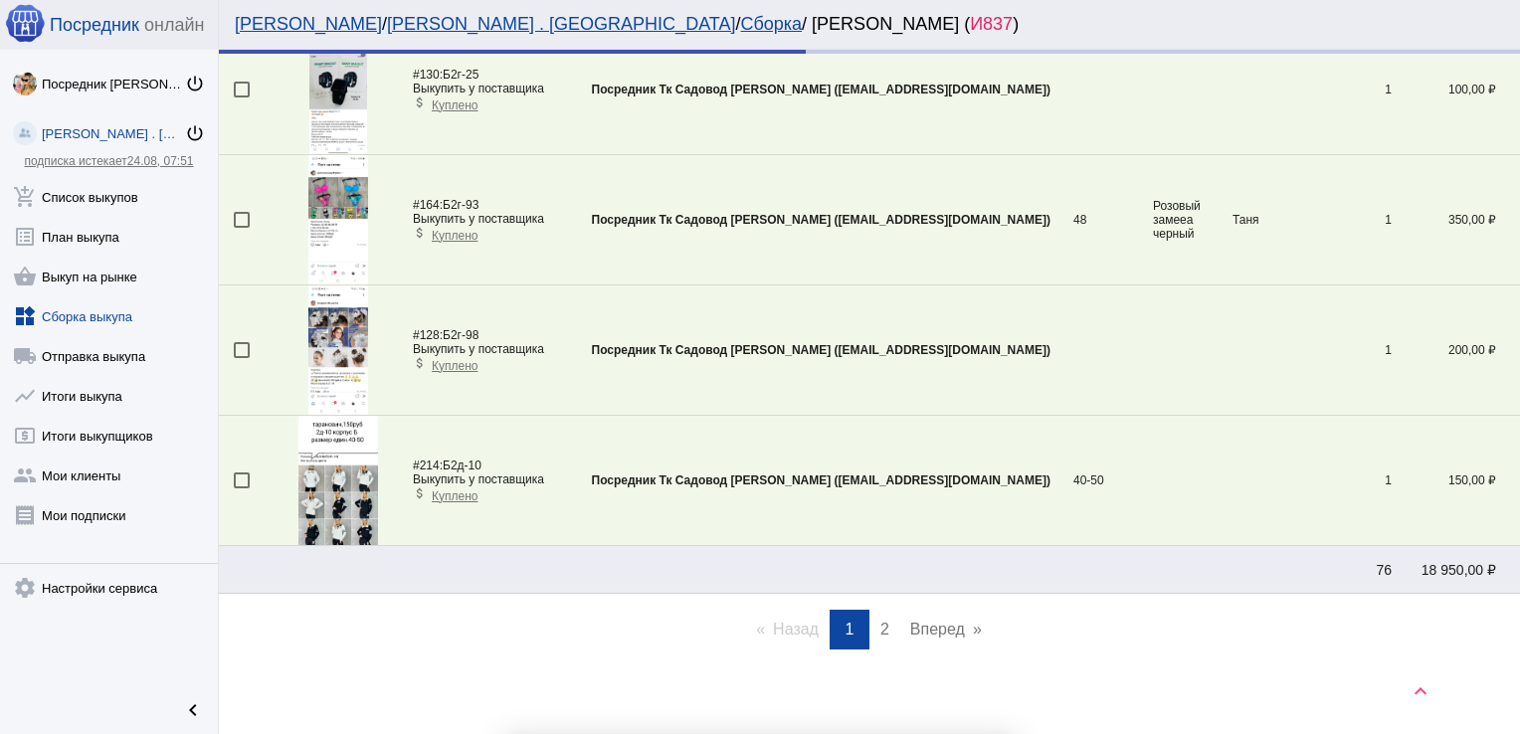
checkbox input "false"
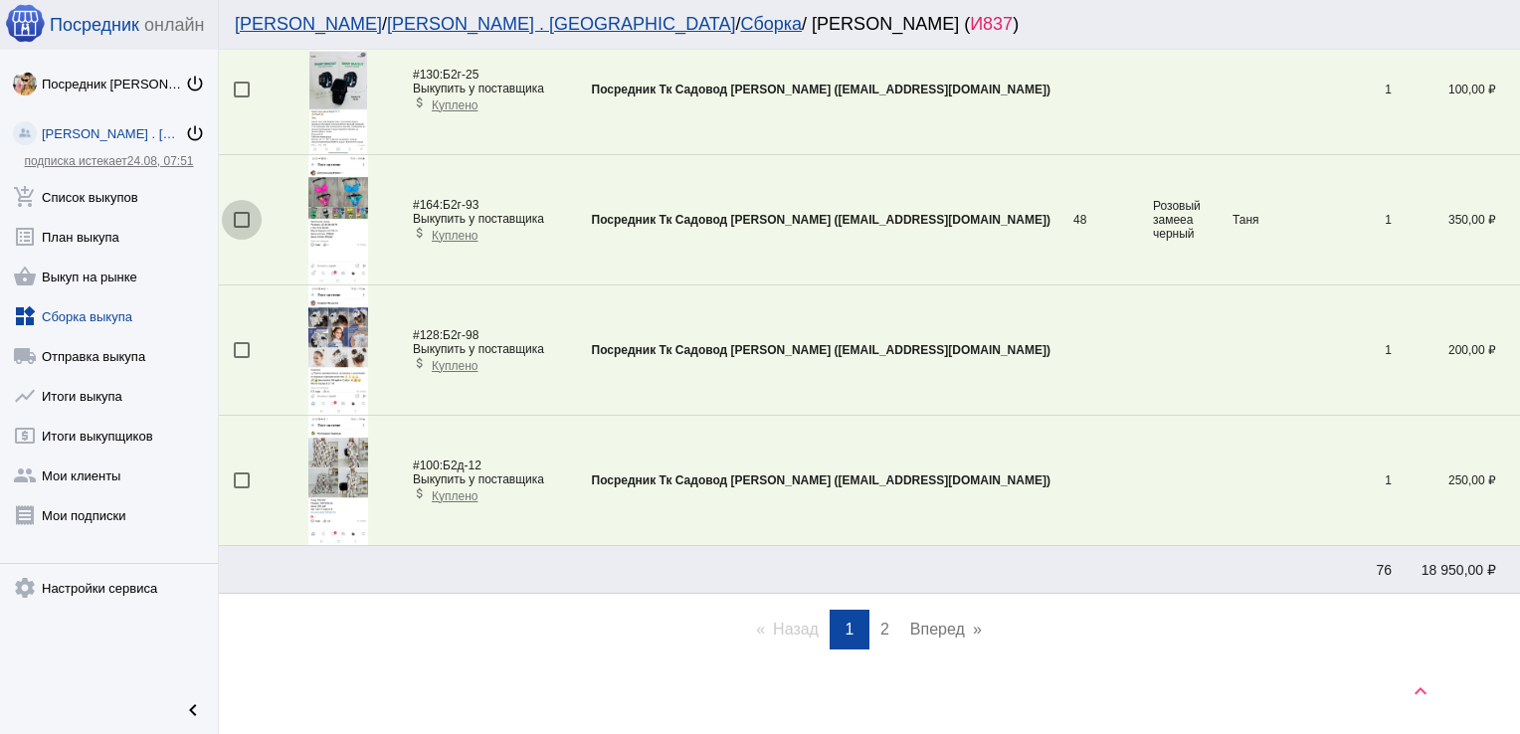
click at [244, 212] on div at bounding box center [242, 220] width 16 height 16
click at [242, 228] on input "checkbox" at bounding box center [241, 228] width 1 height 1
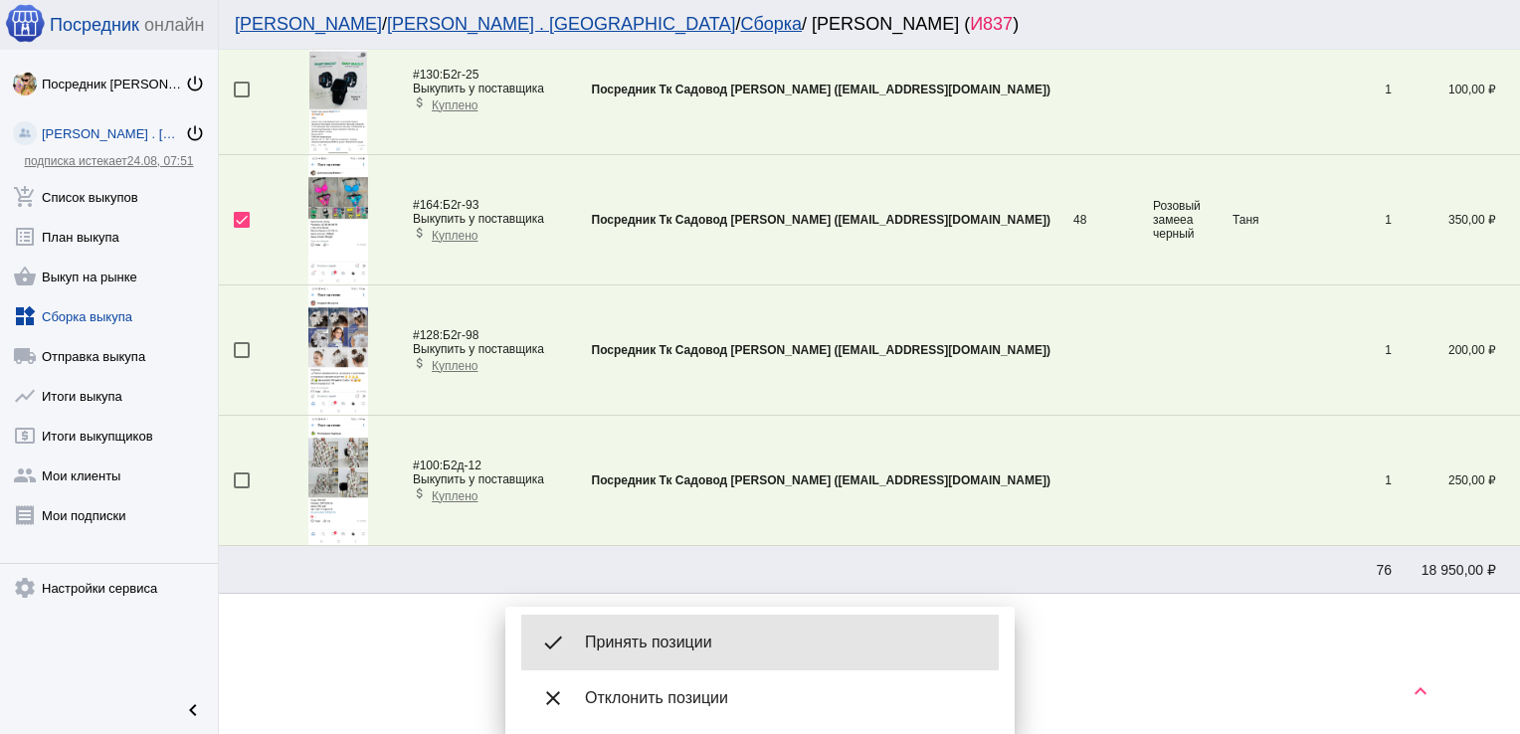
click at [734, 629] on div "done Принять позиции" at bounding box center [760, 643] width 478 height 56
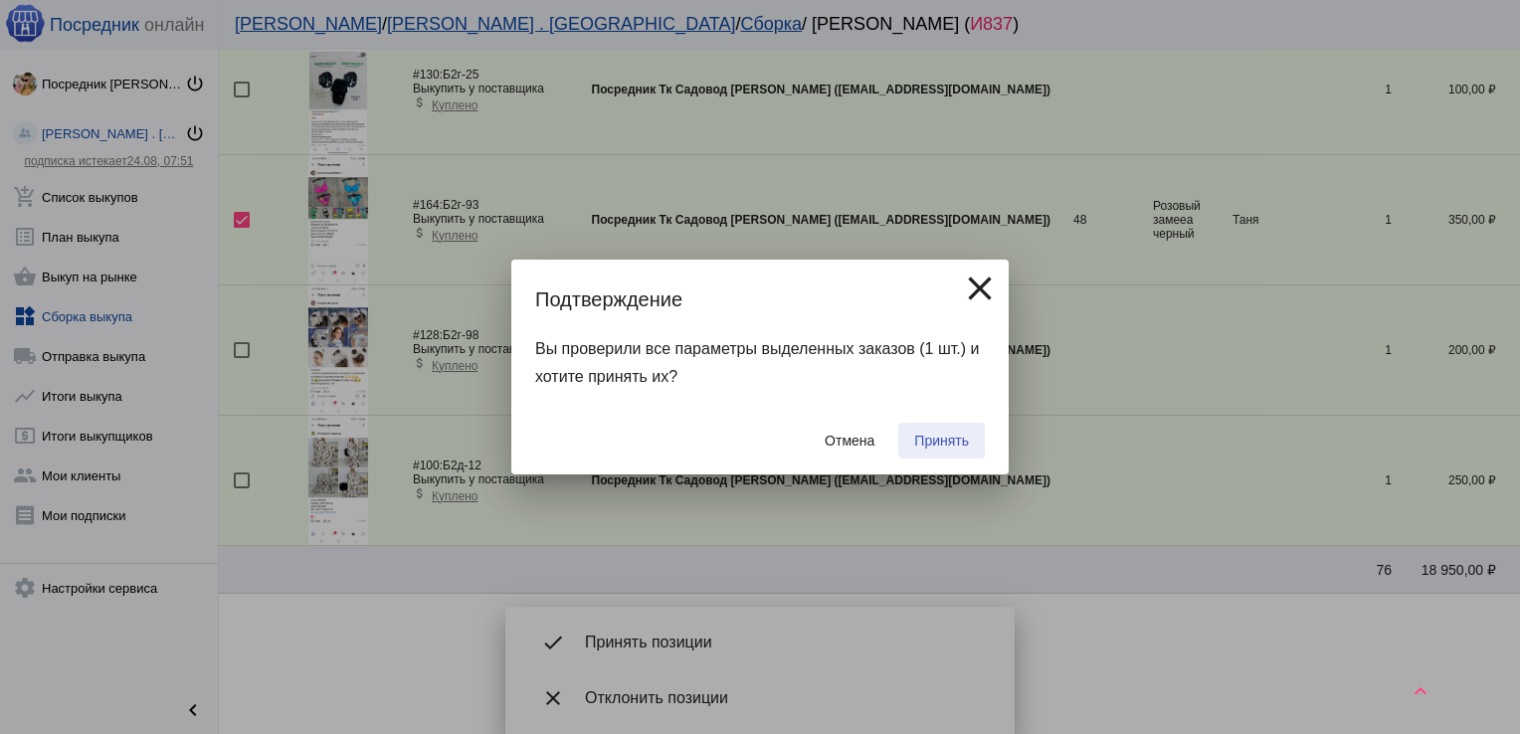
click at [937, 438] on span "Принять" at bounding box center [941, 441] width 55 height 16
checkbox input "false"
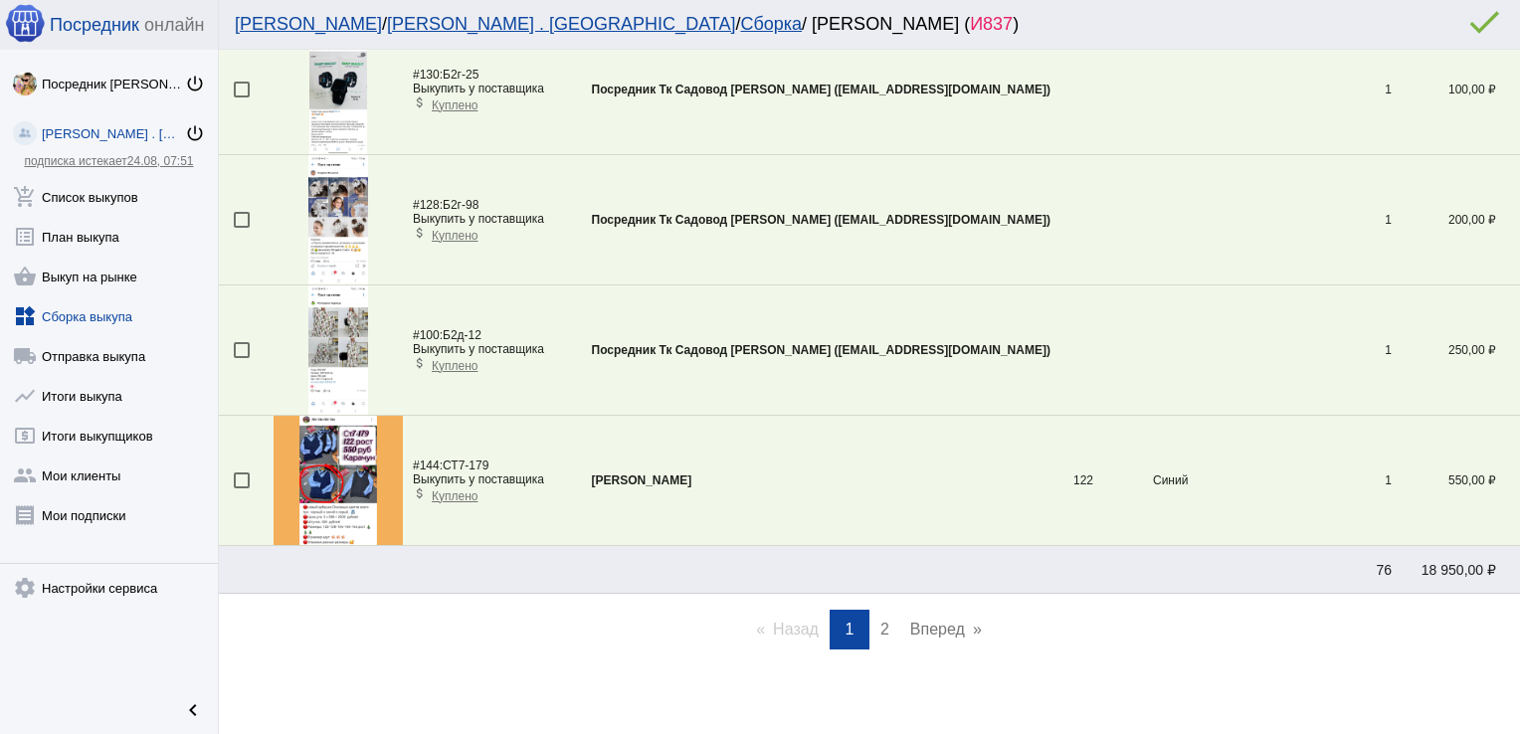
scroll to position [70, 0]
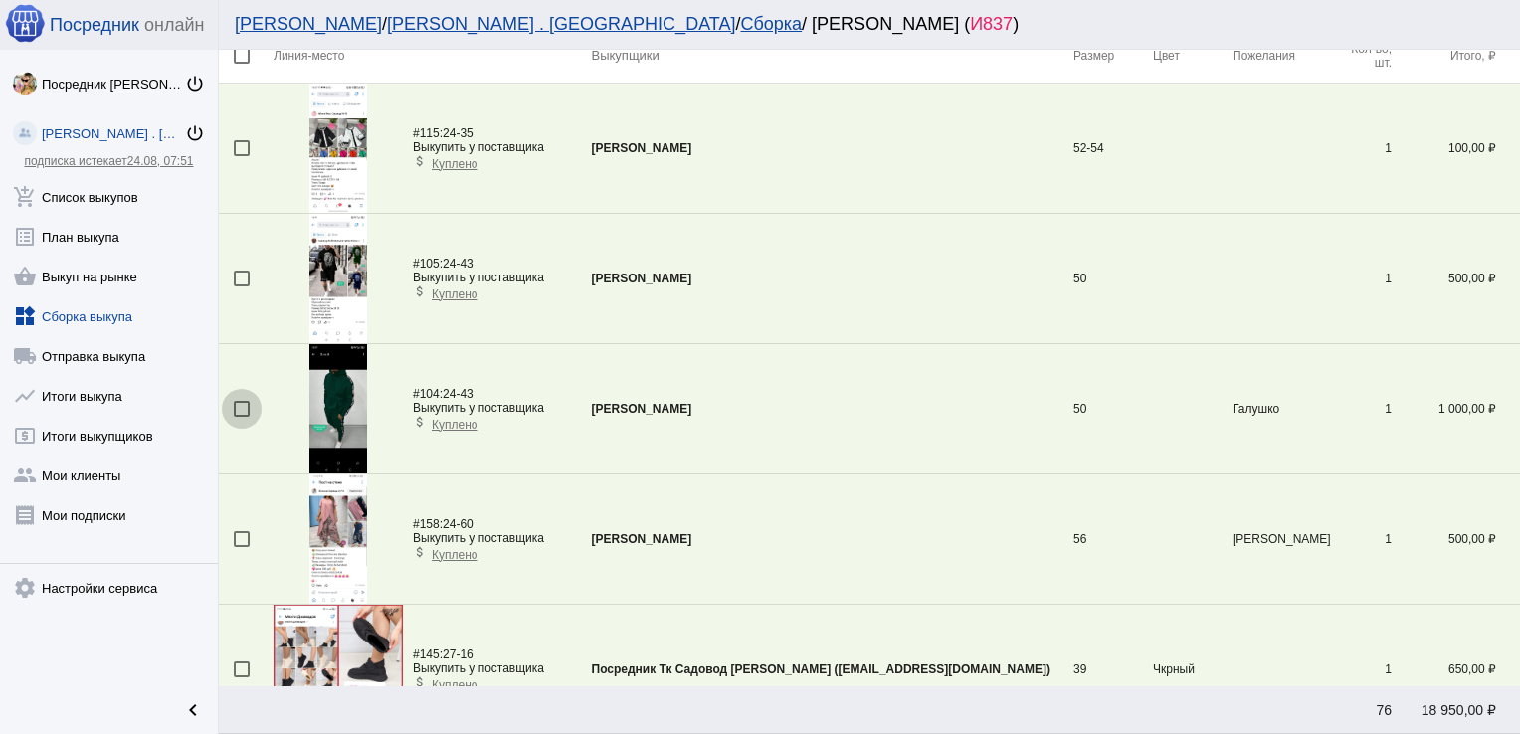
click at [240, 408] on div at bounding box center [242, 409] width 16 height 16
click at [241, 417] on input "checkbox" at bounding box center [241, 417] width 1 height 1
checkbox input "true"
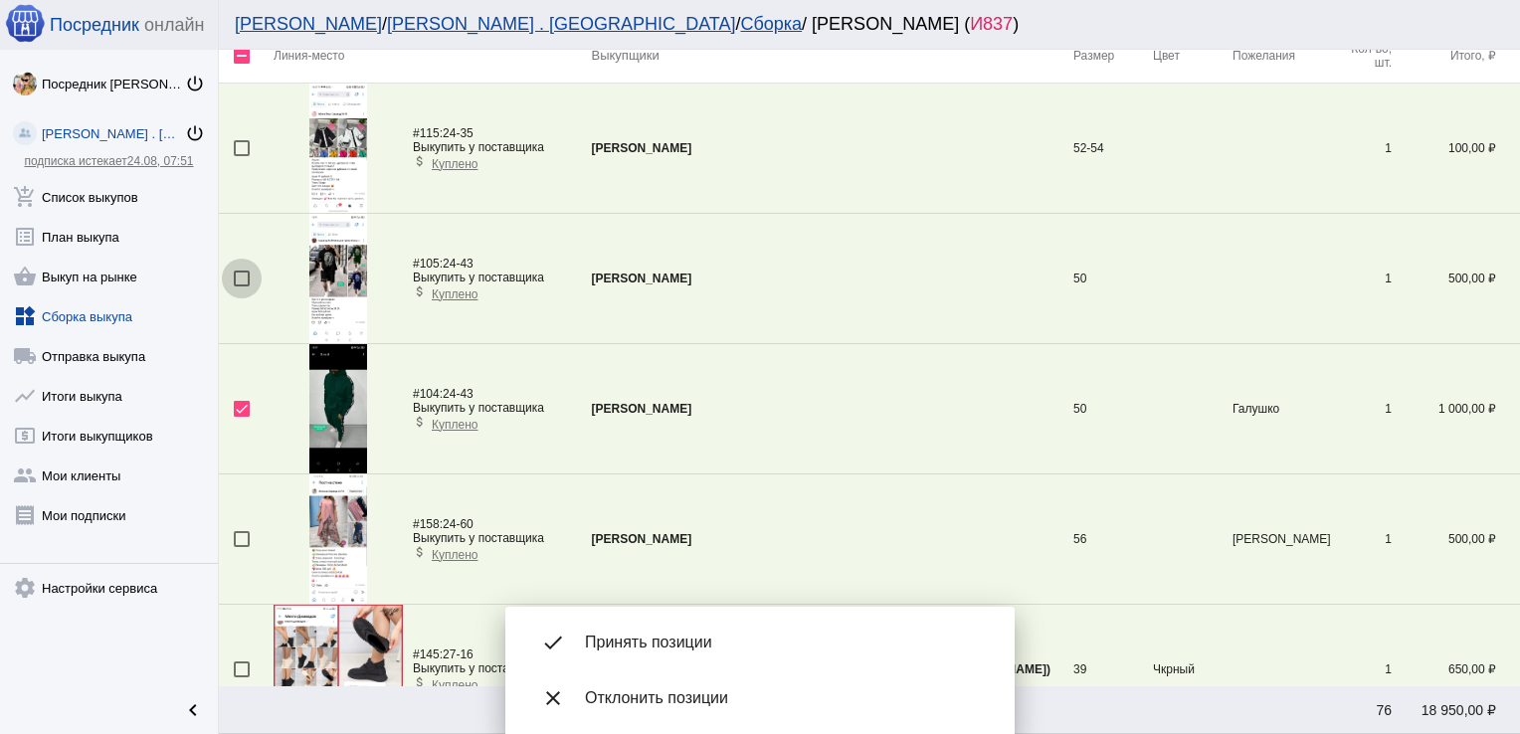
click at [240, 280] on div at bounding box center [242, 279] width 16 height 16
click at [241, 287] on input "checkbox" at bounding box center [241, 287] width 1 height 1
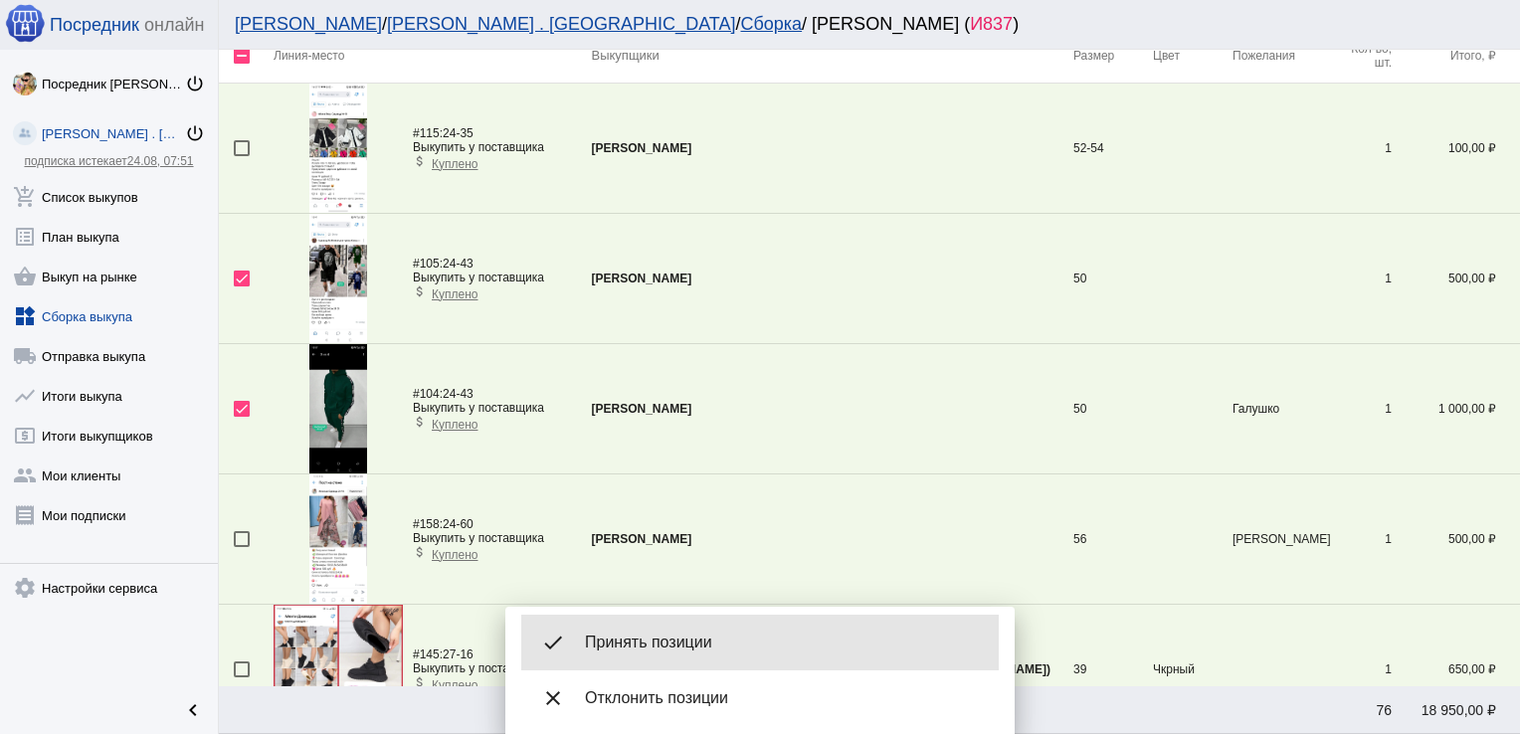
click at [643, 635] on span "Принять позиции" at bounding box center [784, 643] width 398 height 20
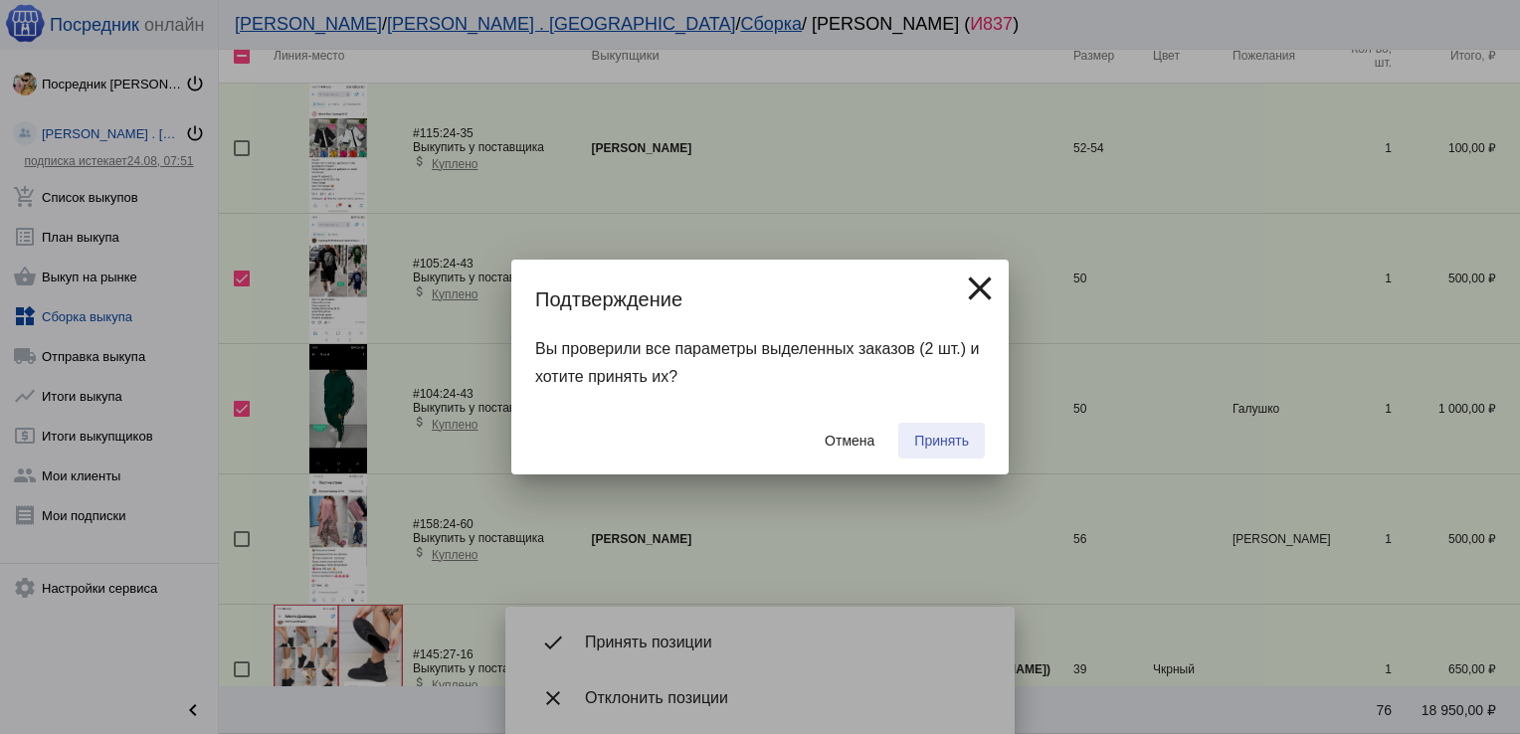
click at [939, 437] on span "Принять" at bounding box center [941, 441] width 55 height 16
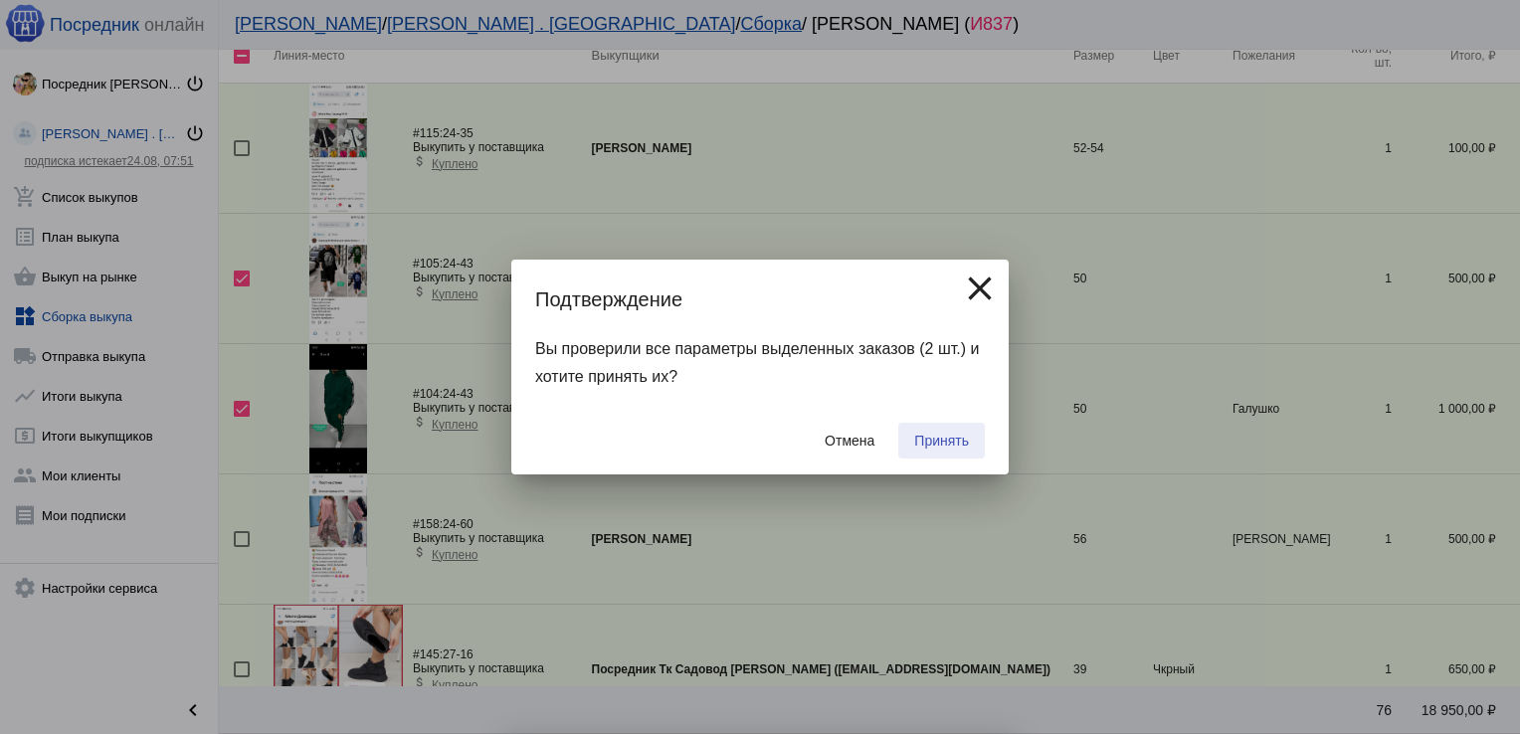
checkbox input "false"
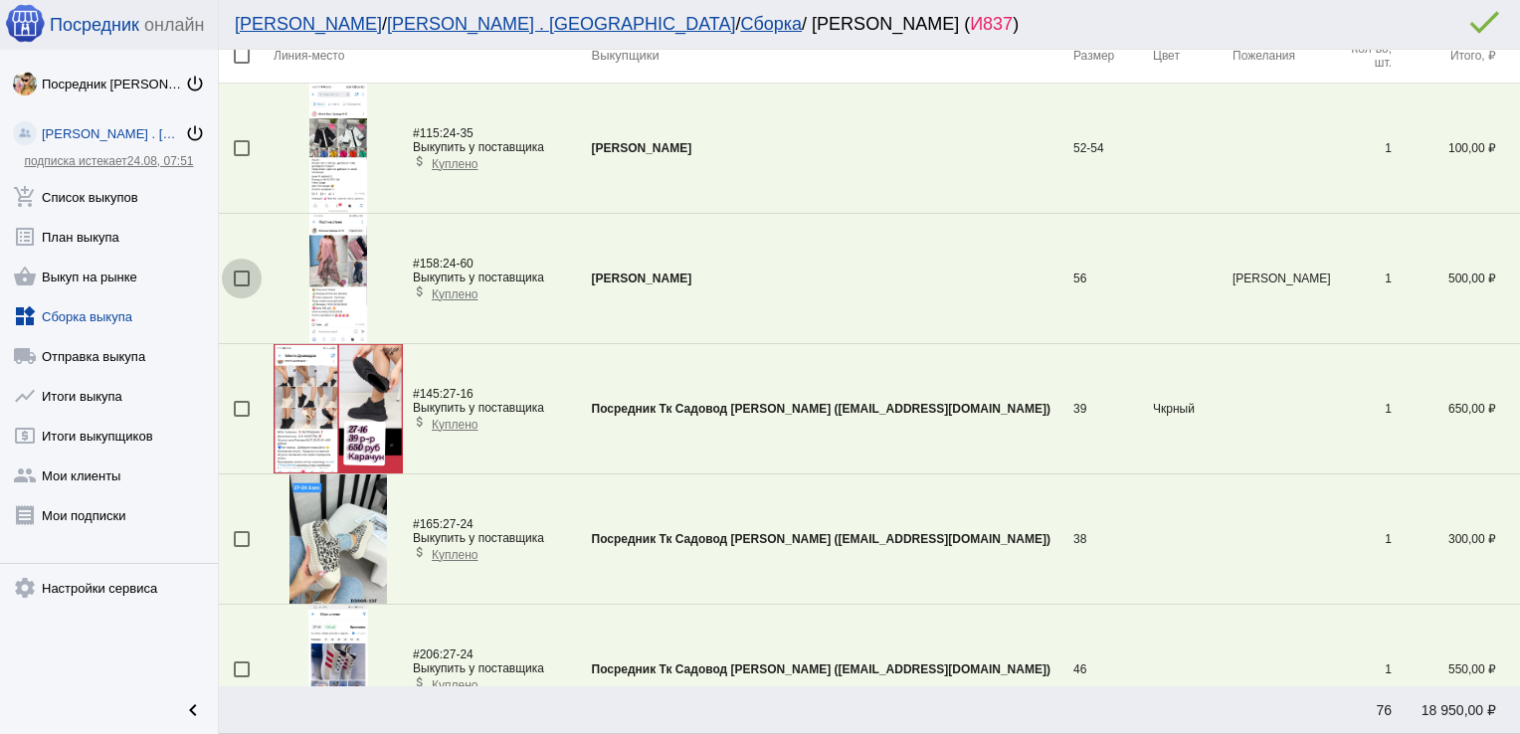
click at [237, 277] on div at bounding box center [242, 279] width 16 height 16
click at [241, 287] on input "checkbox" at bounding box center [241, 287] width 1 height 1
checkbox input "true"
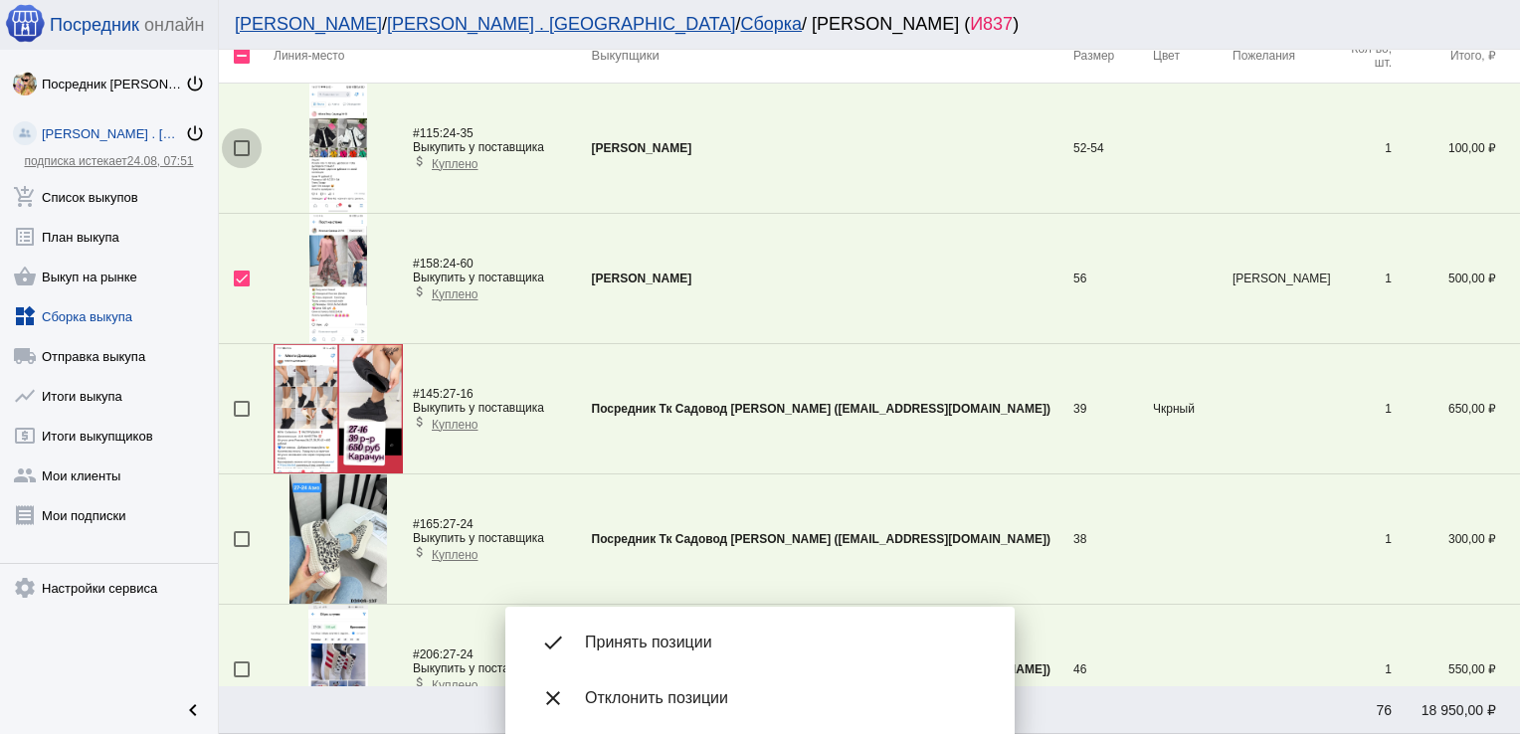
click at [236, 143] on div at bounding box center [242, 148] width 16 height 16
click at [241, 156] on input "checkbox" at bounding box center [241, 156] width 1 height 1
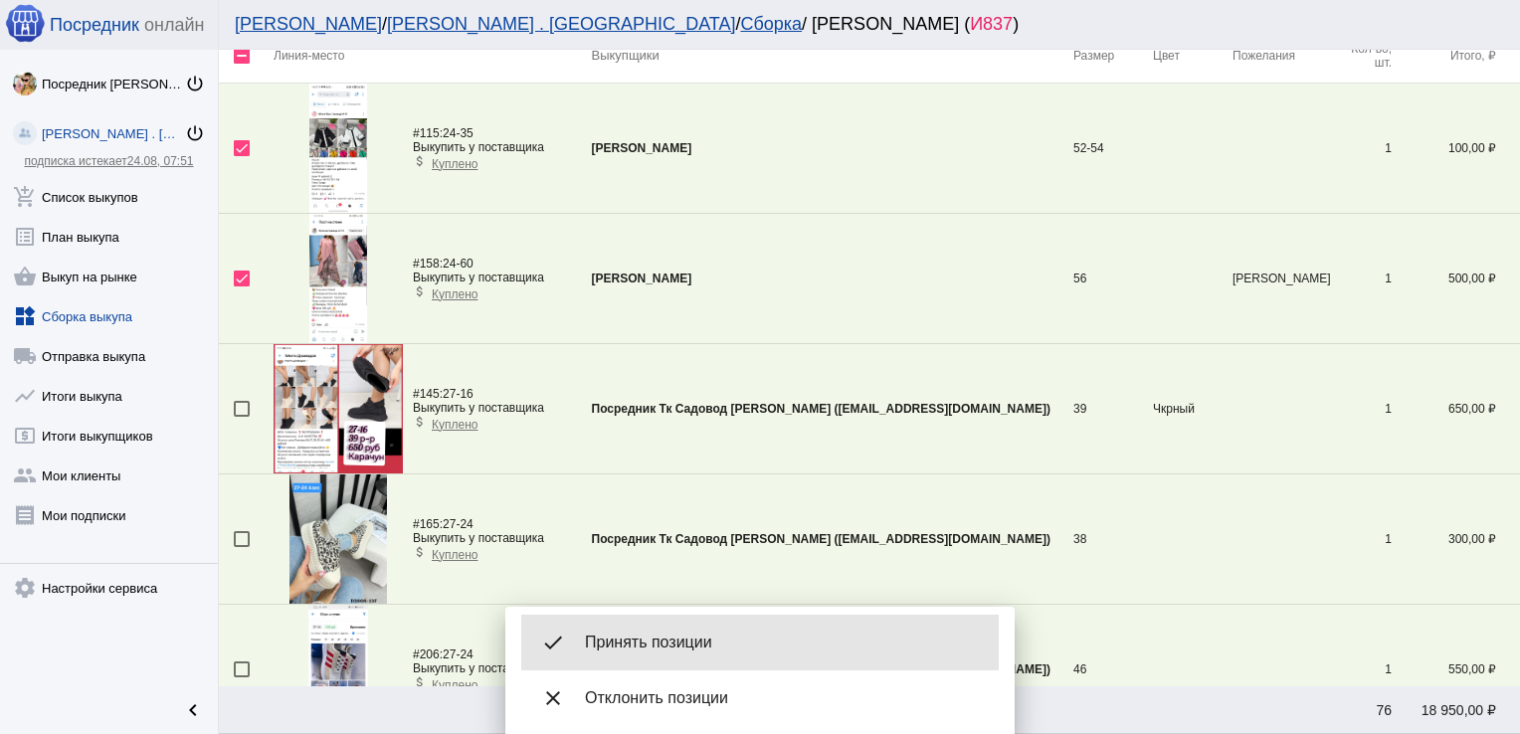
click at [659, 627] on div "done Принять позиции" at bounding box center [760, 643] width 478 height 56
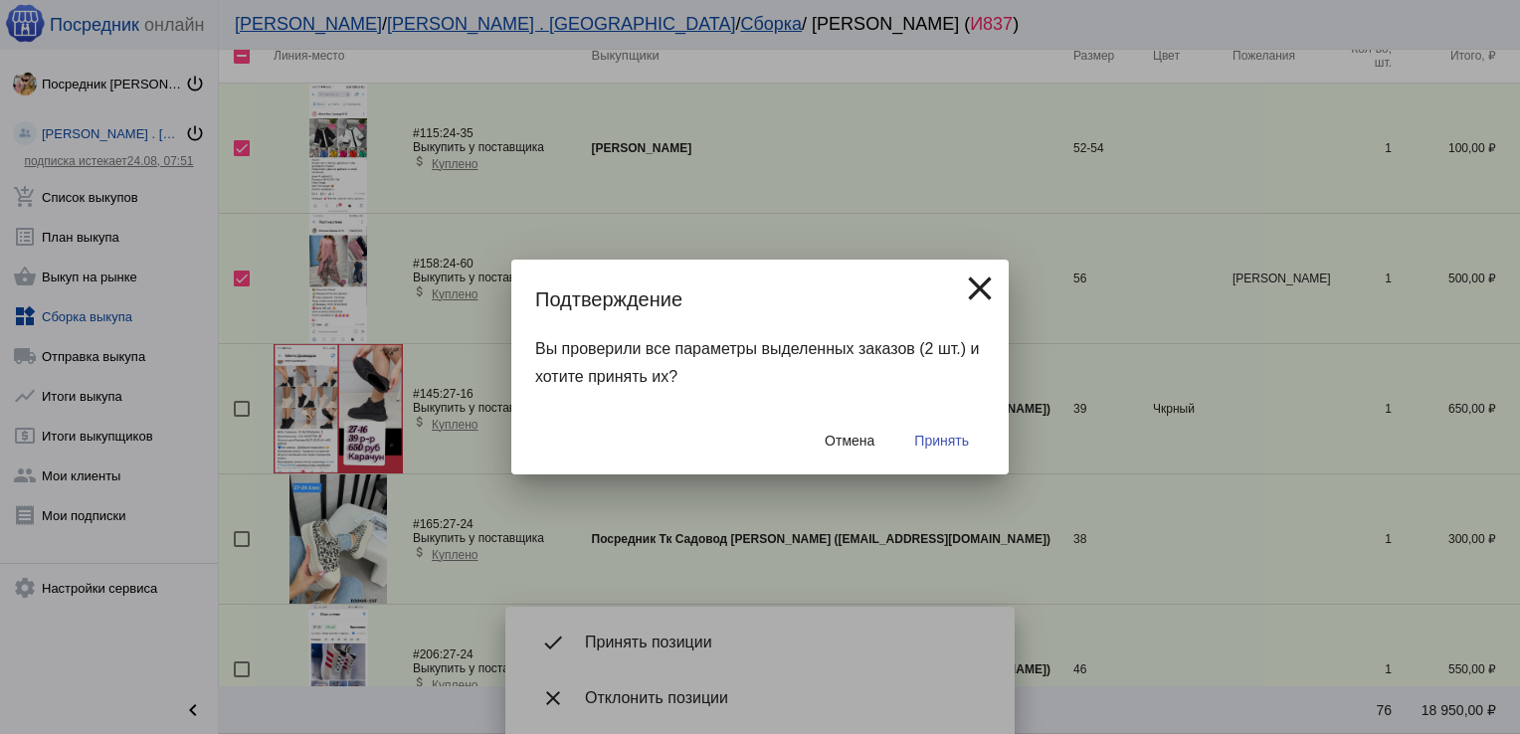
click at [956, 436] on span "Принять" at bounding box center [941, 441] width 55 height 16
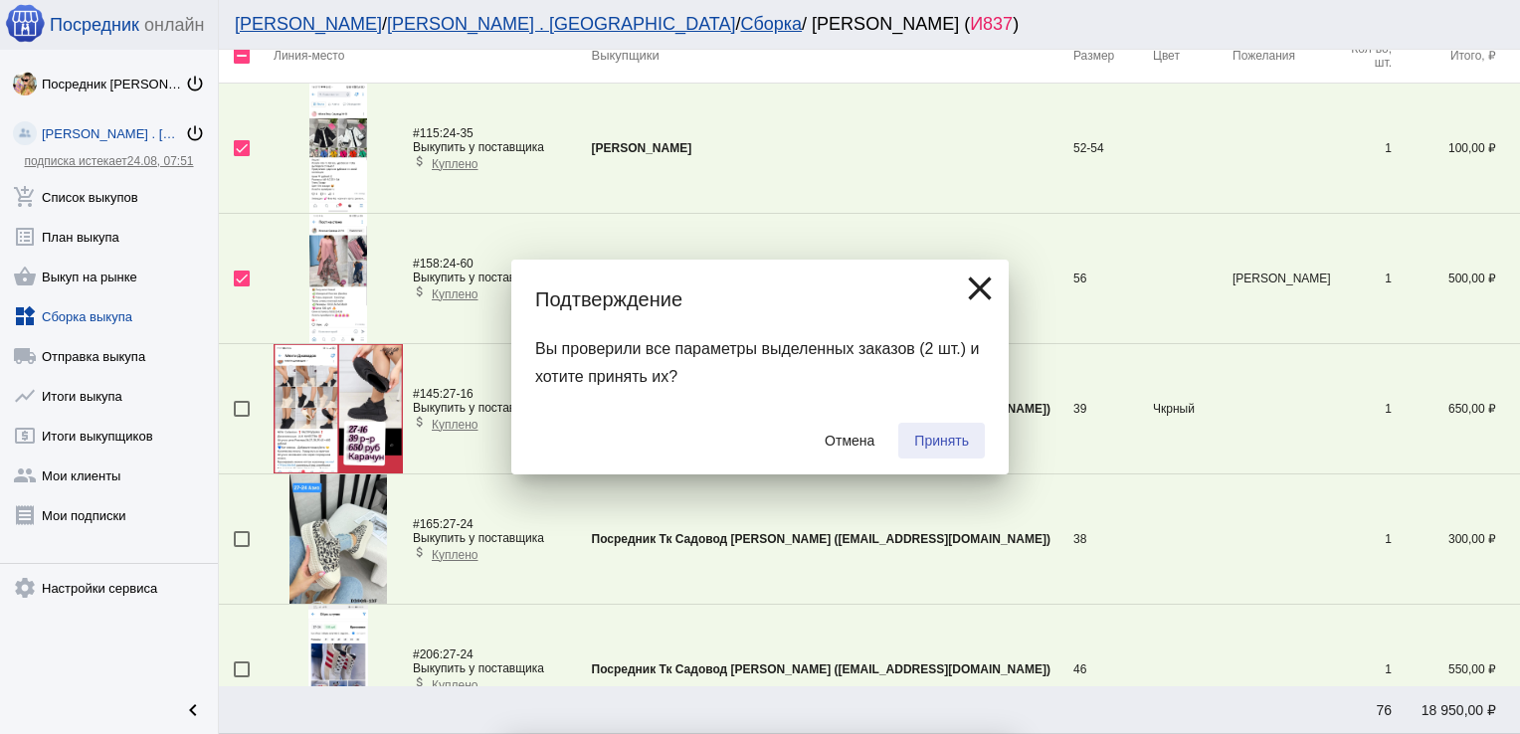
checkbox input "false"
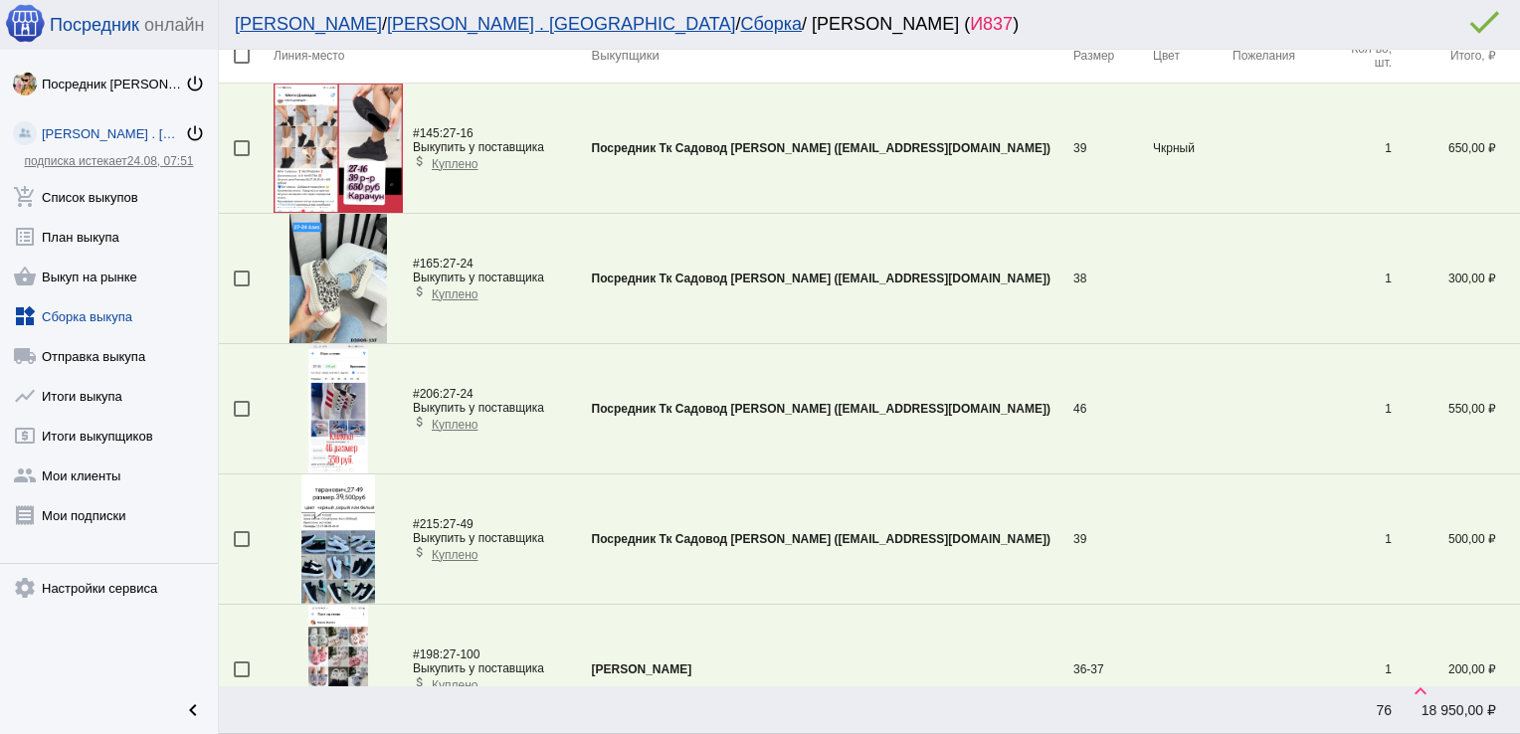
scroll to position [5733, 0]
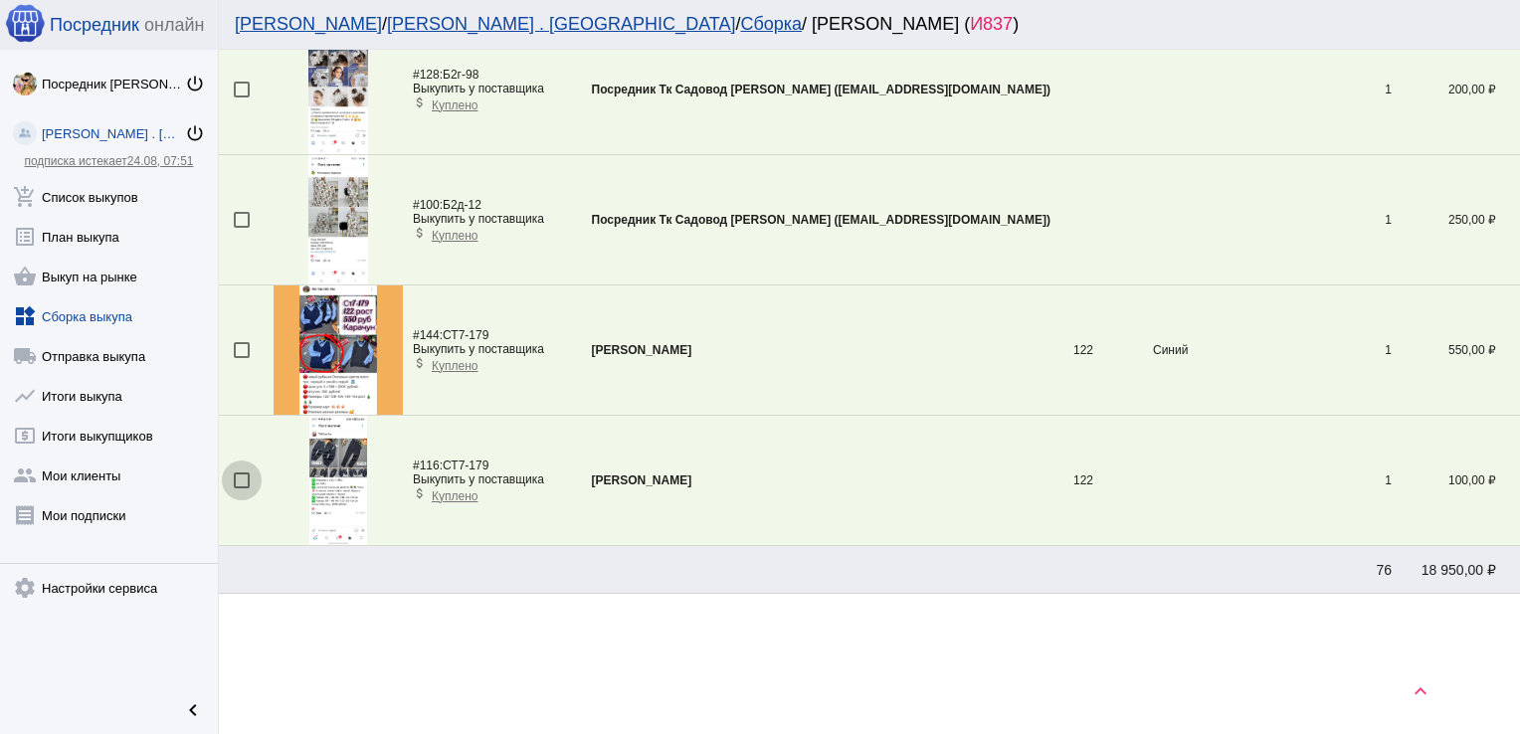
click at [236, 473] on div at bounding box center [242, 481] width 16 height 16
click at [241, 489] on input "checkbox" at bounding box center [241, 489] width 1 height 1
checkbox input "true"
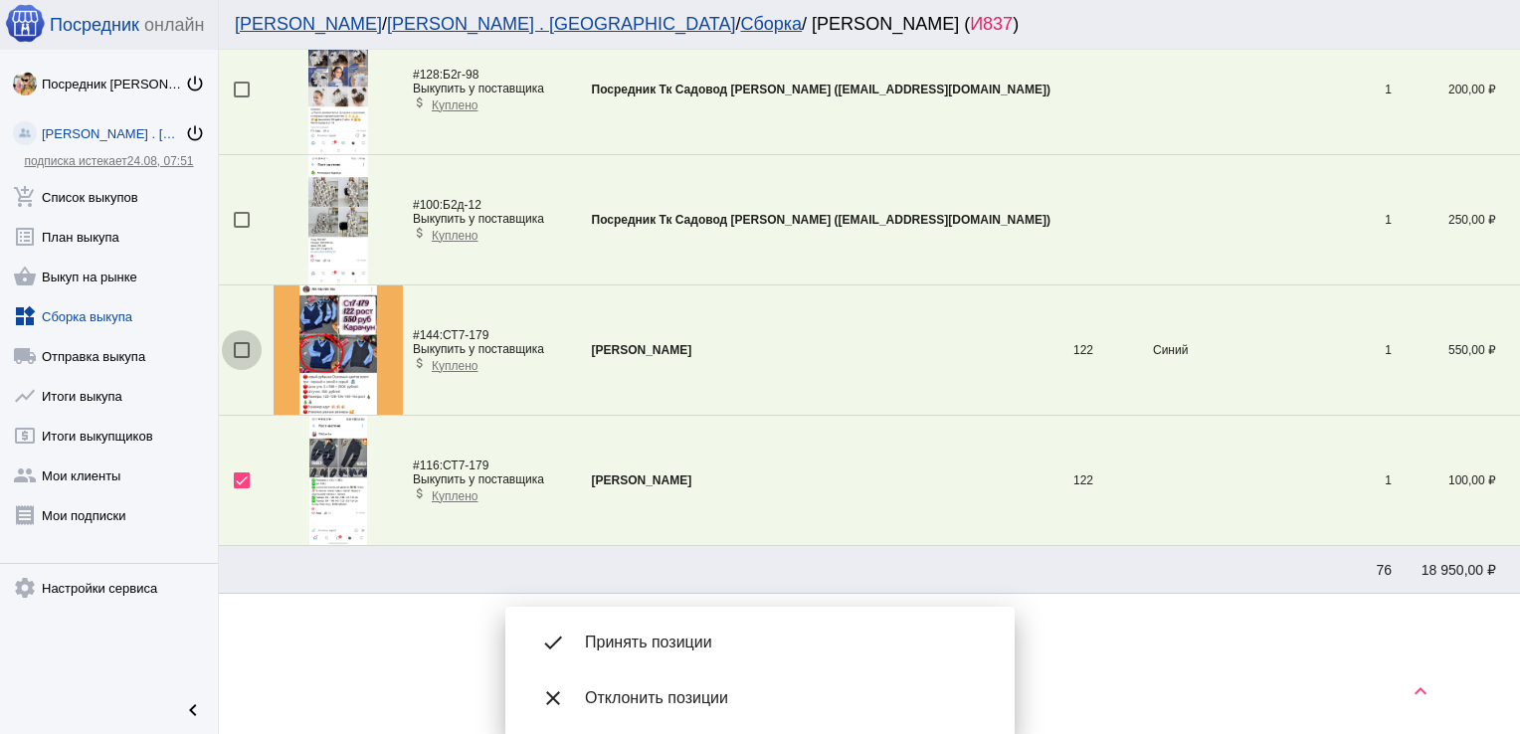
click at [240, 342] on div at bounding box center [242, 350] width 16 height 16
click at [241, 358] on input "checkbox" at bounding box center [241, 358] width 1 height 1
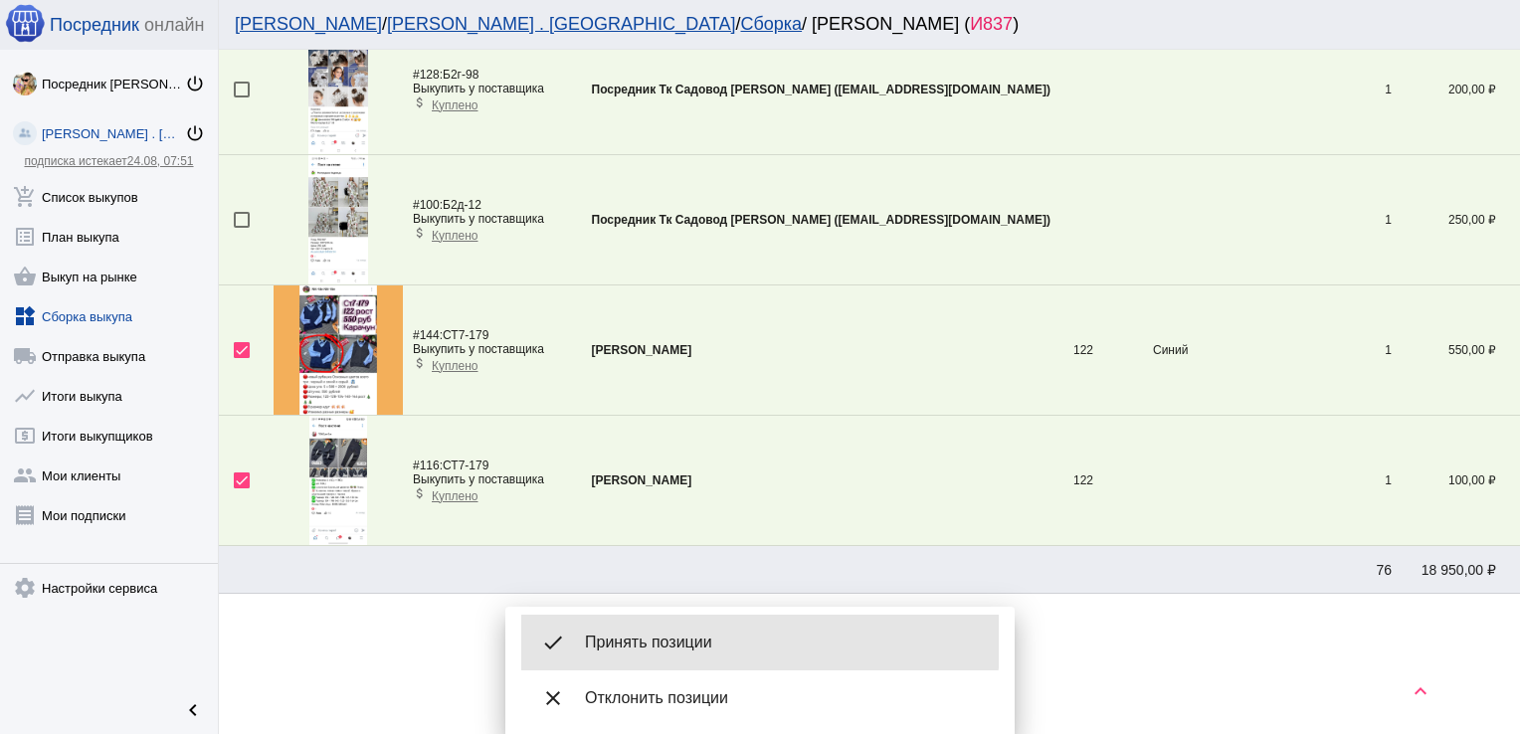
click at [689, 633] on span "Принять позиции" at bounding box center [784, 643] width 398 height 20
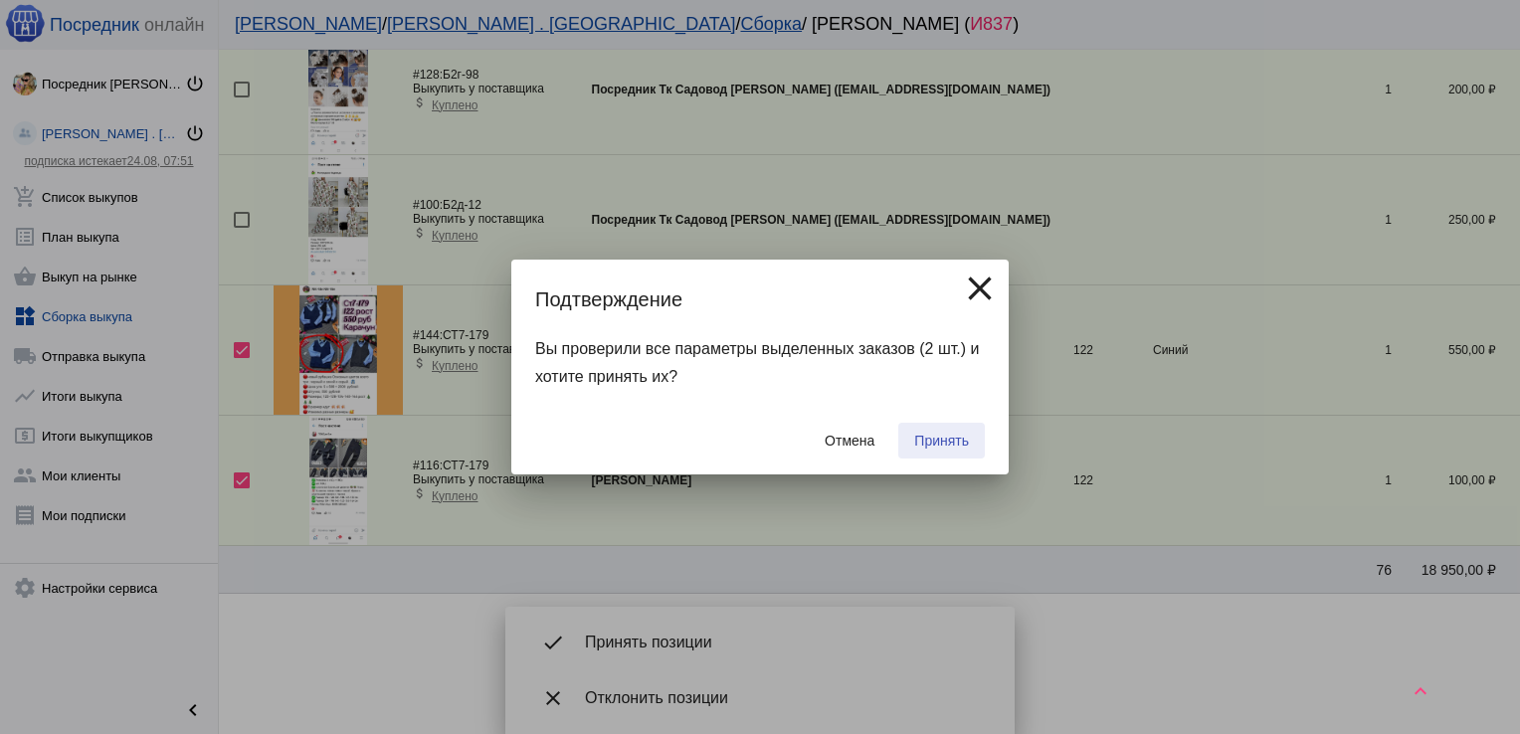
click at [937, 441] on span "Принять" at bounding box center [941, 441] width 55 height 16
checkbox input "false"
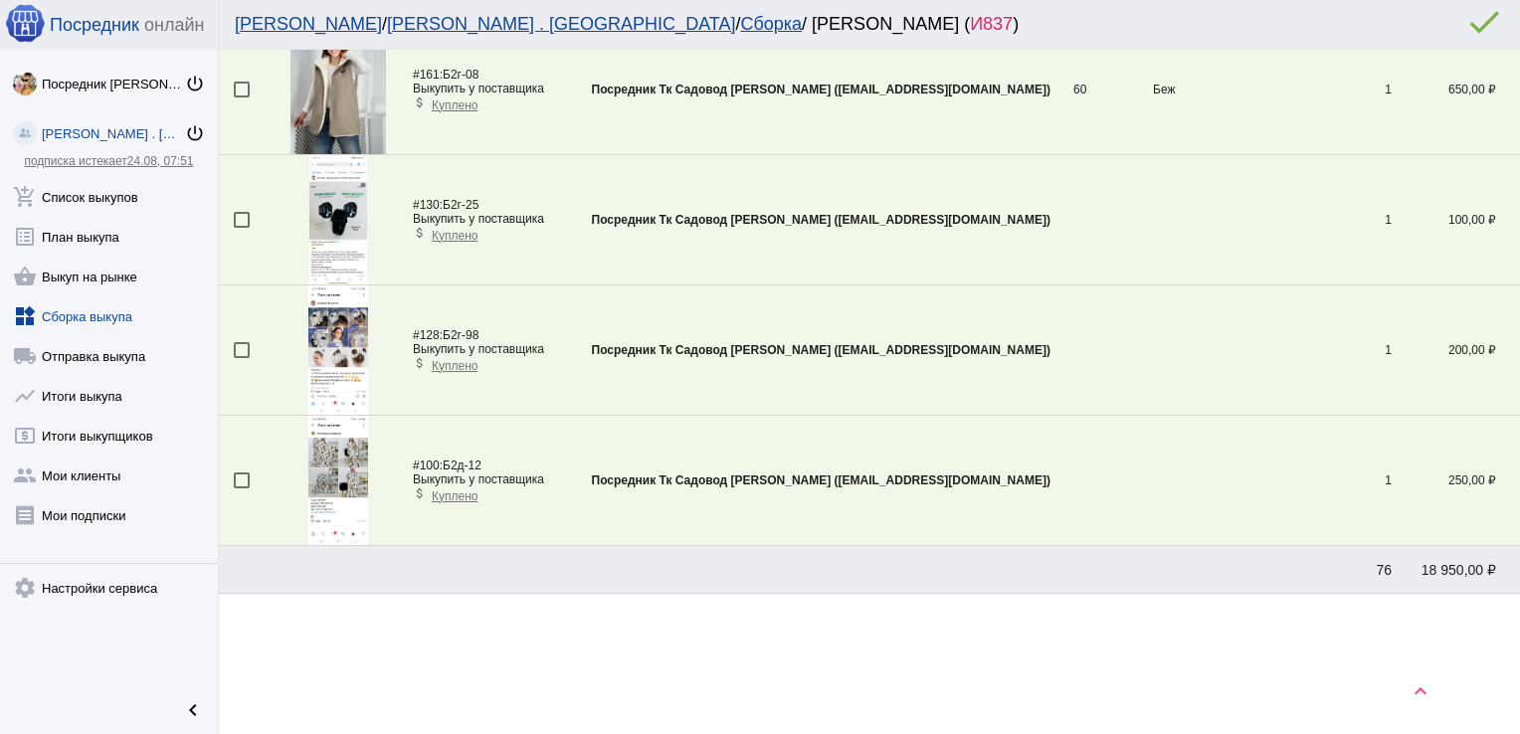
scroll to position [2282, 0]
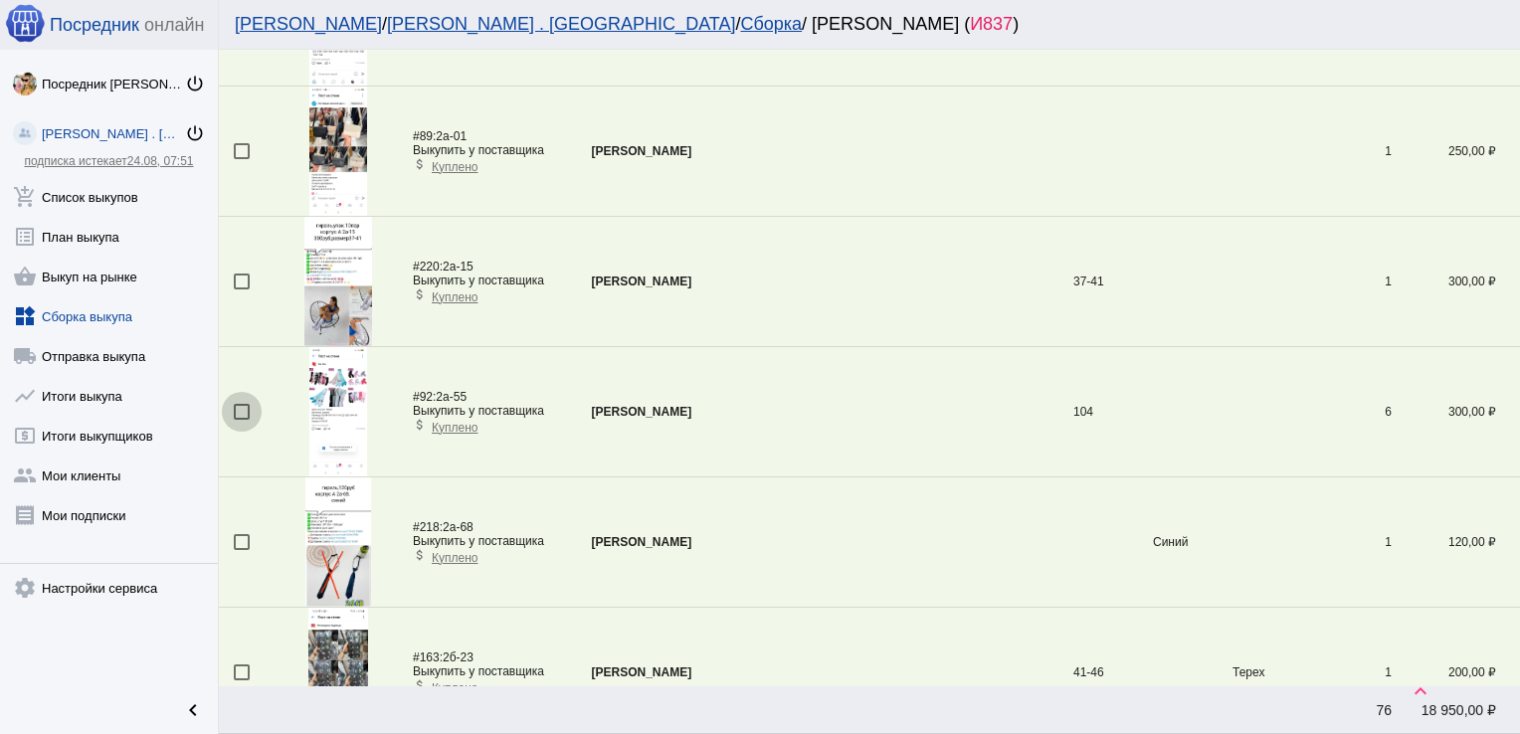
click at [239, 410] on div at bounding box center [242, 412] width 16 height 16
click at [241, 420] on input "checkbox" at bounding box center [241, 420] width 1 height 1
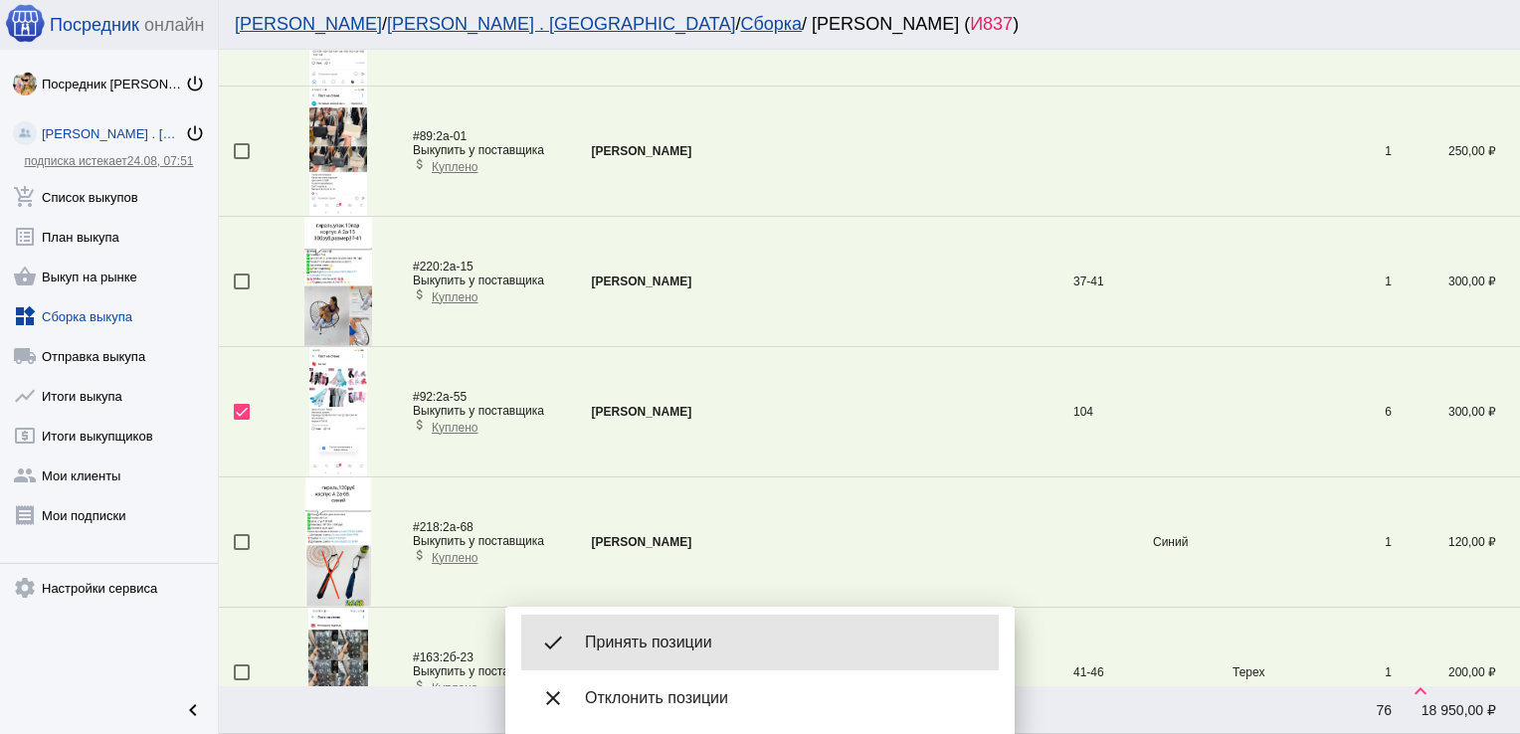
click at [634, 631] on div "done Принять позиции" at bounding box center [760, 643] width 478 height 56
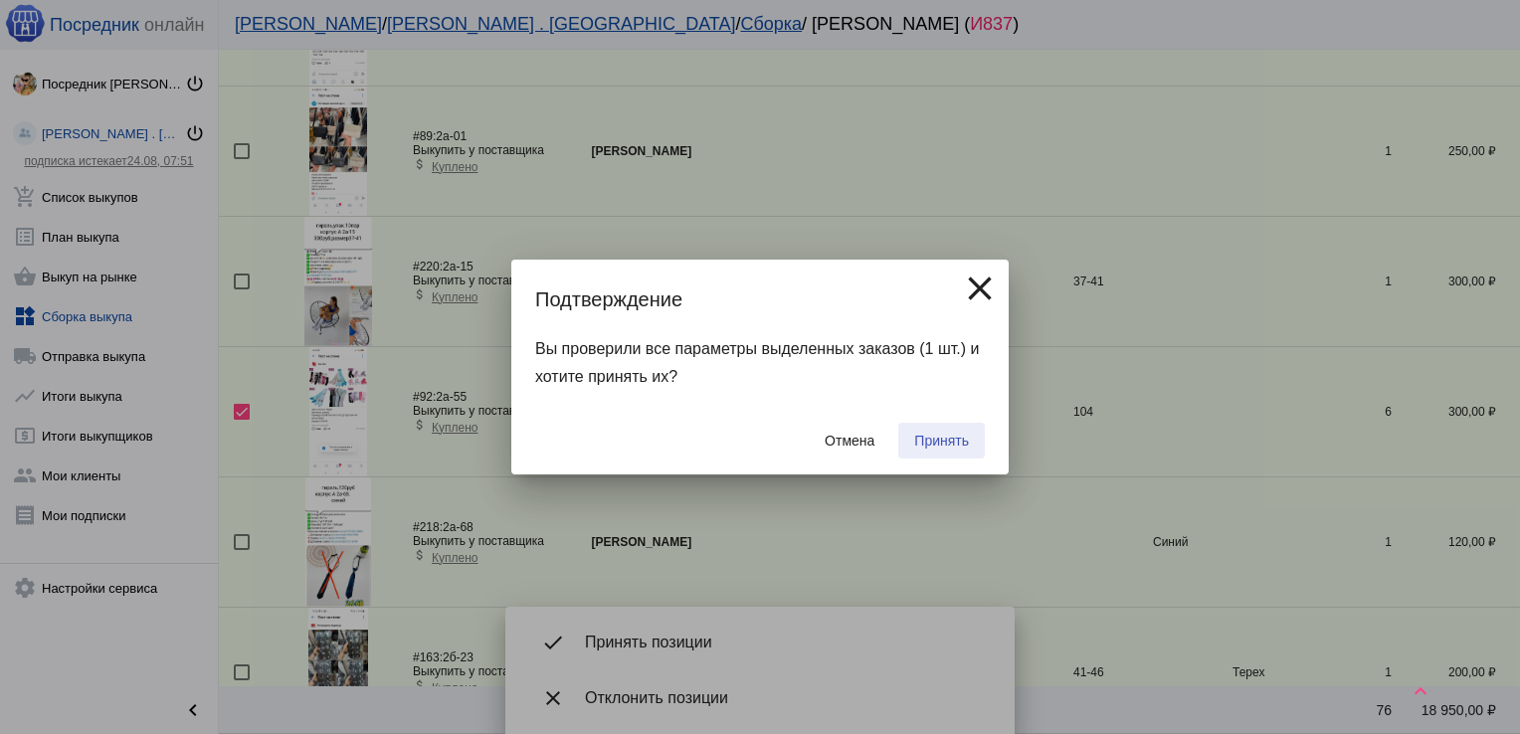
click at [929, 433] on span "Принять" at bounding box center [941, 441] width 55 height 16
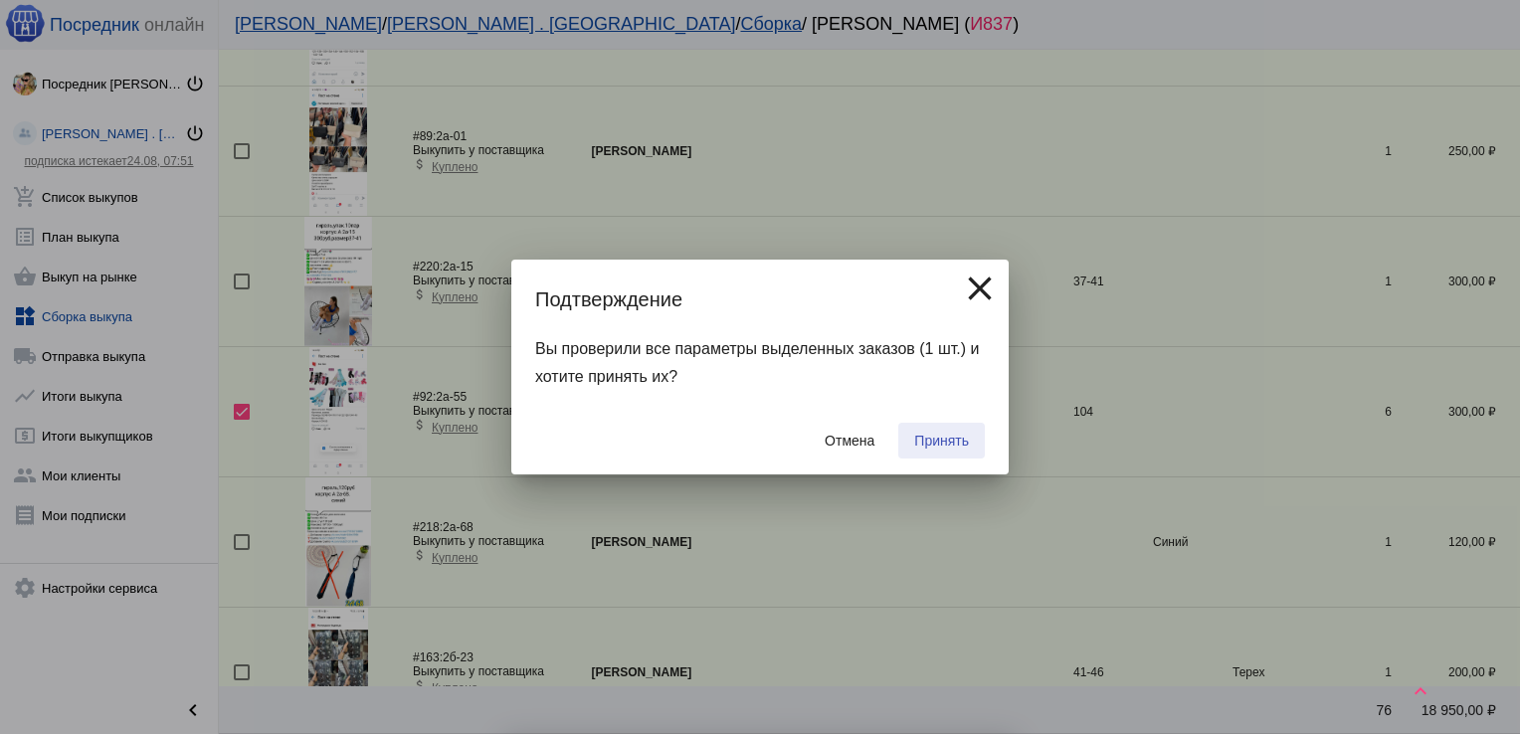
checkbox input "false"
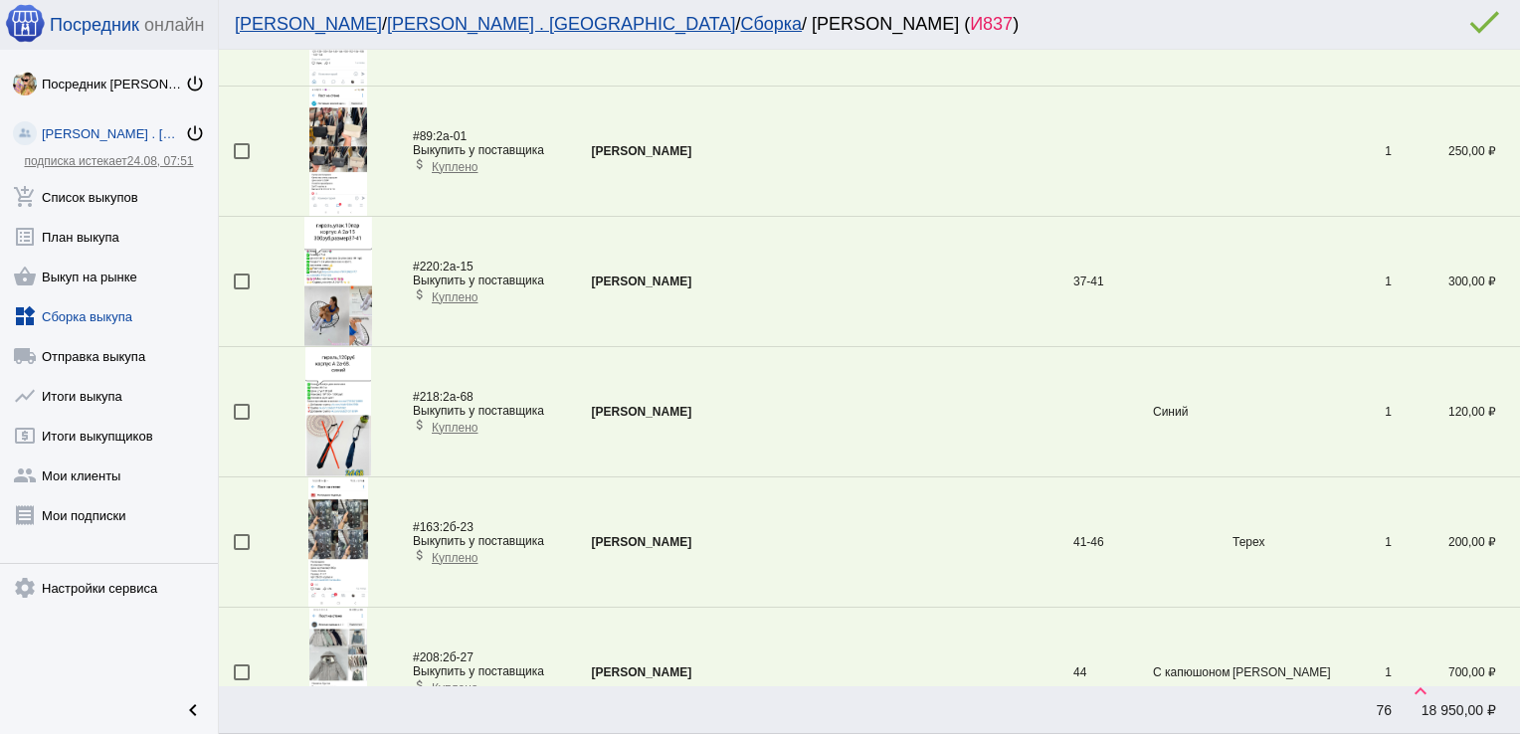
scroll to position [461, 0]
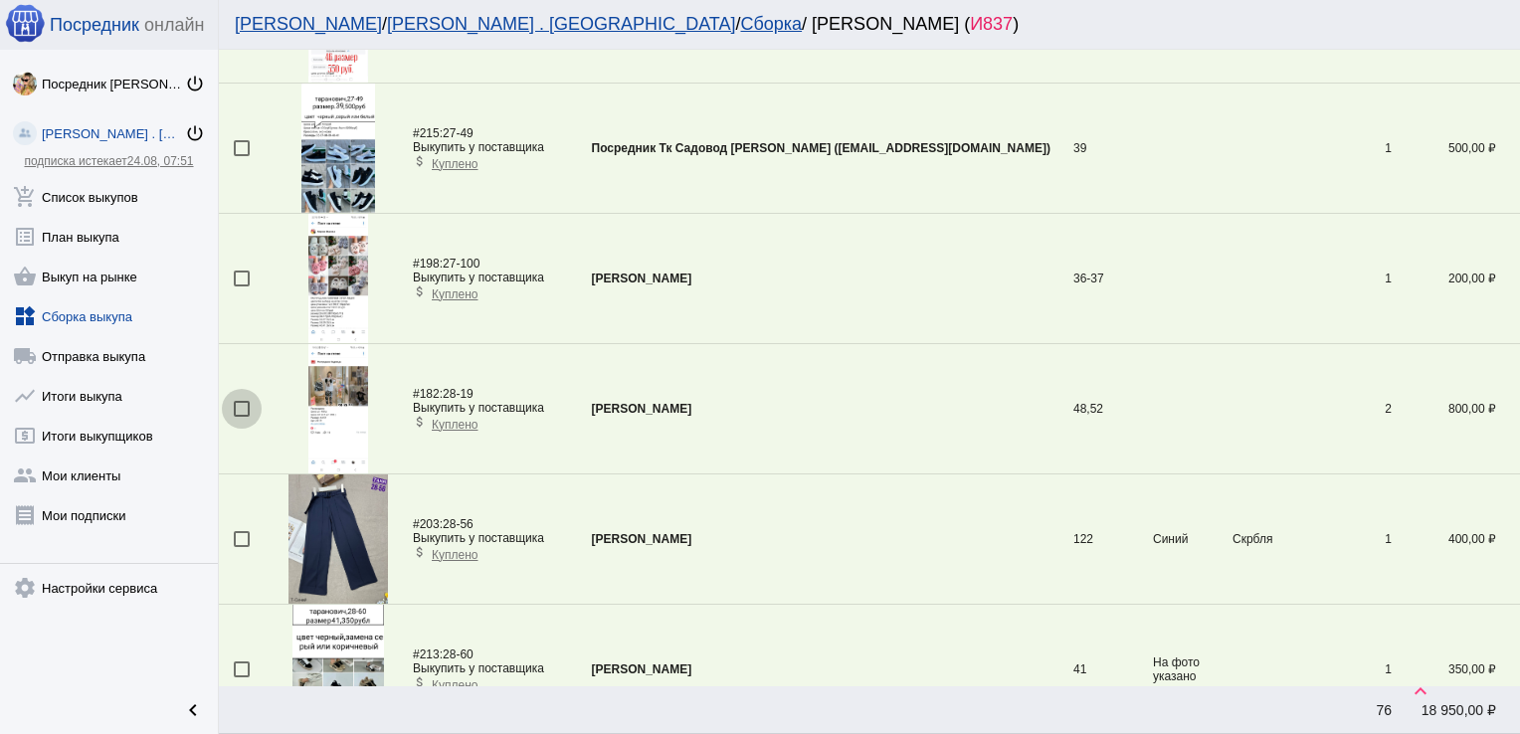
click at [238, 403] on div at bounding box center [242, 409] width 16 height 16
click at [241, 417] on input "checkbox" at bounding box center [241, 417] width 1 height 1
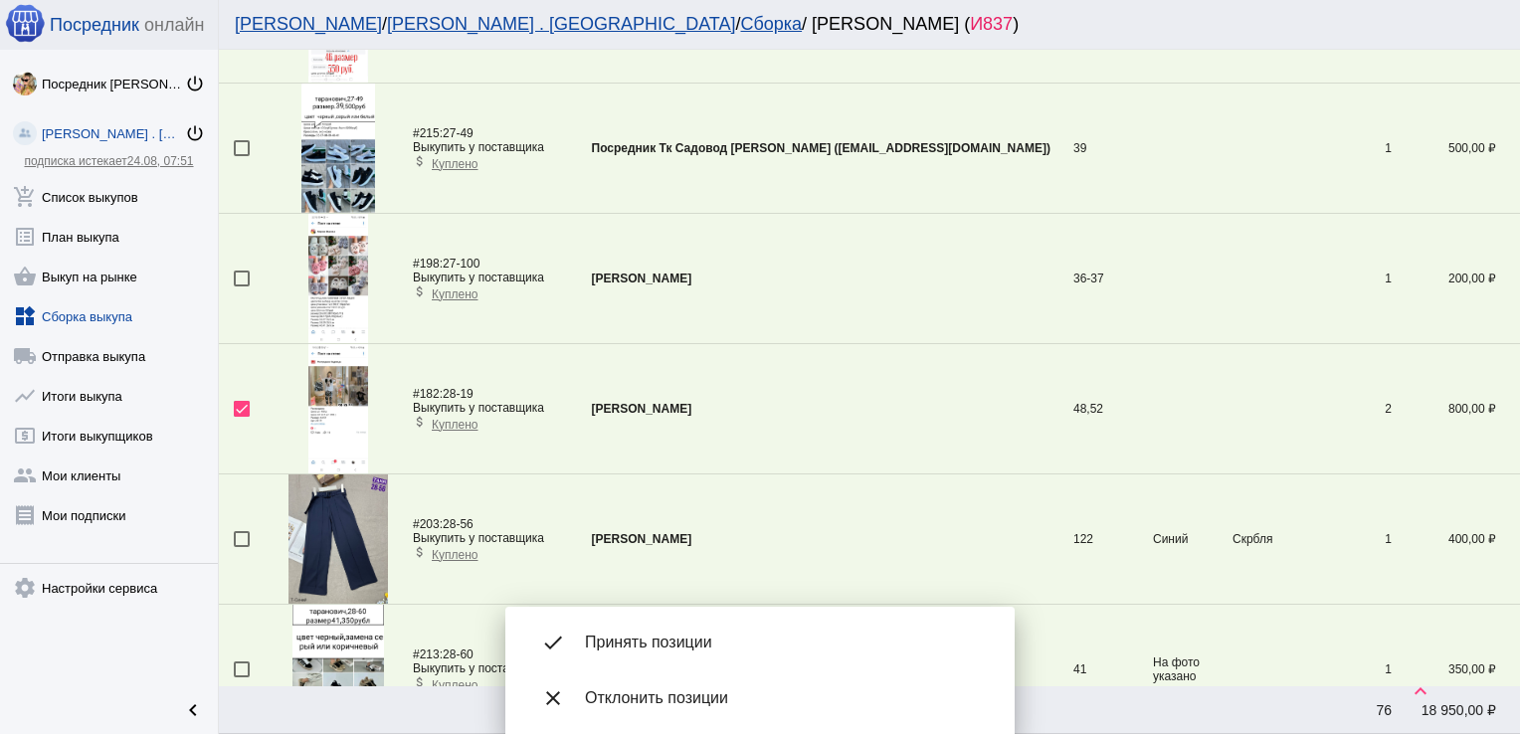
click at [706, 630] on div "done Принять позиции" at bounding box center [760, 643] width 478 height 56
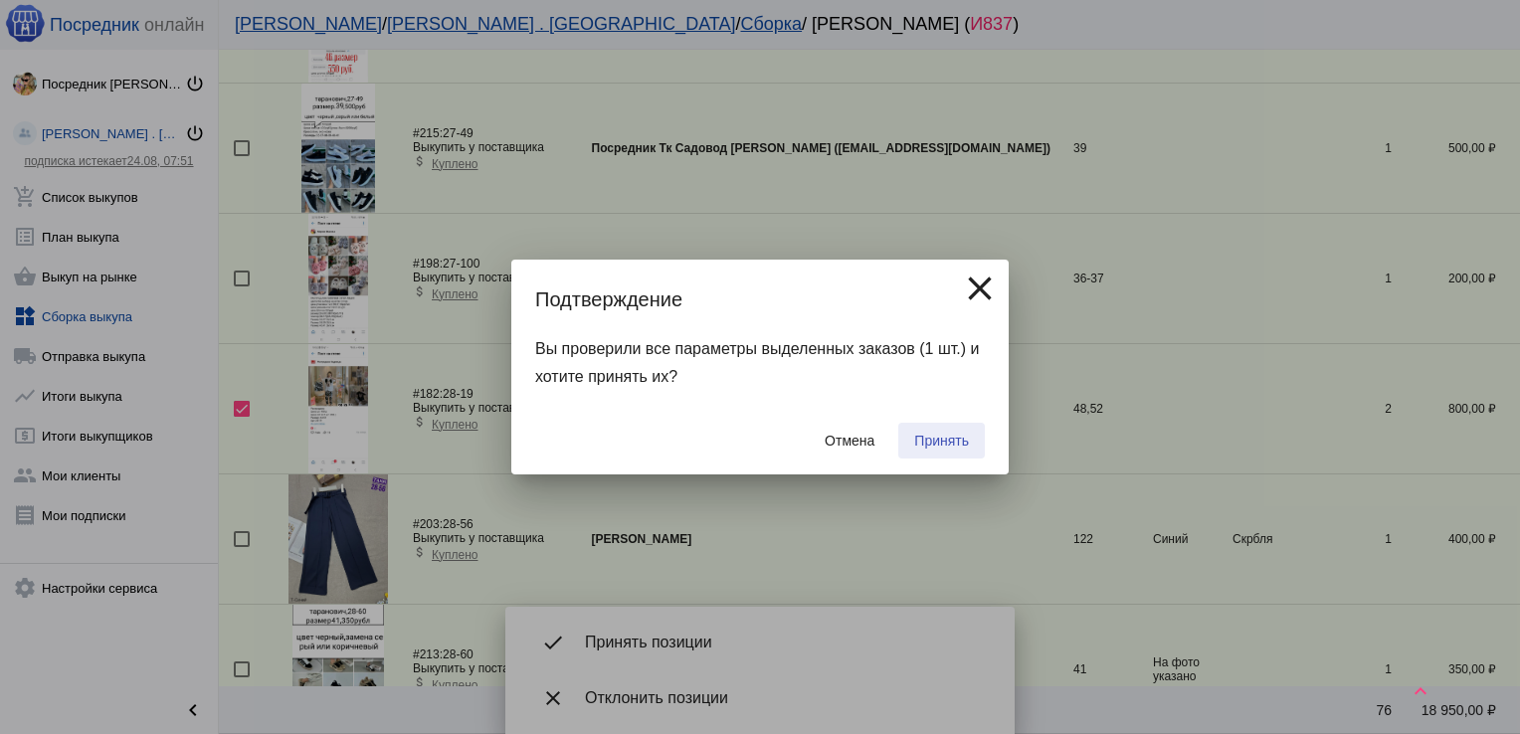
click at [938, 437] on span "Принять" at bounding box center [941, 441] width 55 height 16
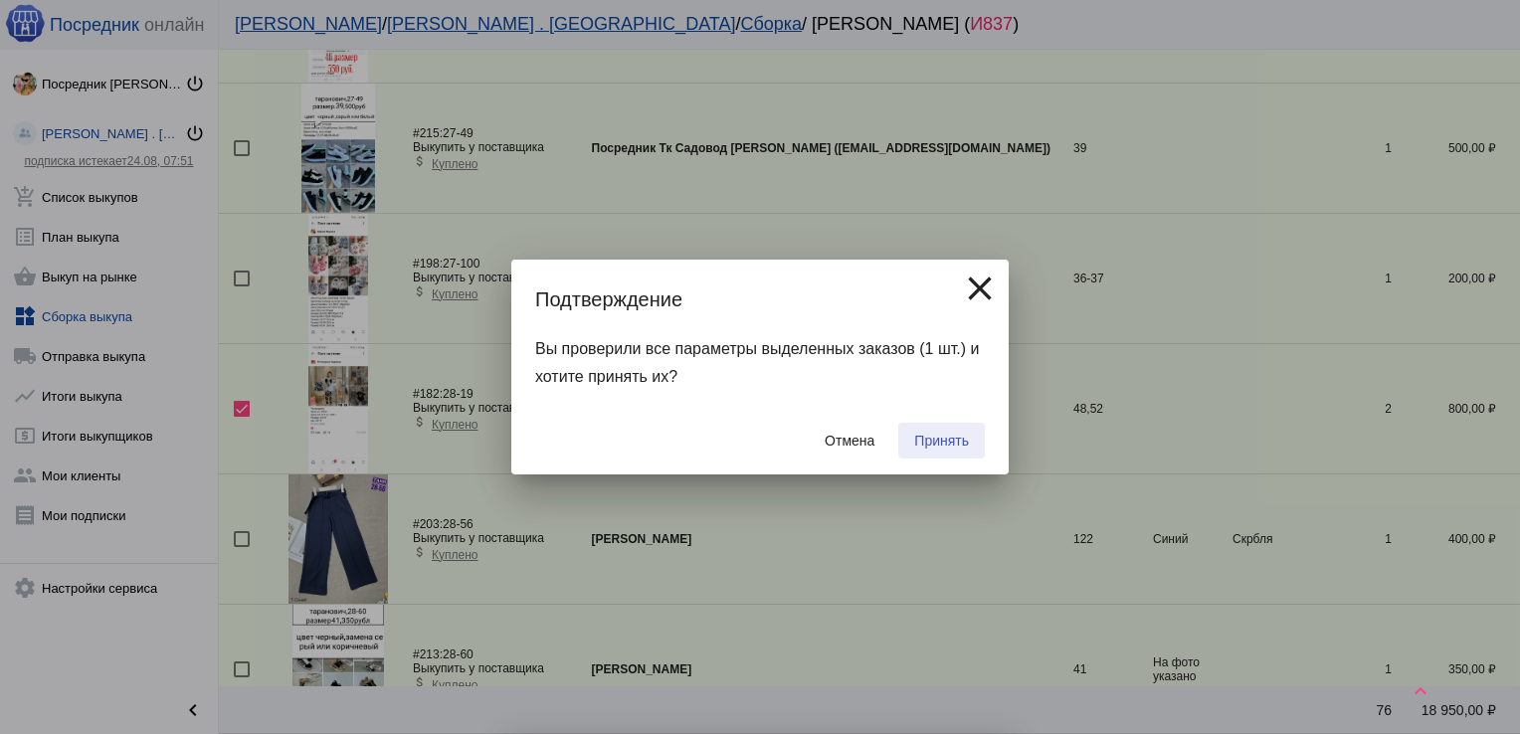
checkbox input "false"
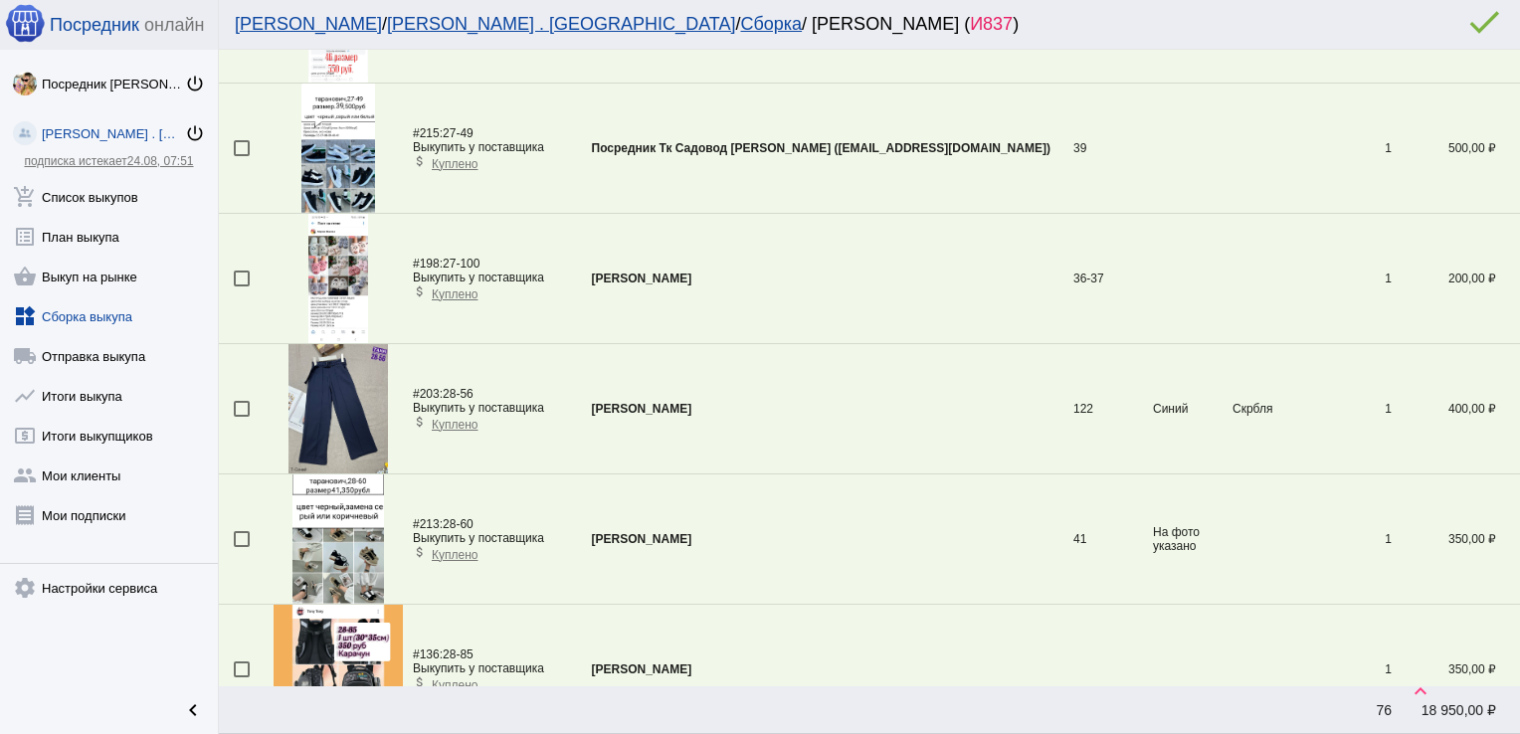
scroll to position [3063, 0]
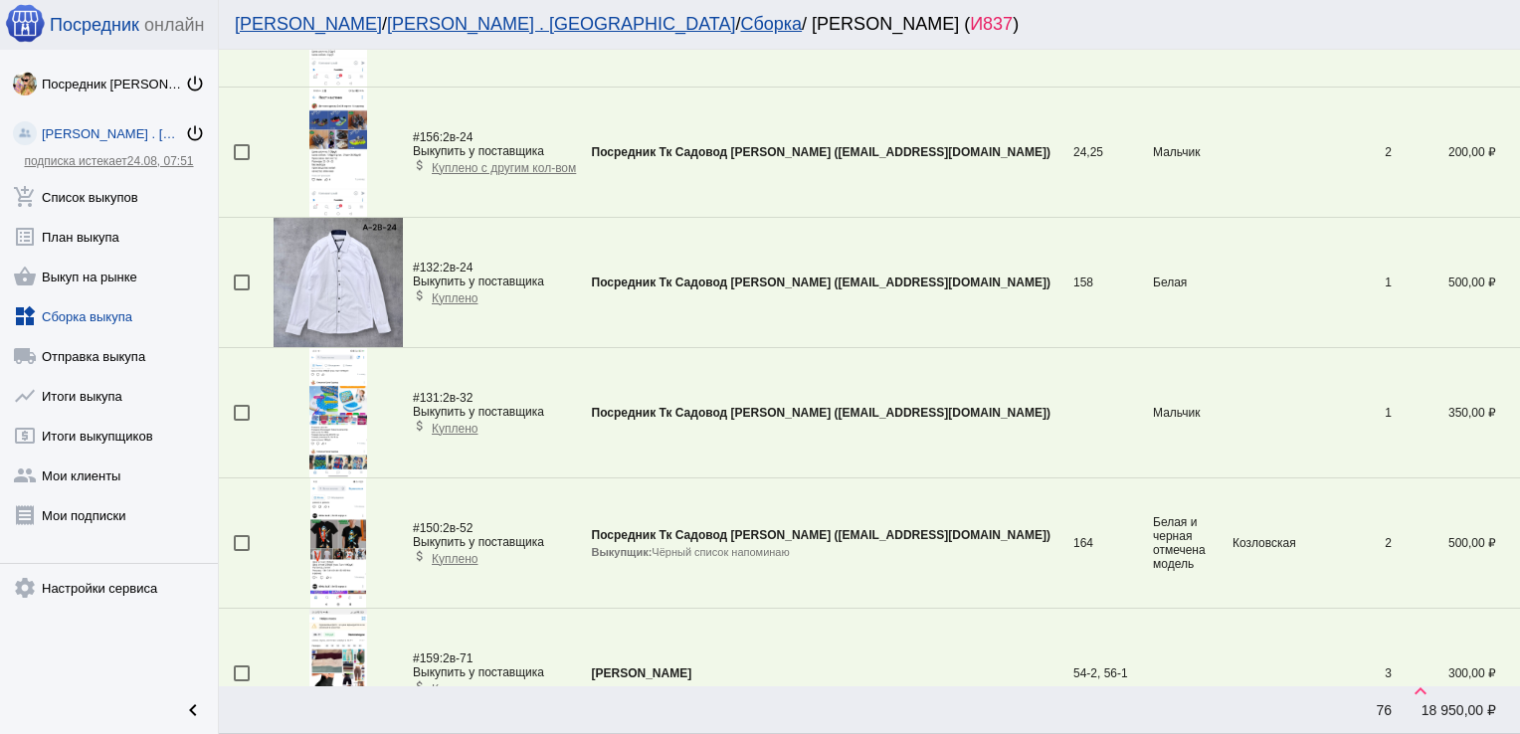
click at [234, 408] on div at bounding box center [242, 413] width 16 height 16
click at [241, 421] on input "checkbox" at bounding box center [241, 421] width 1 height 1
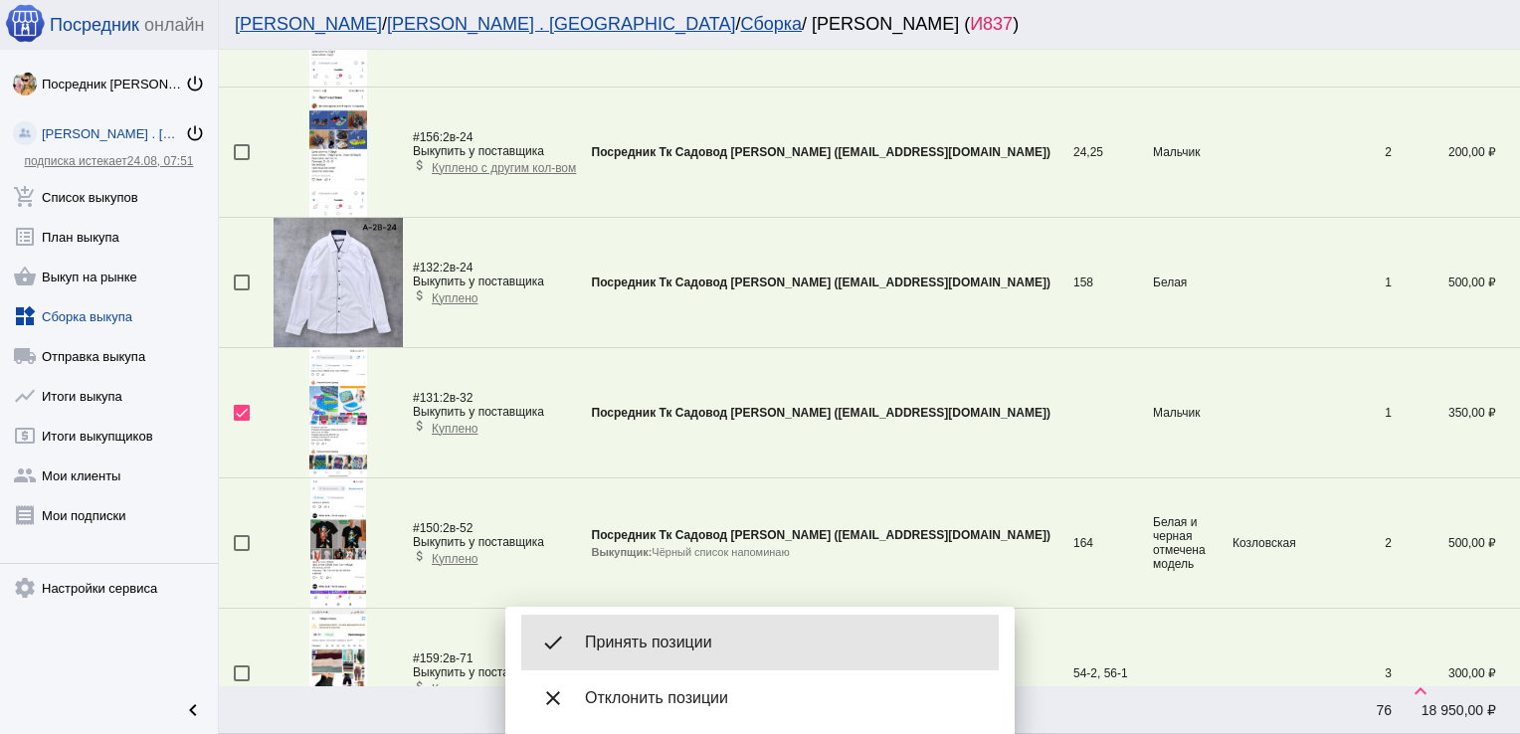
click at [626, 663] on div "done Принять позиции" at bounding box center [760, 643] width 478 height 56
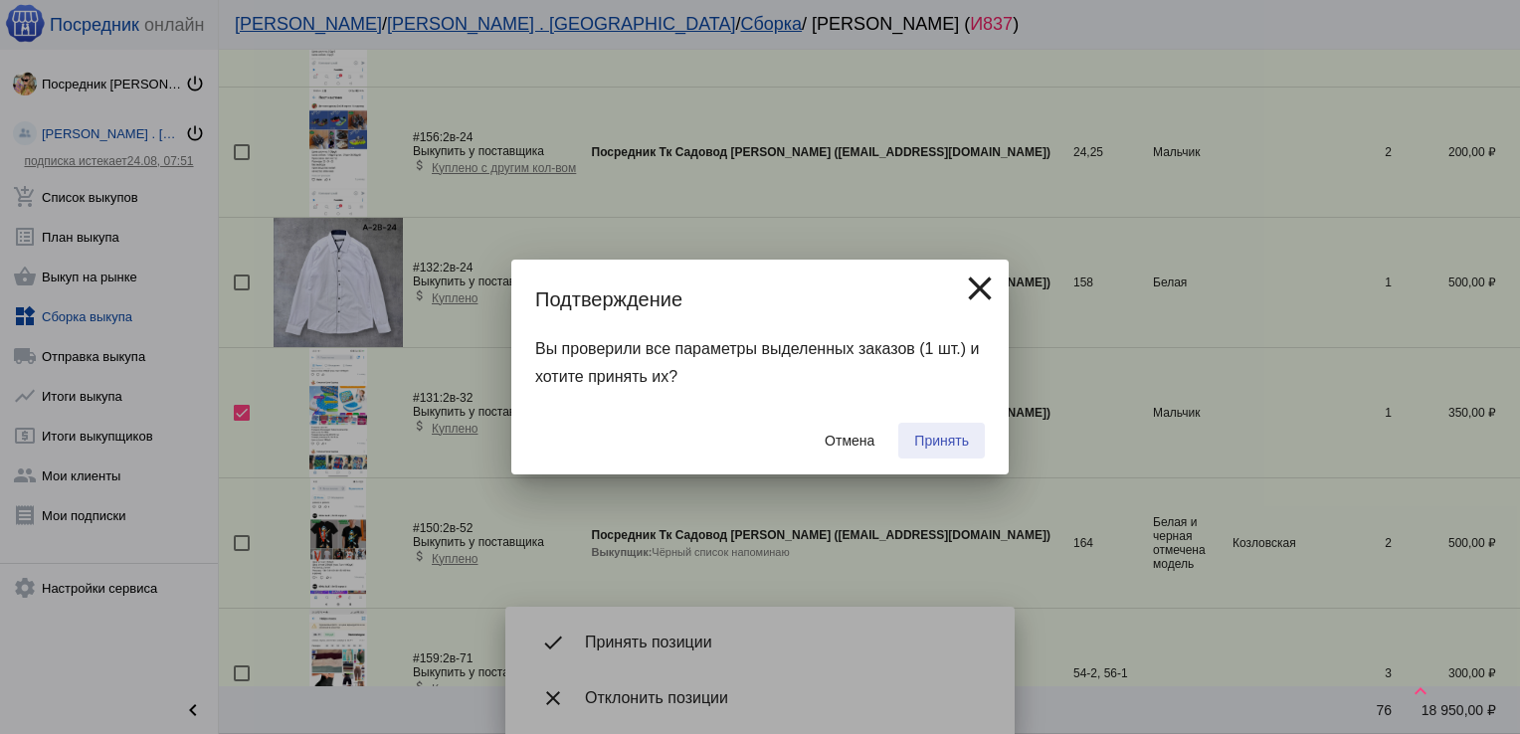
click at [943, 439] on span "Принять" at bounding box center [941, 441] width 55 height 16
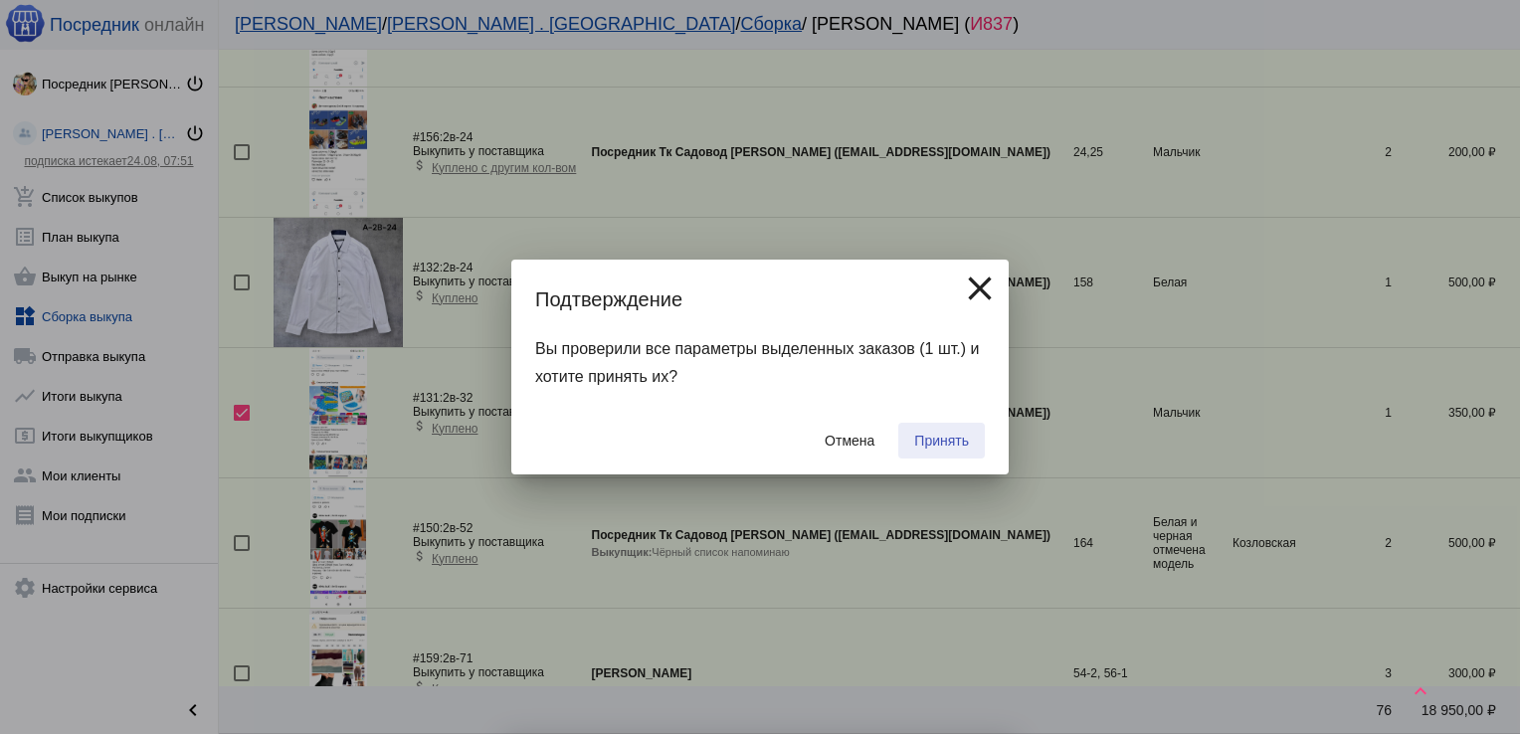
checkbox input "false"
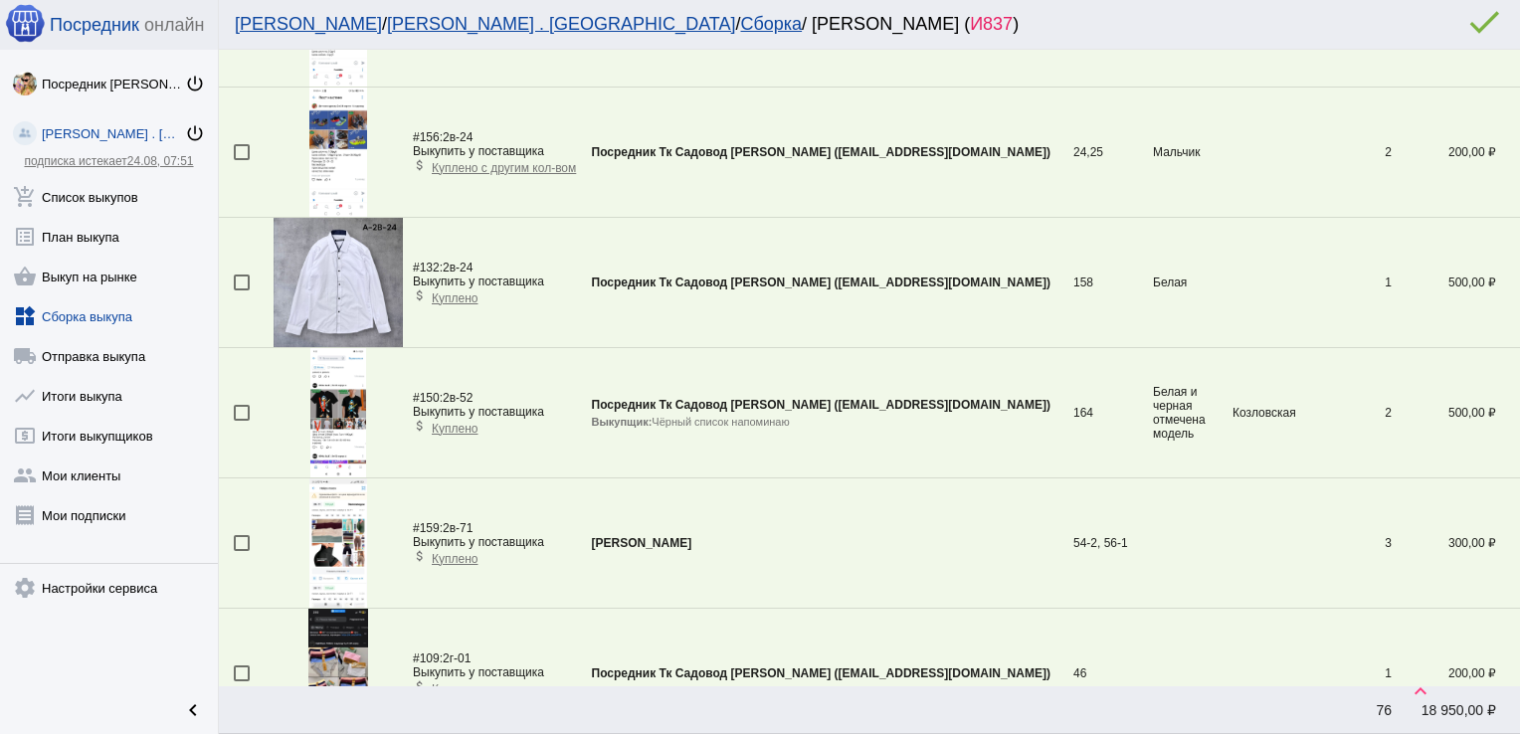
scroll to position [1110, 0]
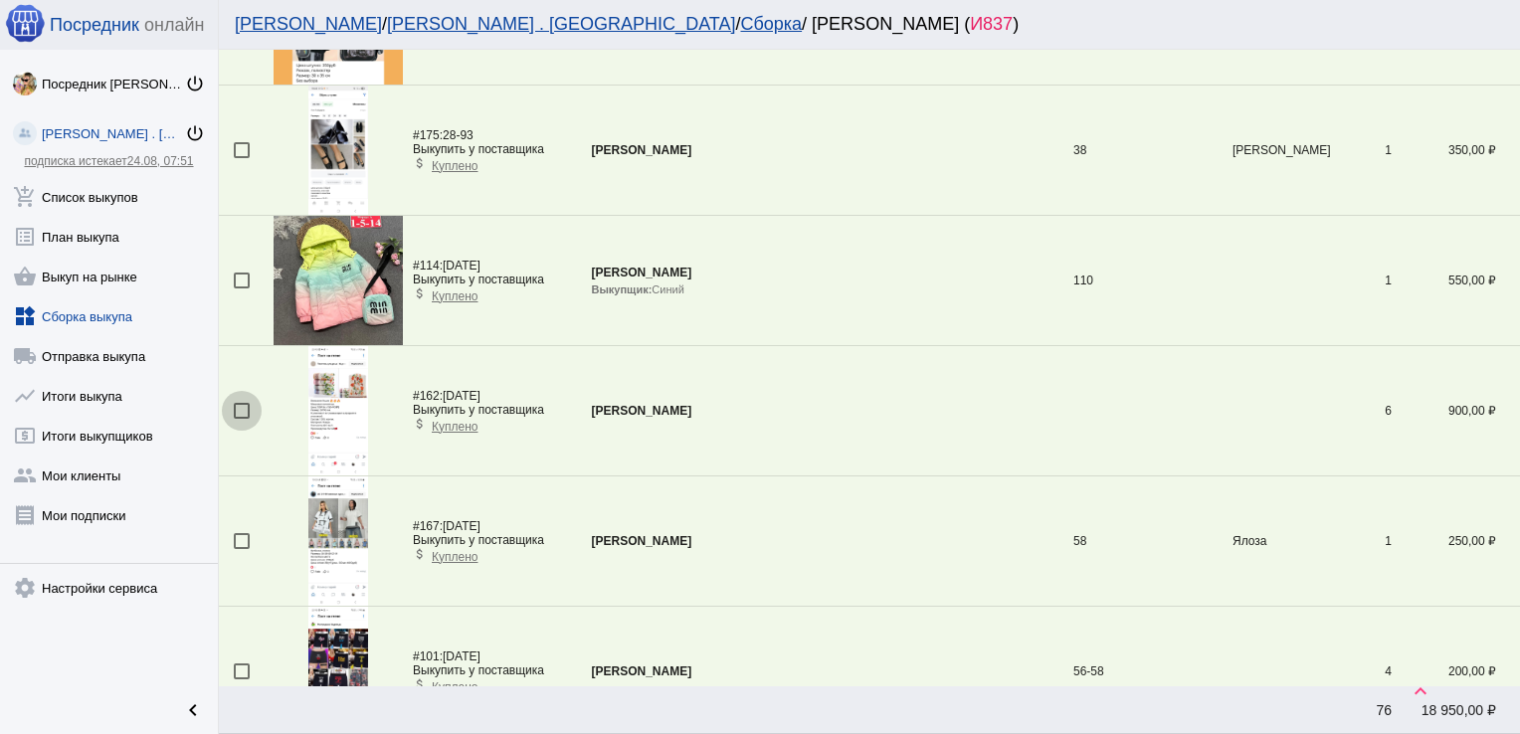
click at [241, 410] on div at bounding box center [242, 411] width 16 height 16
click at [241, 419] on input "checkbox" at bounding box center [241, 419] width 1 height 1
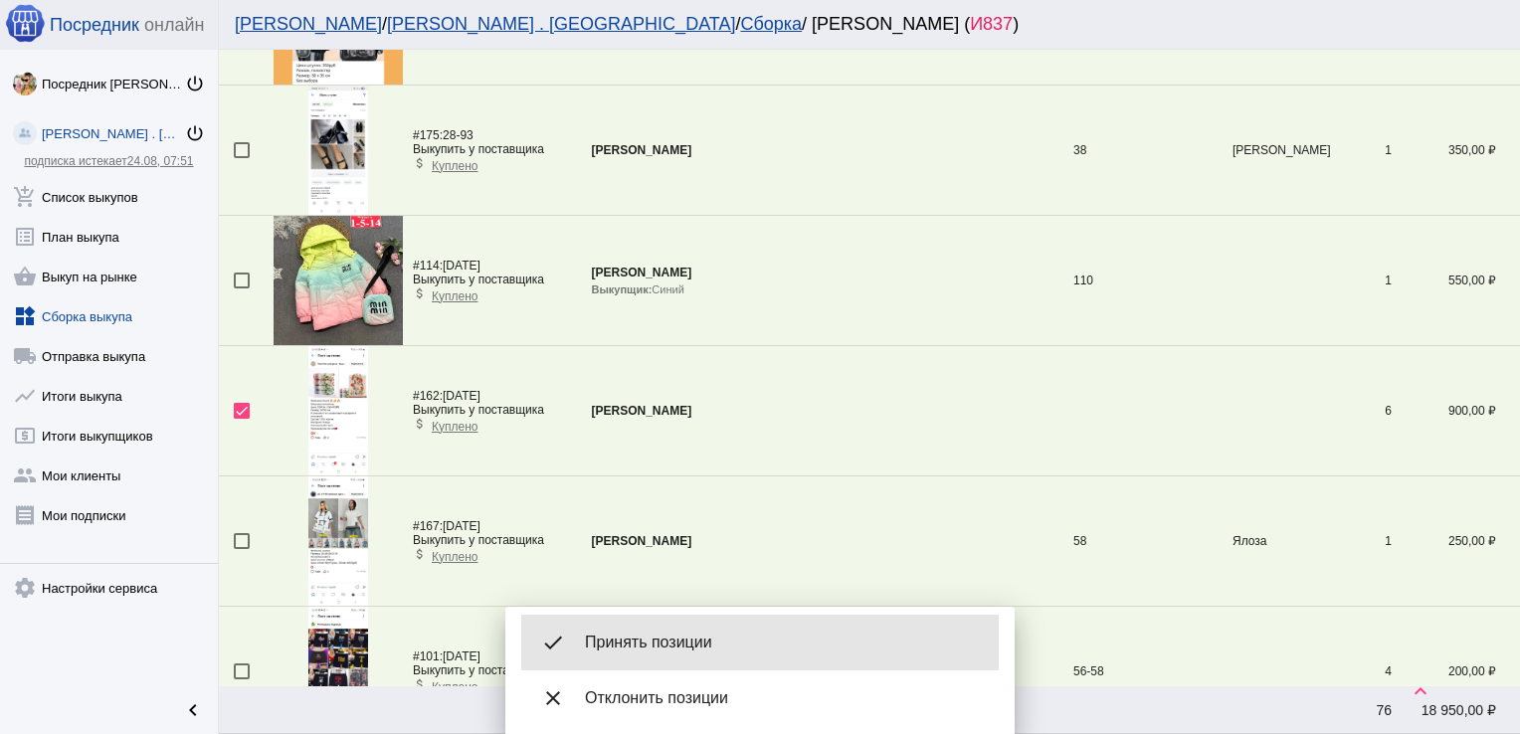
click at [681, 640] on span "Принять позиции" at bounding box center [784, 643] width 398 height 20
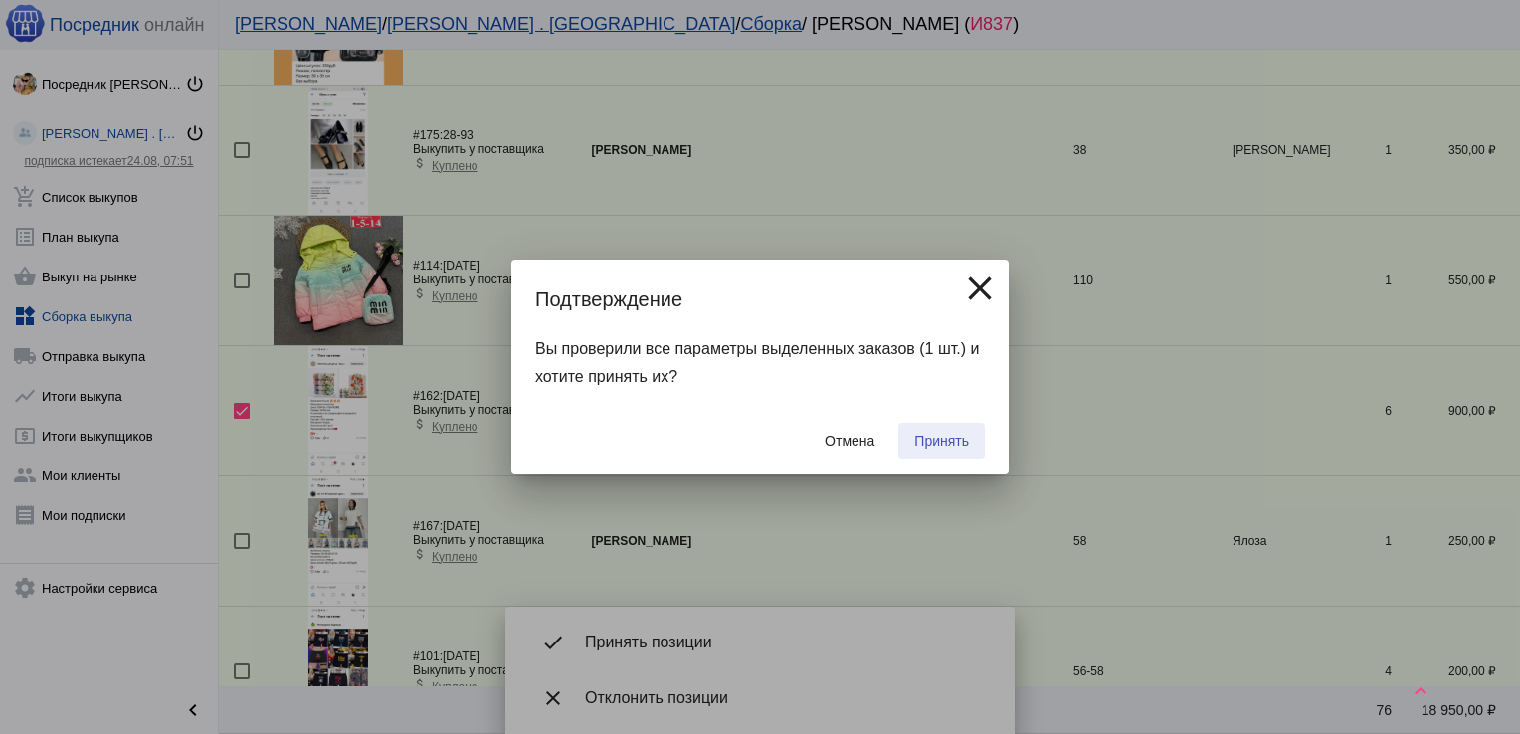
click at [951, 436] on span "Принять" at bounding box center [941, 441] width 55 height 16
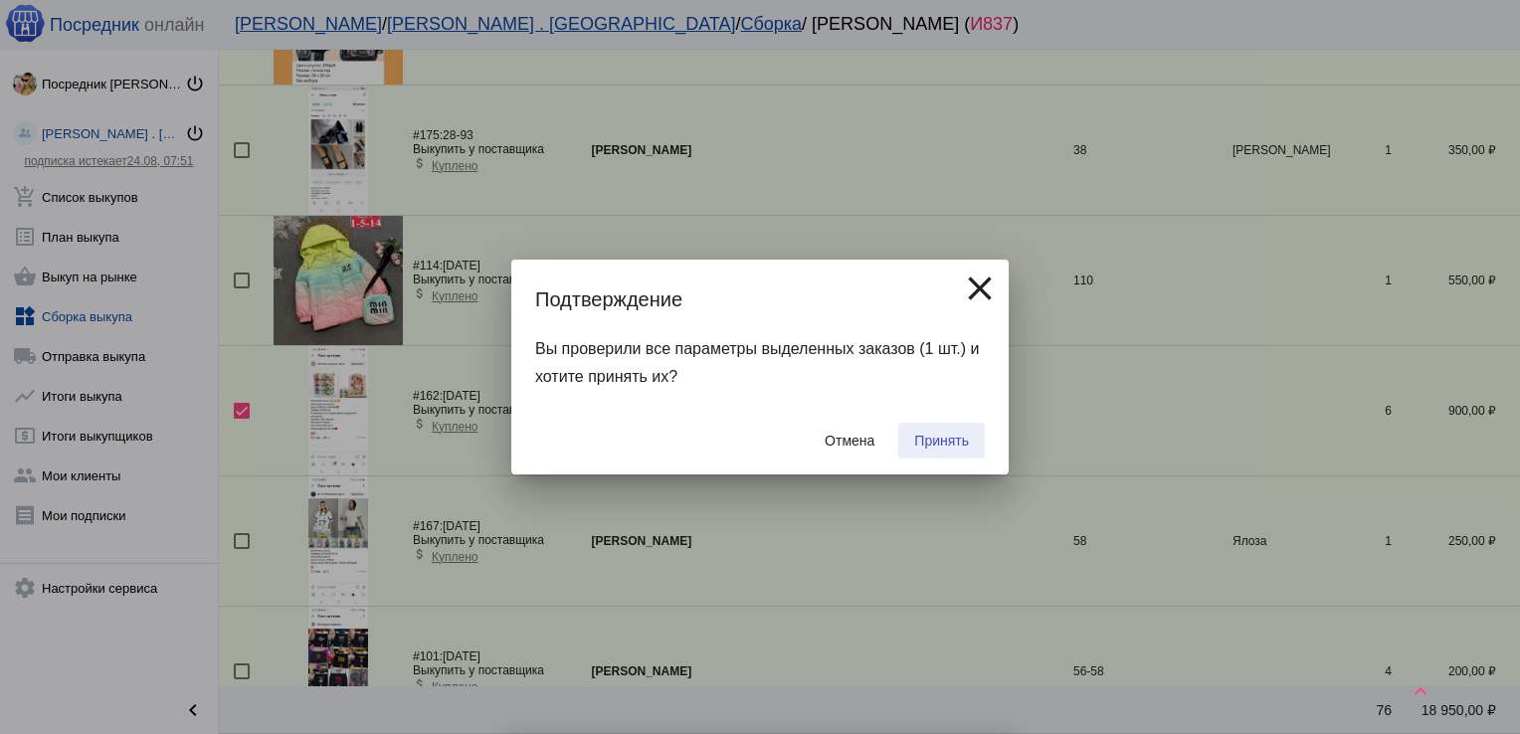
checkbox input "false"
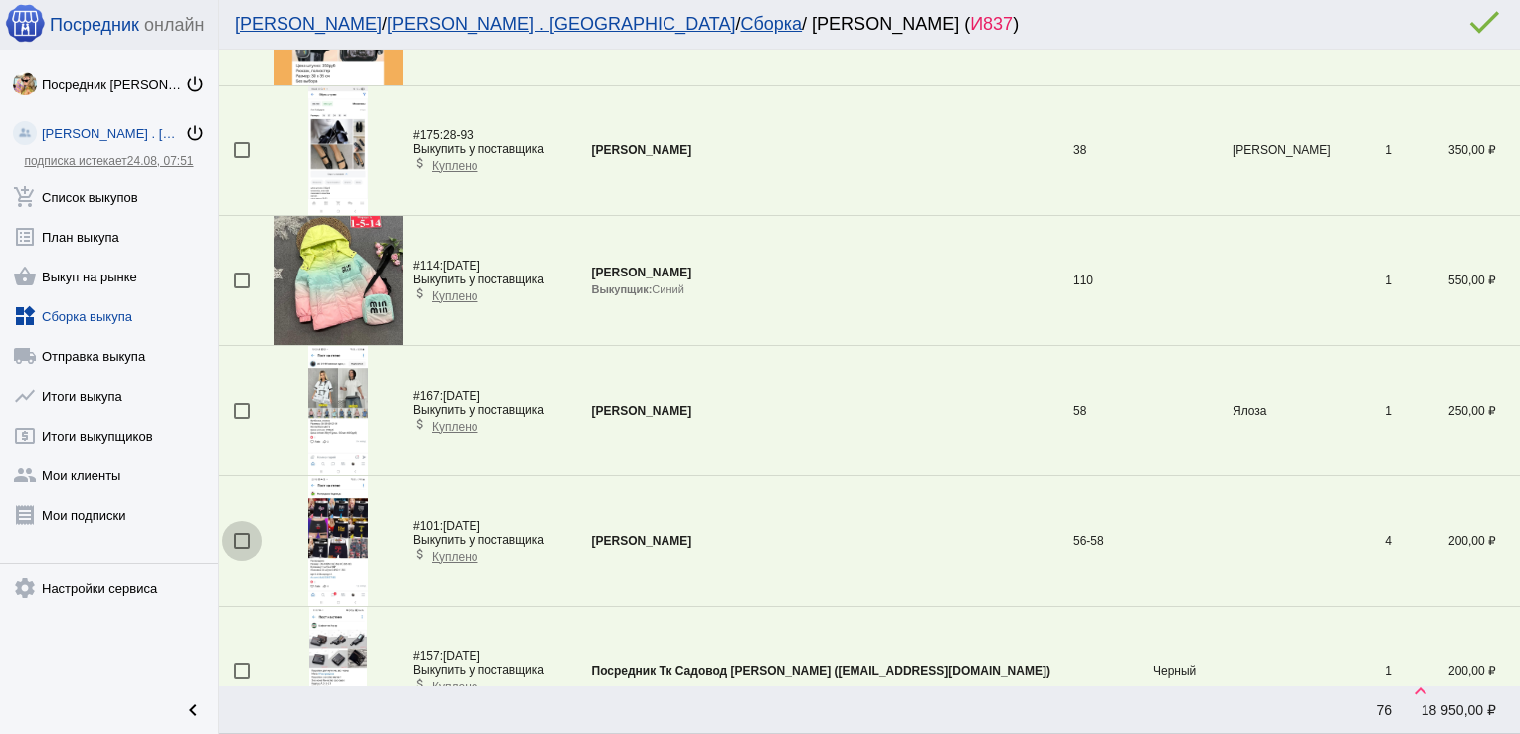
click at [241, 534] on div at bounding box center [242, 541] width 16 height 16
click at [241, 549] on input "checkbox" at bounding box center [241, 549] width 1 height 1
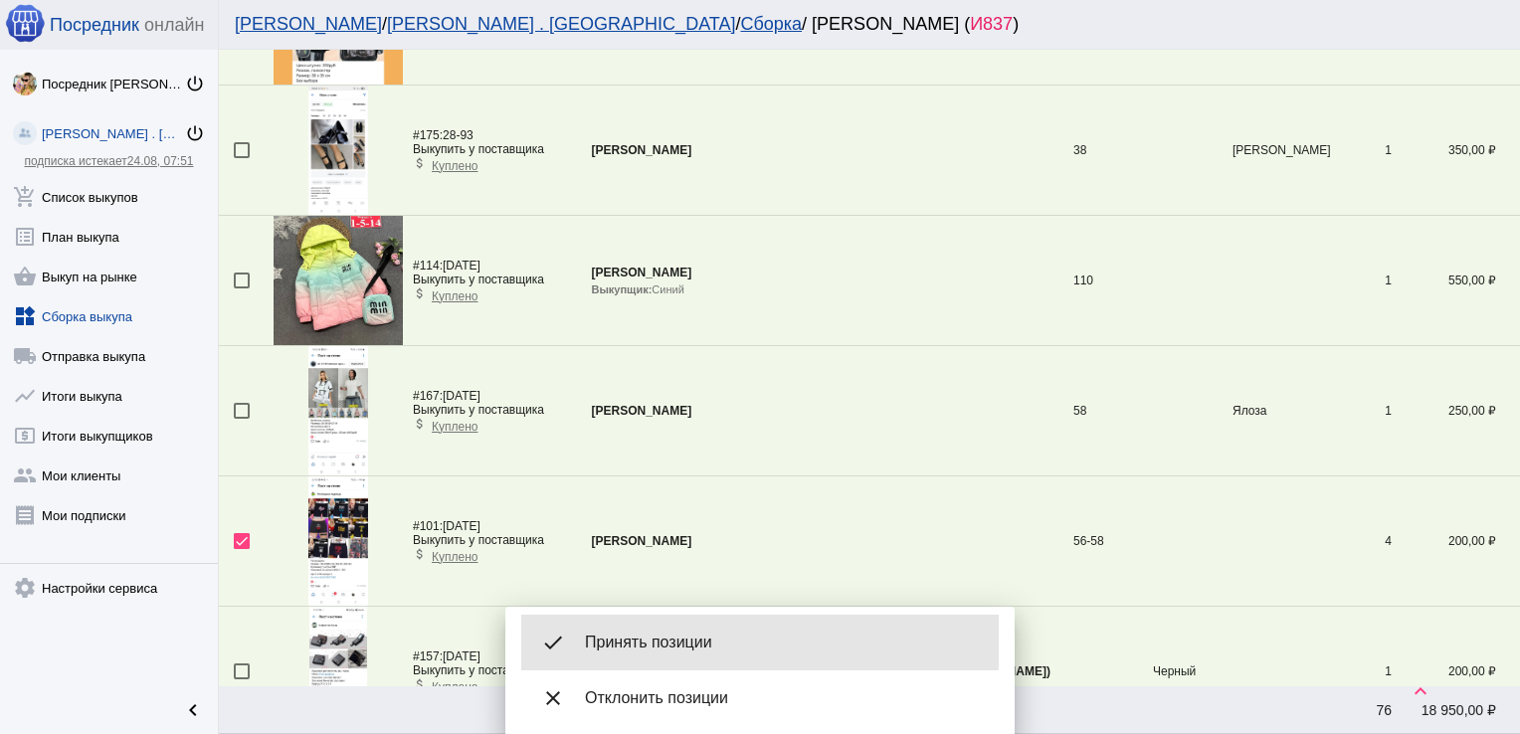
click at [663, 640] on span "Принять позиции" at bounding box center [784, 643] width 398 height 20
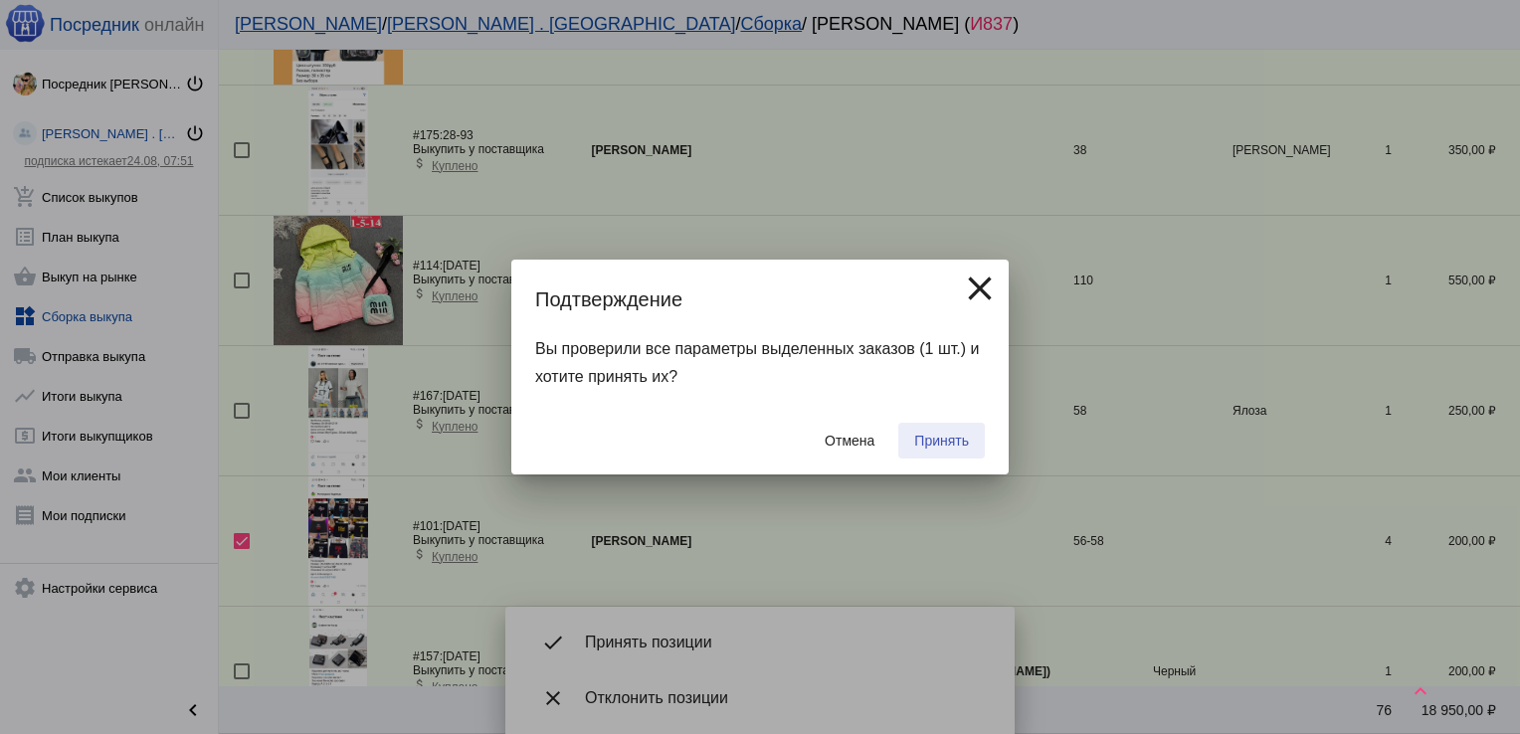
click at [938, 445] on span "Принять" at bounding box center [941, 441] width 55 height 16
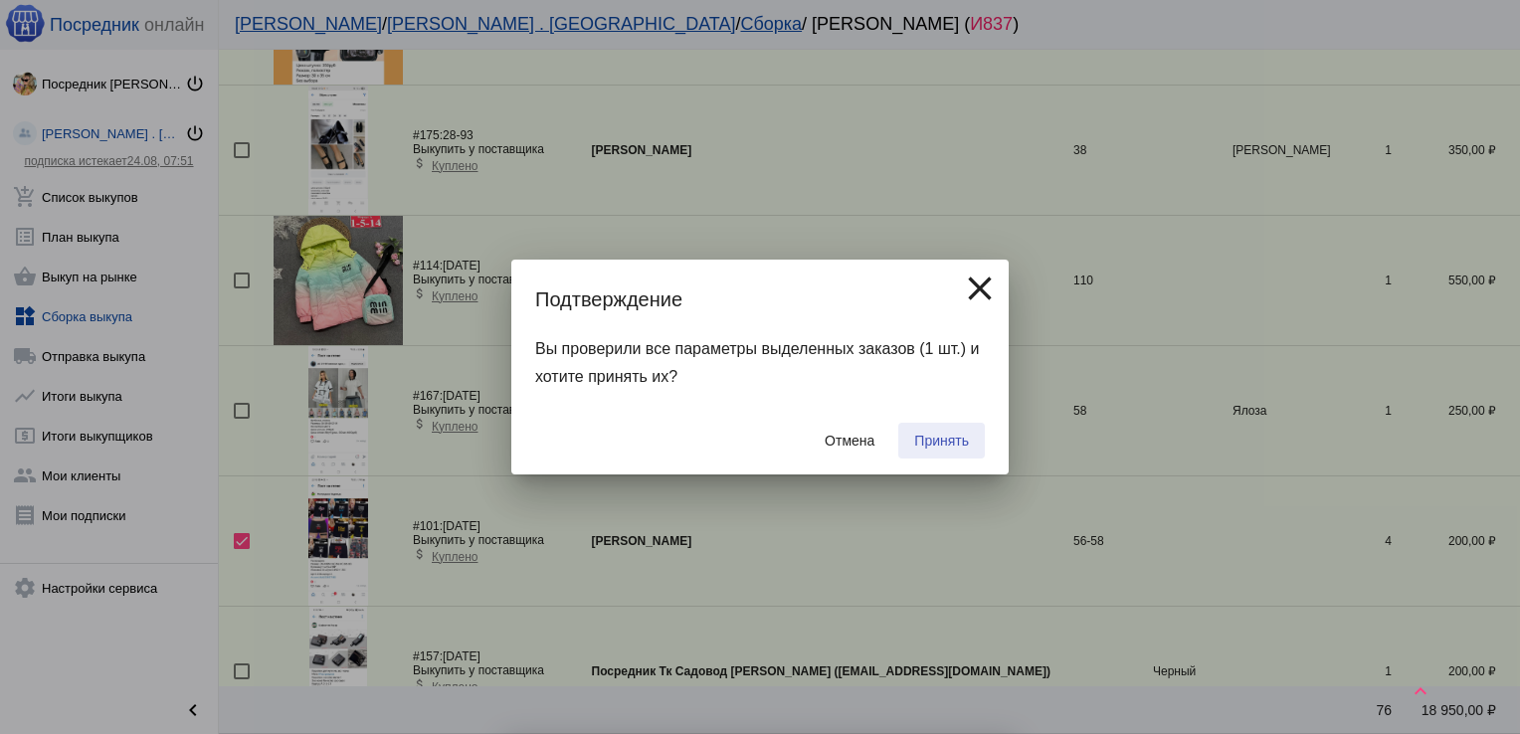
checkbox input "false"
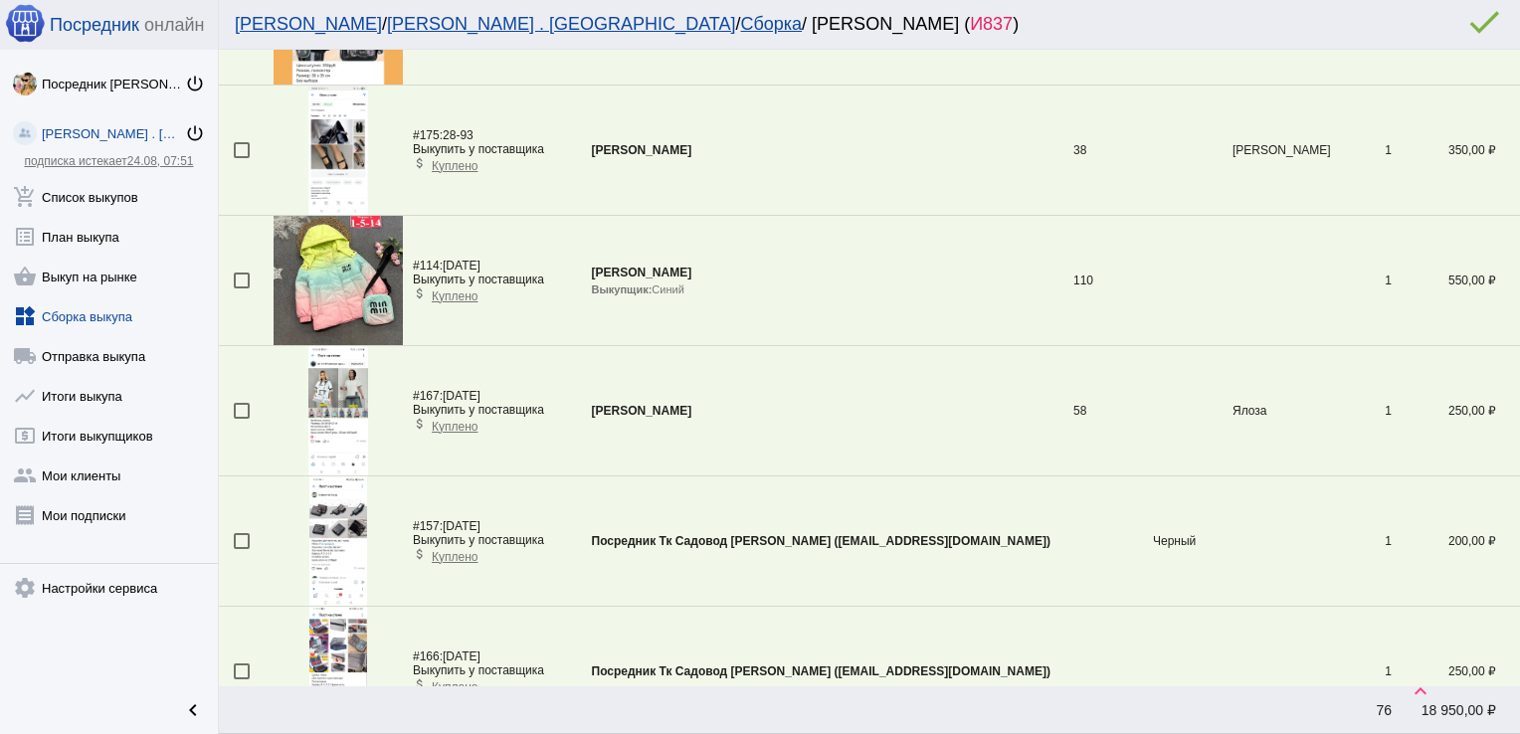
scroll to position [2933, 0]
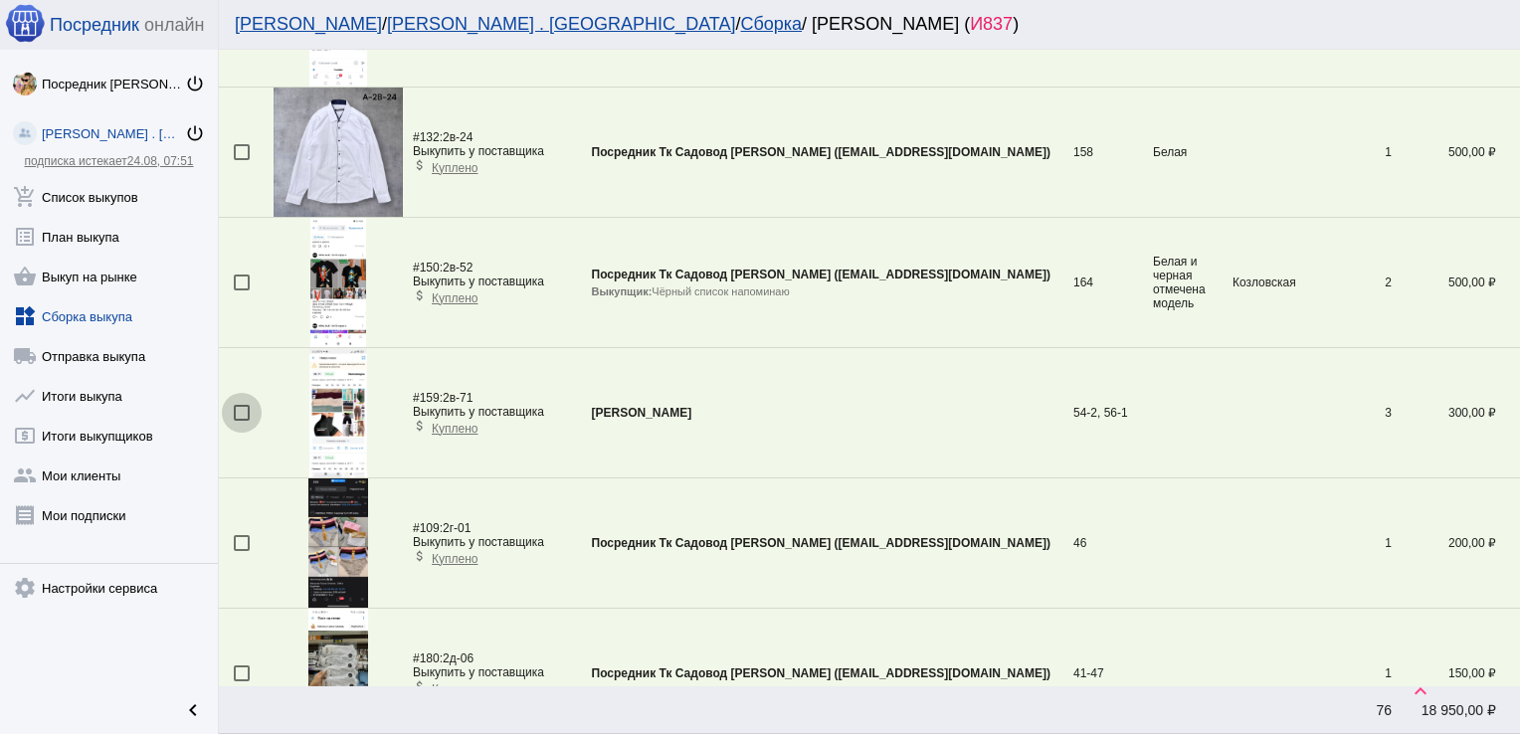
click at [241, 405] on div at bounding box center [242, 413] width 16 height 16
click at [241, 421] on input "checkbox" at bounding box center [241, 421] width 1 height 1
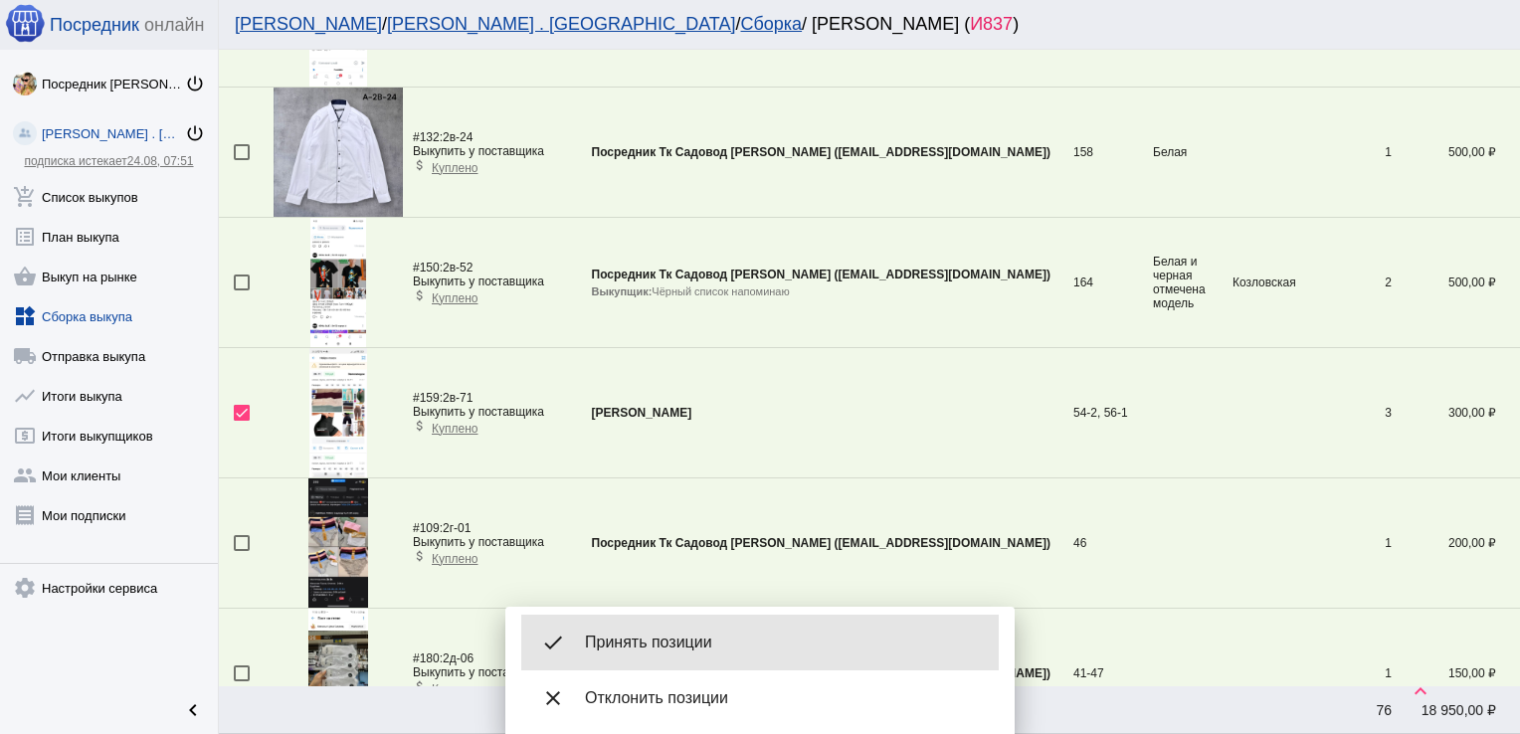
click at [667, 639] on span "Принять позиции" at bounding box center [784, 643] width 398 height 20
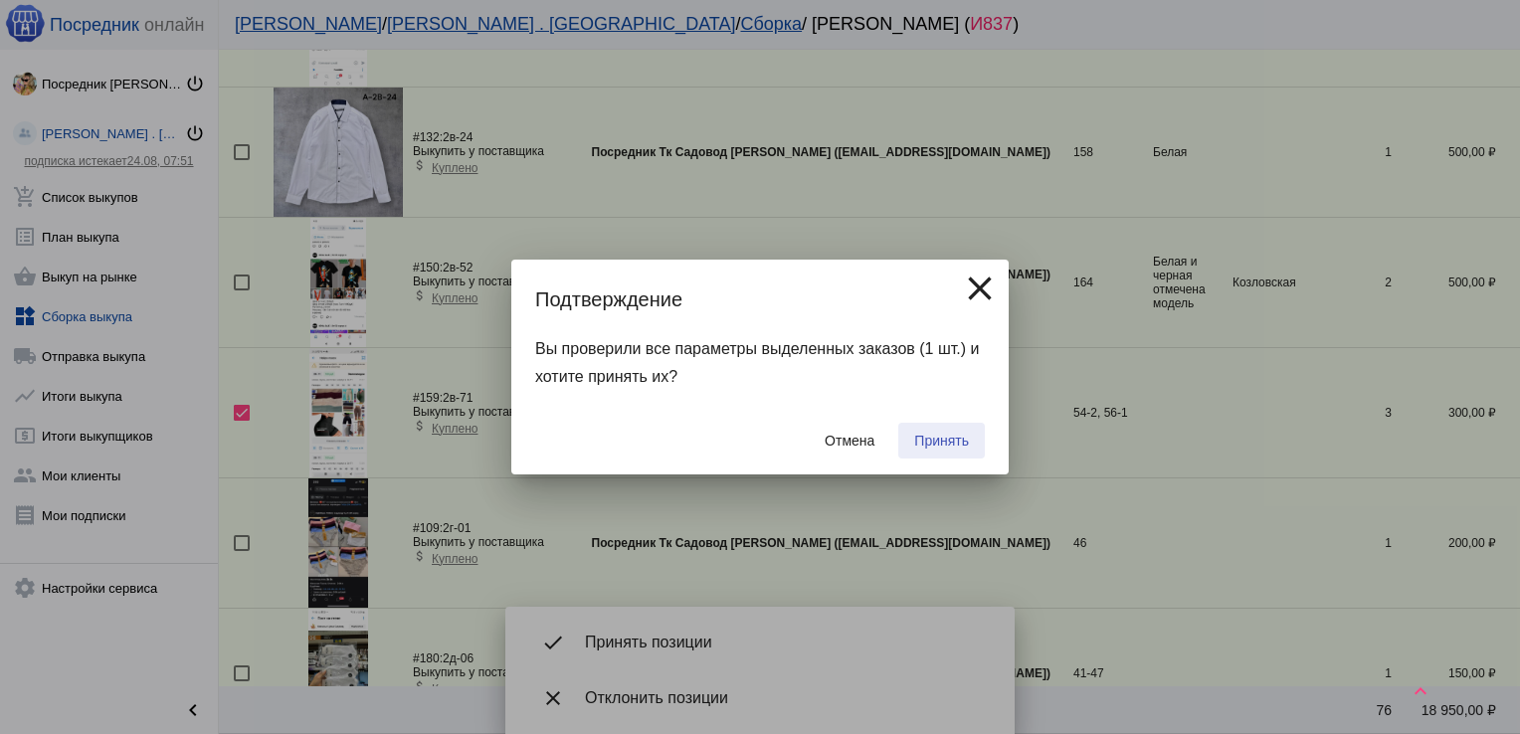
click at [951, 434] on span "Принять" at bounding box center [941, 441] width 55 height 16
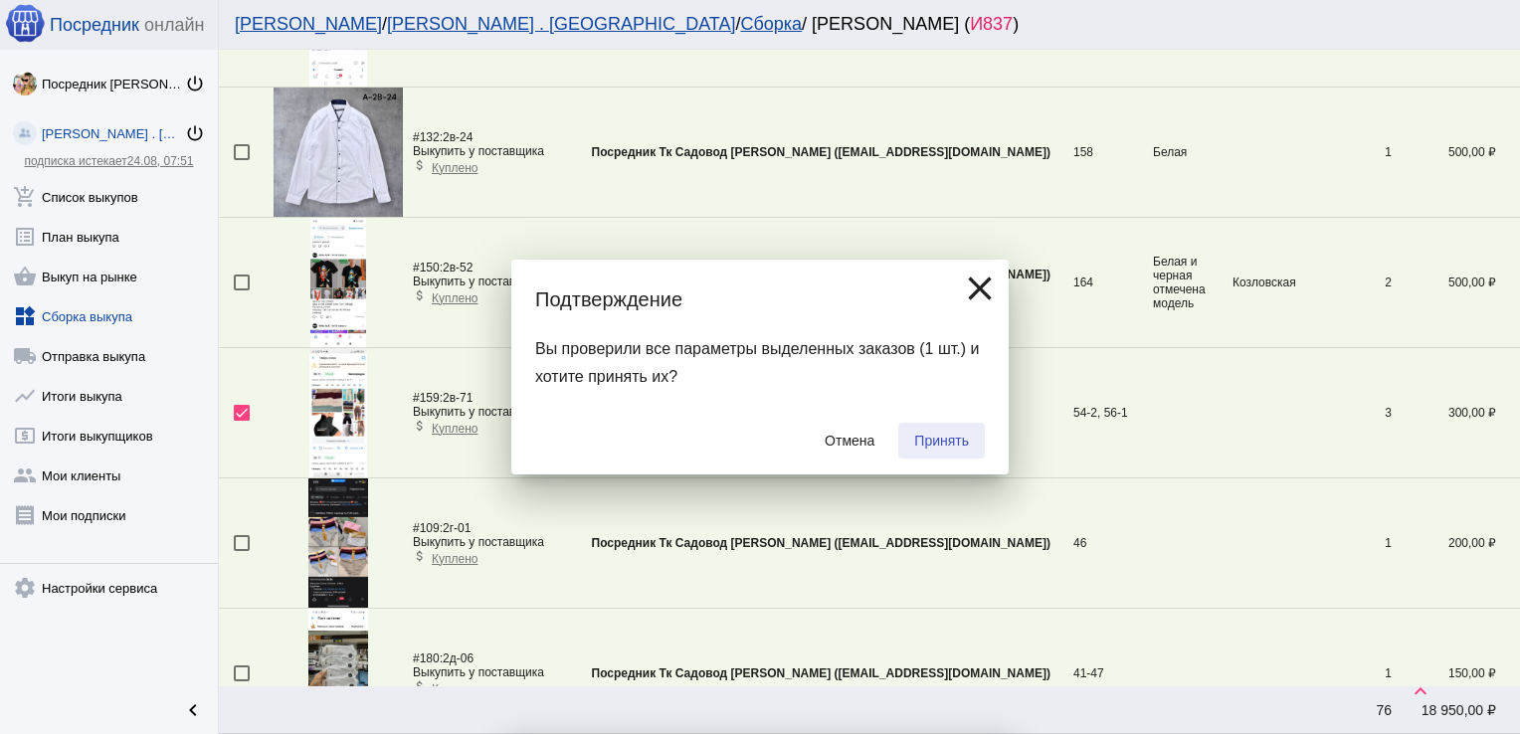
checkbox input "false"
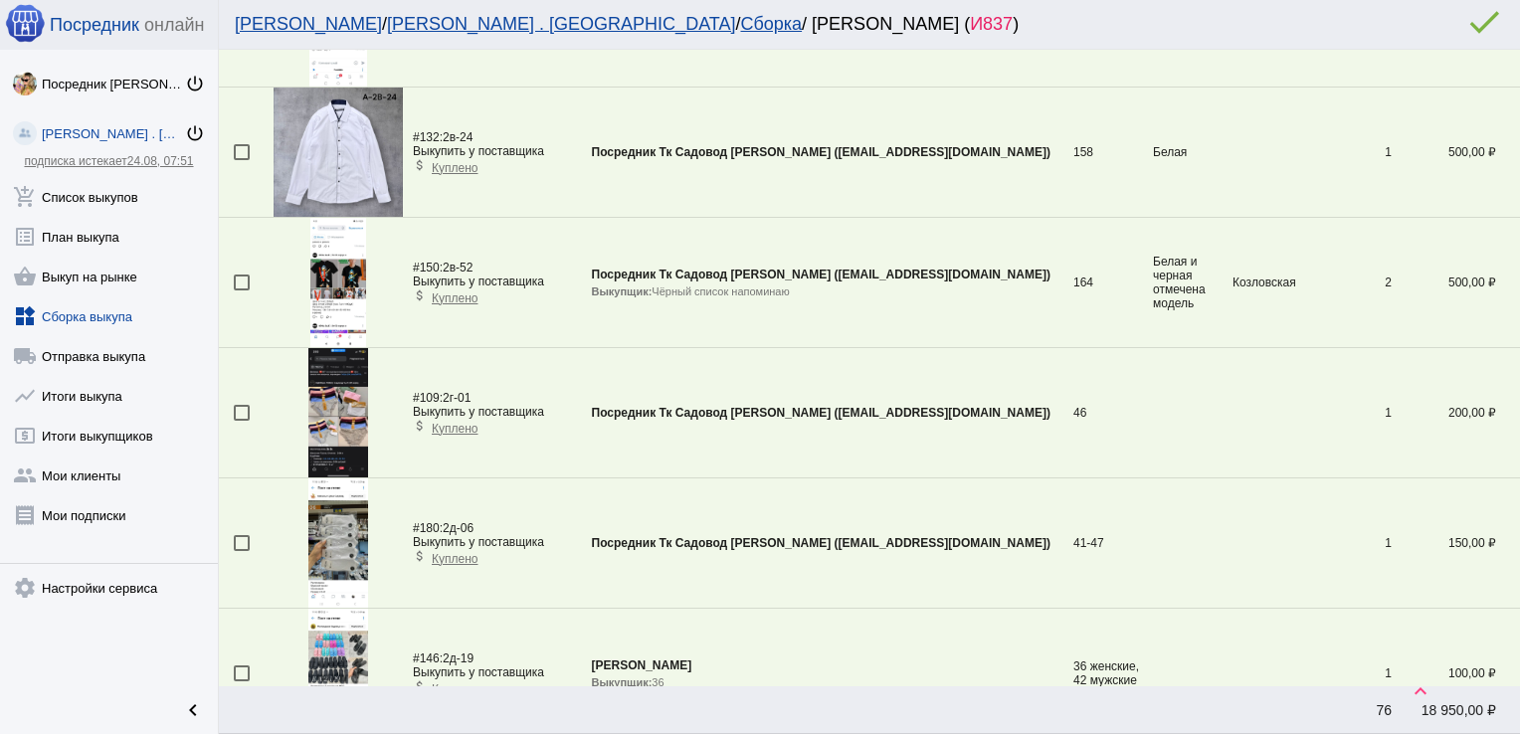
scroll to position [1632, 0]
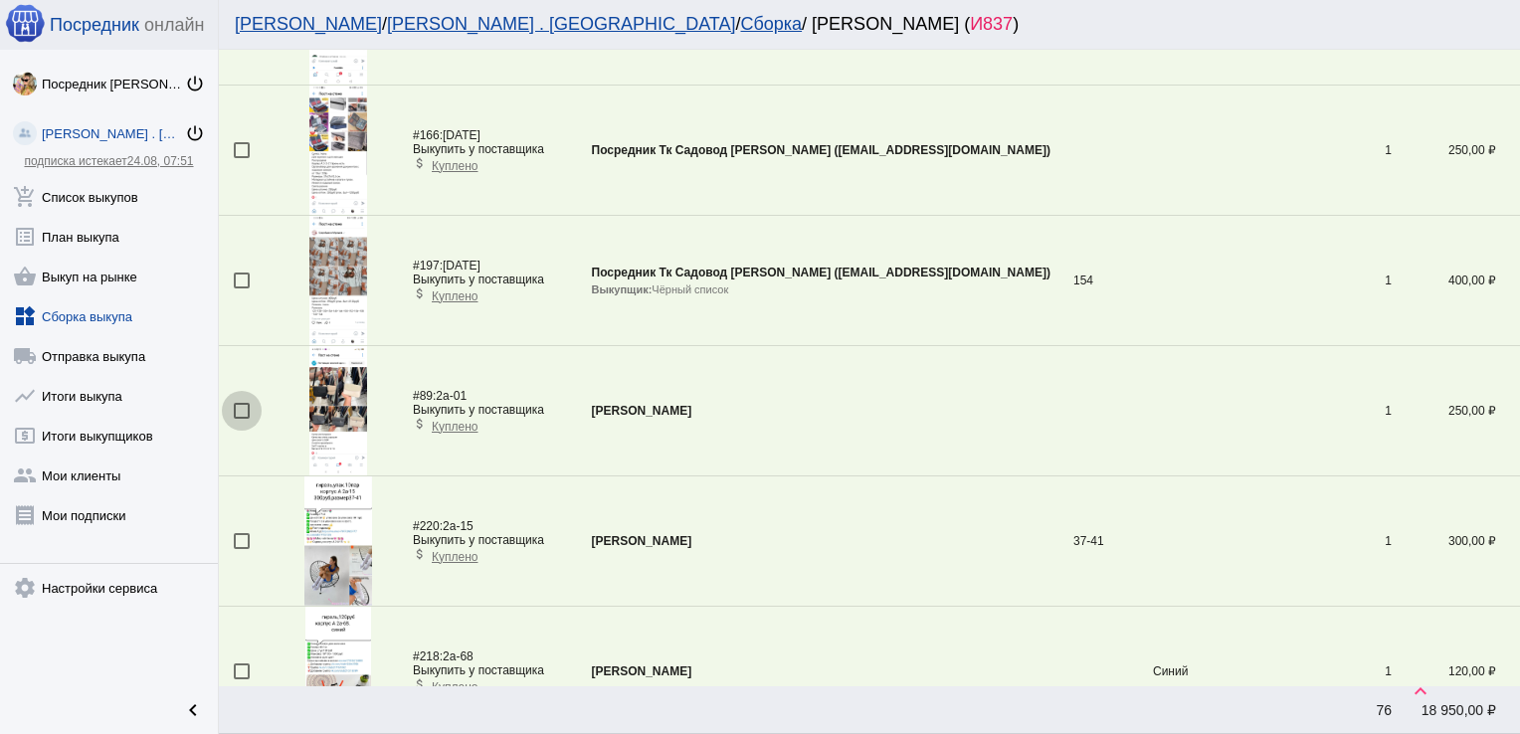
click at [240, 406] on div at bounding box center [242, 411] width 16 height 16
click at [241, 419] on input "checkbox" at bounding box center [241, 419] width 1 height 1
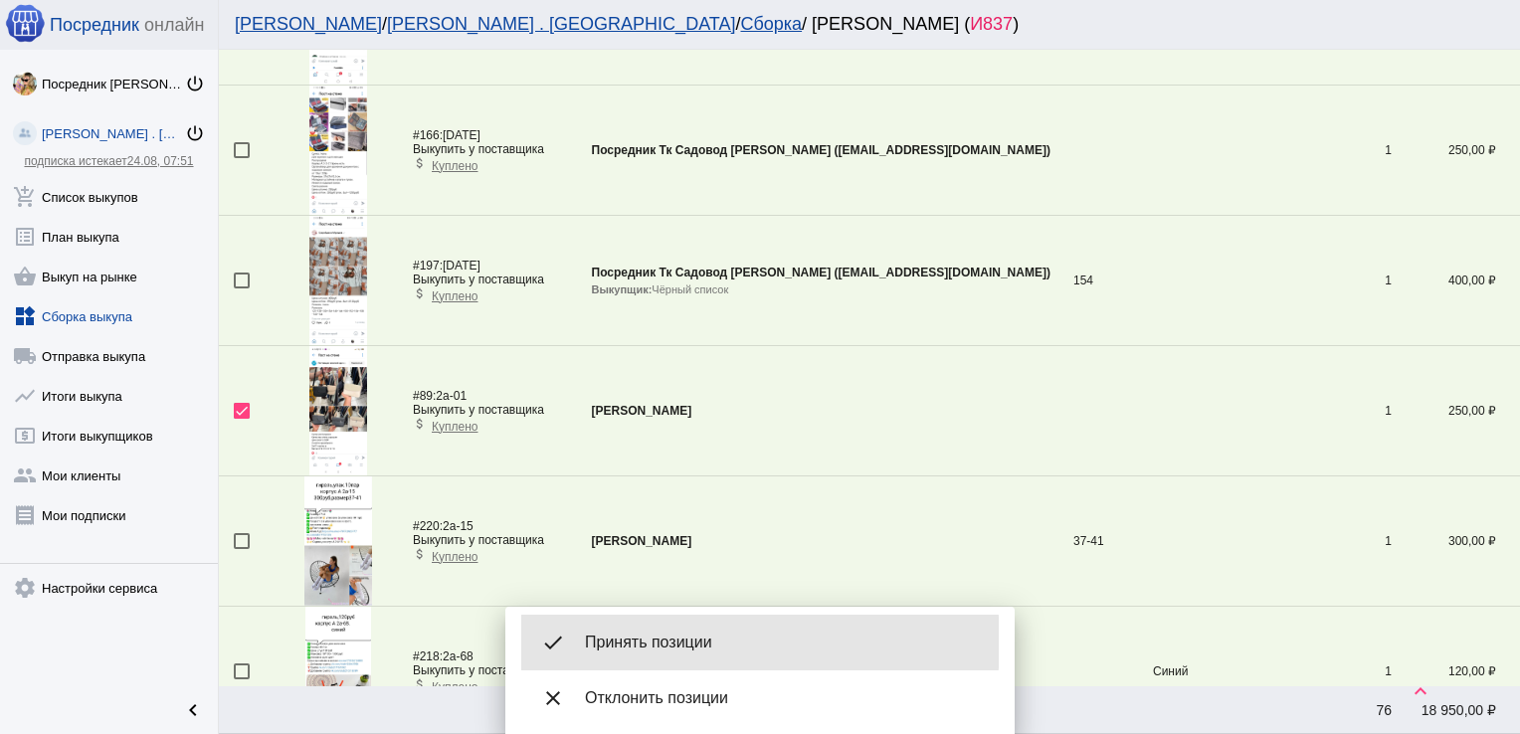
click at [682, 643] on span "Принять позиции" at bounding box center [784, 643] width 398 height 20
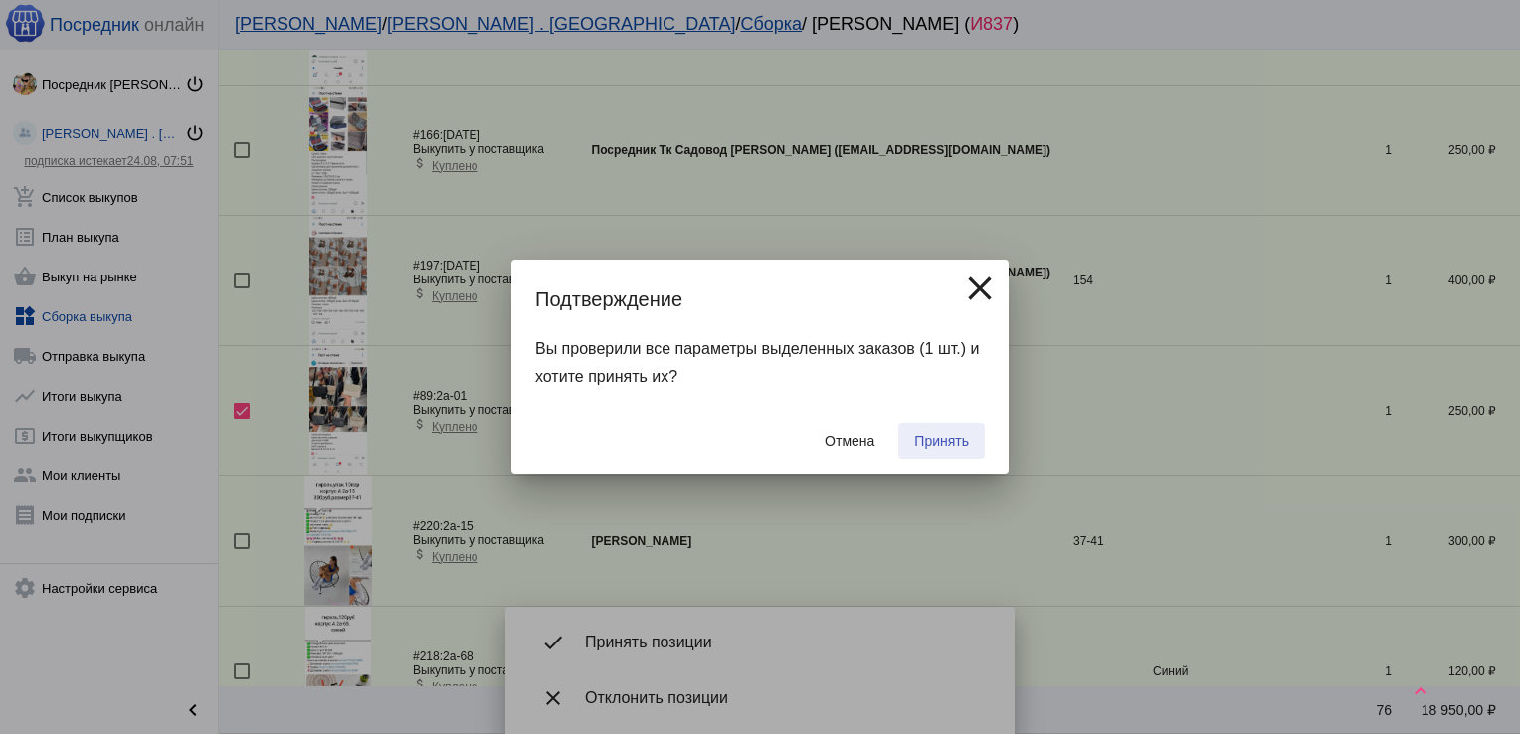
click at [947, 436] on span "Принять" at bounding box center [941, 441] width 55 height 16
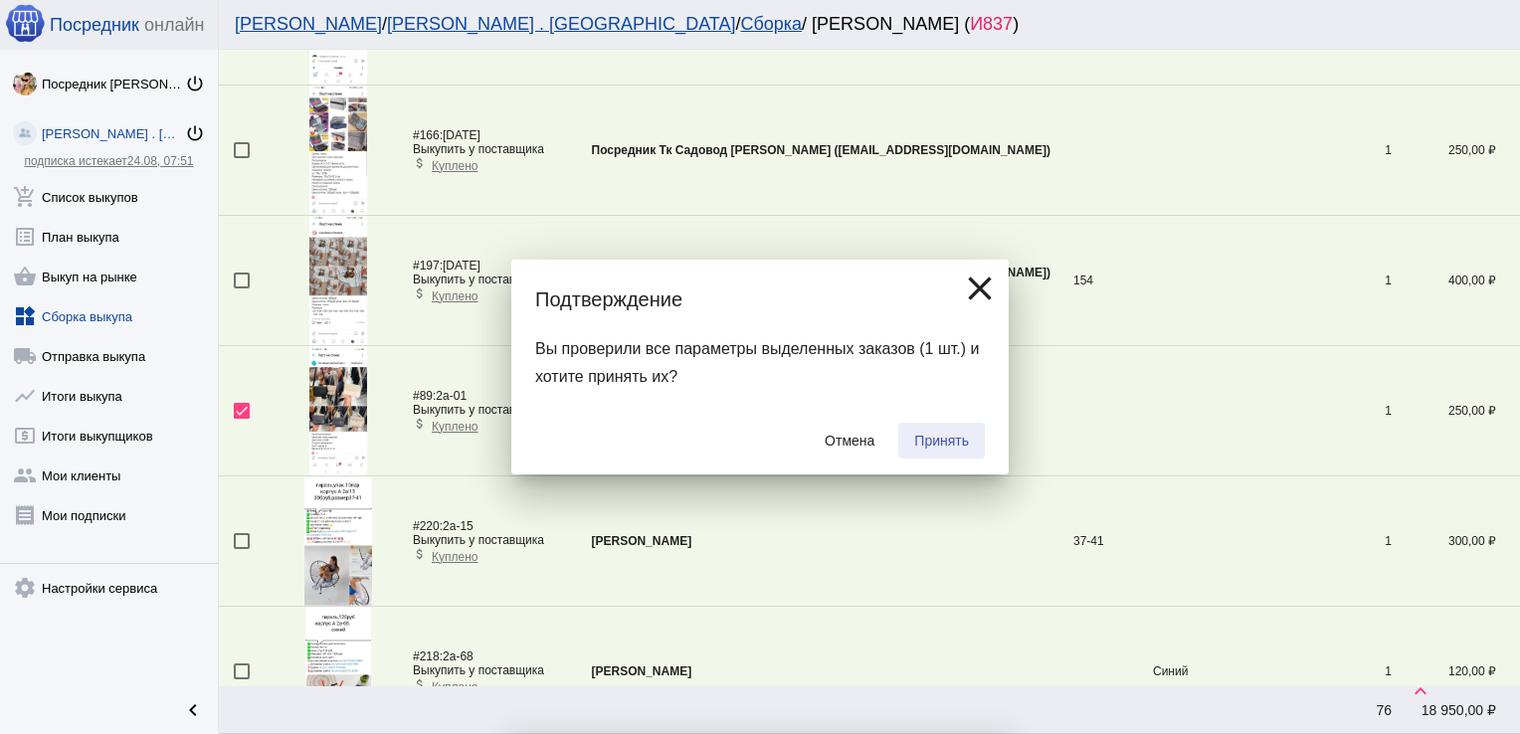
checkbox input "false"
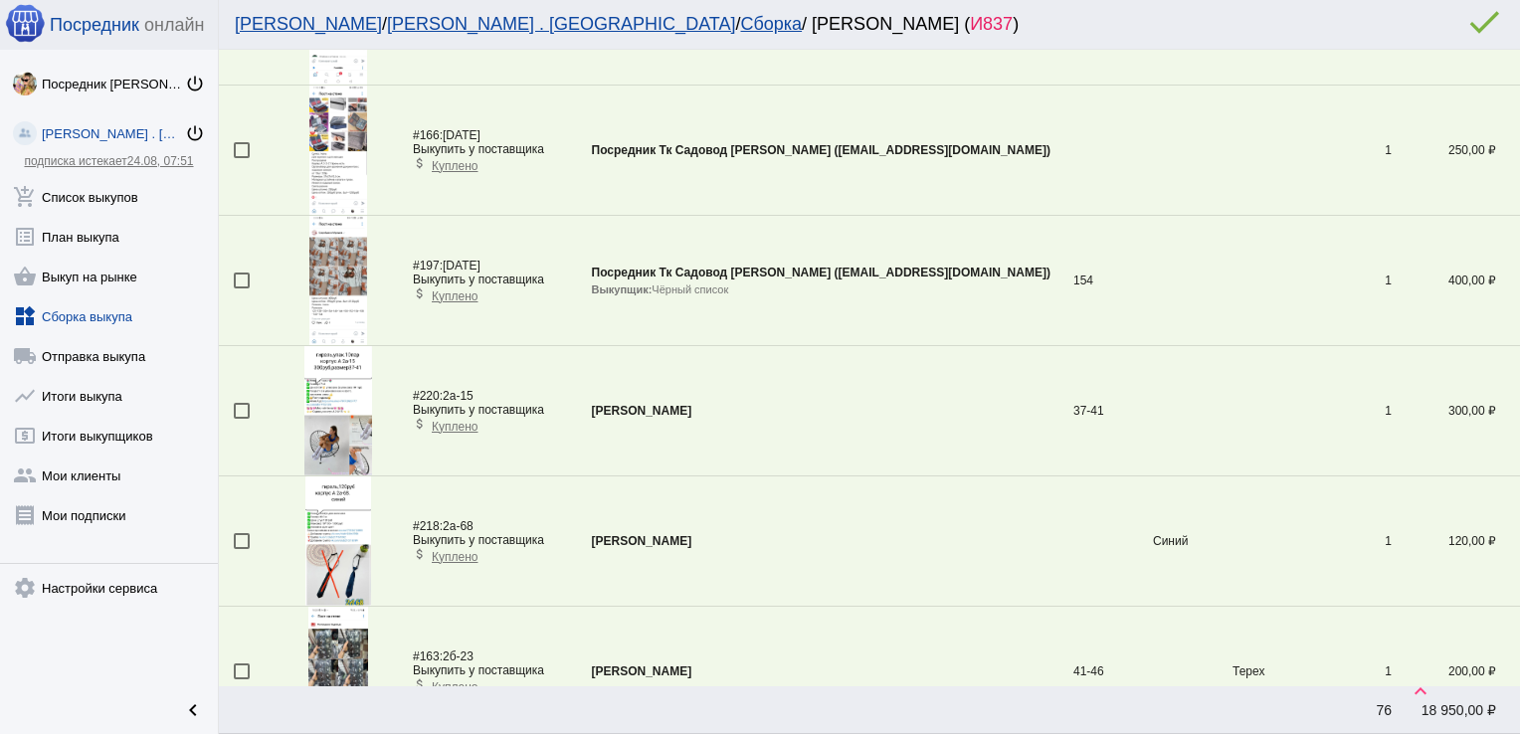
scroll to position [1110, 0]
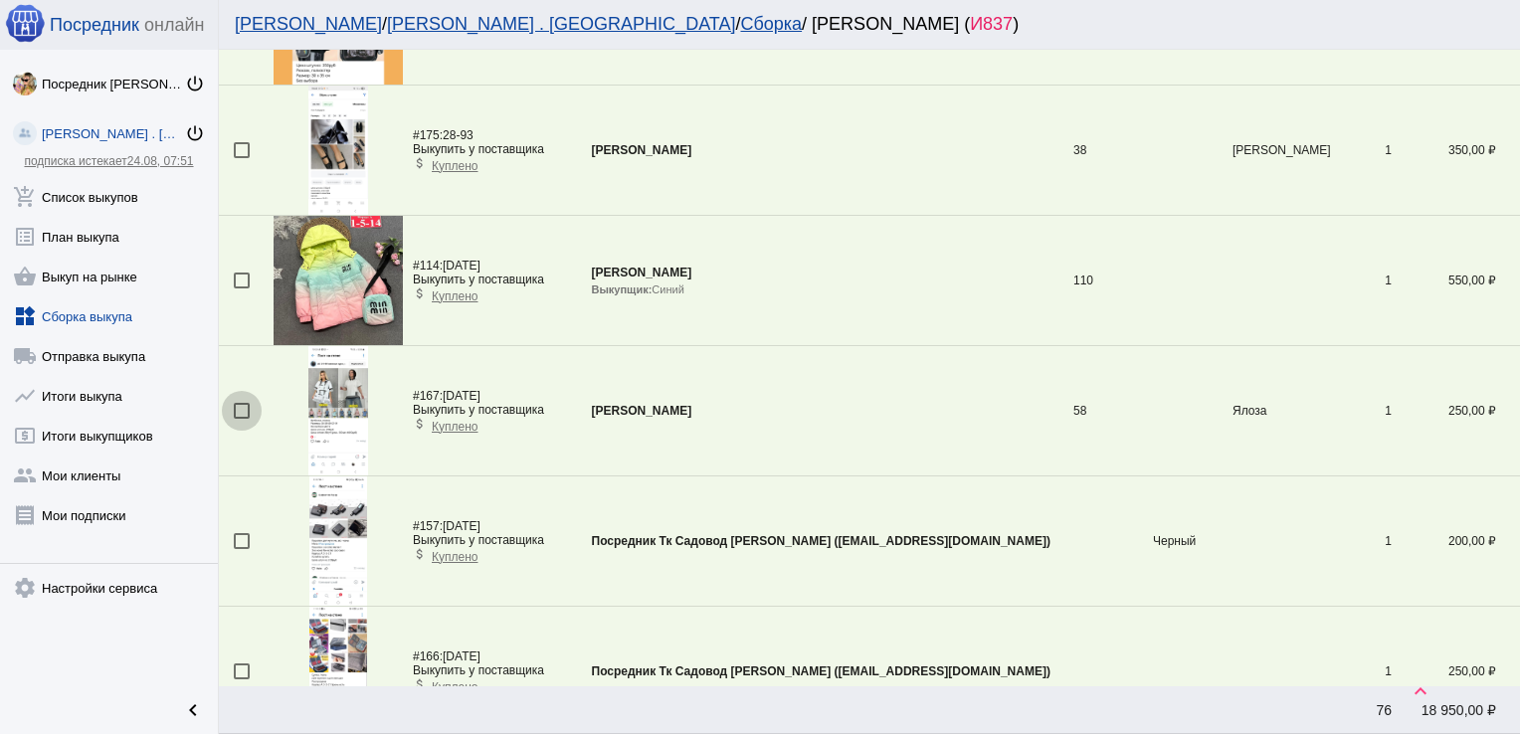
click at [238, 406] on div at bounding box center [242, 411] width 16 height 16
click at [241, 419] on input "checkbox" at bounding box center [241, 419] width 1 height 1
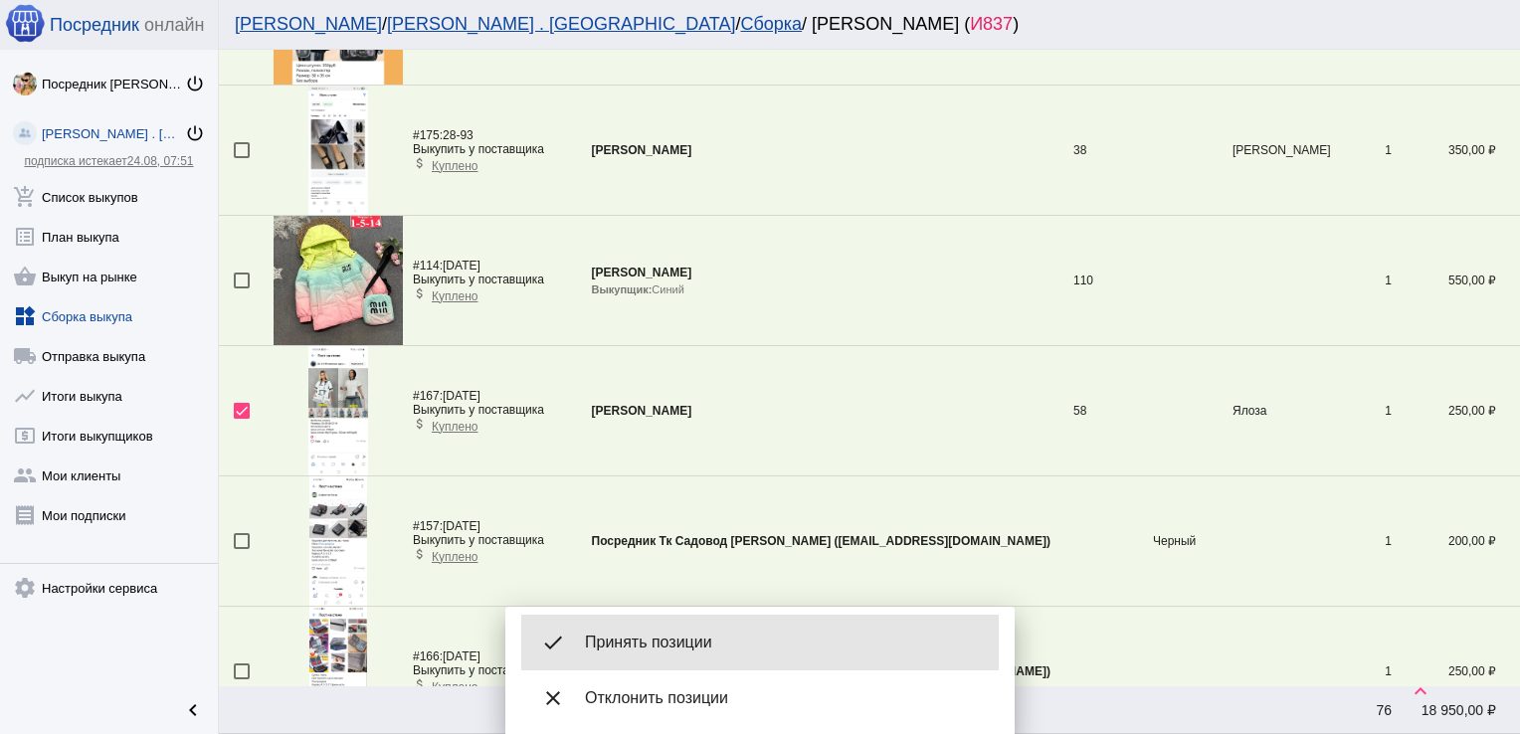
click at [668, 639] on span "Принять позиции" at bounding box center [784, 643] width 398 height 20
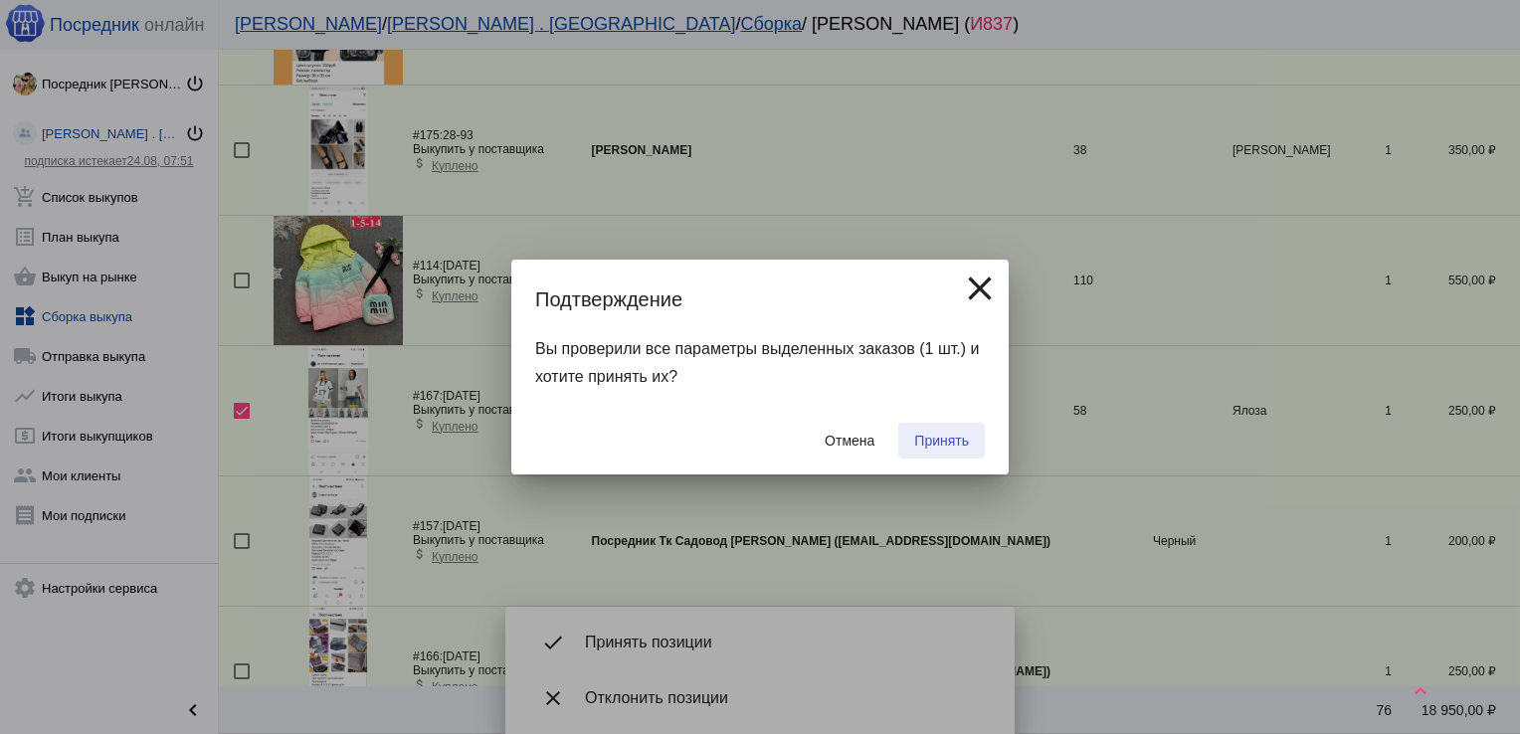
click at [934, 430] on button "Принять" at bounding box center [941, 441] width 87 height 36
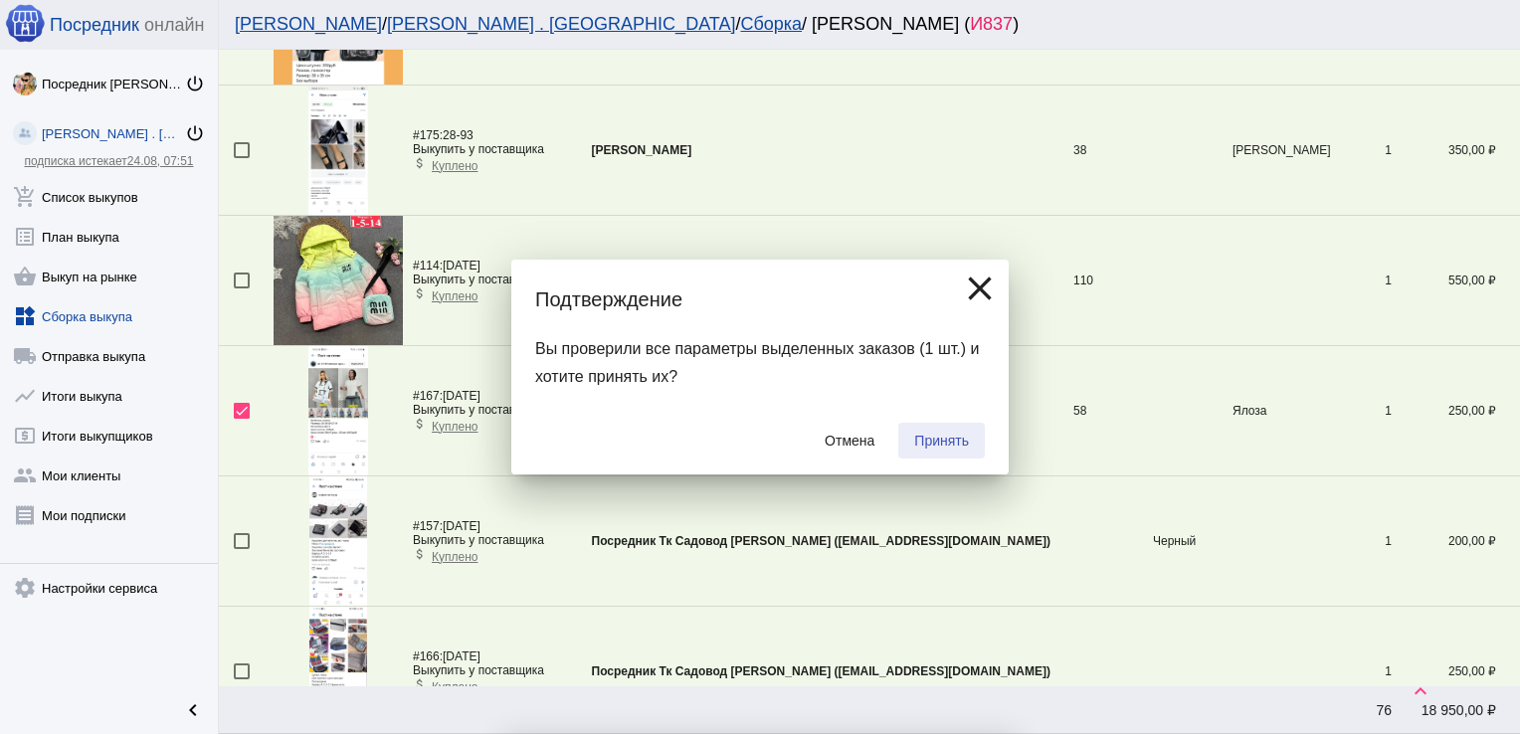
checkbox input "false"
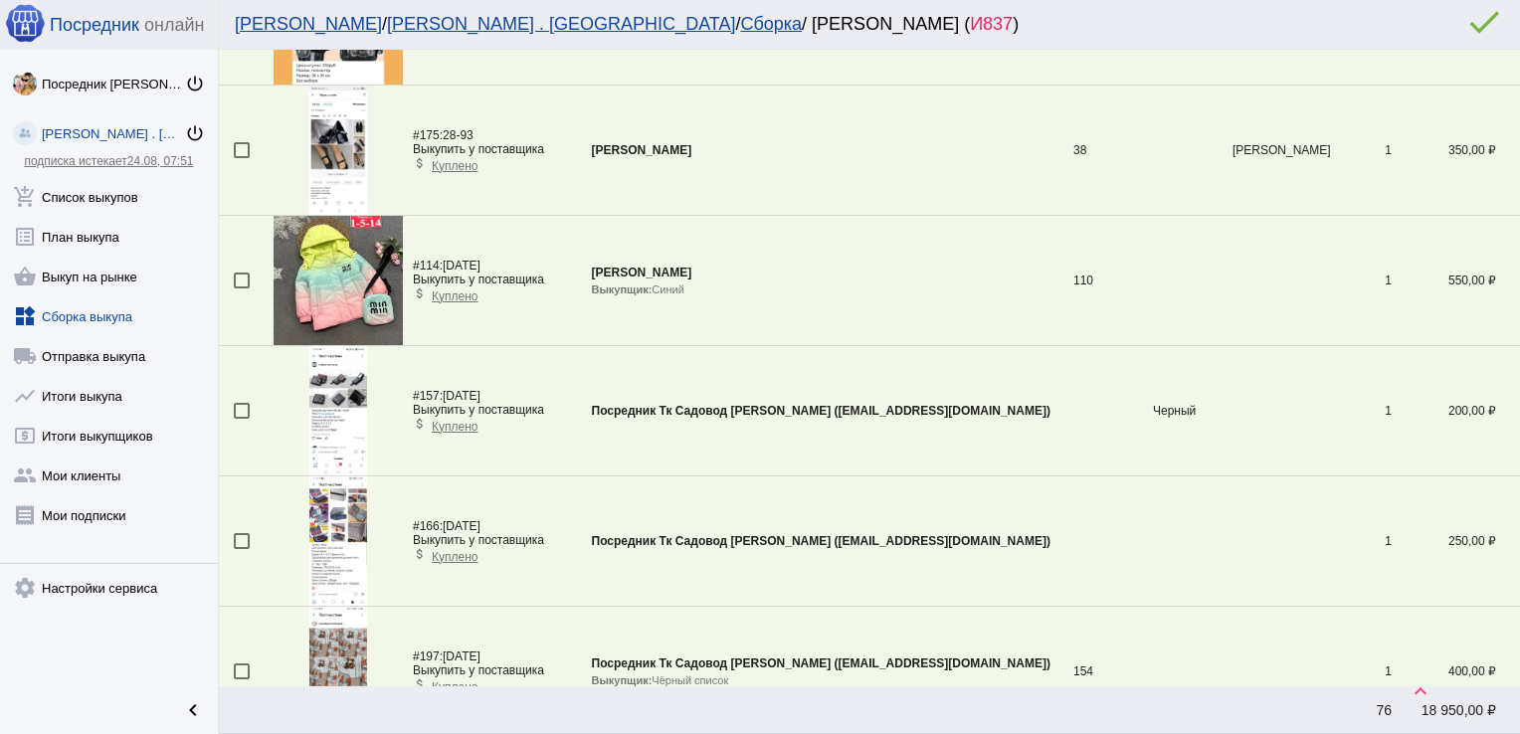
scroll to position [3844, 0]
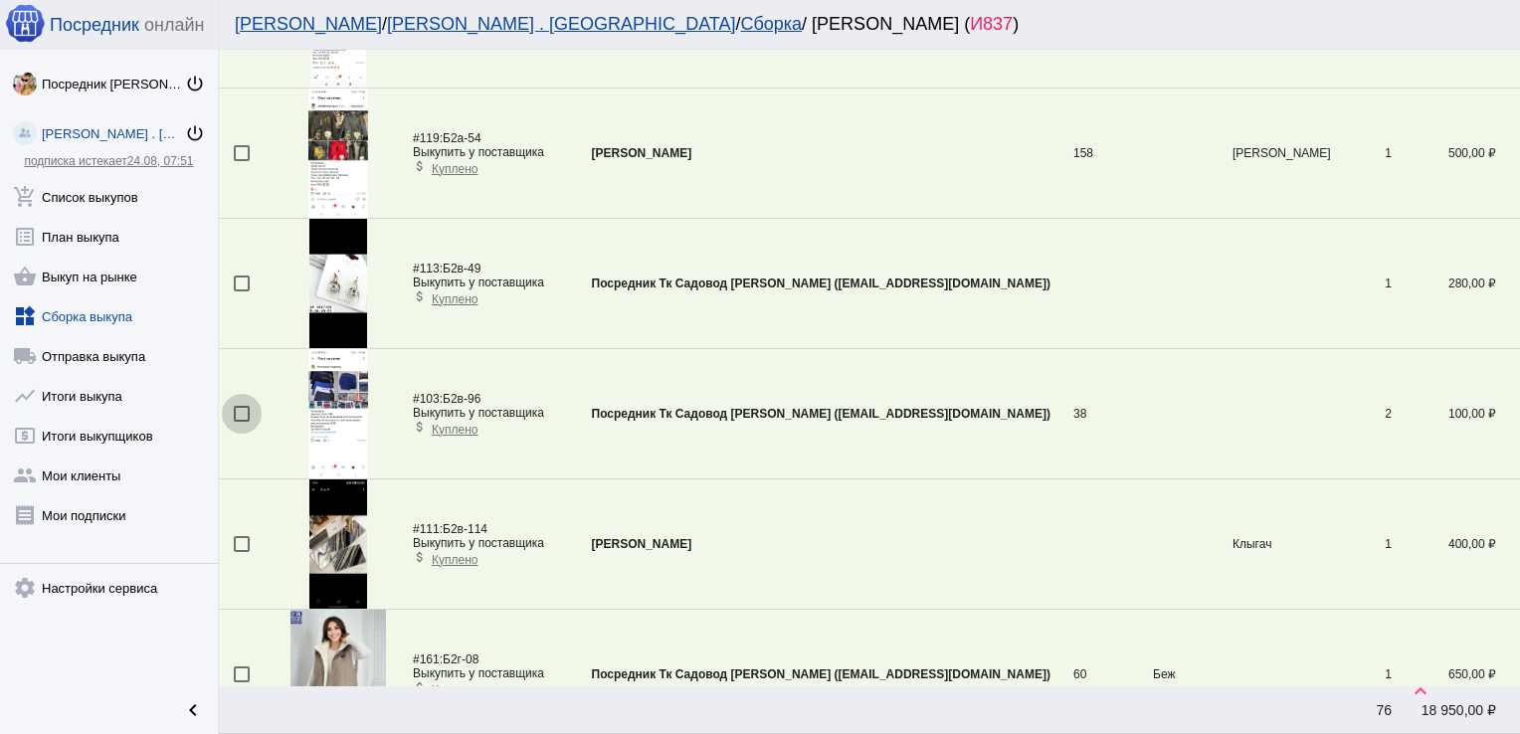
click at [237, 407] on div at bounding box center [242, 414] width 16 height 16
click at [241, 422] on input "checkbox" at bounding box center [241, 422] width 1 height 1
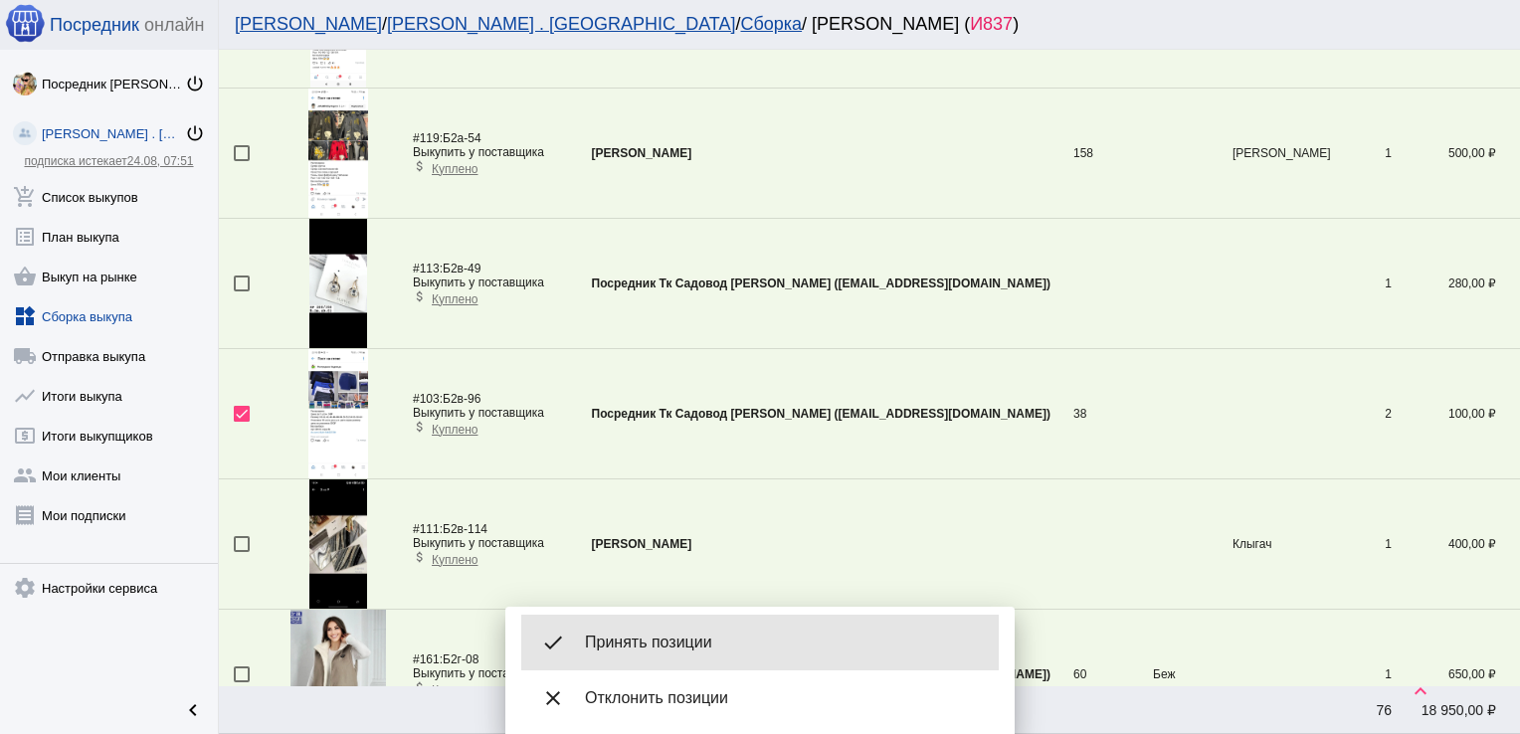
click at [690, 629] on div "done Принять позиции" at bounding box center [760, 643] width 478 height 56
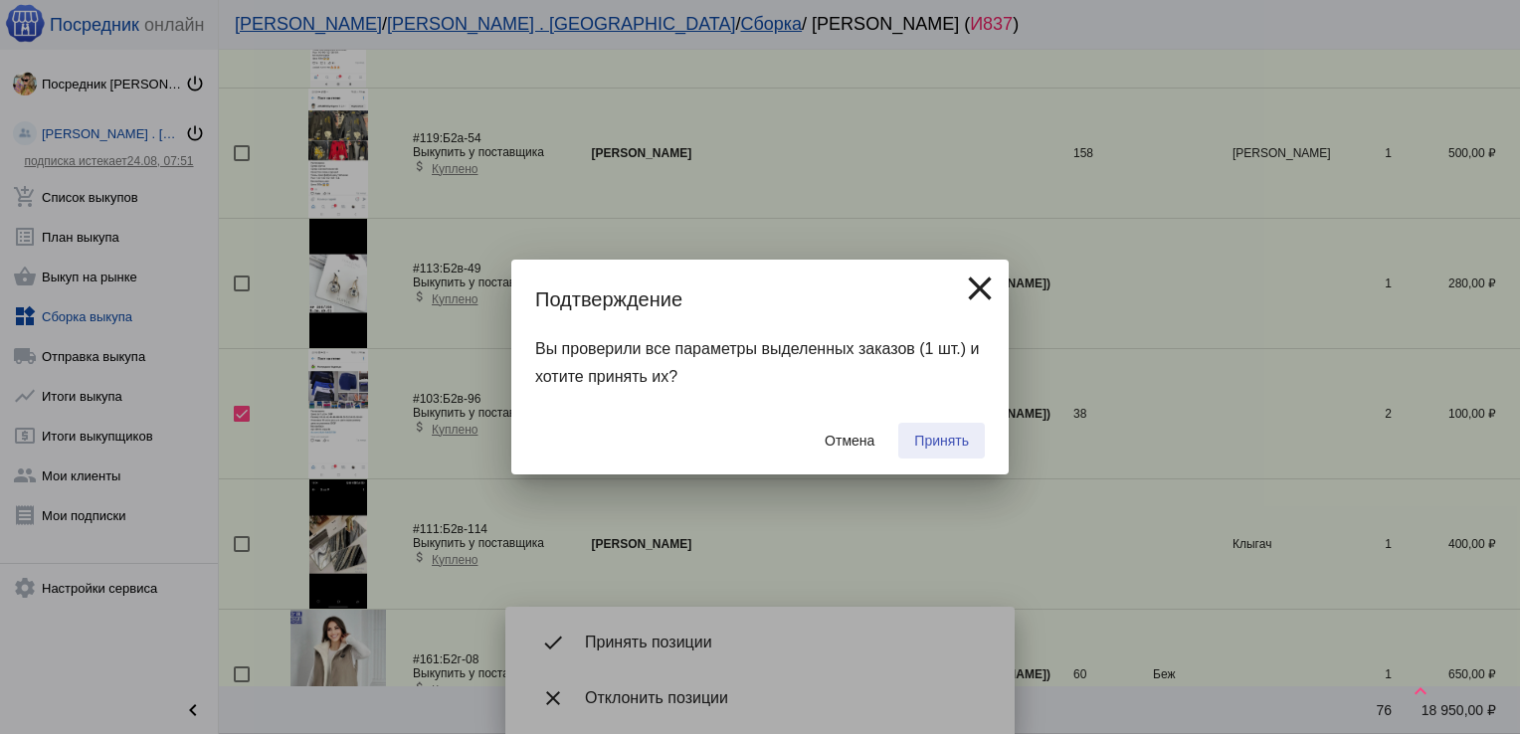
click at [937, 436] on span "Принять" at bounding box center [941, 441] width 55 height 16
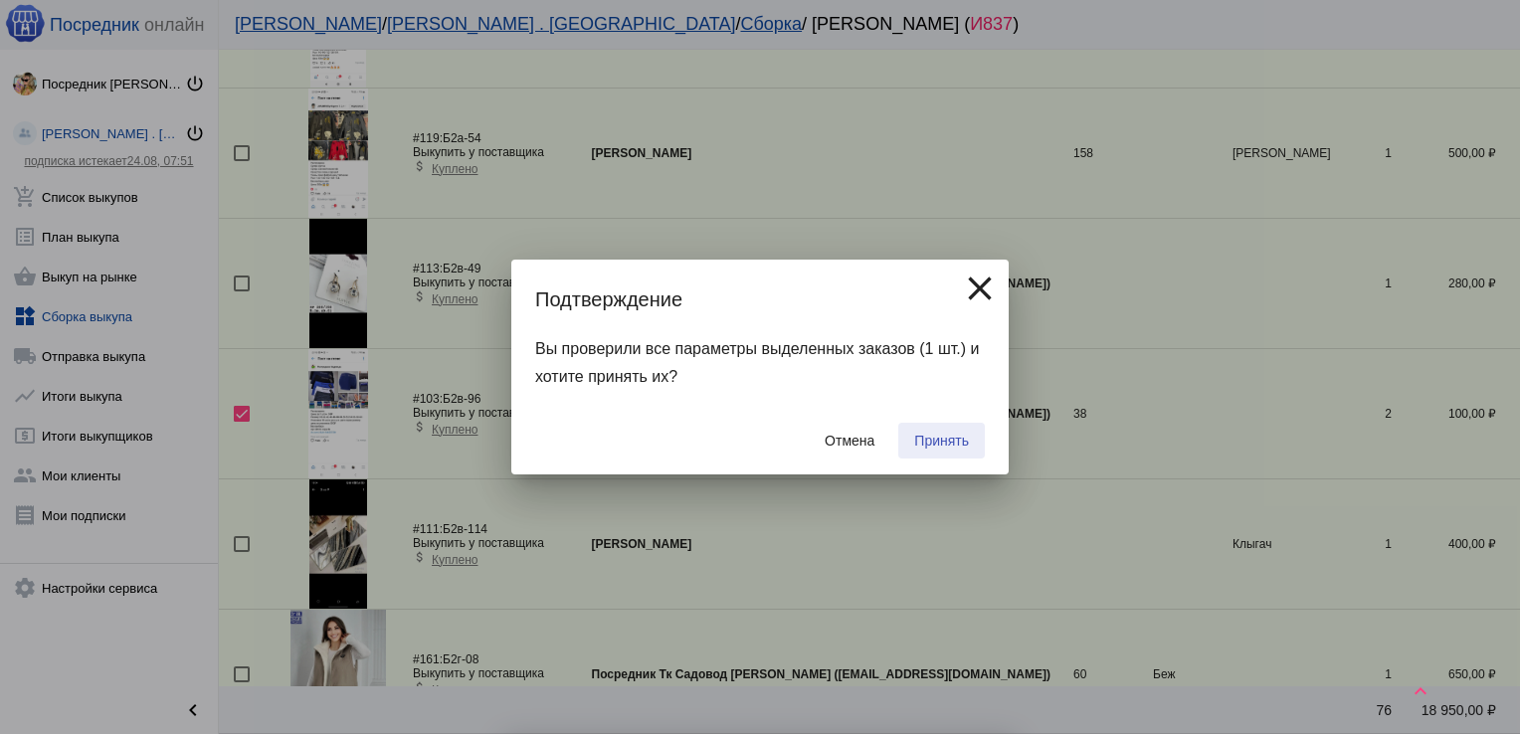
checkbox input "false"
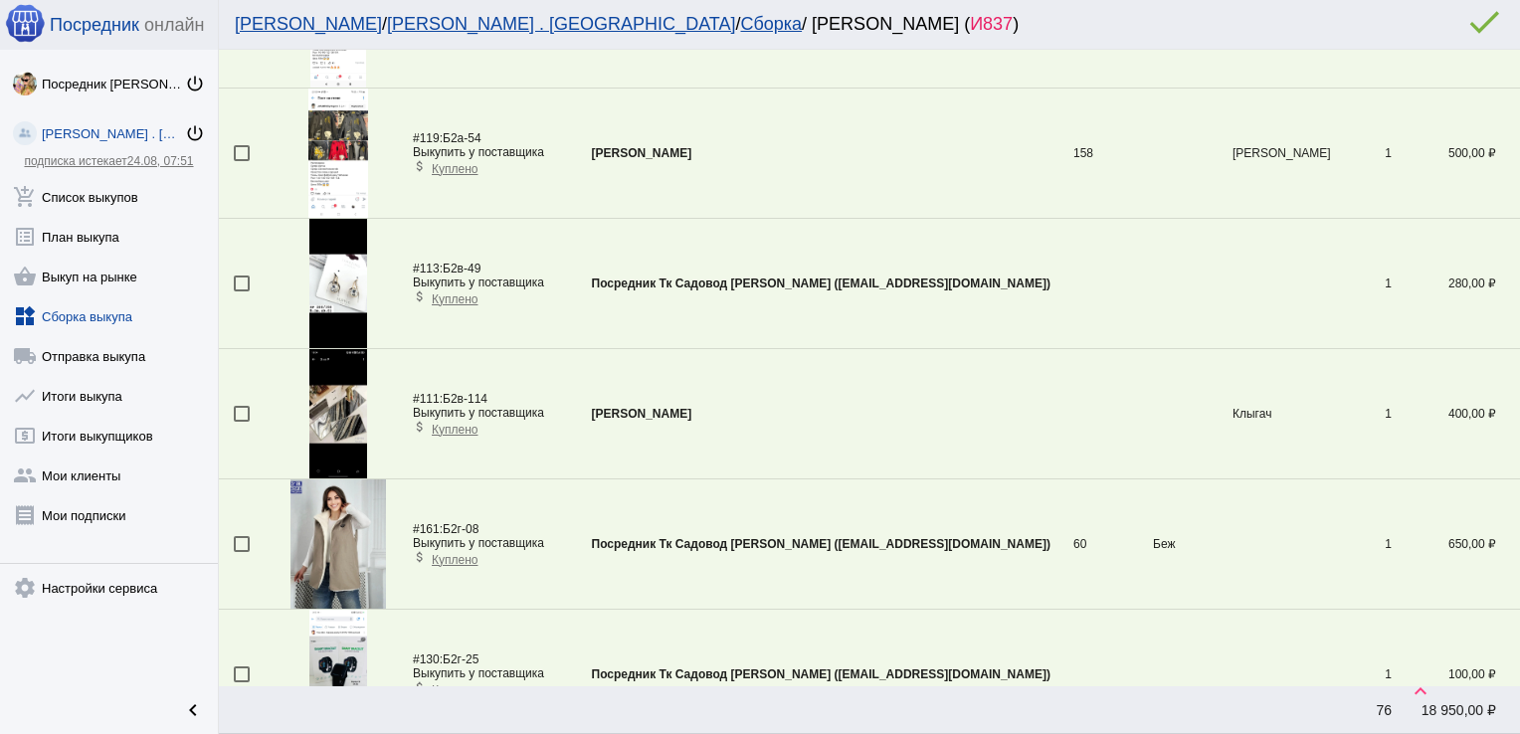
scroll to position [2282, 0]
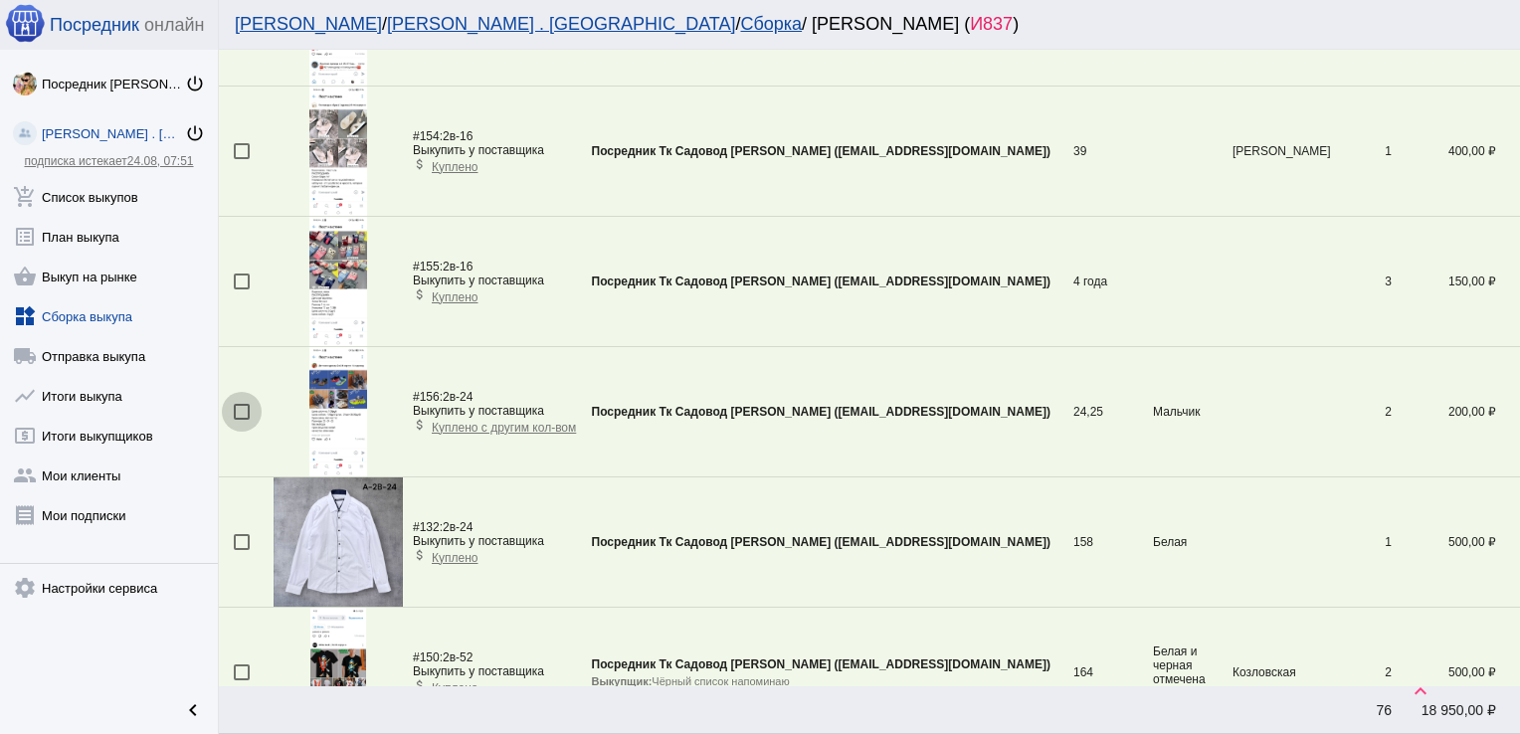
click at [238, 407] on div at bounding box center [242, 412] width 16 height 16
click at [241, 420] on input "checkbox" at bounding box center [241, 420] width 1 height 1
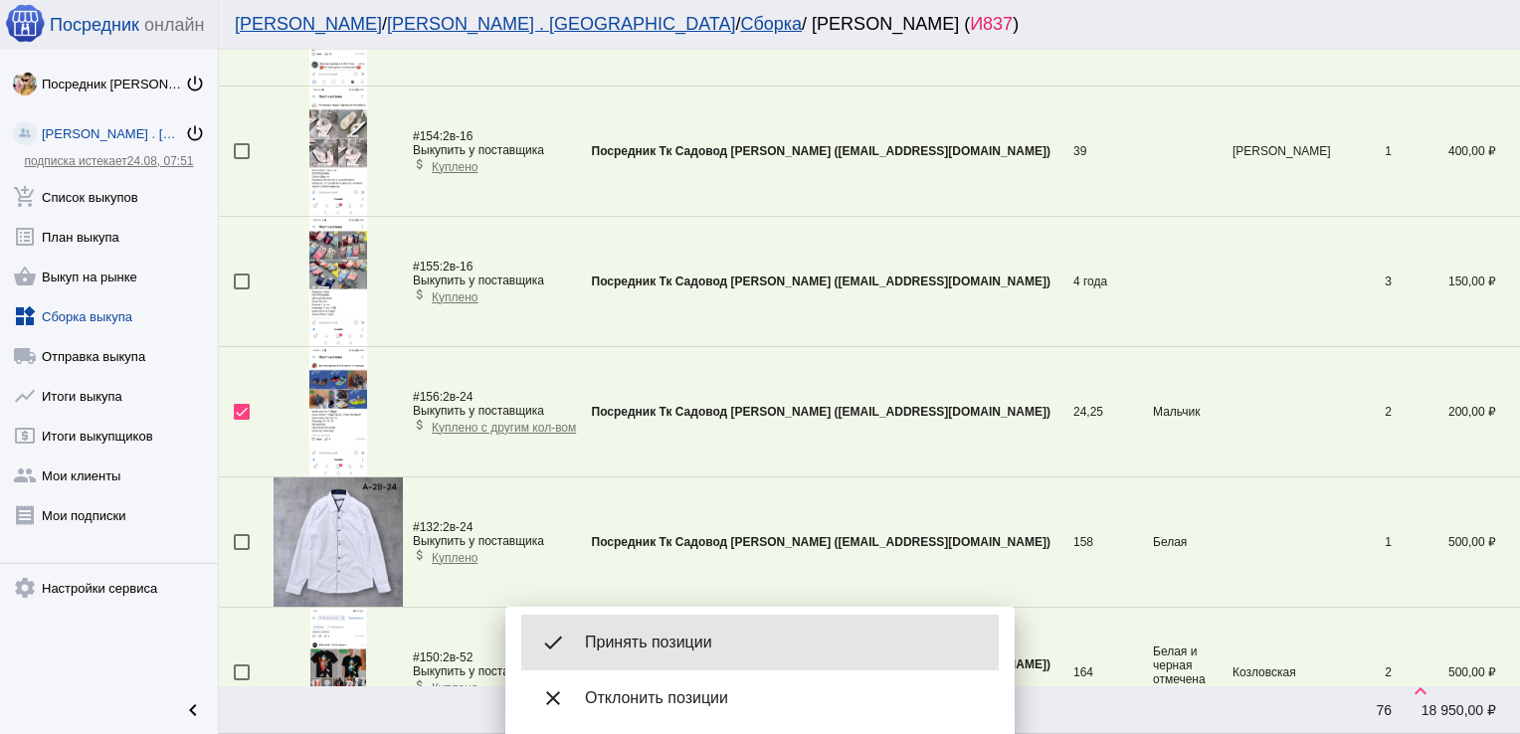
click at [658, 639] on span "Принять позиции" at bounding box center [784, 643] width 398 height 20
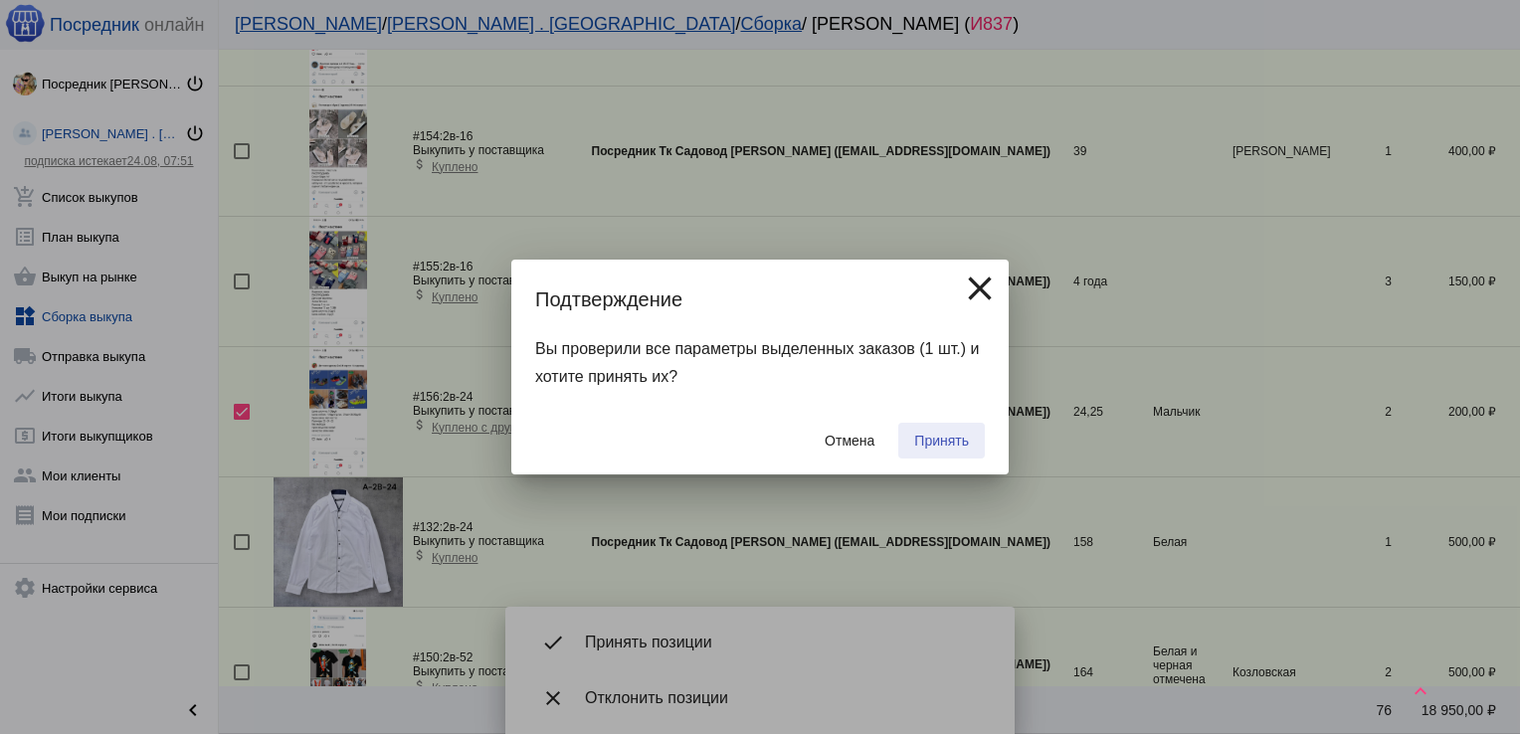
click at [968, 423] on button "Принять" at bounding box center [941, 441] width 87 height 36
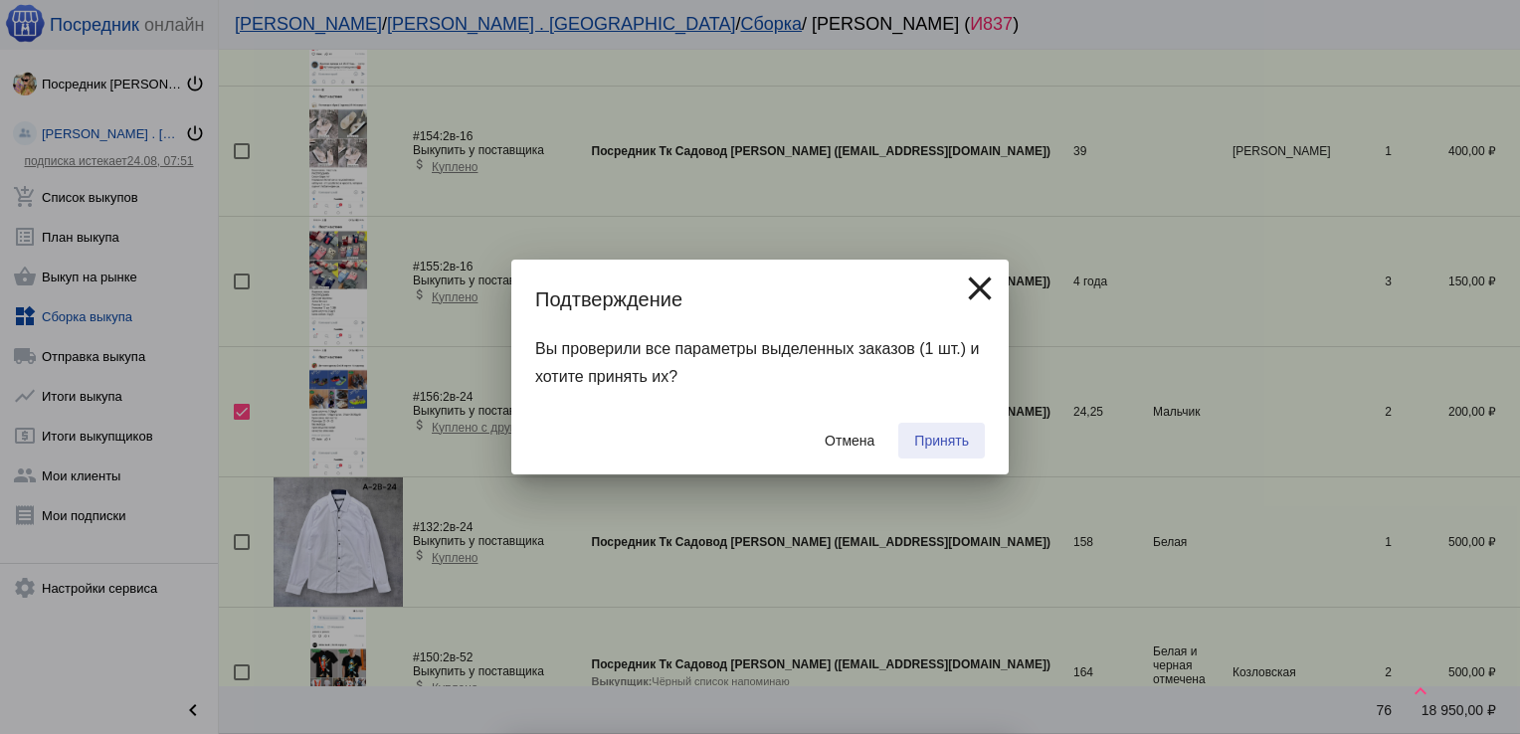
checkbox input "false"
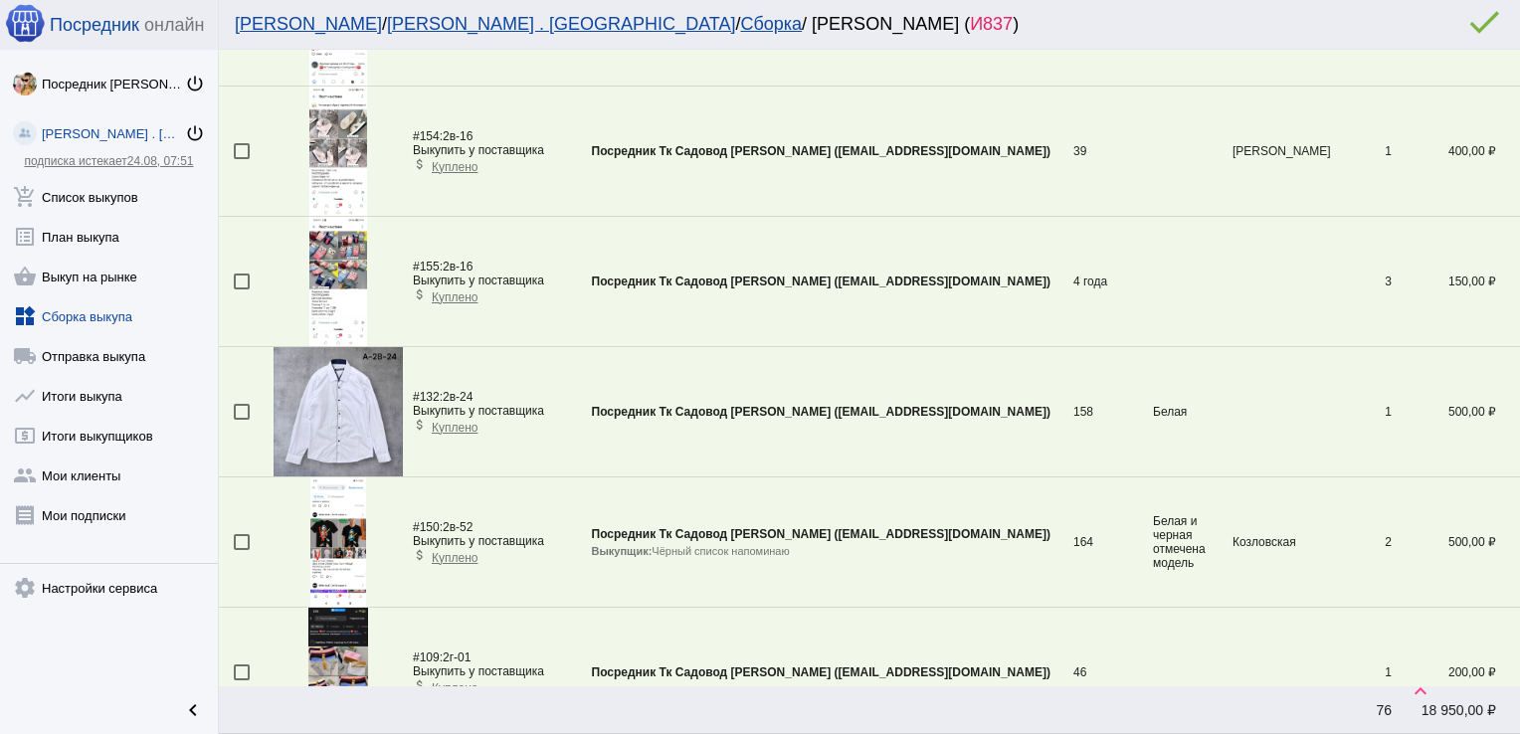
scroll to position [4104, 0]
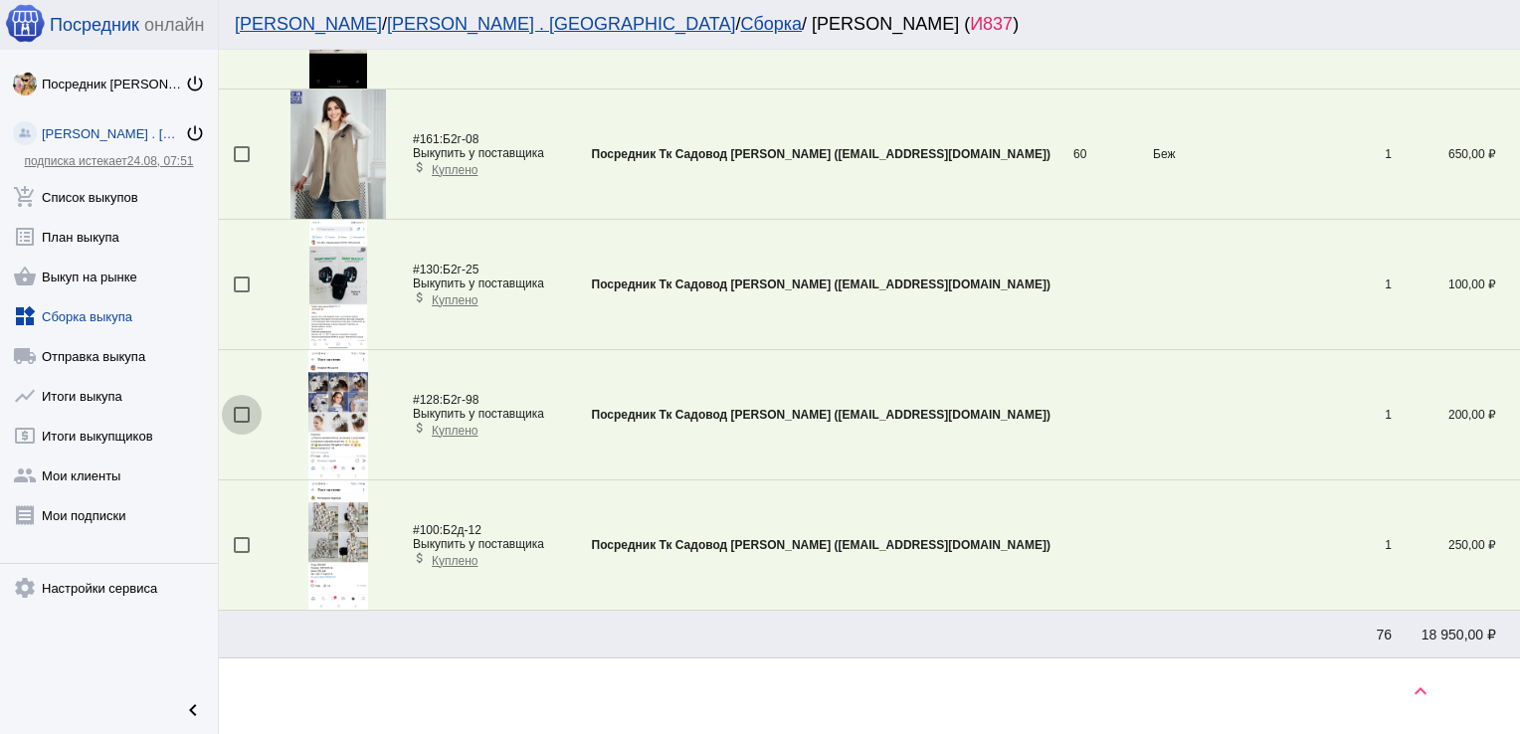
click at [242, 407] on div at bounding box center [242, 415] width 16 height 16
click at [242, 423] on input "checkbox" at bounding box center [241, 423] width 1 height 1
checkbox input "true"
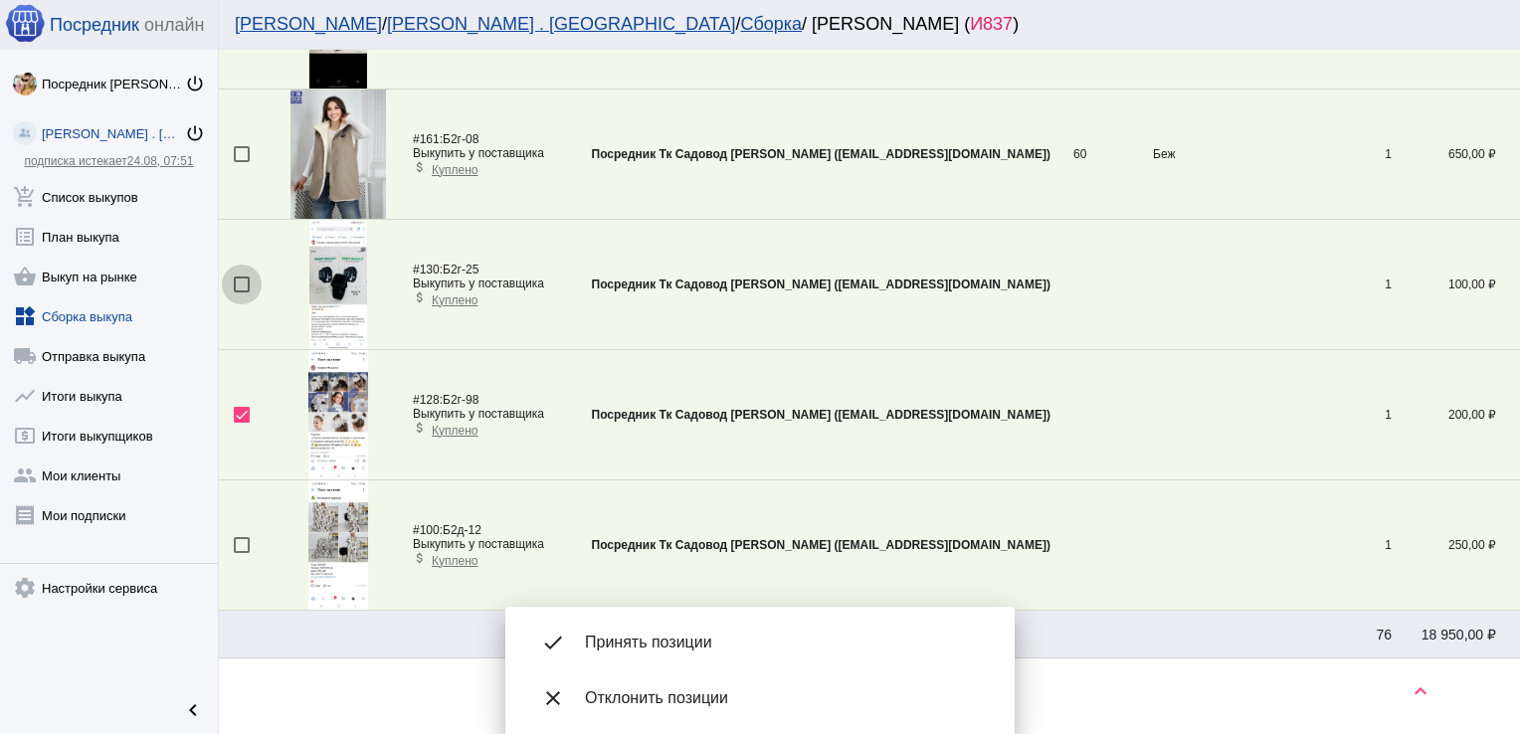
click at [236, 277] on div at bounding box center [242, 285] width 16 height 16
click at [241, 293] on input "checkbox" at bounding box center [241, 293] width 1 height 1
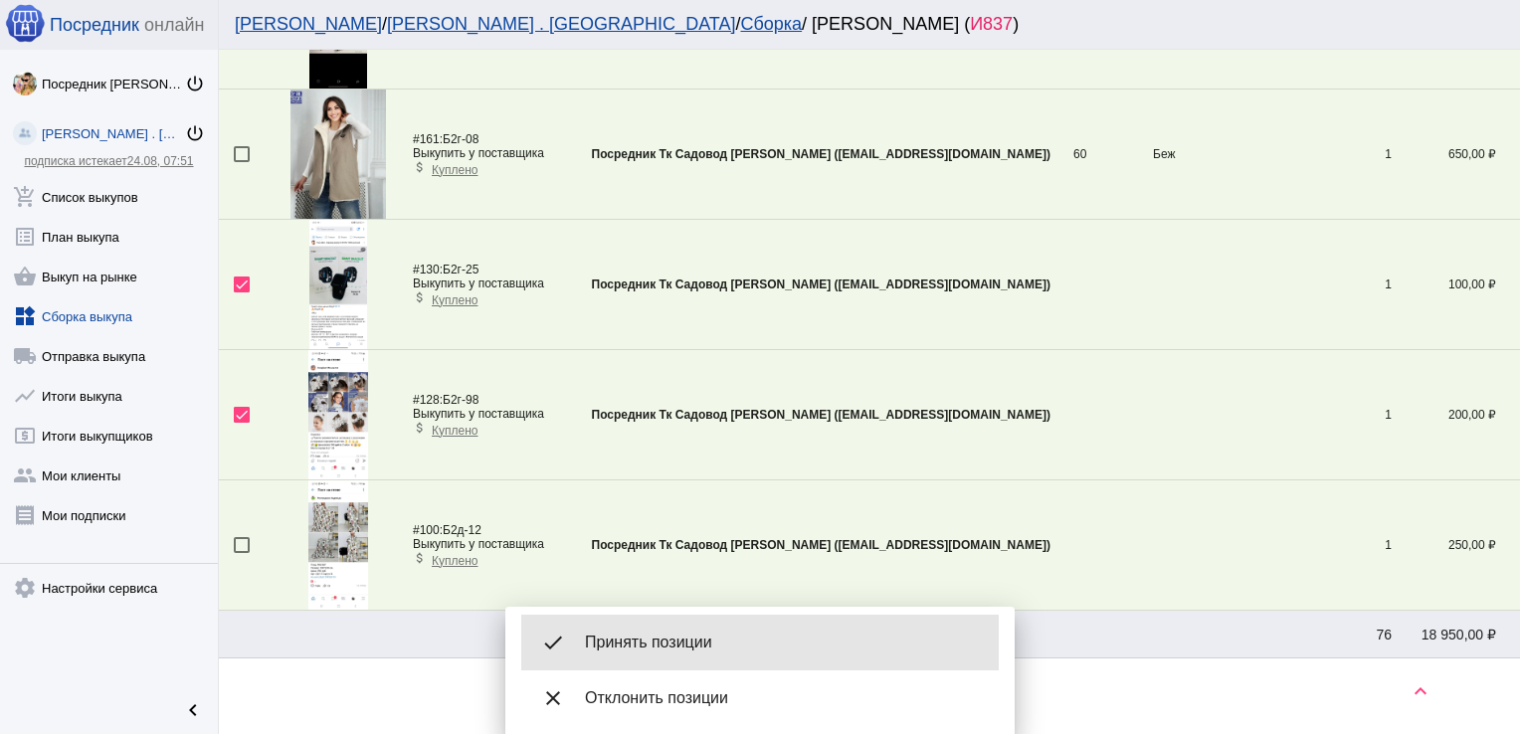
click at [691, 652] on span "Принять позиции" at bounding box center [784, 643] width 398 height 20
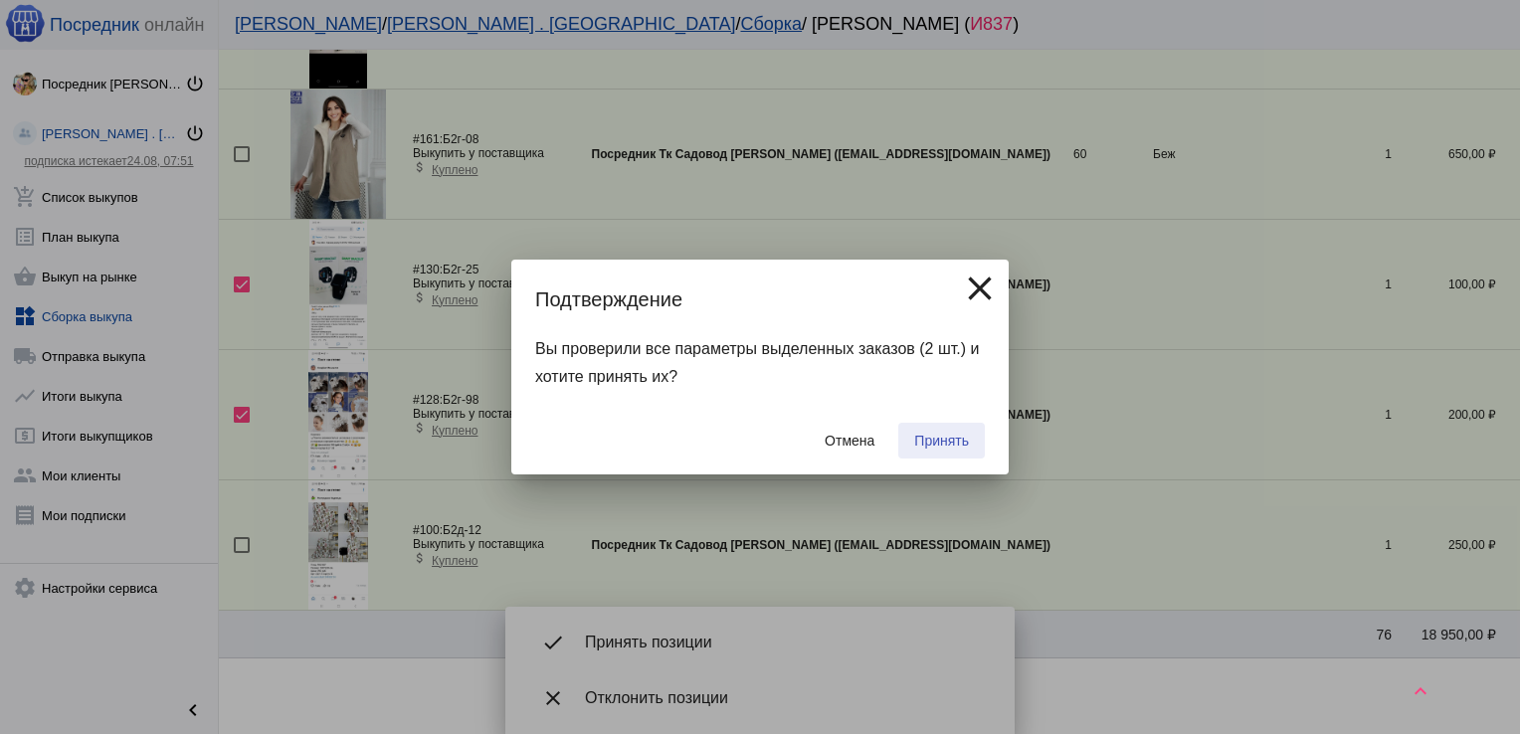
click at [952, 436] on span "Принять" at bounding box center [941, 441] width 55 height 16
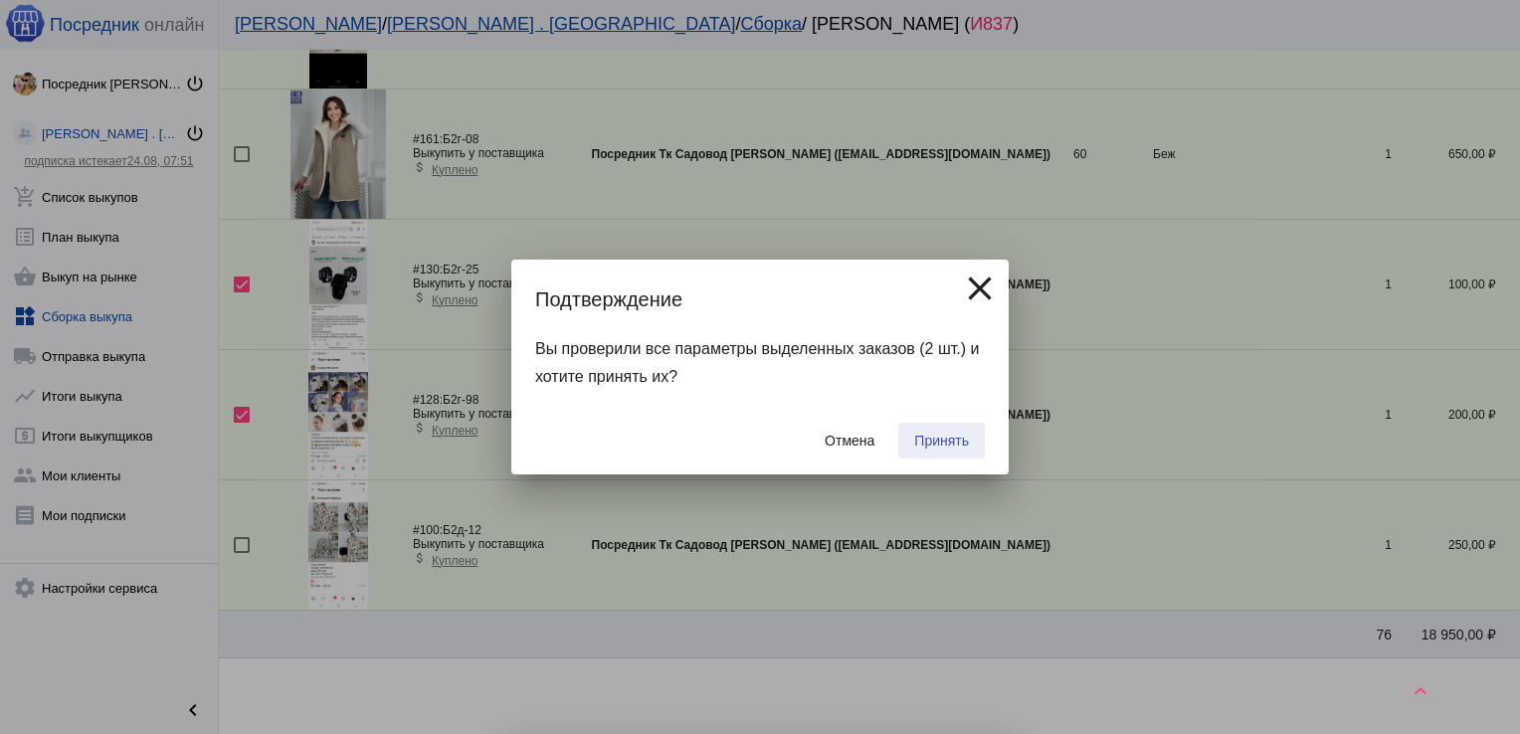
checkbox input "false"
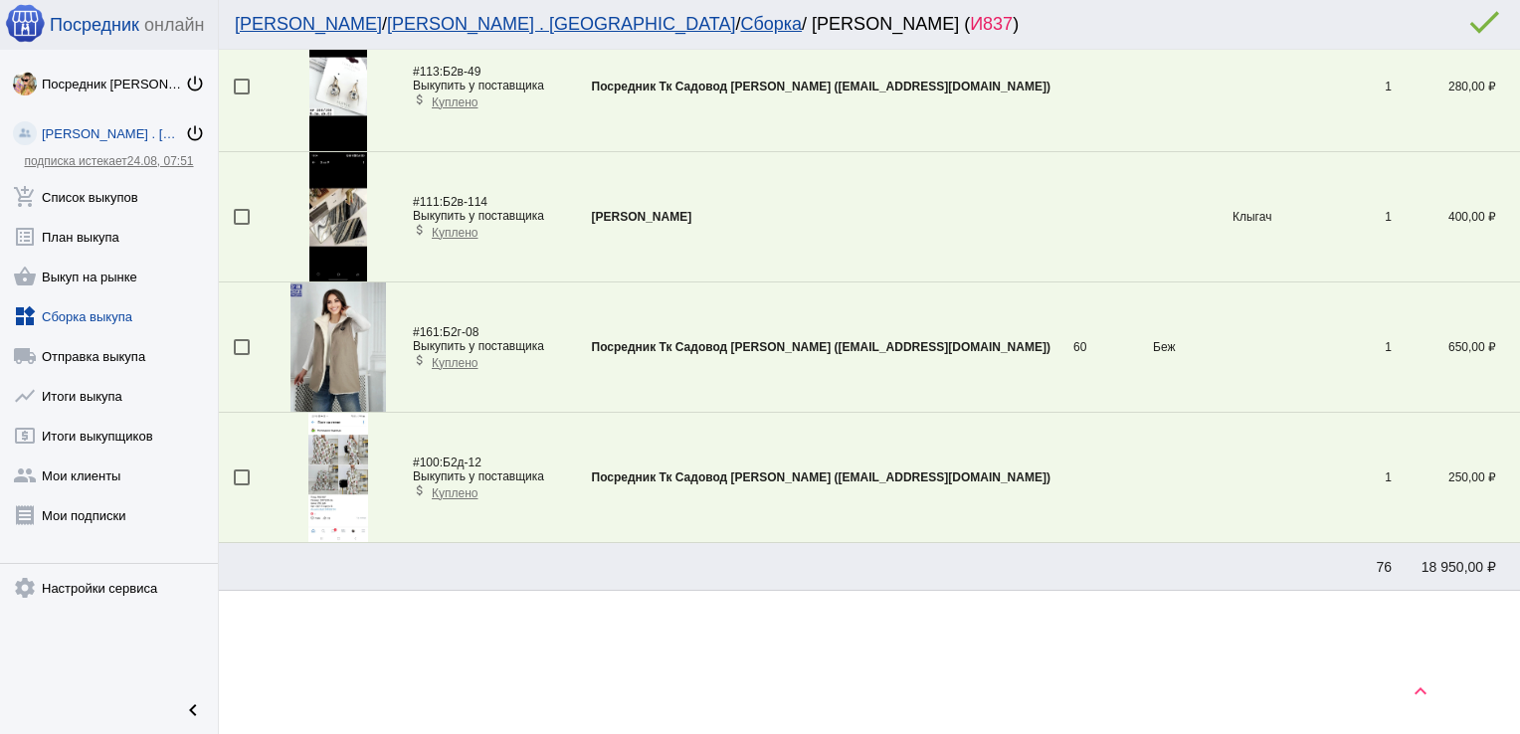
scroll to position [3193, 0]
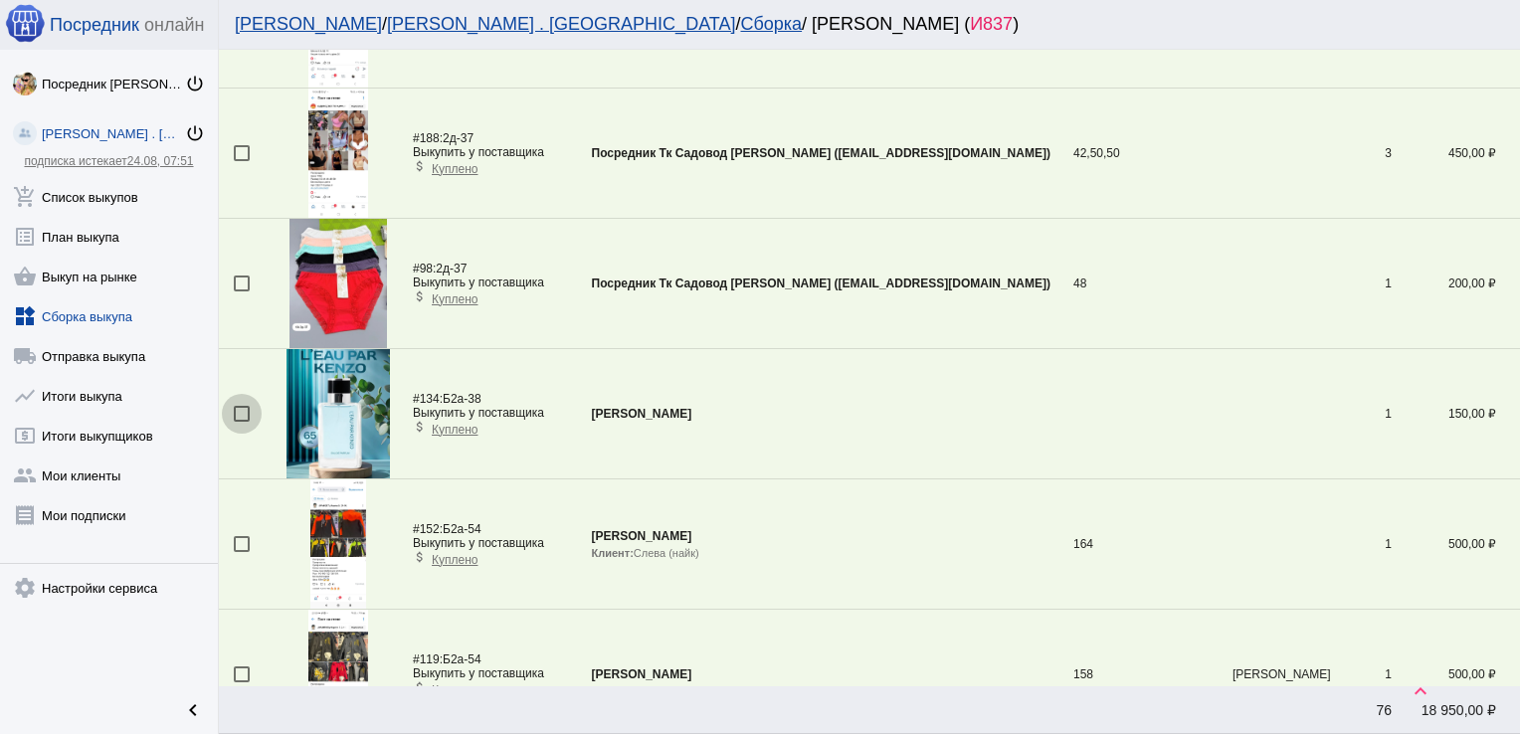
click at [245, 406] on div at bounding box center [242, 414] width 16 height 16
click at [242, 422] on input "checkbox" at bounding box center [241, 422] width 1 height 1
checkbox input "true"
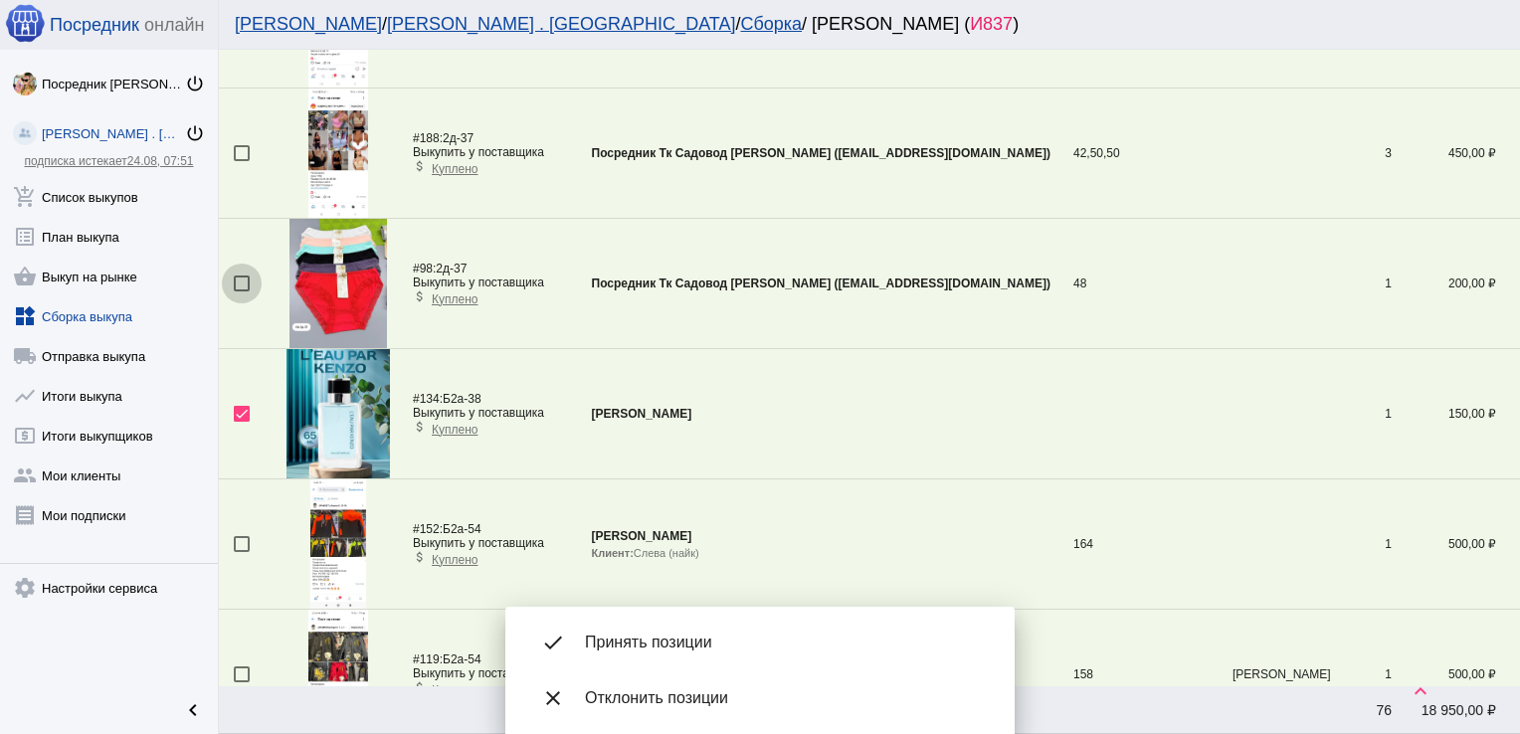
click at [239, 276] on div at bounding box center [242, 284] width 16 height 16
click at [241, 292] on input "checkbox" at bounding box center [241, 292] width 1 height 1
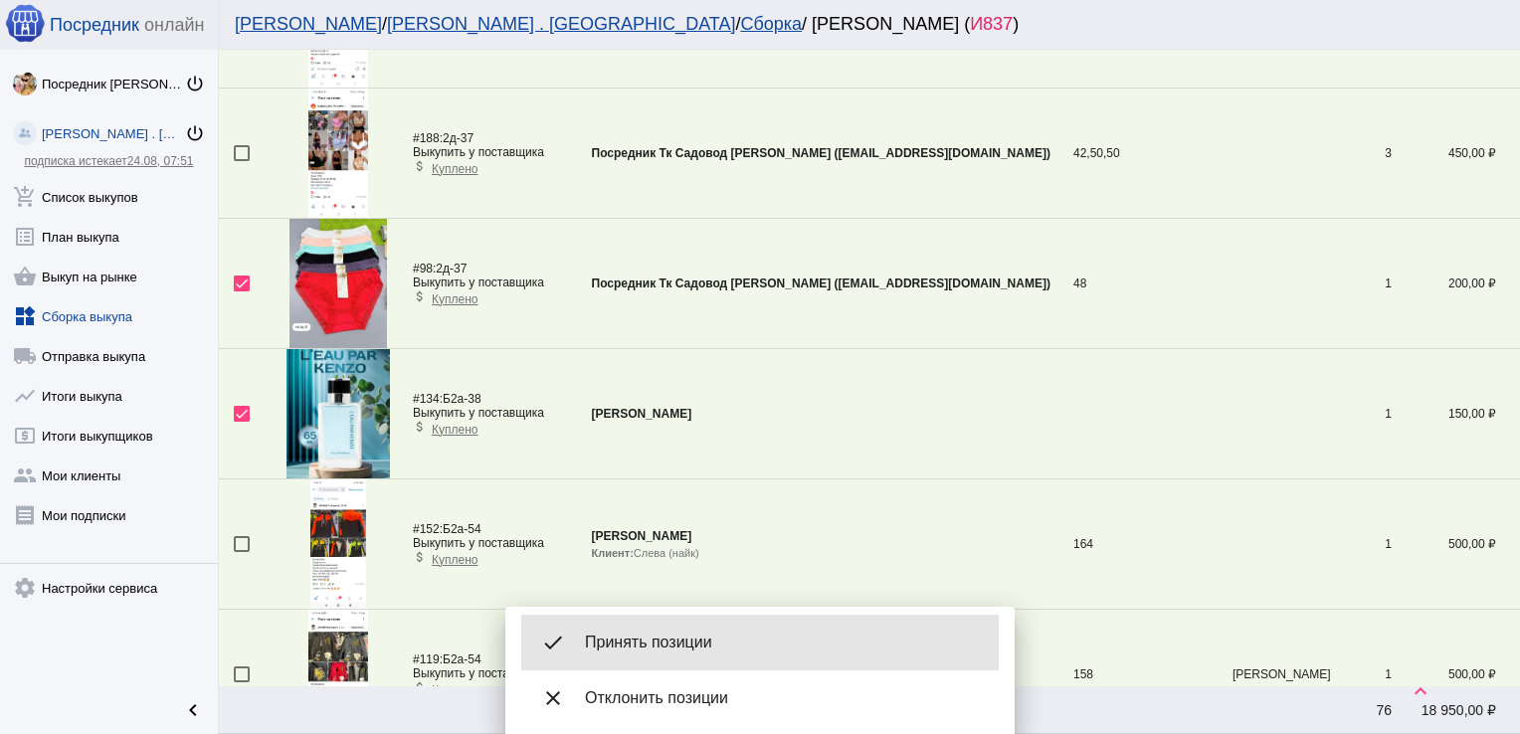
click at [653, 643] on span "Принять позиции" at bounding box center [784, 643] width 398 height 20
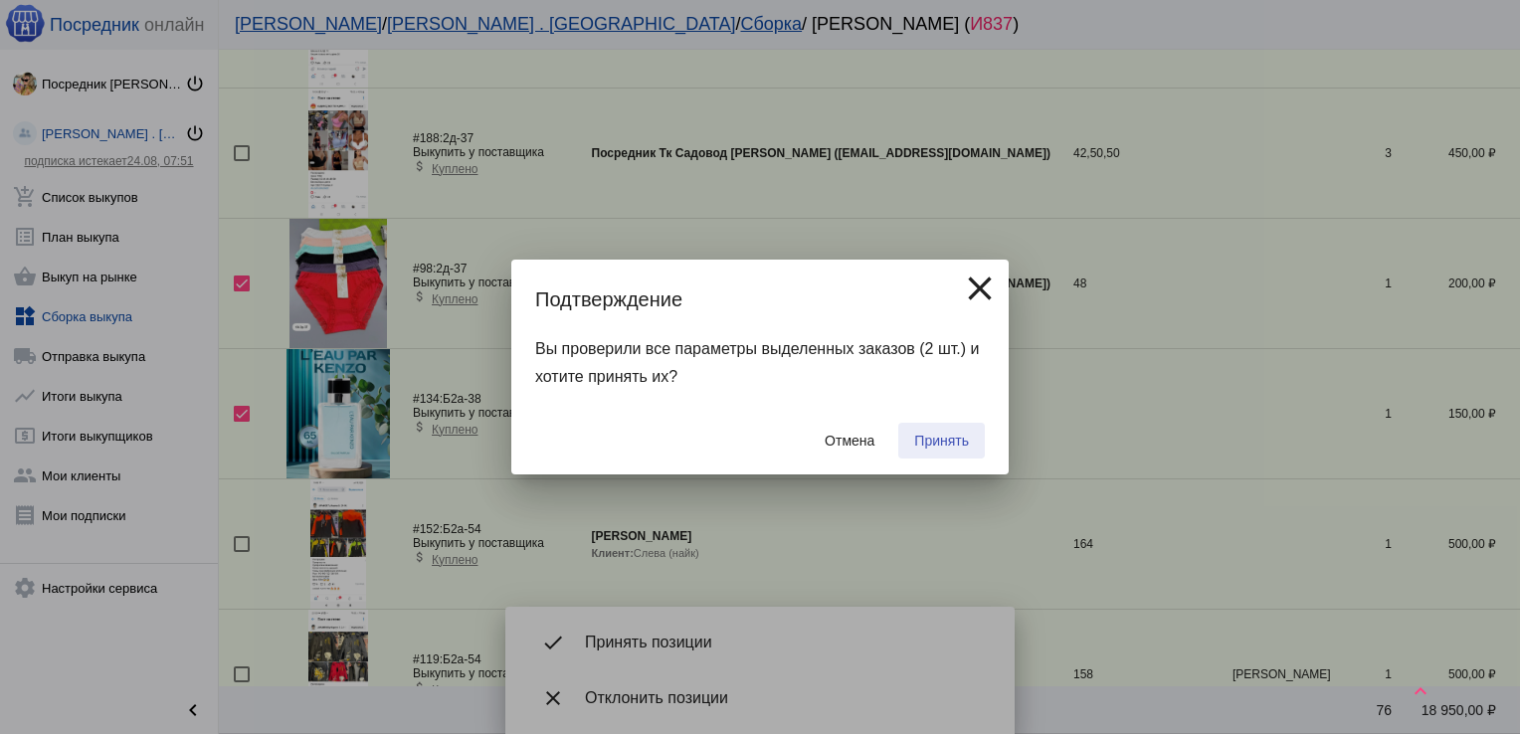
click at [961, 431] on button "Принять" at bounding box center [941, 441] width 87 height 36
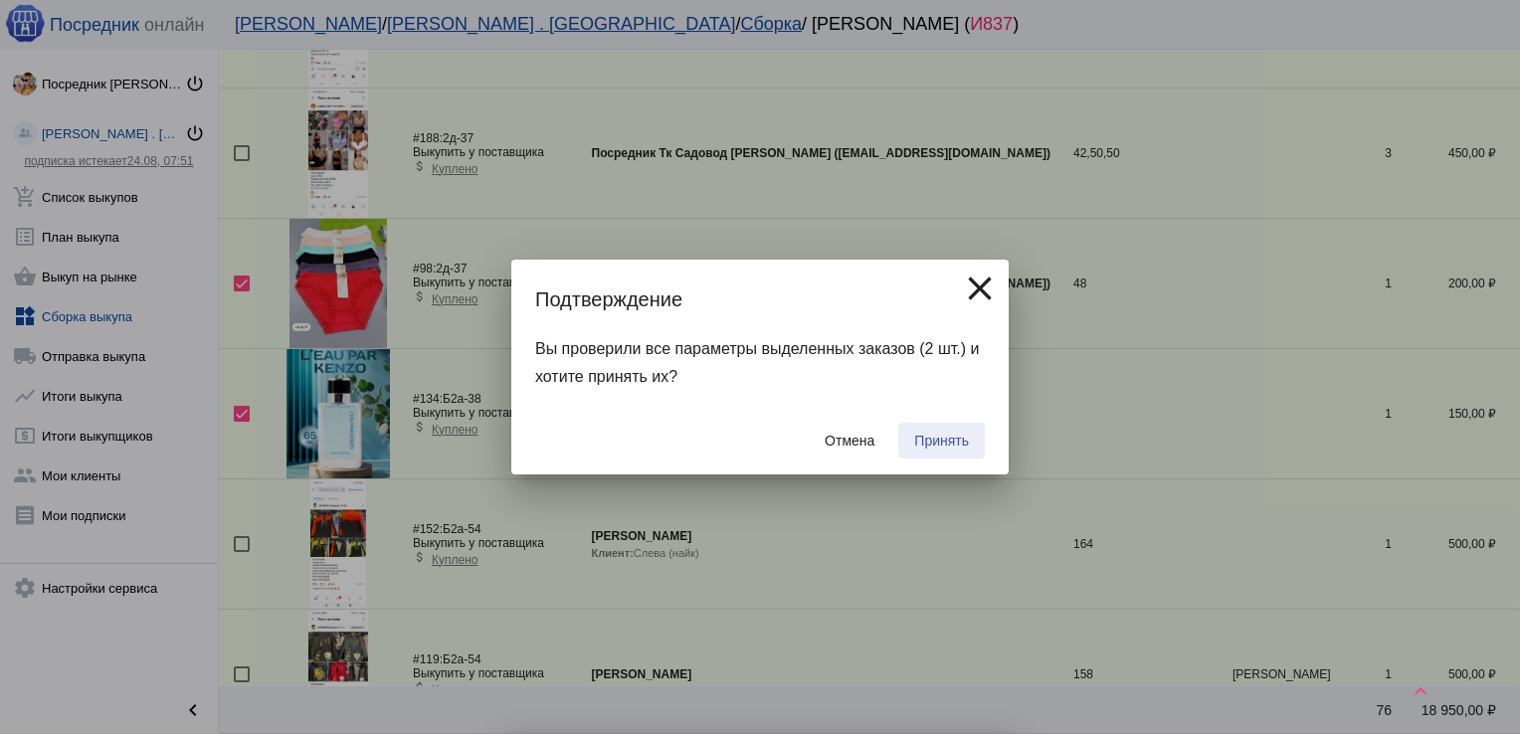
checkbox input "false"
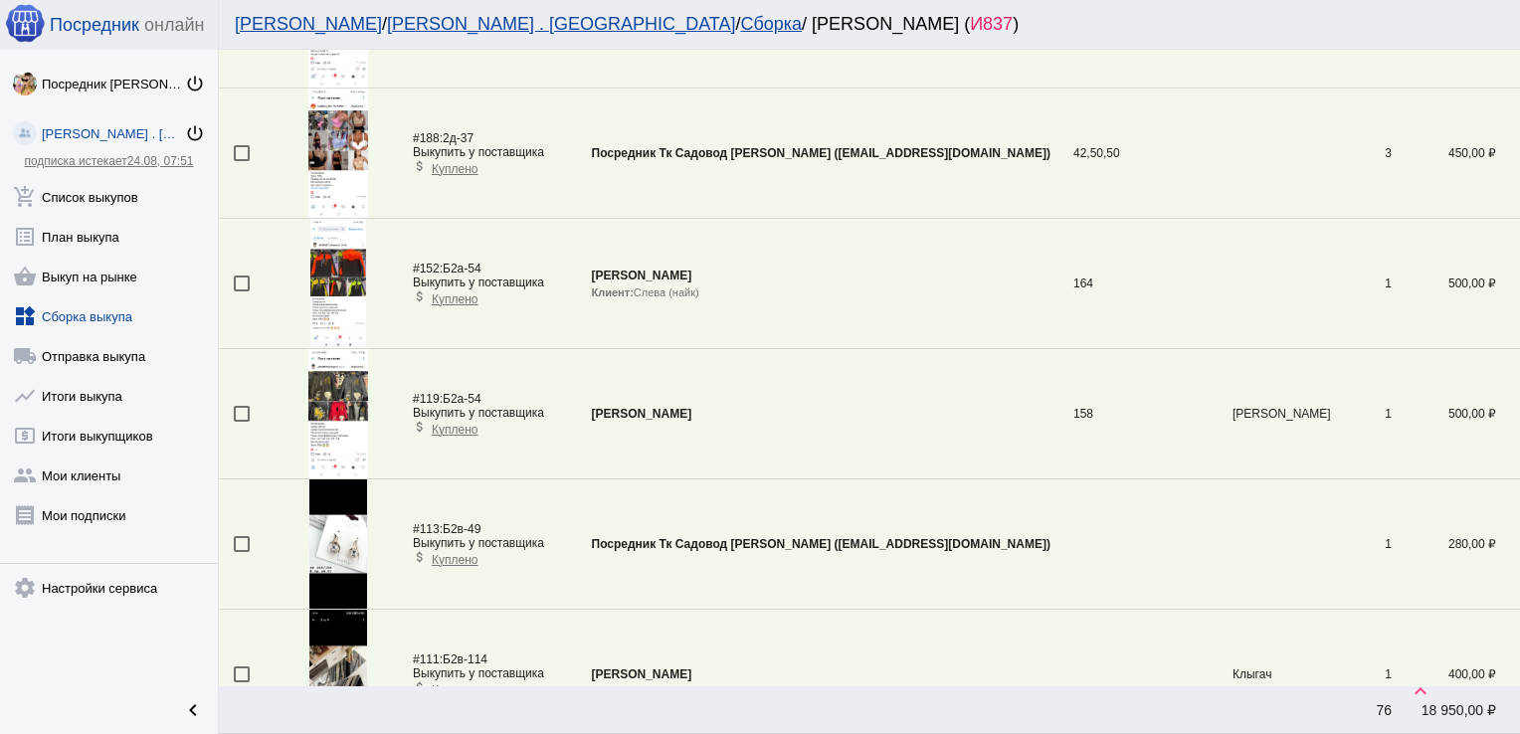
click at [240, 147] on div at bounding box center [242, 153] width 16 height 16
click at [241, 161] on input "checkbox" at bounding box center [241, 161] width 1 height 1
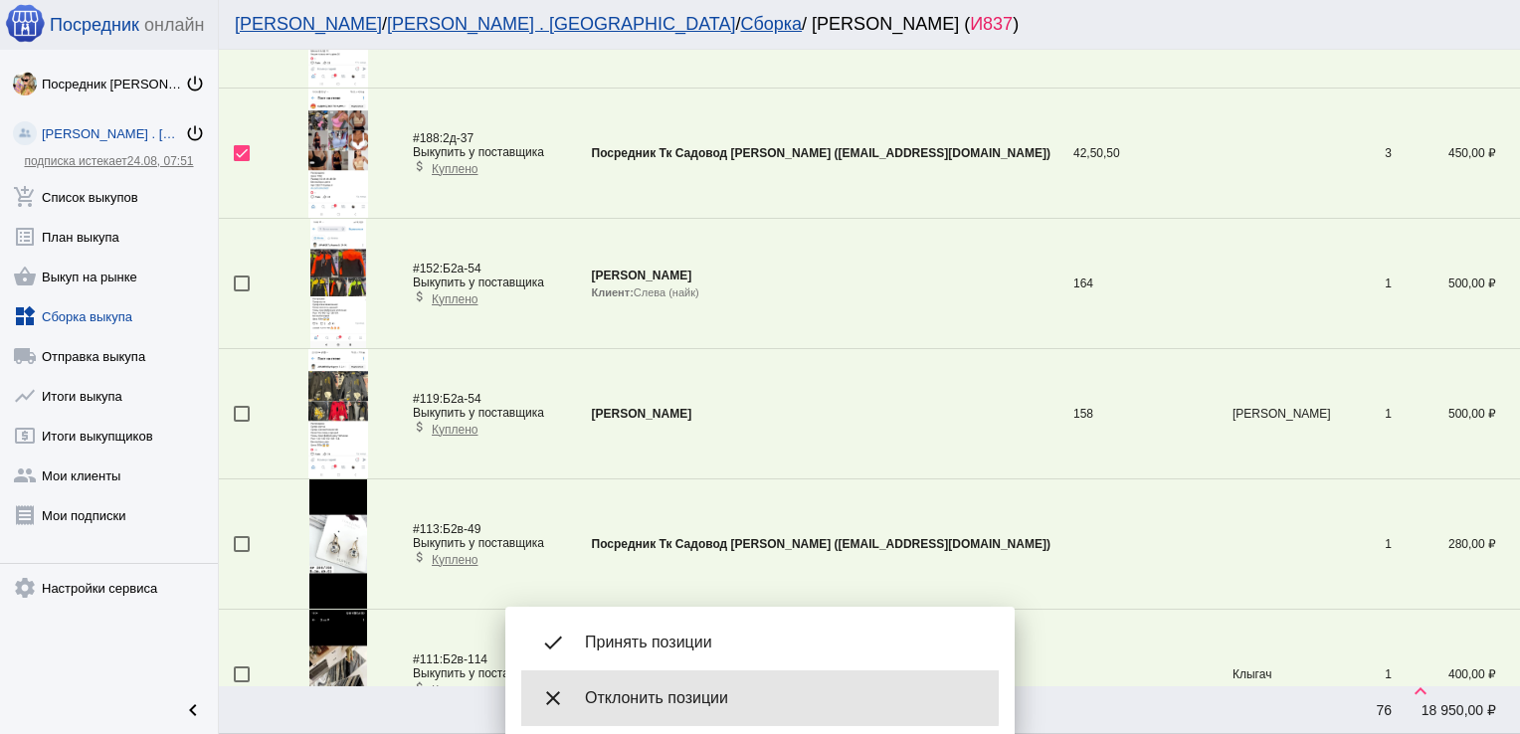
click at [655, 697] on span "Отклонить позиции" at bounding box center [784, 698] width 398 height 20
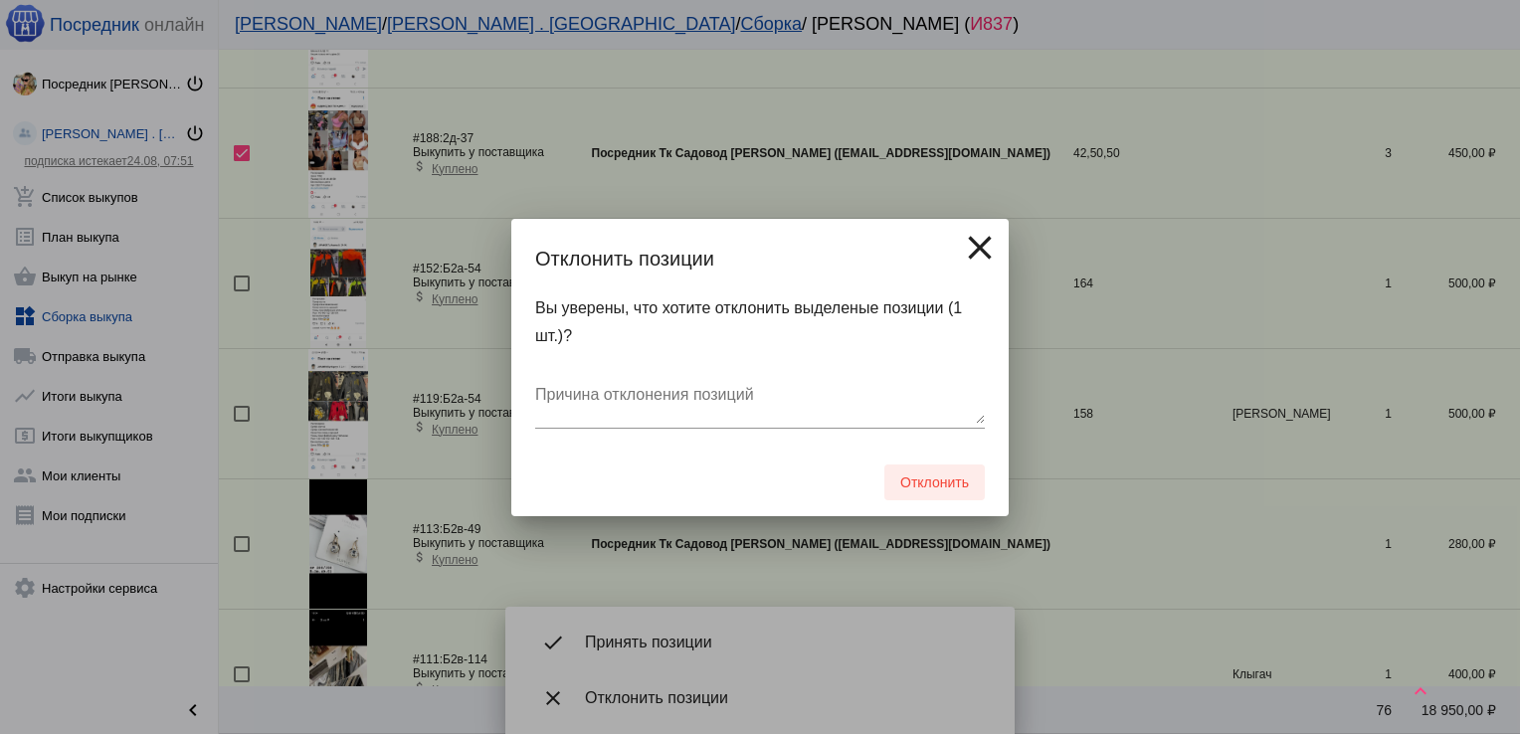
click at [918, 486] on span "Отклонить" at bounding box center [934, 483] width 69 height 16
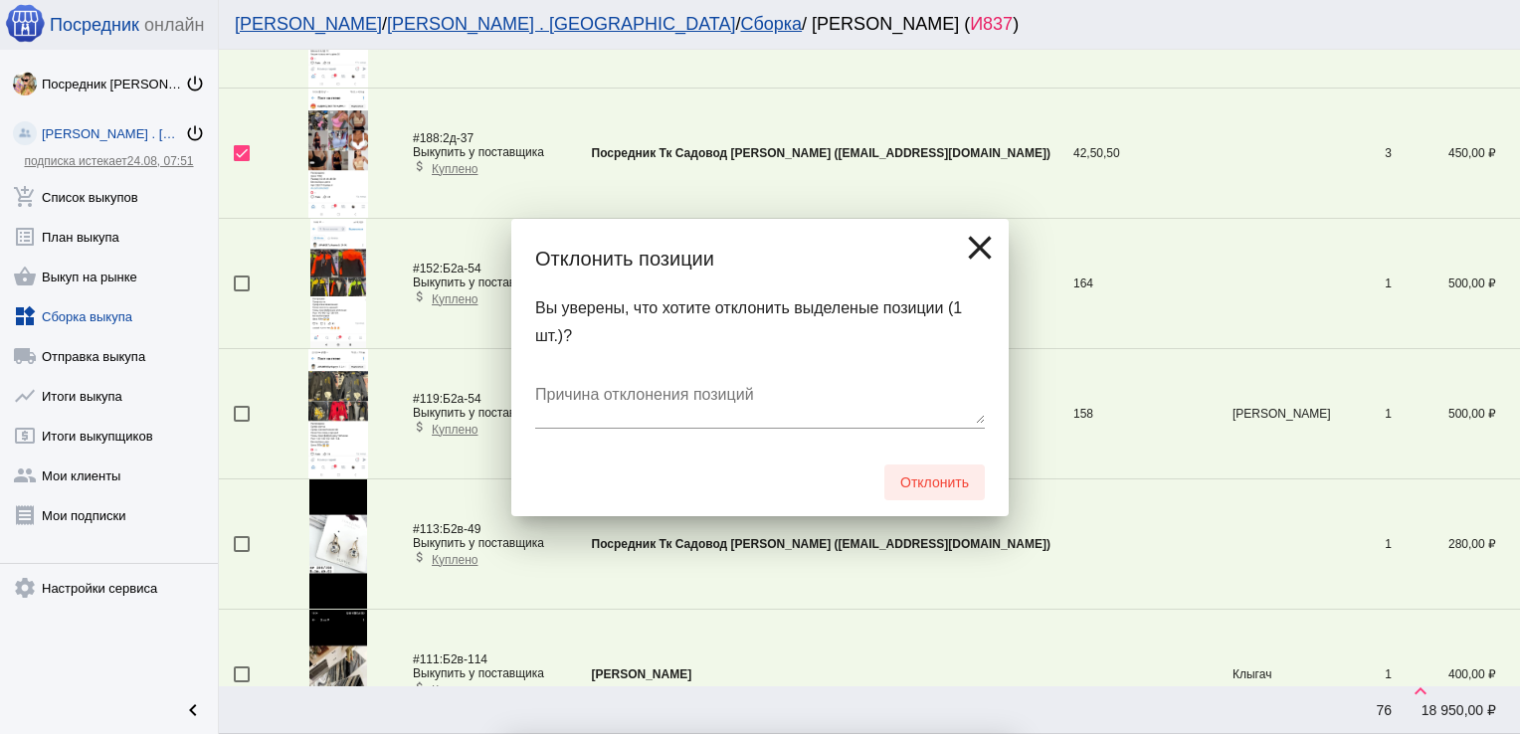
checkbox input "false"
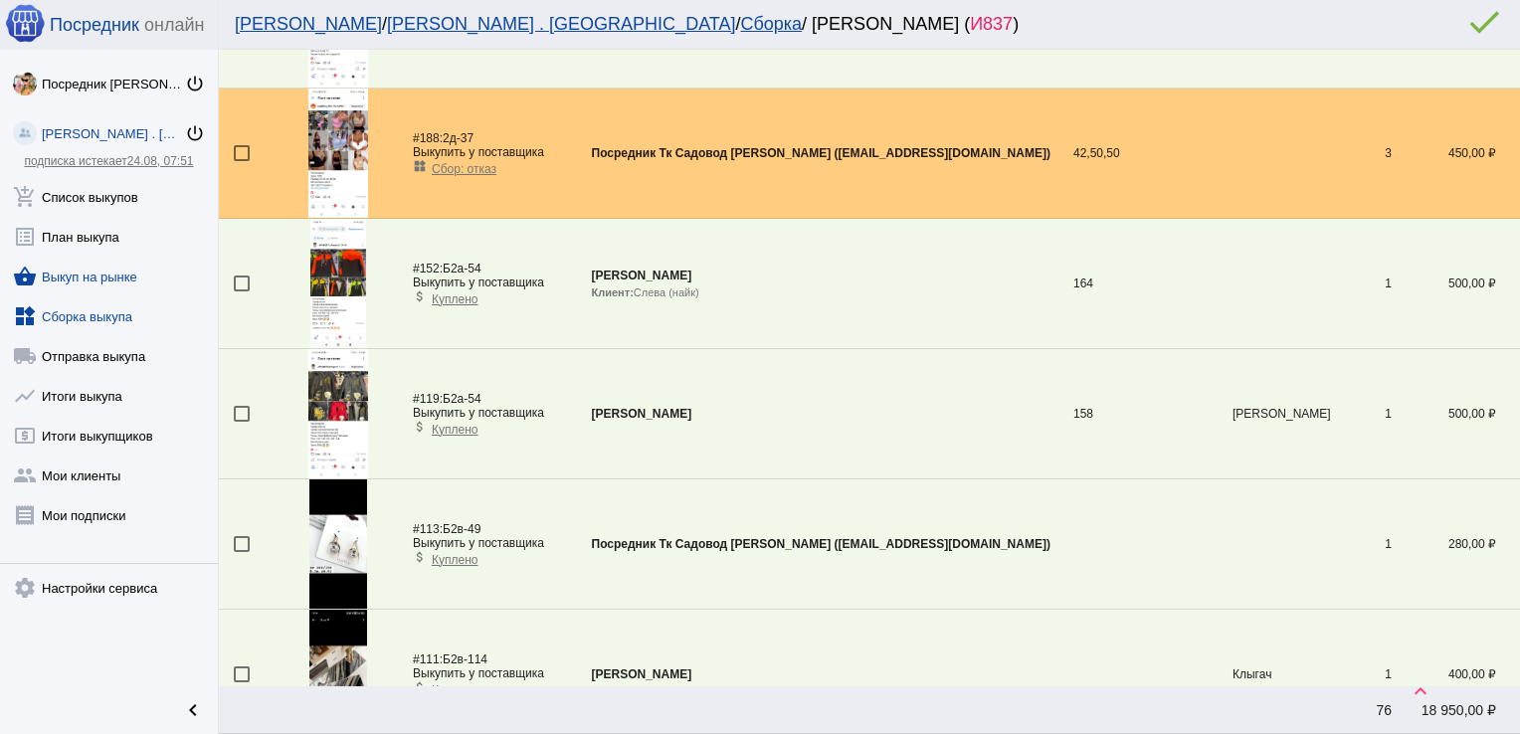
click at [80, 270] on link "shopping_basket Выкуп на рынке" at bounding box center [109, 273] width 218 height 40
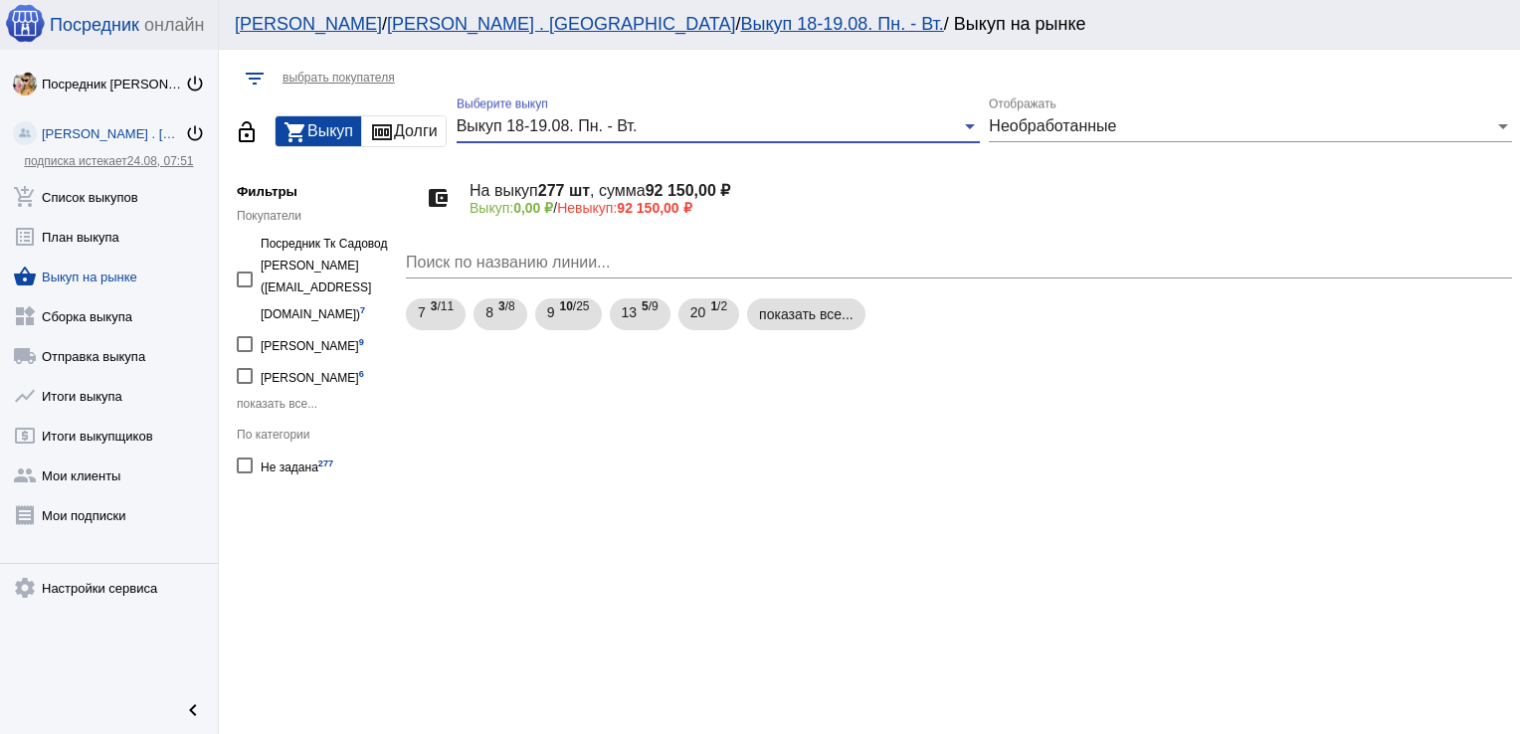
click at [523, 129] on span "Выкуп 18-19.08. Пн. - Вт." at bounding box center [547, 125] width 181 height 17
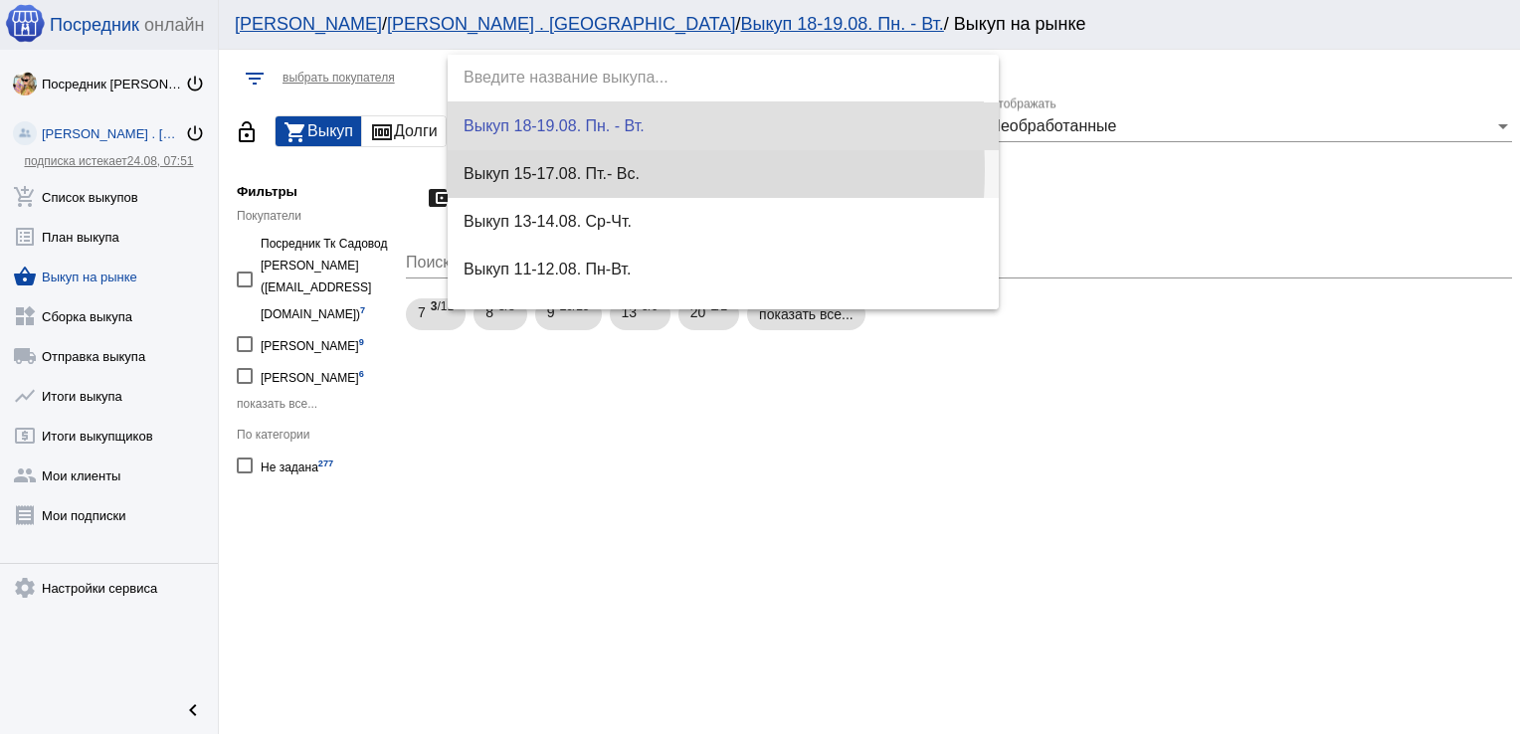
click at [533, 170] on span "Выкуп 15-17.08. Пт.- Вс." at bounding box center [723, 174] width 519 height 48
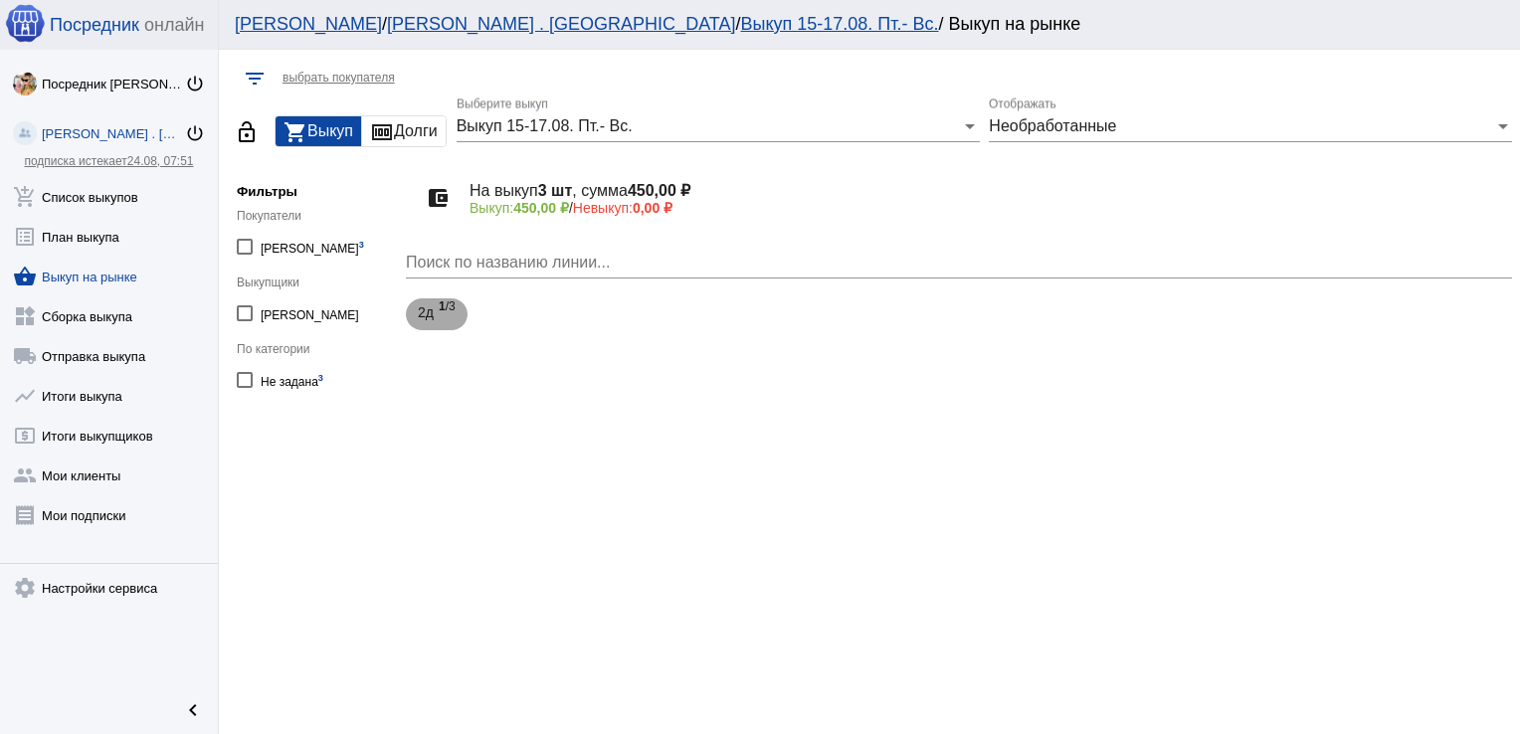
click at [451, 312] on span "1 /3" at bounding box center [447, 315] width 17 height 41
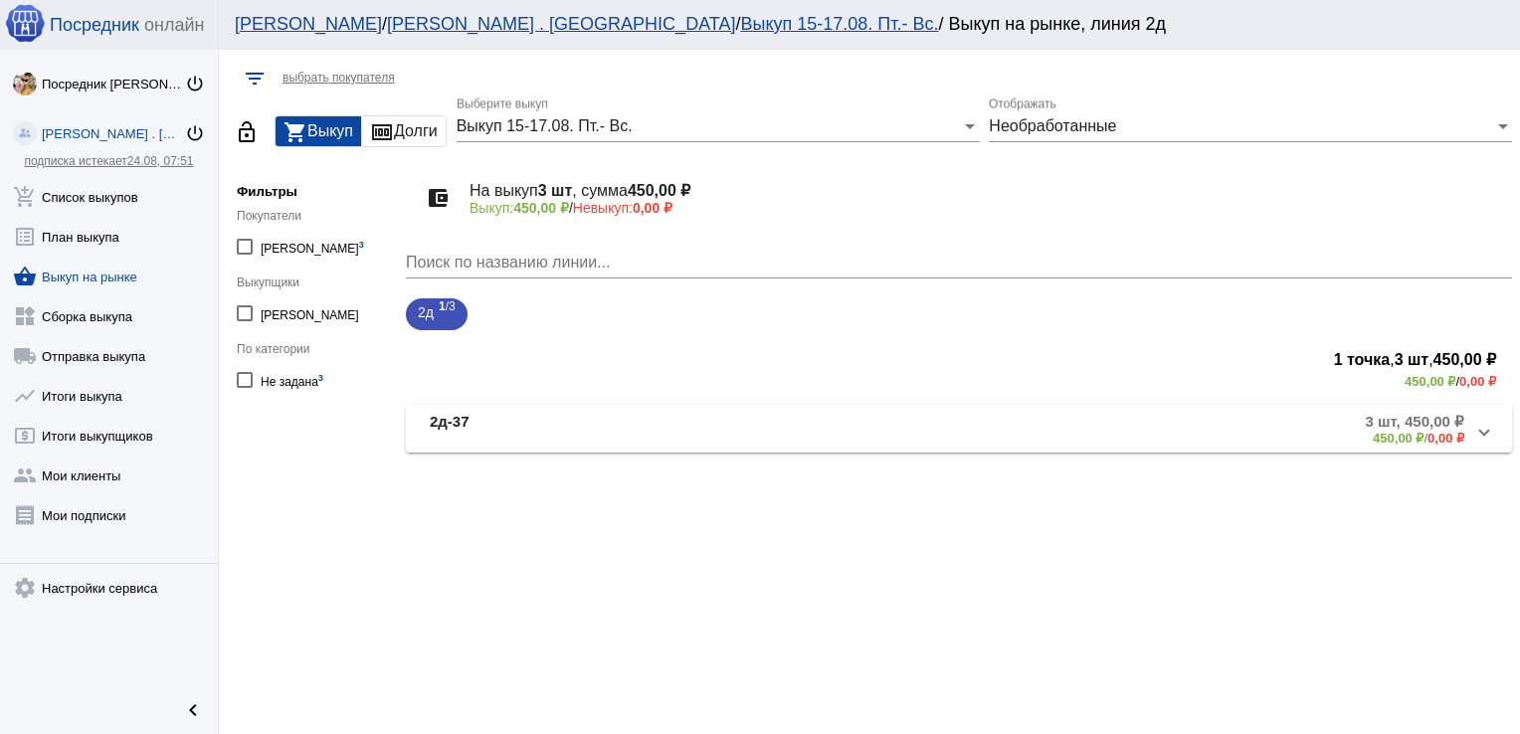
click at [524, 430] on mat-panel-title "2д-37" at bounding box center [596, 429] width 332 height 33
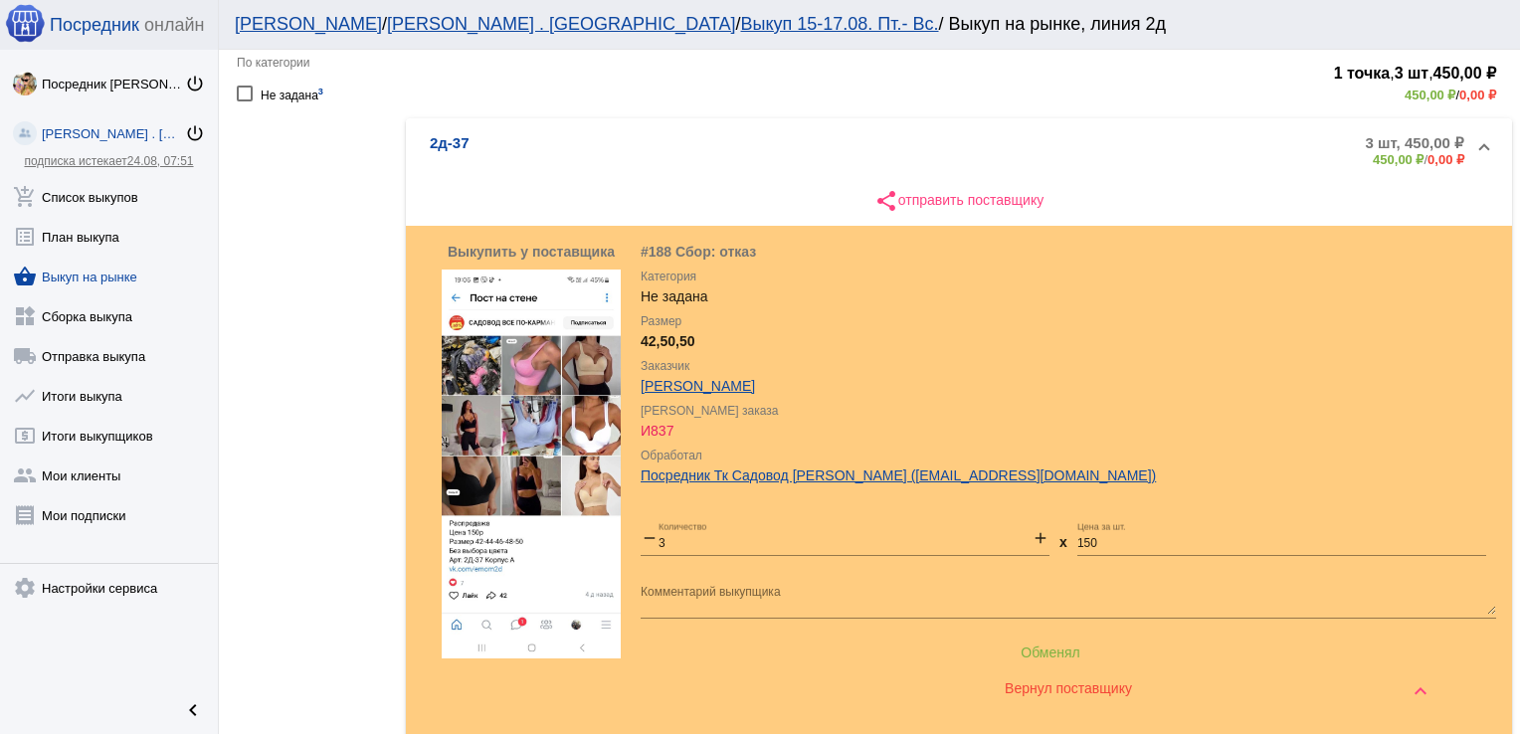
scroll to position [354, 0]
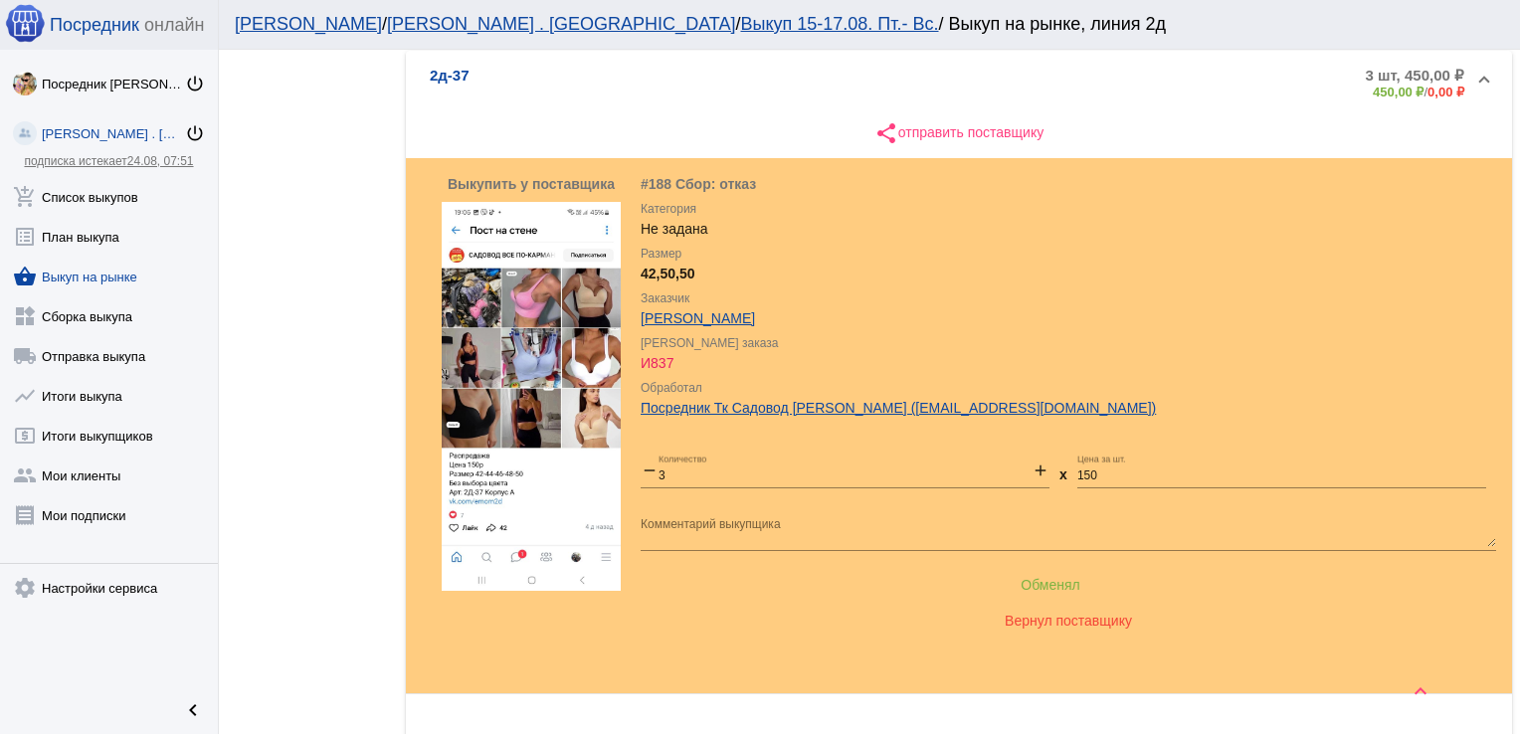
click at [644, 466] on mat-icon "remove" at bounding box center [650, 473] width 18 height 24
type input "2"
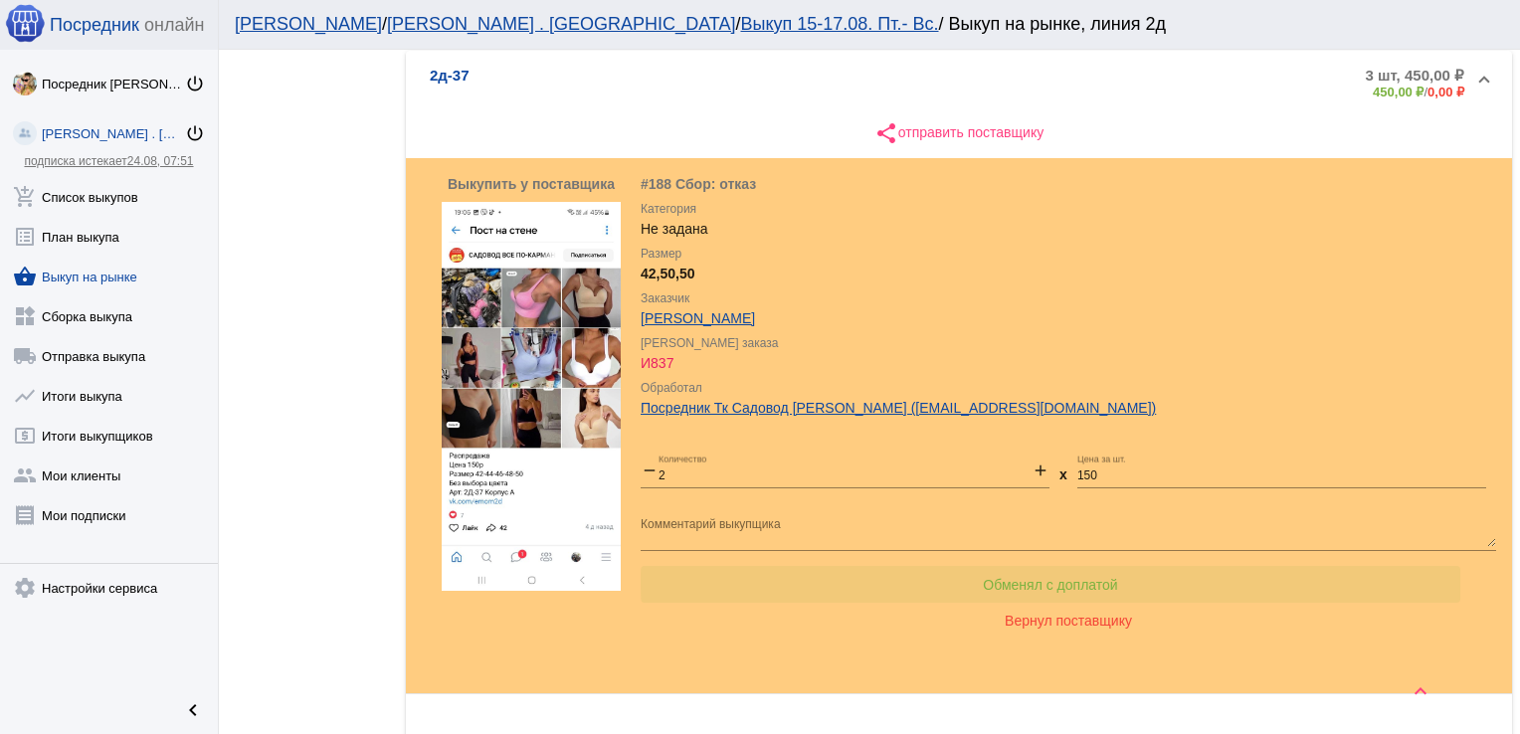
click at [1082, 580] on span "Обменял с доплатой" at bounding box center [1050, 585] width 134 height 16
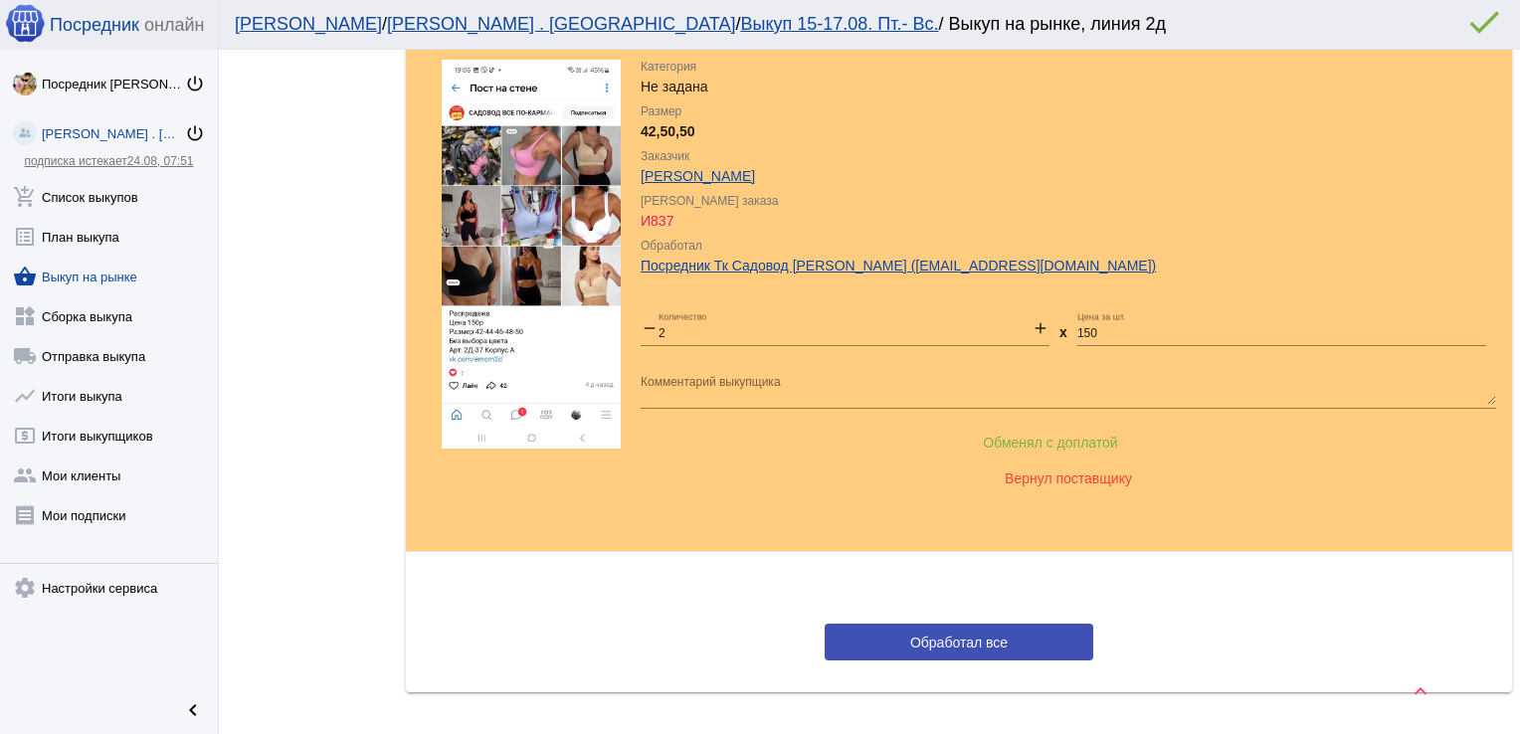
scroll to position [500, 0]
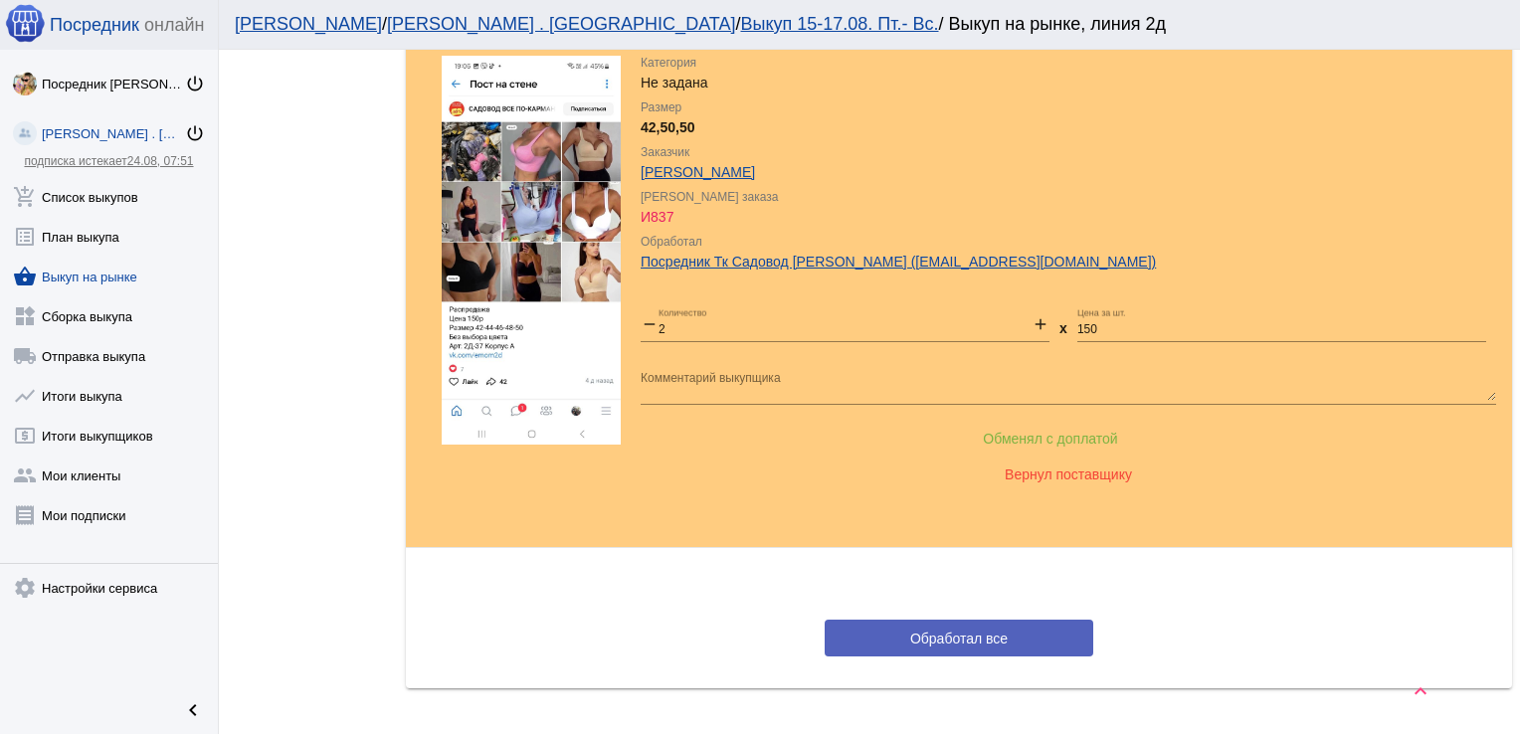
click at [965, 630] on span "Обработал все" at bounding box center [959, 638] width 98 height 16
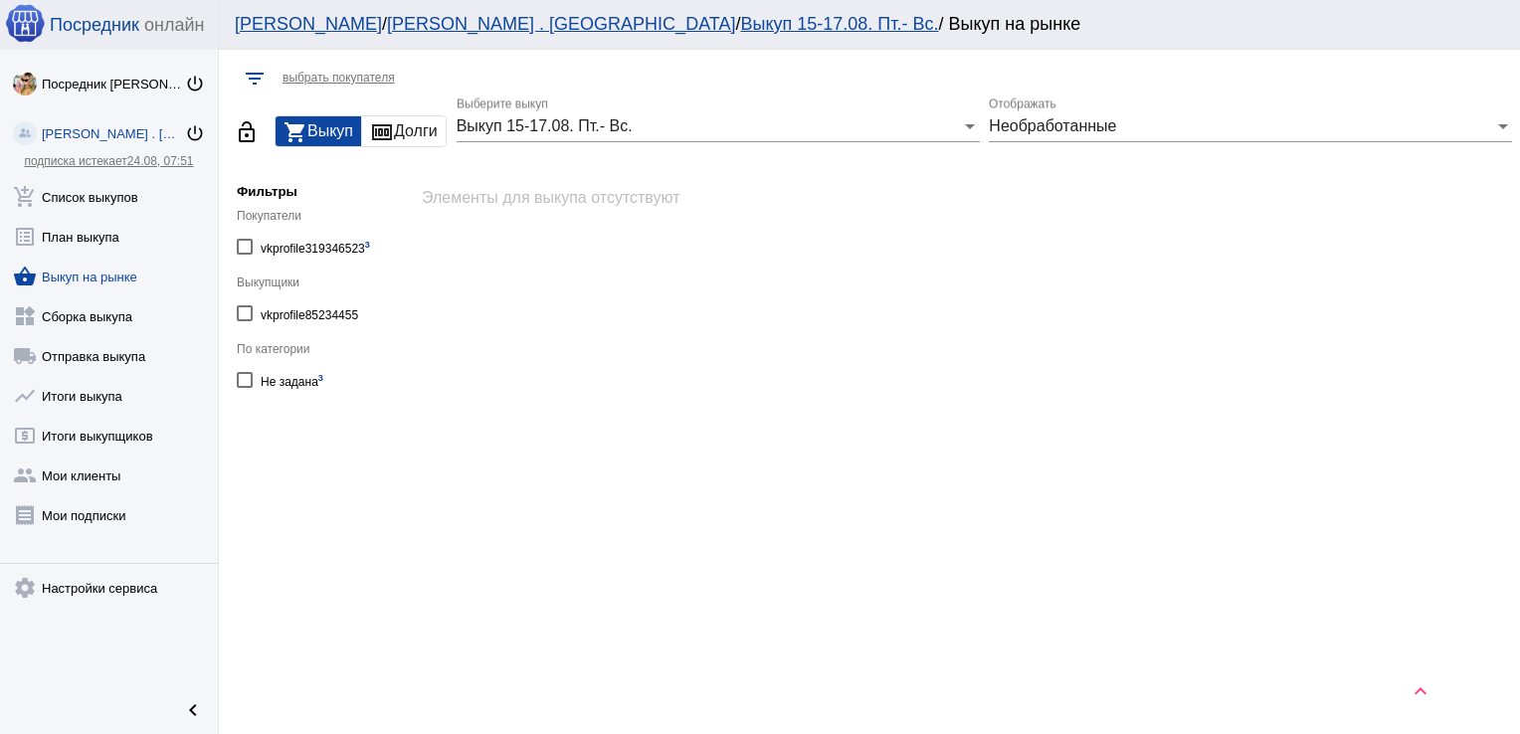
scroll to position [0, 0]
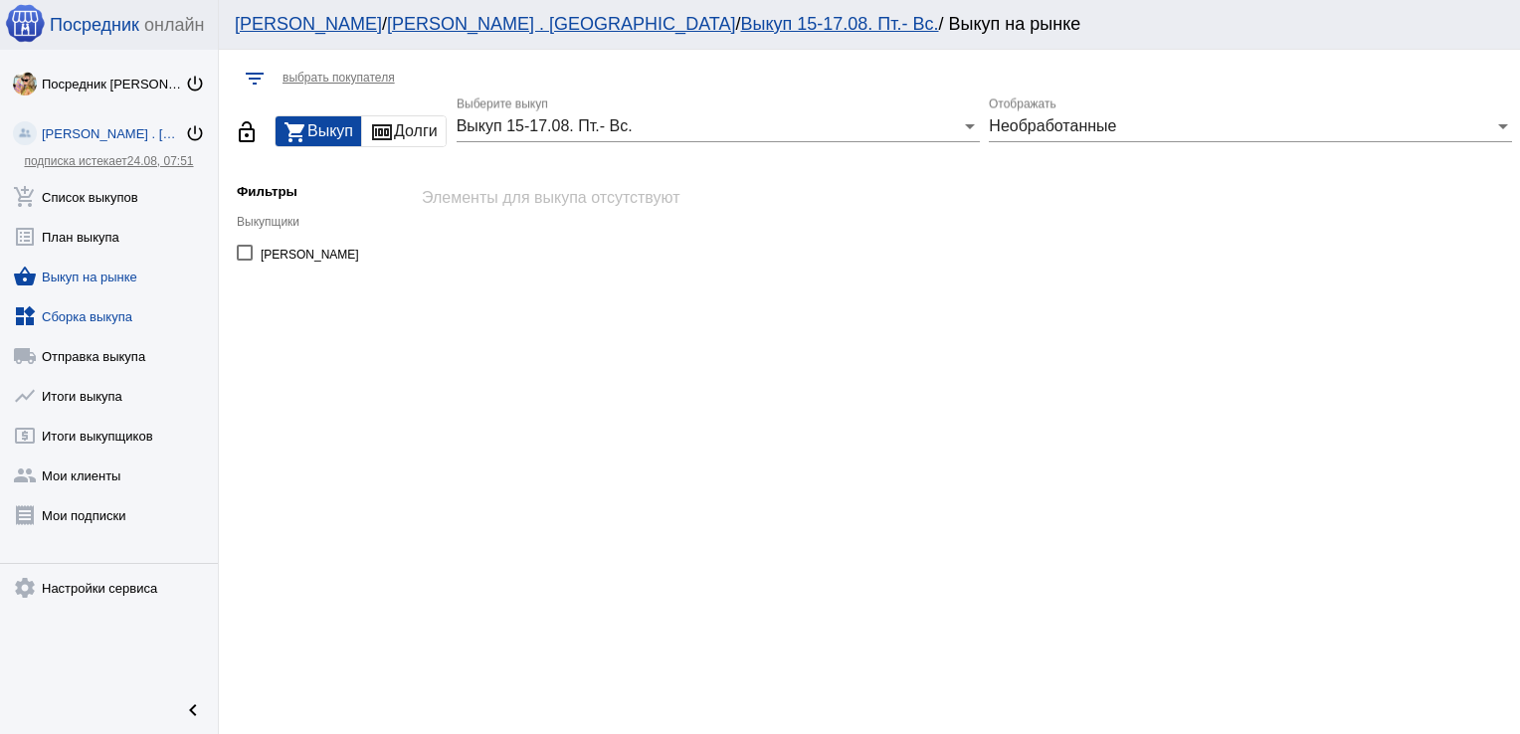
click at [113, 308] on link "widgets Сборка выкупа" at bounding box center [109, 313] width 218 height 40
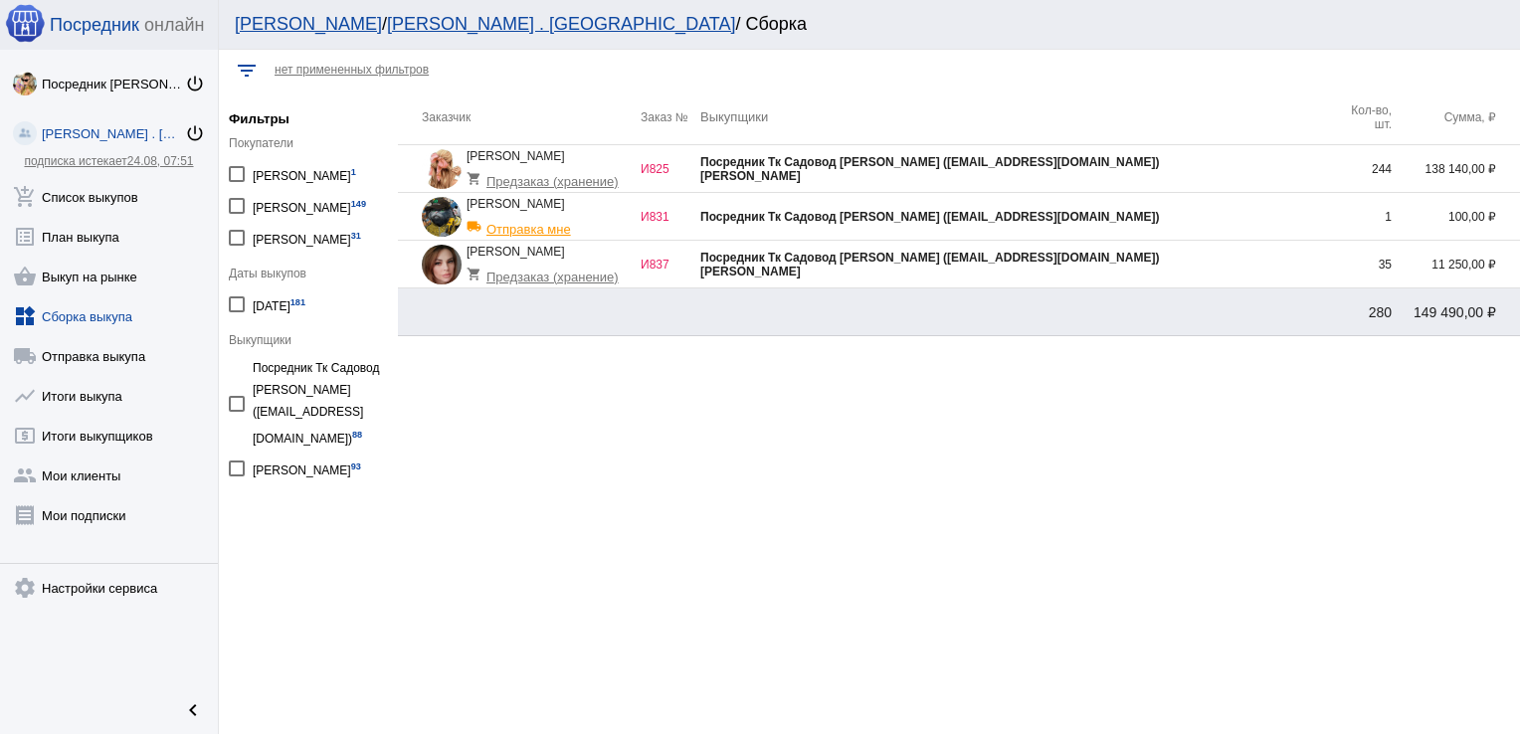
click at [1164, 268] on div "[PERSON_NAME]" at bounding box center [1016, 272] width 632 height 14
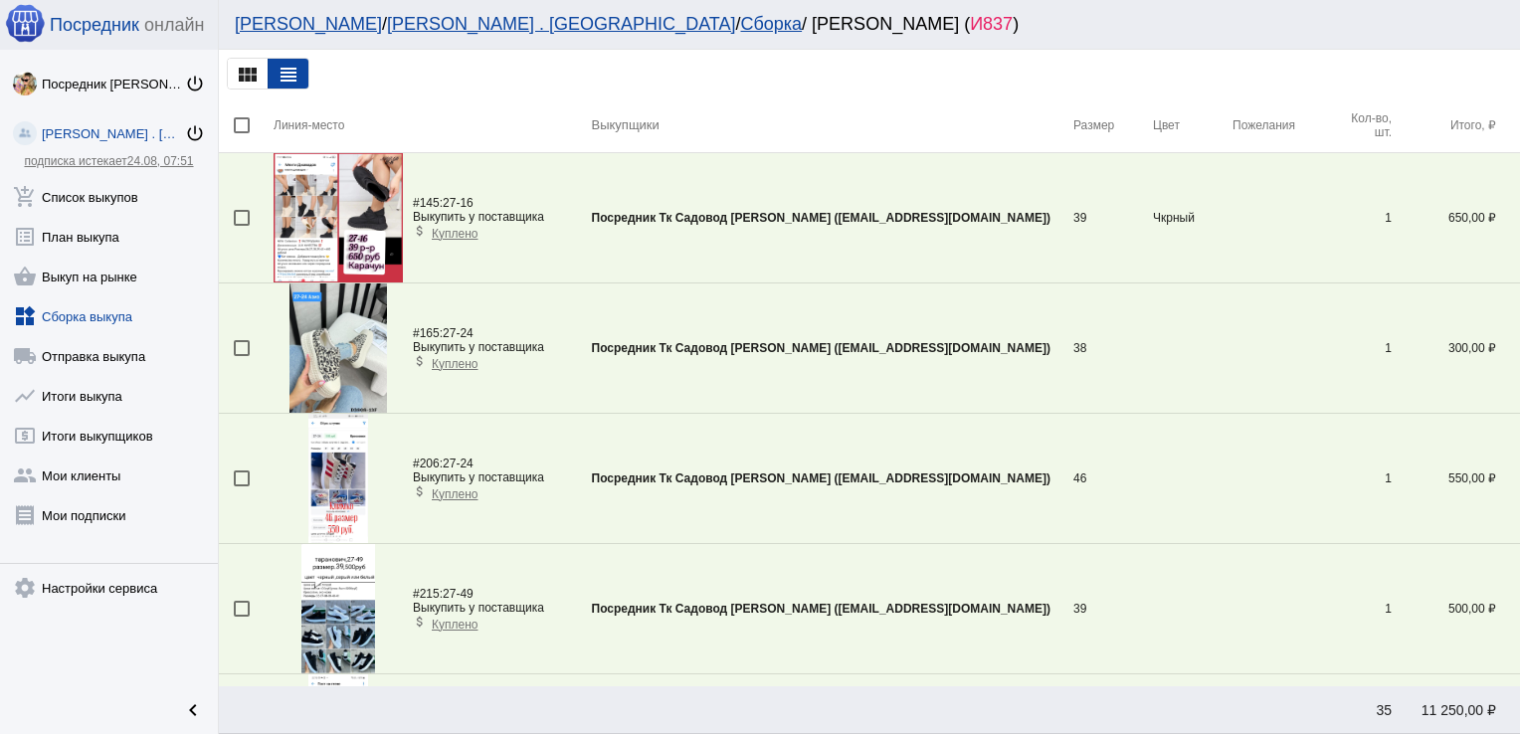
scroll to position [2933, 0]
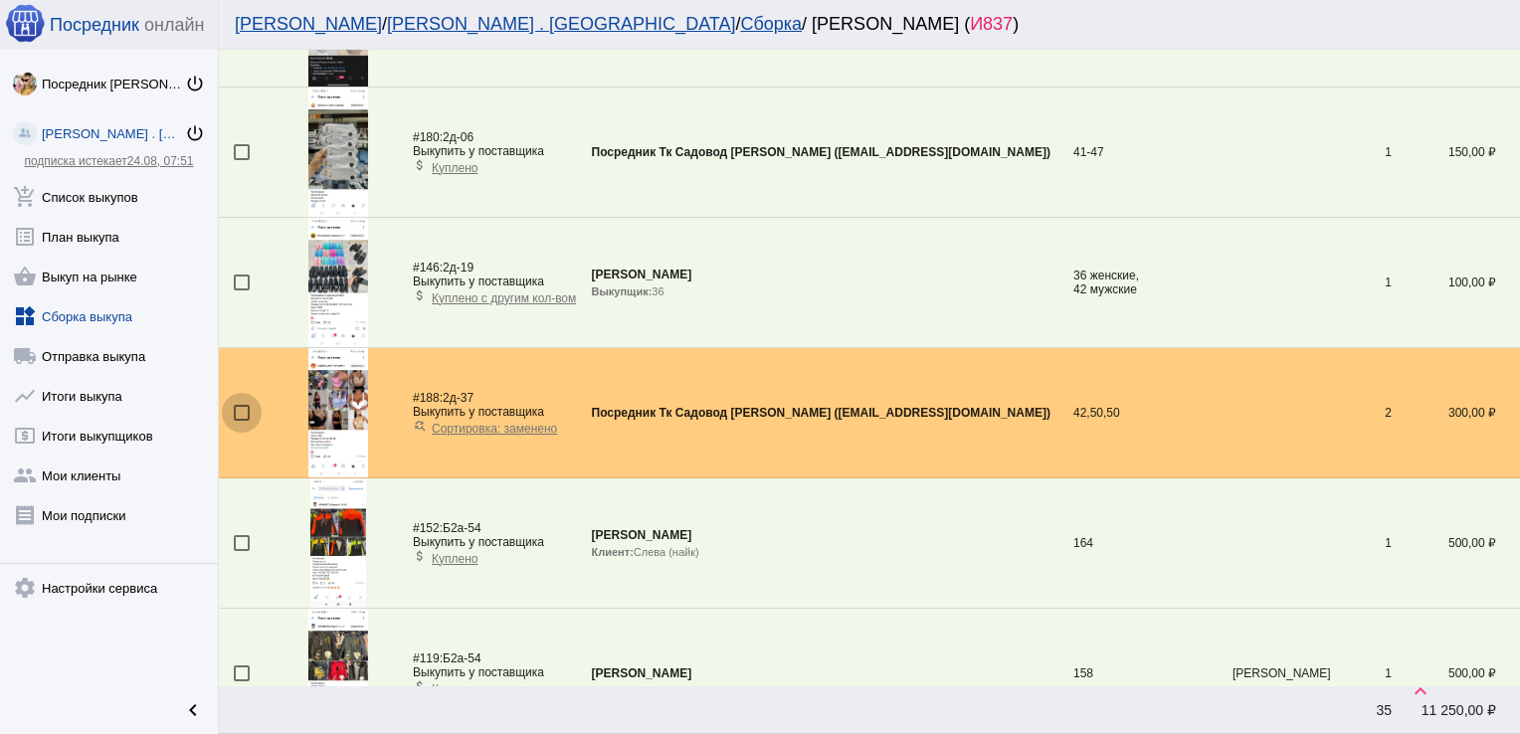
click at [239, 407] on div at bounding box center [242, 413] width 16 height 16
click at [241, 421] on input "checkbox" at bounding box center [241, 421] width 1 height 1
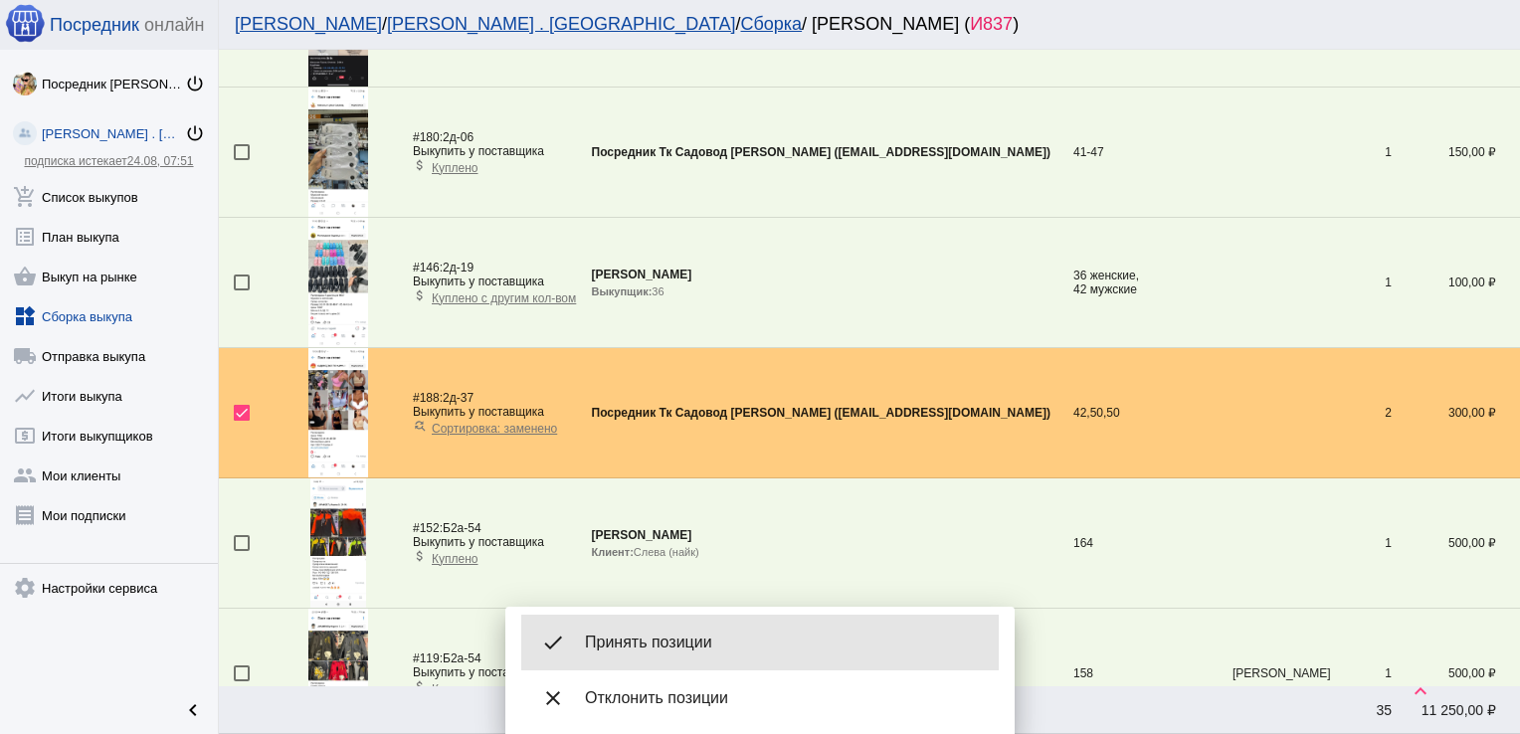
click at [735, 631] on div "done Принять позиции" at bounding box center [760, 643] width 478 height 56
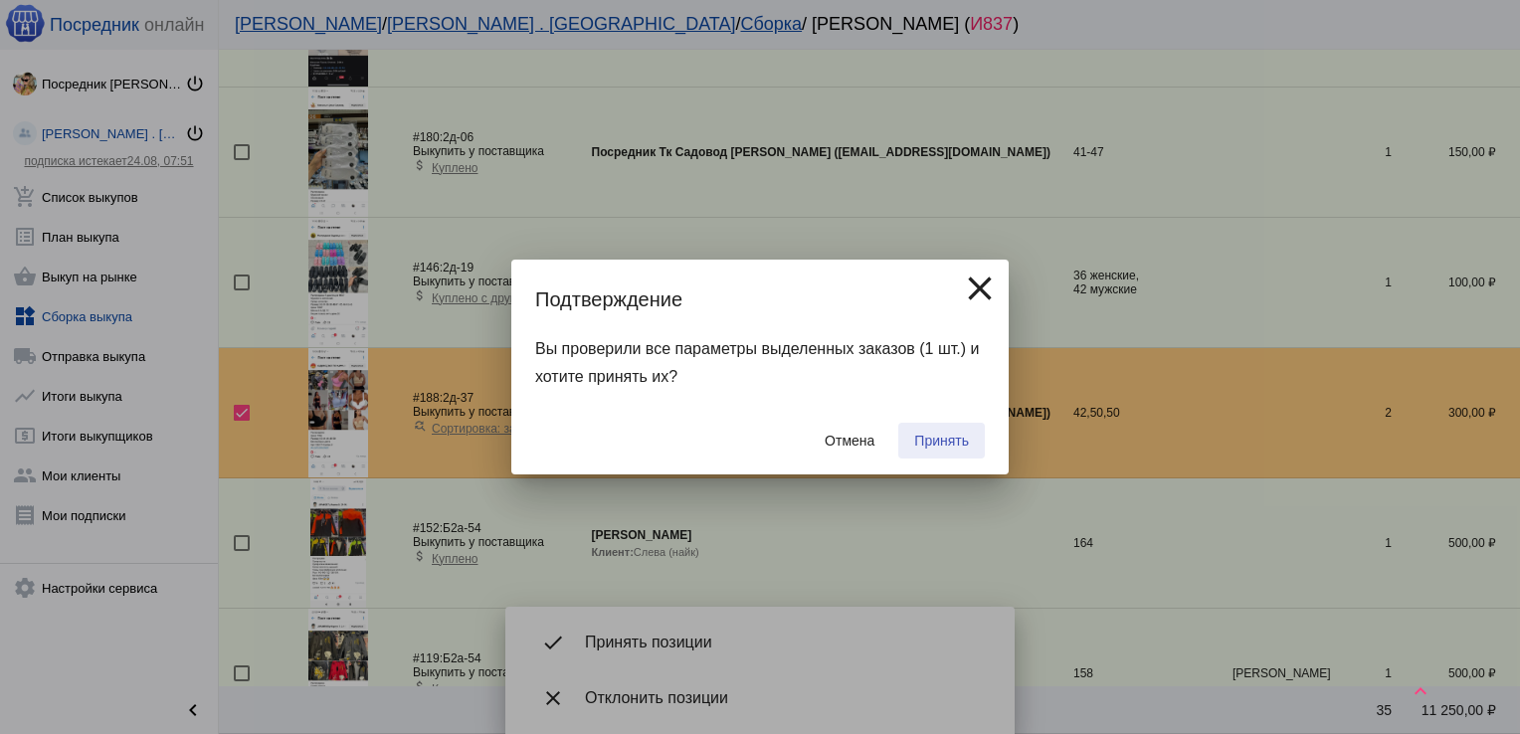
click at [946, 440] on span "Принять" at bounding box center [941, 441] width 55 height 16
checkbox input "false"
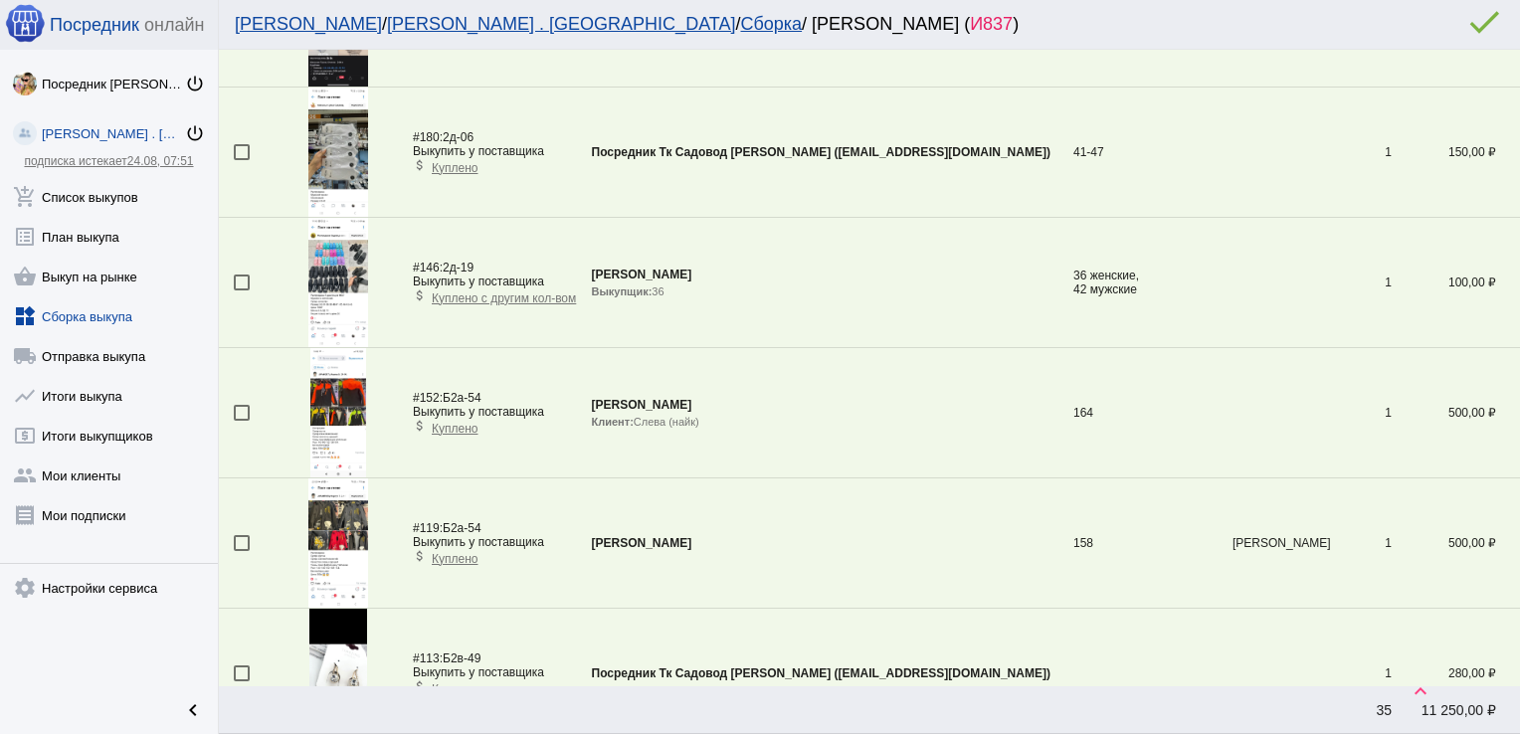
scroll to position [720, 0]
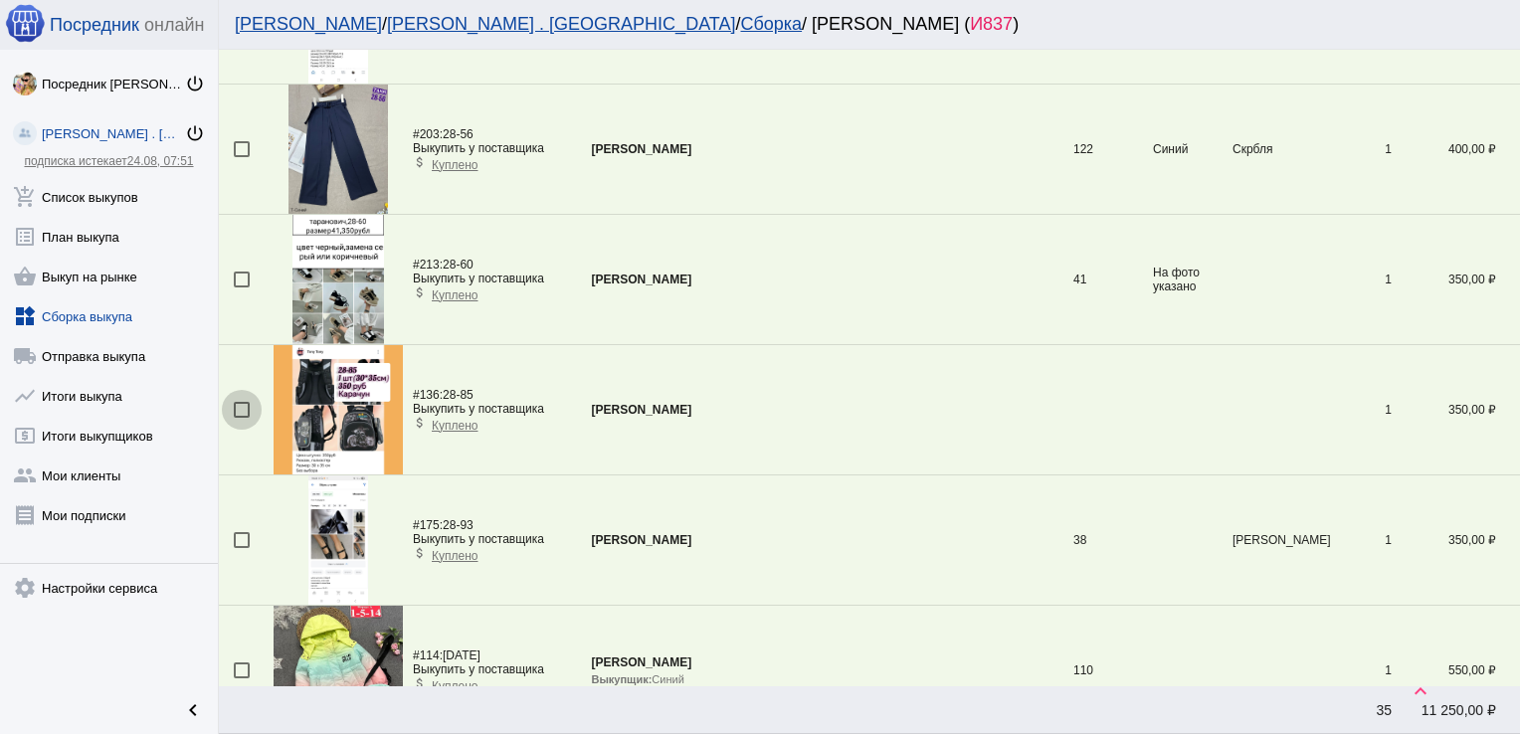
click at [243, 407] on div at bounding box center [242, 410] width 16 height 16
click at [242, 418] on input "checkbox" at bounding box center [241, 418] width 1 height 1
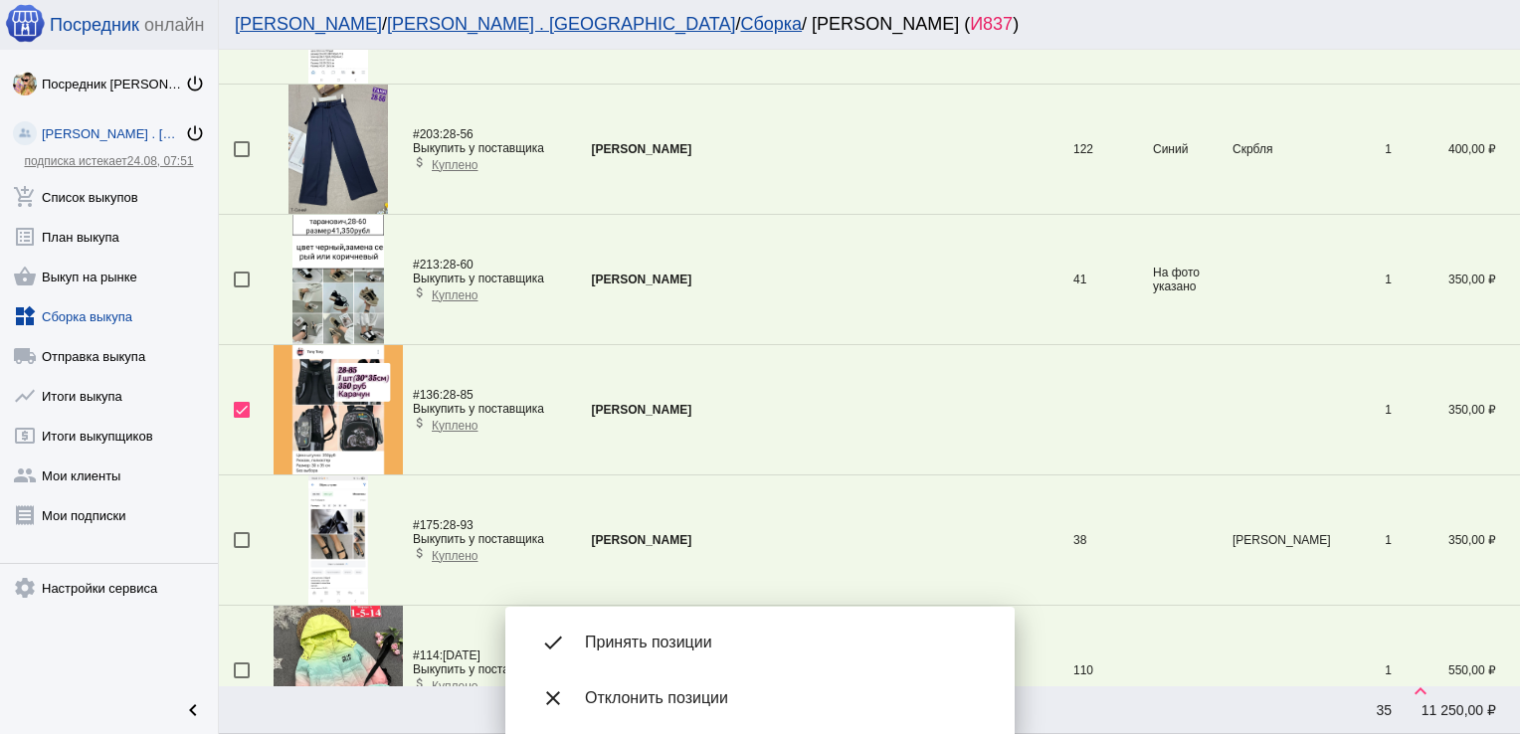
click at [680, 641] on span "Принять позиции" at bounding box center [784, 643] width 398 height 20
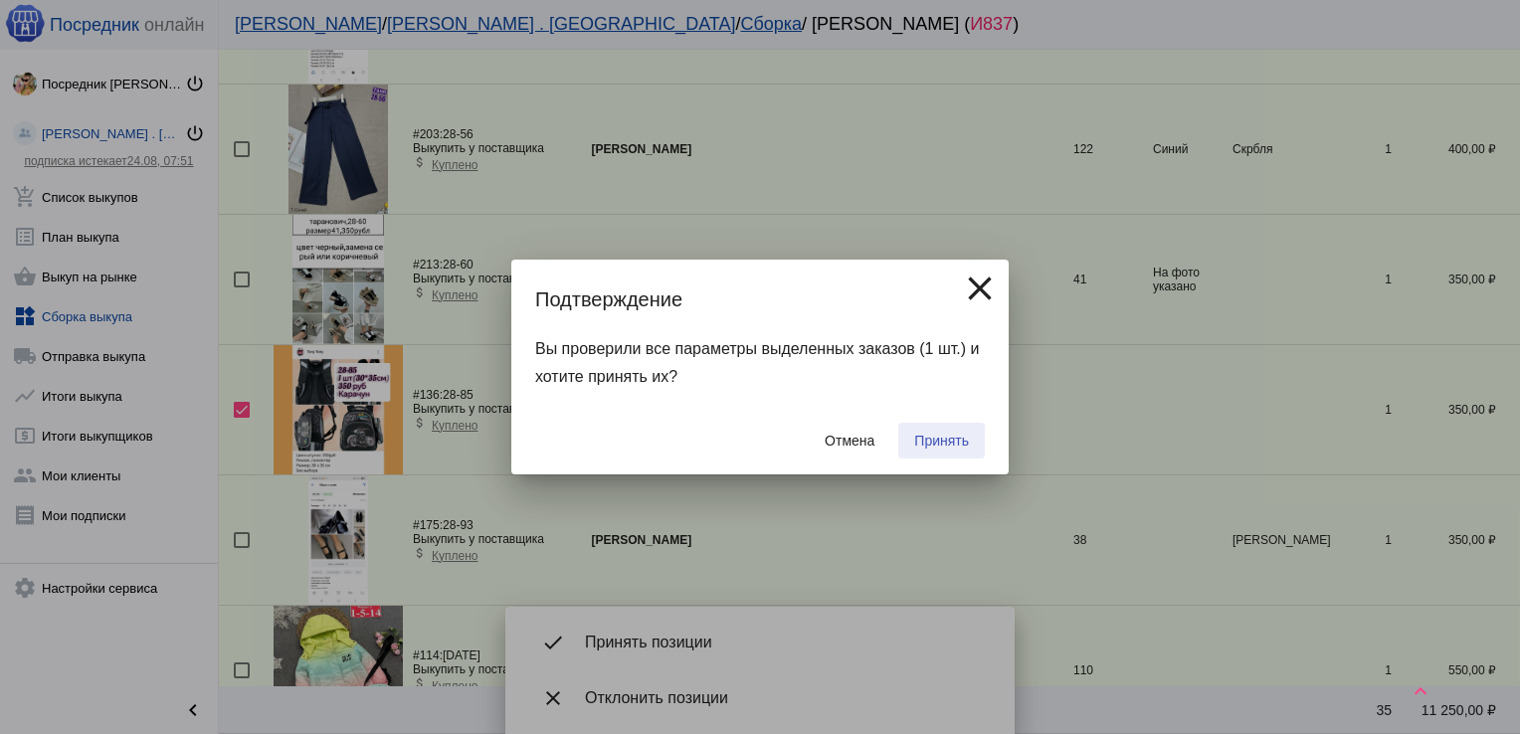
click at [947, 434] on span "Принять" at bounding box center [941, 441] width 55 height 16
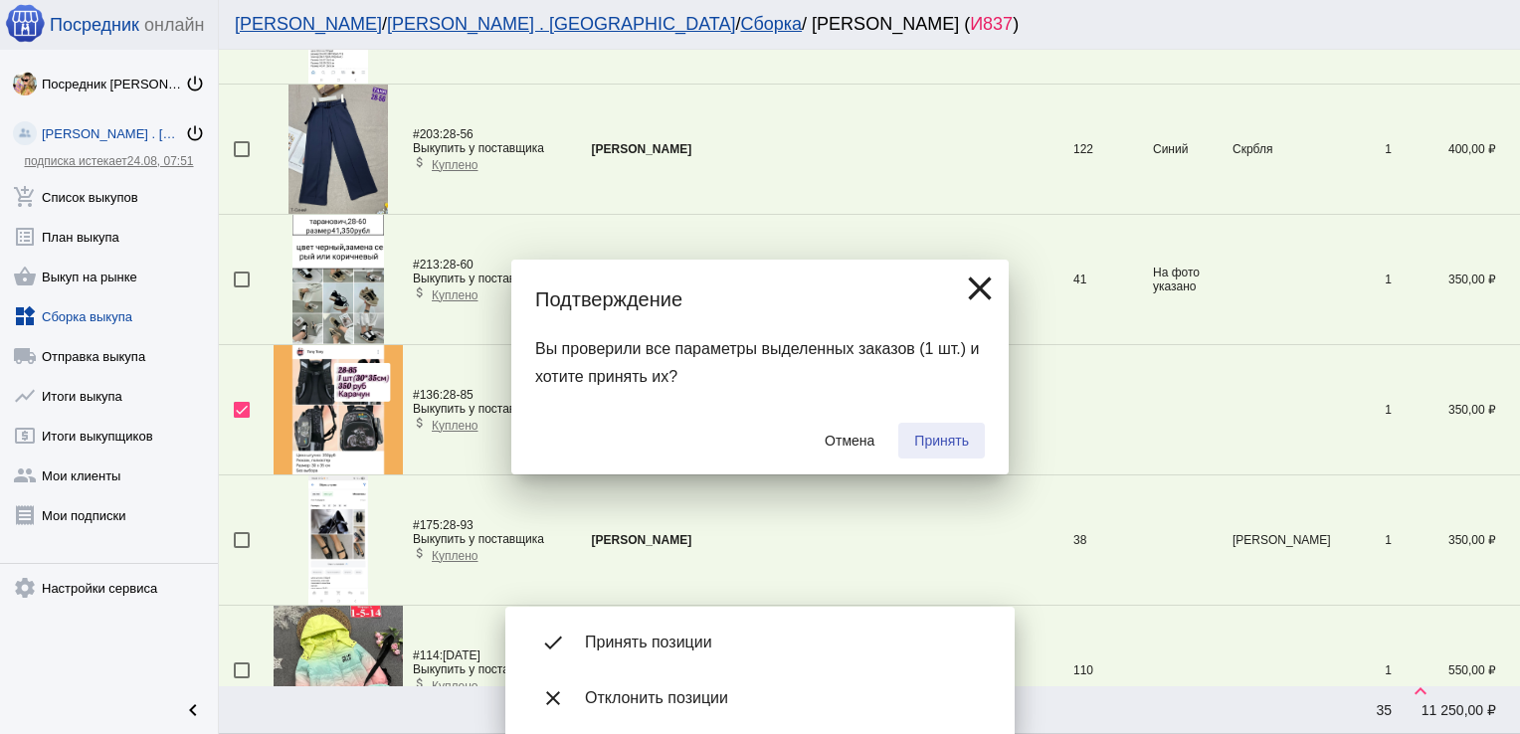
checkbox input "false"
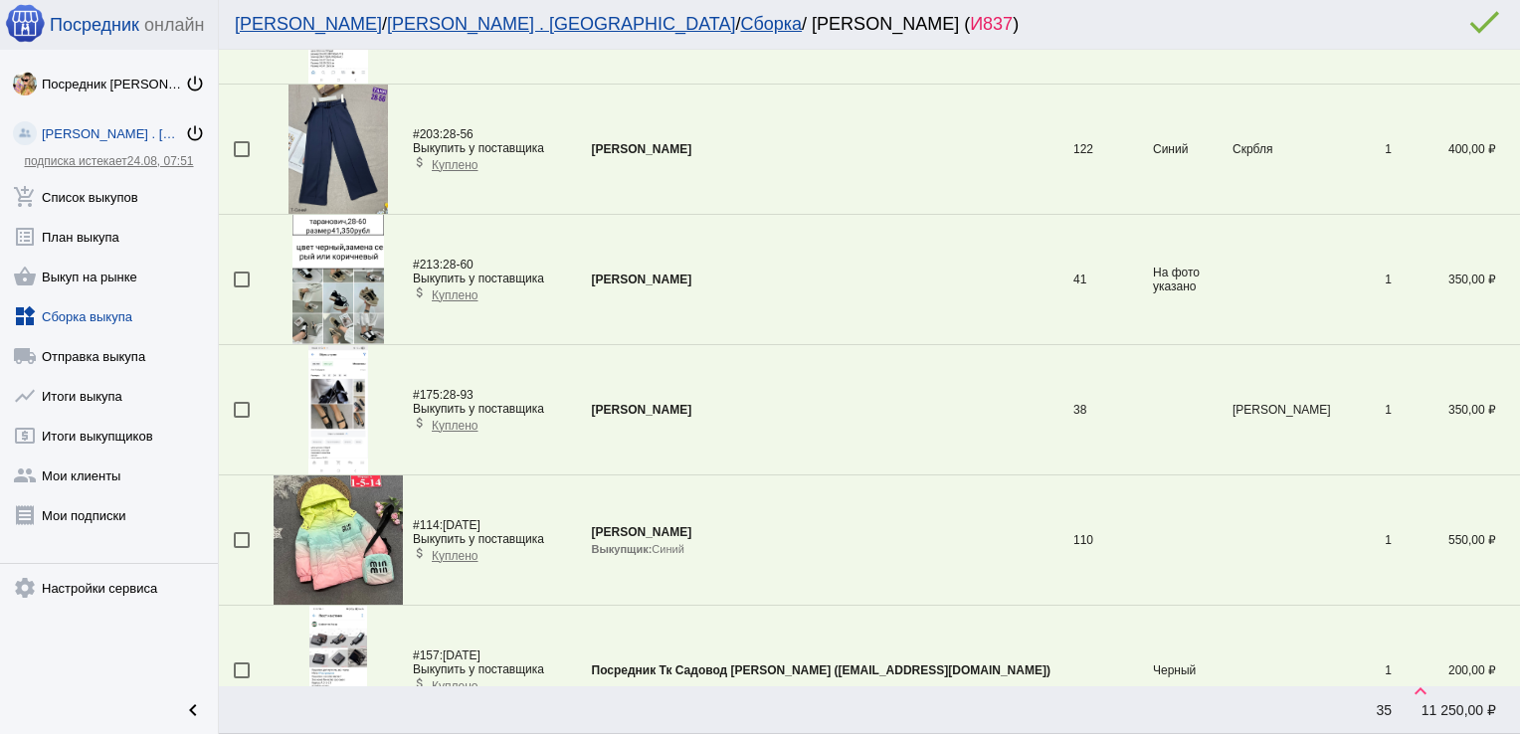
scroll to position [1371, 0]
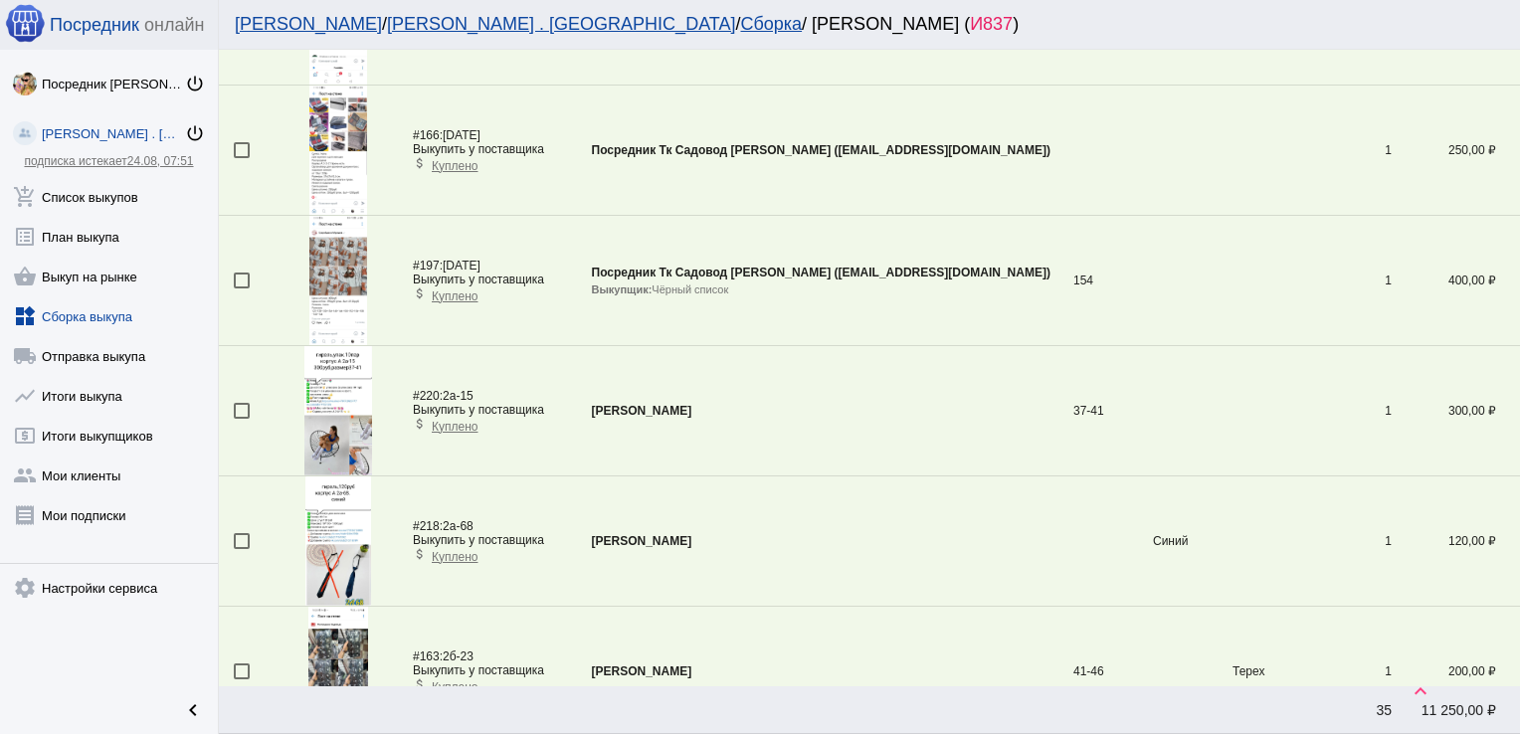
click at [334, 415] on img at bounding box center [338, 410] width 68 height 129
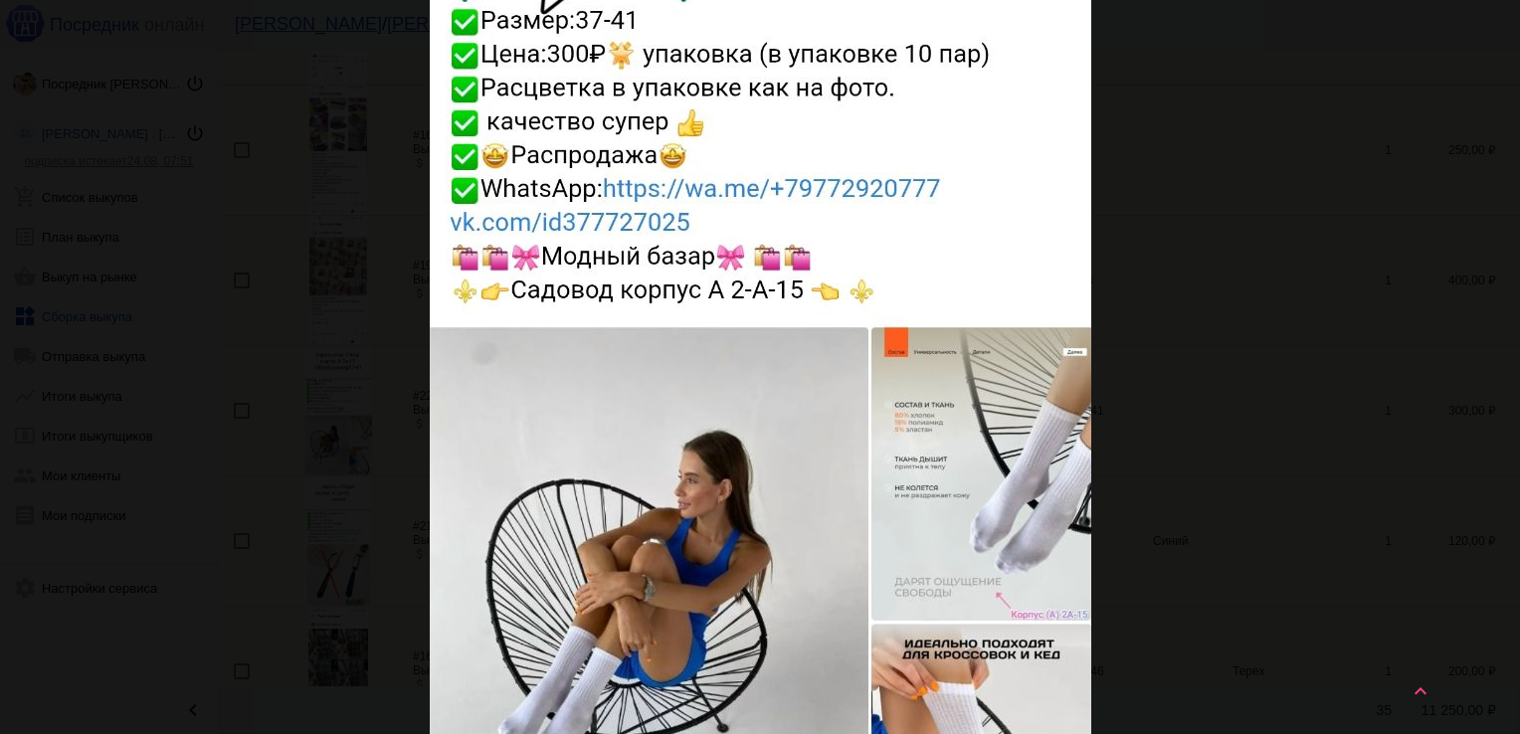
scroll to position [0, 0]
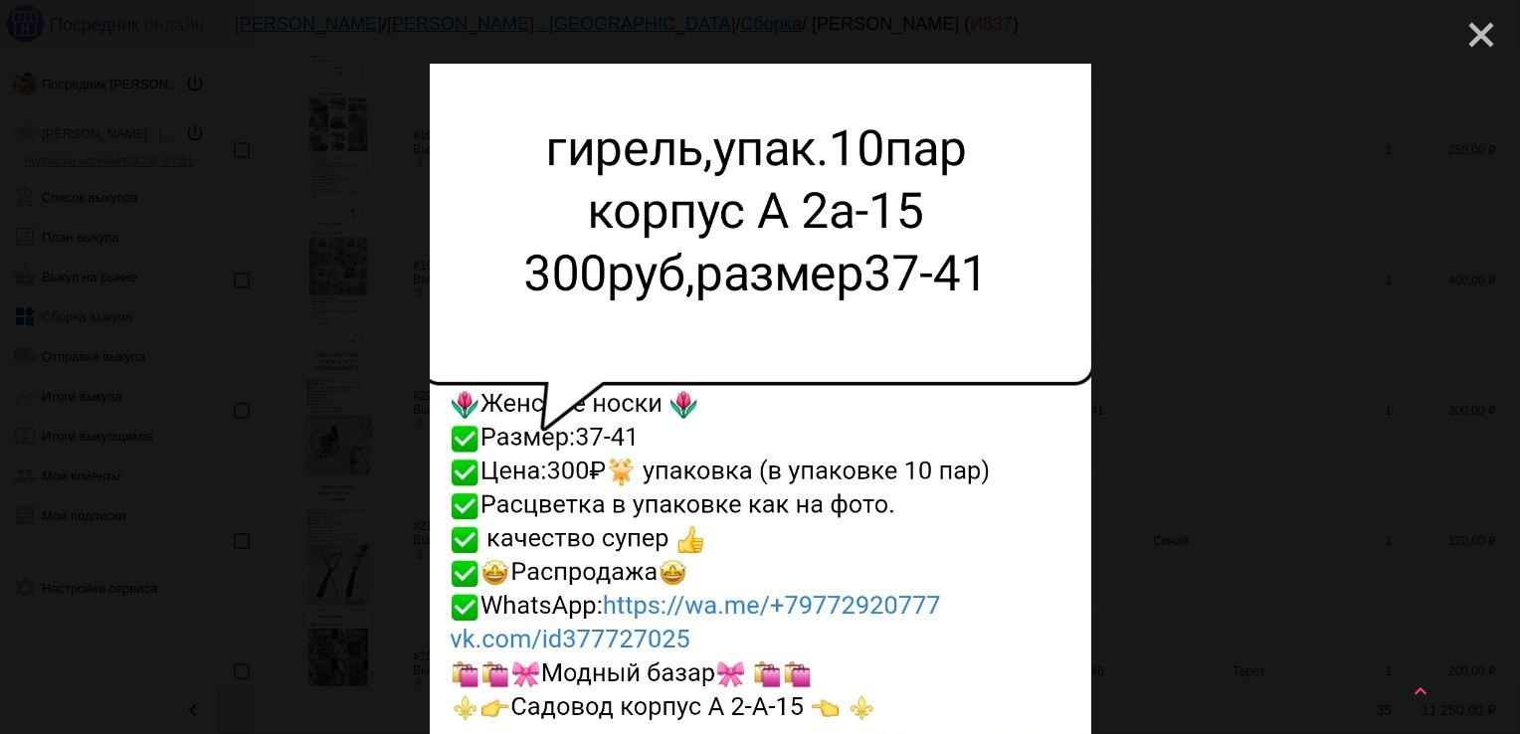
click at [1470, 23] on mat-icon "close" at bounding box center [1474, 27] width 24 height 24
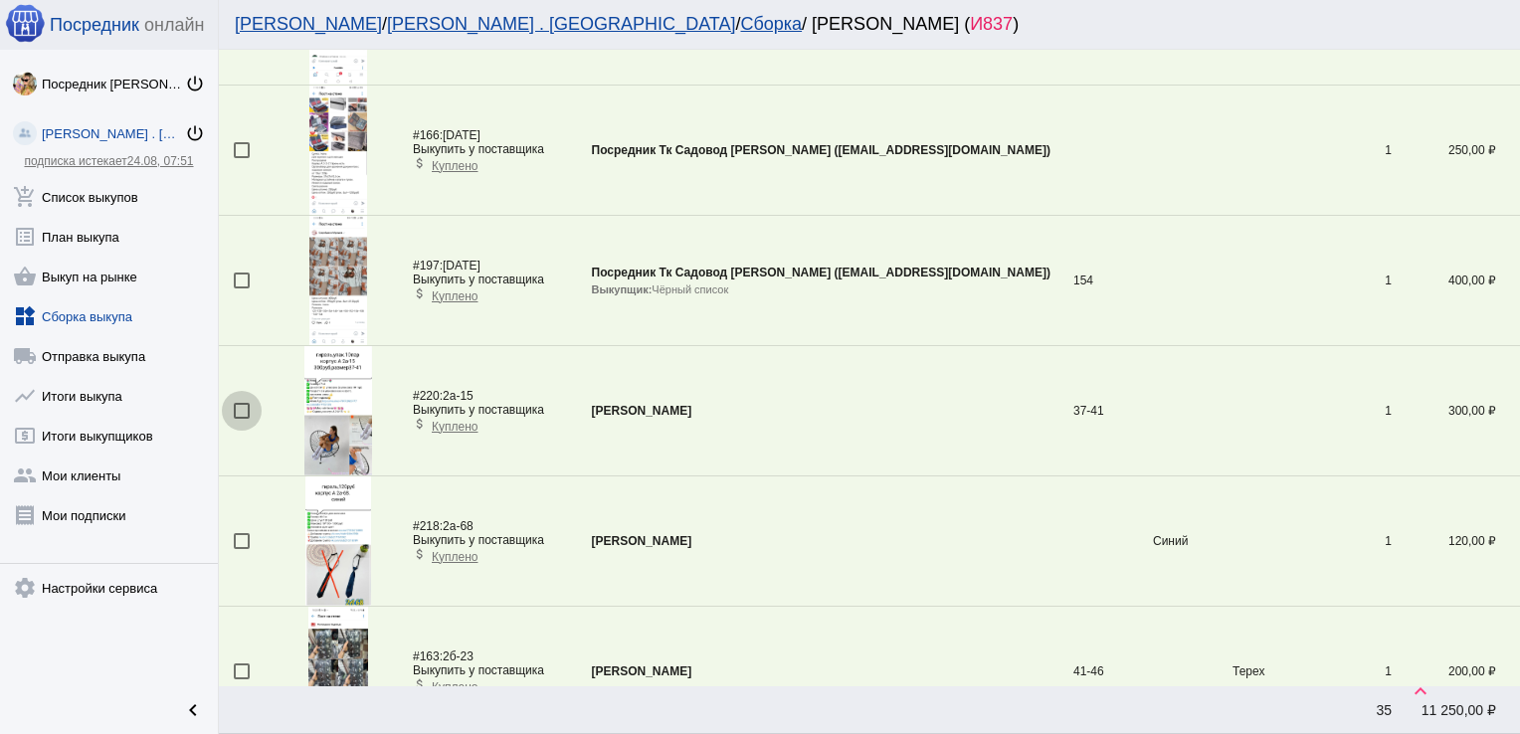
click at [245, 404] on div at bounding box center [242, 411] width 16 height 16
click at [242, 419] on input "checkbox" at bounding box center [241, 419] width 1 height 1
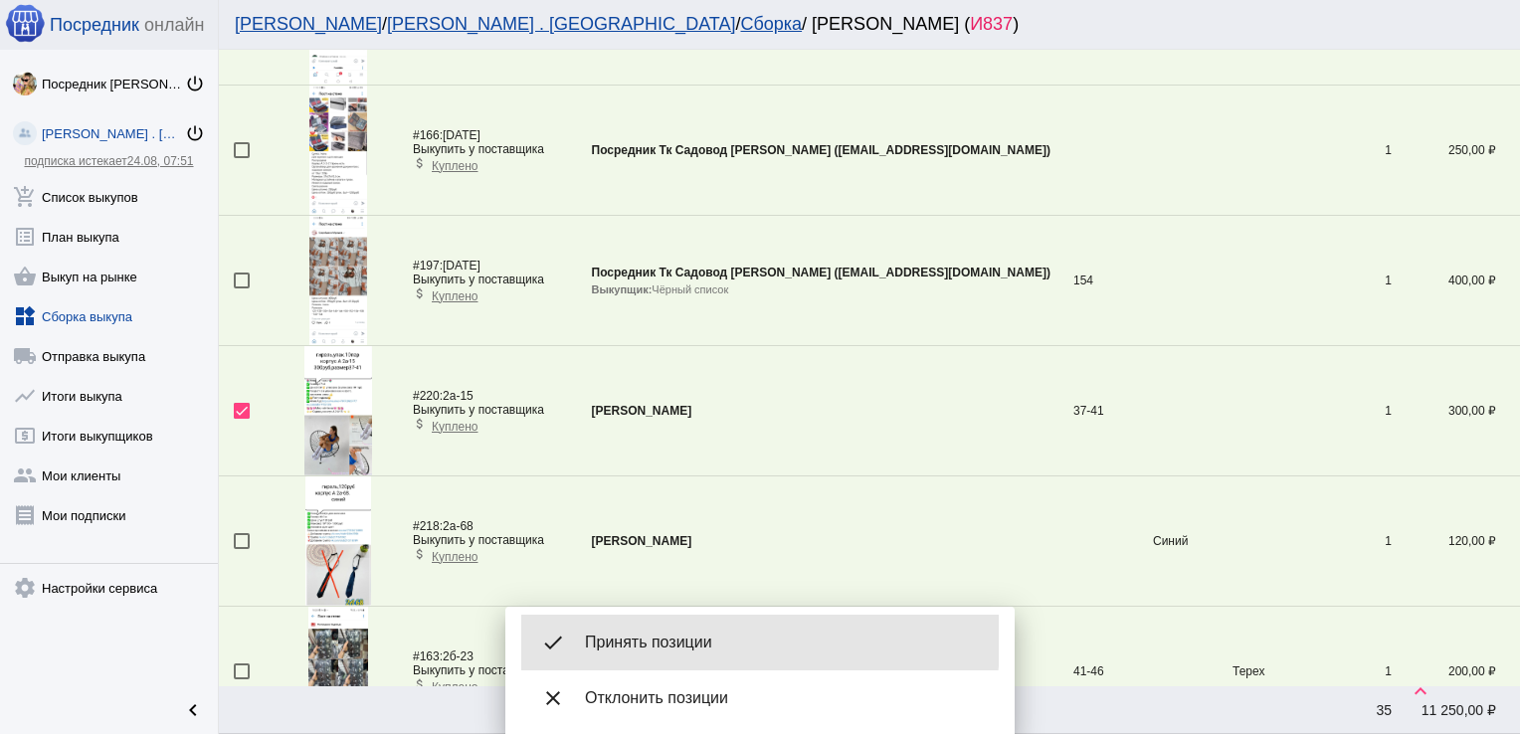
click at [620, 628] on div "done Принять позиции" at bounding box center [760, 643] width 478 height 56
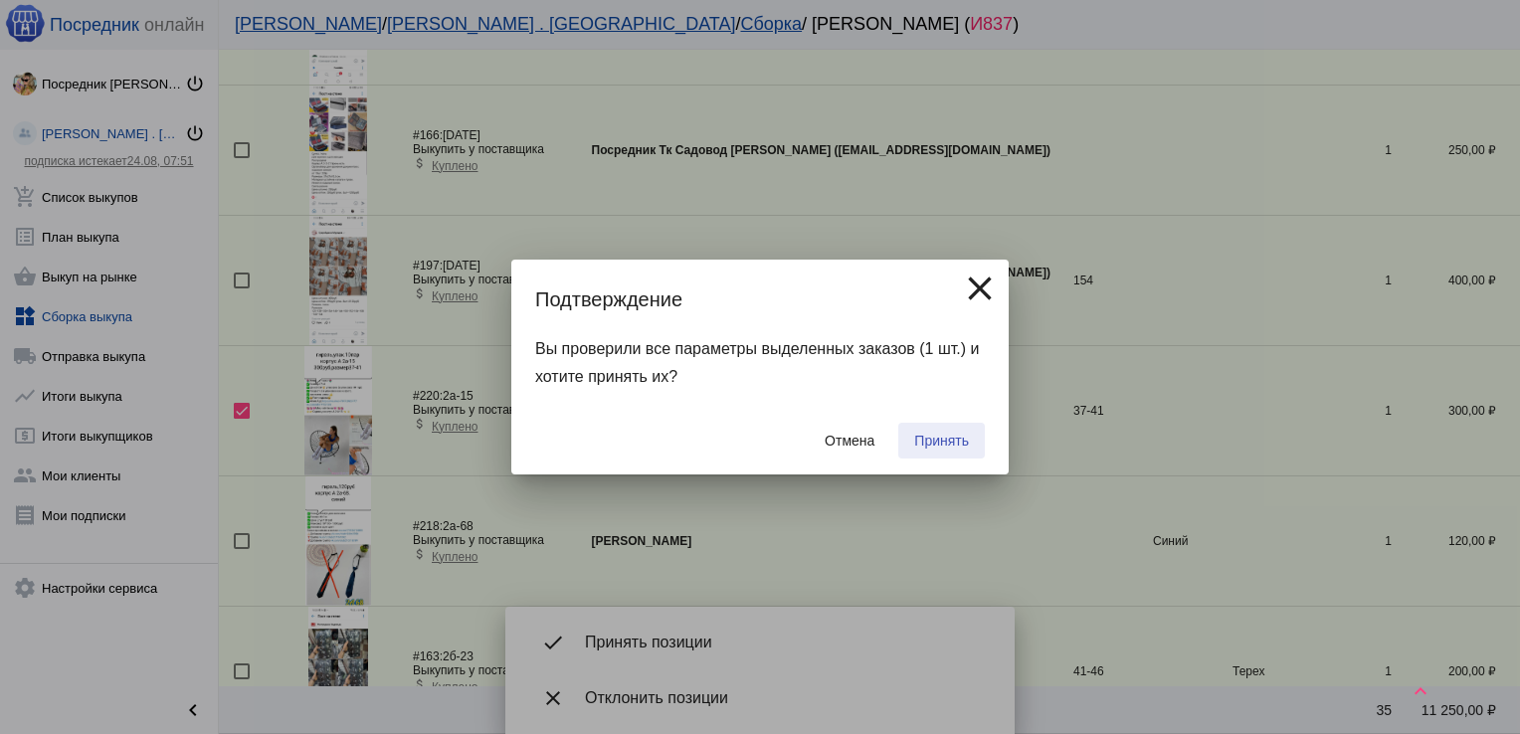
click at [941, 425] on button "Принять" at bounding box center [941, 441] width 87 height 36
checkbox input "false"
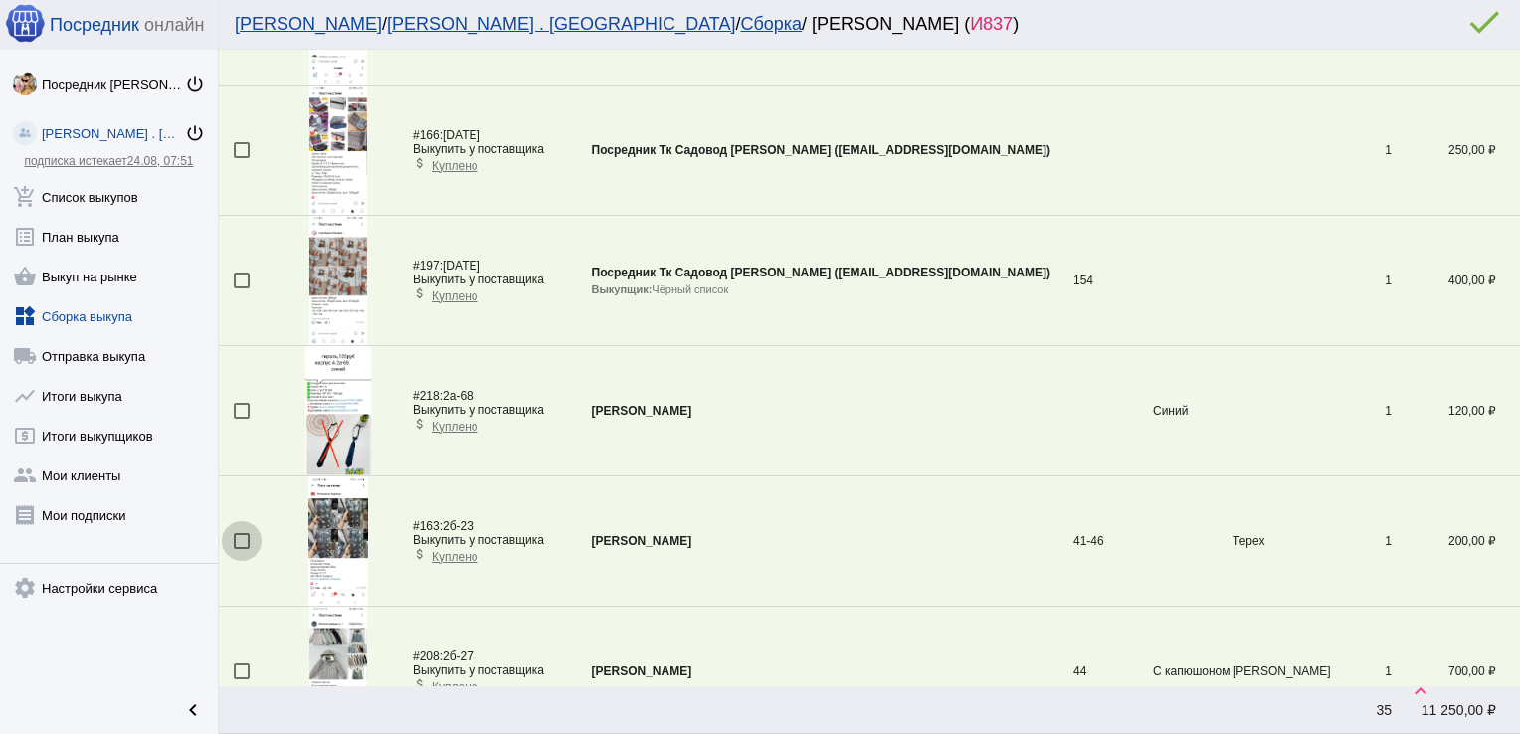
click at [239, 536] on div at bounding box center [242, 541] width 16 height 16
click at [241, 549] on input "checkbox" at bounding box center [241, 549] width 1 height 1
checkbox input "true"
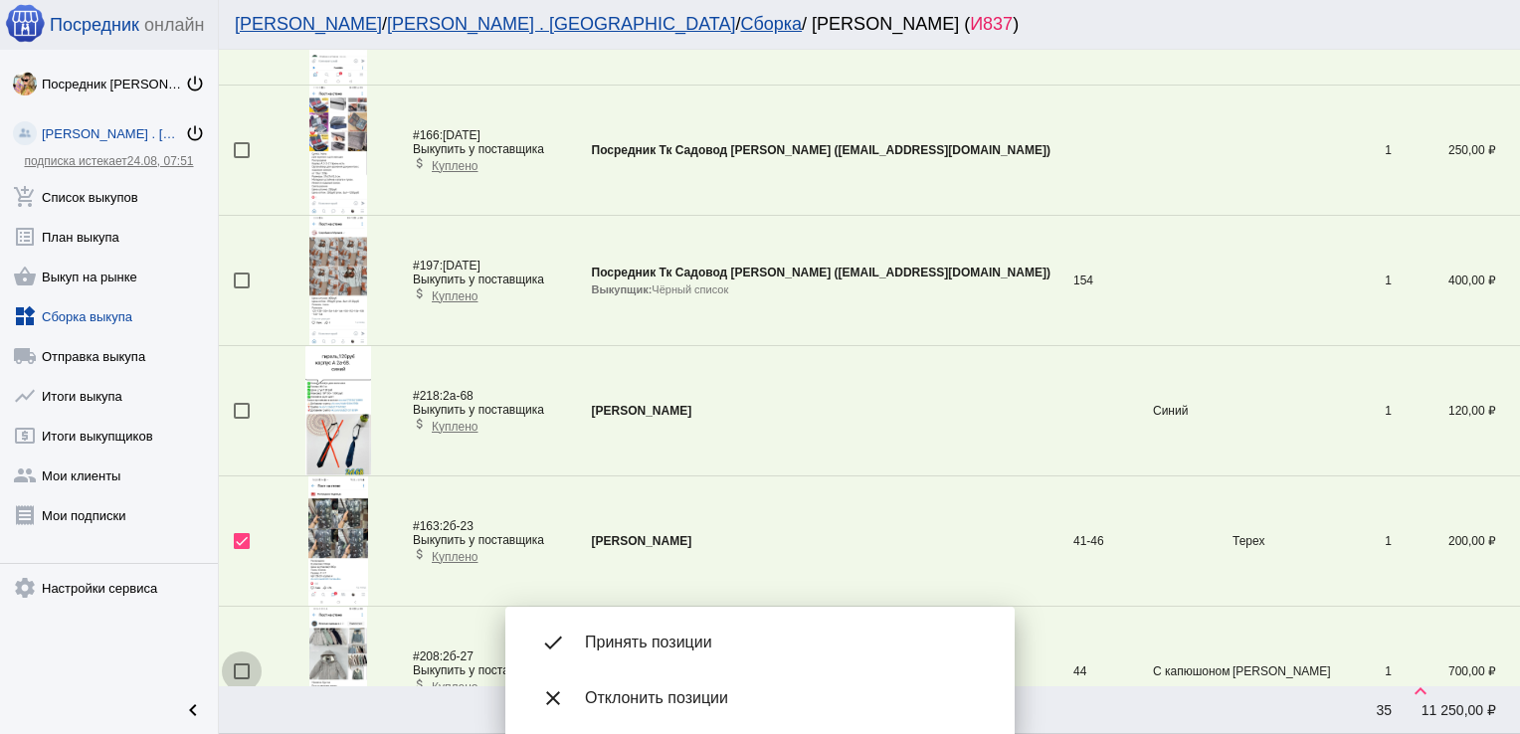
click at [239, 667] on div at bounding box center [242, 672] width 16 height 16
click at [241, 680] on input "checkbox" at bounding box center [241, 680] width 1 height 1
checkbox input "true"
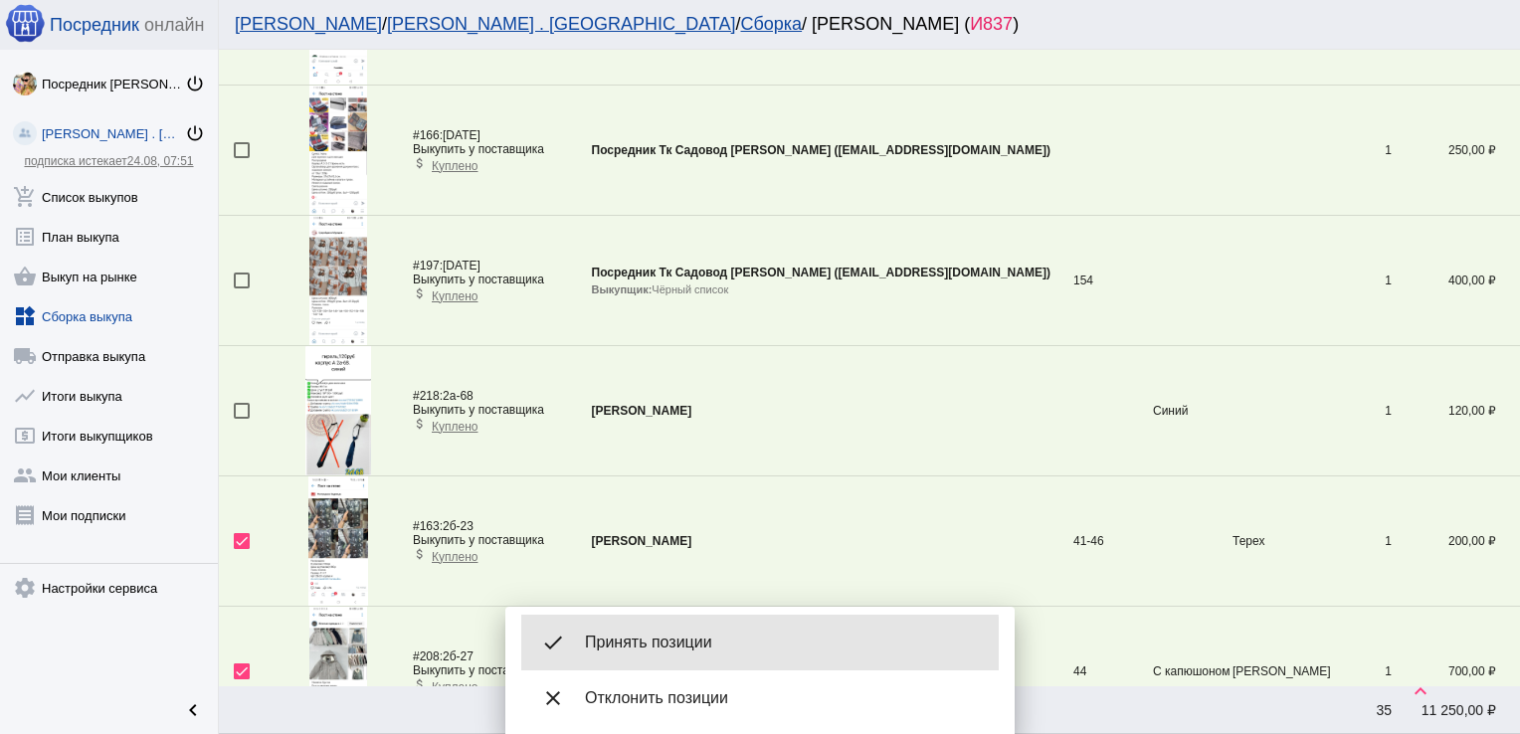
click at [645, 646] on span "Принять позиции" at bounding box center [784, 643] width 398 height 20
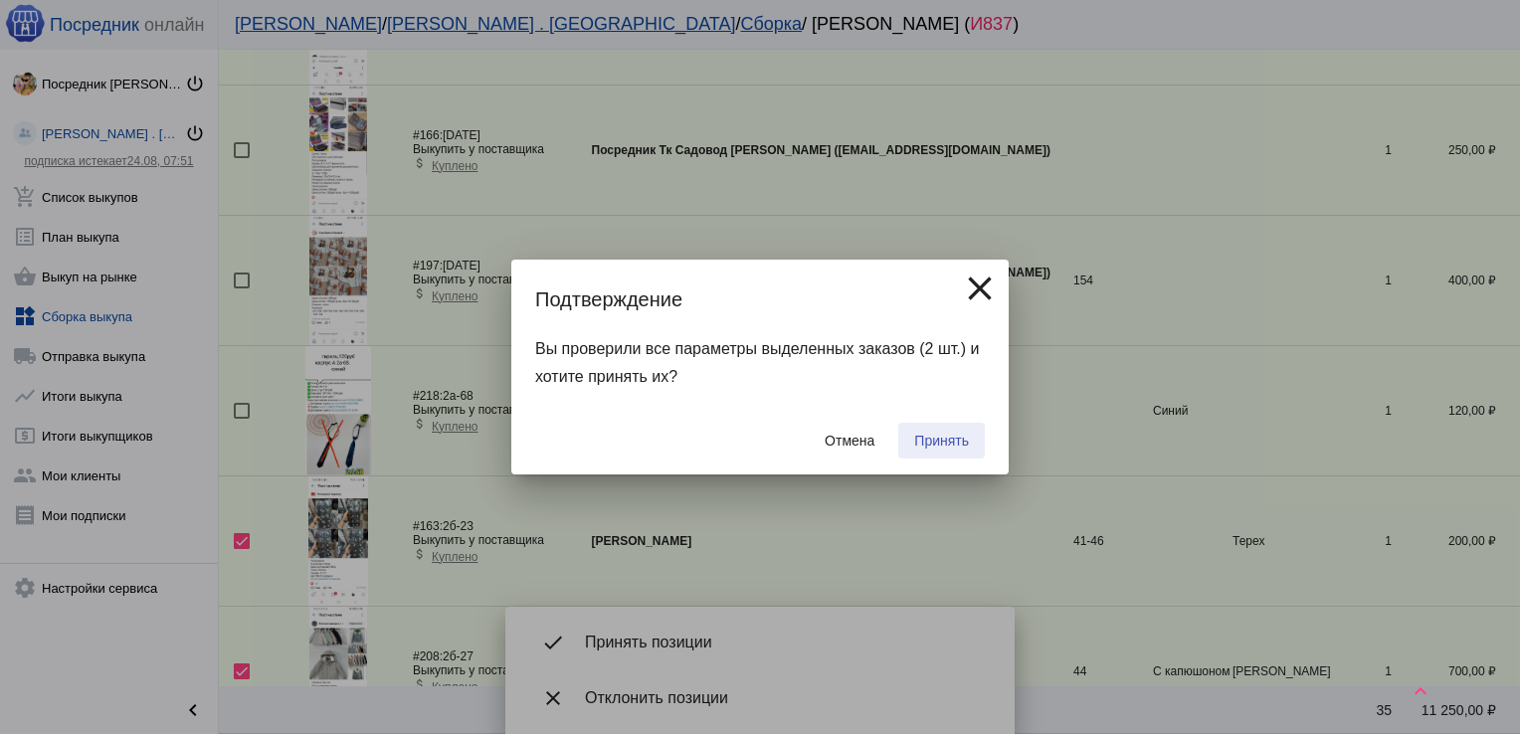
click at [937, 440] on span "Принять" at bounding box center [941, 441] width 55 height 16
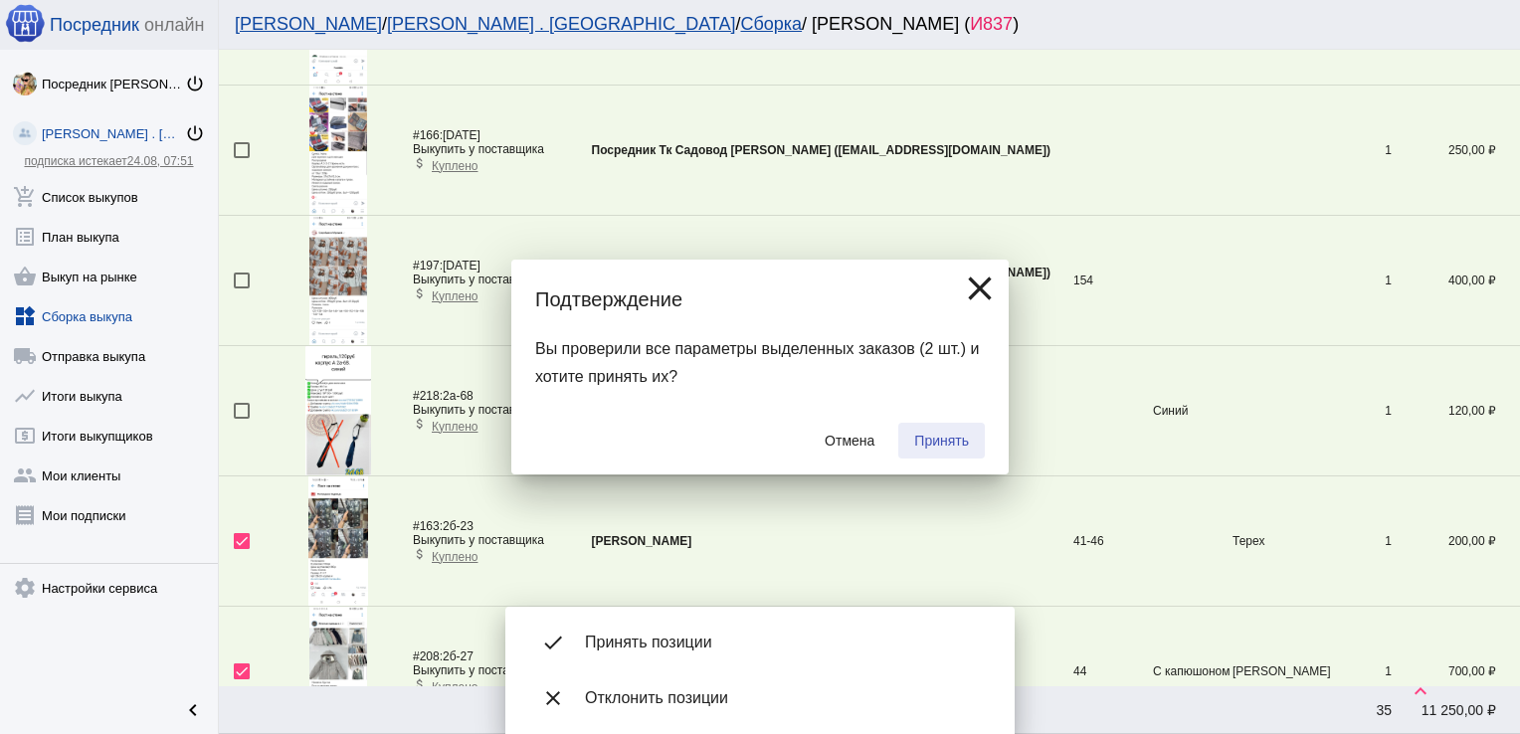
checkbox input "false"
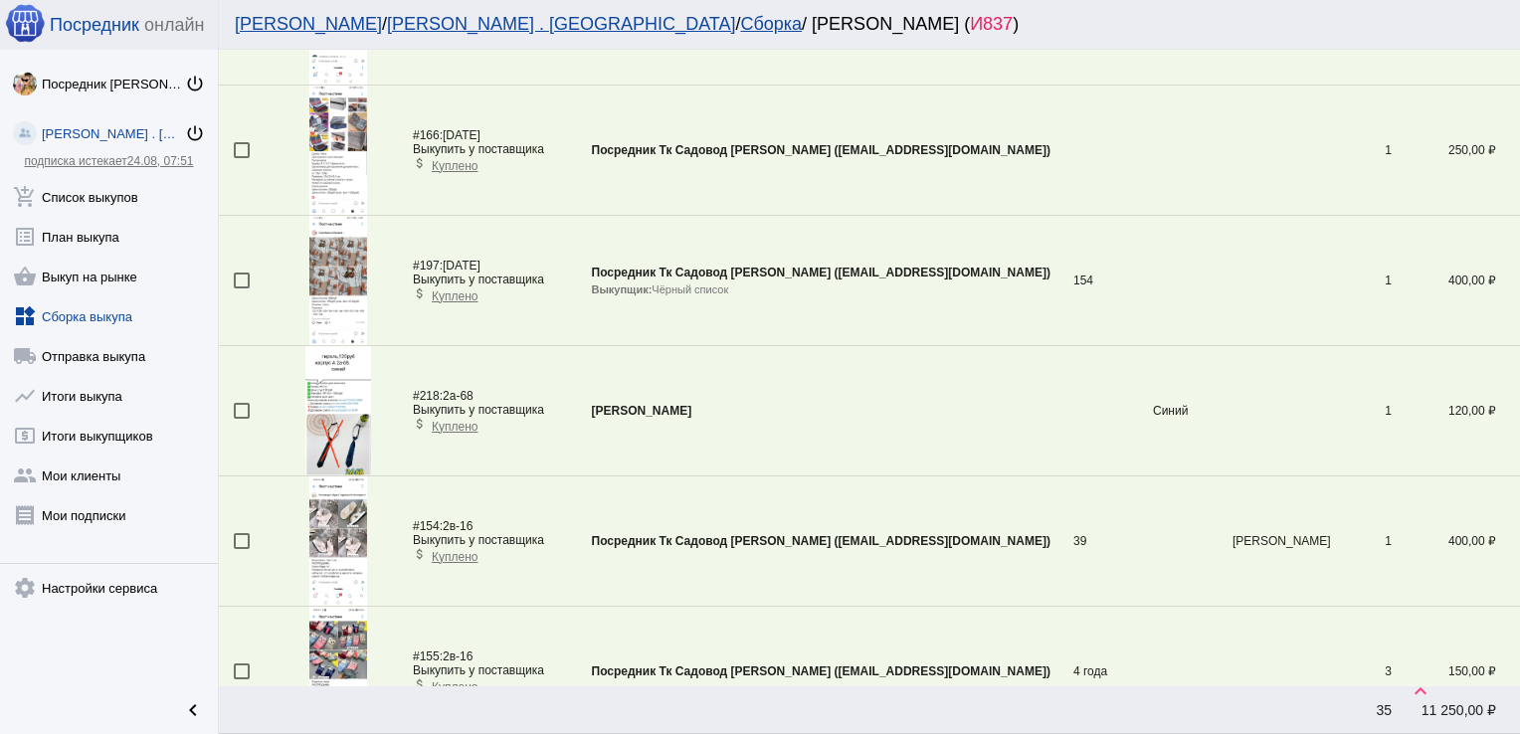
click at [242, 145] on div at bounding box center [242, 150] width 16 height 16
click at [242, 158] on input "checkbox" at bounding box center [241, 158] width 1 height 1
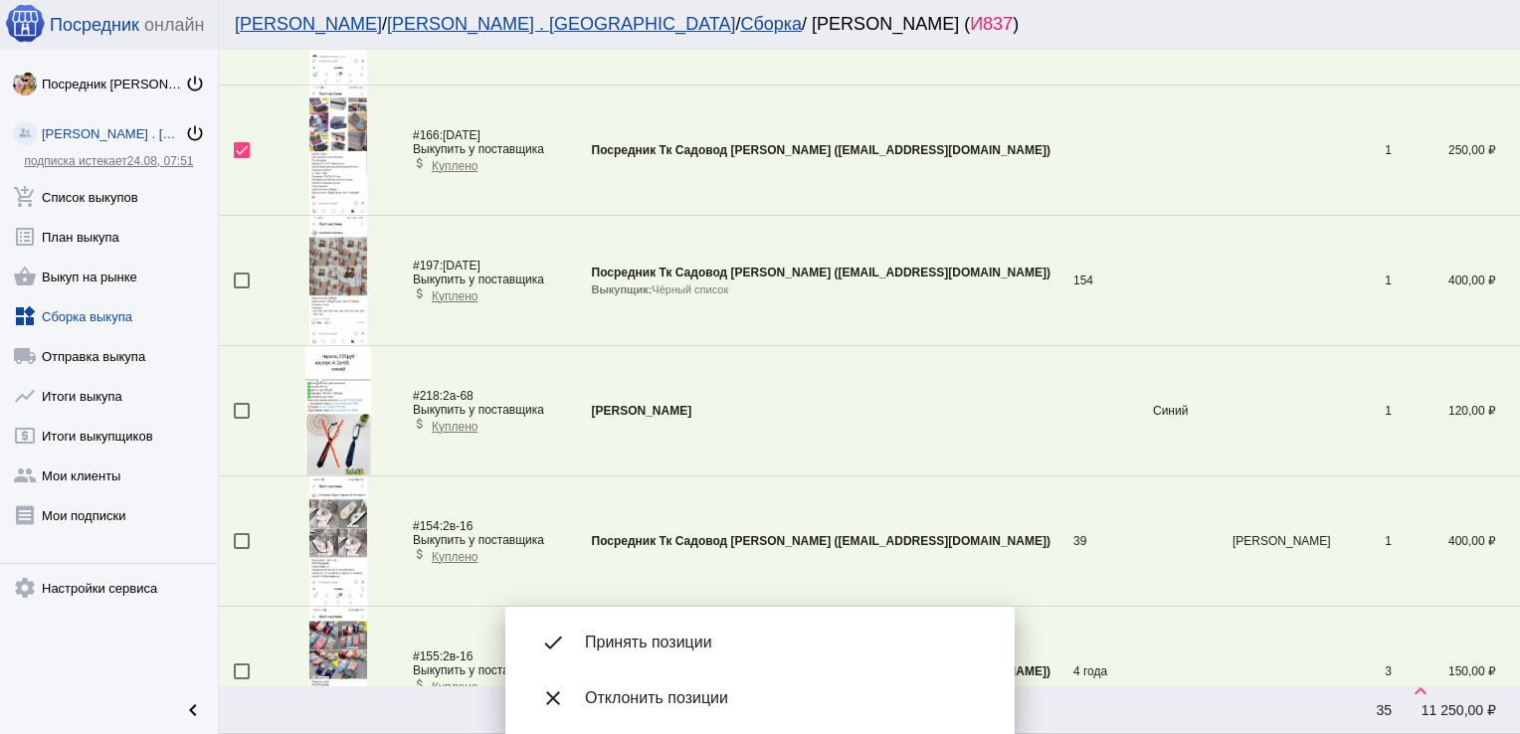
click at [673, 639] on span "Принять позиции" at bounding box center [784, 643] width 398 height 20
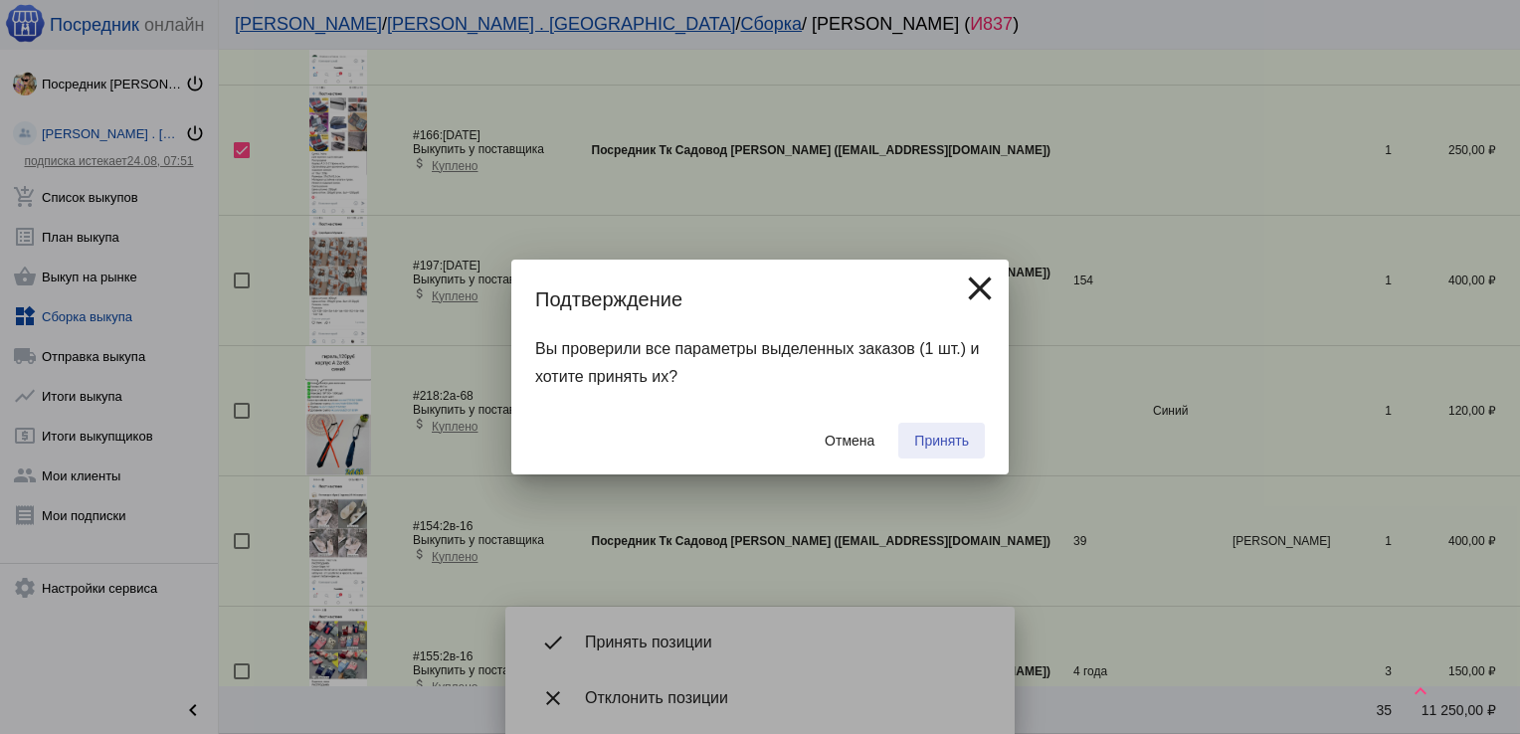
click at [936, 443] on span "Принять" at bounding box center [941, 441] width 55 height 16
checkbox input "false"
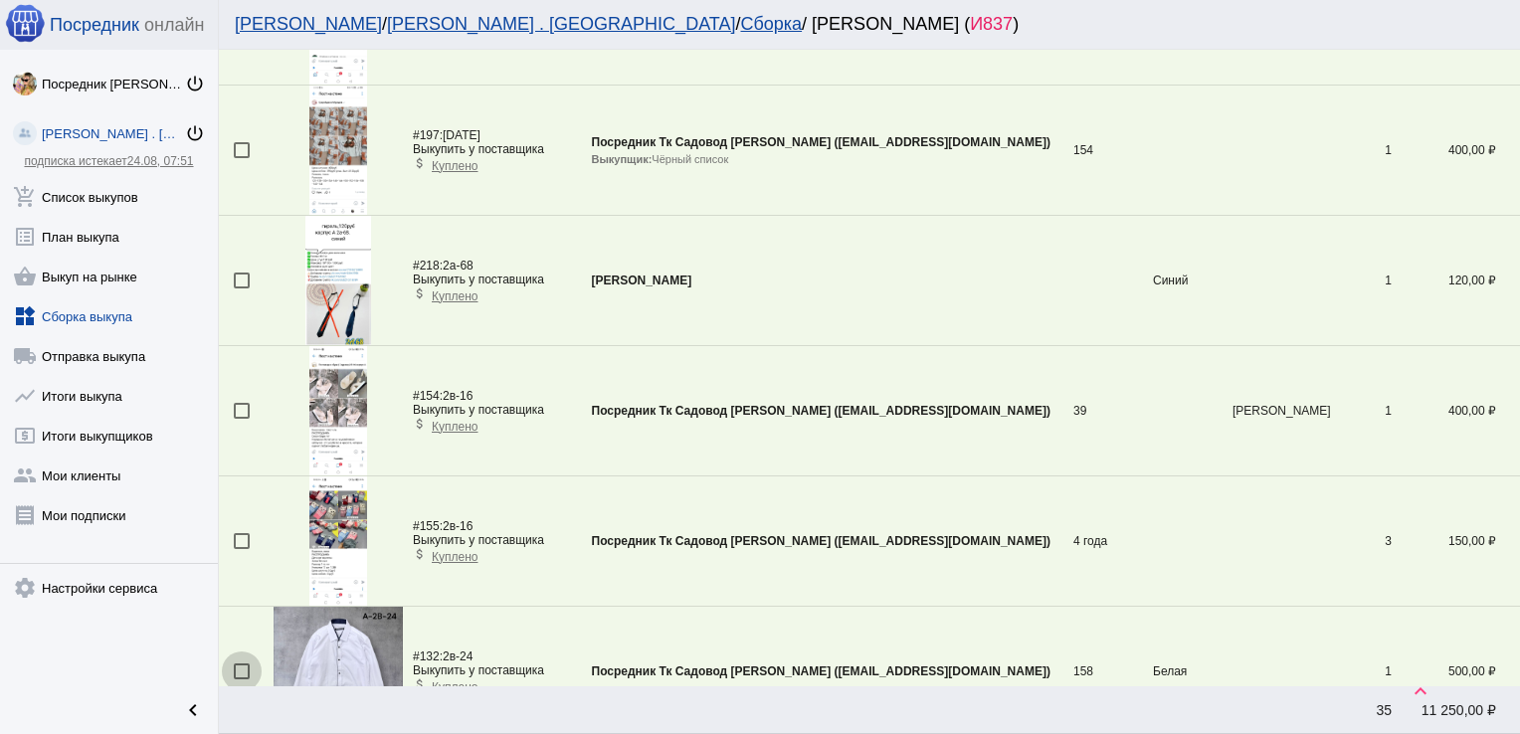
click at [239, 664] on div at bounding box center [242, 672] width 16 height 16
click at [241, 680] on input "checkbox" at bounding box center [241, 680] width 1 height 1
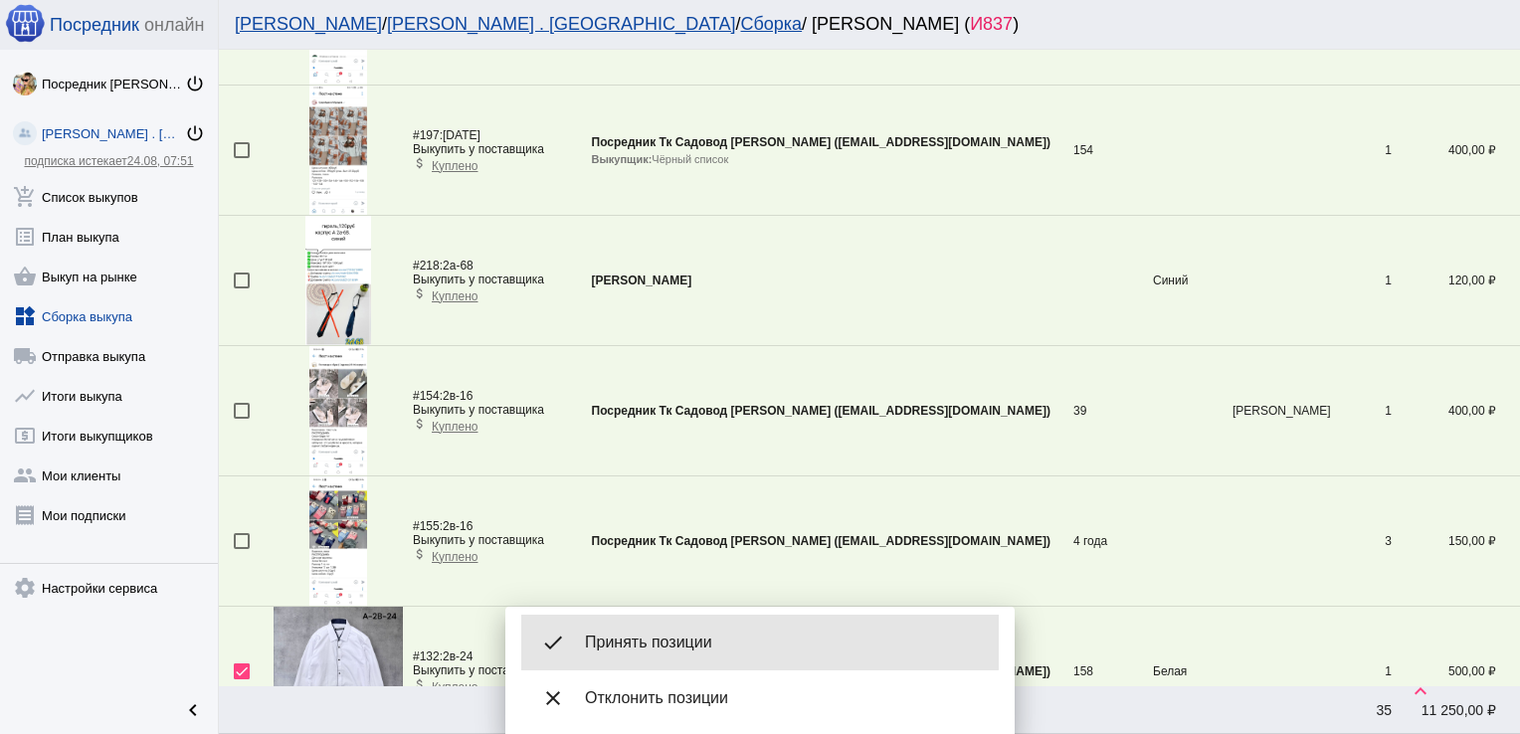
click at [683, 634] on span "Принять позиции" at bounding box center [784, 643] width 398 height 20
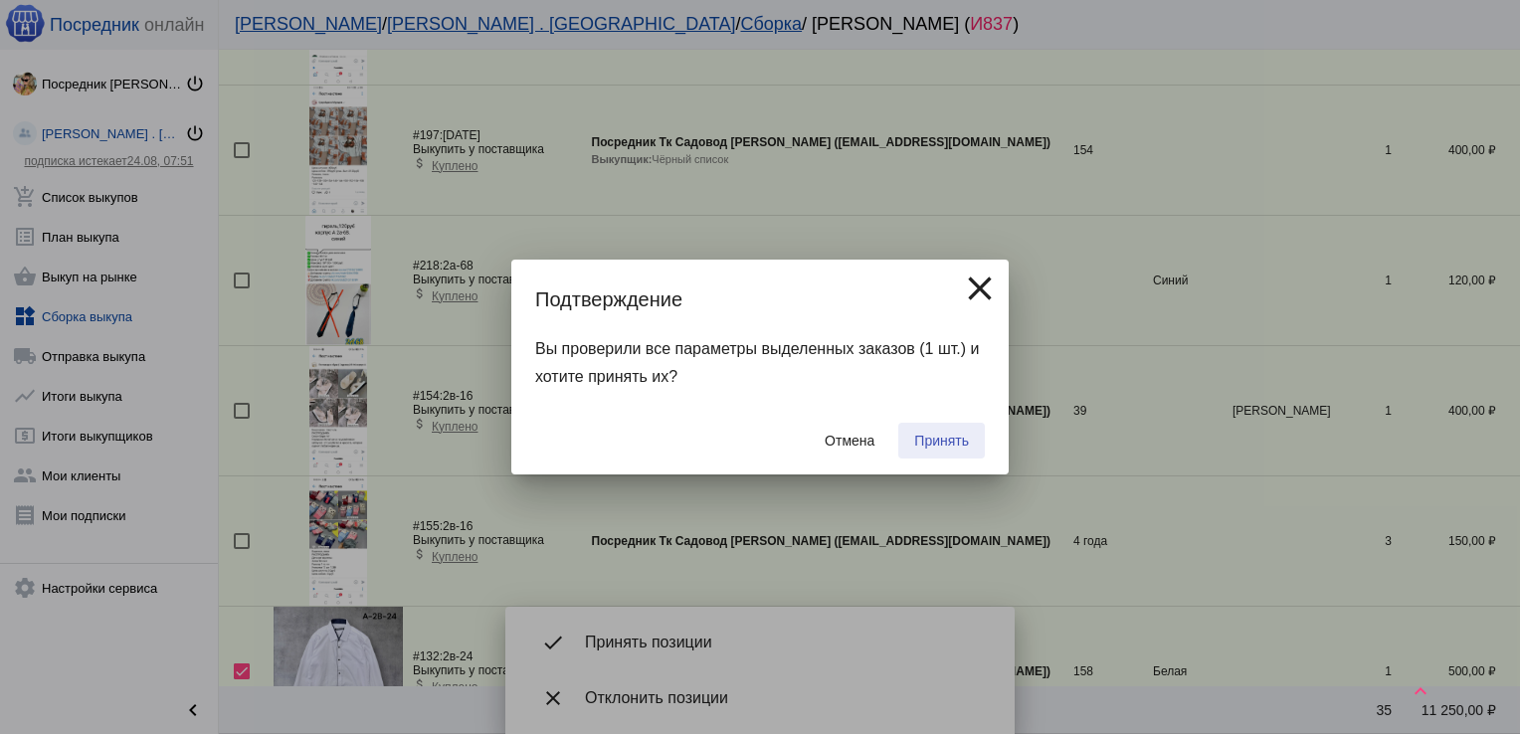
click at [939, 434] on span "Принять" at bounding box center [941, 441] width 55 height 16
checkbox input "false"
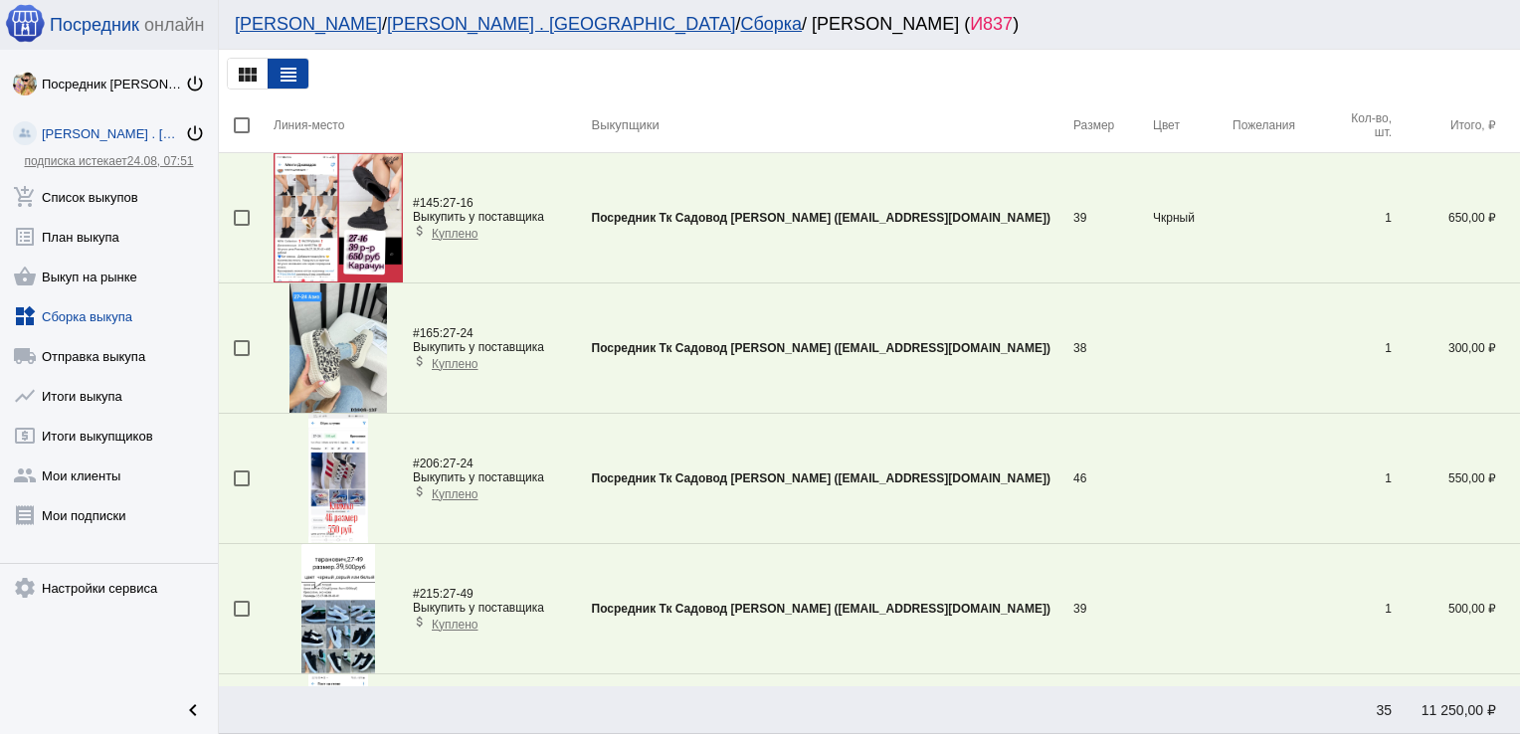
scroll to position [1110, 0]
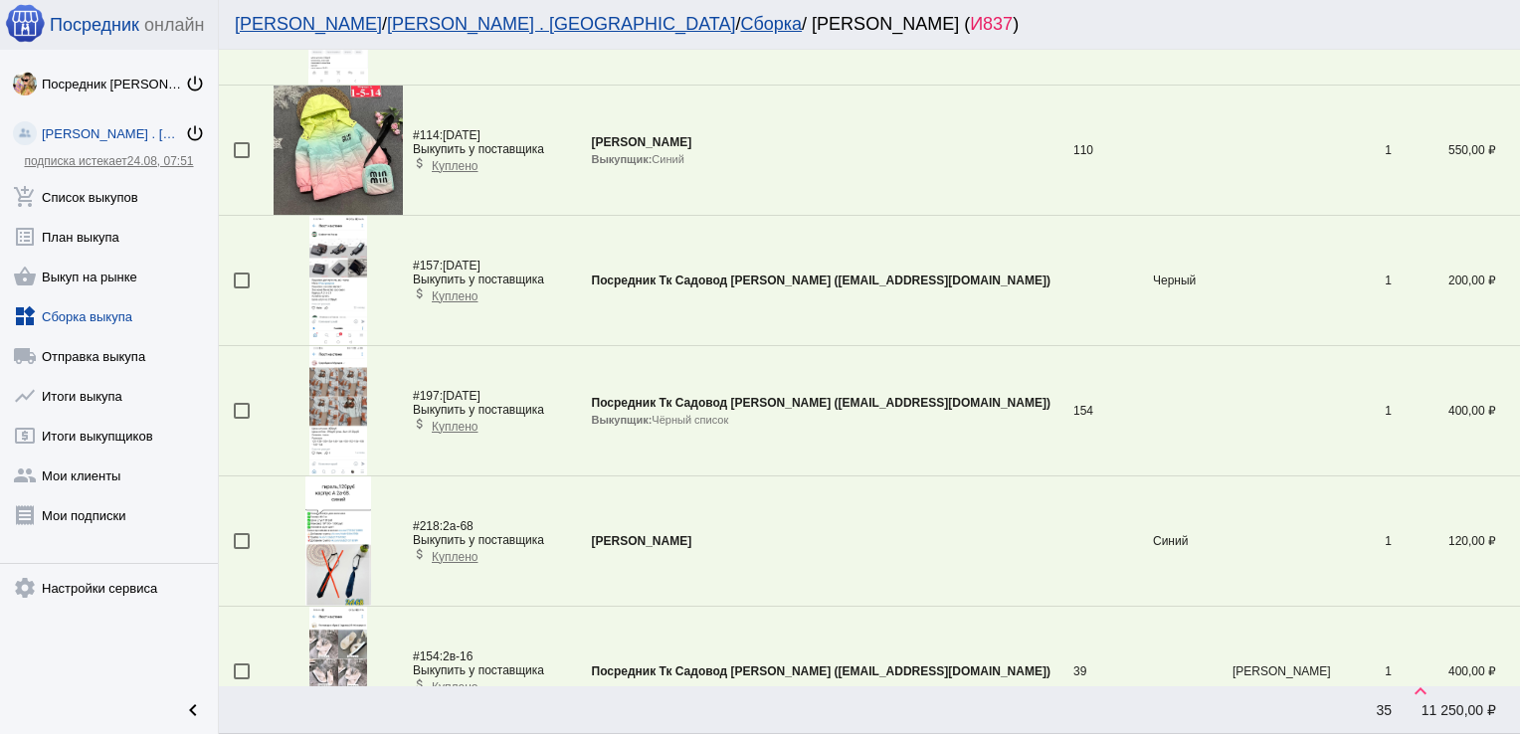
click at [239, 412] on div at bounding box center [242, 411] width 16 height 16
click at [241, 419] on input "checkbox" at bounding box center [241, 419] width 1 height 1
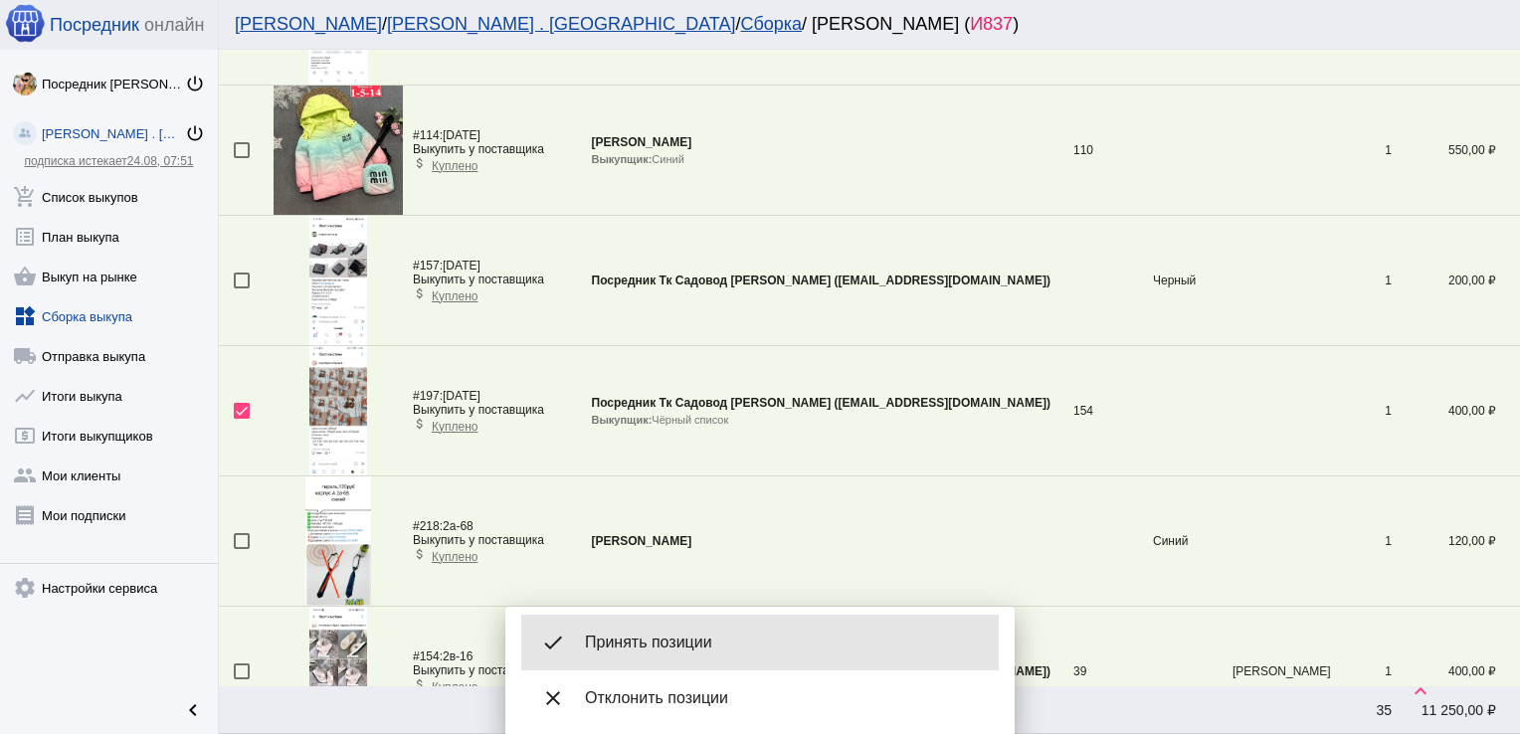
click at [665, 641] on span "Принять позиции" at bounding box center [784, 643] width 398 height 20
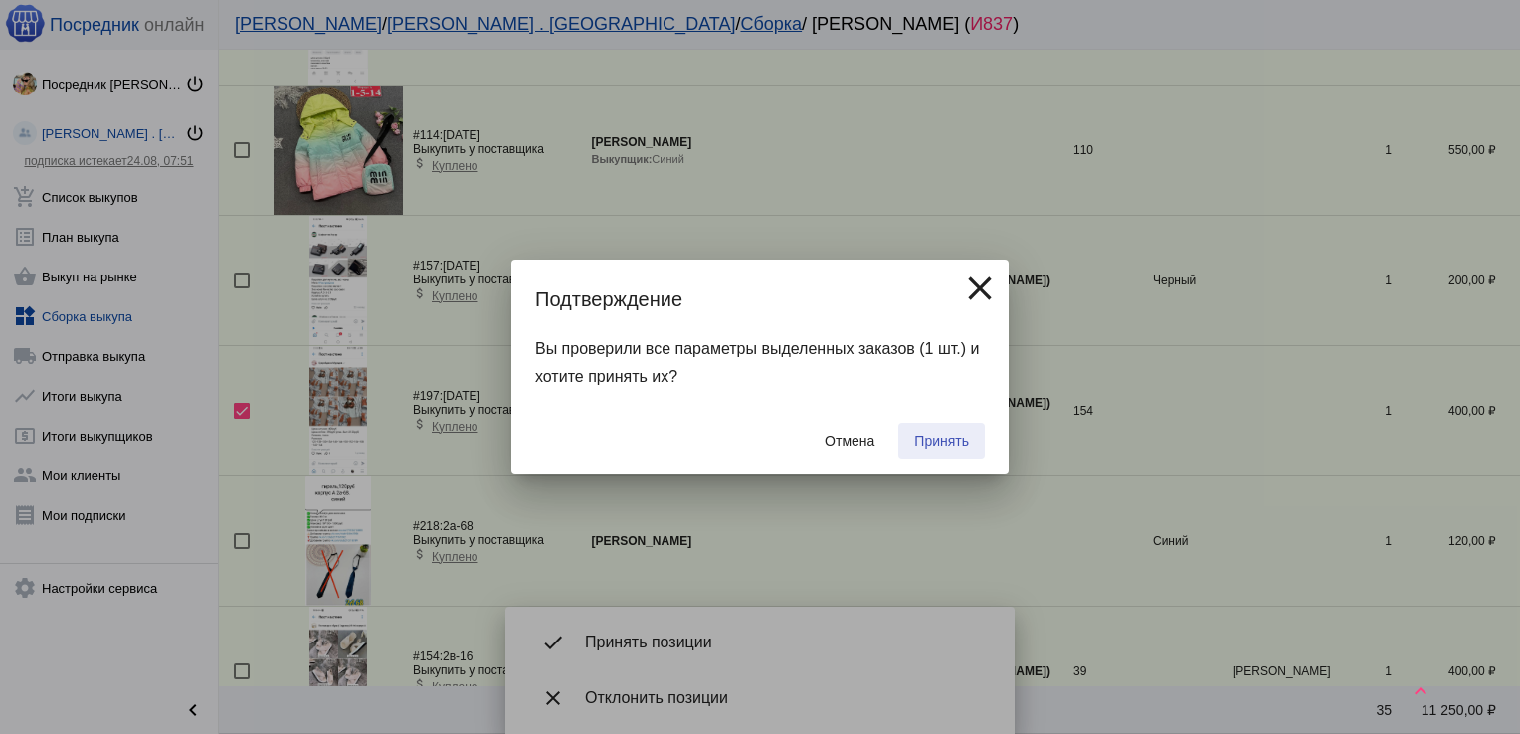
click at [940, 432] on button "Принять" at bounding box center [941, 441] width 87 height 36
checkbox input "false"
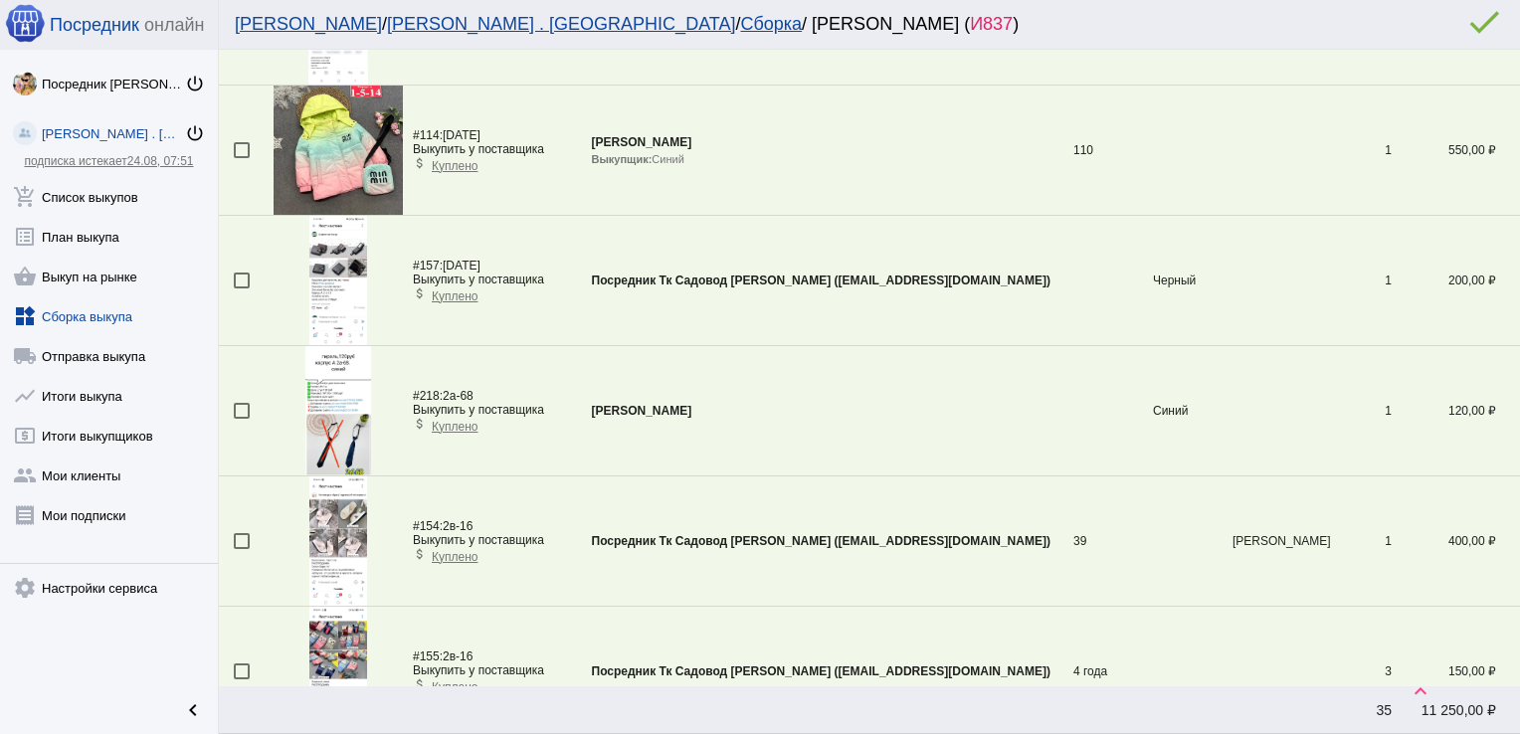
scroll to position [1501, 0]
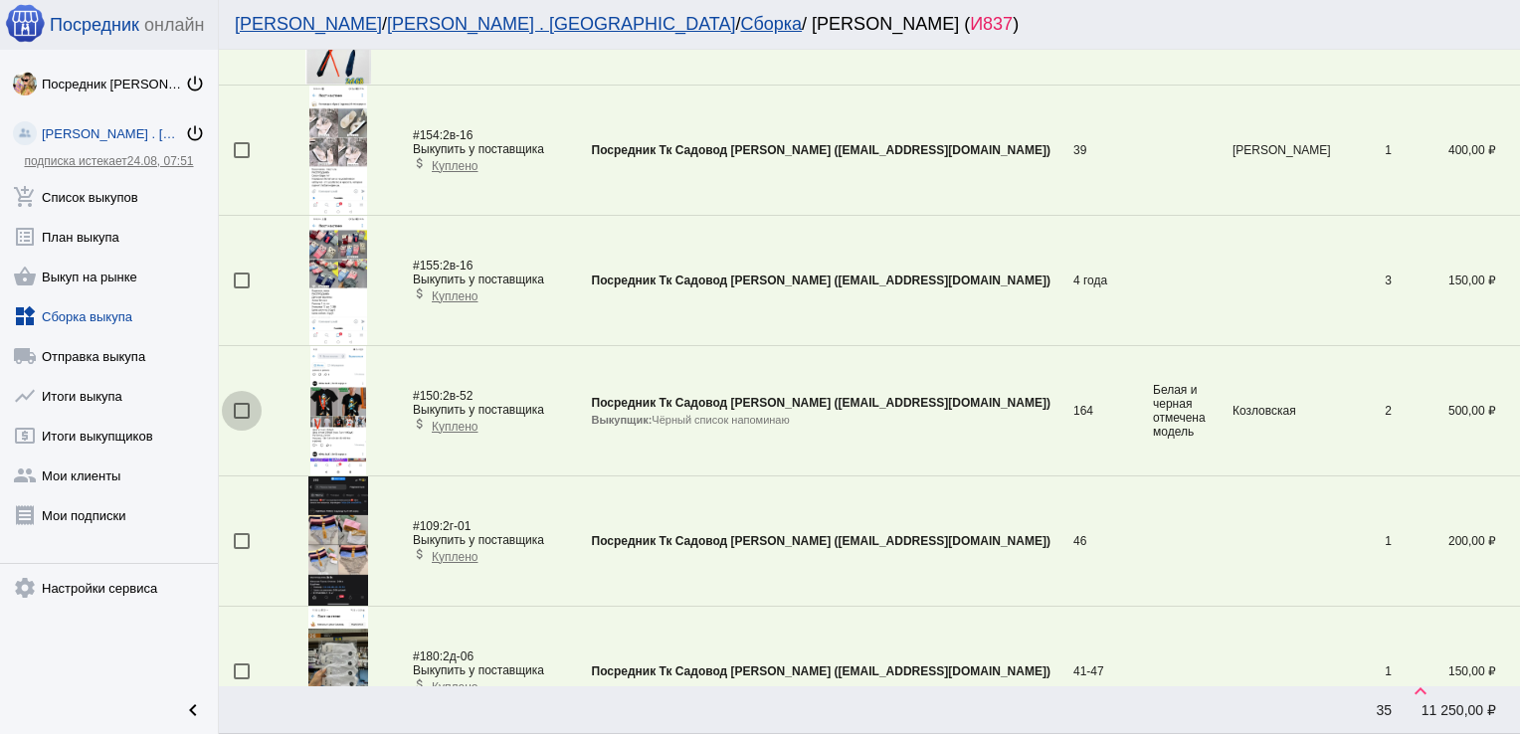
click at [243, 412] on div at bounding box center [242, 411] width 16 height 16
click at [242, 419] on input "checkbox" at bounding box center [241, 419] width 1 height 1
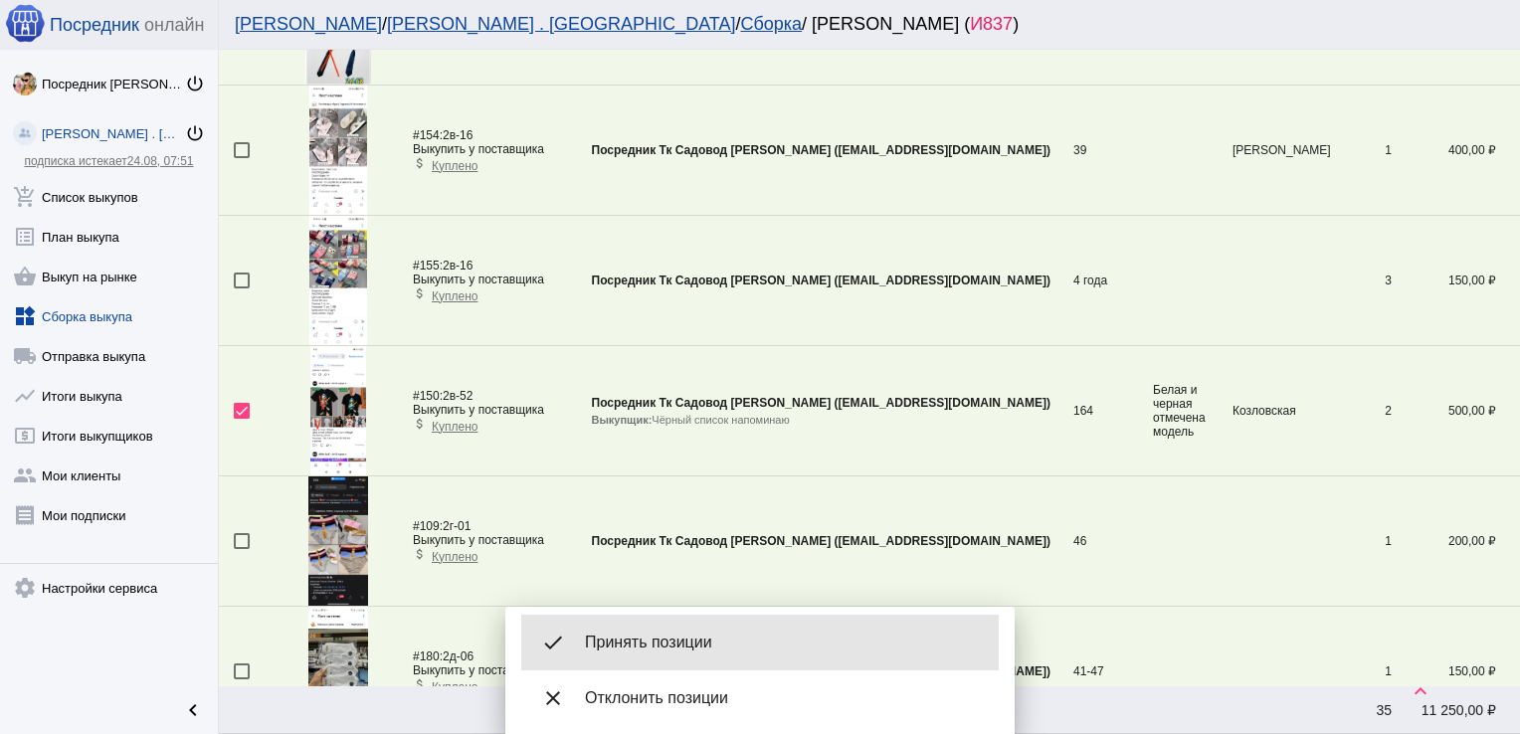
click at [666, 645] on span "Принять позиции" at bounding box center [784, 643] width 398 height 20
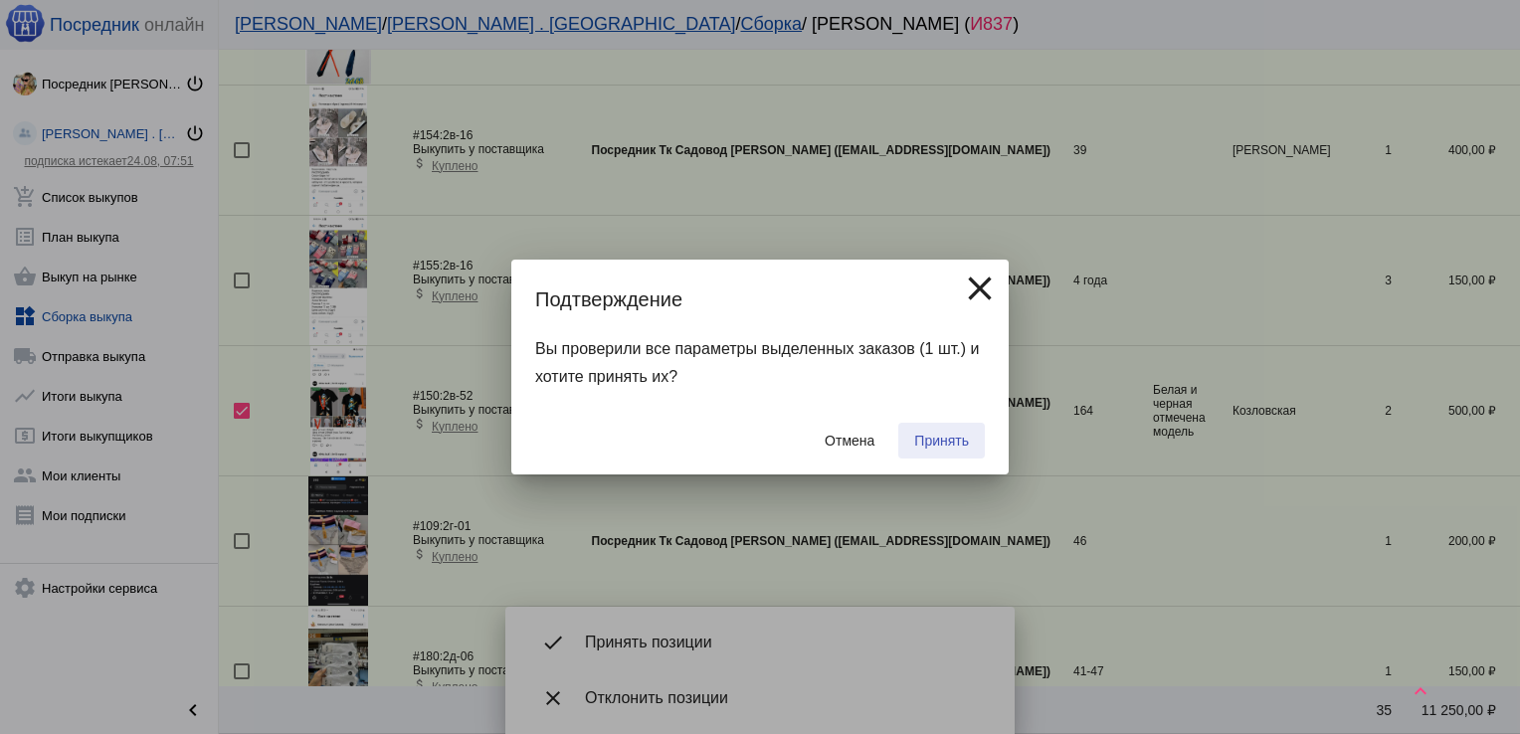
click at [939, 440] on span "Принять" at bounding box center [941, 441] width 55 height 16
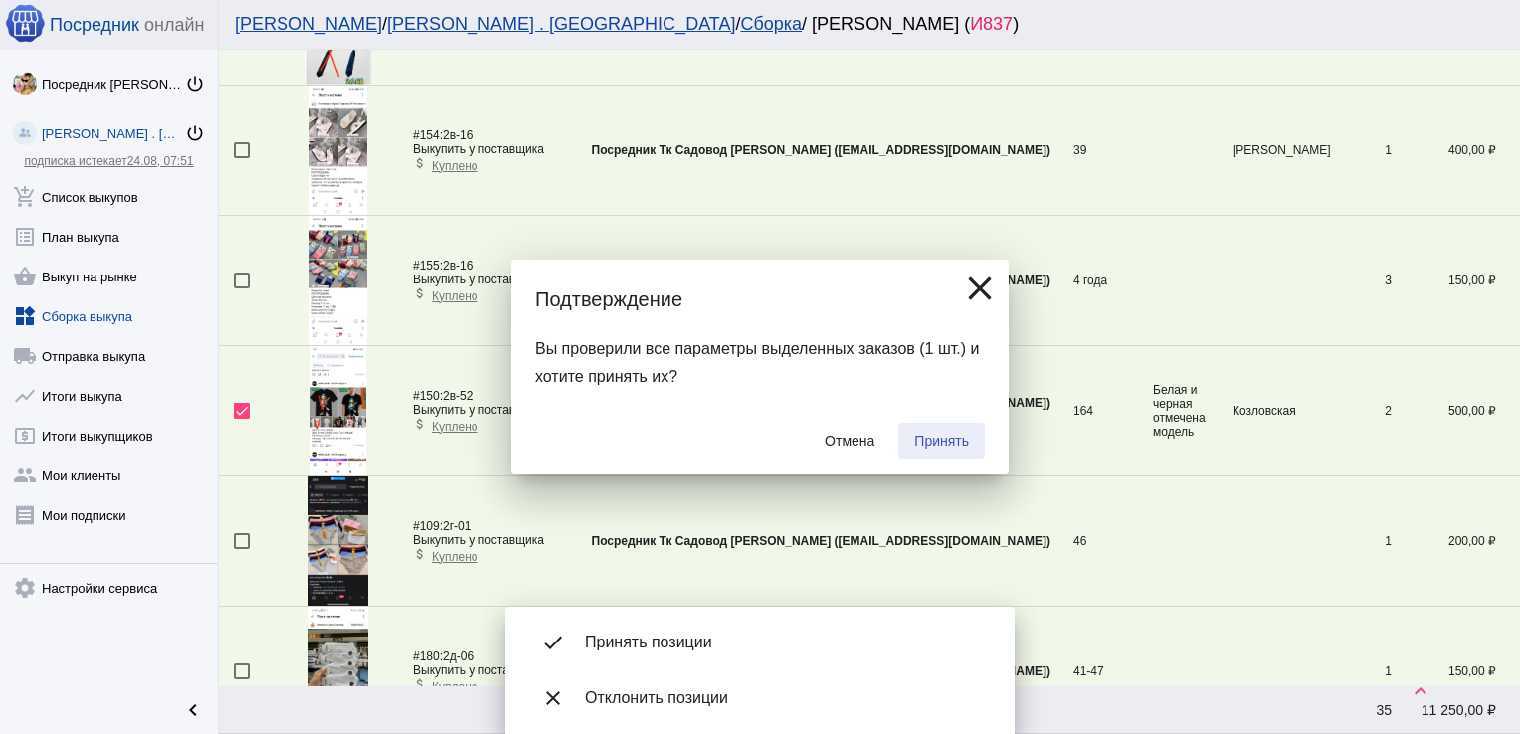
checkbox input "false"
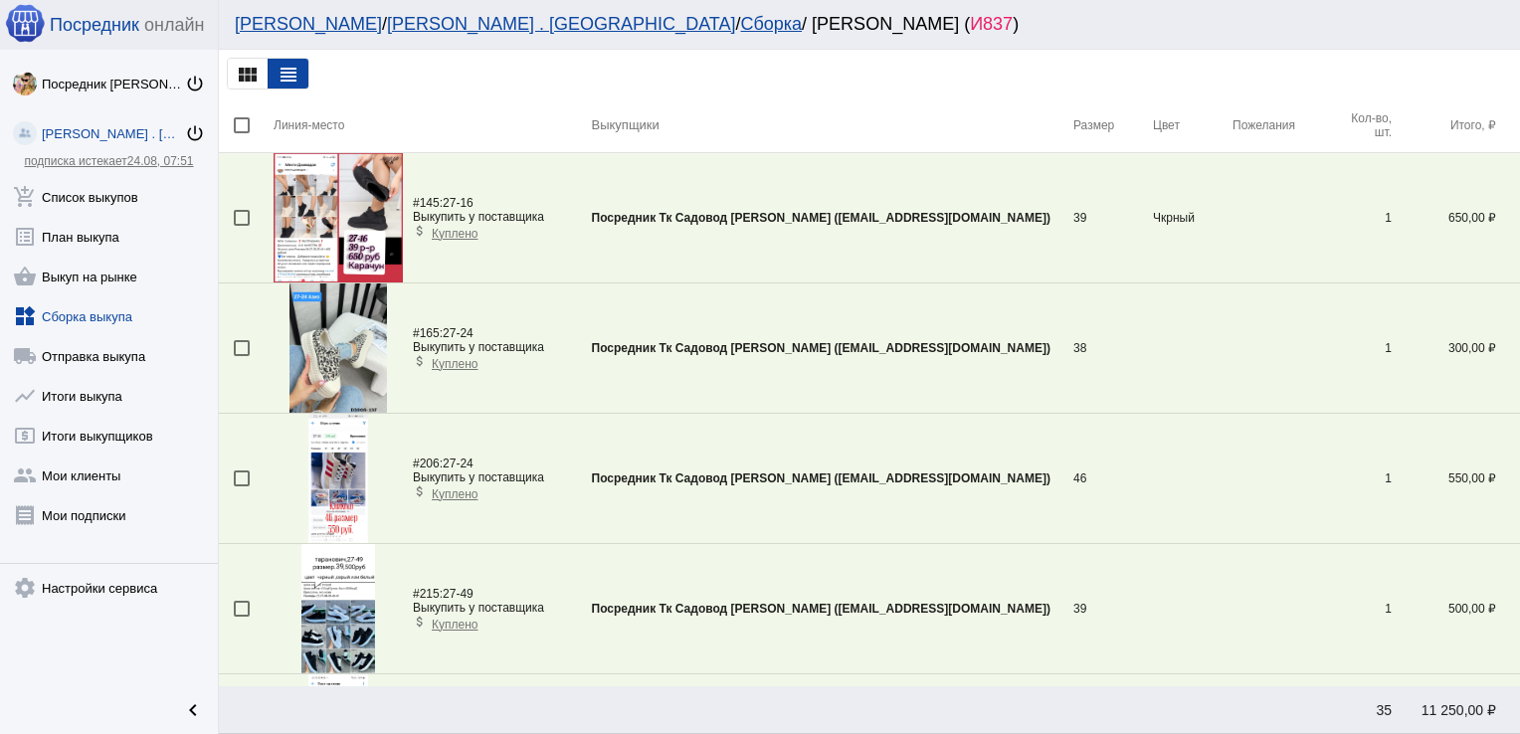
scroll to position [2412, 0]
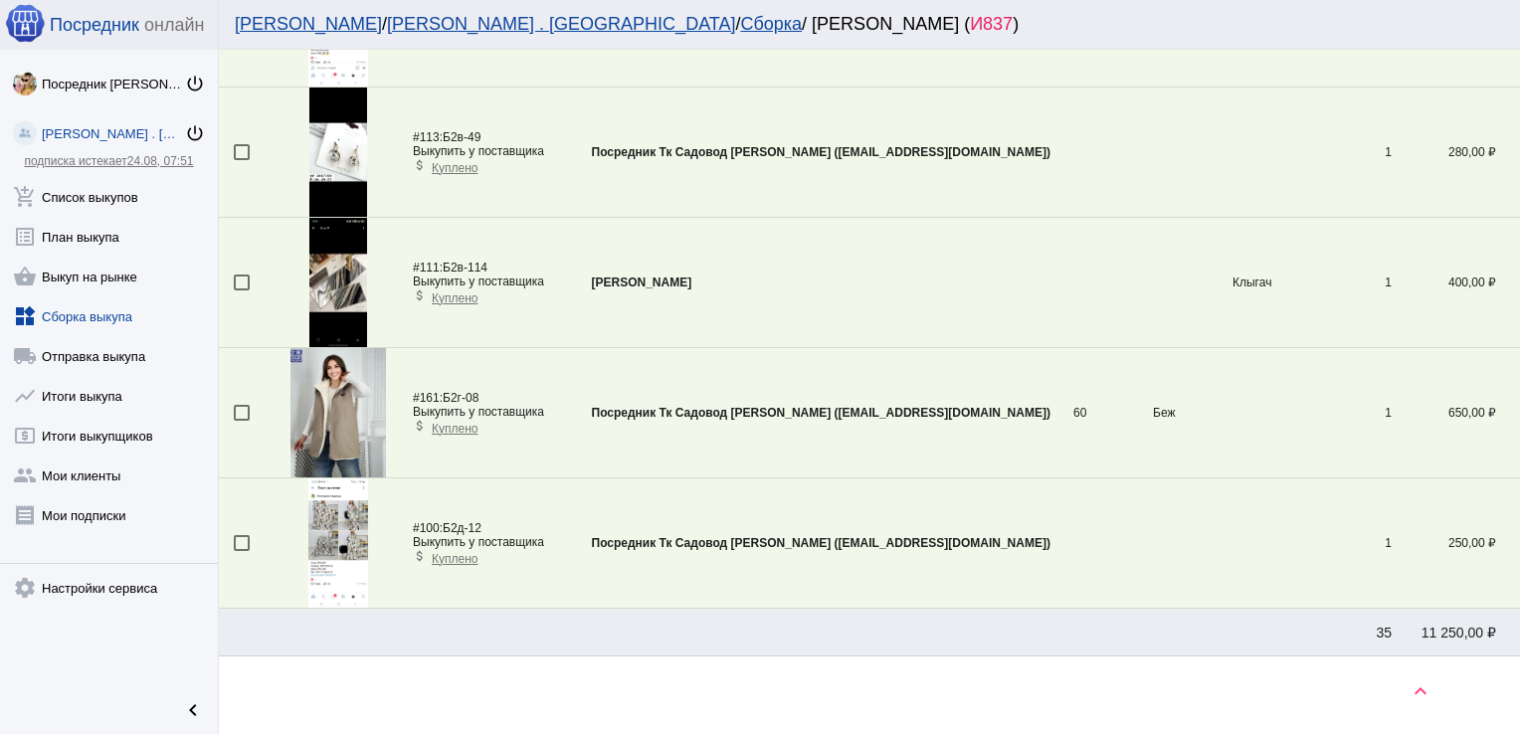
click at [243, 405] on div at bounding box center [242, 413] width 16 height 16
click at [242, 421] on input "checkbox" at bounding box center [241, 421] width 1 height 1
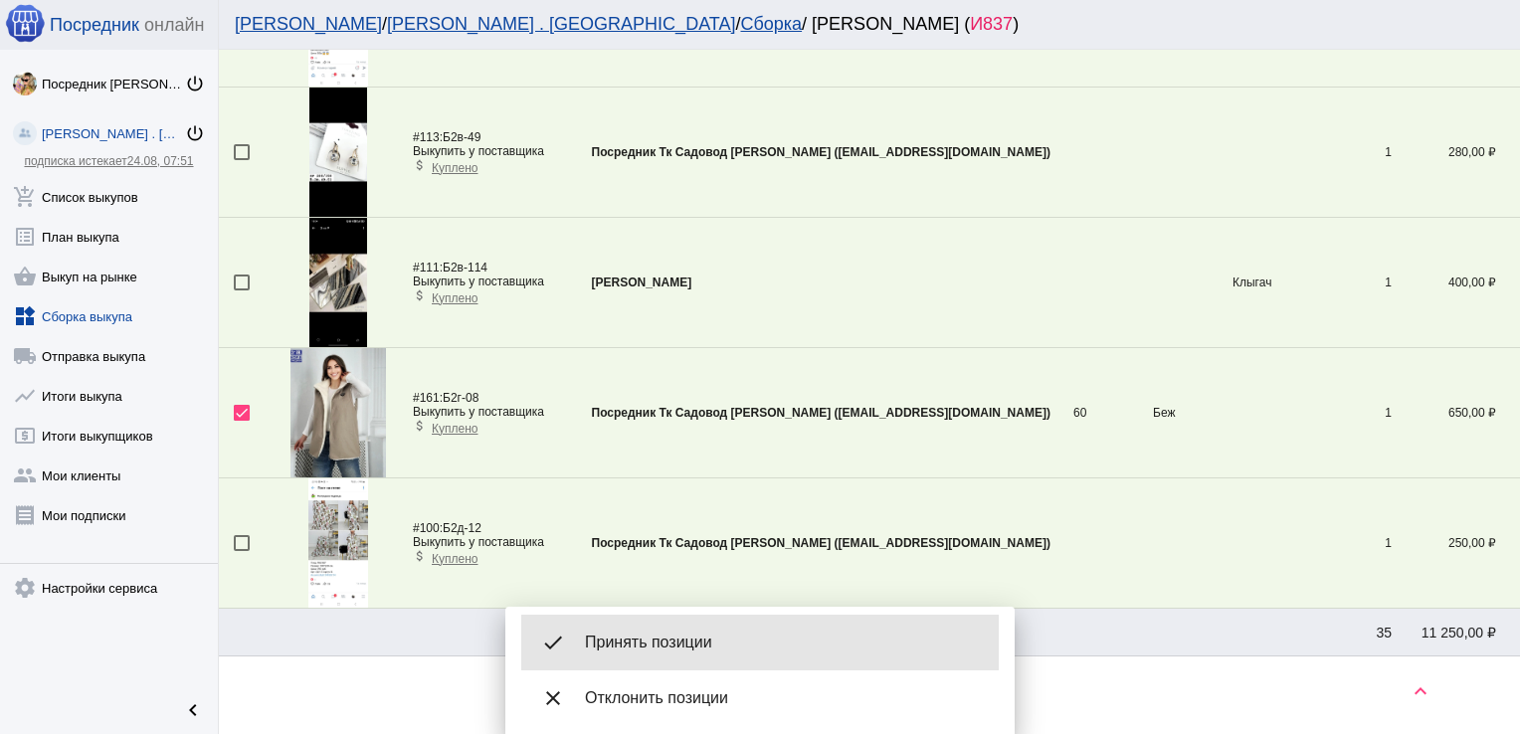
click at [730, 640] on span "Принять позиции" at bounding box center [784, 643] width 398 height 20
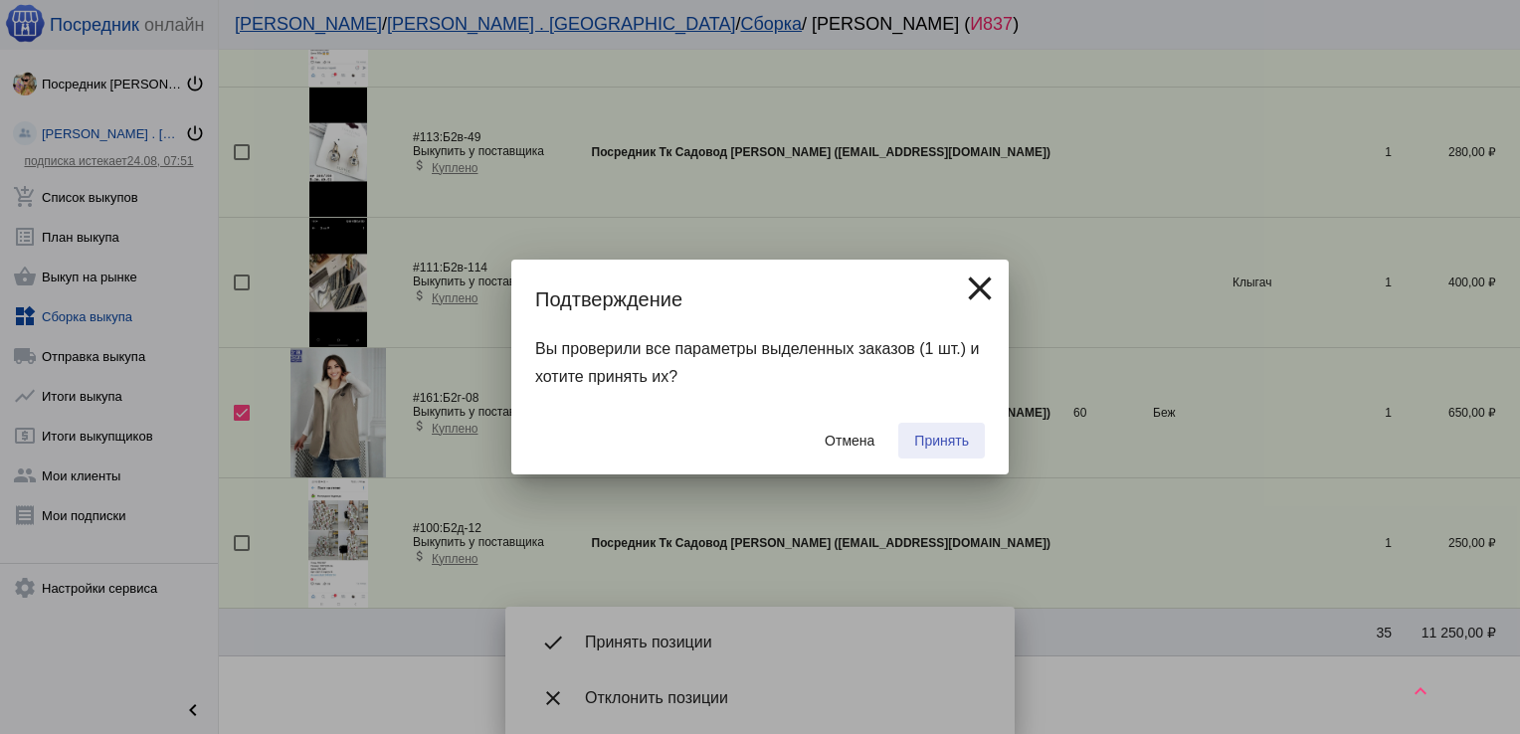
click at [939, 440] on span "Принять" at bounding box center [941, 441] width 55 height 16
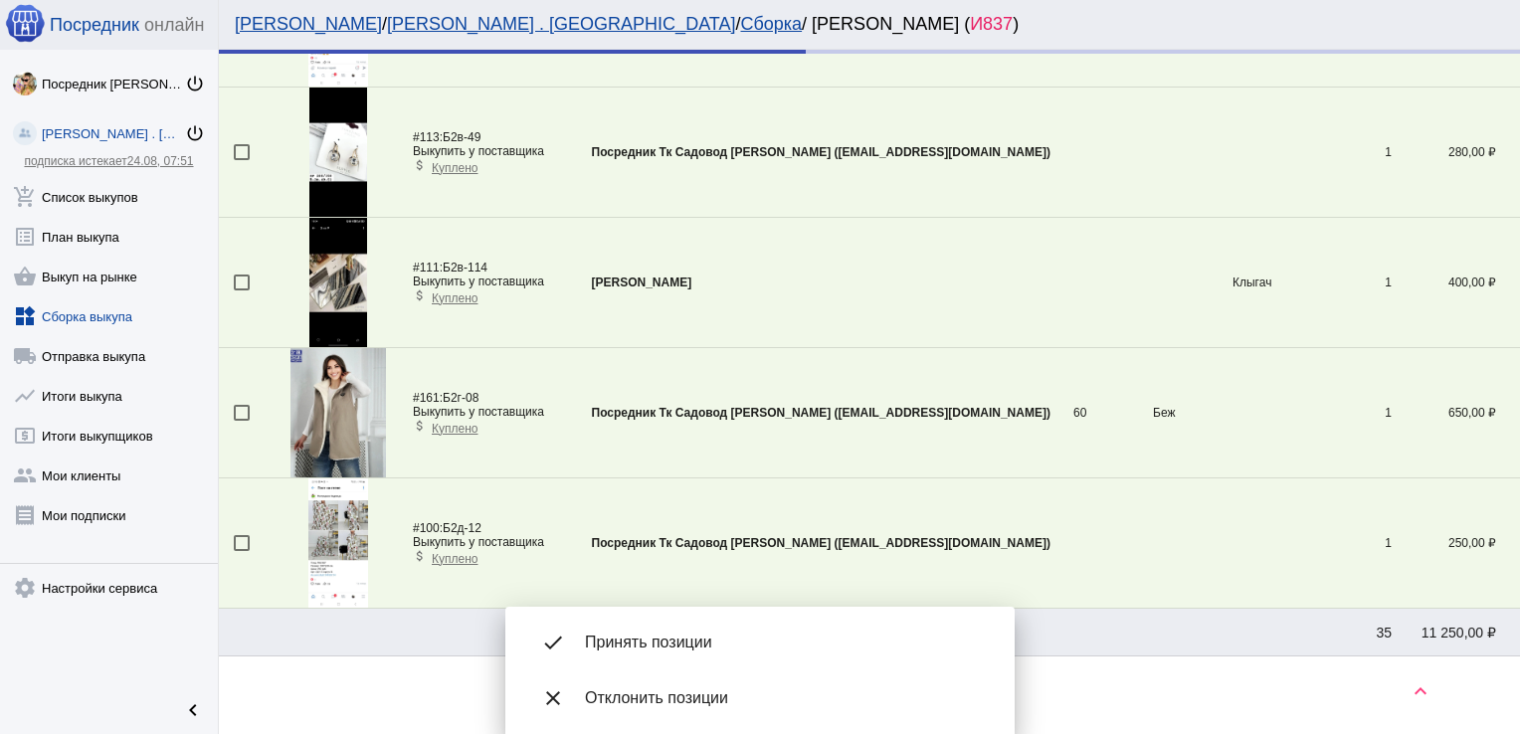
checkbox input "false"
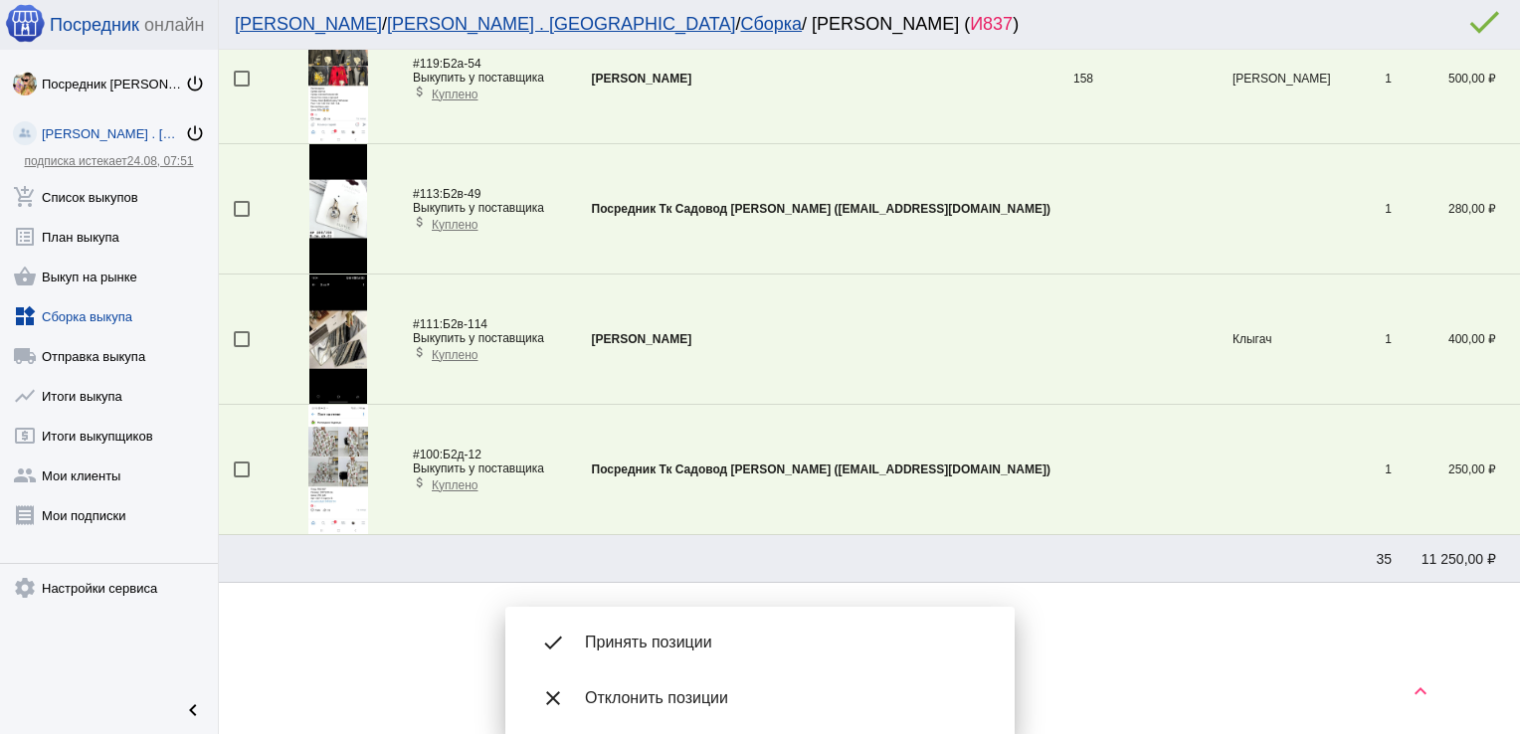
scroll to position [2349, 0]
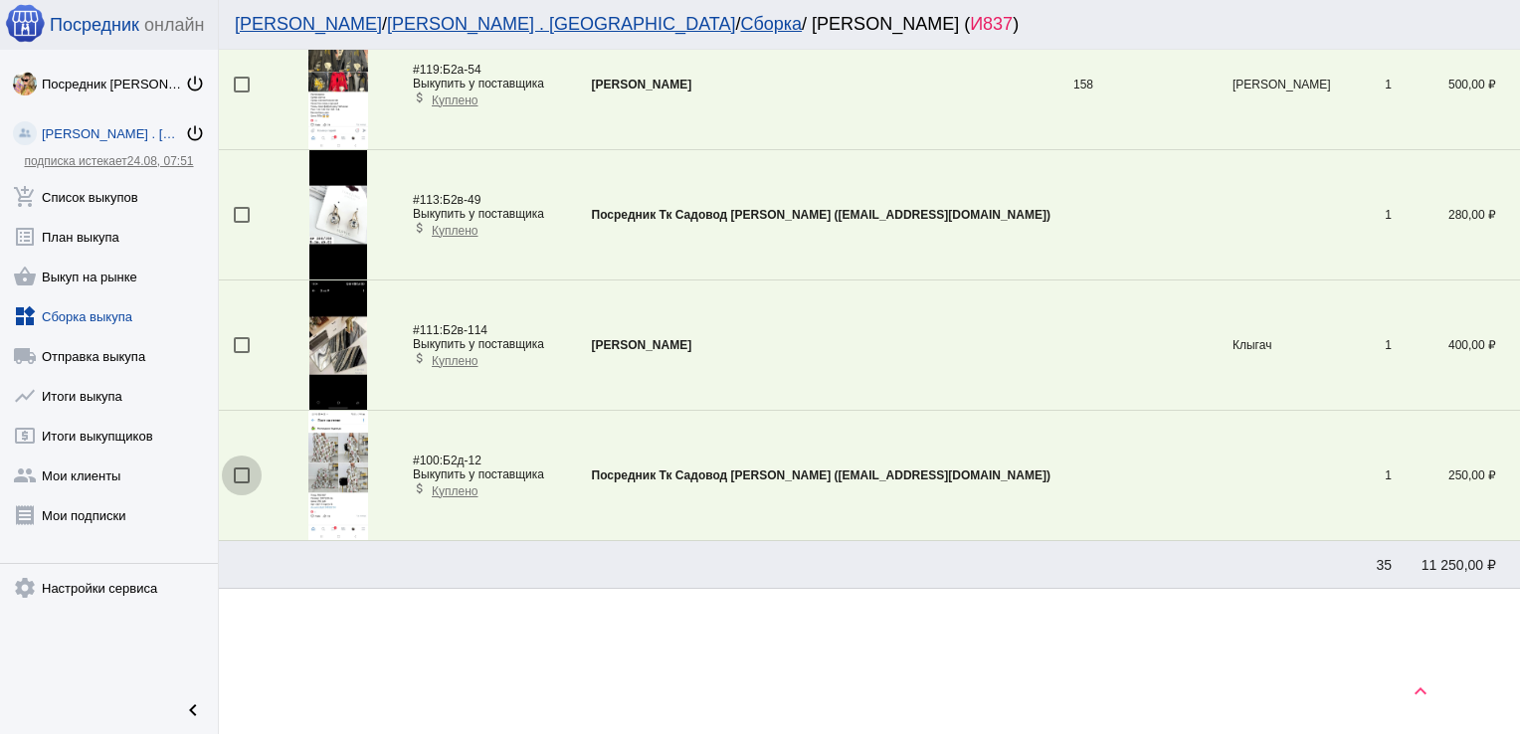
click at [238, 472] on div at bounding box center [242, 476] width 16 height 16
click at [241, 484] on input "checkbox" at bounding box center [241, 484] width 1 height 1
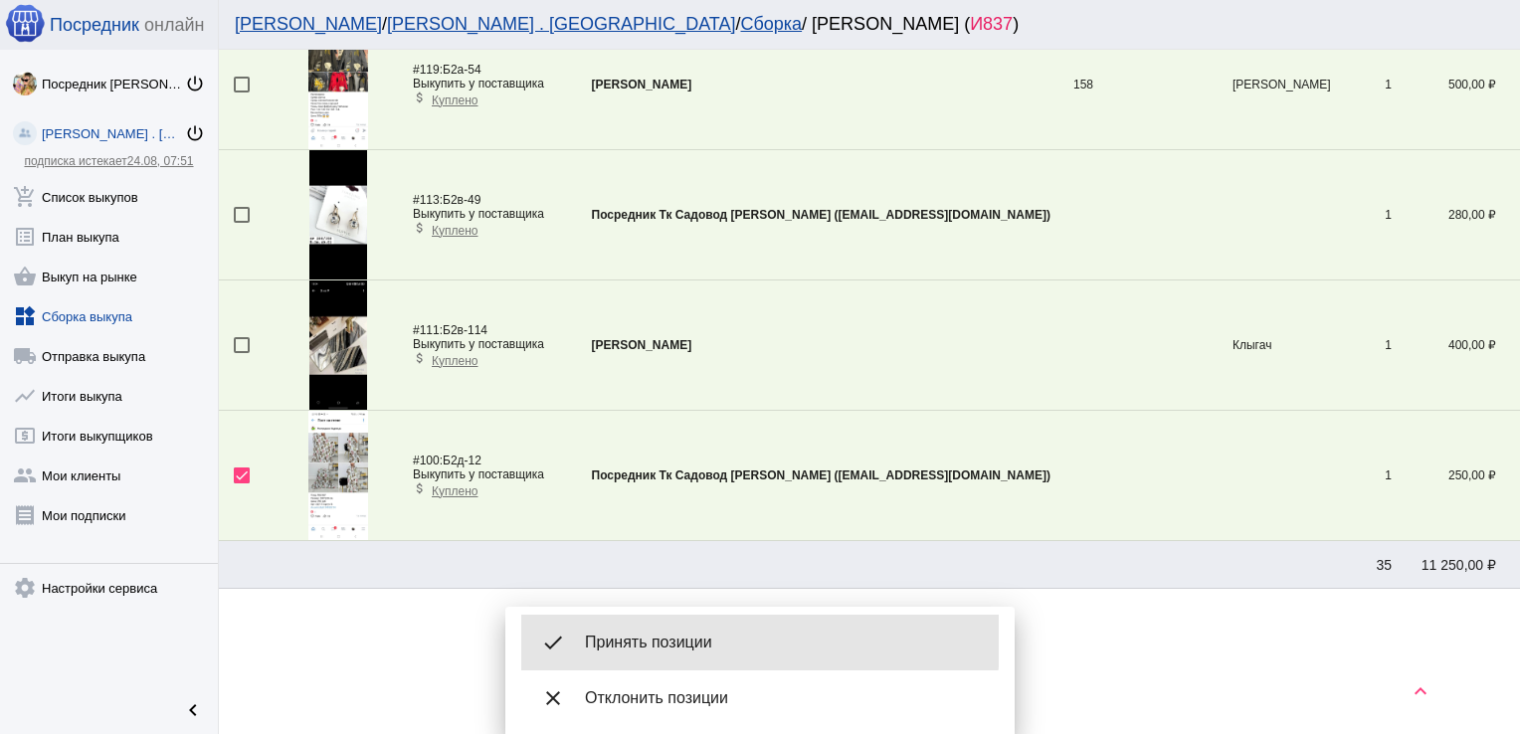
click at [667, 641] on span "Принять позиции" at bounding box center [784, 643] width 398 height 20
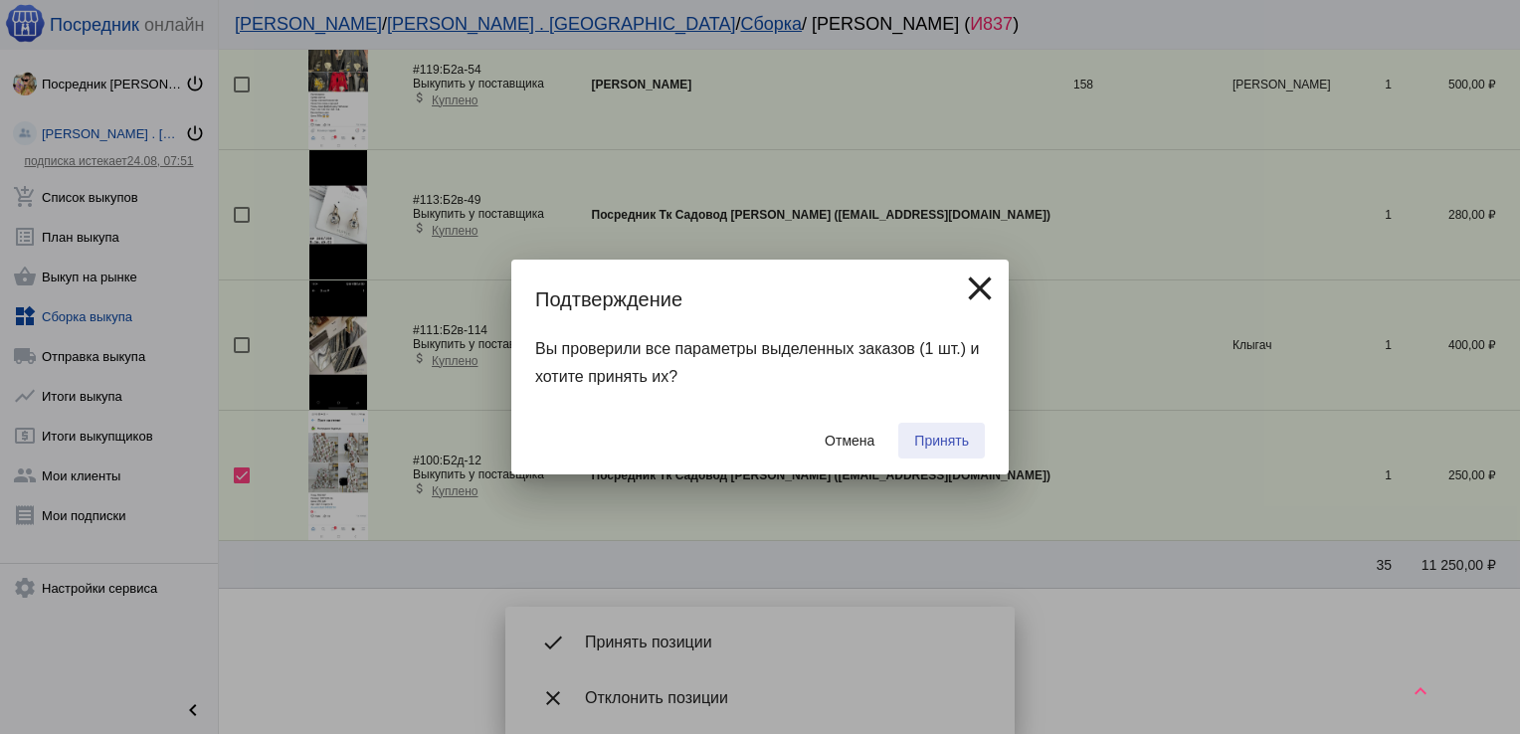
click at [935, 433] on span "Принять" at bounding box center [941, 441] width 55 height 16
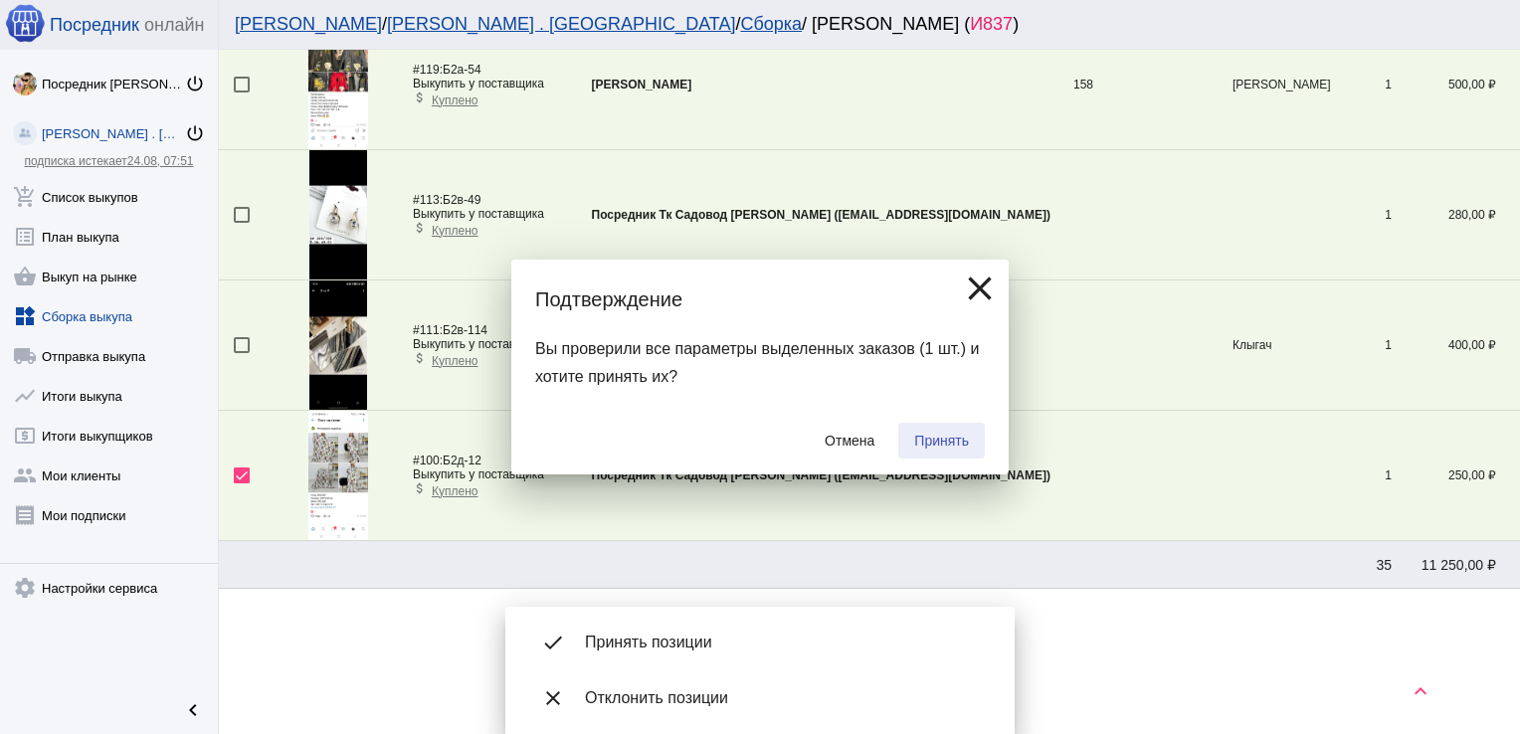
checkbox input "false"
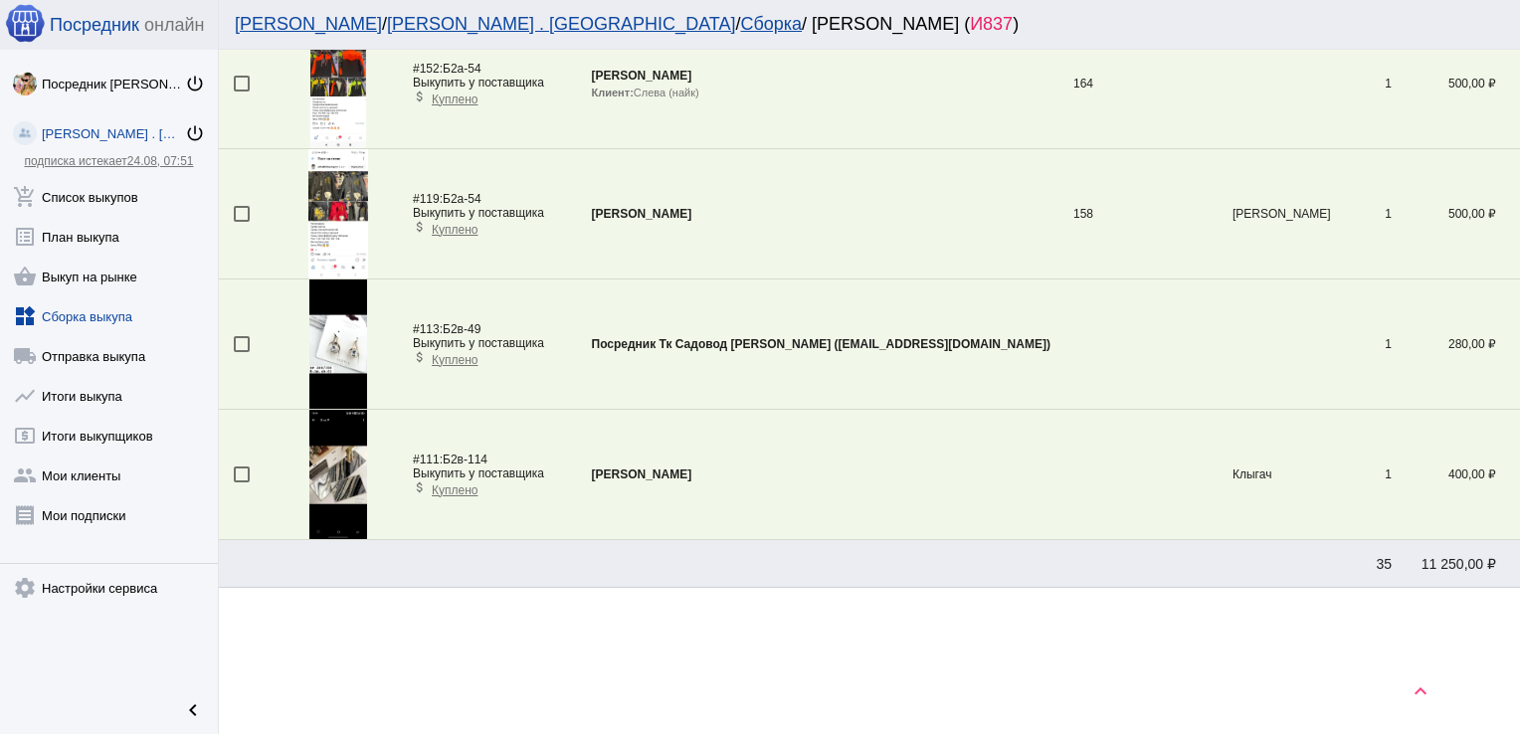
scroll to position [851, 0]
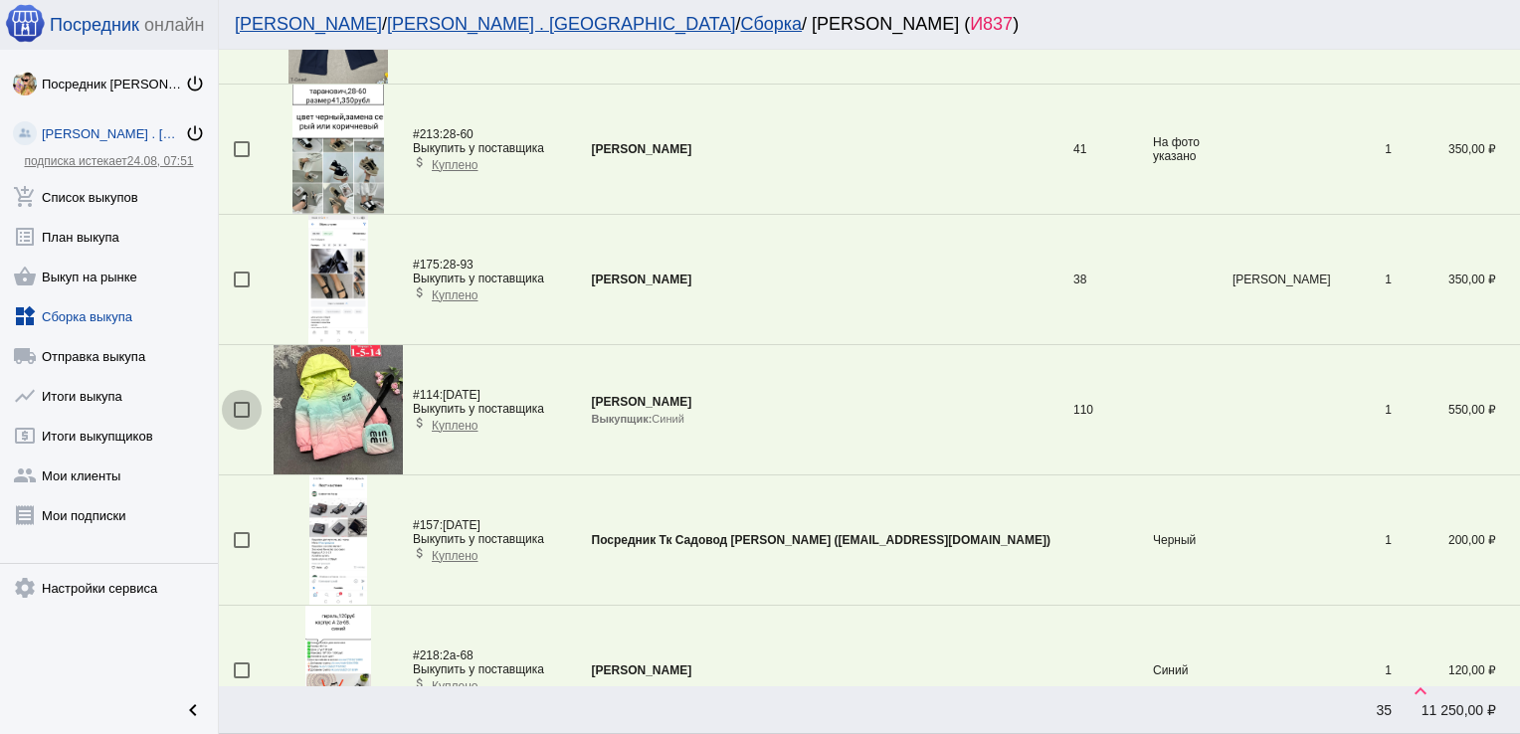
click at [246, 402] on div at bounding box center [242, 410] width 16 height 16
click at [242, 418] on input "checkbox" at bounding box center [241, 418] width 1 height 1
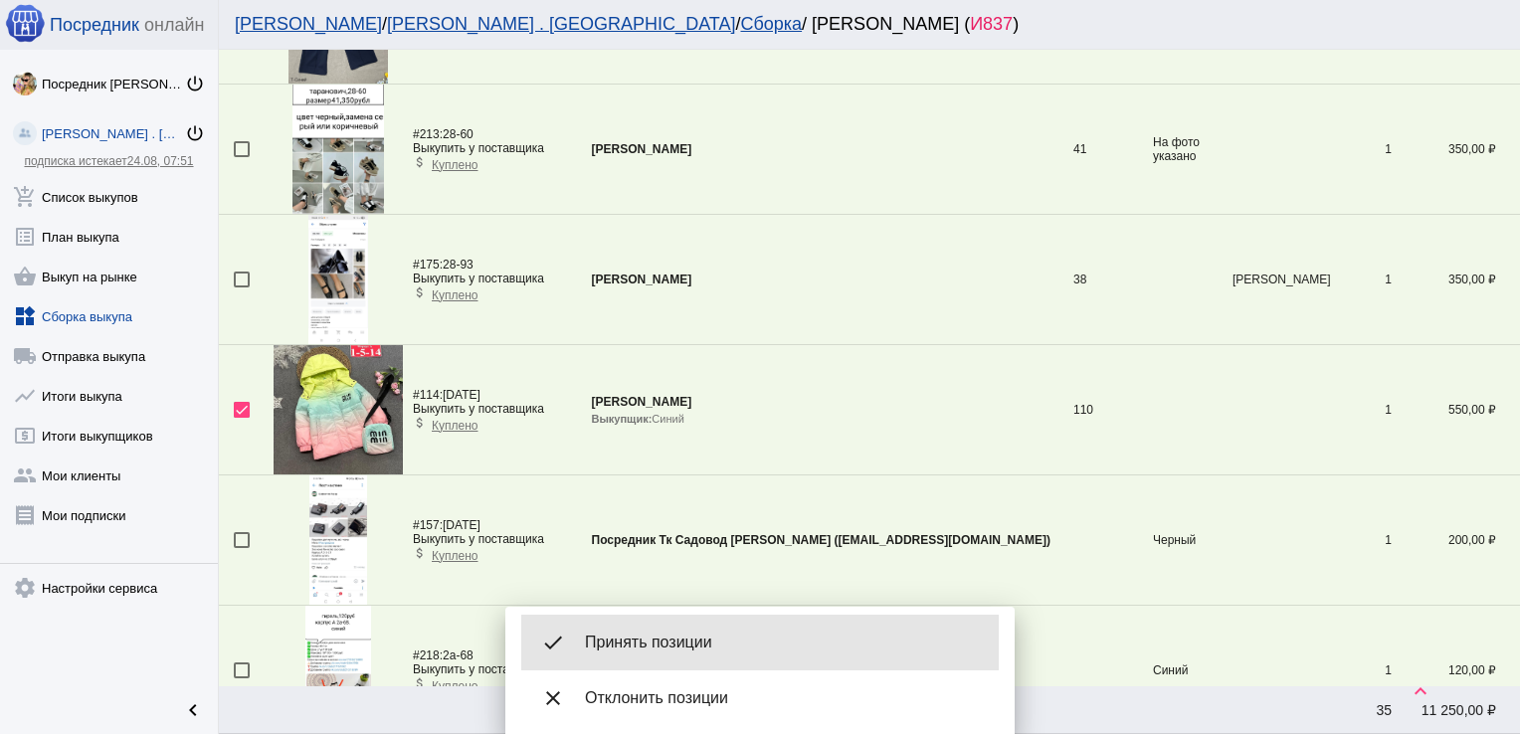
click at [675, 659] on div "done Принять позиции" at bounding box center [760, 643] width 478 height 56
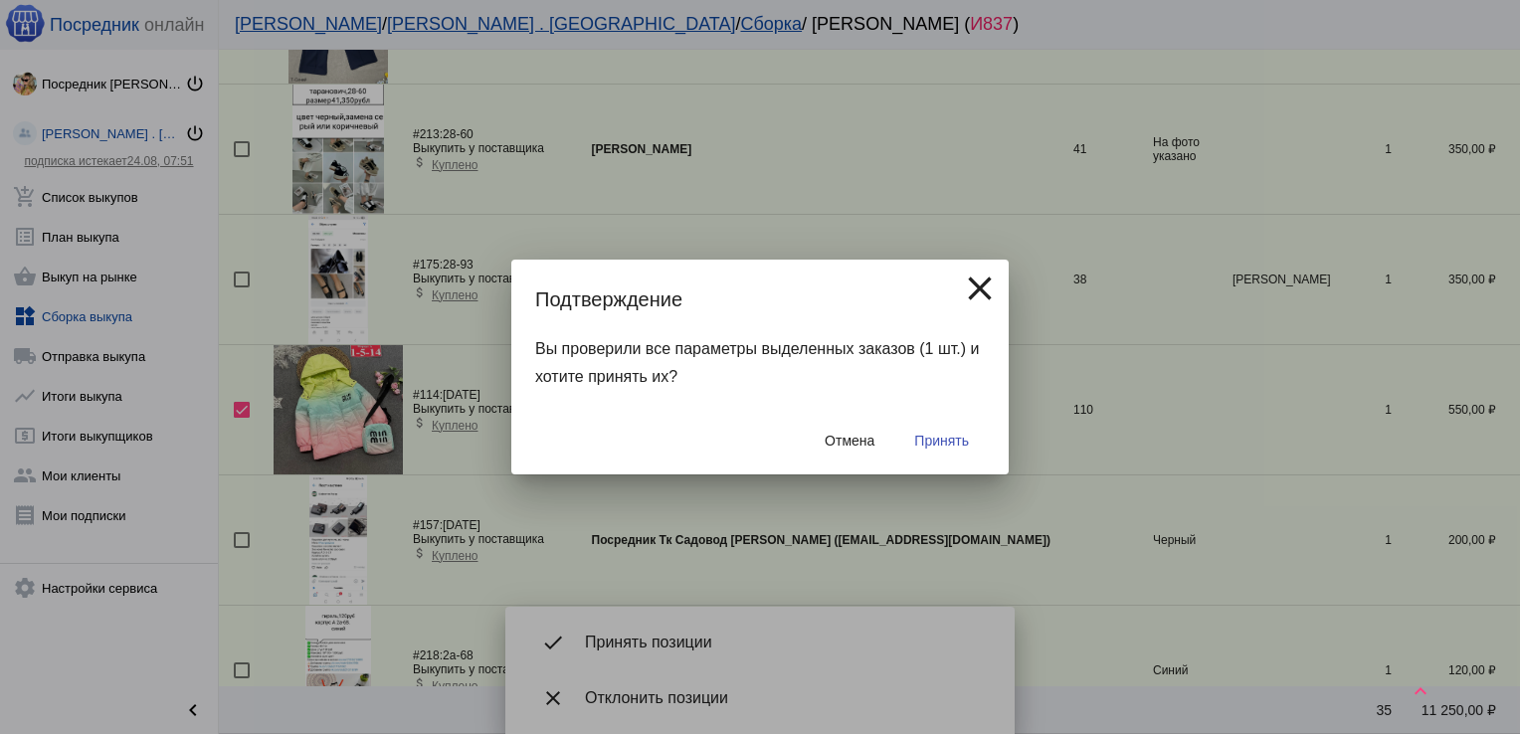
click at [941, 442] on span "Принять" at bounding box center [941, 441] width 55 height 16
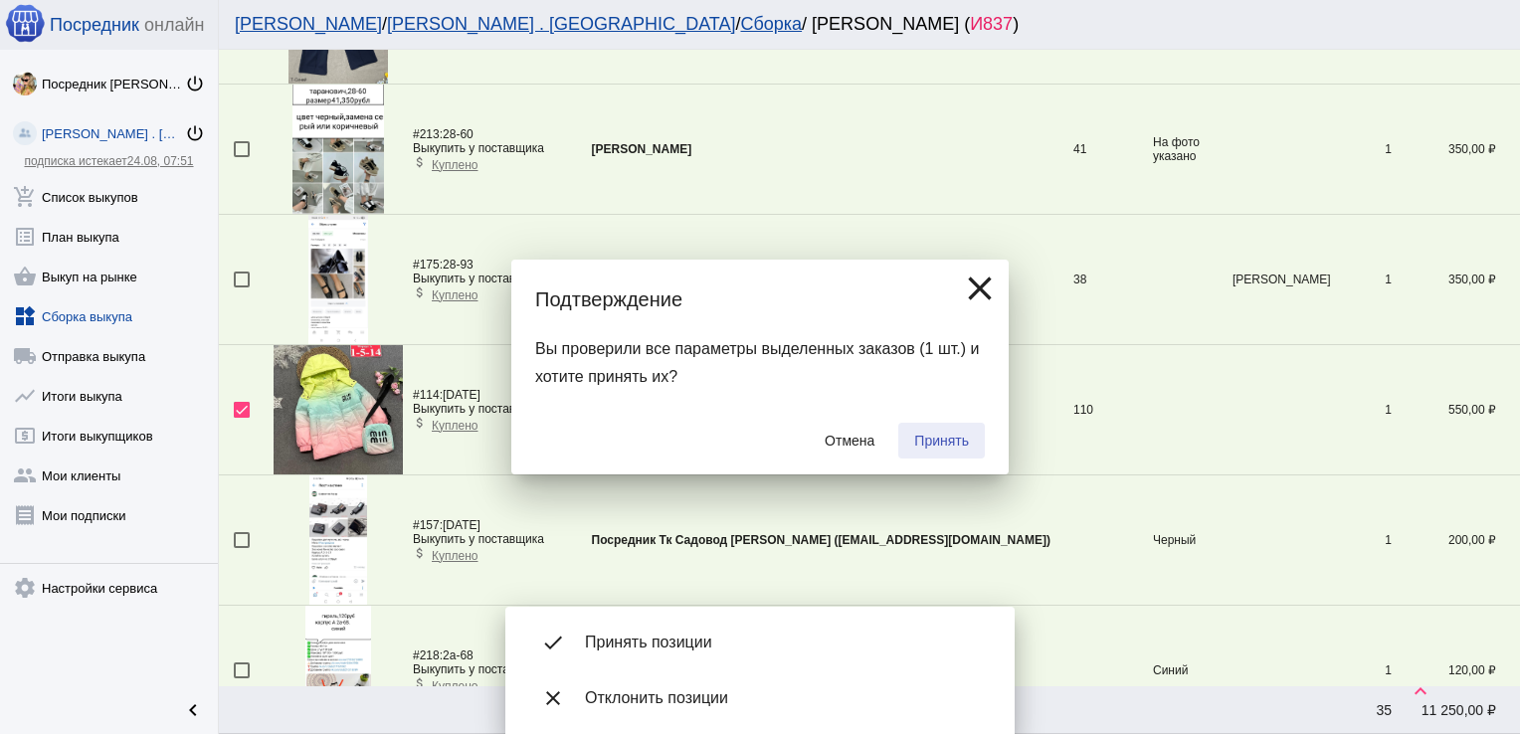
checkbox input "false"
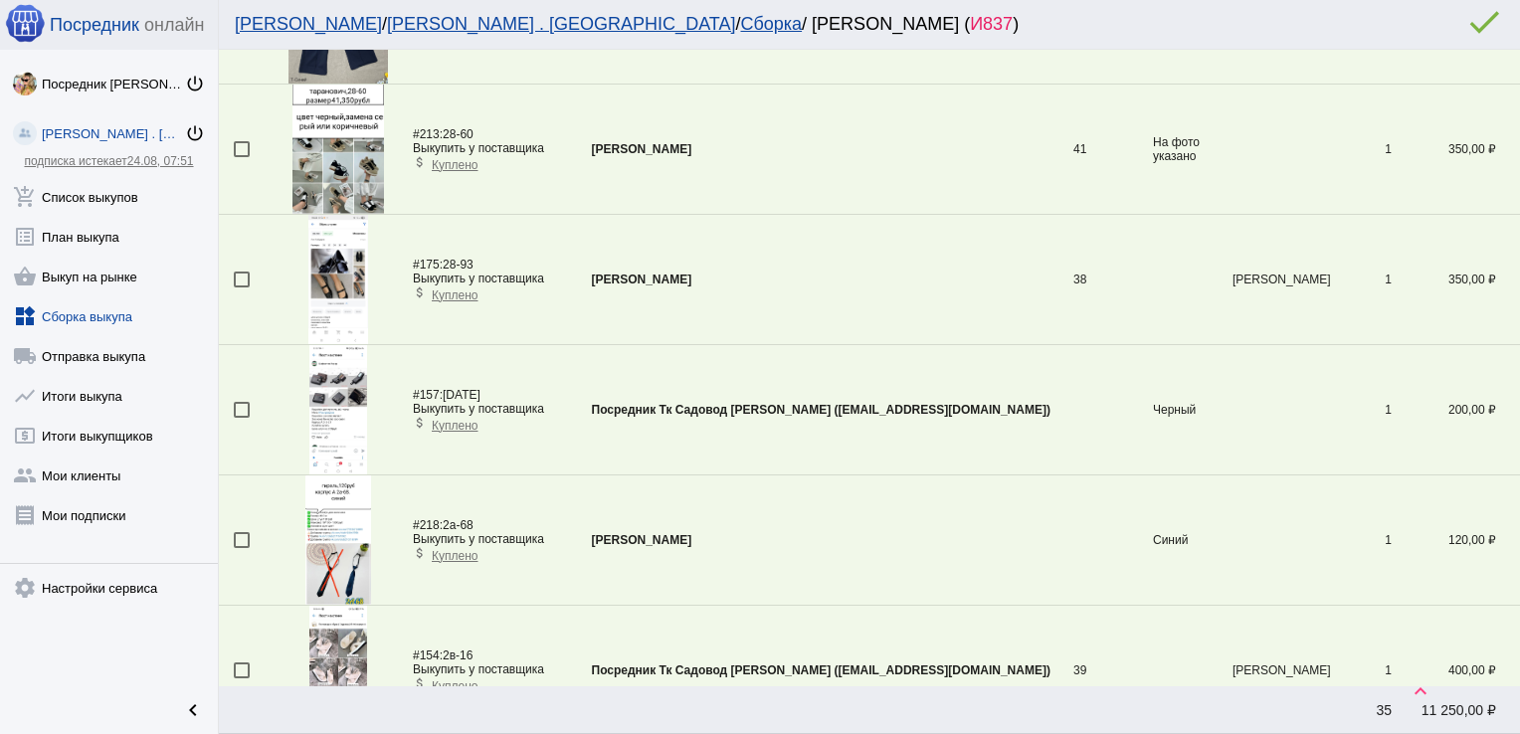
scroll to position [461, 0]
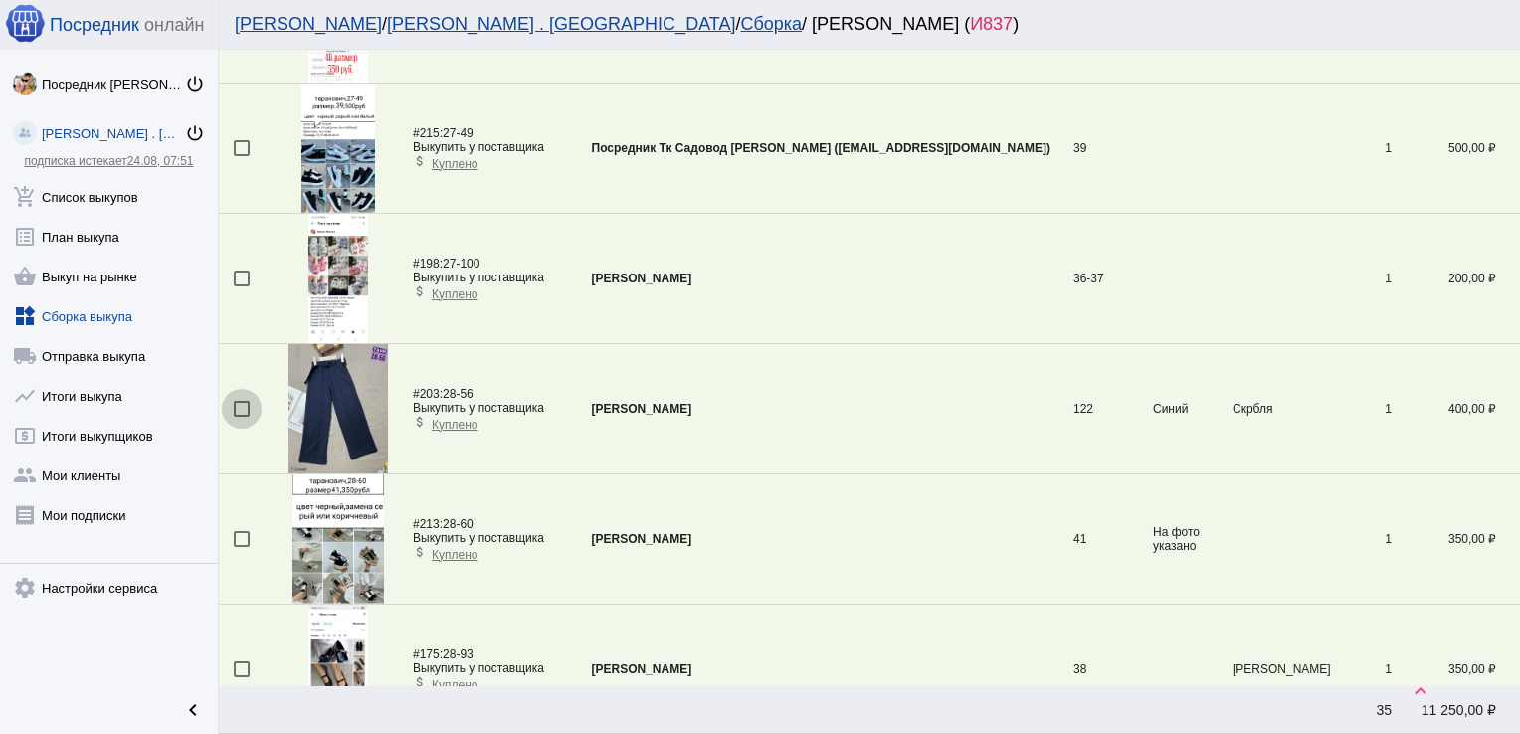
click at [243, 409] on div at bounding box center [242, 409] width 16 height 16
click at [242, 417] on input "checkbox" at bounding box center [241, 417] width 1 height 1
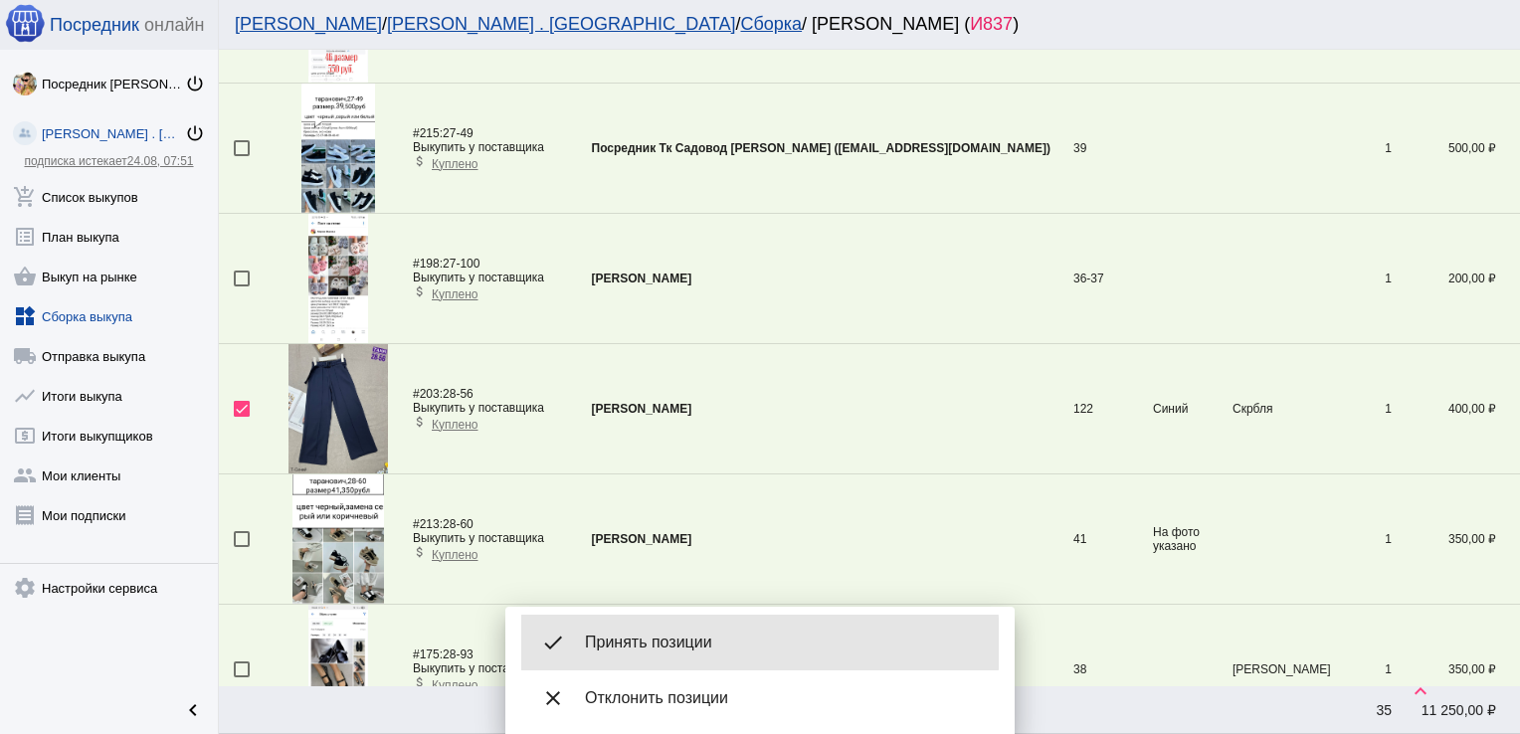
click at [681, 644] on span "Принять позиции" at bounding box center [784, 643] width 398 height 20
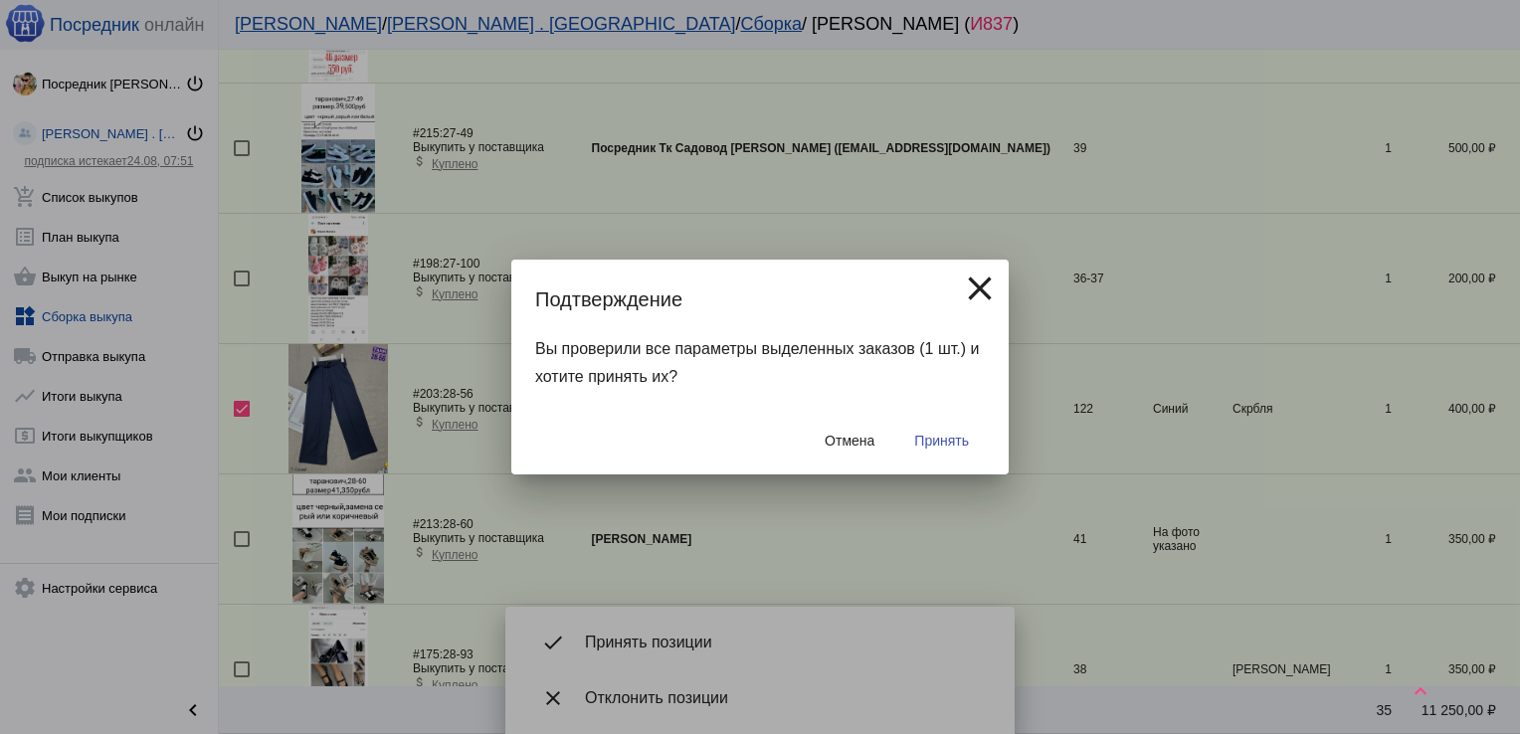
click at [935, 440] on span "Принять" at bounding box center [941, 441] width 55 height 16
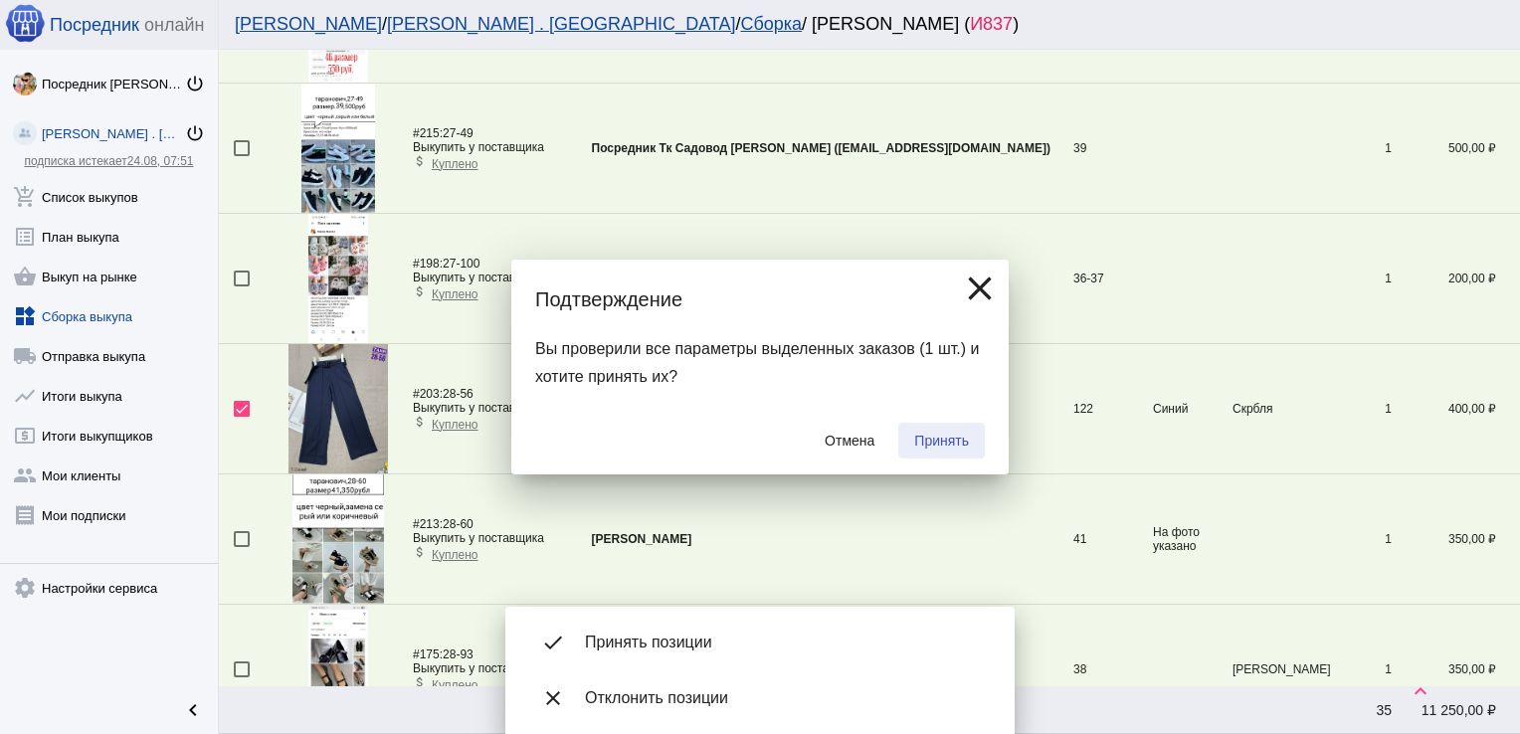
checkbox input "false"
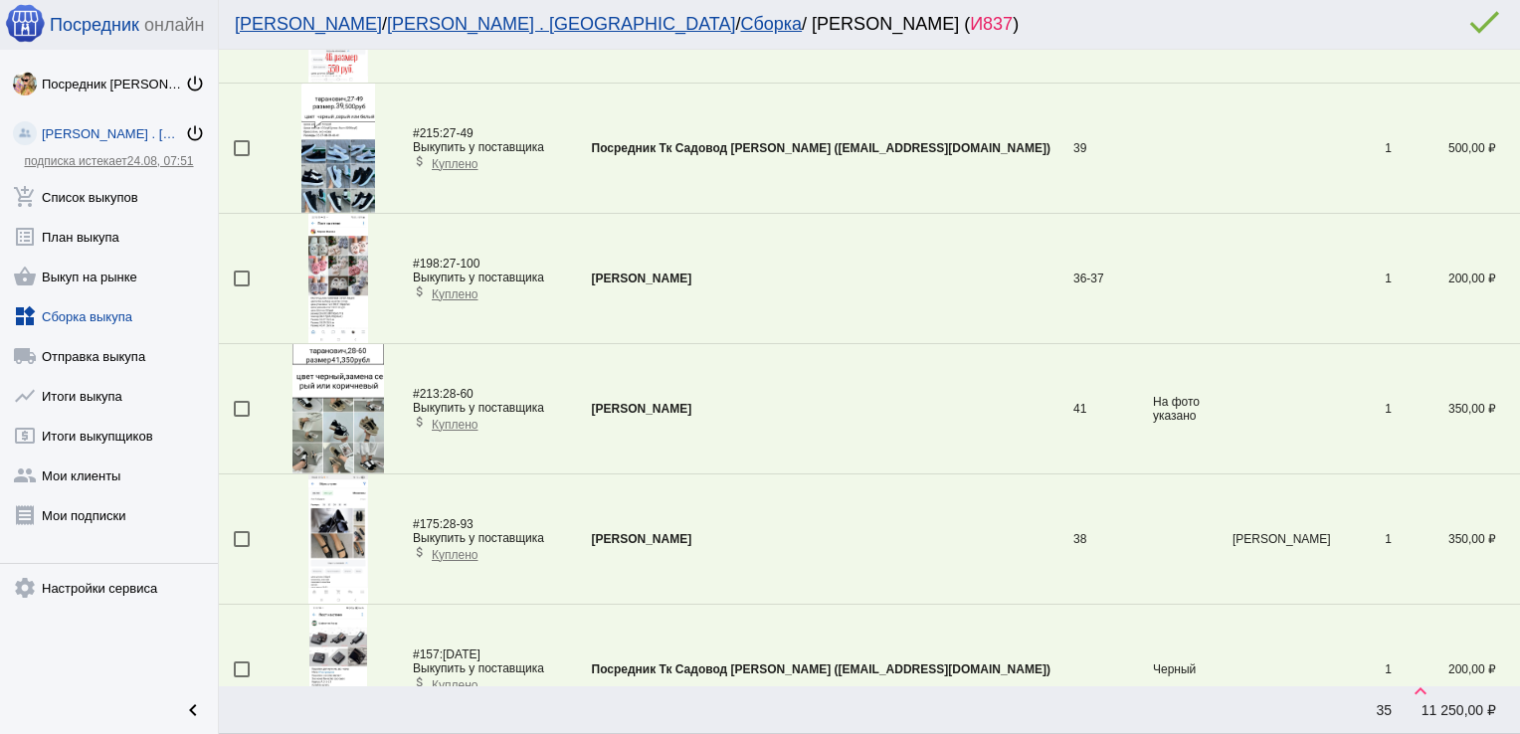
scroll to position [1632, 0]
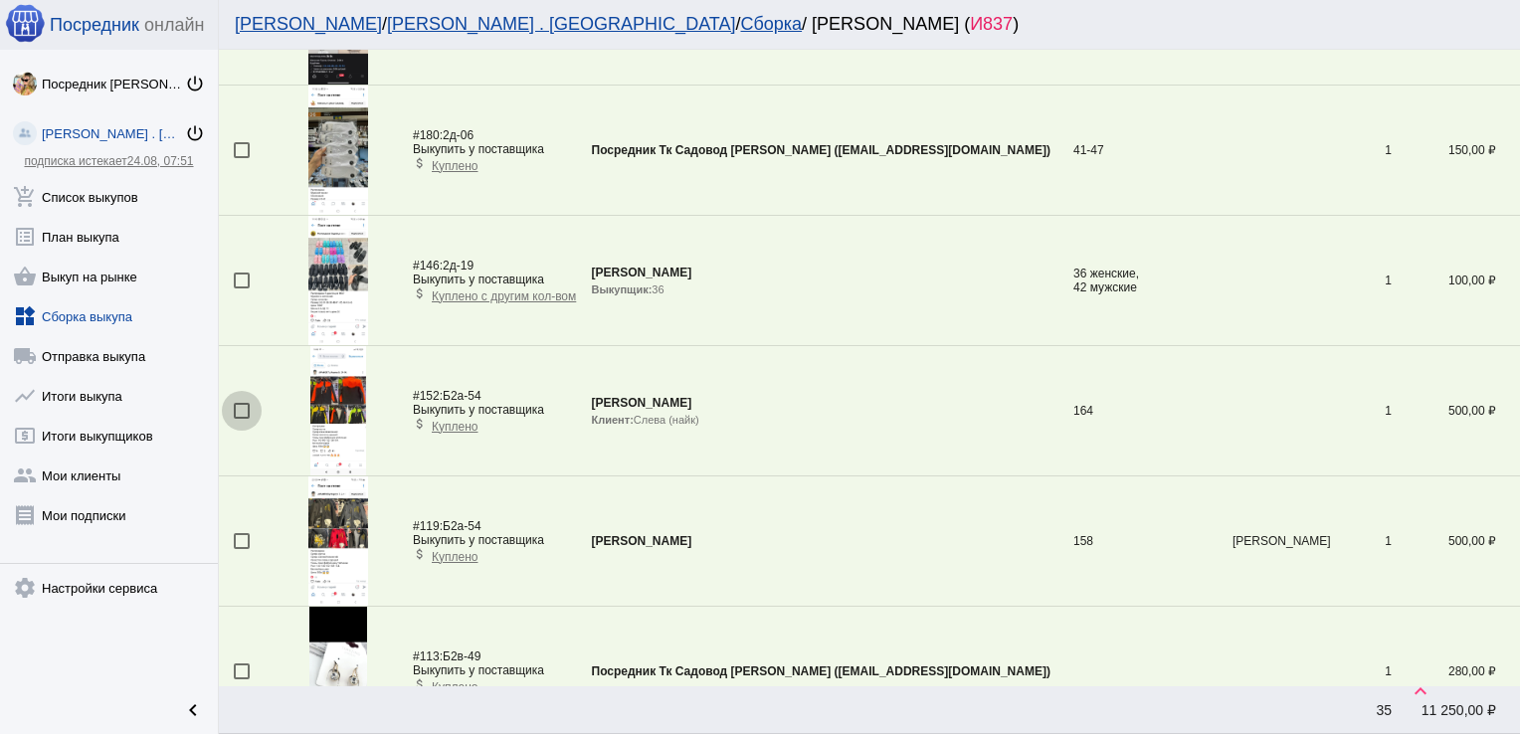
click at [238, 410] on div at bounding box center [242, 411] width 16 height 16
click at [241, 419] on input "checkbox" at bounding box center [241, 419] width 1 height 1
checkbox input "true"
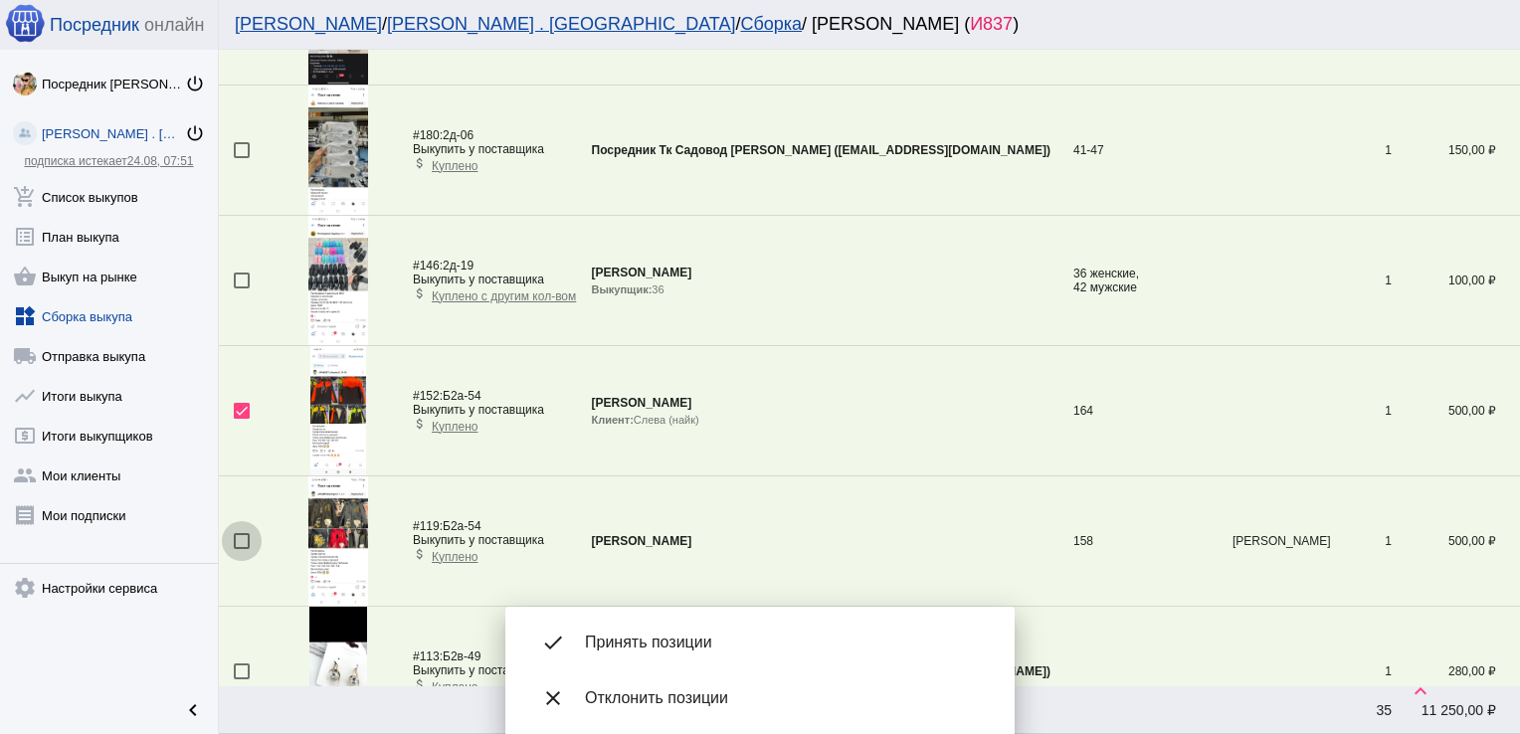
click at [241, 534] on div at bounding box center [242, 541] width 16 height 16
click at [241, 549] on input "checkbox" at bounding box center [241, 549] width 1 height 1
checkbox input "true"
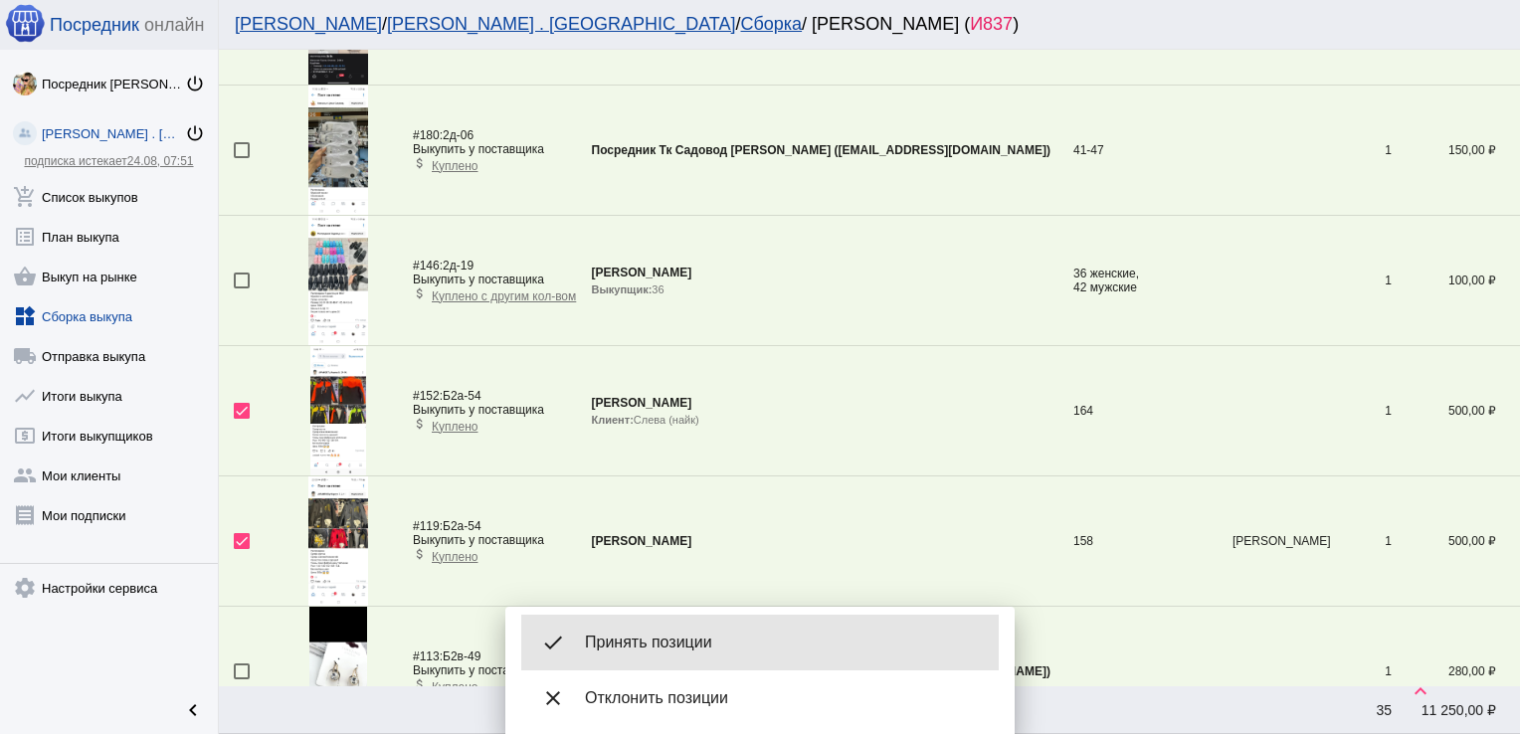
click at [677, 636] on span "Принять позиции" at bounding box center [784, 643] width 398 height 20
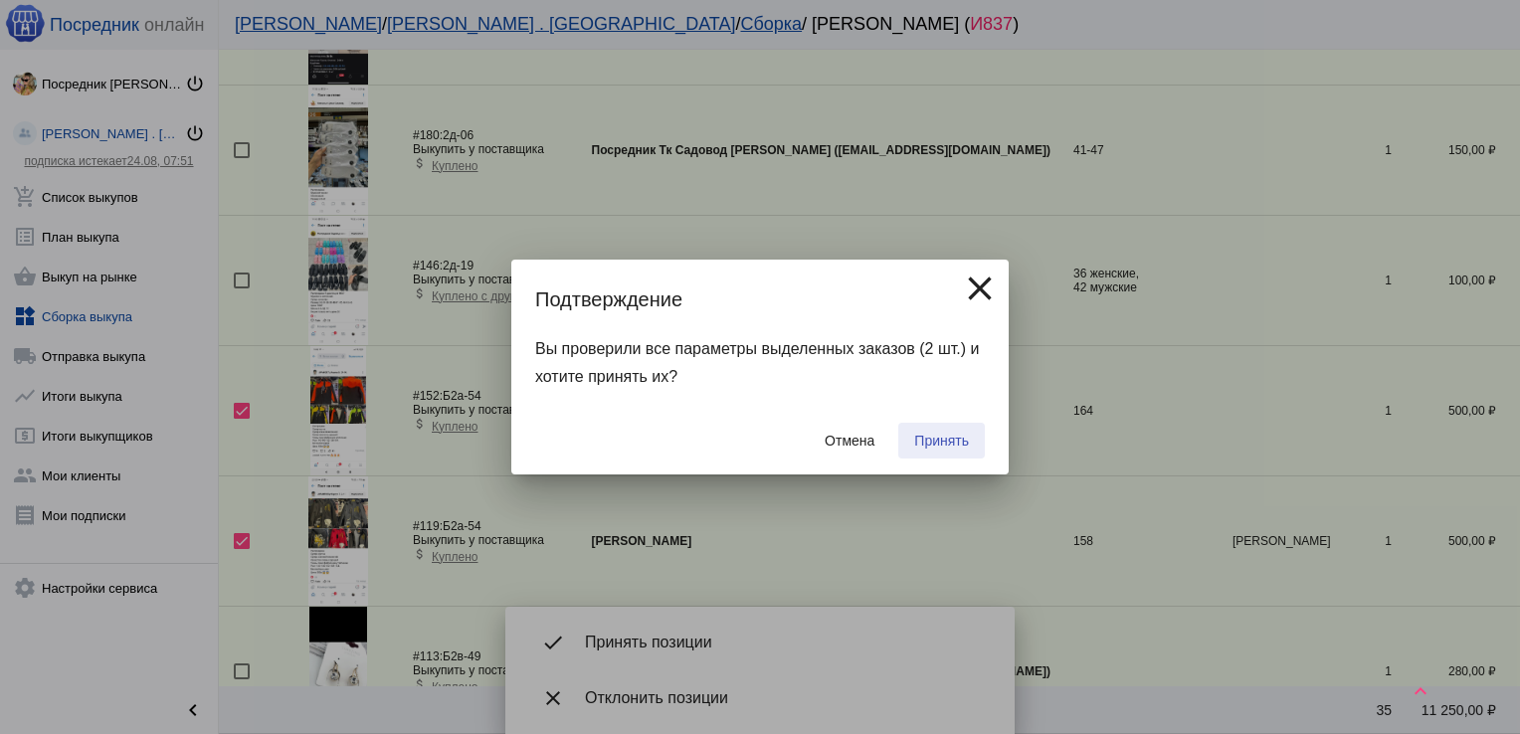
click at [951, 435] on span "Принять" at bounding box center [941, 441] width 55 height 16
checkbox input "false"
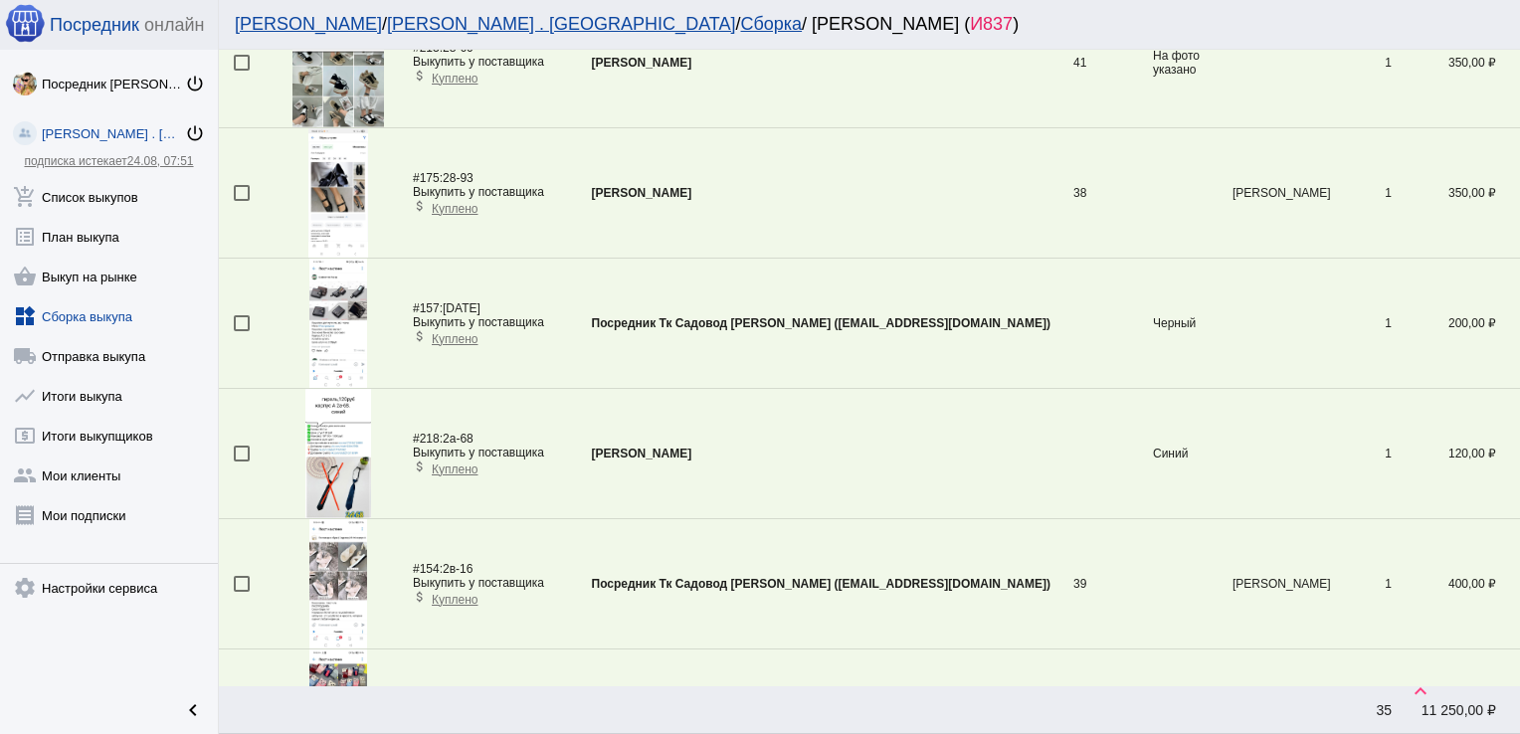
scroll to position [801, 0]
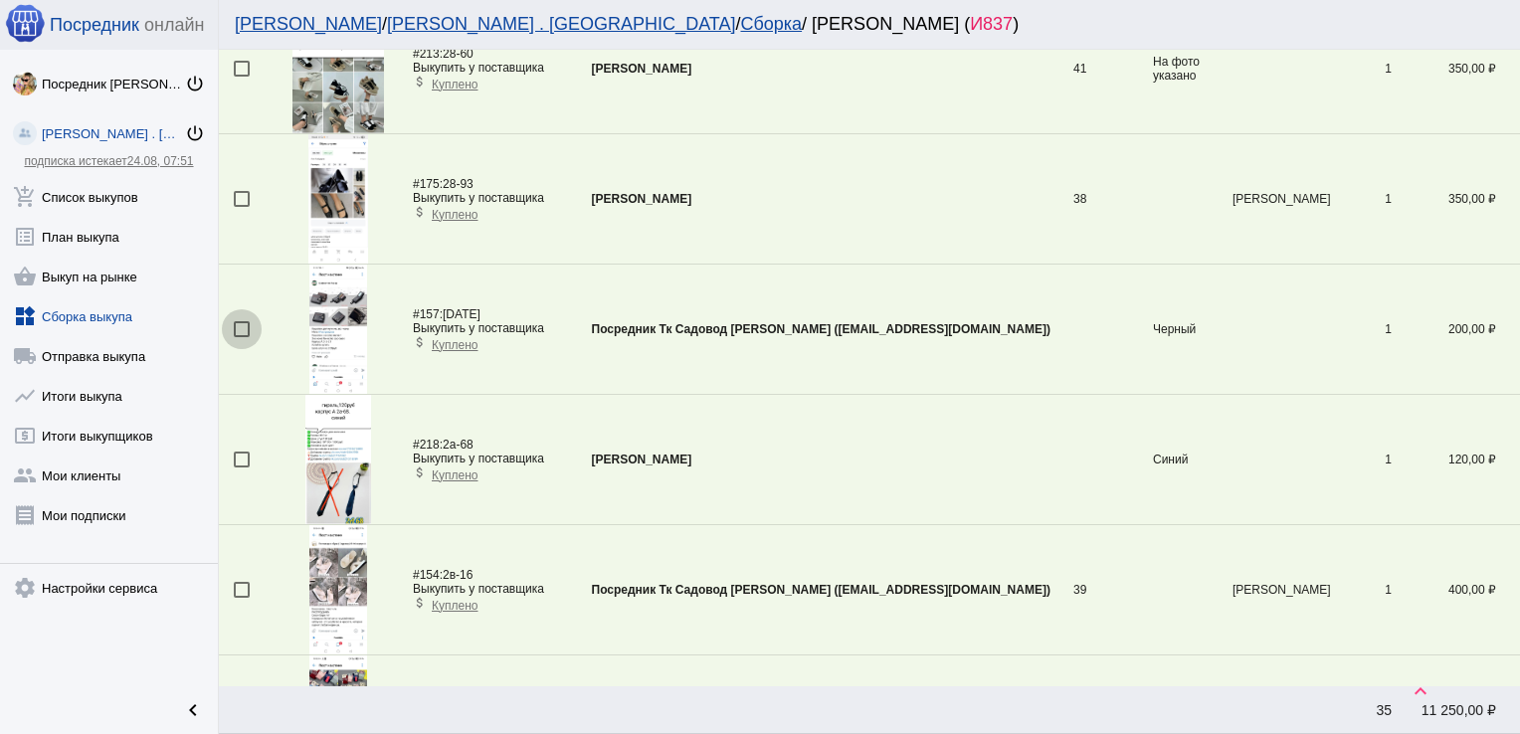
click at [238, 321] on div at bounding box center [242, 329] width 16 height 16
click at [241, 337] on input "checkbox" at bounding box center [241, 337] width 1 height 1
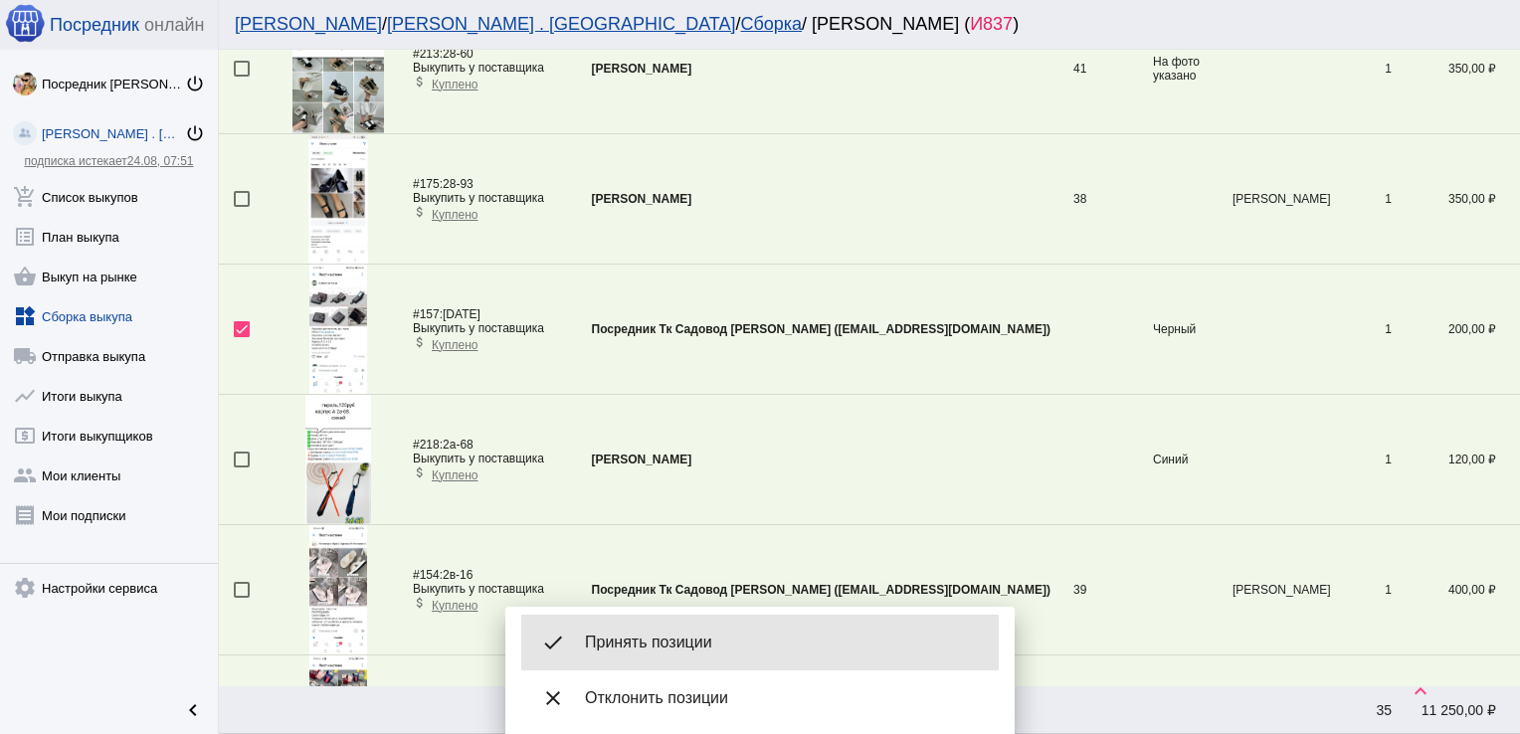
click at [667, 655] on div "done Принять позиции" at bounding box center [760, 643] width 478 height 56
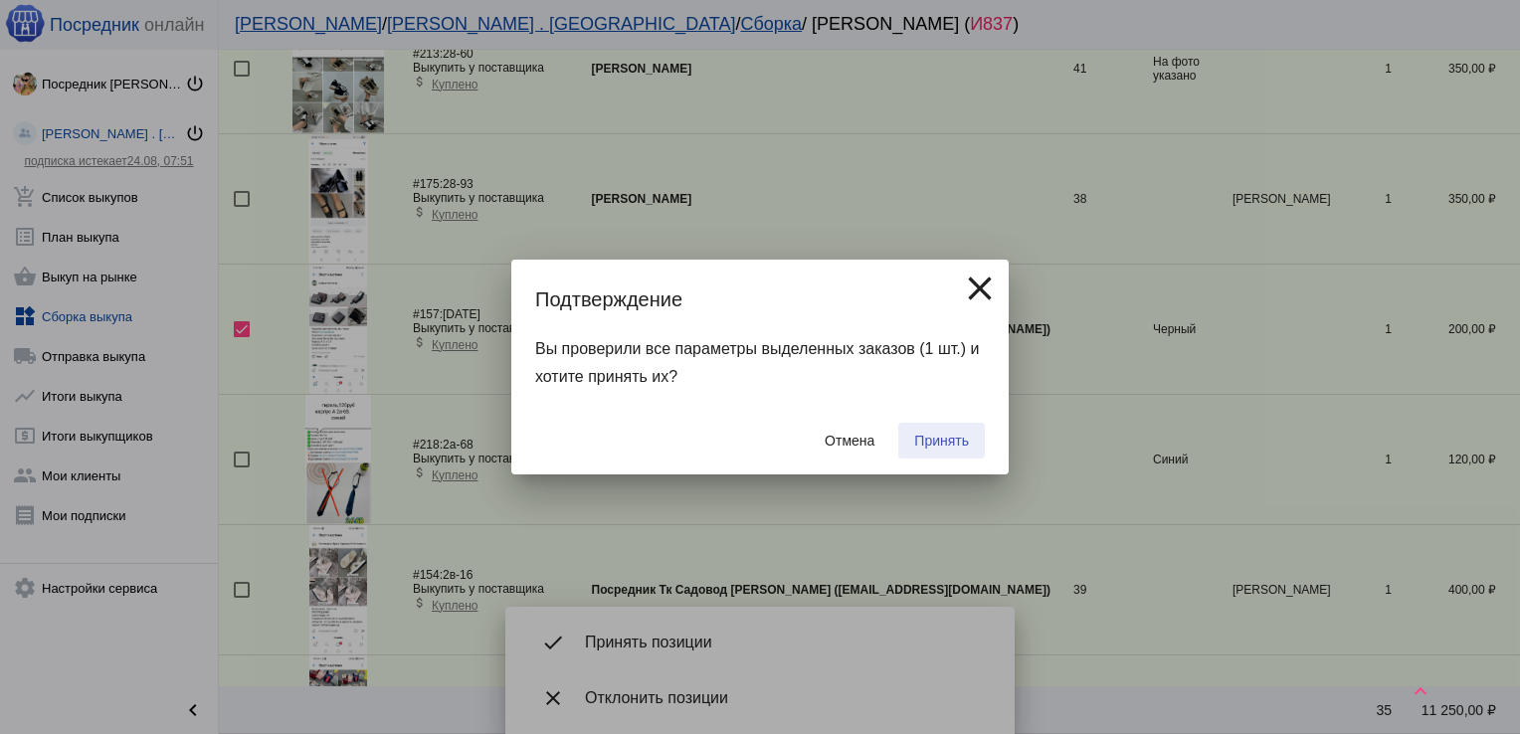
click at [938, 431] on button "Принять" at bounding box center [941, 441] width 87 height 36
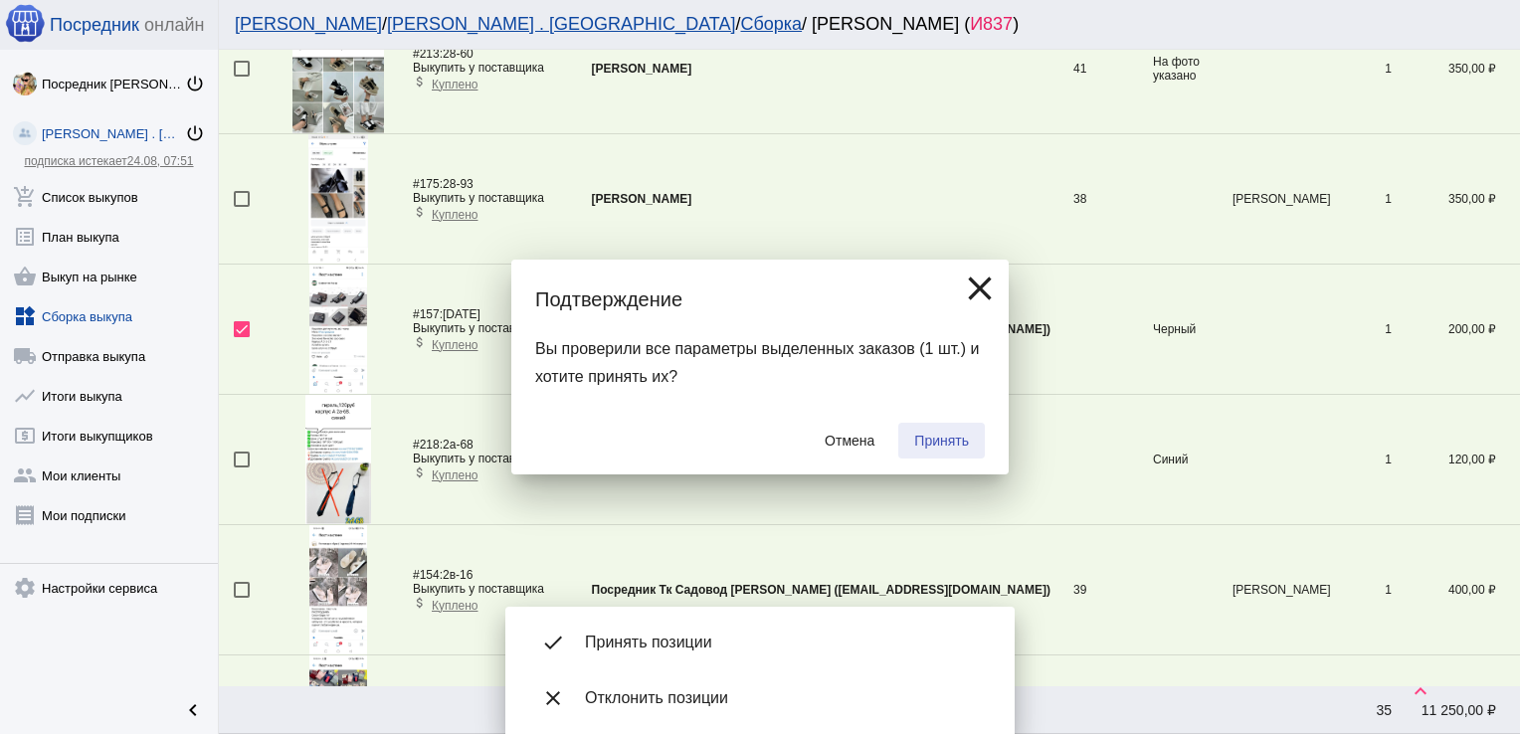
checkbox input "false"
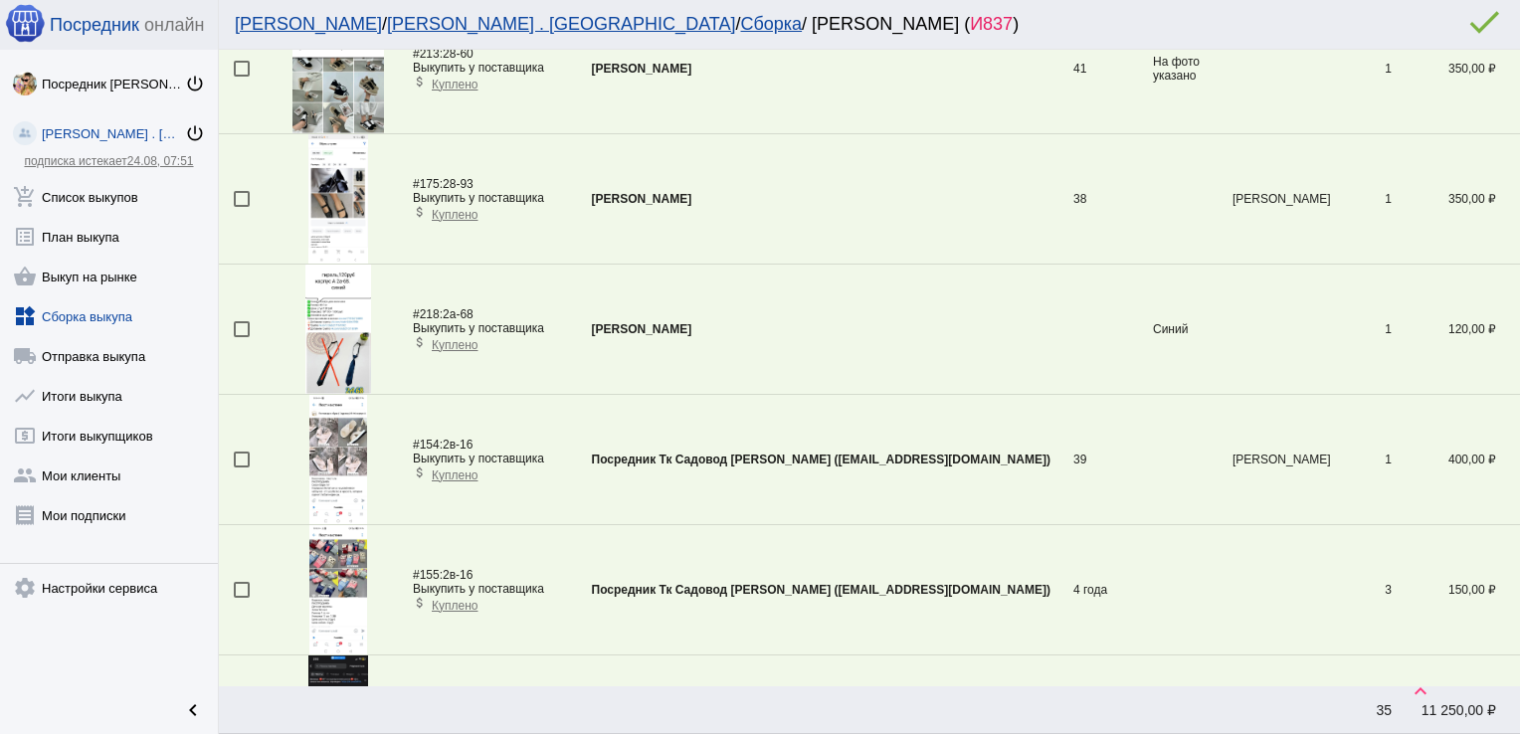
scroll to position [0, 0]
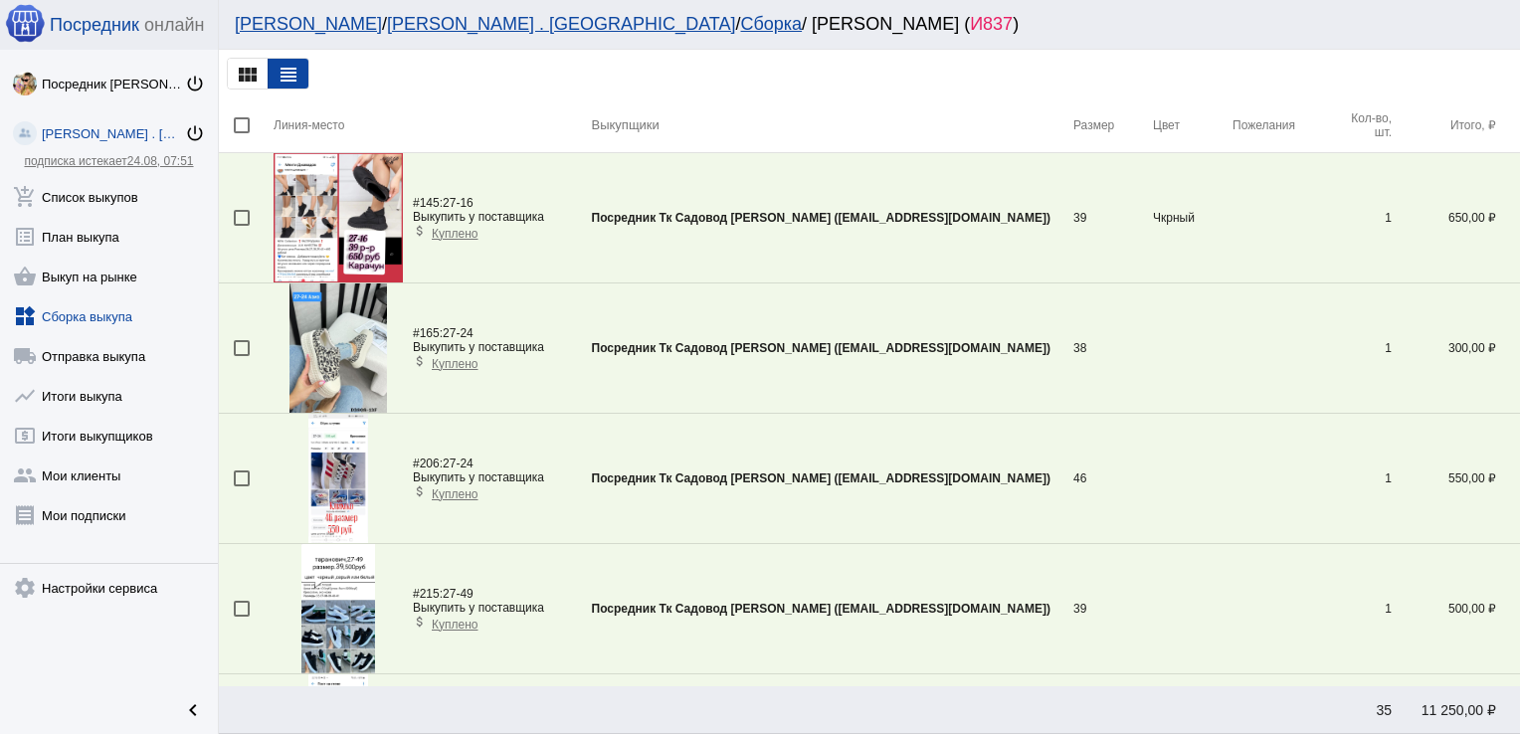
click at [247, 345] on div at bounding box center [242, 348] width 16 height 16
click at [242, 356] on input "checkbox" at bounding box center [241, 356] width 1 height 1
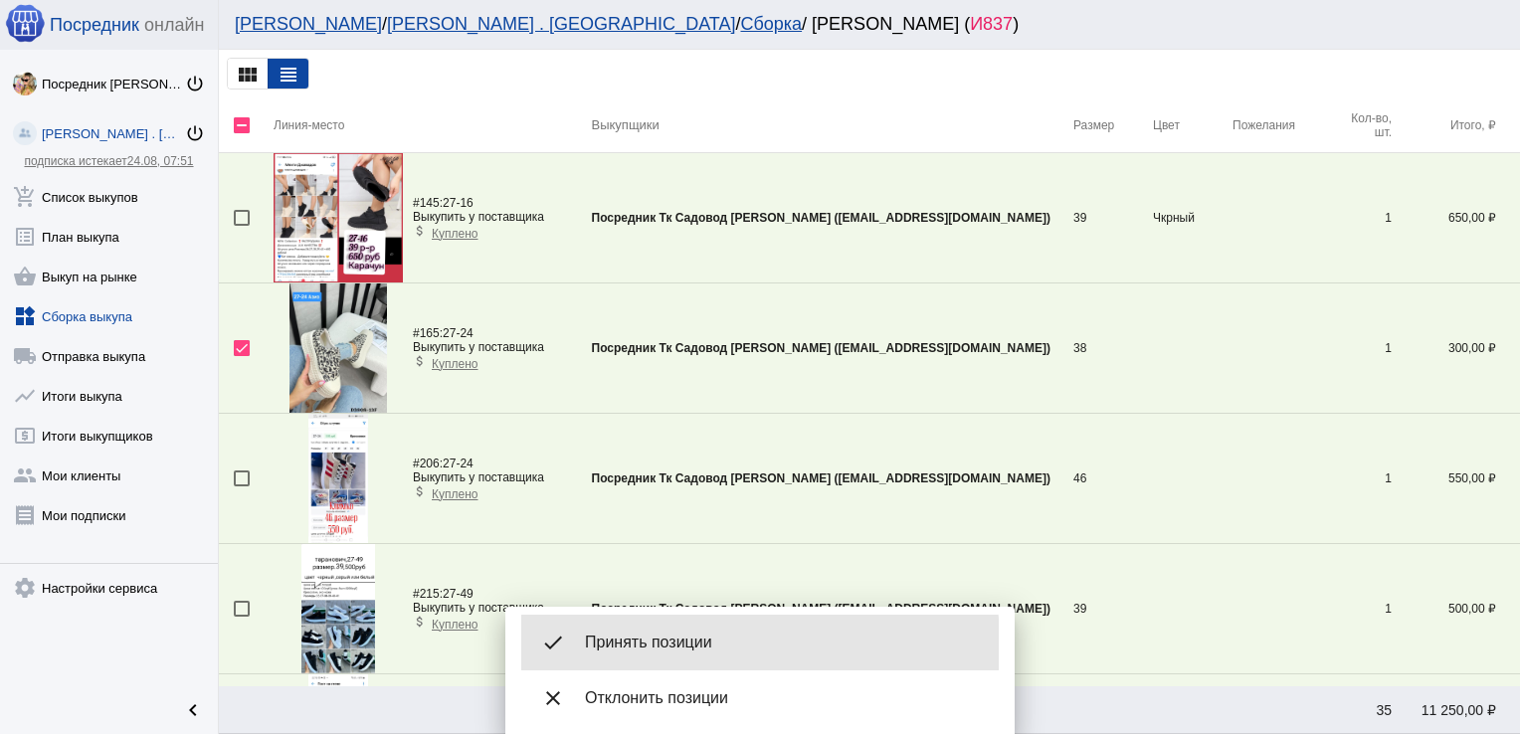
click at [658, 646] on span "Принять позиции" at bounding box center [784, 643] width 398 height 20
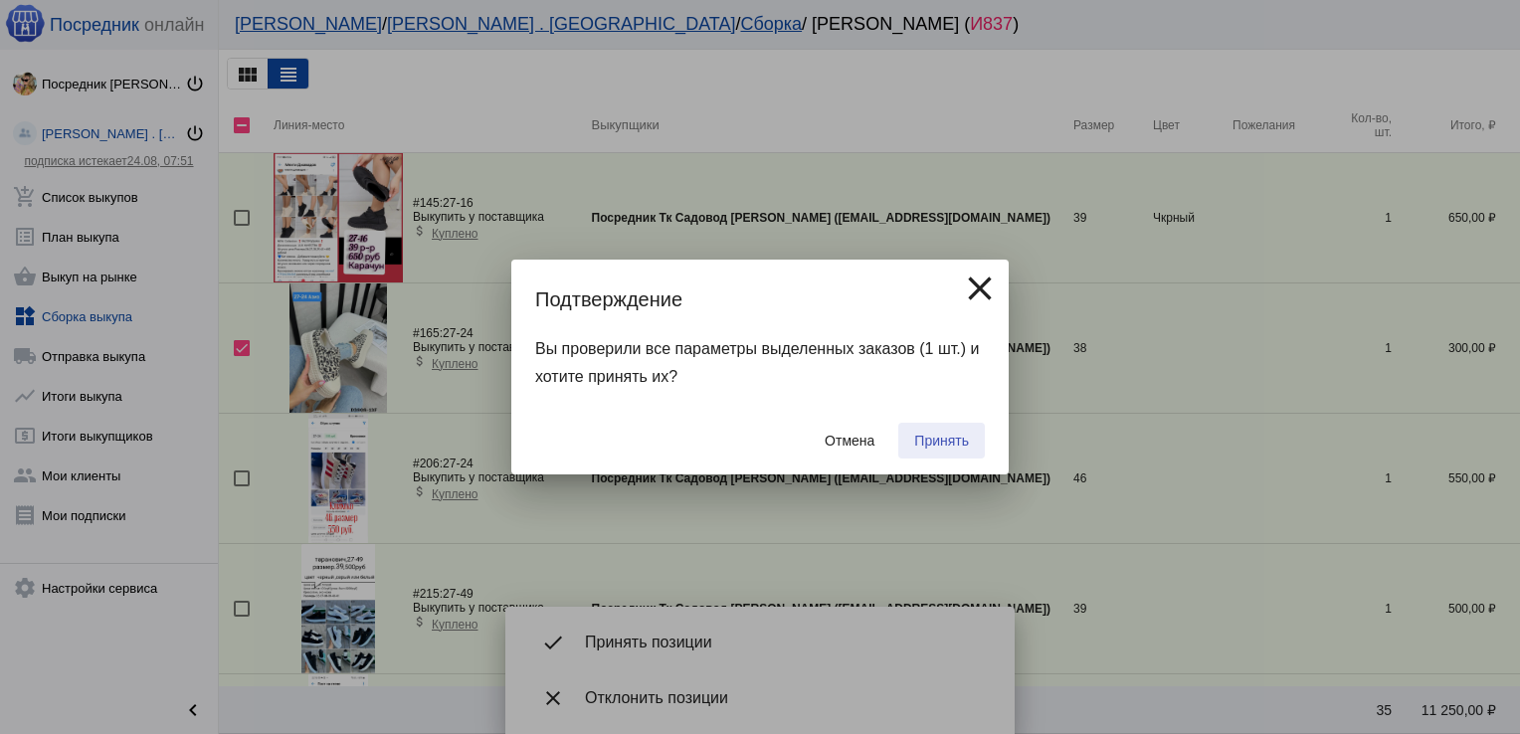
click at [945, 436] on span "Принять" at bounding box center [941, 441] width 55 height 16
checkbox input "false"
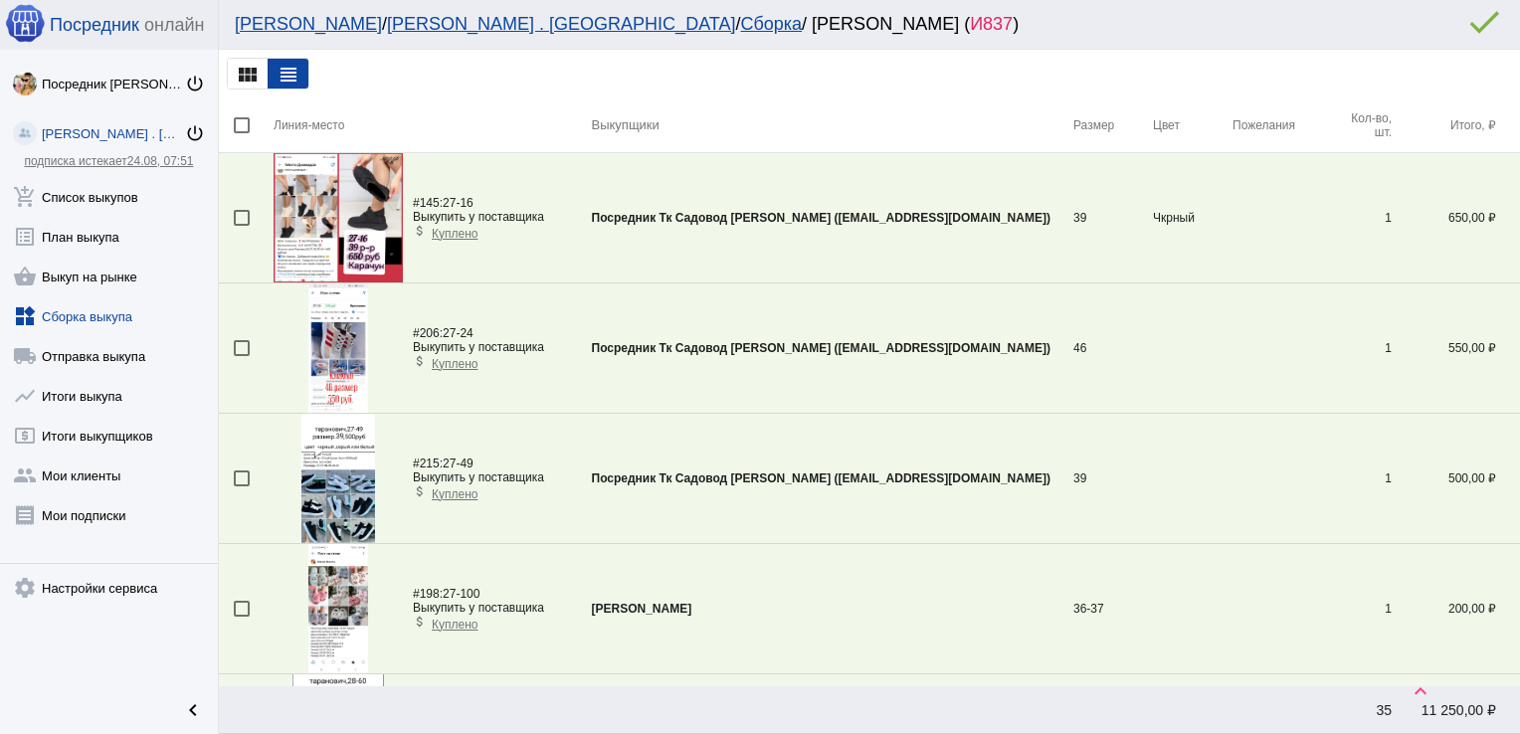
scroll to position [461, 0]
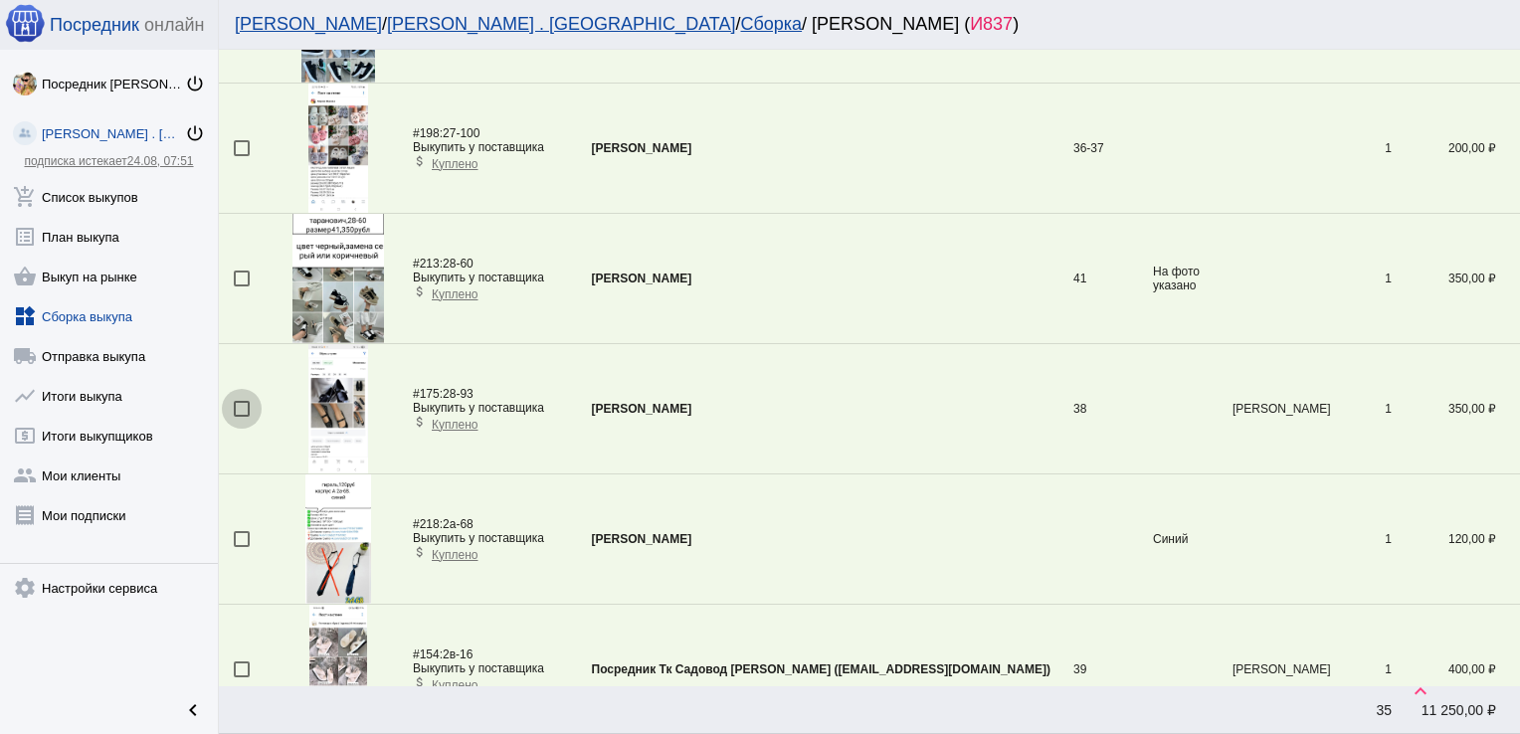
click at [242, 408] on div at bounding box center [242, 409] width 16 height 16
click at [242, 417] on input "checkbox" at bounding box center [241, 417] width 1 height 1
checkbox input "true"
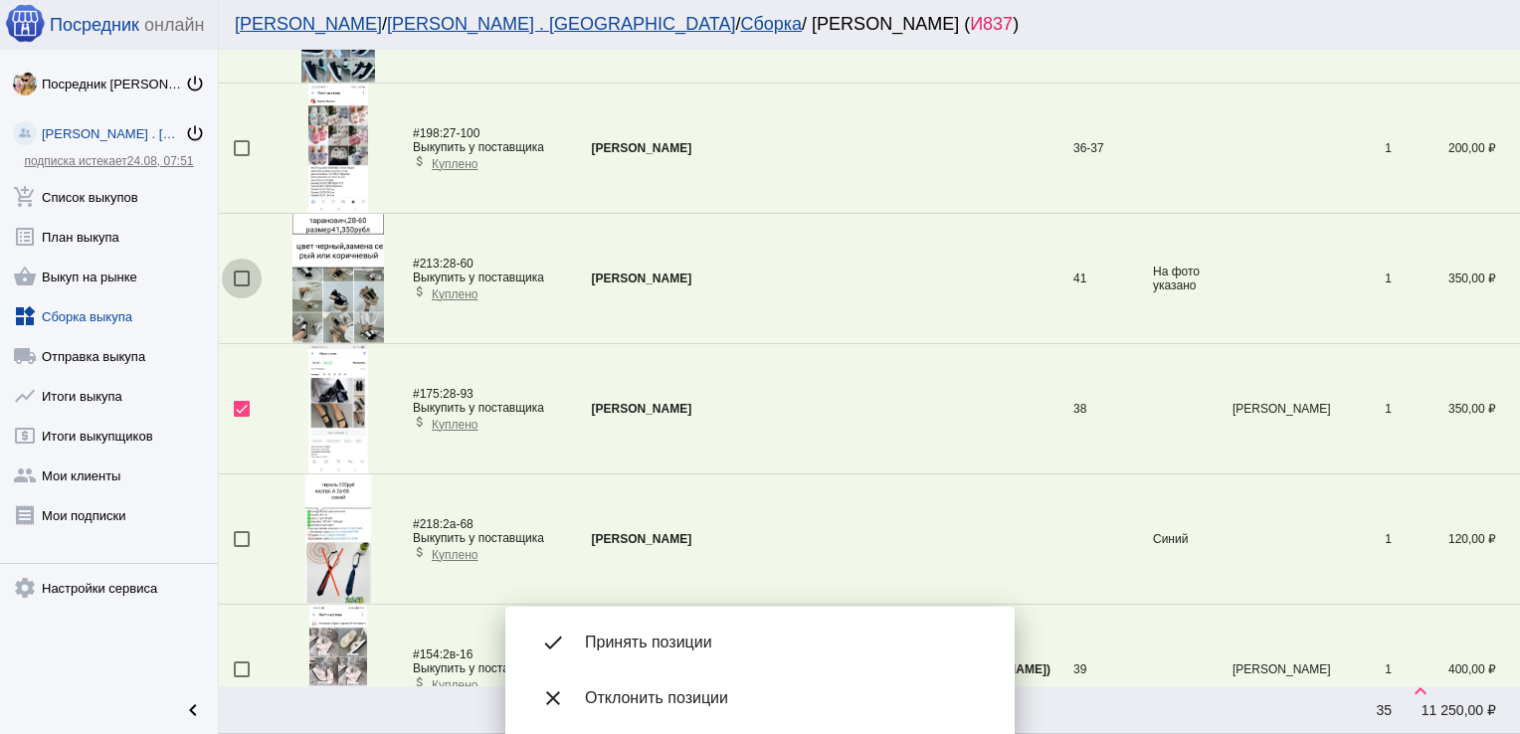
click at [238, 274] on div at bounding box center [242, 279] width 16 height 16
click at [241, 287] on input "checkbox" at bounding box center [241, 287] width 1 height 1
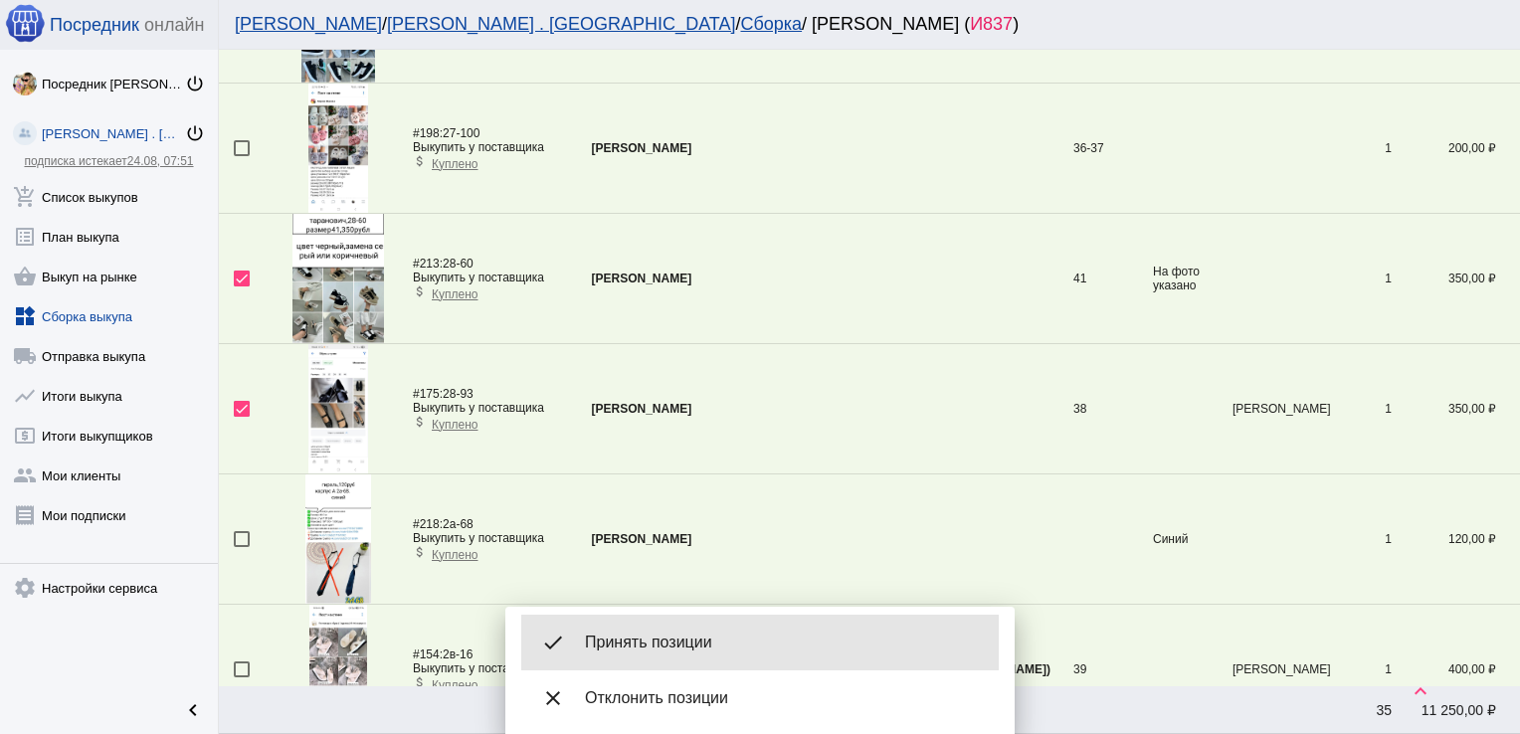
click at [688, 635] on span "Принять позиции" at bounding box center [784, 643] width 398 height 20
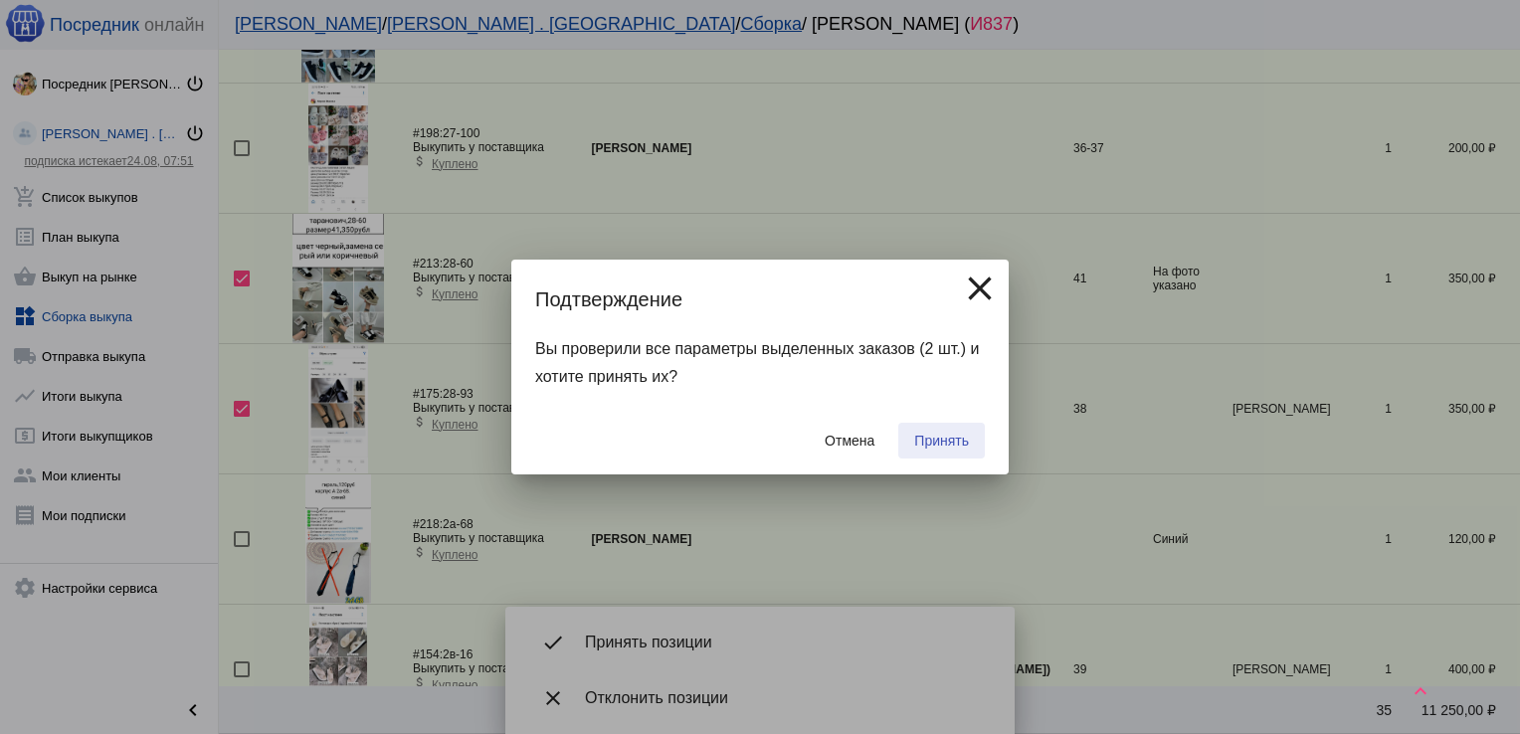
click at [947, 437] on span "Принять" at bounding box center [941, 441] width 55 height 16
checkbox input "false"
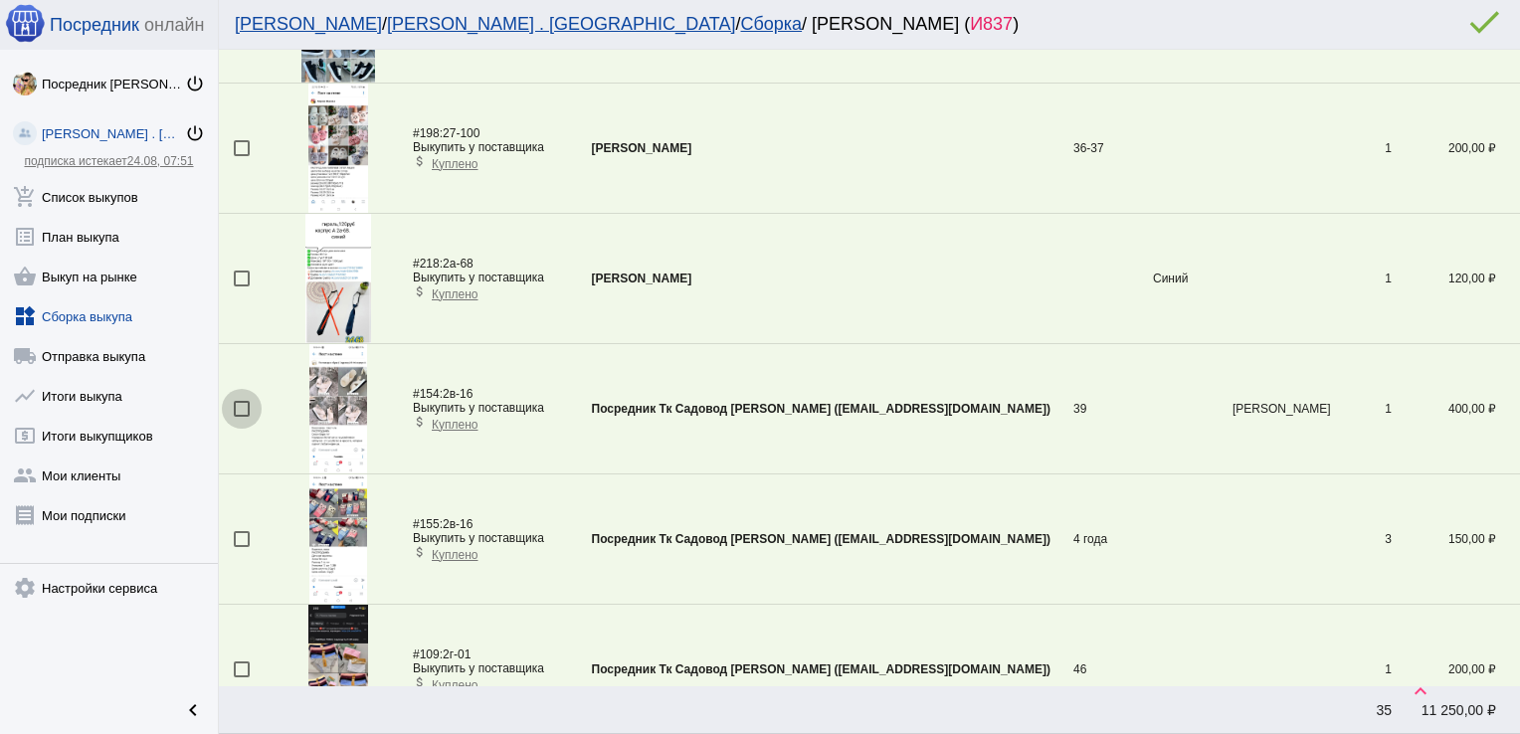
click at [241, 403] on div at bounding box center [242, 409] width 16 height 16
click at [241, 417] on input "checkbox" at bounding box center [241, 417] width 1 height 1
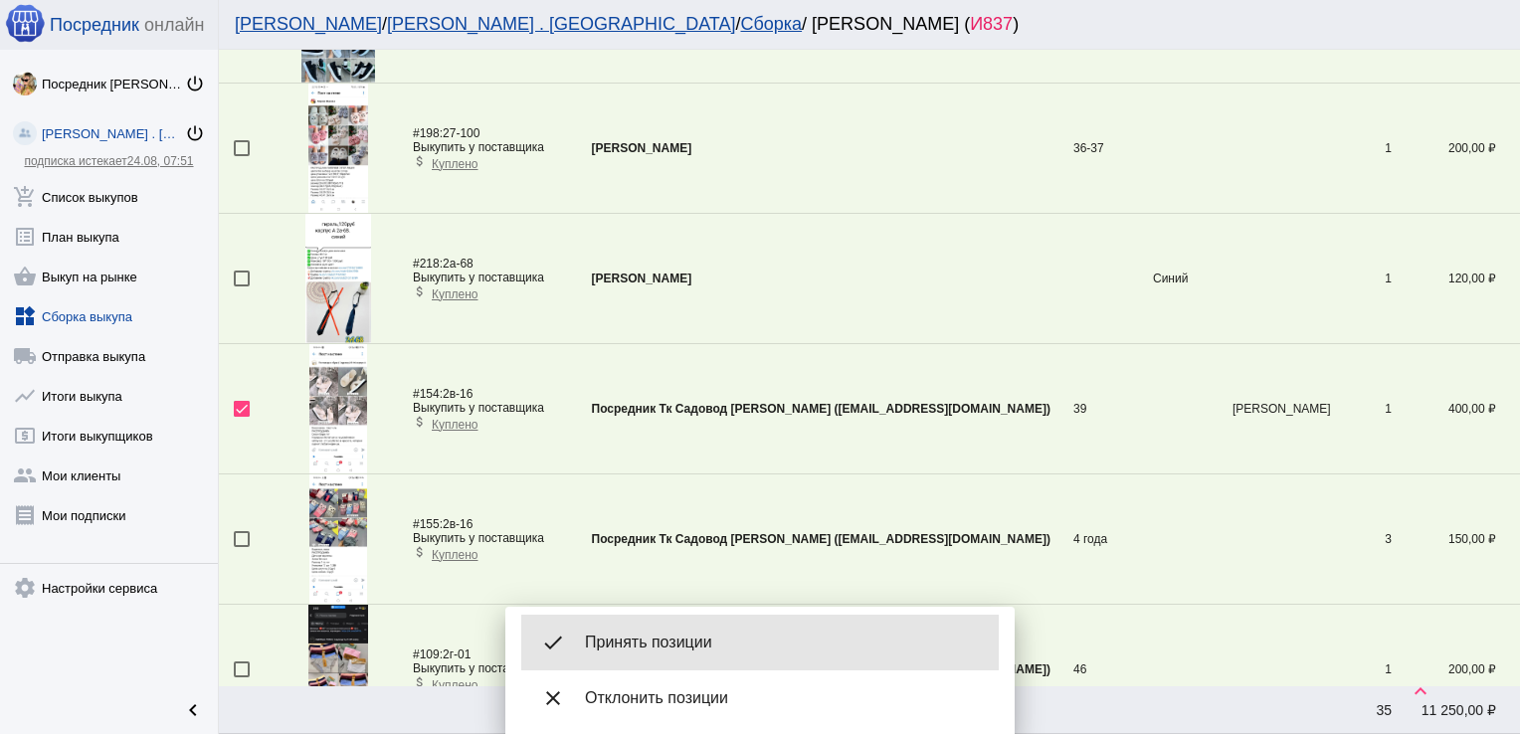
click at [649, 635] on span "Принять позиции" at bounding box center [784, 643] width 398 height 20
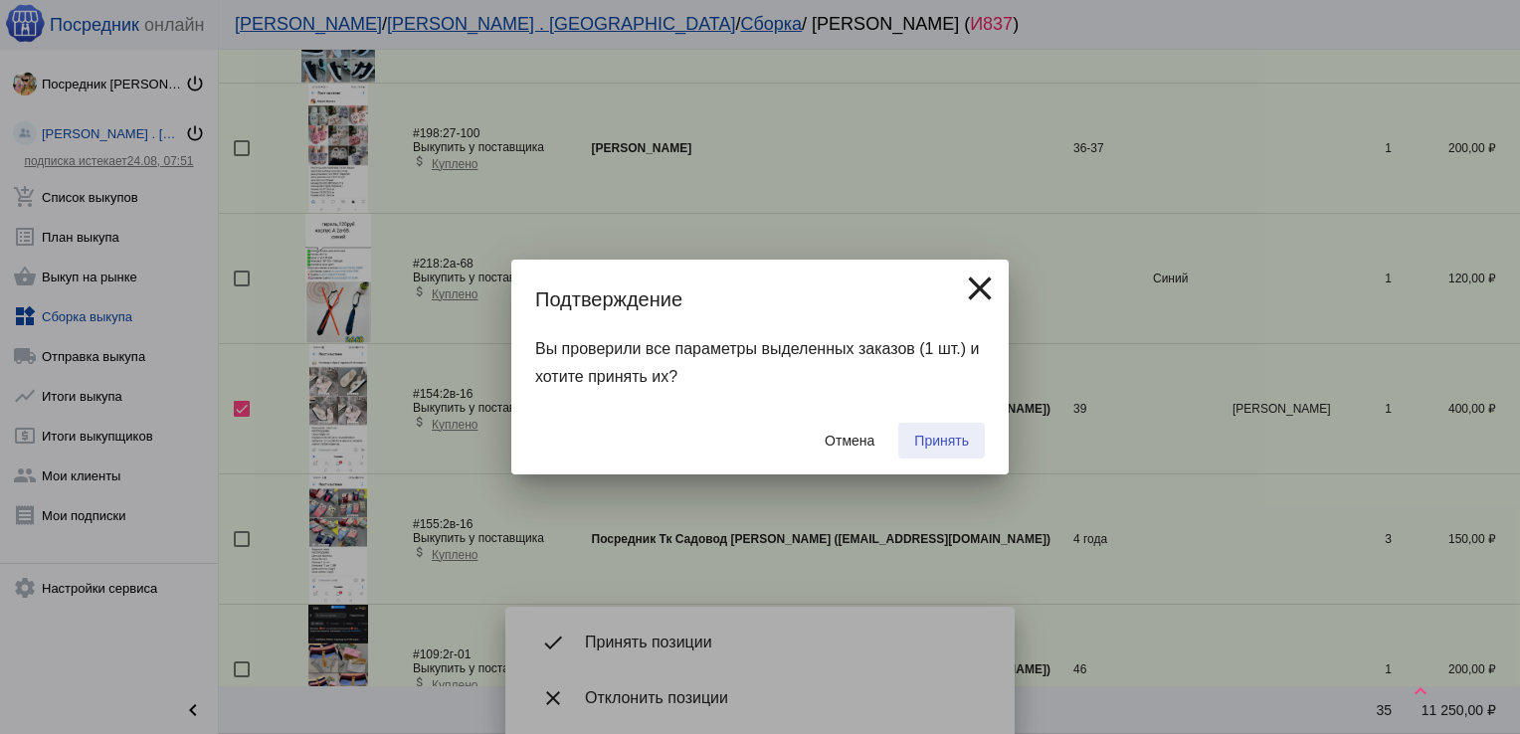
click at [955, 428] on button "Принять" at bounding box center [941, 441] width 87 height 36
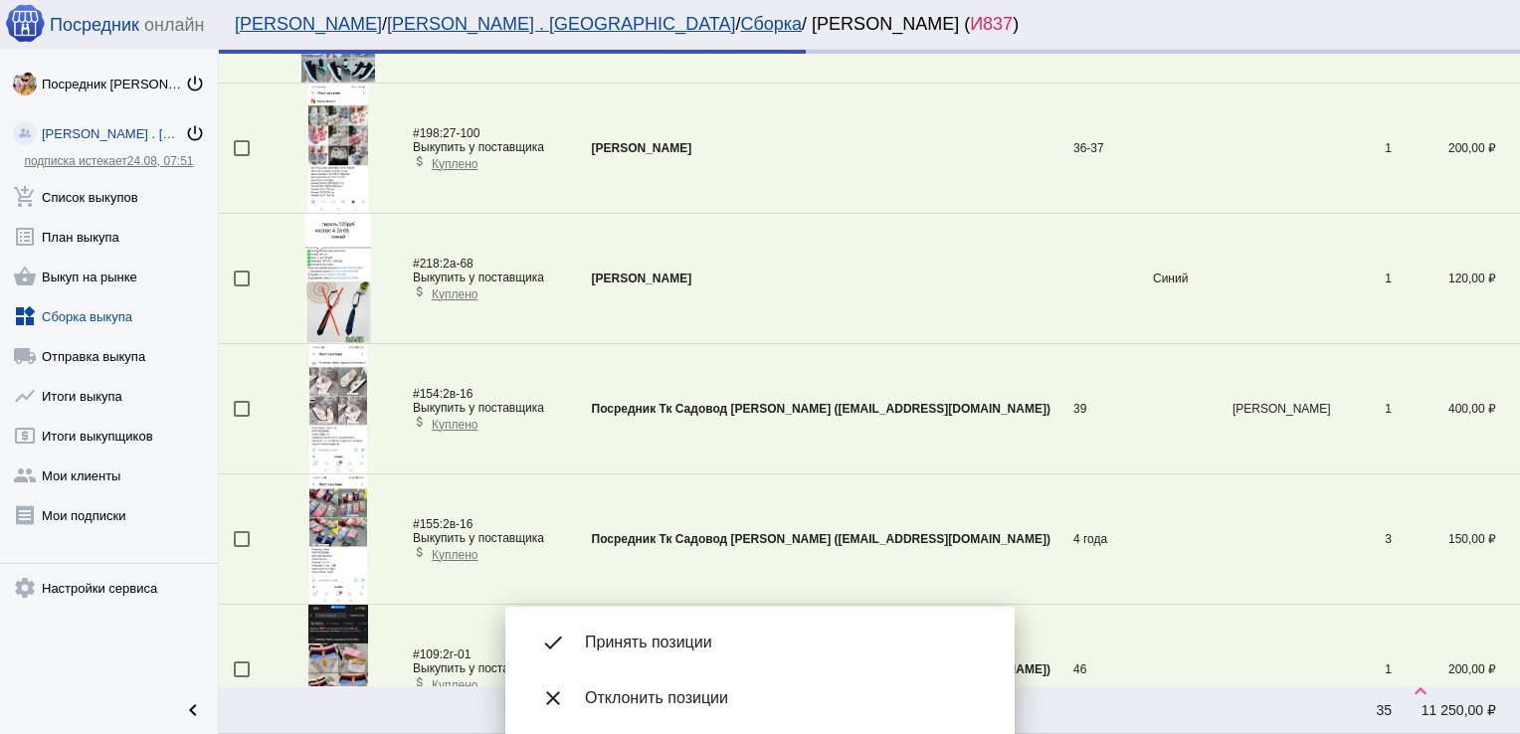
checkbox input "false"
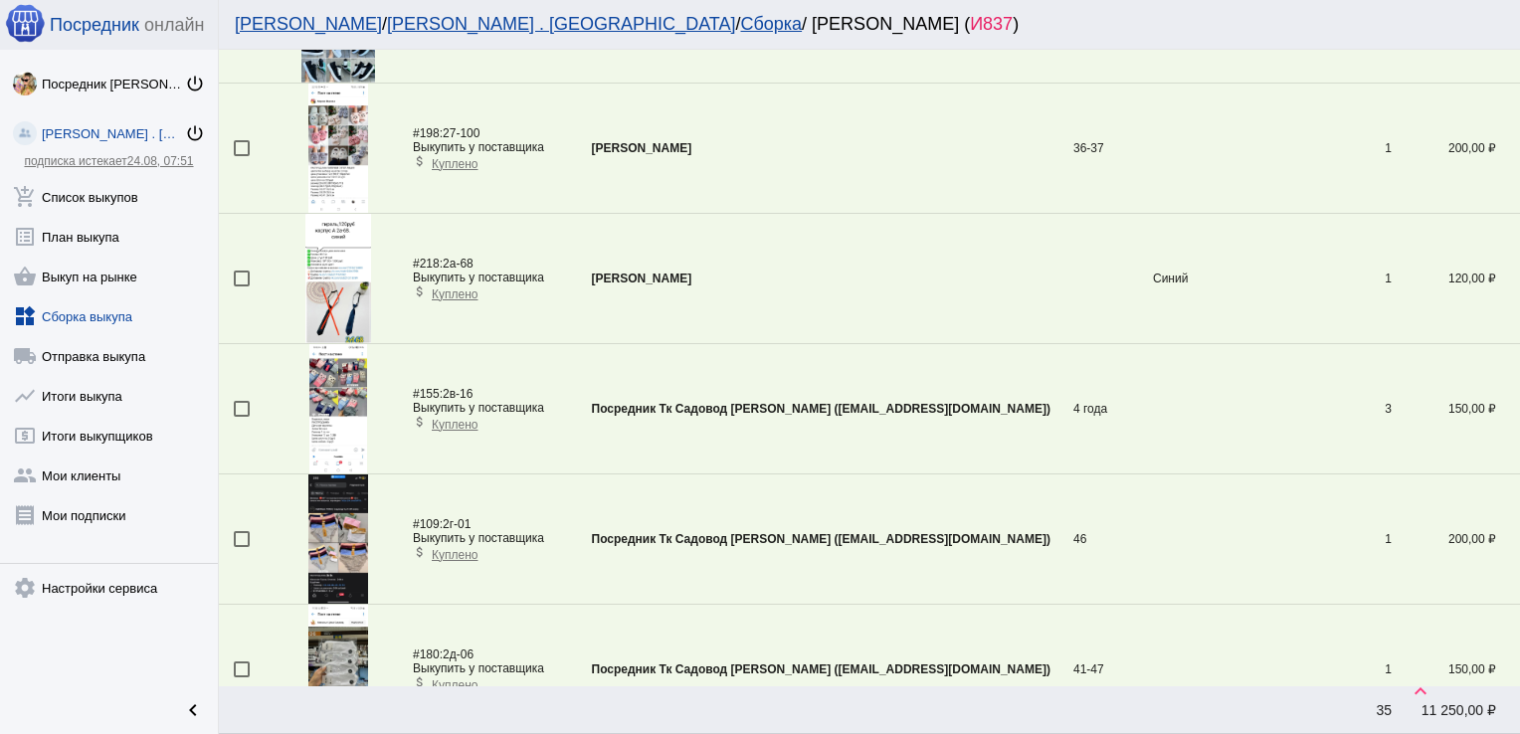
scroll to position [0, 0]
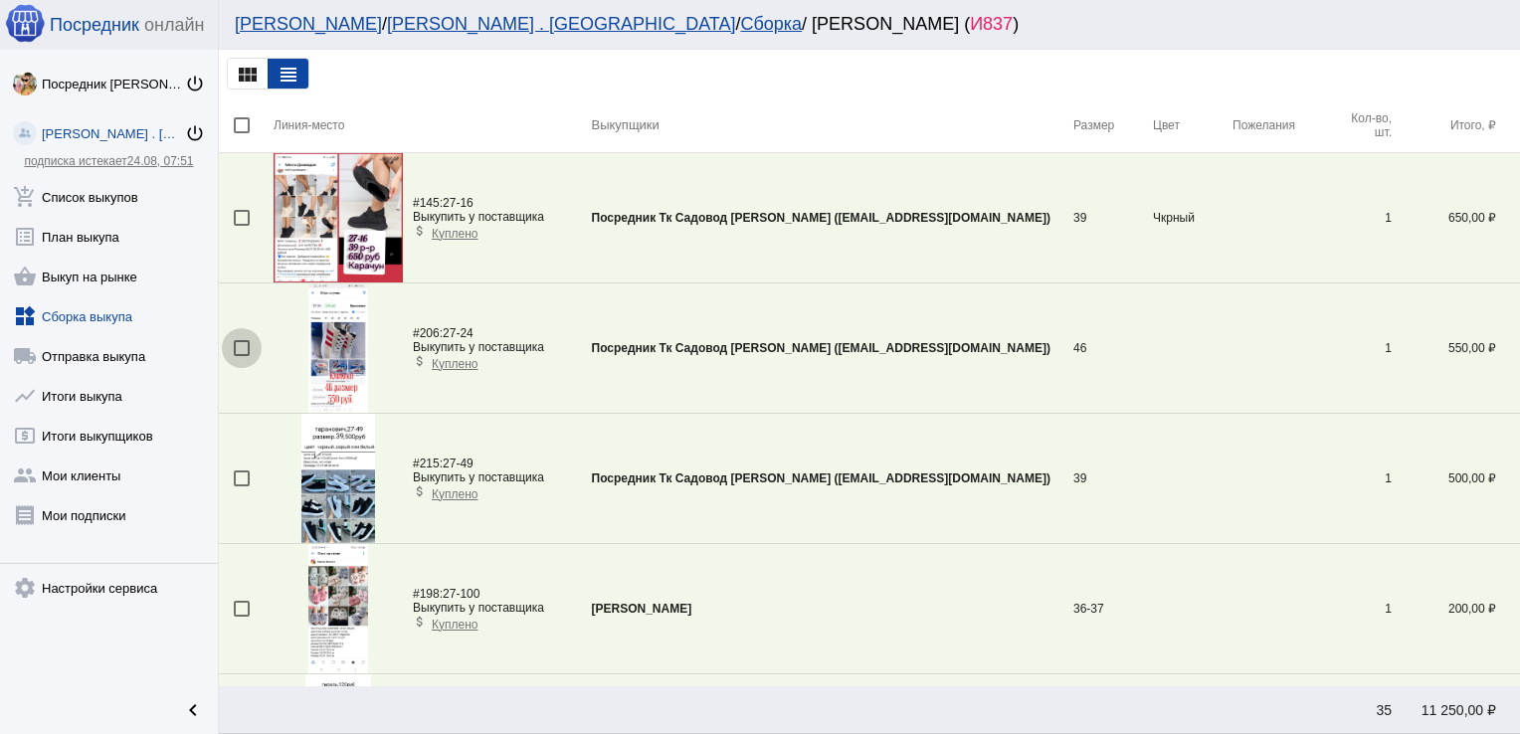
click at [234, 347] on div at bounding box center [242, 348] width 16 height 16
click at [241, 356] on input "checkbox" at bounding box center [241, 356] width 1 height 1
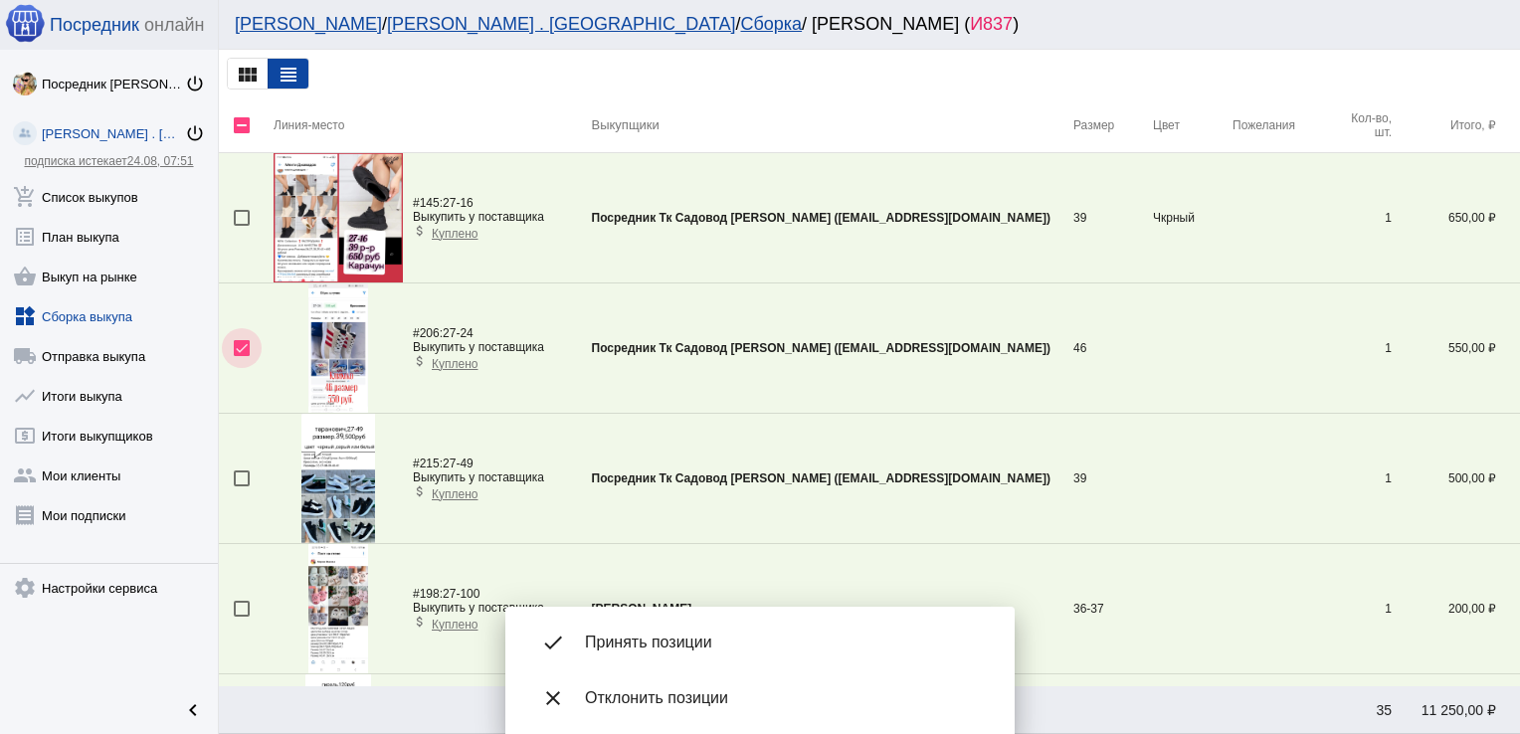
click at [234, 347] on div at bounding box center [242, 348] width 16 height 16
click at [241, 356] on input "checkbox" at bounding box center [241, 356] width 1 height 1
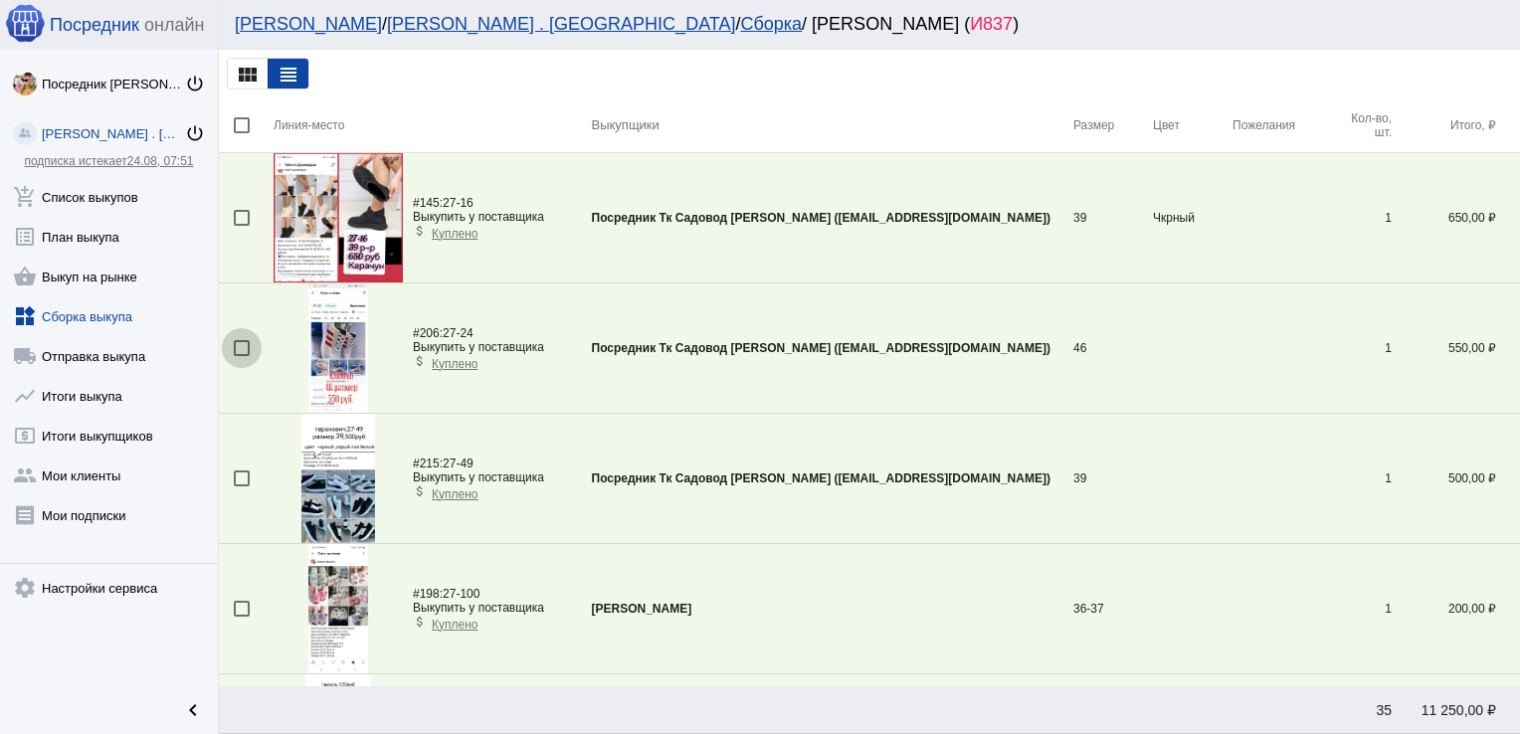
click at [234, 347] on div at bounding box center [242, 348] width 16 height 16
click at [241, 356] on input "checkbox" at bounding box center [241, 356] width 1 height 1
checkbox input "true"
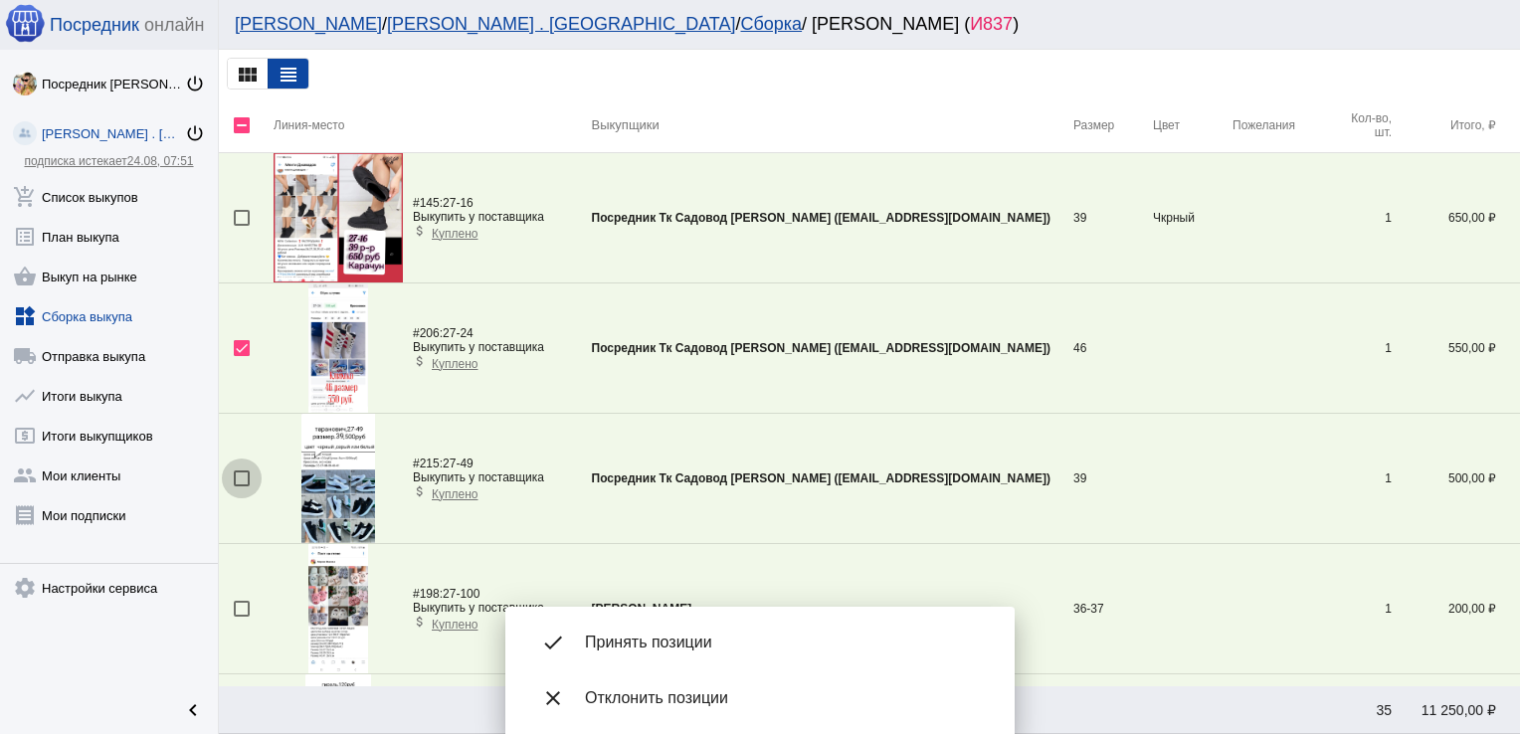
click at [246, 476] on div at bounding box center [242, 479] width 16 height 16
click at [242, 487] on input "checkbox" at bounding box center [241, 487] width 1 height 1
checkbox input "true"
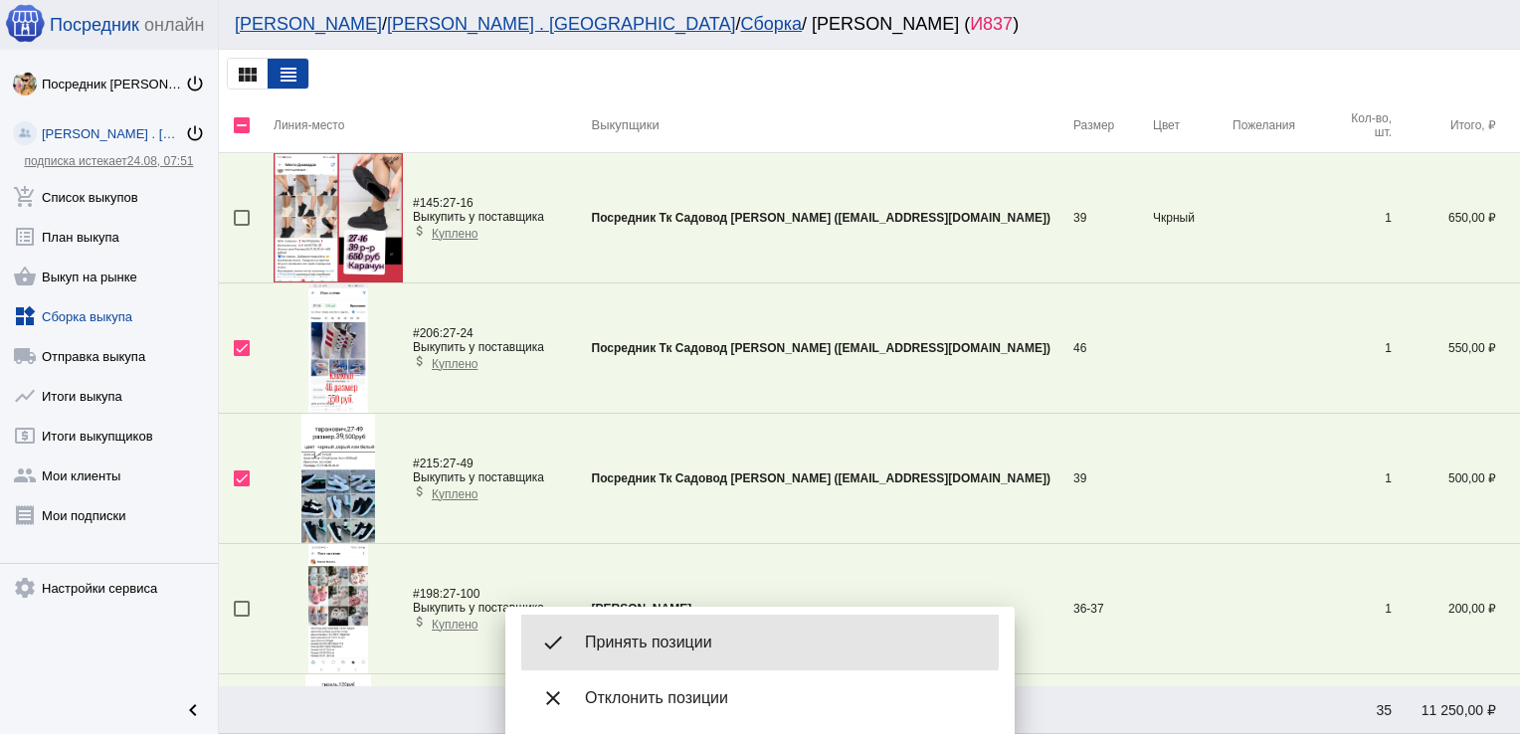
click at [681, 641] on span "Принять позиции" at bounding box center [784, 643] width 398 height 20
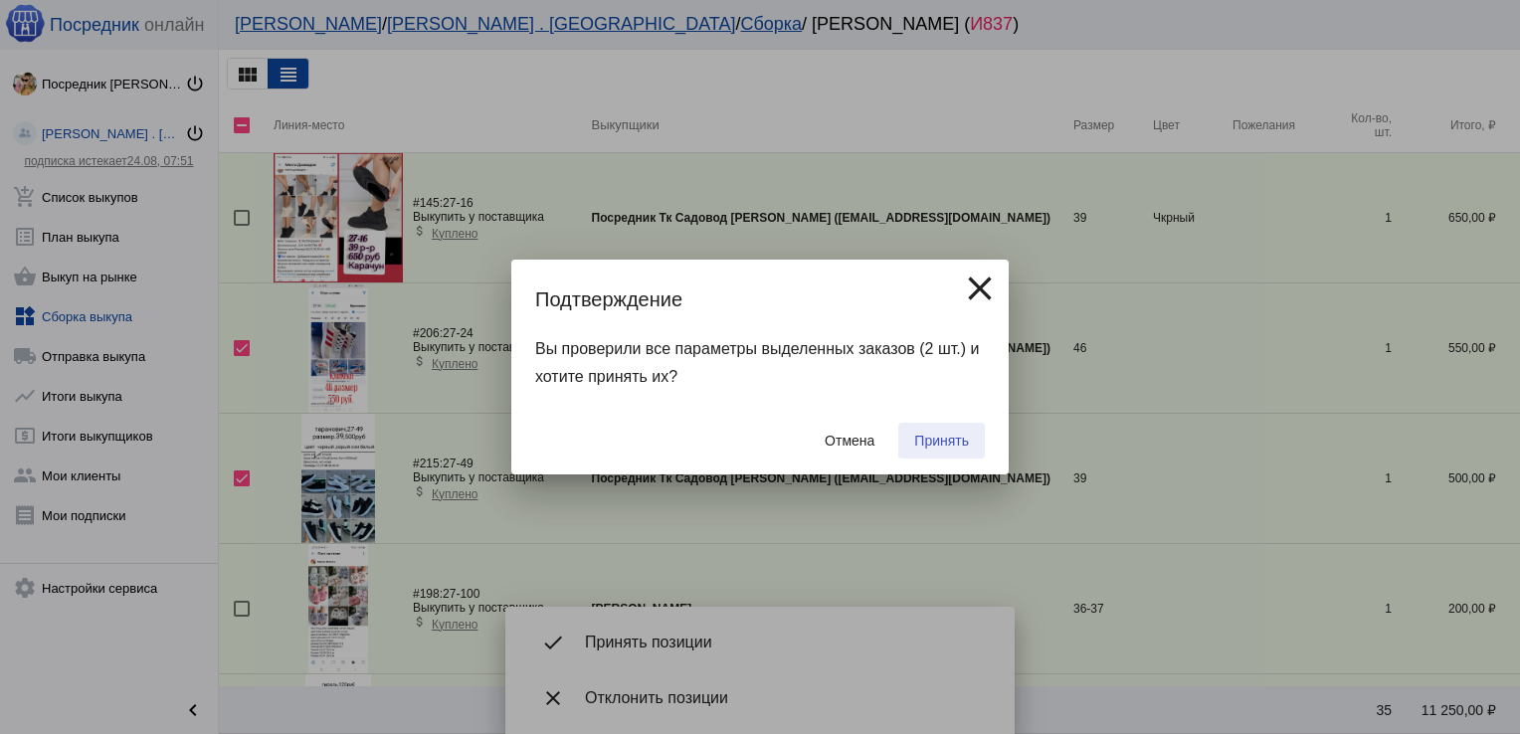
click at [971, 440] on button "Принять" at bounding box center [941, 441] width 87 height 36
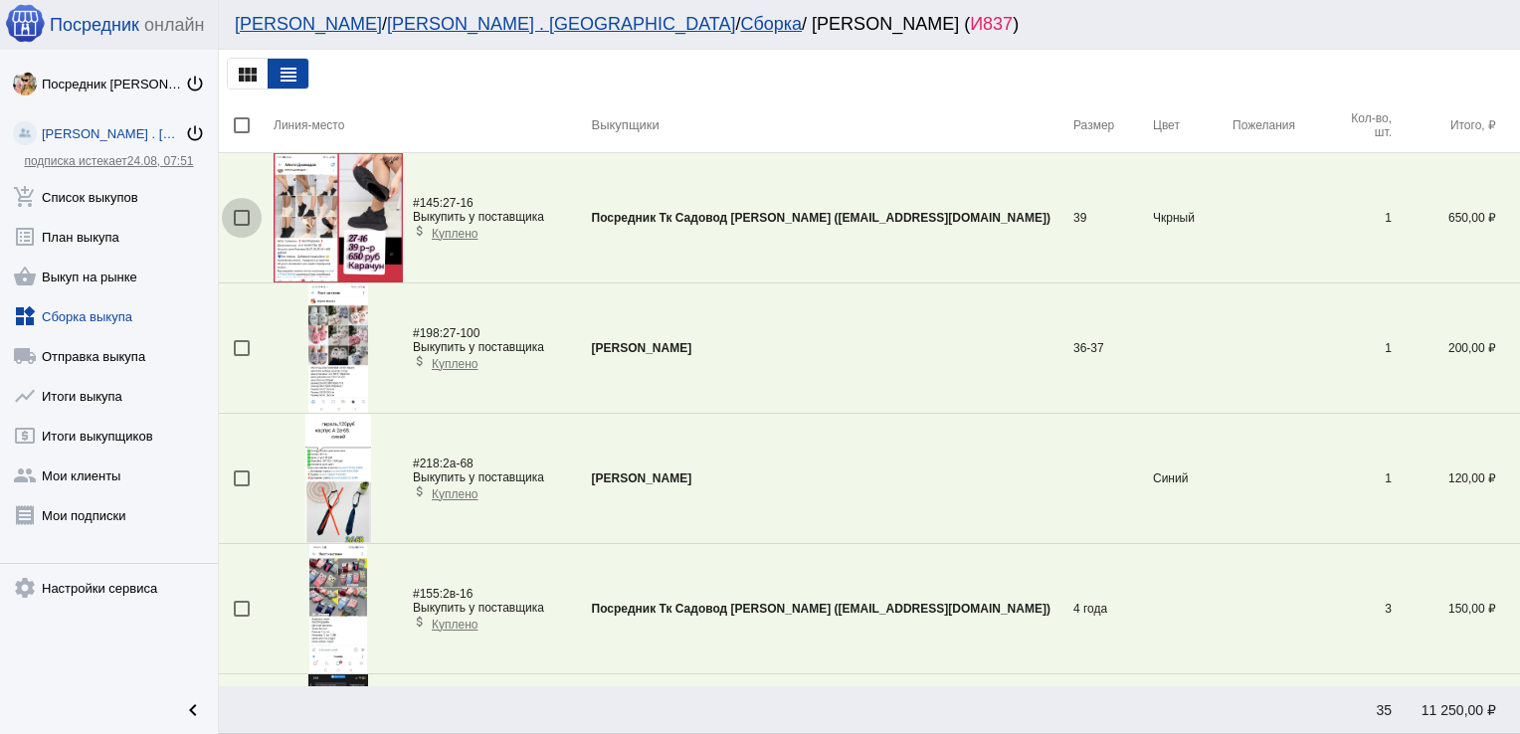
click at [240, 210] on div at bounding box center [242, 218] width 16 height 16
click at [241, 226] on input "checkbox" at bounding box center [241, 226] width 1 height 1
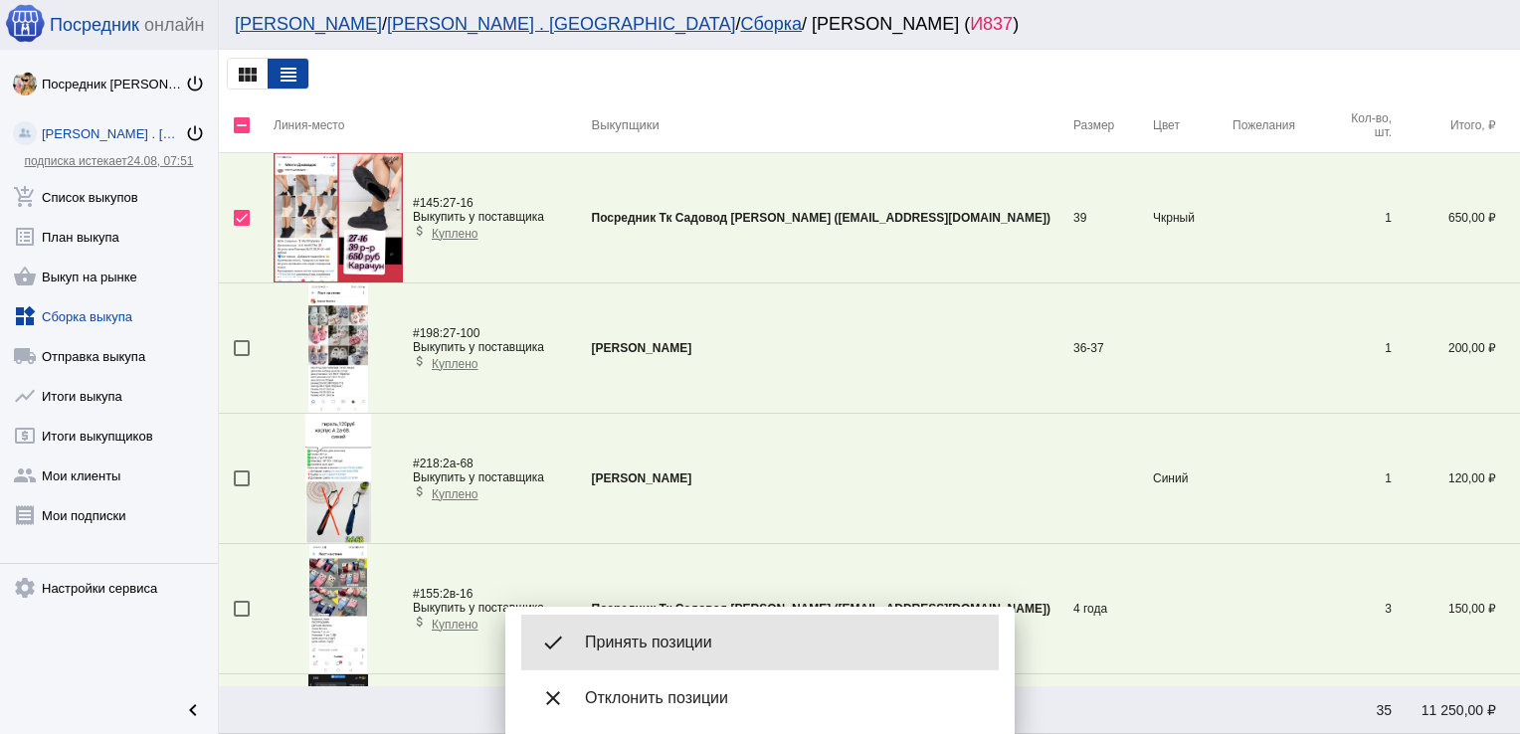
click at [680, 643] on span "Принять позиции" at bounding box center [784, 643] width 398 height 20
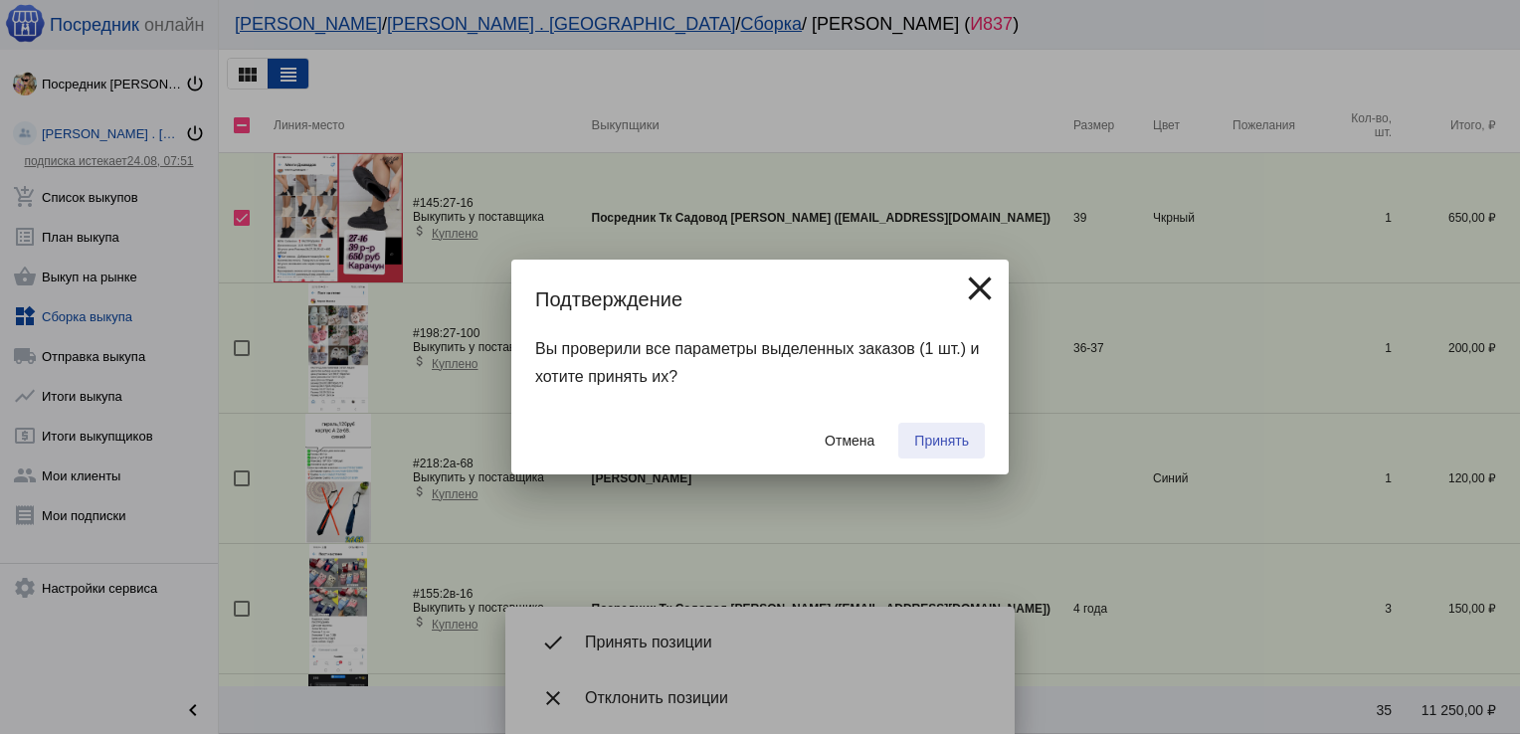
click at [935, 430] on button "Принять" at bounding box center [941, 441] width 87 height 36
checkbox input "false"
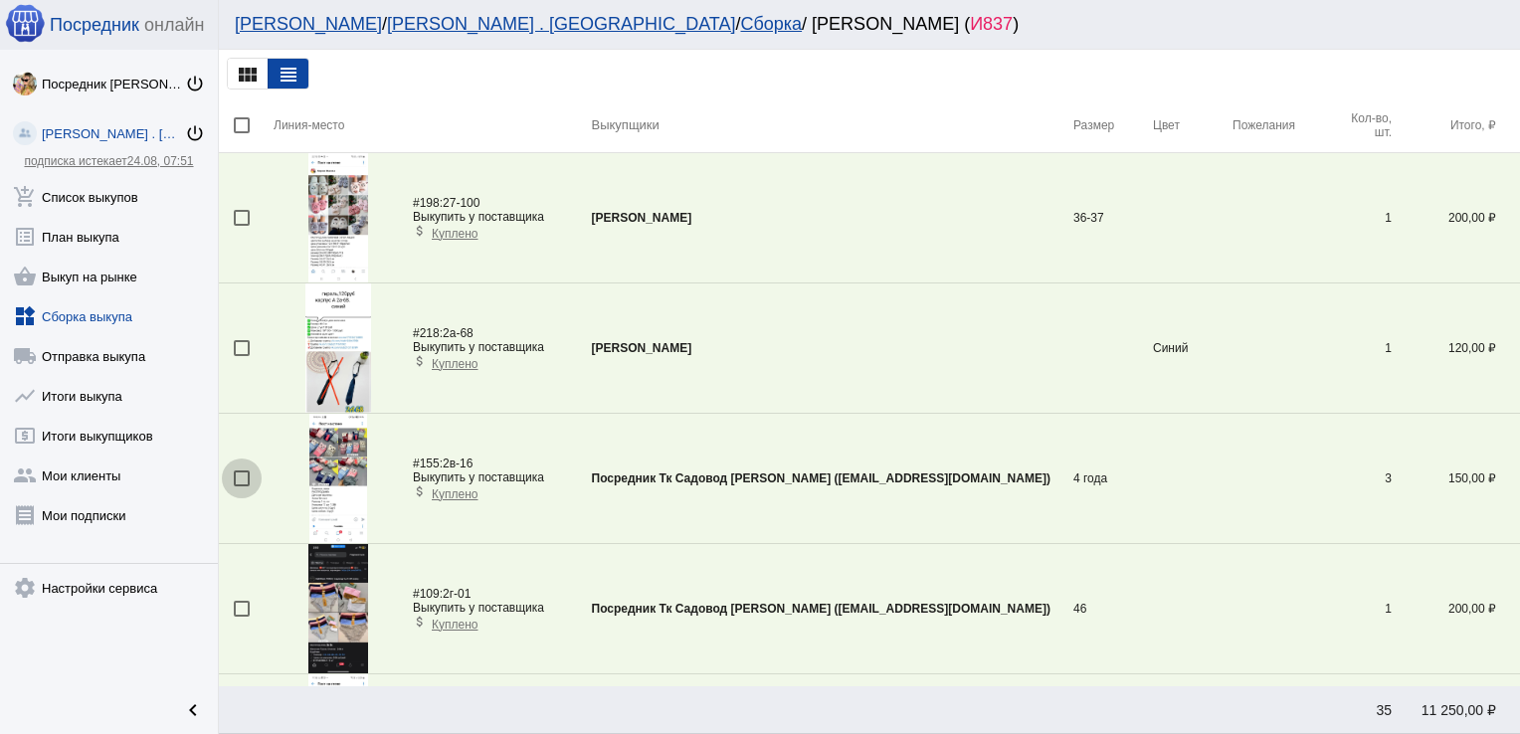
click at [241, 477] on div at bounding box center [242, 479] width 16 height 16
click at [241, 487] on input "checkbox" at bounding box center [241, 487] width 1 height 1
checkbox input "true"
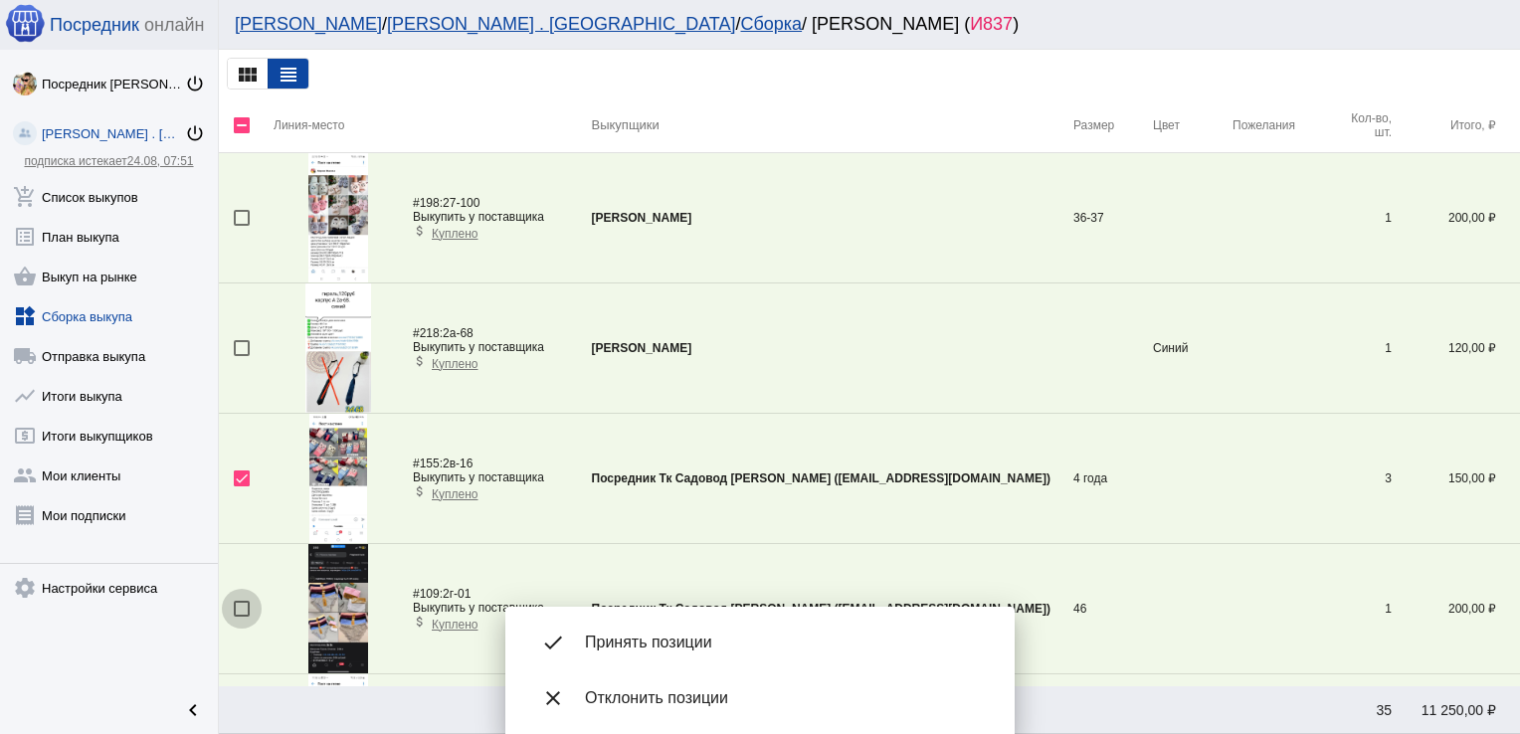
click at [240, 607] on div at bounding box center [242, 609] width 16 height 16
click at [241, 617] on input "checkbox" at bounding box center [241, 617] width 1 height 1
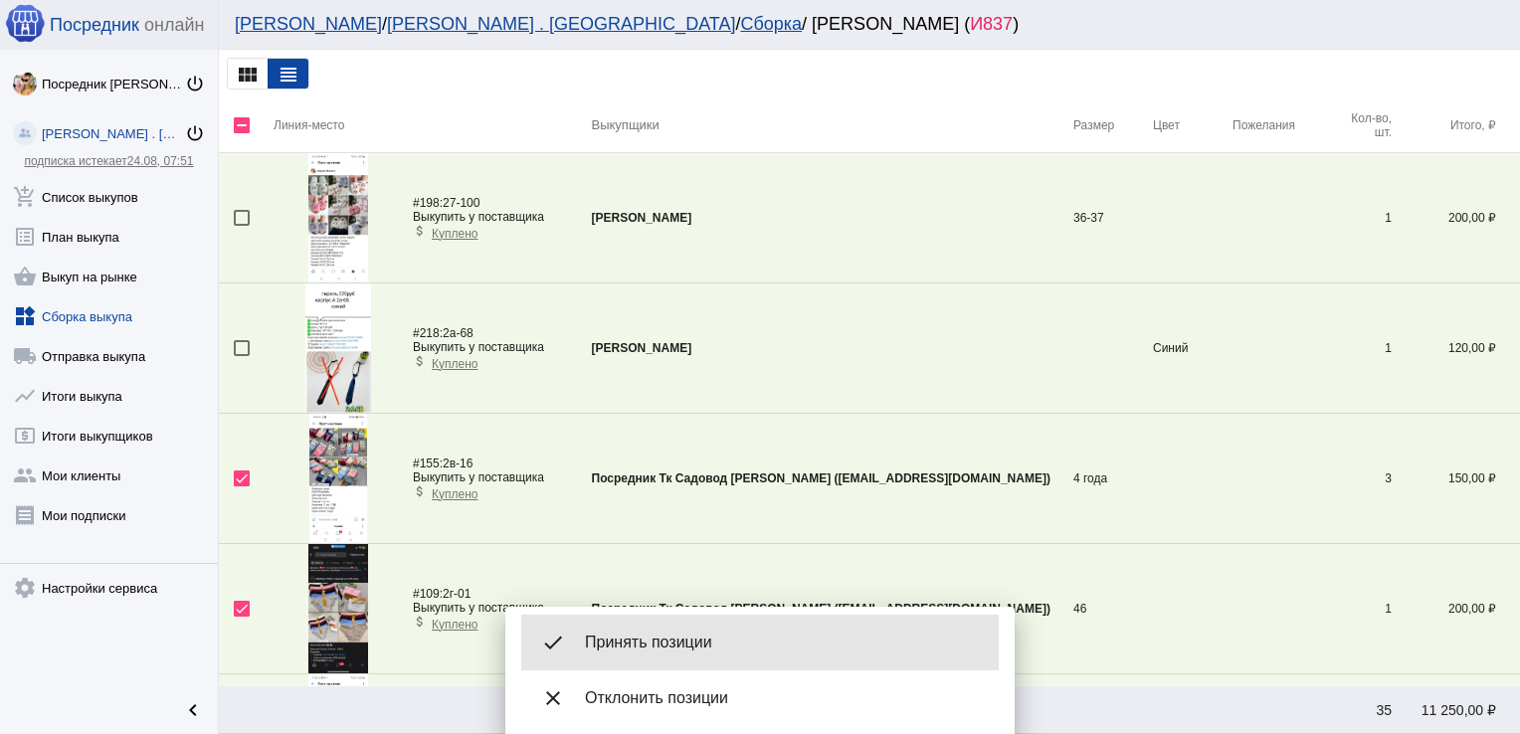
click at [683, 644] on span "Принять позиции" at bounding box center [784, 643] width 398 height 20
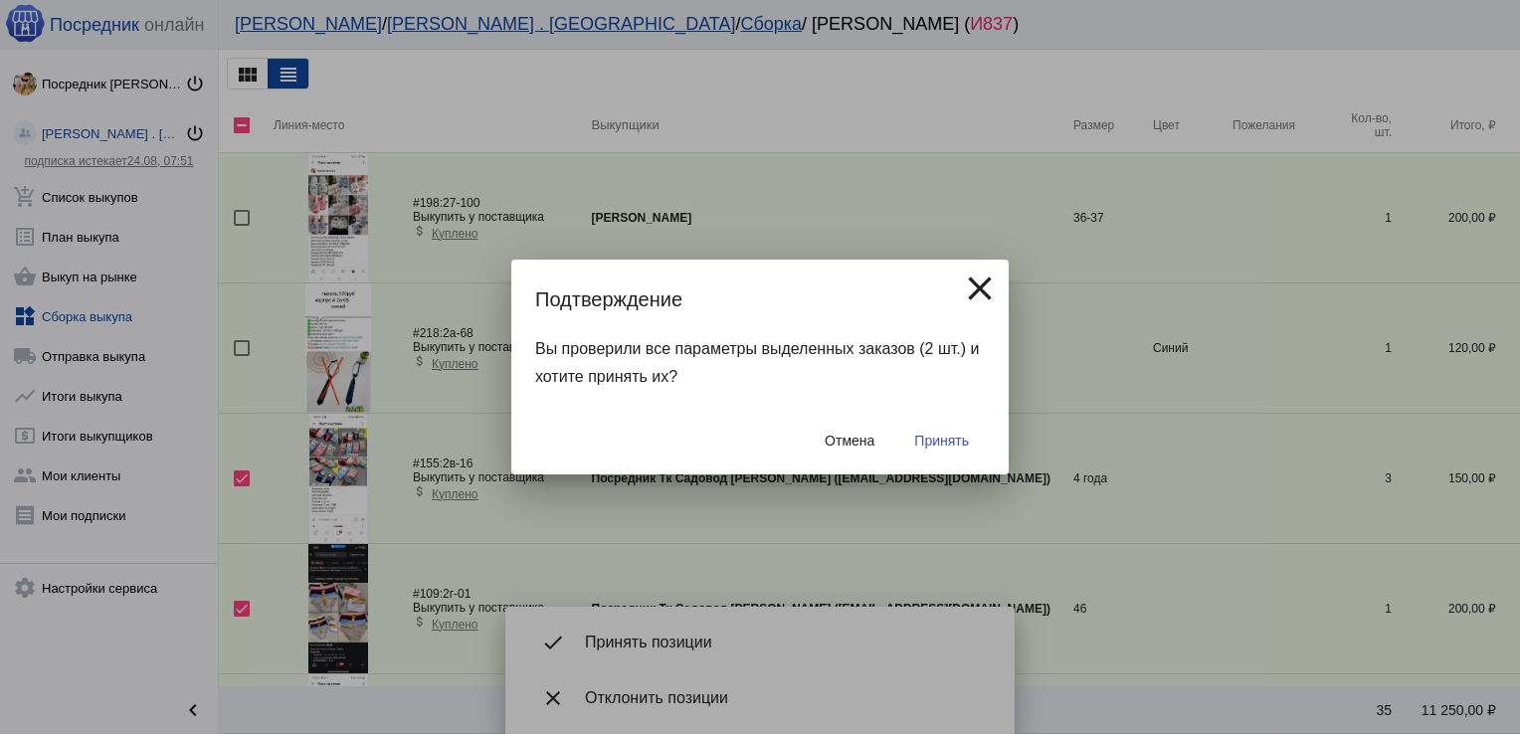
click at [947, 454] on button "Принять" at bounding box center [941, 441] width 87 height 36
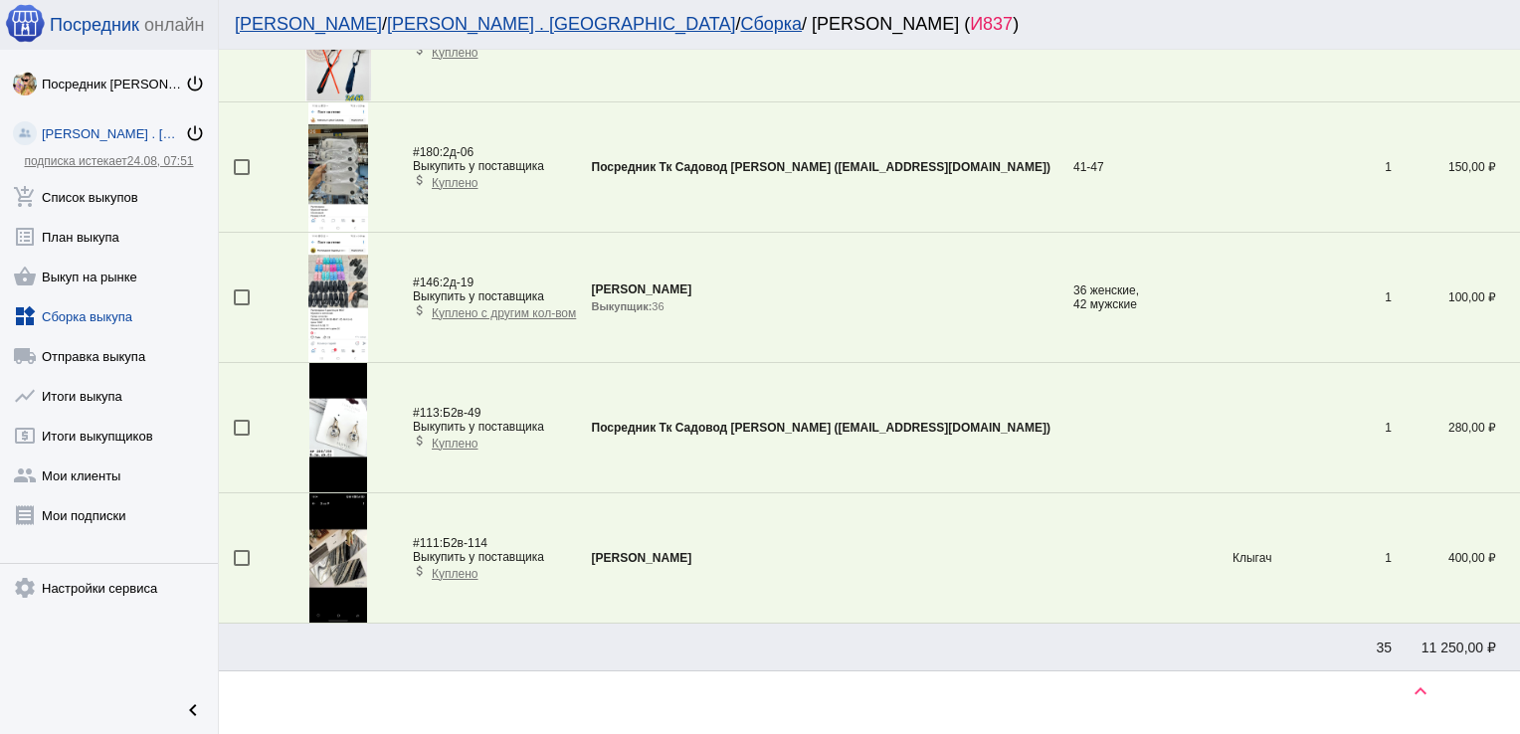
scroll to position [319, 0]
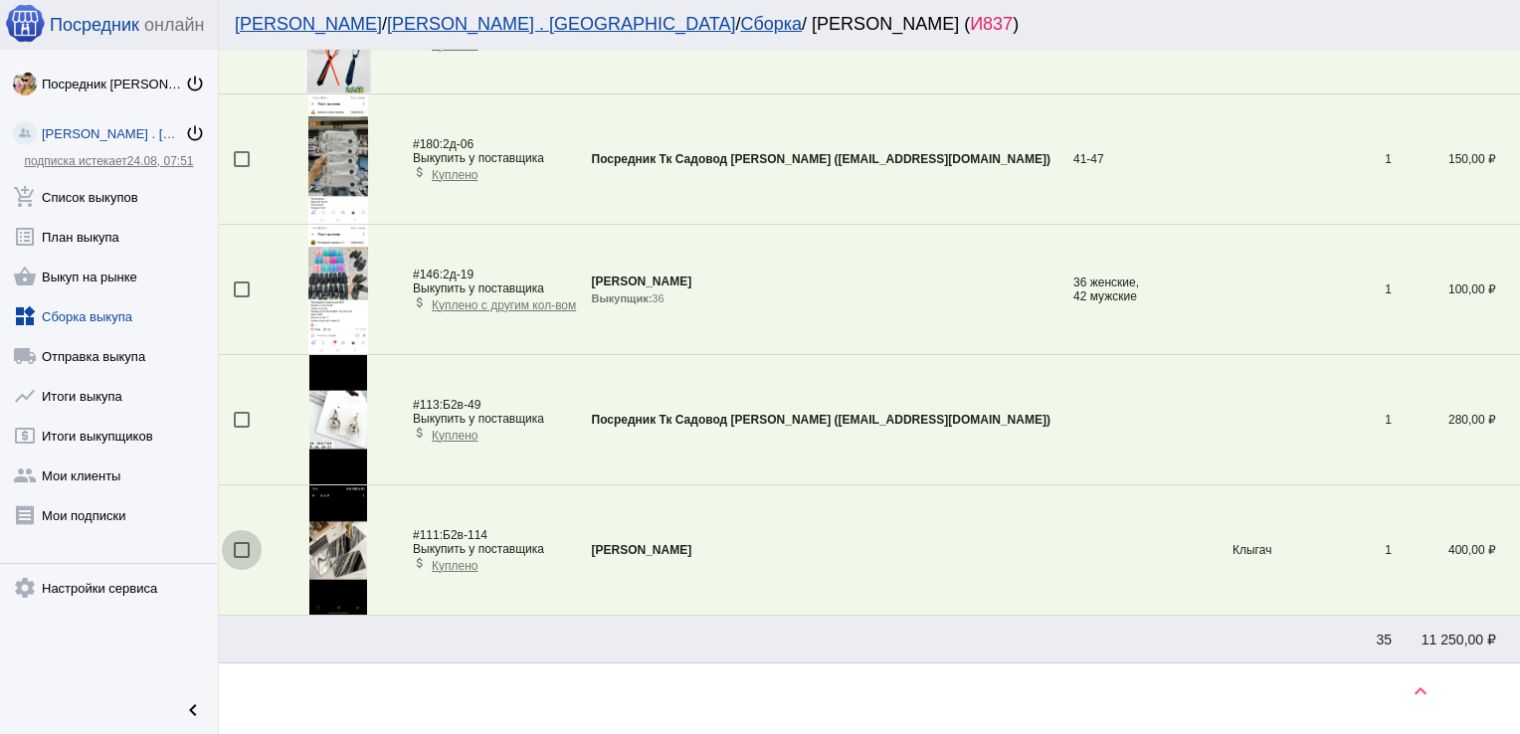
click at [238, 551] on div at bounding box center [242, 550] width 16 height 16
click at [241, 558] on input "checkbox" at bounding box center [241, 558] width 1 height 1
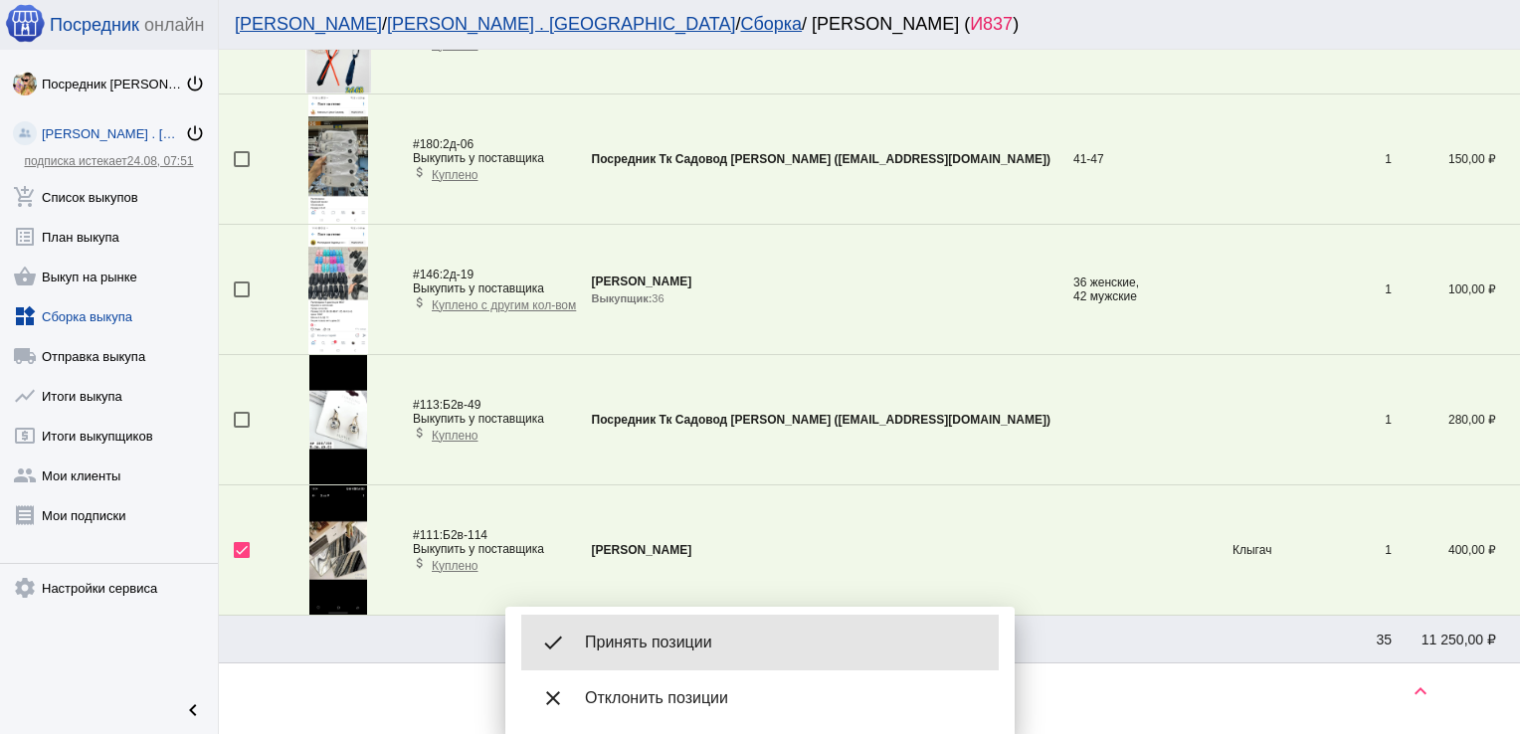
click at [660, 657] on div "done Принять позиции" at bounding box center [760, 643] width 478 height 56
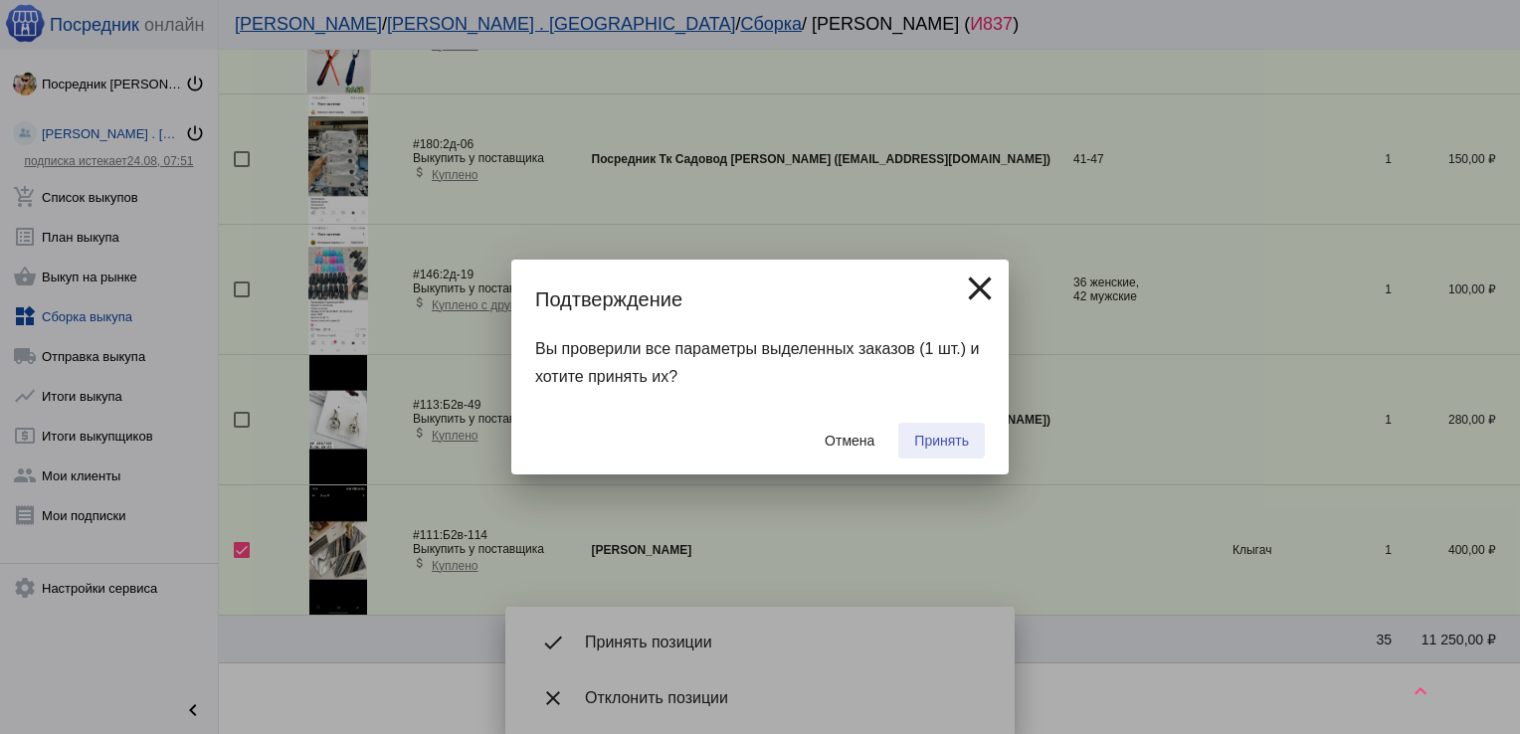
click at [952, 435] on span "Принять" at bounding box center [941, 441] width 55 height 16
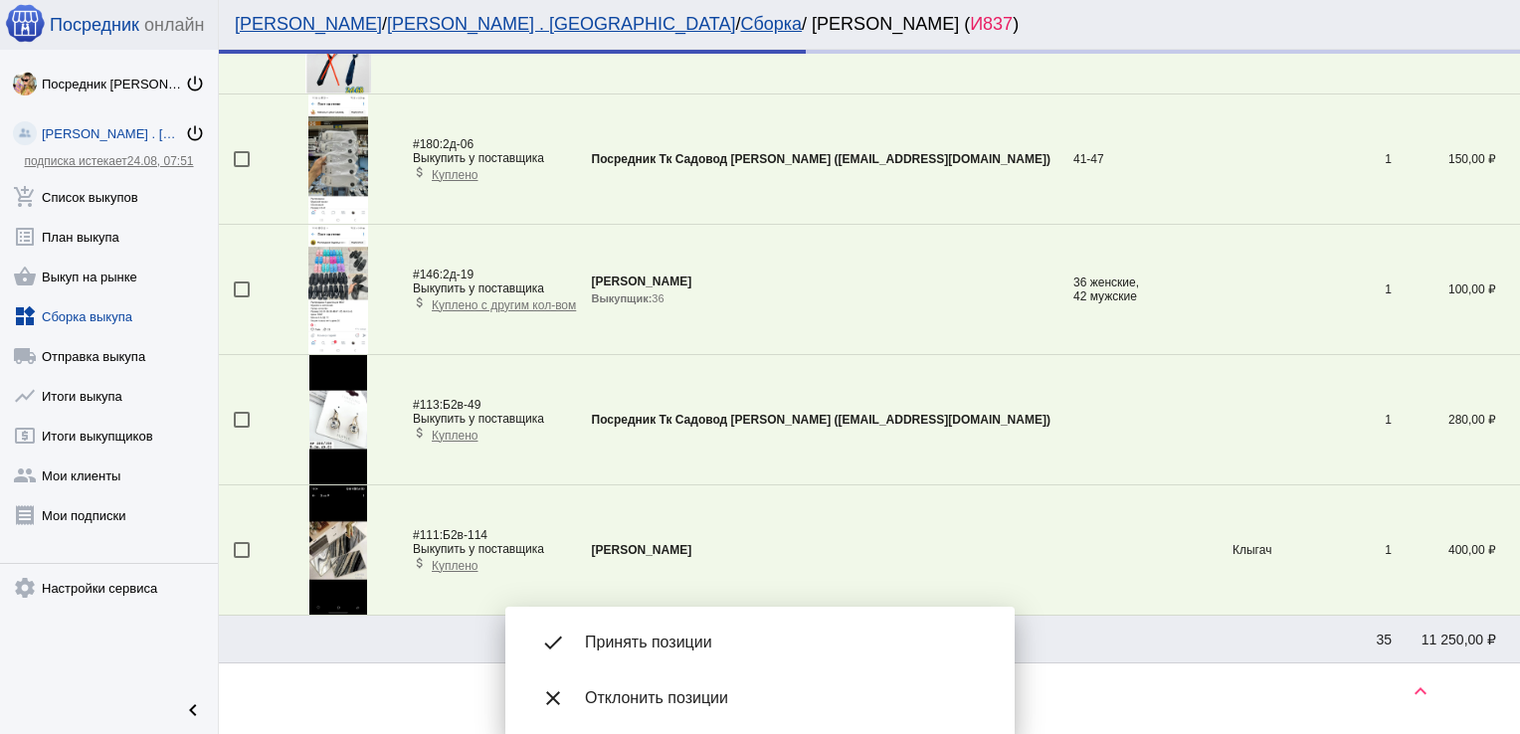
scroll to position [267, 0]
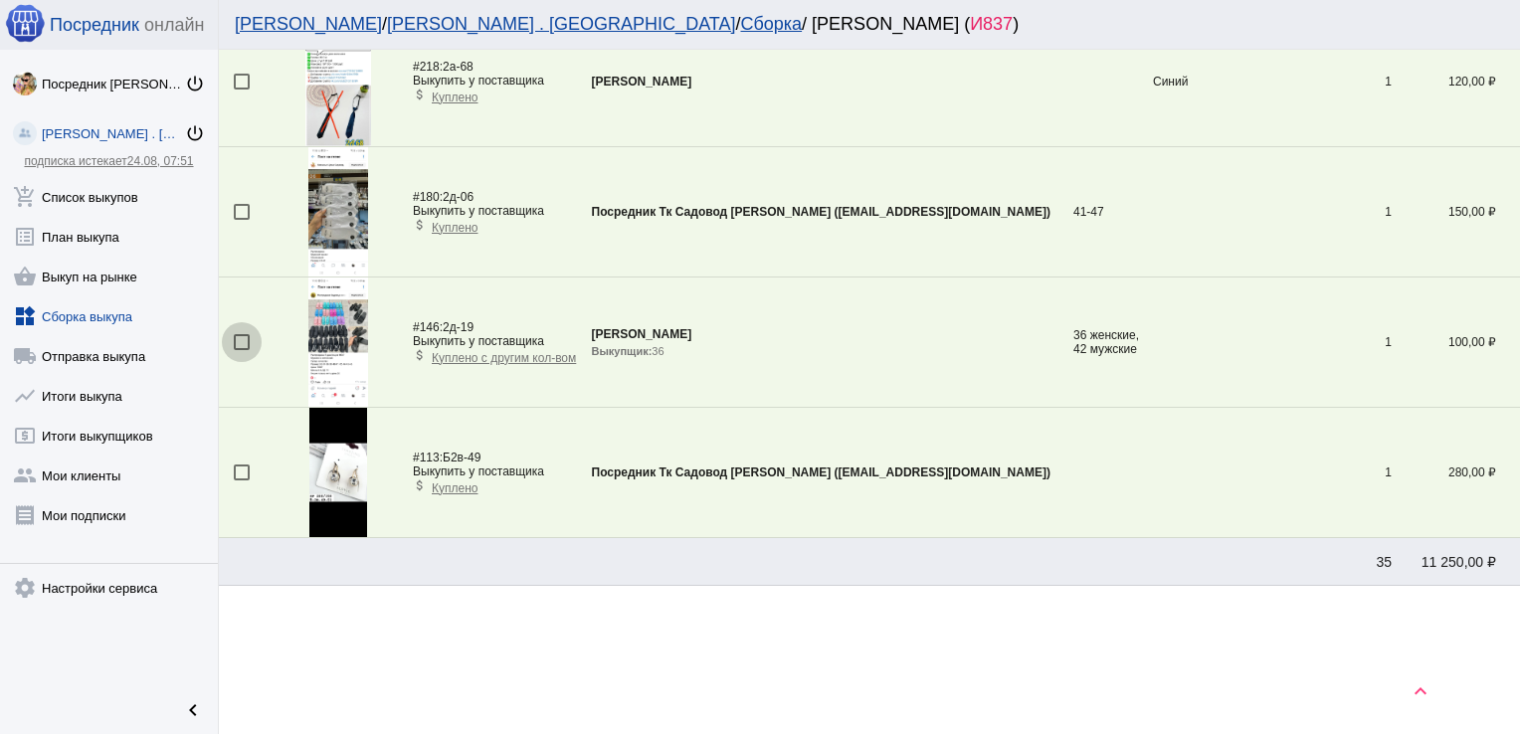
click at [234, 341] on div at bounding box center [242, 342] width 16 height 16
click at [241, 350] on input "checkbox" at bounding box center [241, 350] width 1 height 1
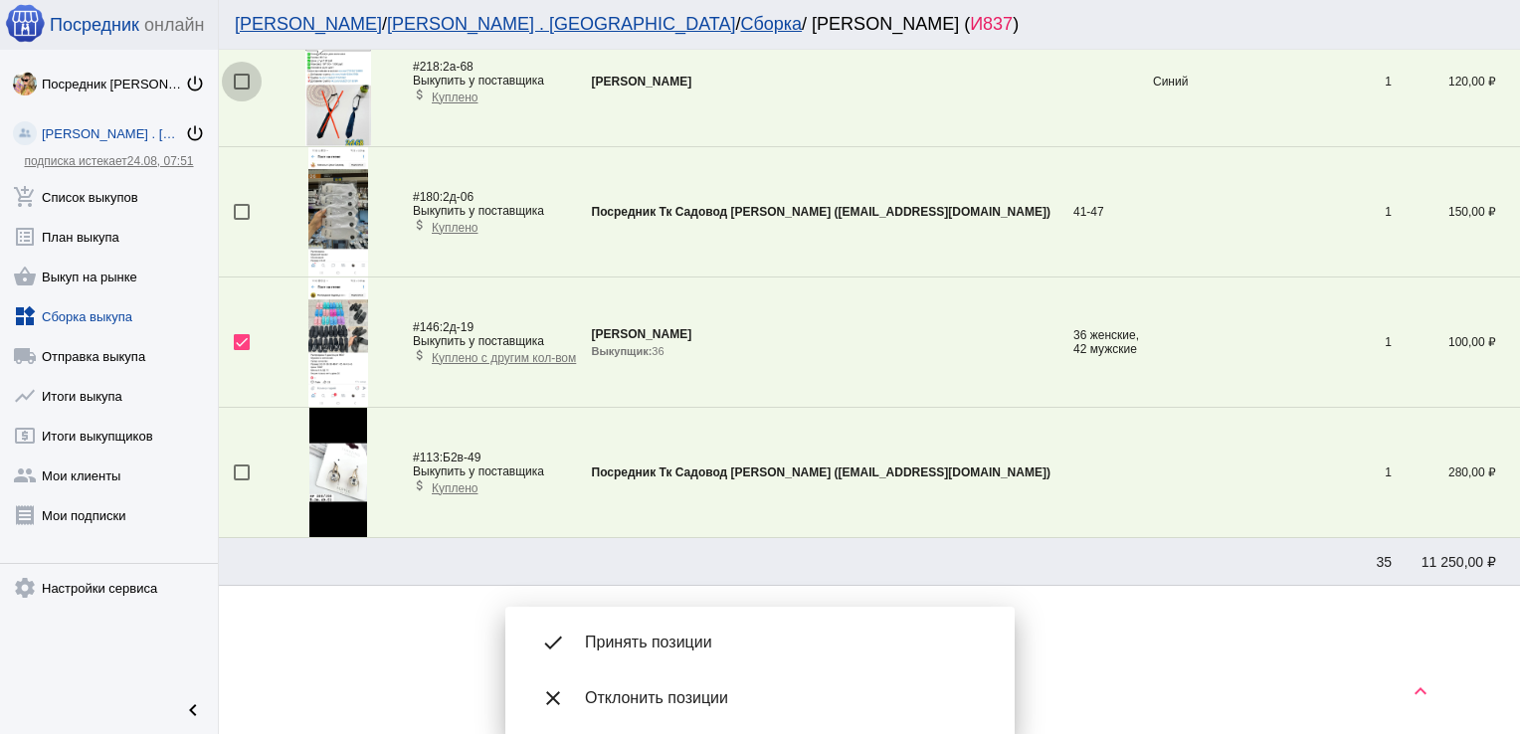
click at [242, 77] on div at bounding box center [242, 82] width 16 height 16
click at [242, 90] on input "checkbox" at bounding box center [241, 90] width 1 height 1
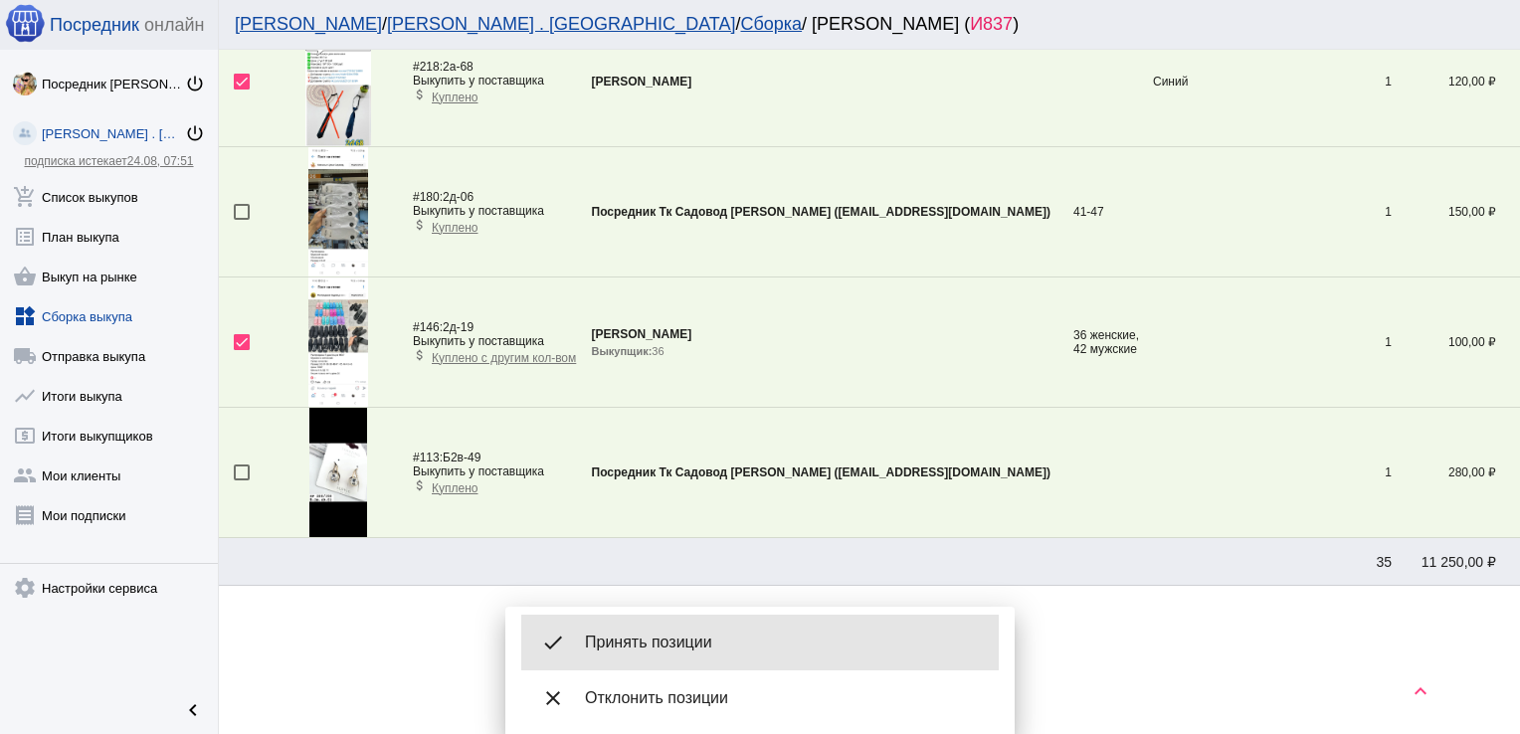
click at [693, 631] on div "done Принять позиции" at bounding box center [760, 643] width 478 height 56
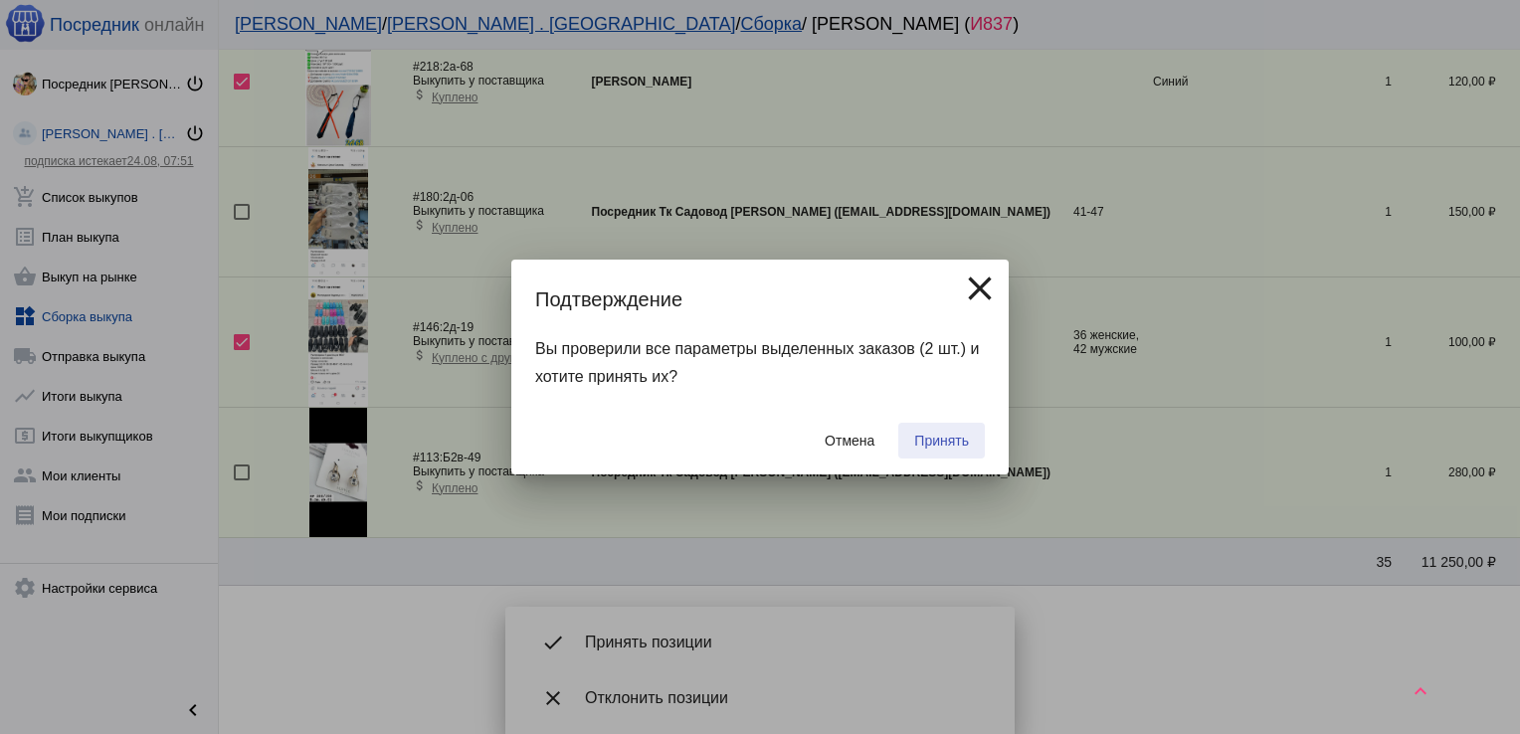
click at [964, 431] on button "Принять" at bounding box center [941, 441] width 87 height 36
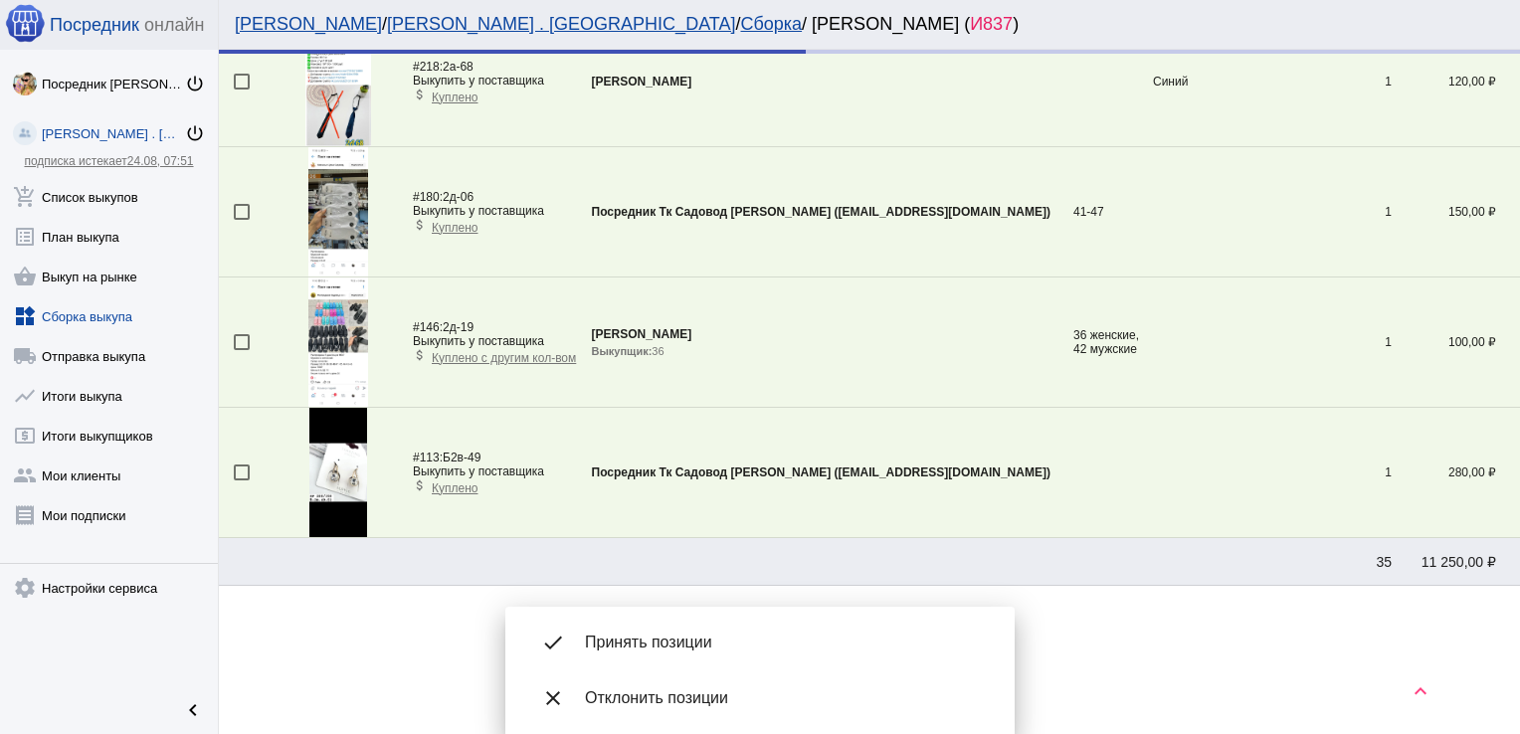
scroll to position [7, 0]
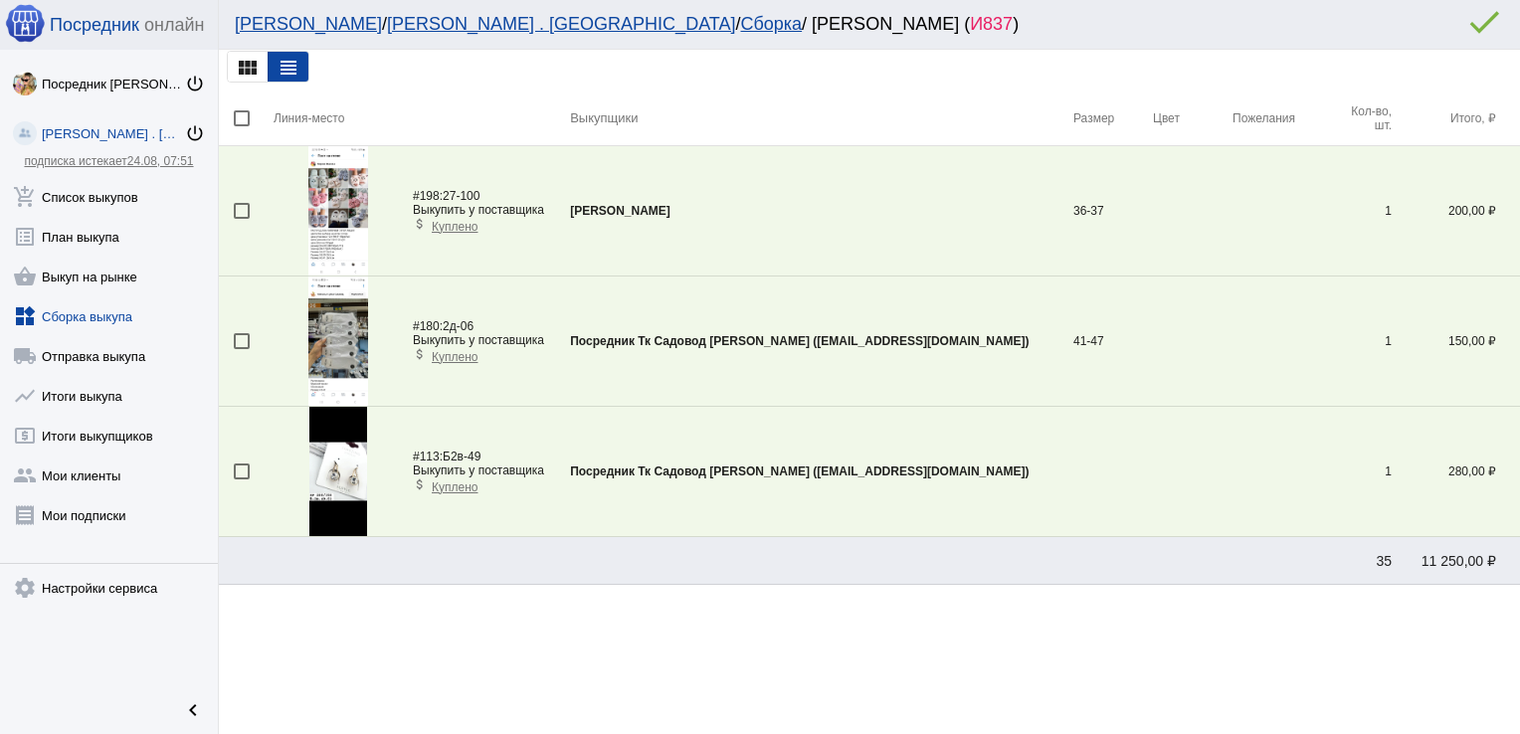
click at [345, 336] on img at bounding box center [338, 341] width 60 height 129
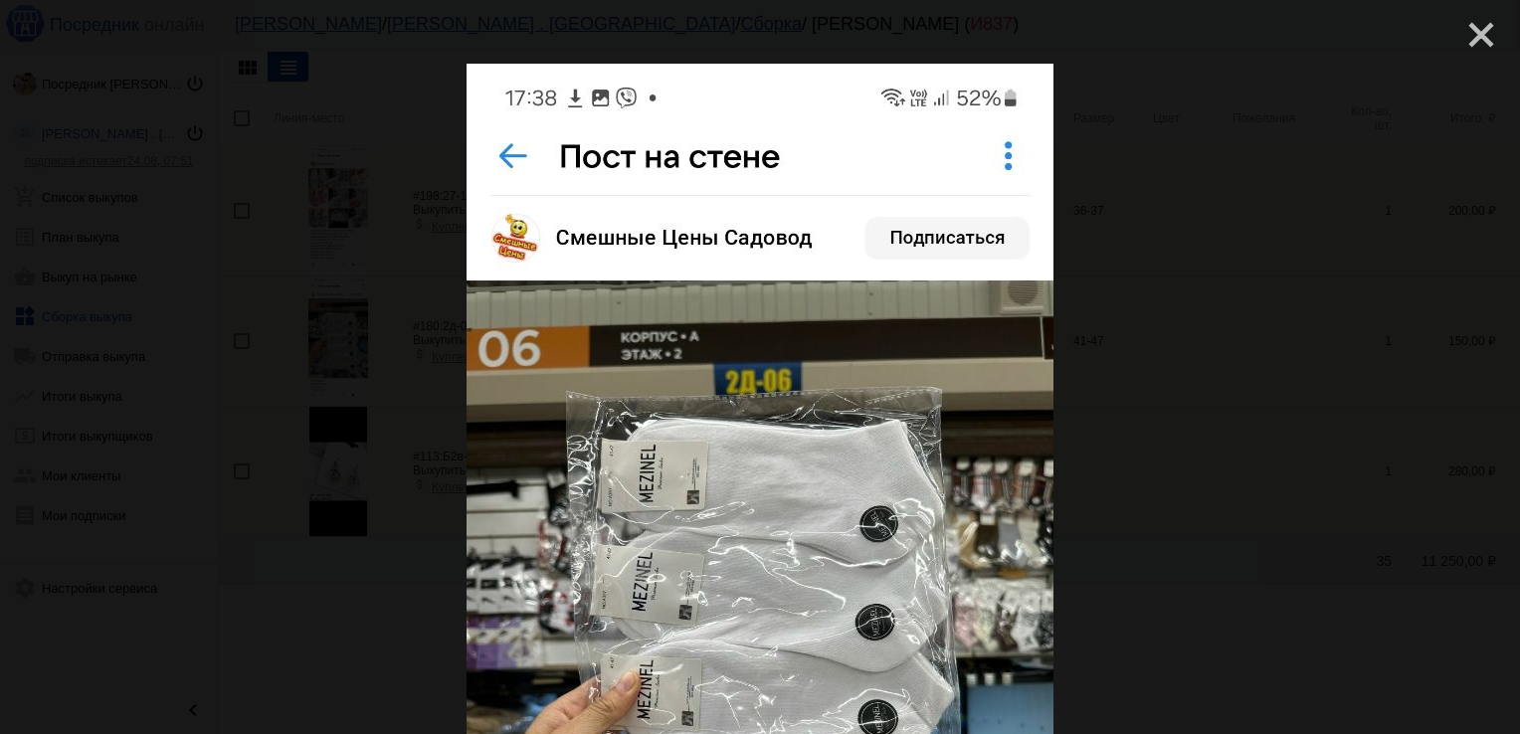
click at [1462, 38] on mat-icon "close" at bounding box center [1474, 27] width 24 height 24
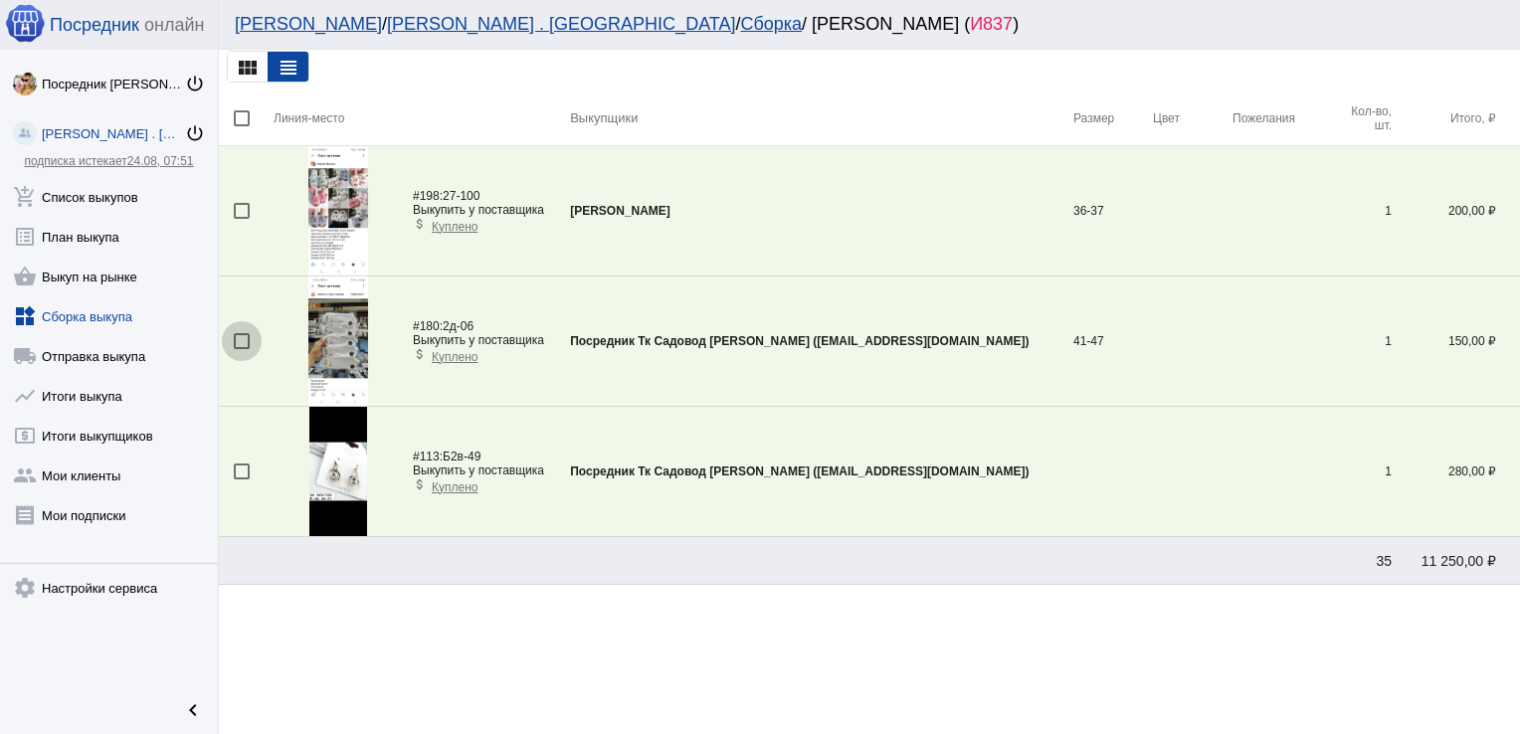
click at [241, 336] on div at bounding box center [242, 341] width 16 height 16
click at [241, 349] on input "checkbox" at bounding box center [241, 349] width 1 height 1
click at [232, 209] on td at bounding box center [246, 211] width 55 height 130
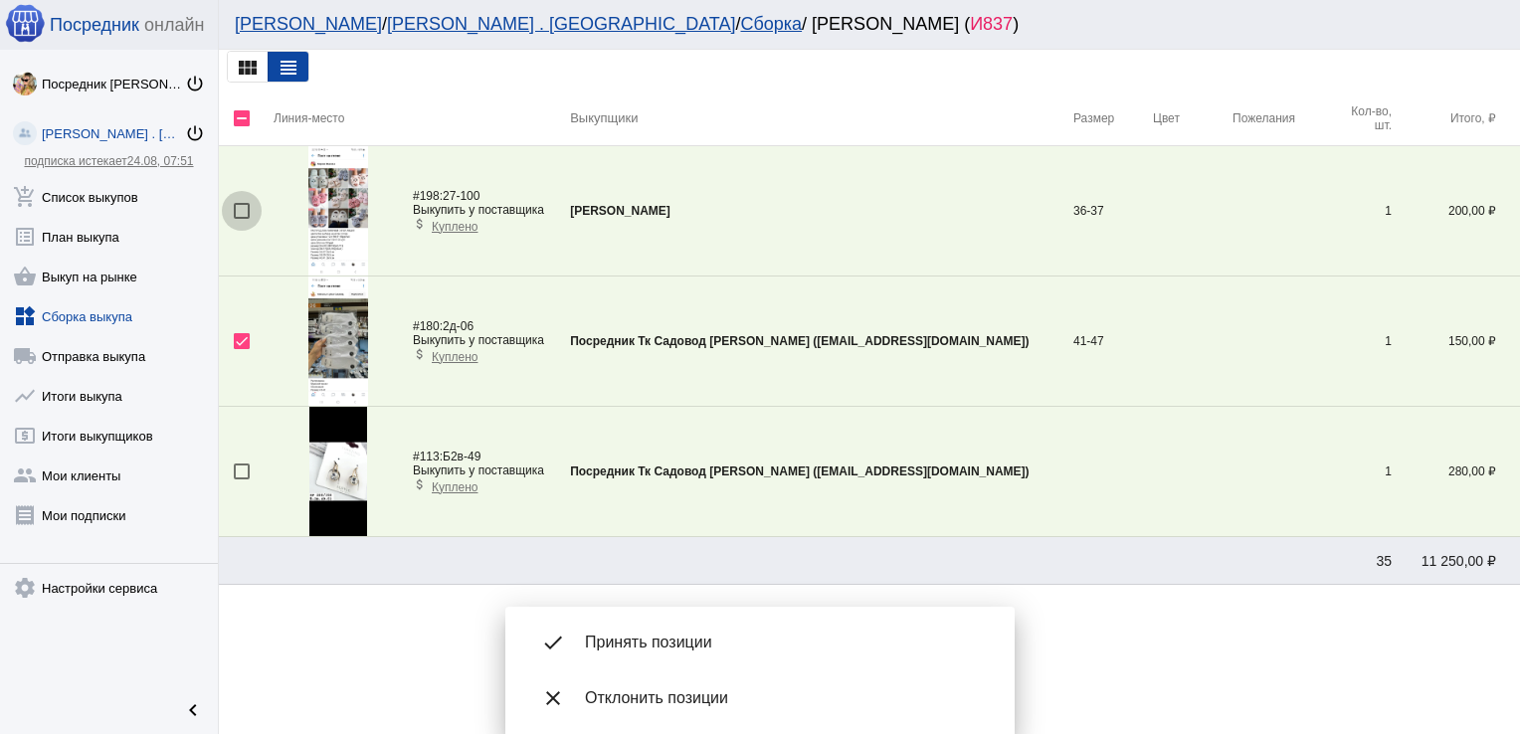
click at [242, 209] on div at bounding box center [242, 211] width 16 height 16
click at [242, 219] on input "checkbox" at bounding box center [241, 219] width 1 height 1
click at [241, 475] on div at bounding box center [242, 472] width 16 height 16
click at [241, 480] on input "checkbox" at bounding box center [241, 480] width 1 height 1
click at [683, 627] on div "done Принять позиции" at bounding box center [760, 643] width 478 height 56
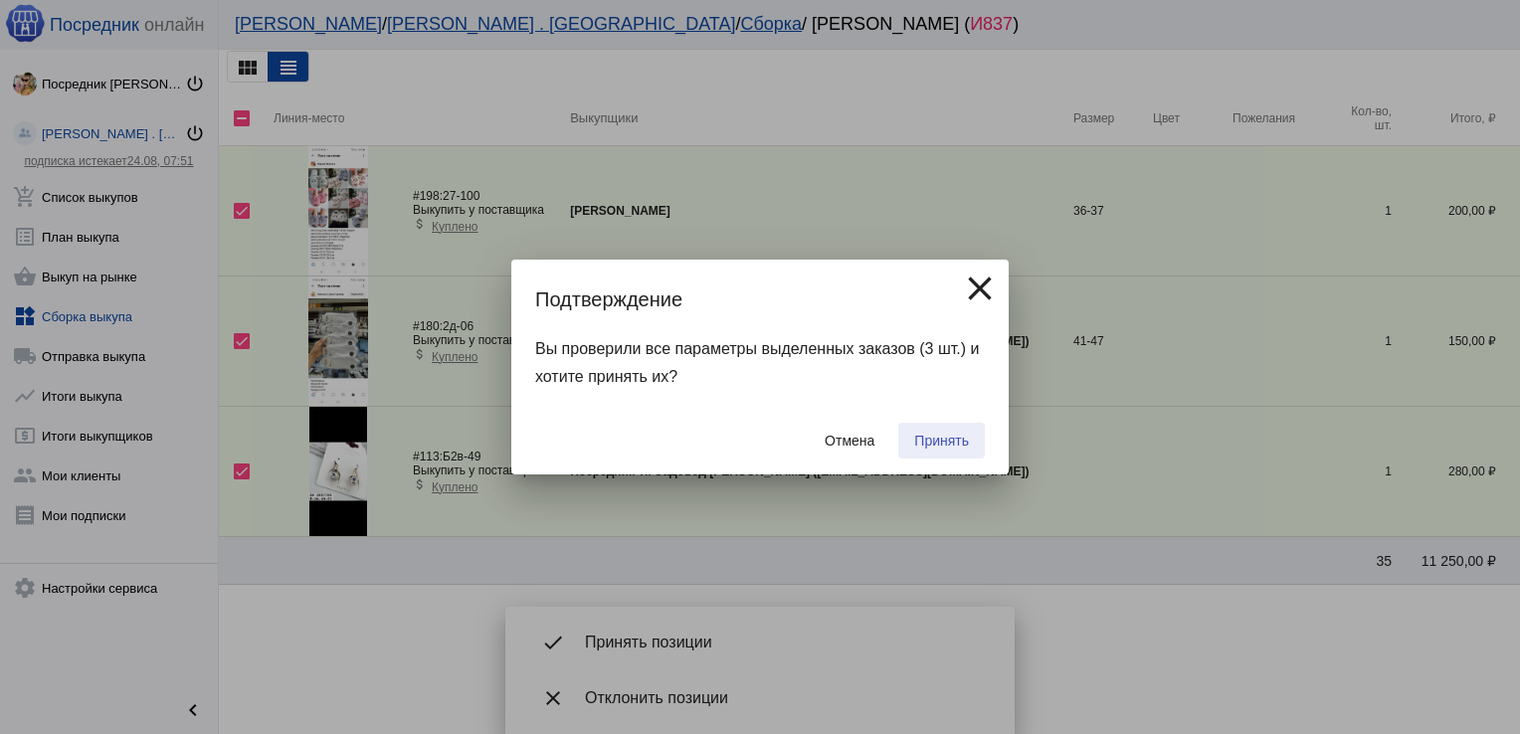
click at [945, 433] on span "Принять" at bounding box center [941, 441] width 55 height 16
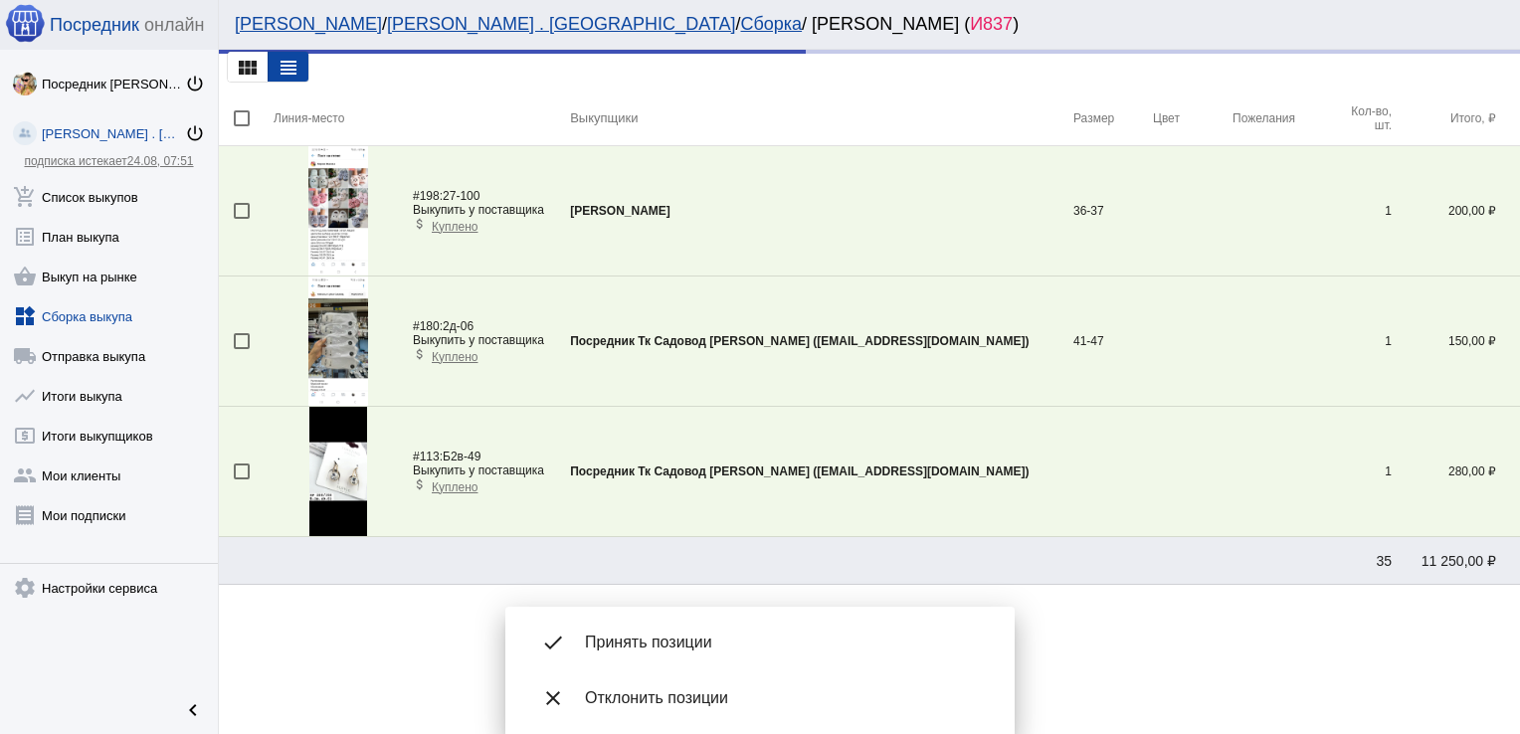
scroll to position [0, 0]
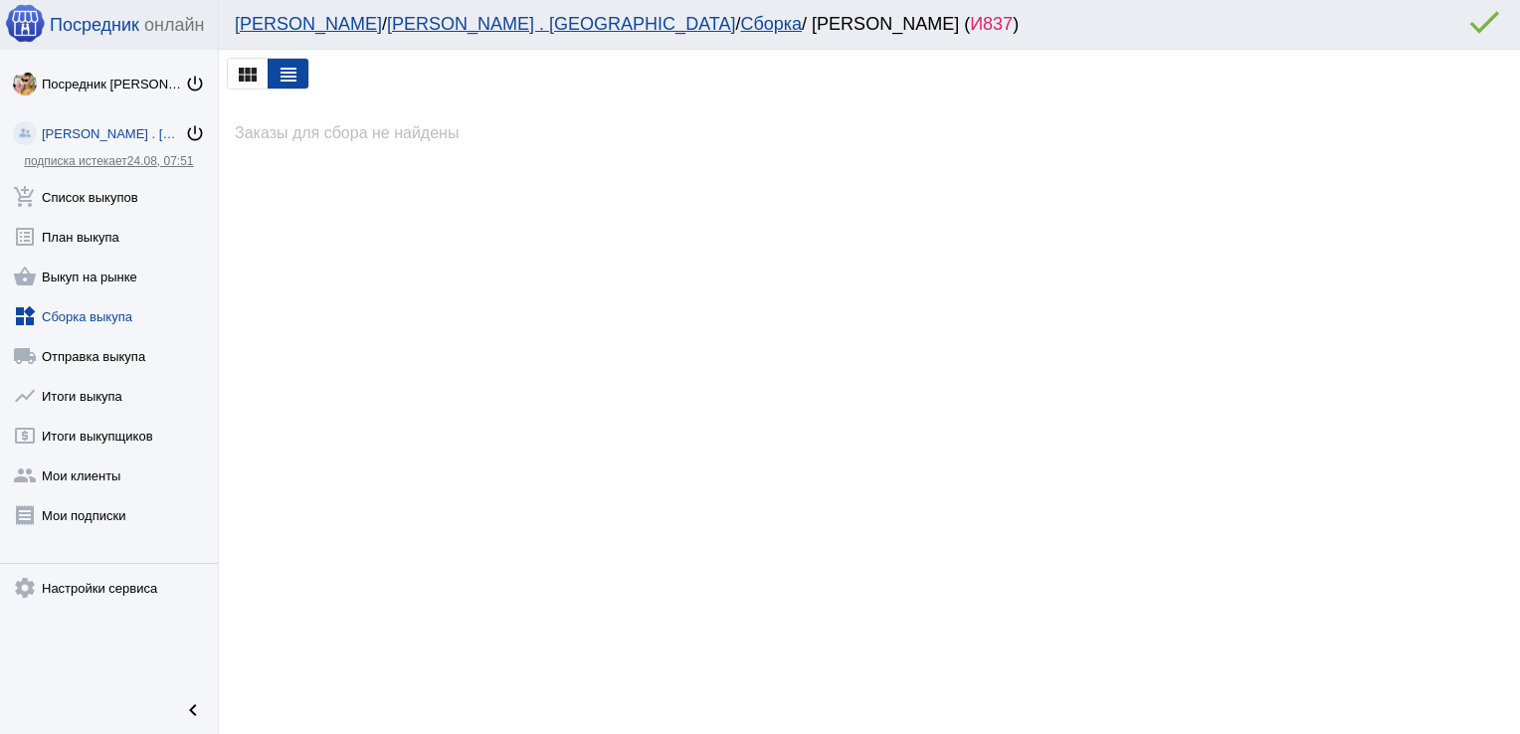
click at [113, 313] on link "widgets Сборка выкупа" at bounding box center [109, 313] width 218 height 40
